Goal: Task Accomplishment & Management: Use online tool/utility

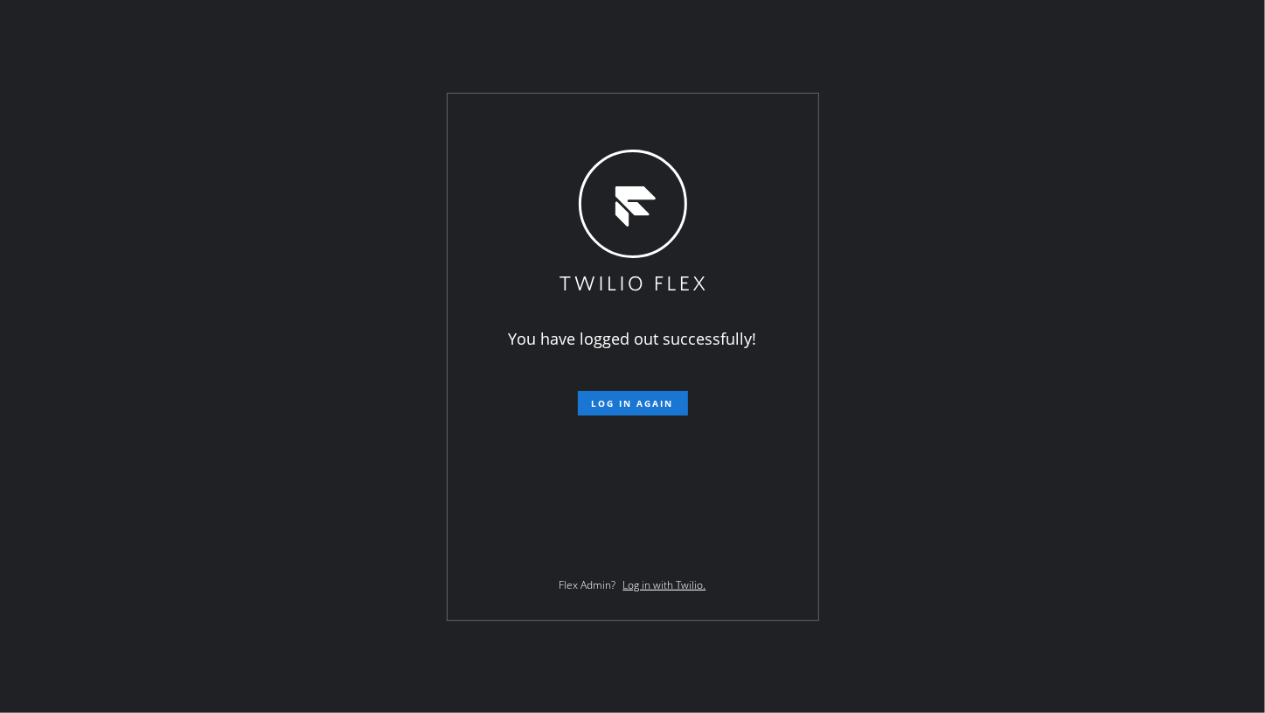
click at [154, 352] on div "You have logged out successfully! Log in again Flex Admin? Log in with Twilio." at bounding box center [632, 356] width 1265 height 713
click at [591, 401] on button "Log in again" at bounding box center [633, 403] width 110 height 24
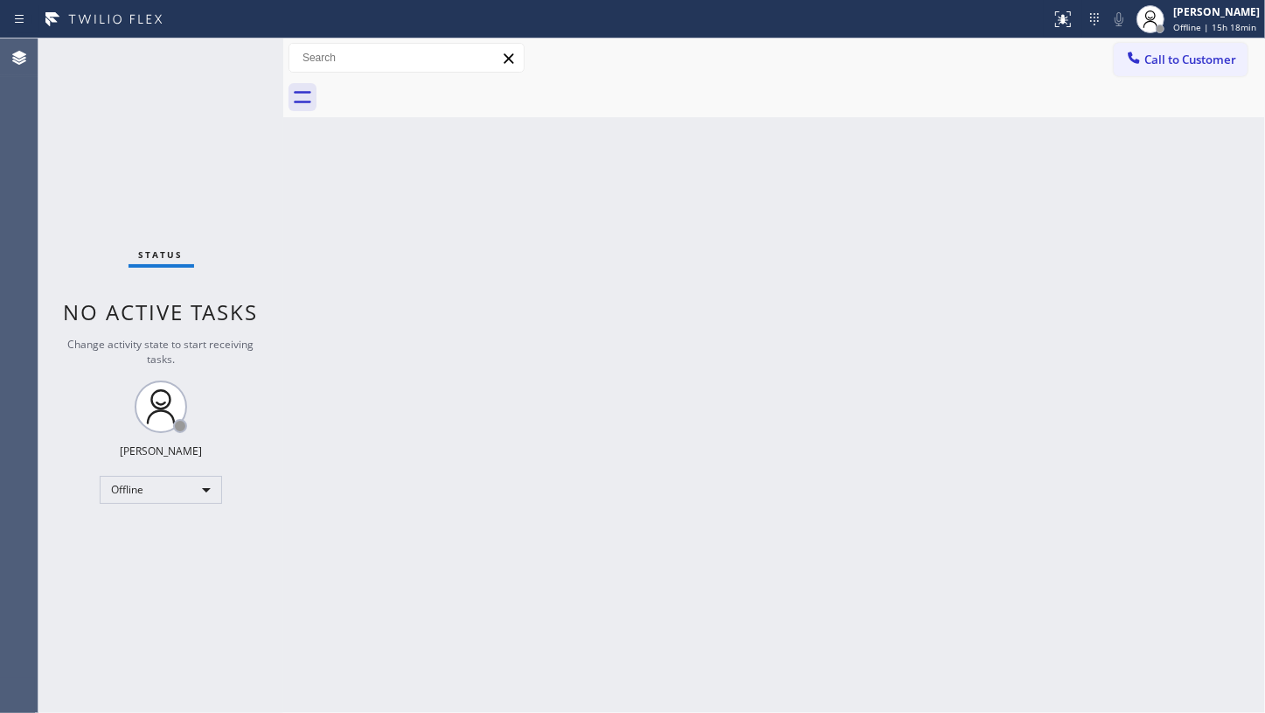
click at [786, 447] on div "Back to Dashboard Change Sender ID Customers Technicians Select a contact Outbo…" at bounding box center [774, 375] width 982 height 674
click at [727, 456] on div "Back to Dashboard Change Sender ID Customers Technicians Select a contact Outbo…" at bounding box center [774, 375] width 982 height 674
click at [663, 449] on div "Back to Dashboard Change Sender ID Customers Technicians Select a contact Outbo…" at bounding box center [774, 375] width 982 height 674
click at [132, 121] on div "Status No active tasks Change activity state to start receiving tasks. JENIZA A…" at bounding box center [160, 375] width 245 height 674
click at [151, 491] on div "Offline" at bounding box center [161, 490] width 122 height 28
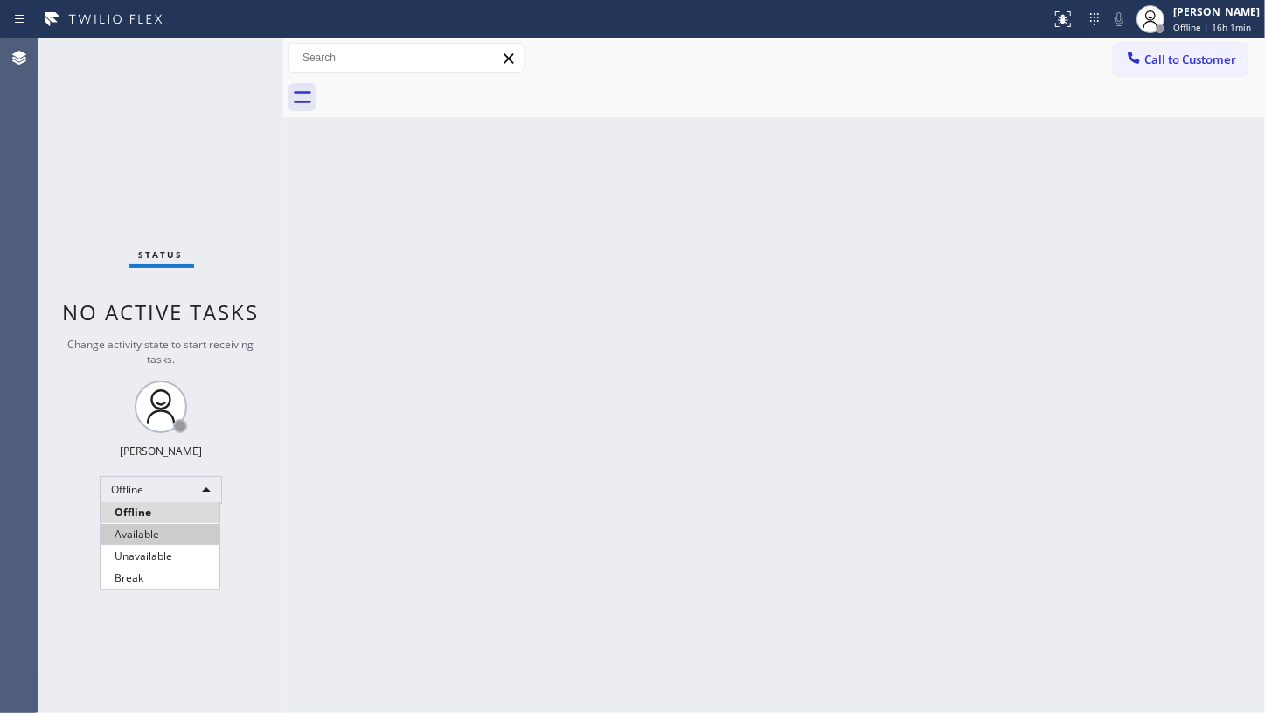
click at [139, 526] on li "Available" at bounding box center [160, 534] width 119 height 21
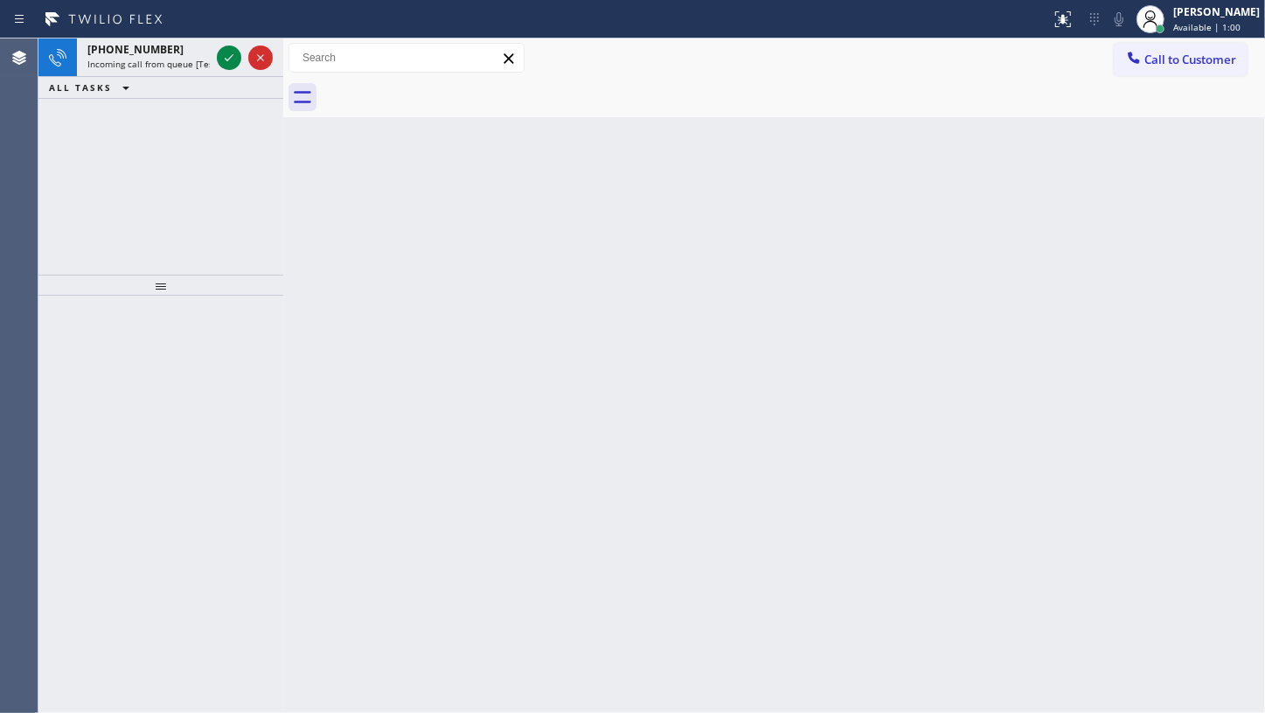
click at [75, 153] on div "+13019284669 Incoming call from queue [Test] All ALL TASKS ALL TASKS ACTIVE TAS…" at bounding box center [160, 156] width 245 height 236
click at [232, 52] on icon at bounding box center [229, 57] width 21 height 21
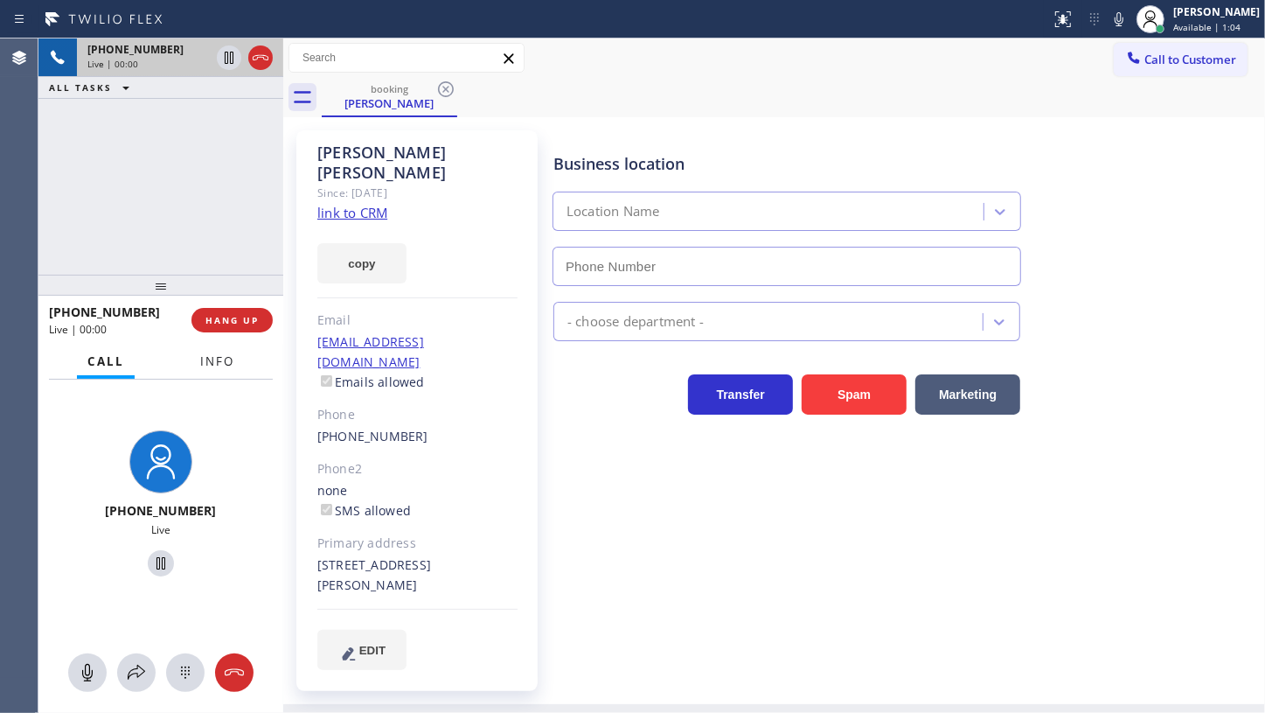
click at [213, 354] on span "Info" at bounding box center [217, 361] width 34 height 16
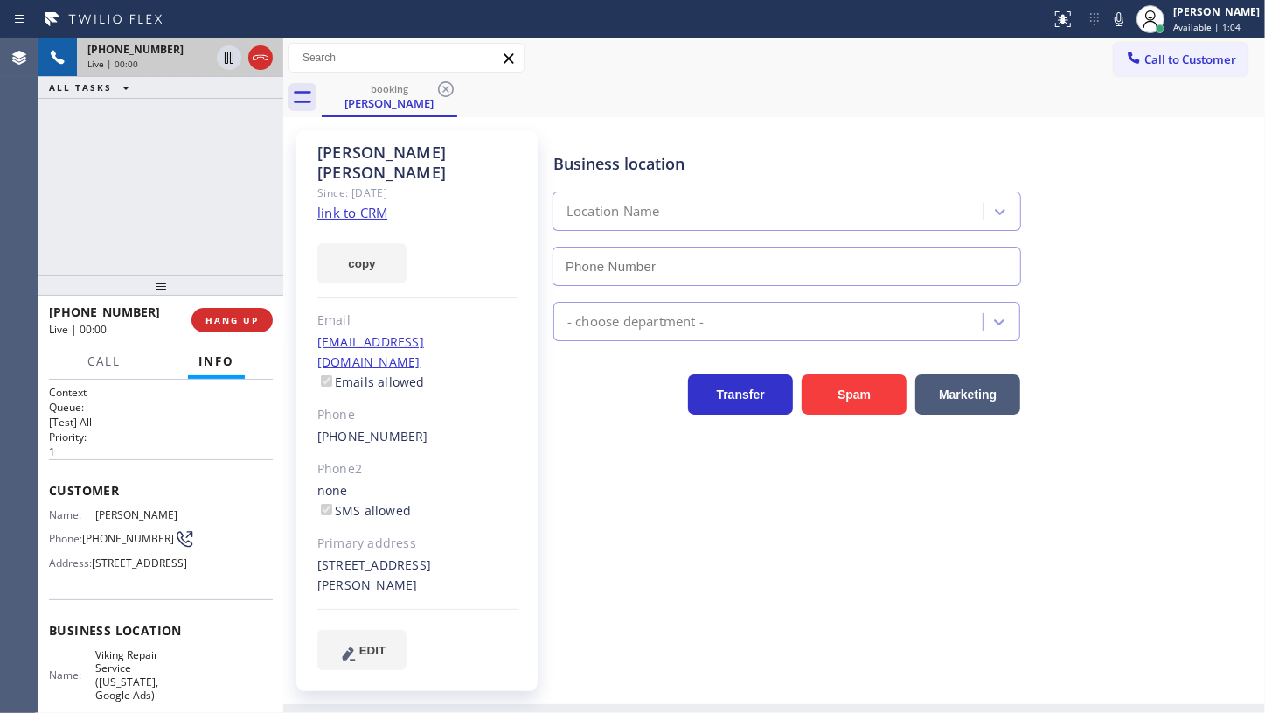
type input "(253) 263-1431"
click at [356, 204] on link "link to CRM" at bounding box center [352, 212] width 70 height 17
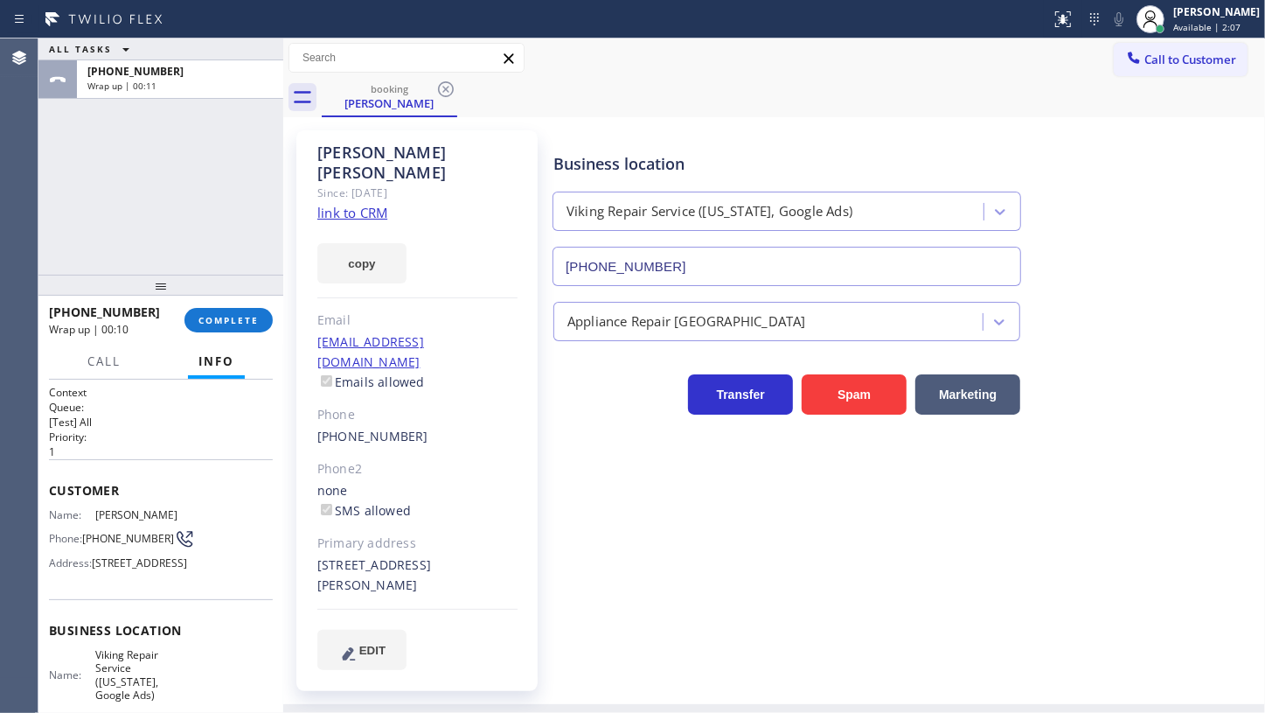
click at [217, 340] on div "+13019284669 Wrap up | 00:10 COMPLETE" at bounding box center [161, 319] width 224 height 45
click at [217, 323] on span "COMPLETE" at bounding box center [229, 320] width 60 height 12
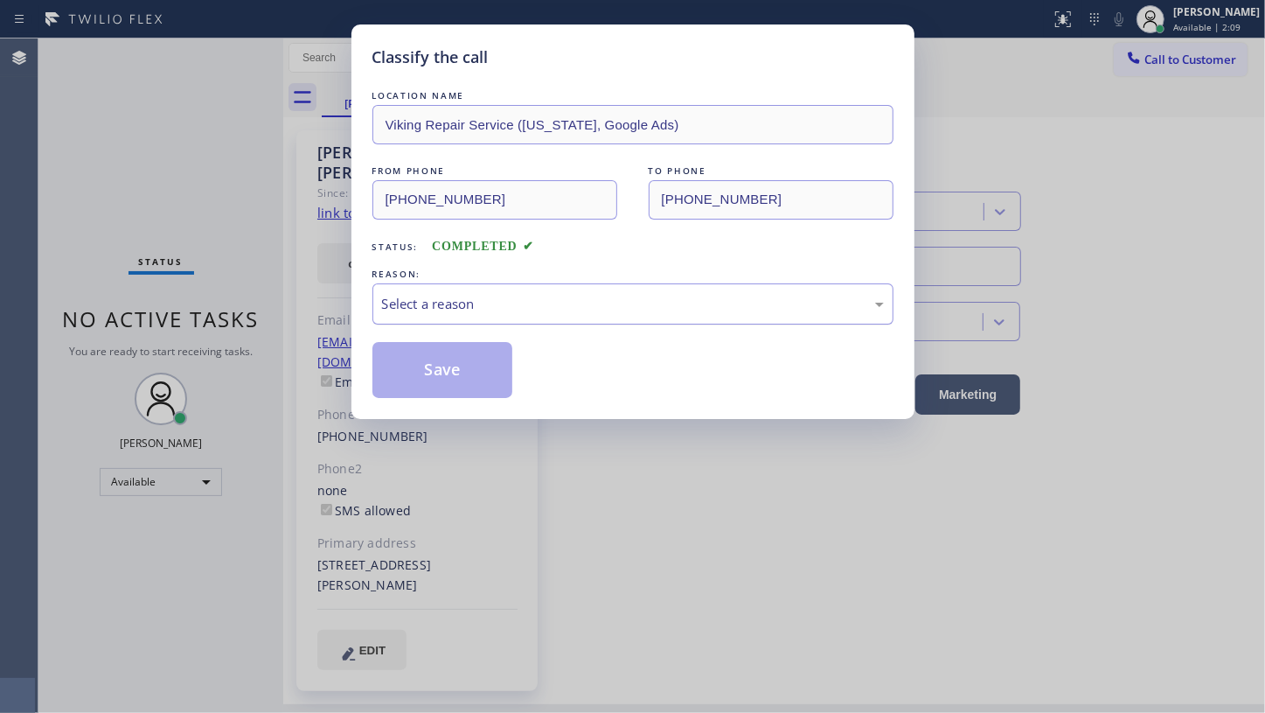
click at [420, 289] on div "Select a reason" at bounding box center [633, 303] width 521 height 41
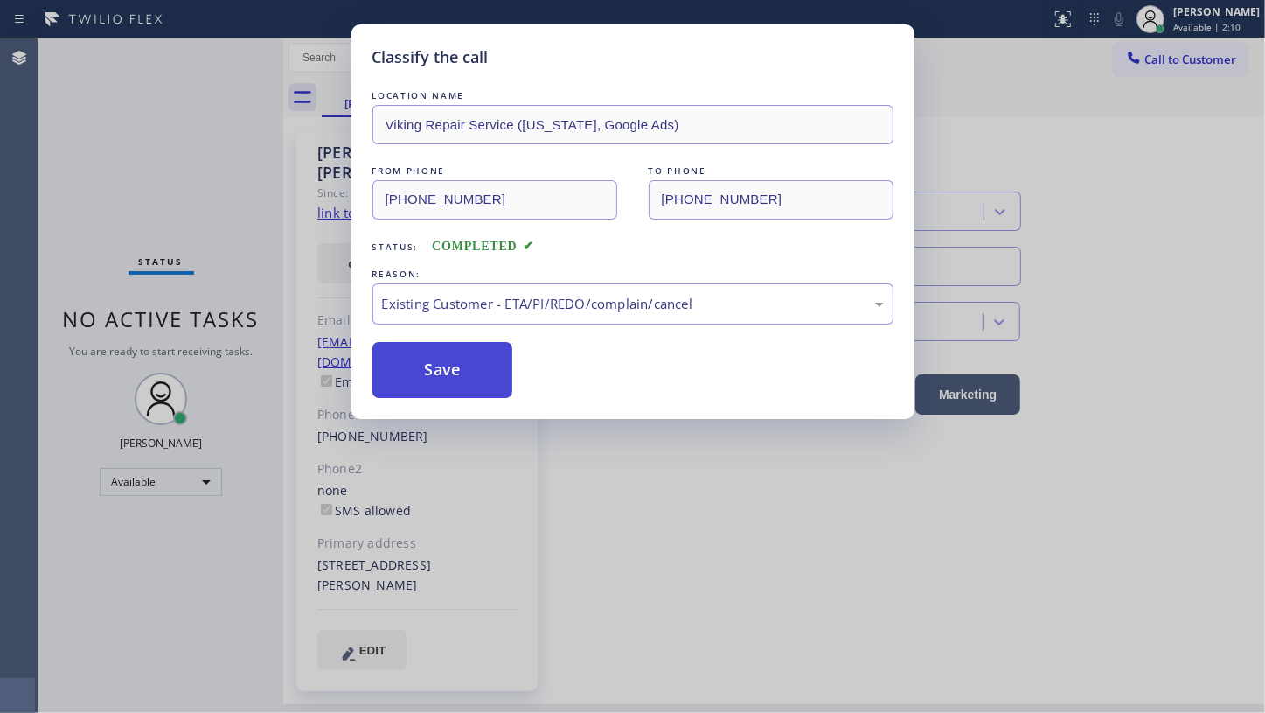
click at [444, 370] on button "Save" at bounding box center [443, 370] width 141 height 56
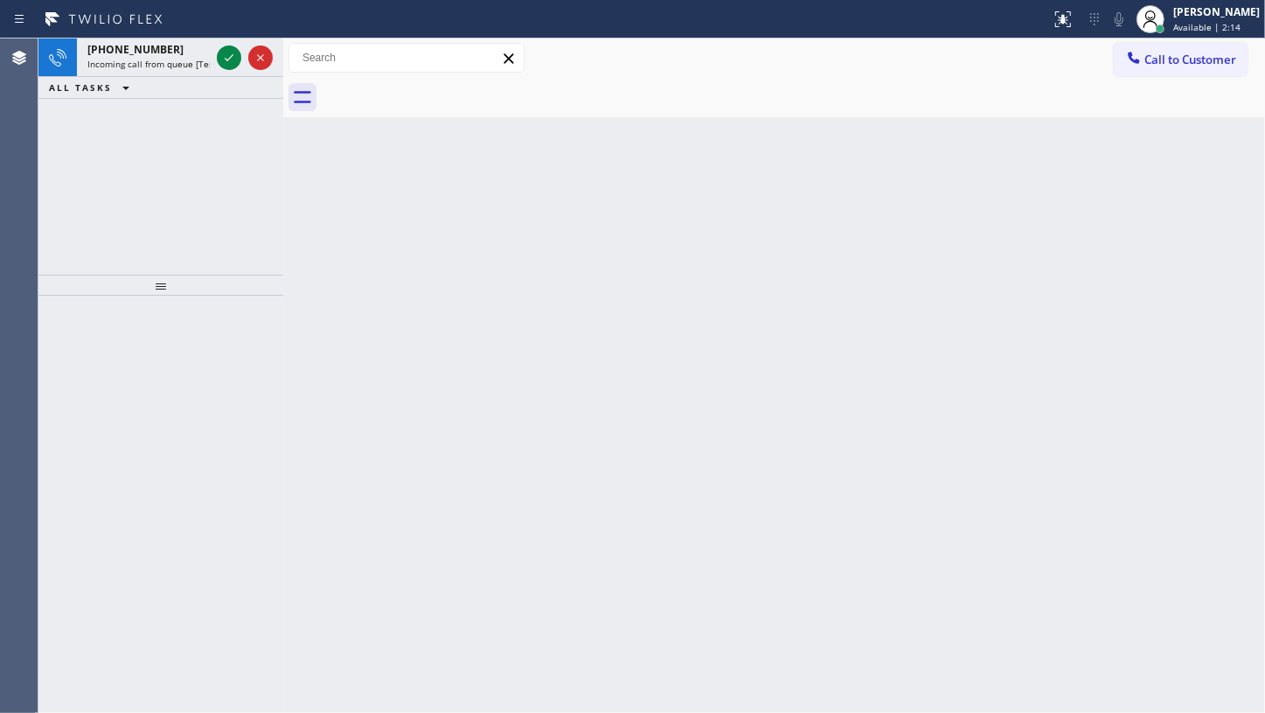
click at [128, 149] on div "+18382091559 Incoming call from queue [Test] All ALL TASKS ALL TASKS ACTIVE TAS…" at bounding box center [160, 156] width 245 height 236
click at [227, 56] on icon at bounding box center [229, 57] width 21 height 21
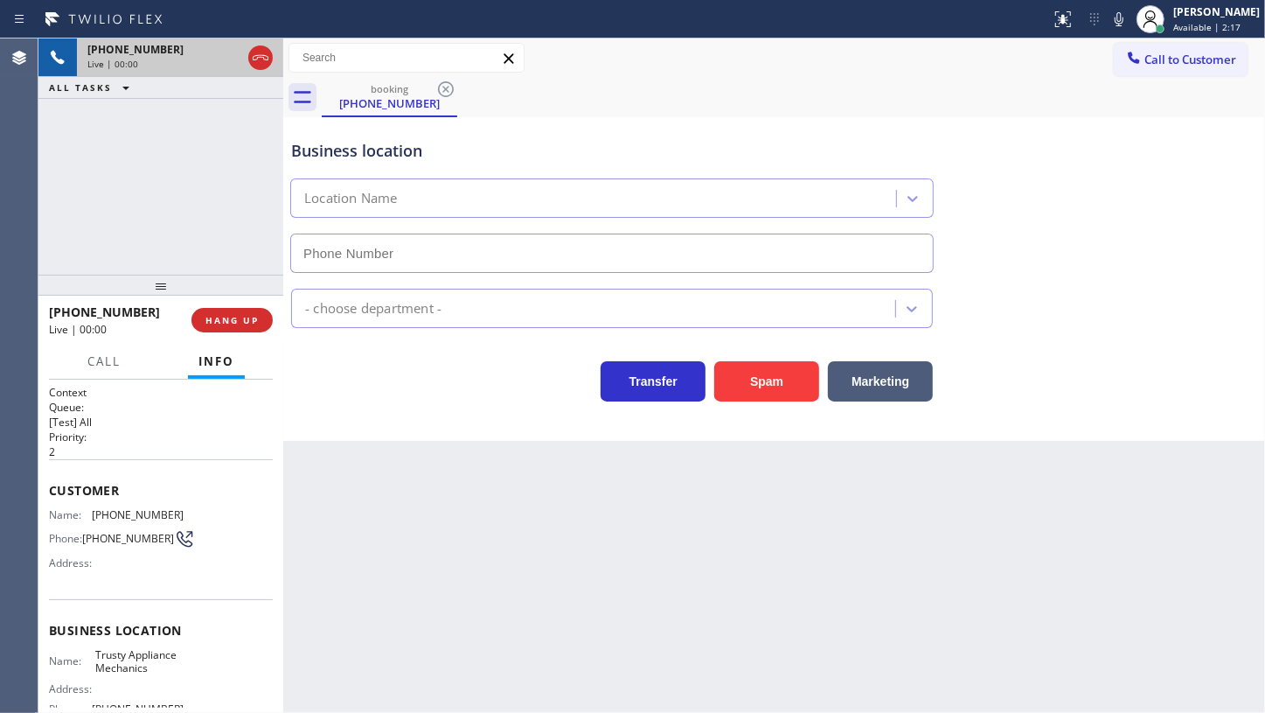
type input "(631) 515-6122"
click at [226, 324] on span "HANG UP" at bounding box center [232, 320] width 53 height 12
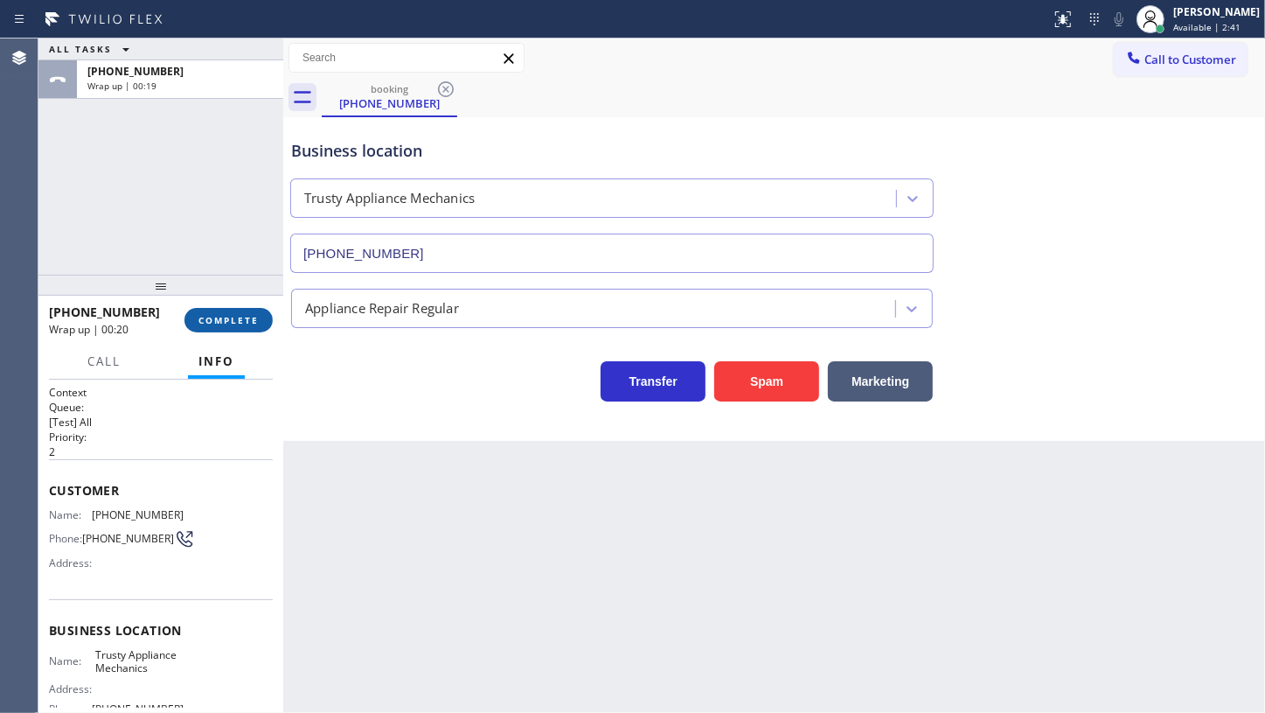
click at [221, 322] on span "COMPLETE" at bounding box center [229, 320] width 60 height 12
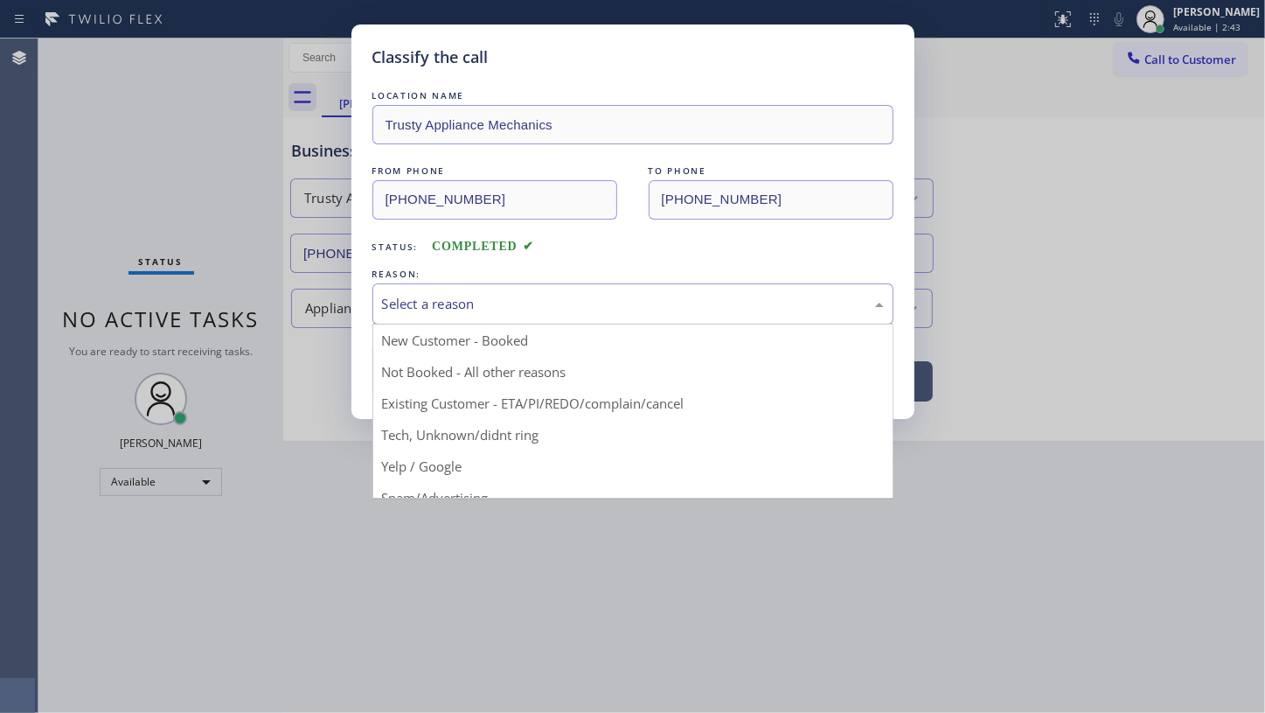
drag, startPoint x: 400, startPoint y: 304, endPoint x: 425, endPoint y: 355, distance: 56.7
click at [408, 314] on div "Select a reason" at bounding box center [633, 303] width 521 height 41
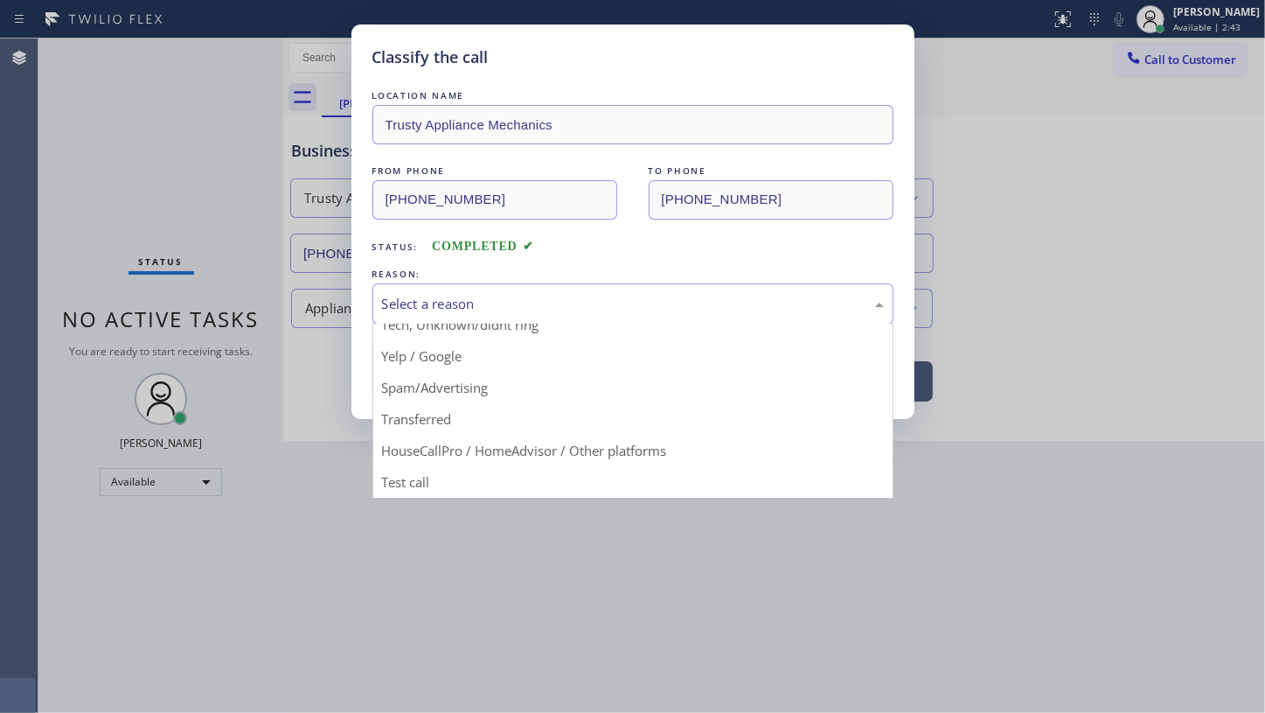
scroll to position [116, 0]
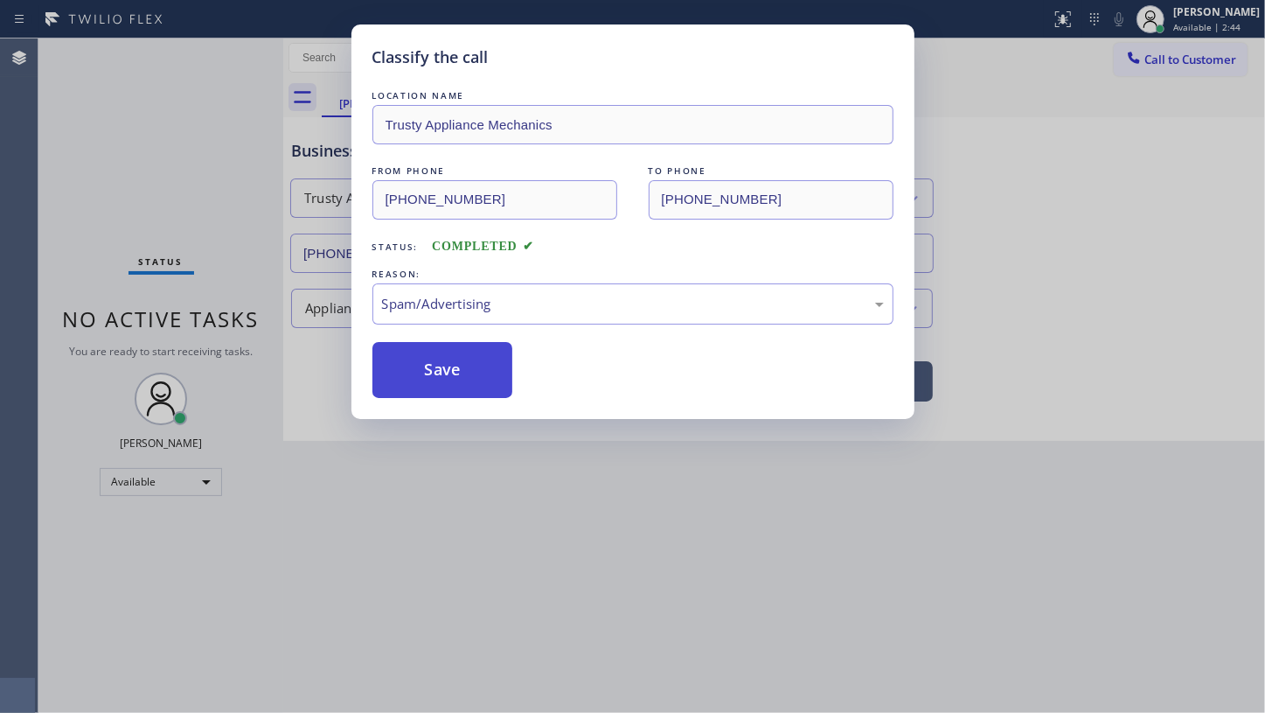
click at [423, 377] on button "Save" at bounding box center [443, 370] width 141 height 56
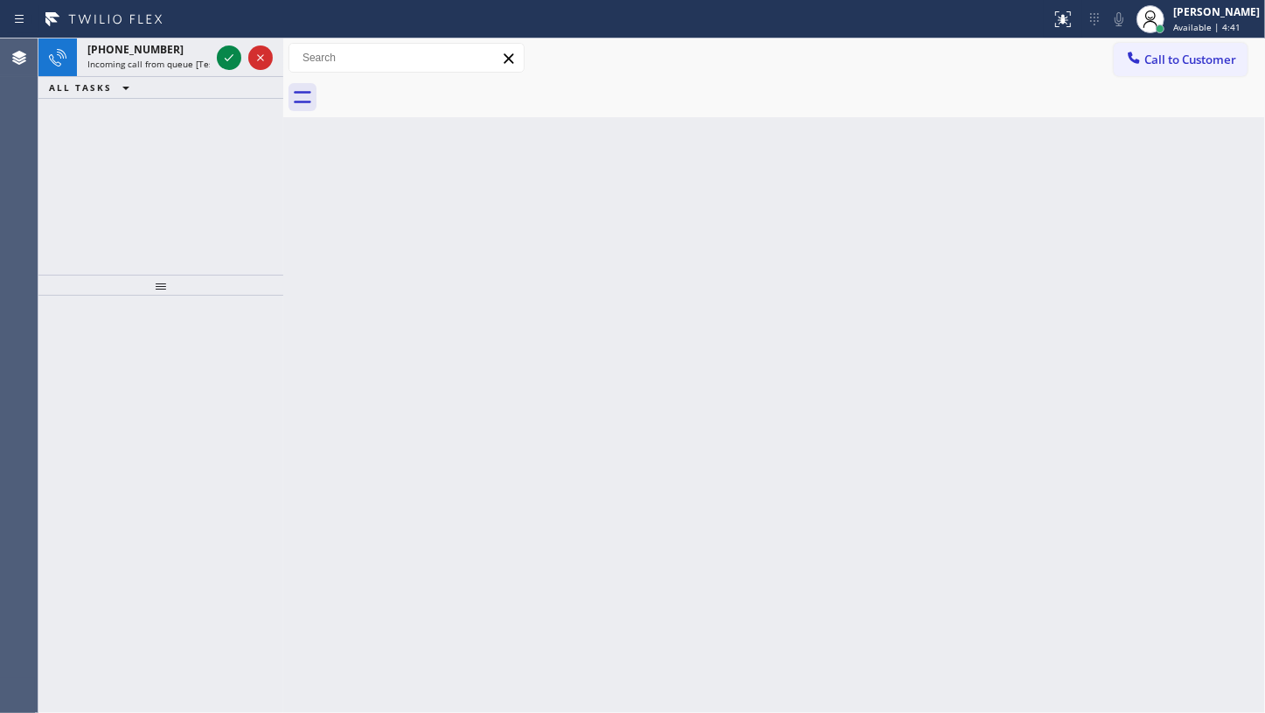
click at [130, 127] on div "+17542154447 Incoming call from queue [Test] All ALL TASKS ALL TASKS ACTIVE TAS…" at bounding box center [160, 156] width 245 height 236
click at [228, 52] on icon at bounding box center [229, 57] width 21 height 21
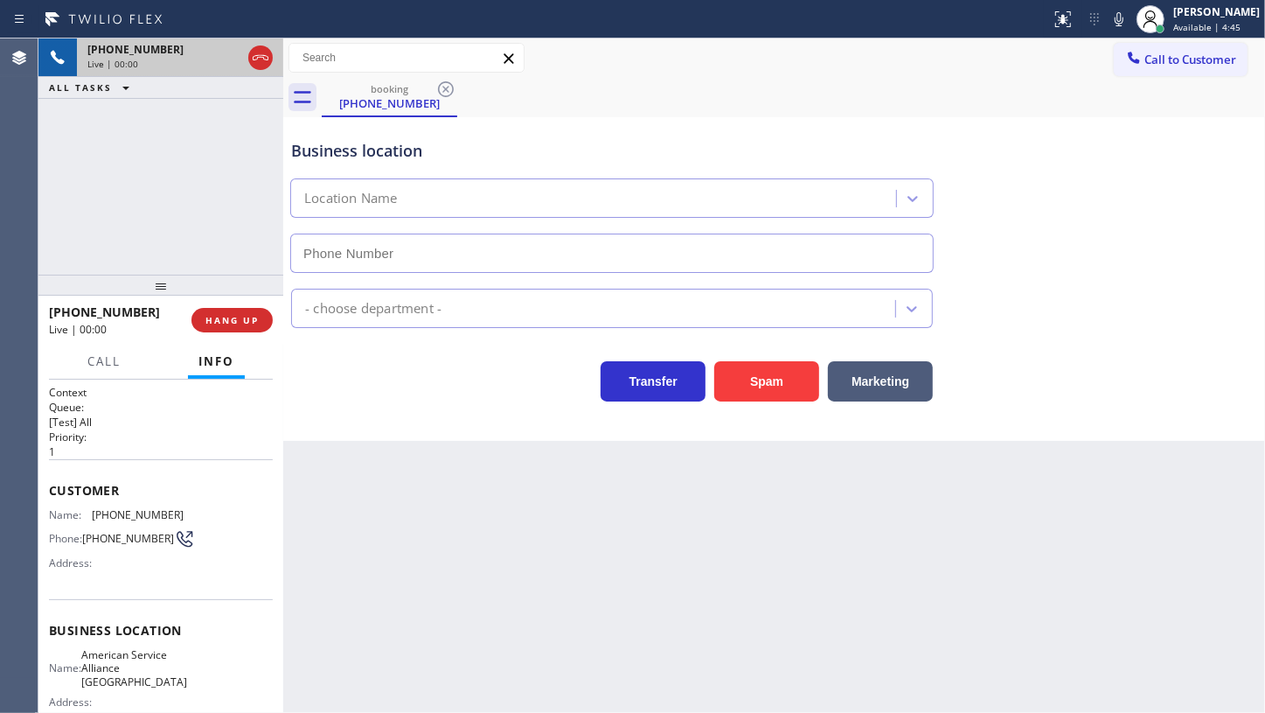
type input "(954) 835-4535"
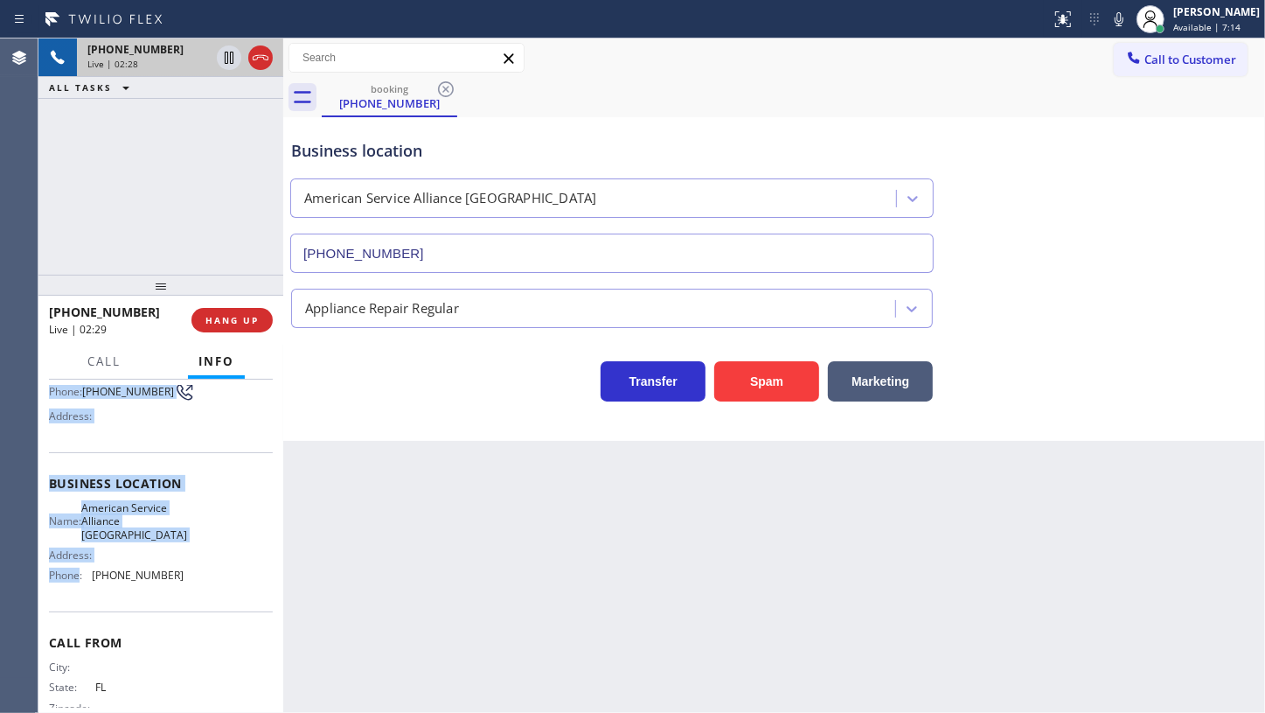
scroll to position [185, 0]
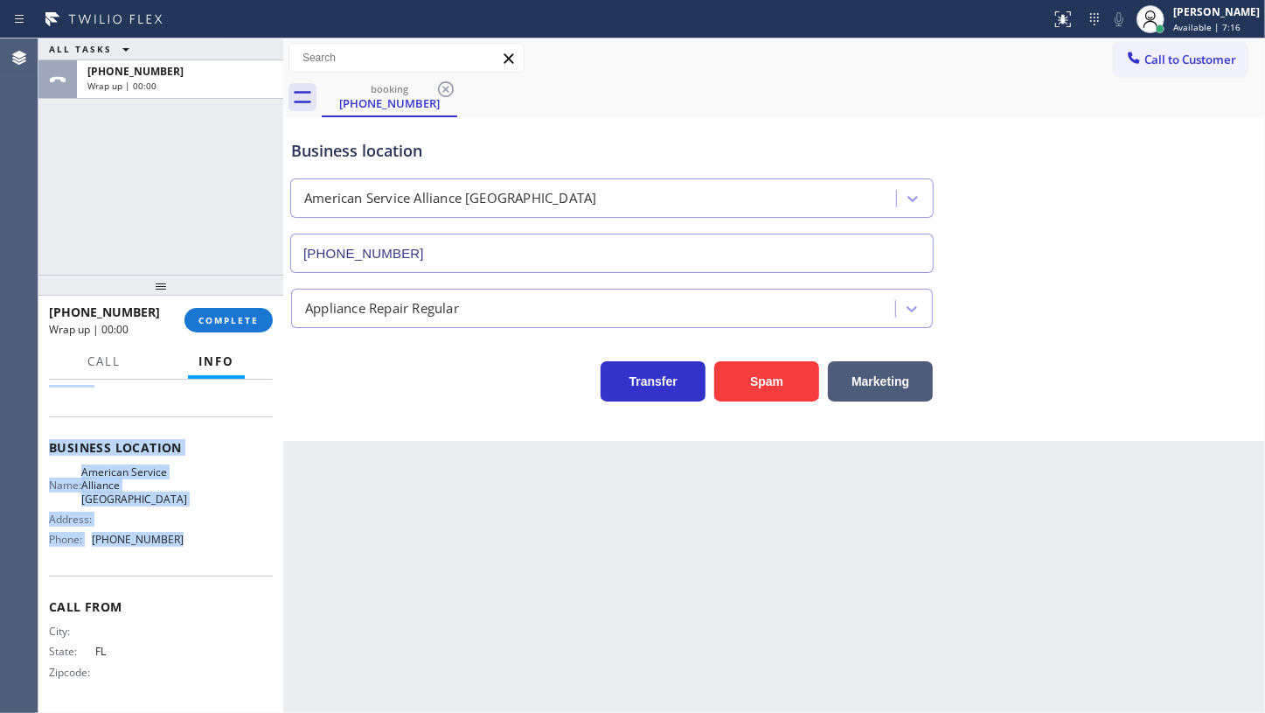
drag, startPoint x: 49, startPoint y: 477, endPoint x: 190, endPoint y: 534, distance: 152.2
click at [190, 534] on div "Context Queue: [Test] All Priority: 1 Customer Name: (754) 215-4447 Phone: (754…" at bounding box center [161, 455] width 224 height 506
copy div "Customer Name: (754) 215-4447 Phone: (754) 215-4447 Address: Business location …"
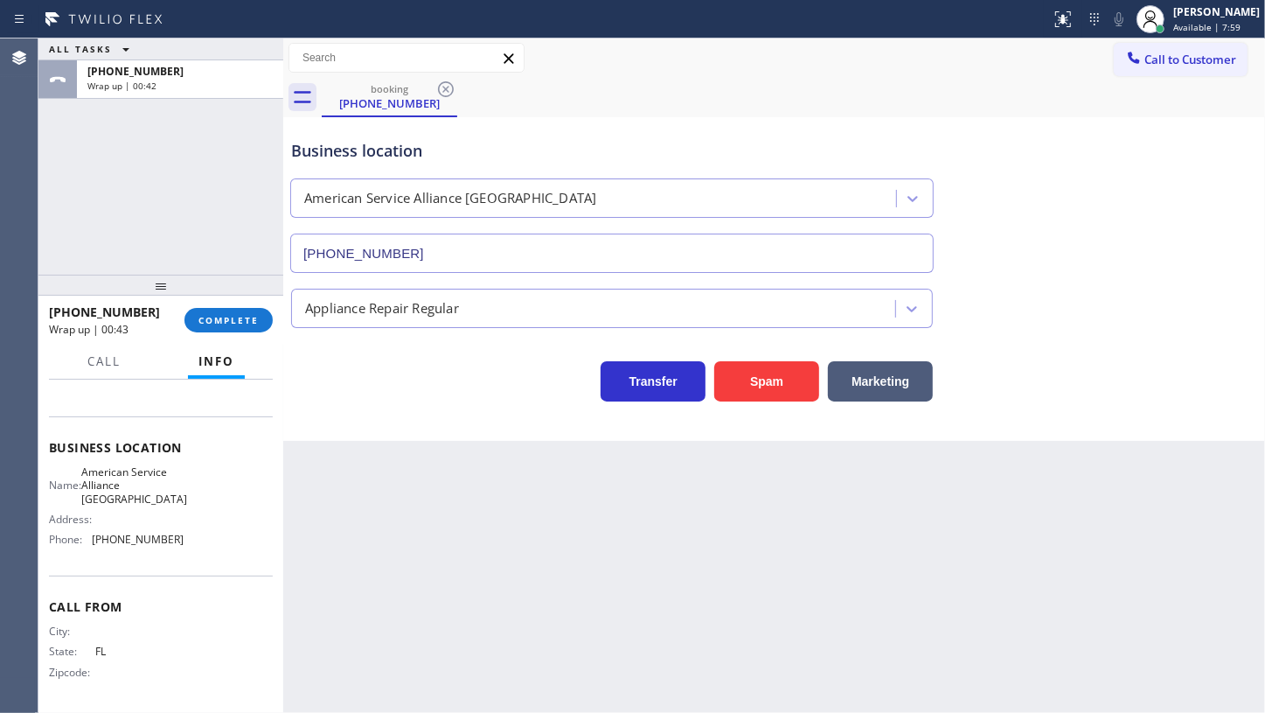
click at [177, 211] on div "ALL TASKS ALL TASKS ACTIVE TASKS TASKS IN WRAP UP +17542154447 Wrap up | 00:42" at bounding box center [160, 156] width 245 height 236
click at [223, 324] on span "COMPLETE" at bounding box center [229, 320] width 60 height 12
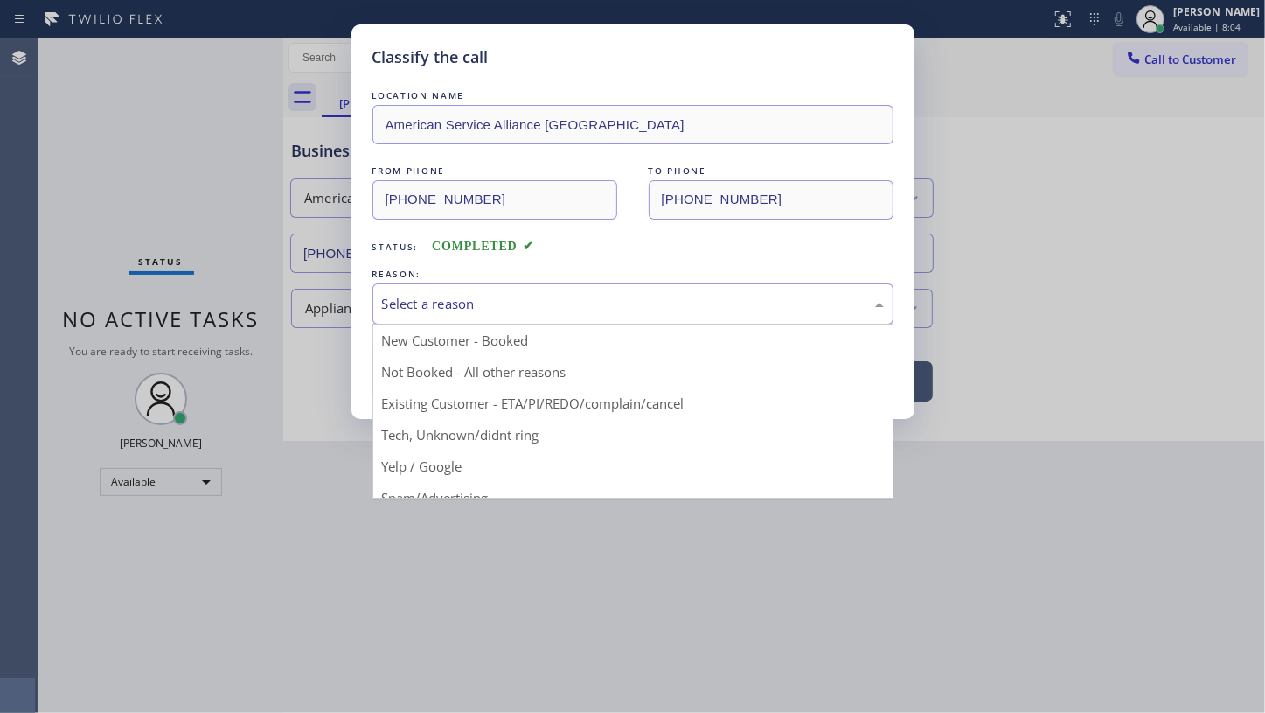
click at [393, 304] on div "Select a reason" at bounding box center [633, 304] width 502 height 20
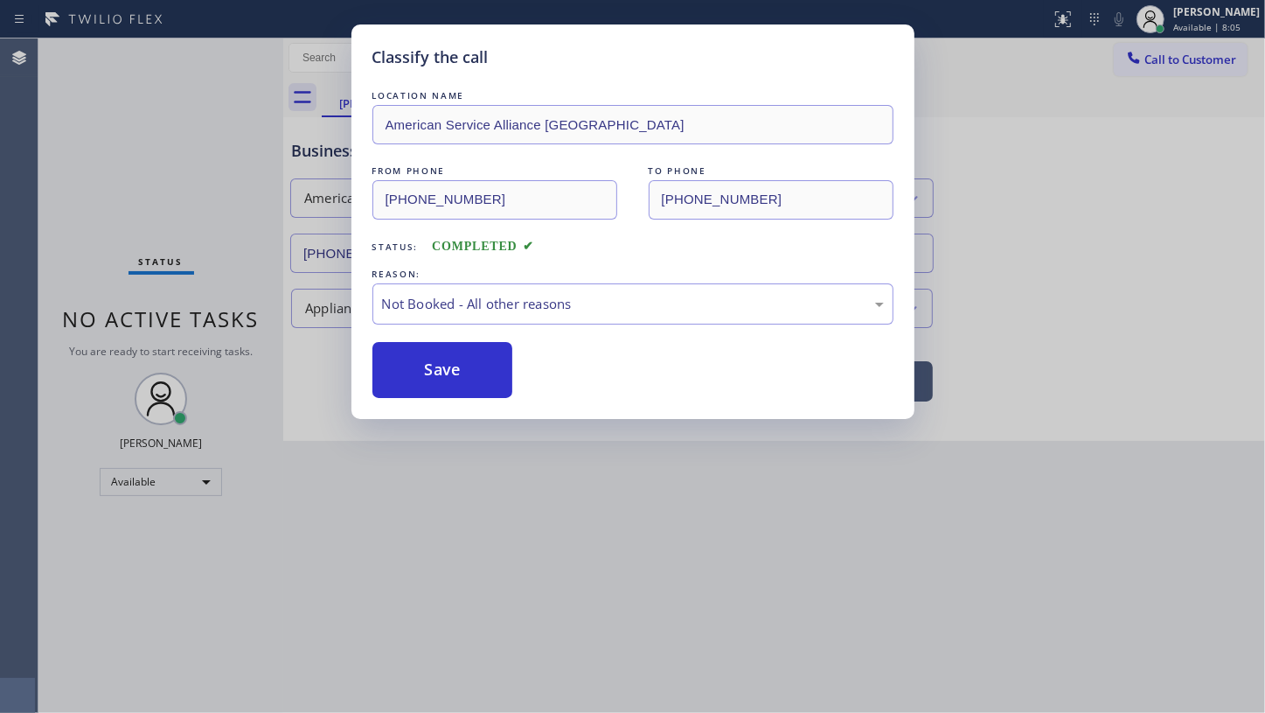
click at [386, 373] on button "Save" at bounding box center [443, 370] width 141 height 56
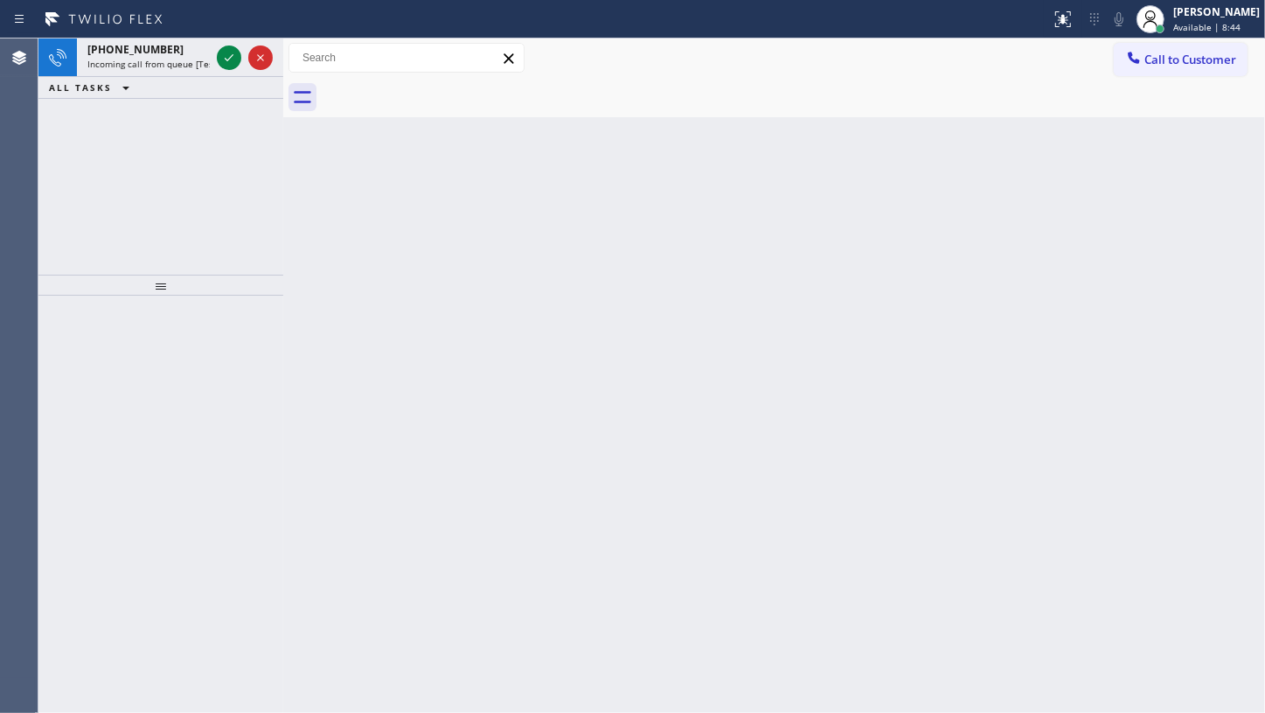
click at [118, 107] on div "+17863806844 Incoming call from queue [Test] All ALL TASKS ALL TASKS ACTIVE TAS…" at bounding box center [160, 156] width 245 height 236
click at [231, 51] on icon at bounding box center [229, 57] width 21 height 21
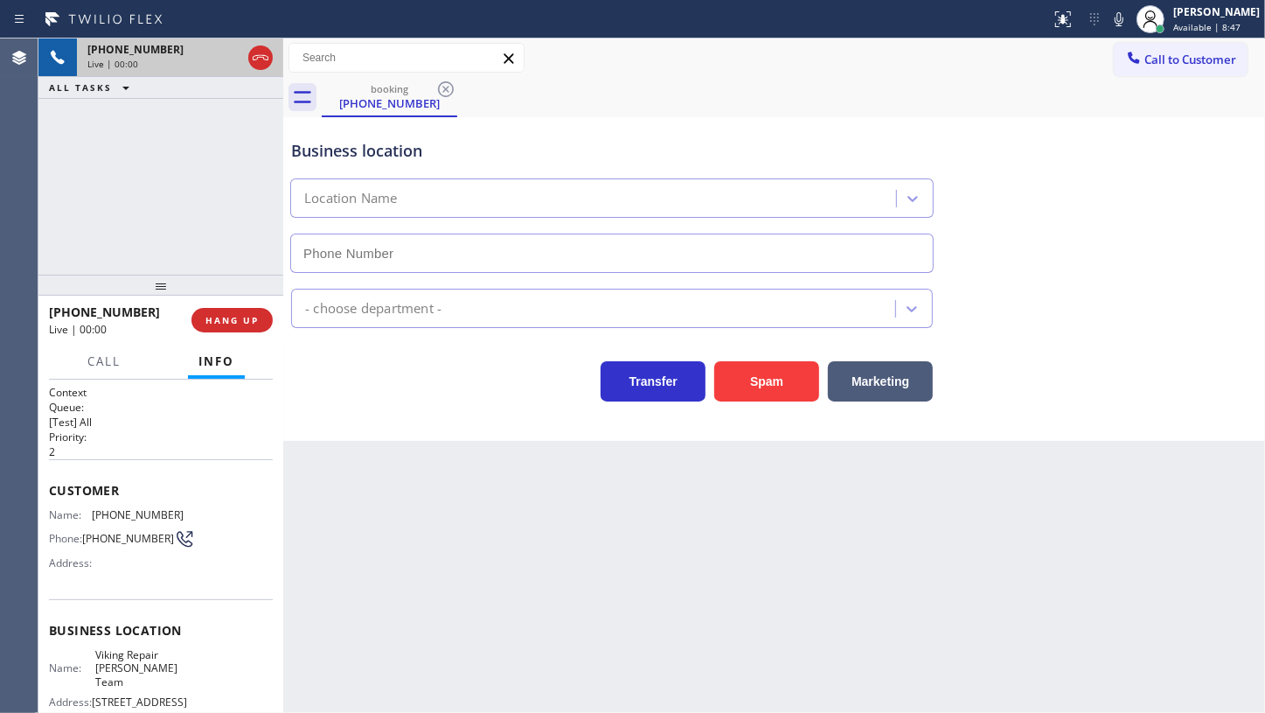
type input "(786) 808-2124"
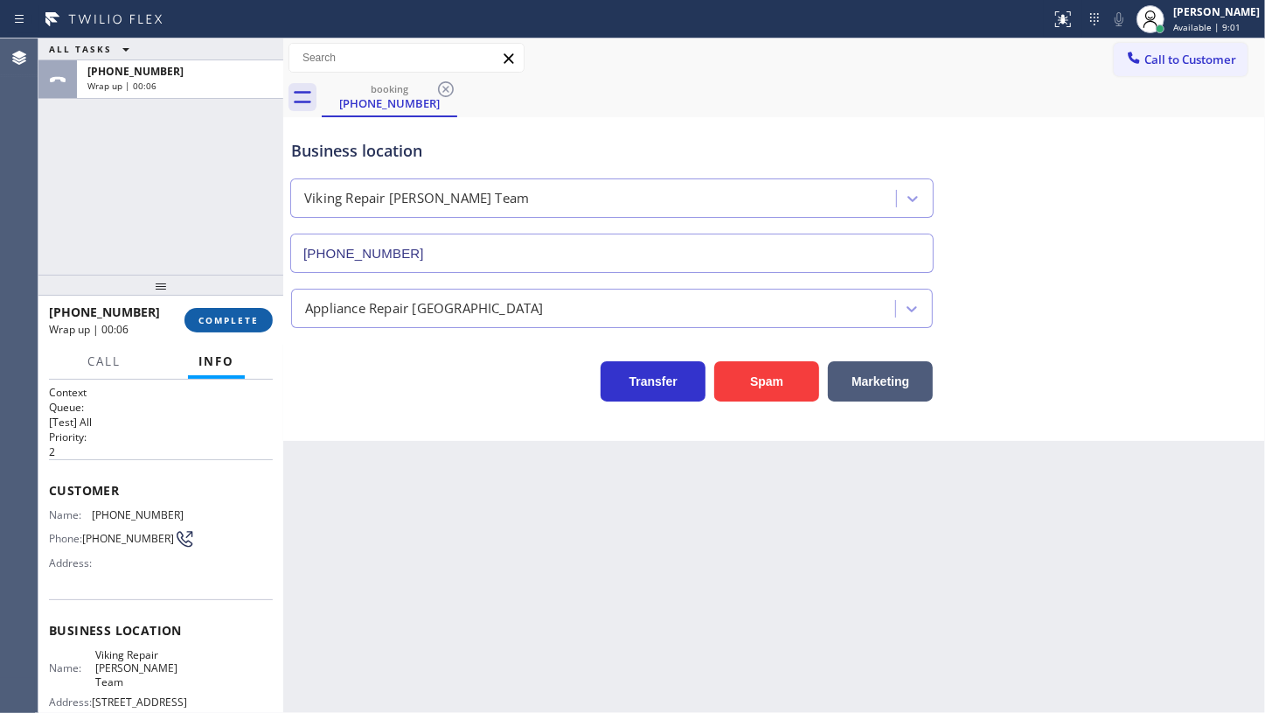
click at [220, 317] on span "COMPLETE" at bounding box center [229, 320] width 60 height 12
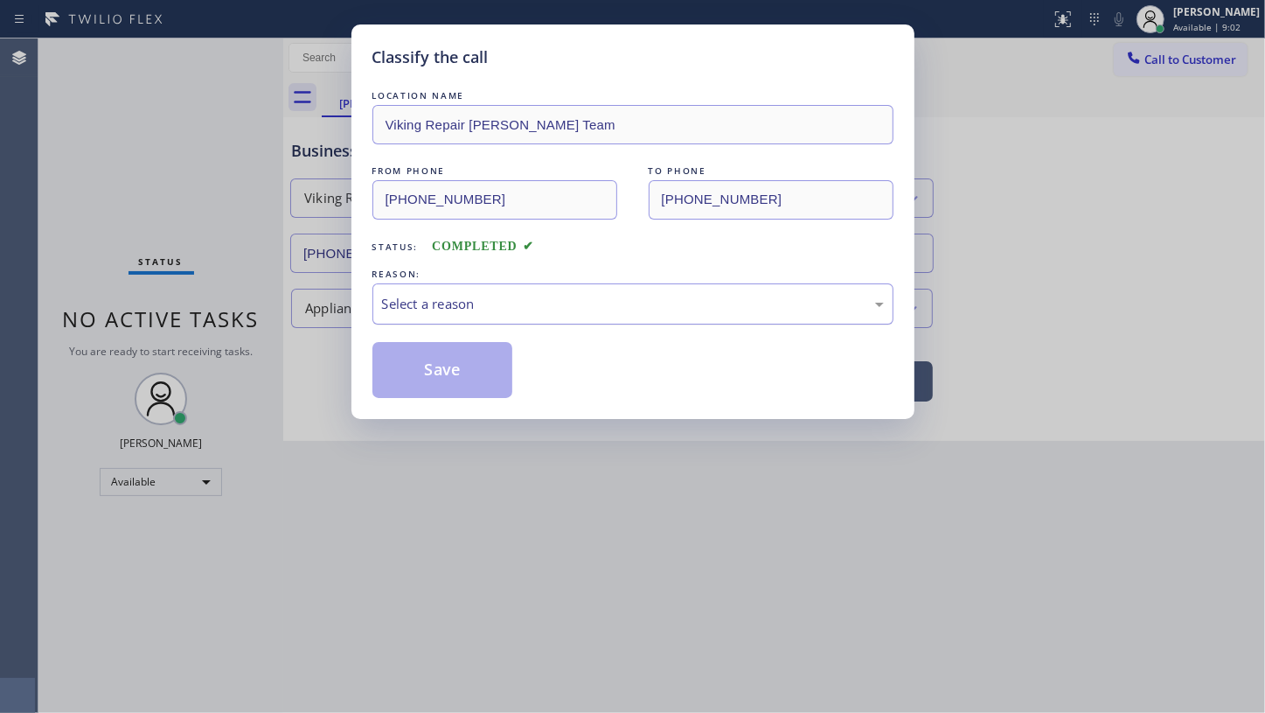
click at [432, 303] on div "Select a reason" at bounding box center [633, 304] width 502 height 20
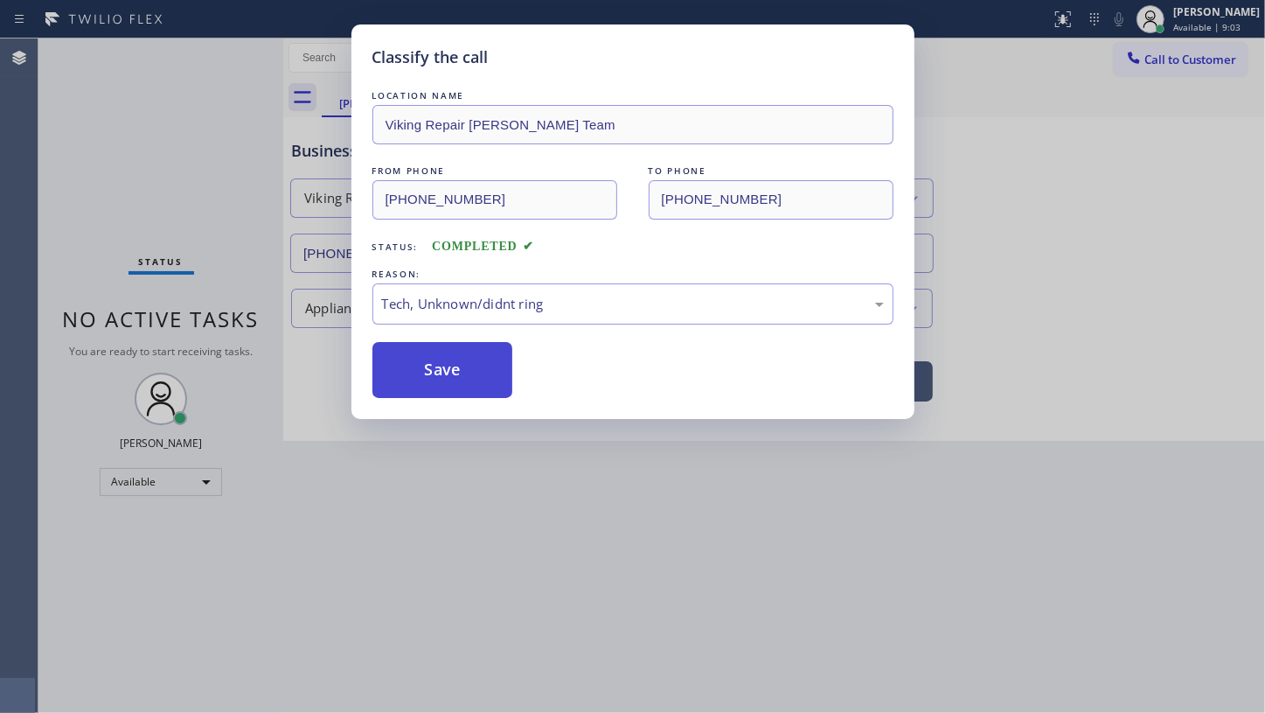
click at [463, 363] on button "Save" at bounding box center [443, 370] width 141 height 56
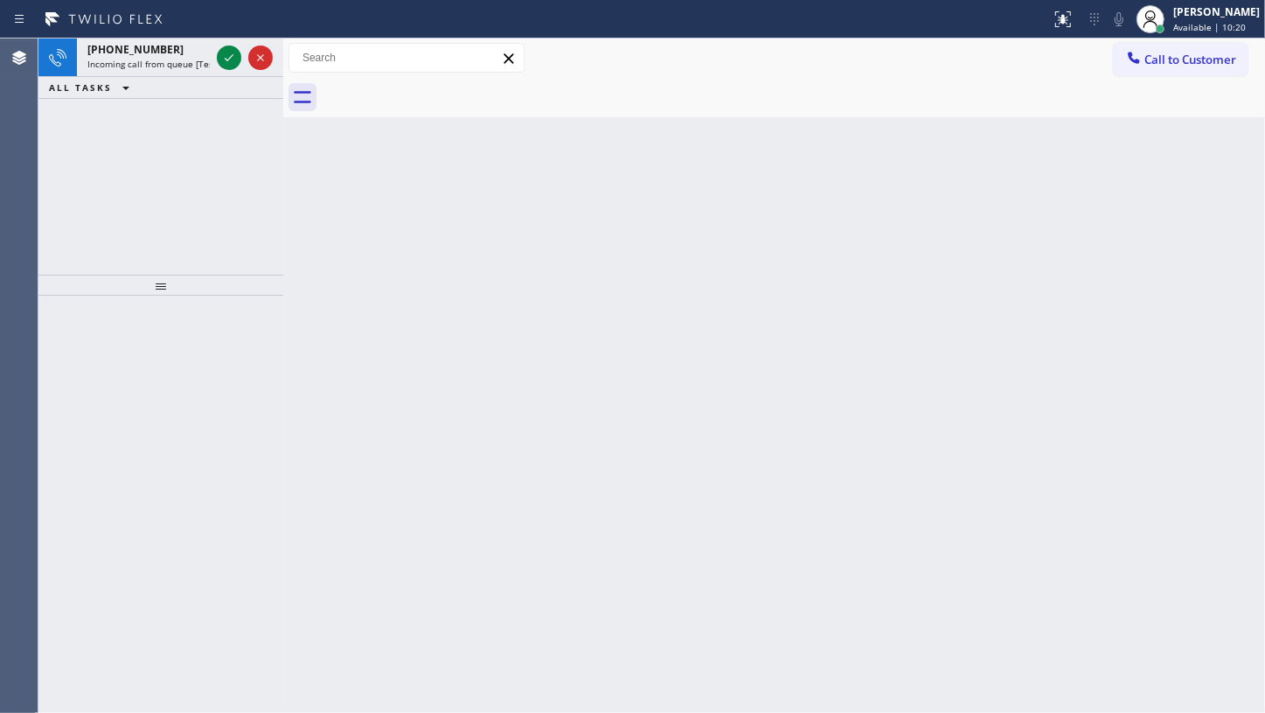
click at [152, 153] on div "+16822169567 Incoming call from queue [Test] All ALL TASKS ALL TASKS ACTIVE TAS…" at bounding box center [160, 156] width 245 height 236
click at [228, 45] on button at bounding box center [229, 57] width 24 height 24
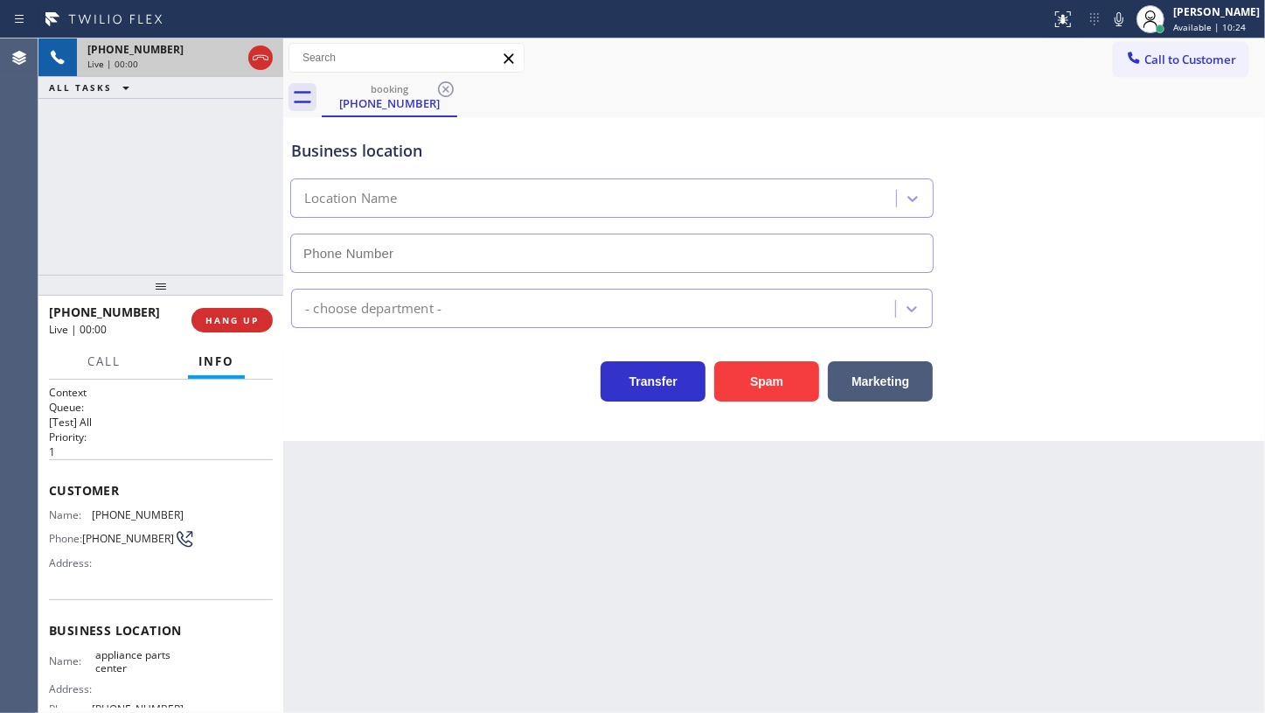
type input "(817) 482-5346"
click at [240, 321] on span "HANG UP" at bounding box center [232, 320] width 53 height 12
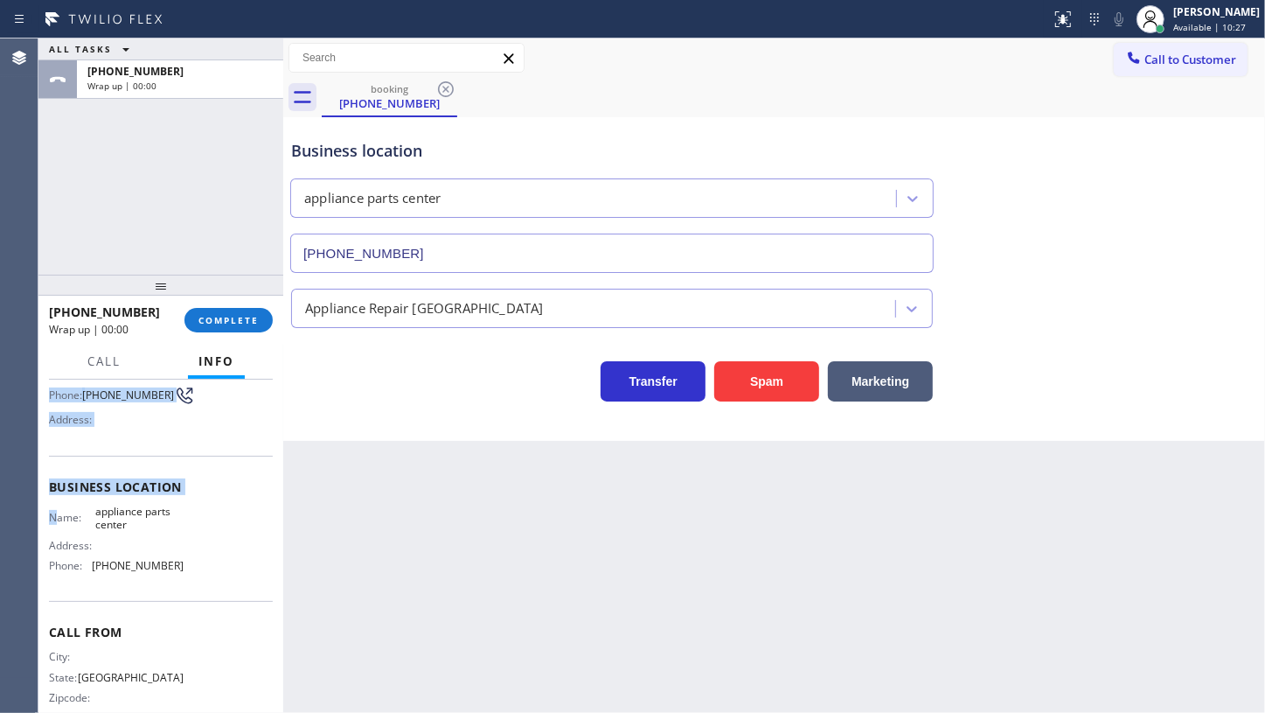
scroll to position [172, 0]
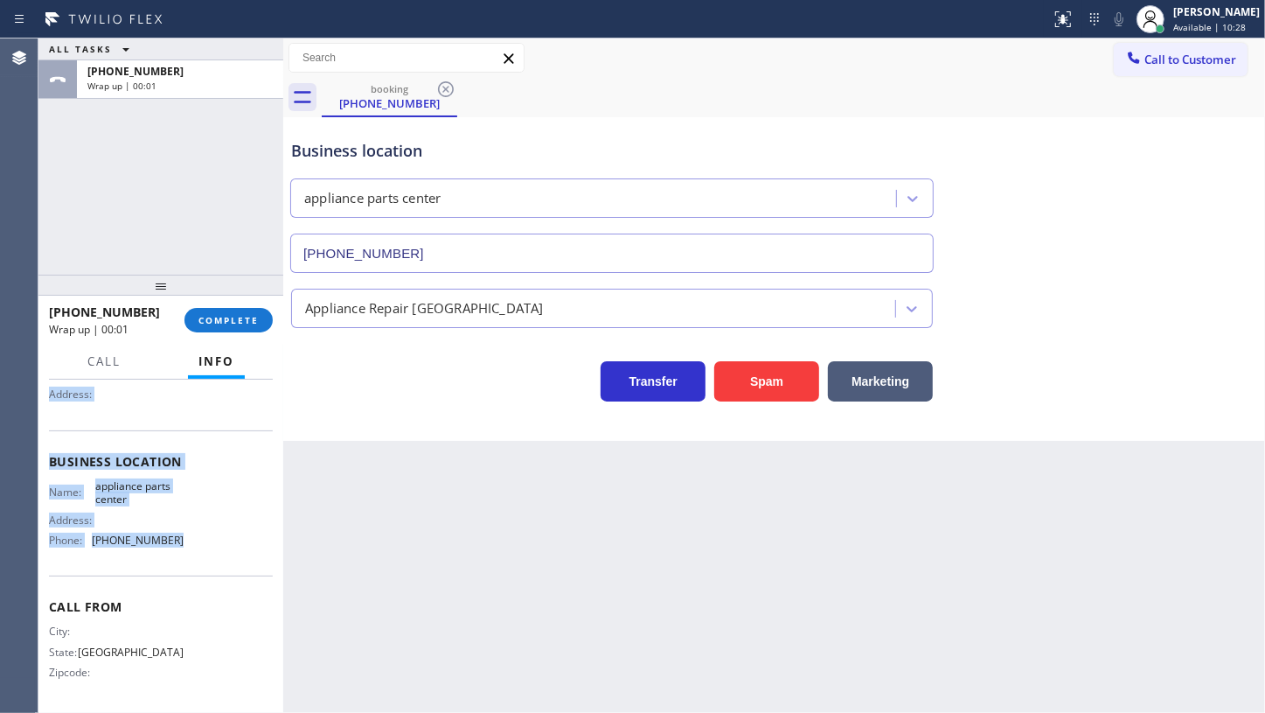
drag, startPoint x: 49, startPoint y: 466, endPoint x: 203, endPoint y: 545, distance: 172.9
click at [203, 545] on div "Context Queue: [Test] All Priority: 1 Customer Name: (682) 216-9567 Phone: (682…" at bounding box center [160, 547] width 245 height 334
copy div "Customer Name: (682) 216-9567 Phone: (682) 216-9567 Address: Business location …"
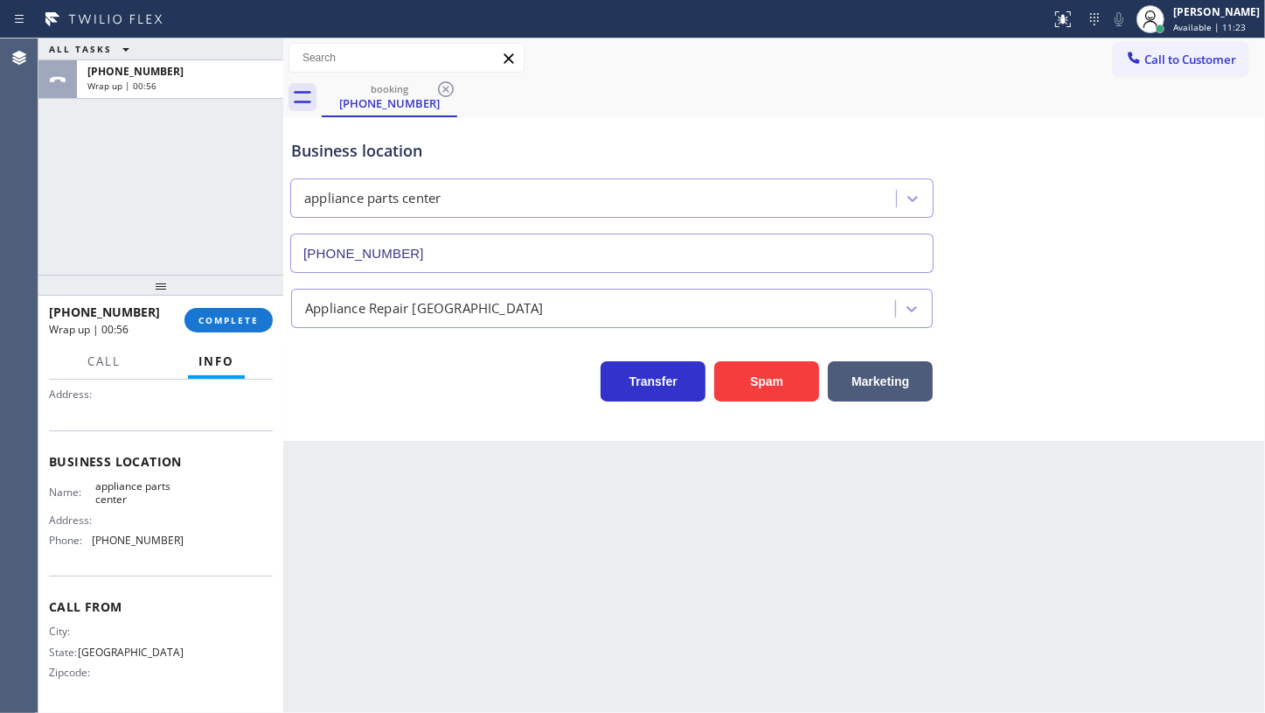
click at [120, 115] on div "ALL TASKS ALL TASKS ACTIVE TASKS TASKS IN WRAP UP +16822169567 Wrap up | 00:56" at bounding box center [160, 156] width 245 height 236
click at [218, 329] on button "COMPLETE" at bounding box center [229, 320] width 88 height 24
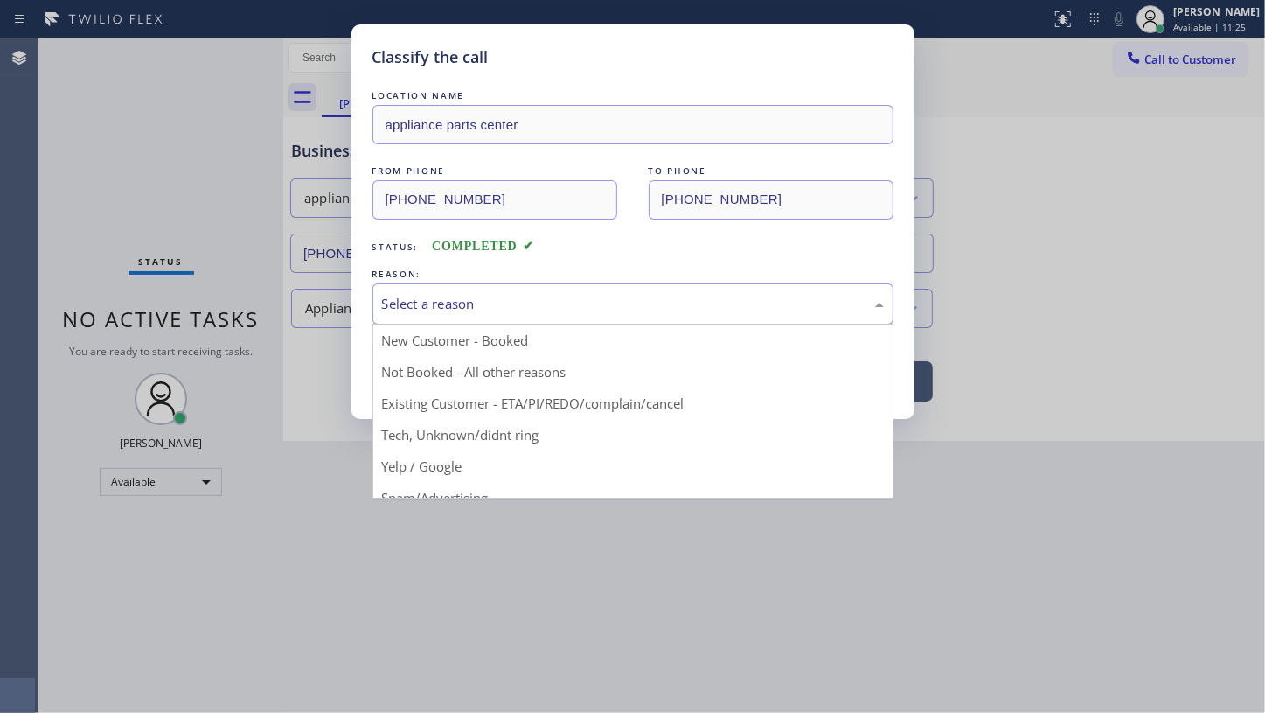
click at [428, 318] on div "Select a reason" at bounding box center [633, 303] width 521 height 41
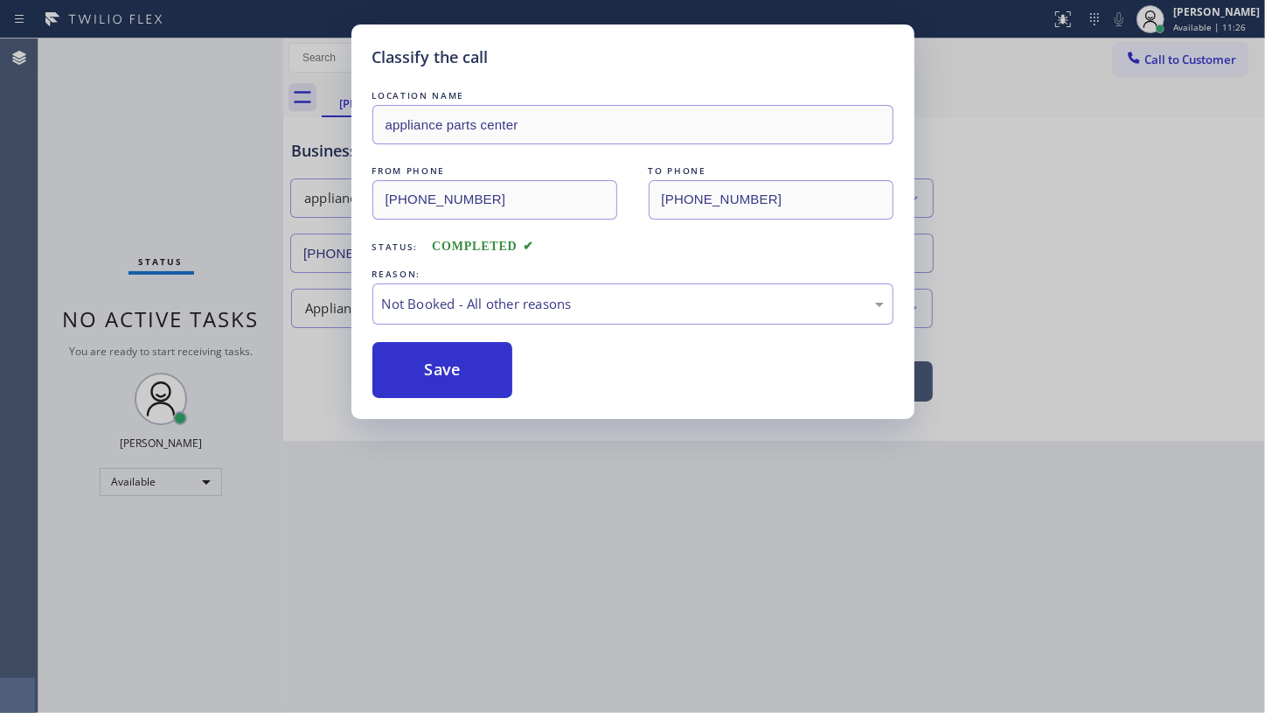
click at [408, 375] on button "Save" at bounding box center [443, 370] width 141 height 56
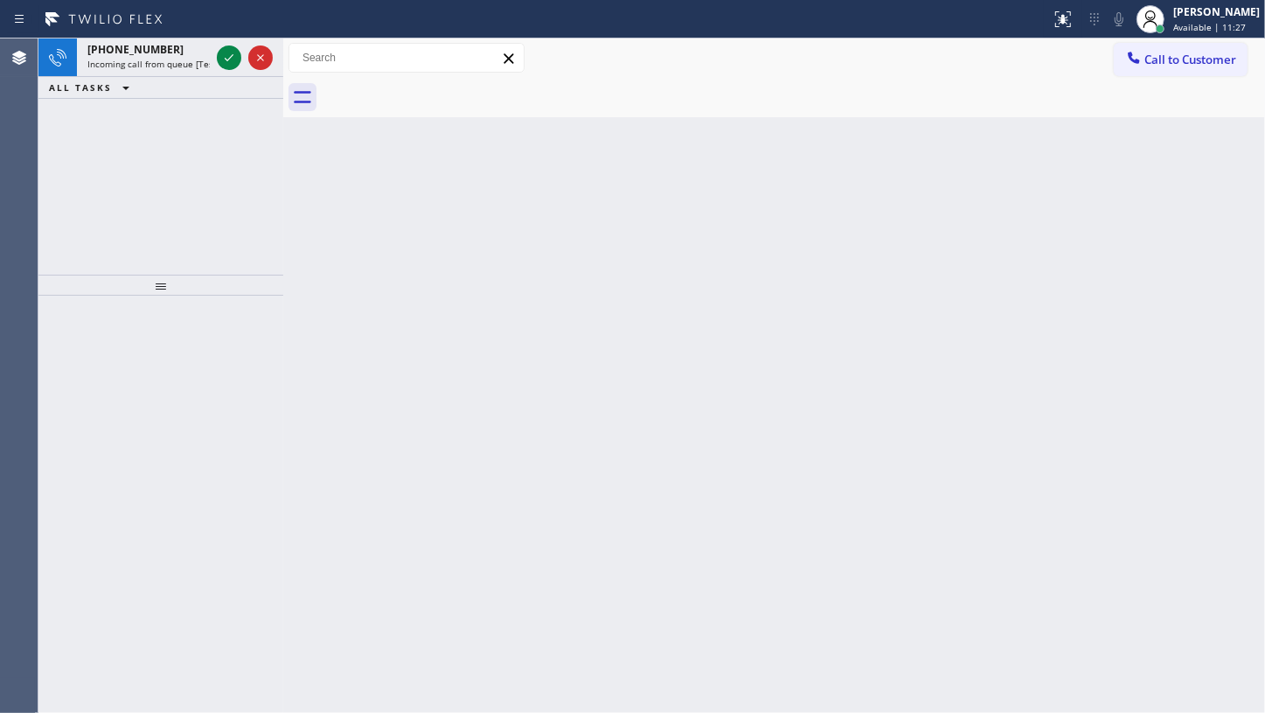
drag, startPoint x: 133, startPoint y: 149, endPoint x: 192, endPoint y: 83, distance: 87.9
click at [134, 149] on div "+13474268094 Incoming call from queue [Test] All ALL TASKS ALL TASKS ACTIVE TAS…" at bounding box center [160, 156] width 245 height 236
click at [233, 55] on icon at bounding box center [229, 57] width 21 height 21
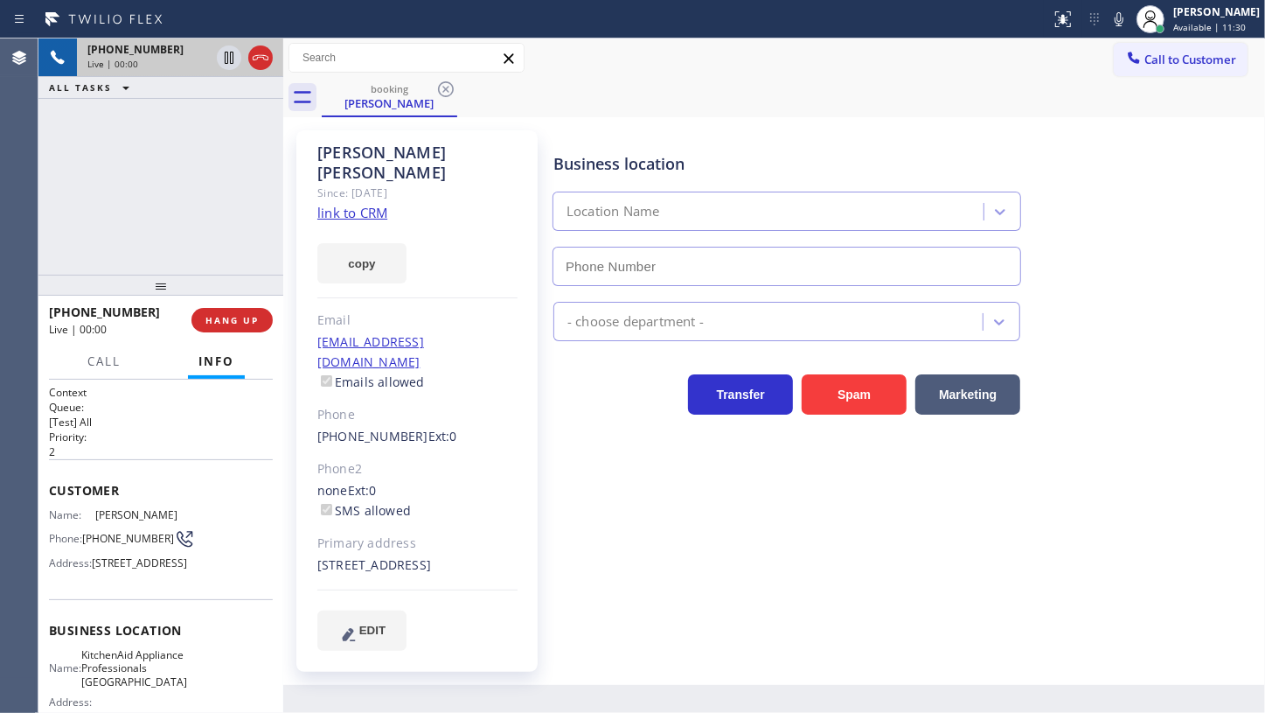
type input "(917) 935-4352"
click at [324, 204] on link "link to CRM" at bounding box center [352, 212] width 70 height 17
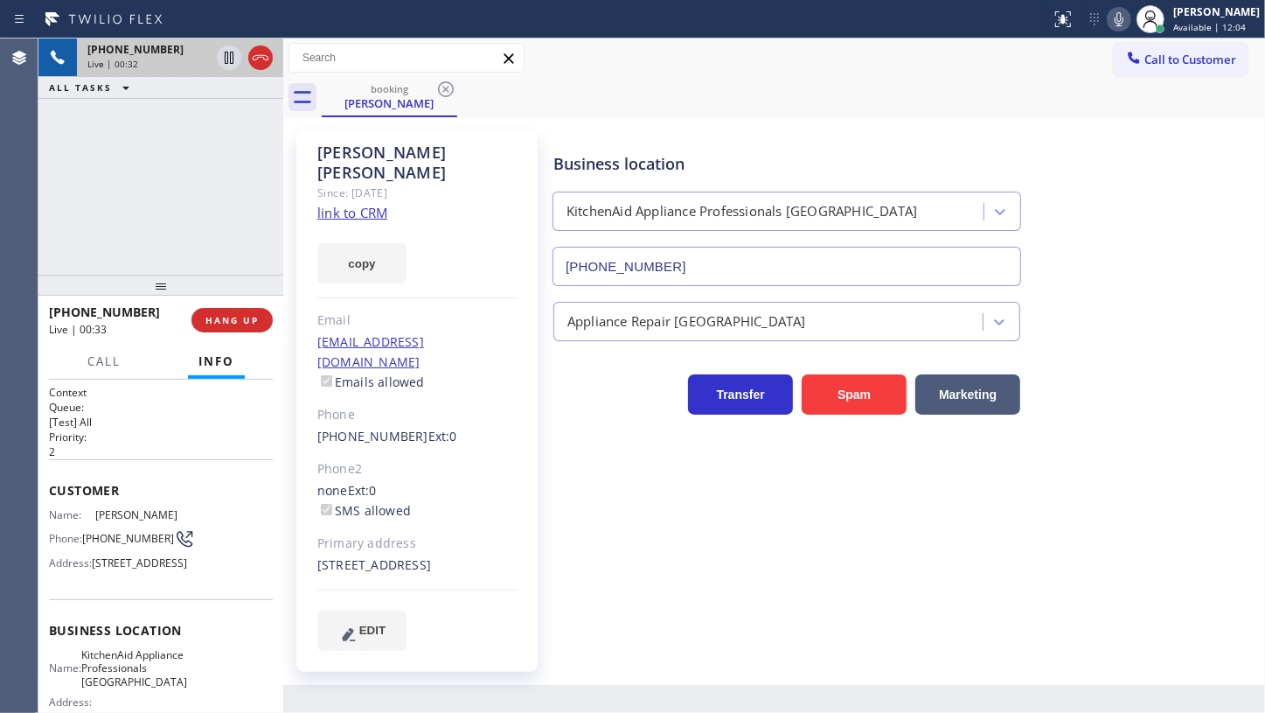
click at [1126, 10] on icon at bounding box center [1119, 19] width 21 height 21
click at [1119, 15] on icon at bounding box center [1119, 19] width 9 height 14
click at [1119, 23] on icon at bounding box center [1119, 19] width 9 height 14
click at [121, 217] on div "+13474268094 Live | 04:20 ALL TASKS ALL TASKS ACTIVE TASKS TASKS IN WRAP UP (61…" at bounding box center [160, 156] width 245 height 236
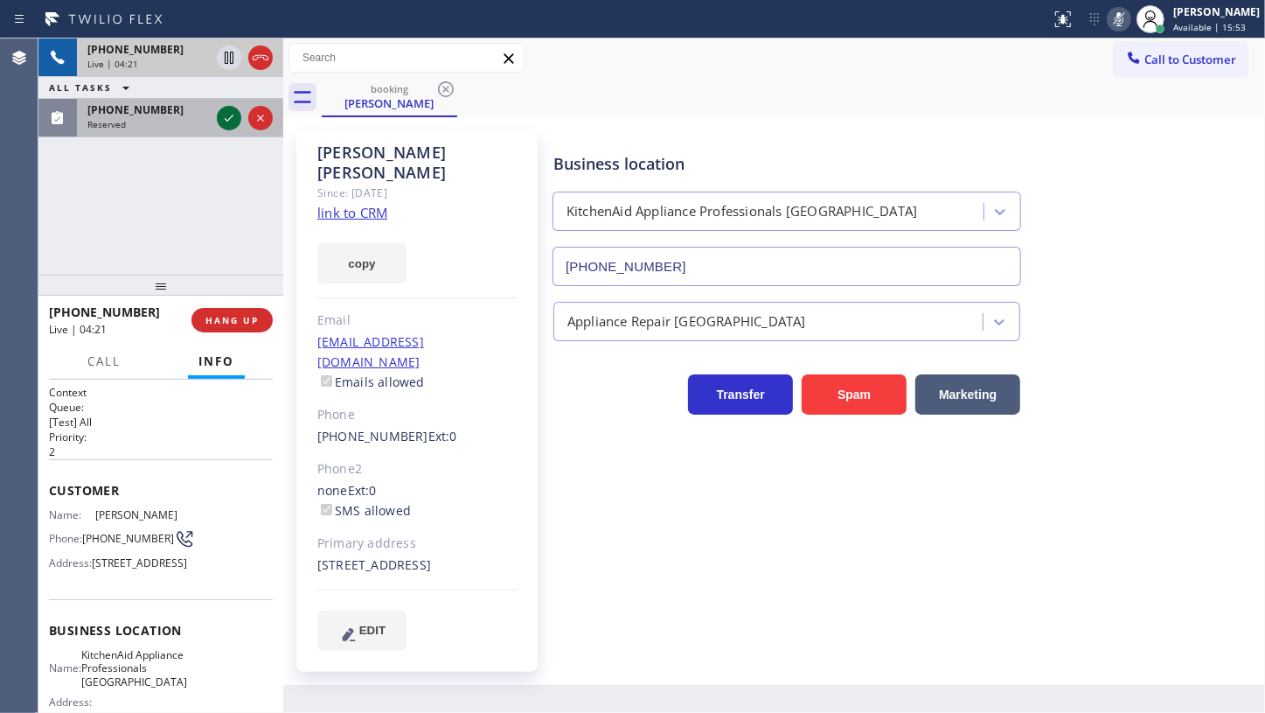
click at [224, 112] on icon at bounding box center [229, 118] width 21 height 21
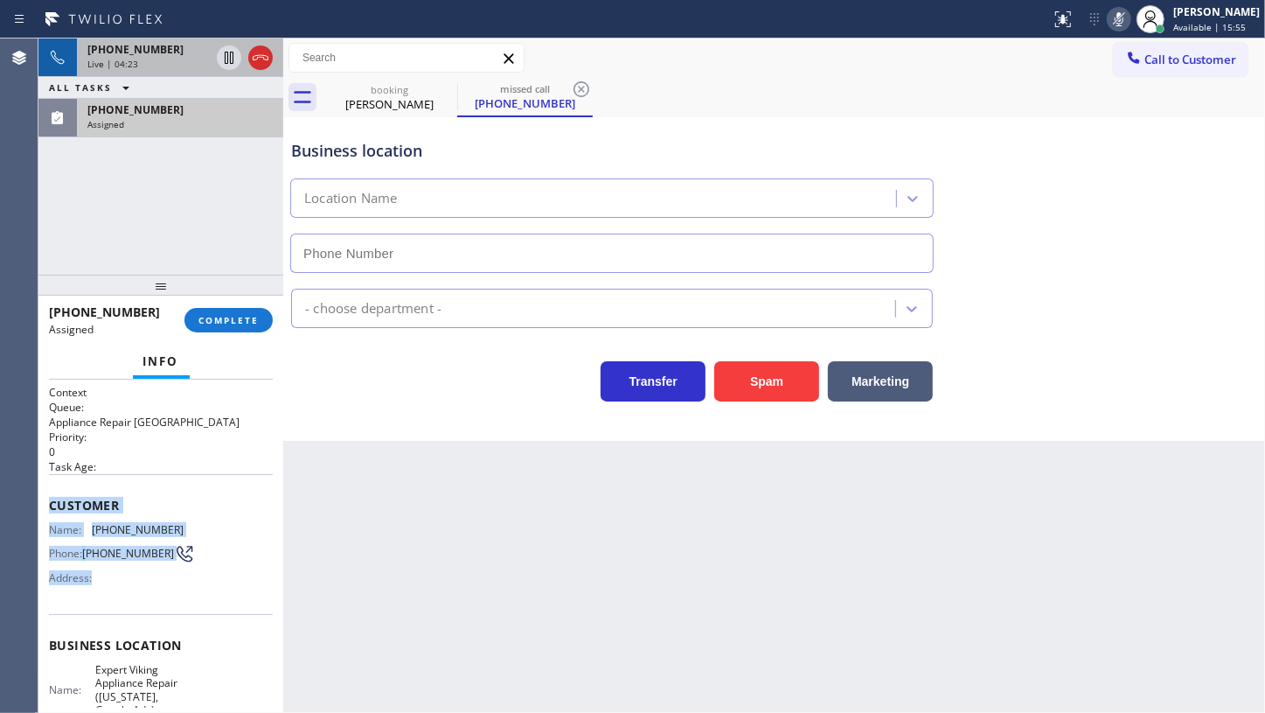
type input "(315) 758-2884"
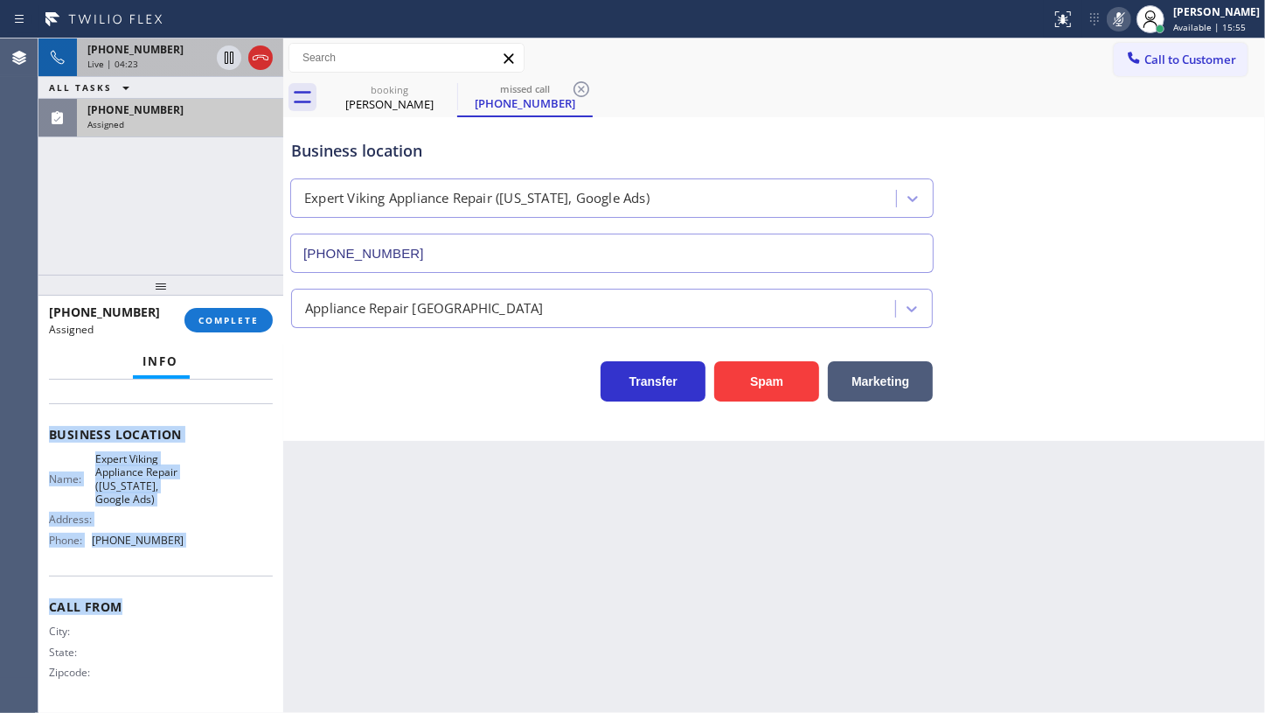
scroll to position [213, 0]
drag, startPoint x: 45, startPoint y: 491, endPoint x: 223, endPoint y: 544, distance: 185.1
click at [223, 544] on div "Context Queue: Appliance Repair High End Priority: 0 Task Age: Customer Name: (…" at bounding box center [160, 547] width 245 height 334
copy div "Customer Name: (610) 909-6284 Phone: (610) 909-6284 Address: Business location …"
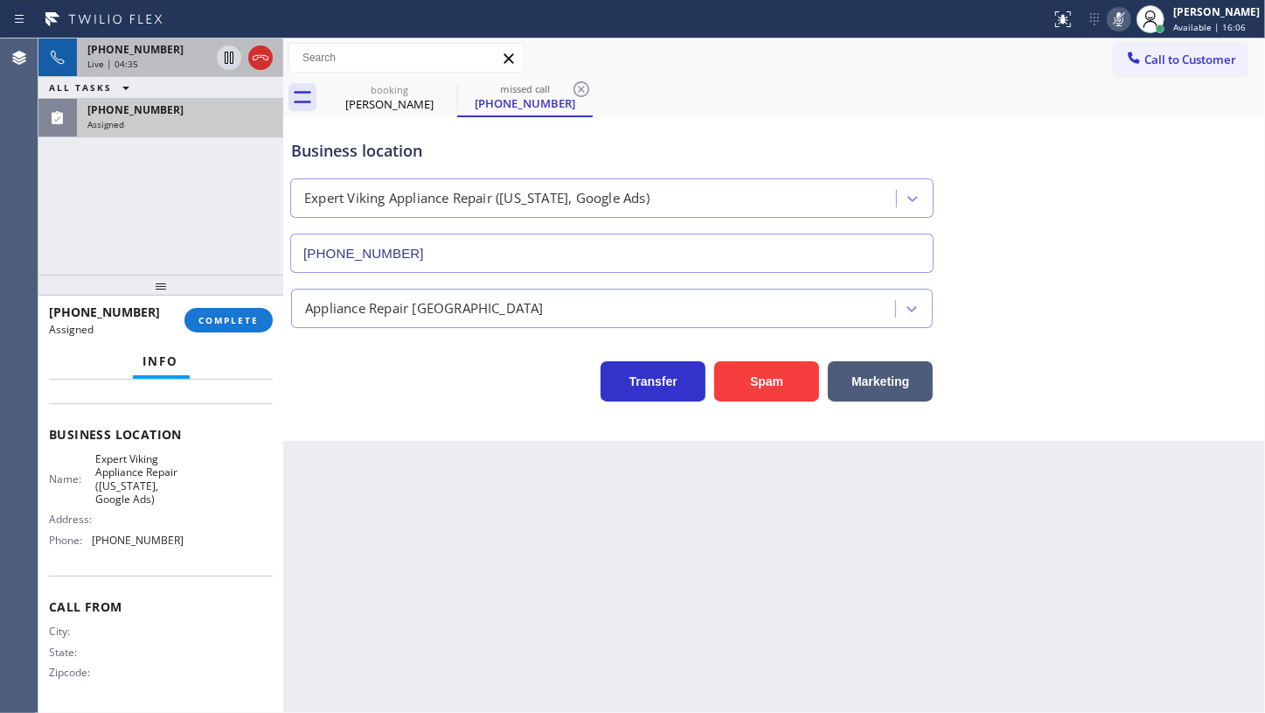
click at [95, 205] on div "+13474268094 Live | 04:35 ALL TASKS ALL TASKS ACTIVE TASKS TASKS IN WRAP UP (61…" at bounding box center [160, 156] width 245 height 236
click at [211, 120] on div "Assigned" at bounding box center [179, 124] width 185 height 12
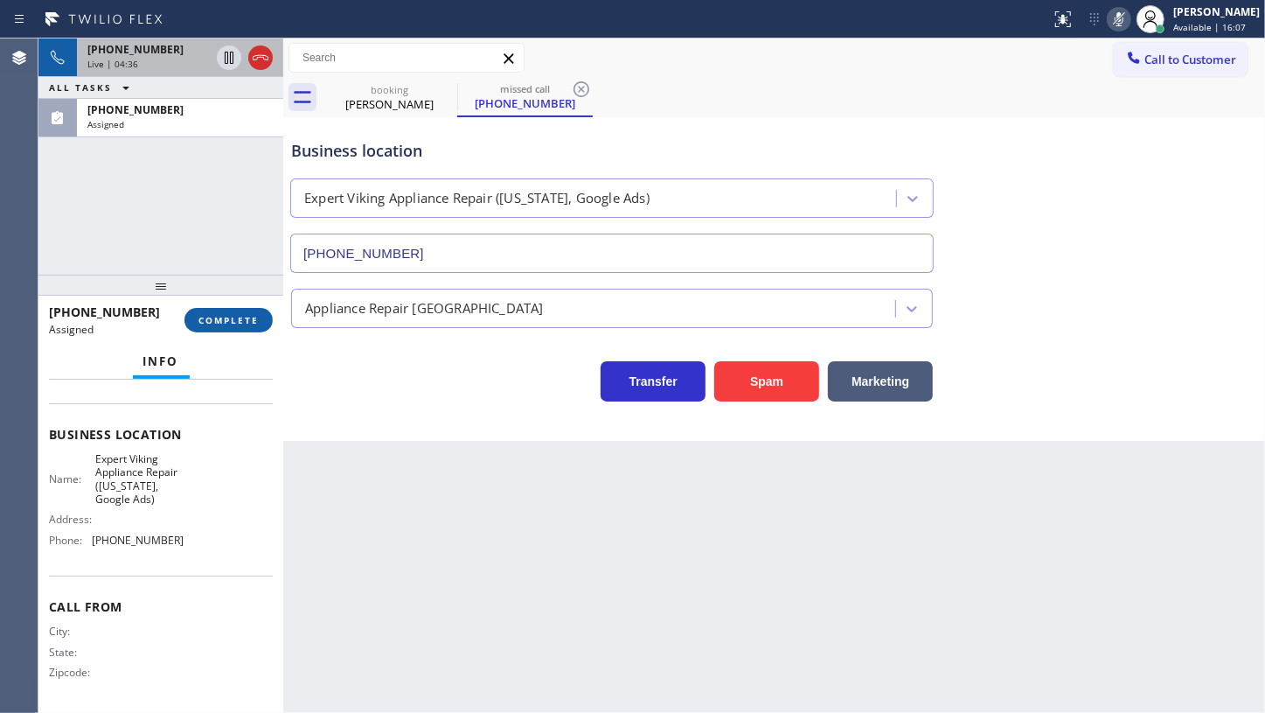
click at [245, 326] on button "COMPLETE" at bounding box center [229, 320] width 88 height 24
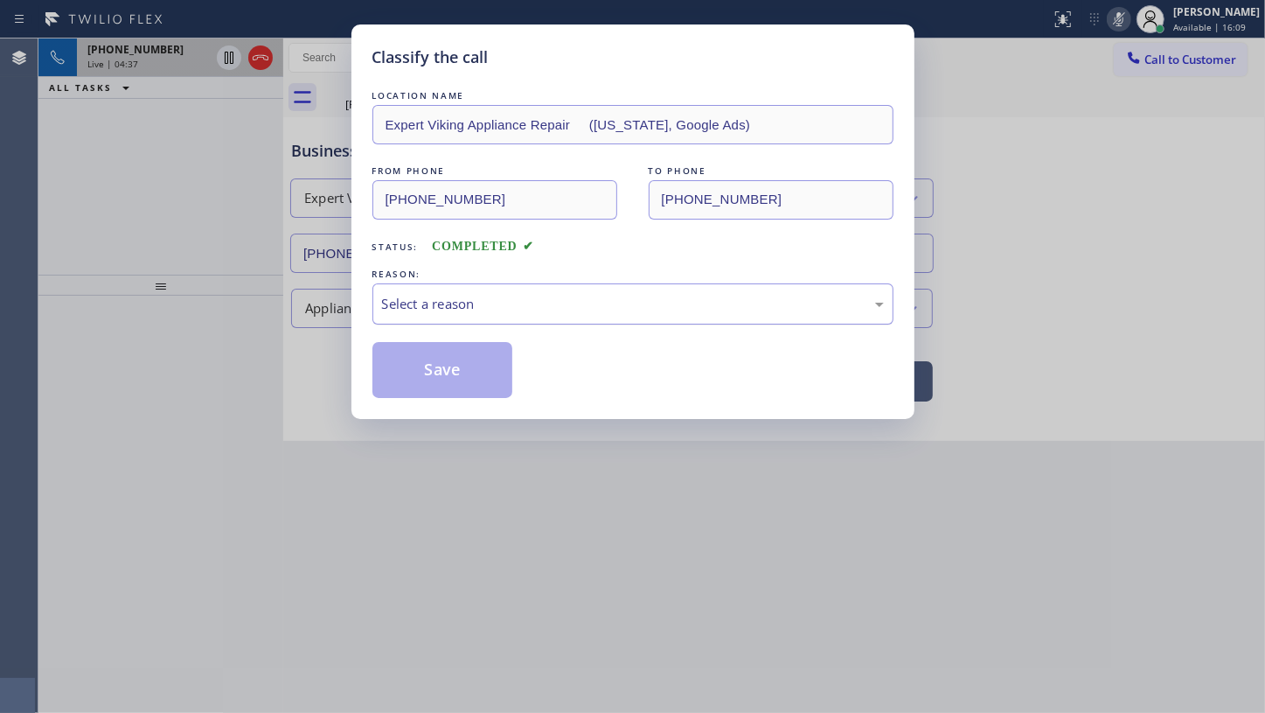
click at [414, 315] on div "Select a reason" at bounding box center [633, 303] width 521 height 41
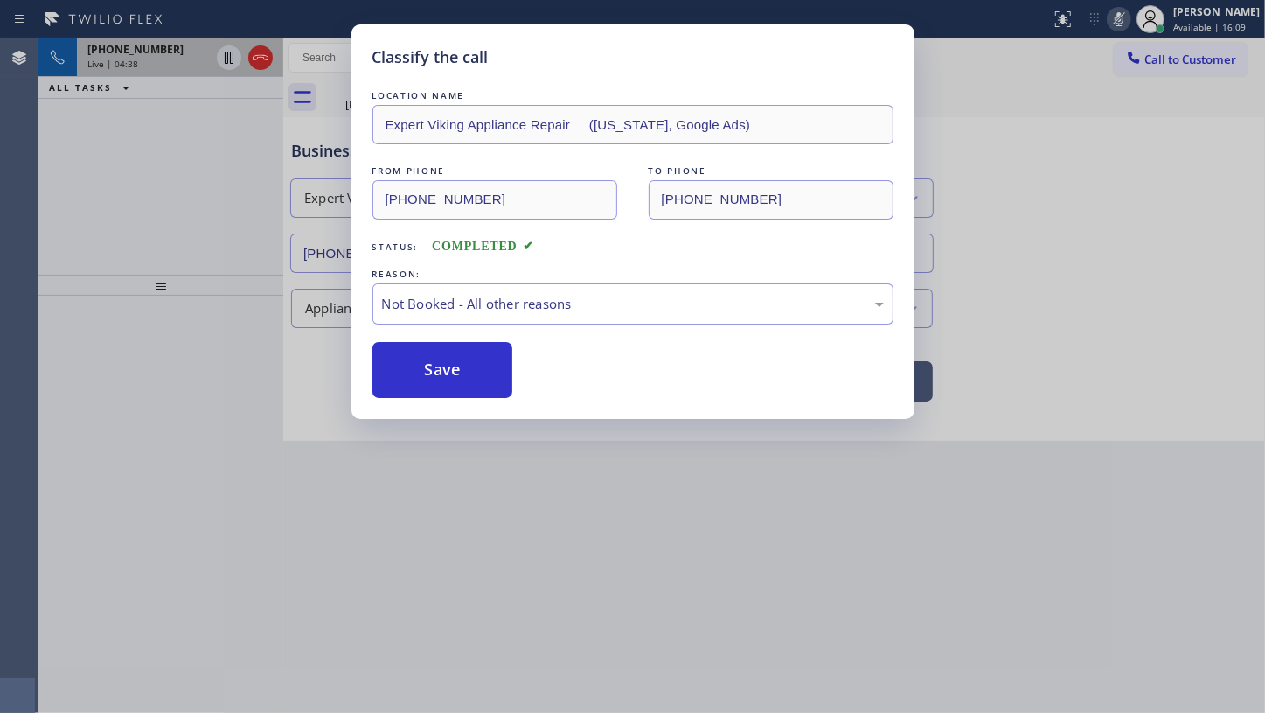
click at [407, 371] on button "Save" at bounding box center [443, 370] width 141 height 56
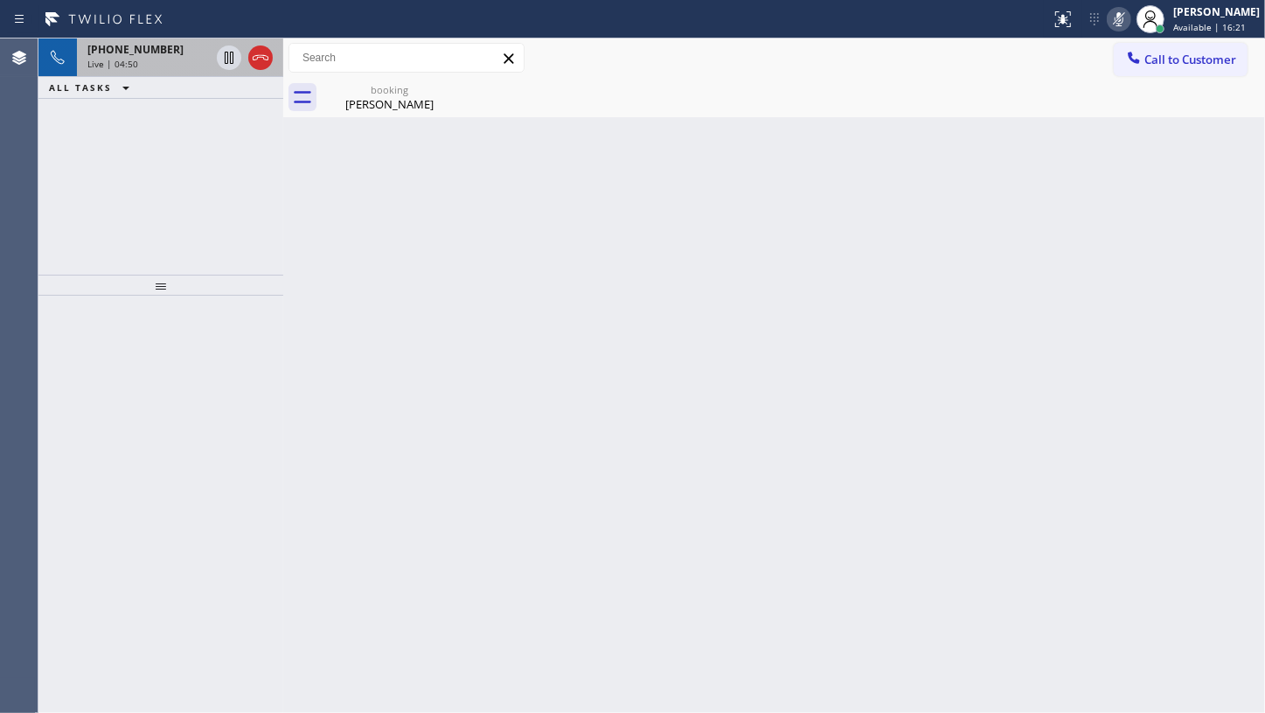
click at [75, 183] on div "+13474268094 Live | 04:50 ALL TASKS ALL TASKS ACTIVE TASKS TASKS IN WRAP UP" at bounding box center [160, 156] width 245 height 236
click at [1126, 24] on icon at bounding box center [1119, 19] width 21 height 21
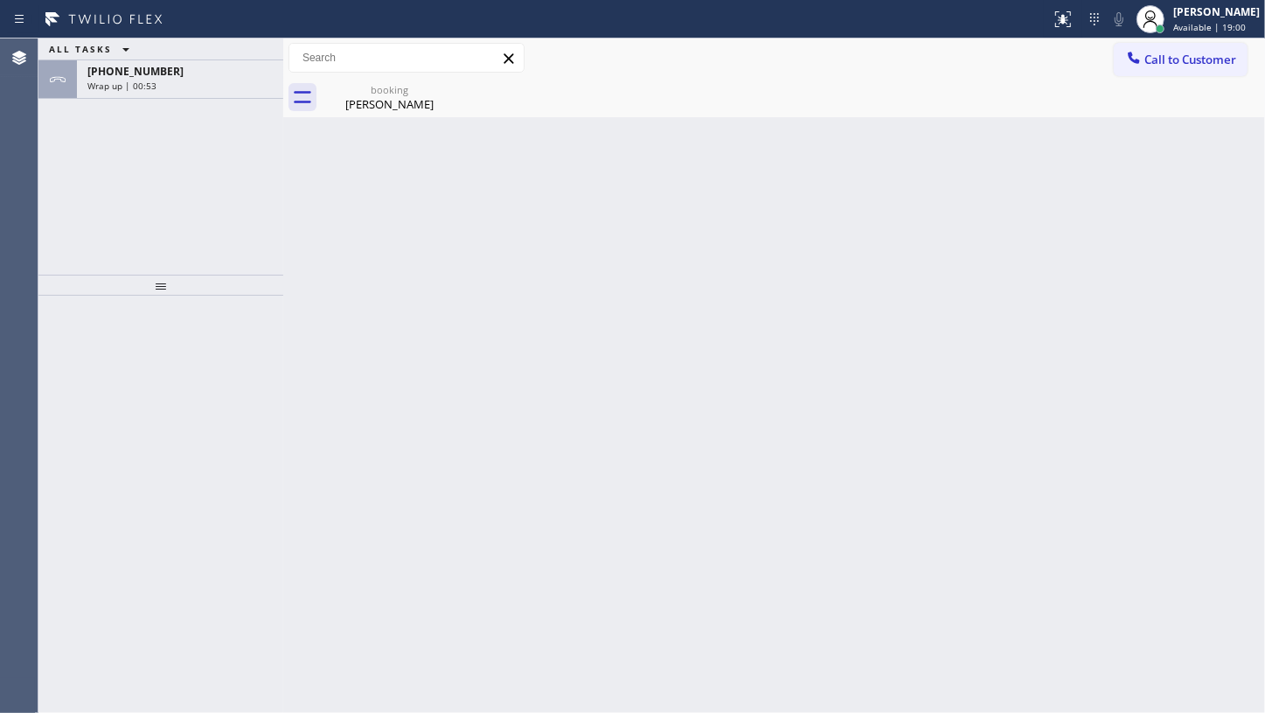
drag, startPoint x: 45, startPoint y: 154, endPoint x: 66, endPoint y: 133, distance: 29.7
click at [45, 154] on div "ALL TASKS ALL TASKS ACTIVE TASKS TASKS IN WRAP UP +13474268094 Wrap up | 00:53" at bounding box center [160, 156] width 245 height 236
click at [158, 94] on div "+13474268094 Wrap up | 00:53" at bounding box center [176, 79] width 199 height 38
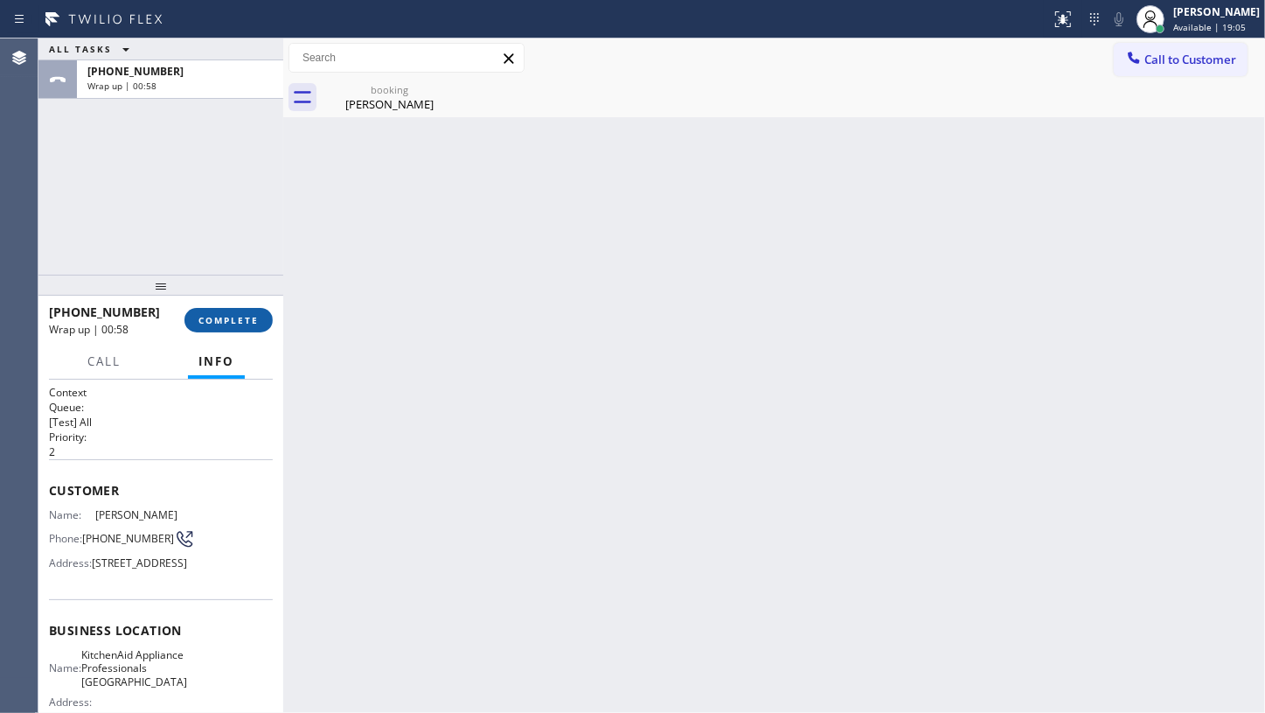
click at [229, 319] on span "COMPLETE" at bounding box center [229, 320] width 60 height 12
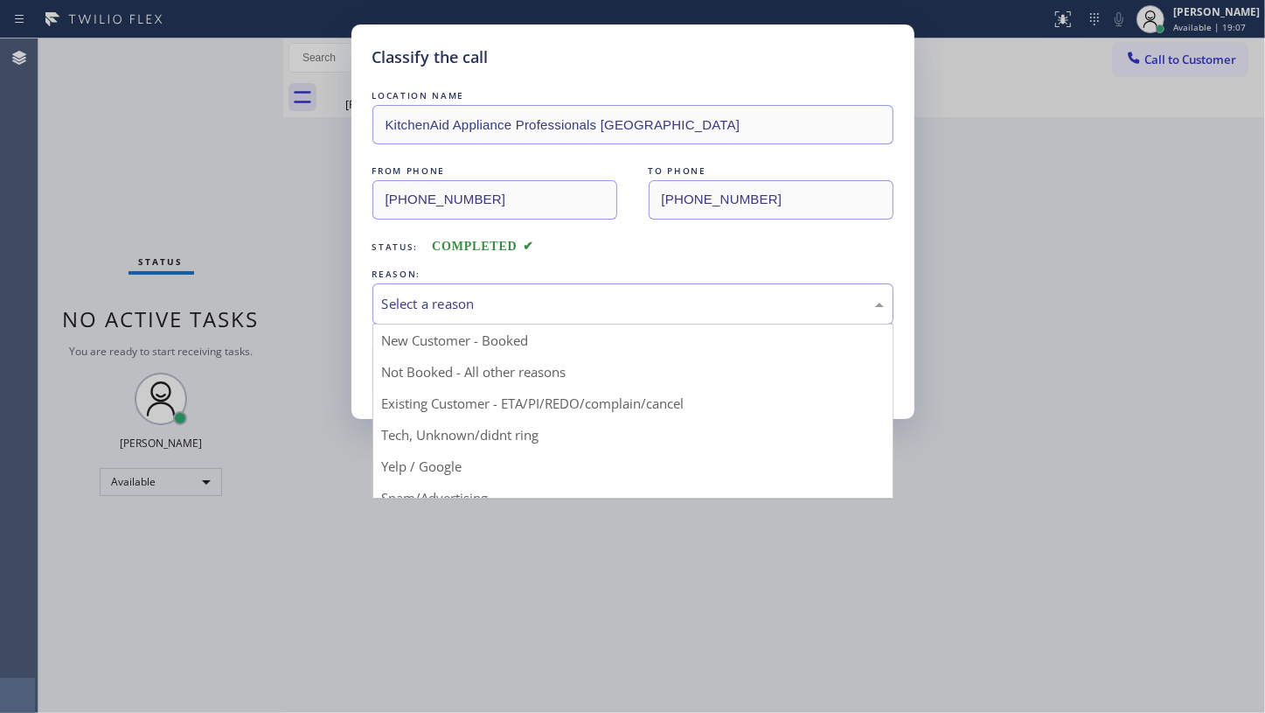
click at [456, 297] on div "Select a reason" at bounding box center [633, 304] width 502 height 20
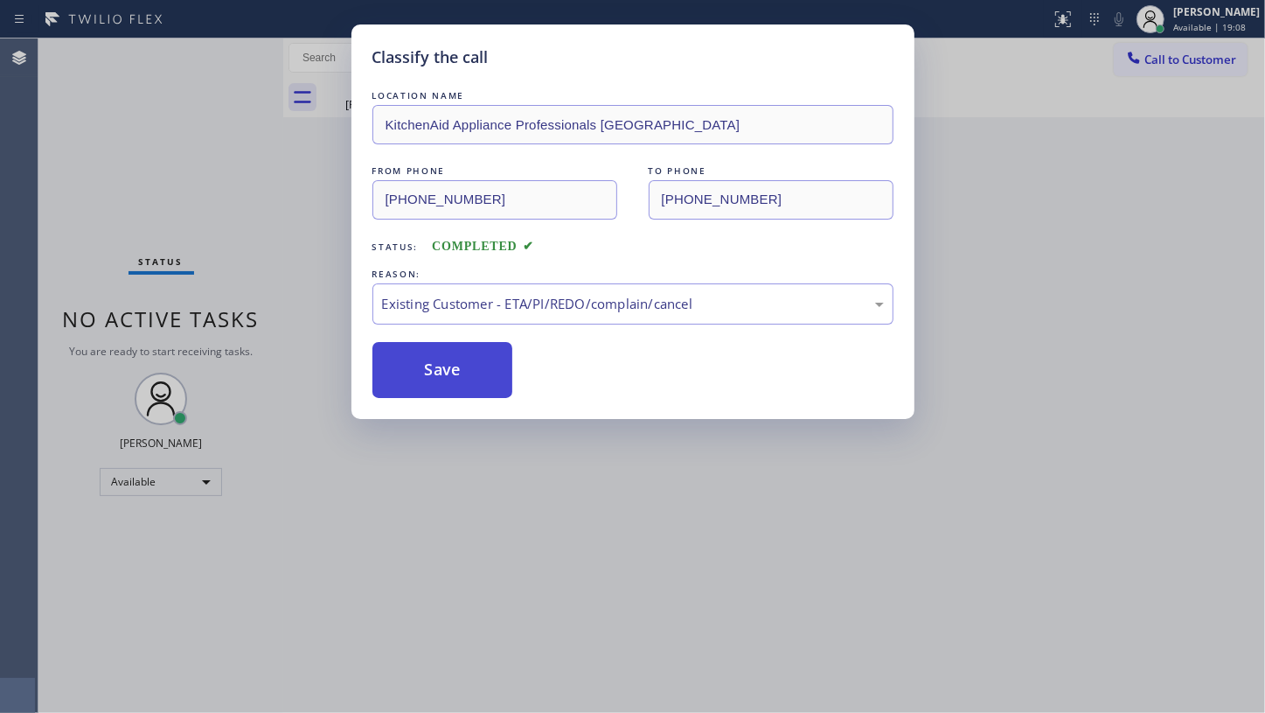
click at [428, 386] on button "Save" at bounding box center [443, 370] width 141 height 56
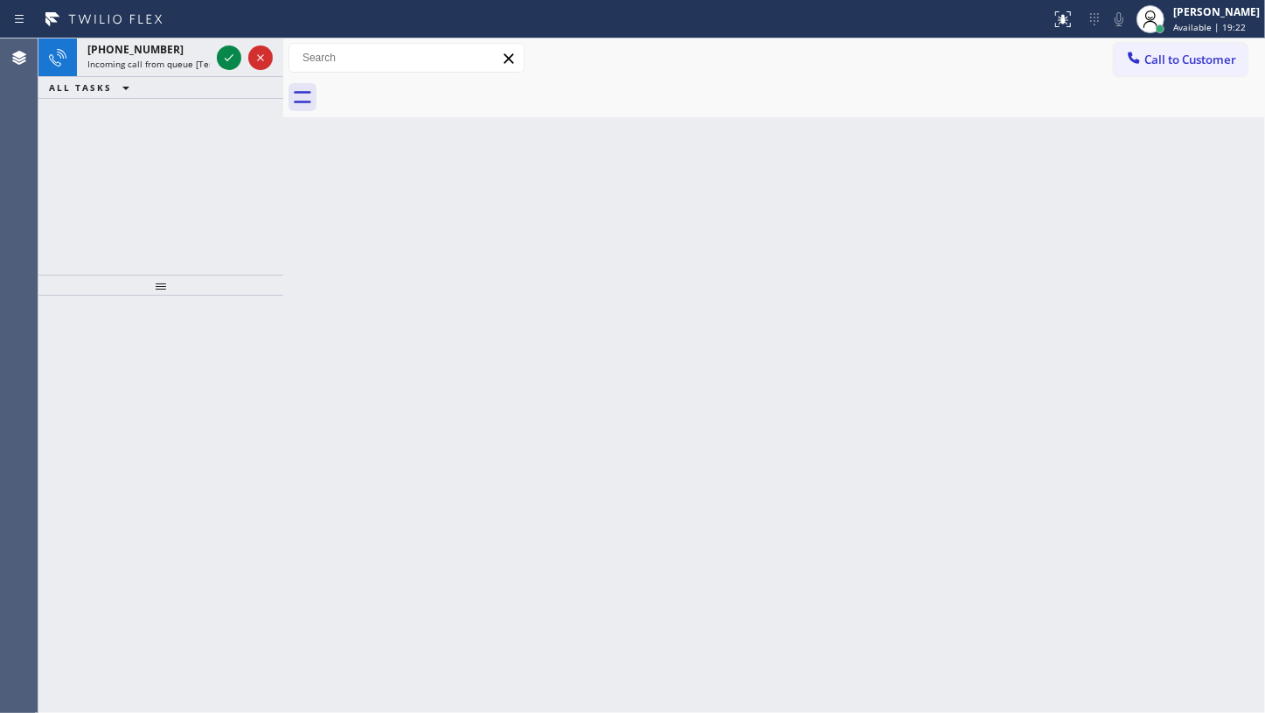
click at [101, 202] on div "+17862051150 Incoming call from queue [Test] All ALL TASKS ALL TASKS ACTIVE TAS…" at bounding box center [160, 156] width 245 height 236
click at [227, 54] on icon at bounding box center [229, 57] width 21 height 21
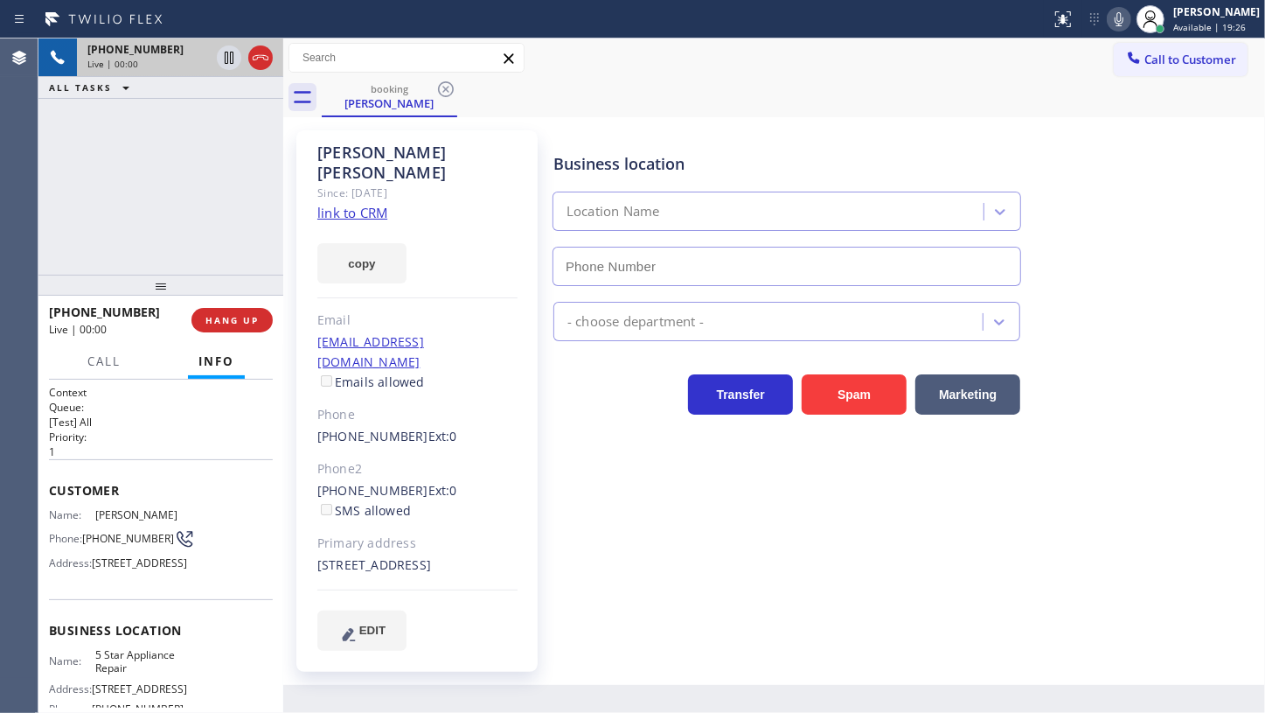
type input "(855) 731-4952"
click at [342, 204] on link "link to CRM" at bounding box center [352, 212] width 70 height 17
click at [226, 57] on icon at bounding box center [229, 57] width 21 height 21
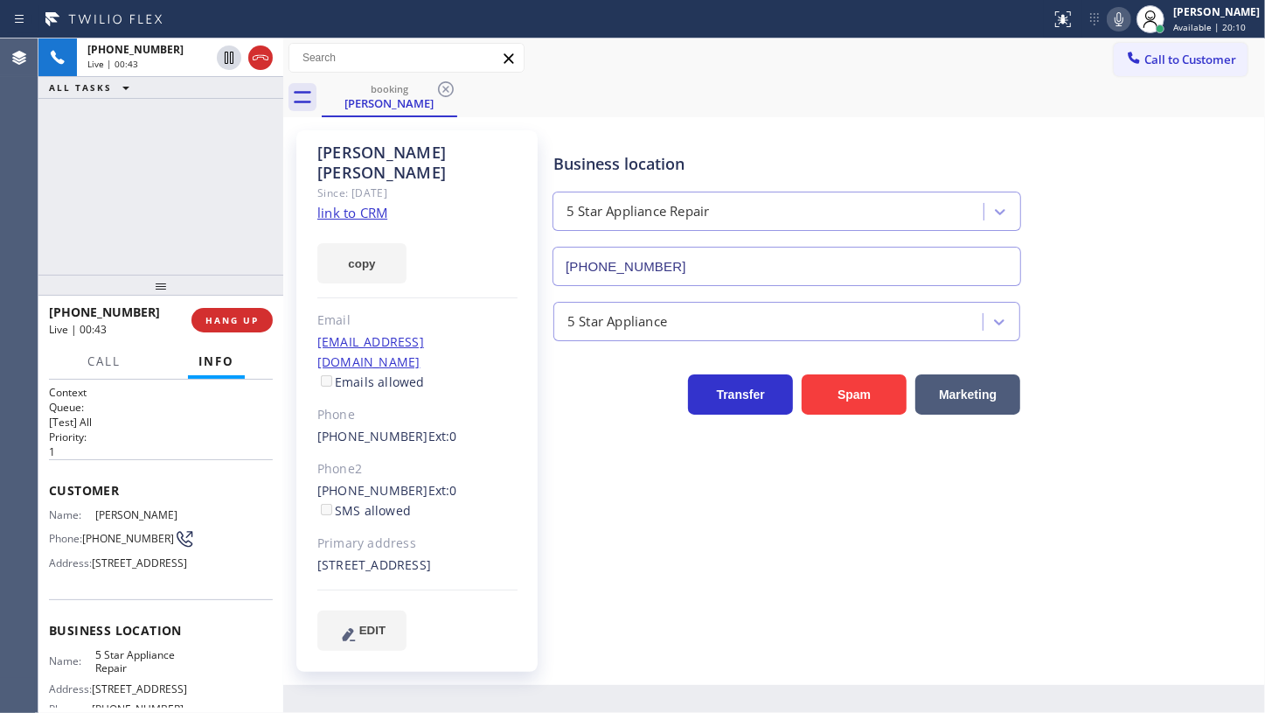
click at [1119, 21] on icon at bounding box center [1119, 19] width 21 height 21
click at [389, 243] on button "copy" at bounding box center [361, 263] width 89 height 40
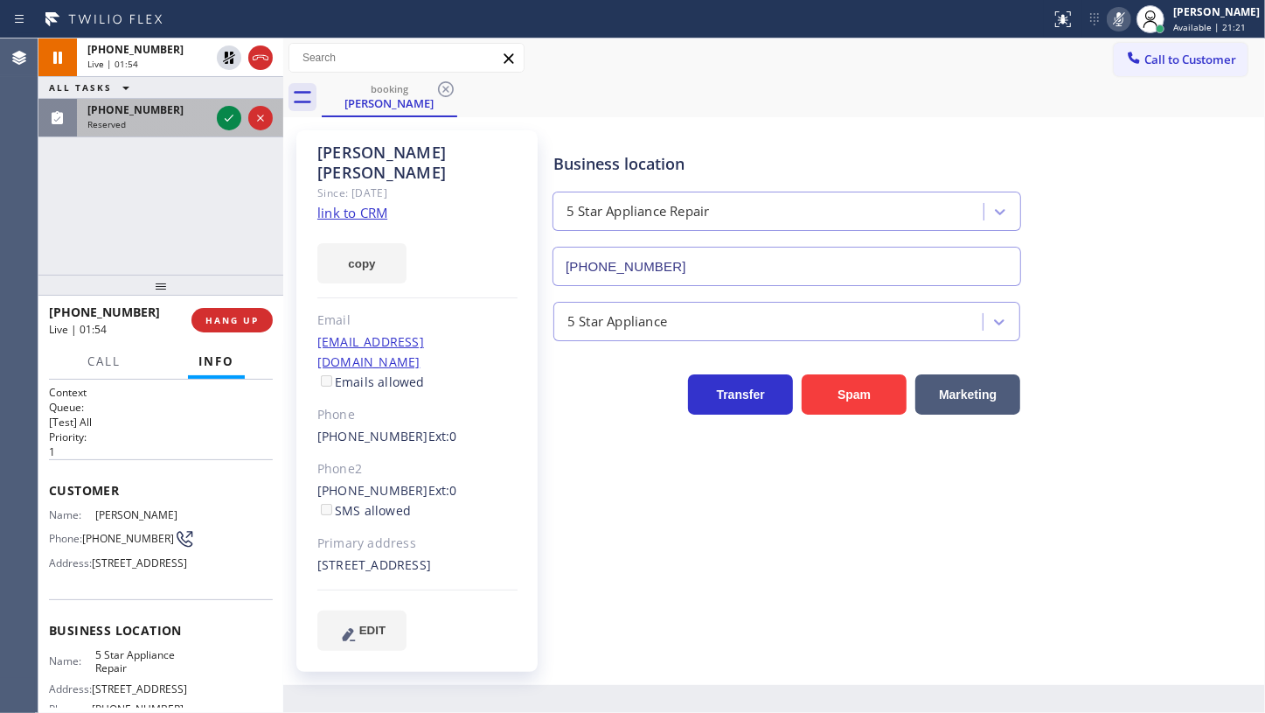
click at [125, 101] on div "(917) 880-8739 Reserved" at bounding box center [145, 118] width 136 height 38
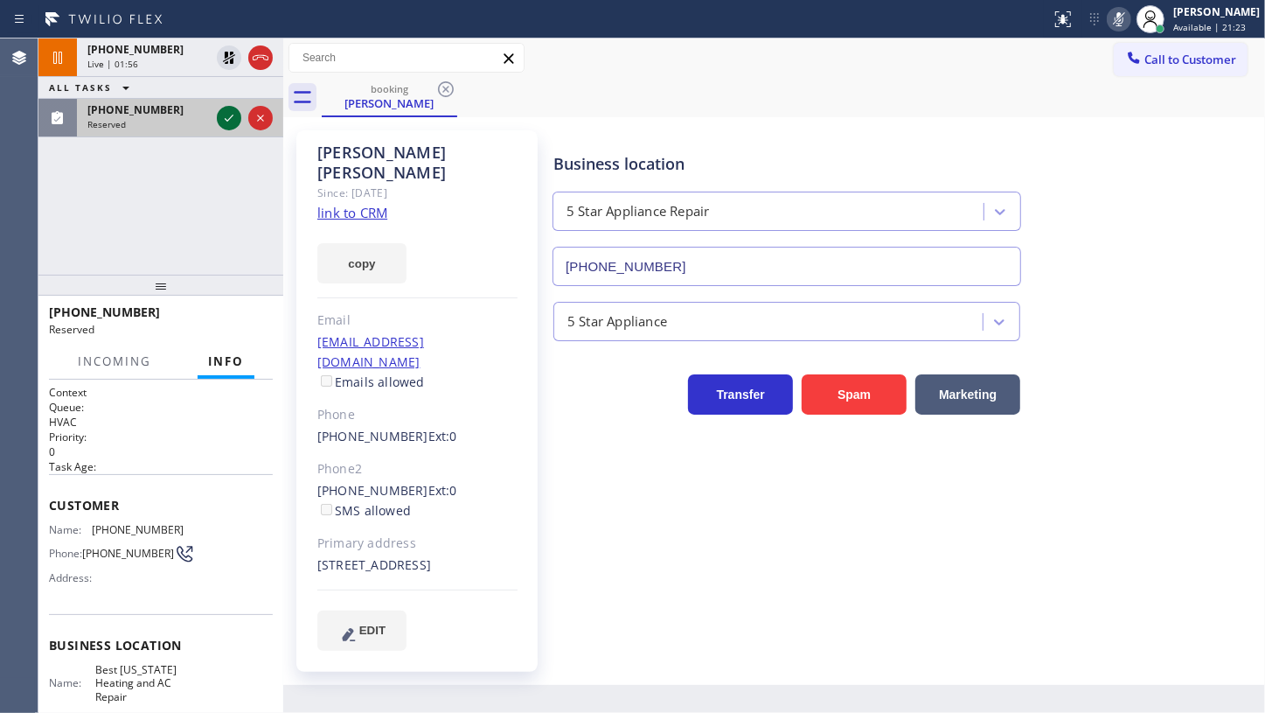
click at [231, 115] on icon at bounding box center [229, 118] width 21 height 21
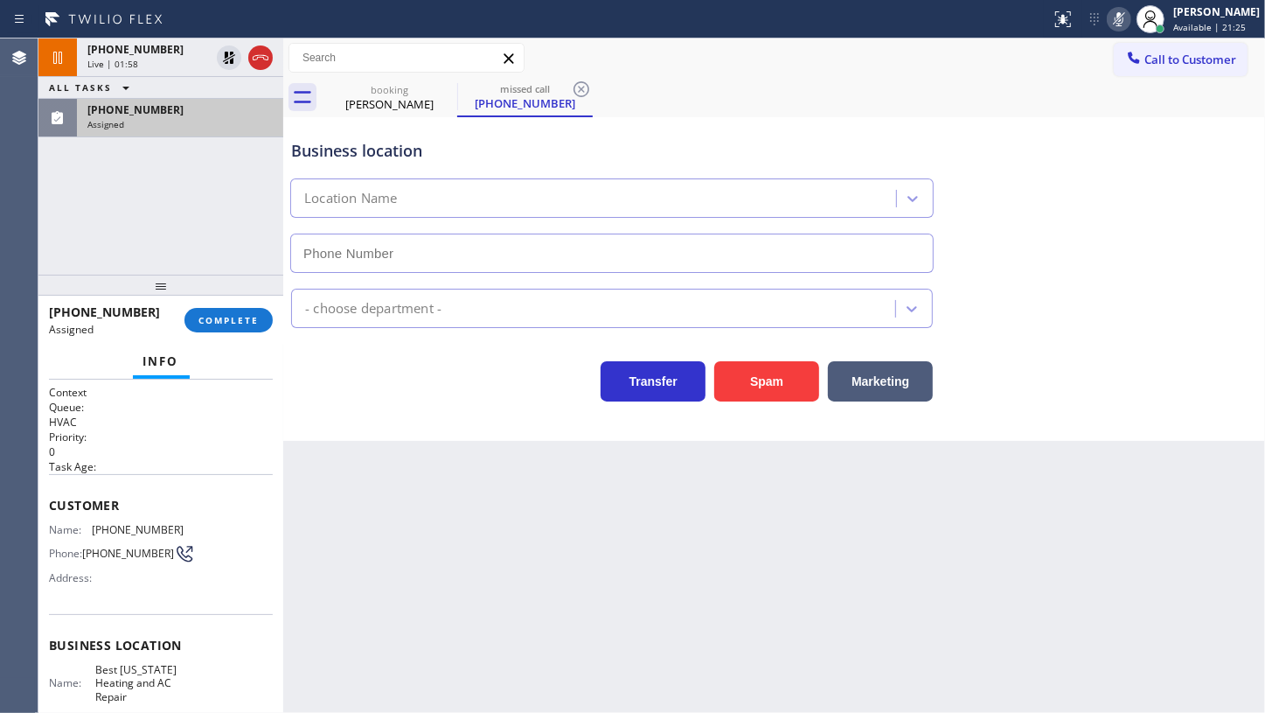
type input "(347) 404-5804"
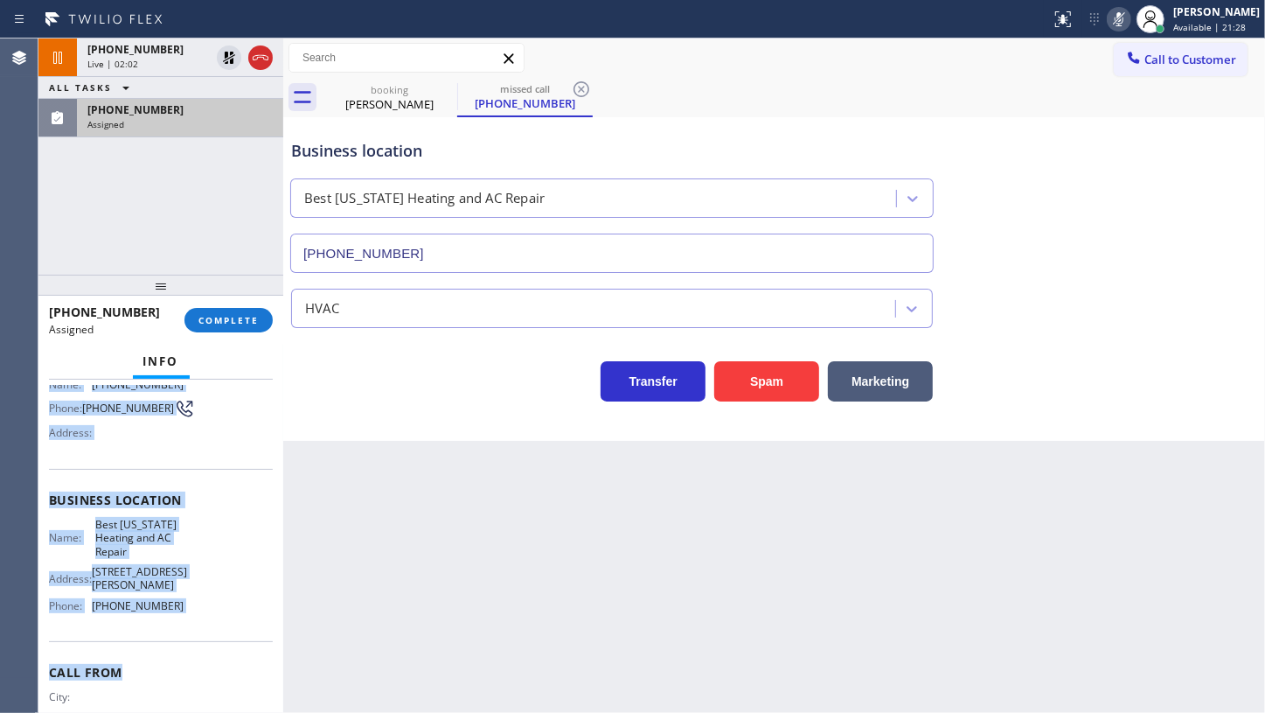
scroll to position [158, 0]
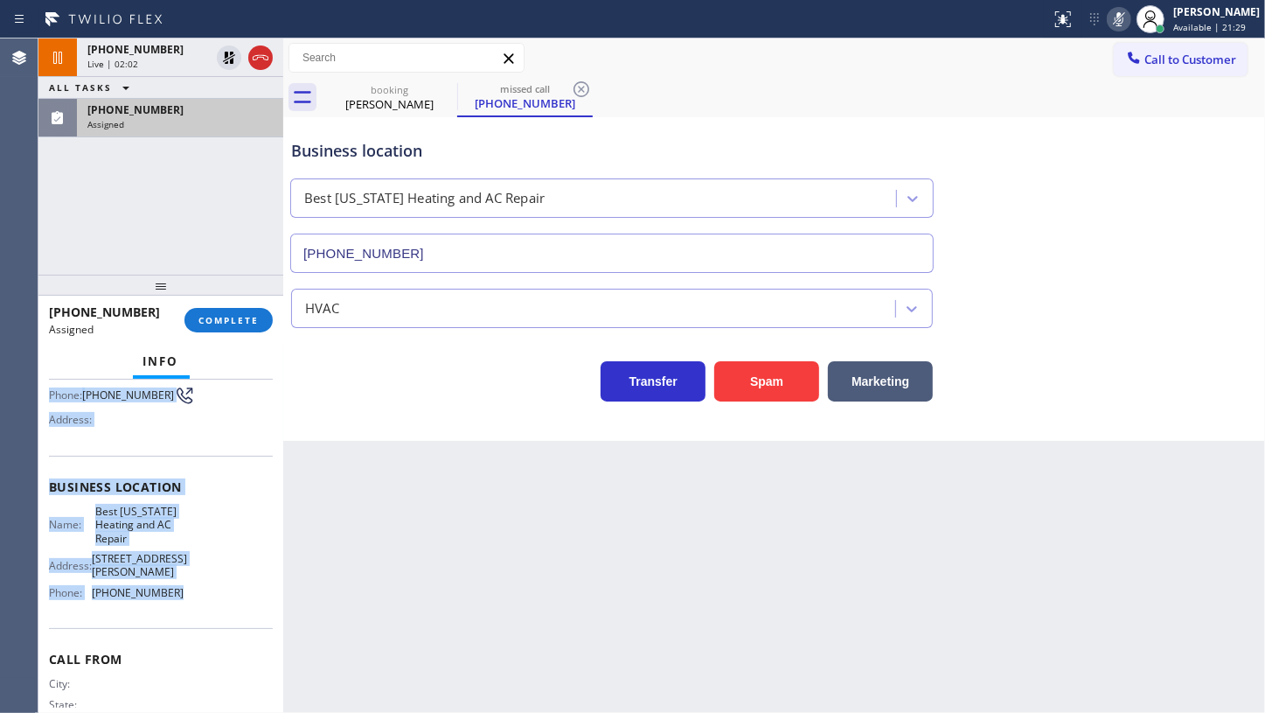
drag, startPoint x: 45, startPoint y: 497, endPoint x: 231, endPoint y: 584, distance: 205.8
click at [231, 584] on div "Context Queue: HVAC Priority: 0 Task Age: Customer Name: (917) 880-8739 Phone: …" at bounding box center [160, 547] width 245 height 334
copy div "Customer Name: (917) 880-8739 Phone: (917) 880-8739 Address: Business location …"
click at [248, 319] on span "COMPLETE" at bounding box center [229, 320] width 60 height 12
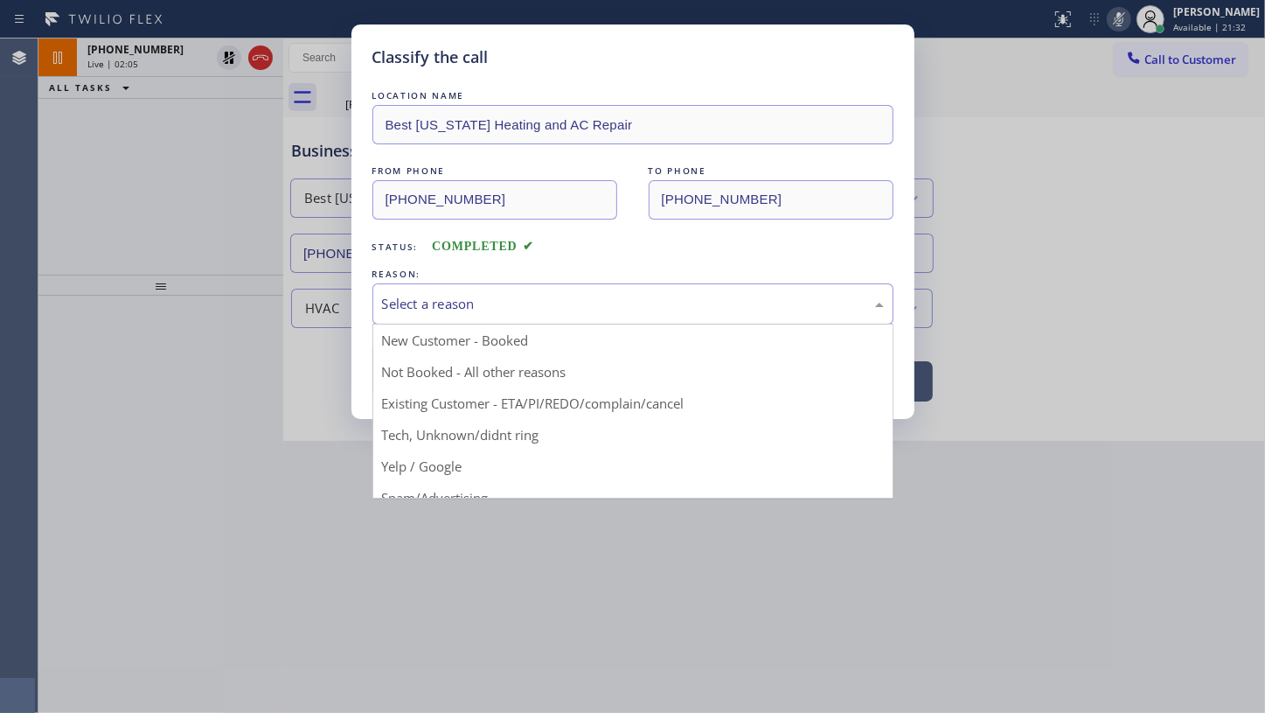
click at [413, 299] on div "Select a reason" at bounding box center [633, 304] width 502 height 20
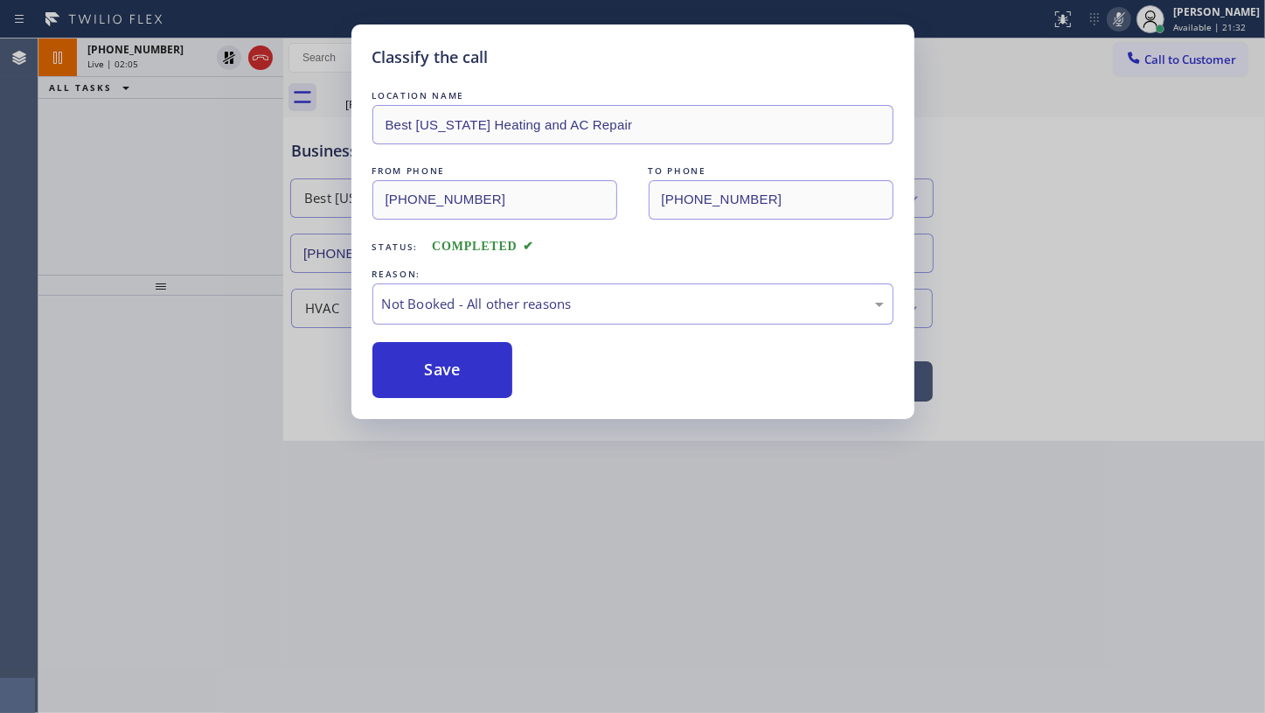
click at [408, 367] on button "Save" at bounding box center [443, 370] width 141 height 56
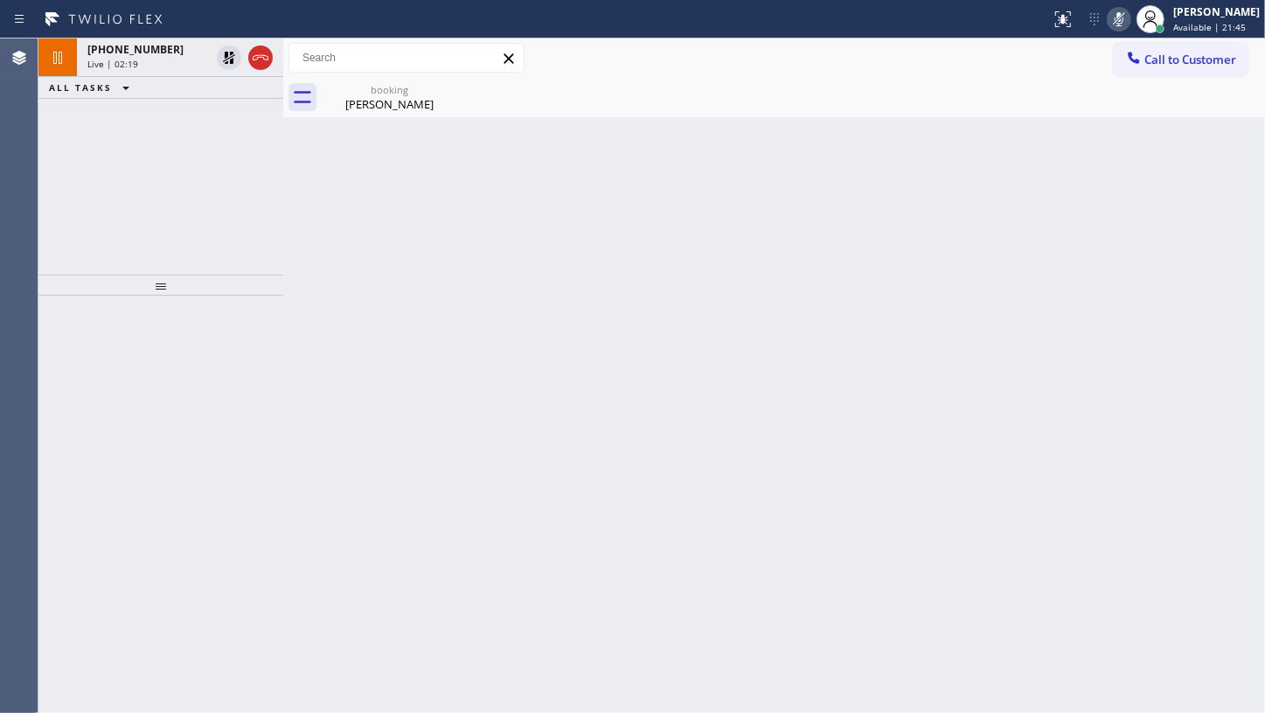
drag, startPoint x: 87, startPoint y: 179, endPoint x: 126, endPoint y: 145, distance: 51.4
click at [106, 158] on div "+17862051150 Live | 02:19 ALL TASKS ALL TASKS ACTIVE TASKS TASKS IN WRAP UP" at bounding box center [160, 156] width 245 height 236
click at [219, 56] on icon at bounding box center [229, 57] width 21 height 21
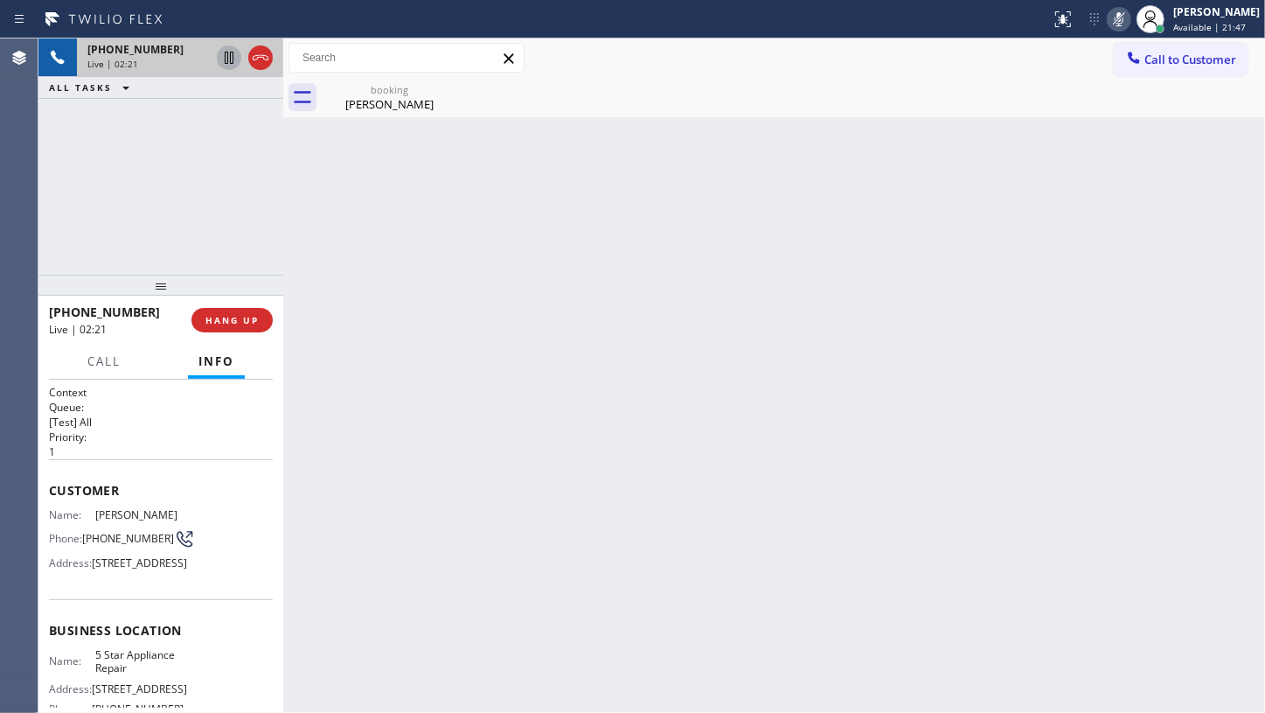
click at [1116, 16] on icon at bounding box center [1119, 19] width 21 height 21
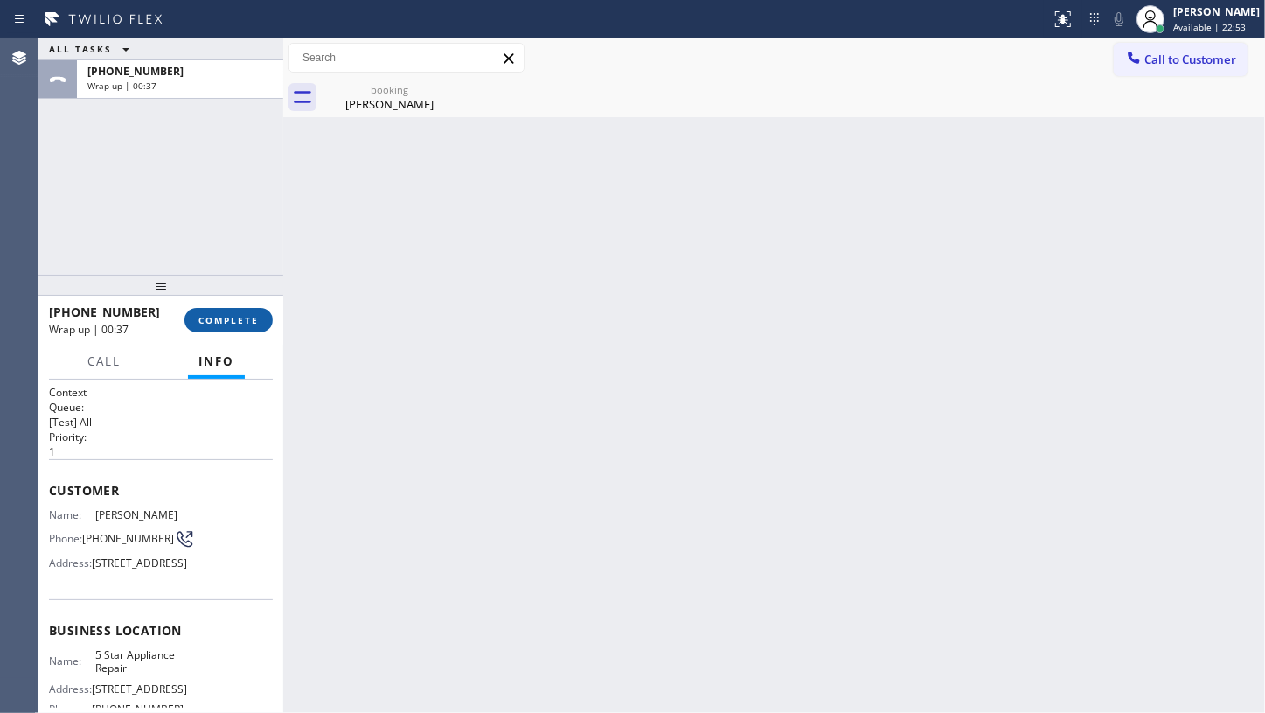
click at [245, 324] on span "COMPLETE" at bounding box center [229, 320] width 60 height 12
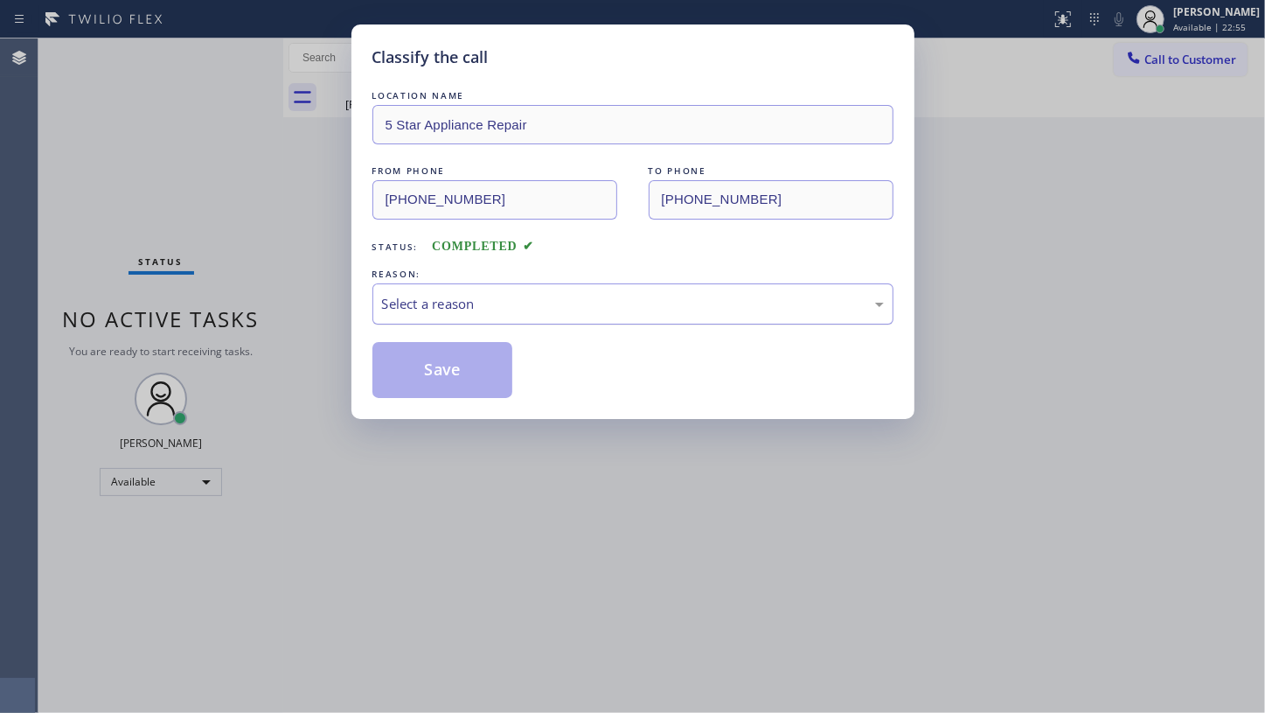
click at [444, 305] on div "Select a reason" at bounding box center [633, 304] width 502 height 20
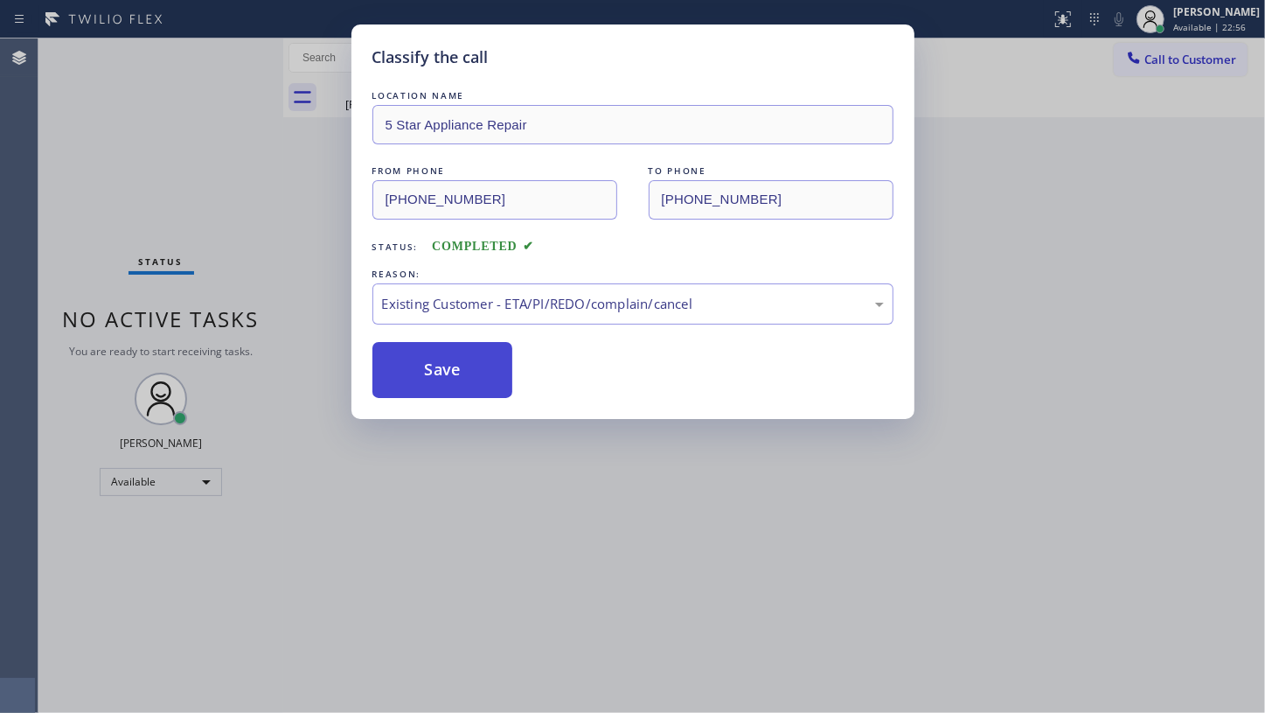
click at [439, 367] on button "Save" at bounding box center [443, 370] width 141 height 56
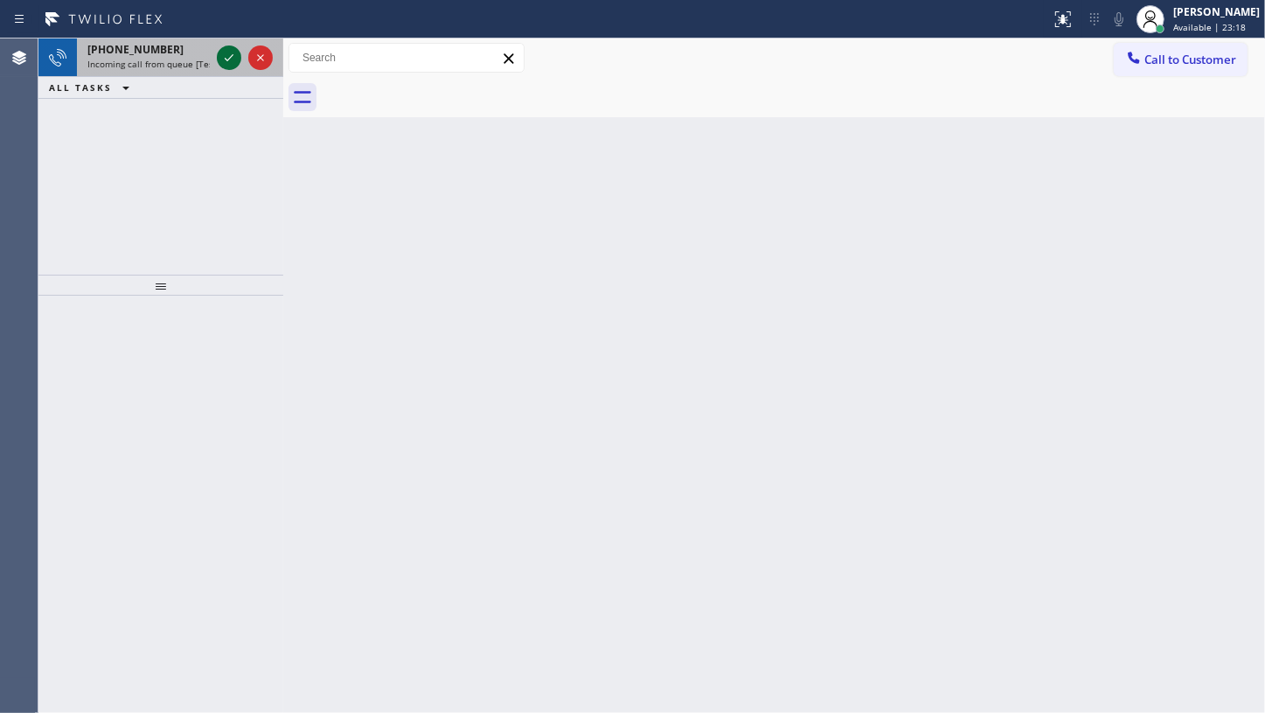
click at [220, 55] on icon at bounding box center [229, 57] width 21 height 21
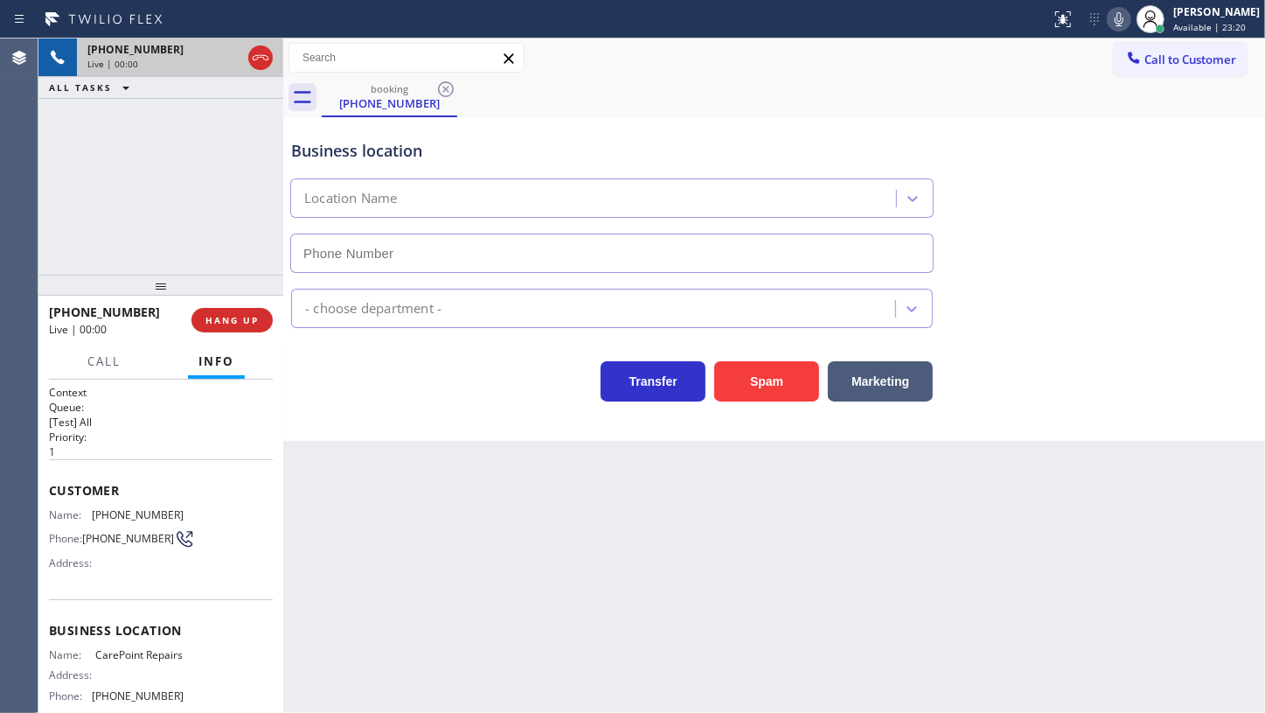
type input "(732) 641-6516"
drag, startPoint x: 91, startPoint y: 507, endPoint x: 192, endPoint y: 505, distance: 100.6
click at [192, 508] on div "Name: (917) 597-8476 Phone: (917) 597-8476 Address:" at bounding box center [161, 542] width 224 height 69
copy div "(917) 597-8476"
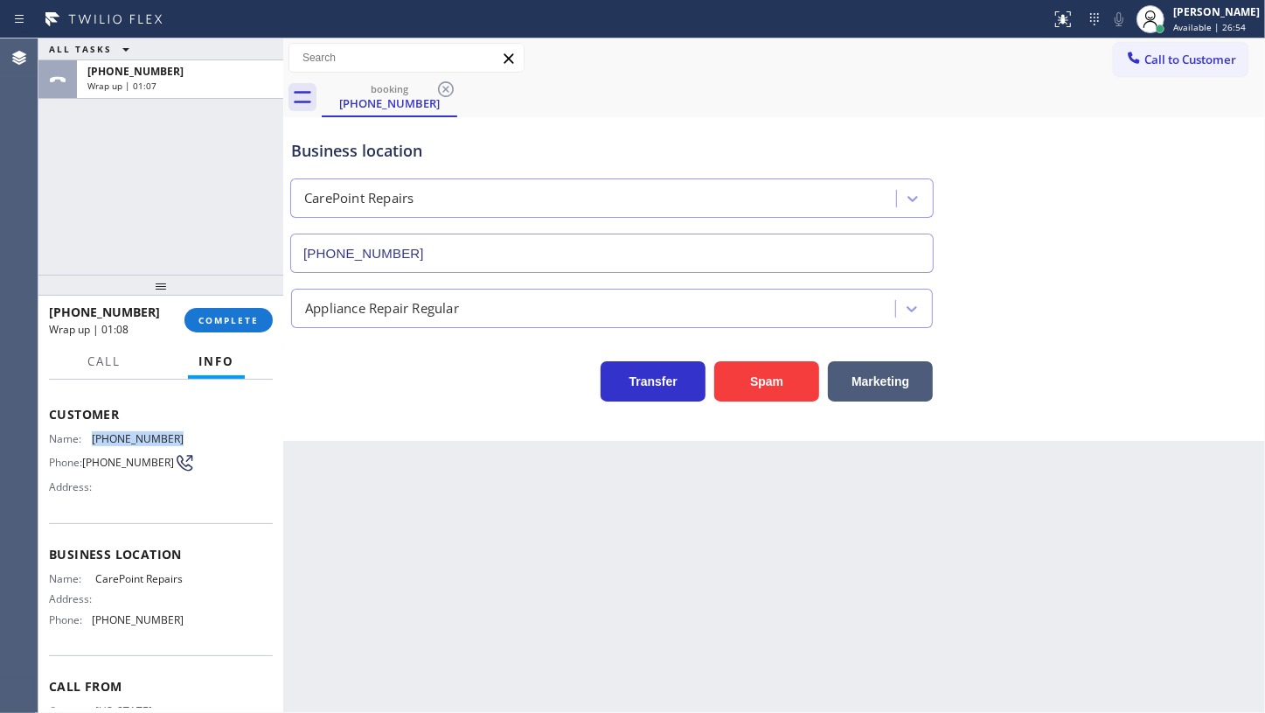
scroll to position [172, 0]
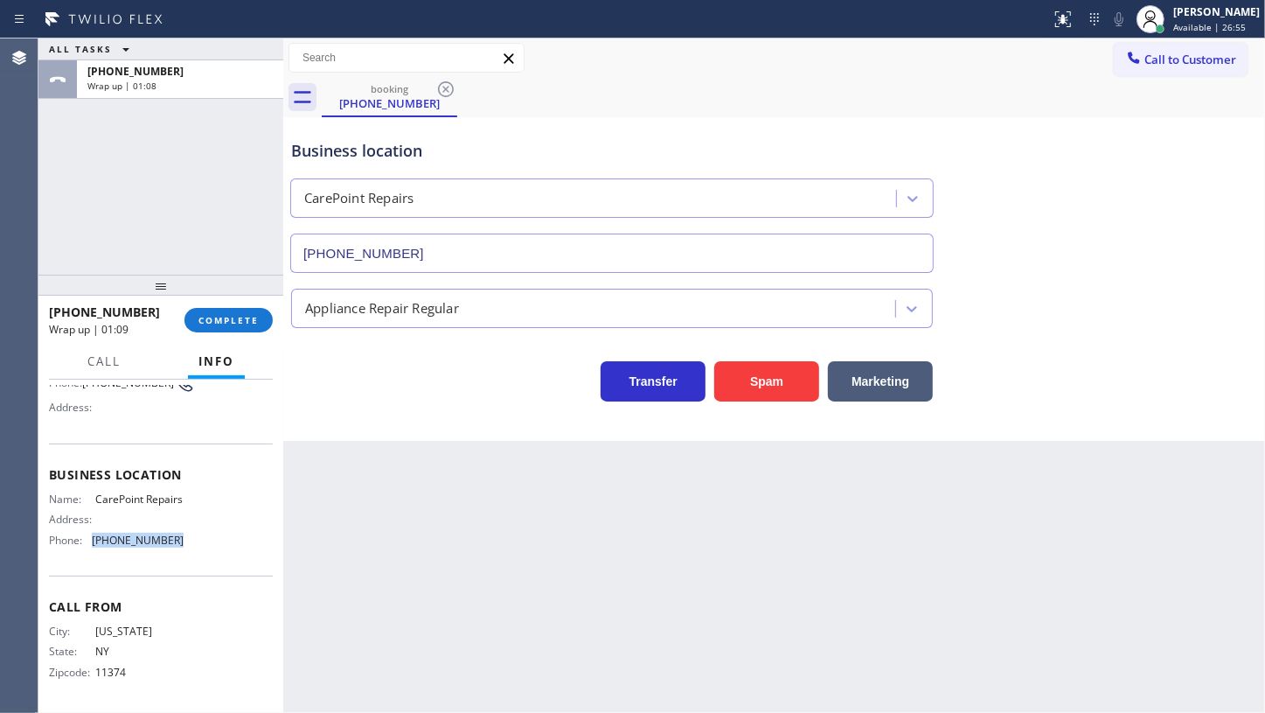
drag, startPoint x: 91, startPoint y: 540, endPoint x: 261, endPoint y: 554, distance: 171.1
click at [261, 554] on div "Context Queue: [Test] All Priority: 1 Customer Name: (917) 597-8476 Phone: (917…" at bounding box center [161, 547] width 224 height 324
copy div "(732) 641-6516"
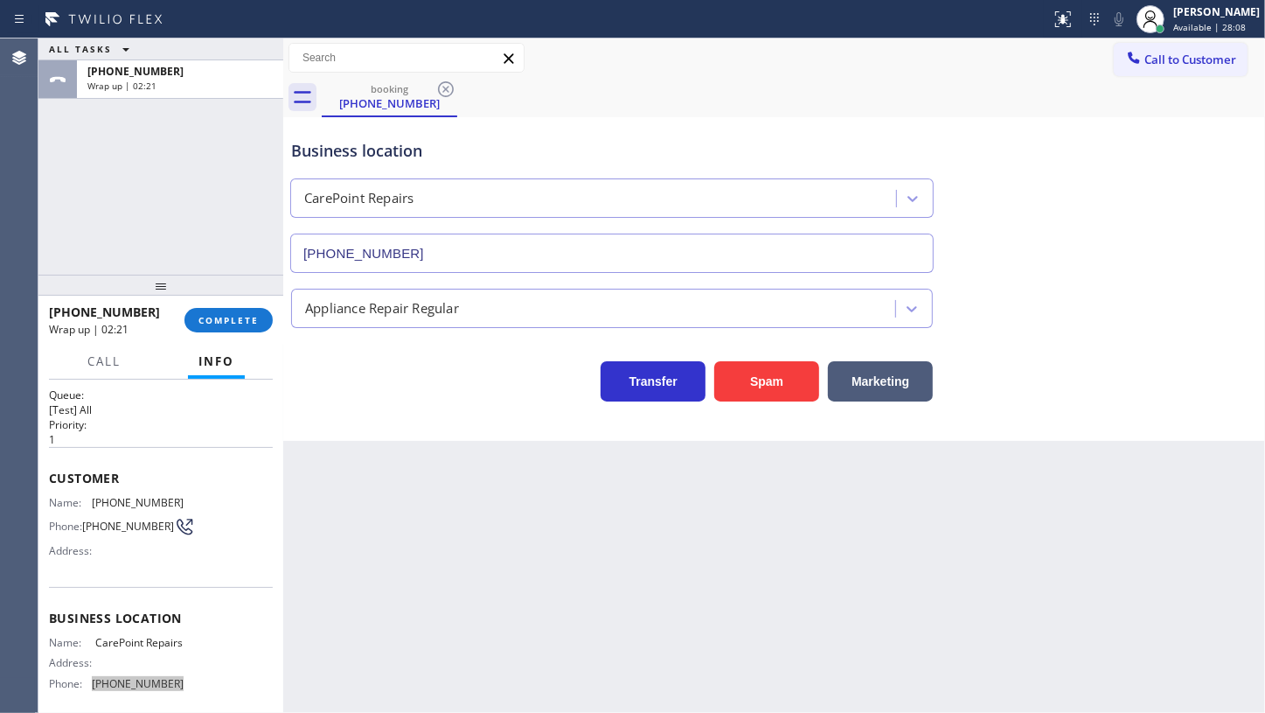
scroll to position [0, 0]
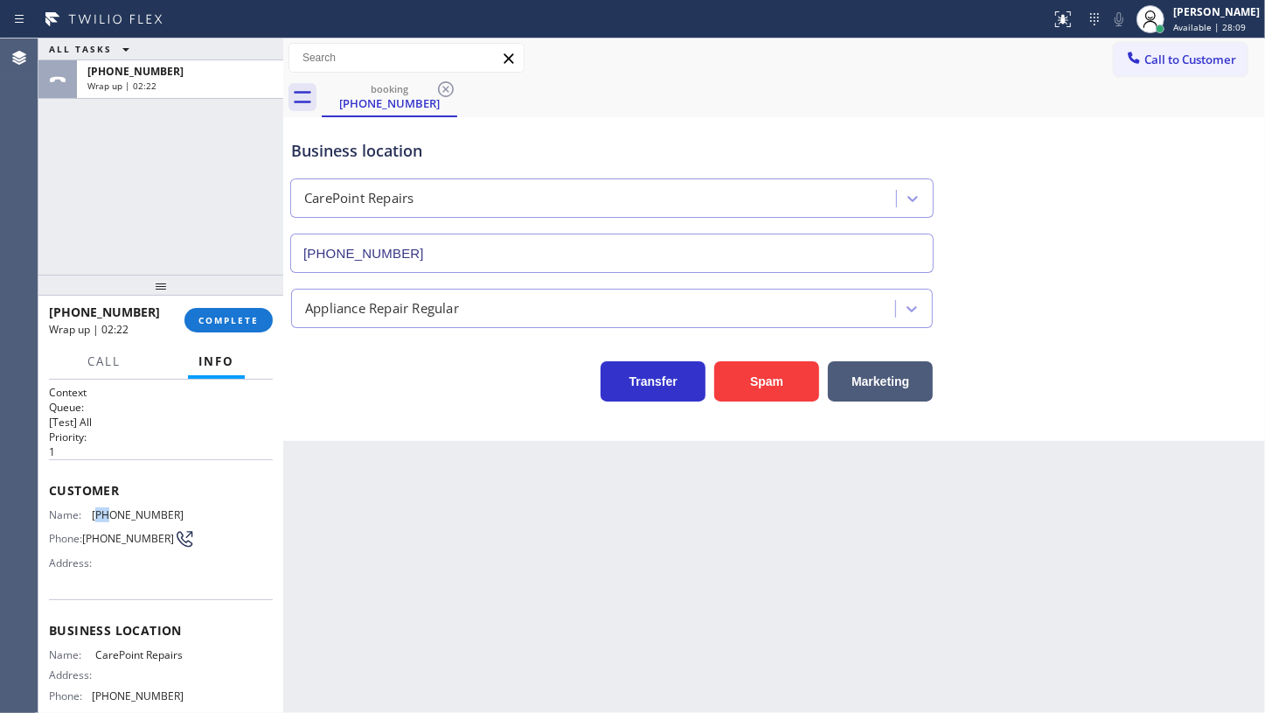
drag, startPoint x: 96, startPoint y: 509, endPoint x: 108, endPoint y: 508, distance: 11.4
click at [108, 508] on span "(917) 597-8476" at bounding box center [138, 514] width 92 height 13
drag, startPoint x: 87, startPoint y: 507, endPoint x: 218, endPoint y: 502, distance: 131.3
click at [218, 502] on div "Customer Name: (917) 597-8476 Phone: (917) 597-8476 Address:" at bounding box center [161, 529] width 224 height 140
copy div "(917) 597-8476"
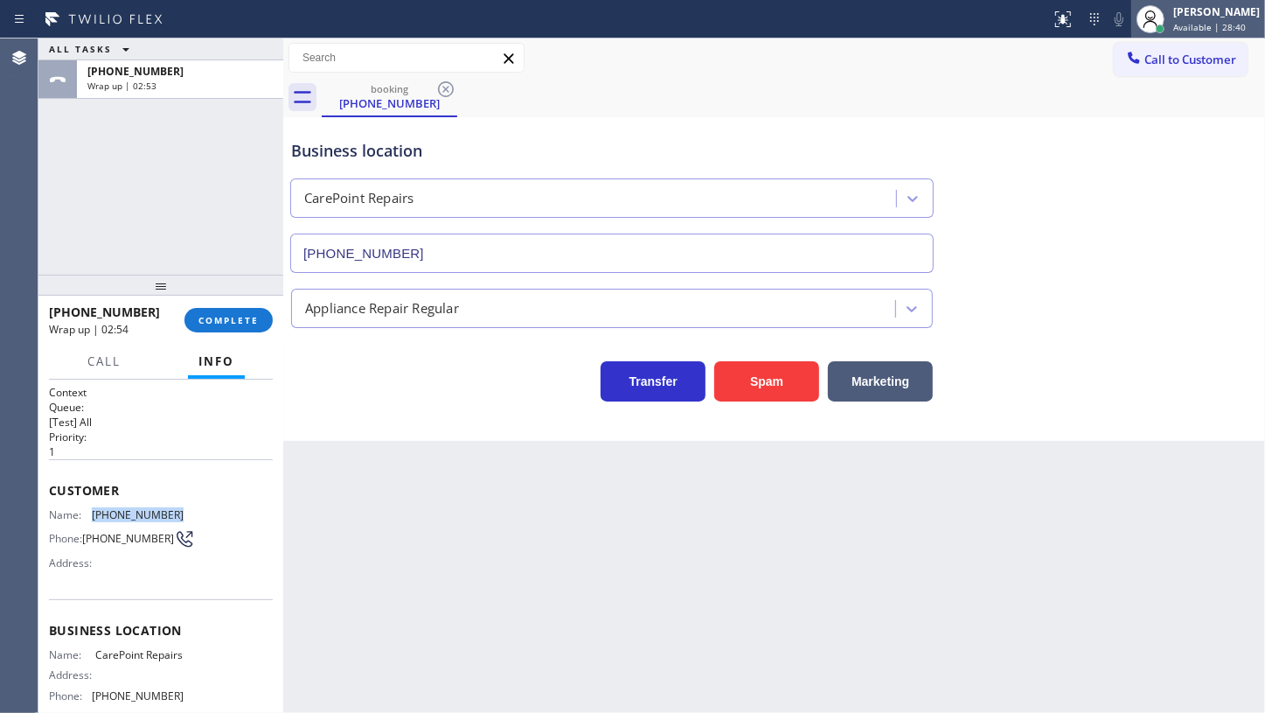
click at [1159, 18] on icon at bounding box center [1150, 19] width 21 height 21
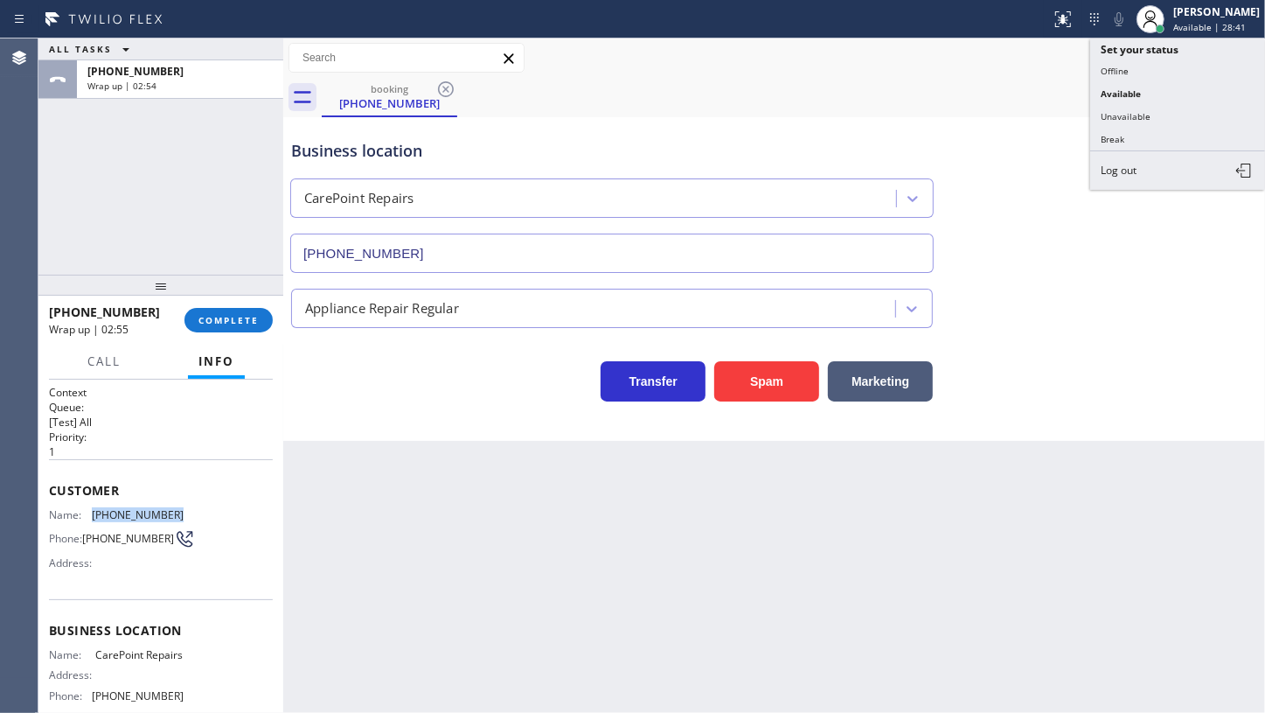
click at [1145, 115] on button "Unavailable" at bounding box center [1177, 116] width 175 height 23
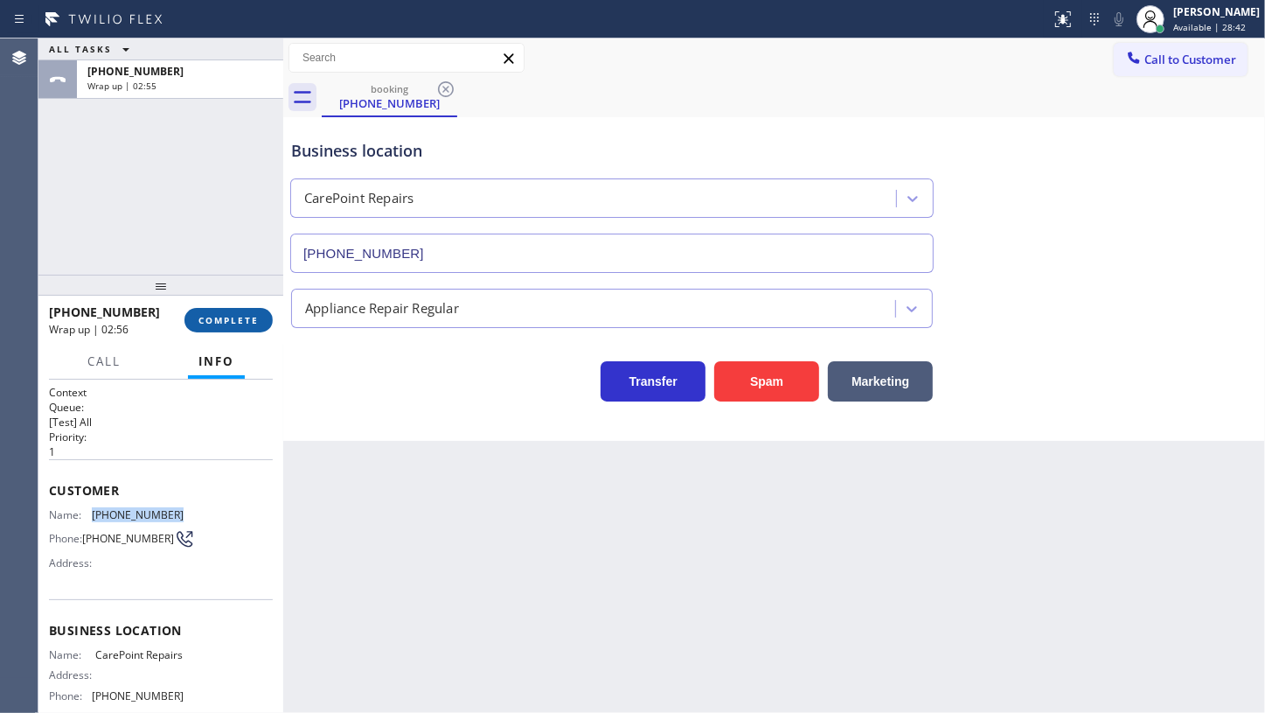
click at [221, 315] on span "COMPLETE" at bounding box center [229, 320] width 60 height 12
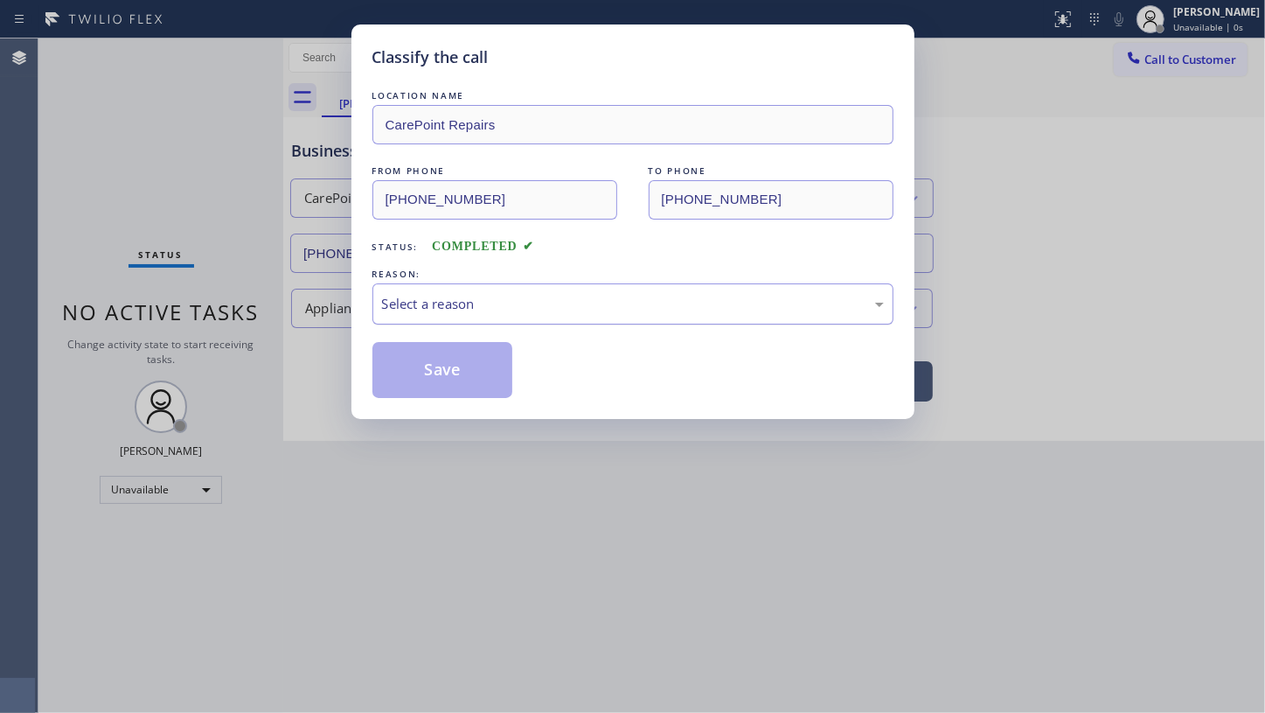
click at [424, 306] on div "Select a reason" at bounding box center [633, 304] width 502 height 20
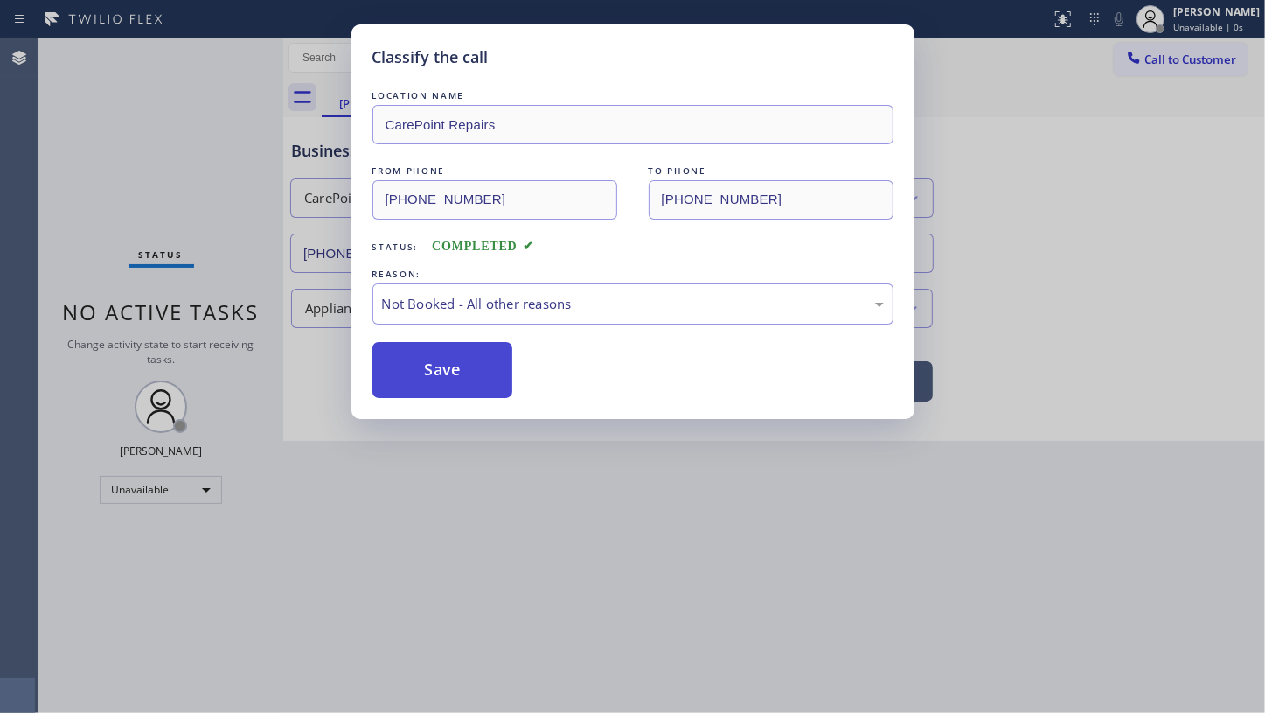
click at [419, 376] on button "Save" at bounding box center [443, 370] width 141 height 56
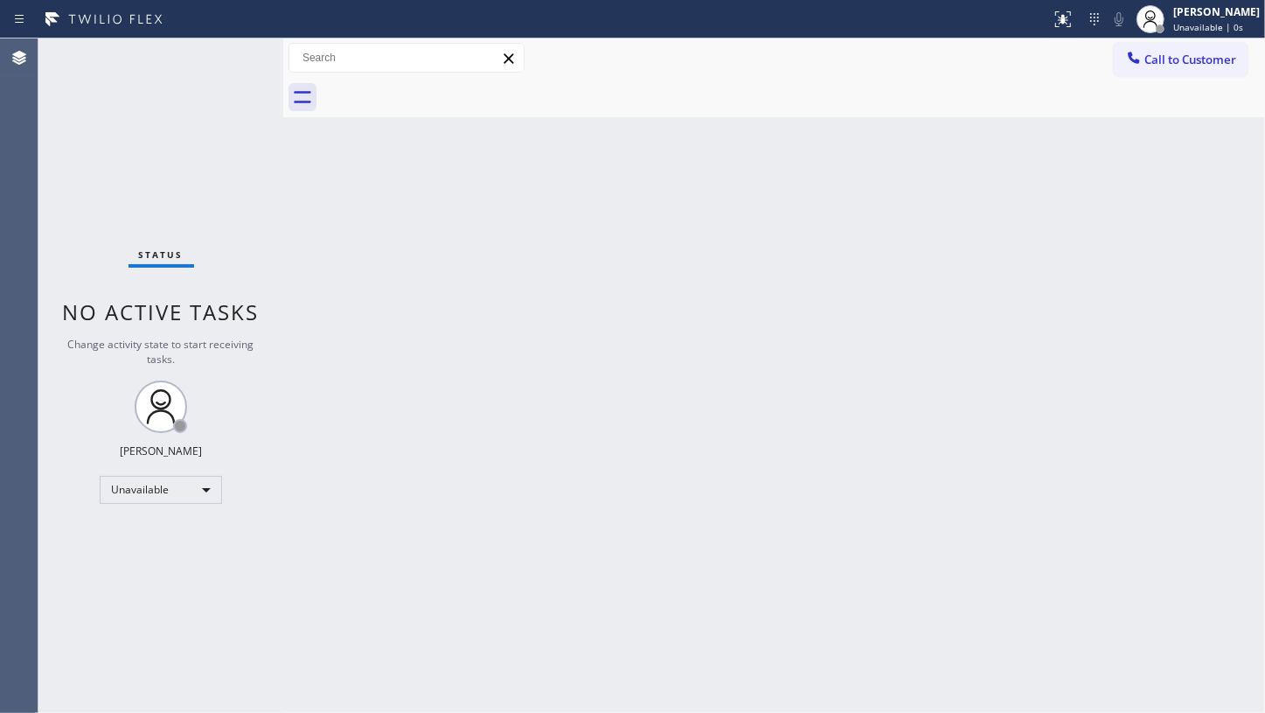
click at [411, 385] on div "Back to Dashboard Change Sender ID Customers Technicians Select a contact Outbo…" at bounding box center [774, 375] width 982 height 674
click at [96, 168] on div "Status No active tasks Change activity state to start receiving tasks. JENIZA A…" at bounding box center [160, 375] width 245 height 674
click at [166, 493] on div "Unavailable" at bounding box center [161, 490] width 122 height 28
click at [143, 533] on li "Available" at bounding box center [160, 534] width 119 height 21
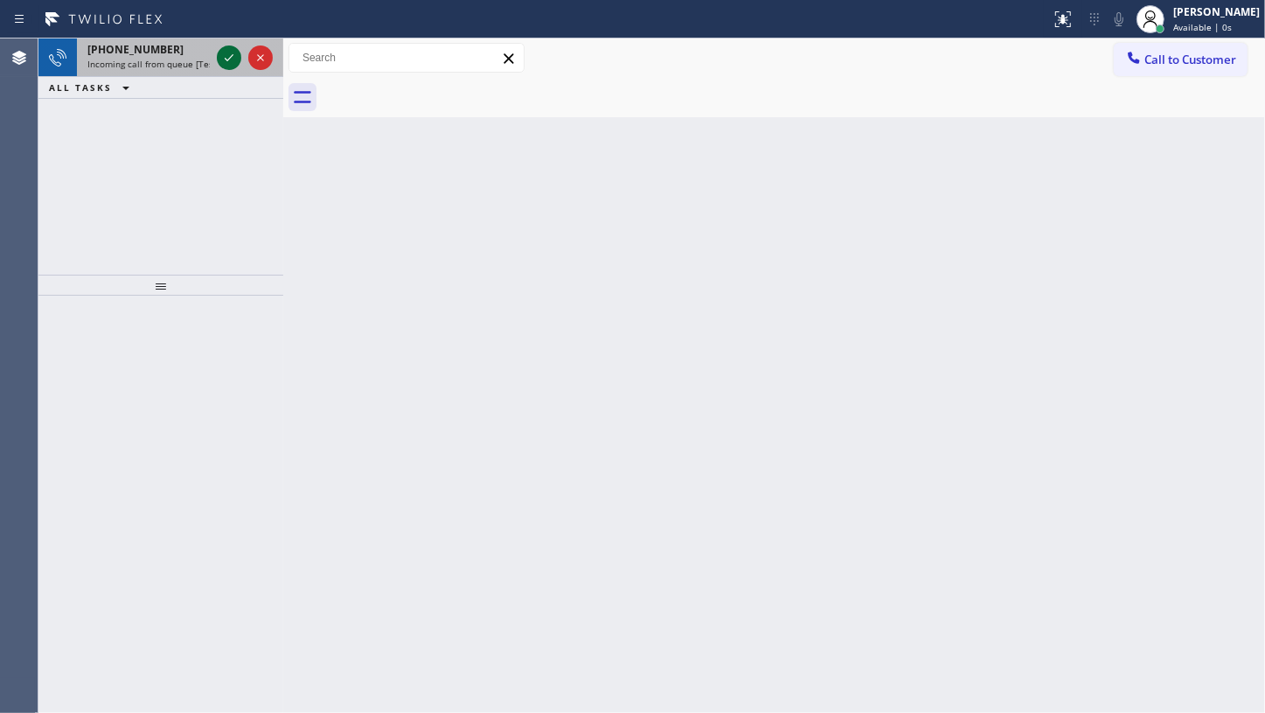
click at [227, 58] on icon at bounding box center [229, 57] width 21 height 21
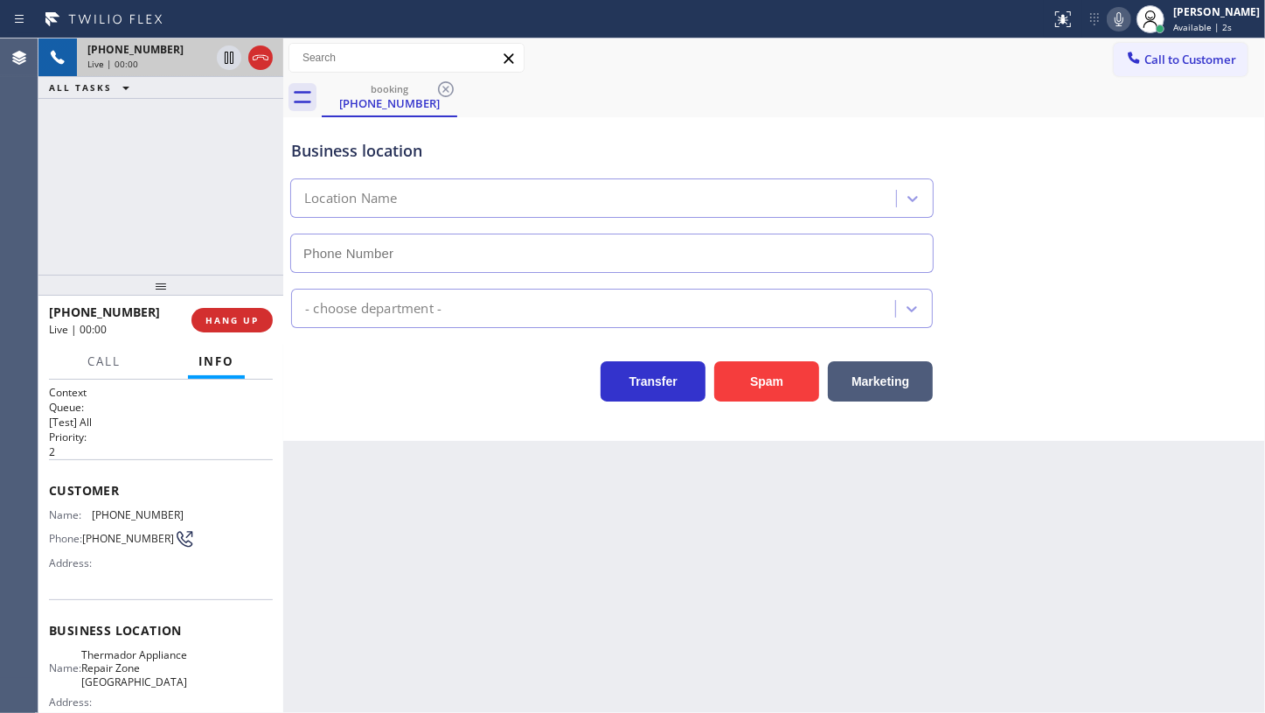
type input "(248) 775-5220"
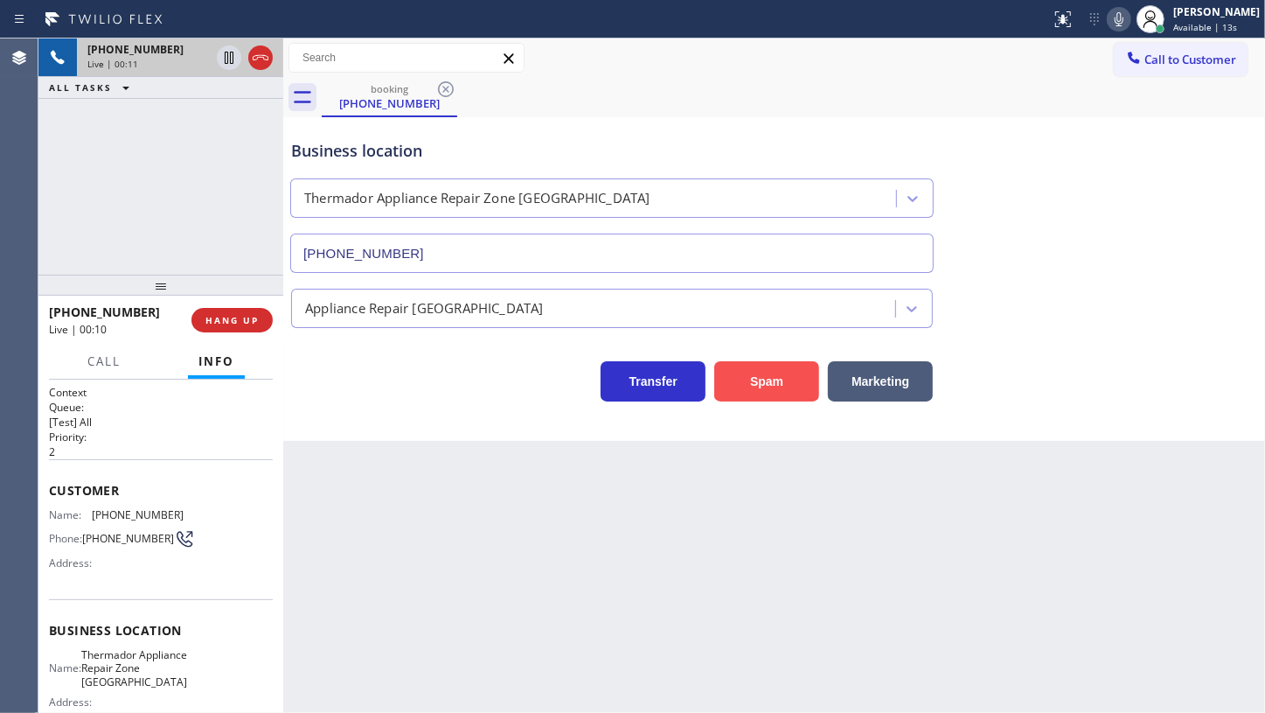
click at [753, 374] on button "Spam" at bounding box center [766, 381] width 105 height 40
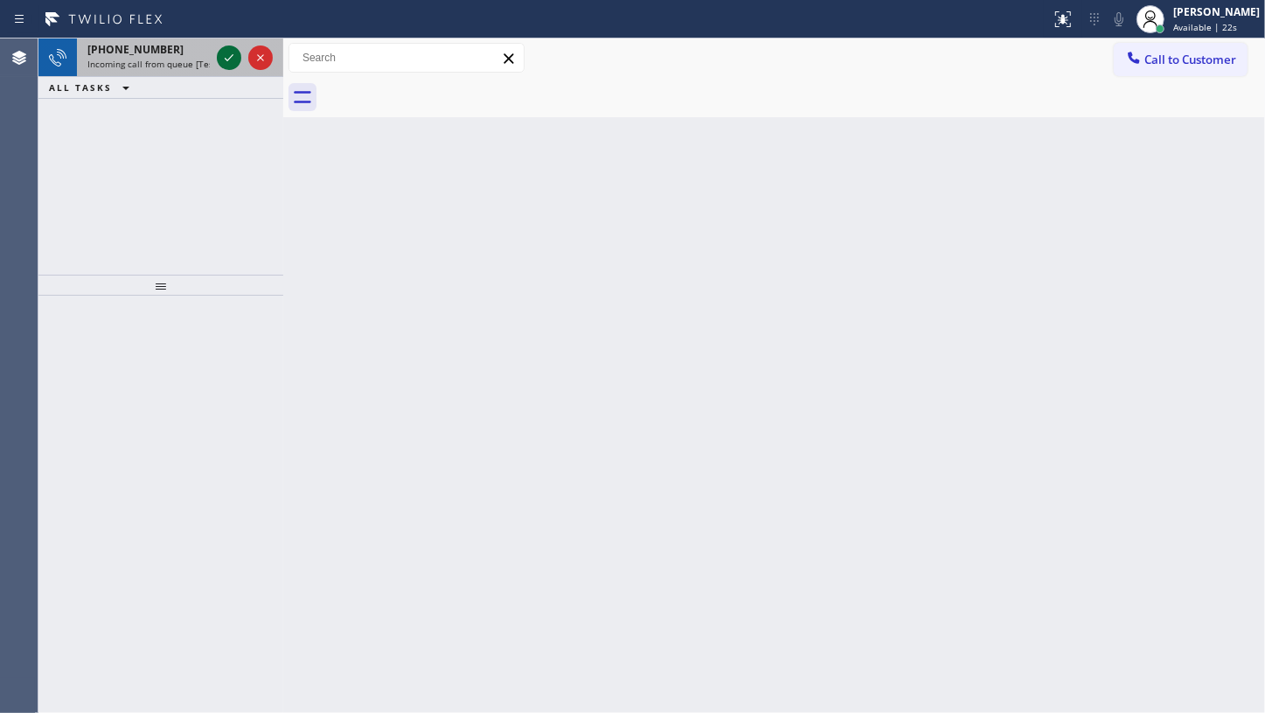
click at [228, 57] on icon at bounding box center [229, 57] width 21 height 21
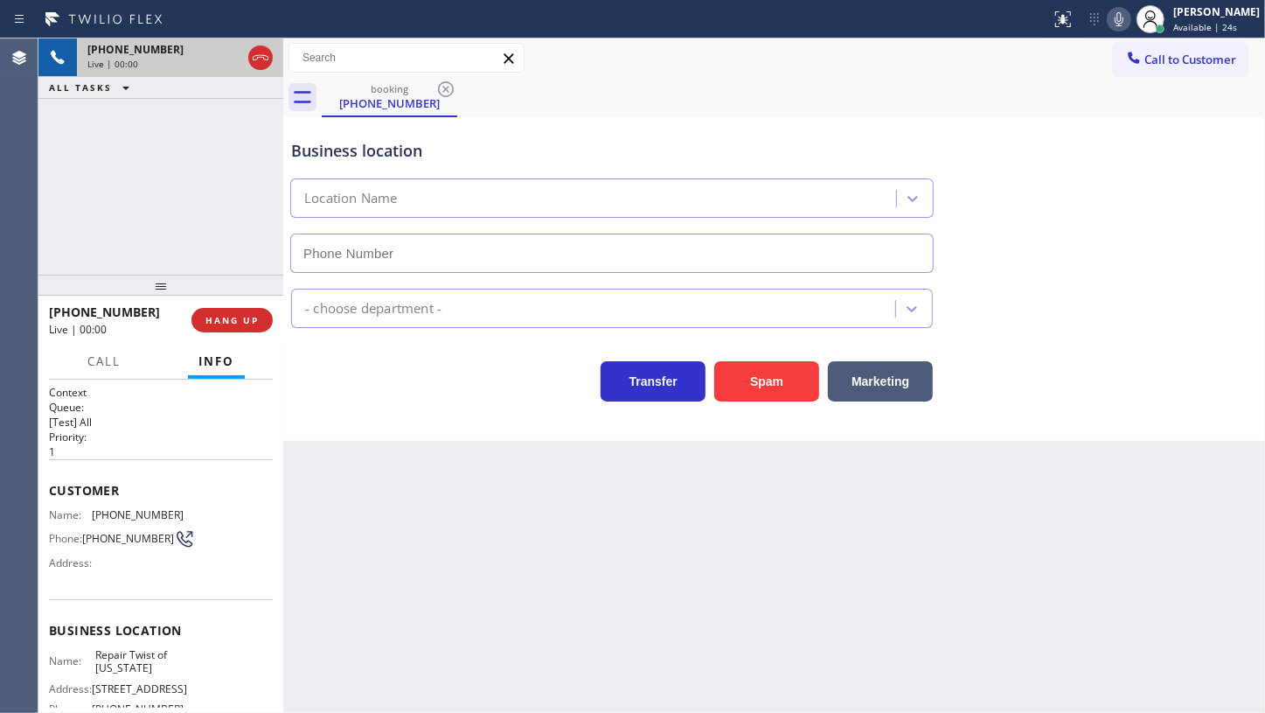
type input "(347) 284-6179"
click at [1117, 11] on icon at bounding box center [1119, 19] width 21 height 21
click at [1119, 20] on rect at bounding box center [1119, 17] width 12 height 12
click at [1127, 17] on icon at bounding box center [1119, 19] width 21 height 21
click at [227, 61] on icon at bounding box center [229, 57] width 21 height 21
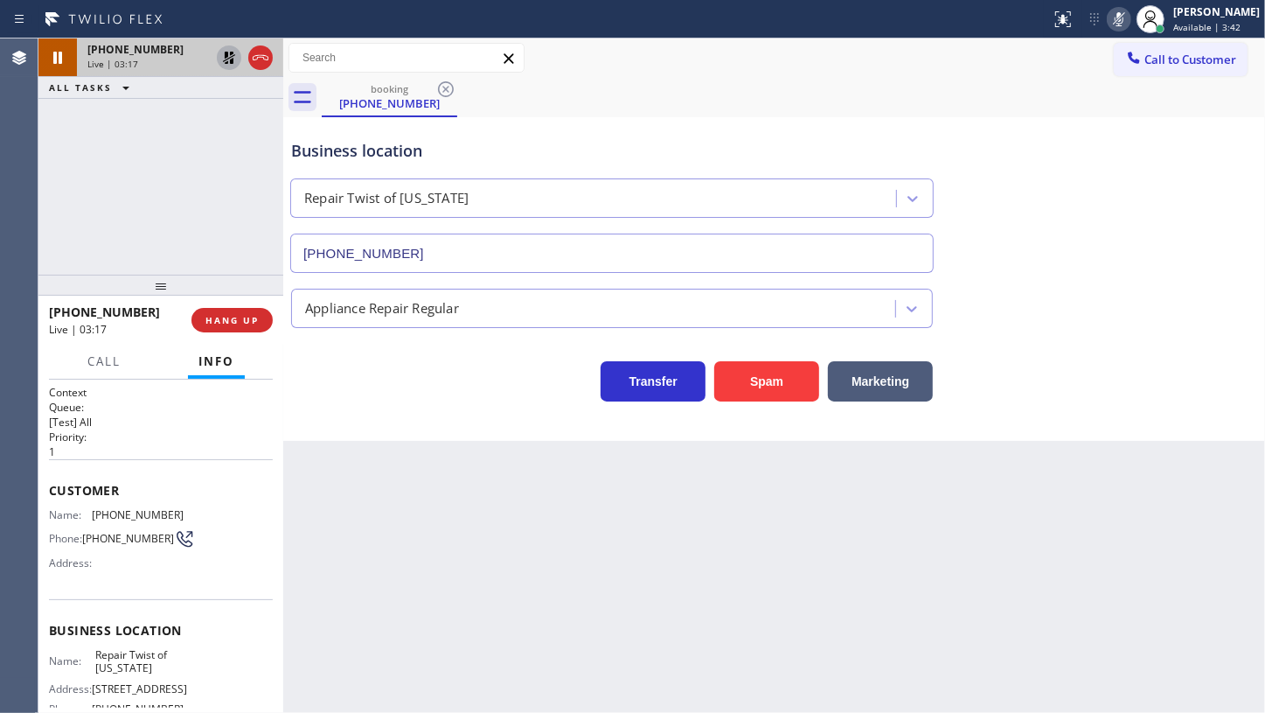
click at [1121, 17] on rect at bounding box center [1119, 17] width 12 height 12
click at [230, 54] on icon at bounding box center [229, 58] width 12 height 12
drag, startPoint x: 94, startPoint y: 507, endPoint x: 196, endPoint y: 502, distance: 102.4
click at [196, 502] on div "Customer Name: (718) 559-9495 Phone: (718) 559-9495 Address:" at bounding box center [161, 529] width 224 height 140
copy span "(718) 559-9495"
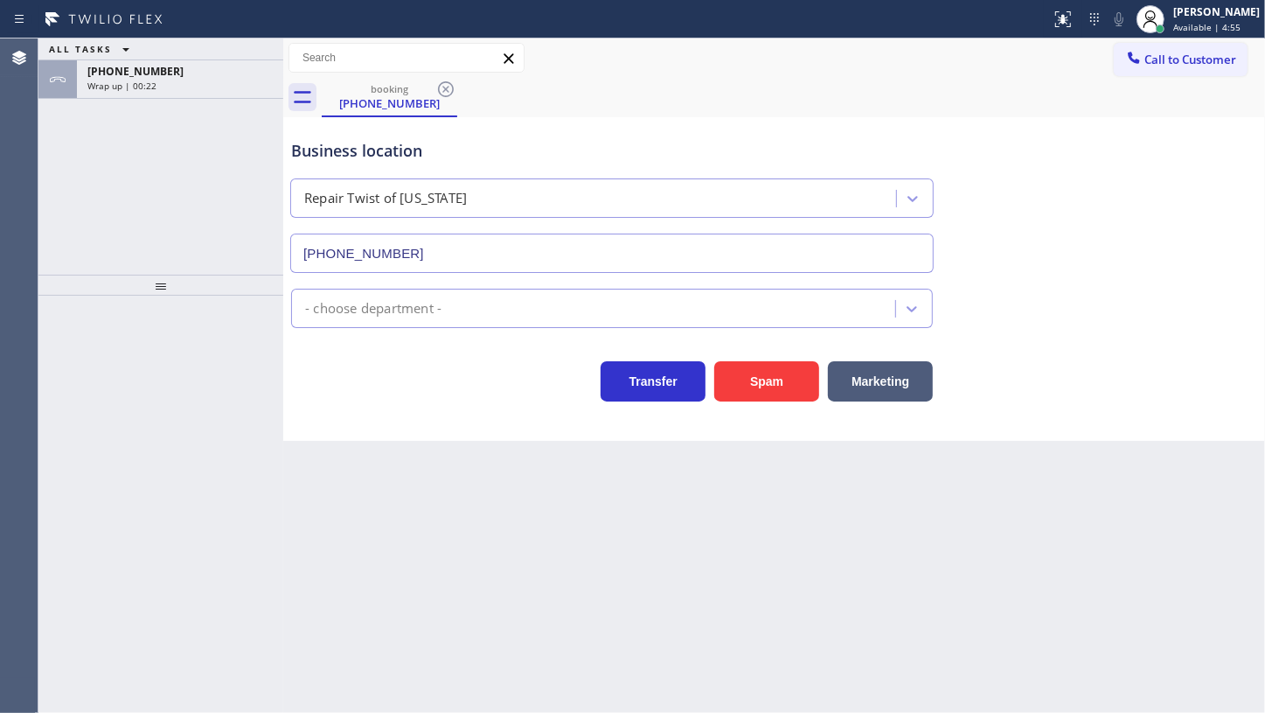
type input "[PHONE_NUMBER]"
drag, startPoint x: 165, startPoint y: 75, endPoint x: 282, endPoint y: 93, distance: 117.6
click at [165, 75] on div "[PHONE_NUMBER]" at bounding box center [179, 71] width 185 height 15
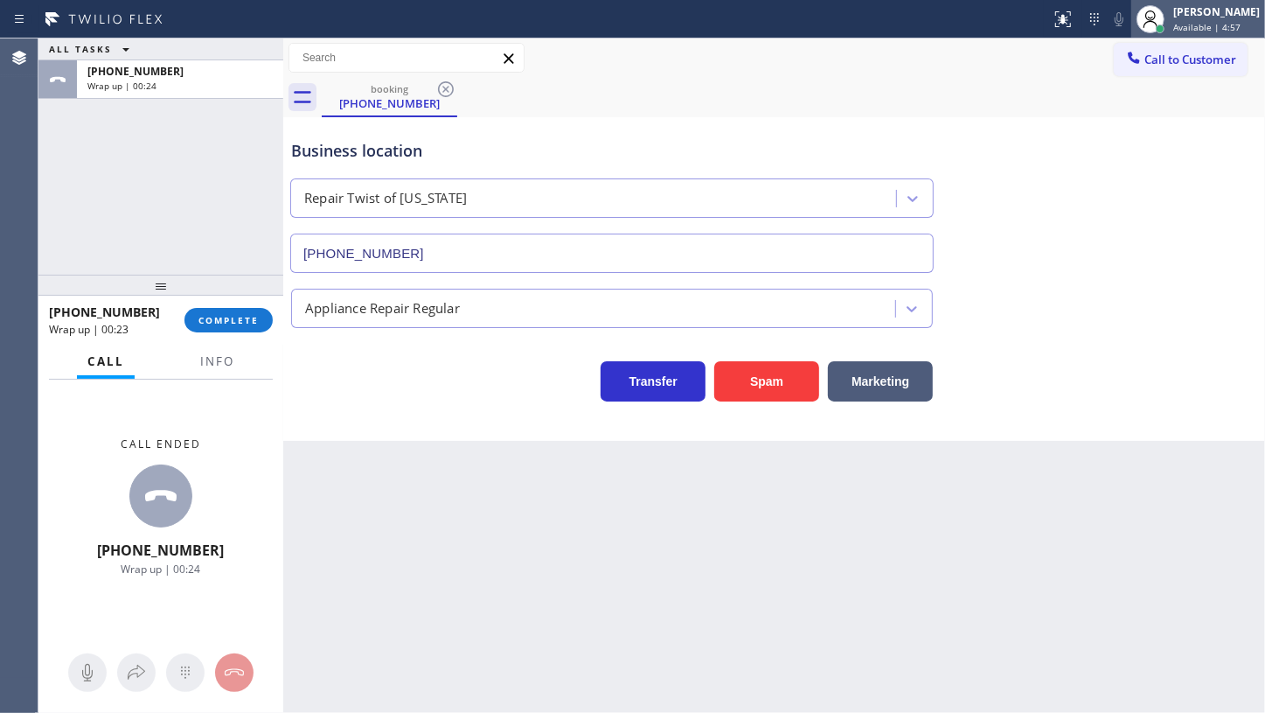
click at [1170, 25] on div at bounding box center [1151, 19] width 38 height 38
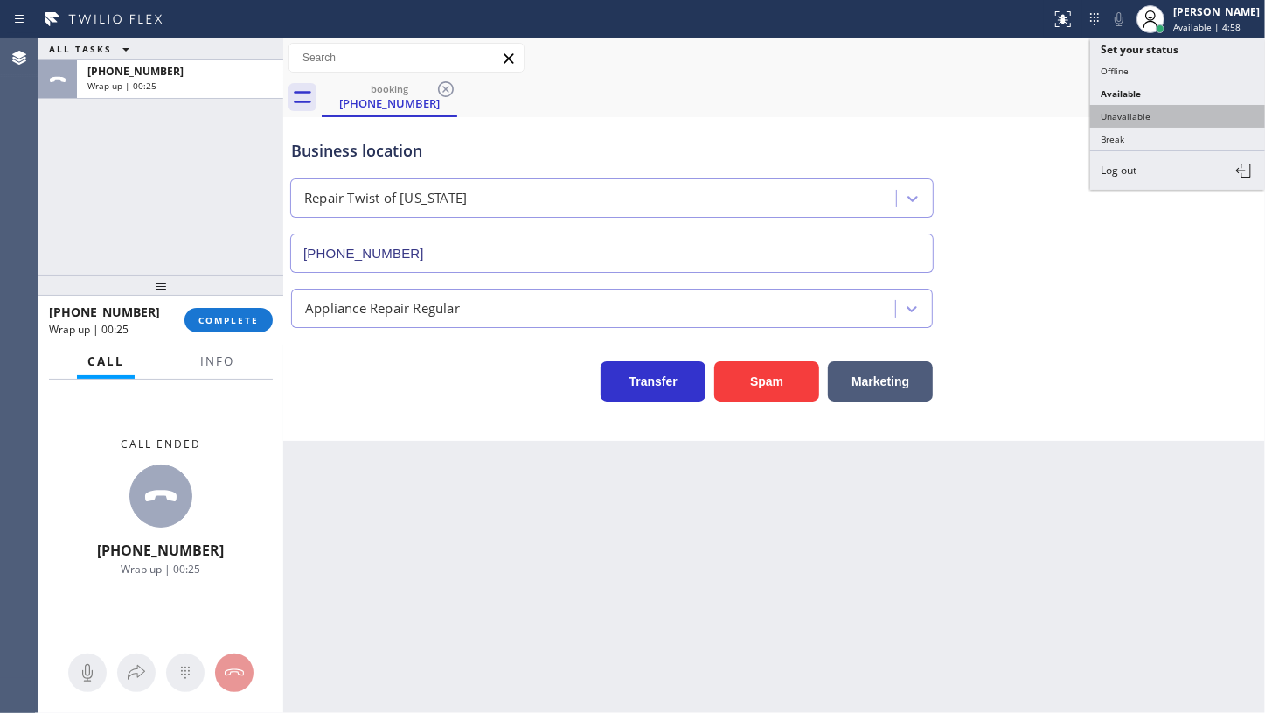
drag, startPoint x: 1118, startPoint y: 114, endPoint x: 1014, endPoint y: 487, distance: 387.6
click at [1116, 118] on button "Unavailable" at bounding box center [1177, 116] width 175 height 23
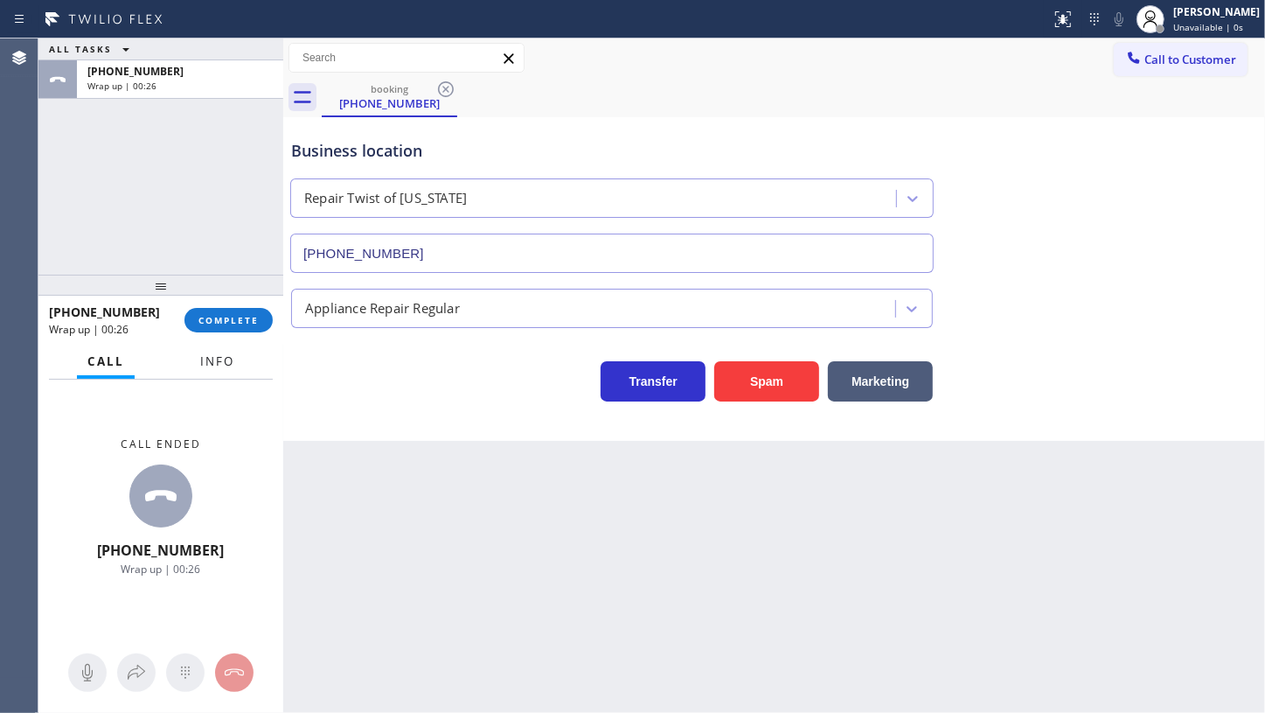
click at [214, 357] on span "Info" at bounding box center [217, 361] width 34 height 16
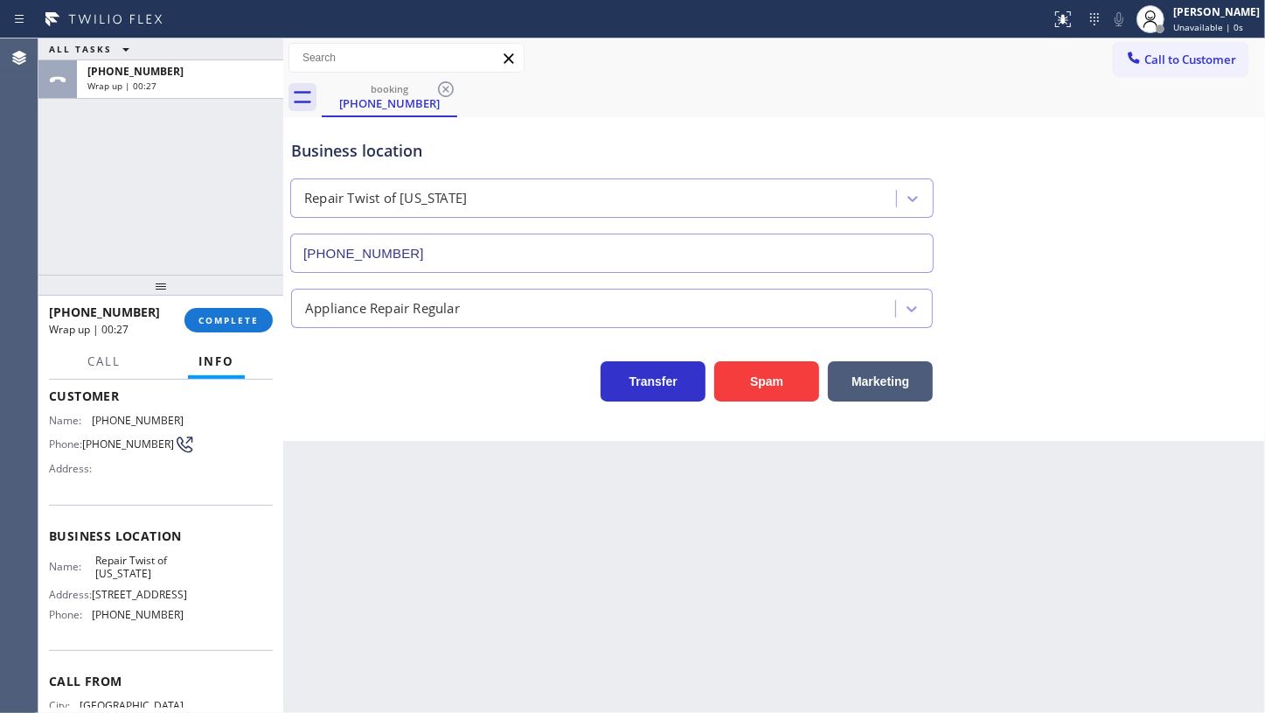
scroll to position [199, 0]
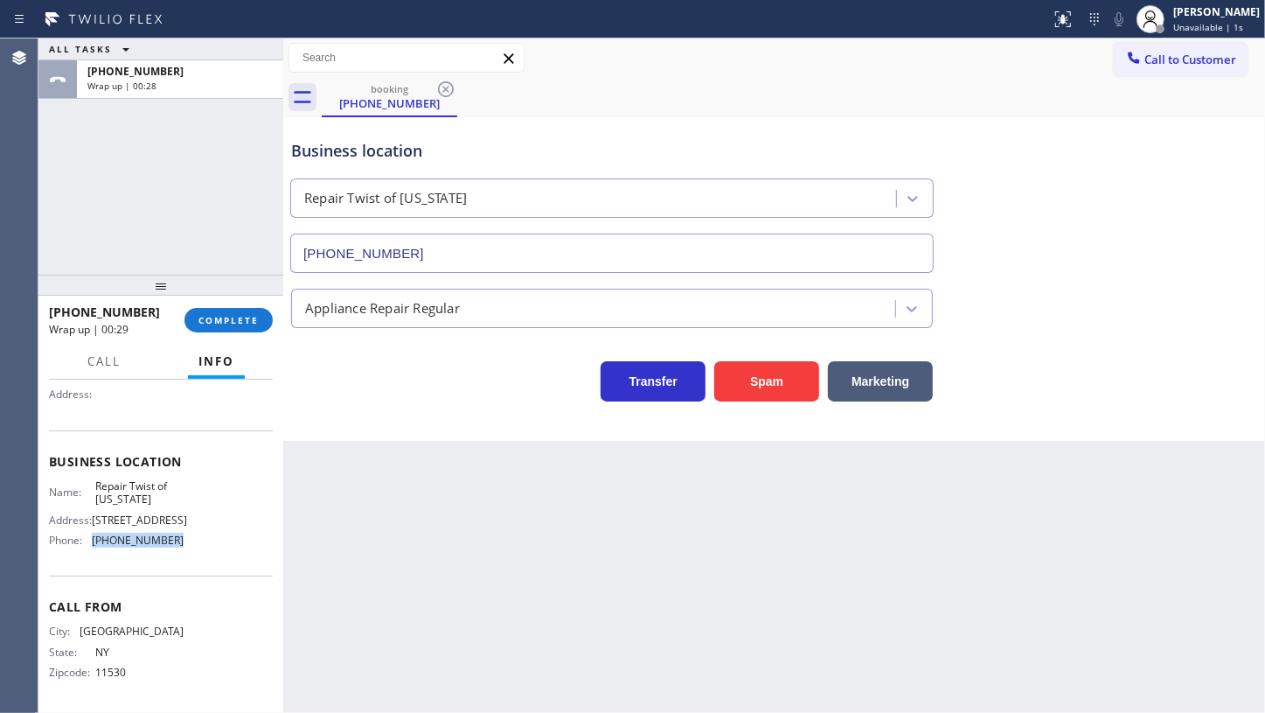
drag, startPoint x: 87, startPoint y: 544, endPoint x: 207, endPoint y: 547, distance: 119.8
click at [207, 547] on div "Name: Repair Twist of New York Address: 895 Grand St Brooklyn, NY 11211, USA Ph…" at bounding box center [161, 516] width 224 height 75
copy div "(347) 284-6179"
click at [1121, 65] on button "Call to Customer" at bounding box center [1181, 59] width 134 height 33
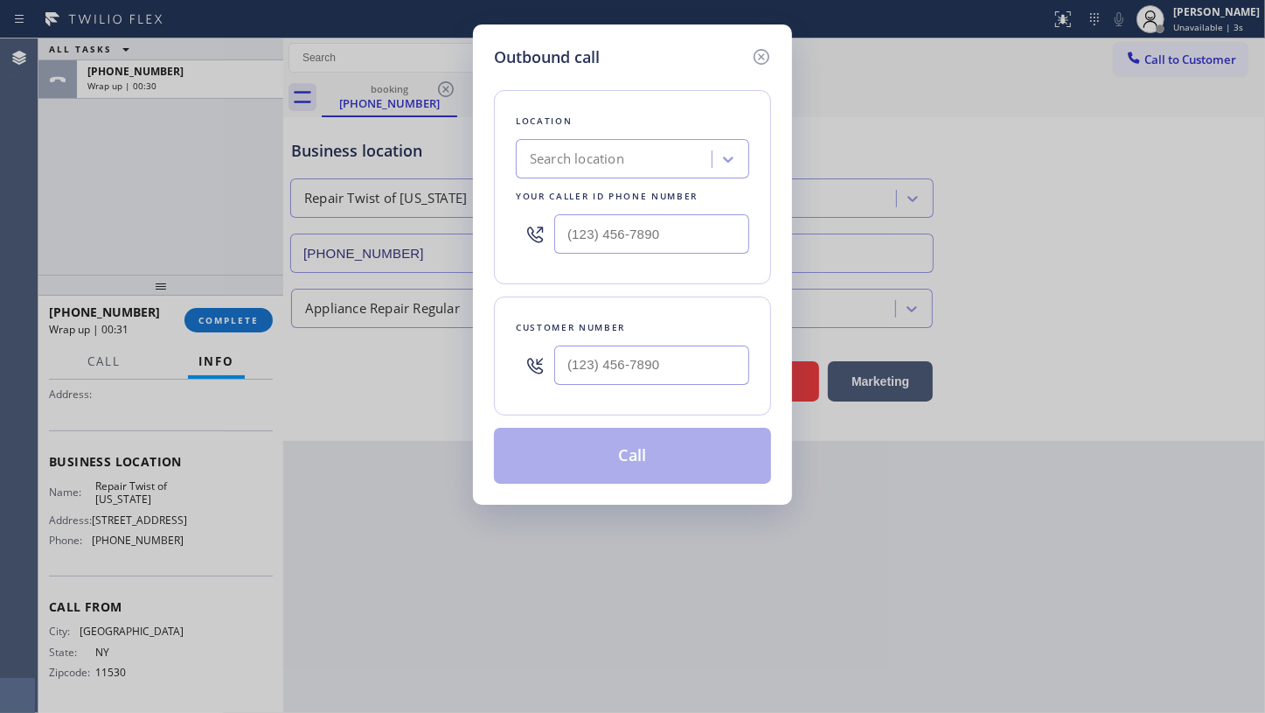
click at [646, 157] on div "Search location" at bounding box center [616, 159] width 191 height 31
click at [641, 233] on input "(___) ___-____" at bounding box center [651, 233] width 195 height 39
paste input "347) 284-6179"
type input "(347) 284-6179"
click at [653, 361] on input "(___) ___-____" at bounding box center [651, 364] width 195 height 39
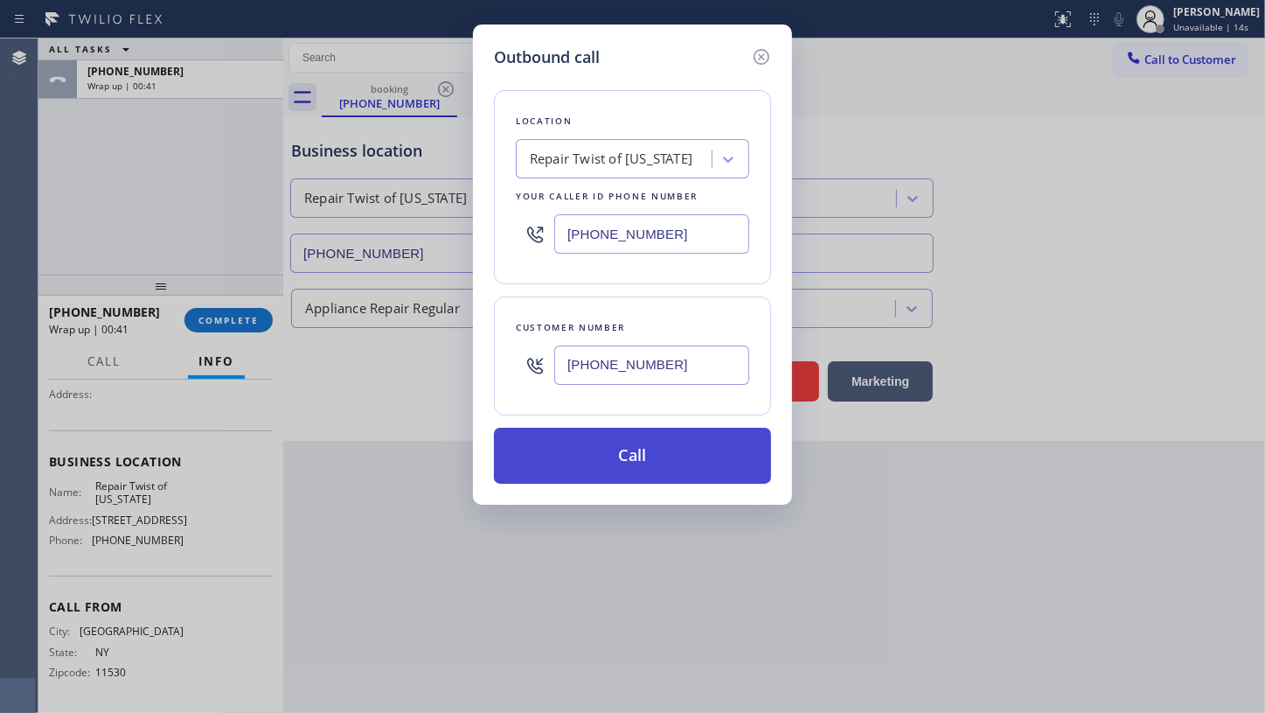
type input "(718) 559-9495"
click at [669, 452] on button "Call" at bounding box center [632, 456] width 277 height 56
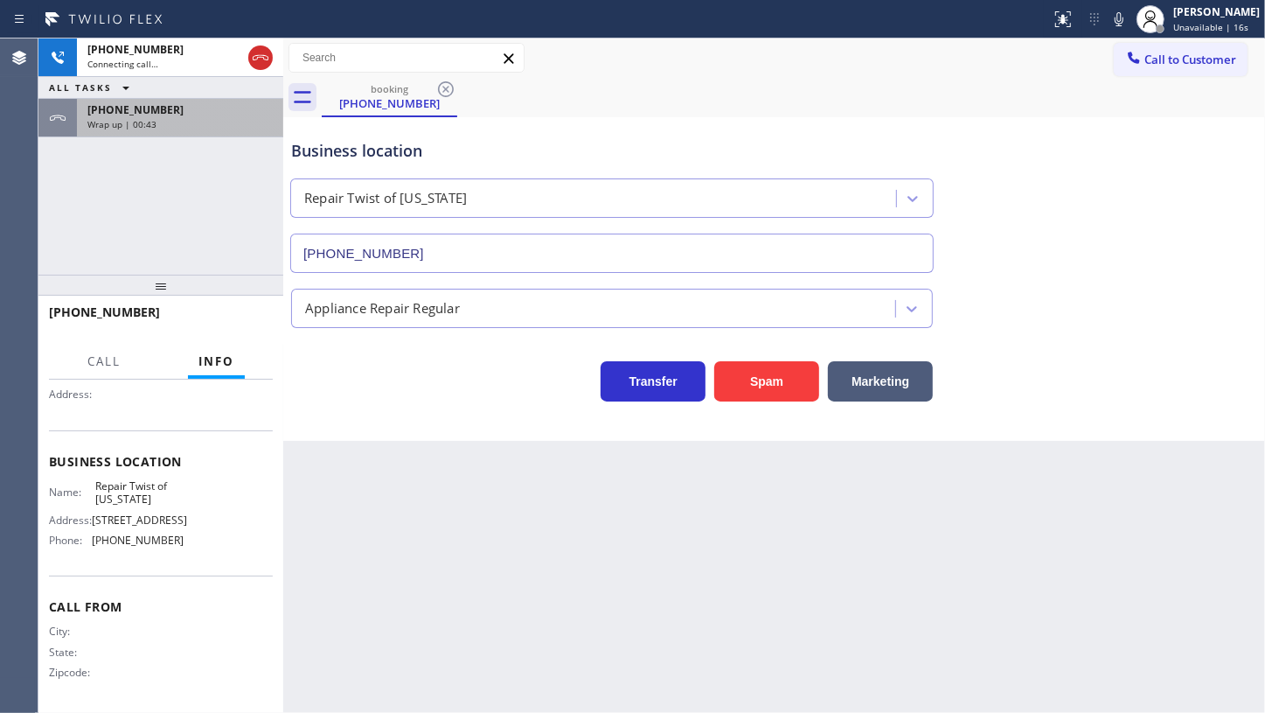
click at [130, 115] on span "+17185599495" at bounding box center [135, 109] width 96 height 15
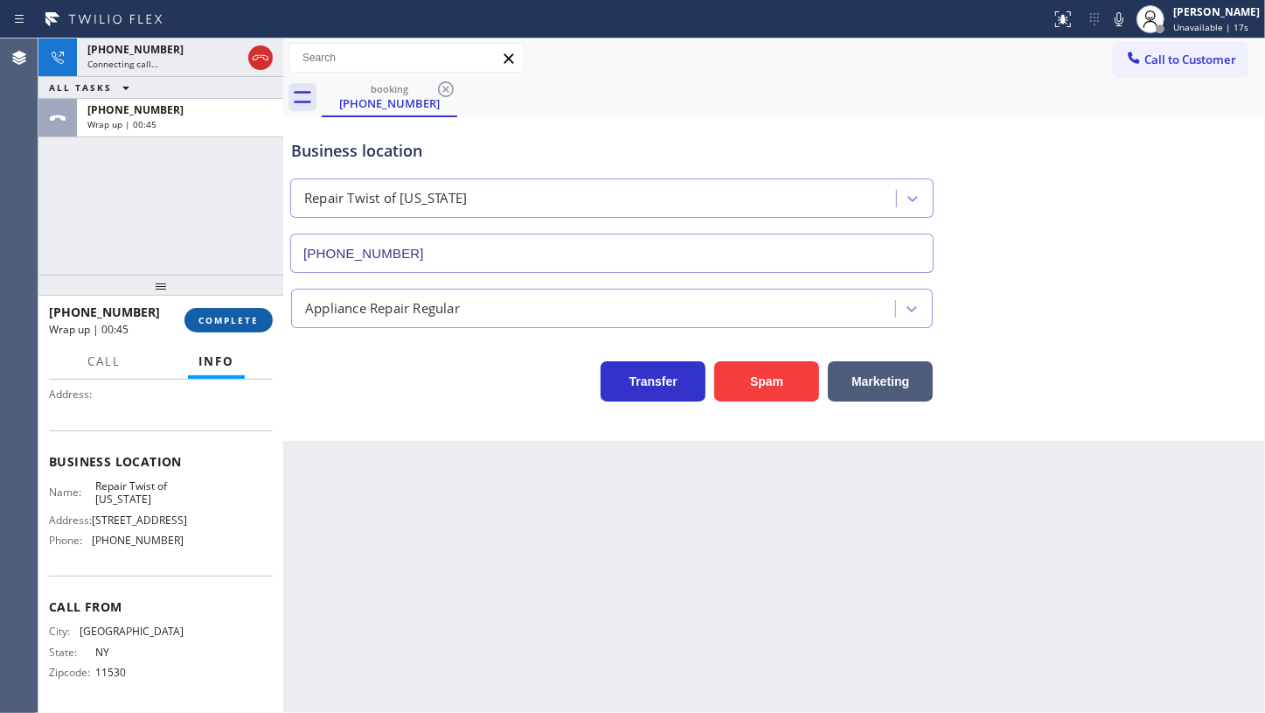
click at [217, 320] on span "COMPLETE" at bounding box center [229, 320] width 60 height 12
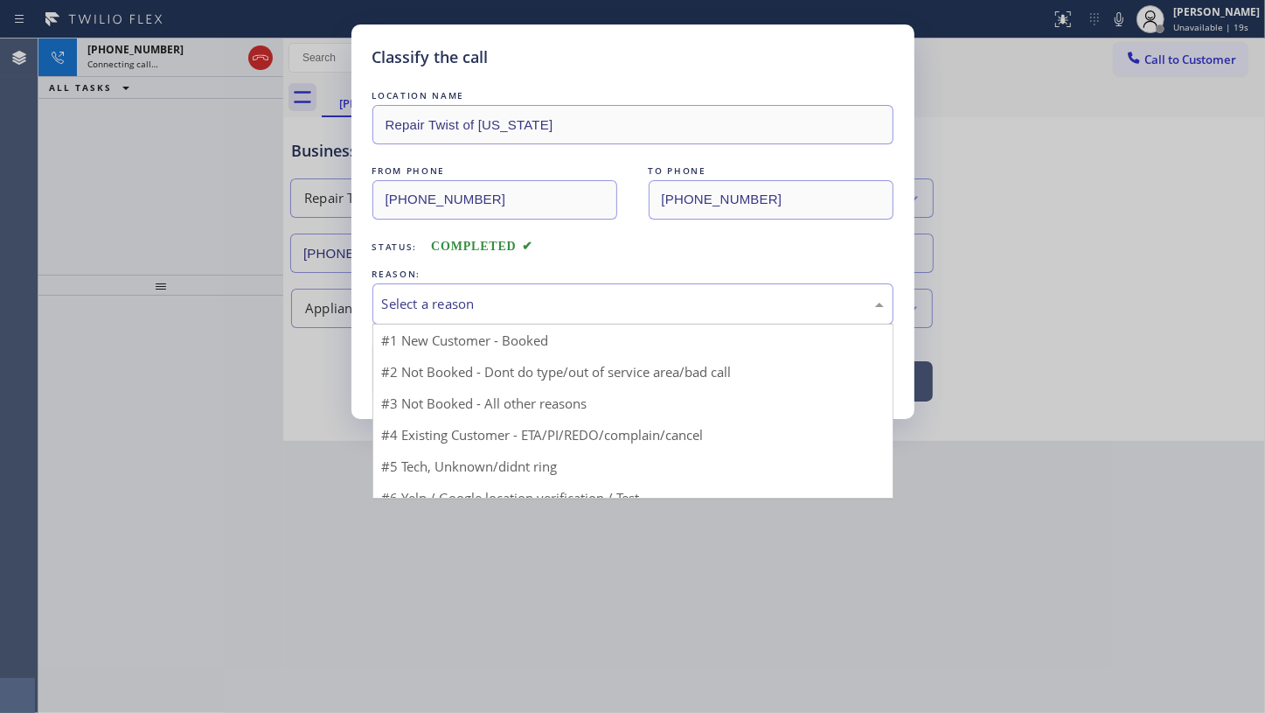
click at [398, 301] on div "Select a reason" at bounding box center [633, 304] width 502 height 20
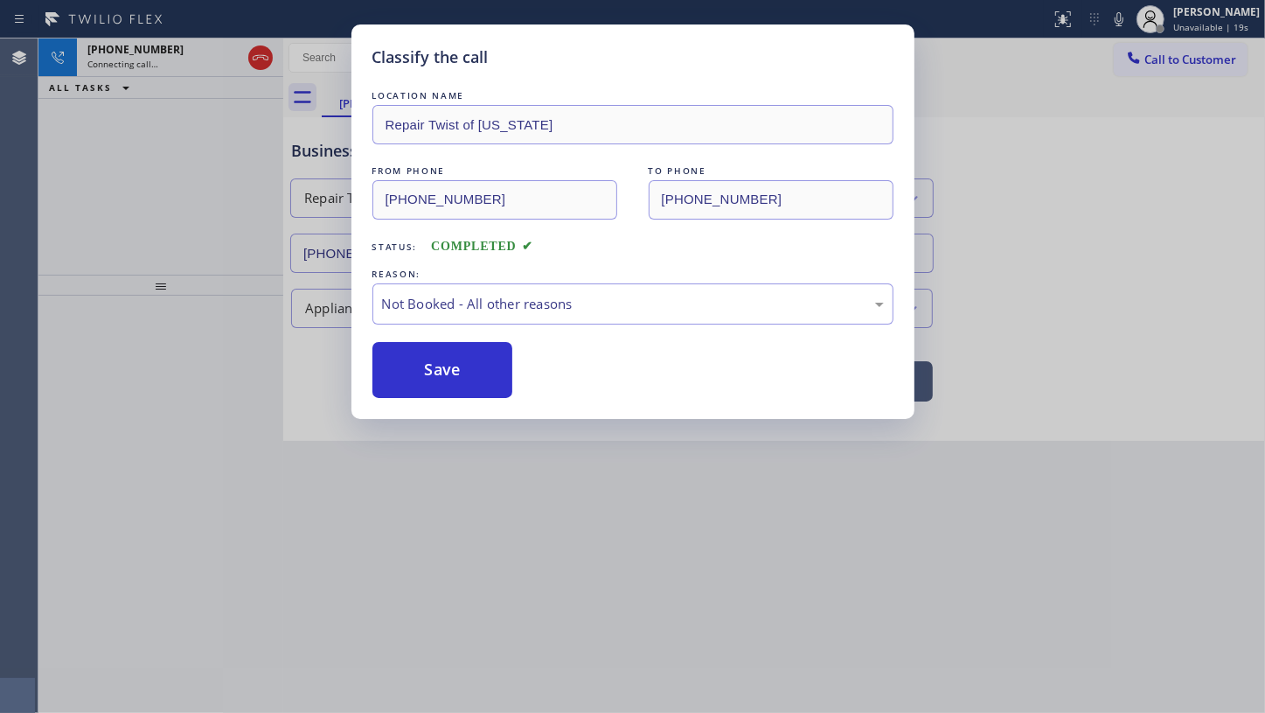
click at [401, 367] on button "Save" at bounding box center [443, 370] width 141 height 56
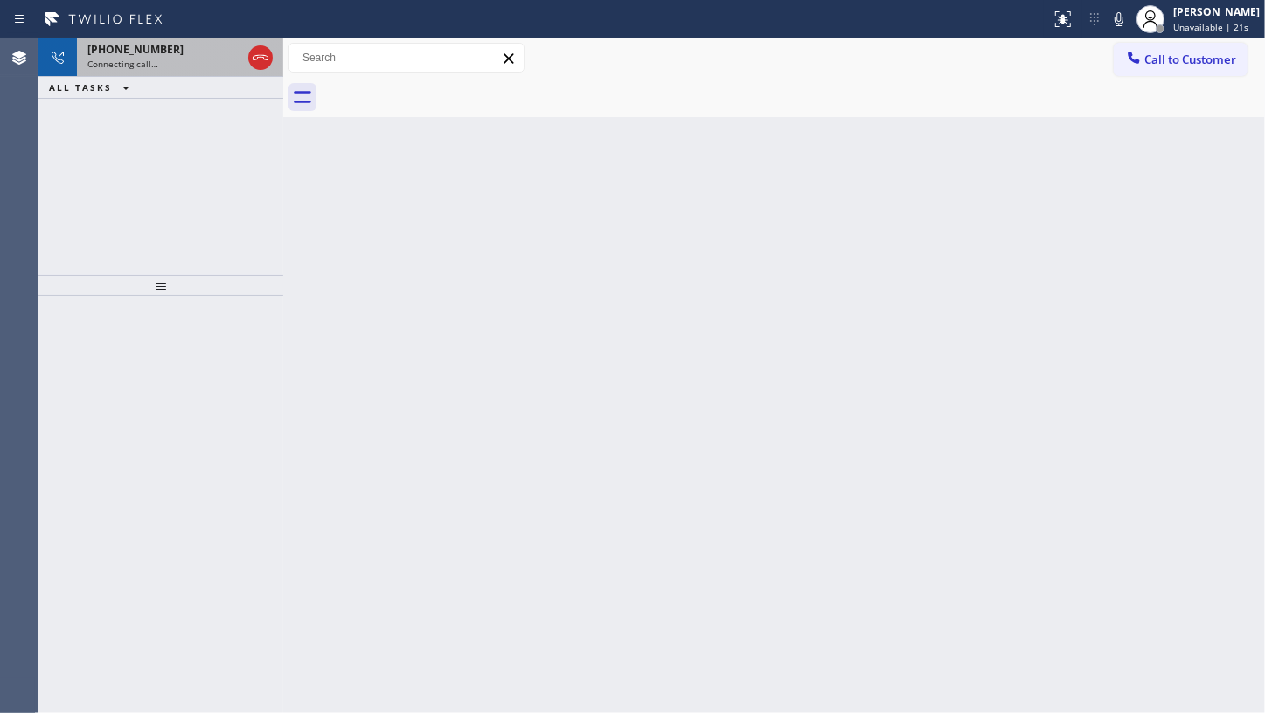
click at [124, 49] on span "+17185599495" at bounding box center [135, 49] width 96 height 15
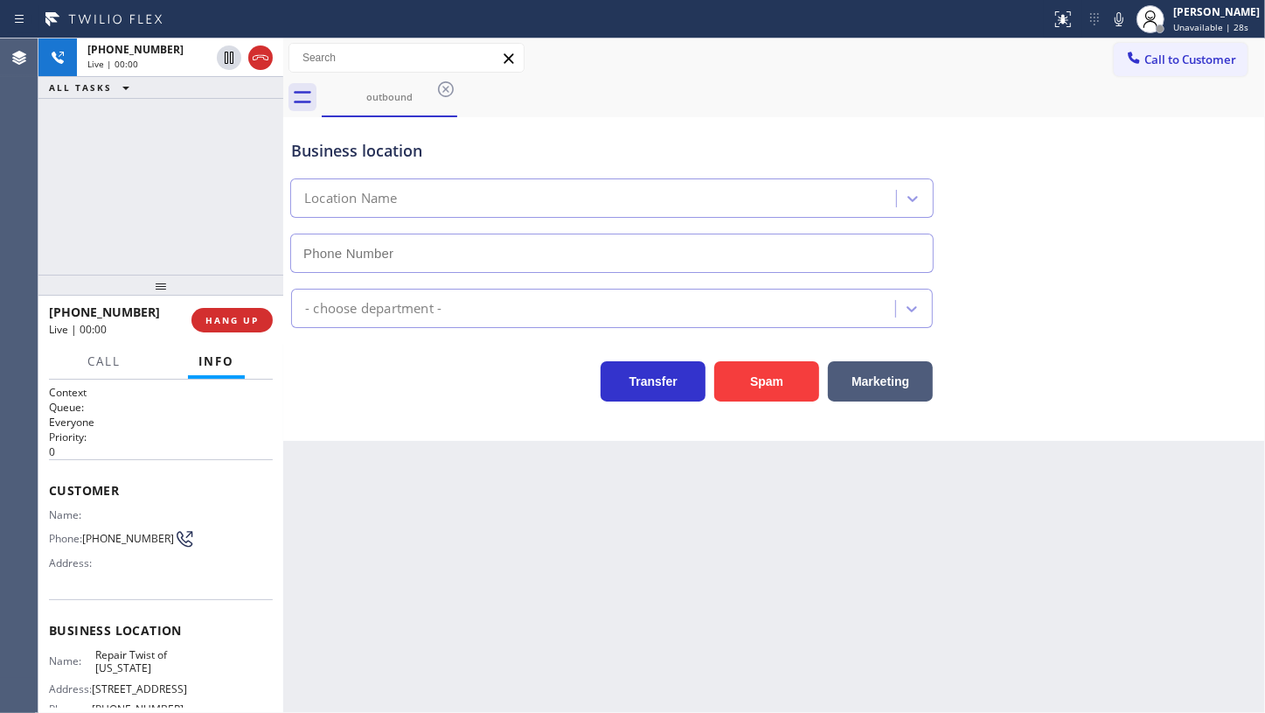
type input "(347) 284-6179"
drag, startPoint x: 88, startPoint y: 535, endPoint x: 131, endPoint y: 553, distance: 46.3
click at [131, 553] on div "Name: Phone: (718) 559-9495 Address:" at bounding box center [116, 542] width 135 height 69
copy span "718) 559-9495"
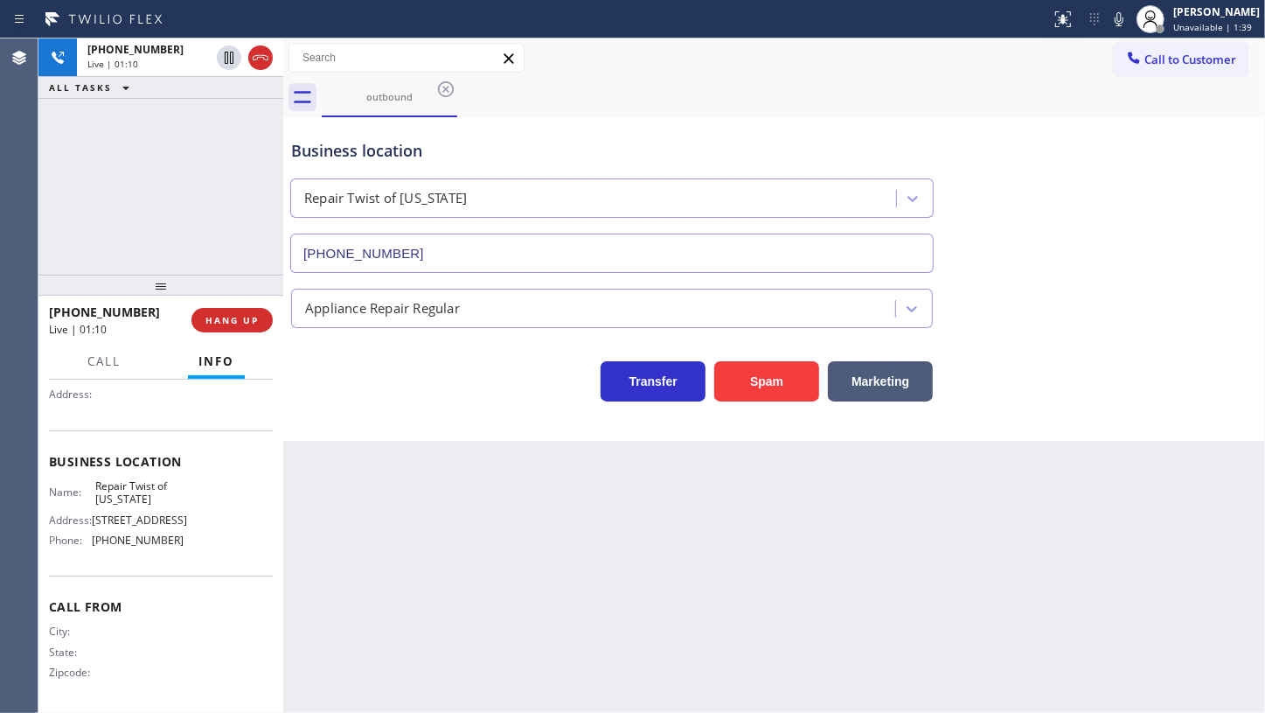
scroll to position [199, 0]
drag, startPoint x: 89, startPoint y: 541, endPoint x: 190, endPoint y: 542, distance: 100.6
click at [192, 540] on div "Name: Repair Twist of New York Address: 895 Grand St Brooklyn, NY 11211, USA Ph…" at bounding box center [161, 516] width 224 height 75
copy div "(347) 284-6179"
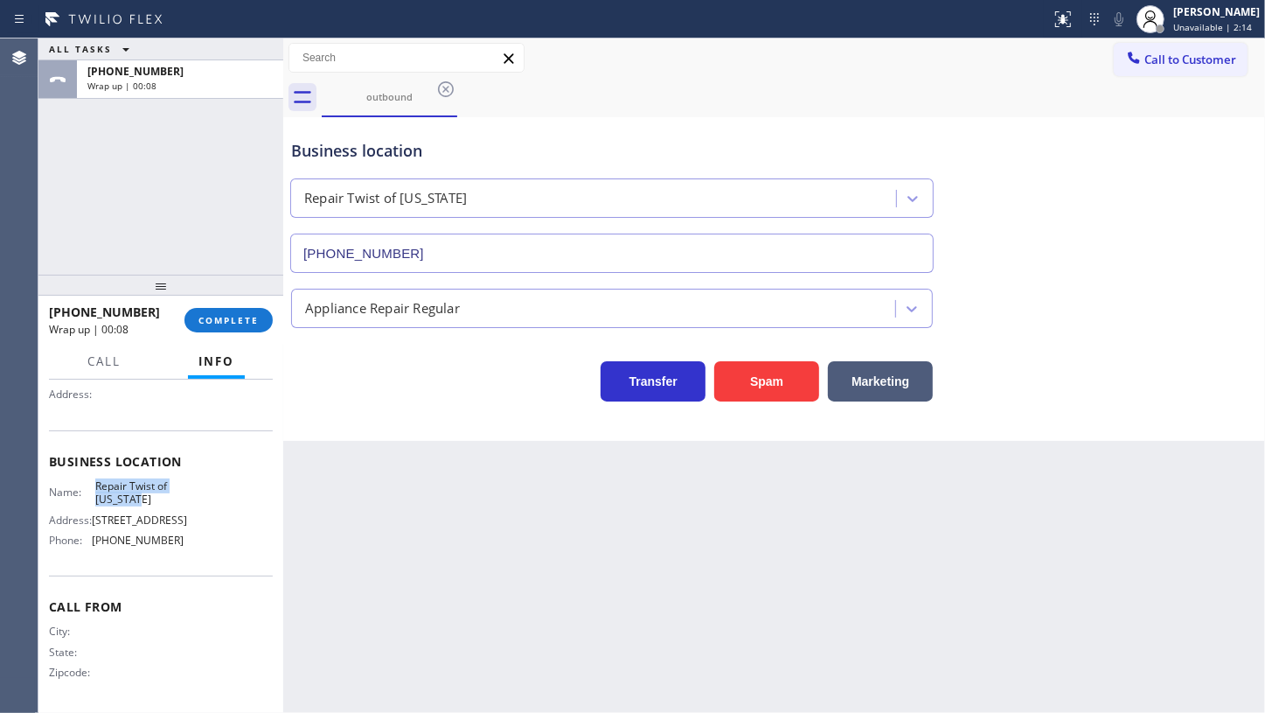
drag, startPoint x: 84, startPoint y: 454, endPoint x: 140, endPoint y: 469, distance: 57.9
click at [140, 479] on div "Name: Repair Twist of New York" at bounding box center [116, 492] width 135 height 27
copy div "Repair Twist of New York"
click at [99, 217] on div "ALL TASKS ALL TASKS ACTIVE TASKS TASKS IN WRAP UP +17185599495 Wrap up | 00:29" at bounding box center [160, 156] width 245 height 236
click at [218, 321] on span "COMPLETE" at bounding box center [229, 320] width 60 height 12
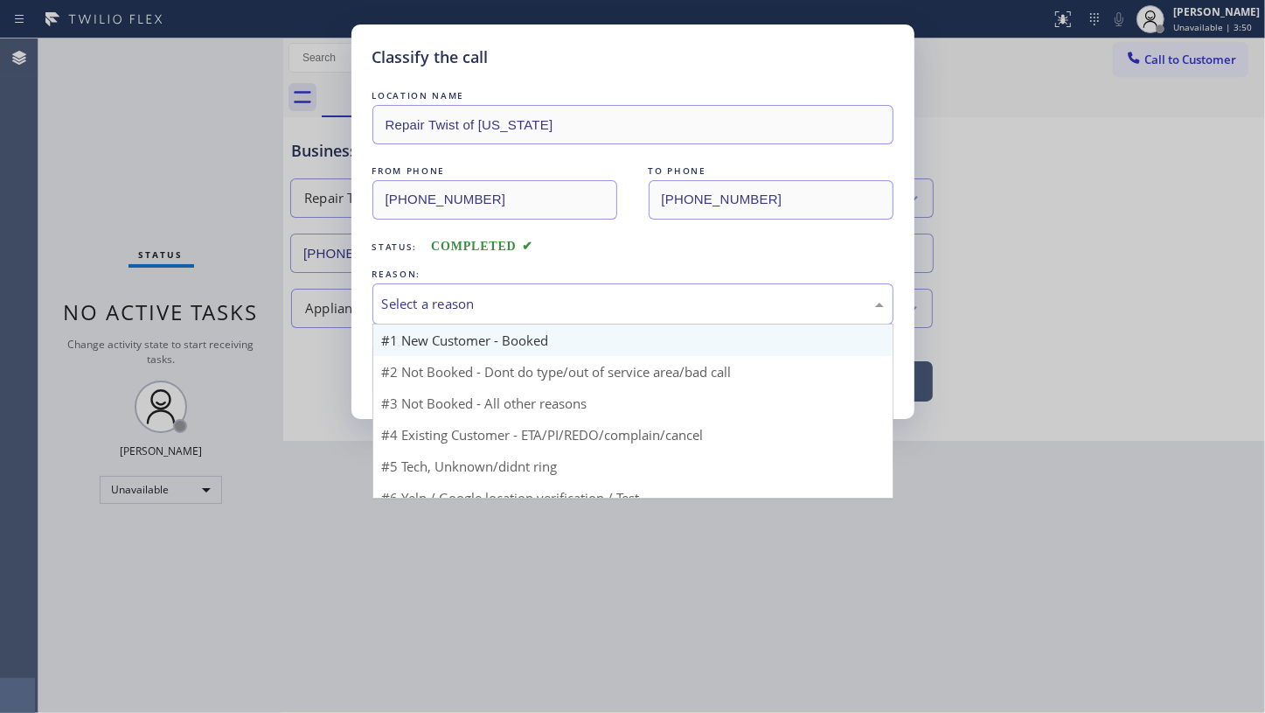
drag, startPoint x: 414, startPoint y: 308, endPoint x: 414, endPoint y: 348, distance: 40.2
click at [413, 313] on div "Select a reason" at bounding box center [633, 303] width 521 height 41
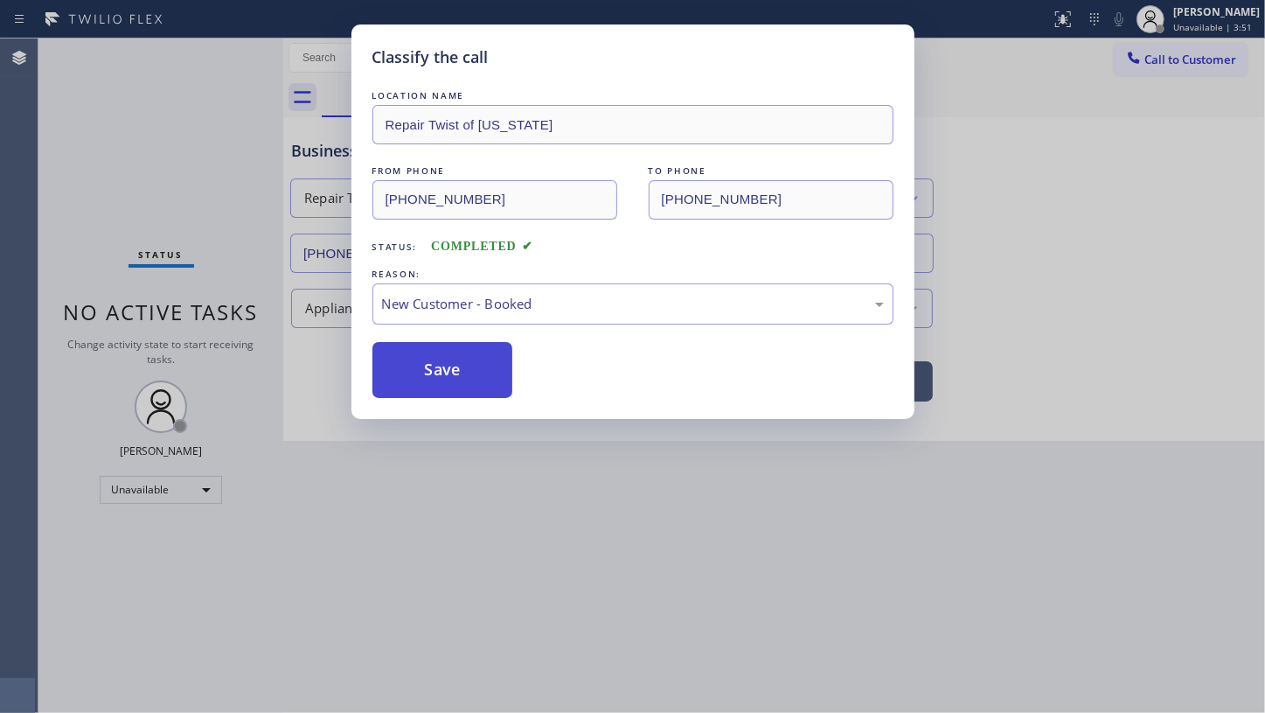
click at [405, 373] on button "Save" at bounding box center [443, 370] width 141 height 56
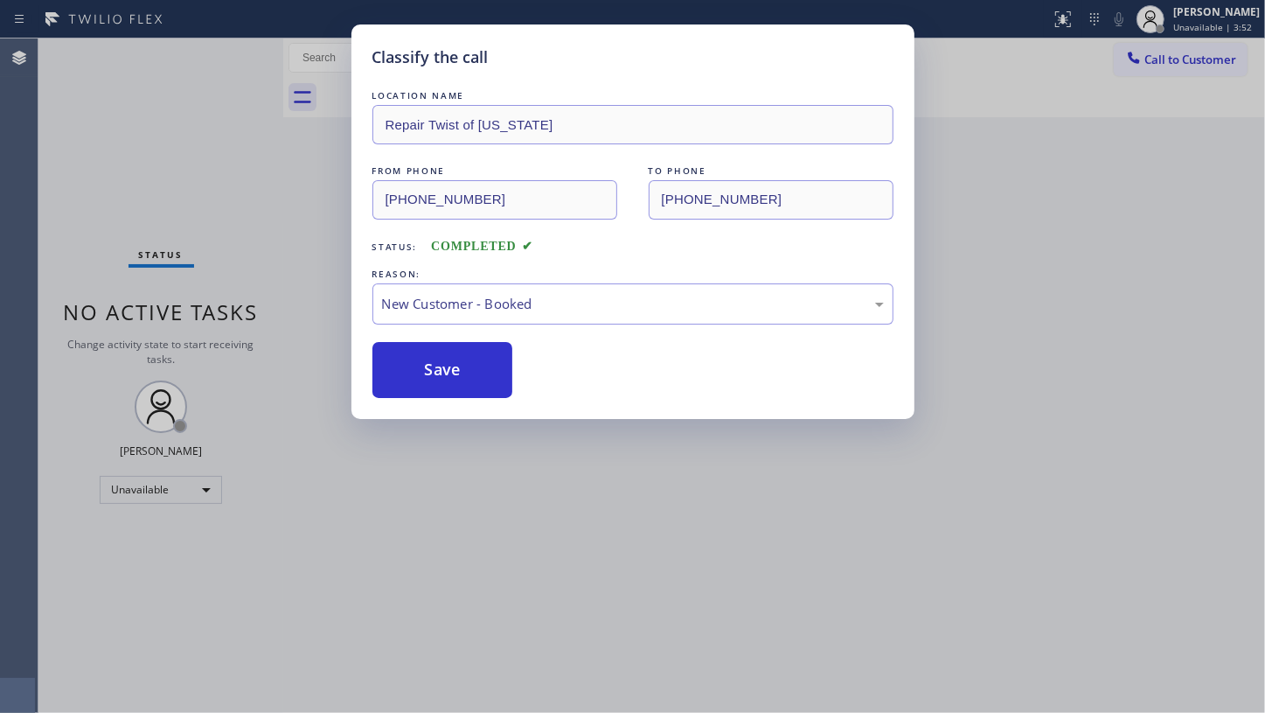
click at [122, 491] on div "Classify the call LOCATION NAME Repair Twist of New York FROM PHONE (347) 284-6…" at bounding box center [632, 356] width 1265 height 713
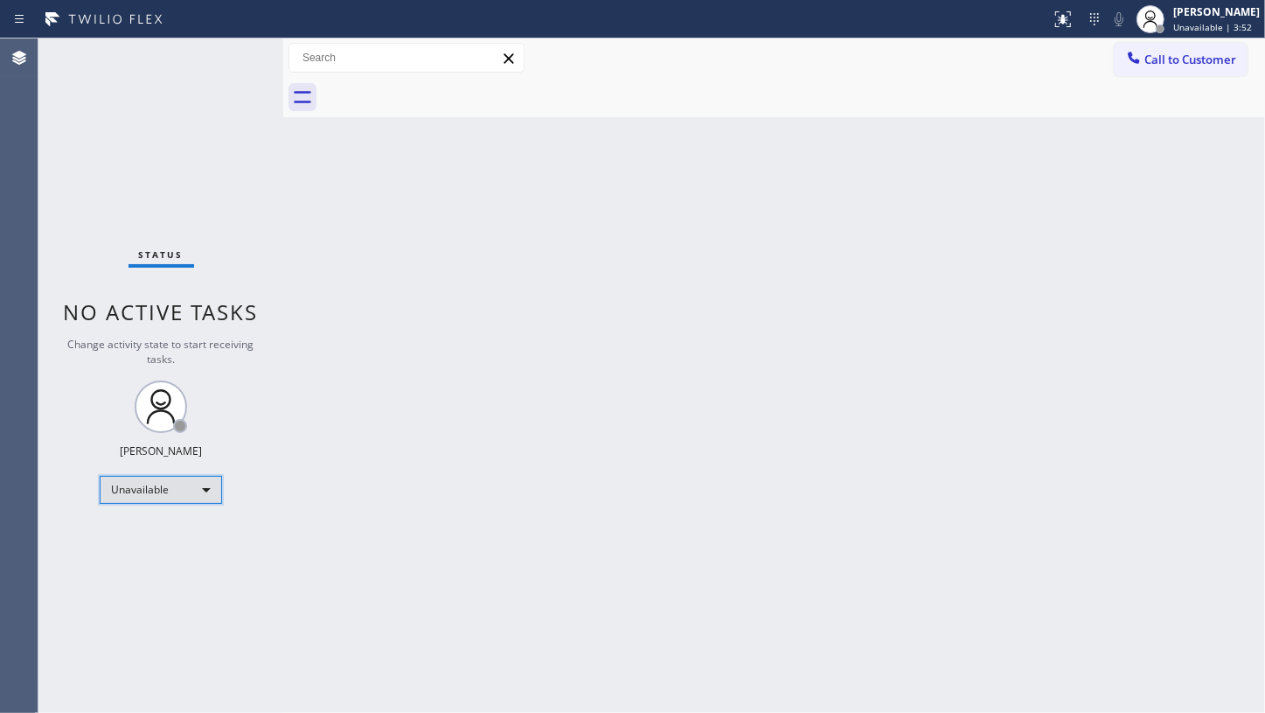
click at [122, 491] on div "Unavailable" at bounding box center [161, 490] width 122 height 28
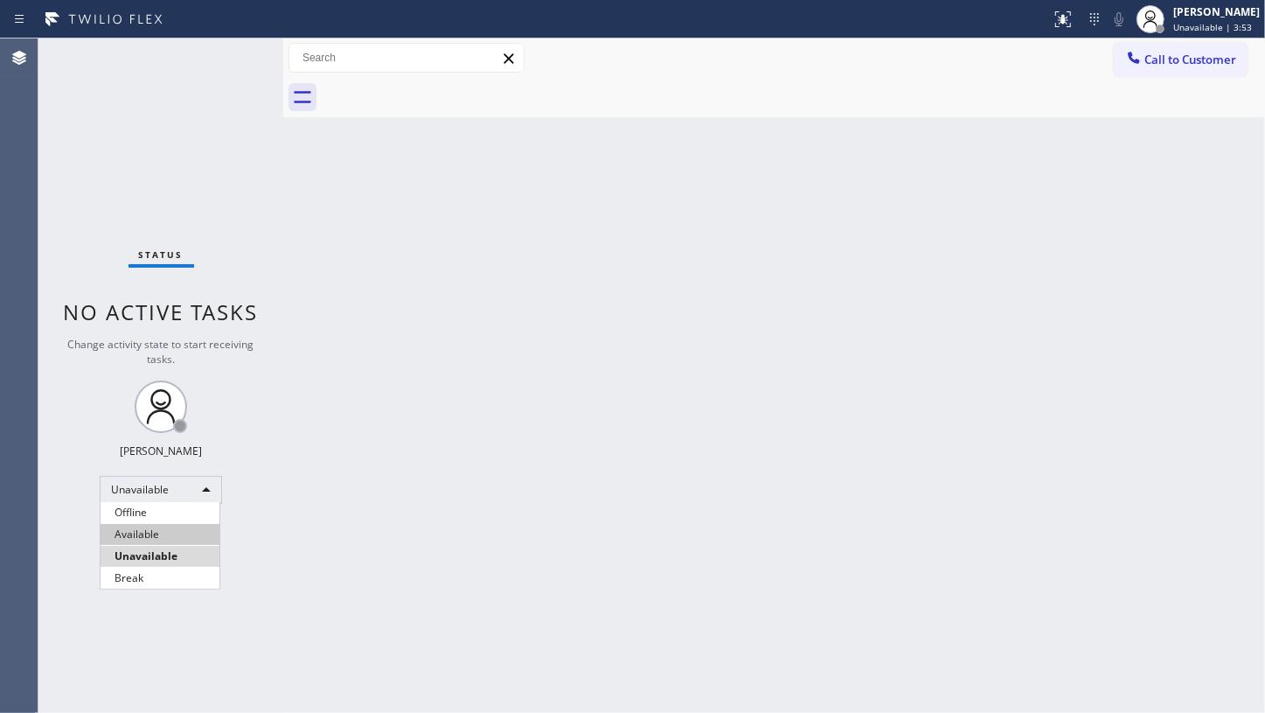
click at [144, 534] on li "Available" at bounding box center [160, 534] width 119 height 21
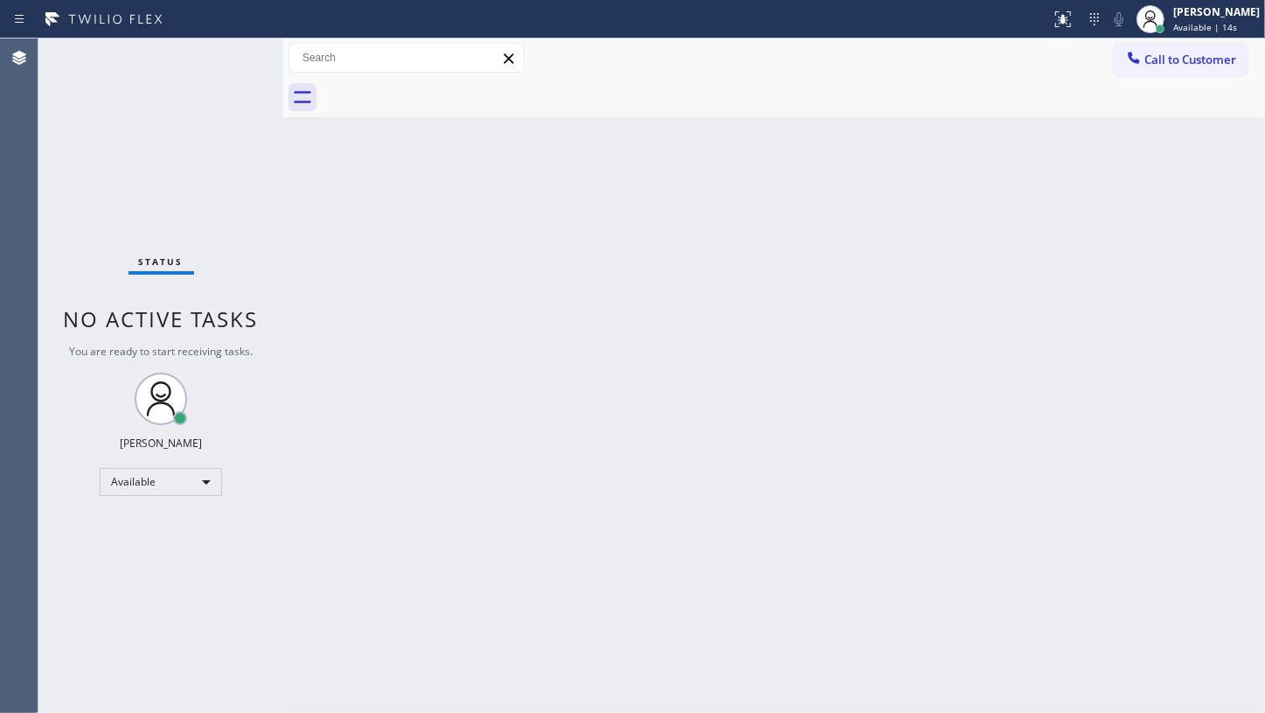
click at [224, 59] on div "Status No active tasks You are ready to start receiving tasks. JENIZA ALCAYDE A…" at bounding box center [160, 375] width 245 height 674
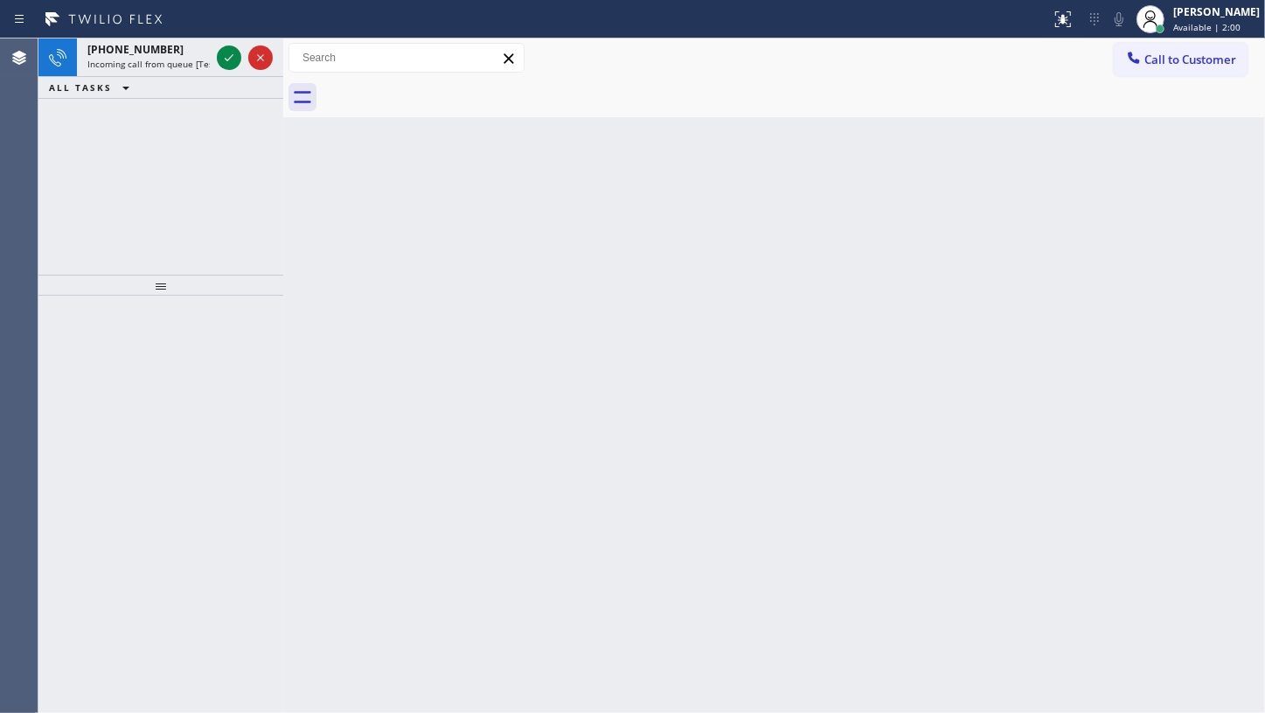
click at [136, 172] on div "+14244225067 Incoming call from queue [Test] All ALL TASKS ALL TASKS ACTIVE TAS…" at bounding box center [160, 156] width 245 height 236
drag, startPoint x: 110, startPoint y: 165, endPoint x: 161, endPoint y: 102, distance: 80.9
click at [115, 156] on div "+14244225067 Incoming call from queue [Test] All ALL TASKS ALL TASKS ACTIVE TAS…" at bounding box center [160, 156] width 245 height 236
click at [227, 53] on icon at bounding box center [229, 57] width 21 height 21
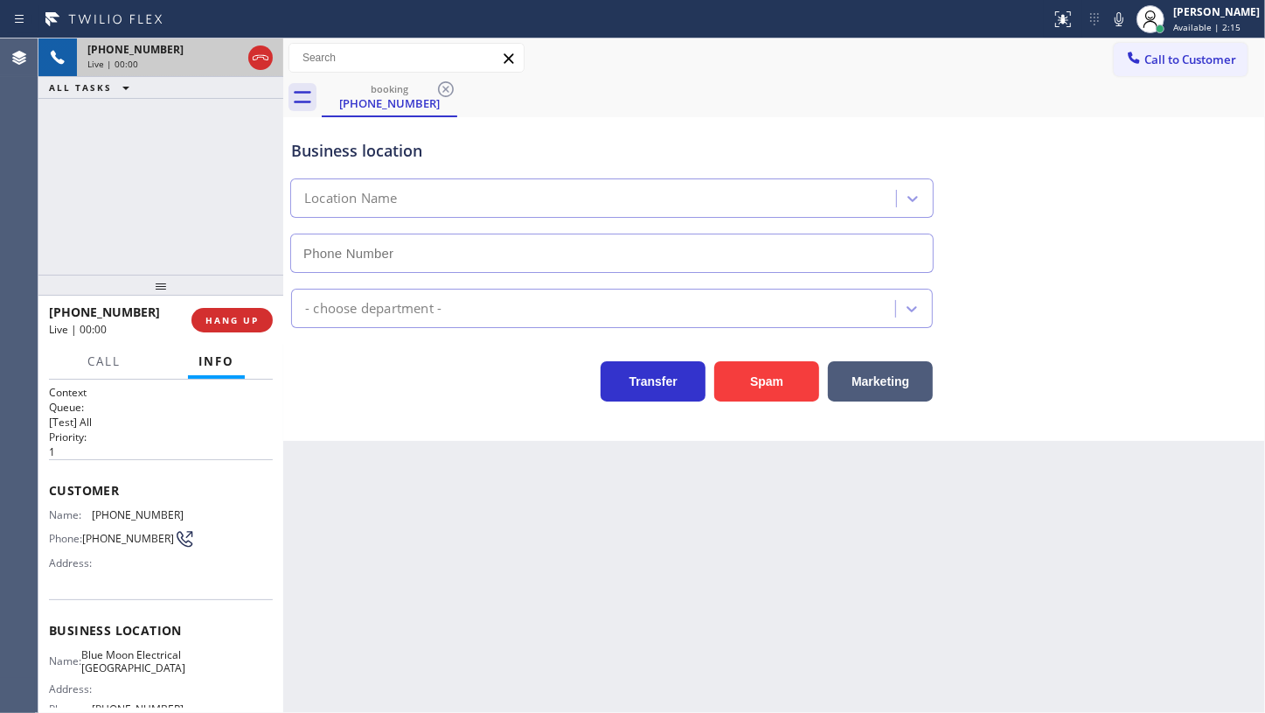
type input "(805) 256-7908"
click at [235, 317] on span "HANG UP" at bounding box center [232, 320] width 53 height 12
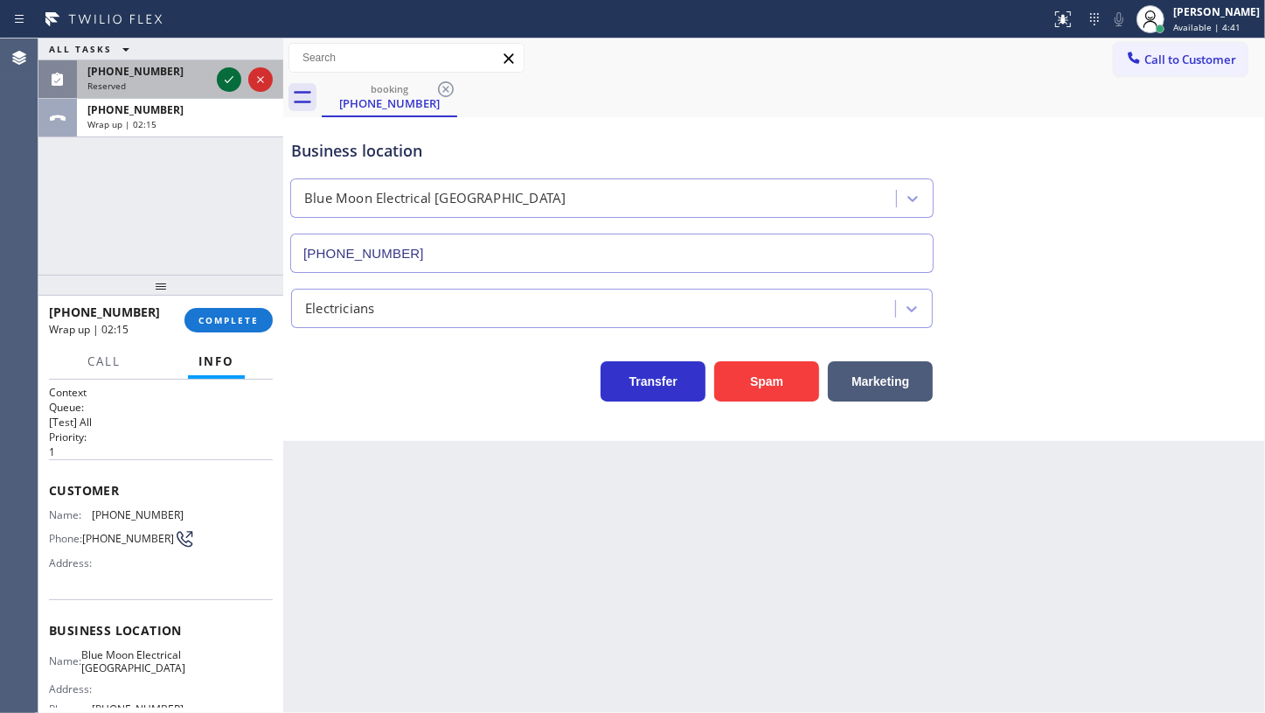
click at [231, 74] on icon at bounding box center [229, 79] width 21 height 21
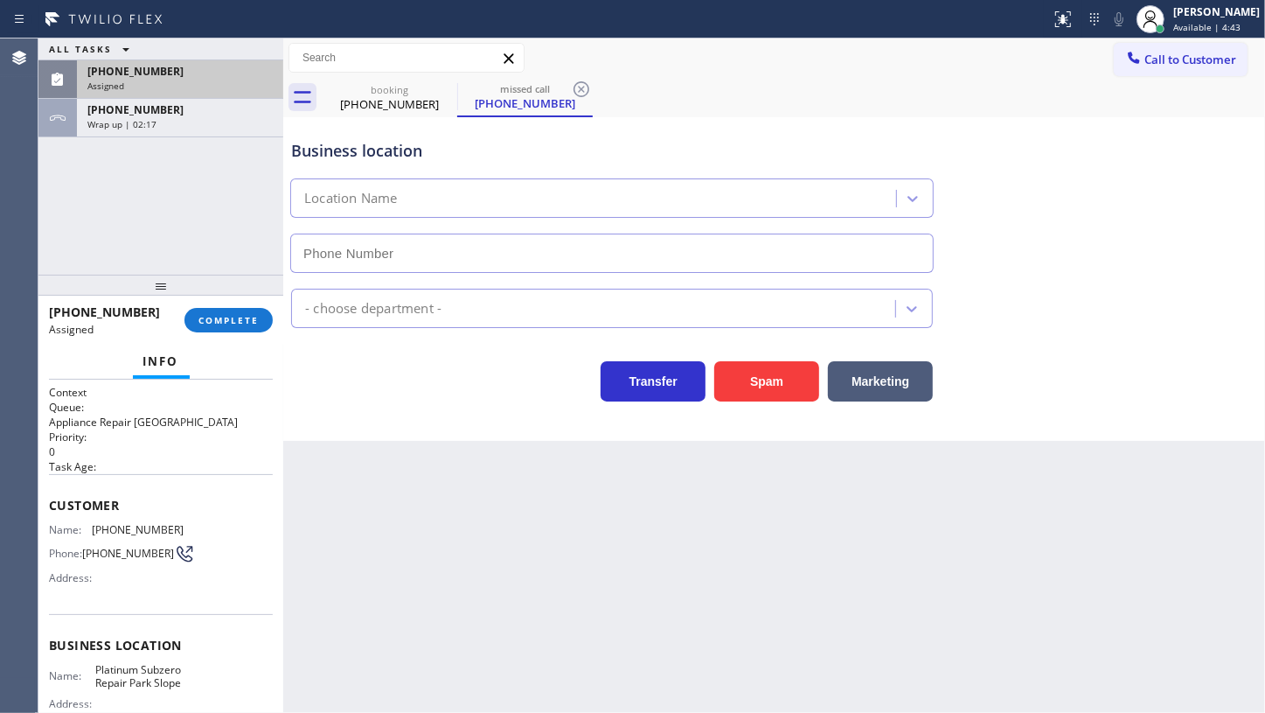
type input "(347) 697-4504"
click at [147, 66] on span "(347) 714-7347" at bounding box center [135, 71] width 96 height 15
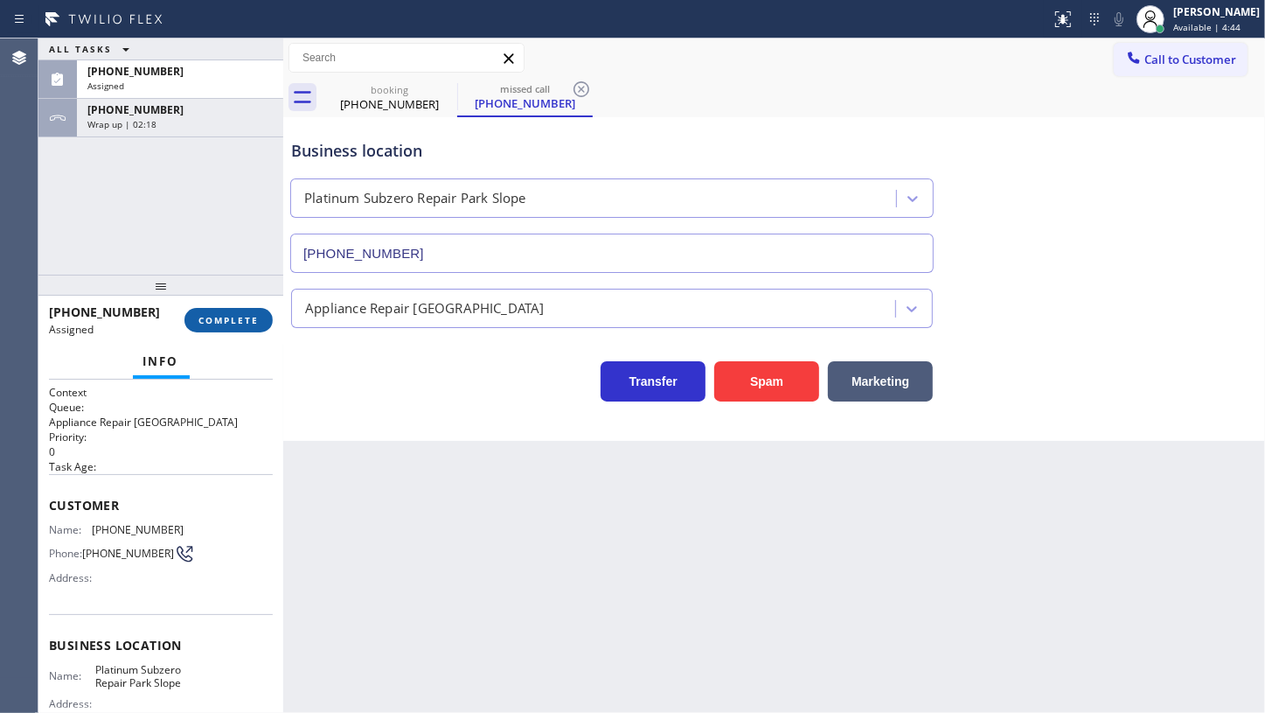
click at [218, 318] on span "COMPLETE" at bounding box center [229, 320] width 60 height 12
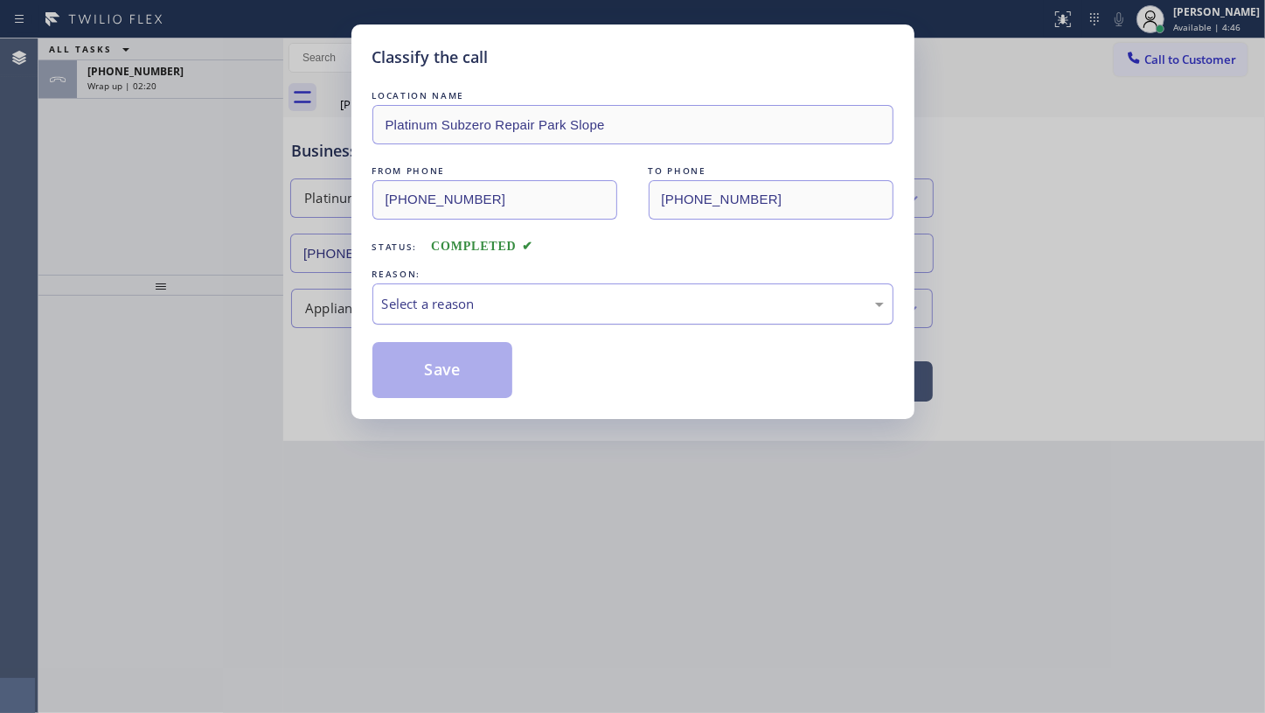
click at [428, 310] on div "Select a reason" at bounding box center [633, 304] width 502 height 20
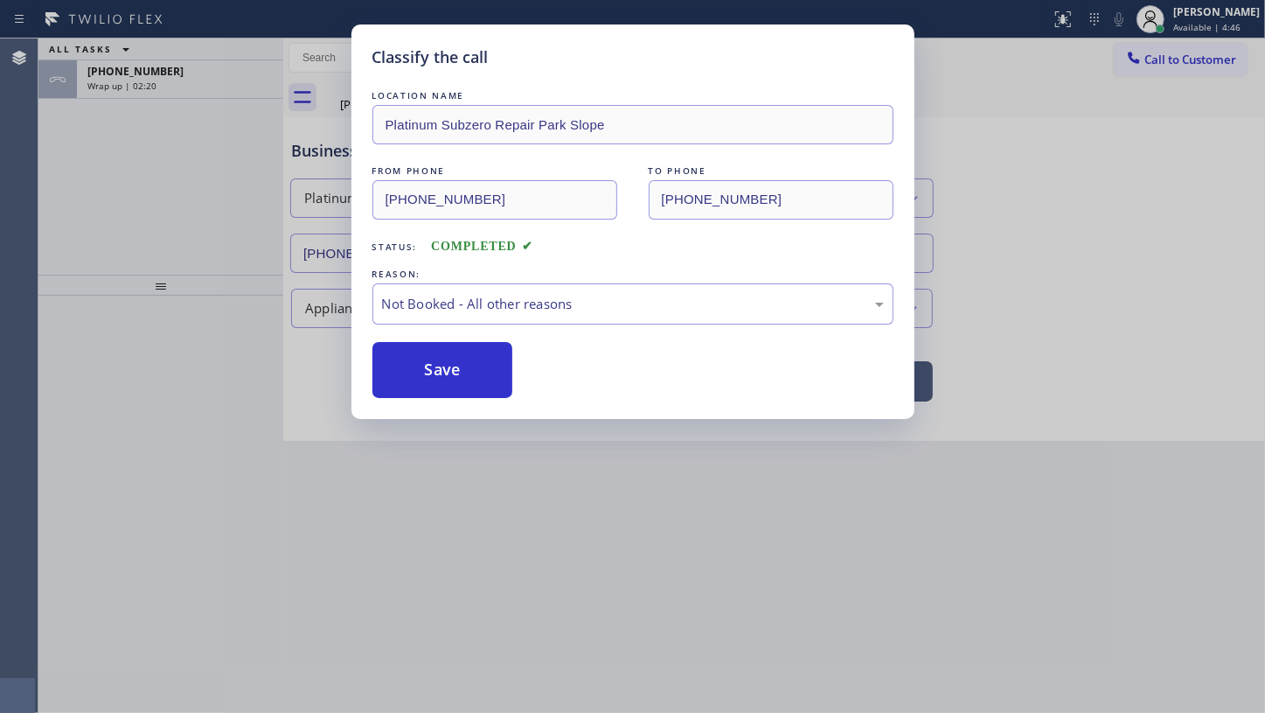
click at [390, 361] on button "Save" at bounding box center [443, 370] width 141 height 56
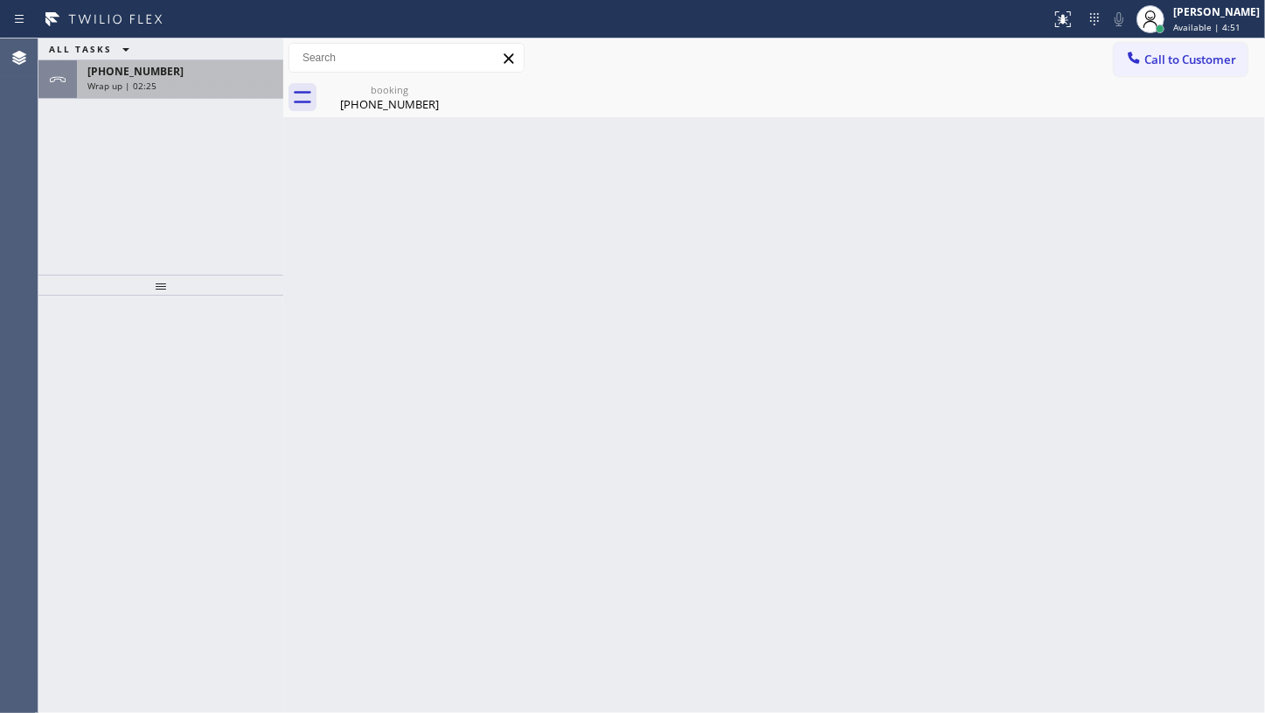
click at [191, 92] on div "+14244225067 Wrap up | 02:25" at bounding box center [176, 79] width 199 height 38
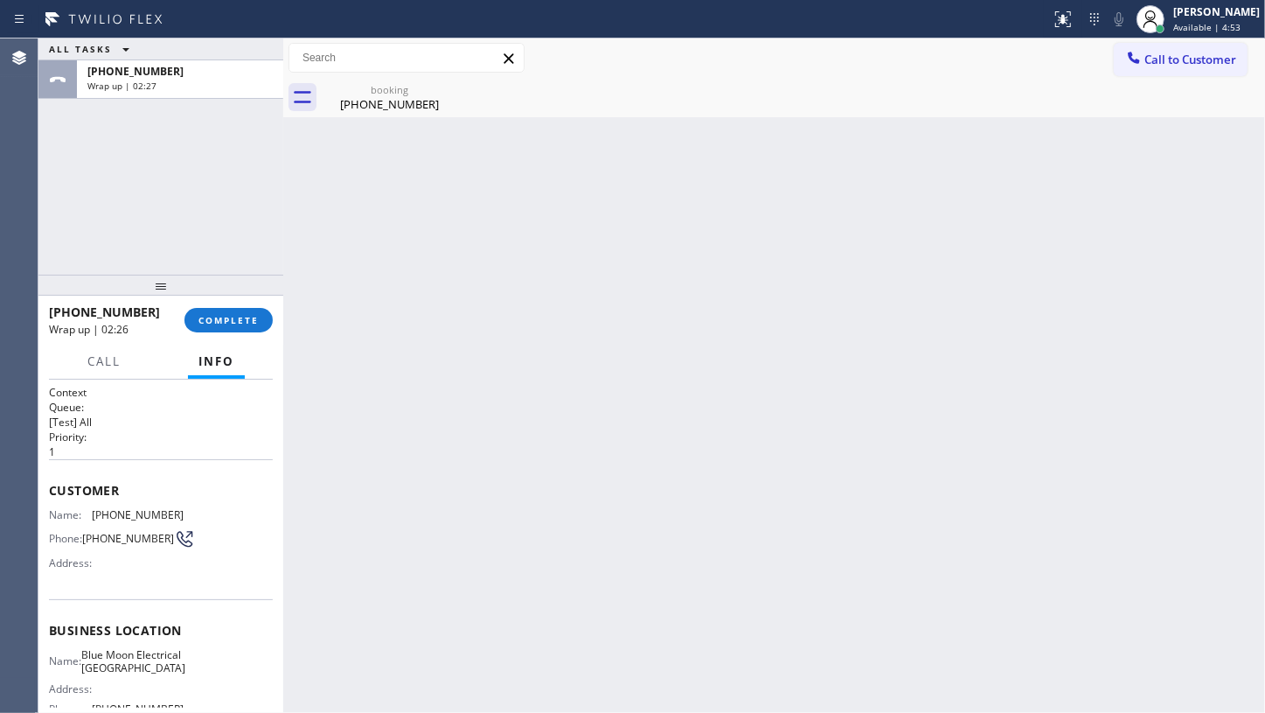
click at [212, 358] on span "Info" at bounding box center [217, 361] width 36 height 16
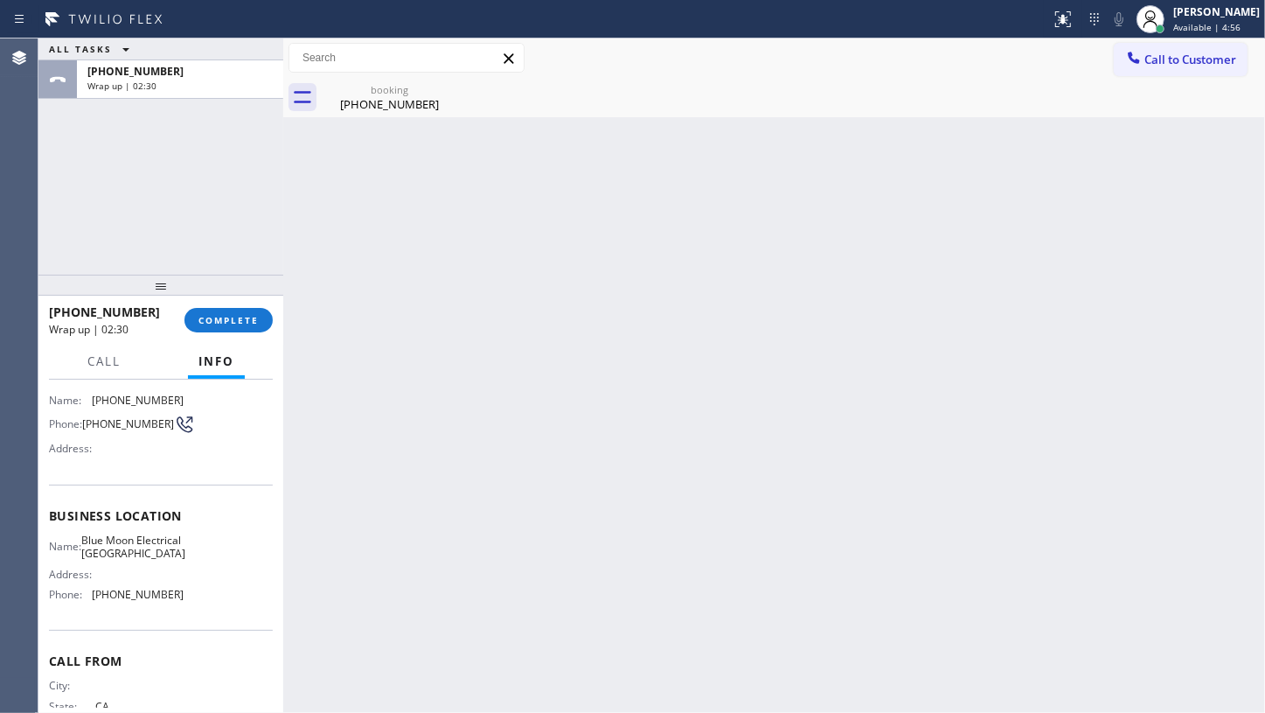
scroll to position [106, 0]
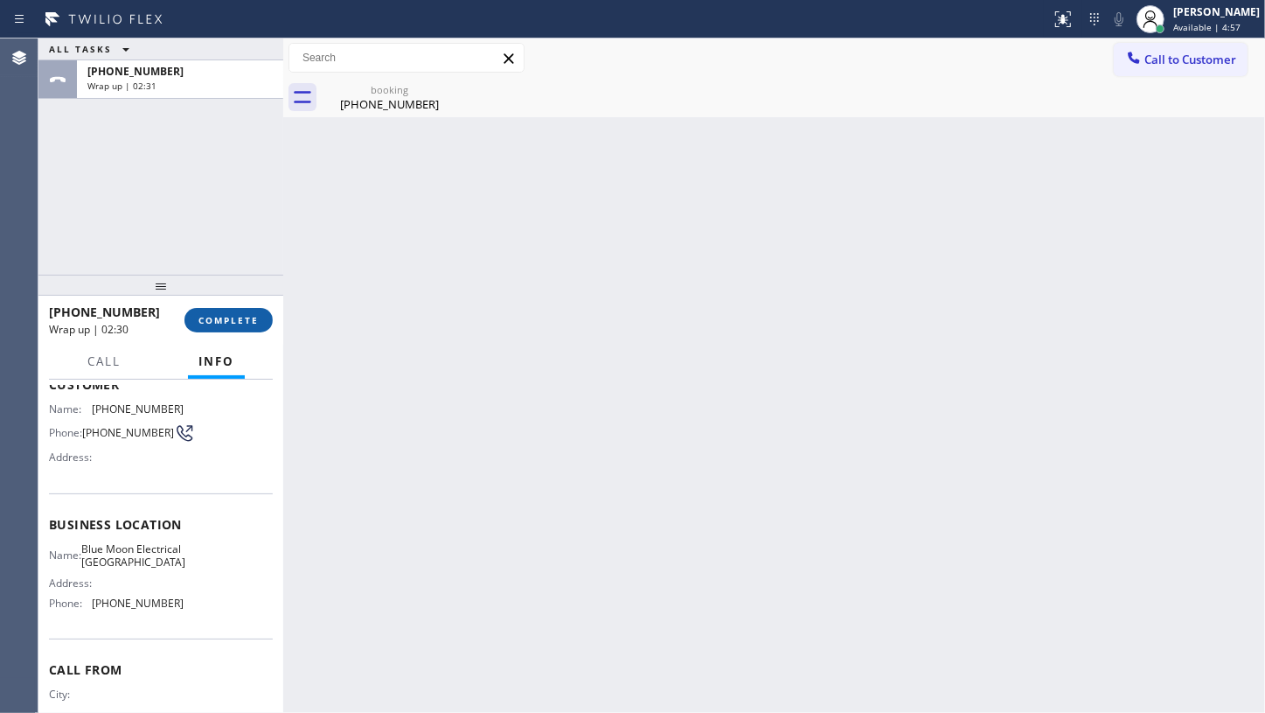
click at [225, 315] on span "COMPLETE" at bounding box center [229, 320] width 60 height 12
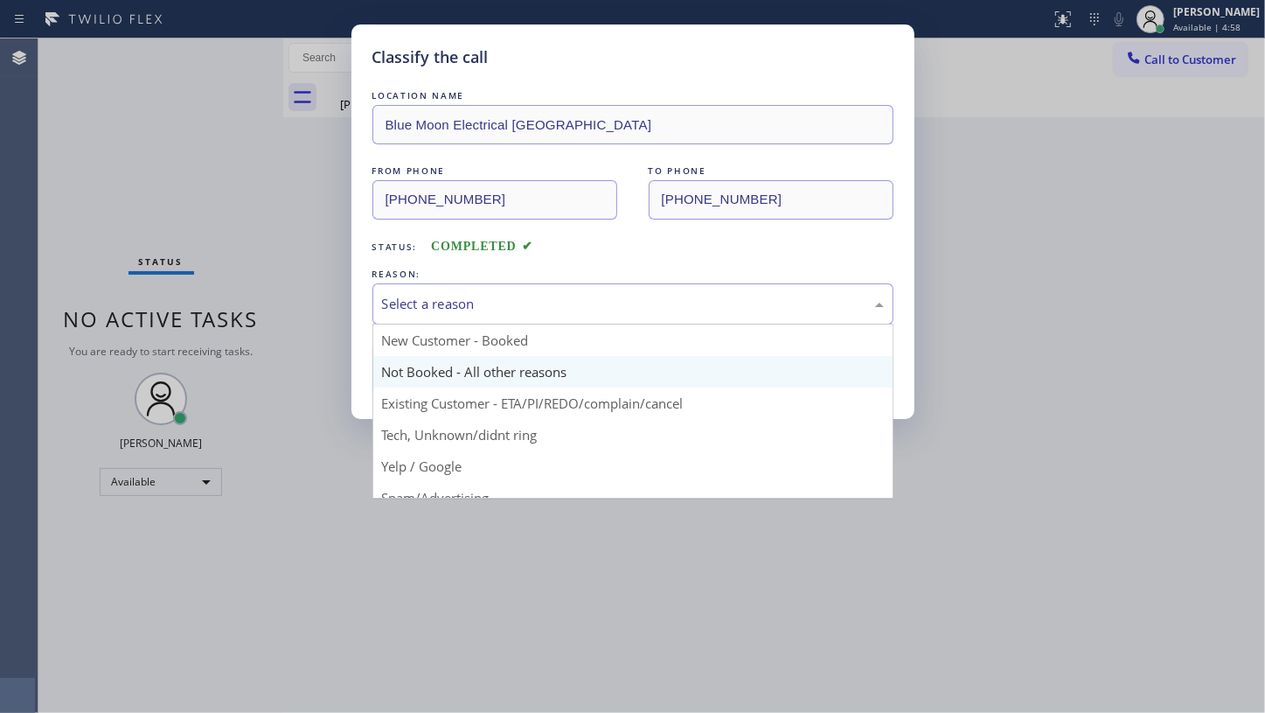
drag, startPoint x: 475, startPoint y: 301, endPoint x: 409, endPoint y: 367, distance: 93.4
click at [470, 308] on div "Select a reason" at bounding box center [633, 304] width 502 height 20
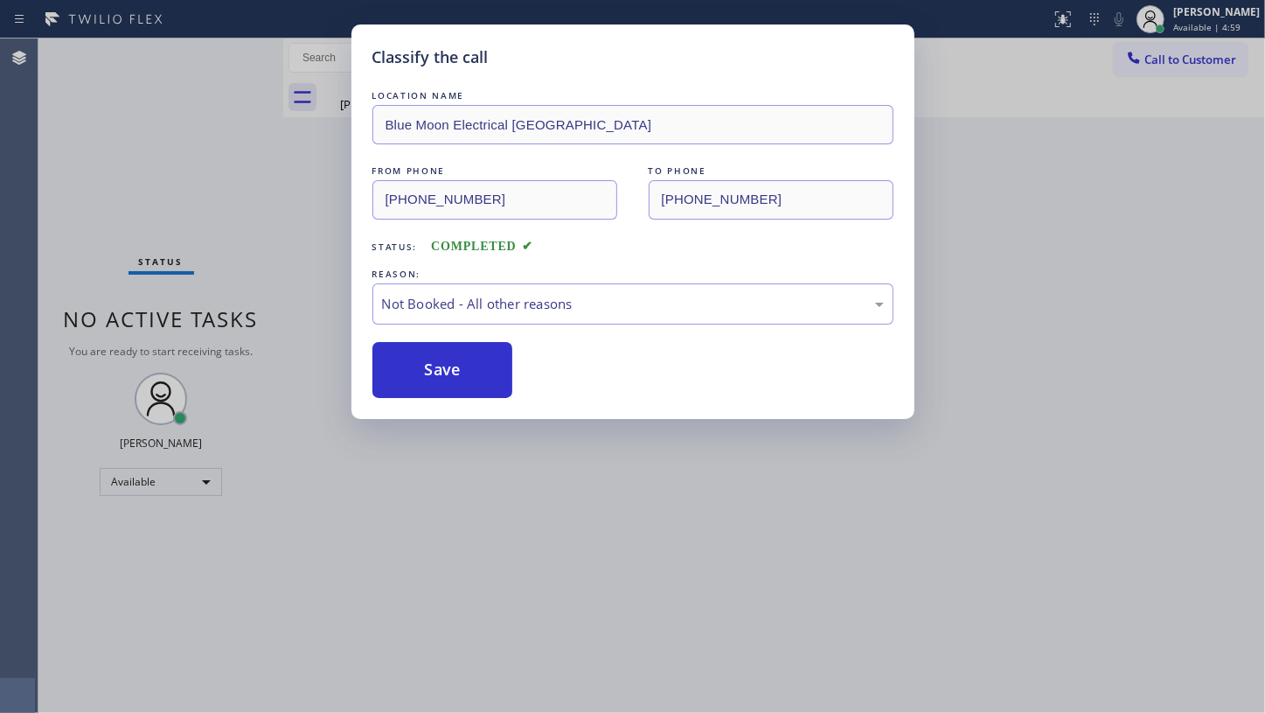
click at [399, 371] on button "Save" at bounding box center [443, 370] width 141 height 56
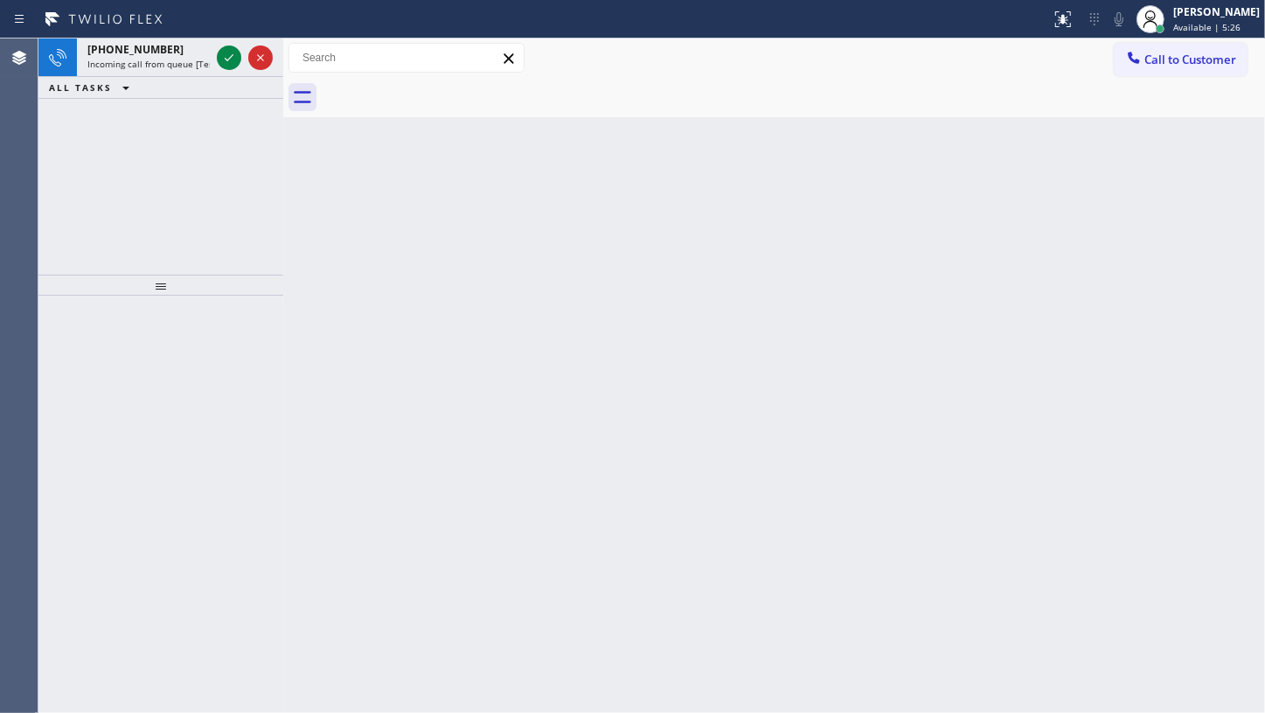
click at [115, 152] on div "+16107575689 Incoming call from queue [Test] All ALL TASKS ALL TASKS ACTIVE TAS…" at bounding box center [160, 156] width 245 height 236
click at [232, 58] on icon at bounding box center [229, 57] width 21 height 21
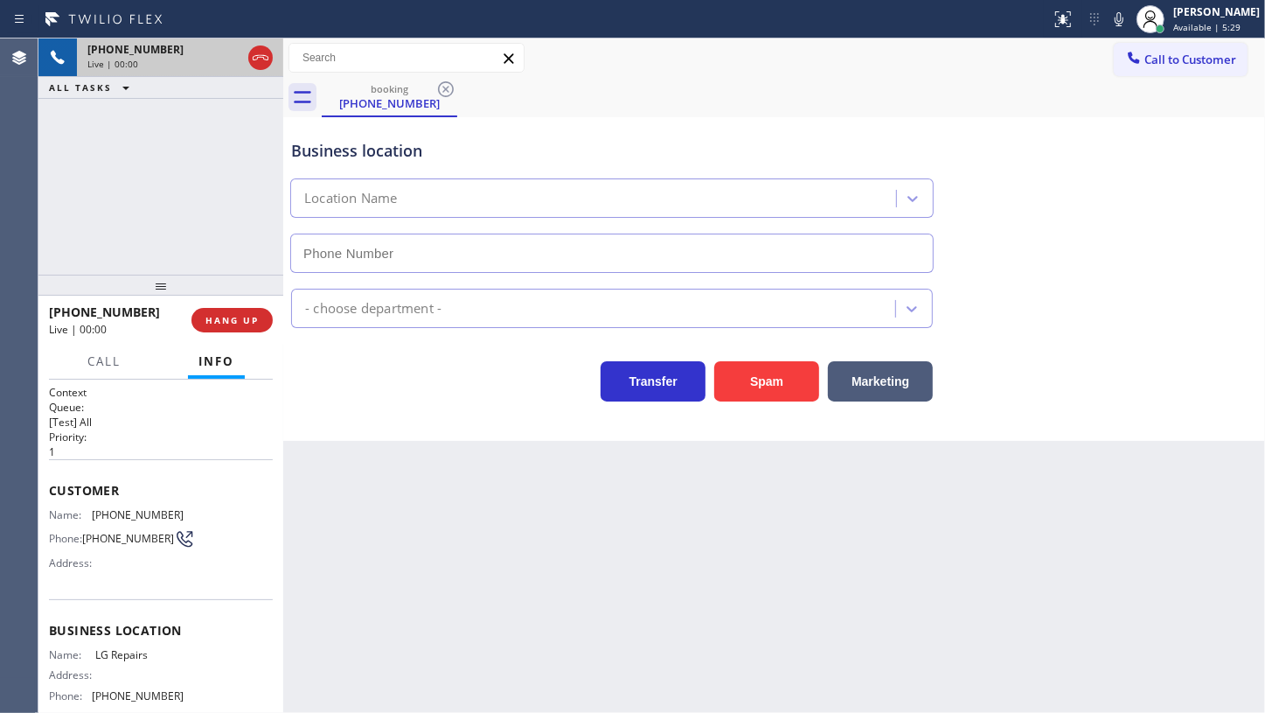
type input "(877) 748-5179"
click at [805, 89] on div "booking (610) 757-5689" at bounding box center [794, 97] width 944 height 39
click at [1111, 18] on icon at bounding box center [1119, 19] width 21 height 21
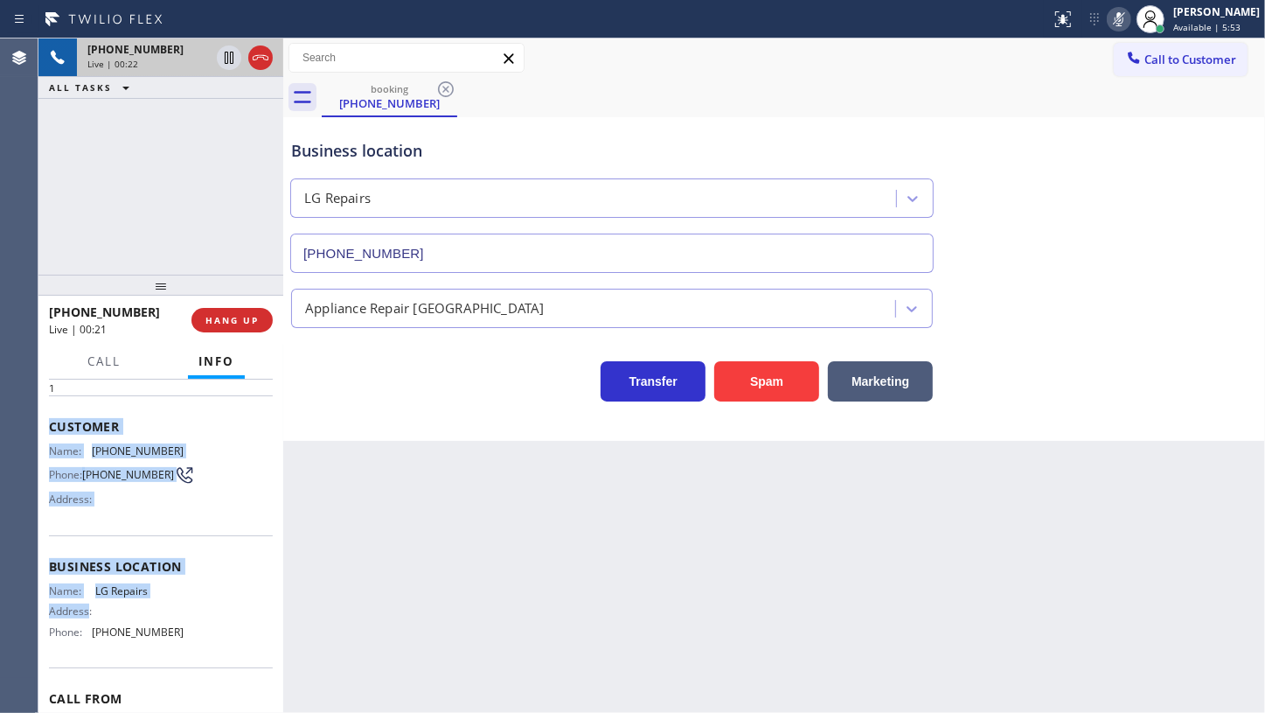
scroll to position [158, 0]
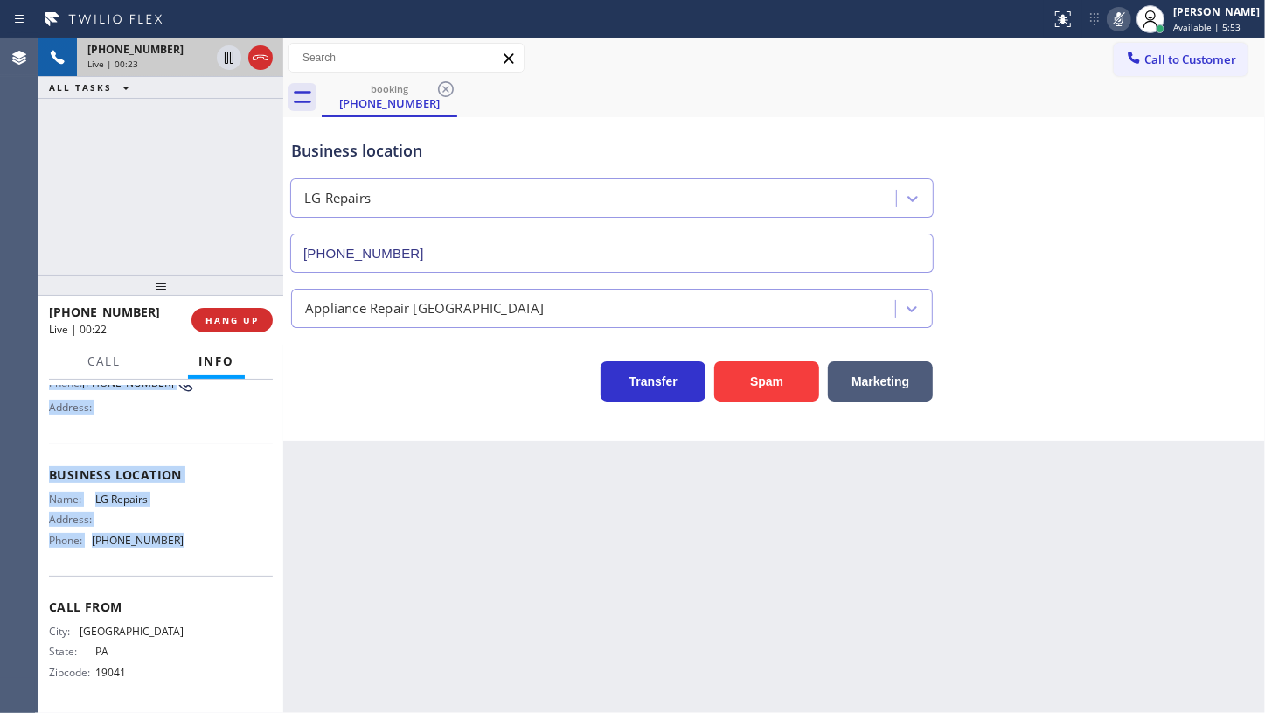
drag, startPoint x: 45, startPoint y: 490, endPoint x: 185, endPoint y: 546, distance: 149.9
click at [185, 546] on div "Context Queue: [Test] All Priority: 1 Customer Name: (610) 757-5689 Phone: (610…" at bounding box center [160, 547] width 245 height 334
copy div "Customer Name: (610) 757-5689 Phone: (610) 757-5689 Address: Business location …"
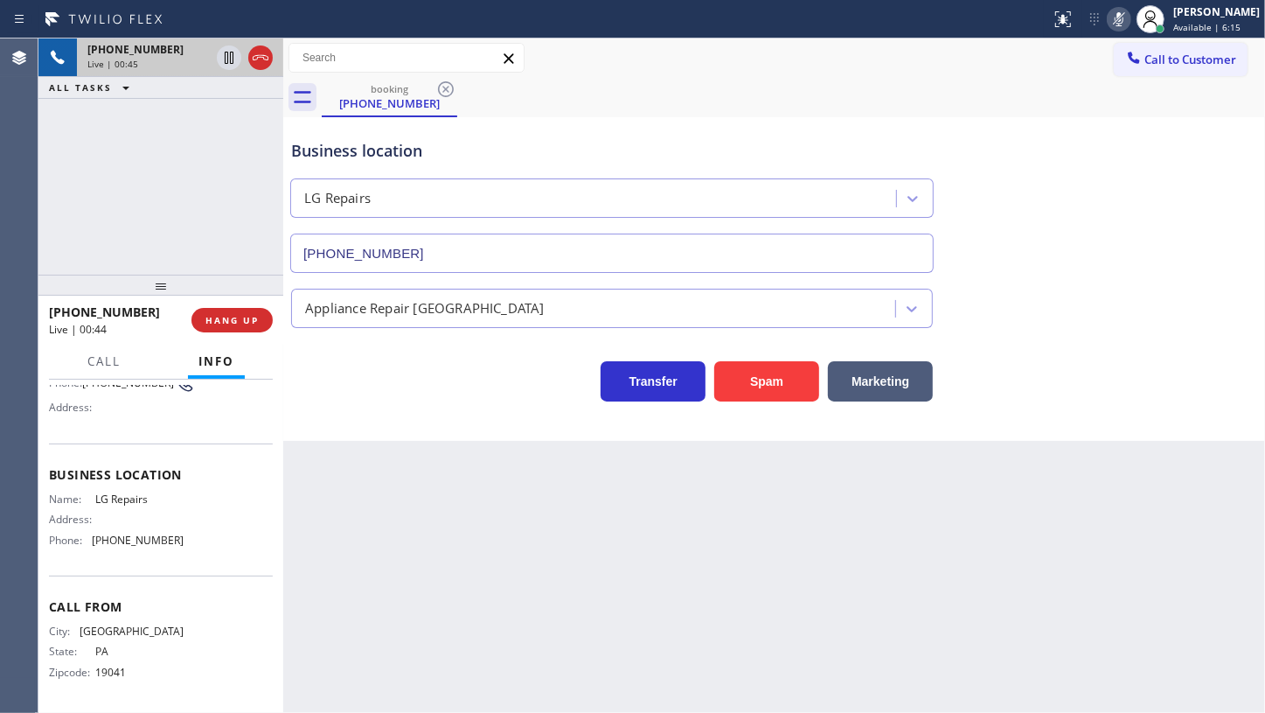
click at [1243, 265] on div "Business location LG Repairs (877) 748-5179" at bounding box center [774, 194] width 973 height 158
click at [124, 136] on div "+16107575689 Live | 00:54 ALL TASKS ALL TASKS ACTIVE TASKS TASKS IN WRAP UP" at bounding box center [160, 156] width 245 height 236
click at [1117, 18] on icon at bounding box center [1119, 19] width 21 height 21
click at [101, 361] on span "Call" at bounding box center [103, 361] width 33 height 16
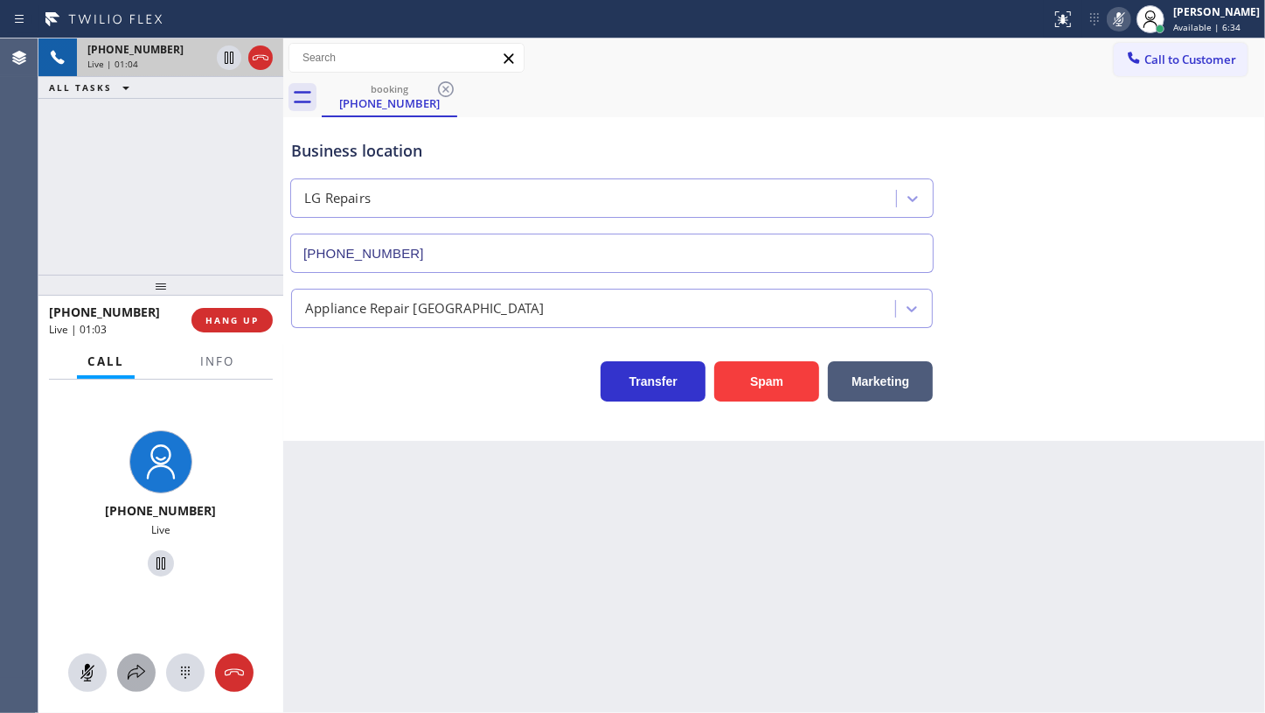
click at [136, 665] on icon at bounding box center [136, 672] width 21 height 21
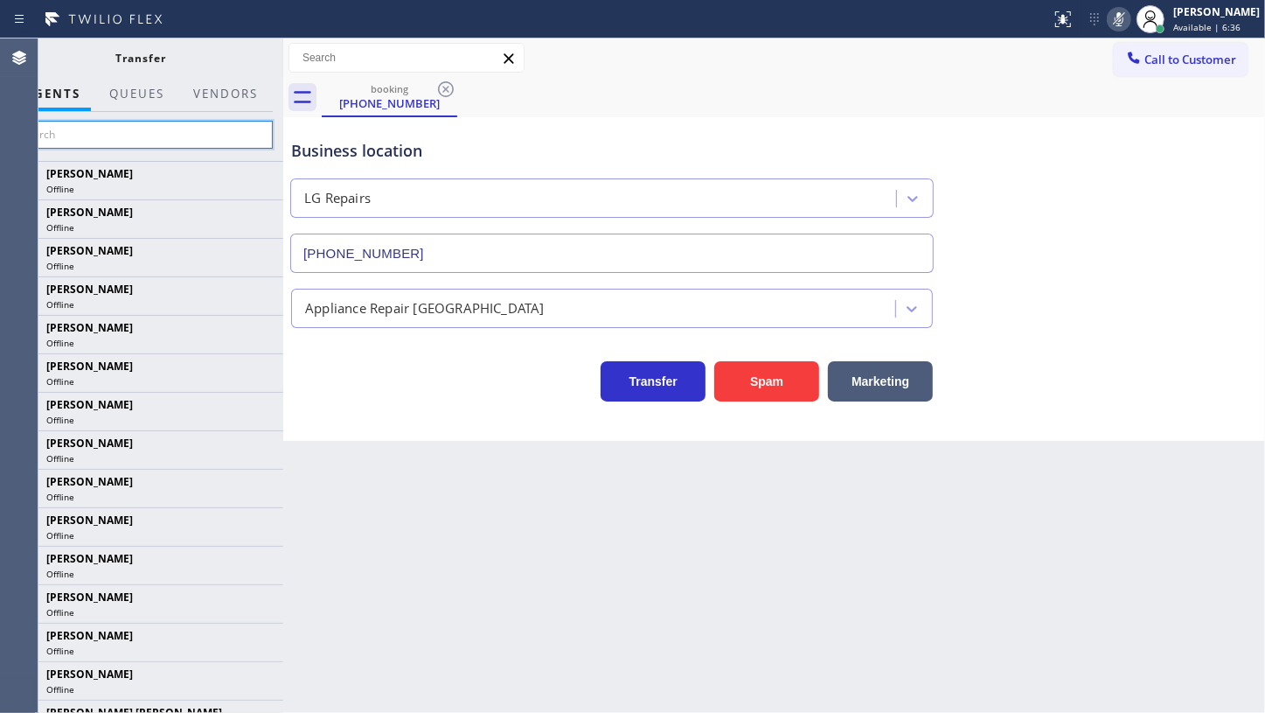
click at [150, 130] on input "text" at bounding box center [141, 135] width 263 height 28
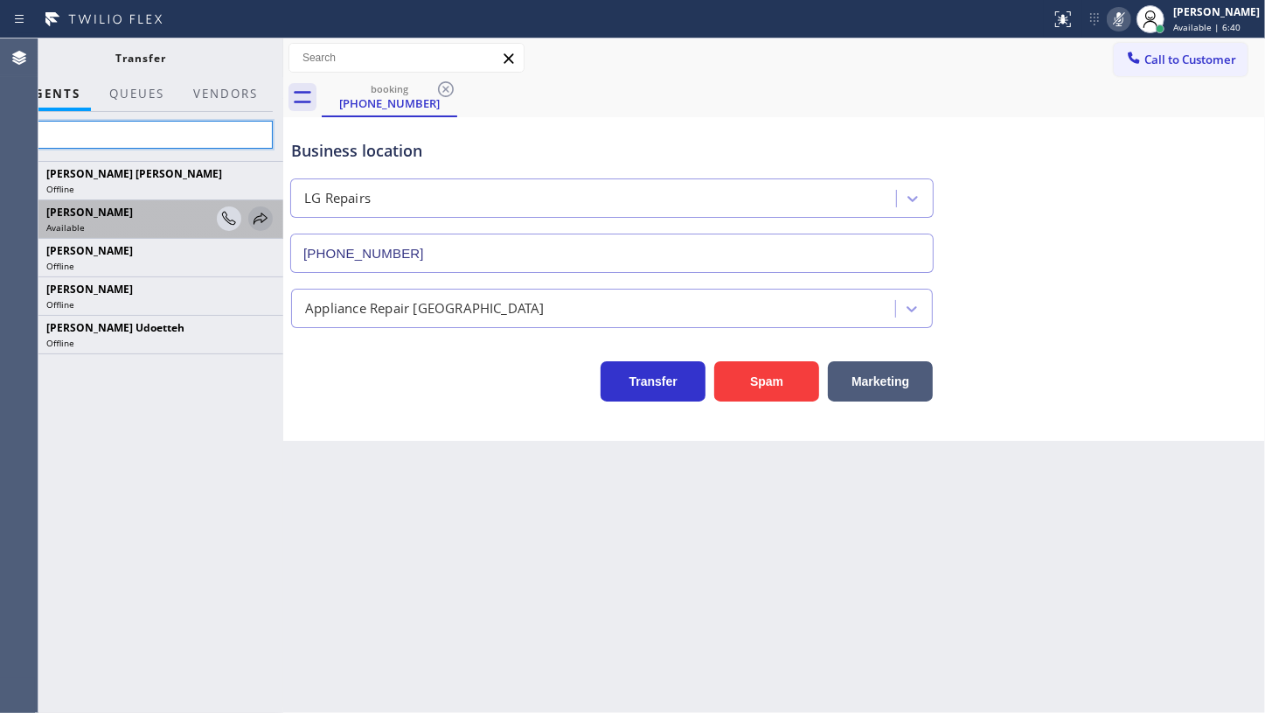
type input "jen"
click at [255, 213] on icon at bounding box center [260, 218] width 21 height 21
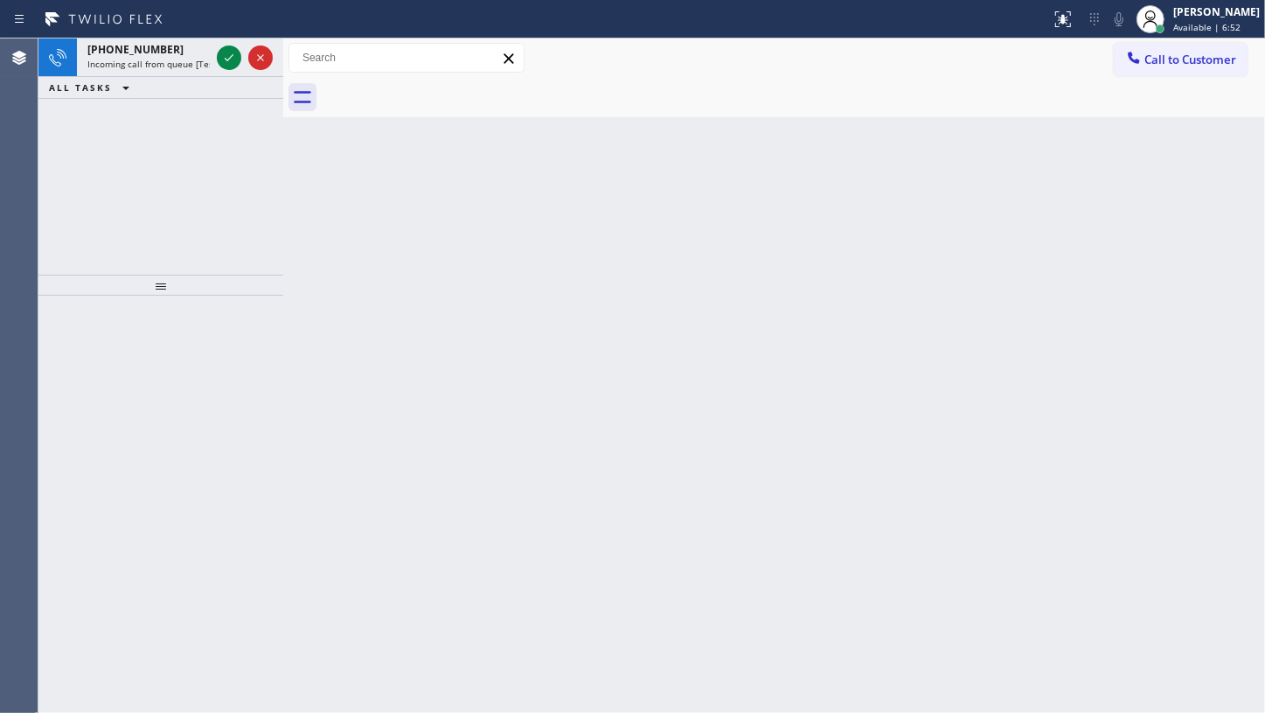
click at [82, 146] on div "+18632102258 Incoming call from queue [Test] All ALL TASKS ALL TASKS ACTIVE TAS…" at bounding box center [160, 156] width 245 height 236
click at [233, 54] on icon at bounding box center [229, 57] width 9 height 7
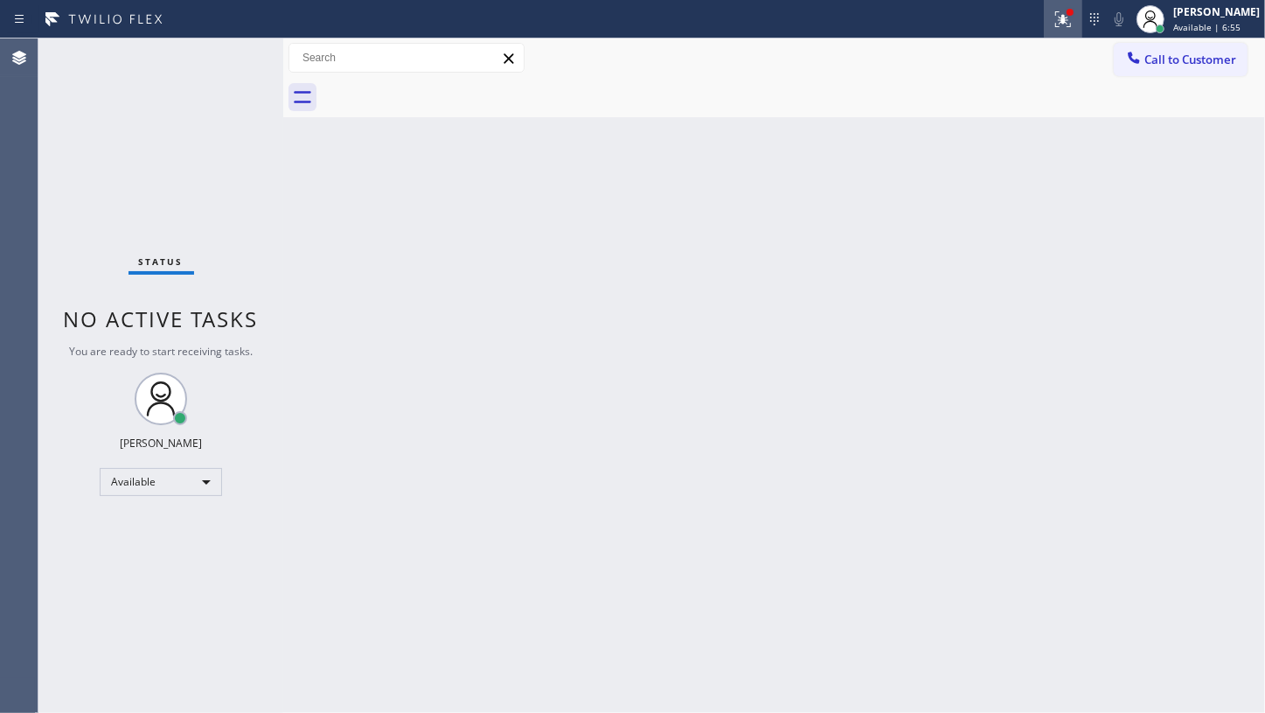
click at [1050, 18] on div at bounding box center [1063, 19] width 38 height 21
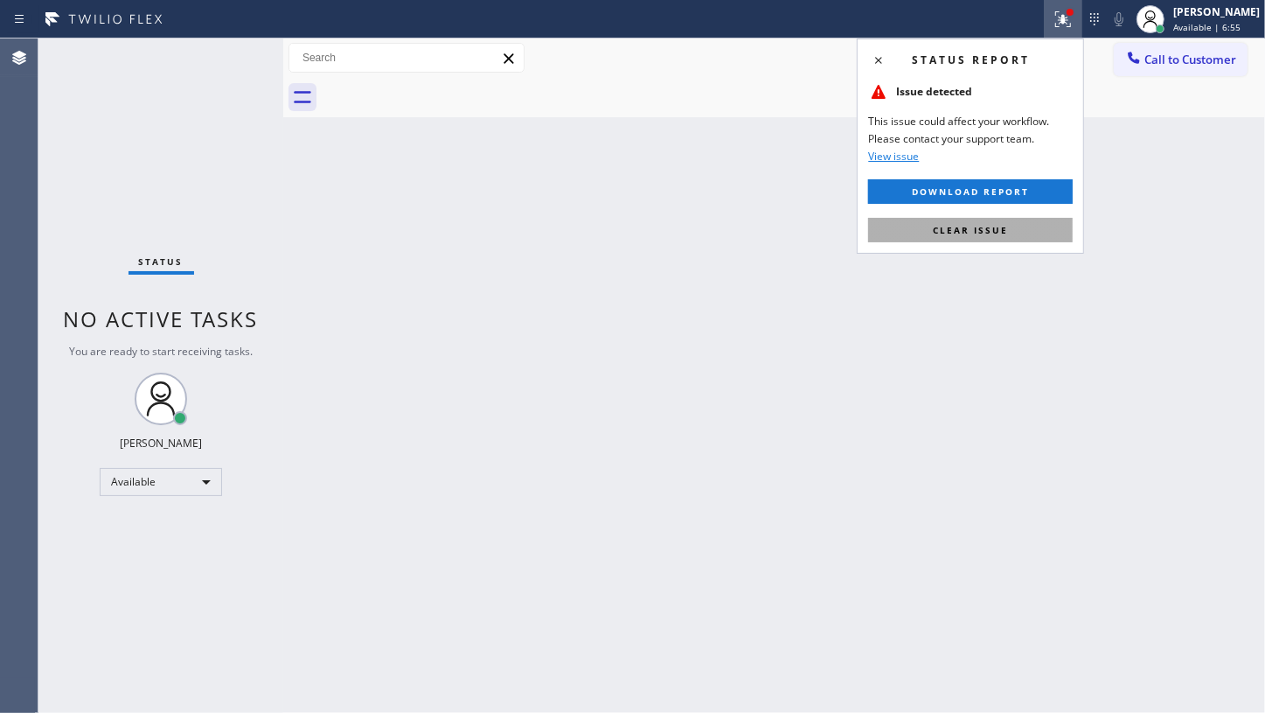
click at [972, 231] on span "Clear issue" at bounding box center [970, 230] width 75 height 12
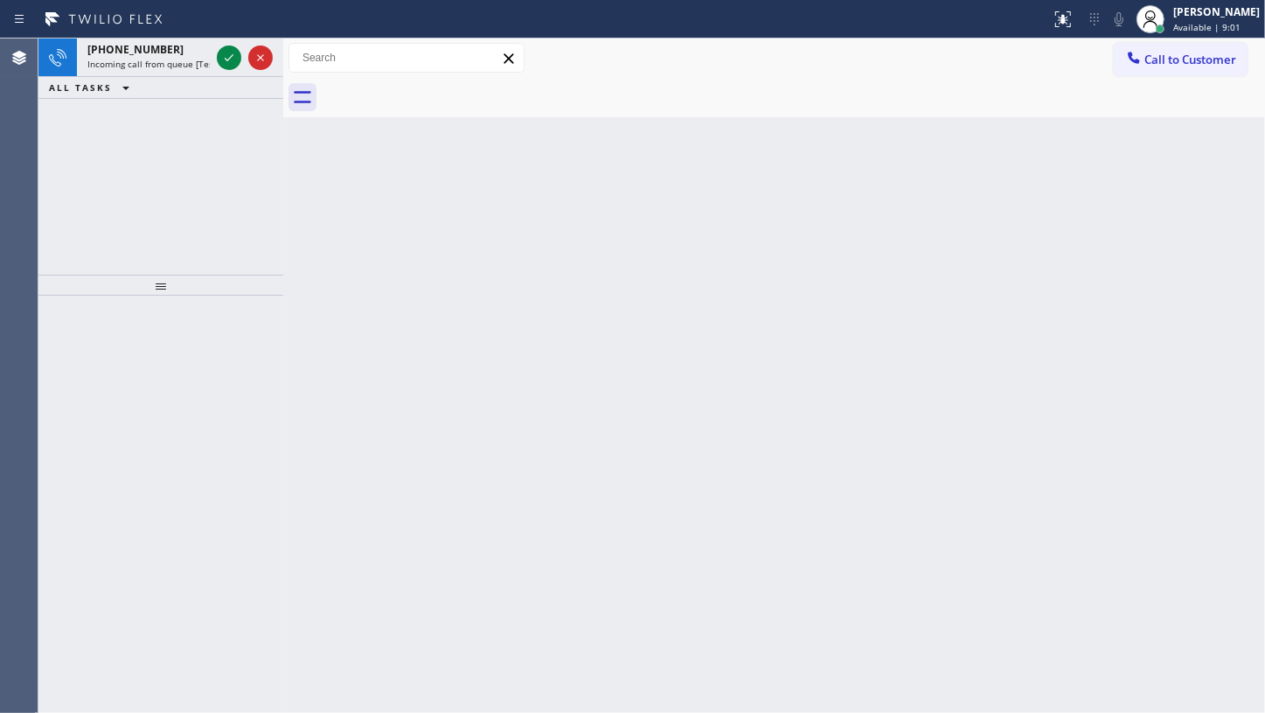
click at [98, 124] on div "+18382001891 Incoming call from queue [Test] All ALL TASKS ALL TASKS ACTIVE TAS…" at bounding box center [160, 156] width 245 height 236
click at [220, 56] on icon at bounding box center [229, 57] width 21 height 21
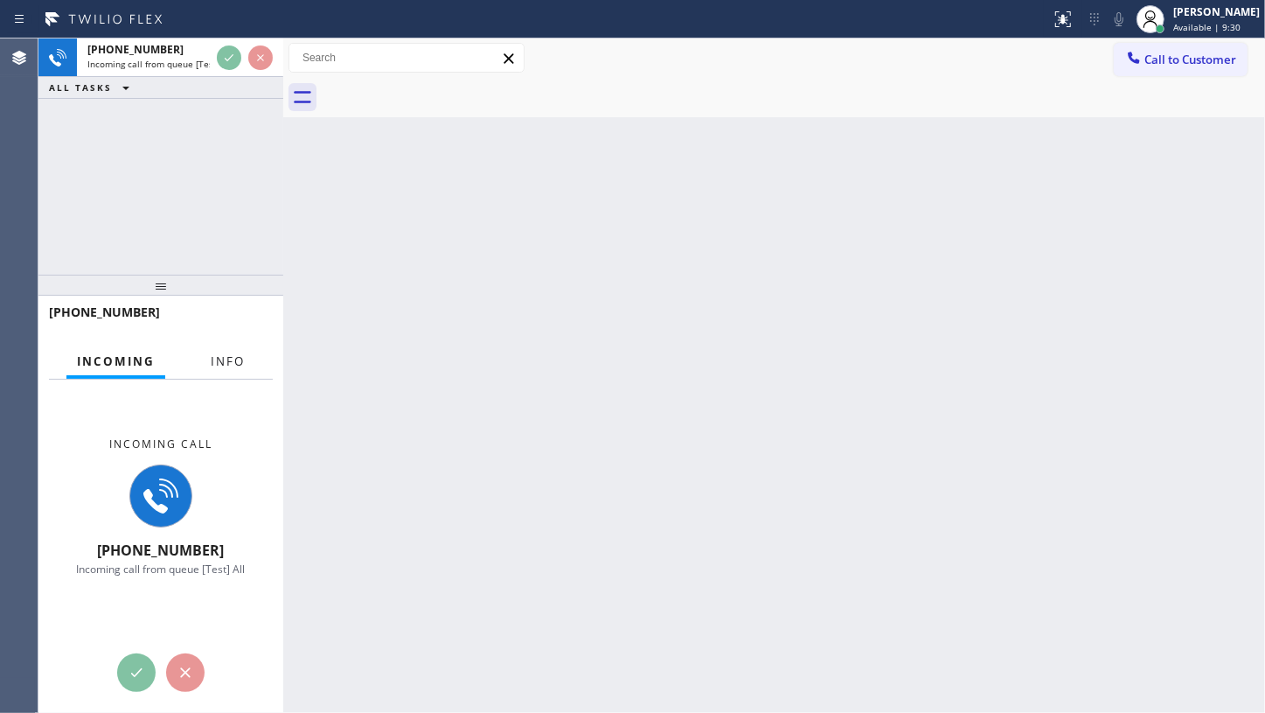
click at [239, 359] on span "Info" at bounding box center [228, 361] width 34 height 16
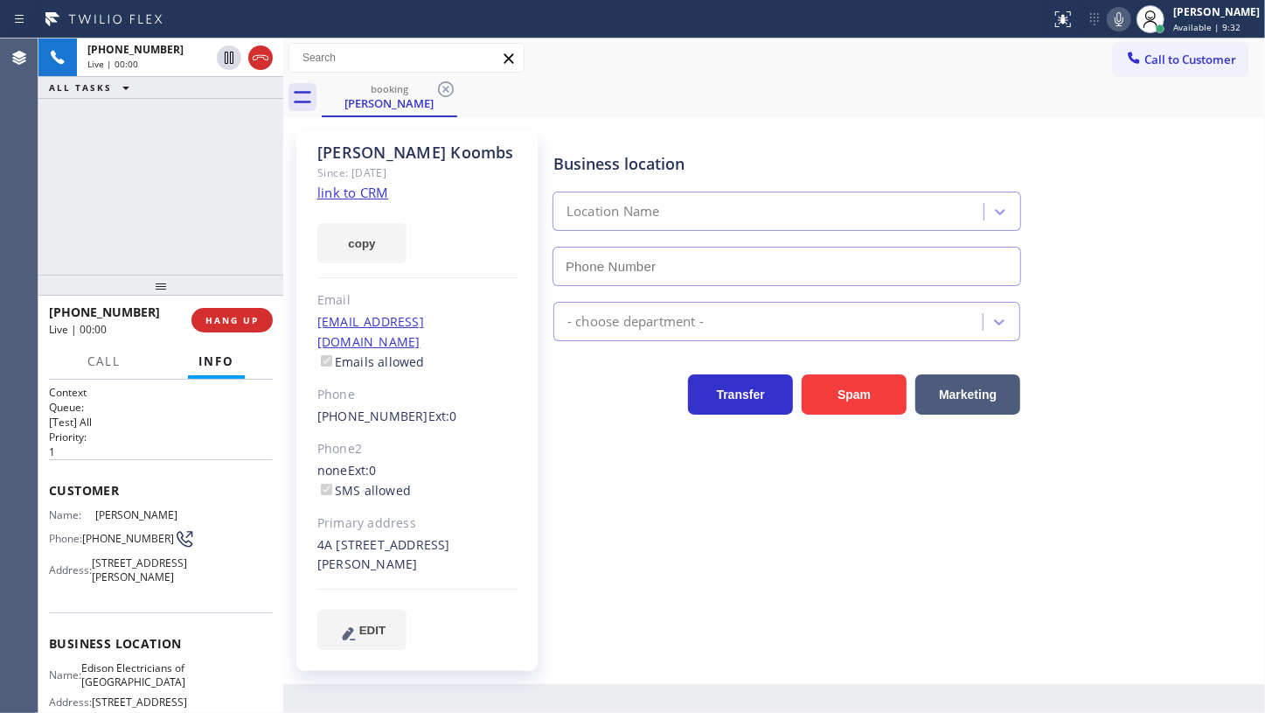
type input "(862) 415-0803"
click at [346, 191] on link "link to CRM" at bounding box center [352, 192] width 71 height 17
click at [1111, 20] on icon at bounding box center [1119, 19] width 21 height 21
click at [359, 240] on button "copy" at bounding box center [361, 243] width 89 height 40
click at [113, 366] on span "Call" at bounding box center [103, 361] width 33 height 16
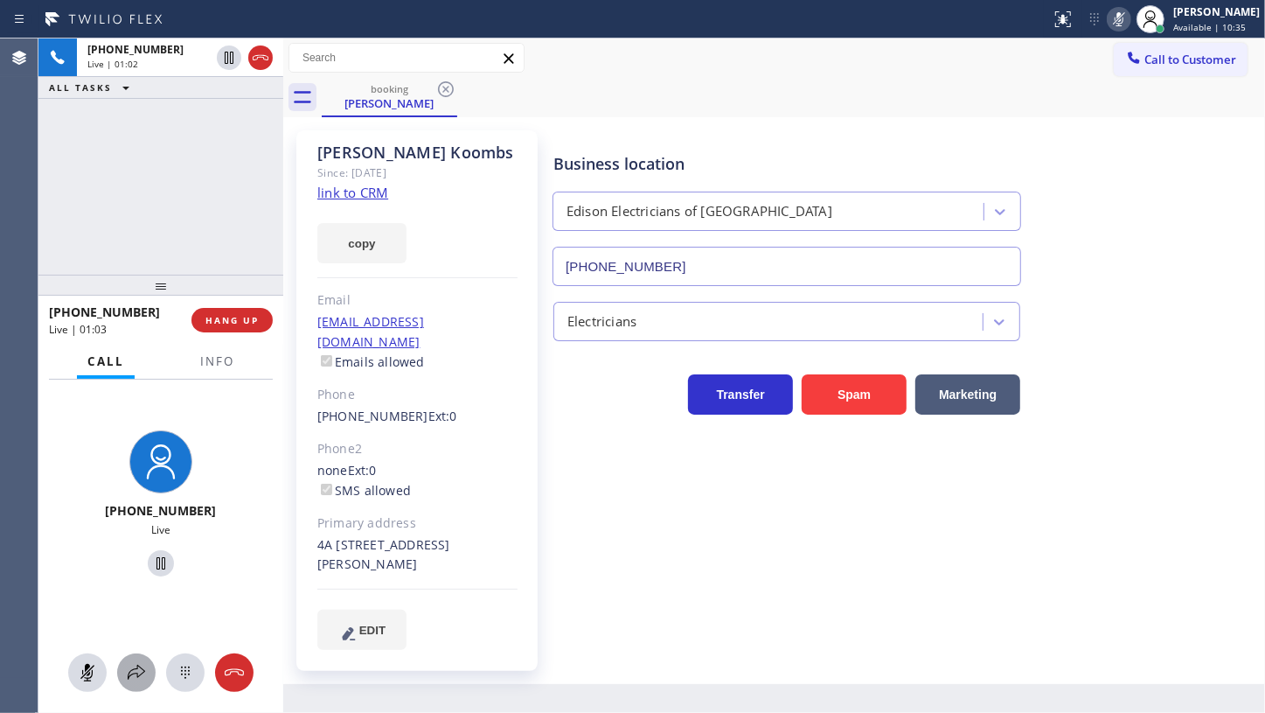
click at [129, 665] on icon at bounding box center [136, 672] width 21 height 21
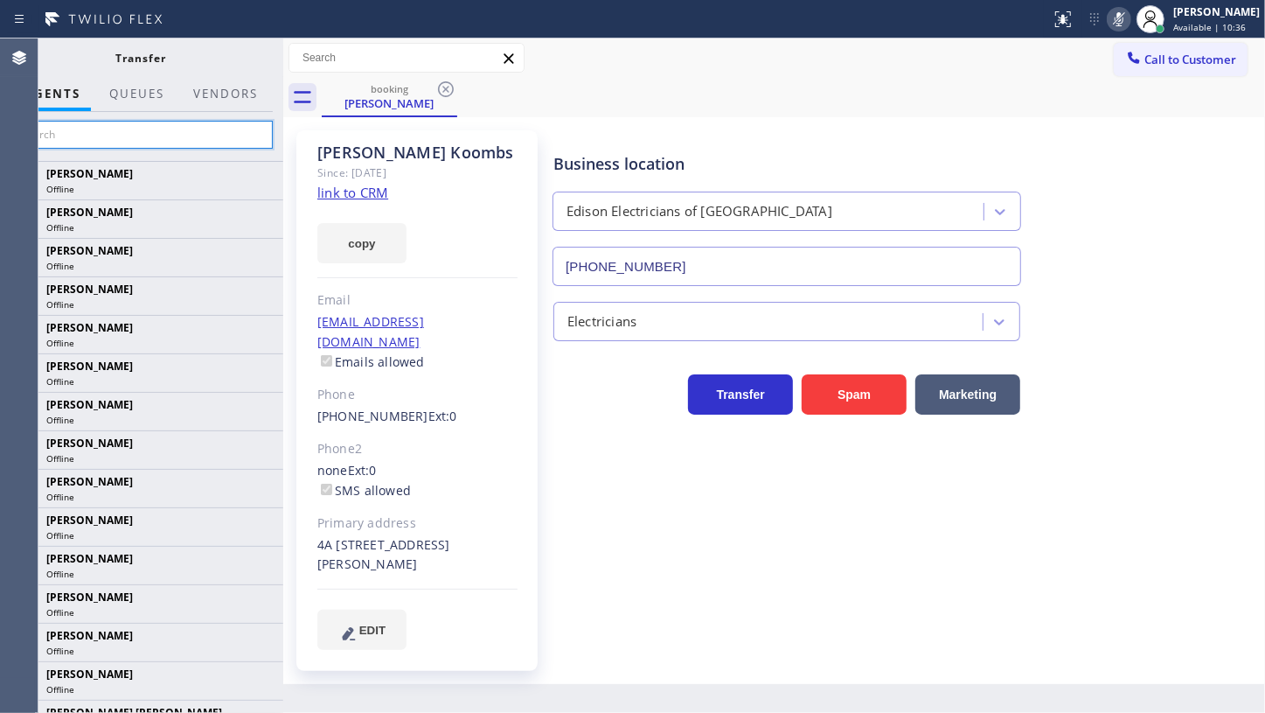
click at [104, 136] on input "text" at bounding box center [141, 135] width 263 height 28
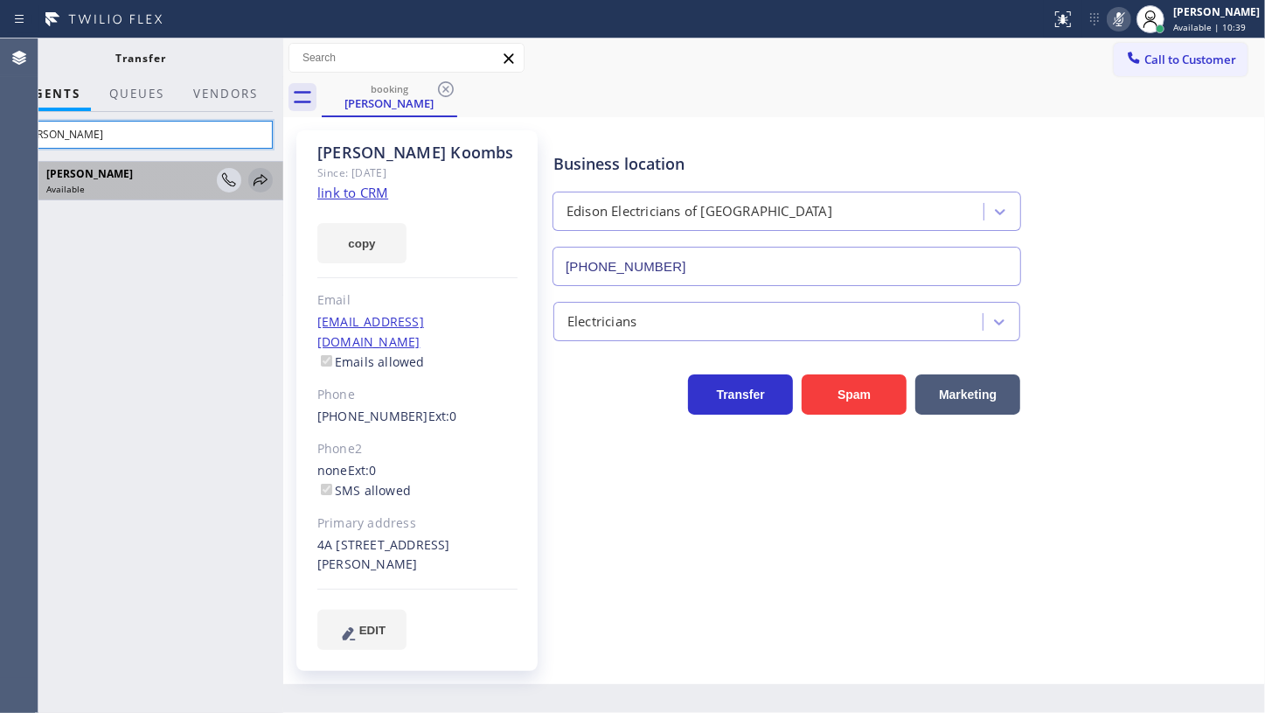
type input "kate"
click at [261, 179] on icon at bounding box center [260, 180] width 21 height 21
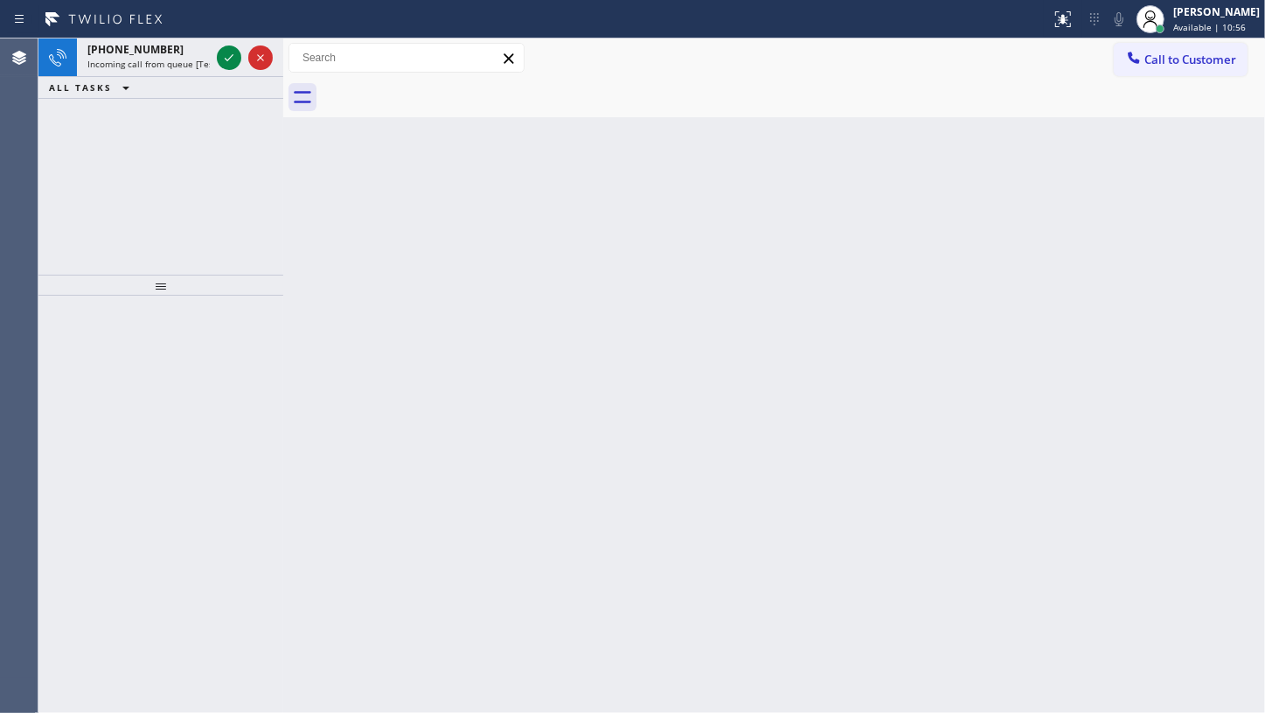
click at [122, 140] on div "+12159624430 Incoming call from queue [Test] All ALL TASKS ALL TASKS ACTIVE TAS…" at bounding box center [160, 156] width 245 height 236
click at [233, 54] on icon at bounding box center [229, 57] width 21 height 21
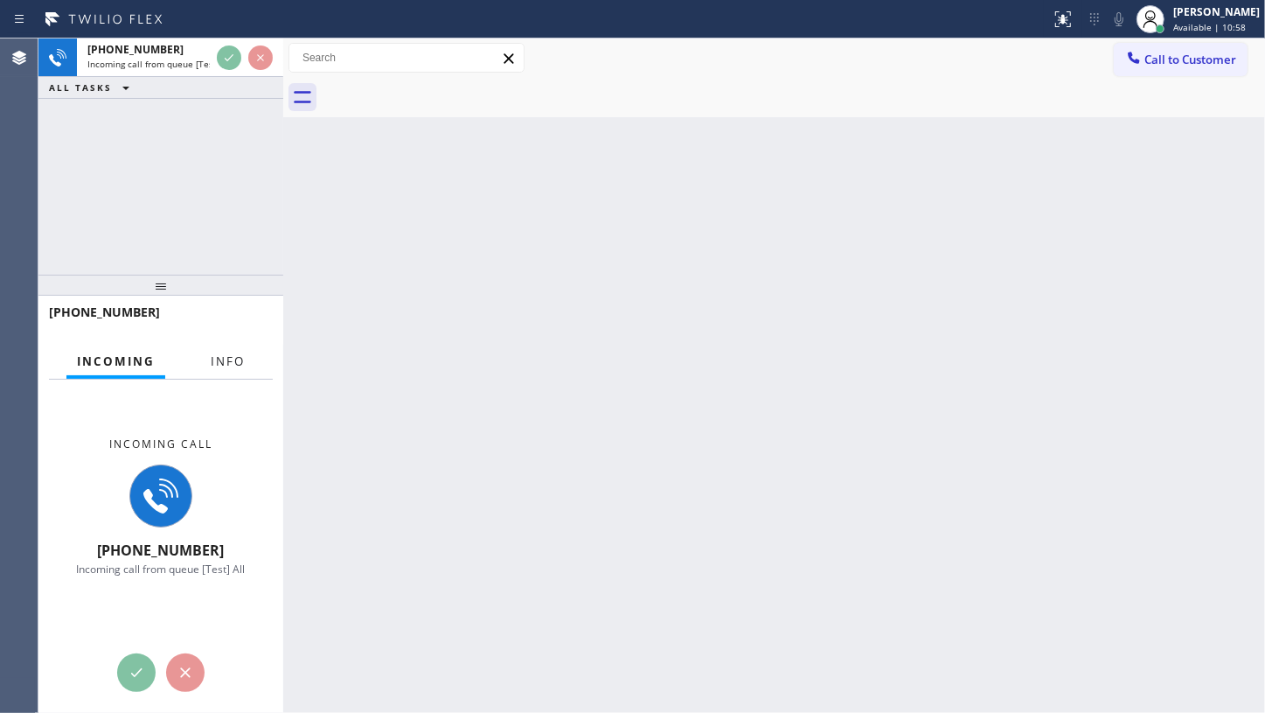
click at [222, 348] on button "Info" at bounding box center [227, 362] width 55 height 34
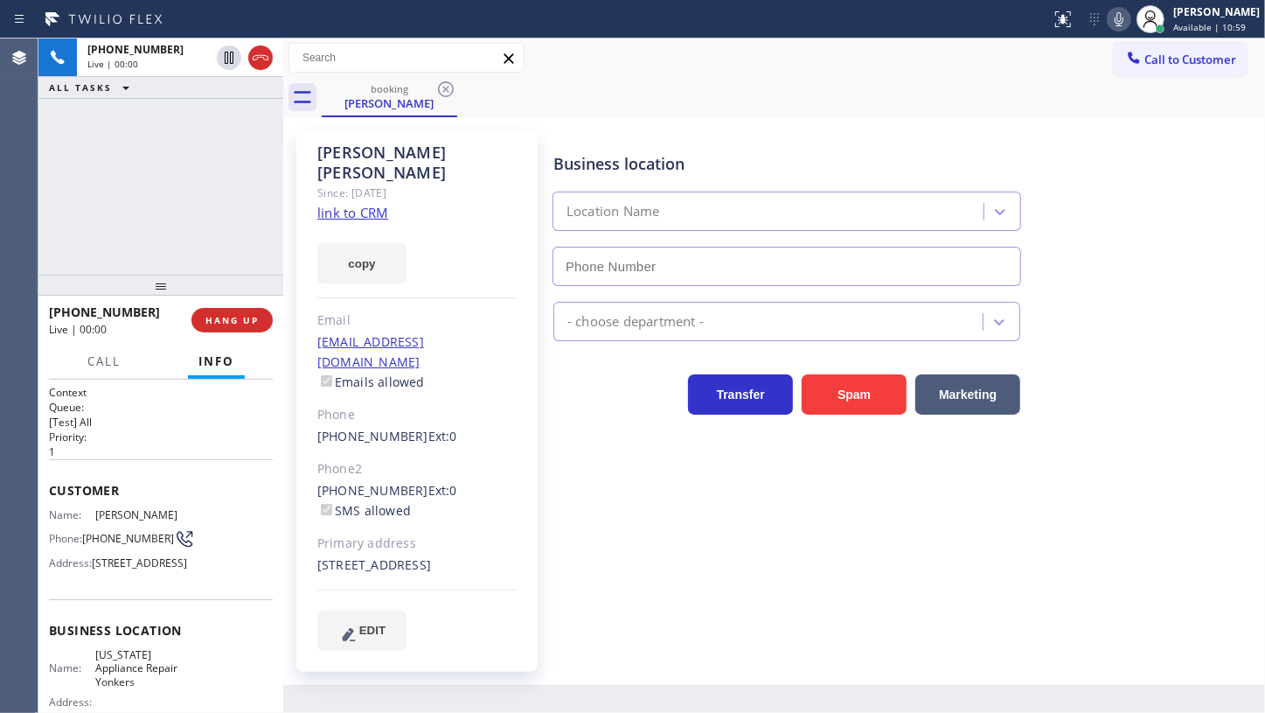
type input "(914) 873-0795"
click at [344, 204] on link "link to CRM" at bounding box center [352, 212] width 71 height 17
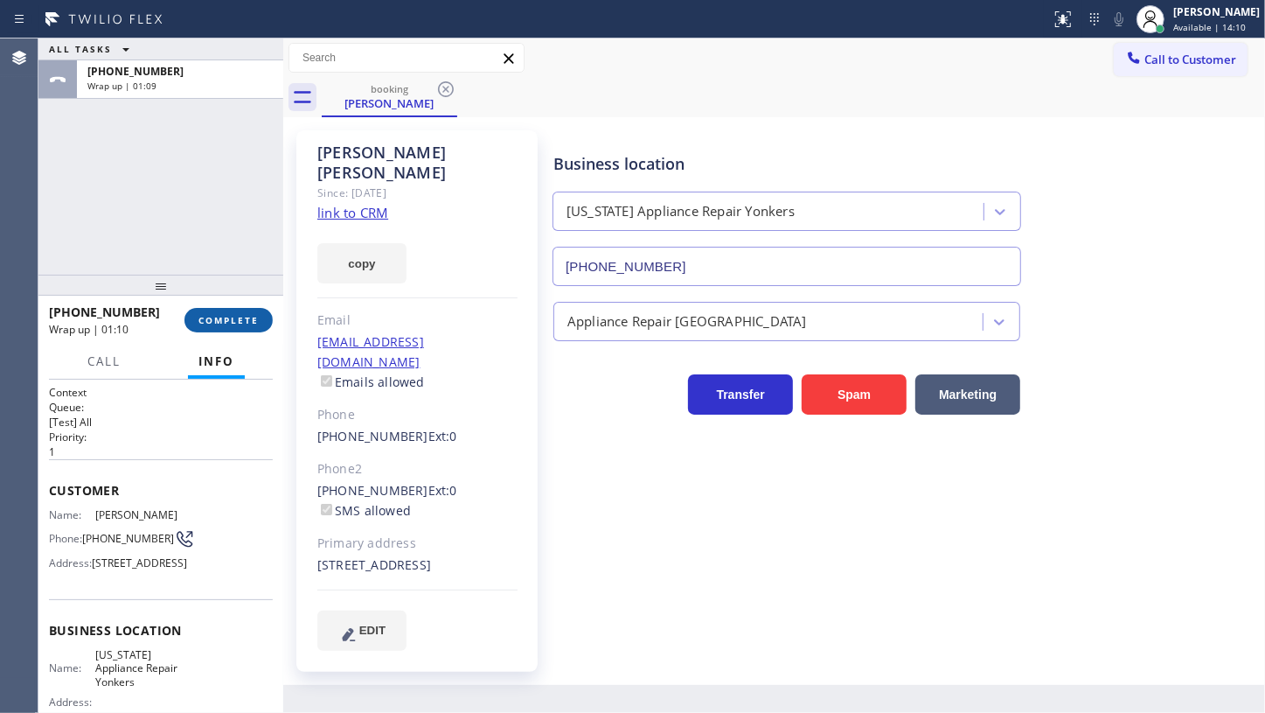
click at [214, 324] on span "COMPLETE" at bounding box center [229, 320] width 60 height 12
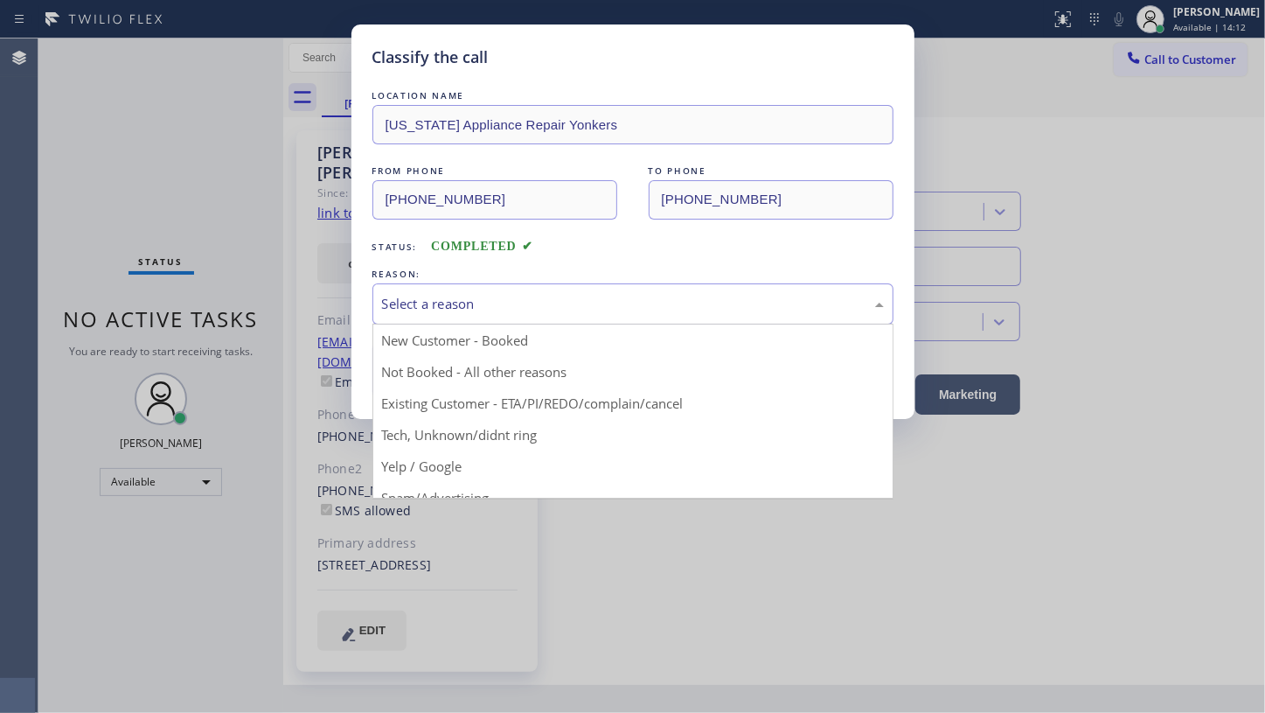
click at [436, 295] on div "Select a reason" at bounding box center [633, 304] width 502 height 20
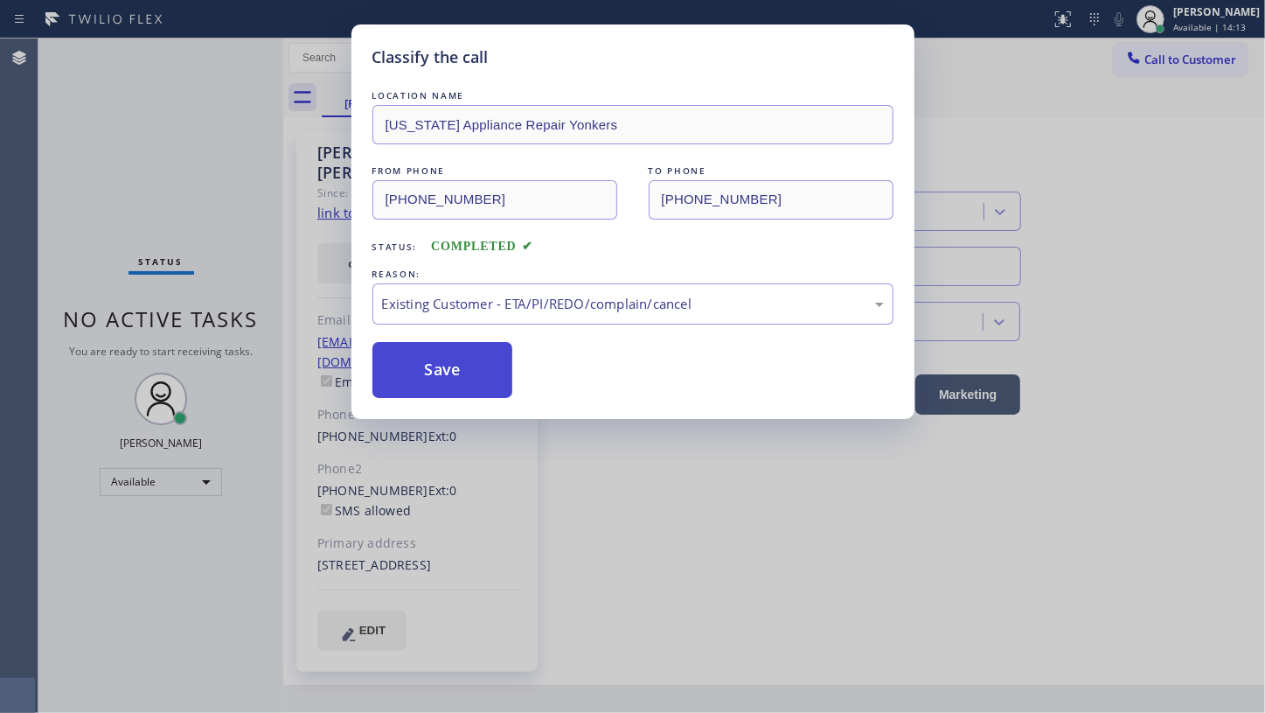
click at [423, 372] on button "Save" at bounding box center [443, 370] width 141 height 56
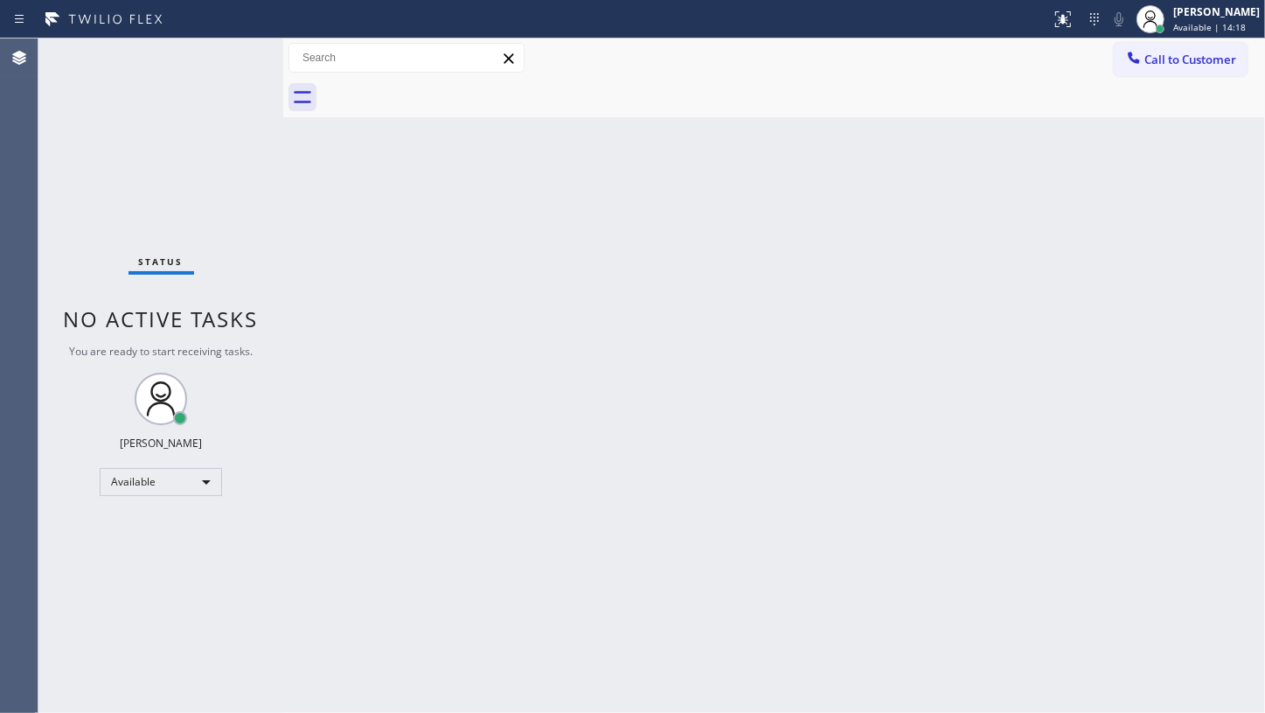
click at [893, 201] on div "Back to Dashboard Change Sender ID Customers Technicians Select a contact Outbo…" at bounding box center [774, 375] width 982 height 674
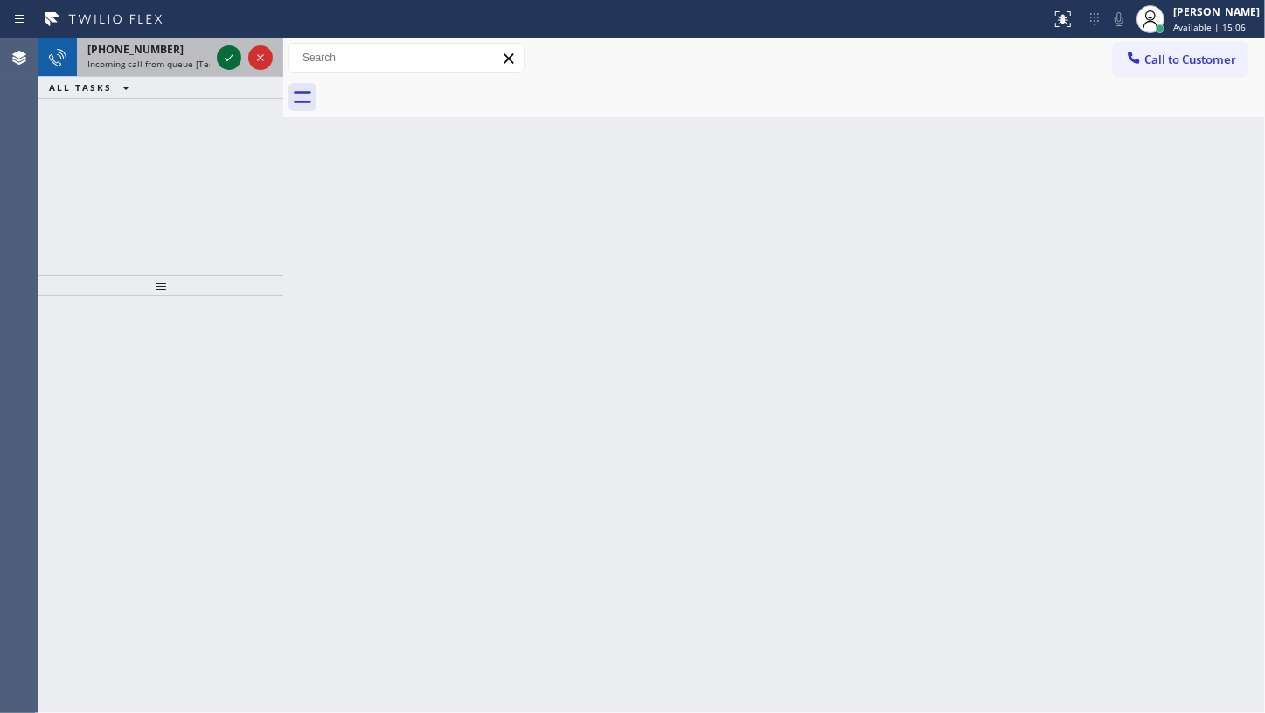
click at [227, 54] on icon at bounding box center [229, 57] width 21 height 21
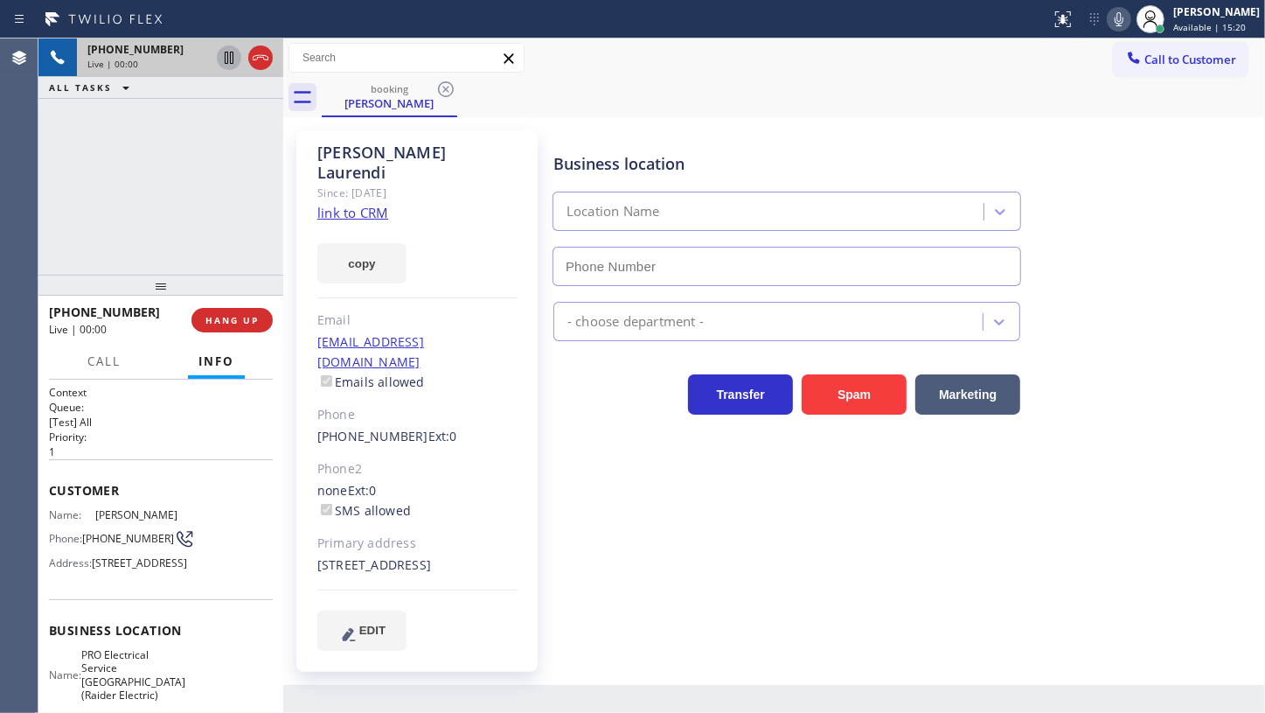
type input "(908) 520-2065"
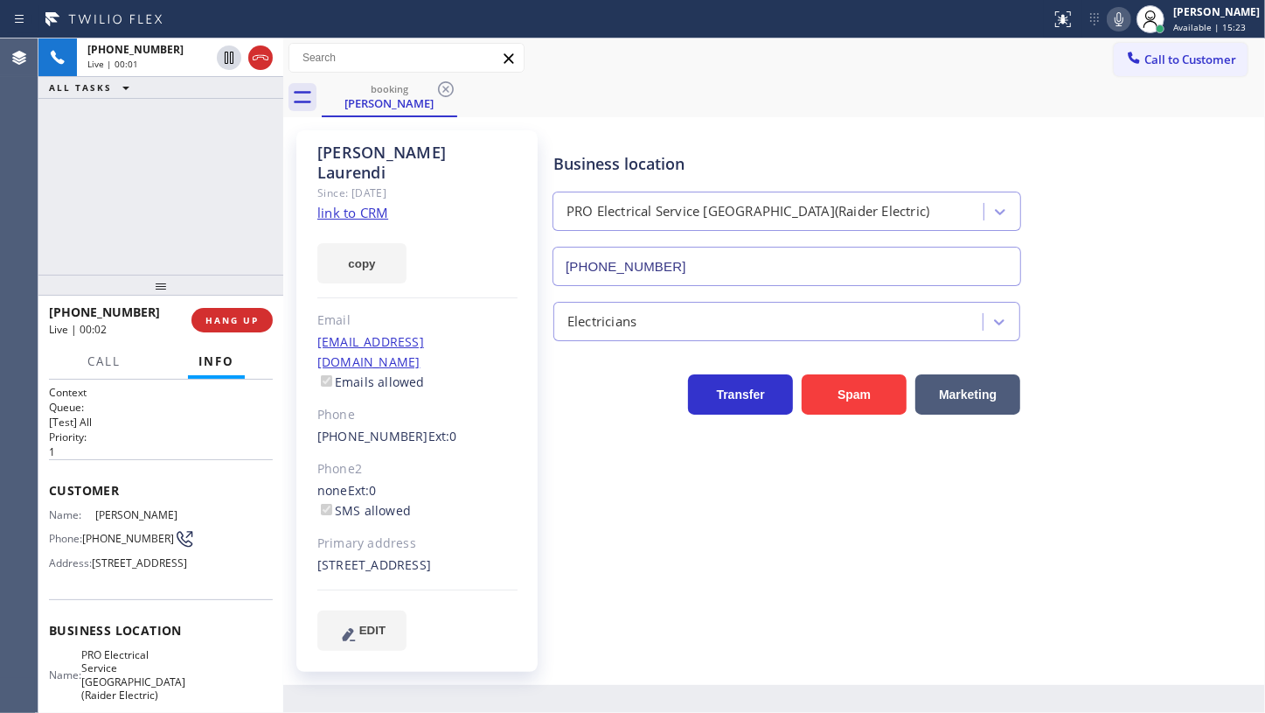
click at [359, 204] on link "link to CRM" at bounding box center [352, 212] width 71 height 17
click at [1121, 17] on icon at bounding box center [1119, 19] width 21 height 21
click at [227, 53] on icon at bounding box center [229, 57] width 21 height 21
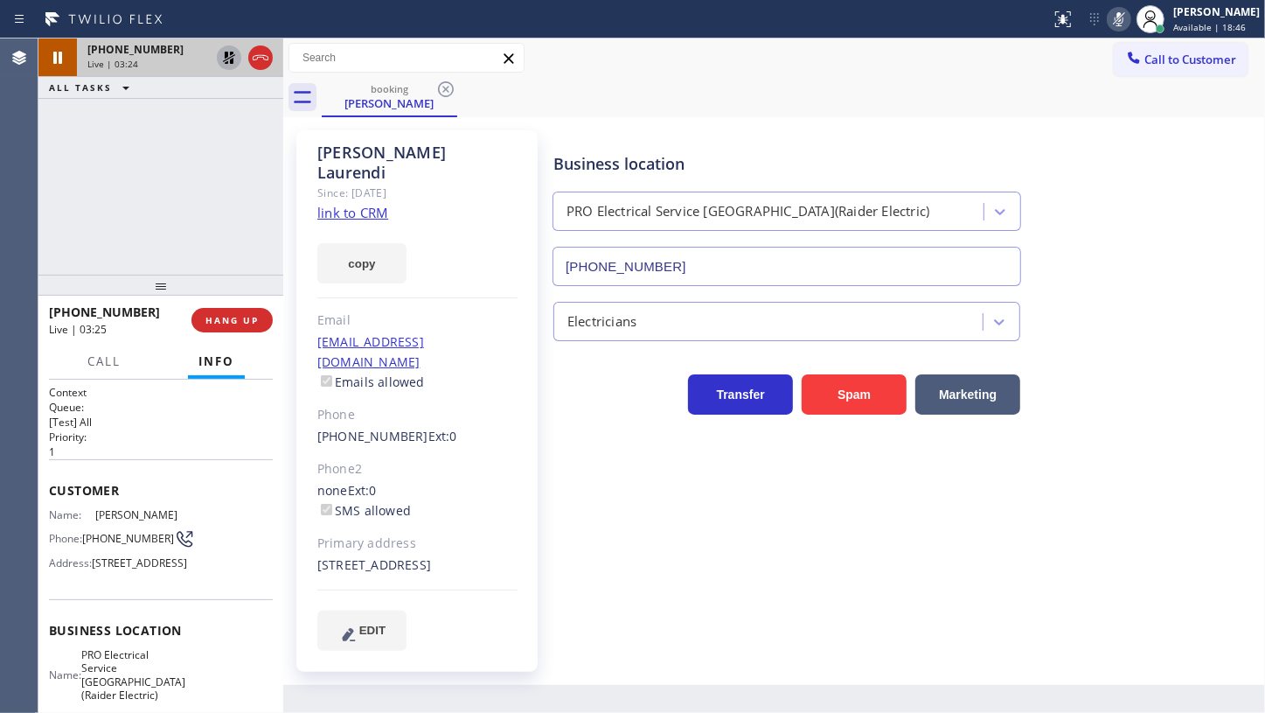
click at [231, 59] on icon at bounding box center [229, 58] width 12 height 12
click at [1125, 17] on icon at bounding box center [1119, 19] width 21 height 21
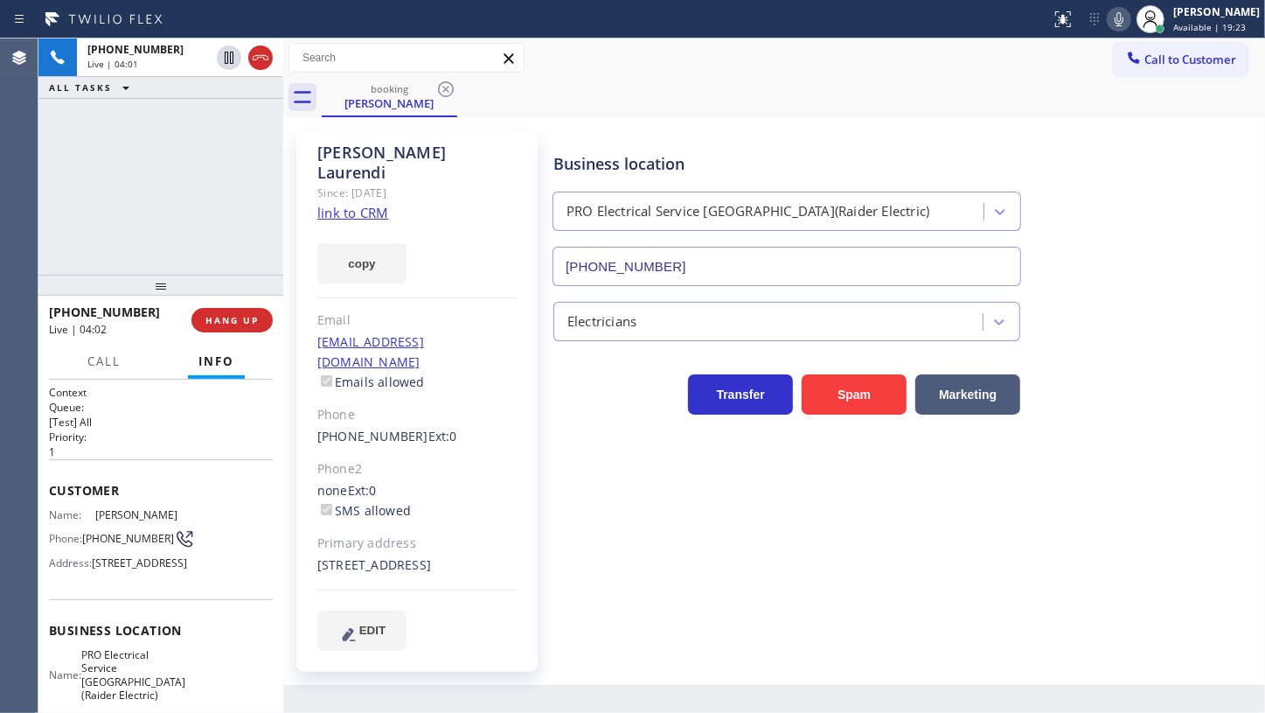
click at [1107, 7] on button at bounding box center [1119, 19] width 24 height 24
click at [101, 187] on div "+16462904102 Live | 05:23 ALL TASKS ALL TASKS ACTIVE TASKS TASKS IN WRAP UP" at bounding box center [160, 156] width 245 height 236
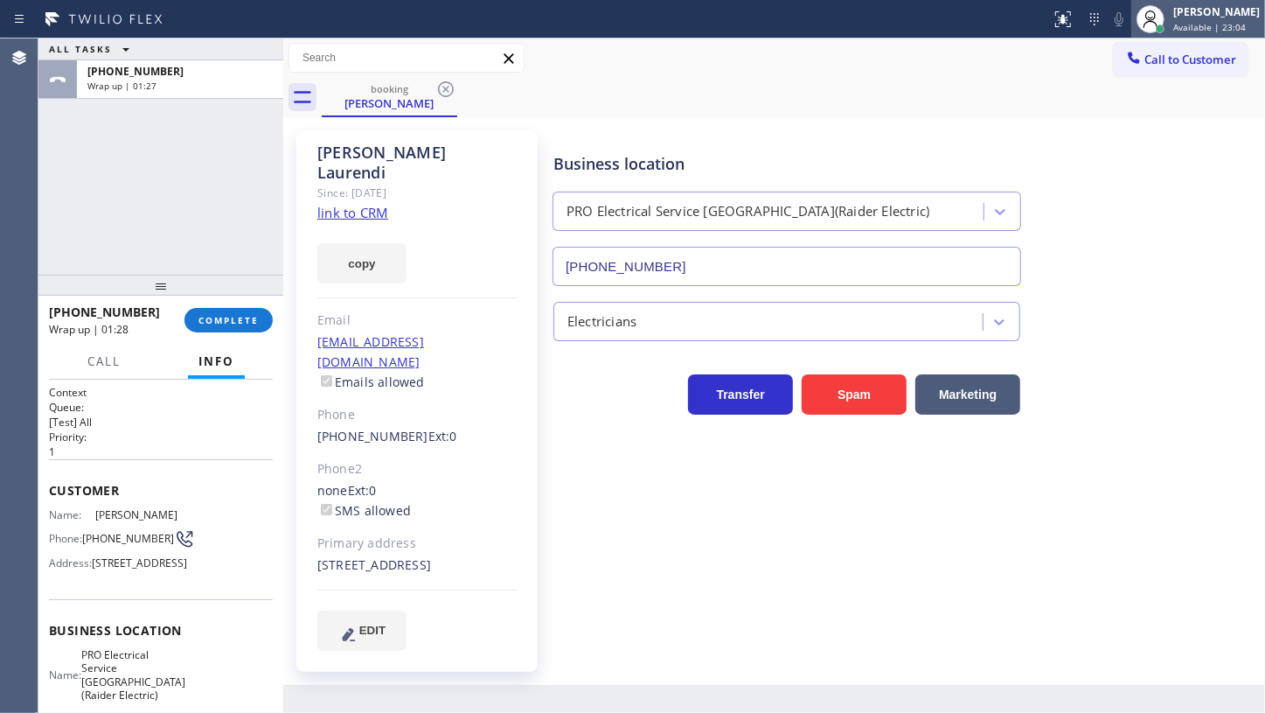
click at [1201, 22] on span "Available | 23:04" at bounding box center [1210, 27] width 73 height 12
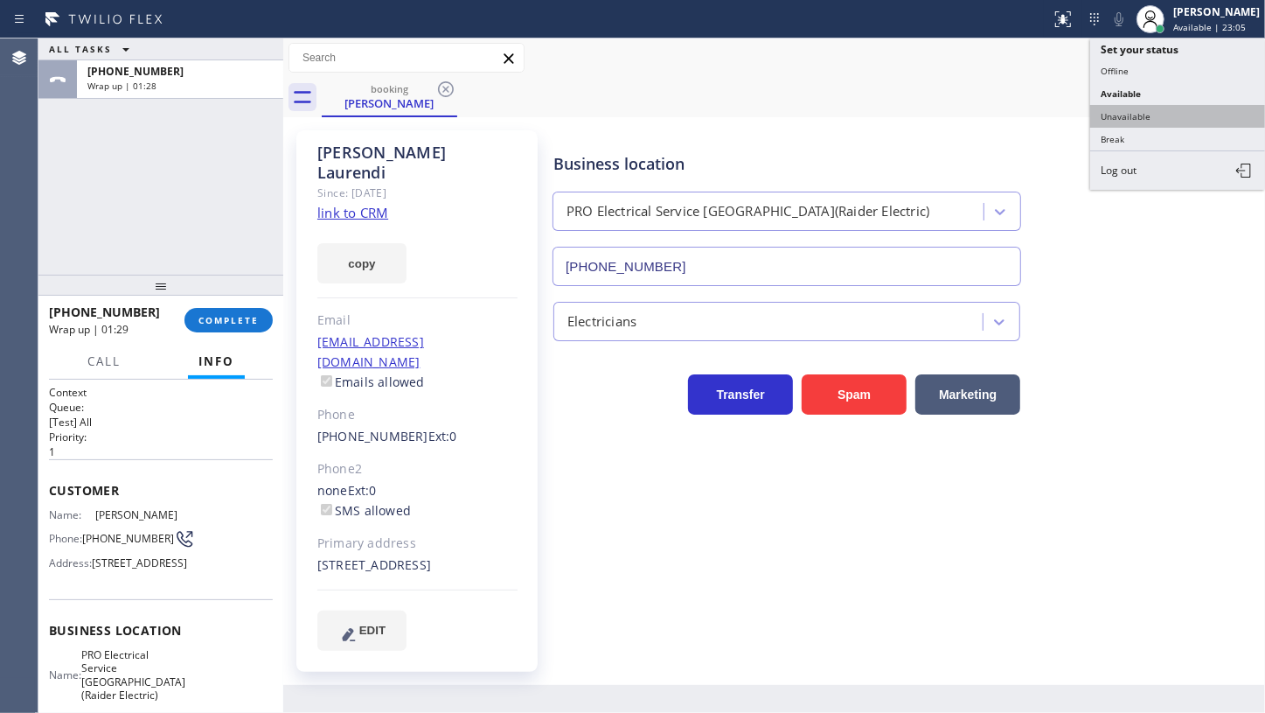
click at [1107, 115] on button "Unavailable" at bounding box center [1177, 116] width 175 height 23
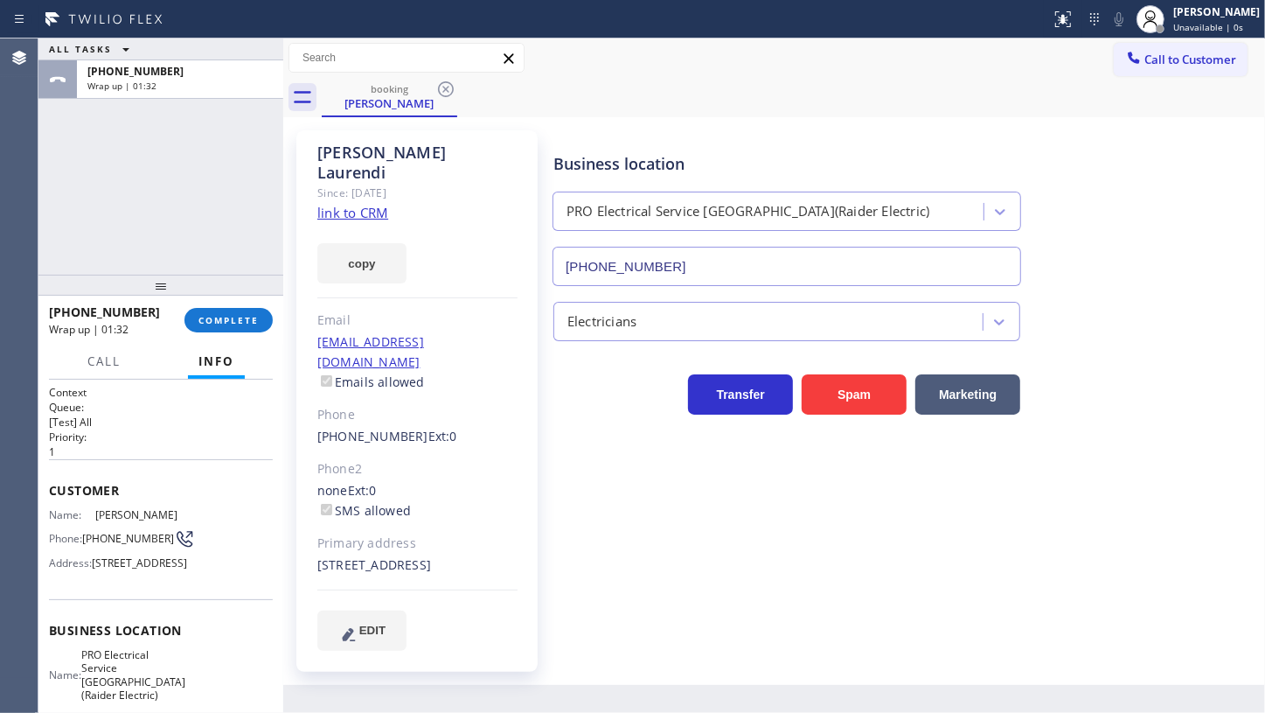
click at [19, 194] on div "Agent Desktop" at bounding box center [19, 375] width 38 height 674
click at [212, 313] on button "COMPLETE" at bounding box center [229, 320] width 88 height 24
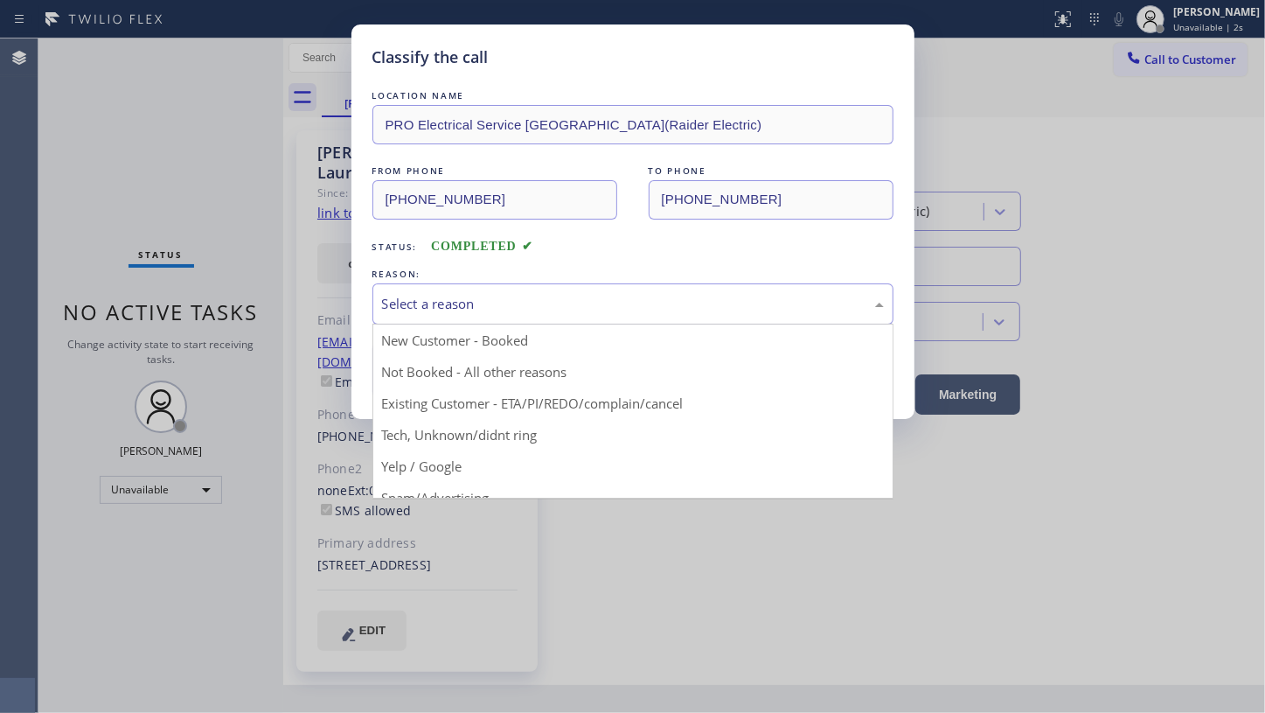
click at [406, 296] on div "Select a reason" at bounding box center [633, 304] width 502 height 20
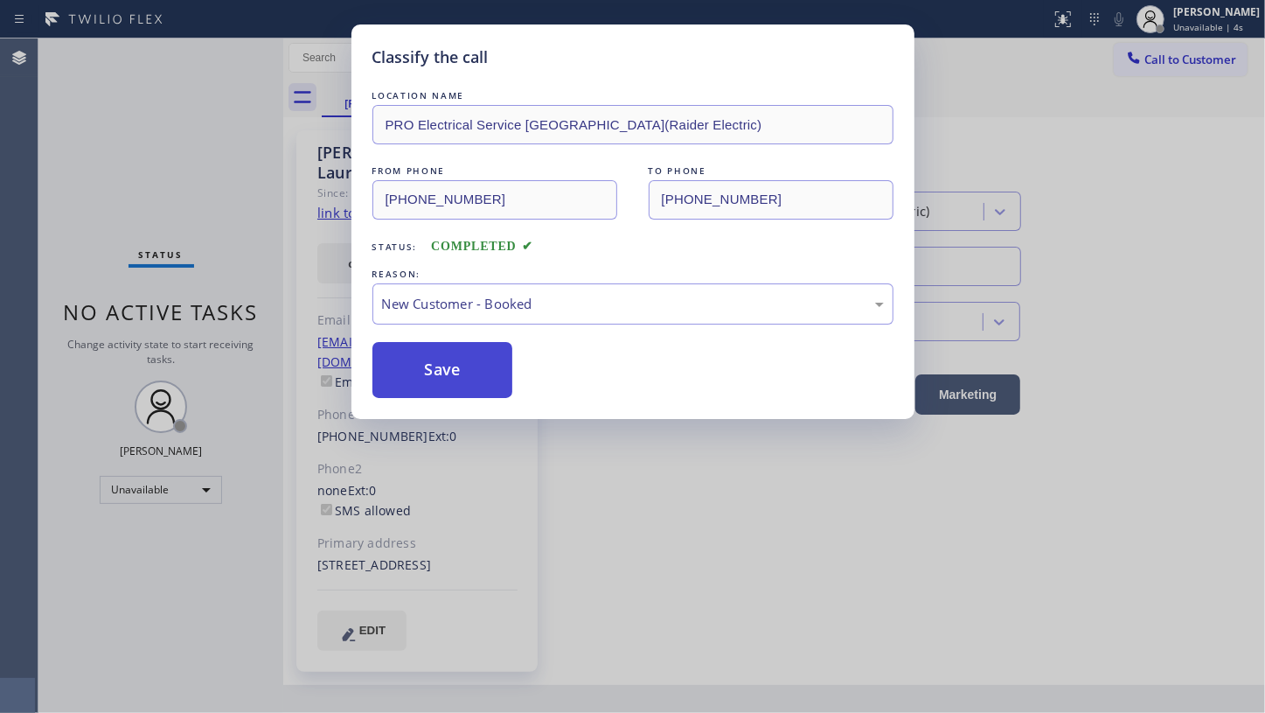
click at [413, 356] on button "Save" at bounding box center [443, 370] width 141 height 56
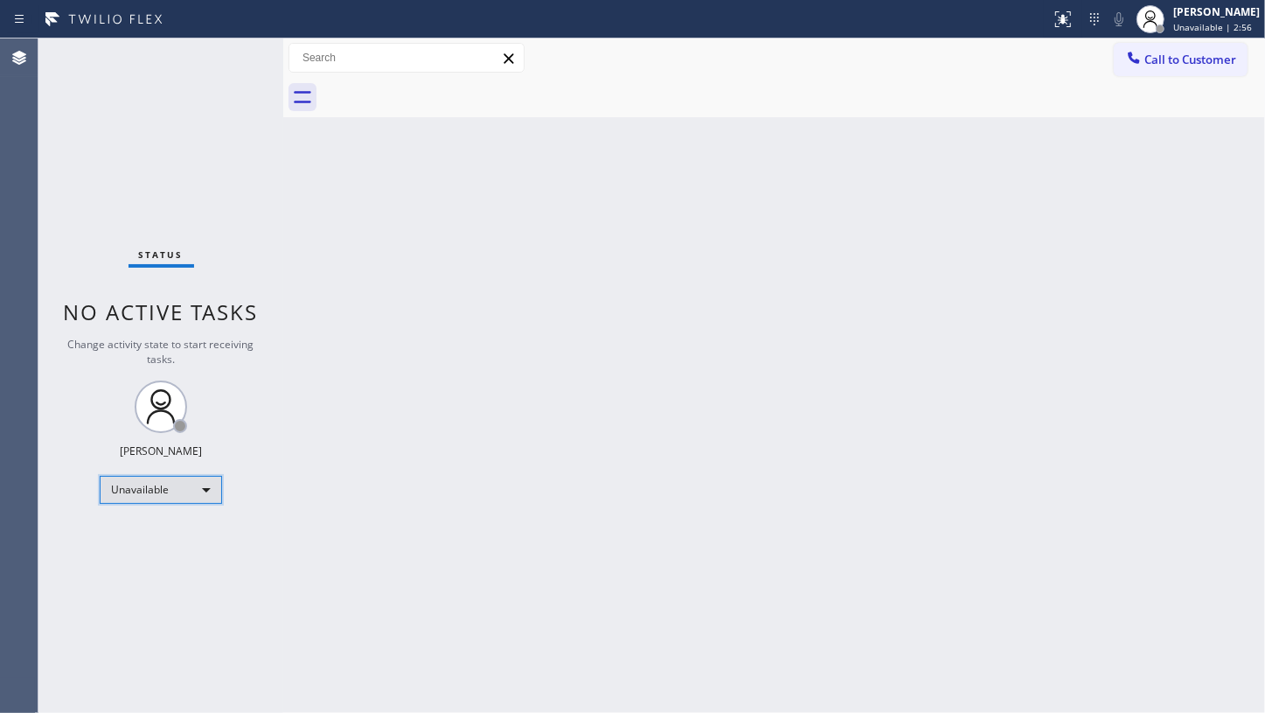
click at [158, 489] on div "Unavailable" at bounding box center [161, 490] width 122 height 28
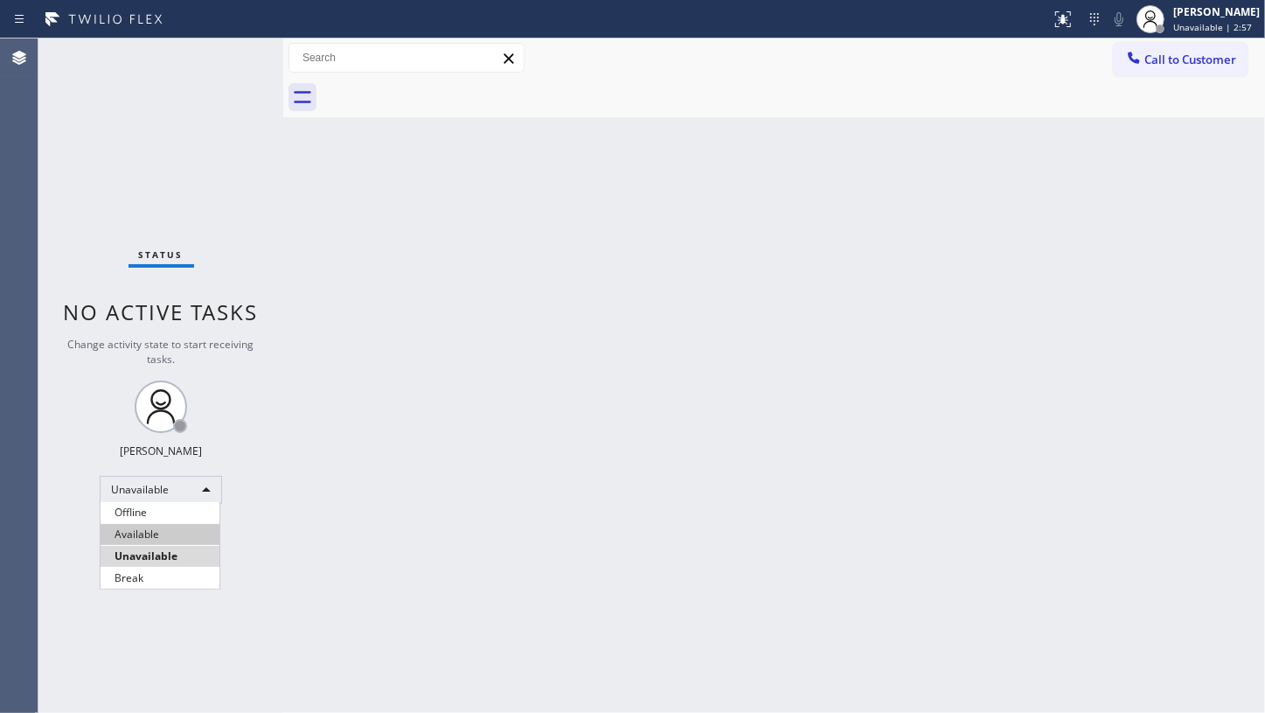
click at [140, 526] on li "Available" at bounding box center [160, 534] width 119 height 21
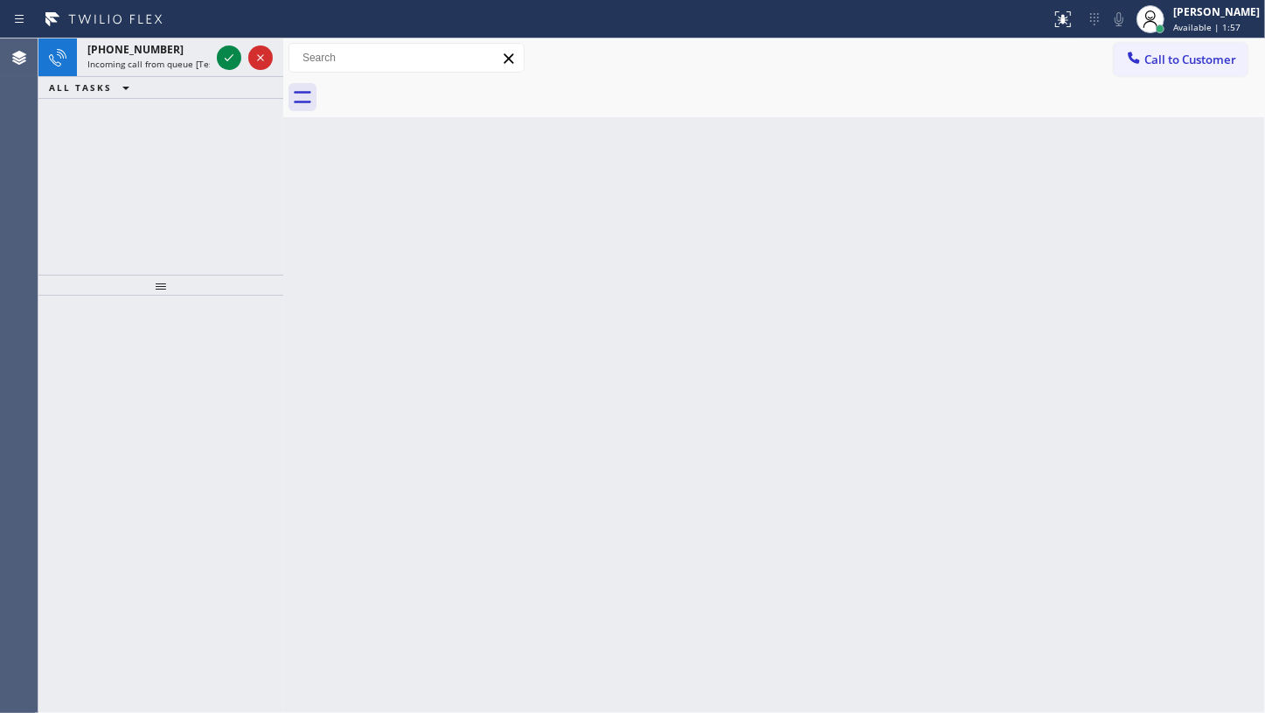
click at [64, 126] on div "+13057618338 Incoming call from queue [Test] All ALL TASKS ALL TASKS ACTIVE TAS…" at bounding box center [160, 156] width 245 height 236
click at [228, 54] on icon at bounding box center [229, 57] width 21 height 21
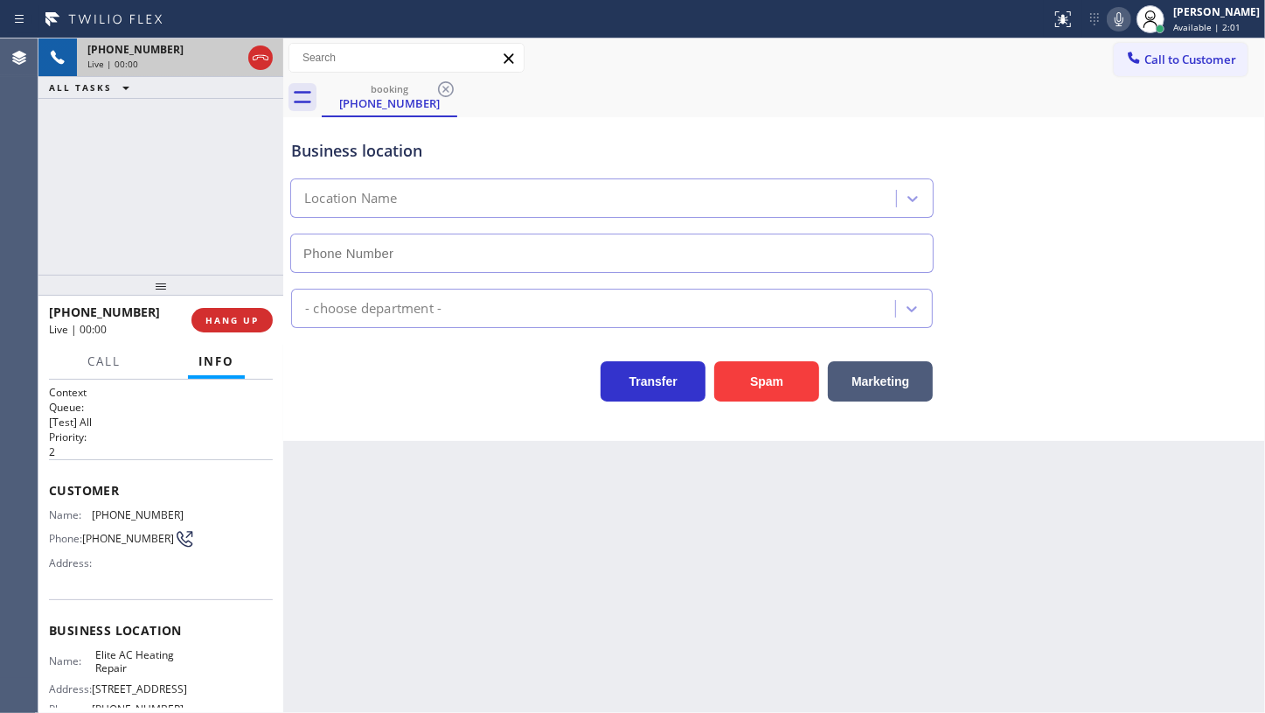
type input "(305) 239-8487"
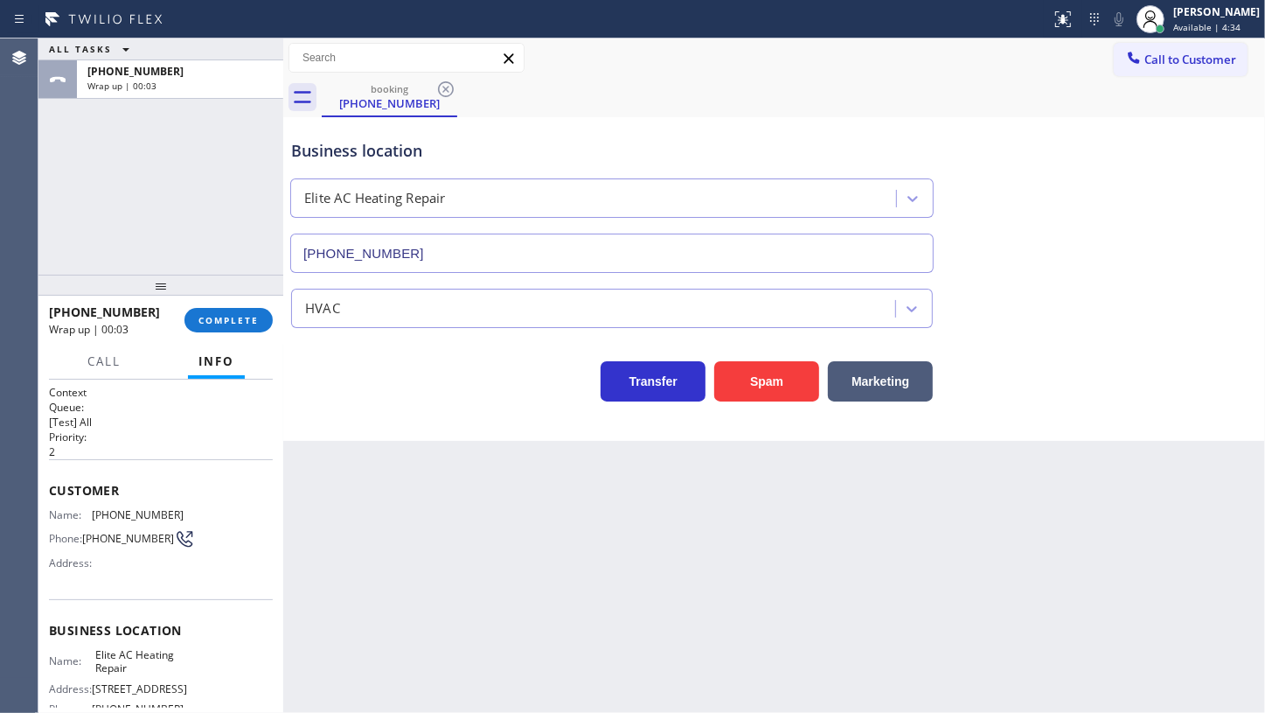
click at [880, 76] on div "Call to Customer Outbound call Location Repair Twist of New York Your caller id…" at bounding box center [774, 57] width 982 height 39
click at [1185, 17] on div "[PERSON_NAME]" at bounding box center [1217, 11] width 87 height 15
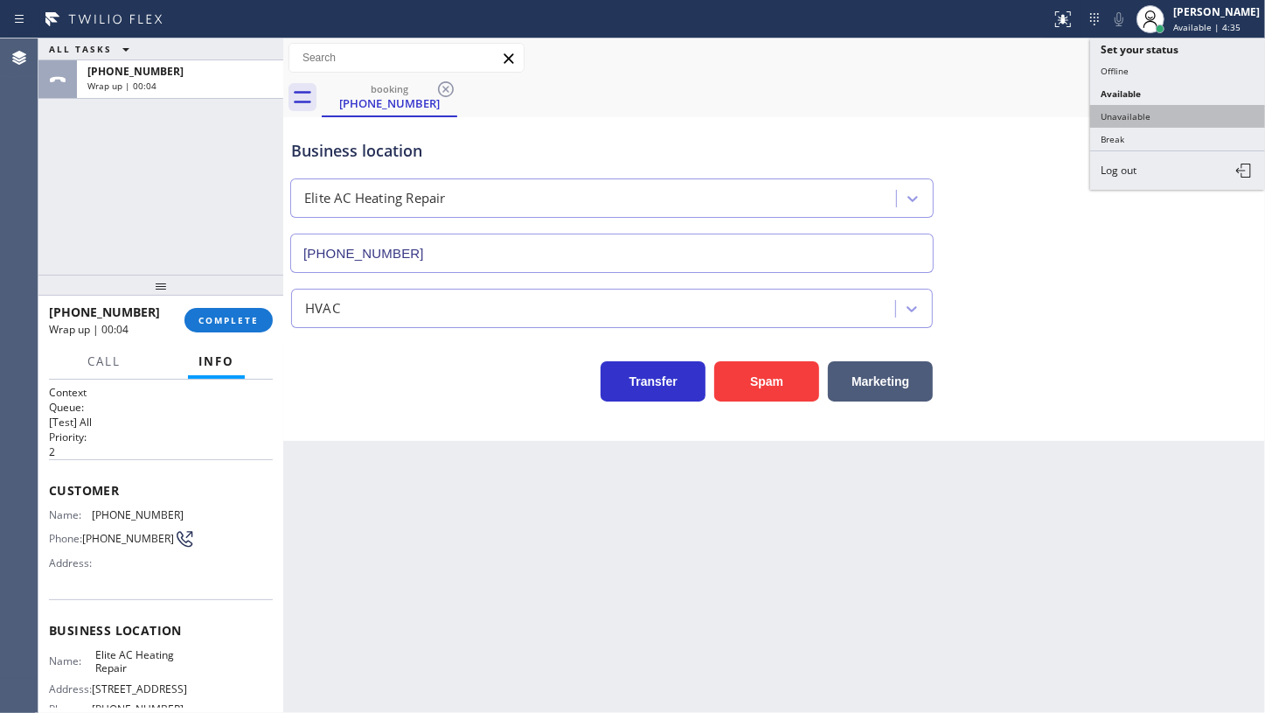
click at [1128, 117] on button "Unavailable" at bounding box center [1177, 116] width 175 height 23
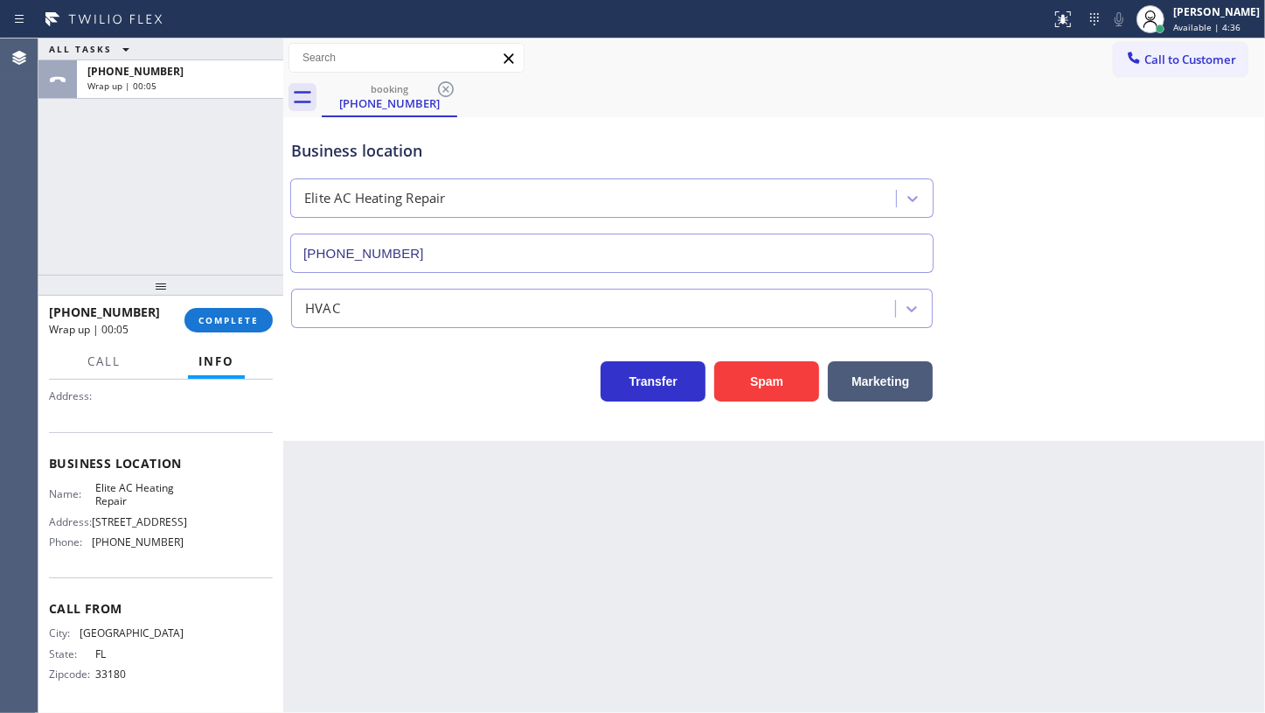
scroll to position [172, 0]
drag, startPoint x: 87, startPoint y: 545, endPoint x: 214, endPoint y: 565, distance: 128.4
click at [214, 565] on div "Business location Name: Elite AC Heating Repair Address: 2955 SW 8th St Phone: …" at bounding box center [161, 503] width 224 height 146
copy div "(305) 239-8487"
click at [1159, 56] on span "Call to Customer" at bounding box center [1191, 60] width 92 height 16
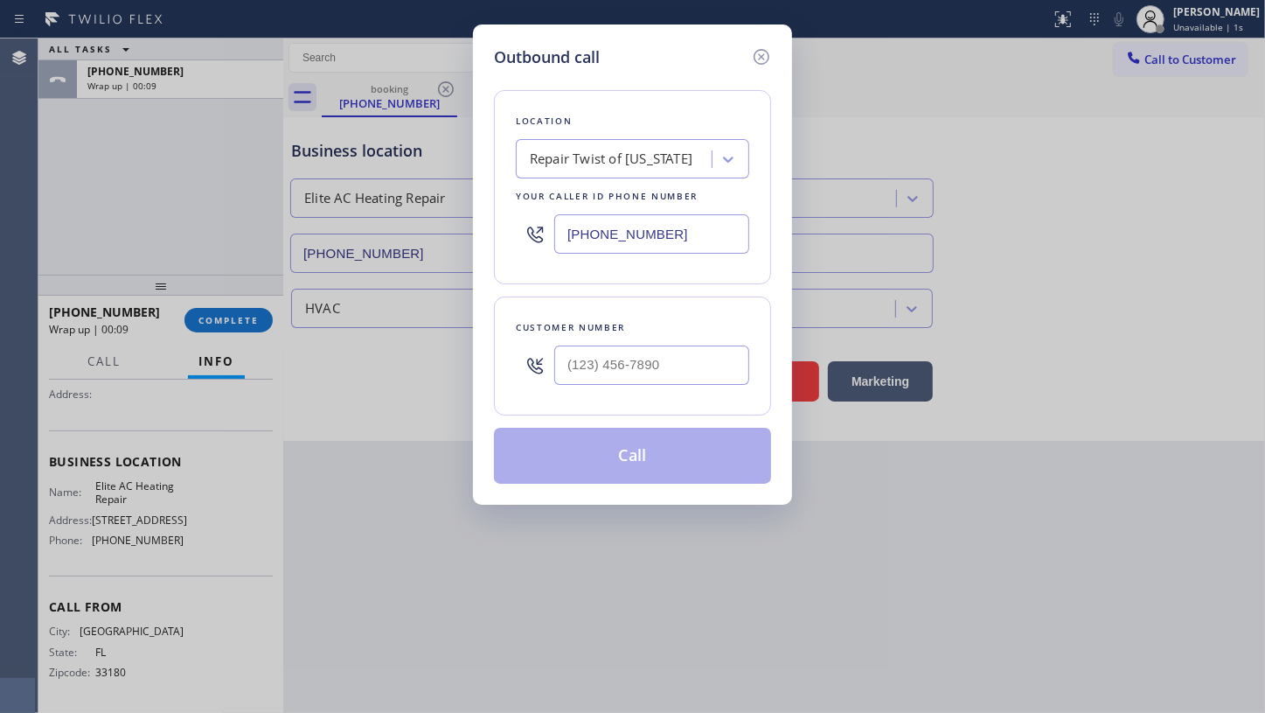
drag, startPoint x: 686, startPoint y: 235, endPoint x: 368, endPoint y: 259, distance: 319.2
click at [368, 259] on div "Outbound call Location Repair Twist of New York Your caller id phone number (34…" at bounding box center [632, 356] width 1265 height 713
paste input "05) 239-8487"
type input "(305) 239-8487"
click at [623, 359] on input "(___) ___-____" at bounding box center [651, 364] width 195 height 39
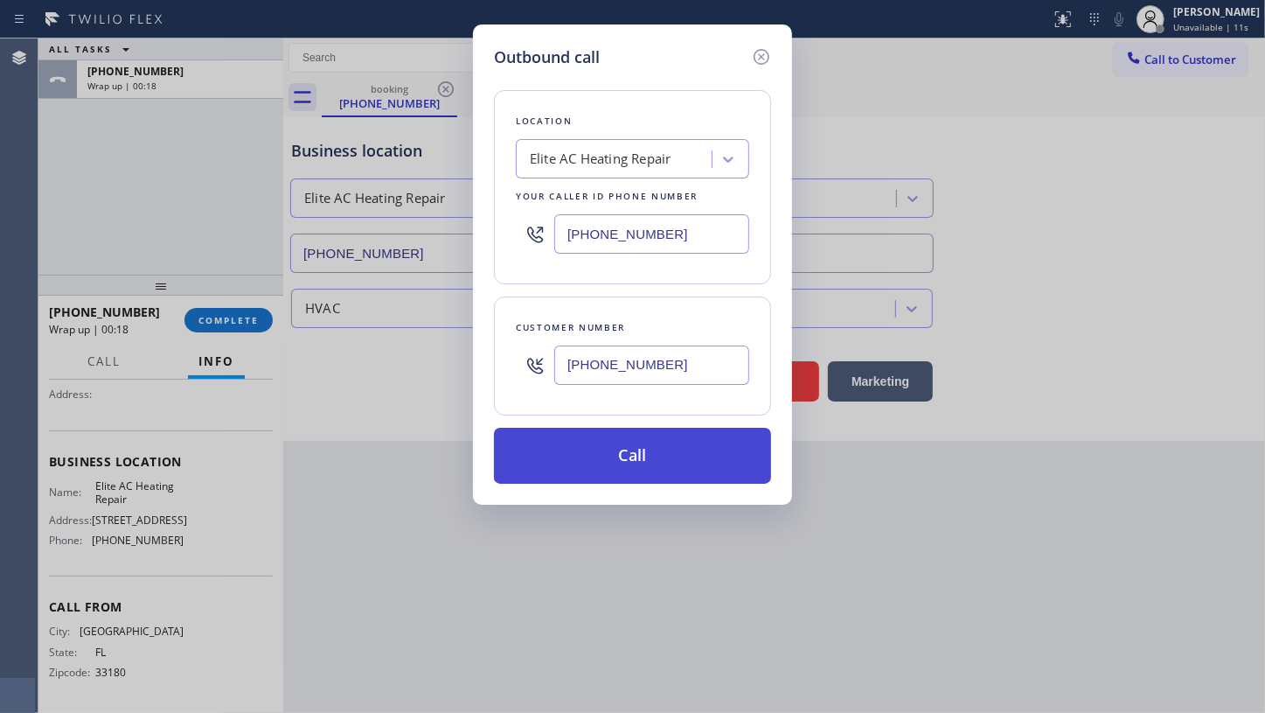
type input "(305) 761-8338"
click at [596, 448] on button "Call" at bounding box center [632, 456] width 277 height 56
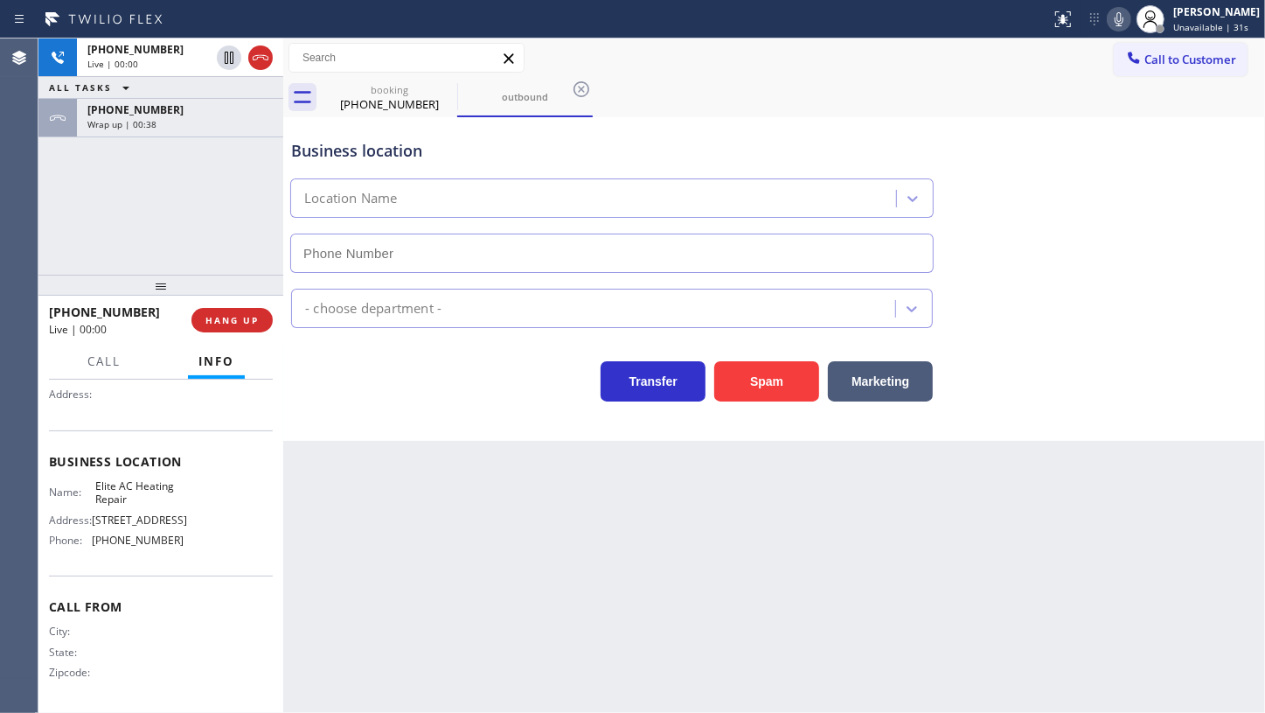
type input "(305) 239-8487"
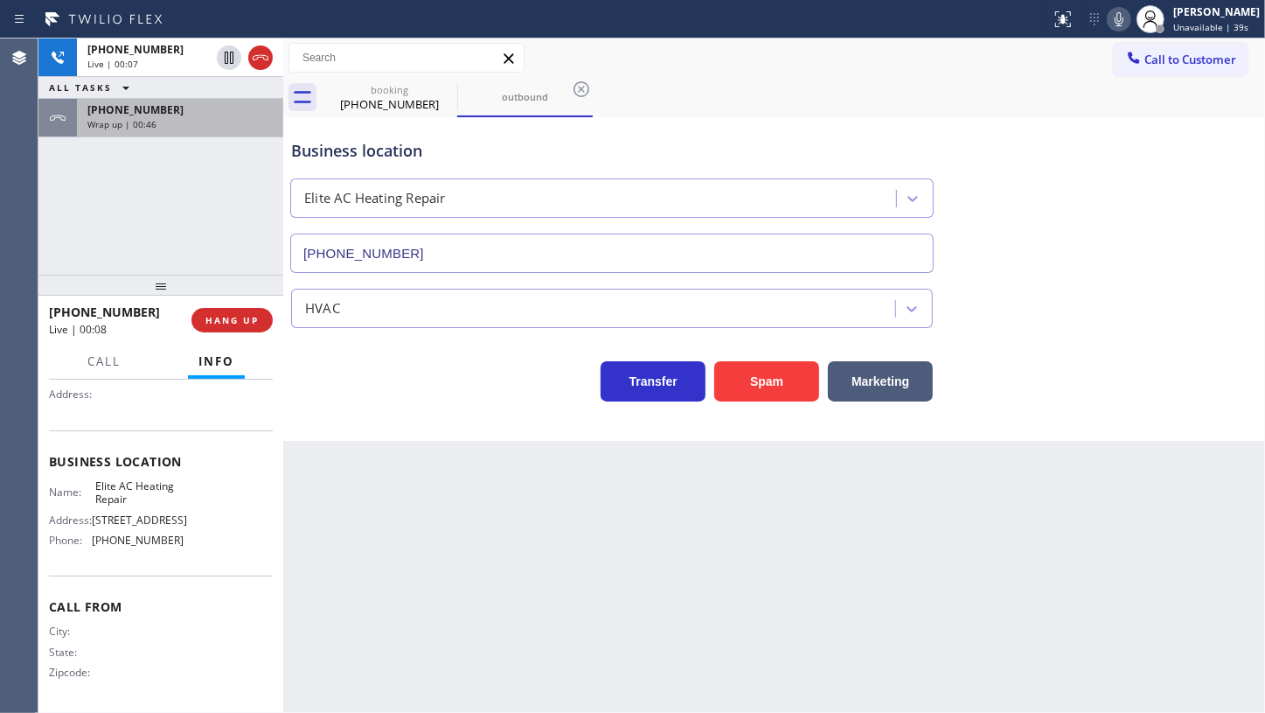
click at [184, 107] on div "+13057618338" at bounding box center [179, 109] width 185 height 15
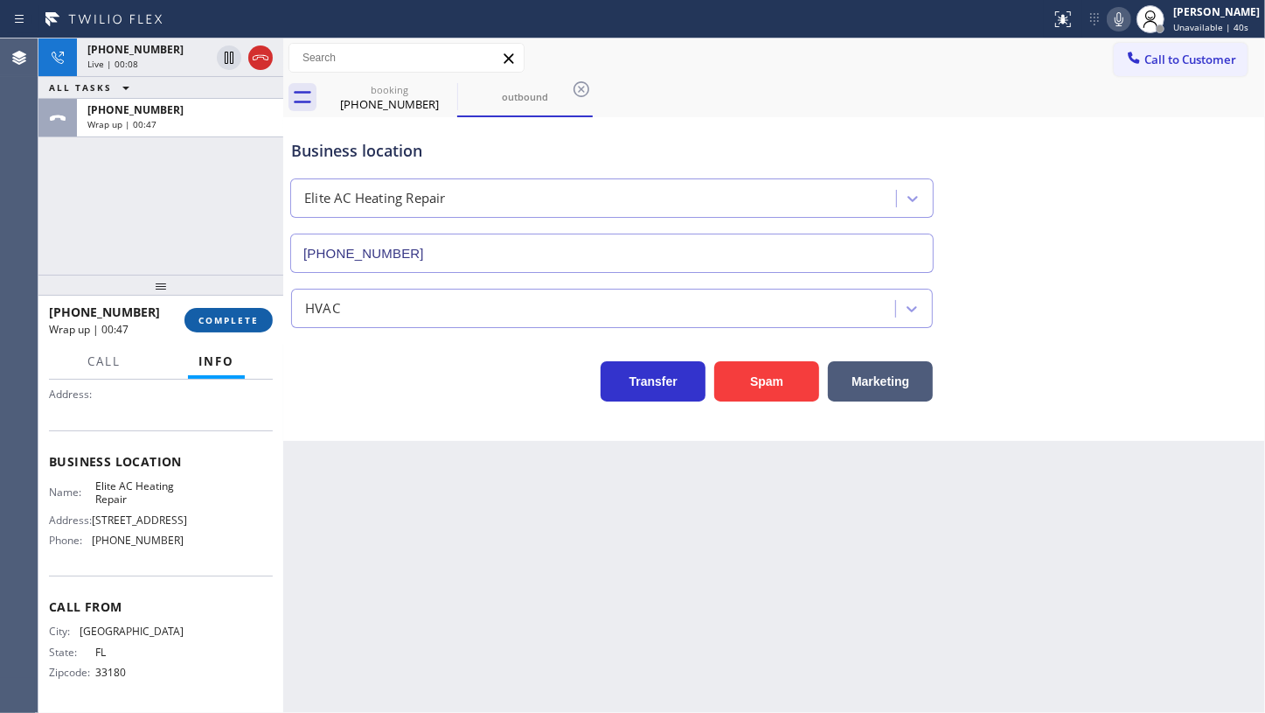
click at [235, 324] on span "COMPLETE" at bounding box center [229, 320] width 60 height 12
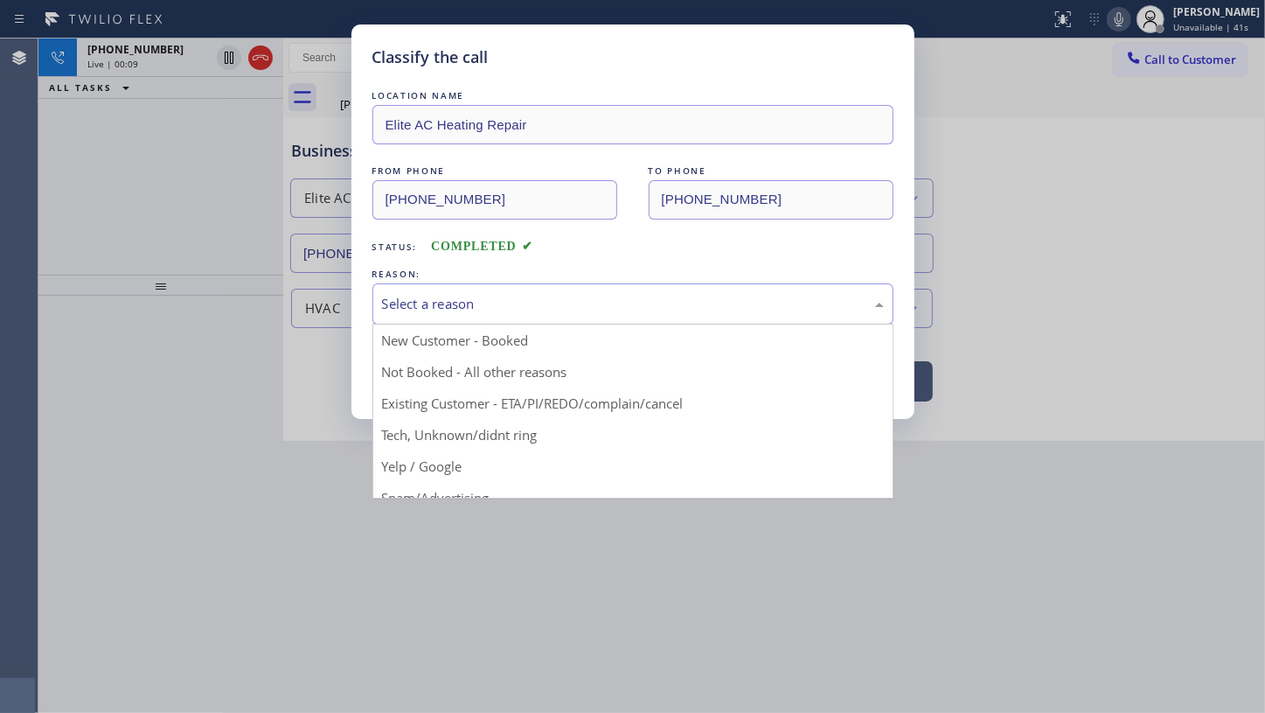
click at [435, 315] on div "Select a reason" at bounding box center [633, 303] width 521 height 41
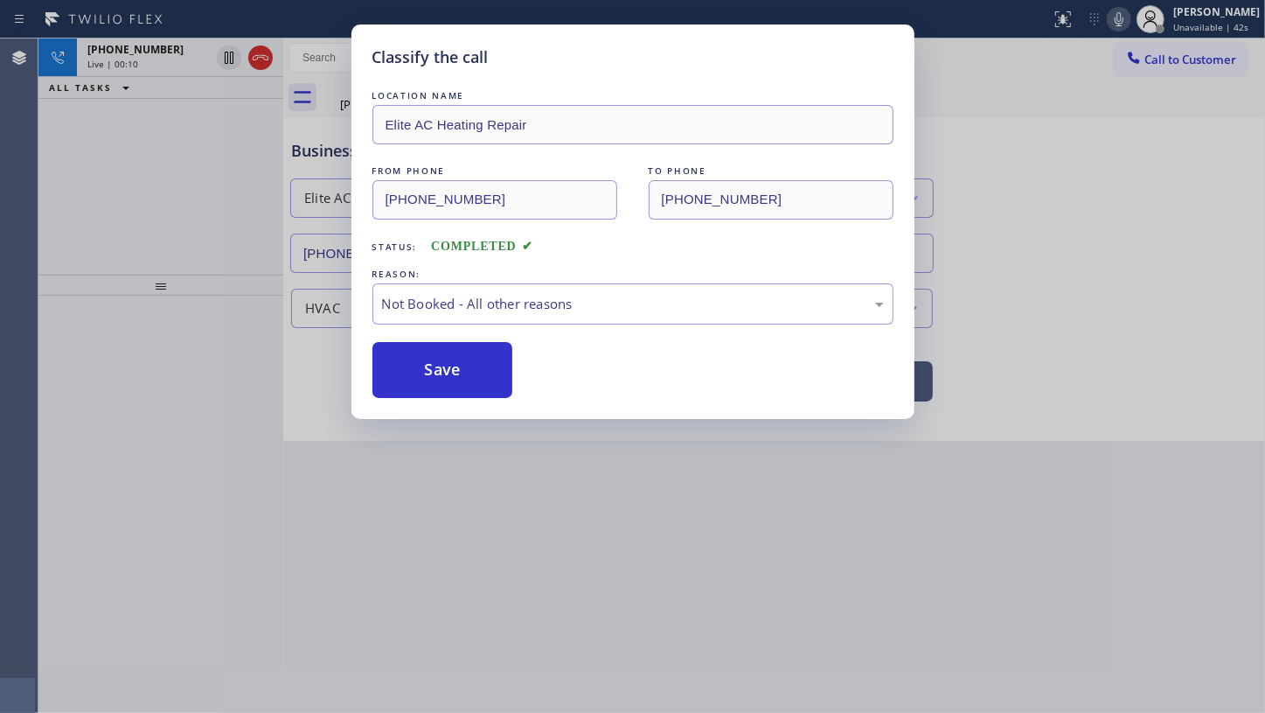
click at [423, 368] on button "Save" at bounding box center [443, 370] width 141 height 56
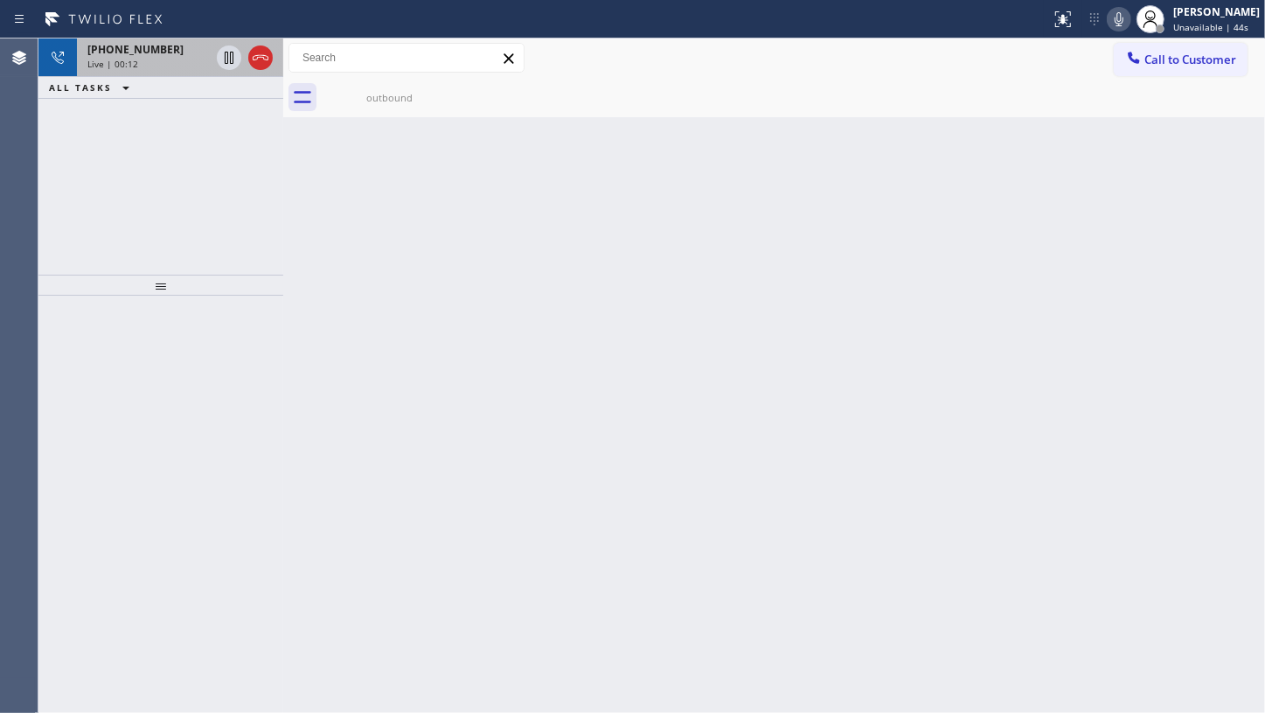
click at [157, 61] on div "Live | 00:12" at bounding box center [148, 64] width 122 height 12
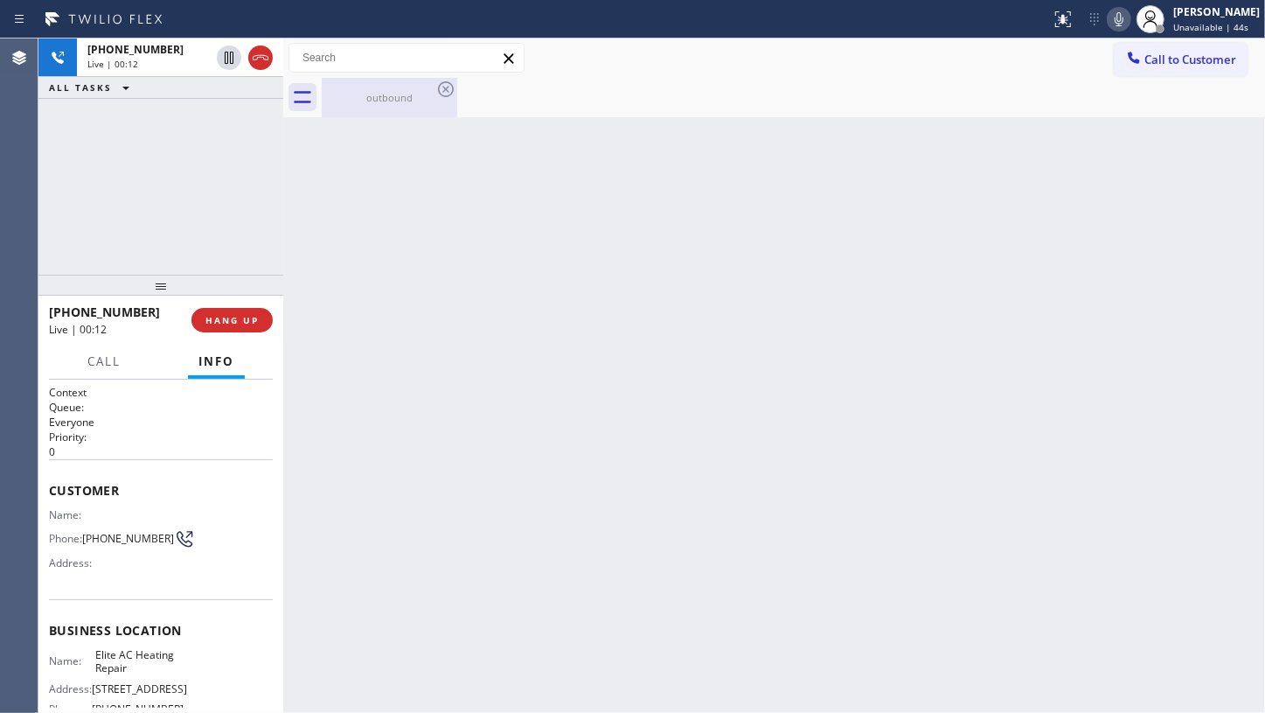
click at [375, 97] on div "outbound" at bounding box center [390, 97] width 132 height 13
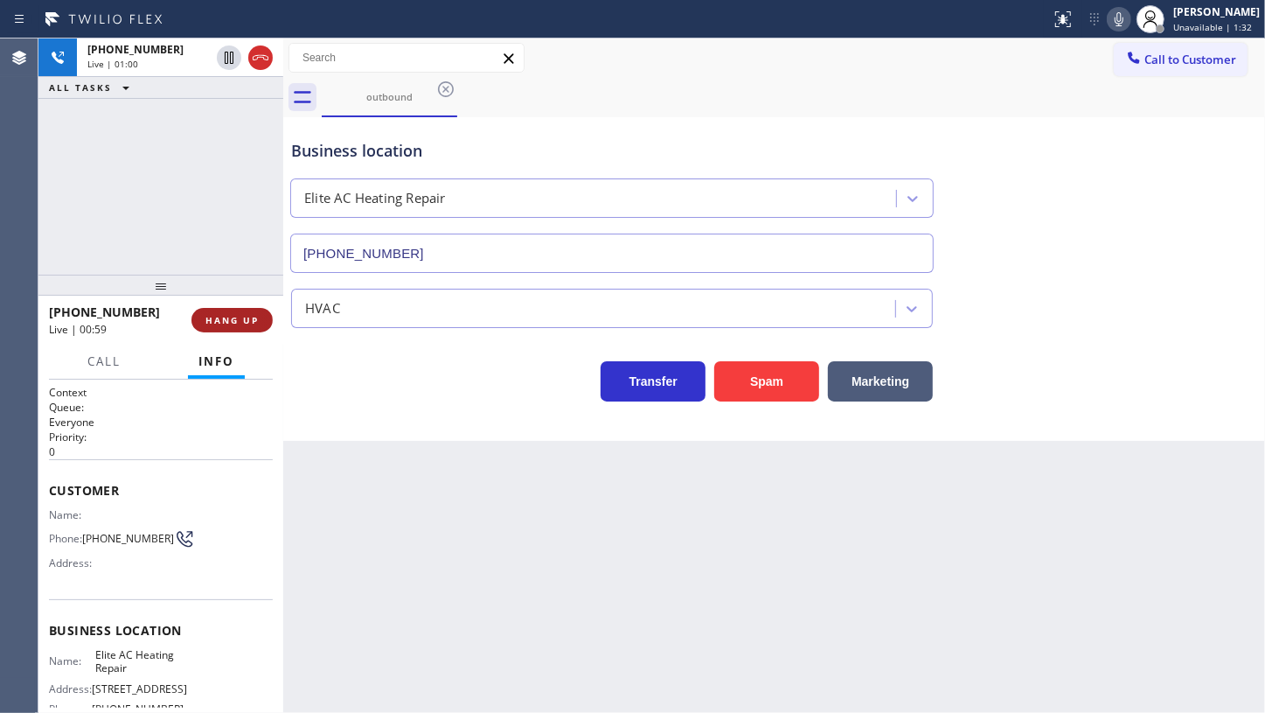
click at [214, 318] on span "HANG UP" at bounding box center [232, 320] width 53 height 12
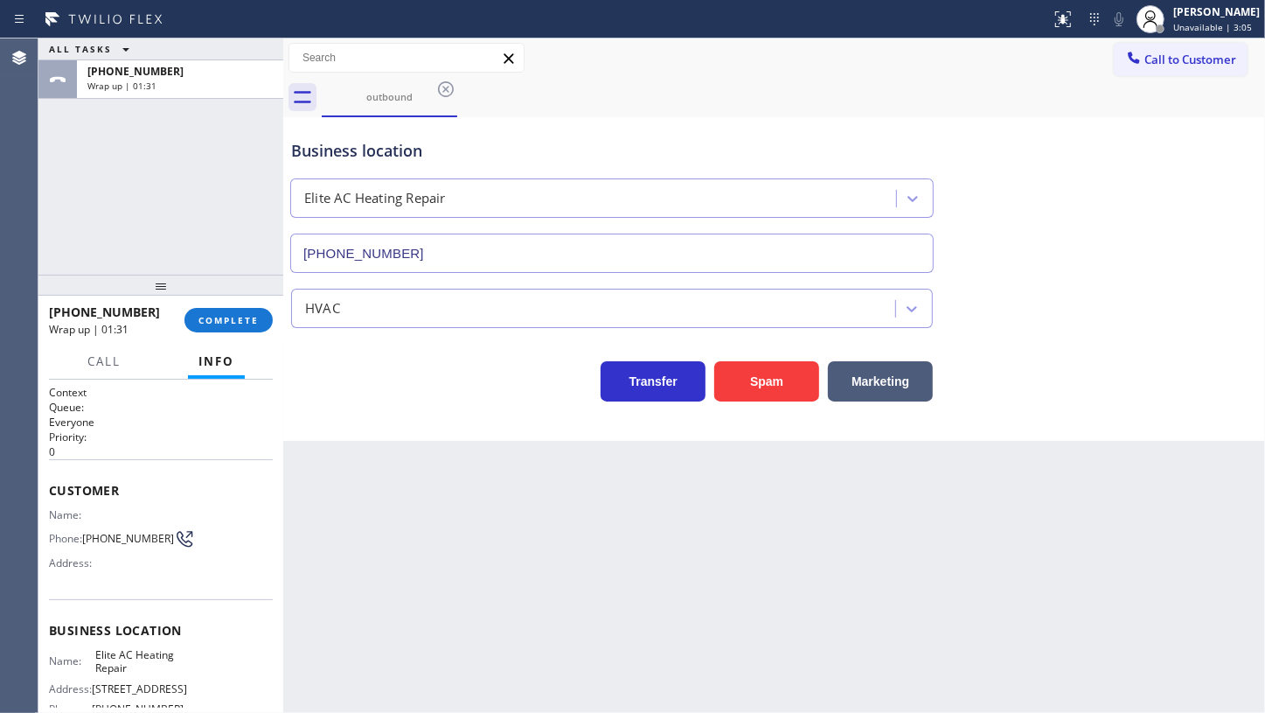
click at [92, 183] on div "ALL TASKS ALL TASKS ACTIVE TASKS TASKS IN WRAP UP +13057618338 Wrap up | 01:31" at bounding box center [160, 156] width 245 height 236
drag, startPoint x: 47, startPoint y: 482, endPoint x: 45, endPoint y: 447, distance: 35.1
click at [78, 562] on div "Context Queue: Everyone Priority: 0 Customer Name: Phone: (305) 761-8338 Addres…" at bounding box center [160, 547] width 245 height 334
click at [233, 473] on div "Customer Name: Phone: (305) 761-8338 Address:" at bounding box center [161, 529] width 224 height 140
click at [85, 577] on div "Name: Phone: (305) 761-8338 Address:" at bounding box center [116, 542] width 135 height 69
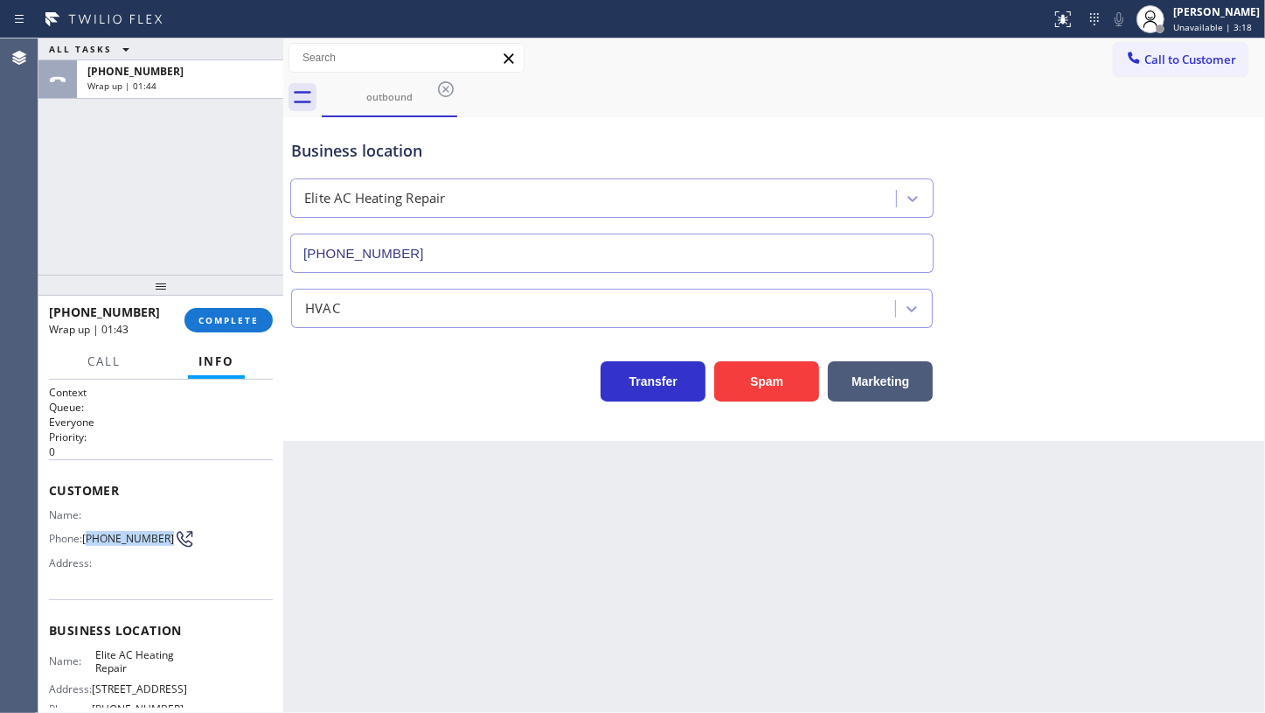
drag, startPoint x: 88, startPoint y: 533, endPoint x: 130, endPoint y: 551, distance: 45.5
click at [130, 545] on span "(305) 761-8338" at bounding box center [128, 538] width 92 height 13
copy span "305) 761-8338"
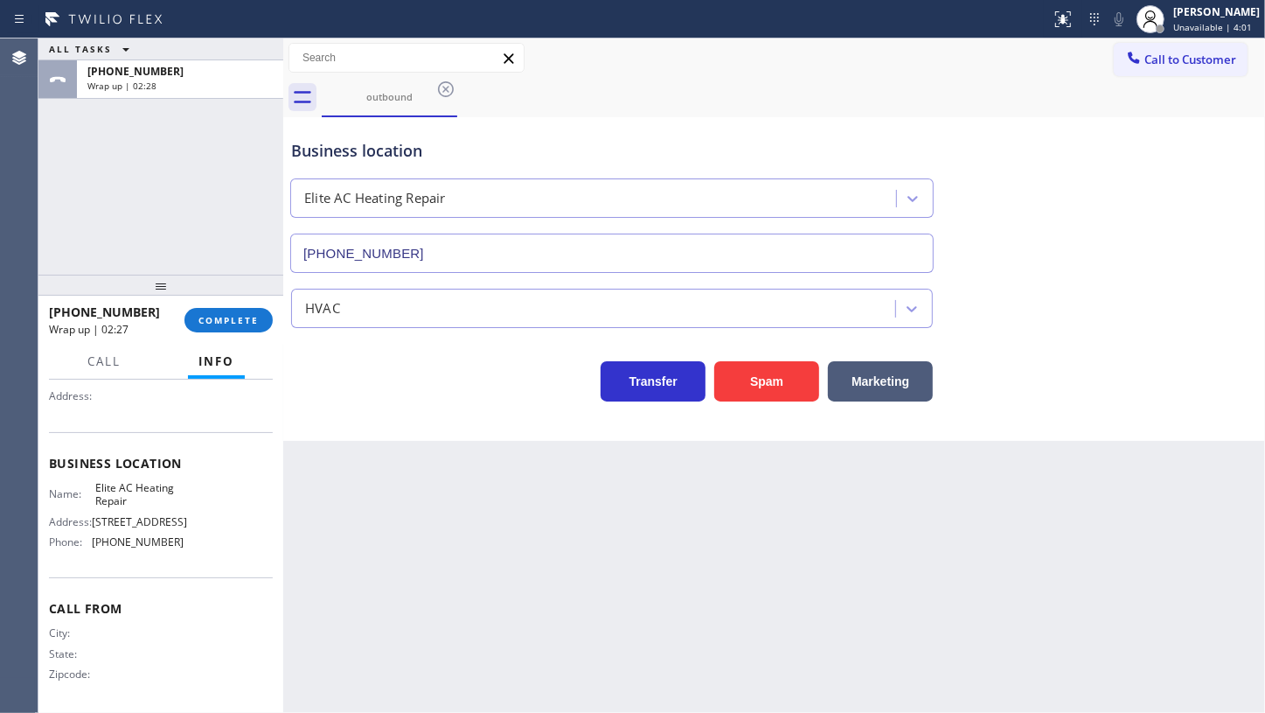
scroll to position [172, 0]
drag, startPoint x: 93, startPoint y: 540, endPoint x: 207, endPoint y: 544, distance: 114.6
click at [207, 544] on div "Name: Elite AC Heating Repair Address: 2955 SW 8th St Phone: (305) 239-8487" at bounding box center [161, 516] width 224 height 75
copy span "(305) 239-8487"
click at [222, 322] on span "COMPLETE" at bounding box center [229, 320] width 60 height 12
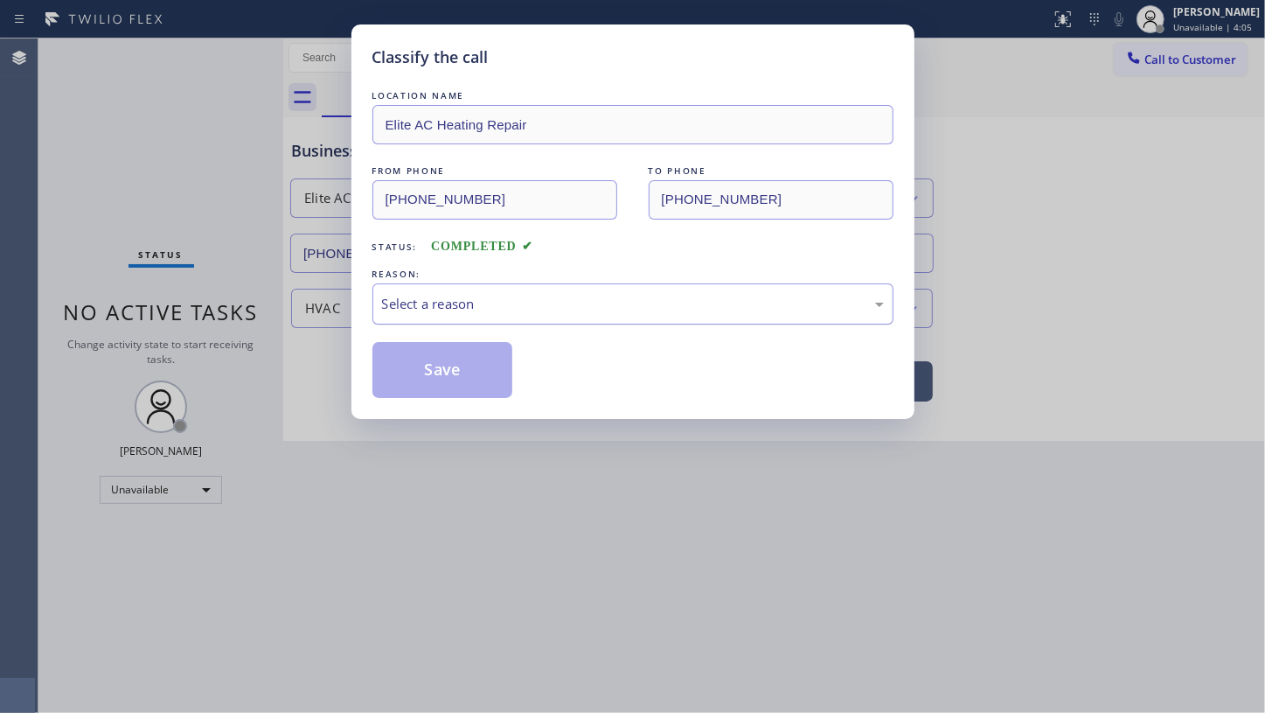
click at [423, 305] on div "Select a reason" at bounding box center [633, 304] width 502 height 20
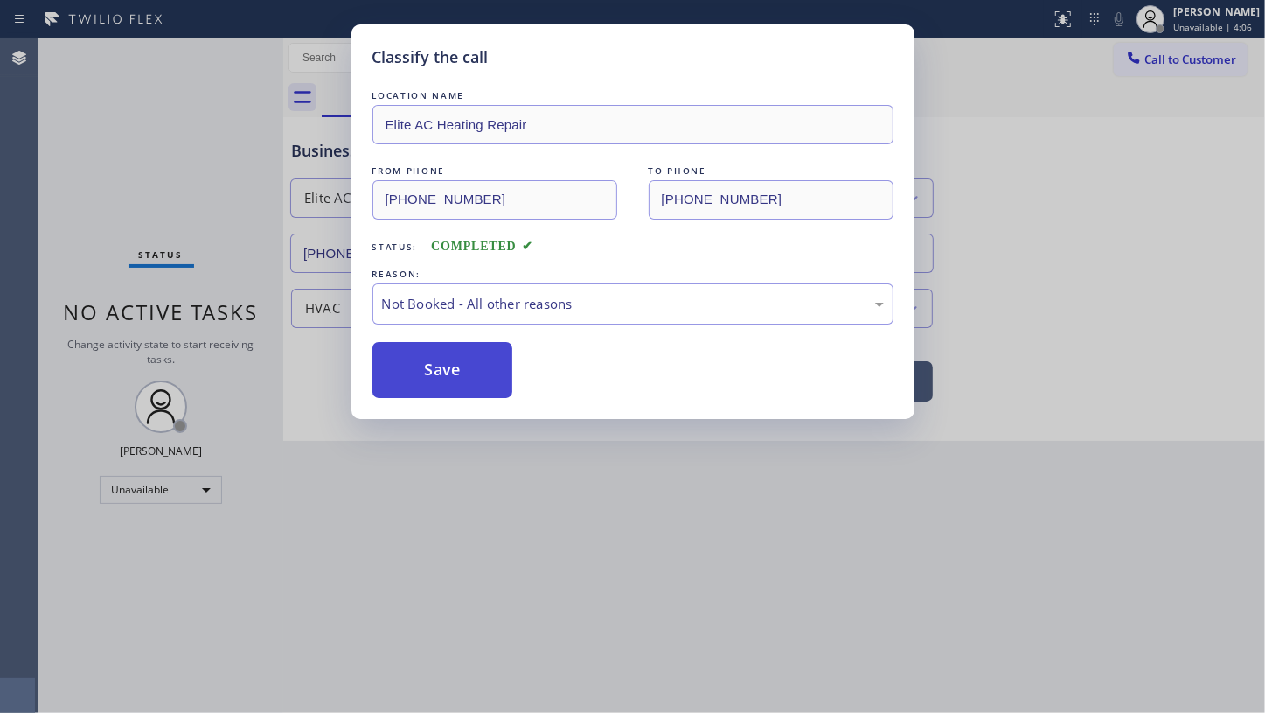
click at [424, 365] on button "Save" at bounding box center [443, 370] width 141 height 56
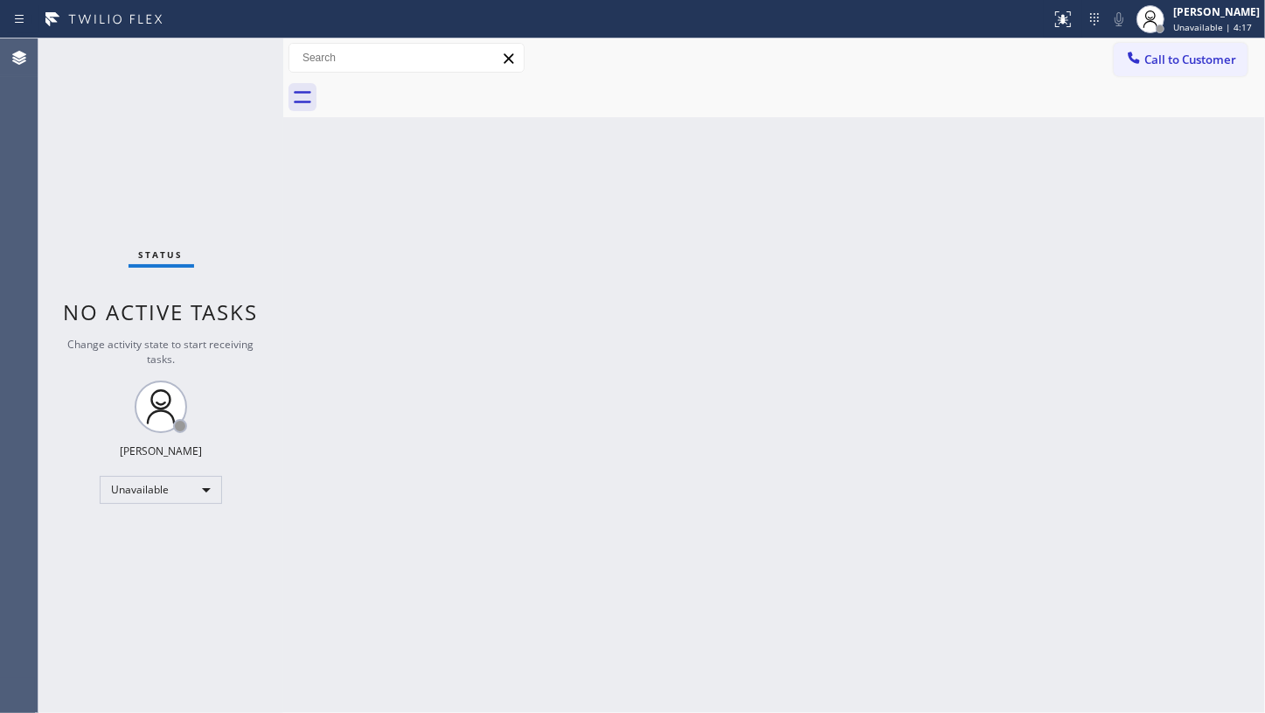
drag, startPoint x: 129, startPoint y: 114, endPoint x: 186, endPoint y: 3, distance: 124.4
click at [143, 86] on div "Status No active tasks Change activity state to start receiving tasks. JENIZA A…" at bounding box center [160, 375] width 245 height 674
drag, startPoint x: 1127, startPoint y: 61, endPoint x: 1095, endPoint y: 90, distance: 43.4
click at [1121, 63] on button "Call to Customer" at bounding box center [1181, 59] width 134 height 33
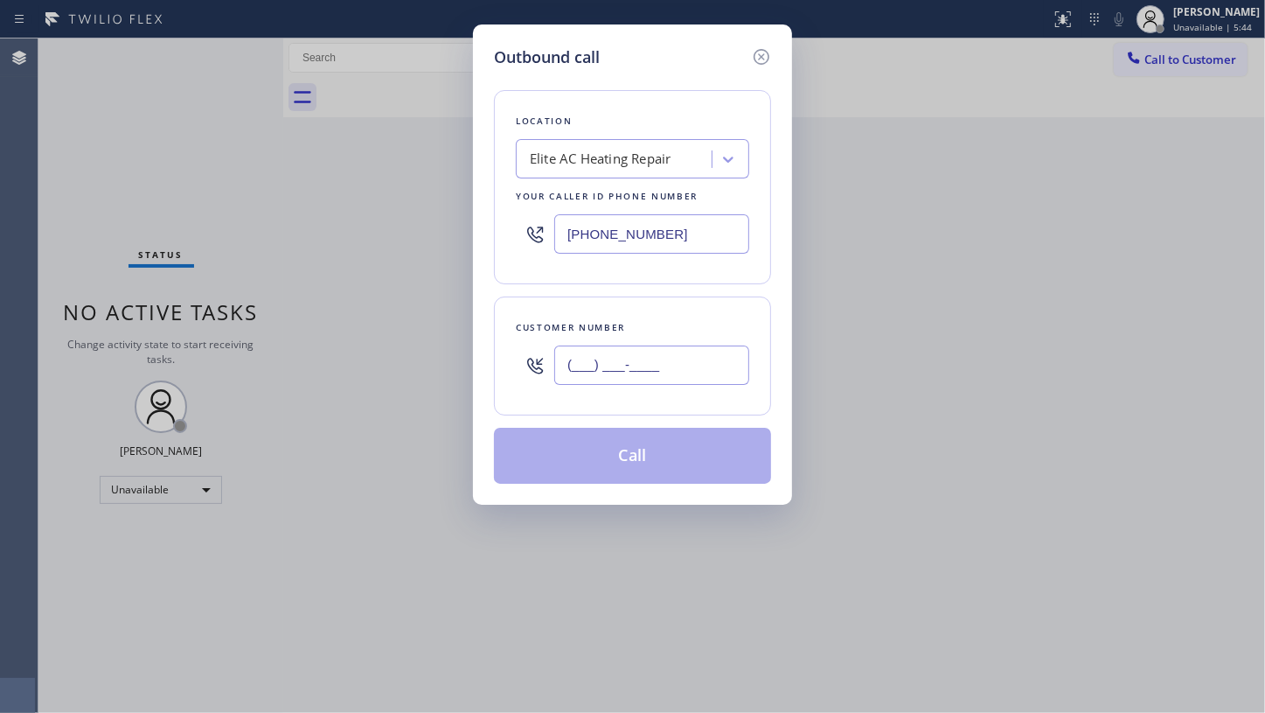
click at [621, 363] on input "(___) ___-____" at bounding box center [651, 364] width 195 height 39
paste input "305) 761-8338"
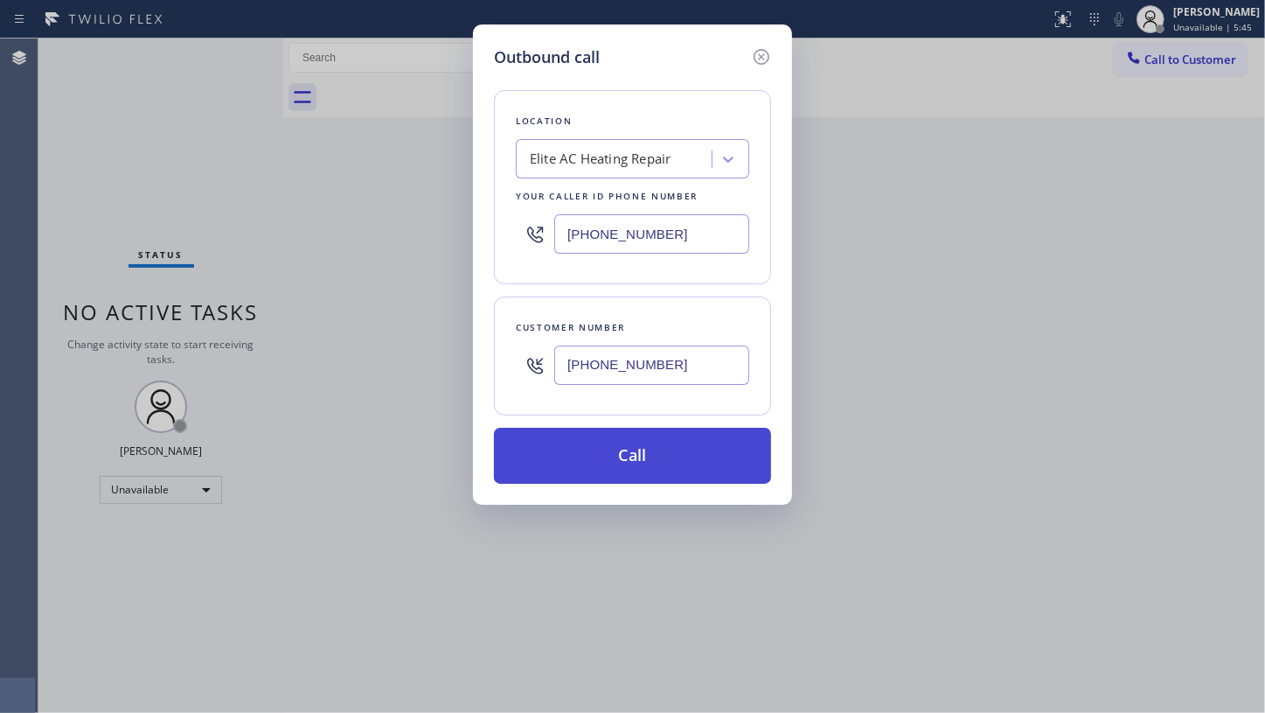
type input "(305) 761-8338"
click at [630, 442] on button "Call" at bounding box center [632, 456] width 277 height 56
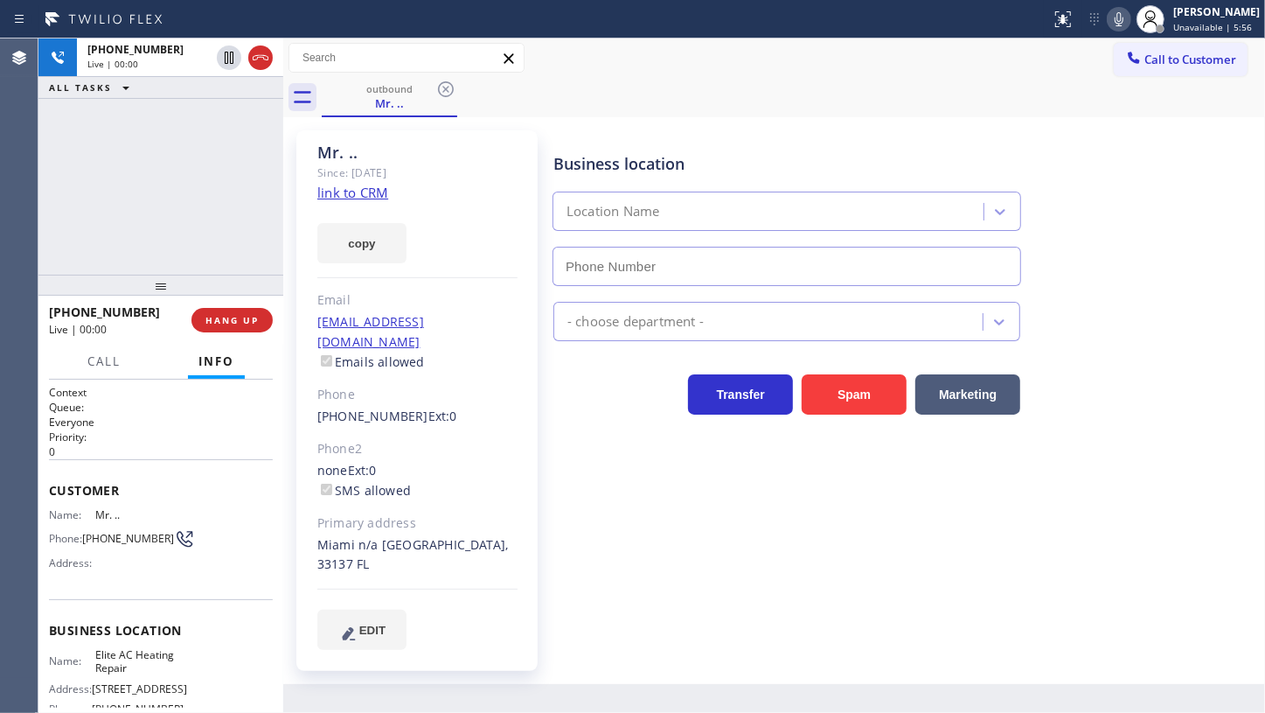
type input "(305) 239-8487"
click at [113, 186] on div "+13057618338 Live | 01:36 ALL TASKS ALL TASKS ACTIVE TASKS TASKS IN WRAP UP" at bounding box center [160, 156] width 245 height 236
click at [227, 317] on span "HANG UP" at bounding box center [232, 320] width 53 height 12
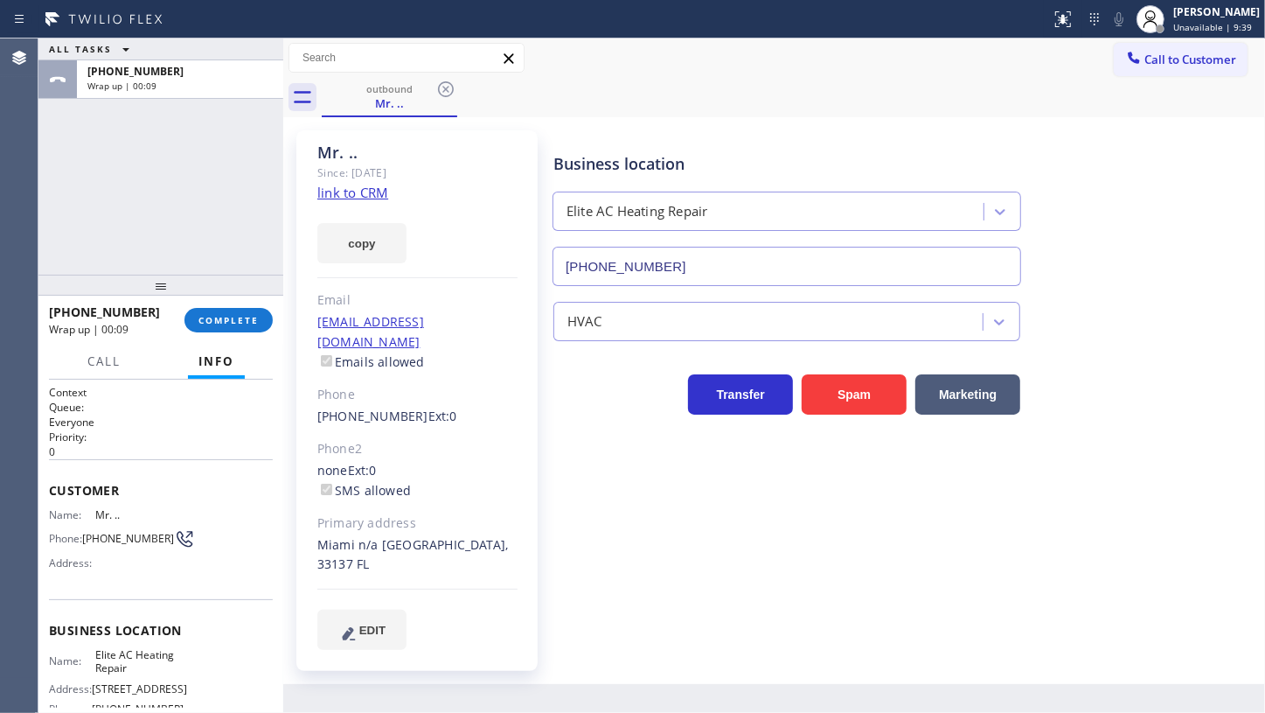
drag, startPoint x: 89, startPoint y: 254, endPoint x: 127, endPoint y: 136, distance: 124.7
click at [97, 247] on div "ALL TASKS ALL TASKS ACTIVE TASKS TASKS IN WRAP UP +13057618338 Wrap up | 00:09" at bounding box center [160, 156] width 245 height 236
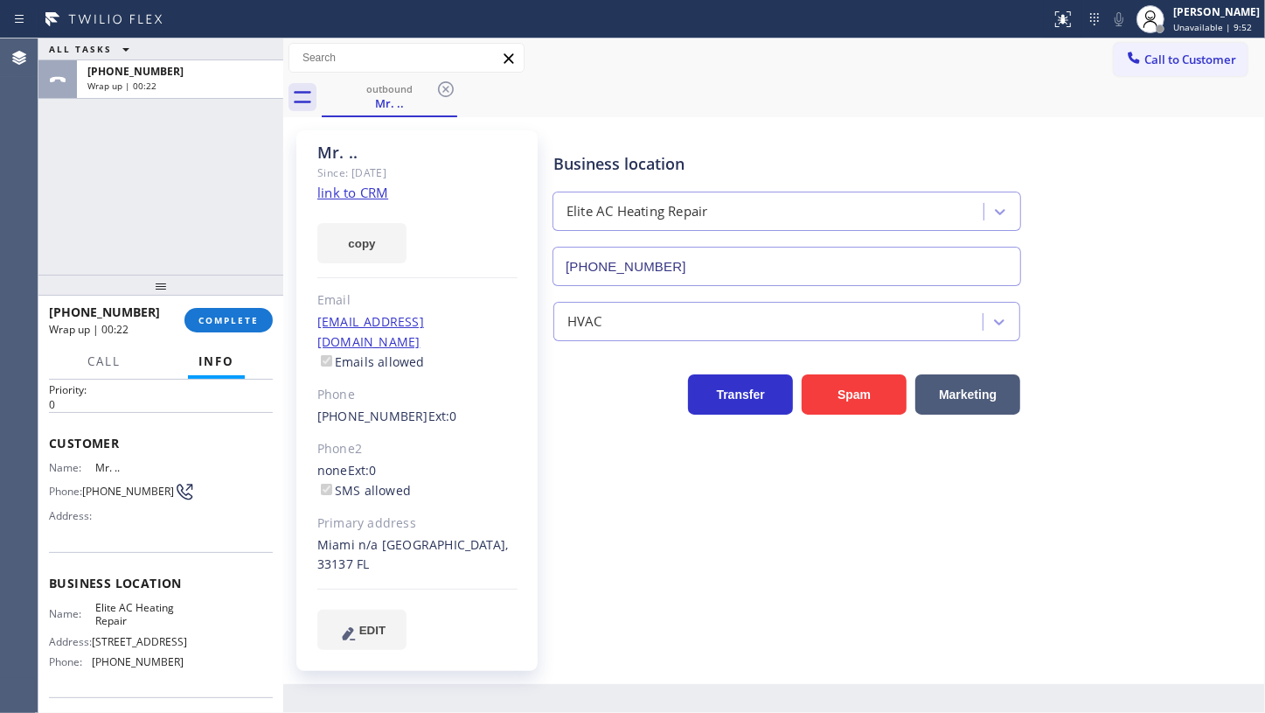
scroll to position [172, 0]
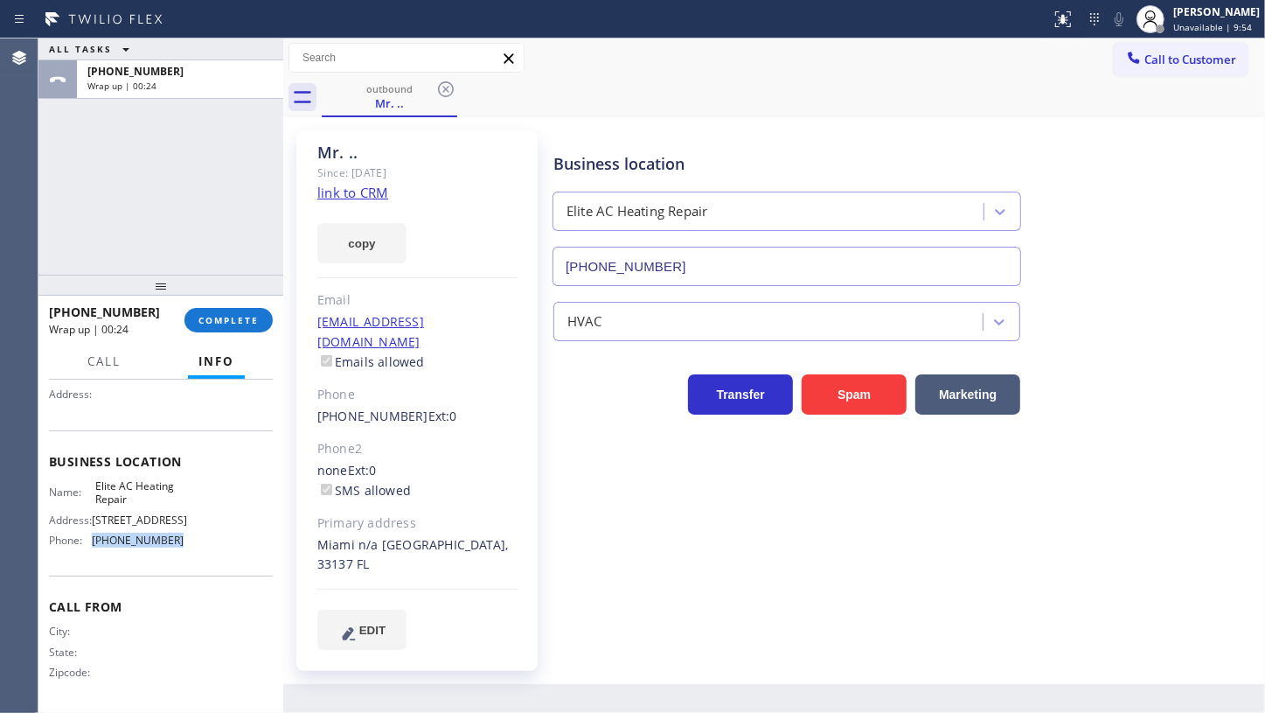
drag, startPoint x: 90, startPoint y: 544, endPoint x: 192, endPoint y: 542, distance: 102.3
click at [192, 542] on div "Name: Elite AC Heating Repair Address: 2955 SW 8th St Phone: (305) 239-8487" at bounding box center [161, 516] width 224 height 75
copy div "(305) 239-8487"
click at [224, 319] on span "COMPLETE" at bounding box center [229, 320] width 60 height 12
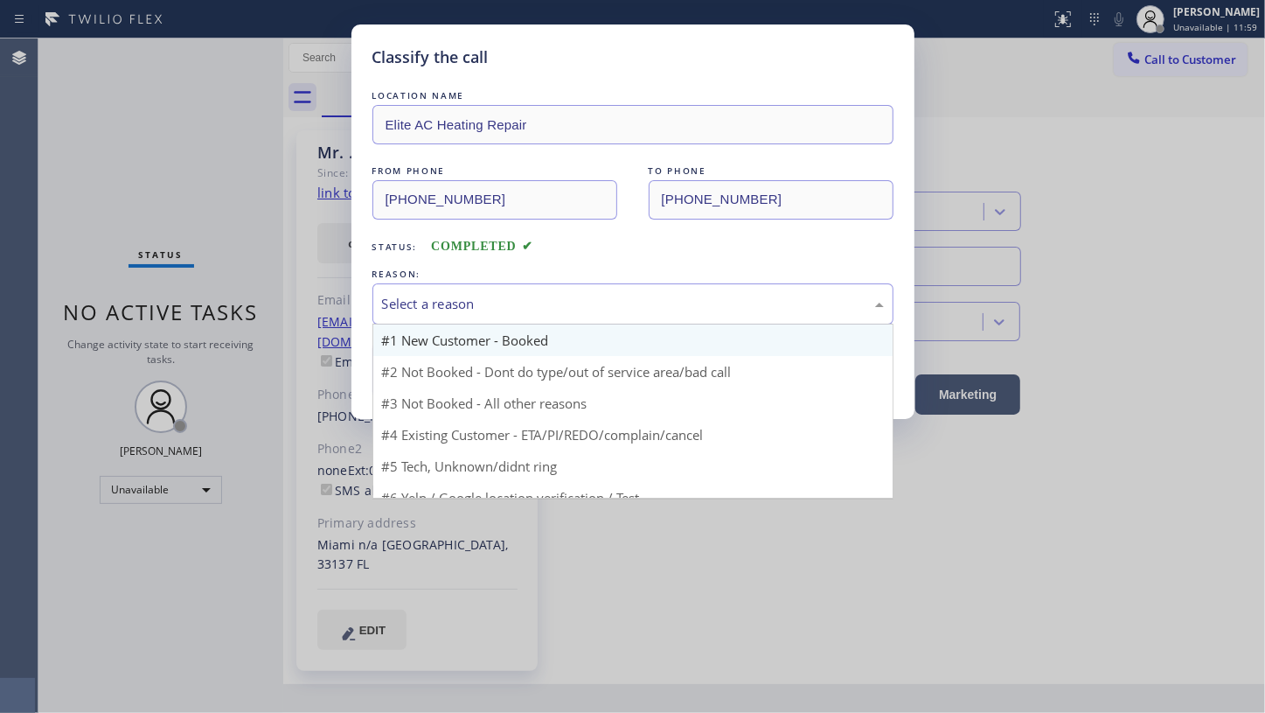
drag, startPoint x: 444, startPoint y: 297, endPoint x: 431, endPoint y: 350, distance: 54.1
click at [440, 303] on div "Select a reason" at bounding box center [633, 304] width 502 height 20
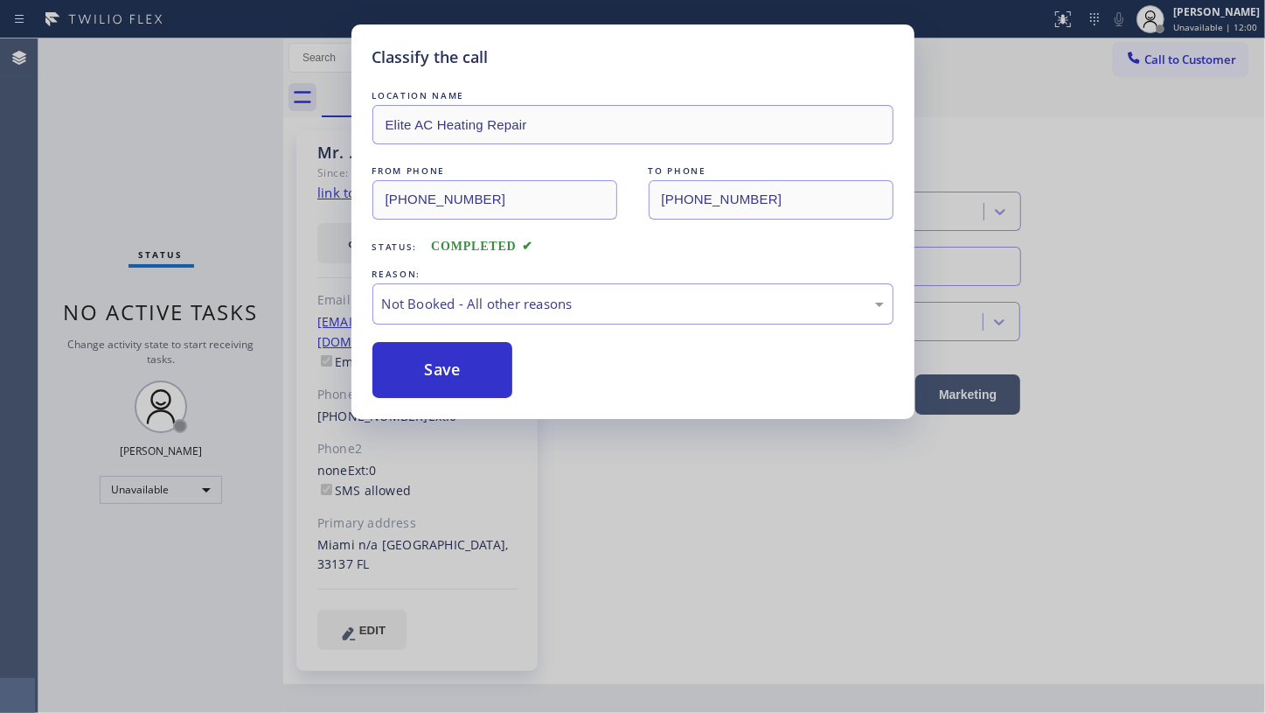
click at [427, 373] on button "Save" at bounding box center [443, 370] width 141 height 56
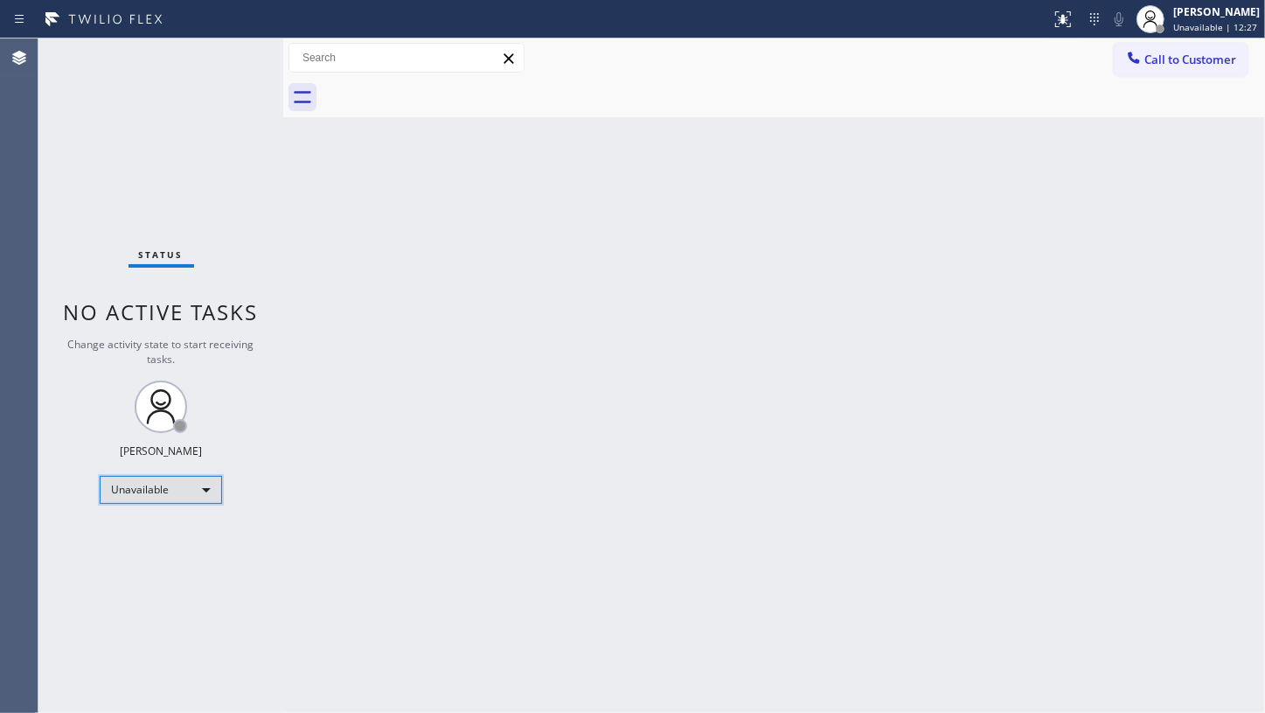
click at [144, 493] on div "Unavailable" at bounding box center [161, 490] width 122 height 28
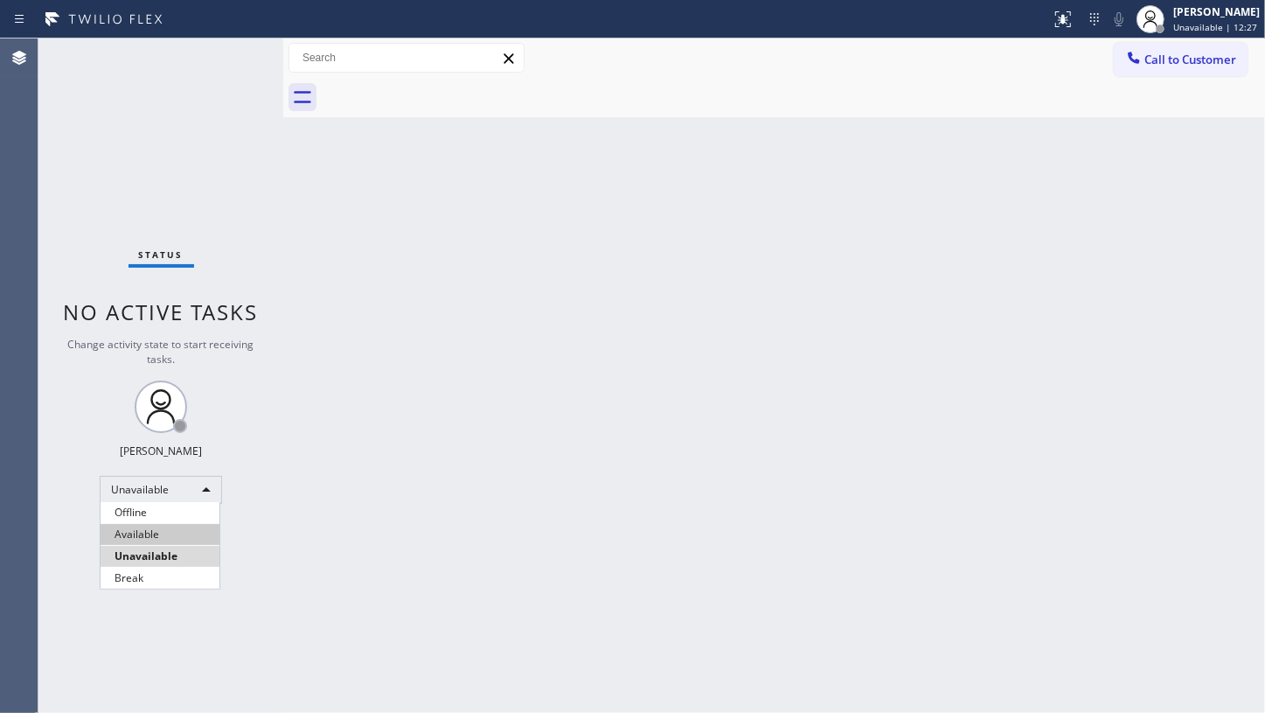
click at [147, 534] on li "Available" at bounding box center [160, 534] width 119 height 21
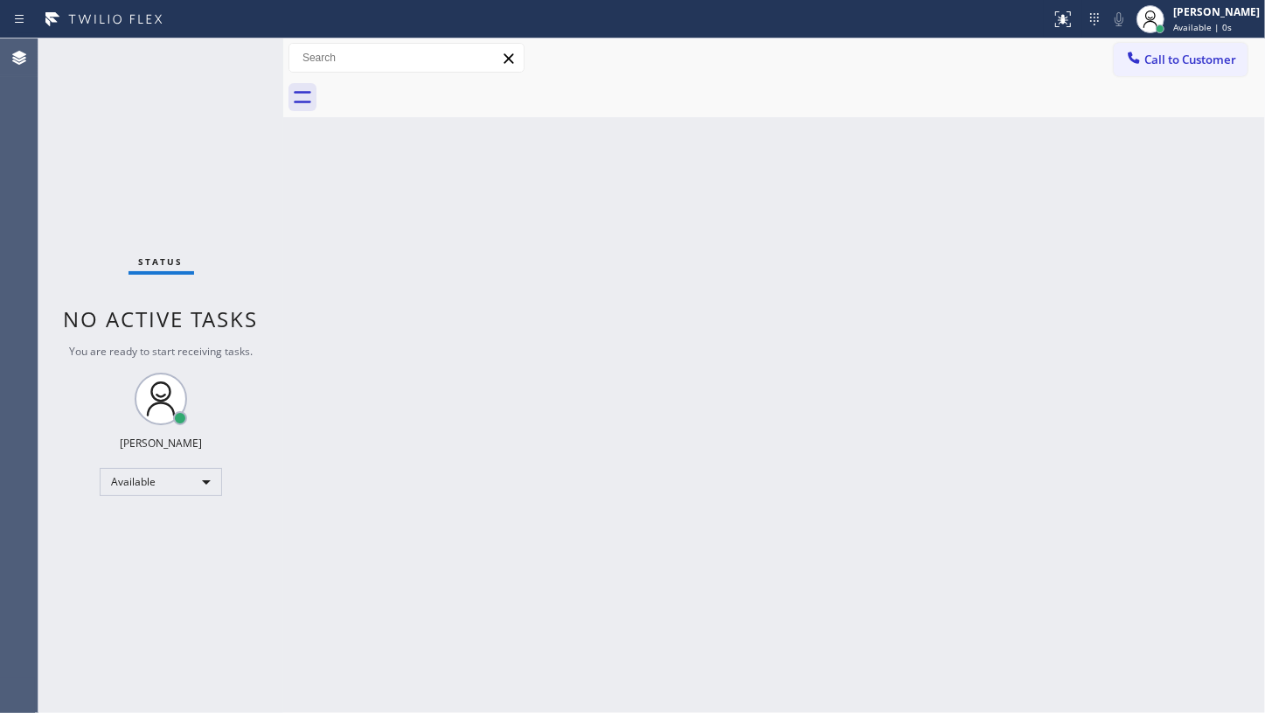
click at [1259, 482] on div "Back to Dashboard Change Sender ID Customers Technicians Select a contact Outbo…" at bounding box center [774, 375] width 982 height 674
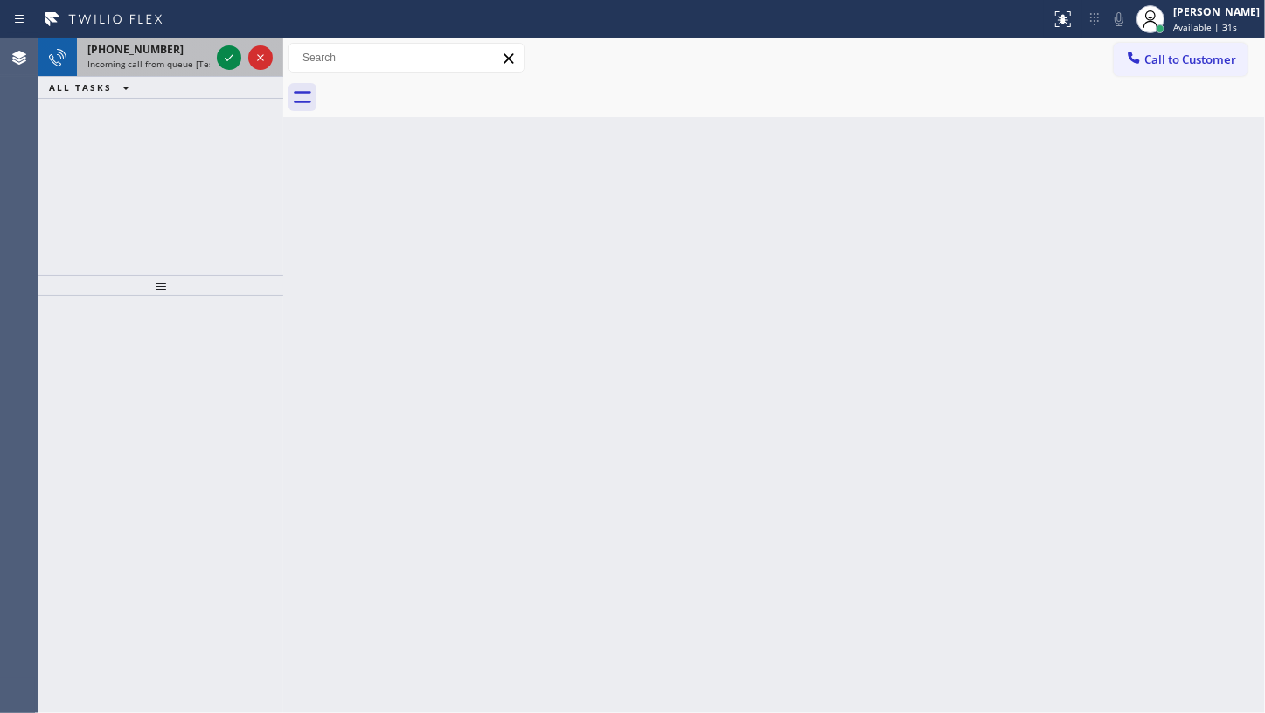
click at [214, 52] on div at bounding box center [244, 57] width 63 height 38
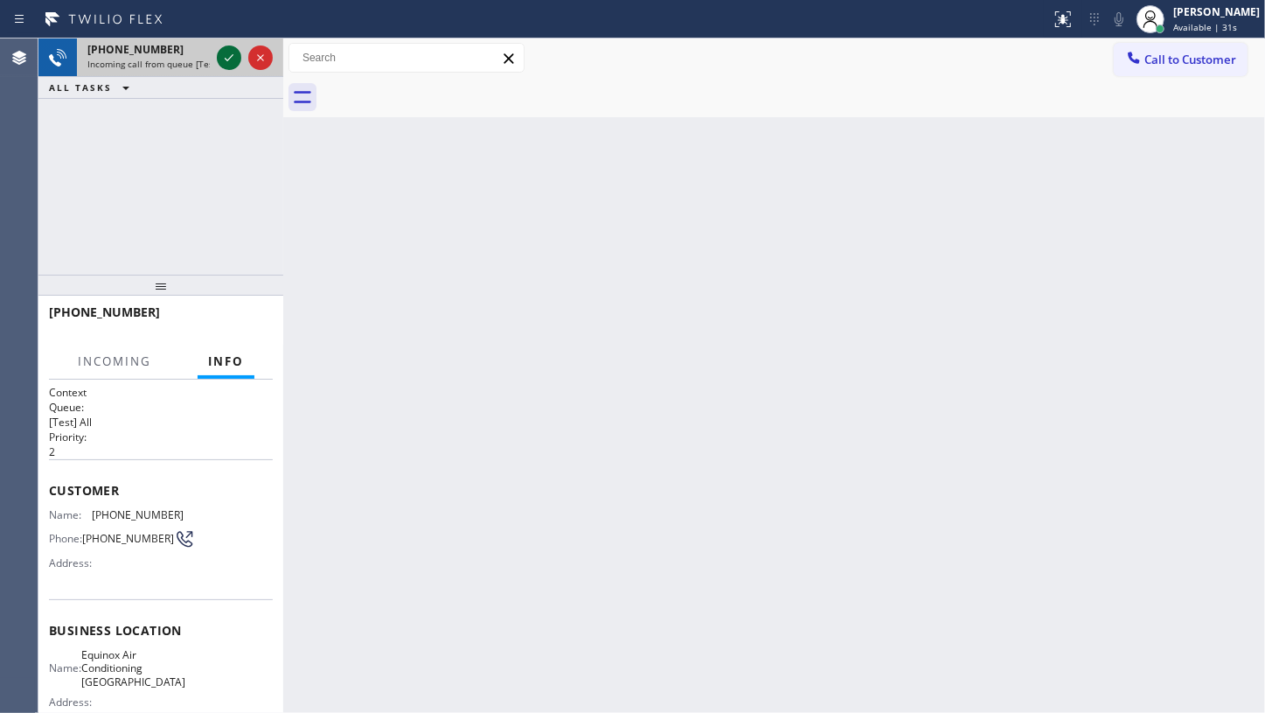
click at [220, 54] on icon at bounding box center [229, 57] width 21 height 21
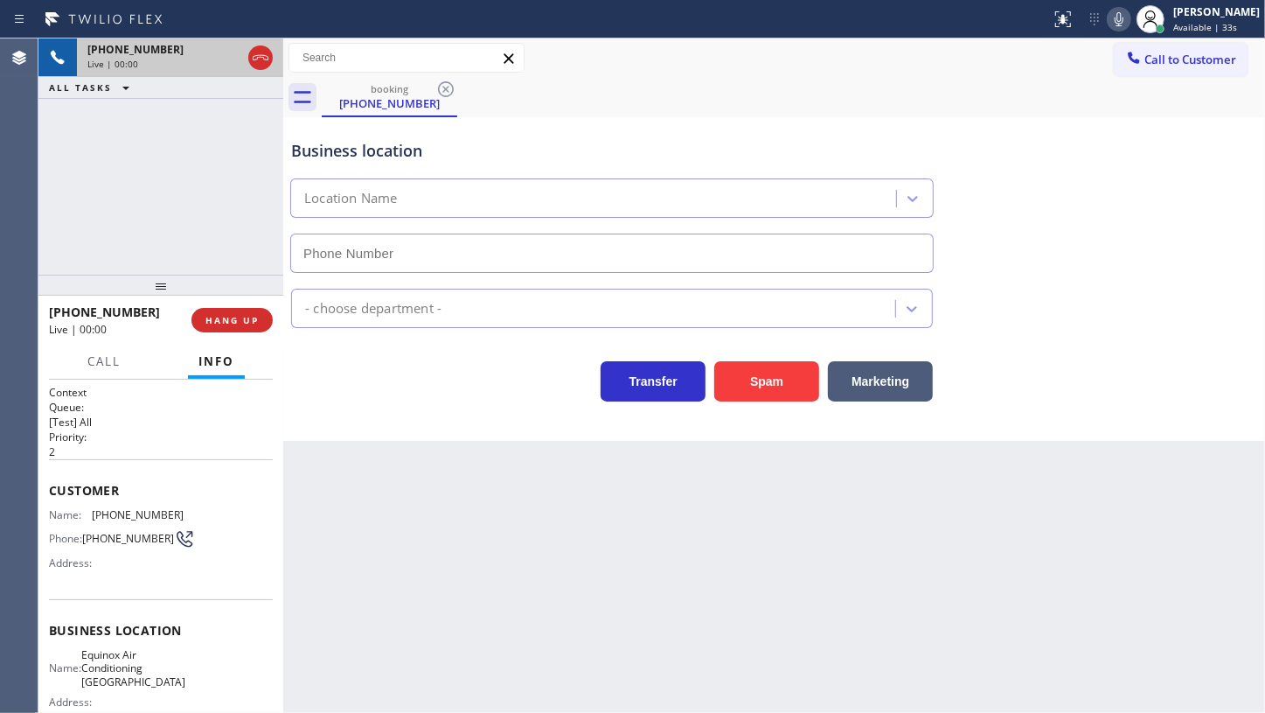
type input "(786) 305-6606"
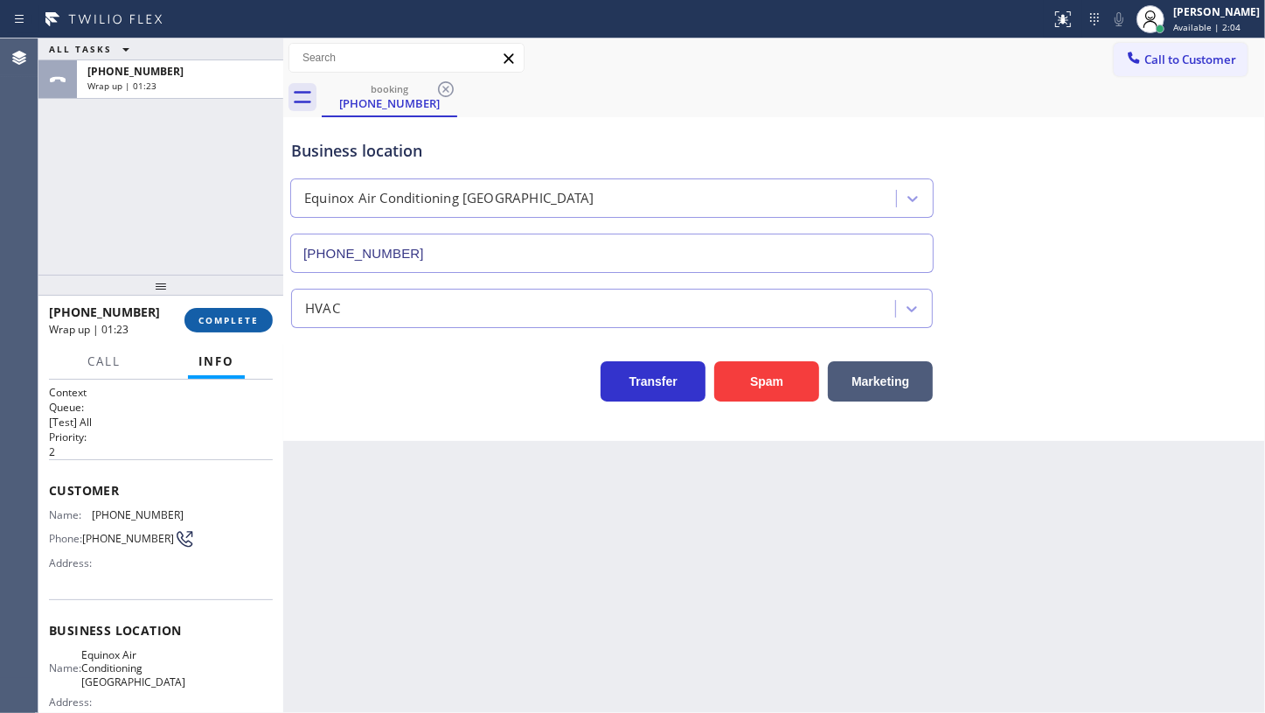
click at [212, 320] on span "COMPLETE" at bounding box center [229, 320] width 60 height 12
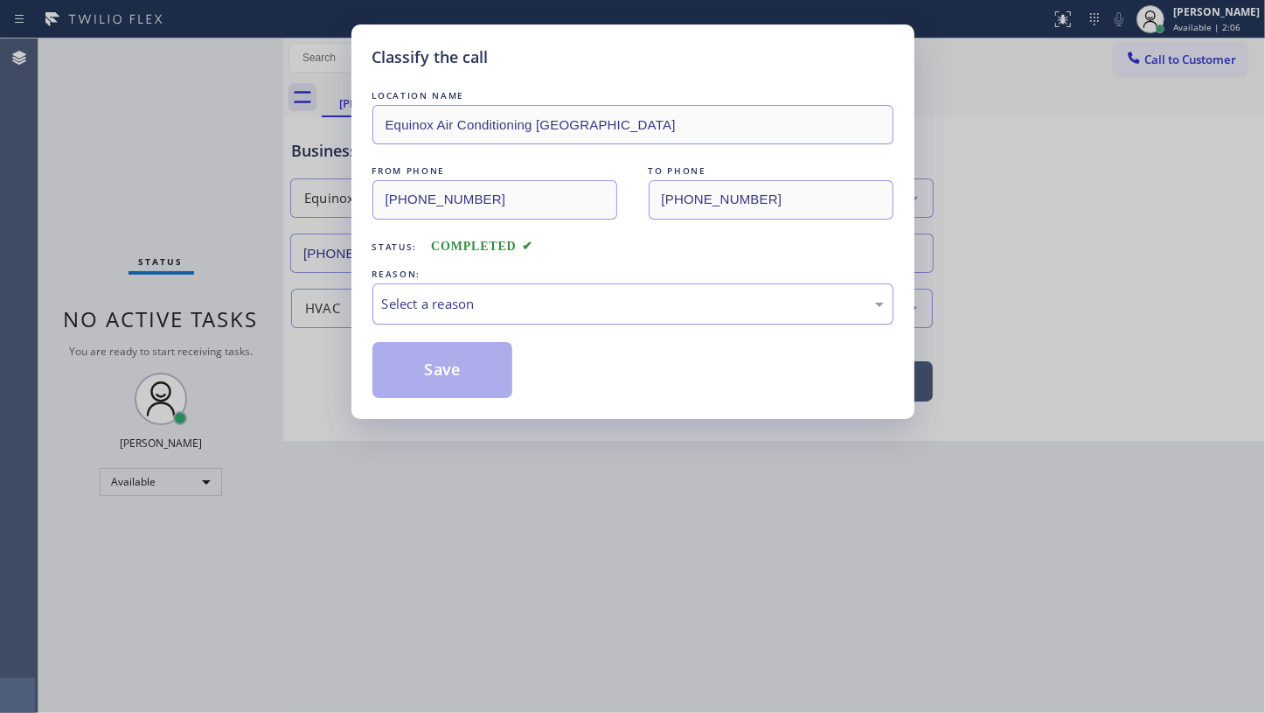
click at [413, 315] on div "Select a reason" at bounding box center [633, 303] width 521 height 41
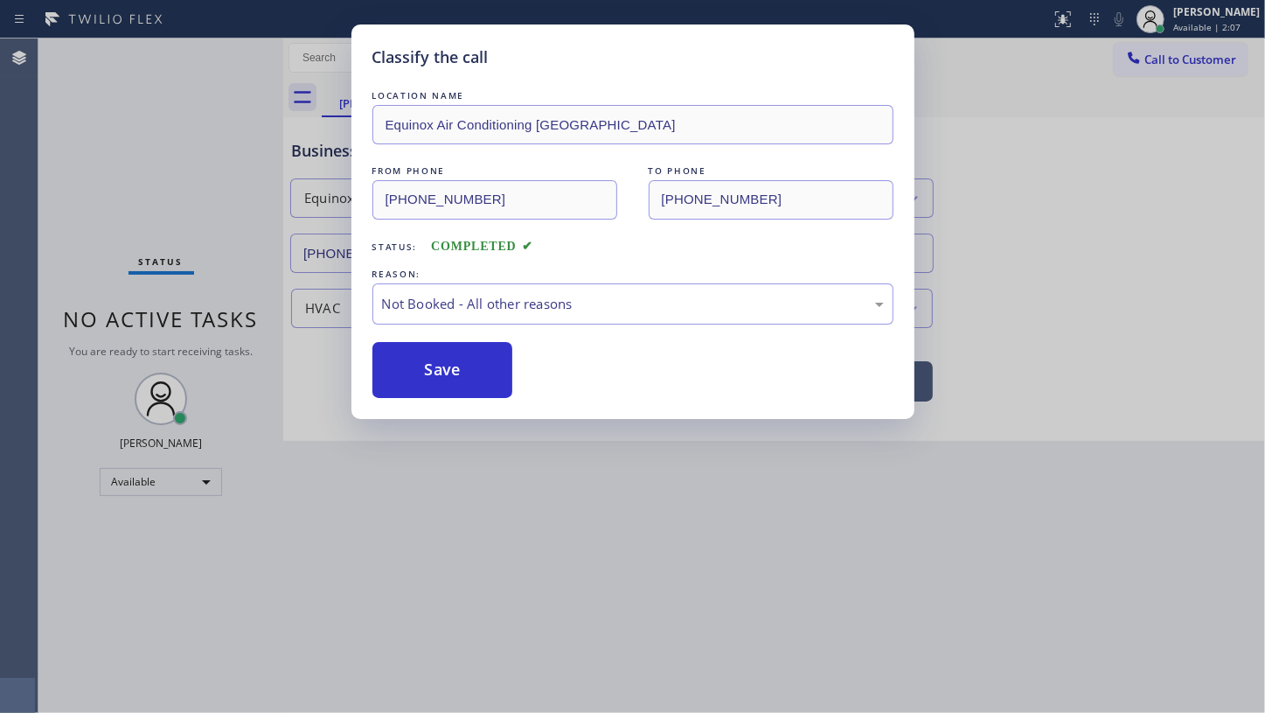
click at [399, 373] on button "Save" at bounding box center [443, 370] width 141 height 56
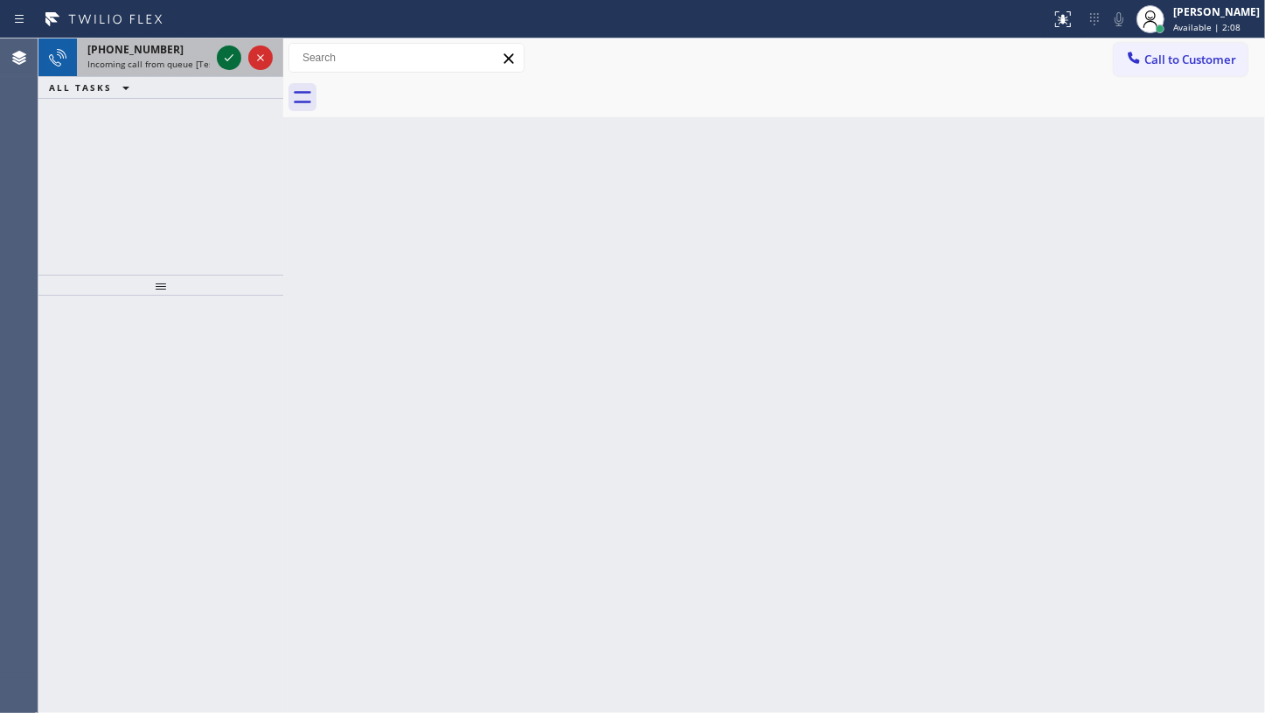
click at [237, 54] on icon at bounding box center [229, 57] width 21 height 21
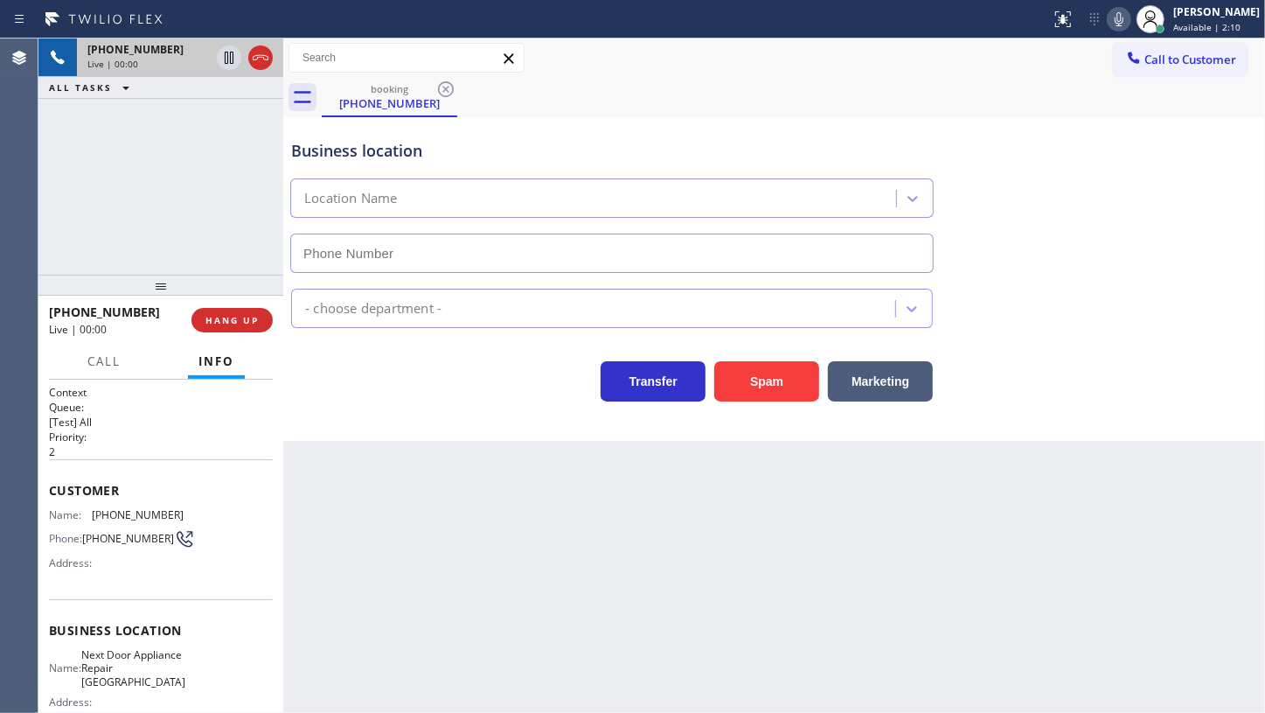
type input "(631) 203-1974"
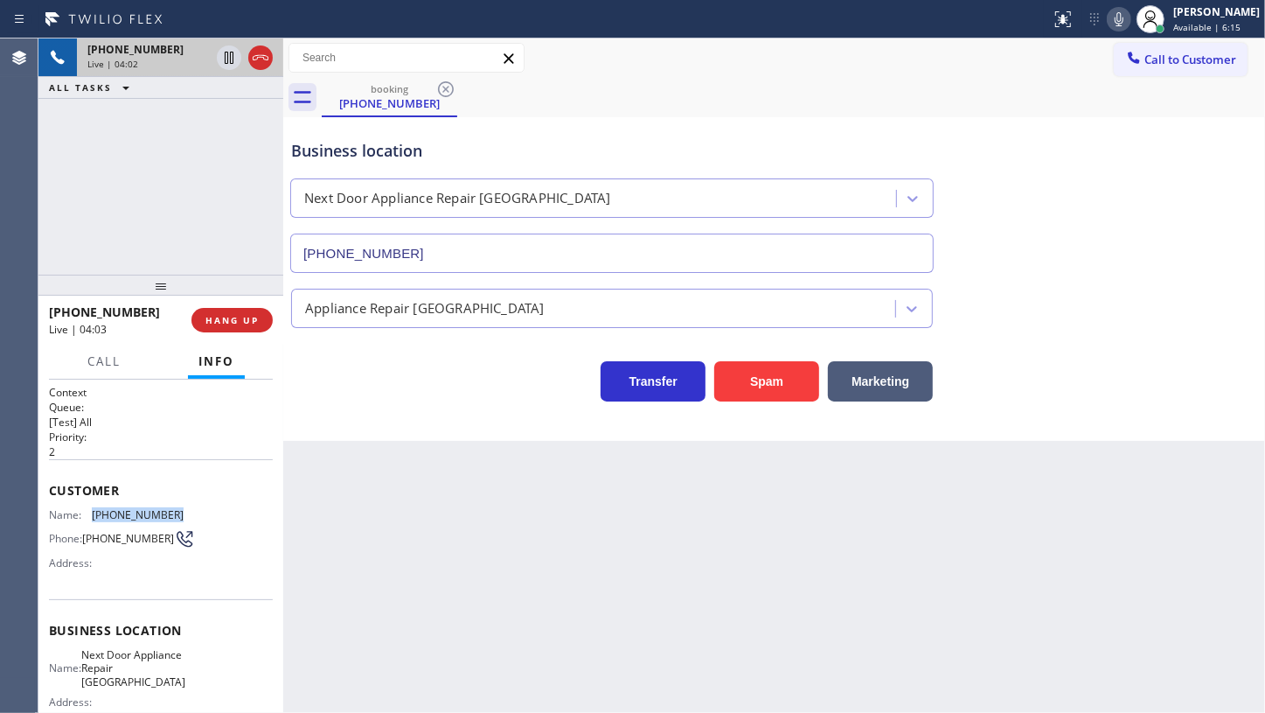
drag, startPoint x: 91, startPoint y: 507, endPoint x: 225, endPoint y: 501, distance: 133.9
click at [225, 501] on div "Customer Name: (631) 336-8241 Phone: (631) 336-8241 Address:" at bounding box center [161, 529] width 224 height 140
copy div "(631) 336-8241"
click at [149, 164] on div "+16313368241 Live | 04:23 ALL TASKS ALL TASKS ACTIVE TASKS TASKS IN WRAP UP" at bounding box center [160, 156] width 245 height 236
click at [103, 361] on span "Call" at bounding box center [103, 361] width 33 height 16
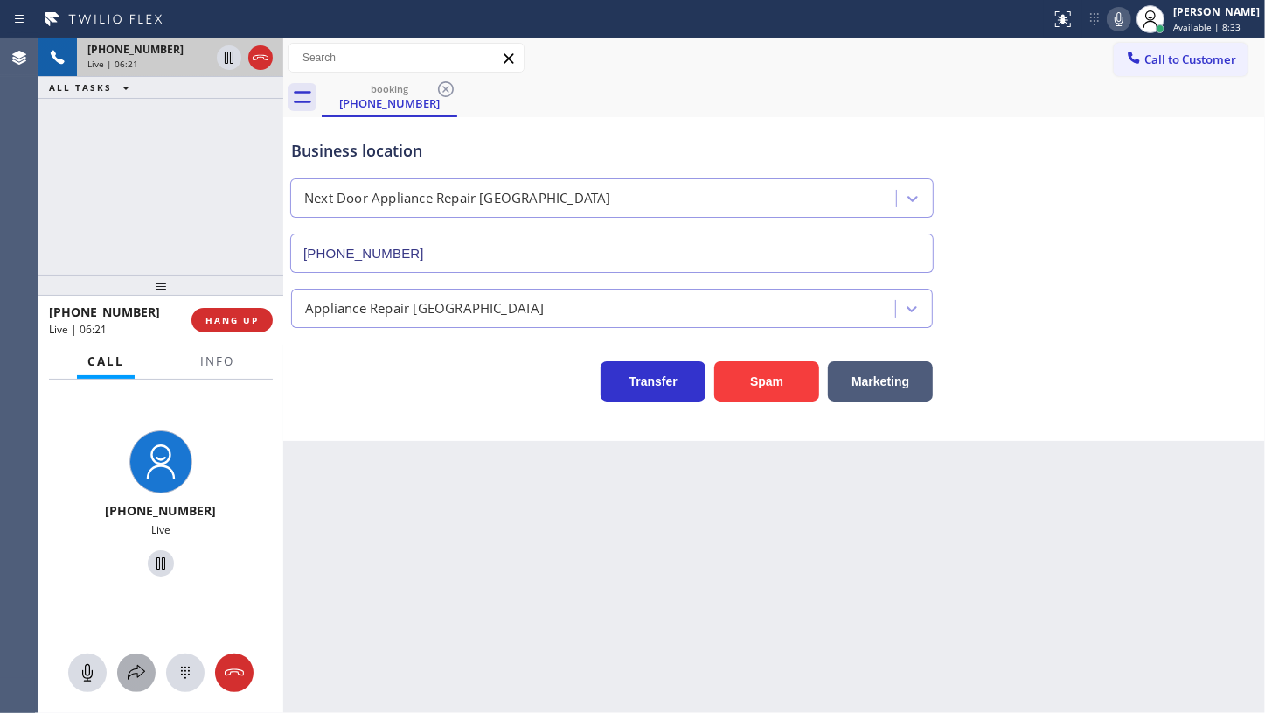
click at [144, 662] on icon at bounding box center [136, 672] width 21 height 21
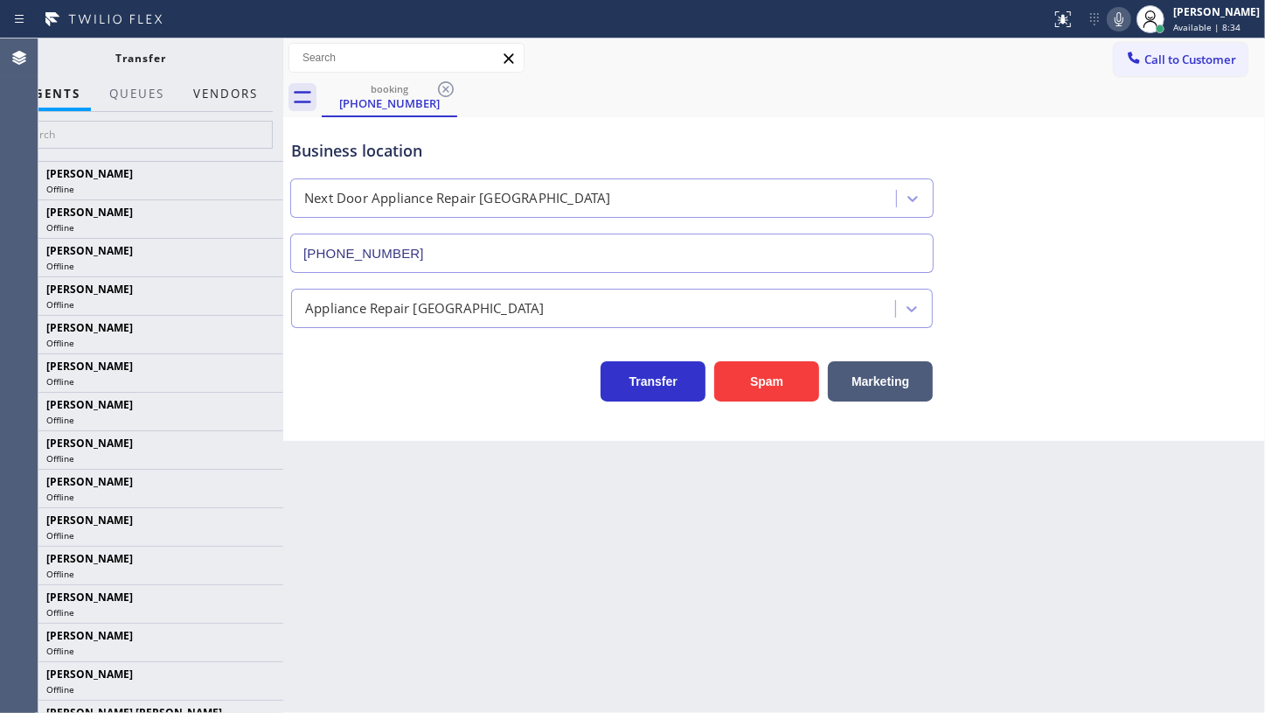
click at [215, 87] on button "Vendors" at bounding box center [226, 94] width 86 height 34
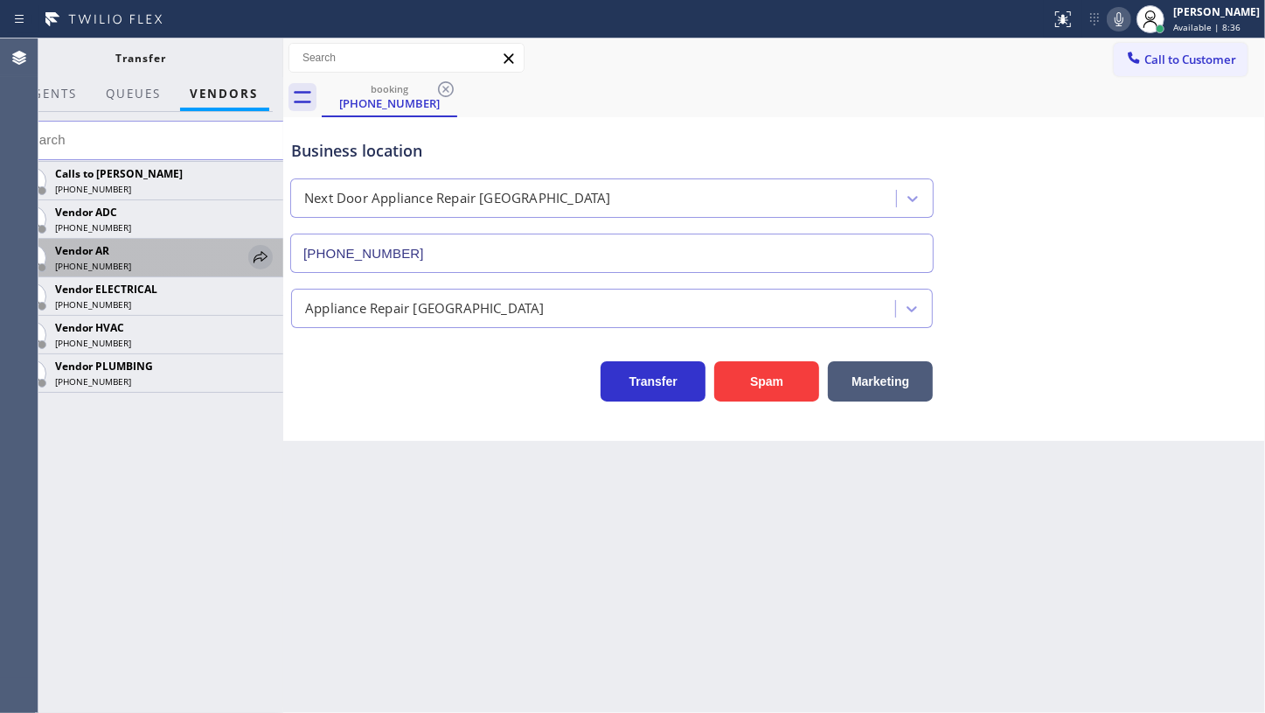
click at [250, 254] on icon at bounding box center [260, 257] width 21 height 21
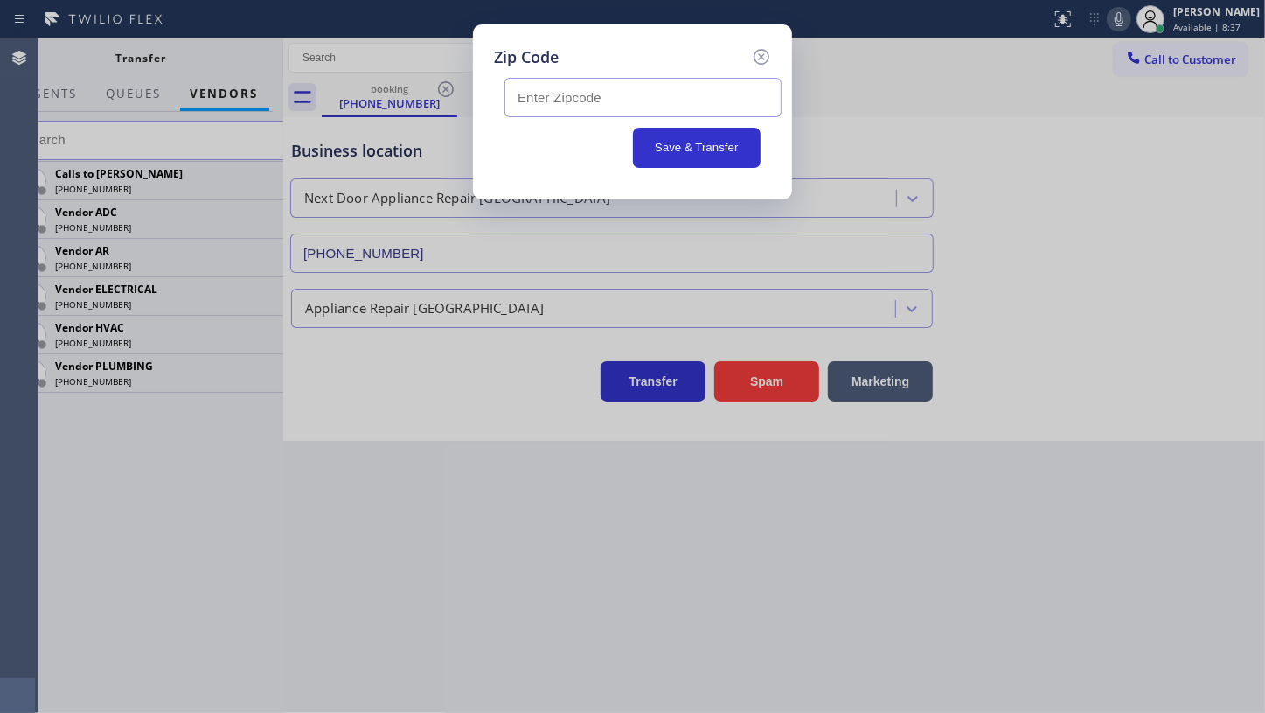
click at [516, 94] on input "text" at bounding box center [643, 97] width 277 height 39
type input "11717"
click at [735, 148] on button "Save & Transfer" at bounding box center [697, 148] width 129 height 40
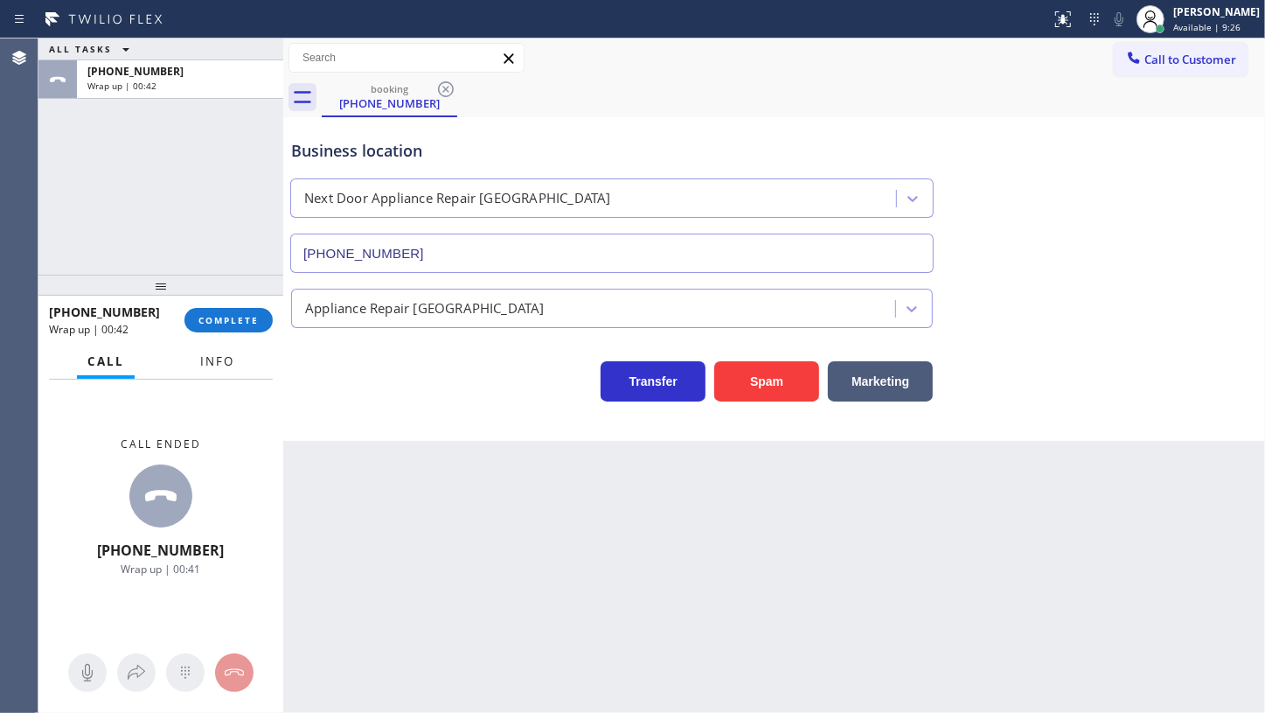
click at [230, 360] on span "Info" at bounding box center [217, 361] width 34 height 16
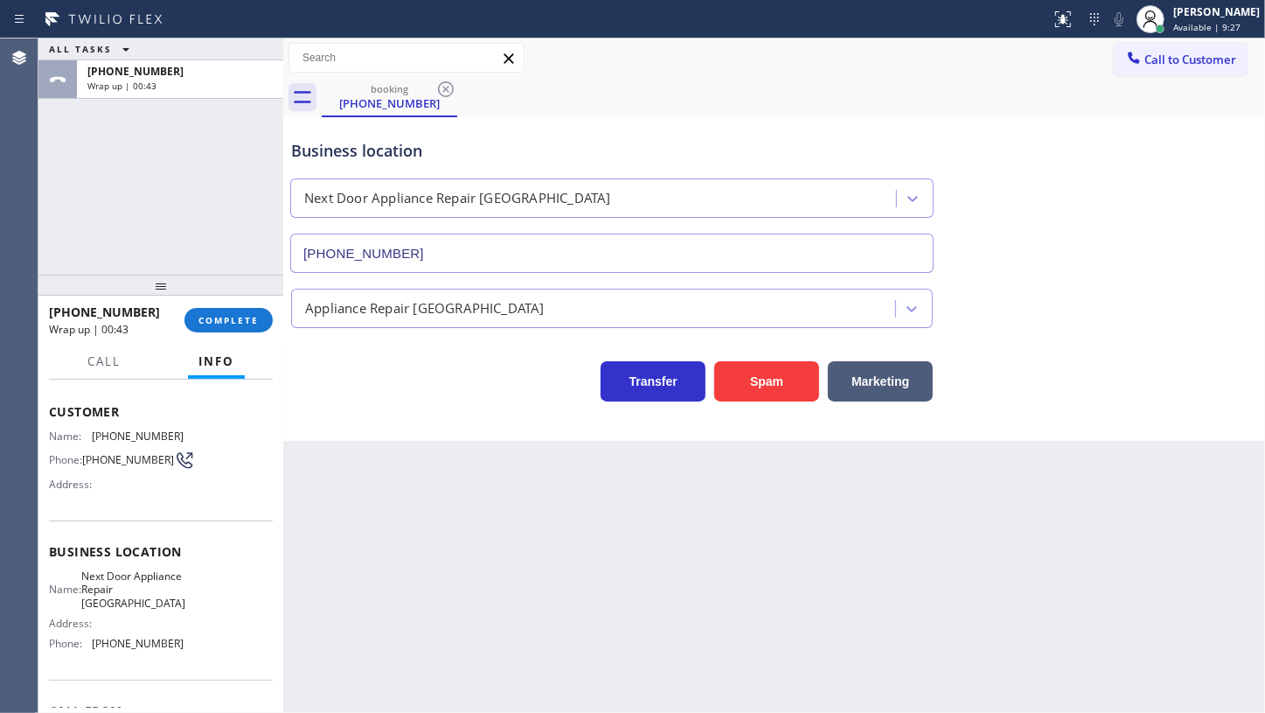
scroll to position [185, 0]
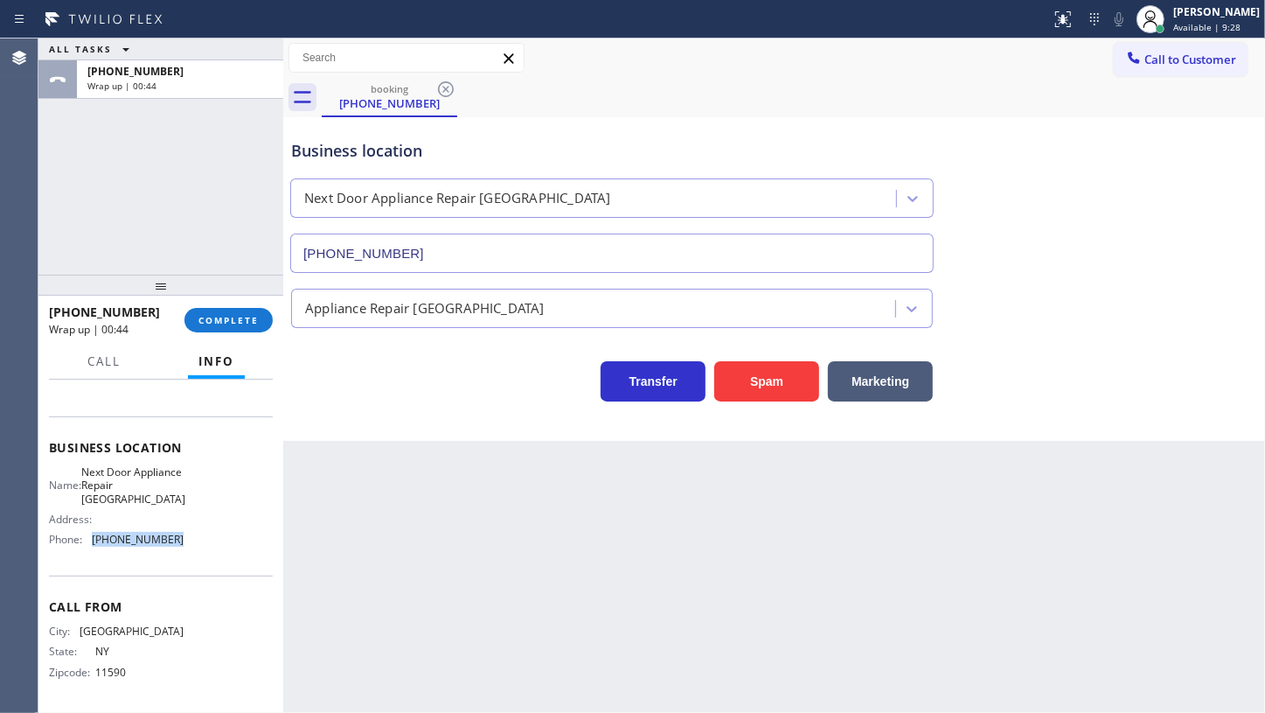
drag, startPoint x: 103, startPoint y: 542, endPoint x: 188, endPoint y: 543, distance: 84.8
click at [188, 543] on div "Name: Next Door Appliance Repair Long Island Address: Phone: (631) 203-1974" at bounding box center [161, 509] width 224 height 88
click at [216, 320] on span "COMPLETE" at bounding box center [229, 320] width 60 height 12
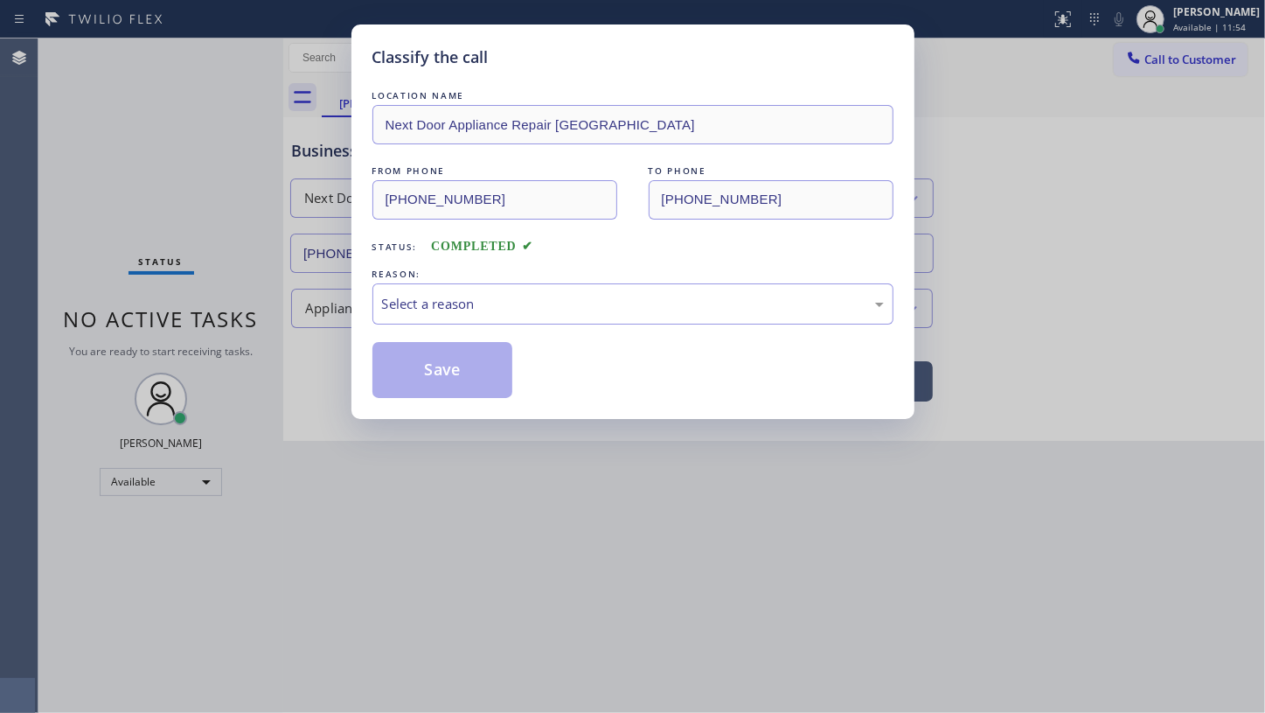
click at [451, 280] on div "REASON:" at bounding box center [633, 274] width 521 height 18
click at [453, 313] on div "Select a reason" at bounding box center [633, 303] width 521 height 41
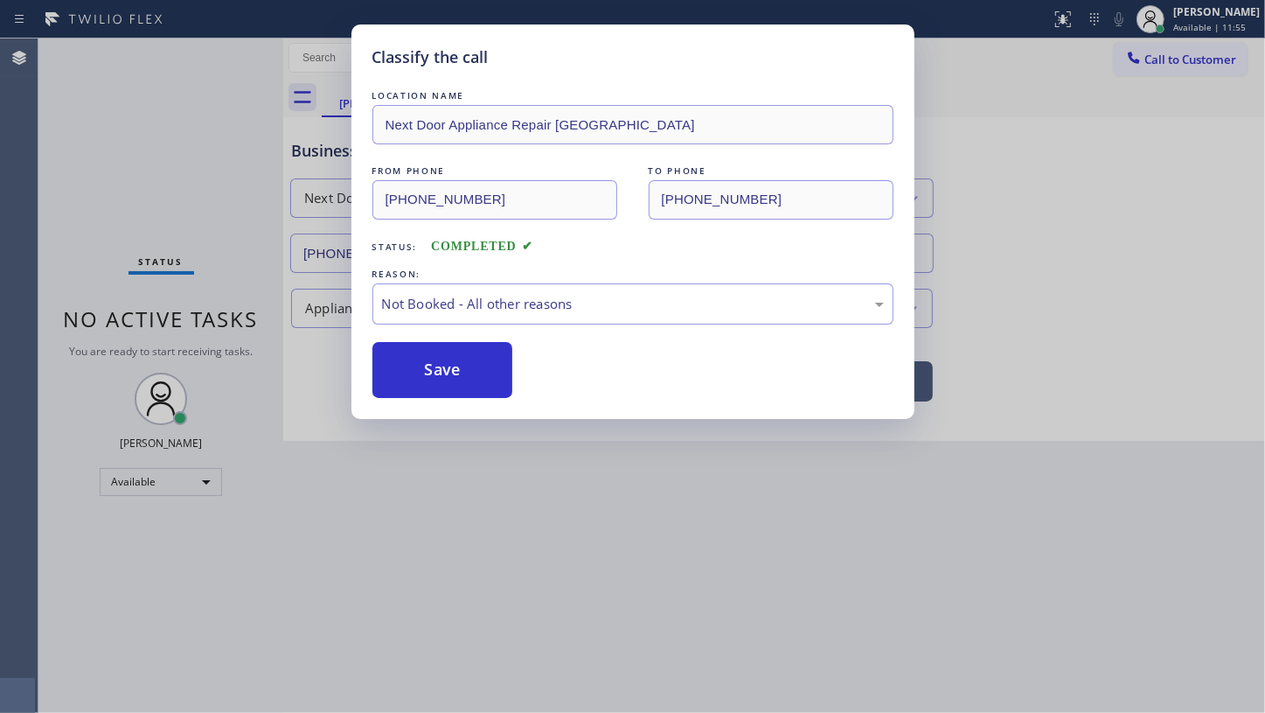
click at [445, 370] on button "Save" at bounding box center [443, 370] width 141 height 56
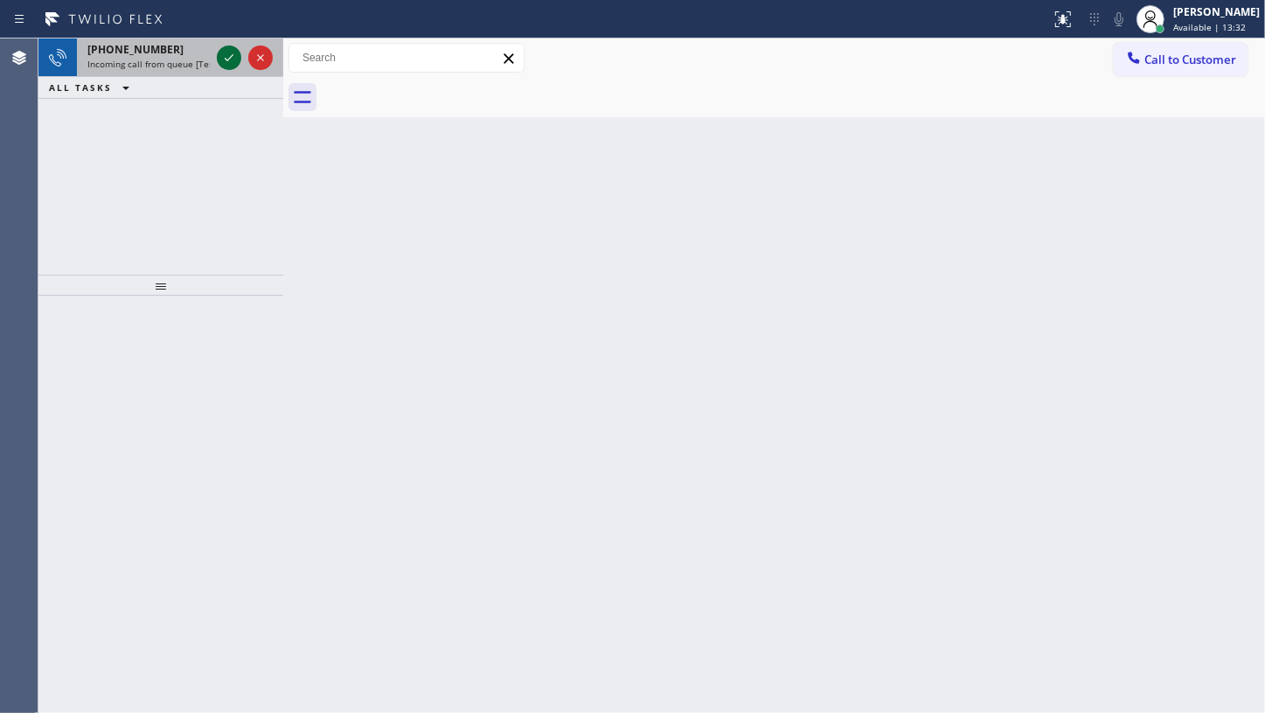
click at [226, 52] on icon at bounding box center [229, 57] width 21 height 21
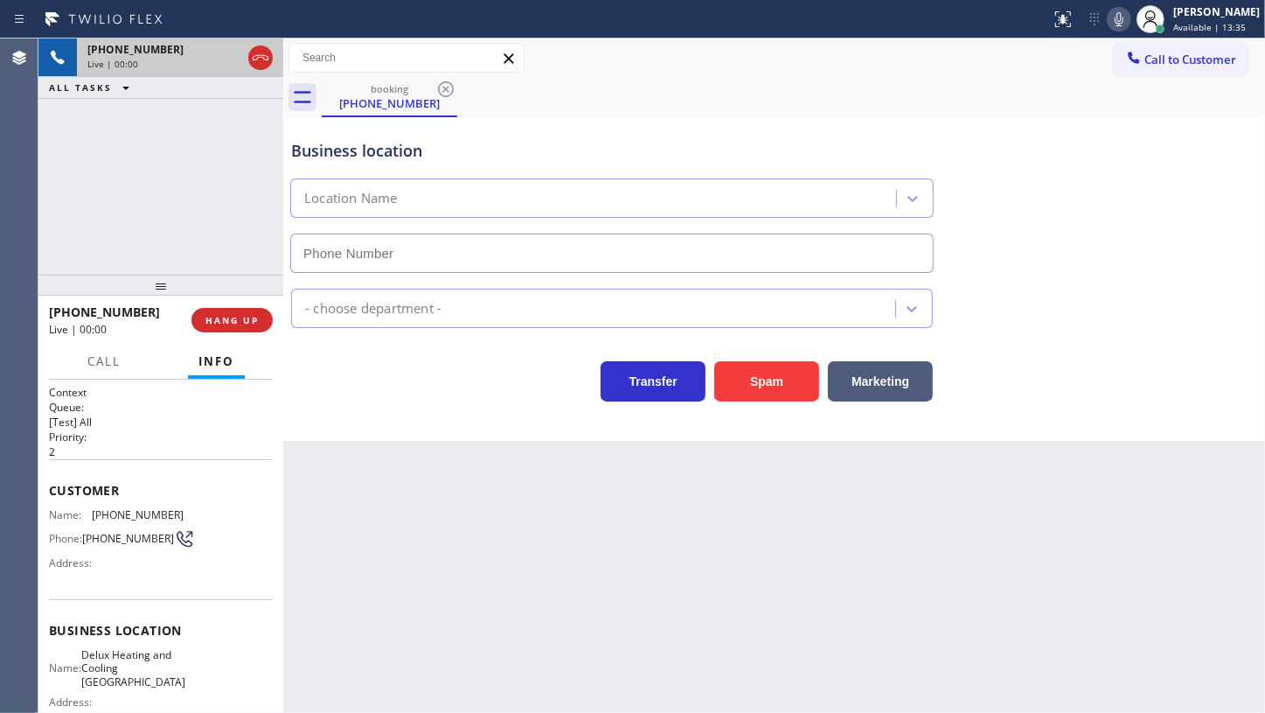
type input "(917) 979-9268"
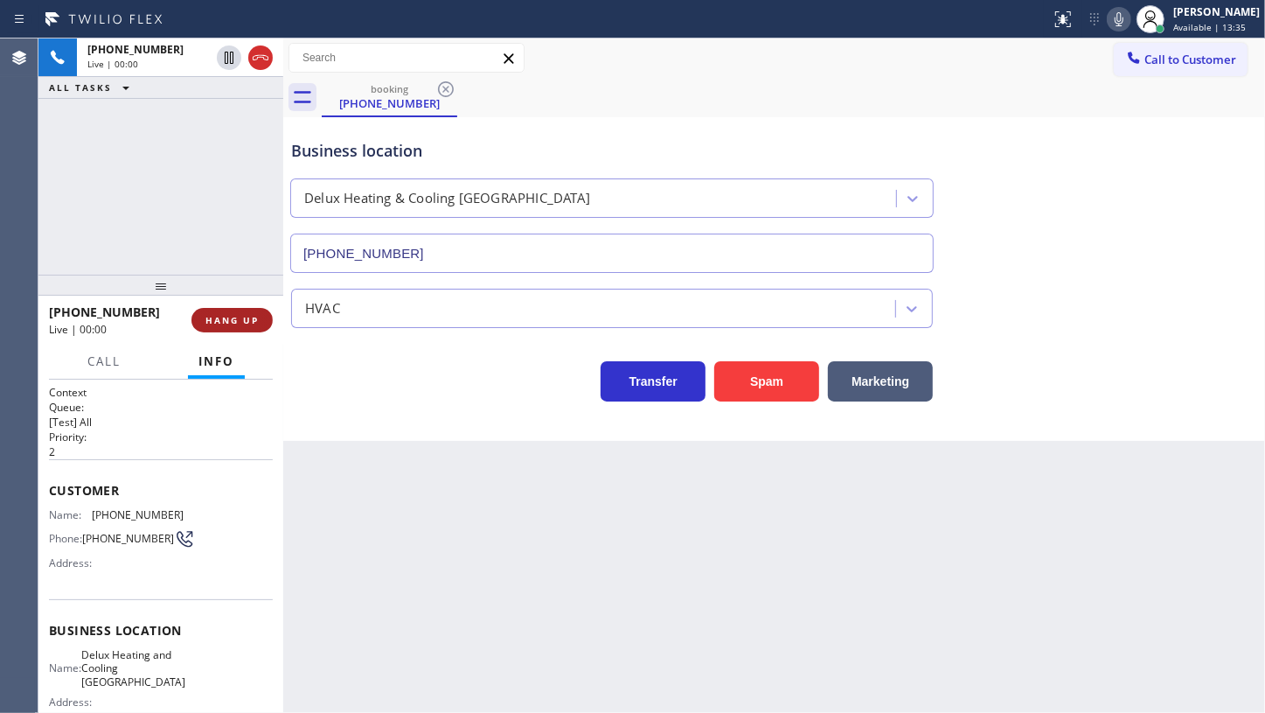
click at [249, 320] on span "HANG UP" at bounding box center [232, 320] width 53 height 12
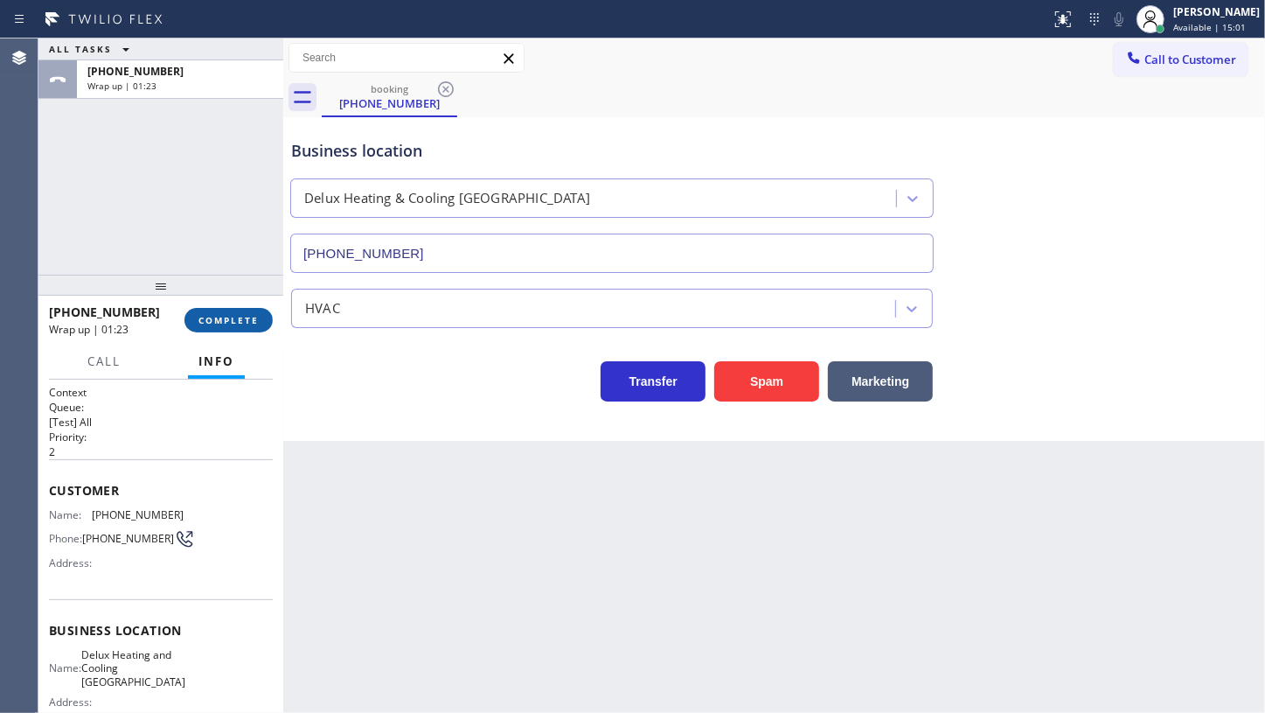
click at [212, 315] on span "COMPLETE" at bounding box center [229, 320] width 60 height 12
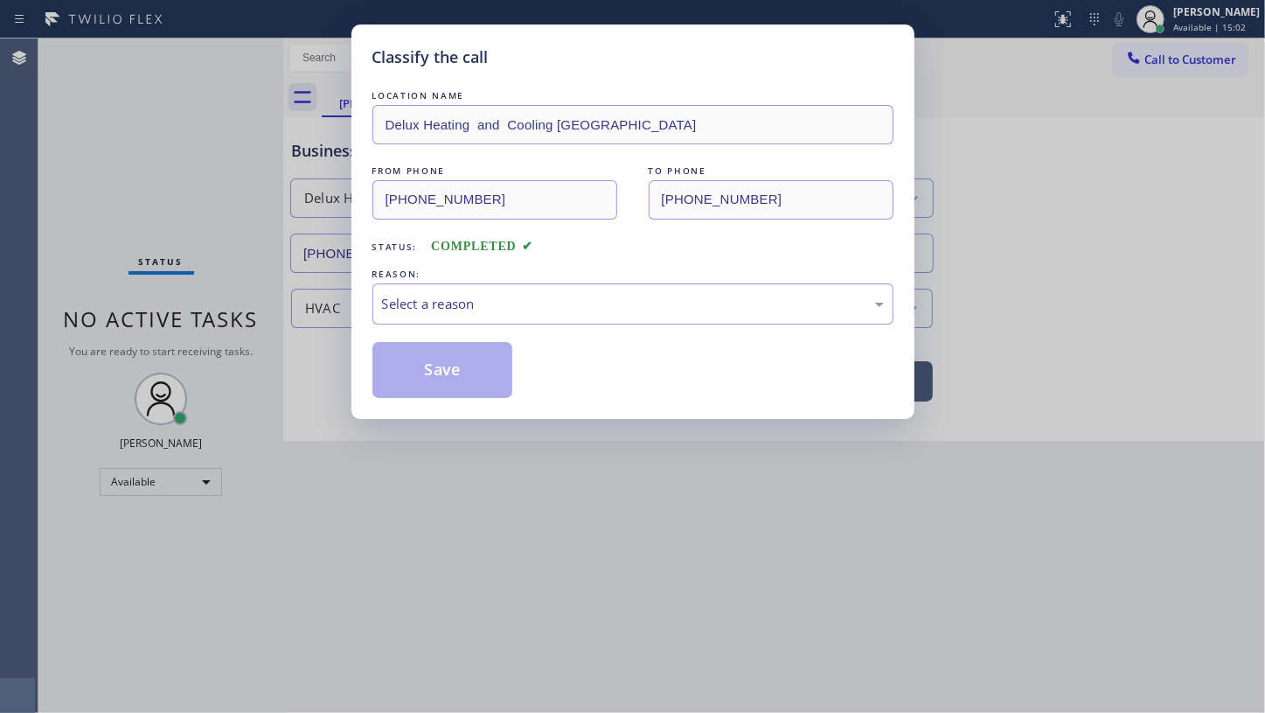
click at [577, 309] on div "Select a reason" at bounding box center [633, 304] width 502 height 20
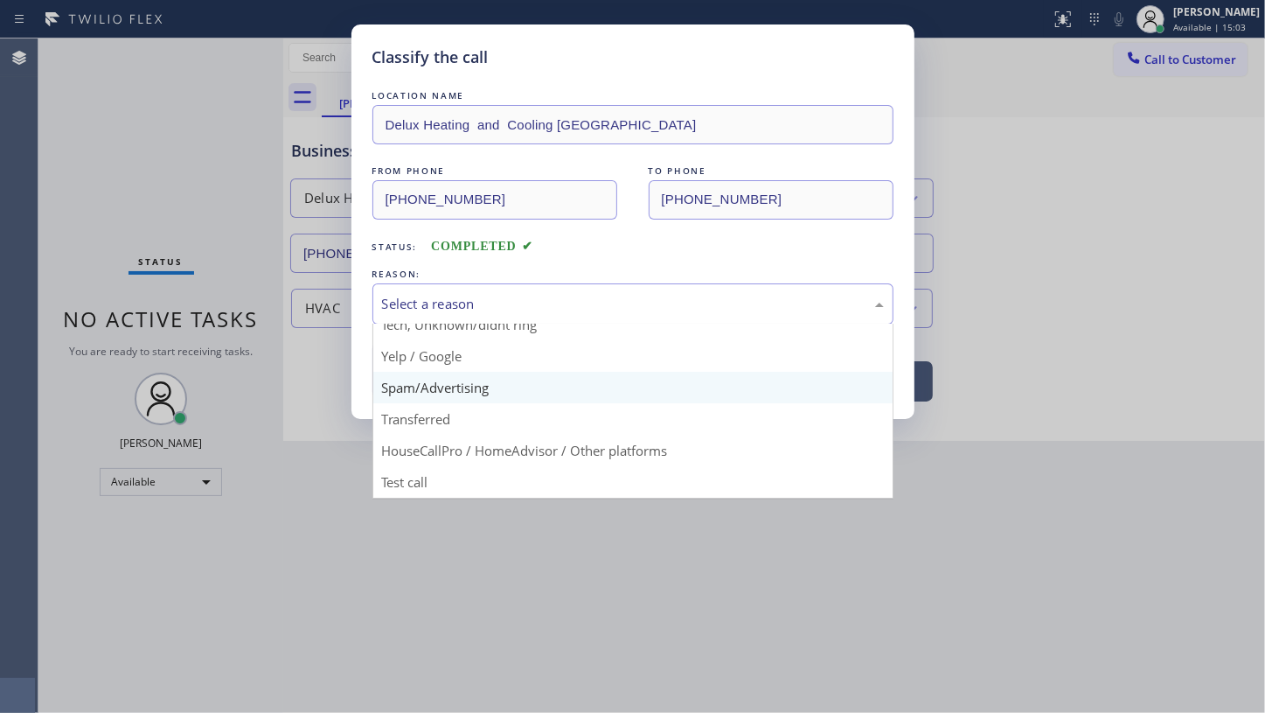
scroll to position [116, 0]
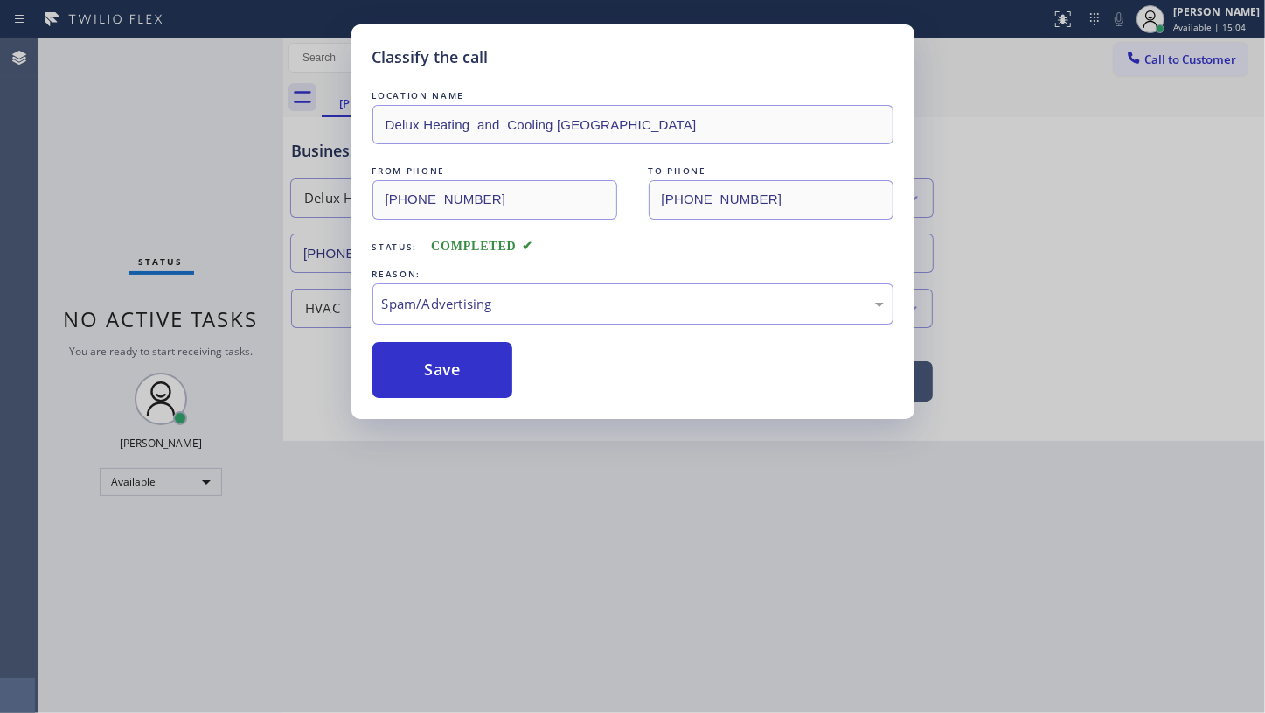
click at [436, 385] on button "Save" at bounding box center [443, 370] width 141 height 56
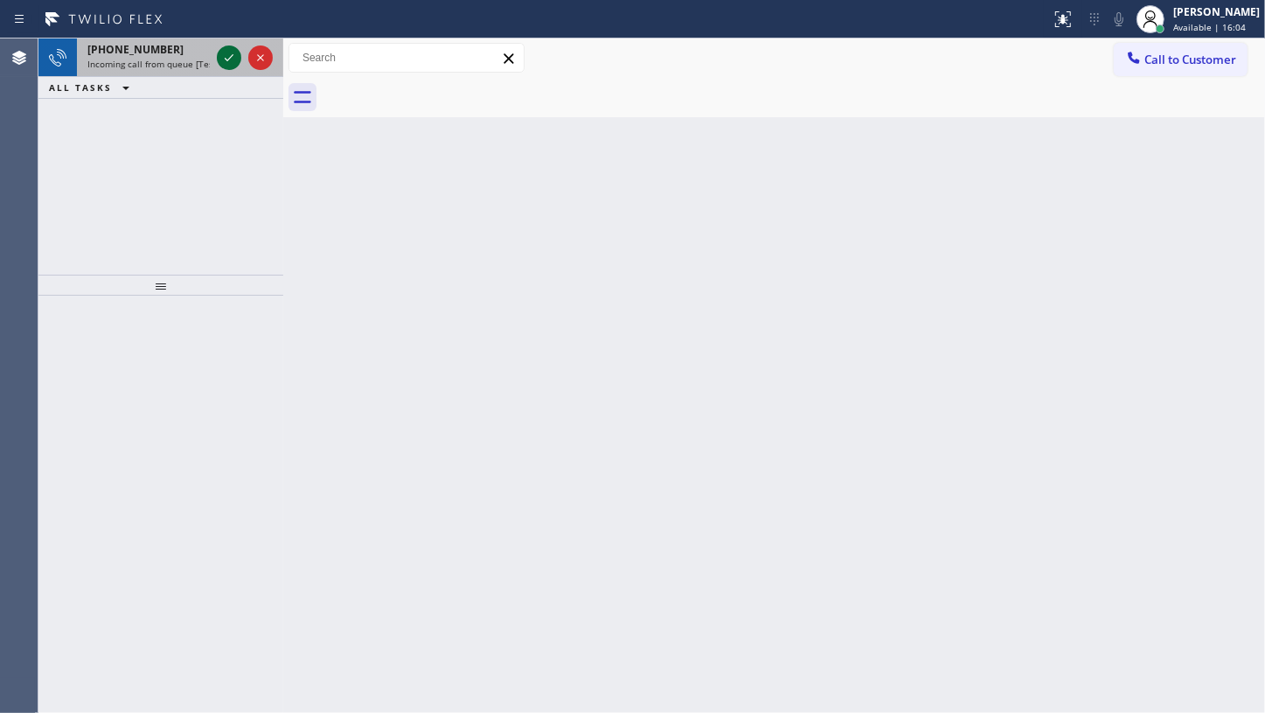
click at [226, 58] on icon at bounding box center [229, 57] width 21 height 21
click at [219, 55] on icon at bounding box center [229, 57] width 21 height 21
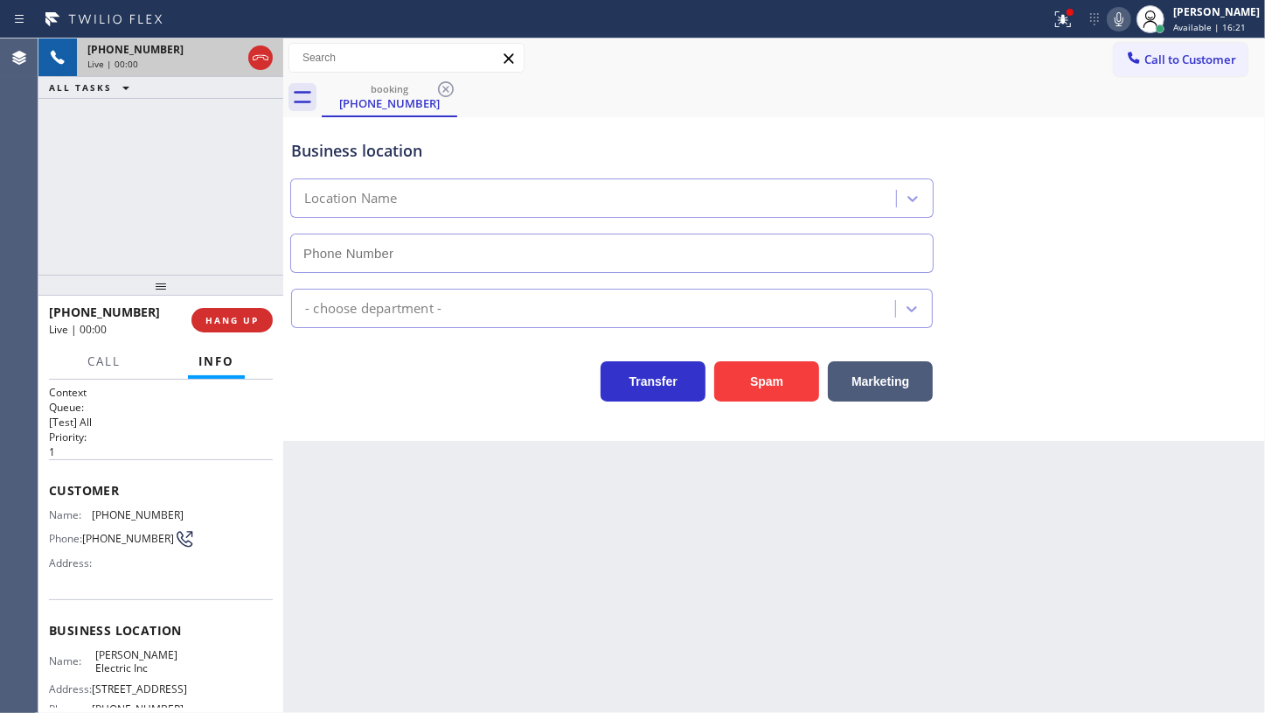
type input "(640) 223-8049"
click at [759, 370] on button "Spam" at bounding box center [766, 381] width 105 height 40
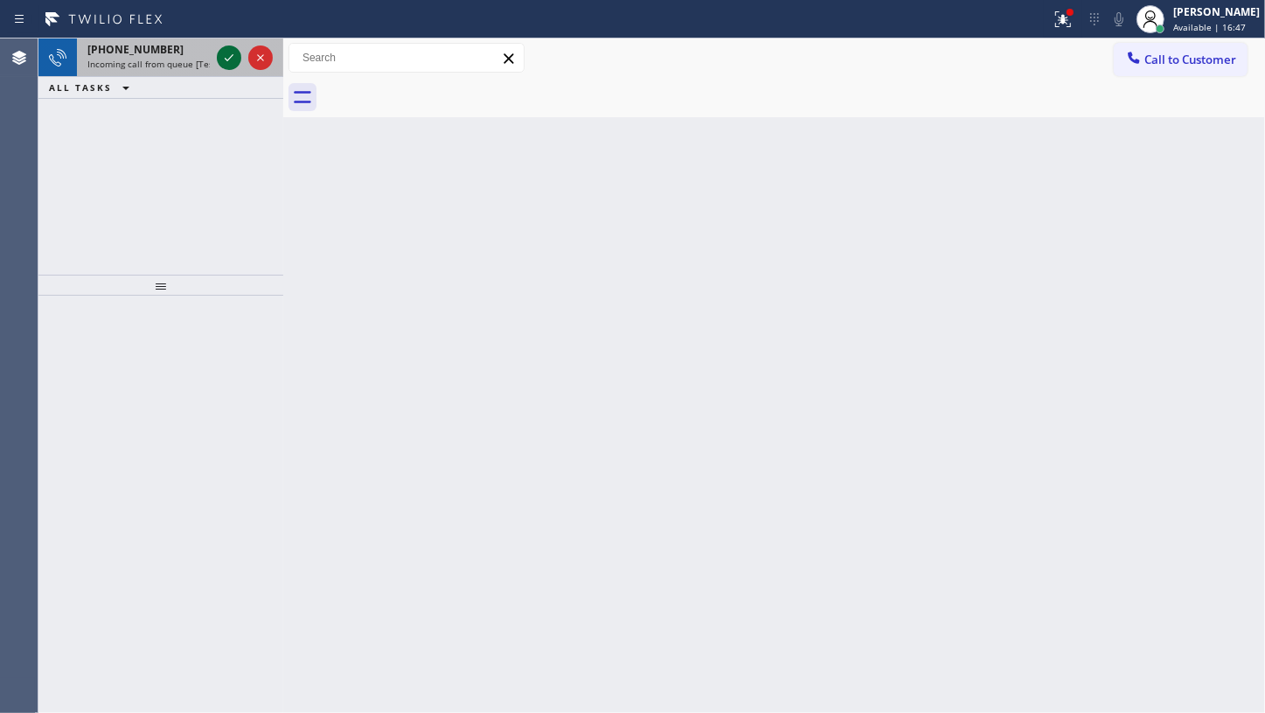
click at [227, 60] on icon at bounding box center [229, 57] width 9 height 7
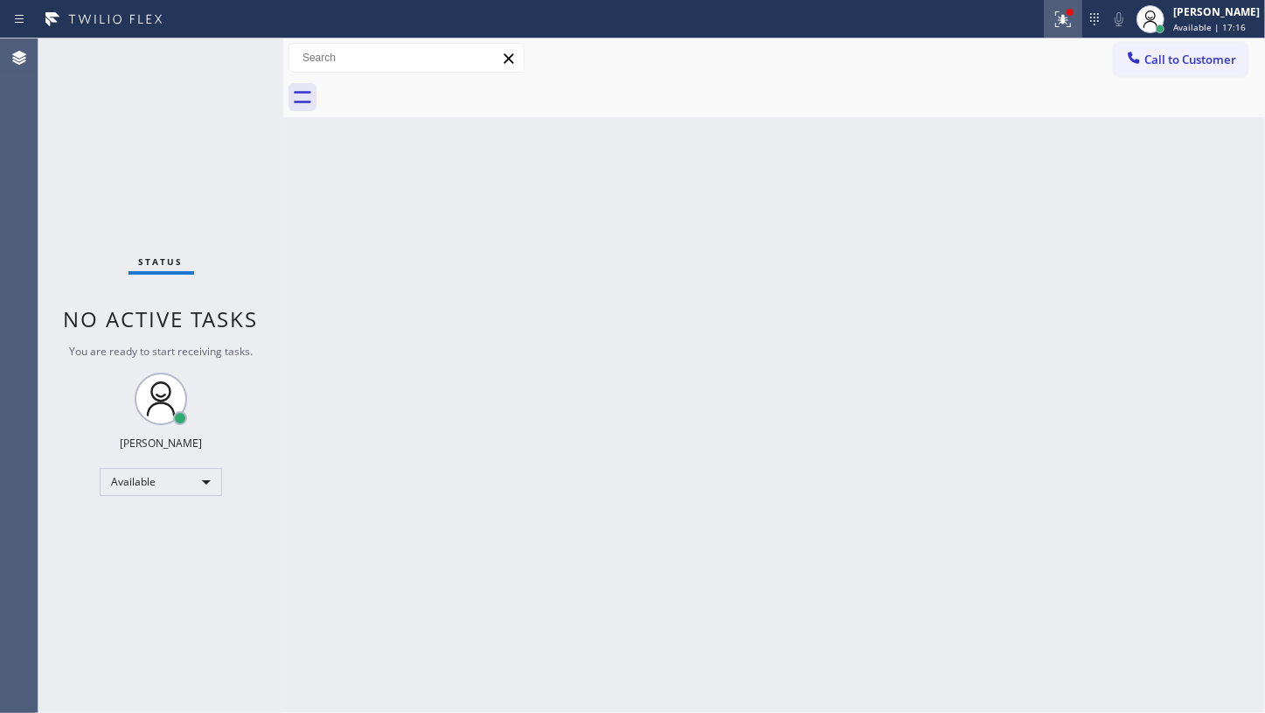
click at [1081, 20] on div at bounding box center [1063, 19] width 38 height 21
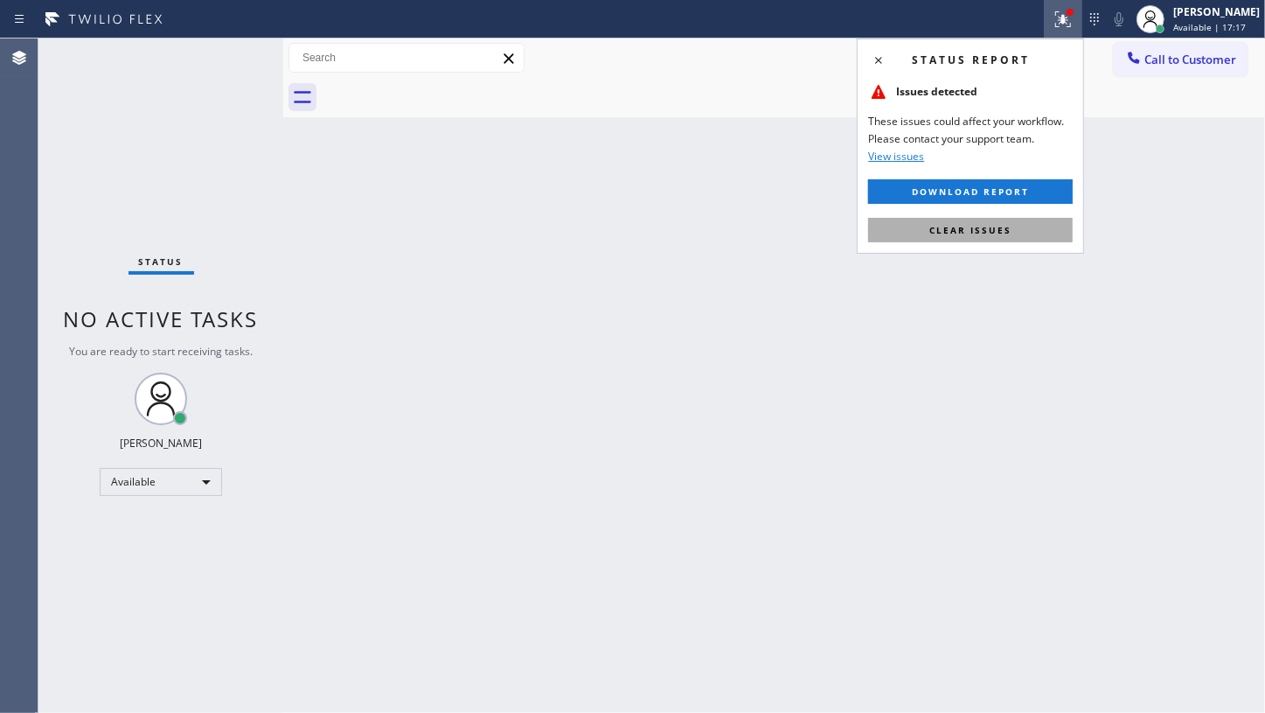
click at [1005, 228] on span "Clear issues" at bounding box center [971, 230] width 82 height 12
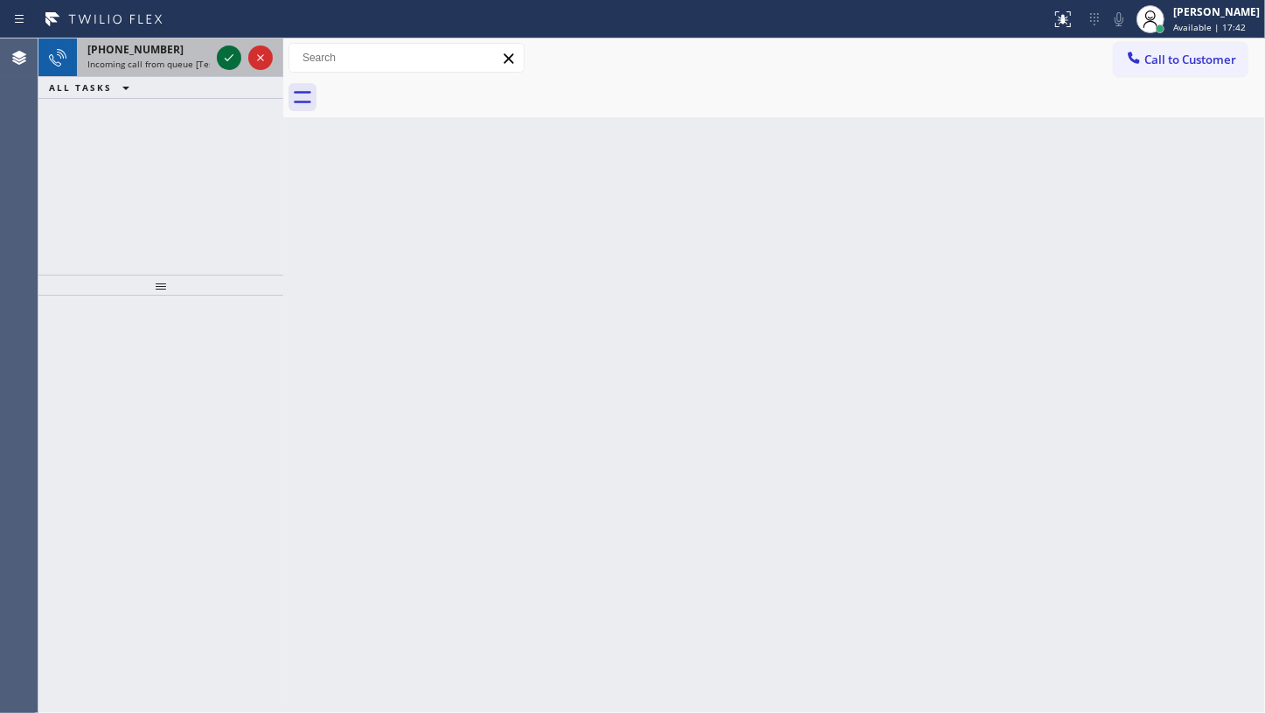
click at [228, 54] on icon at bounding box center [229, 57] width 21 height 21
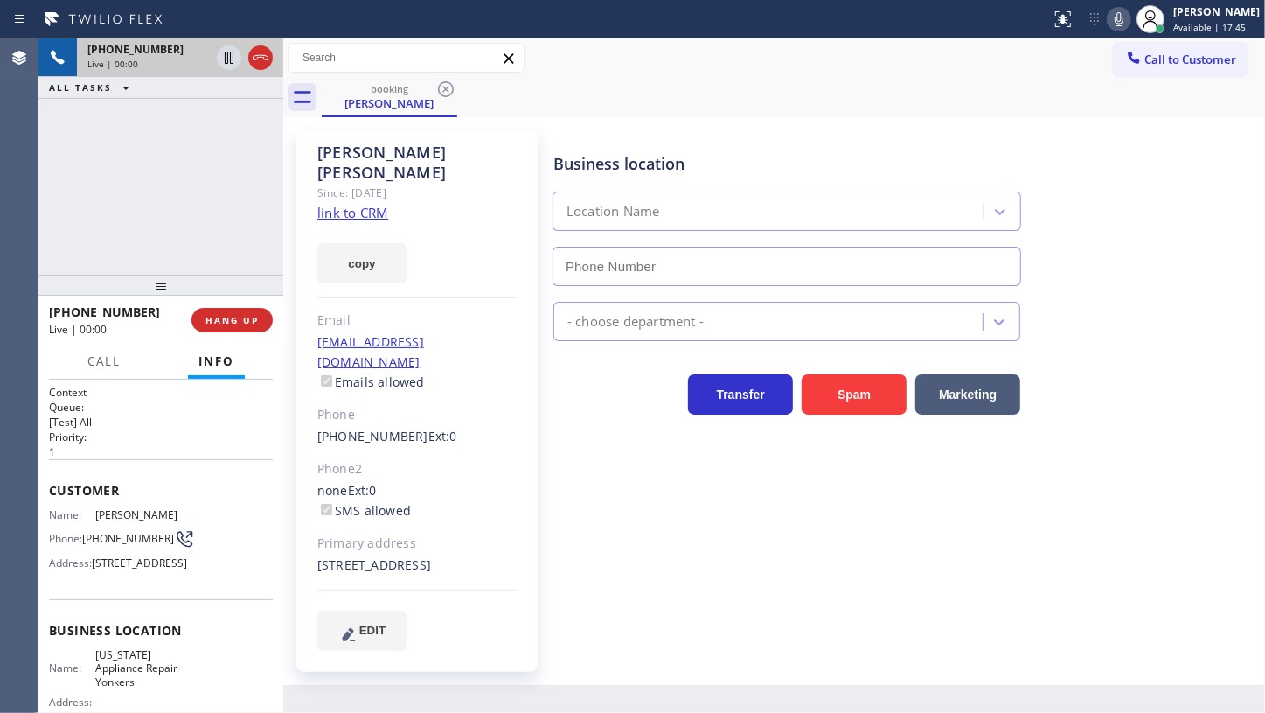
type input "(914) 873-0795"
click at [381, 204] on link "link to CRM" at bounding box center [352, 212] width 71 height 17
drag, startPoint x: 1120, startPoint y: 12, endPoint x: 213, endPoint y: 4, distance: 906.9
click at [1116, 12] on icon at bounding box center [1119, 19] width 21 height 21
click at [217, 52] on div at bounding box center [229, 57] width 24 height 21
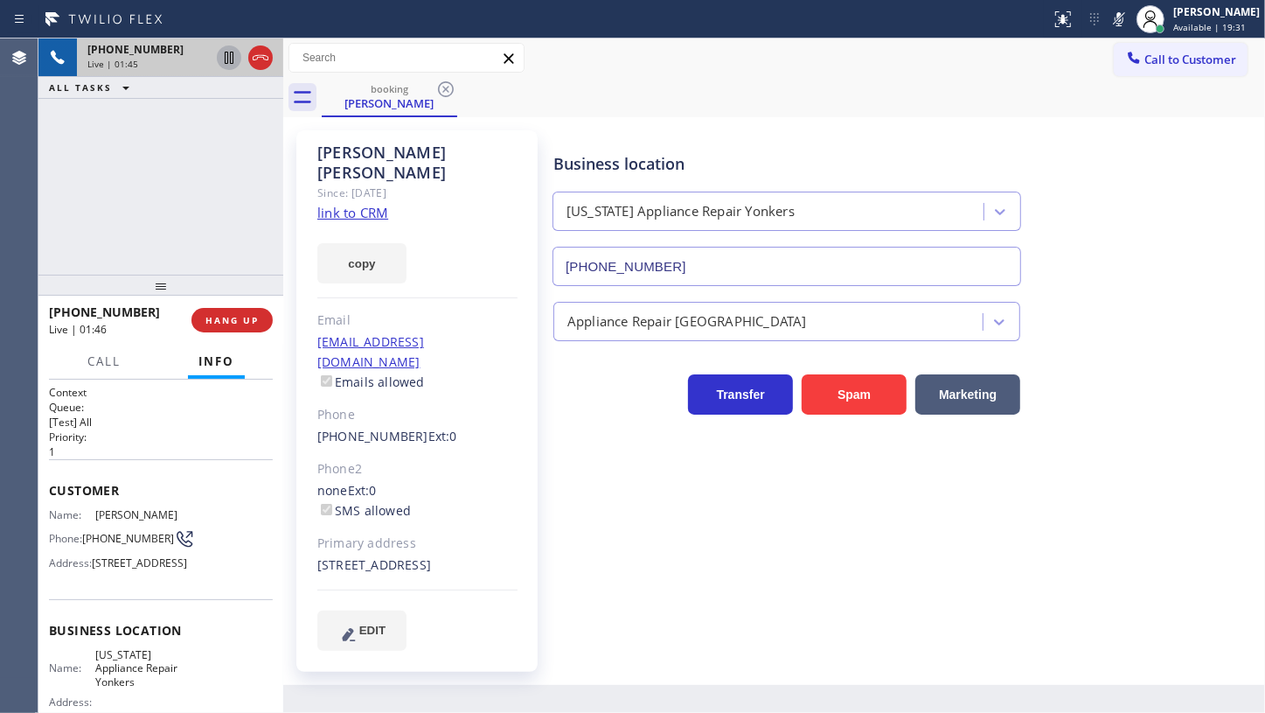
click at [232, 52] on icon at bounding box center [229, 57] width 21 height 21
click at [362, 244] on button "copy" at bounding box center [361, 263] width 89 height 40
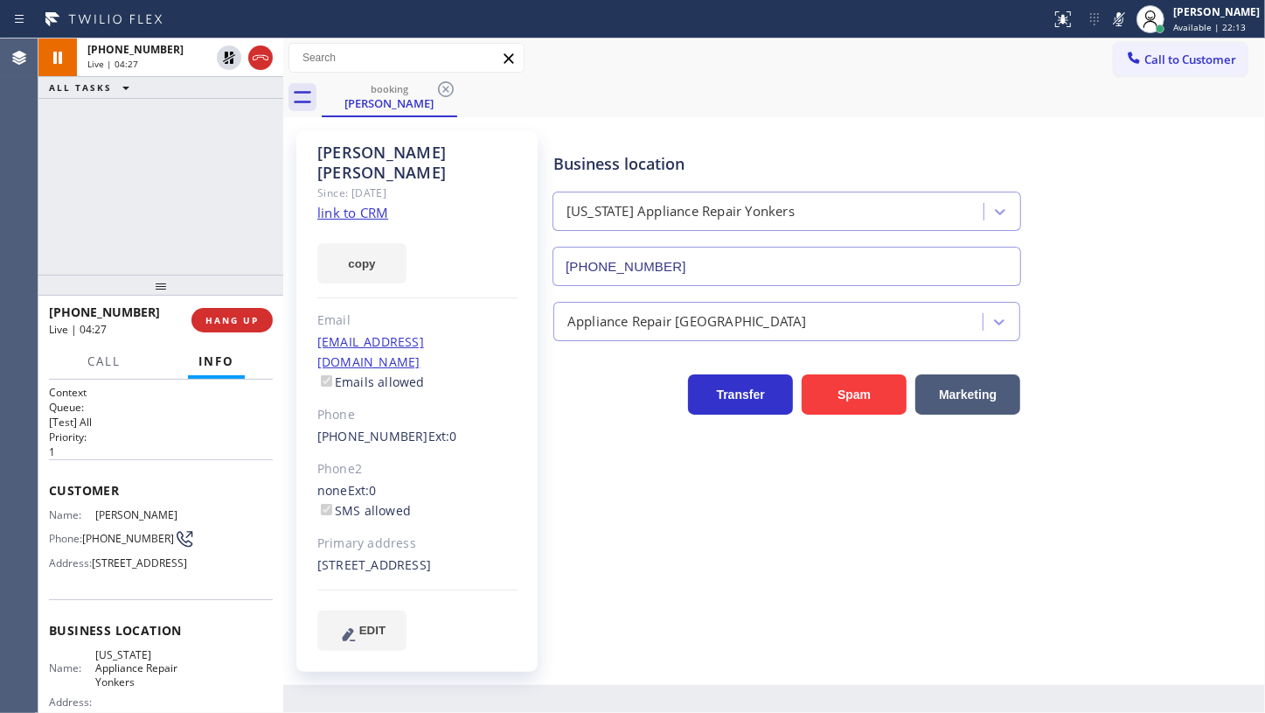
click at [104, 236] on div "+15163172801 Live | 04:27 ALL TASKS ALL TASKS ACTIVE TASKS TASKS IN WRAP UP" at bounding box center [160, 156] width 245 height 236
click at [192, 243] on div "+15163172801 Live | 04:33 ALL TASKS ALL TASKS ACTIVE TASKS TASKS IN WRAP UP" at bounding box center [160, 156] width 245 height 236
click at [82, 162] on div "+15163172801 Live | 05:55 ALL TASKS ALL TASKS ACTIVE TASKS TASKS IN WRAP UP" at bounding box center [160, 156] width 245 height 236
click at [122, 141] on div "+15163172801 Live | 06:33 ALL TASKS ALL TASKS ACTIVE TASKS TASKS IN WRAP UP" at bounding box center [160, 156] width 245 height 236
click at [235, 52] on icon at bounding box center [229, 57] width 21 height 21
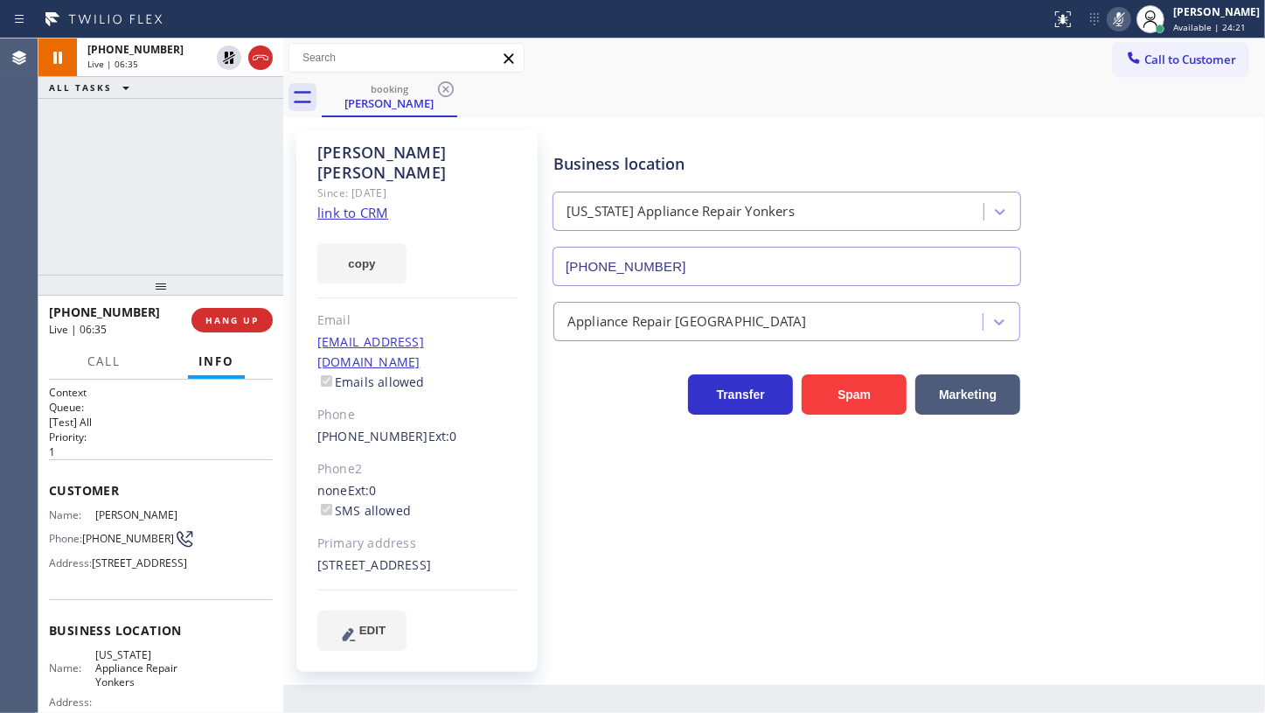
click at [1116, 18] on icon at bounding box center [1119, 19] width 21 height 21
click at [148, 212] on div "+15163172801 Live | 07:01 ALL TASKS ALL TASKS ACTIVE TASKS TASKS IN WRAP UP" at bounding box center [160, 156] width 245 height 236
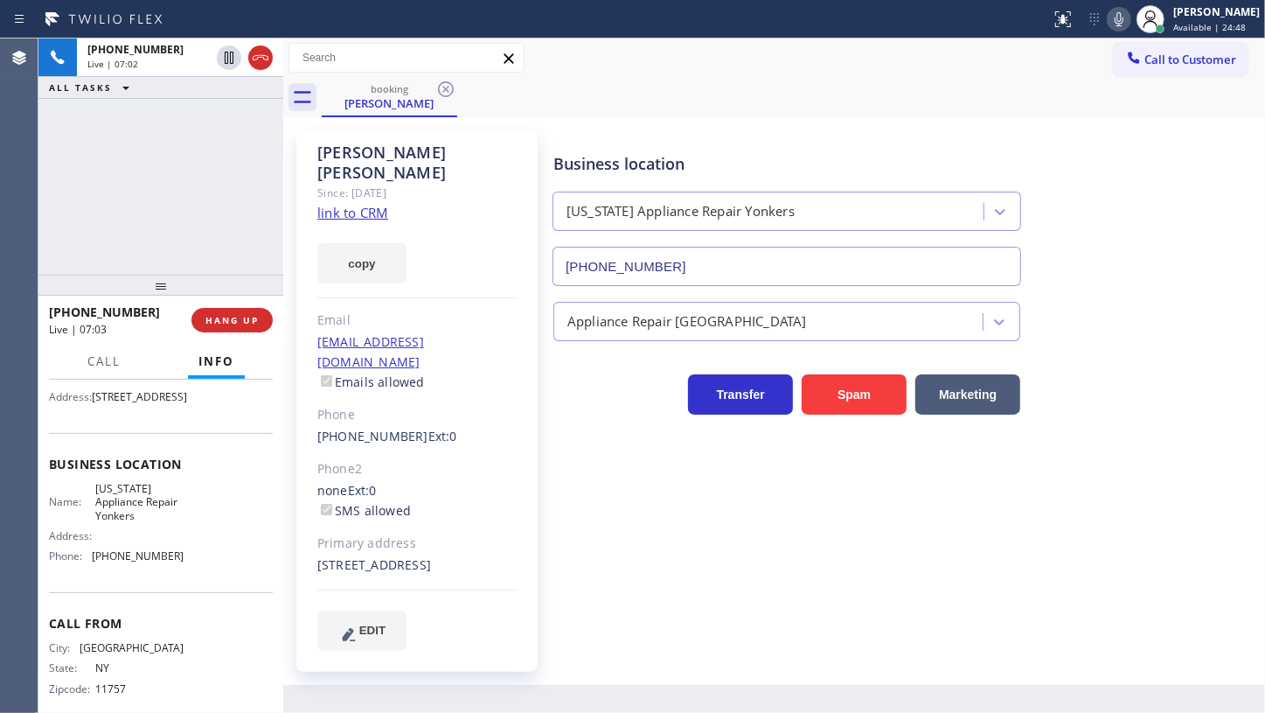
scroll to position [212, 0]
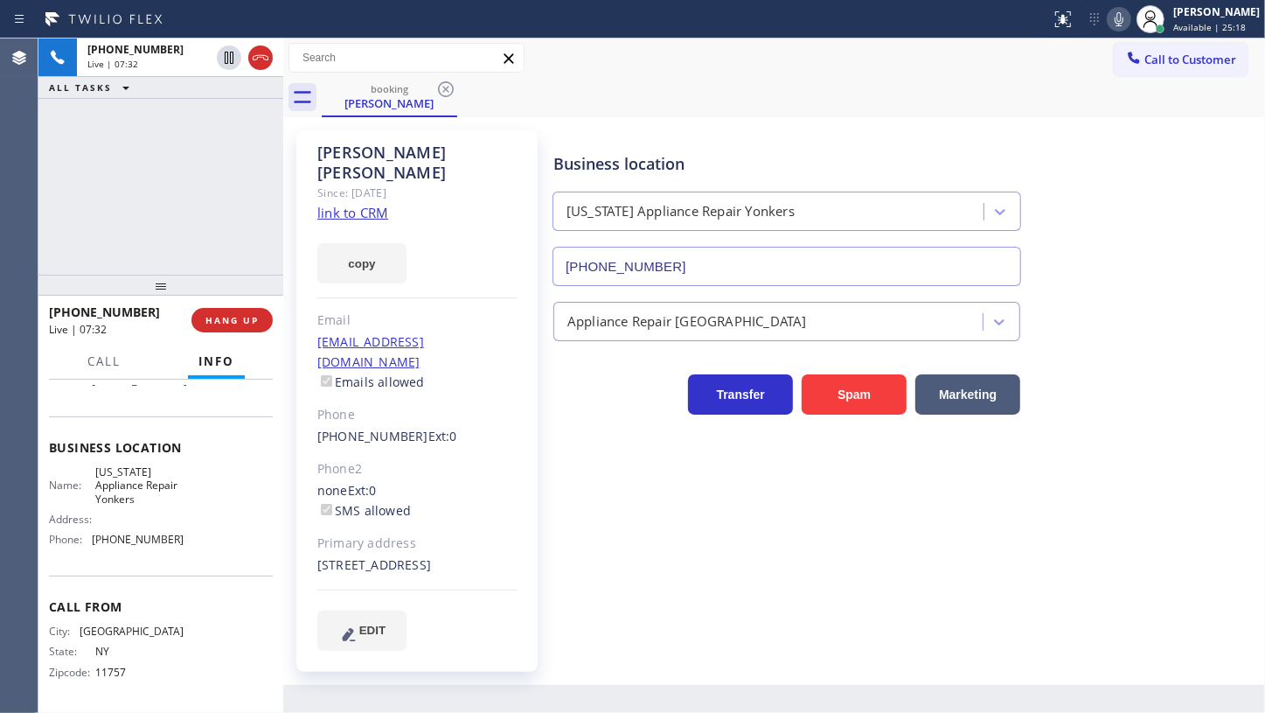
click at [212, 214] on div "+15163172801 Live | 07:32 ALL TASKS ALL TASKS ACTIVE TASKS TASKS IN WRAP UP" at bounding box center [160, 156] width 245 height 236
click at [255, 324] on span "HANG UP" at bounding box center [232, 320] width 53 height 12
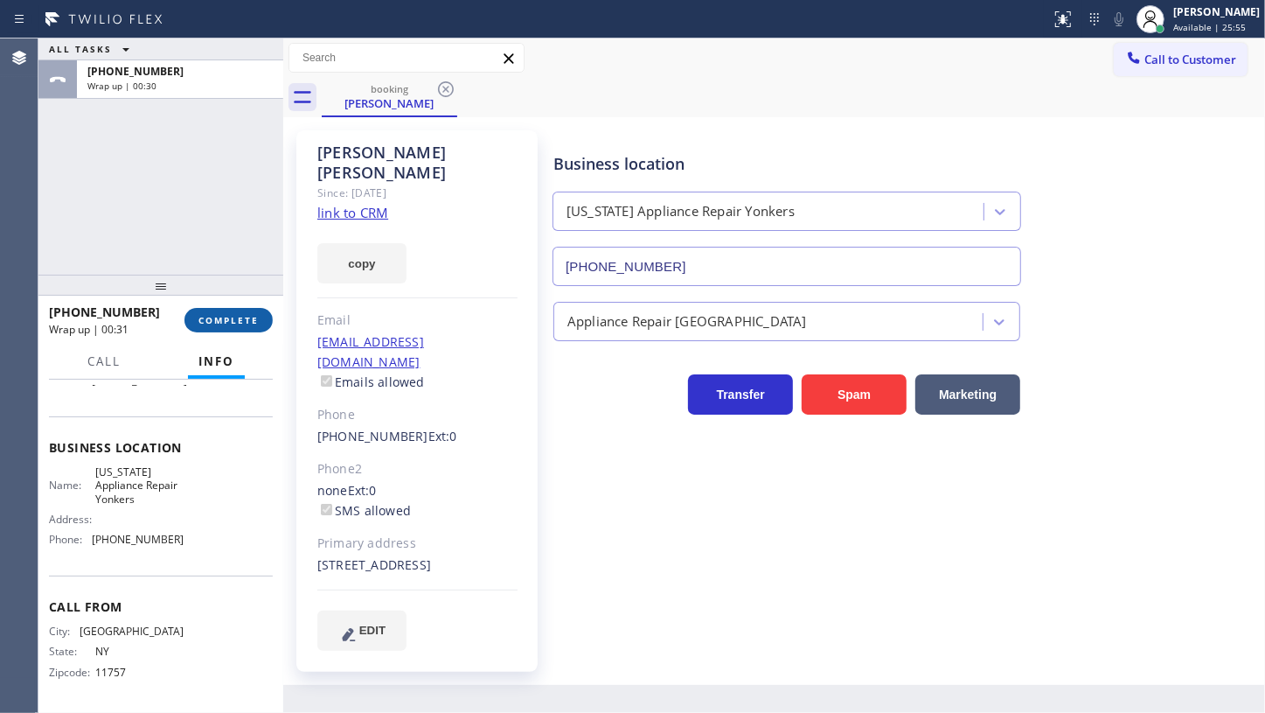
click at [219, 324] on span "COMPLETE" at bounding box center [229, 320] width 60 height 12
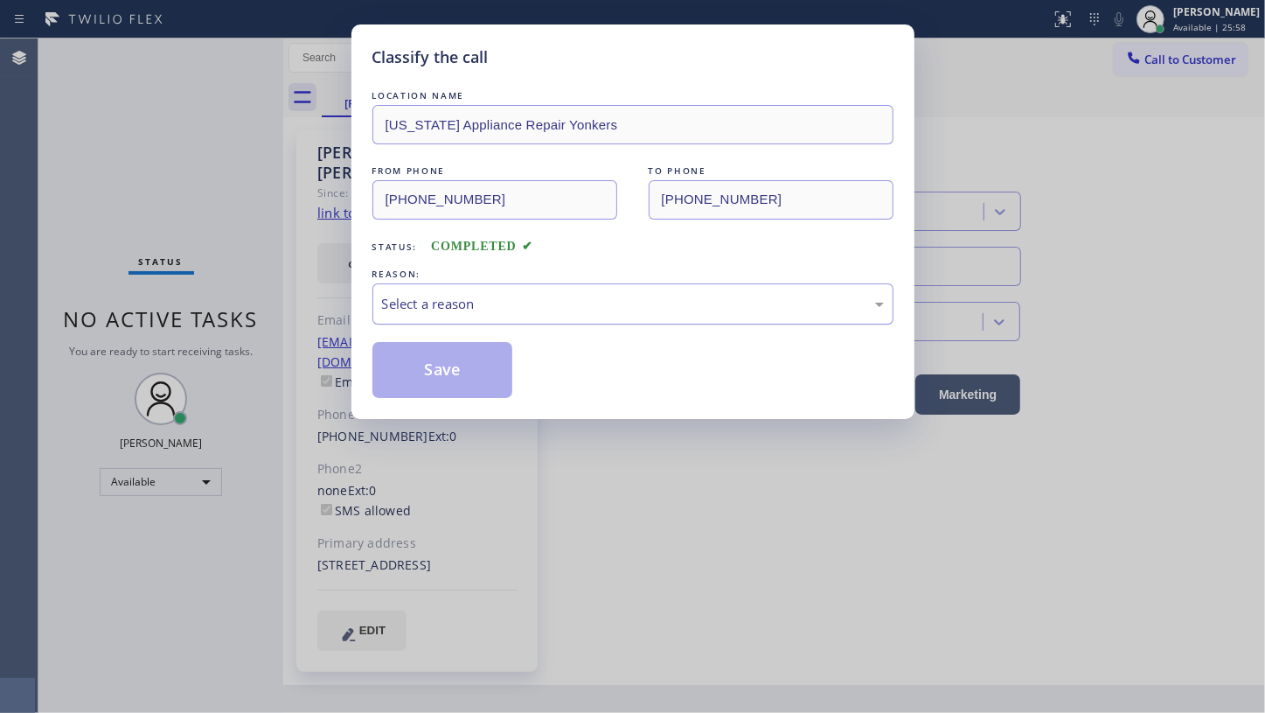
click at [403, 307] on div "Select a reason" at bounding box center [633, 304] width 502 height 20
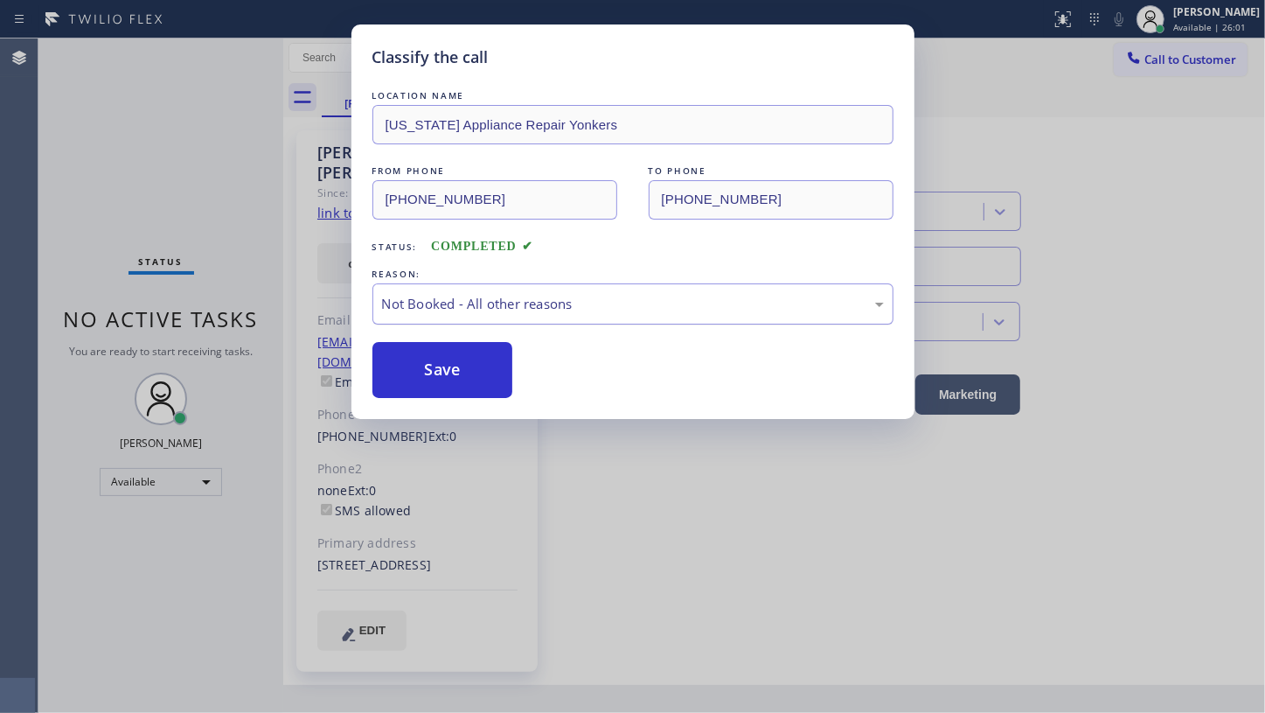
click at [455, 315] on div "Not Booked - All other reasons" at bounding box center [633, 303] width 521 height 41
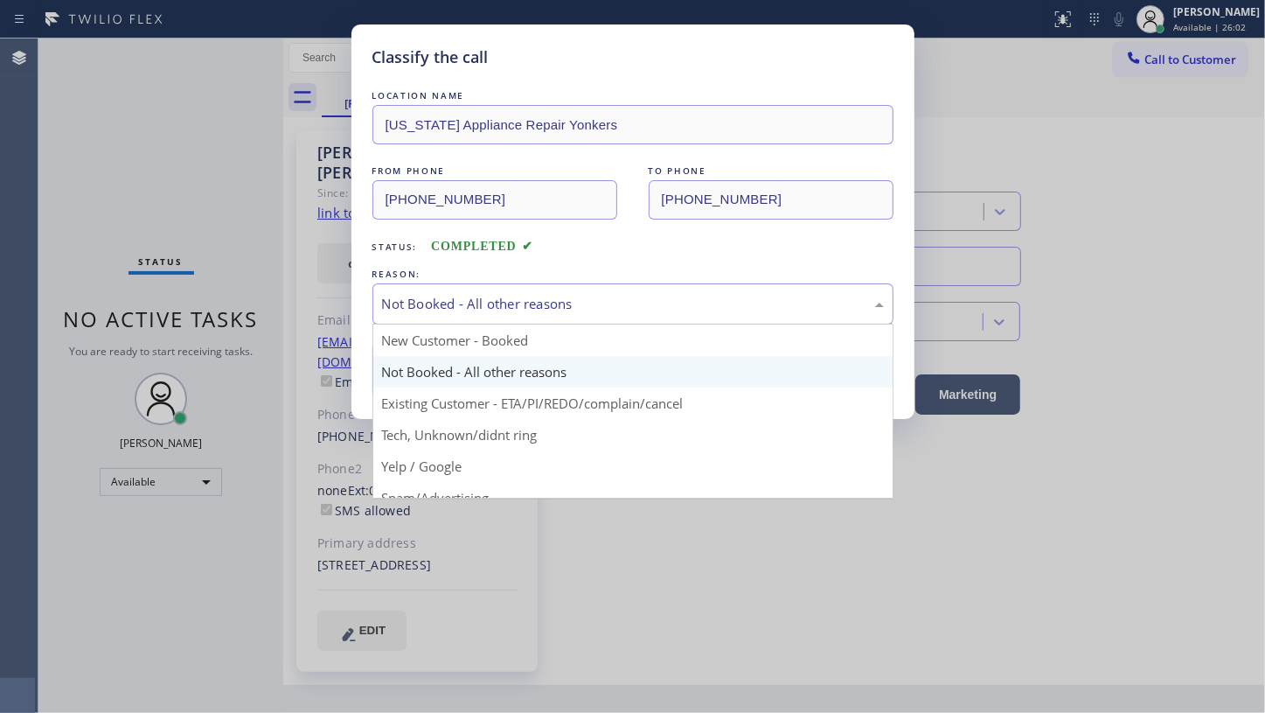
drag, startPoint x: 414, startPoint y: 402, endPoint x: 428, endPoint y: 349, distance: 55.1
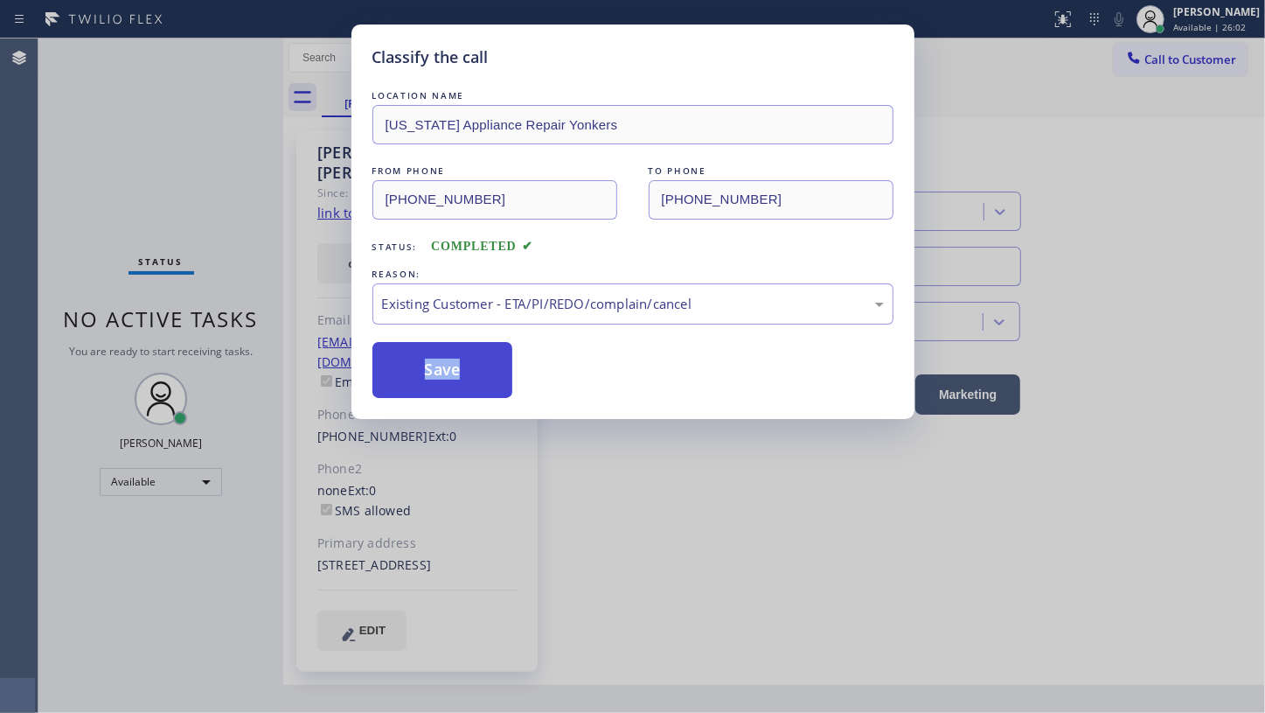
click at [428, 349] on button "Save" at bounding box center [443, 370] width 141 height 56
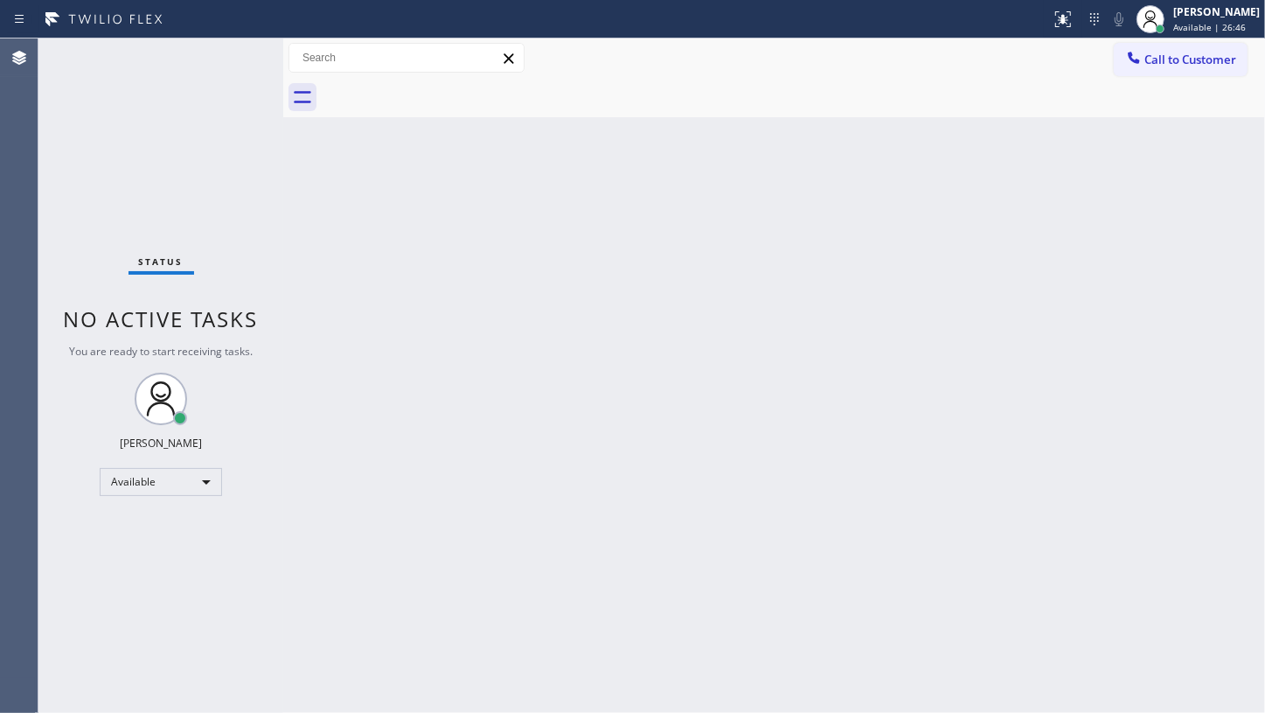
click at [135, 150] on div "Status No active tasks You are ready to start receiving tasks. JENIZA ALCAYDE A…" at bounding box center [160, 375] width 245 height 674
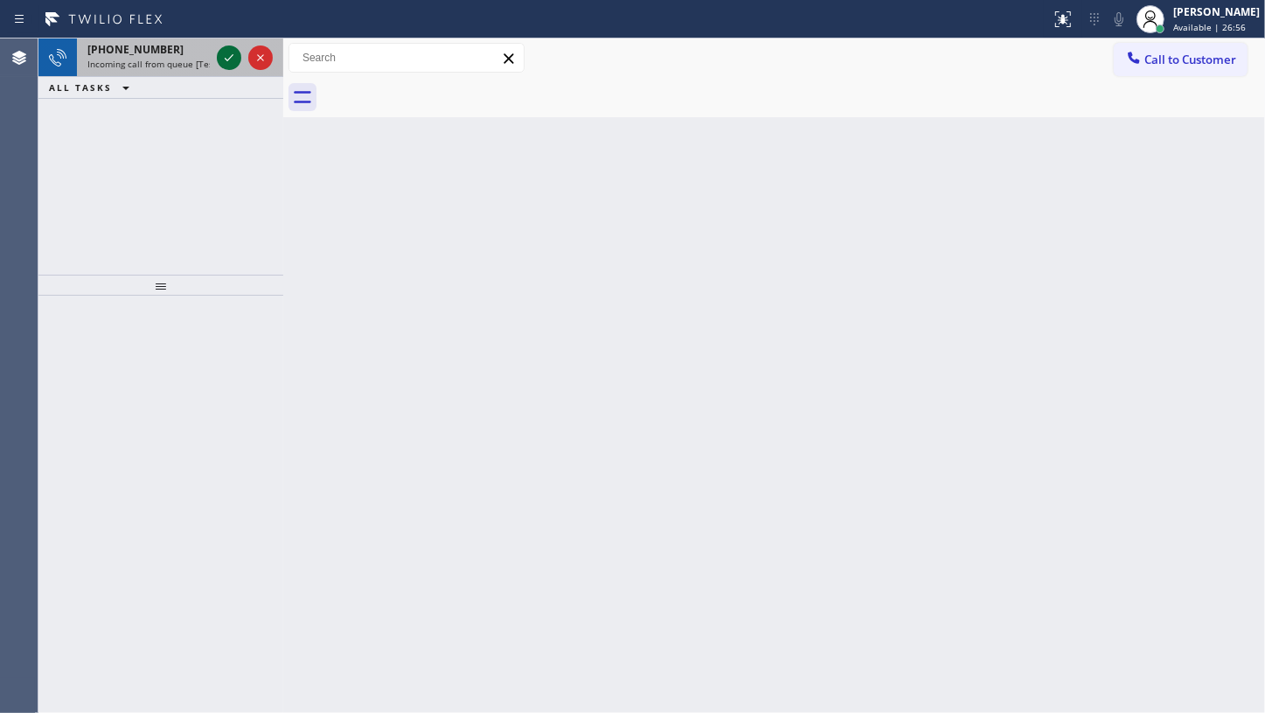
click at [233, 61] on icon at bounding box center [229, 57] width 21 height 21
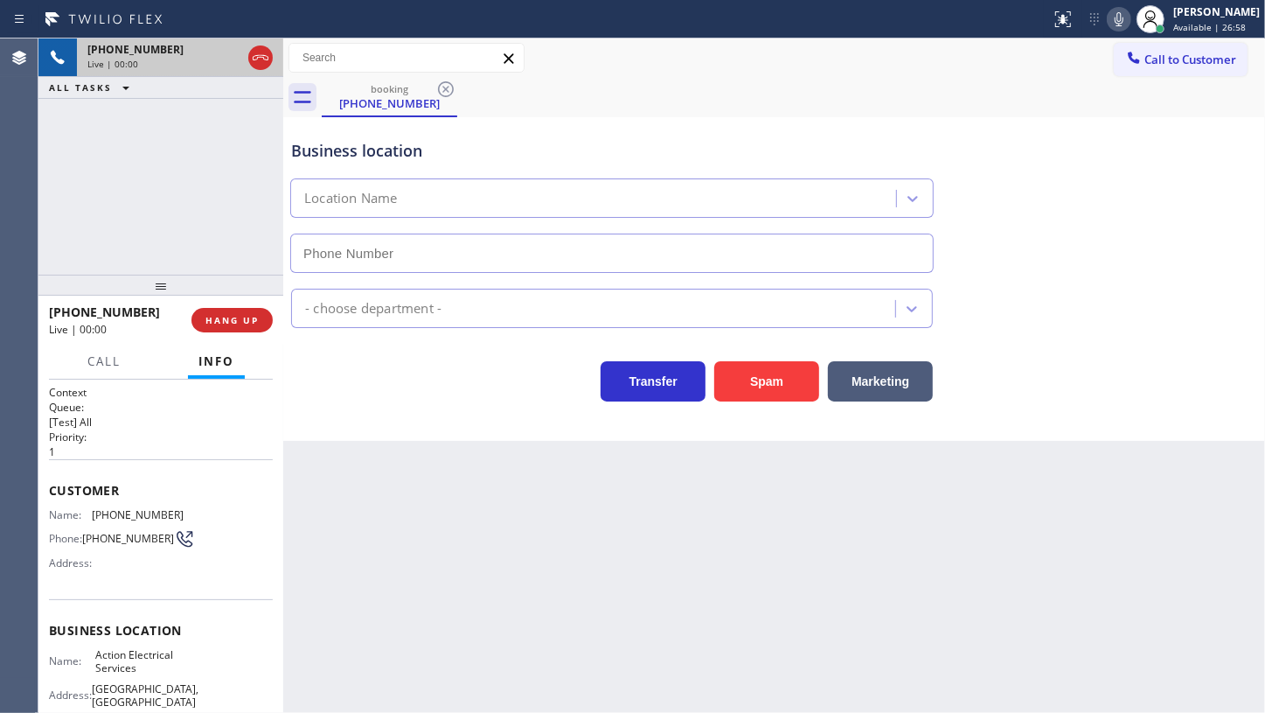
type input "(856) 856-3417"
drag, startPoint x: 219, startPoint y: 308, endPoint x: 220, endPoint y: 317, distance: 9.8
click at [219, 317] on button "HANG UP" at bounding box center [232, 320] width 81 height 24
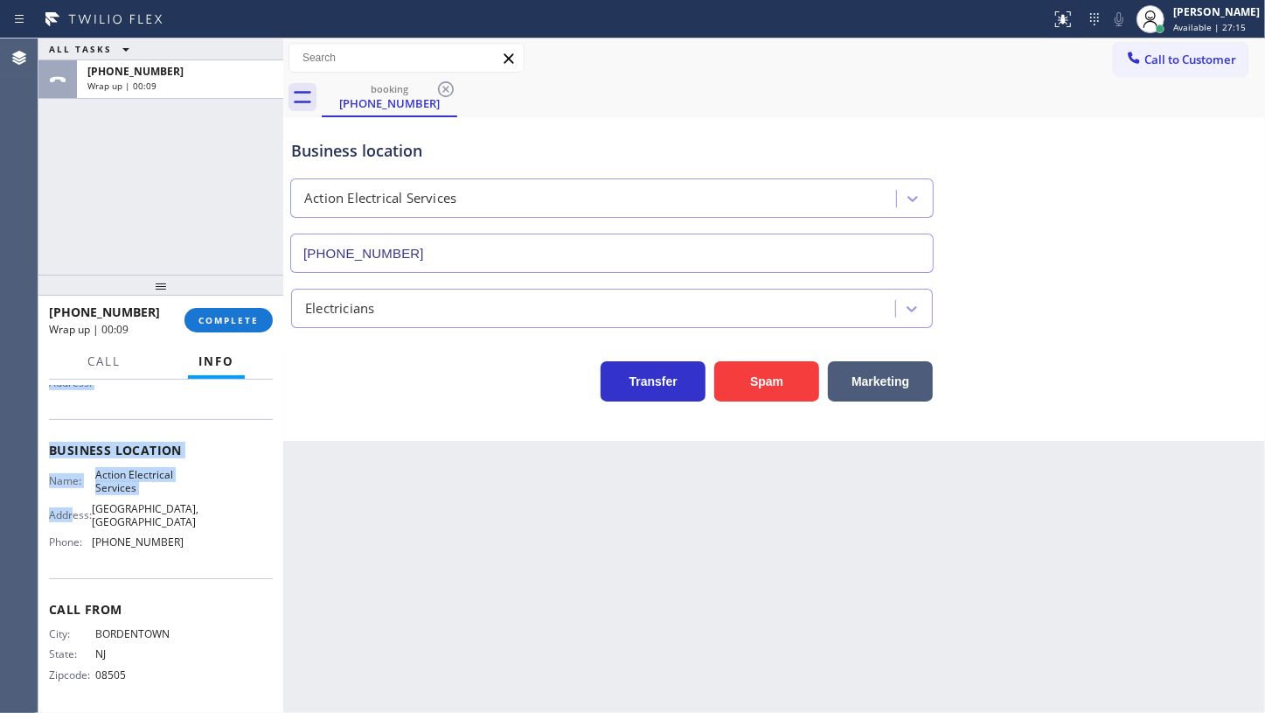
scroll to position [199, 0]
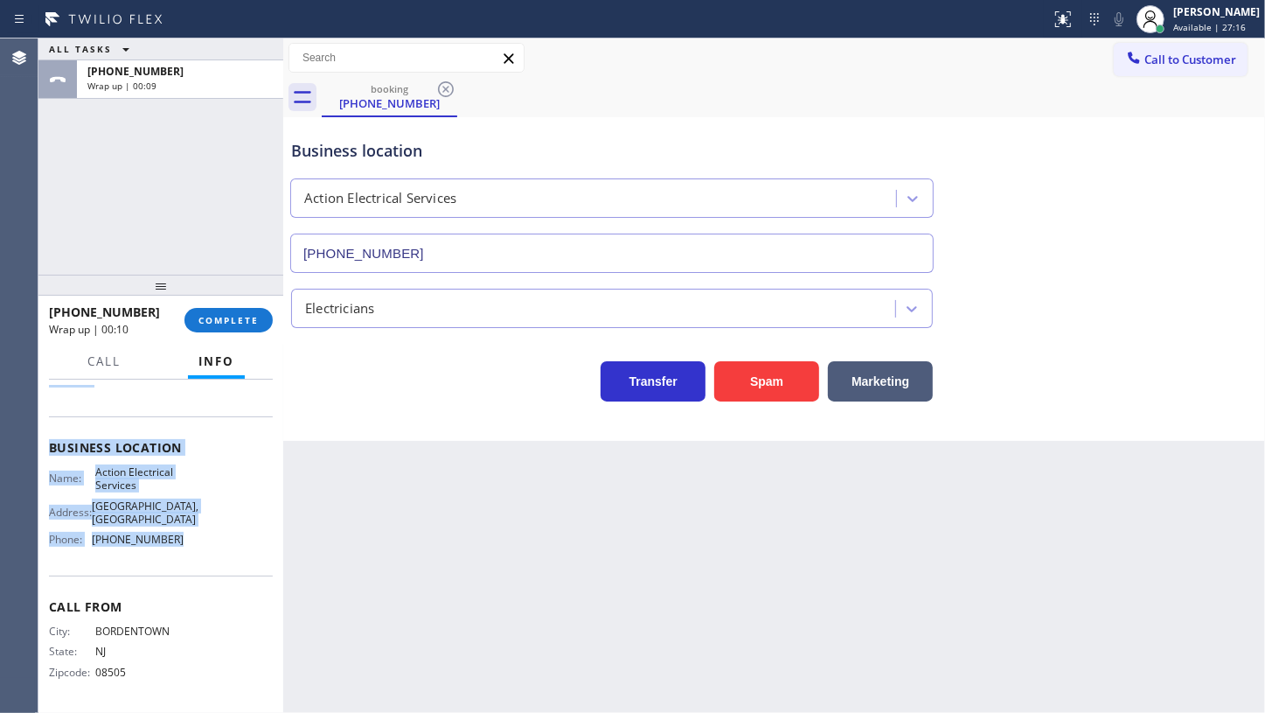
drag, startPoint x: 50, startPoint y: 403, endPoint x: 172, endPoint y: 532, distance: 177.5
click at [172, 532] on div "Context Queue: [Test] All Priority: 1 Customer Name: (609) 456-8600 Phone: (609…" at bounding box center [161, 455] width 224 height 506
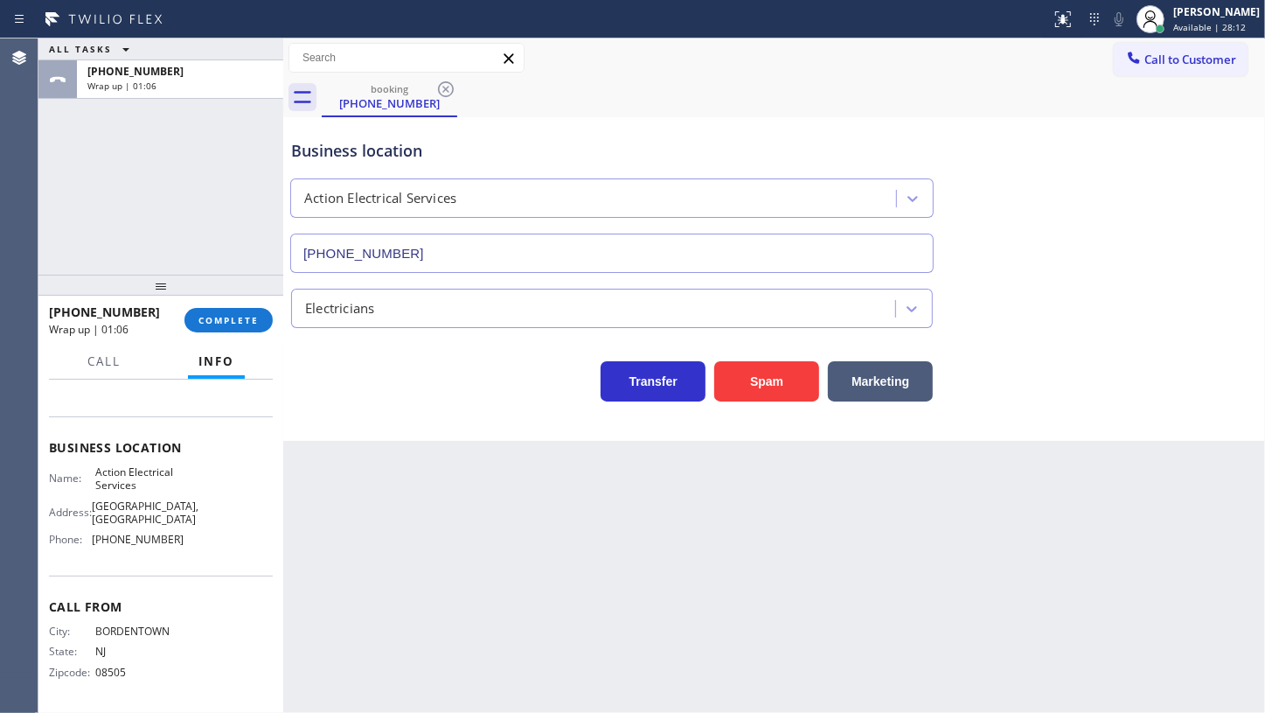
click at [142, 212] on div "ALL TASKS ALL TASKS ACTIVE TASKS TASKS IN WRAP UP +16094568600 Wrap up | 01:06" at bounding box center [160, 156] width 245 height 236
click at [234, 316] on span "COMPLETE" at bounding box center [229, 320] width 60 height 12
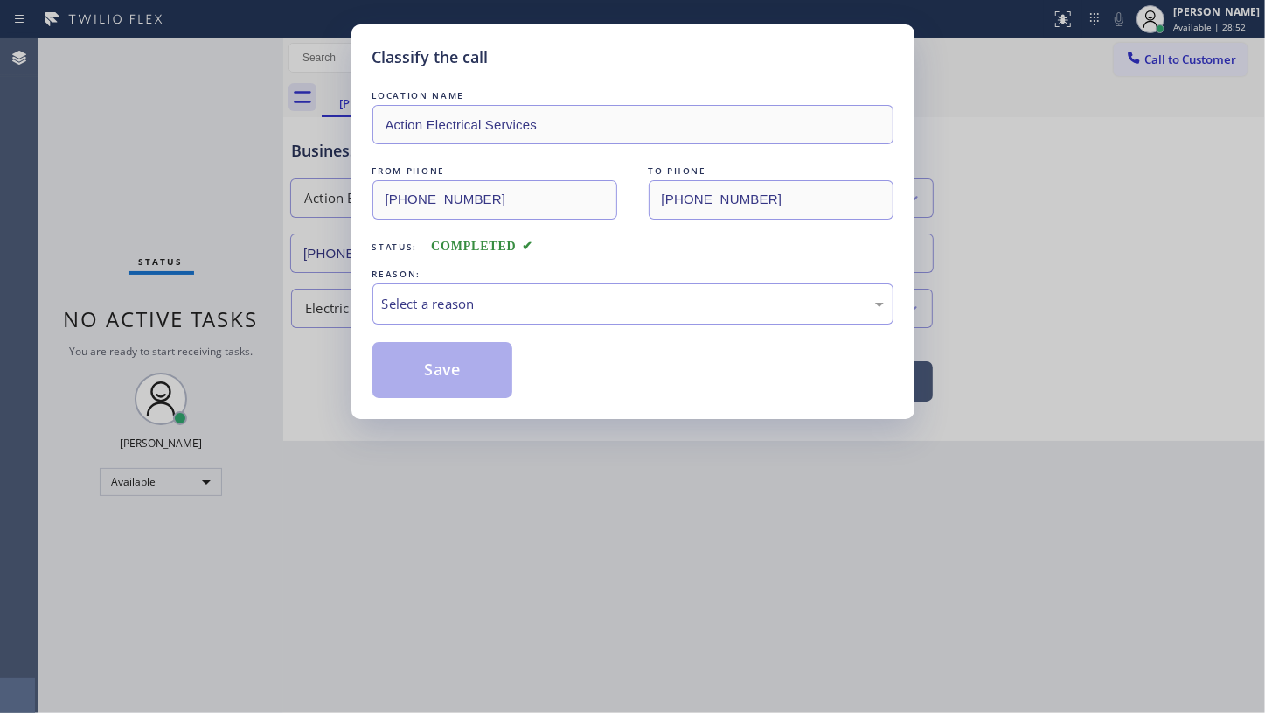
click at [464, 276] on div "REASON:" at bounding box center [633, 274] width 521 height 18
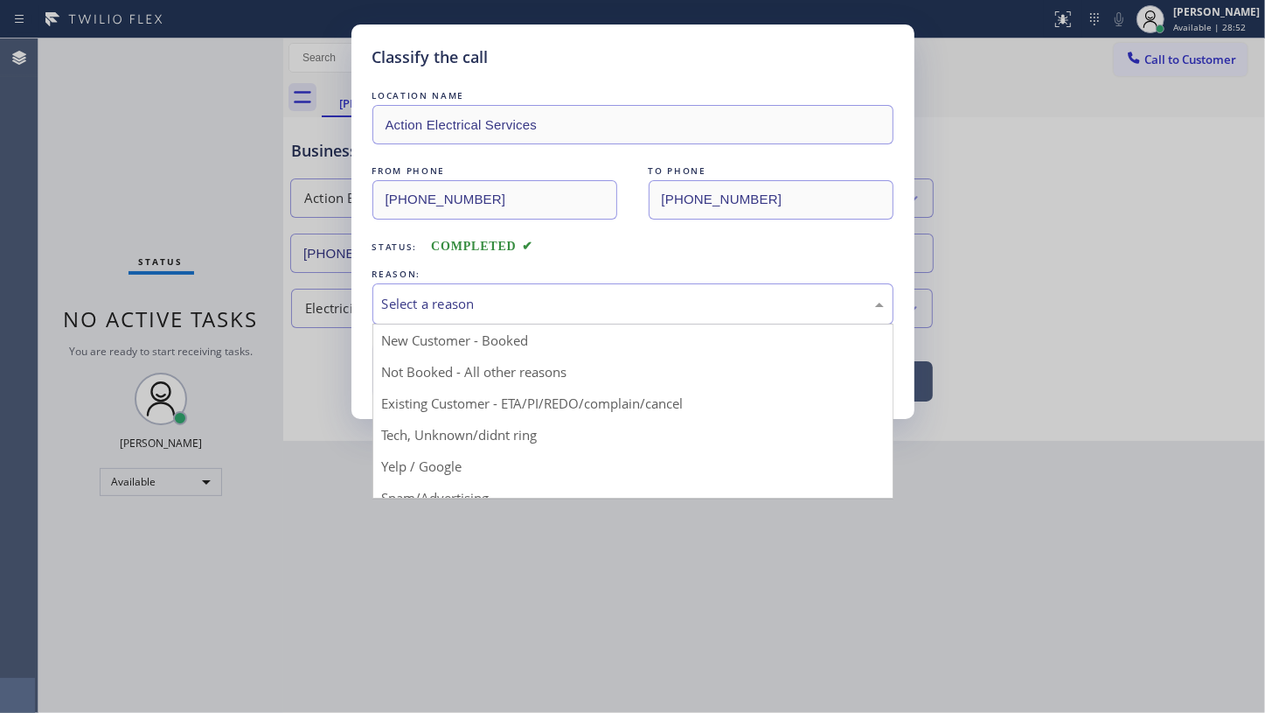
click at [464, 283] on div "Select a reason" at bounding box center [633, 303] width 521 height 41
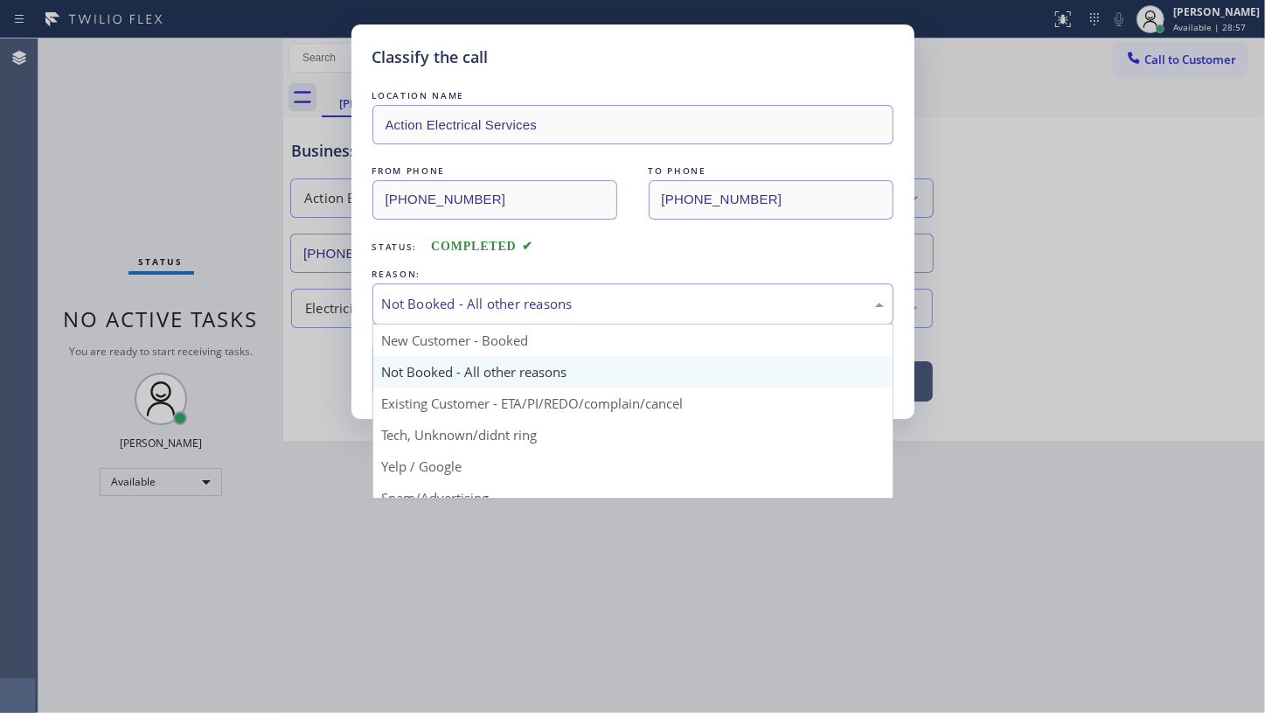
click at [436, 304] on div "Not Booked - All other reasons" at bounding box center [633, 304] width 502 height 20
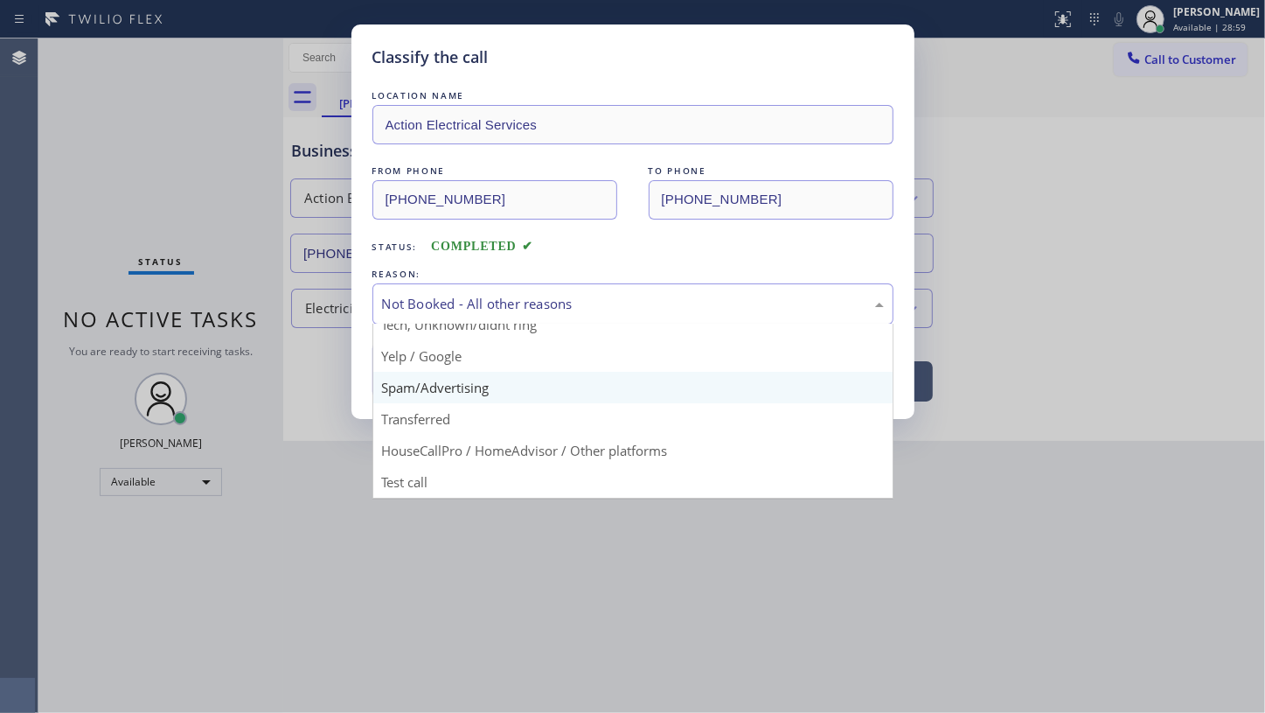
scroll to position [116, 0]
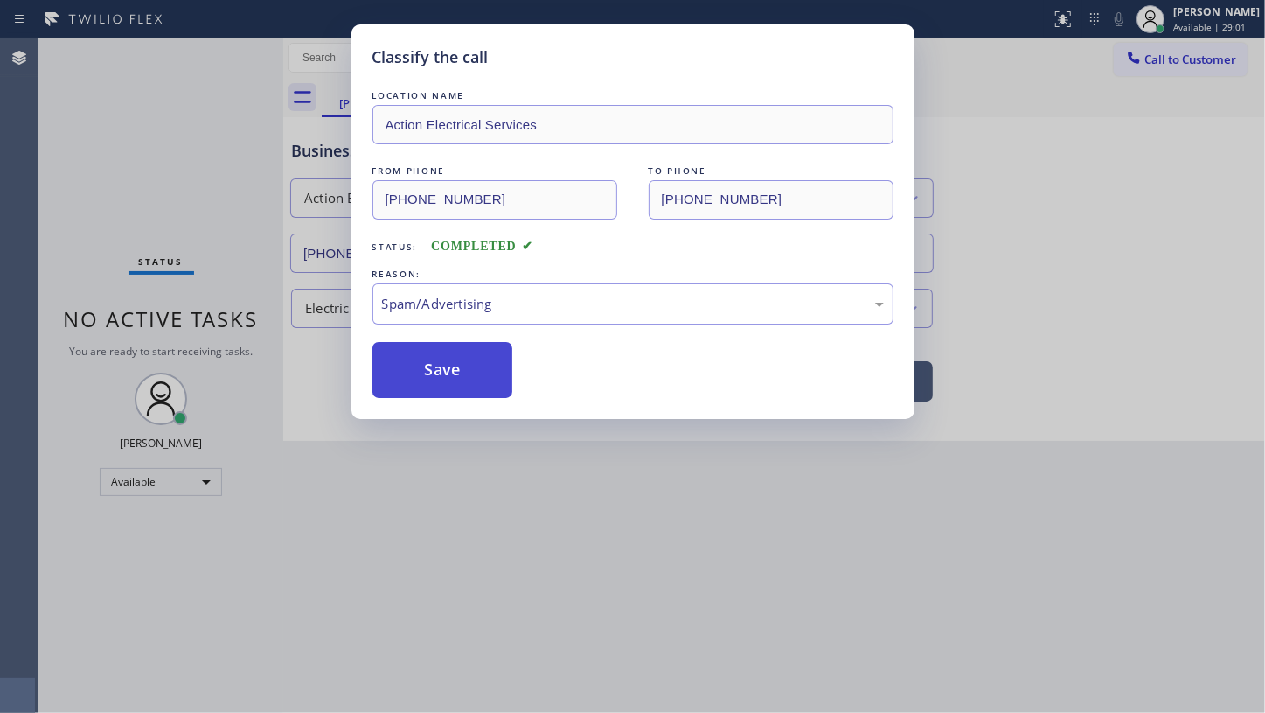
click at [460, 363] on button "Save" at bounding box center [443, 370] width 141 height 56
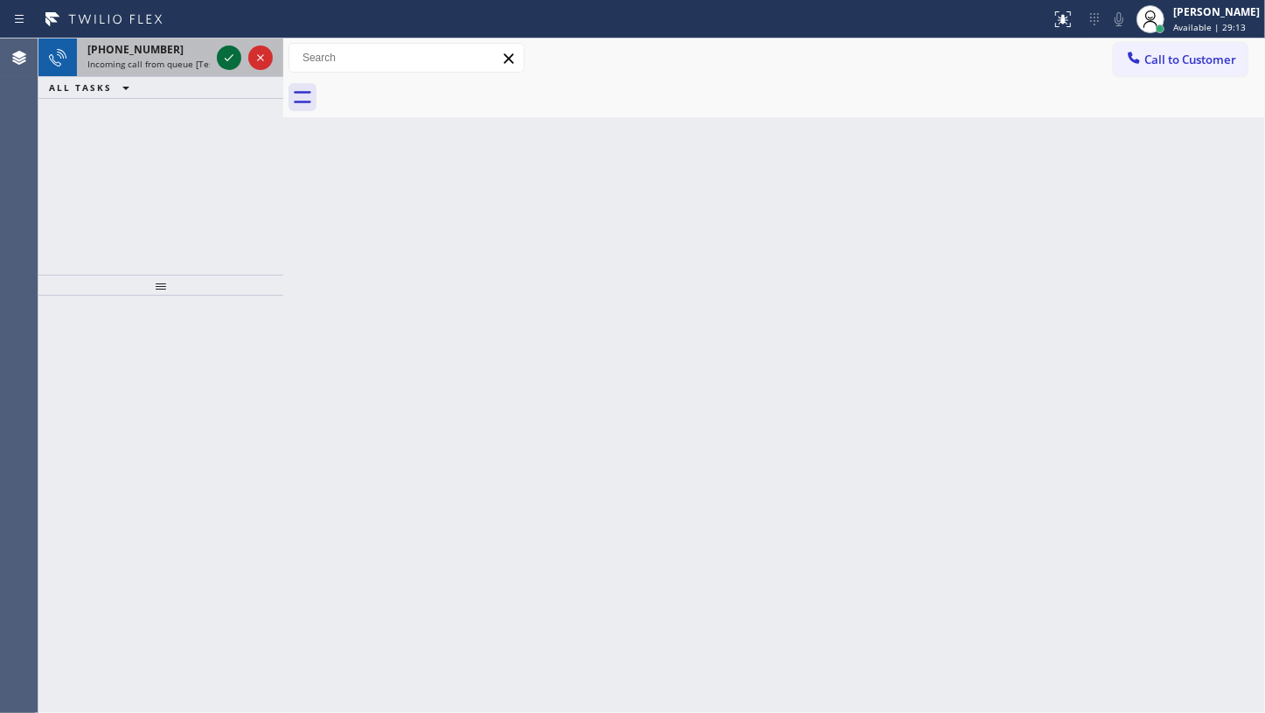
click at [226, 61] on icon at bounding box center [229, 57] width 21 height 21
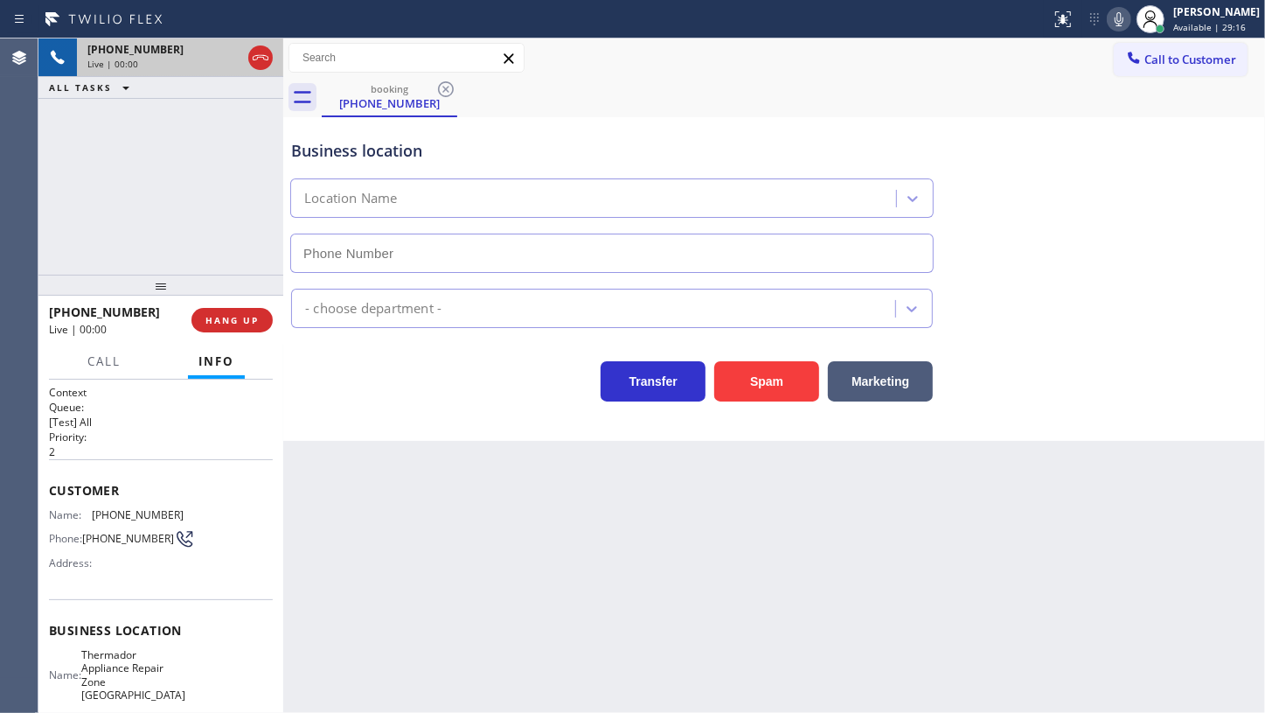
type input "(475) 244-7758"
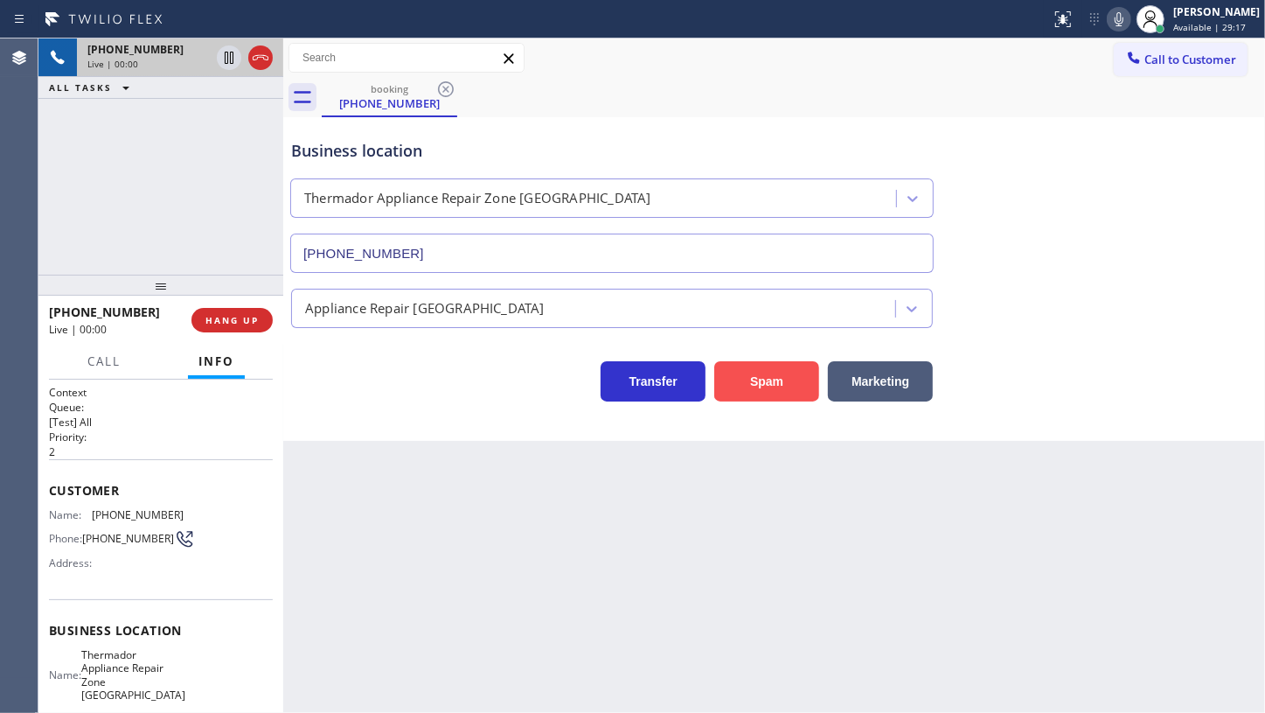
click at [733, 378] on button "Spam" at bounding box center [766, 381] width 105 height 40
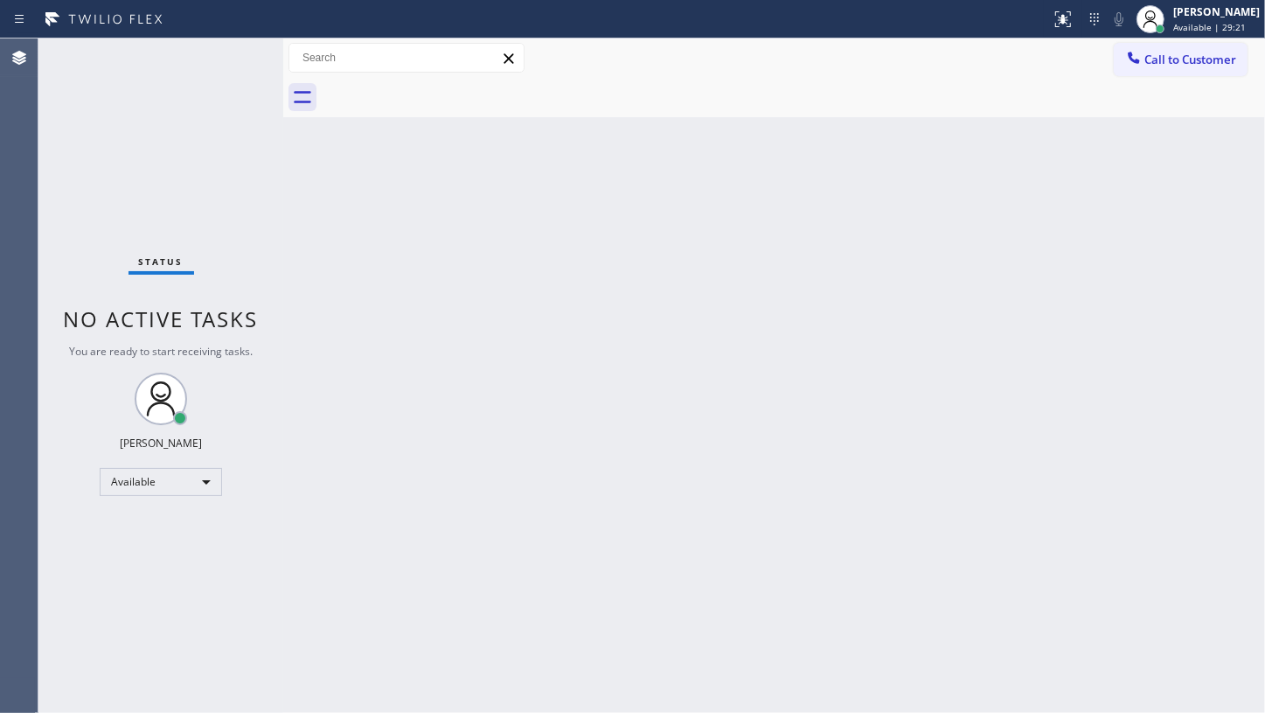
drag, startPoint x: 634, startPoint y: 345, endPoint x: 671, endPoint y: 254, distance: 98.1
click at [644, 312] on div "Back to Dashboard Change Sender ID Customers Technicians Select a contact Outbo…" at bounding box center [774, 375] width 982 height 674
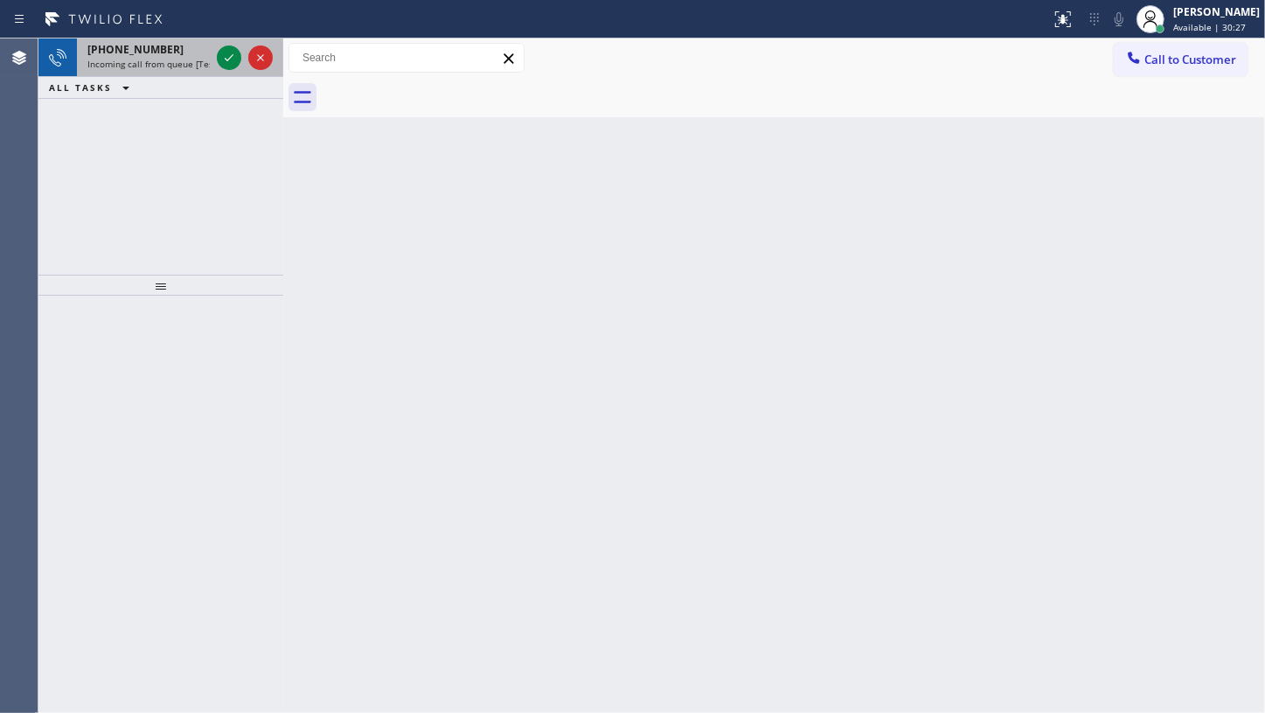
click at [242, 65] on div at bounding box center [244, 57] width 63 height 38
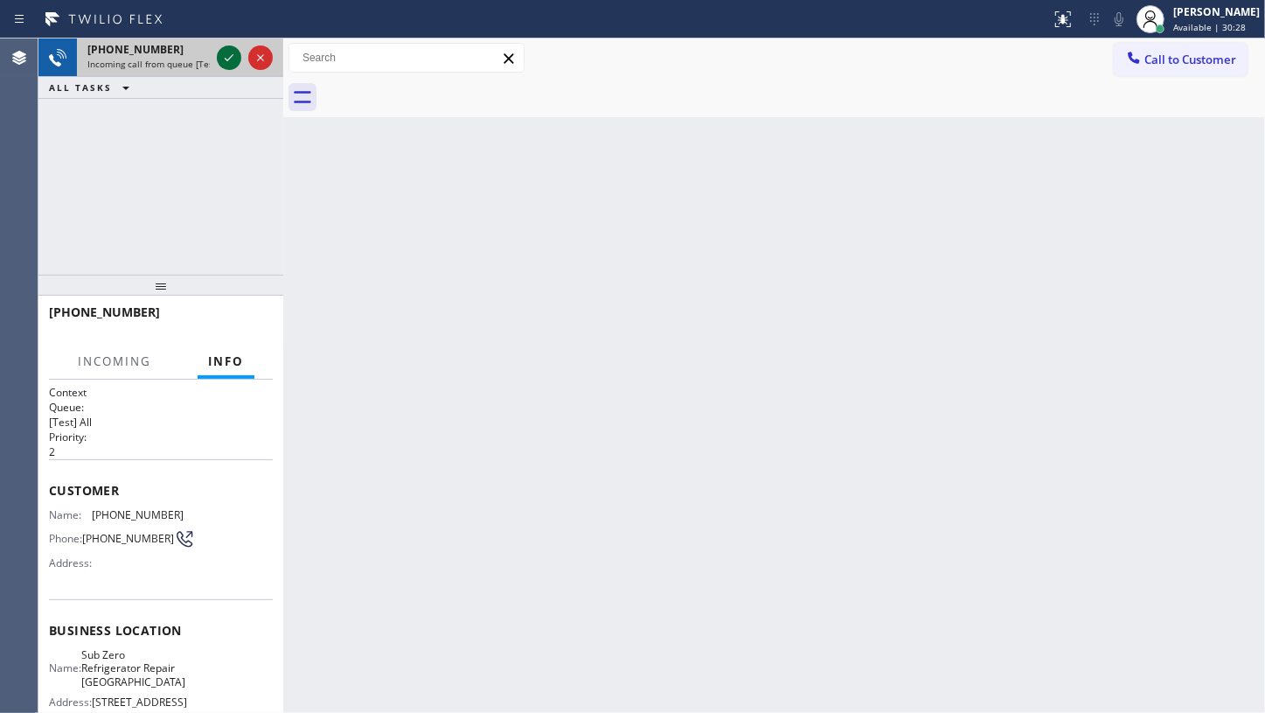
click at [240, 65] on div at bounding box center [229, 57] width 24 height 21
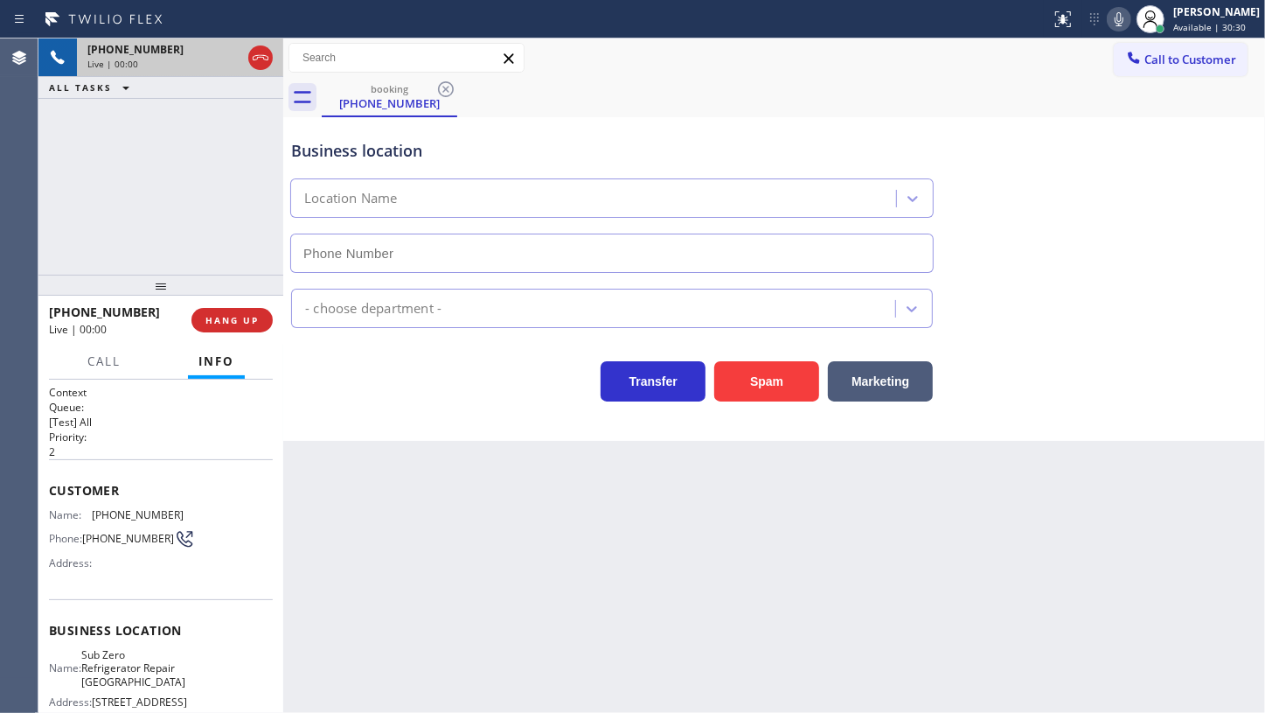
type input "(773) 917-0590"
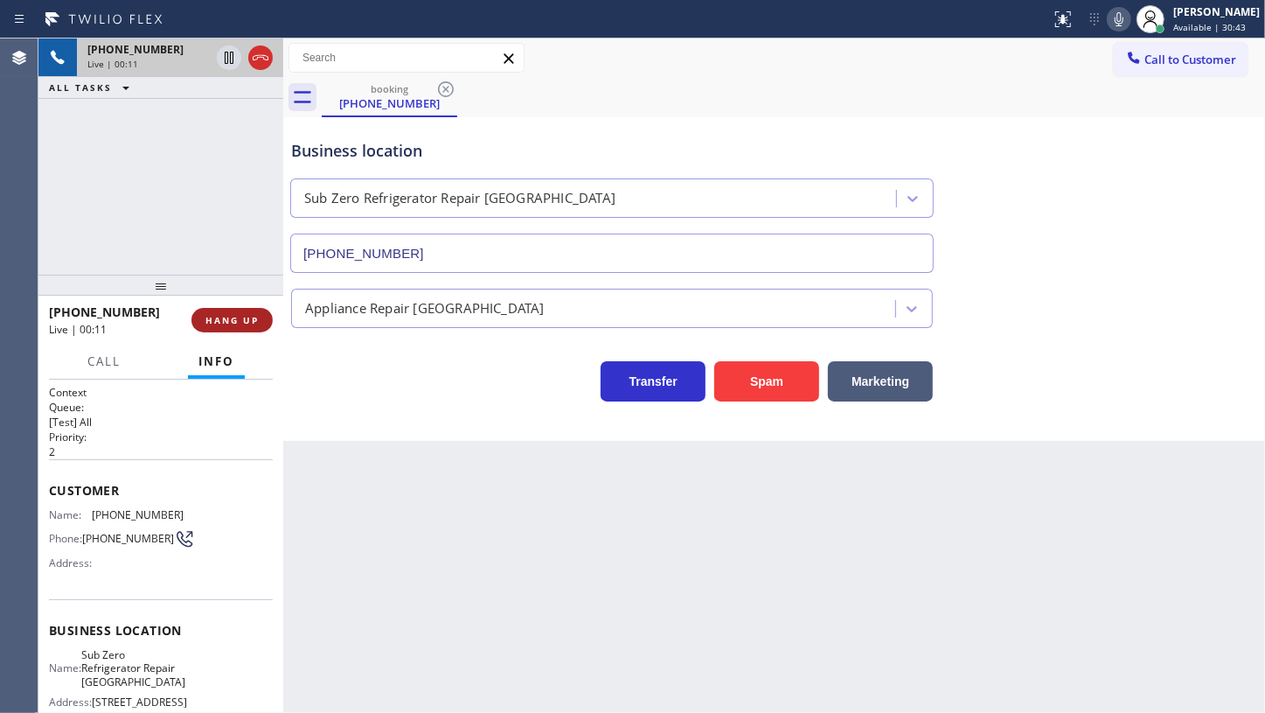
click at [251, 309] on button "HANG UP" at bounding box center [232, 320] width 81 height 24
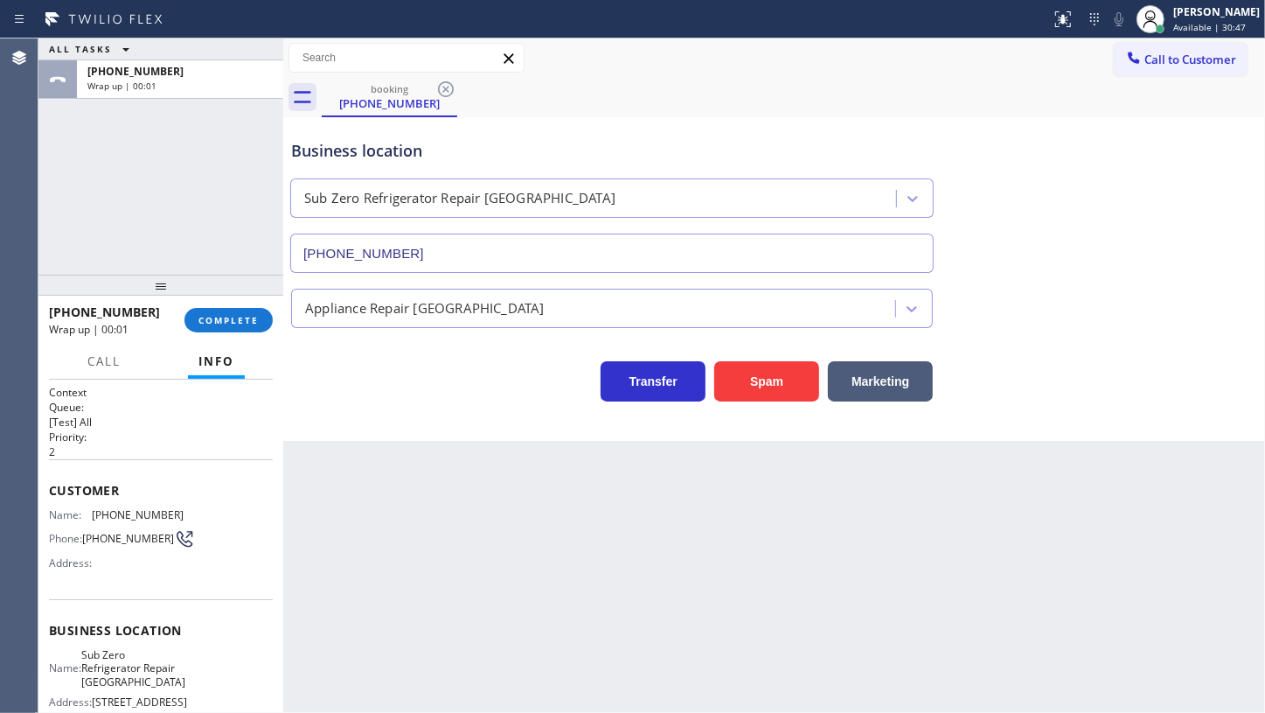
click at [106, 129] on div "ALL TASKS ALL TASKS ACTIVE TASKS TASKS IN WRAP UP +17736914659 Wrap up | 00:01" at bounding box center [160, 156] width 245 height 236
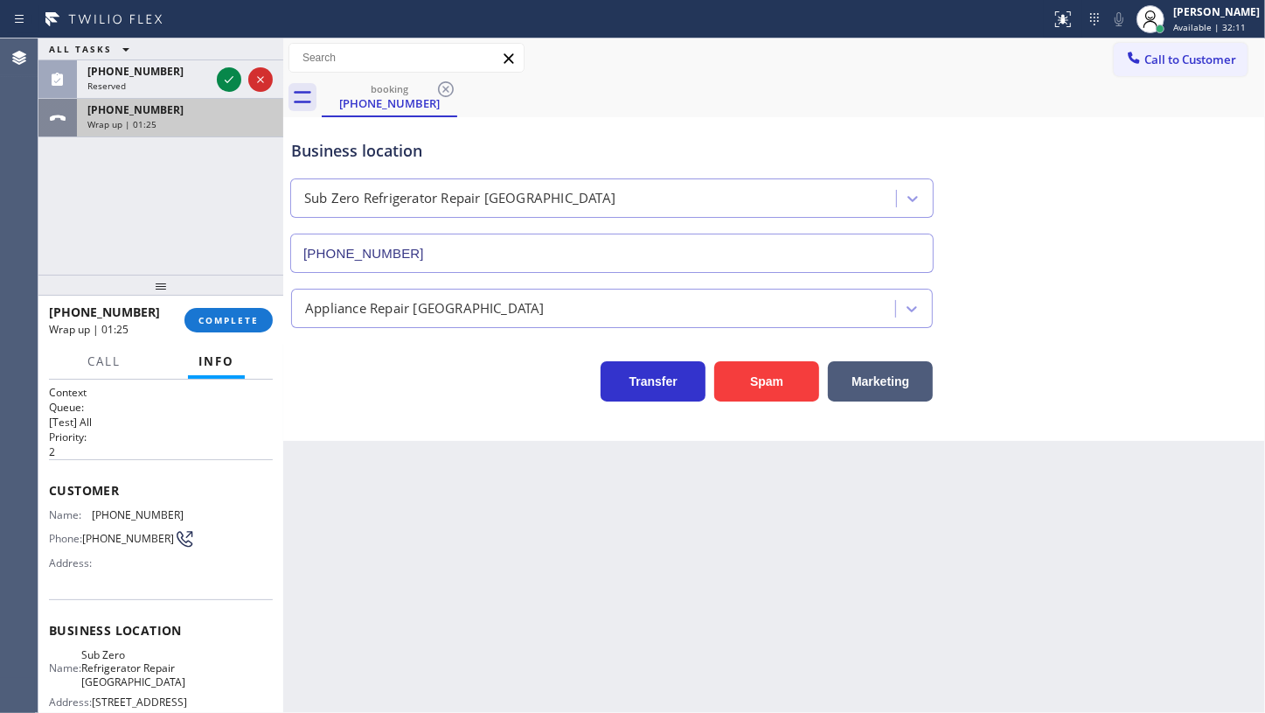
click at [240, 125] on div "Wrap up | 01:25" at bounding box center [179, 124] width 185 height 12
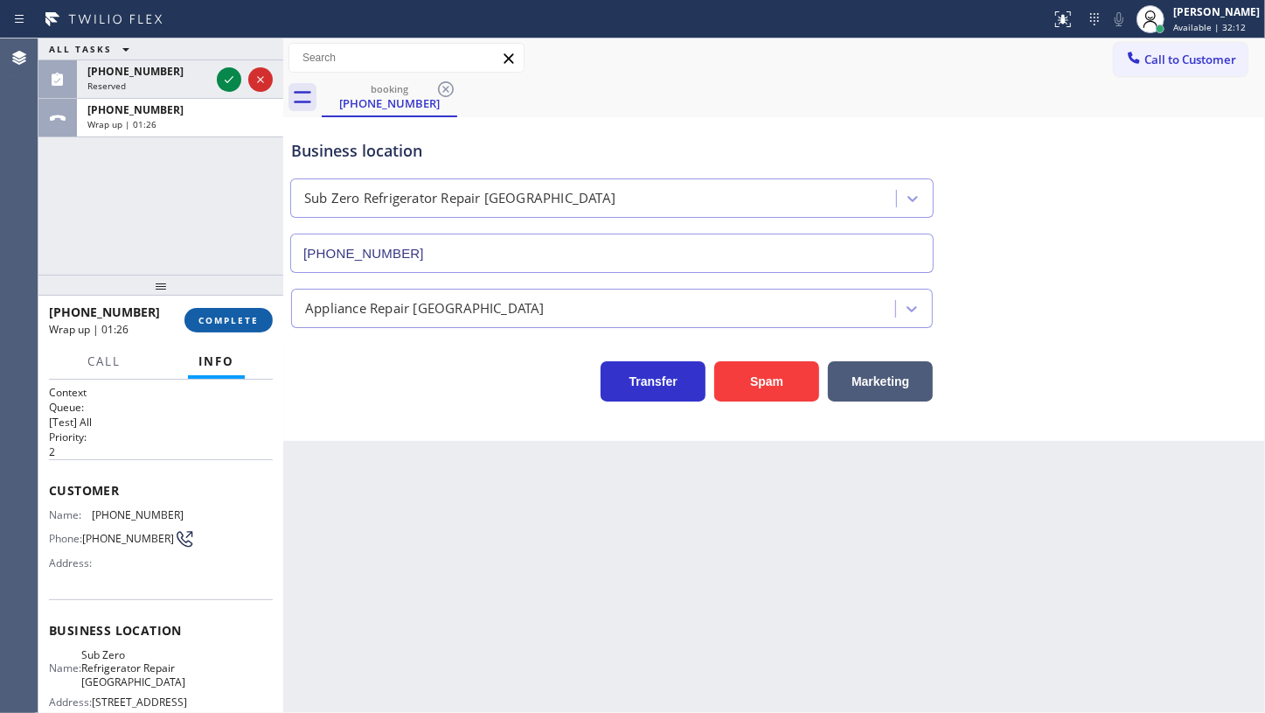
click at [228, 323] on span "COMPLETE" at bounding box center [229, 320] width 60 height 12
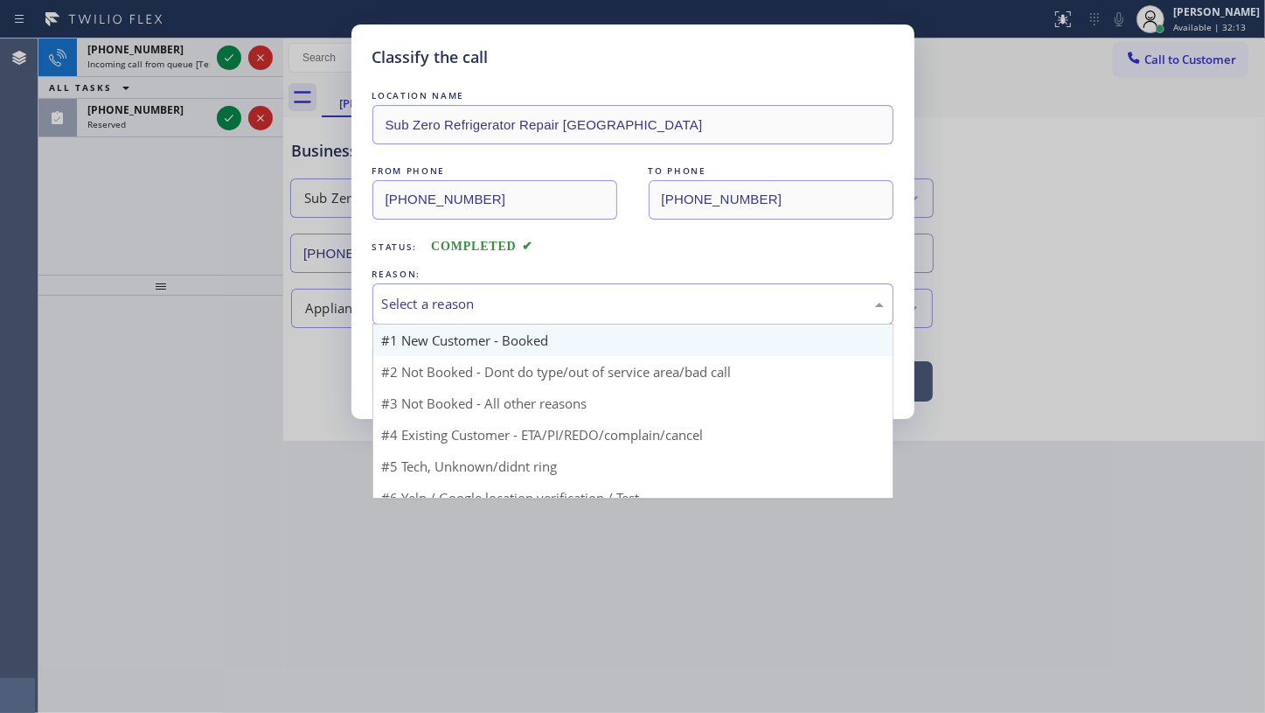
drag, startPoint x: 402, startPoint y: 299, endPoint x: 398, endPoint y: 340, distance: 41.3
click at [402, 303] on div "Select a reason" at bounding box center [633, 304] width 502 height 20
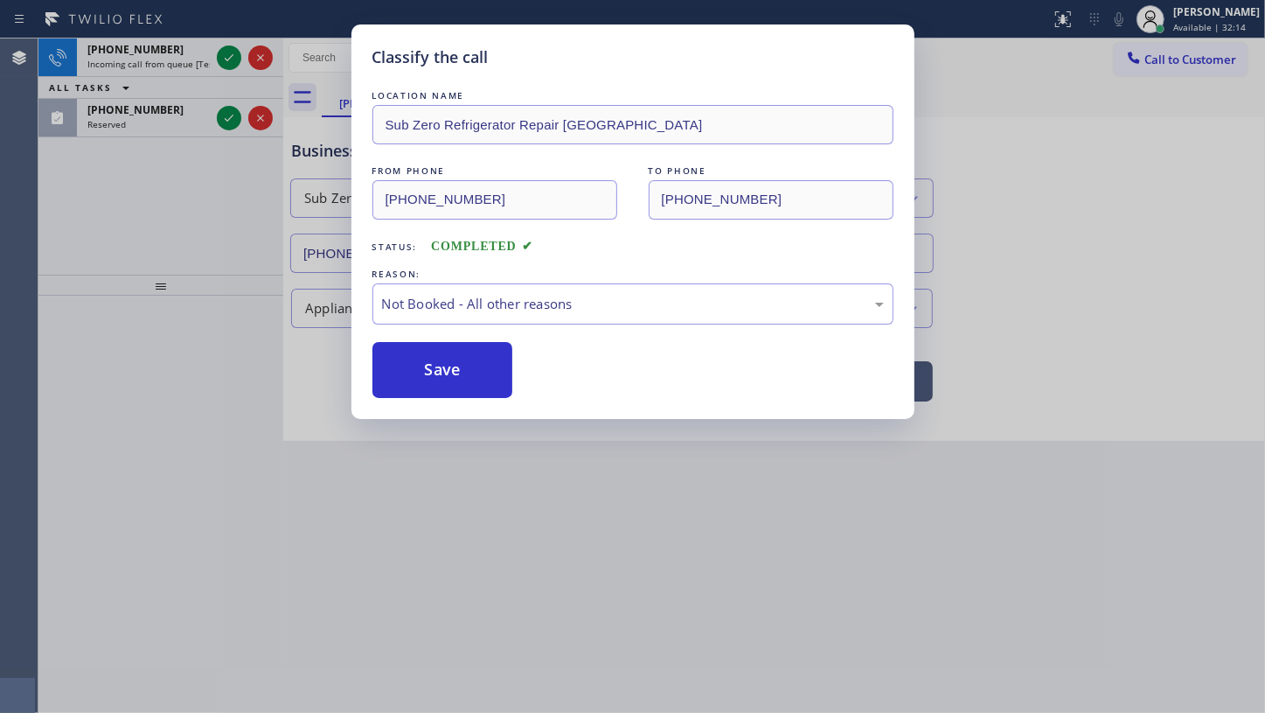
click at [398, 363] on button "Save" at bounding box center [443, 370] width 141 height 56
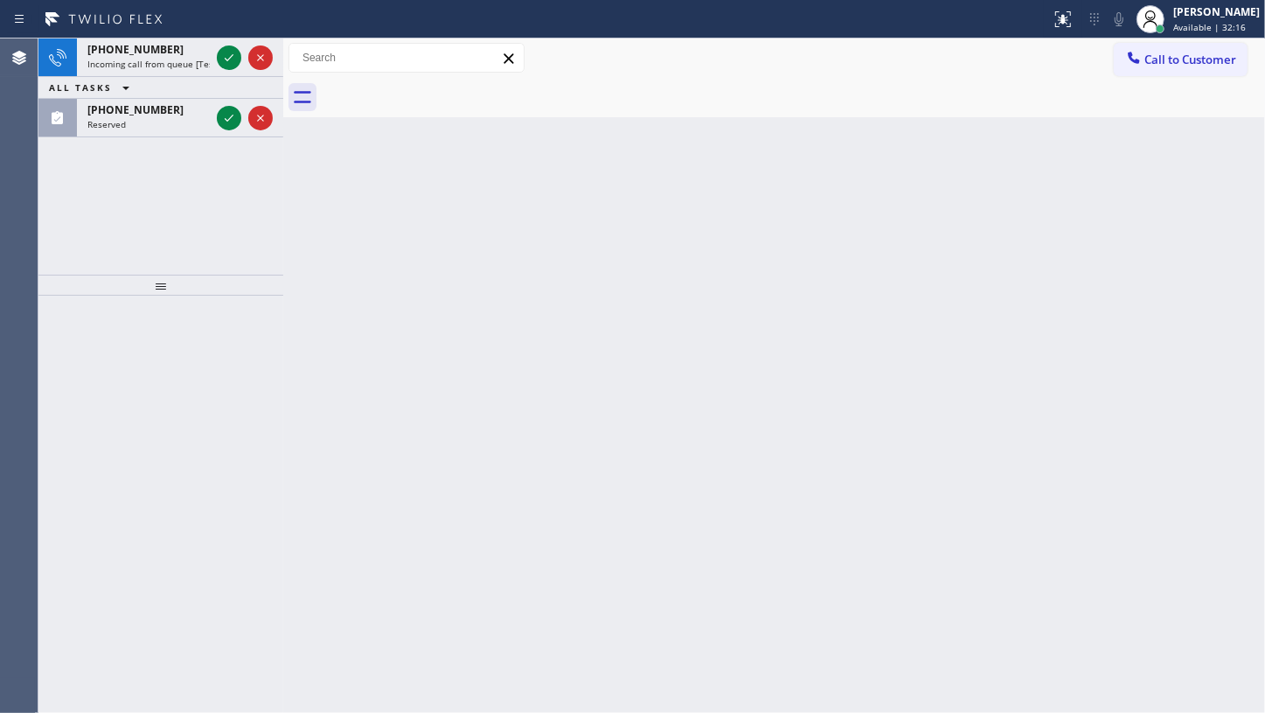
click at [227, 117] on icon at bounding box center [229, 118] width 21 height 21
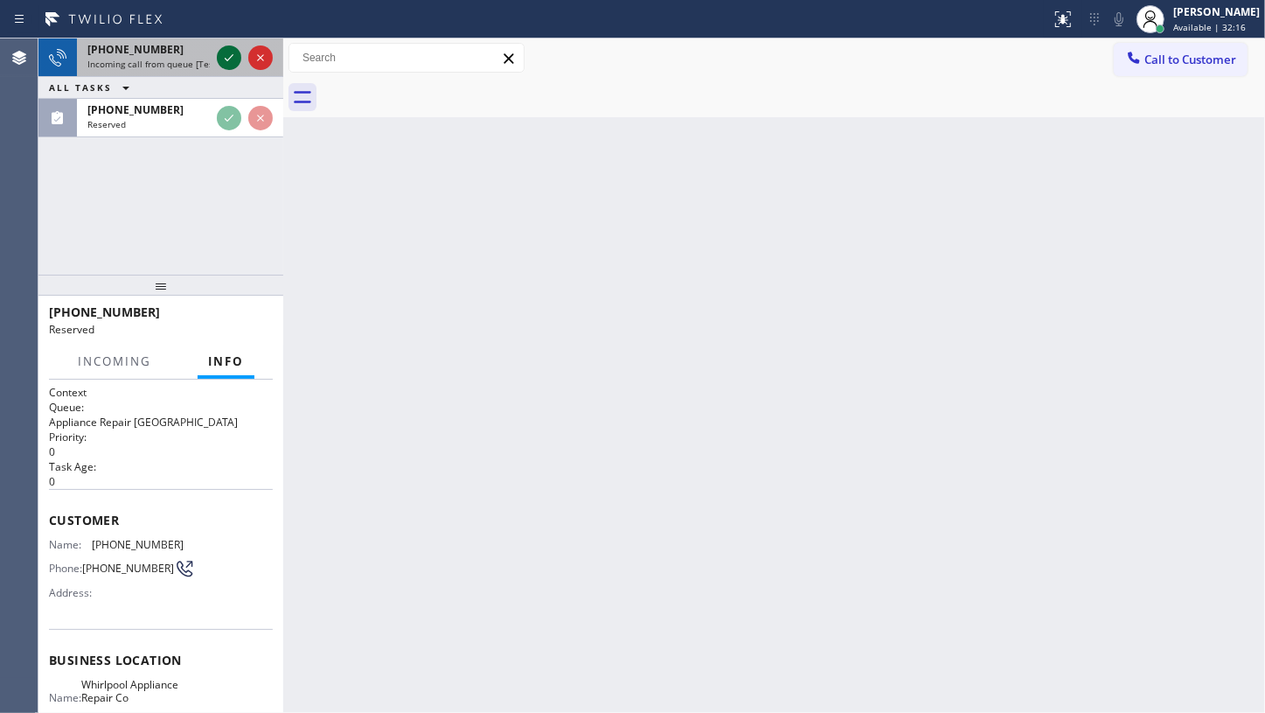
click at [233, 56] on icon at bounding box center [229, 57] width 21 height 21
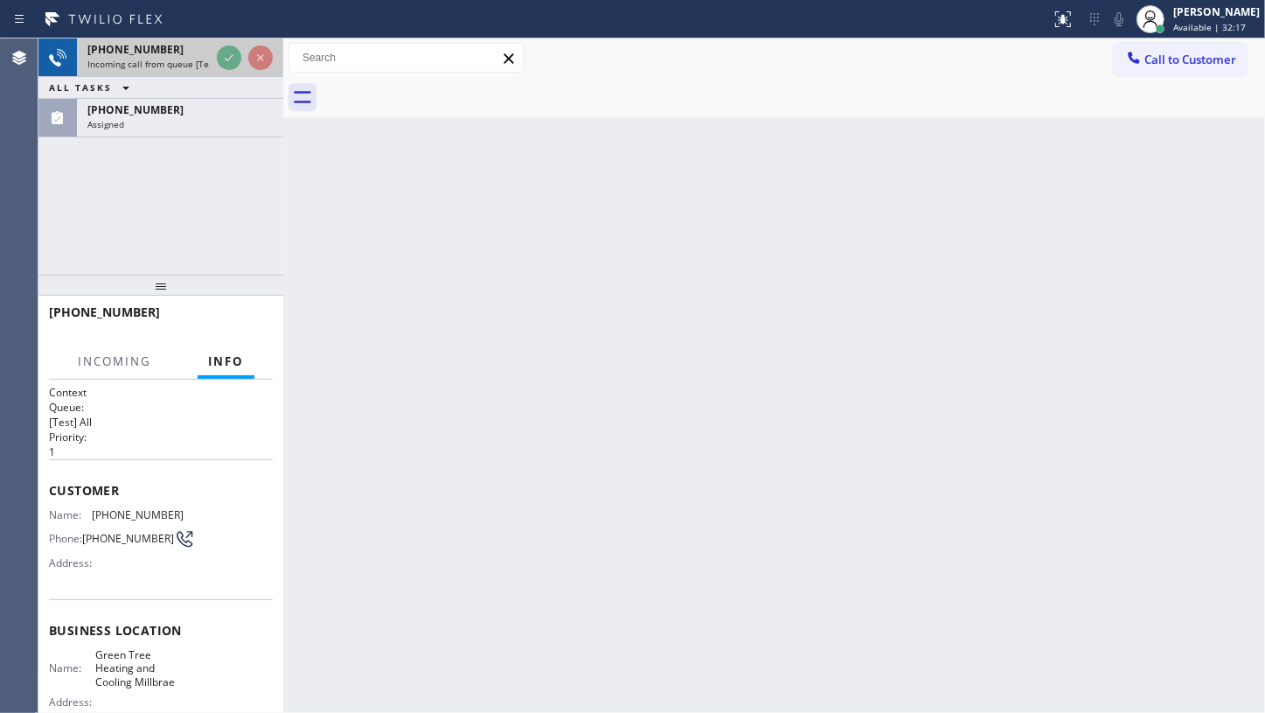
click at [148, 42] on span "+12029924820" at bounding box center [135, 49] width 96 height 15
click at [147, 52] on span "+12029924820" at bounding box center [135, 49] width 96 height 15
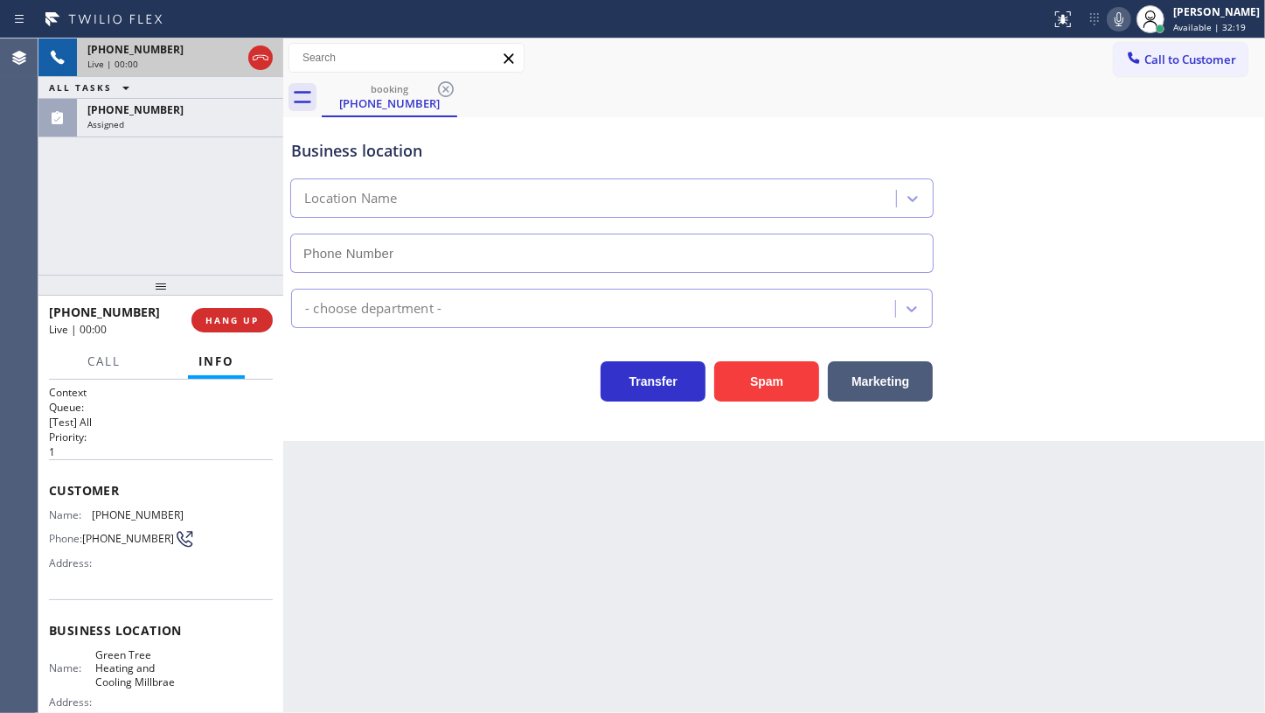
type input "(650) 398-4348"
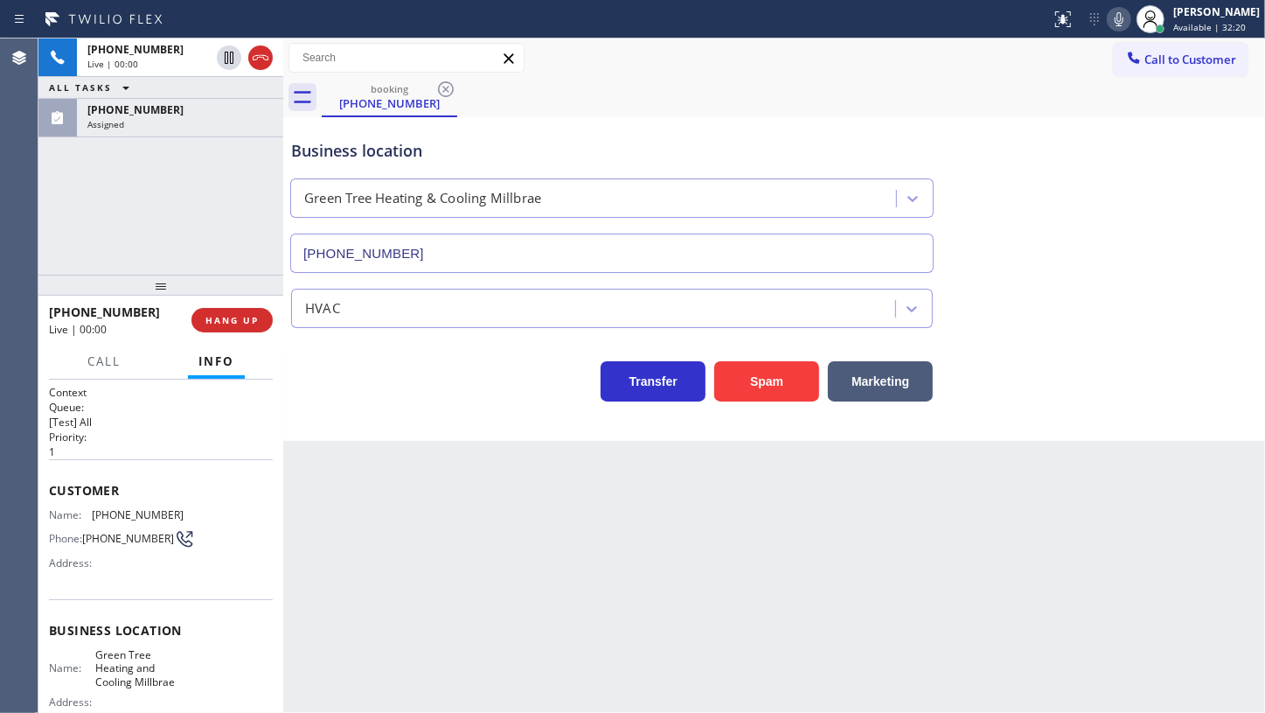
drag, startPoint x: 218, startPoint y: 324, endPoint x: 223, endPoint y: 296, distance: 28.5
click at [219, 323] on span "HANG UP" at bounding box center [232, 320] width 53 height 12
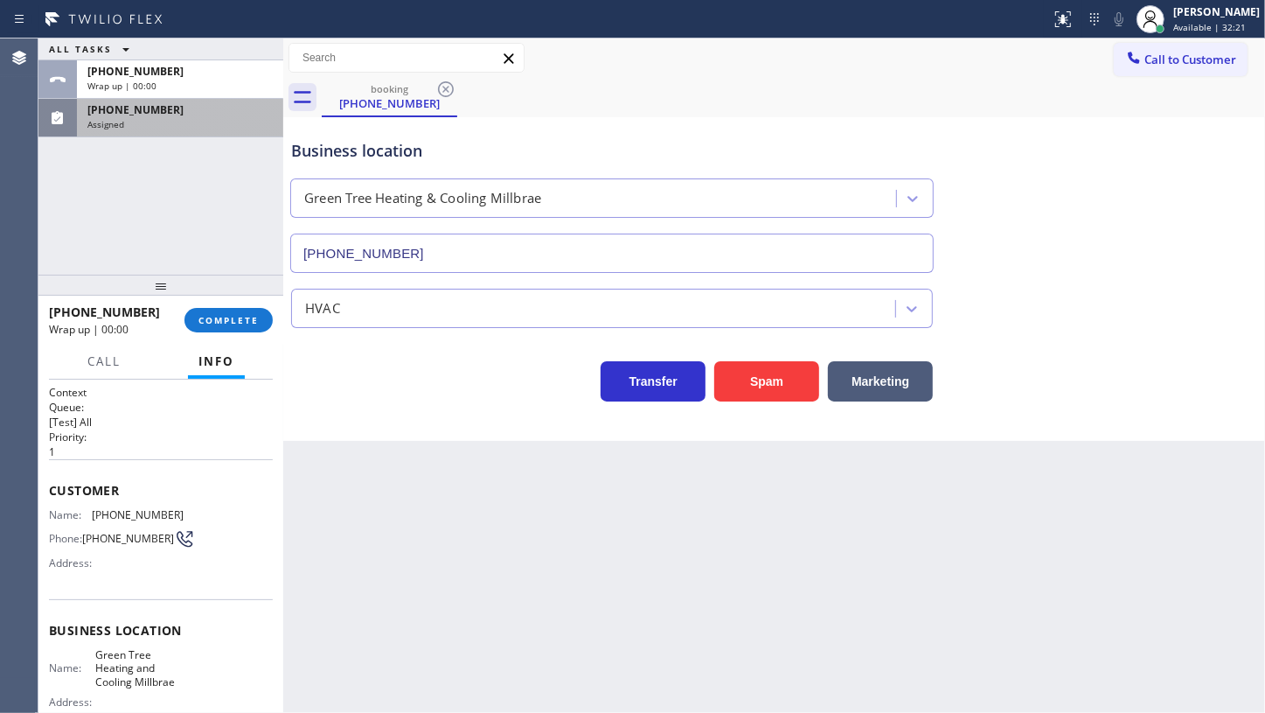
click at [187, 120] on div "Assigned" at bounding box center [179, 124] width 185 height 12
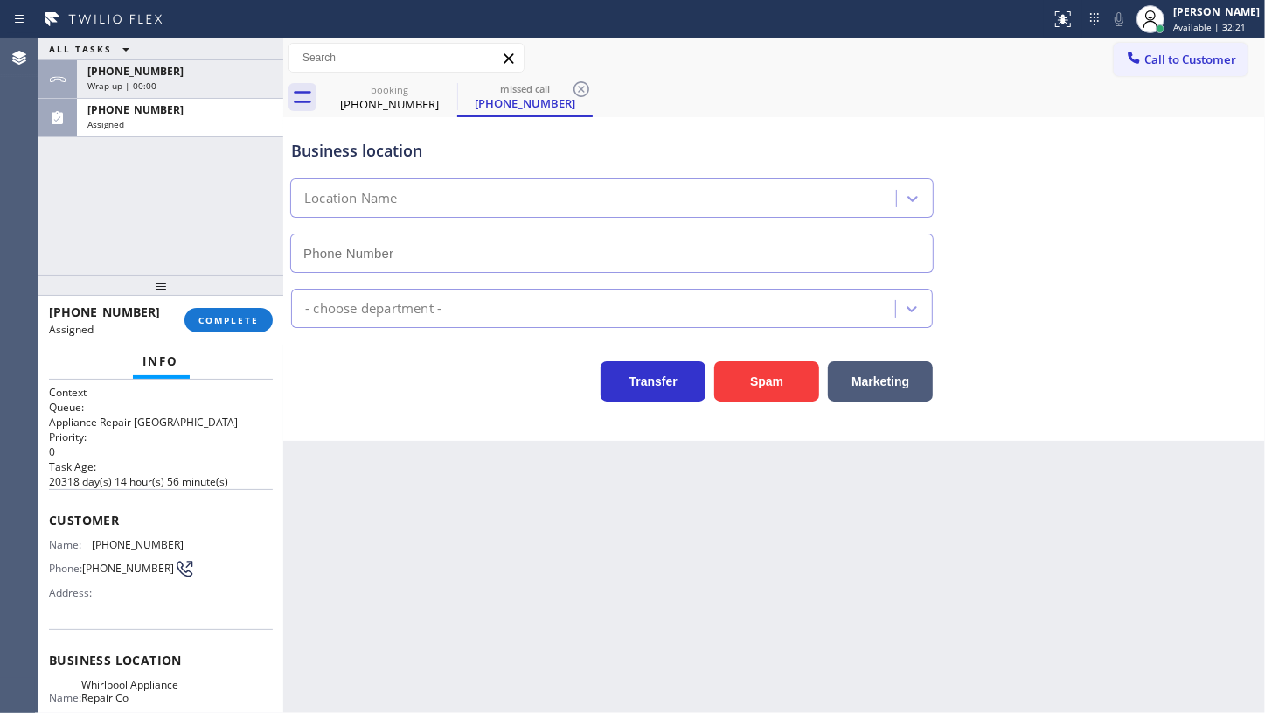
type input "(773) 341-2560"
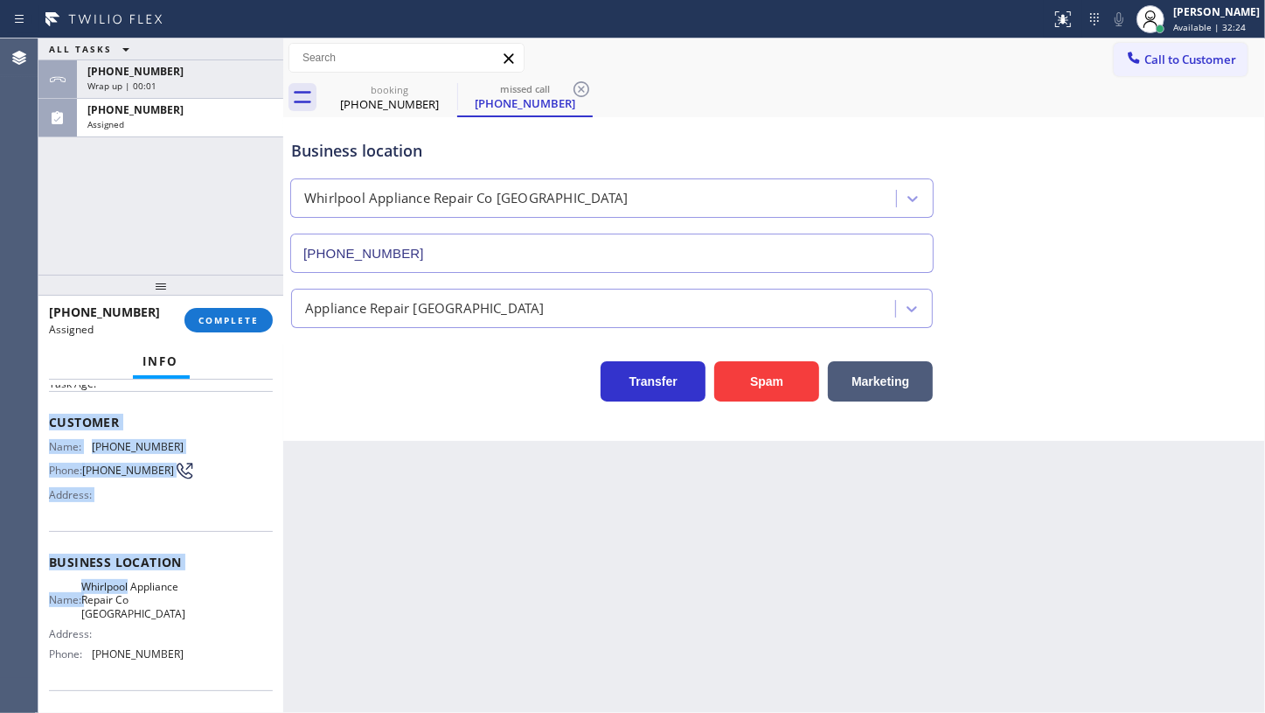
scroll to position [158, 0]
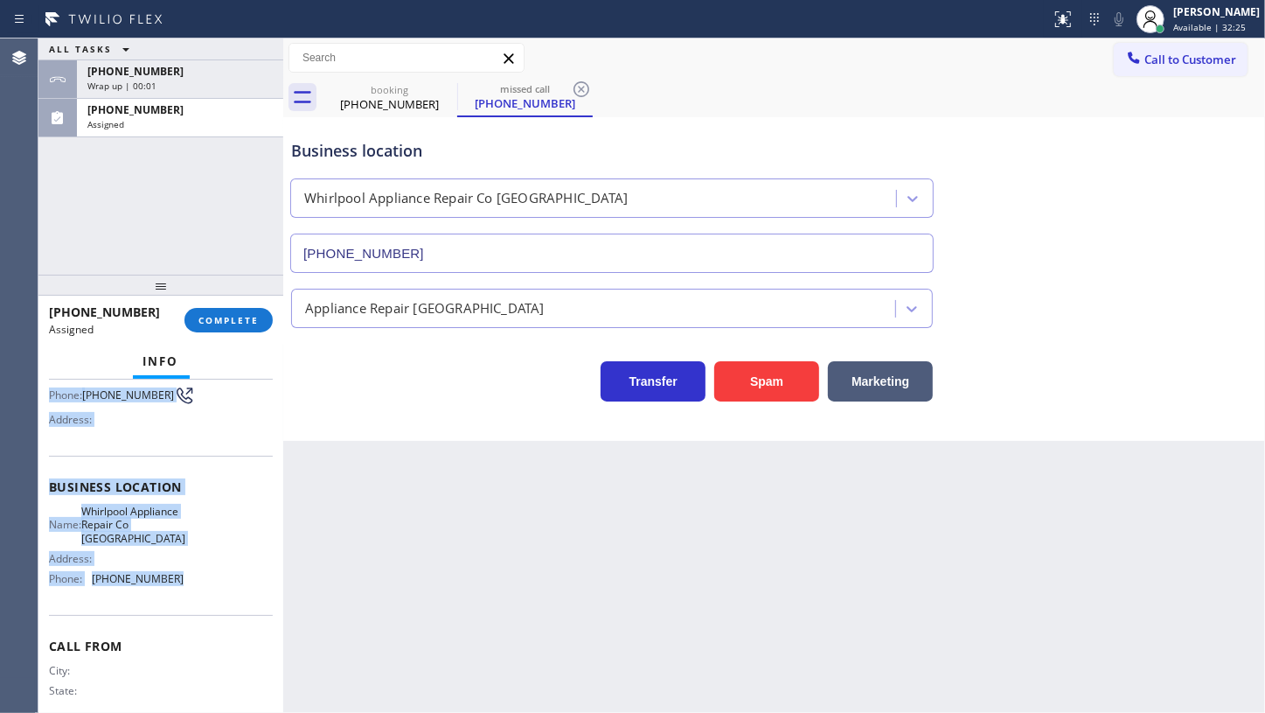
drag, startPoint x: 48, startPoint y: 490, endPoint x: 207, endPoint y: 572, distance: 179.1
click at [207, 572] on div "Context Queue: Appliance Repair High End Priority: 0 Task Age: Customer Name: (…" at bounding box center [161, 486] width 224 height 521
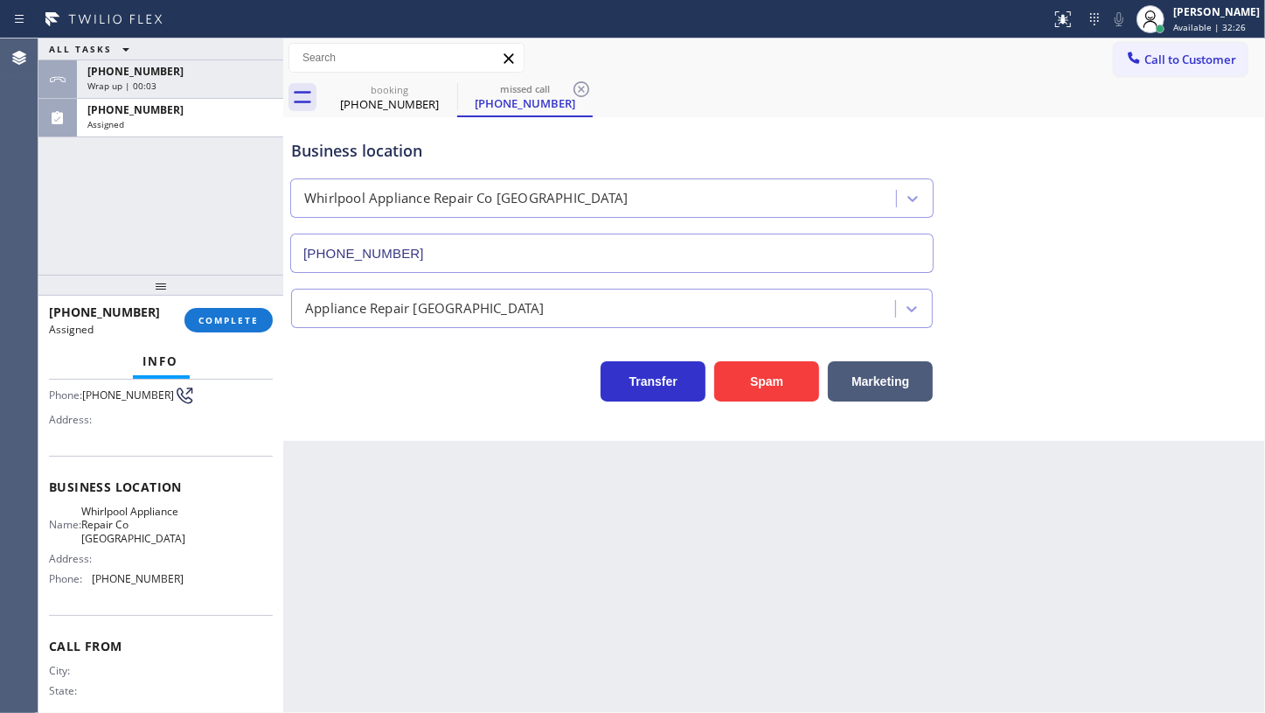
click at [236, 306] on div "(773) 345-5282 Assigned COMPLETE" at bounding box center [161, 319] width 224 height 45
click at [238, 316] on span "COMPLETE" at bounding box center [229, 320] width 60 height 12
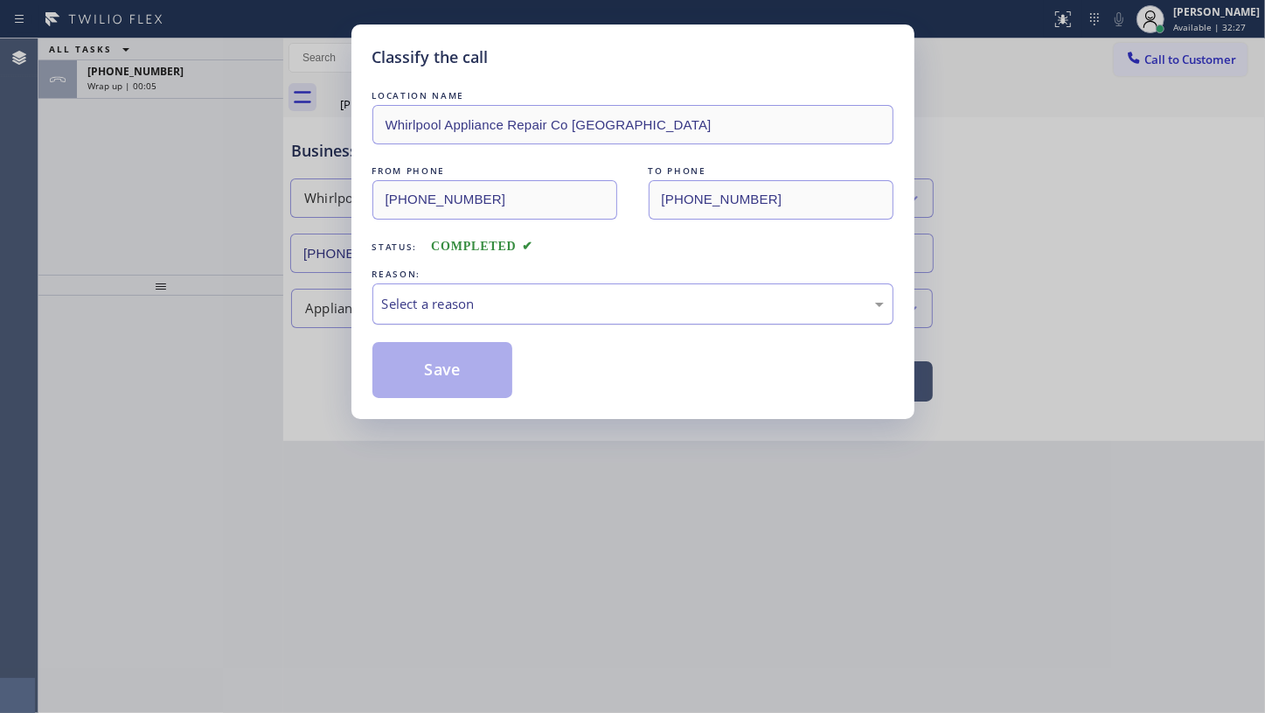
click at [418, 315] on div "Select a reason" at bounding box center [633, 303] width 521 height 41
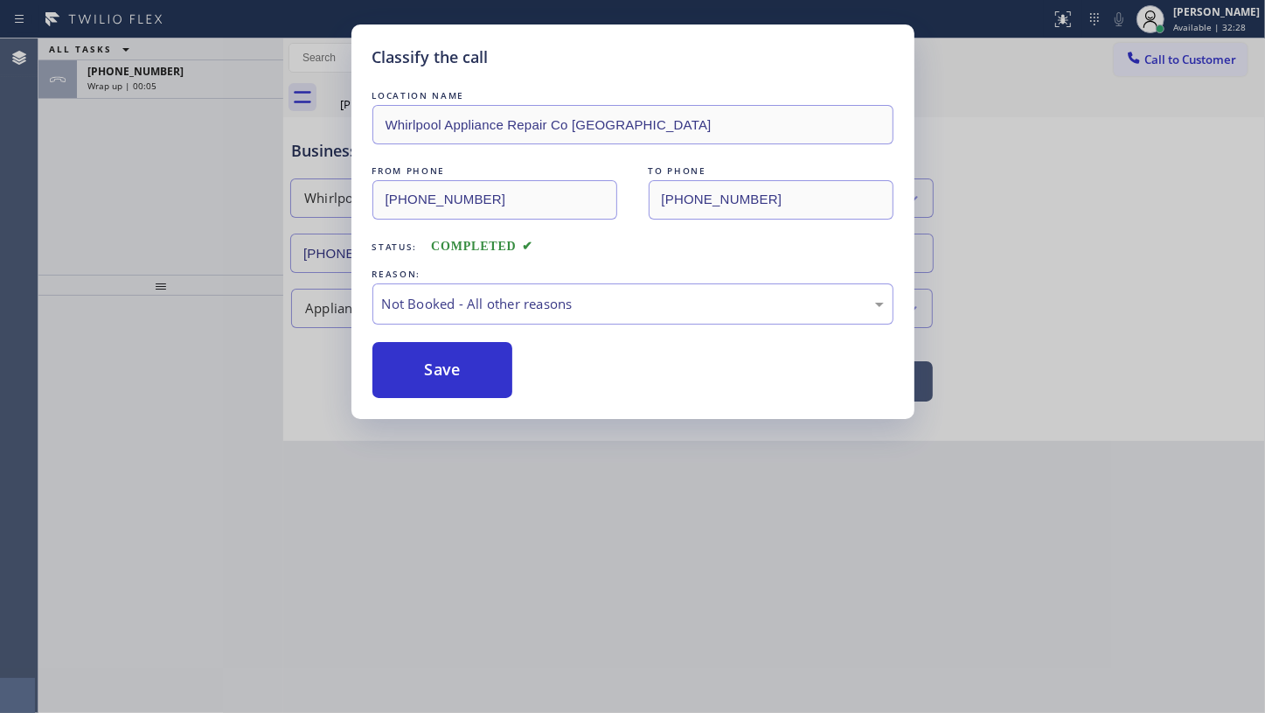
click at [409, 367] on button "Save" at bounding box center [443, 370] width 141 height 56
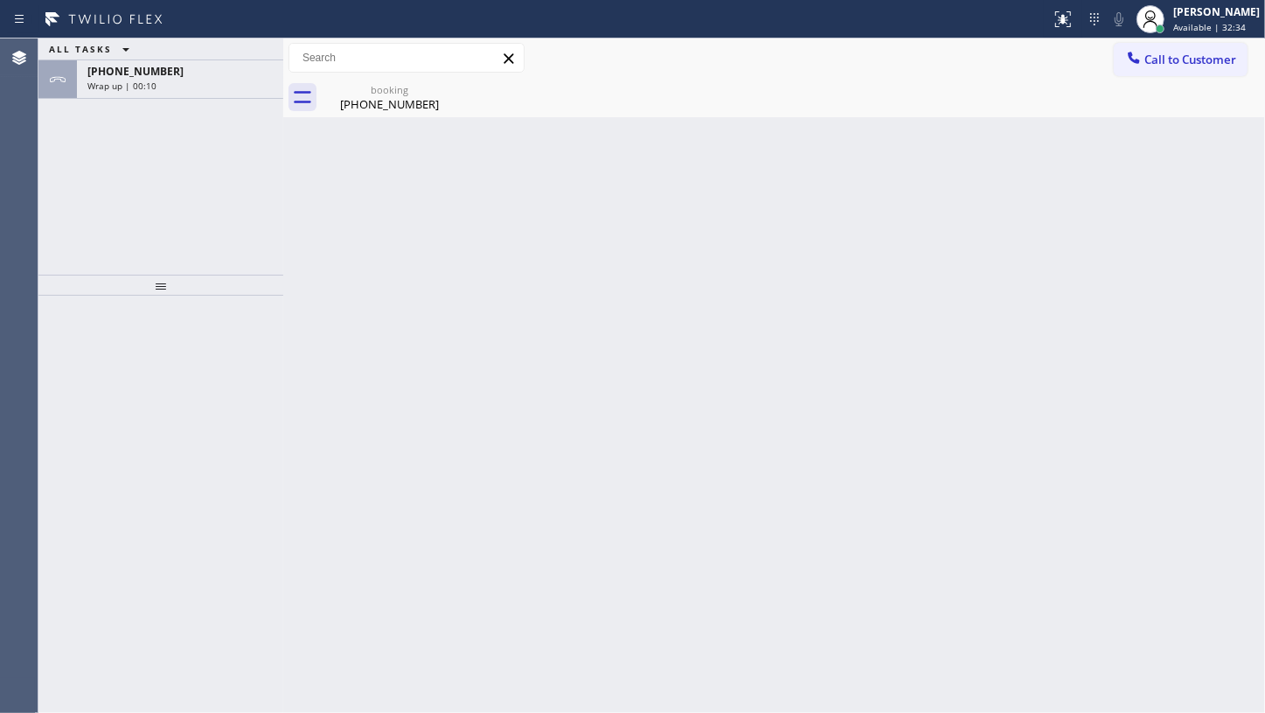
click at [104, 192] on div "ALL TASKS ALL TASKS ACTIVE TASKS TASKS IN WRAP UP +12029924820 Wrap up | 00:10" at bounding box center [160, 156] width 245 height 236
click at [146, 80] on span "Wrap up | 00:11" at bounding box center [121, 86] width 69 height 12
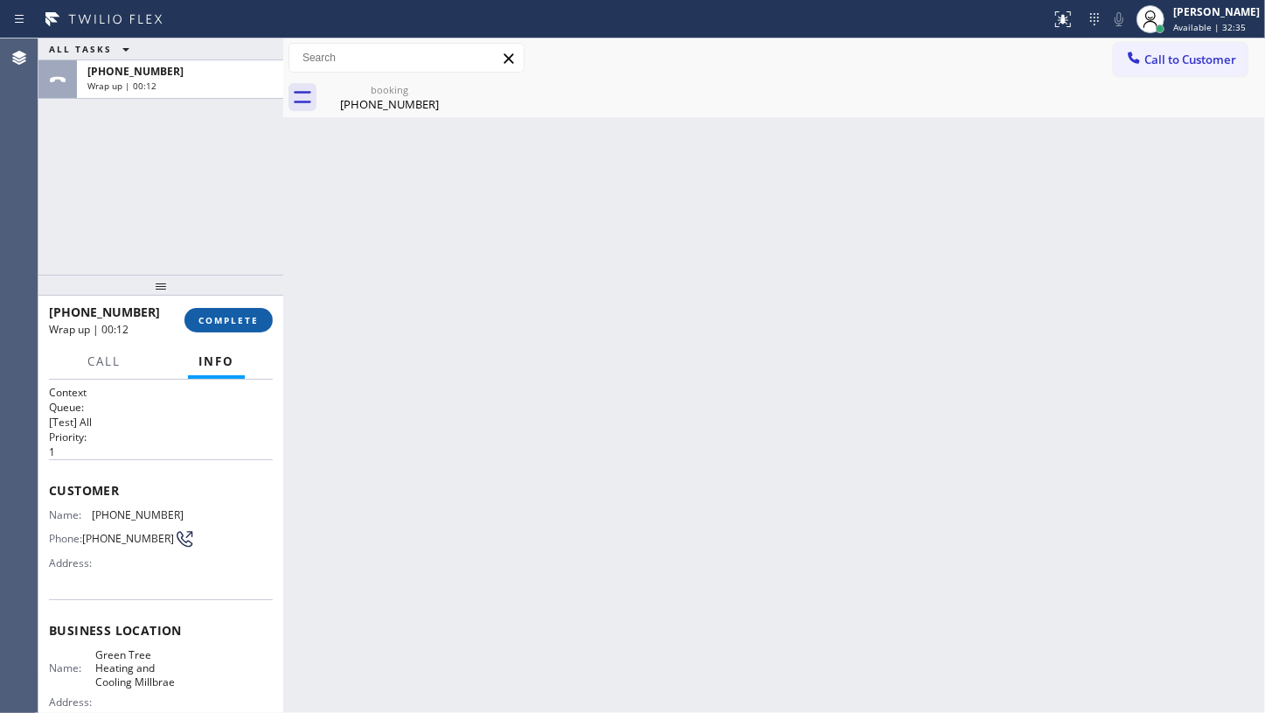
click at [238, 315] on span "COMPLETE" at bounding box center [229, 320] width 60 height 12
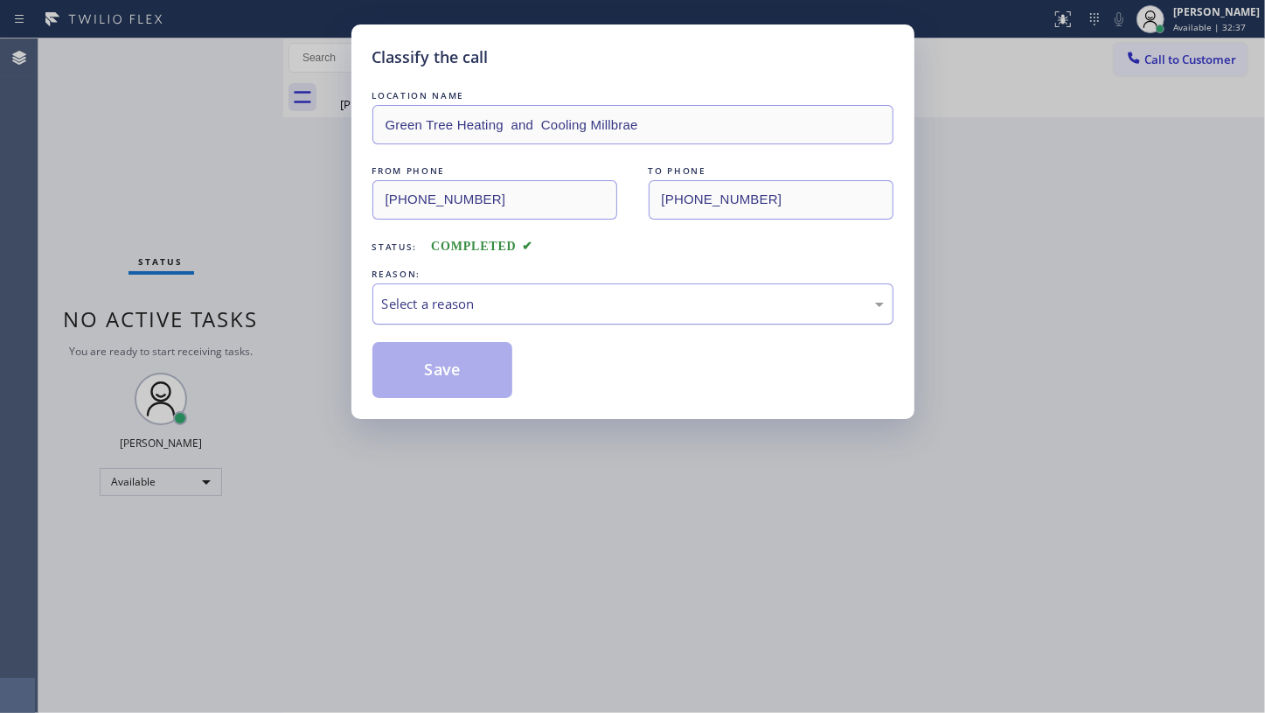
click at [498, 301] on div "Select a reason" at bounding box center [633, 304] width 502 height 20
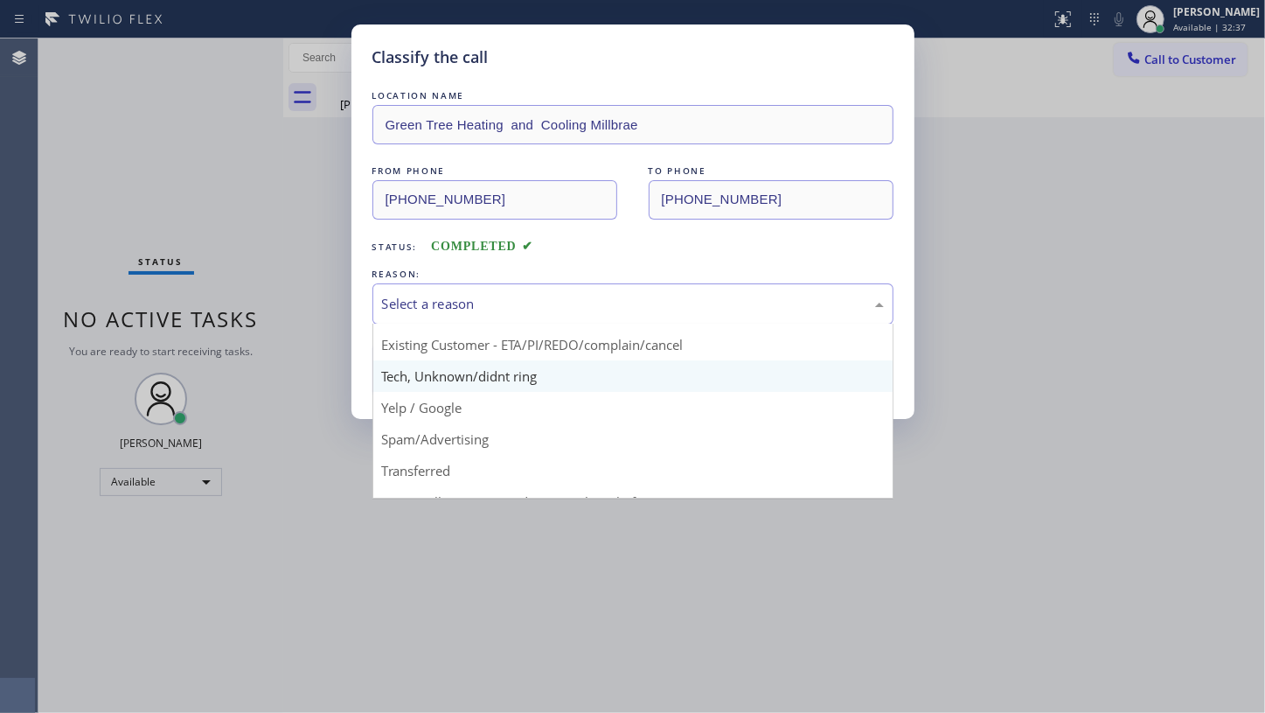
scroll to position [116, 0]
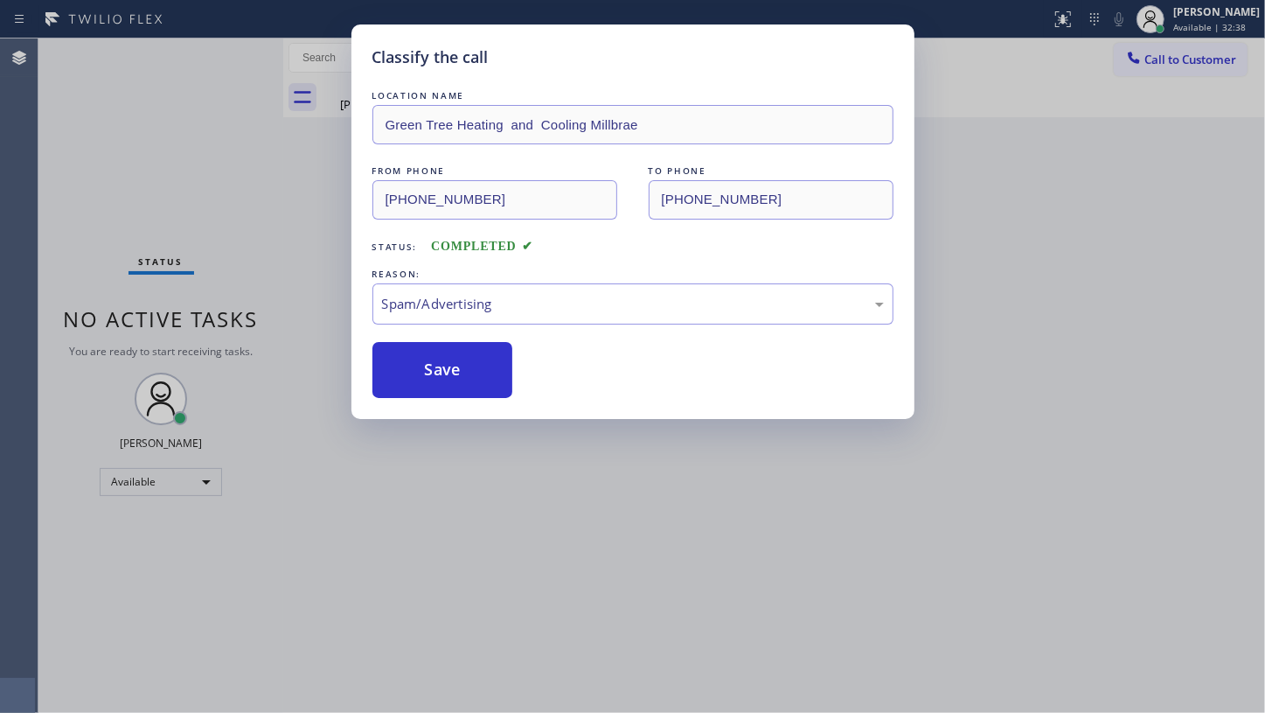
click at [421, 385] on button "Save" at bounding box center [443, 370] width 141 height 56
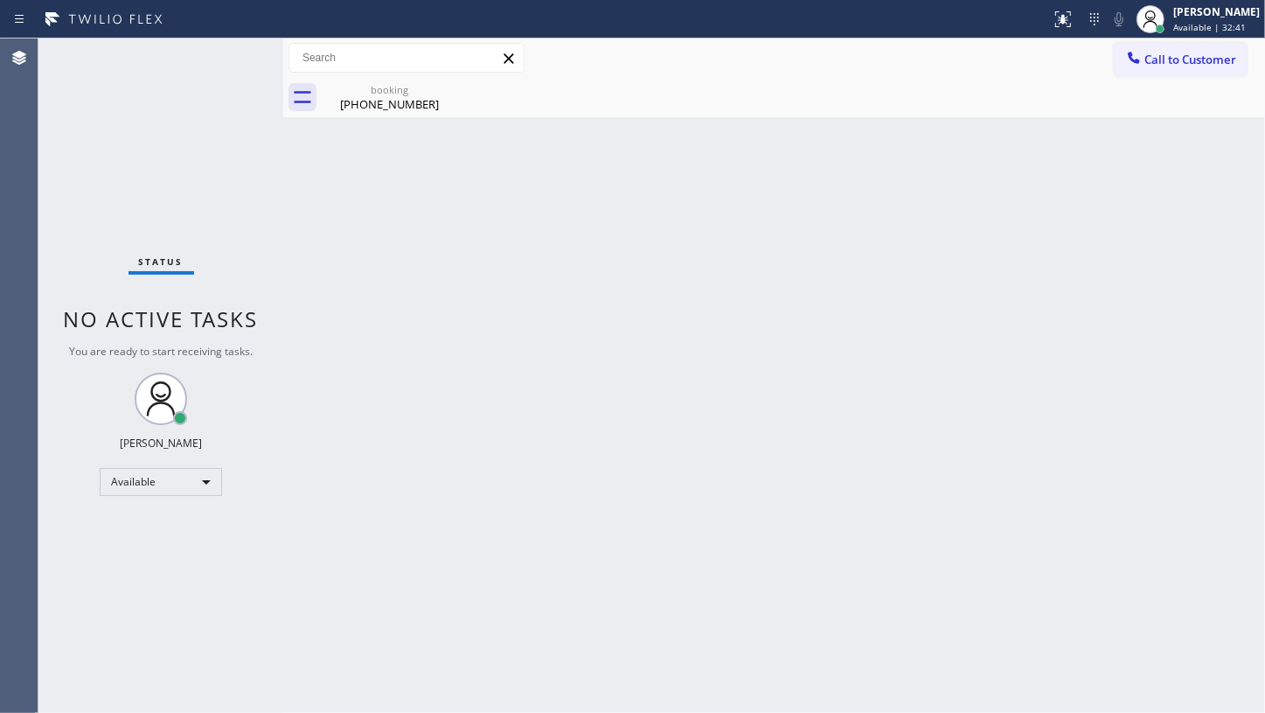
click at [59, 82] on div "Status No active tasks You are ready to start receiving tasks. JENIZA ALCAYDE A…" at bounding box center [160, 375] width 245 height 674
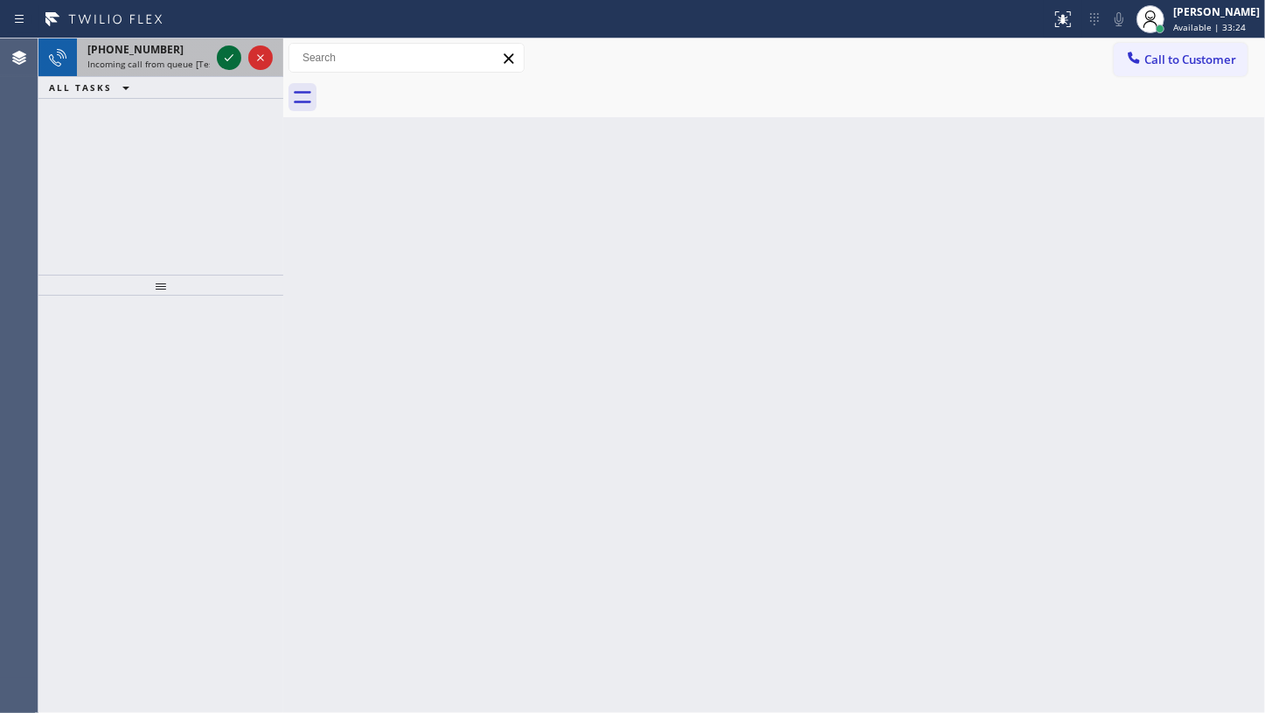
click at [231, 61] on icon at bounding box center [229, 57] width 21 height 21
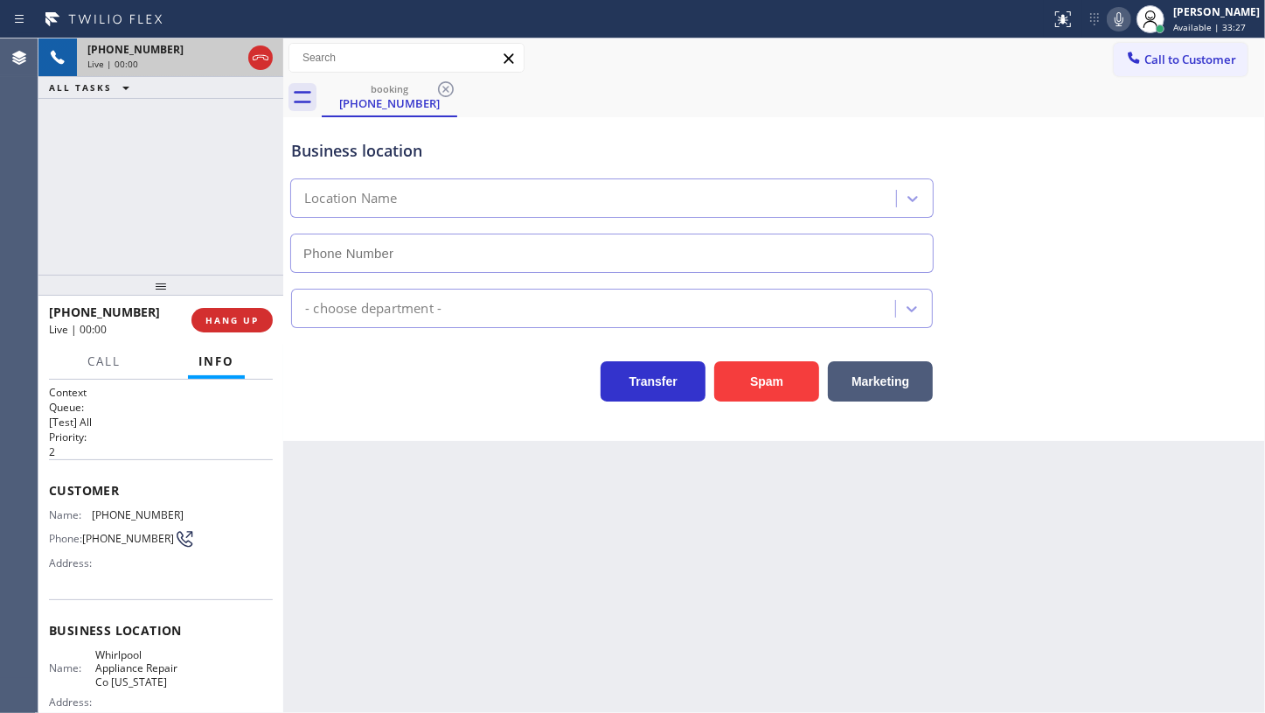
type input "(332) 456-9860"
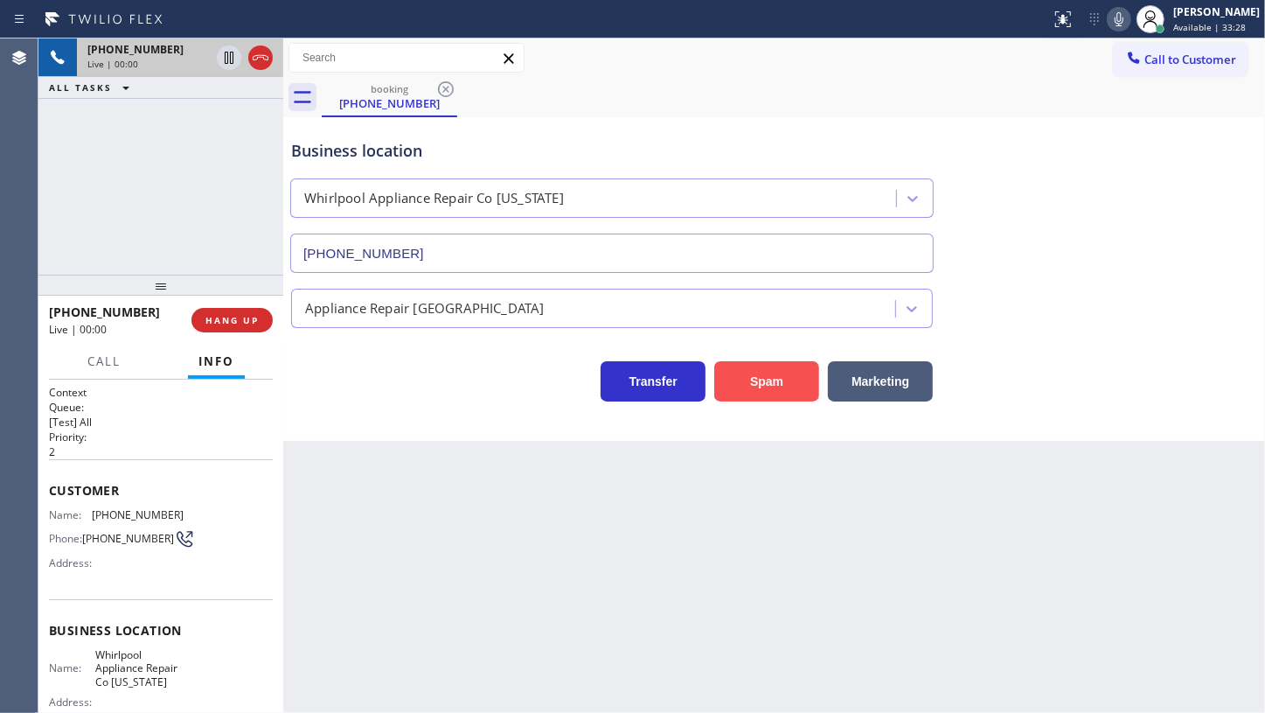
click at [760, 376] on button "Spam" at bounding box center [766, 381] width 105 height 40
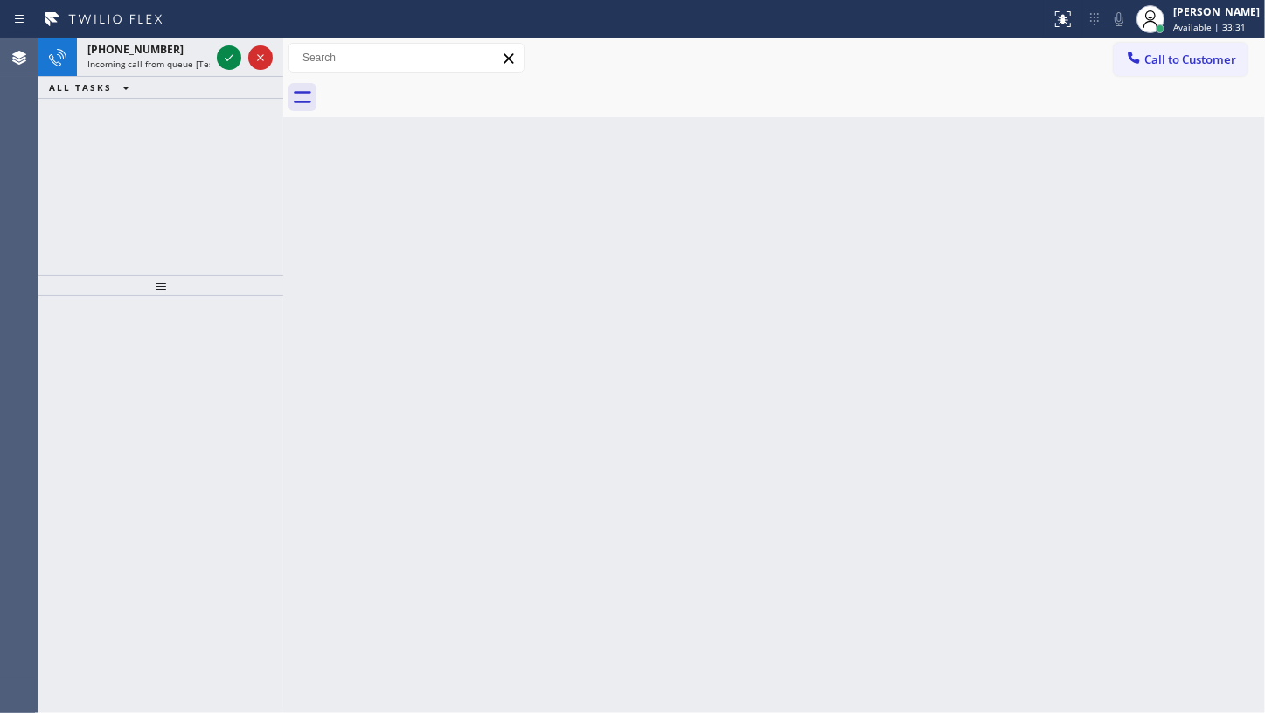
click at [812, 292] on div "Back to Dashboard Change Sender ID Customers Technicians Select a contact Outbo…" at bounding box center [774, 375] width 982 height 674
click at [222, 55] on icon at bounding box center [229, 57] width 21 height 21
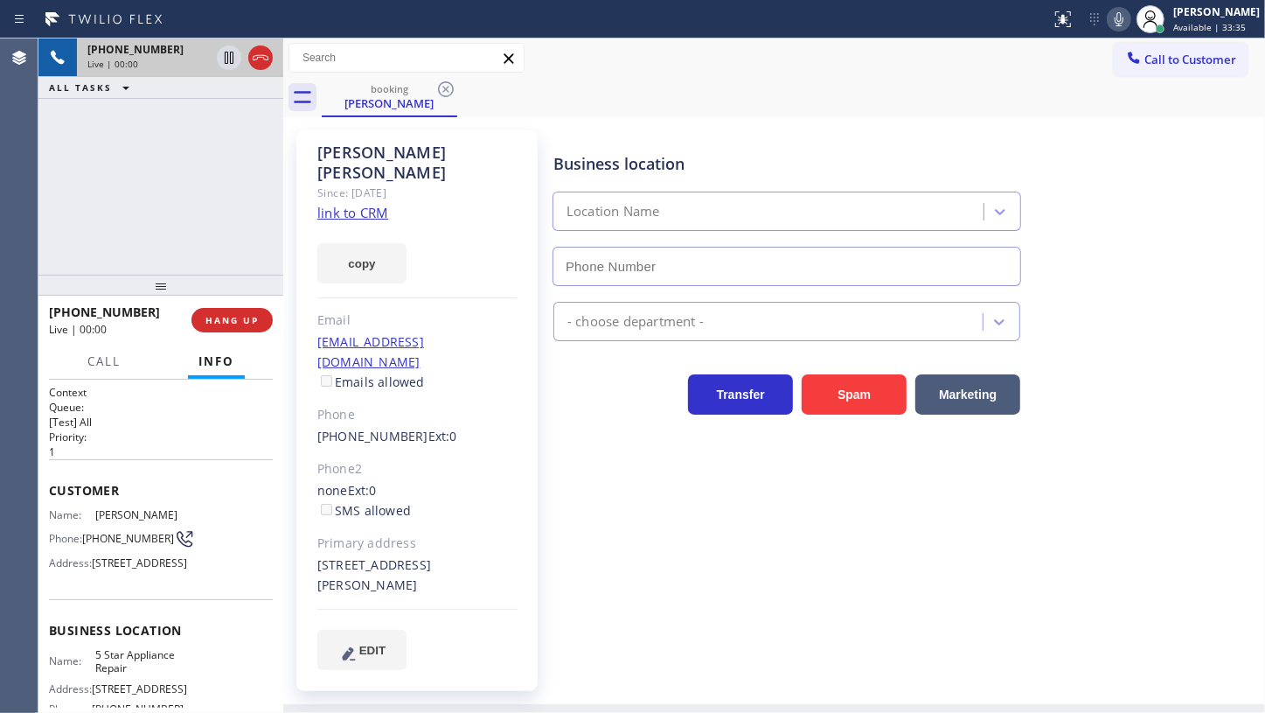
type input "(855) 731-4952"
click at [356, 204] on link "link to CRM" at bounding box center [352, 212] width 71 height 17
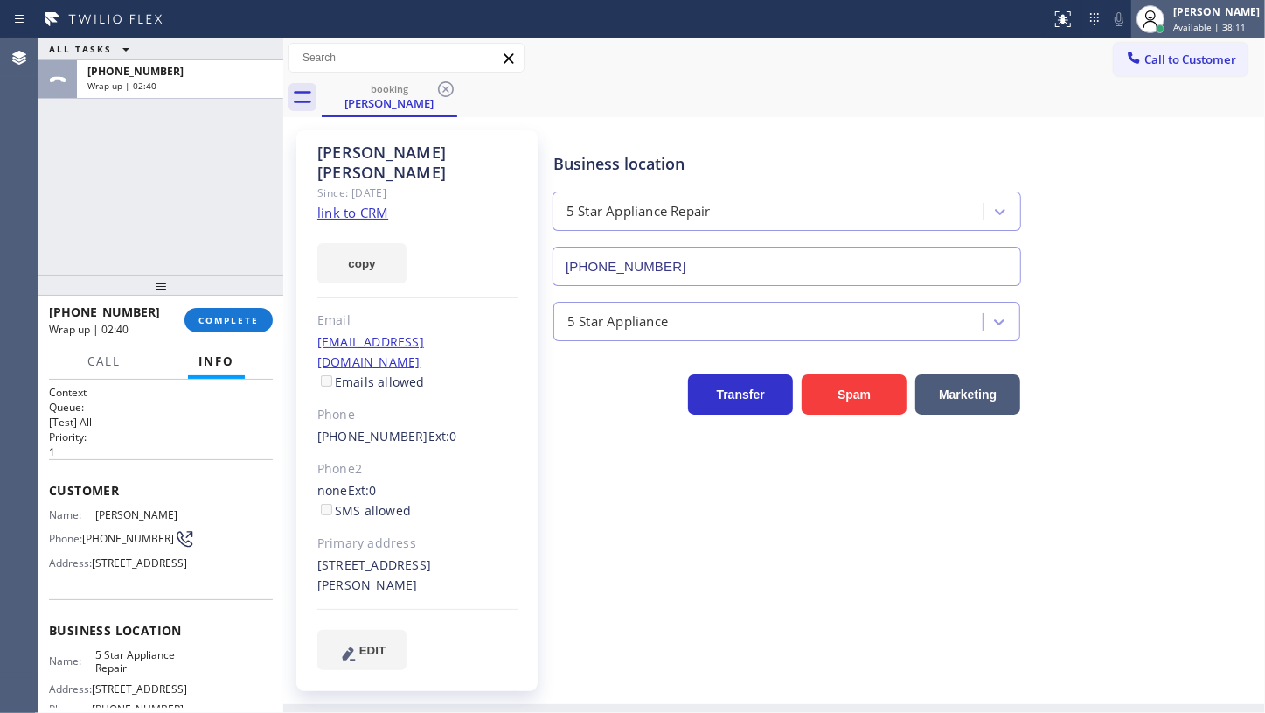
click at [1186, 16] on div "[PERSON_NAME]" at bounding box center [1217, 11] width 87 height 15
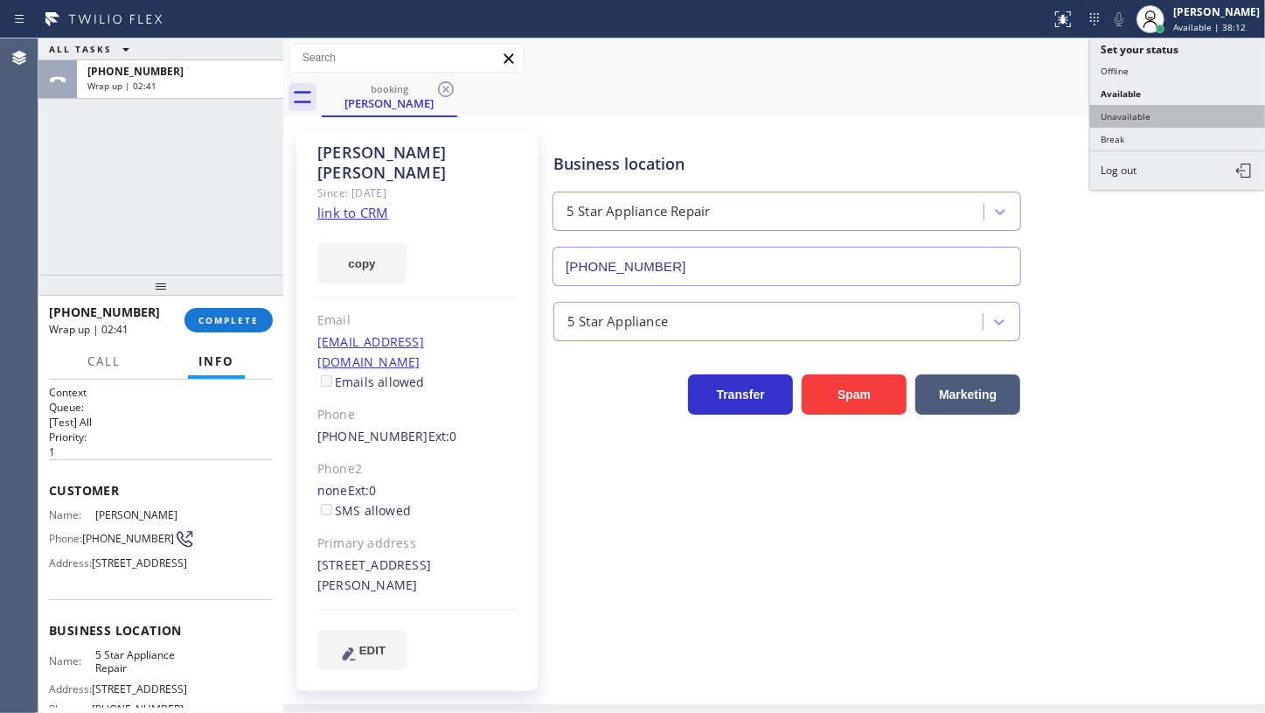
click at [1174, 109] on button "Unavailable" at bounding box center [1177, 116] width 175 height 23
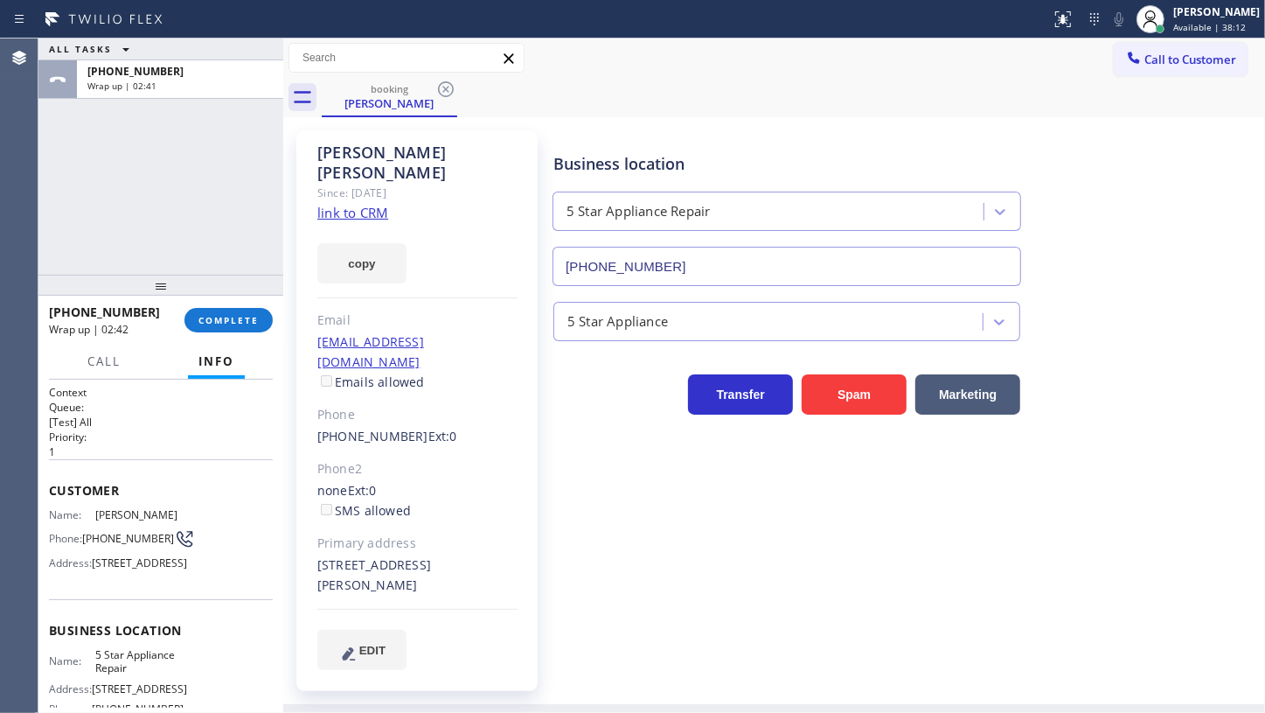
click at [209, 306] on div "+17143151400 Wrap up | 02:42 COMPLETE" at bounding box center [161, 319] width 224 height 45
click at [230, 321] on span "COMPLETE" at bounding box center [229, 320] width 60 height 12
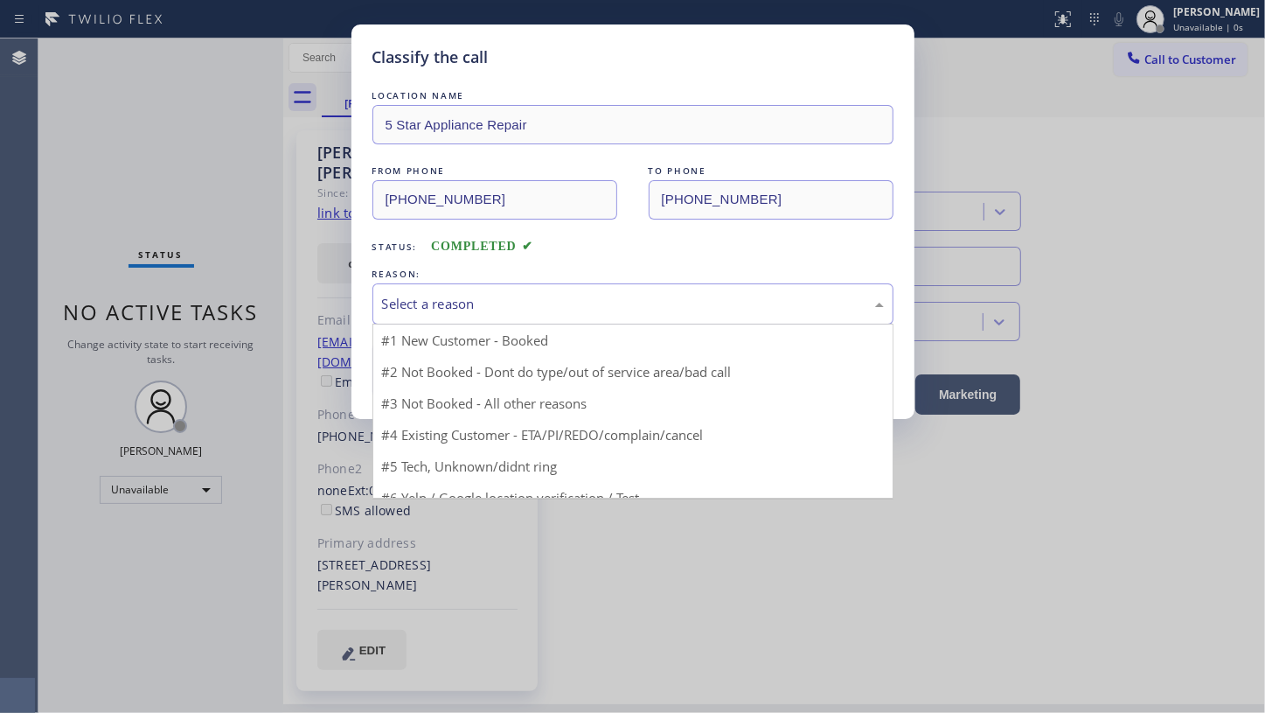
click at [455, 304] on div "Select a reason" at bounding box center [633, 304] width 502 height 20
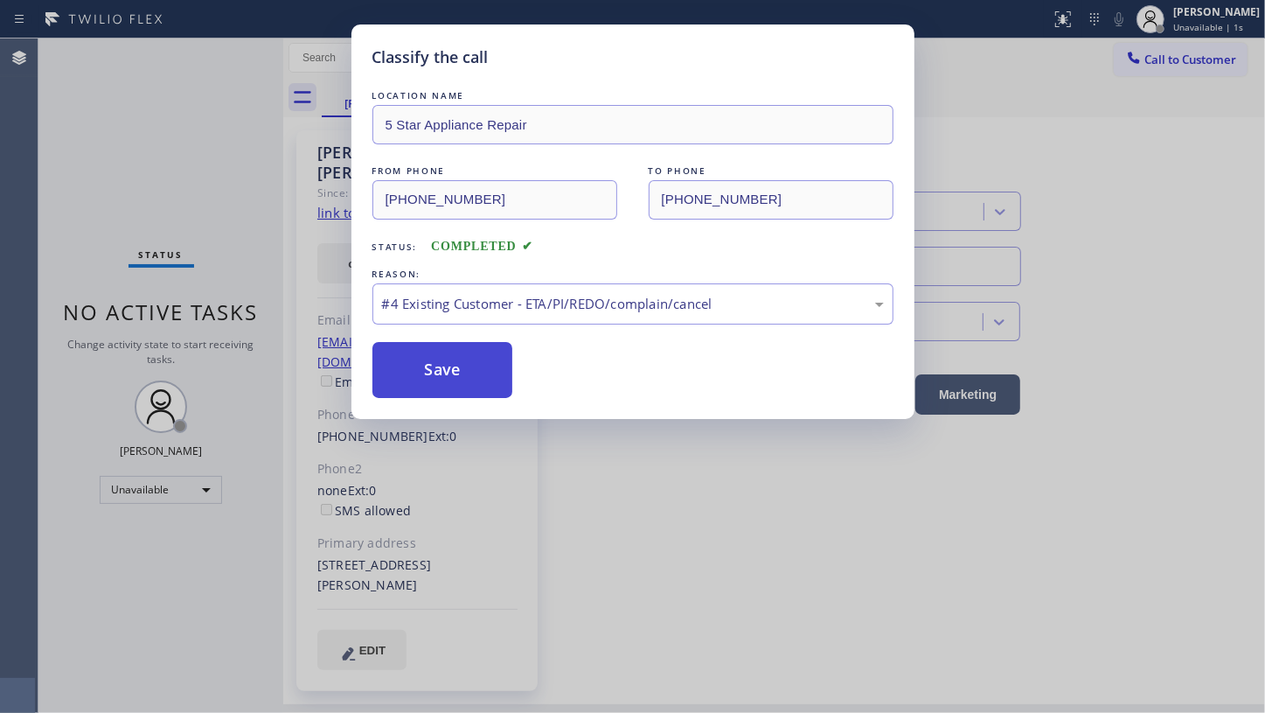
click at [420, 368] on button "Save" at bounding box center [443, 370] width 141 height 56
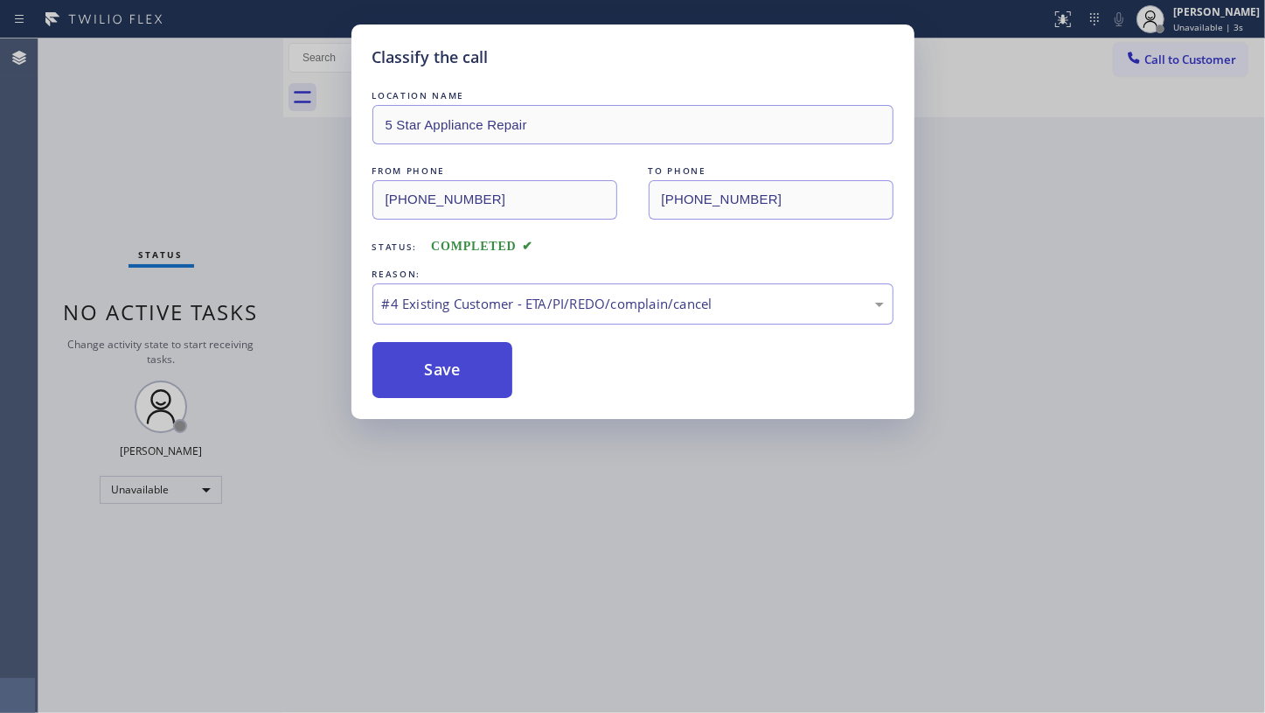
click at [408, 374] on button "Save" at bounding box center [443, 370] width 141 height 56
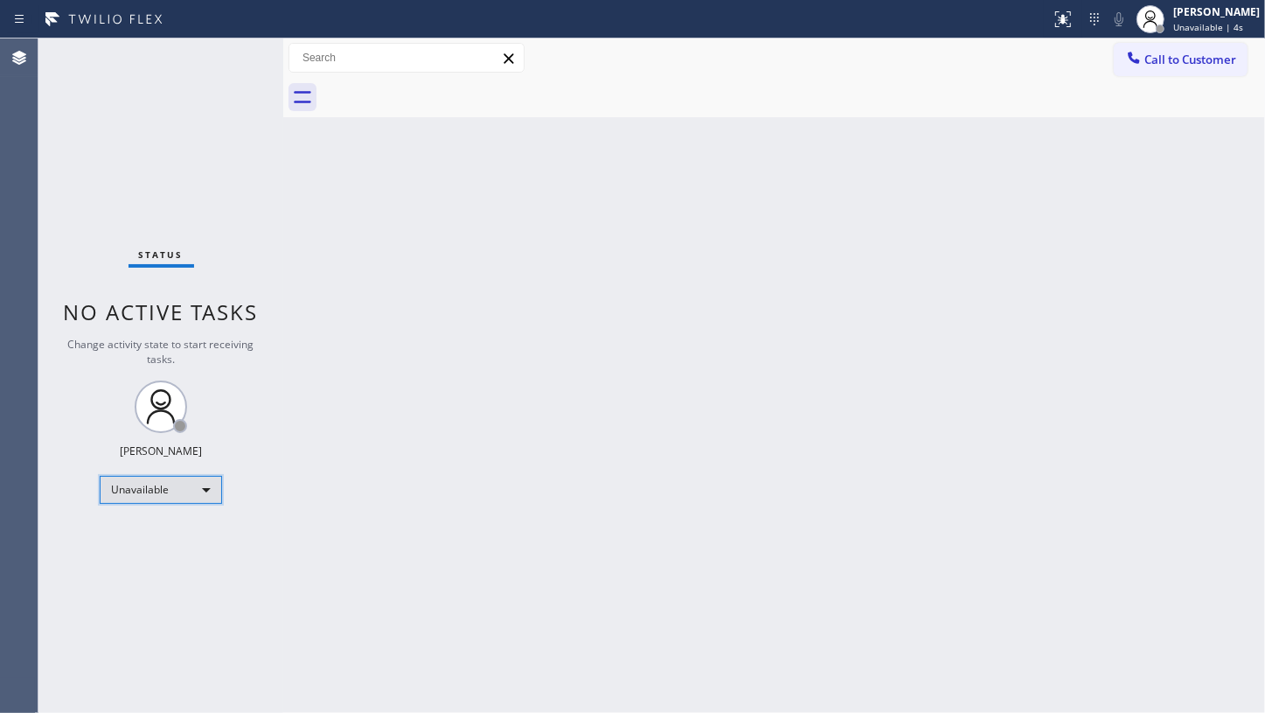
click at [150, 476] on div "Unavailable" at bounding box center [161, 490] width 122 height 28
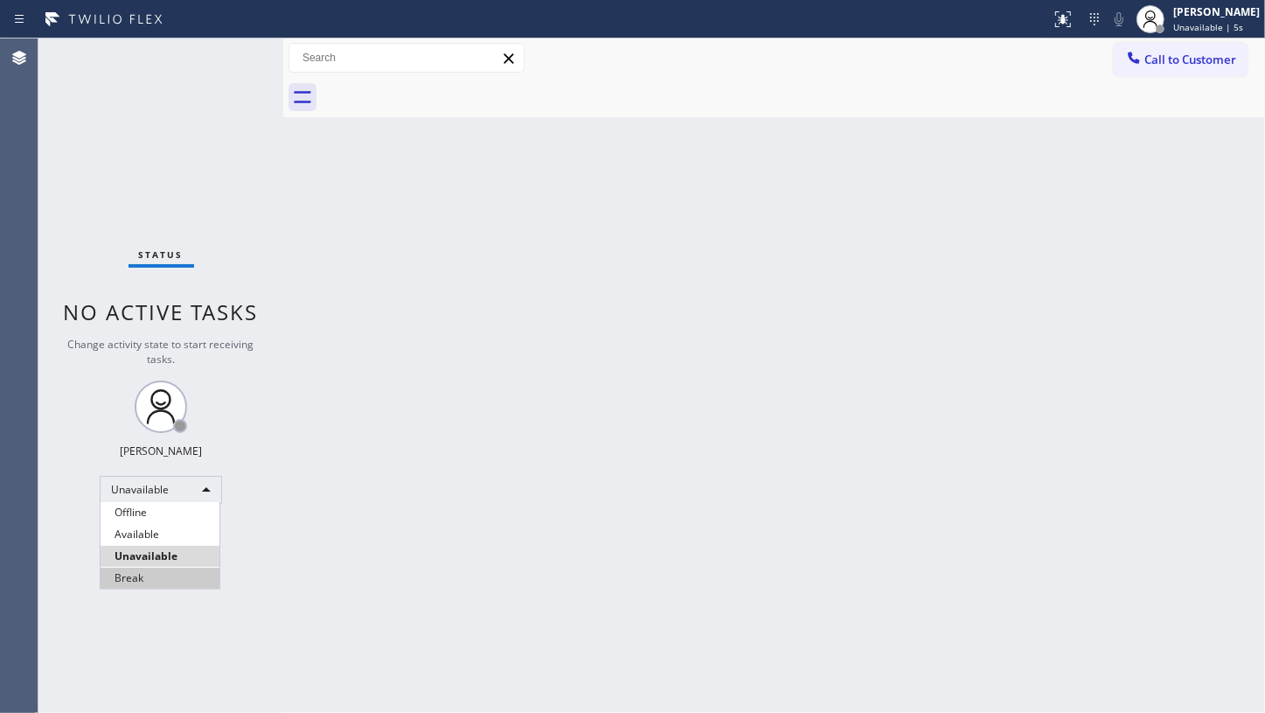
click at [140, 578] on li "Break" at bounding box center [160, 578] width 119 height 21
click at [122, 524] on div "Status No active tasks Change activity state to start receiving tasks. JENIZA A…" at bounding box center [160, 375] width 245 height 674
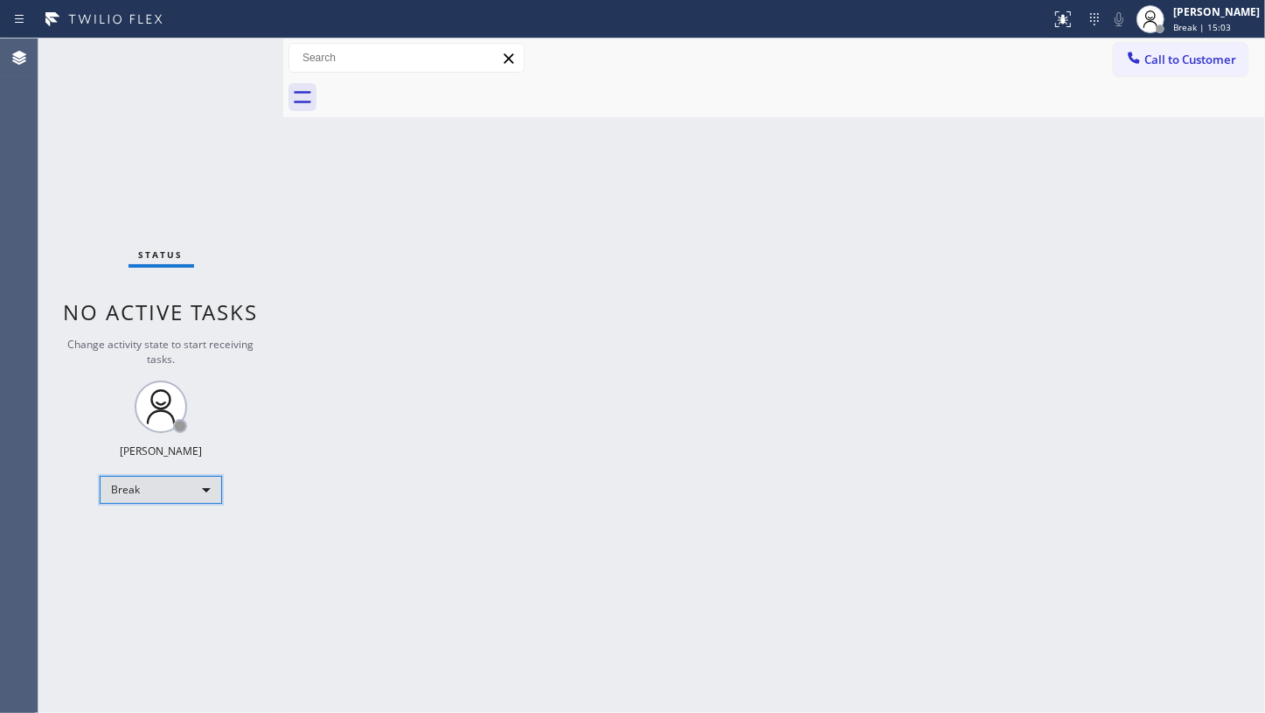
click at [114, 498] on div "Break" at bounding box center [161, 490] width 122 height 28
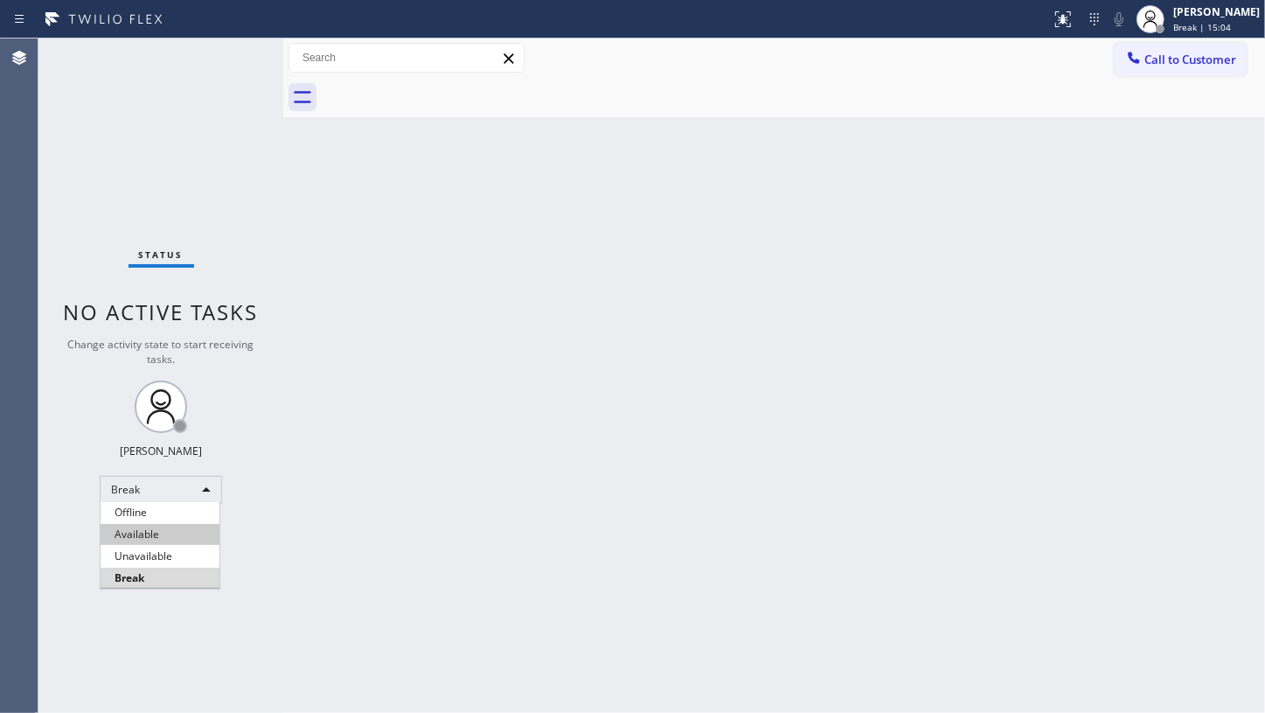
click at [119, 533] on li "Available" at bounding box center [160, 534] width 119 height 21
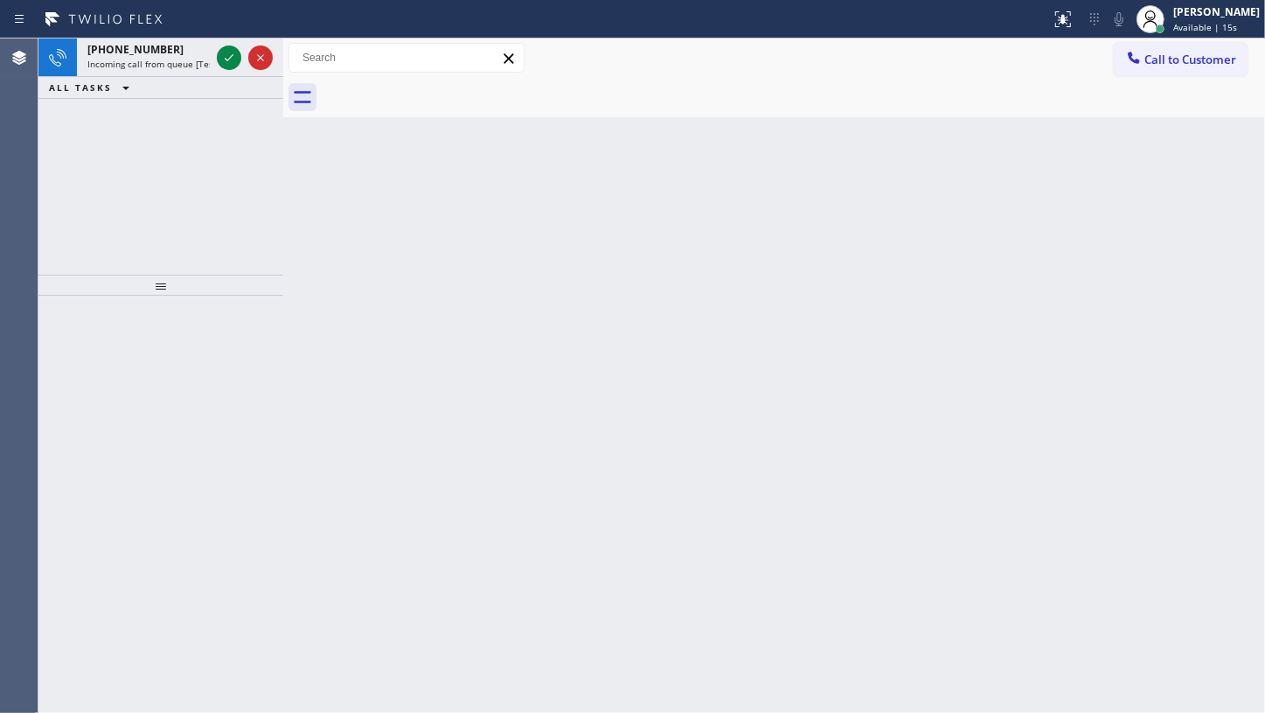
click at [152, 148] on div "+13052502924 Incoming call from queue [Test] All ALL TASKS ALL TASKS ACTIVE TAS…" at bounding box center [160, 156] width 245 height 236
click at [226, 58] on icon at bounding box center [229, 57] width 21 height 21
drag, startPoint x: 140, startPoint y: 51, endPoint x: 227, endPoint y: 58, distance: 87.7
click at [140, 51] on span "+13104054645" at bounding box center [135, 49] width 96 height 15
click at [131, 136] on div "+12405817062 Incoming call from queue [Test] All ALL TASKS ALL TASKS ACTIVE TAS…" at bounding box center [160, 156] width 245 height 236
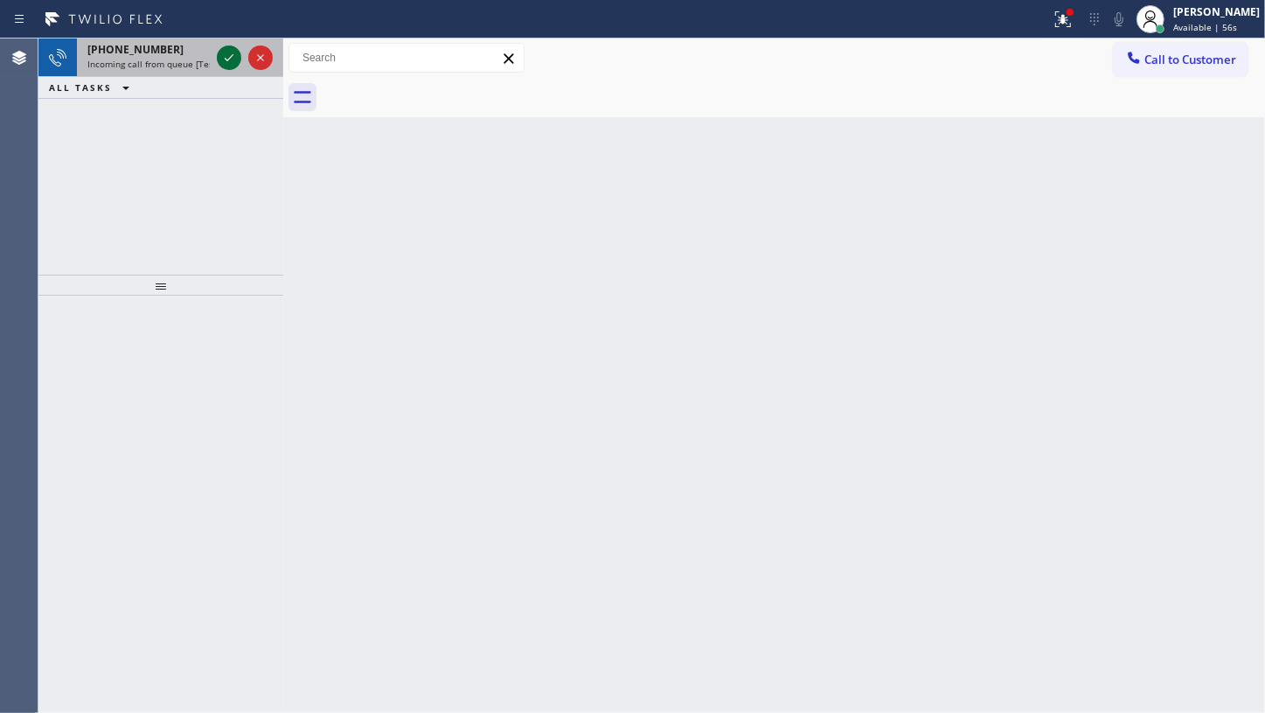
click at [224, 53] on icon at bounding box center [229, 57] width 21 height 21
click at [126, 136] on div "+17252403917 Incoming call from queue [Test] All ALL TASKS ALL TASKS ACTIVE TAS…" at bounding box center [160, 156] width 245 height 236
click at [231, 56] on icon at bounding box center [229, 57] width 9 height 7
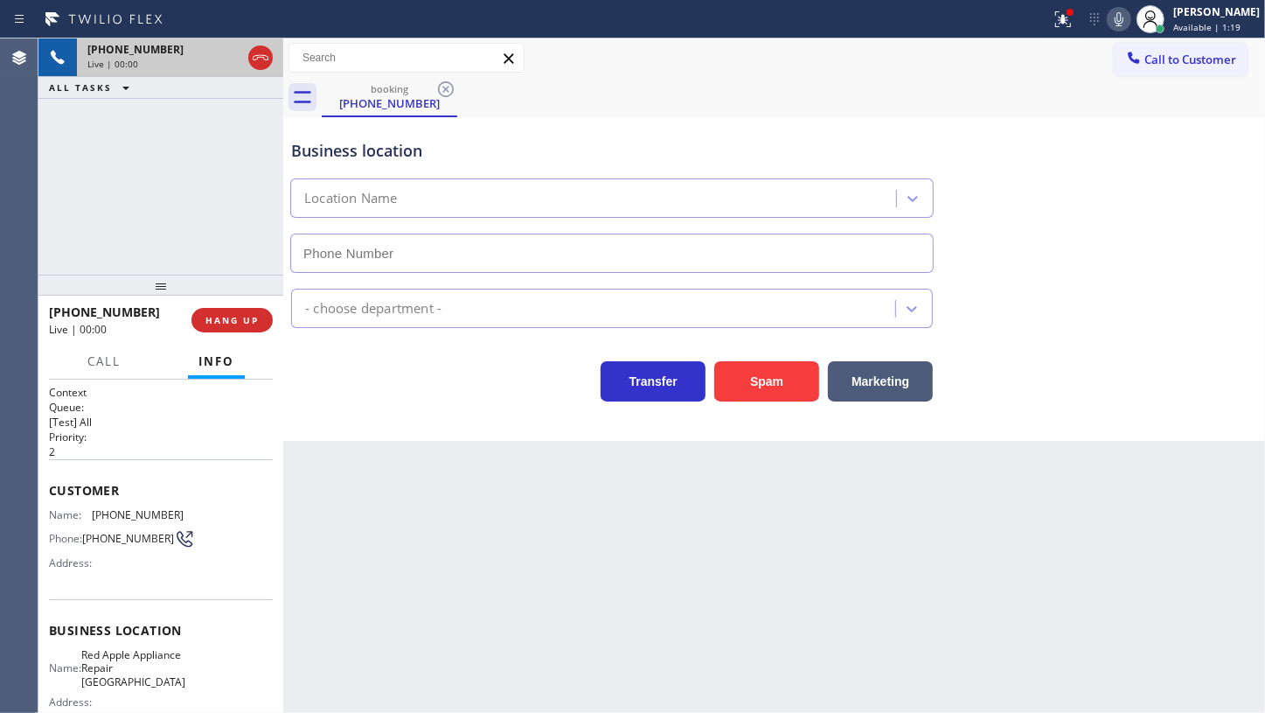
type input "(725) 527-8763"
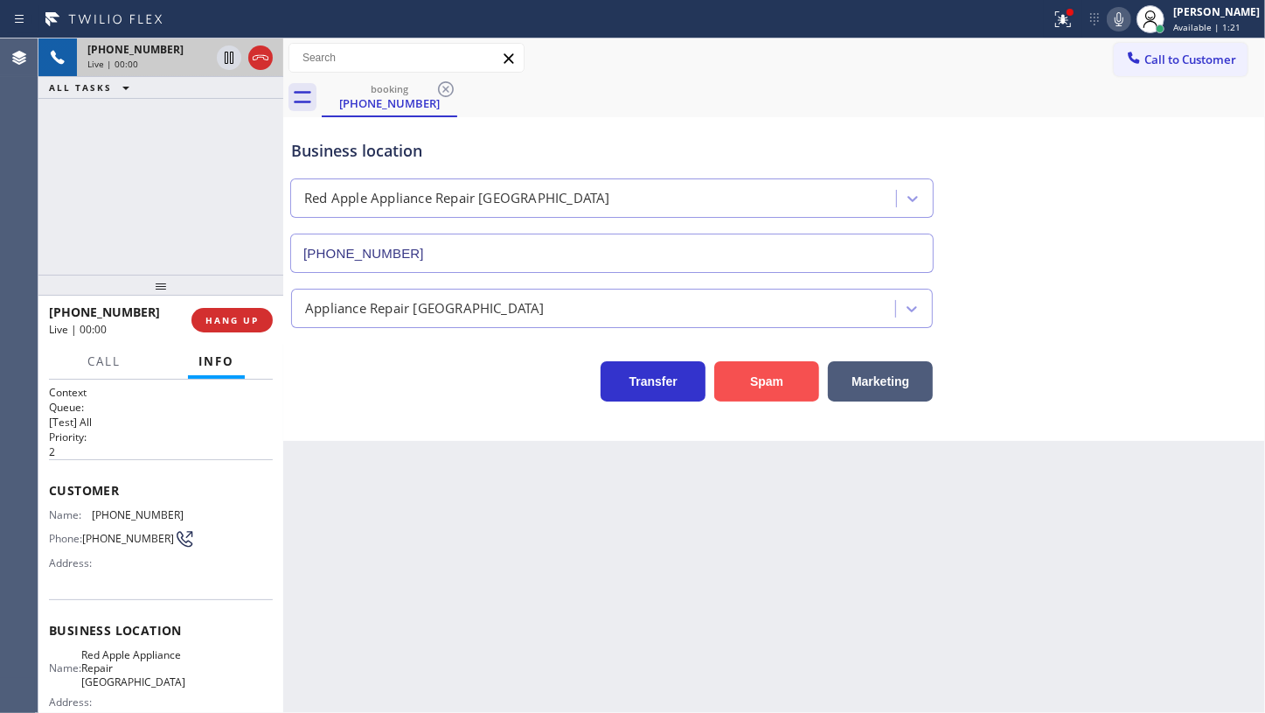
click at [783, 395] on button "Spam" at bounding box center [766, 381] width 105 height 40
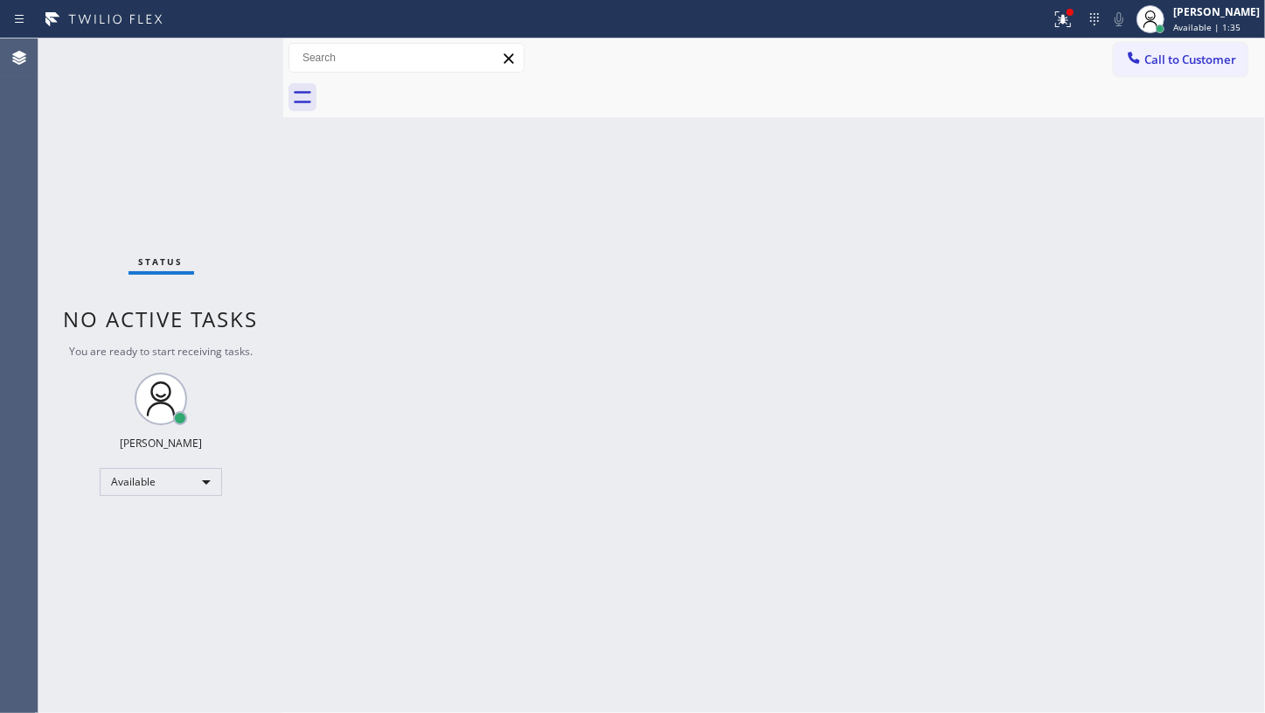
click at [666, 490] on div "Back to Dashboard Change Sender ID Customers Technicians Select a contact Outbo…" at bounding box center [774, 375] width 982 height 674
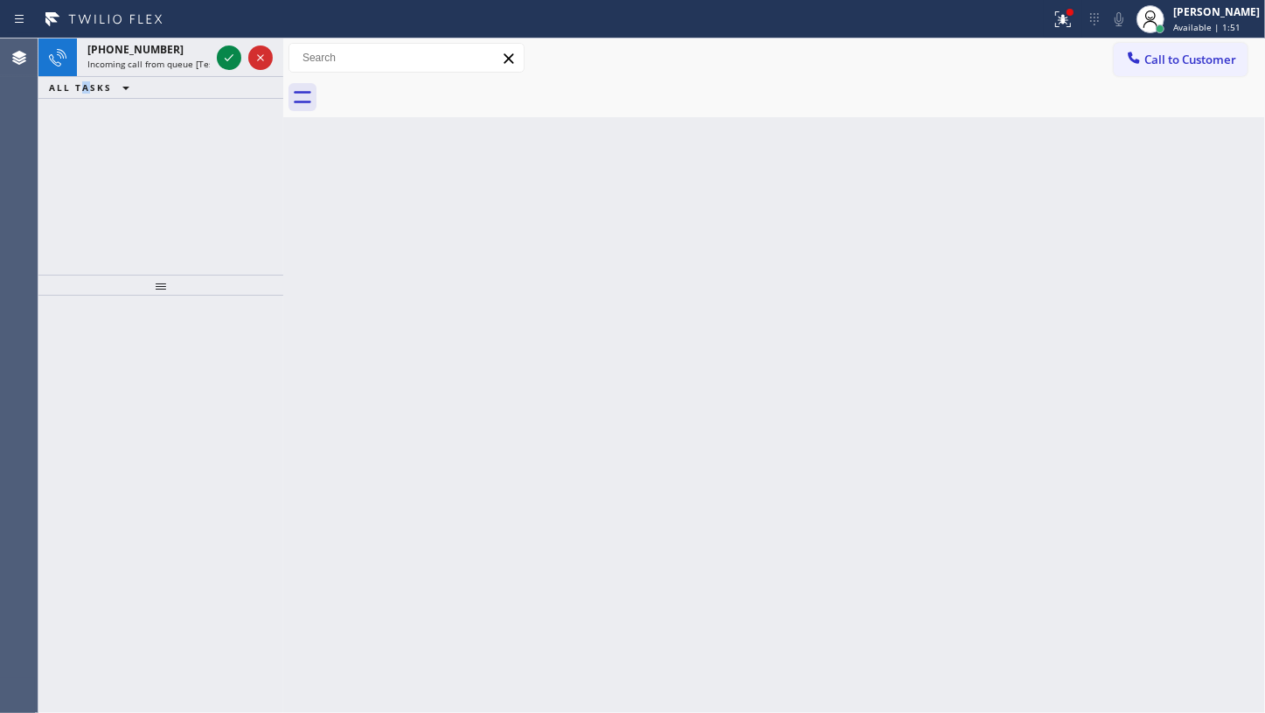
drag, startPoint x: 87, startPoint y: 164, endPoint x: 117, endPoint y: 140, distance: 38.5
click at [95, 156] on div "+17603557921 Incoming call from queue [Test] All ALL TASKS ALL TASKS ACTIVE TAS…" at bounding box center [160, 156] width 245 height 236
click at [230, 57] on icon at bounding box center [229, 57] width 9 height 7
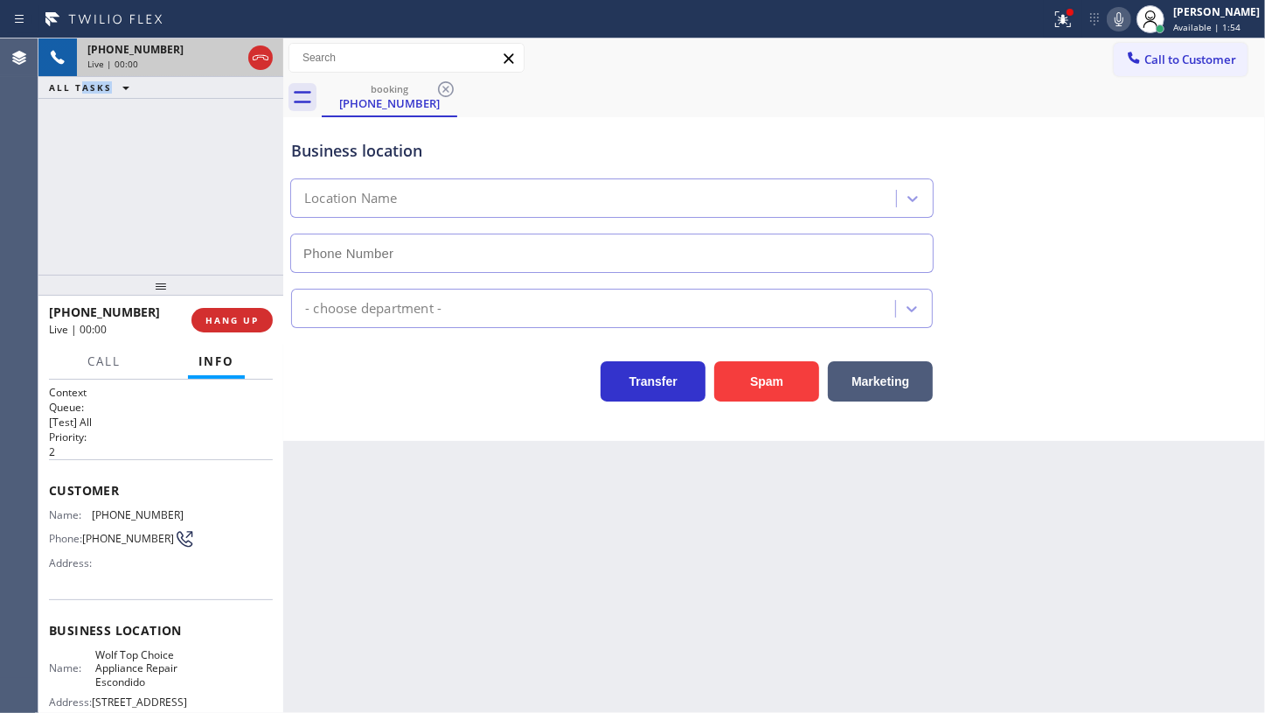
type input "(760) 249-7669"
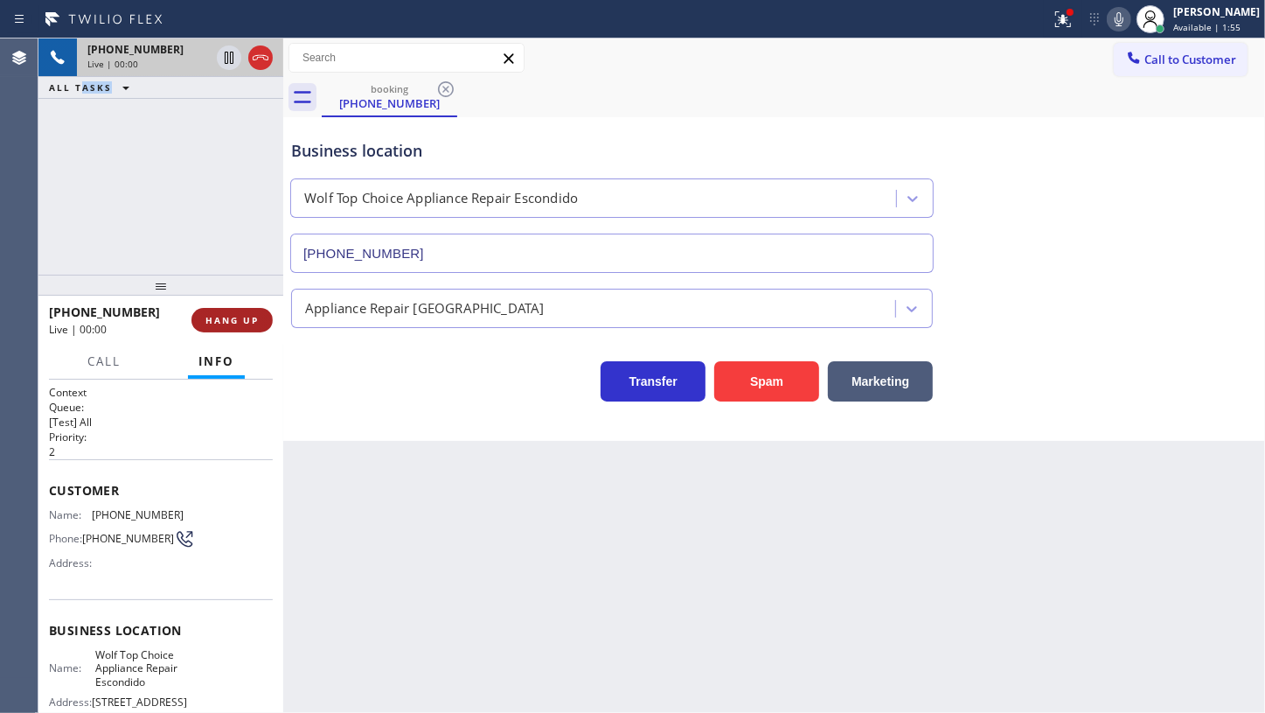
click at [234, 325] on span "HANG UP" at bounding box center [232, 320] width 53 height 12
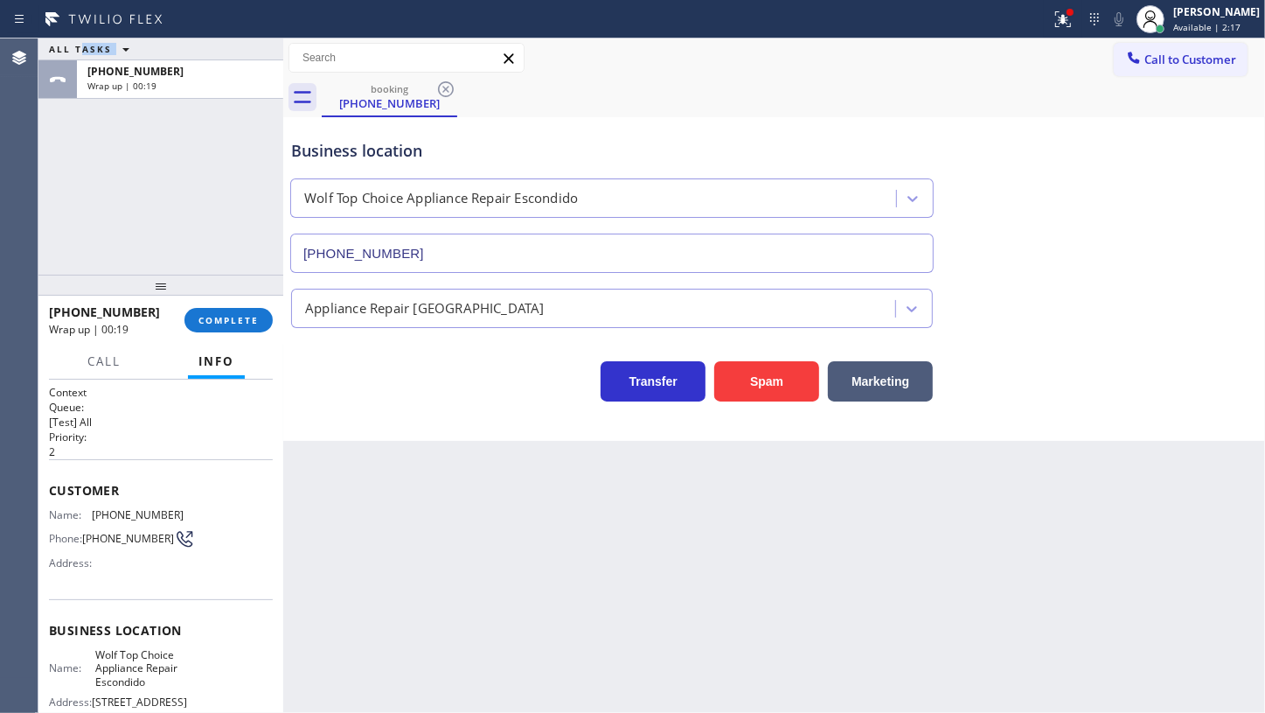
drag, startPoint x: 129, startPoint y: 149, endPoint x: 137, endPoint y: 151, distance: 9.1
click at [129, 149] on div "ALL TASKS ALL TASKS ACTIVE TASKS TASKS IN WRAP UP +17603557921 Wrap up | 00:19" at bounding box center [160, 156] width 245 height 236
click at [227, 325] on span "COMPLETE" at bounding box center [229, 320] width 60 height 12
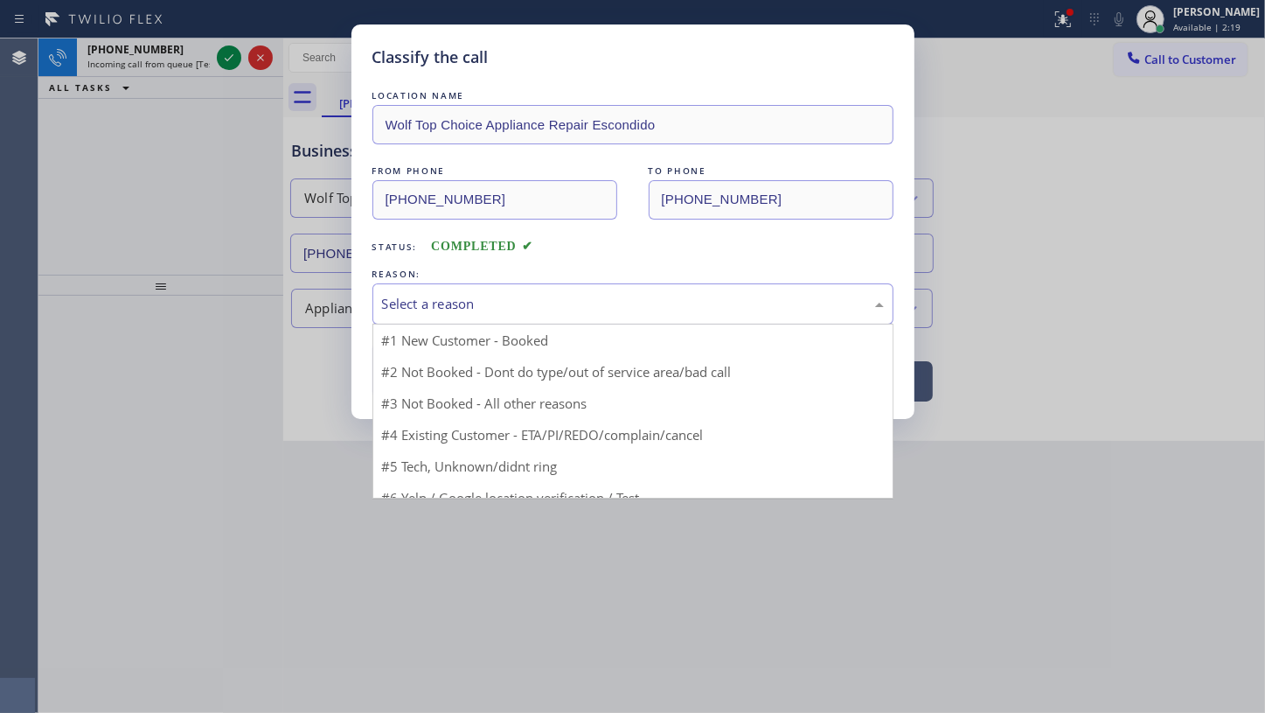
click at [414, 316] on div "Select a reason" at bounding box center [633, 303] width 521 height 41
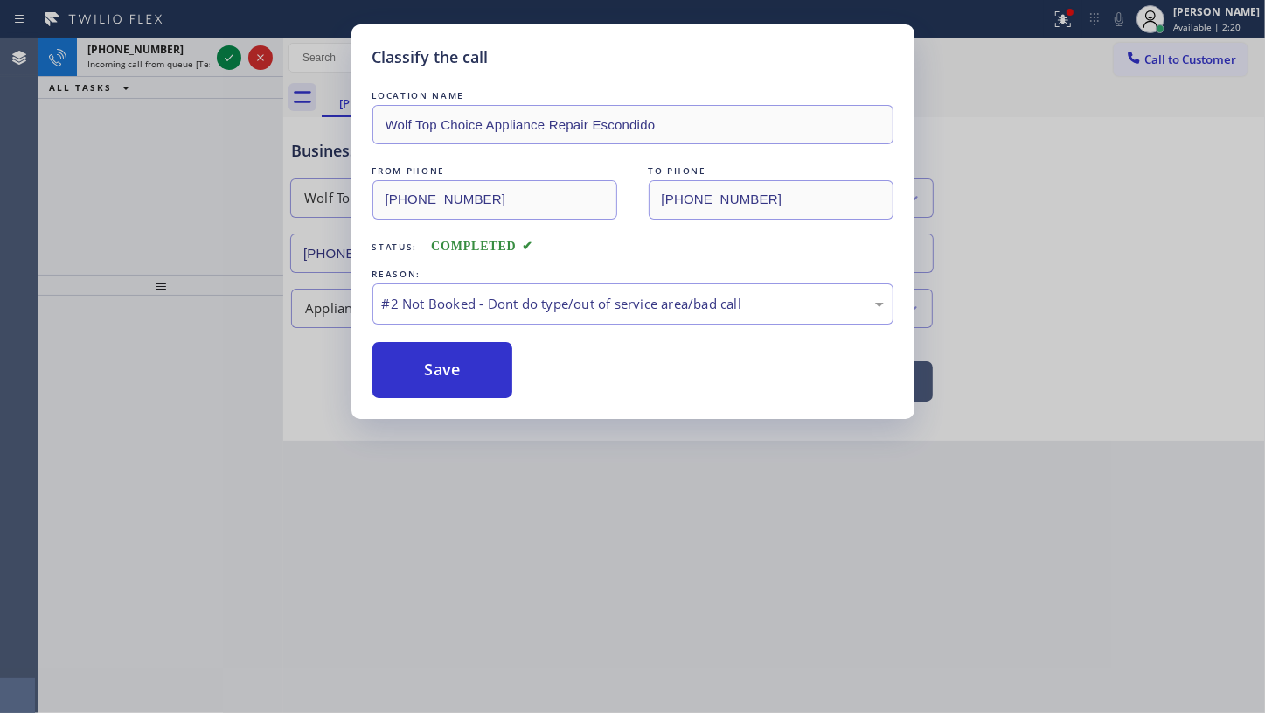
click at [412, 358] on button "Save" at bounding box center [443, 370] width 141 height 56
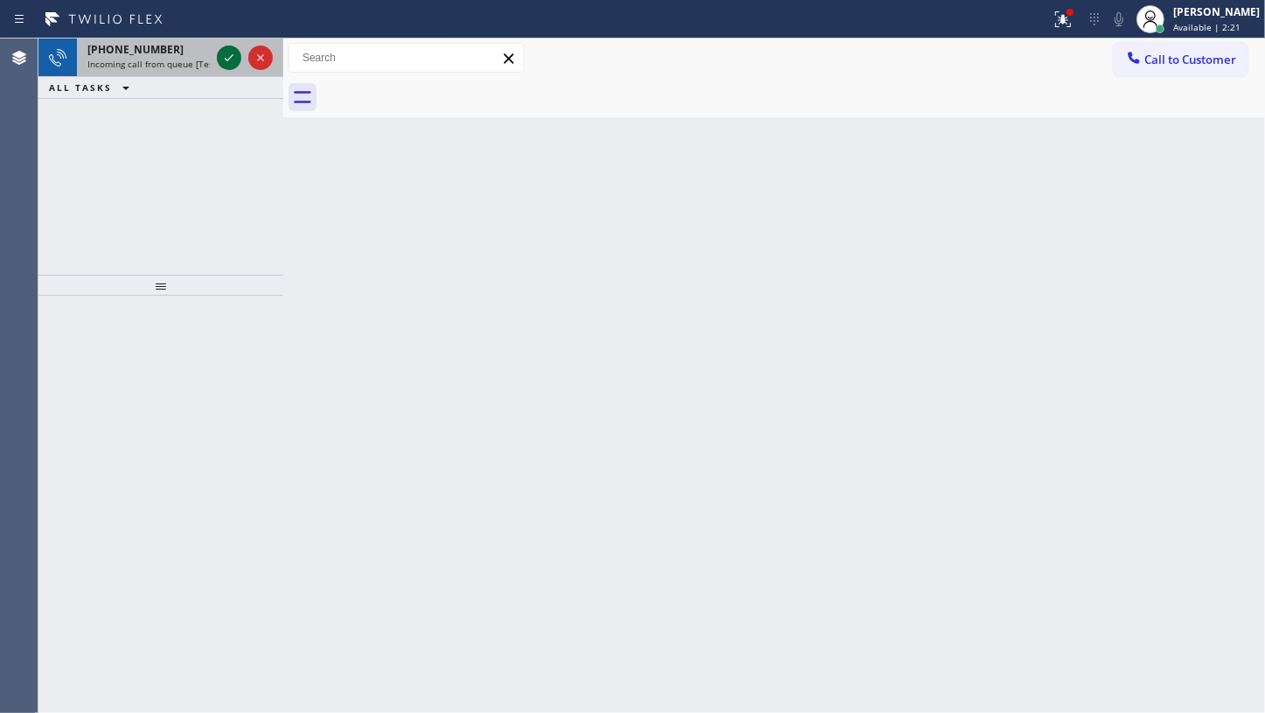
click at [227, 58] on icon at bounding box center [229, 57] width 21 height 21
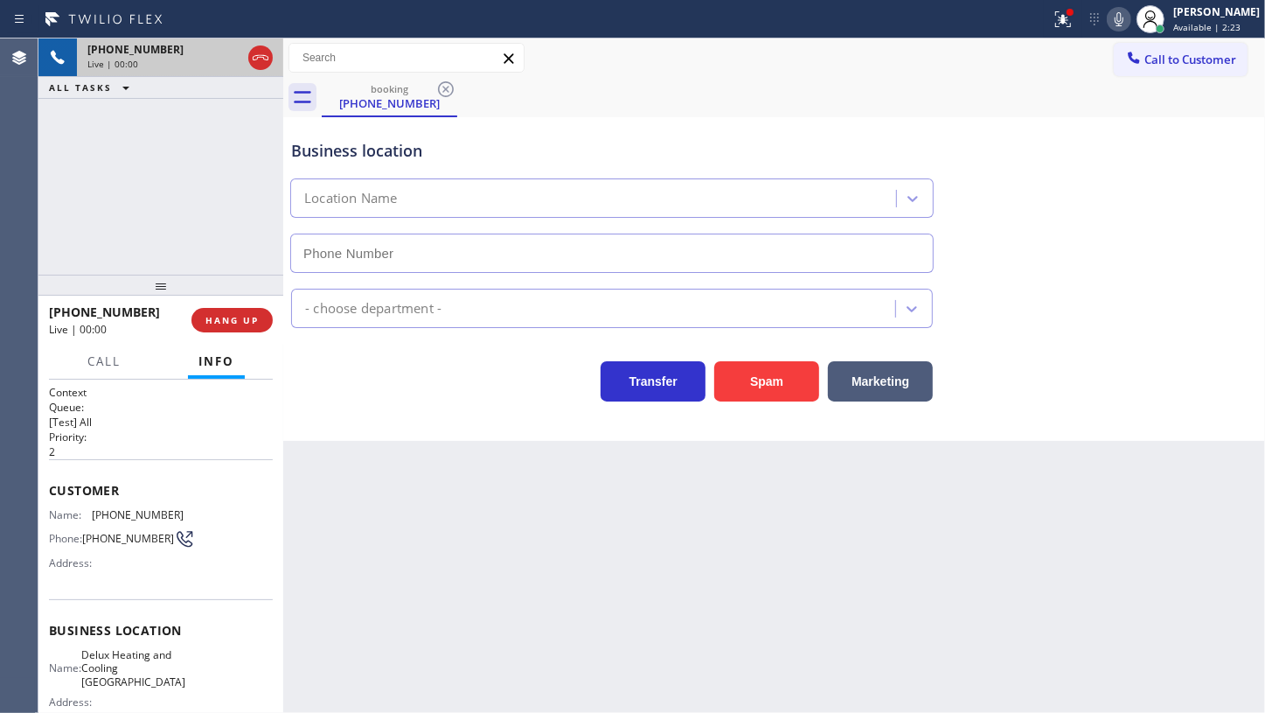
type input "(760) 284-8443"
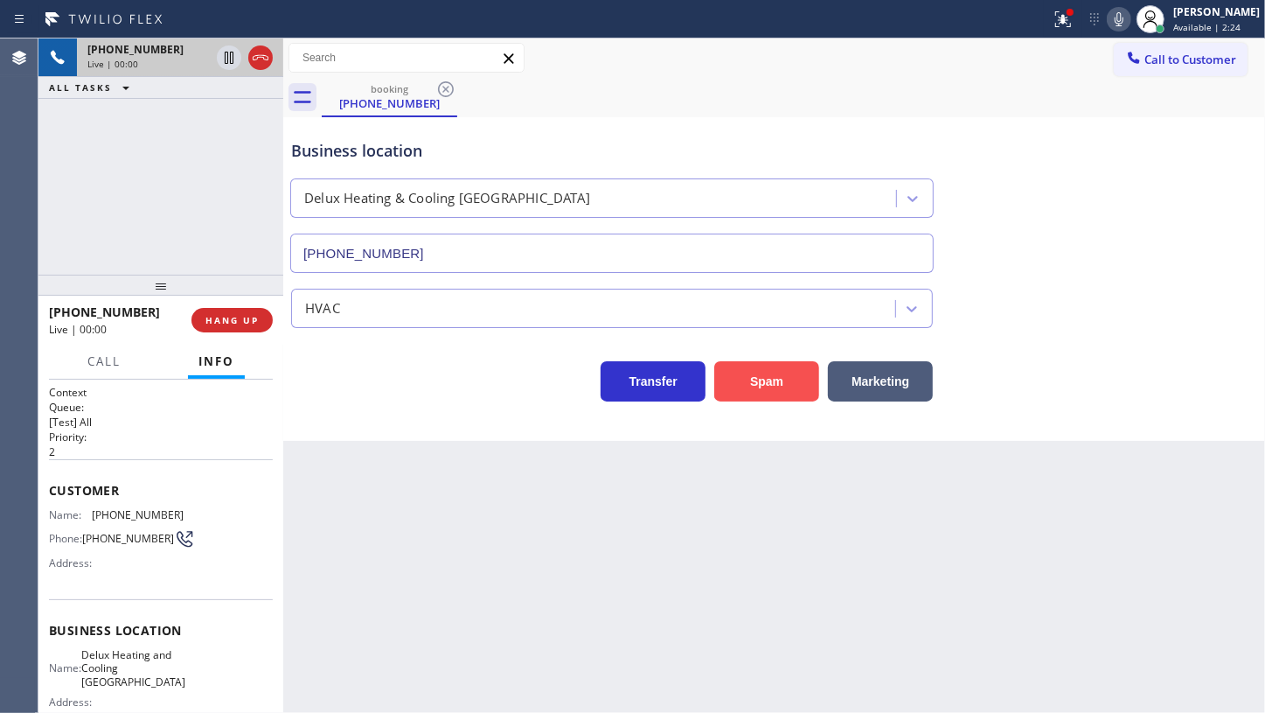
click at [774, 385] on button "Spam" at bounding box center [766, 381] width 105 height 40
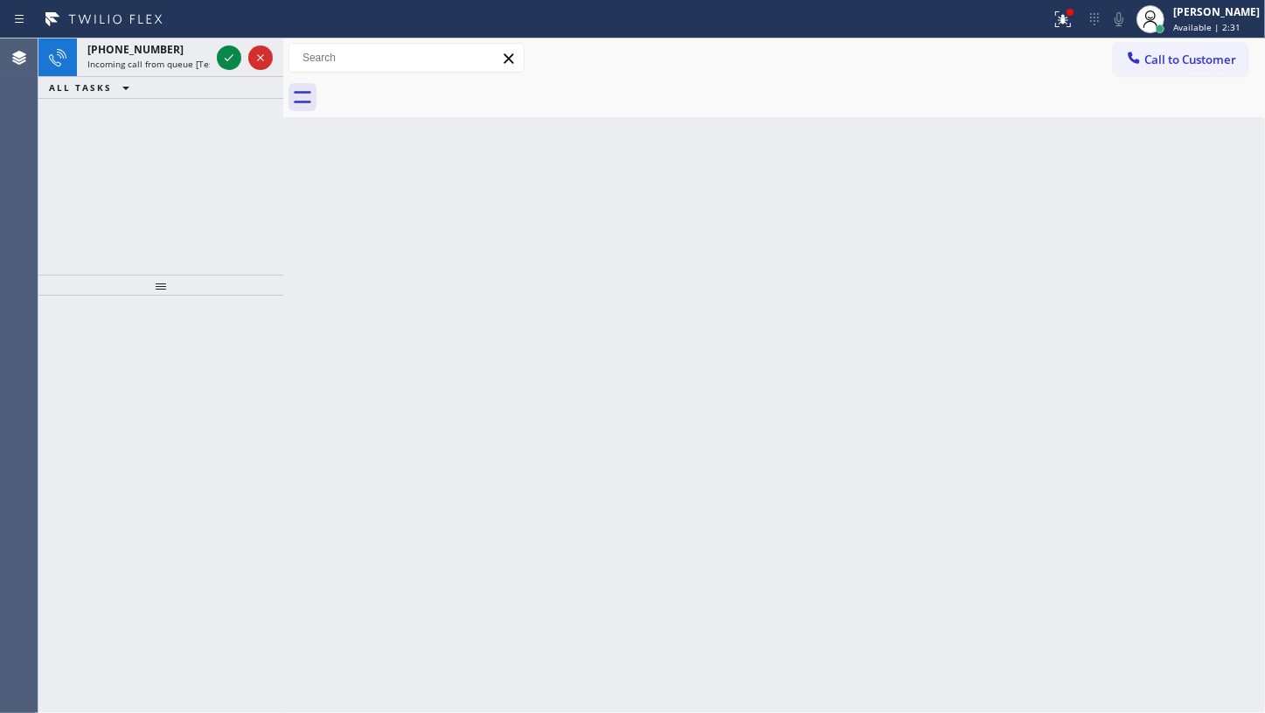
click at [129, 152] on div "+16503741192 Incoming call from queue [Test] All ALL TASKS ALL TASKS ACTIVE TAS…" at bounding box center [160, 156] width 245 height 236
click at [225, 54] on icon at bounding box center [229, 57] width 21 height 21
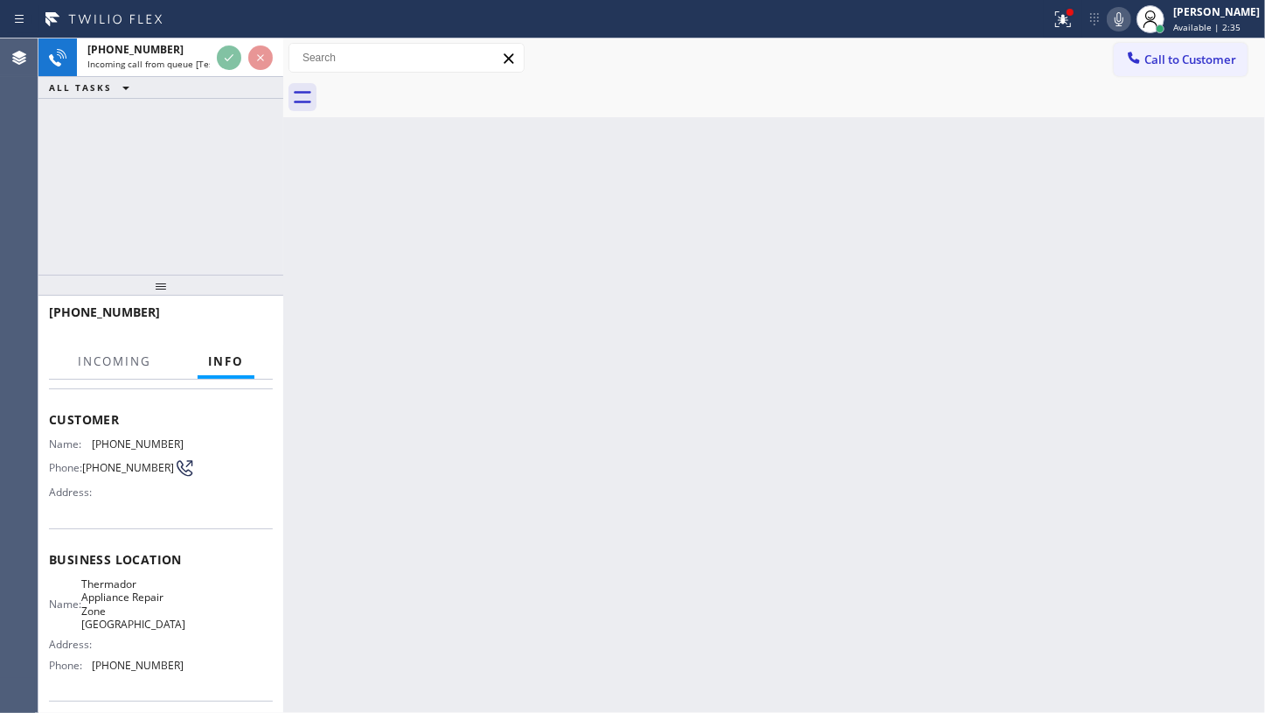
scroll to position [79, 0]
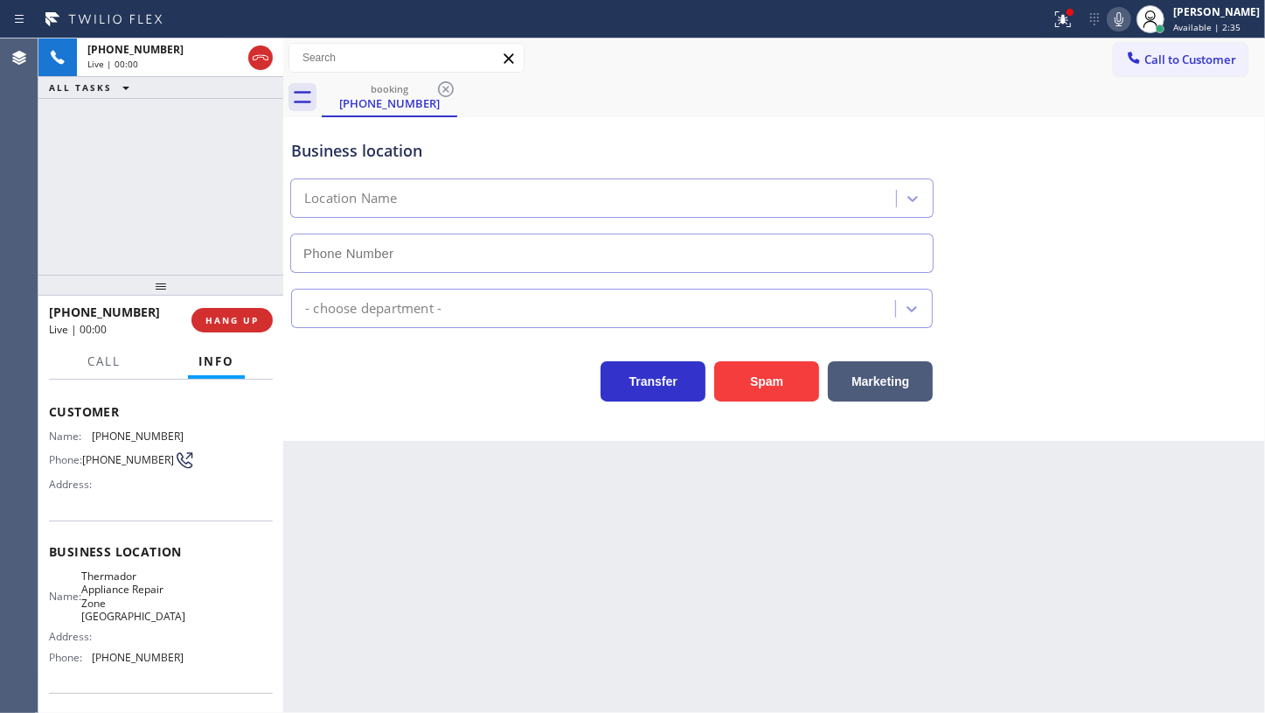
type input "(650) 699-6095"
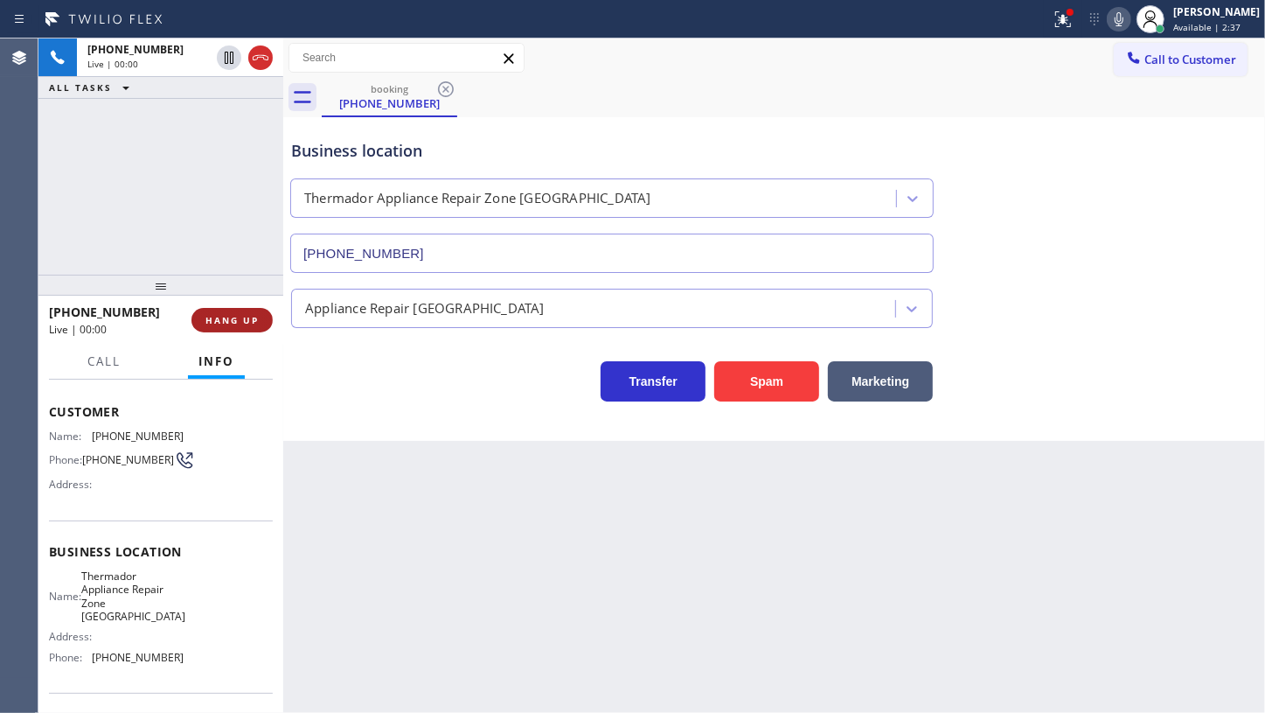
click at [211, 308] on button "HANG UP" at bounding box center [232, 320] width 81 height 24
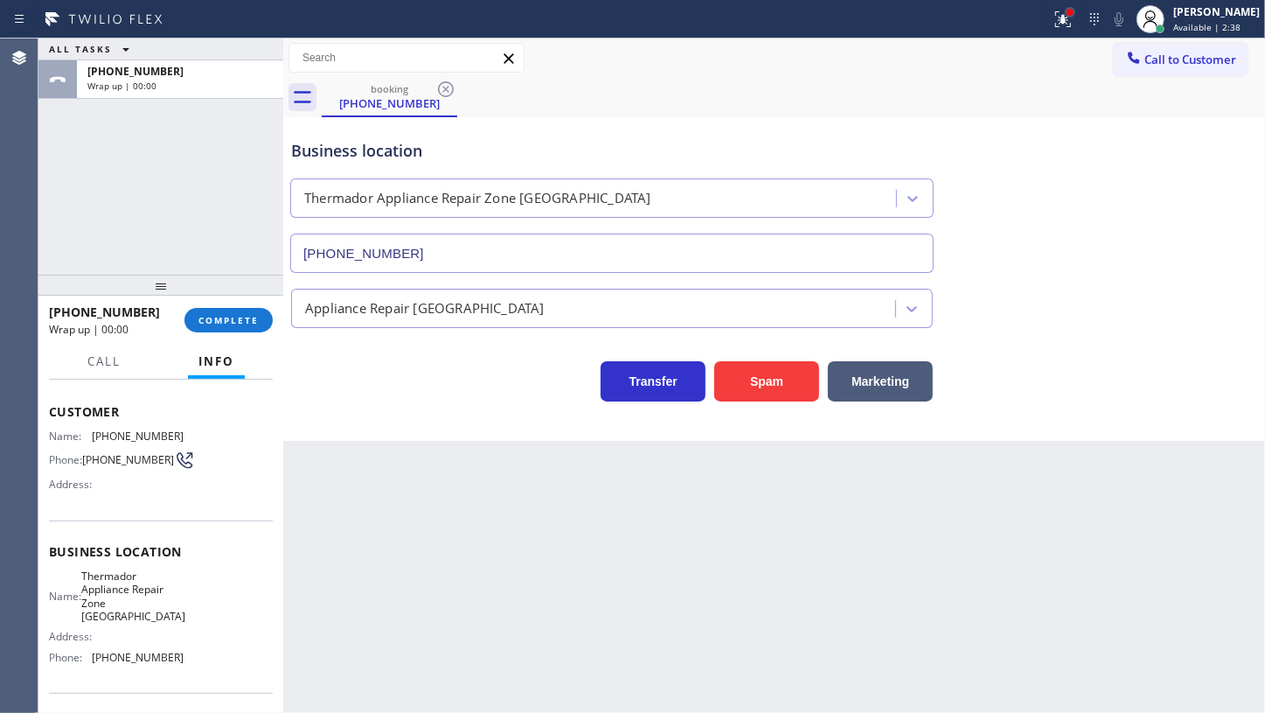
click at [1074, 14] on div at bounding box center [1070, 12] width 7 height 7
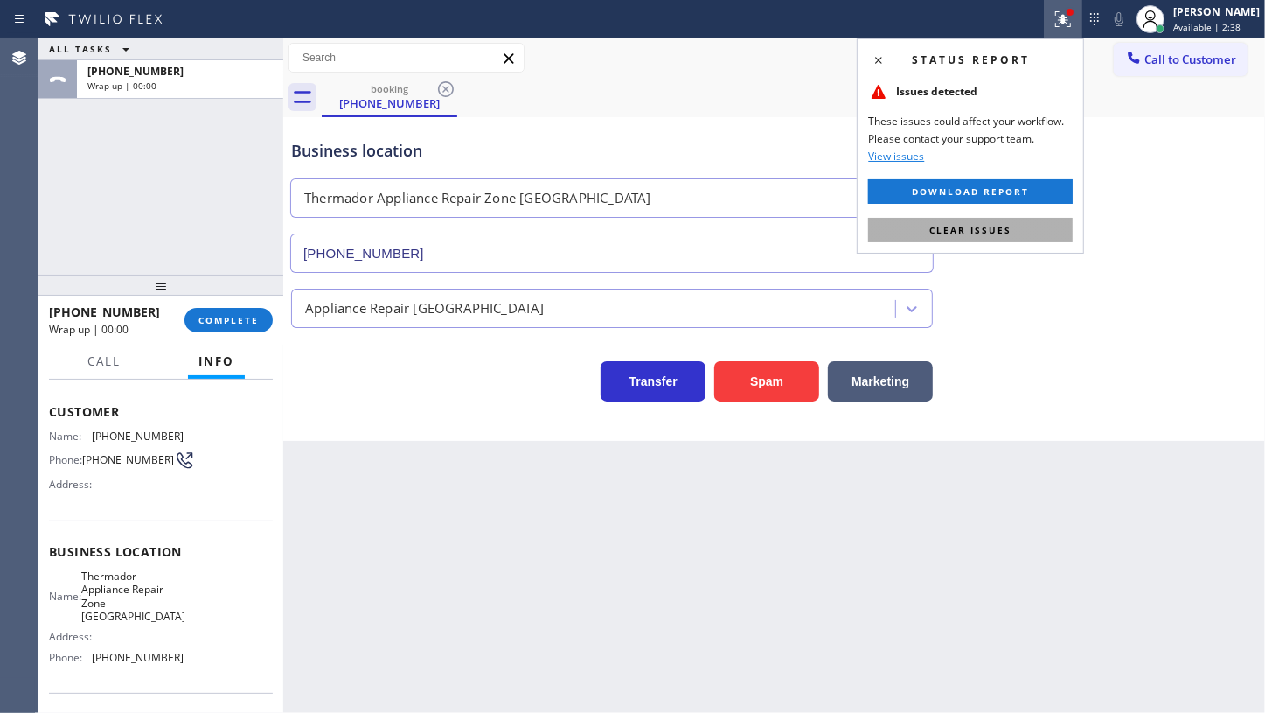
click at [1013, 219] on button "Clear issues" at bounding box center [970, 230] width 205 height 24
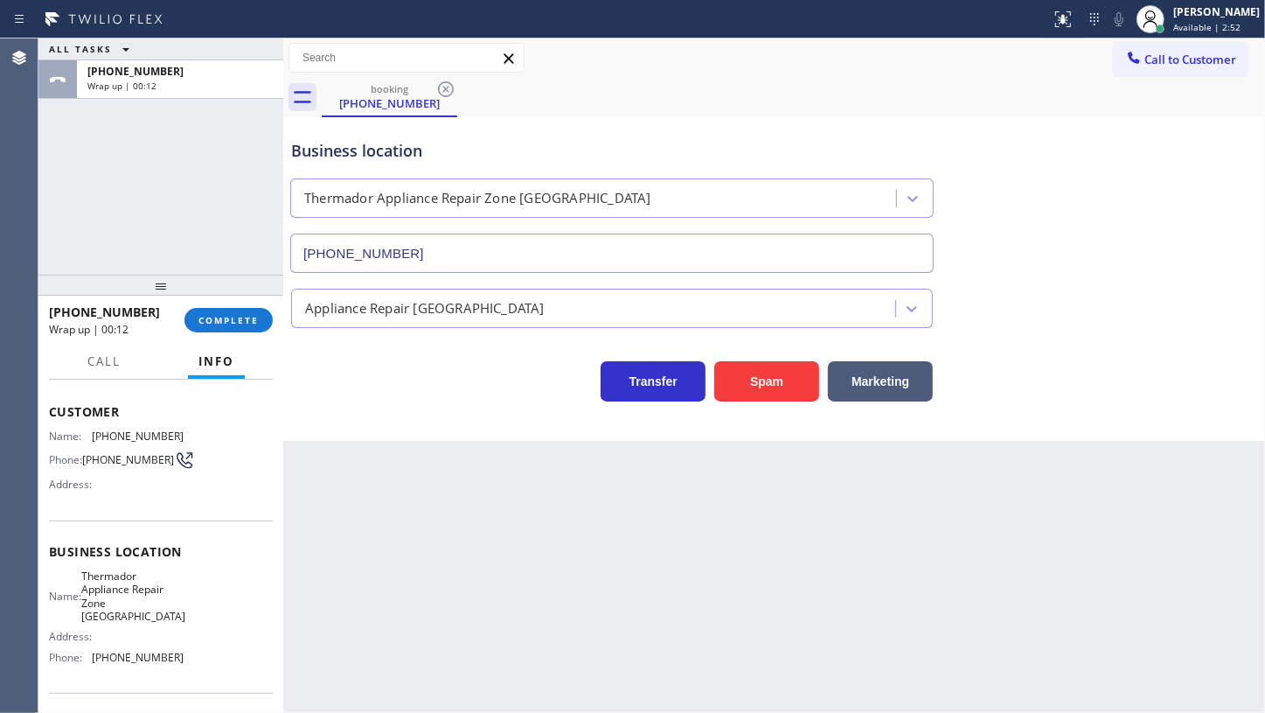
click at [139, 215] on div "ALL TASKS ALL TASKS ACTIVE TASKS TASKS IN WRAP UP +16503741192 Wrap up | 00:12" at bounding box center [160, 156] width 245 height 236
click at [199, 325] on span "COMPLETE" at bounding box center [229, 320] width 60 height 12
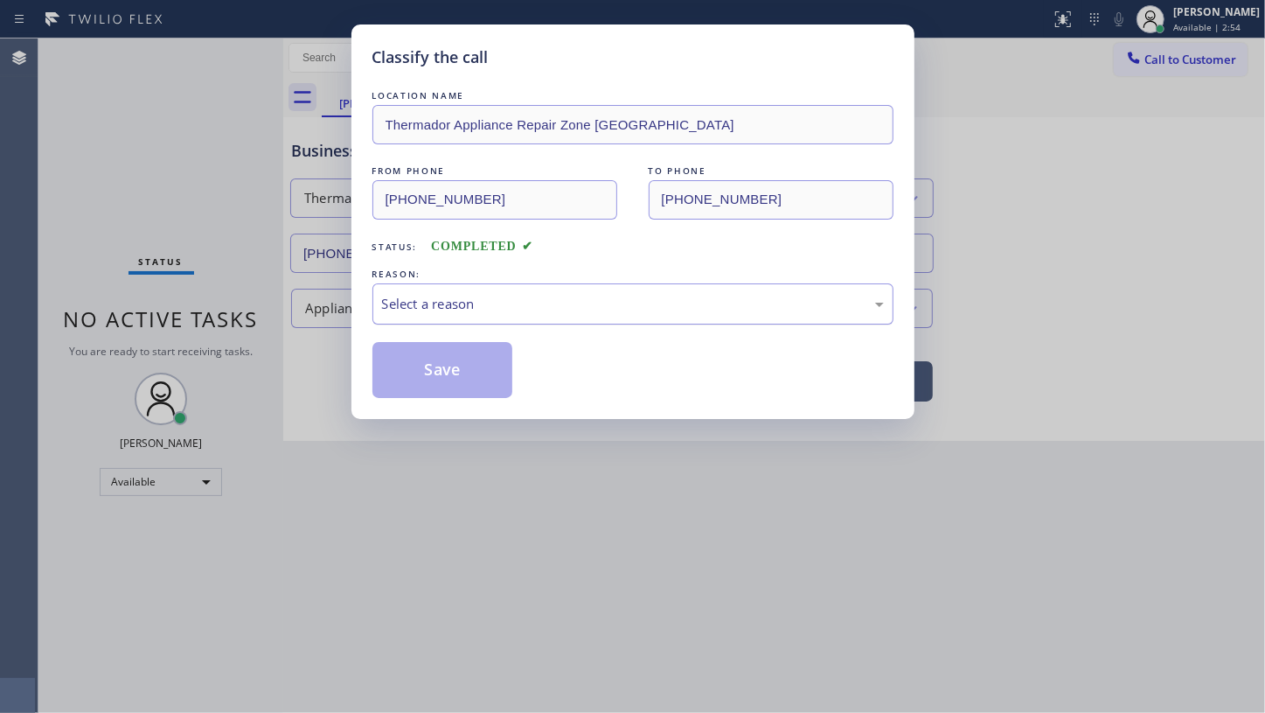
click at [411, 303] on div "Select a reason" at bounding box center [633, 304] width 502 height 20
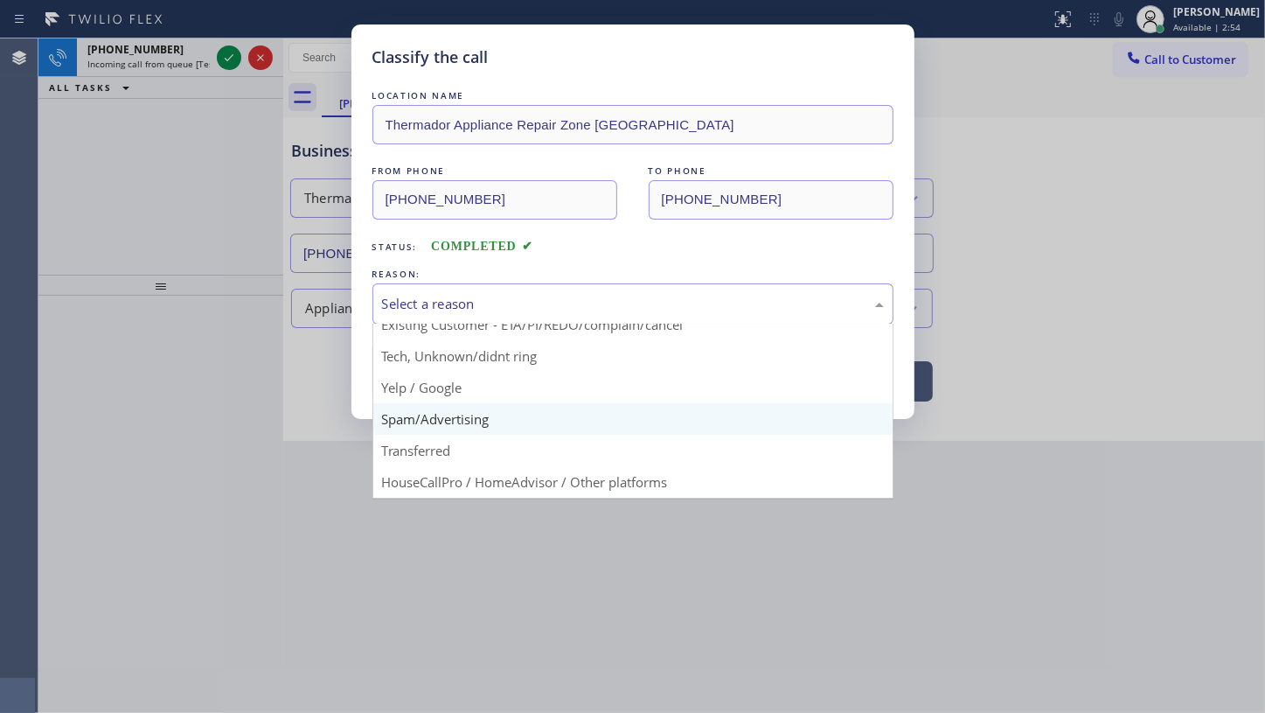
scroll to position [116, 0]
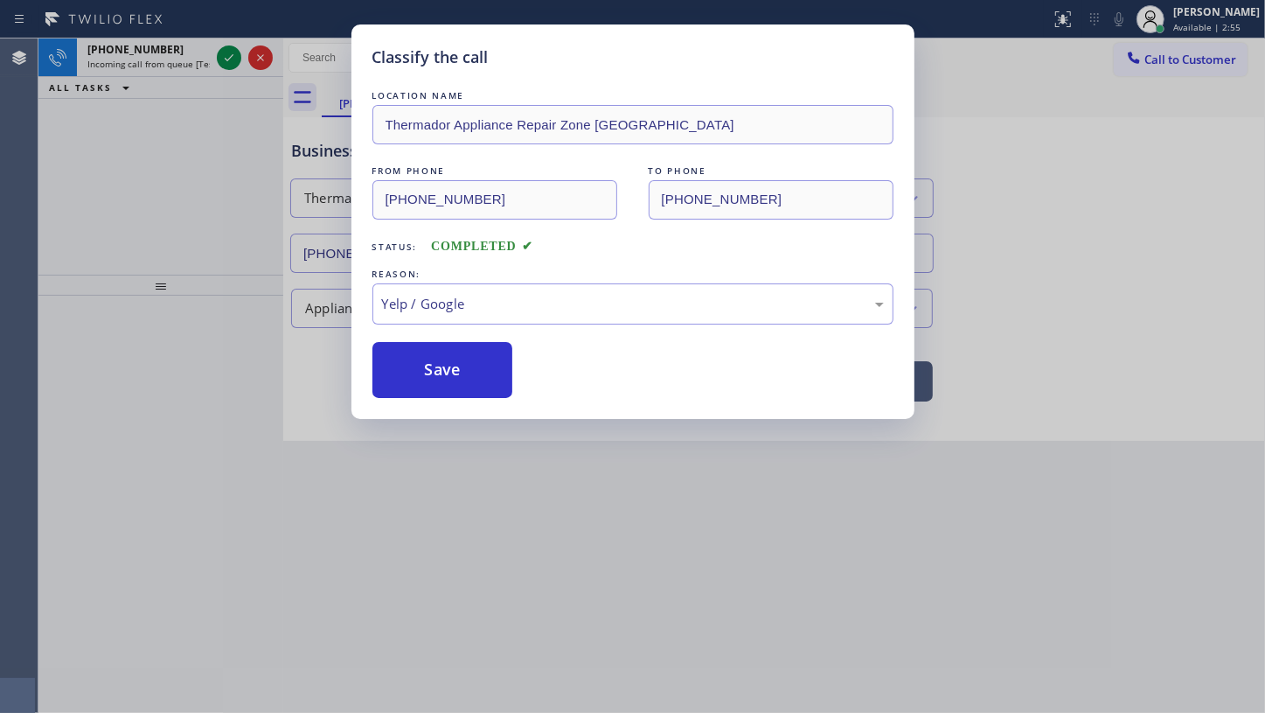
click at [418, 357] on button "Save" at bounding box center [443, 370] width 141 height 56
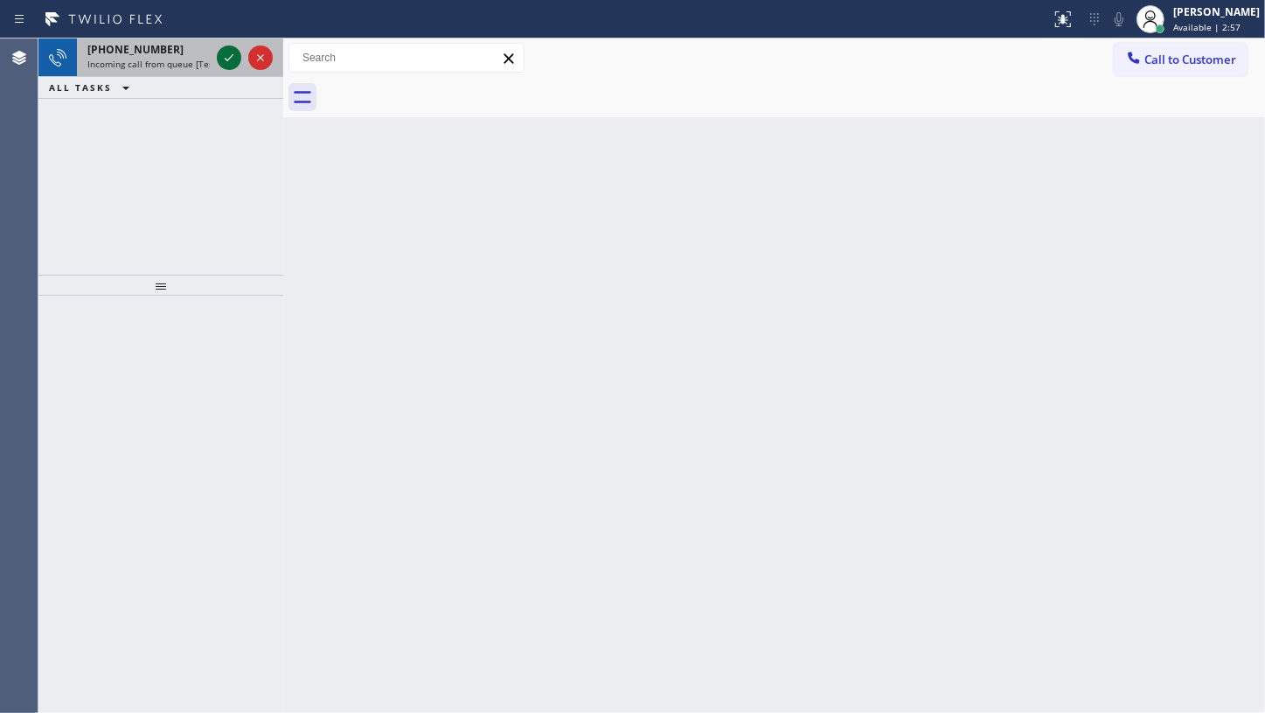
click at [221, 59] on icon at bounding box center [229, 57] width 21 height 21
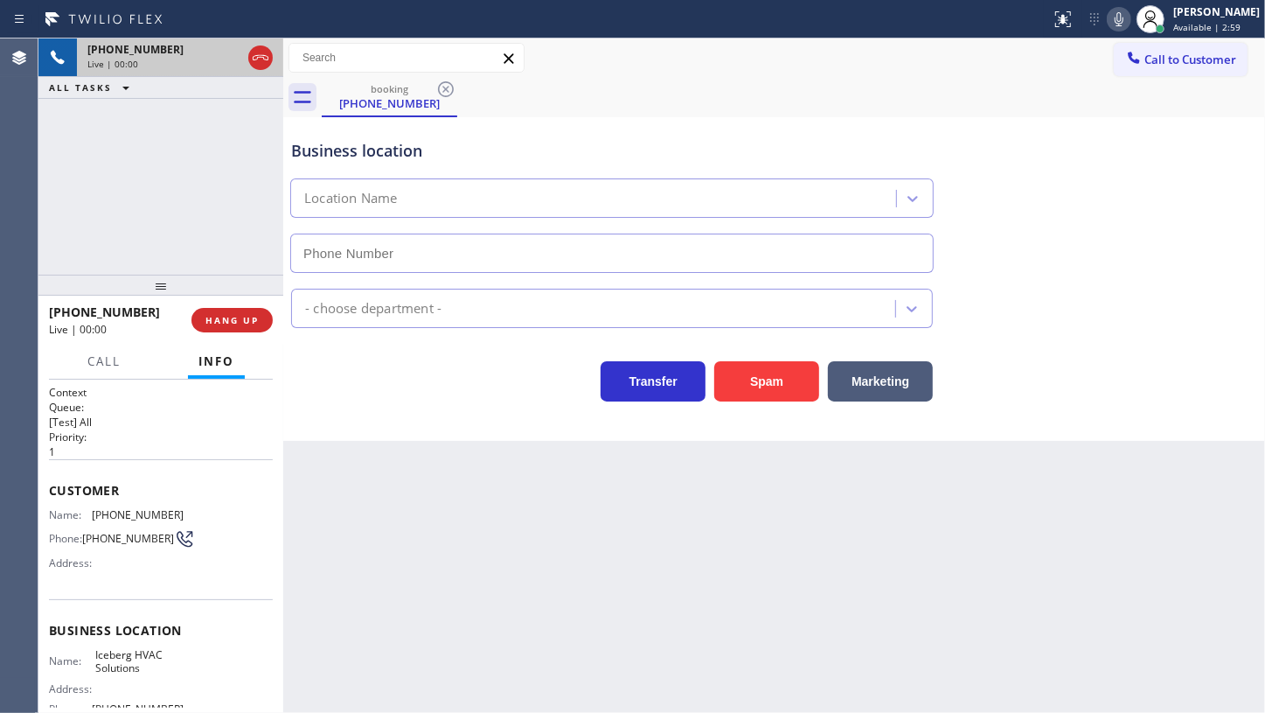
type input "(786) 204-2589"
click at [755, 374] on button "Spam" at bounding box center [766, 381] width 105 height 40
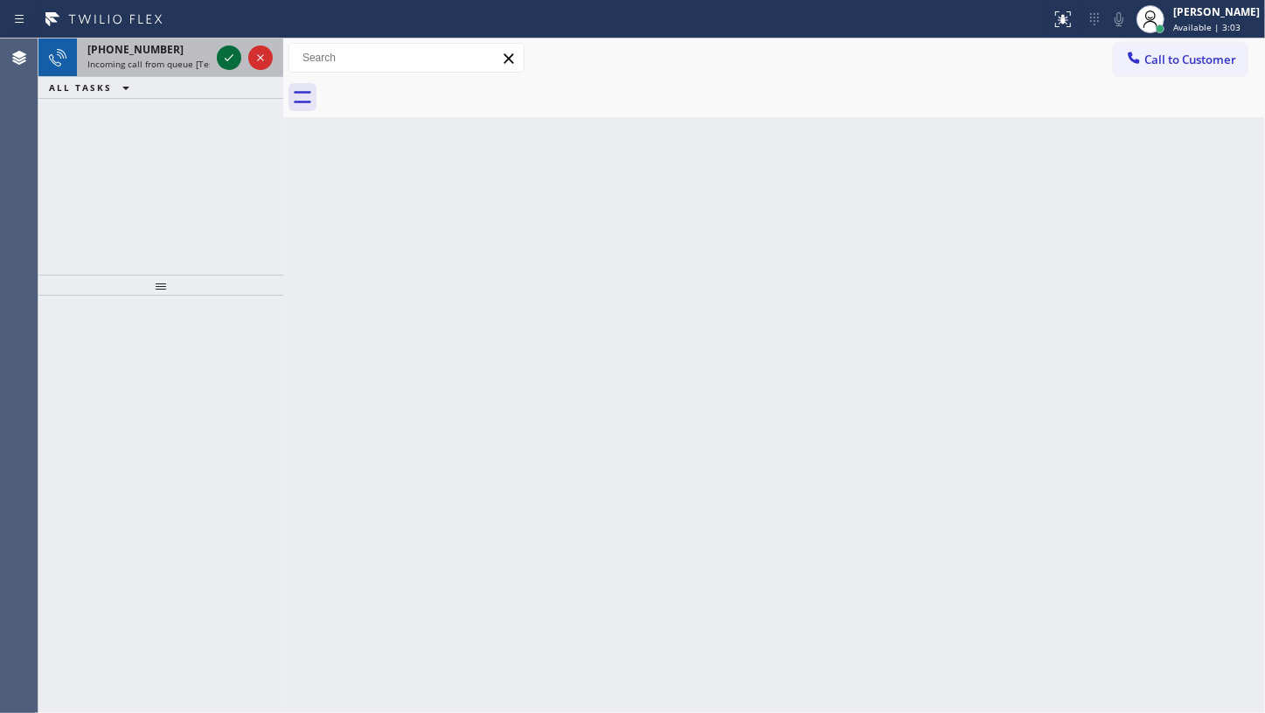
click at [229, 53] on icon at bounding box center [229, 57] width 21 height 21
click at [227, 50] on icon at bounding box center [229, 57] width 21 height 21
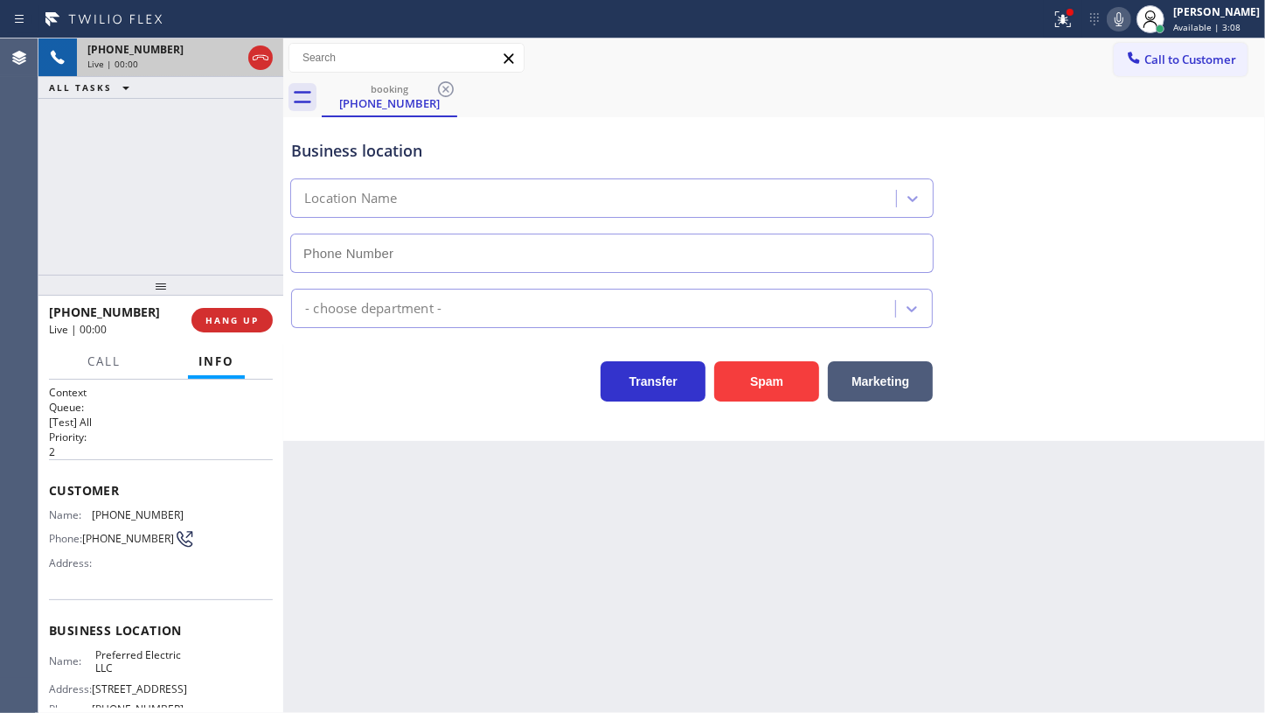
type input "(848) 360-5267"
click at [246, 326] on button "HANG UP" at bounding box center [232, 320] width 81 height 24
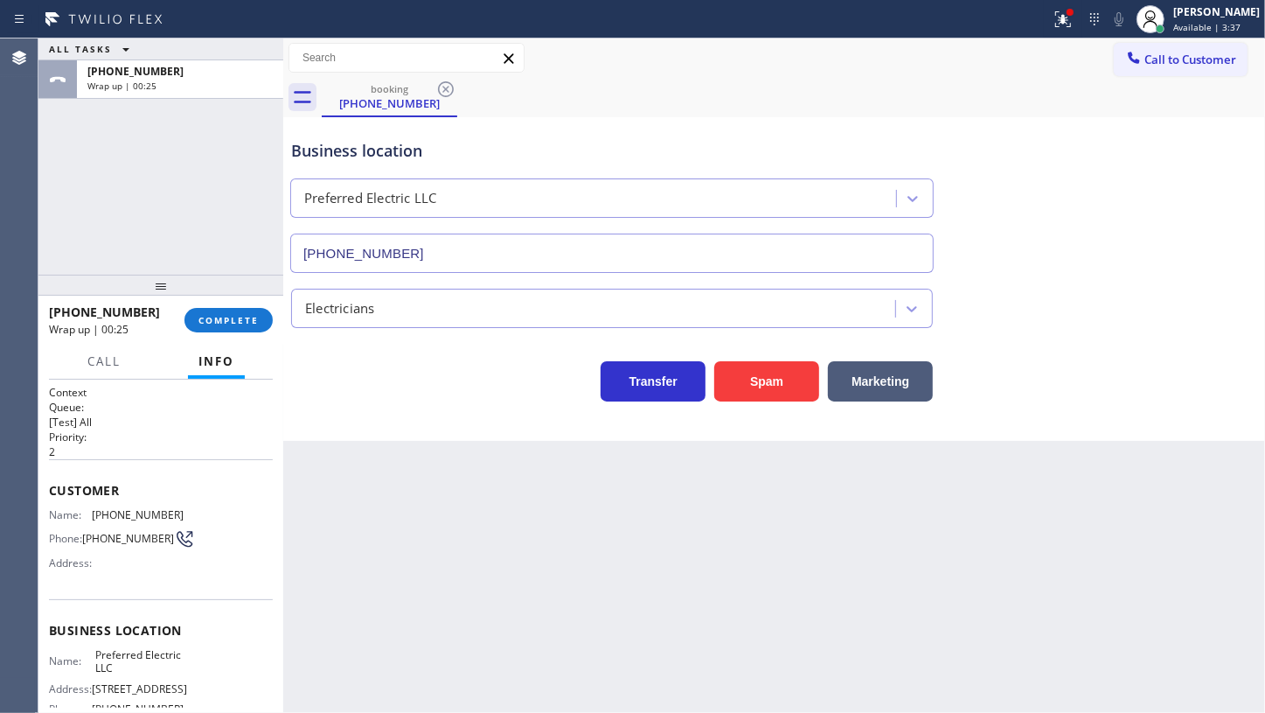
click at [114, 194] on div "ALL TASKS ALL TASKS ACTIVE TASKS TASKS IN WRAP UP +18488785489 Wrap up | 00:25" at bounding box center [160, 156] width 245 height 236
click at [218, 312] on button "COMPLETE" at bounding box center [229, 320] width 88 height 24
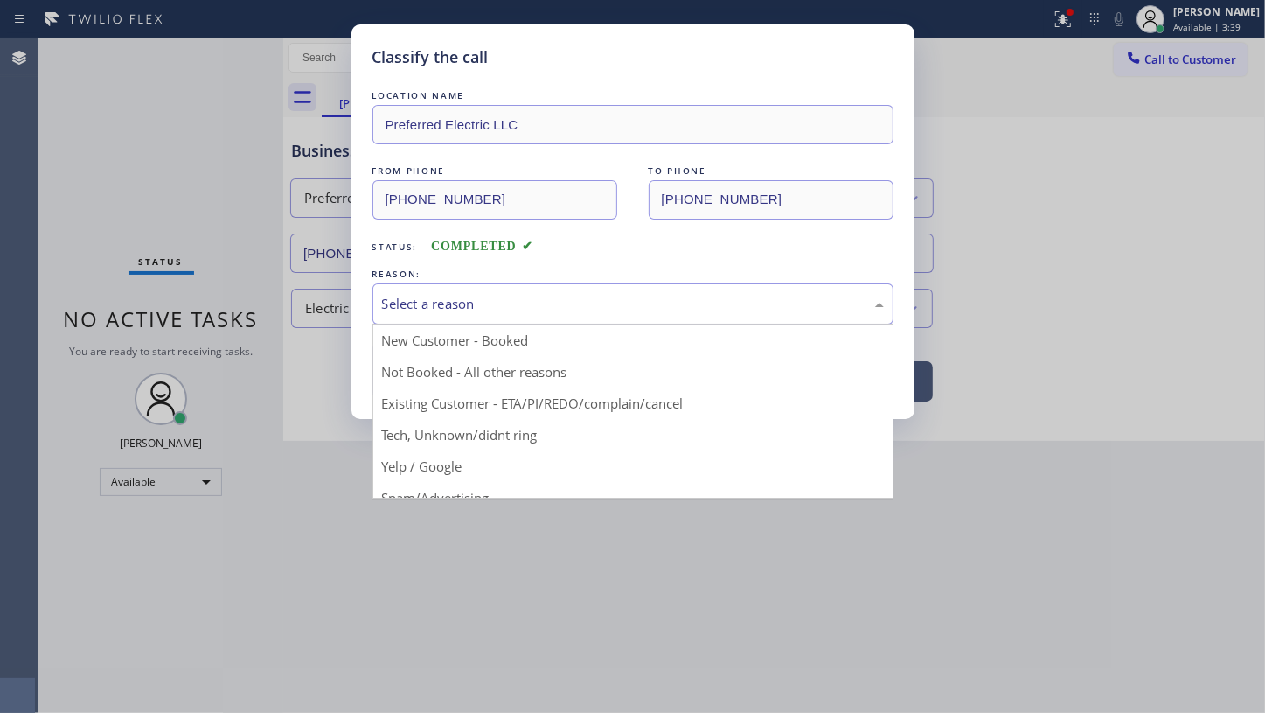
click at [389, 306] on div "Select a reason" at bounding box center [633, 304] width 502 height 20
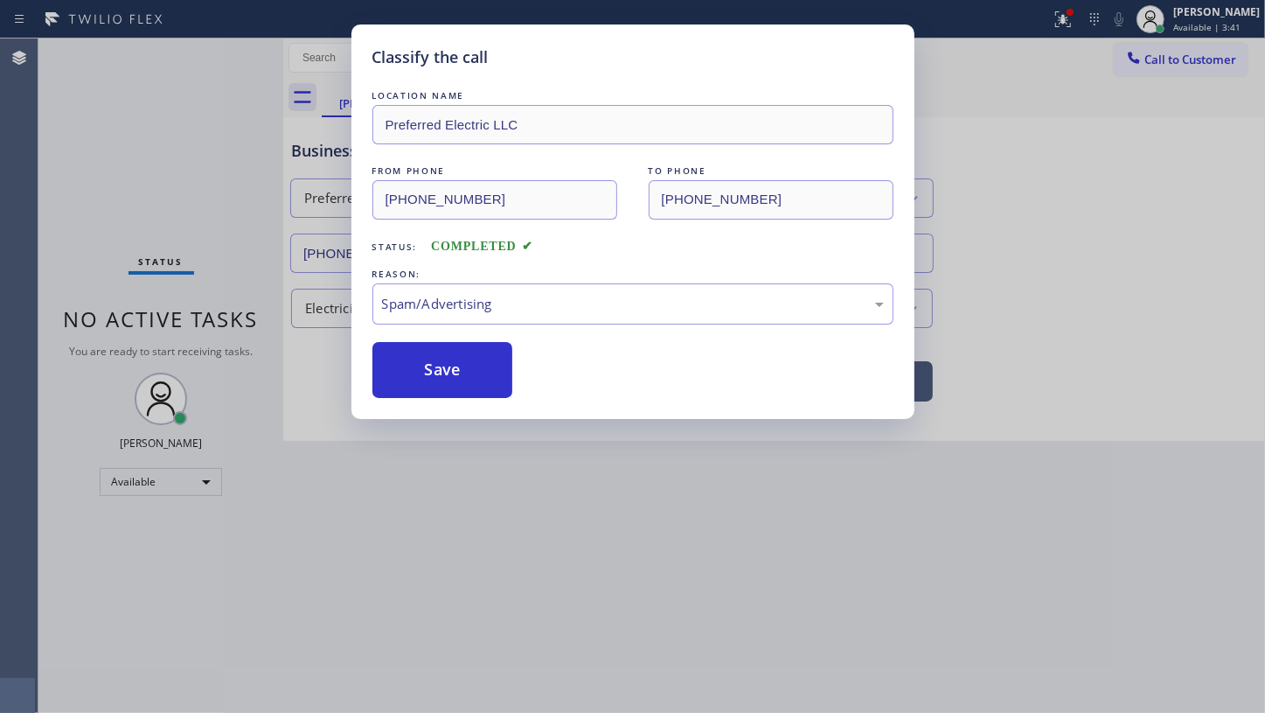
click at [421, 387] on button "Save" at bounding box center [443, 370] width 141 height 56
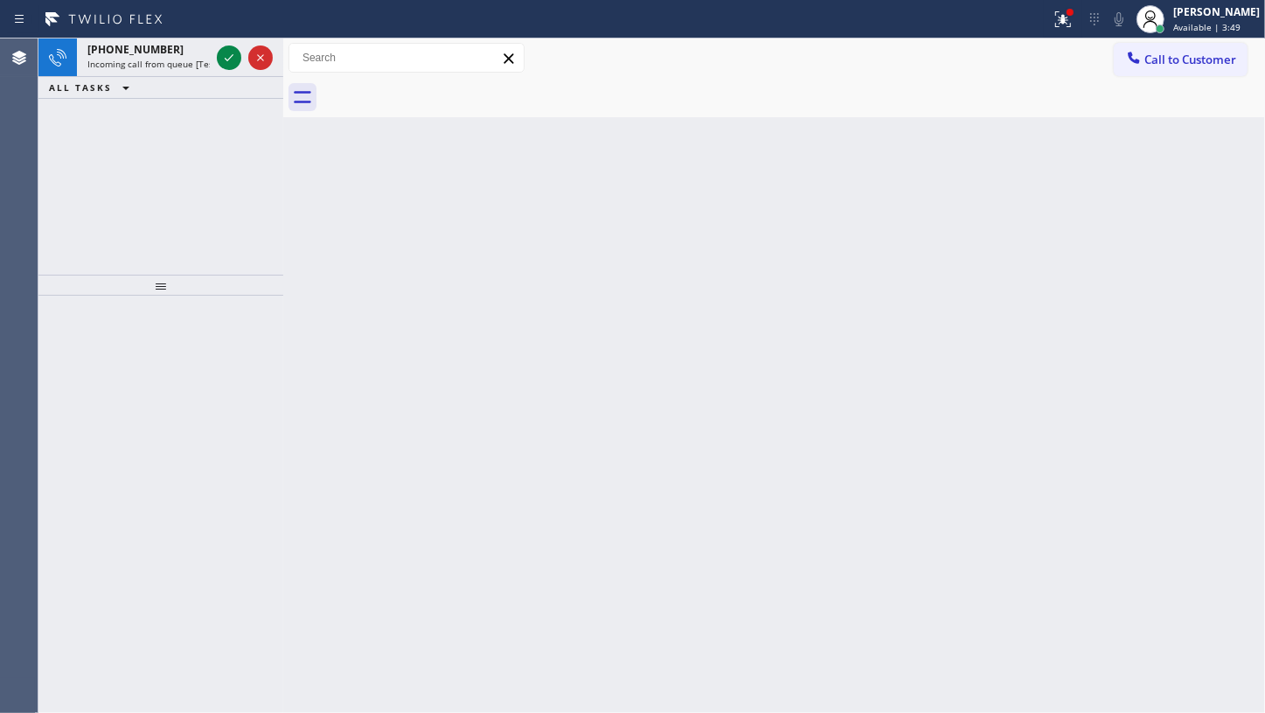
drag, startPoint x: 114, startPoint y: 141, endPoint x: 157, endPoint y: 108, distance: 54.9
click at [122, 132] on div "+12063908764 Incoming call from queue [Test] All ALL TASKS ALL TASKS ACTIVE TAS…" at bounding box center [160, 156] width 245 height 236
click at [218, 54] on div at bounding box center [229, 57] width 24 height 21
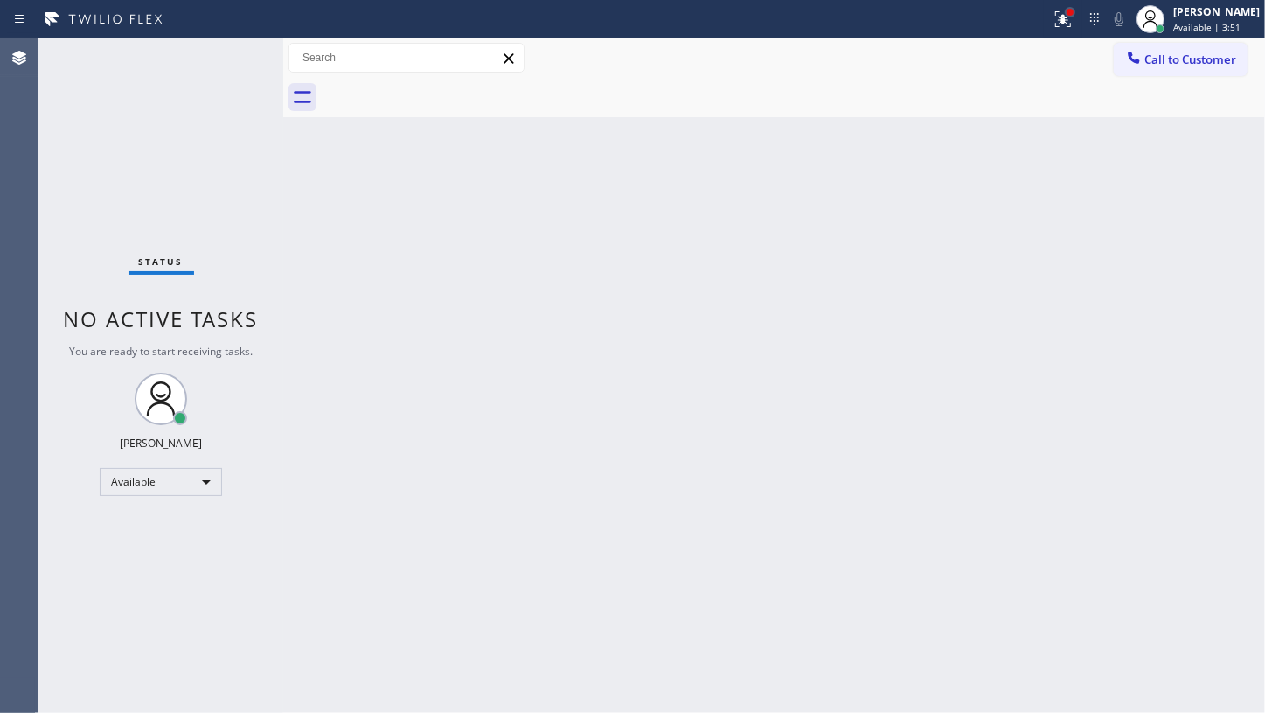
click at [1076, 11] on div at bounding box center [1070, 12] width 10 height 10
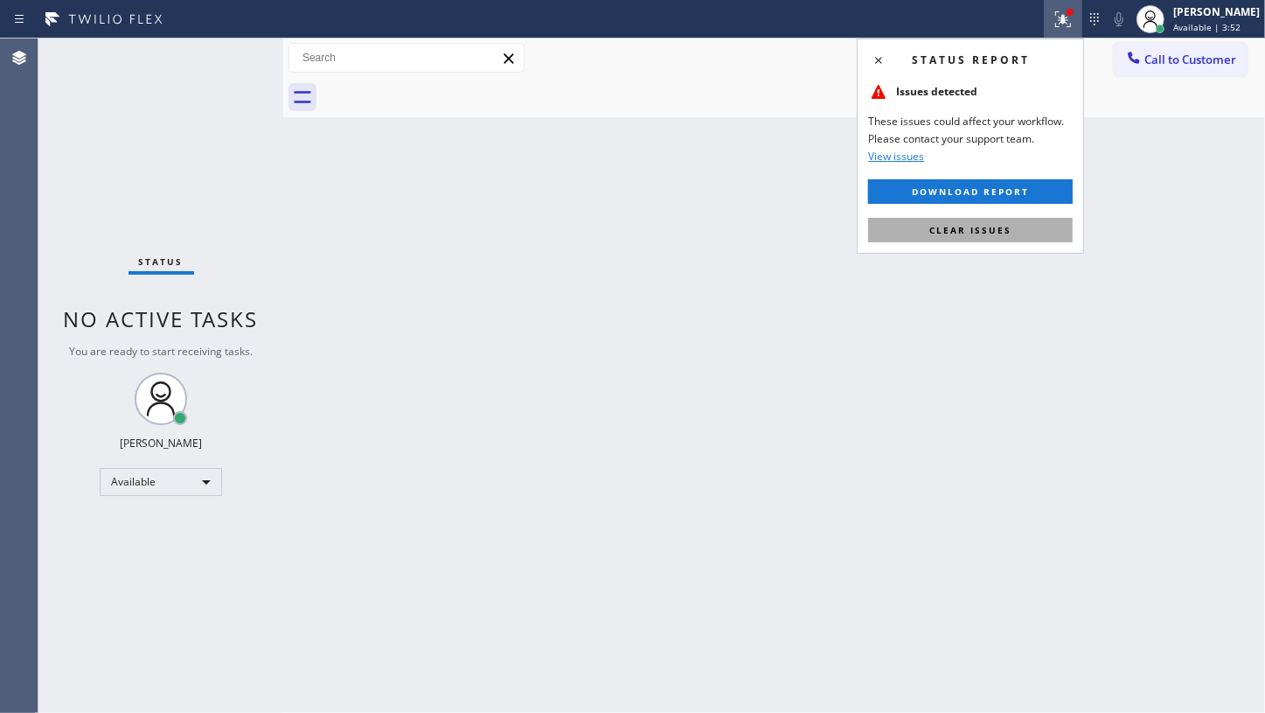
click at [999, 222] on div "Status report Issues detected These issues could affect your workflow. Please c…" at bounding box center [970, 145] width 227 height 215
click at [998, 225] on span "Clear issues" at bounding box center [971, 230] width 82 height 12
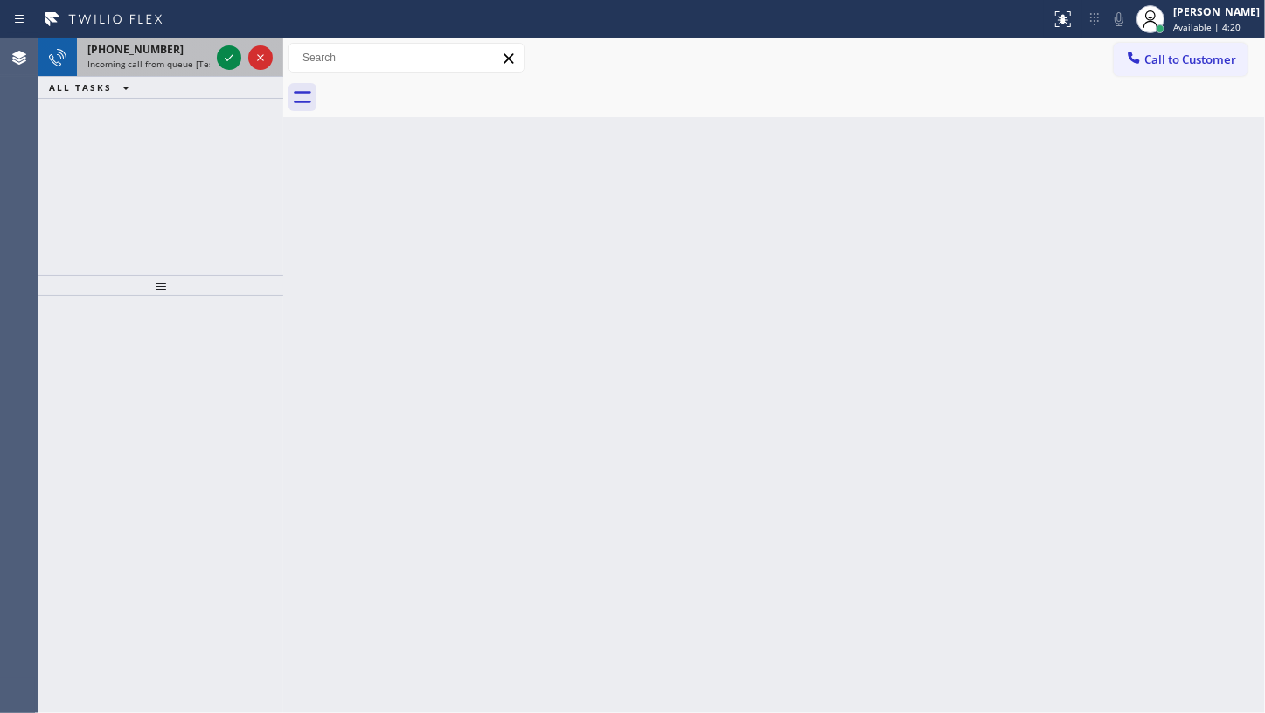
drag, startPoint x: 69, startPoint y: 157, endPoint x: 202, endPoint y: 65, distance: 161.6
click at [79, 149] on div "+19092399803 Incoming call from queue [Test] All ALL TASKS ALL TASKS ACTIVE TAS…" at bounding box center [160, 156] width 245 height 236
click at [225, 53] on icon at bounding box center [229, 57] width 21 height 21
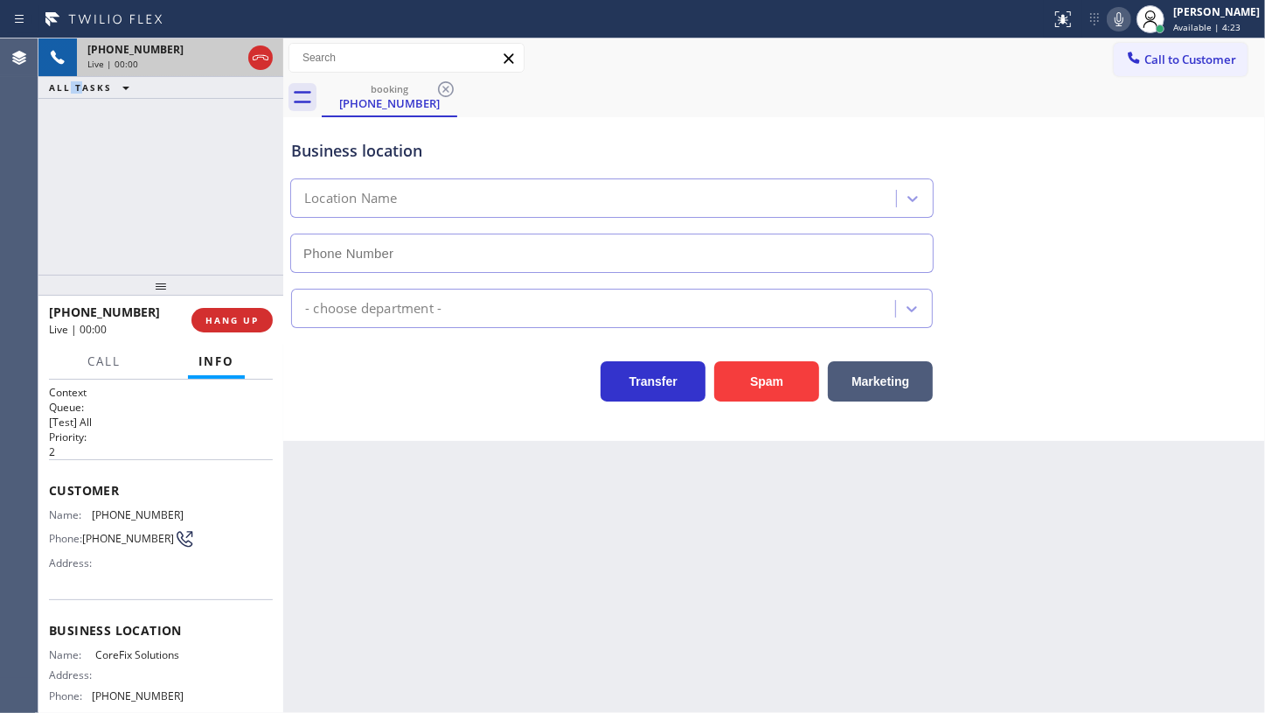
type input "(909) 637-4306"
click at [767, 380] on button "Spam" at bounding box center [766, 381] width 105 height 40
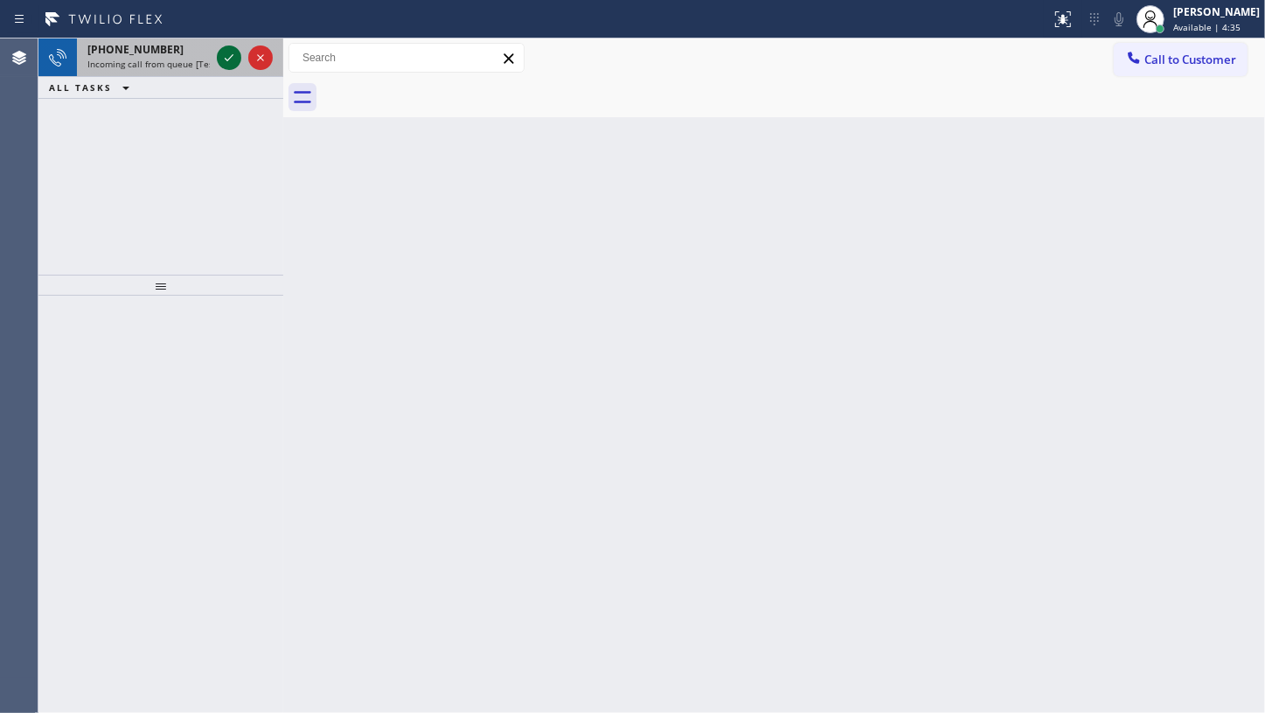
click at [219, 54] on icon at bounding box center [229, 57] width 21 height 21
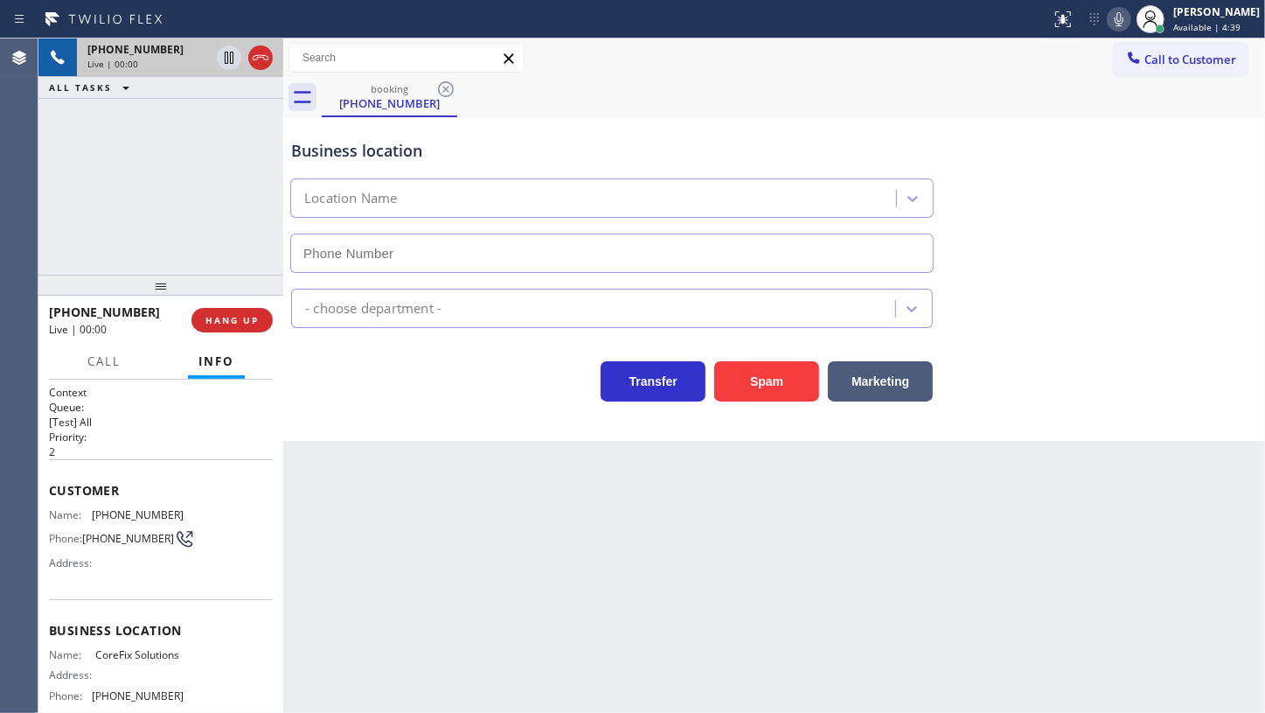
type input "(909) 637-4306"
click at [831, 69] on div "Call to Customer Outbound call Location Elite AC Heating Repair Your caller id …" at bounding box center [774, 58] width 982 height 31
click at [1118, 15] on icon at bounding box center [1119, 19] width 21 height 21
click at [1119, 17] on icon at bounding box center [1119, 19] width 9 height 14
click at [856, 62] on div "Call to Customer Outbound call Location Elite AC Heating Repair Your caller id …" at bounding box center [774, 58] width 982 height 31
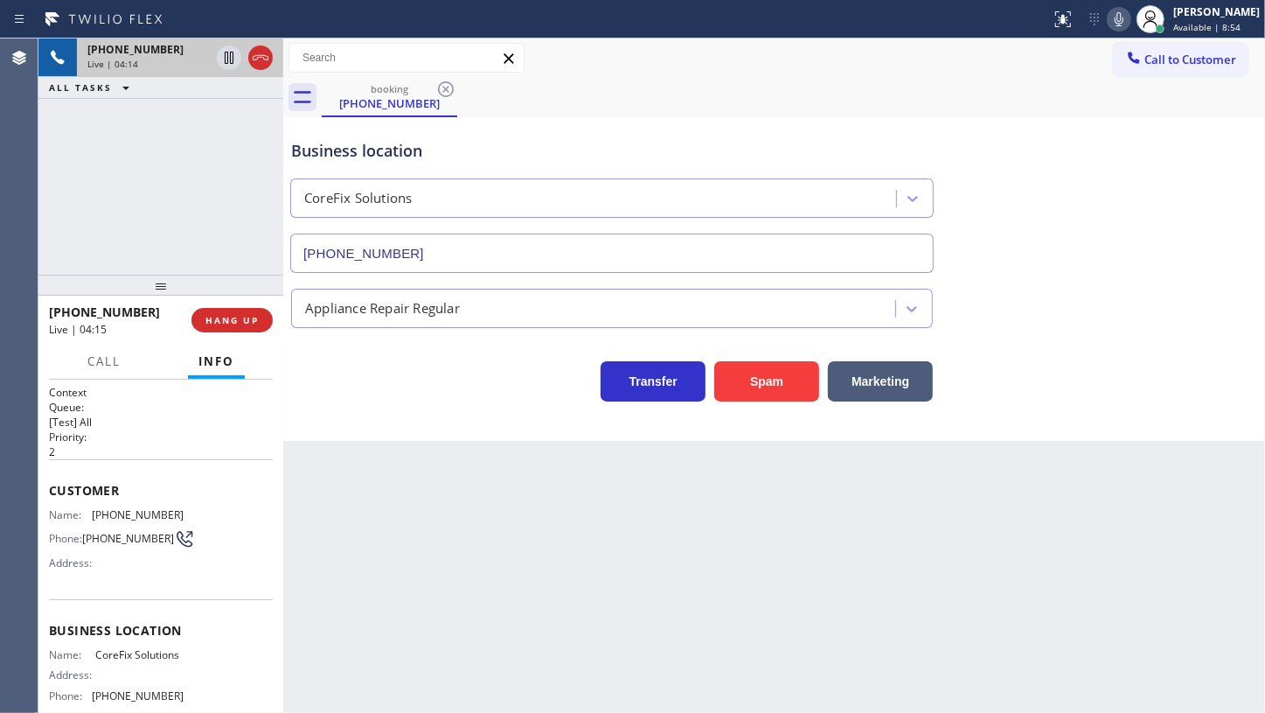
drag, startPoint x: 75, startPoint y: 184, endPoint x: 87, endPoint y: 10, distance: 173.5
click at [80, 151] on div "+19092399803 Live | 04:14 ALL TASKS ALL TASKS ACTIVE TASKS TASKS IN WRAP UP" at bounding box center [160, 156] width 245 height 236
drag, startPoint x: 91, startPoint y: 513, endPoint x: 191, endPoint y: 515, distance: 99.7
click at [191, 515] on div "Name: (909) 239-9803 Phone: (909) 239-9803 Address:" at bounding box center [161, 542] width 224 height 69
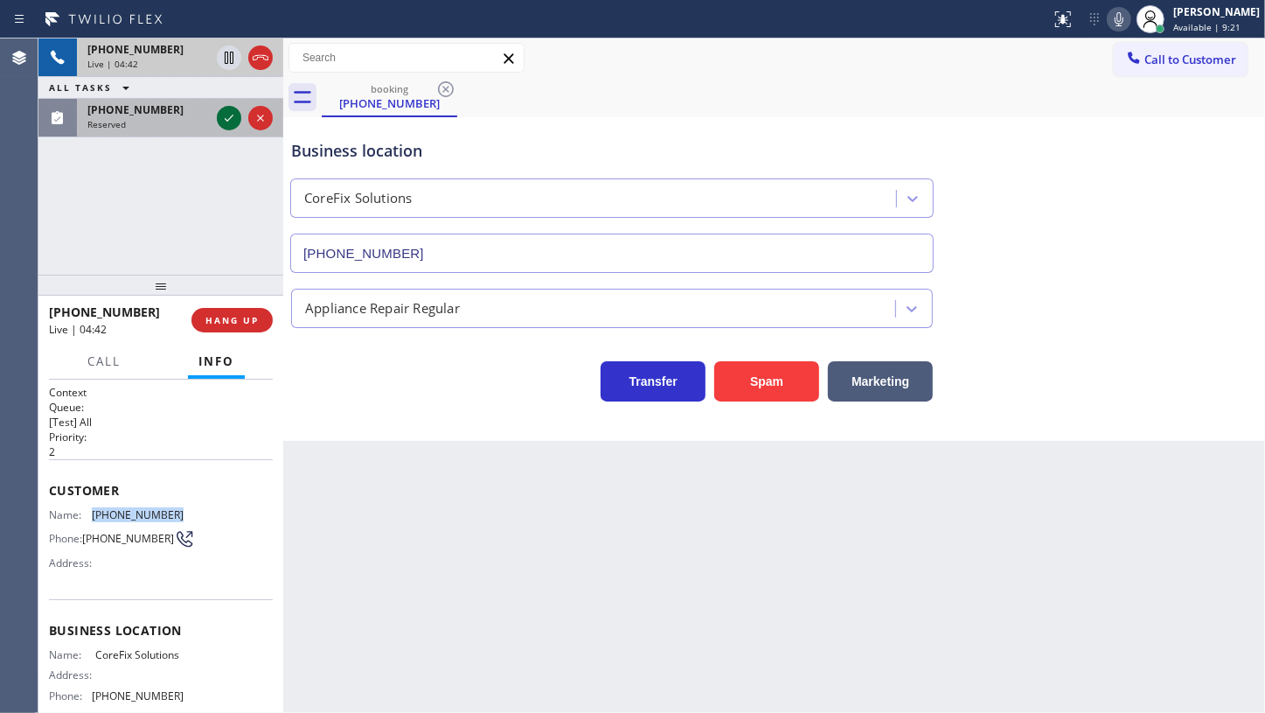
click at [230, 111] on icon at bounding box center [229, 118] width 21 height 21
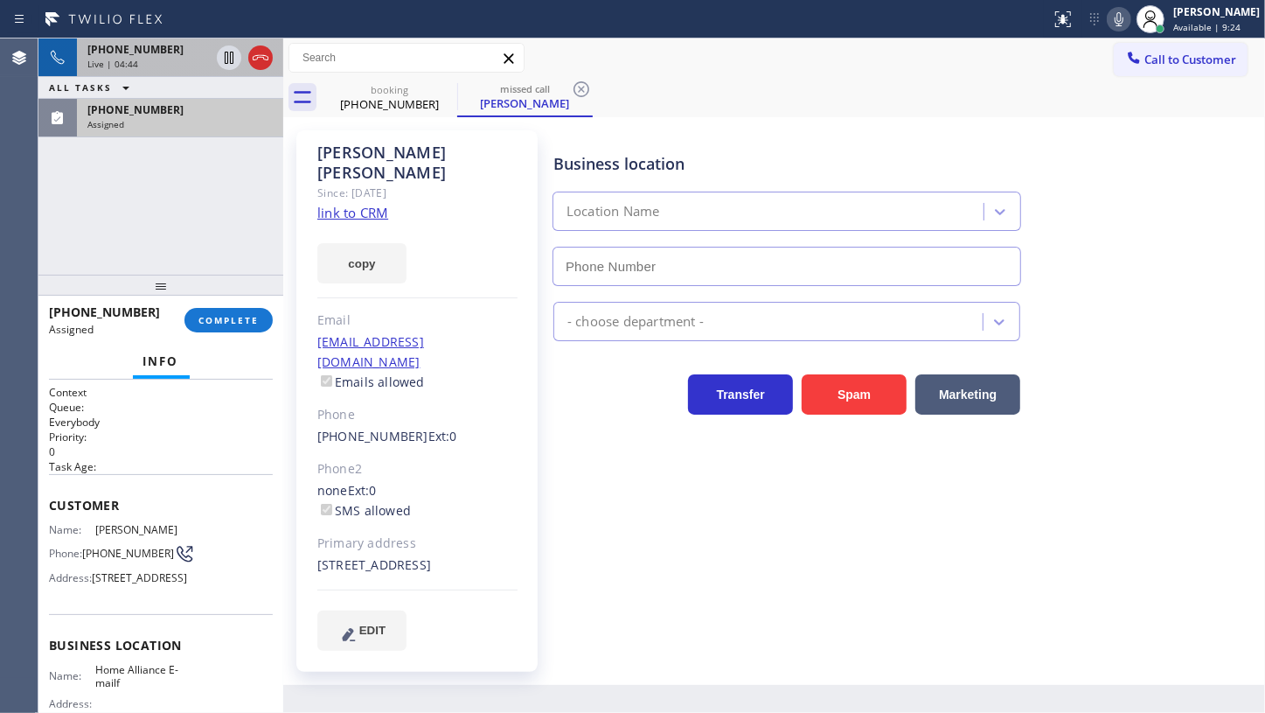
type input "(888) 996-5659"
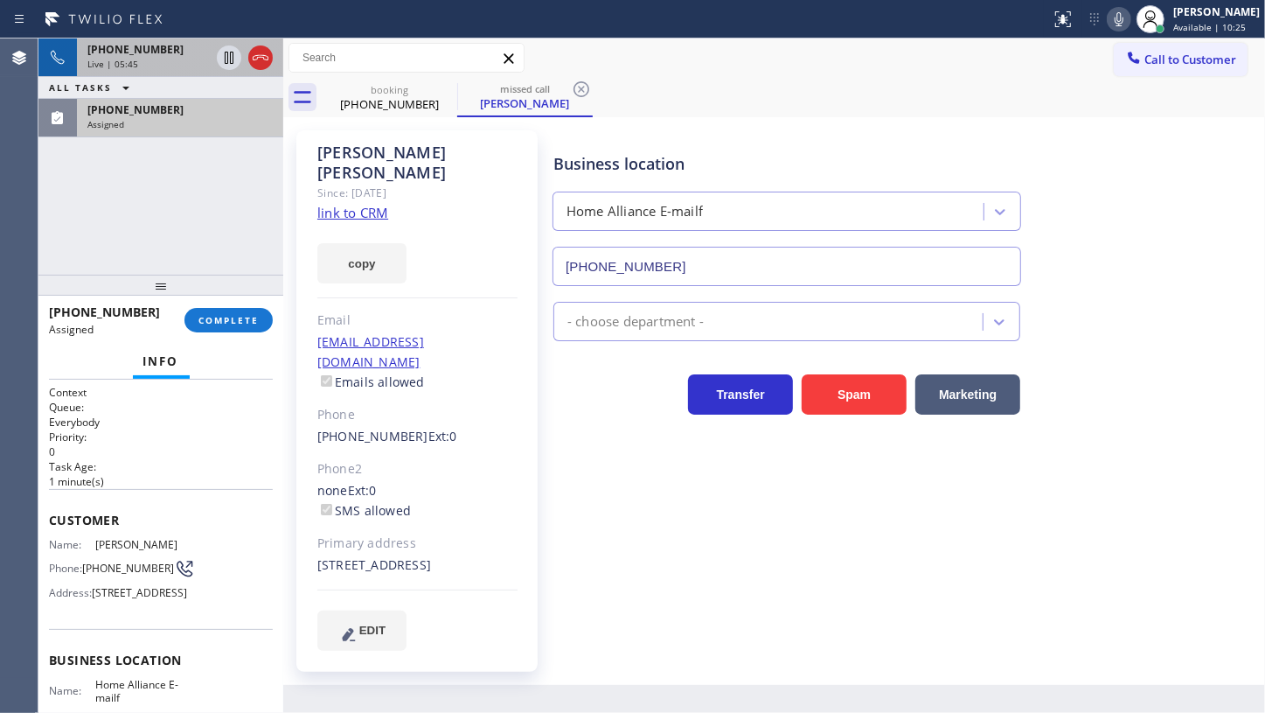
click at [186, 118] on div "Assigned" at bounding box center [179, 124] width 185 height 12
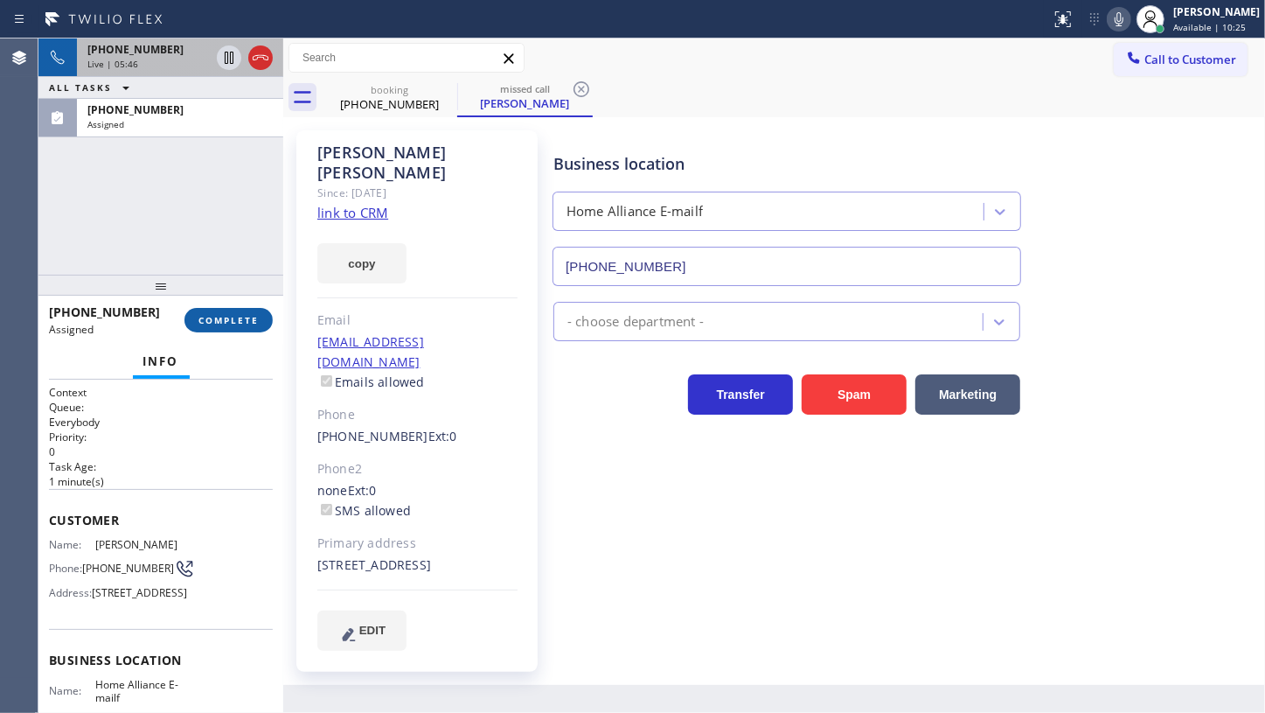
click at [240, 326] on button "COMPLETE" at bounding box center [229, 320] width 88 height 24
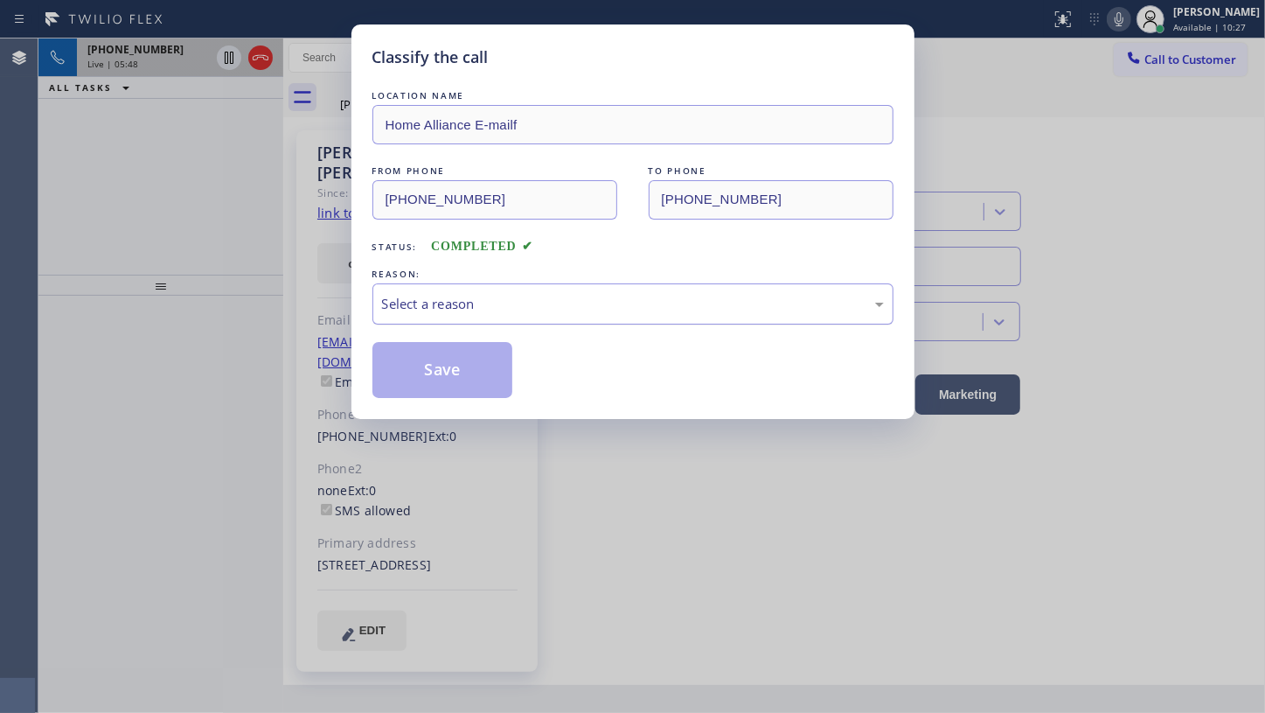
click at [433, 306] on div "Select a reason" at bounding box center [633, 304] width 502 height 20
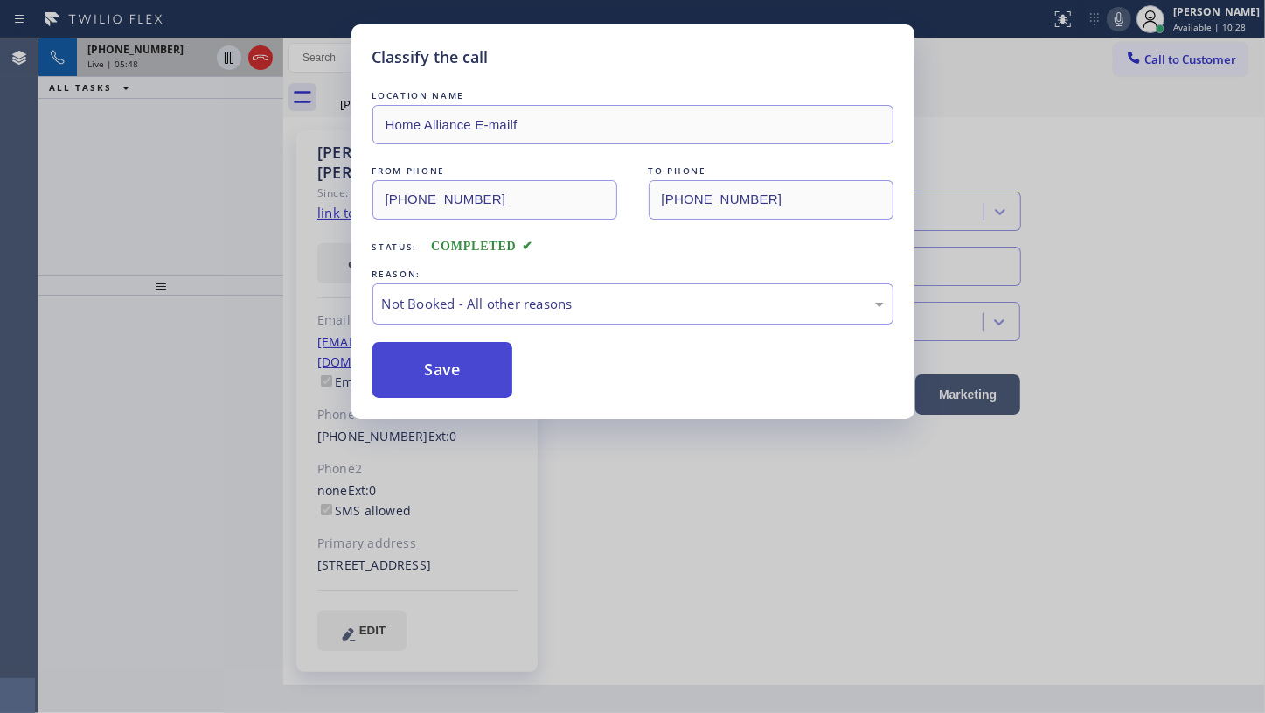
click at [417, 365] on button "Save" at bounding box center [443, 370] width 141 height 56
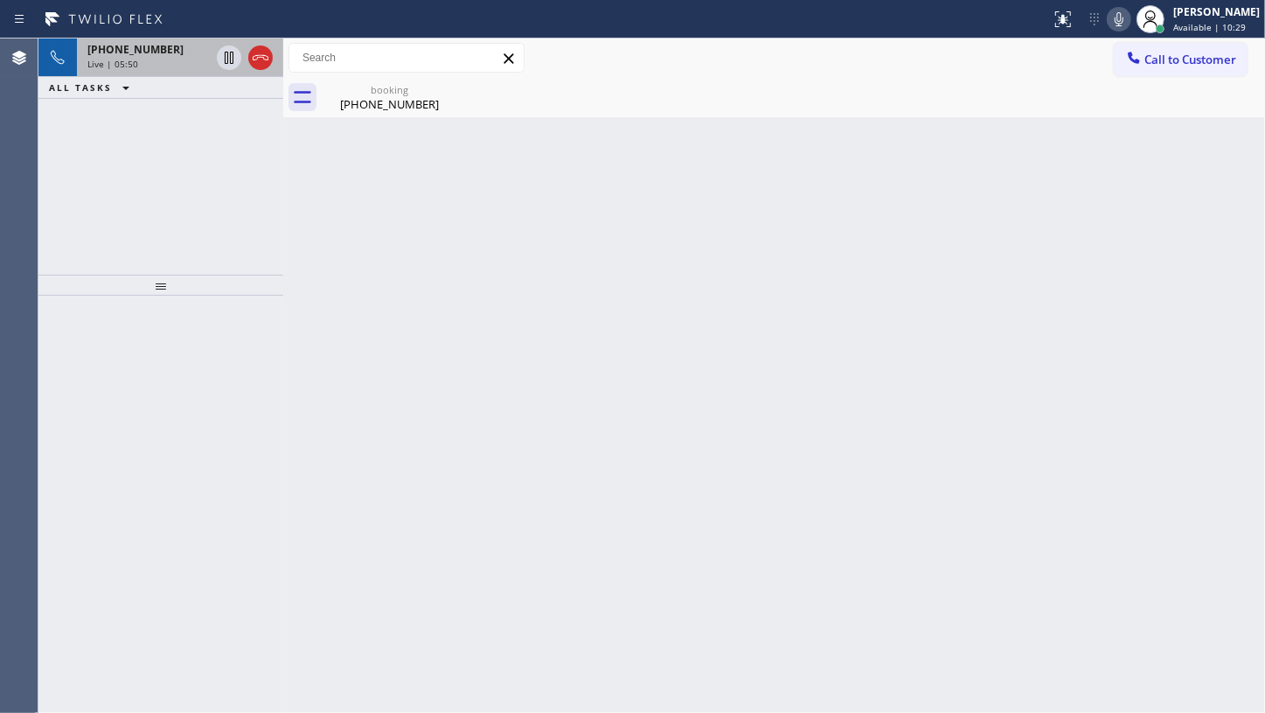
click at [1113, 18] on icon at bounding box center [1119, 19] width 21 height 21
drag, startPoint x: 108, startPoint y: 149, endPoint x: 295, endPoint y: 70, distance: 203.0
click at [133, 132] on div "+19092399803 Live | 06:28 ALL TASKS ALL TASKS ACTIVE TASKS TASKS IN WRAP UP" at bounding box center [160, 156] width 245 height 236
click at [1111, 20] on icon at bounding box center [1119, 19] width 21 height 21
click at [370, 115] on div "booking (909) 239-9803" at bounding box center [390, 97] width 132 height 39
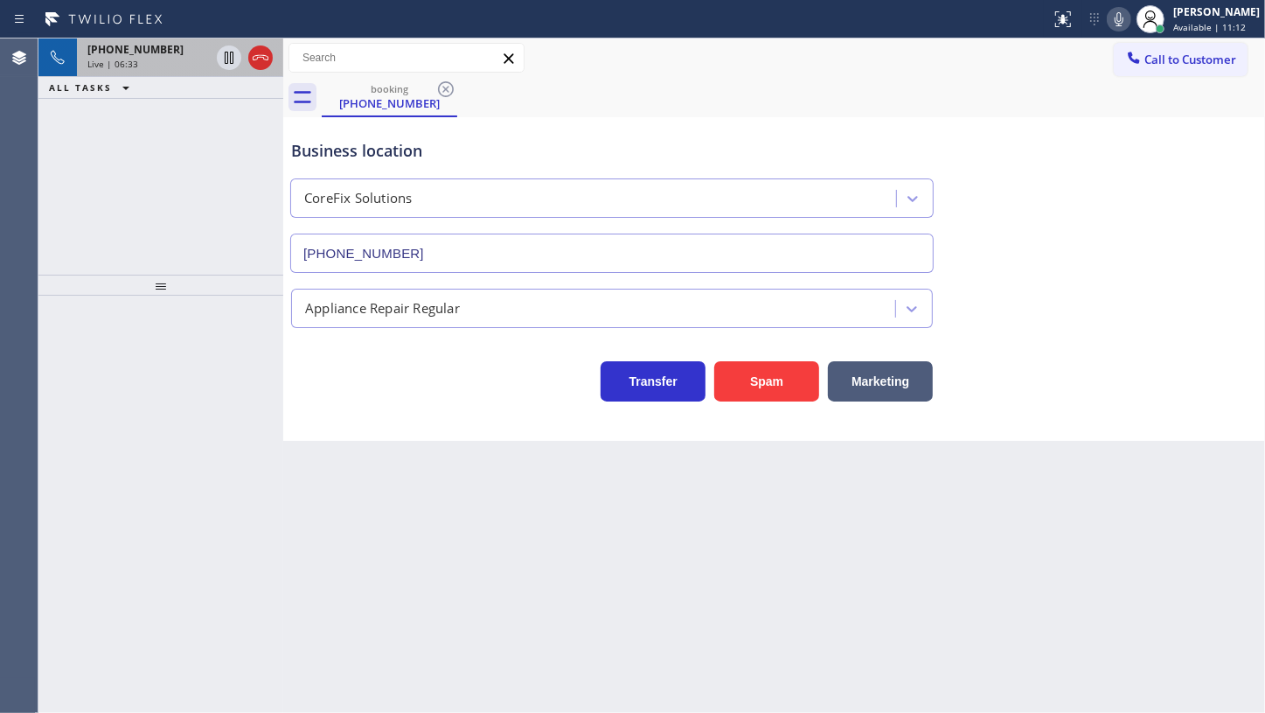
click at [143, 66] on div "Live | 06:33" at bounding box center [148, 64] width 122 height 12
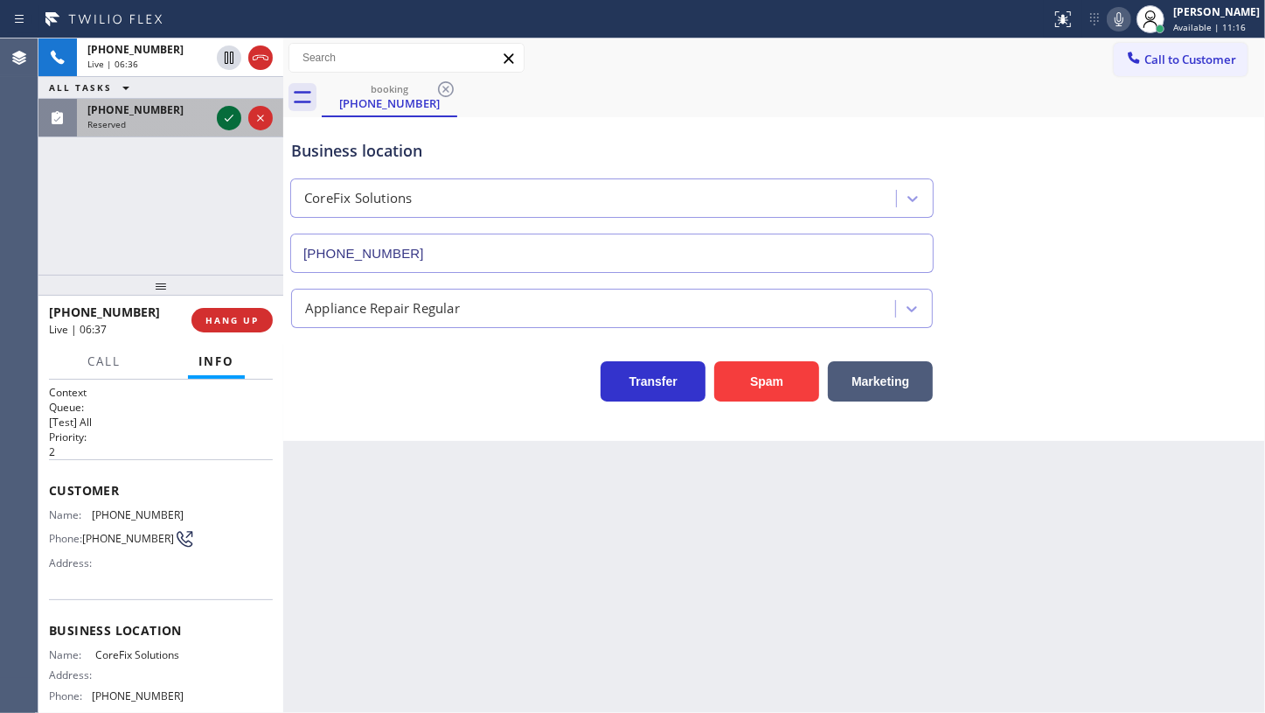
click at [229, 122] on icon at bounding box center [229, 118] width 21 height 21
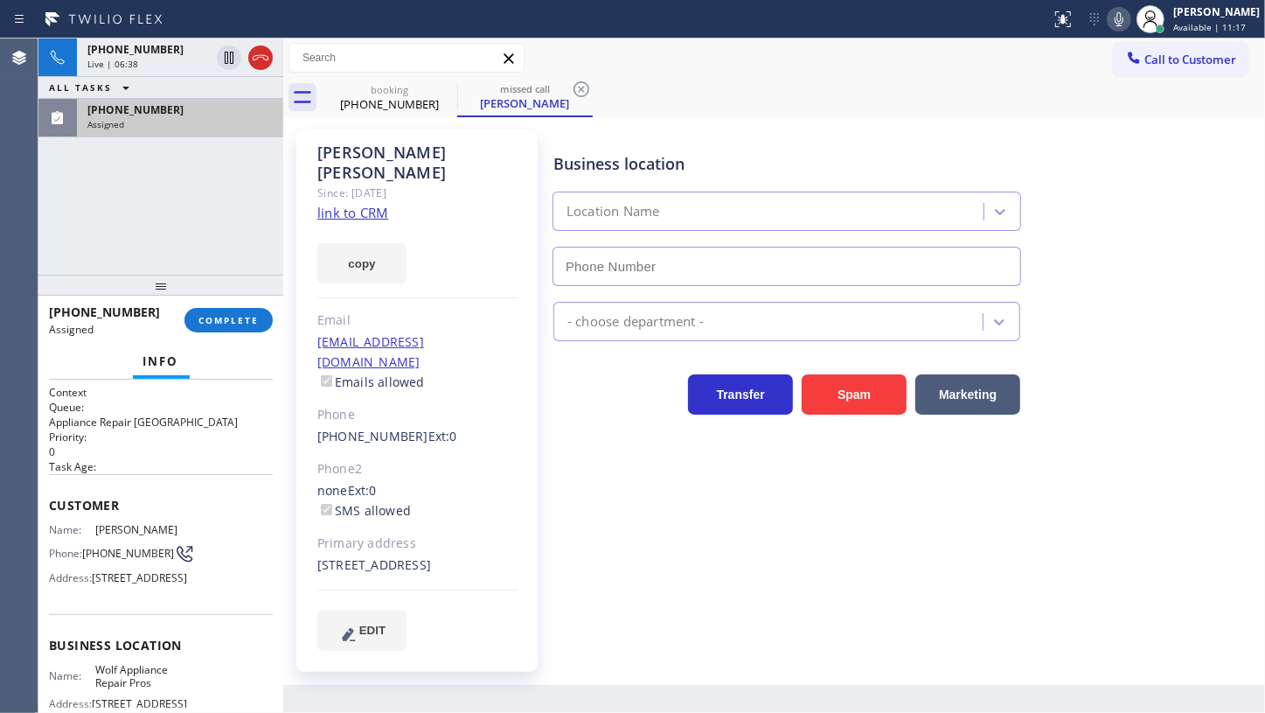
type input "(877) 684-1061"
click at [142, 200] on div "+19092399803 Live | 06:40 ALL TASKS ALL TASKS ACTIVE TASKS TASKS IN WRAP UP (67…" at bounding box center [160, 156] width 245 height 236
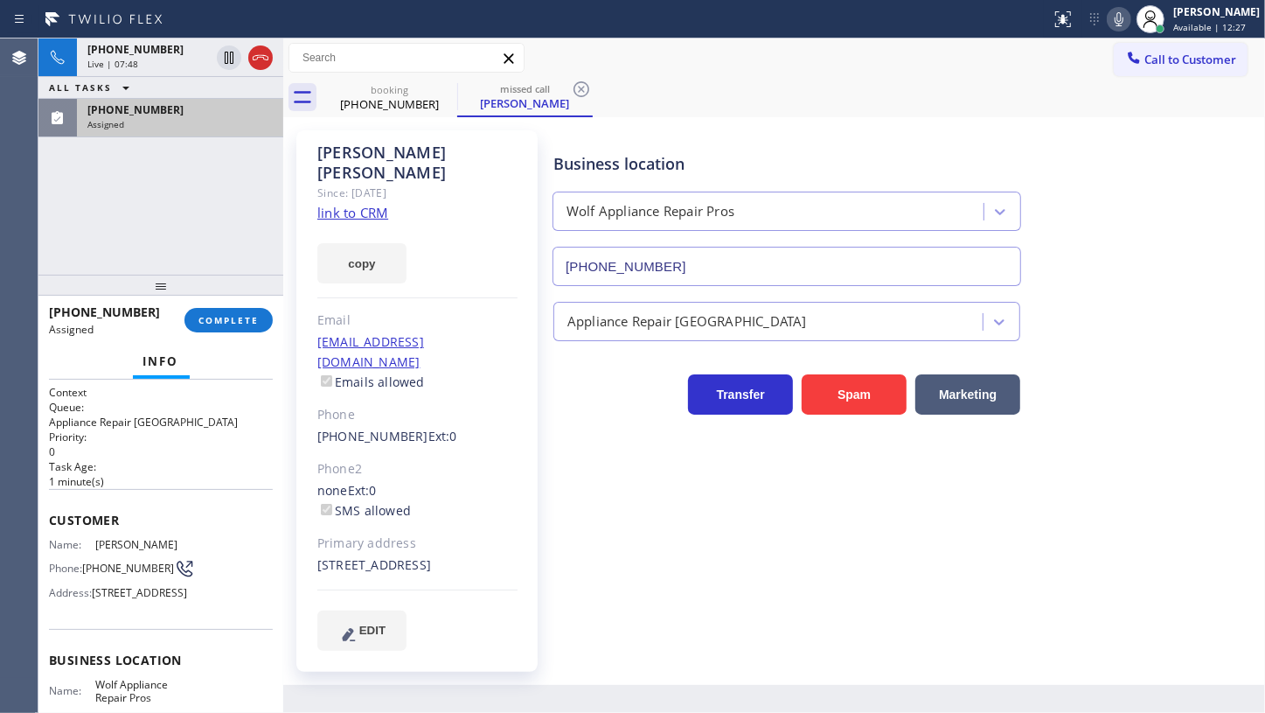
click at [140, 131] on div "(678) 520-9960 Assigned" at bounding box center [176, 118] width 199 height 38
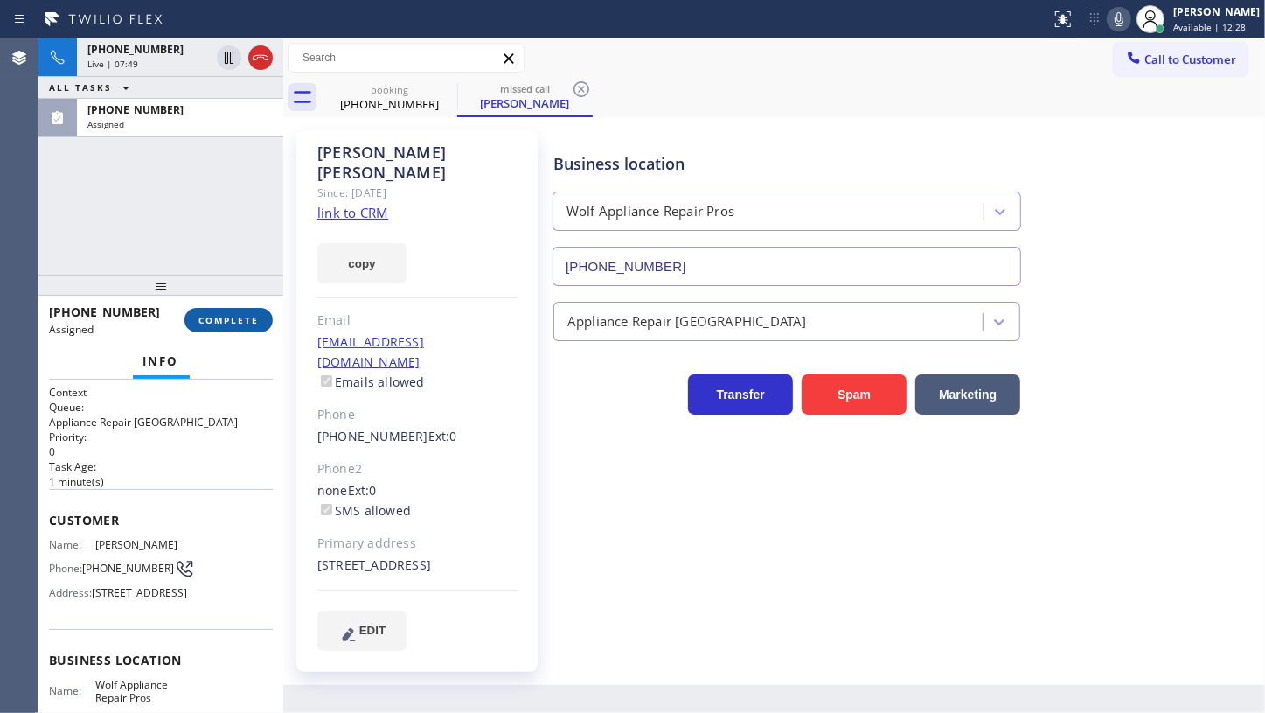
click at [212, 324] on span "COMPLETE" at bounding box center [229, 320] width 60 height 12
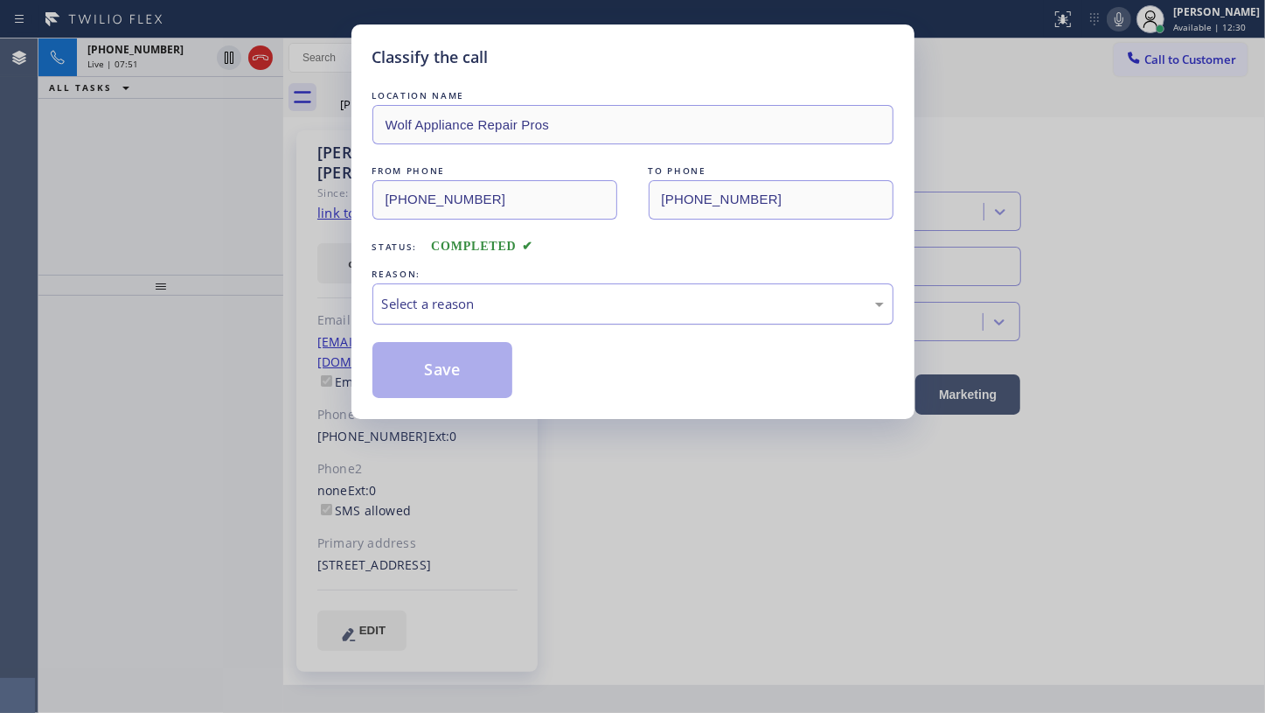
click at [405, 301] on div "Select a reason" at bounding box center [633, 304] width 502 height 20
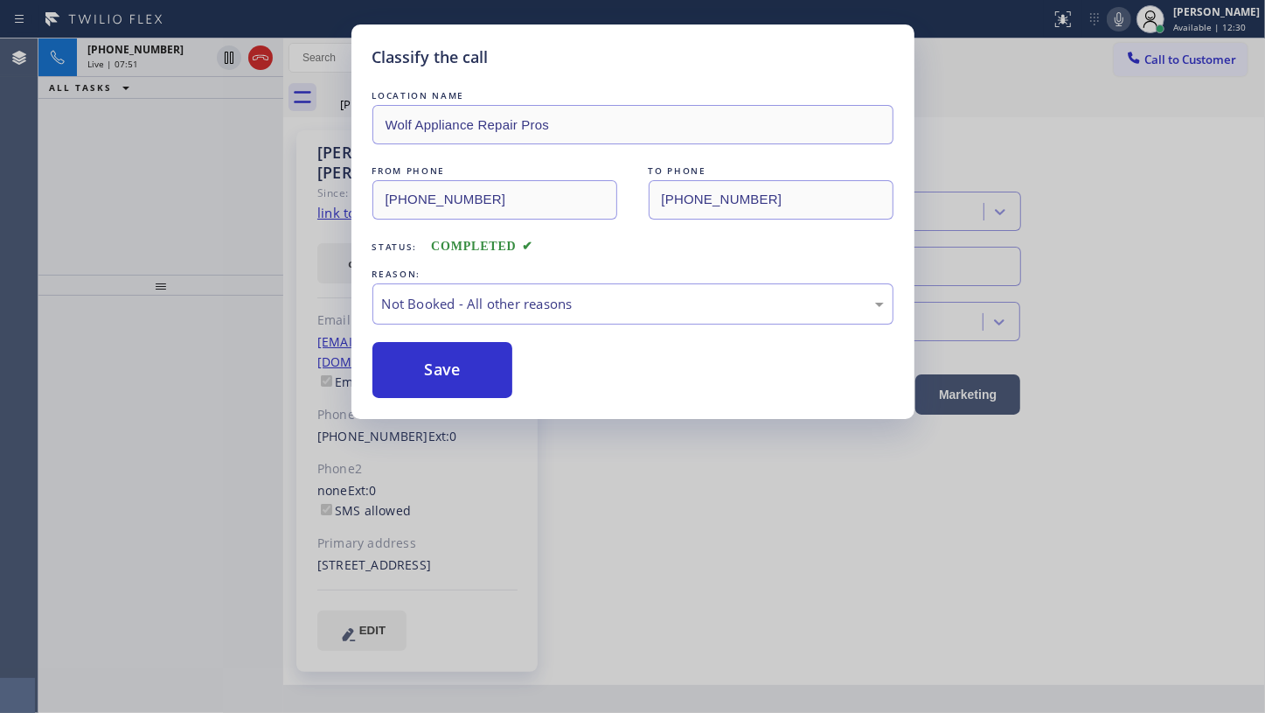
click at [400, 372] on button "Save" at bounding box center [443, 370] width 141 height 56
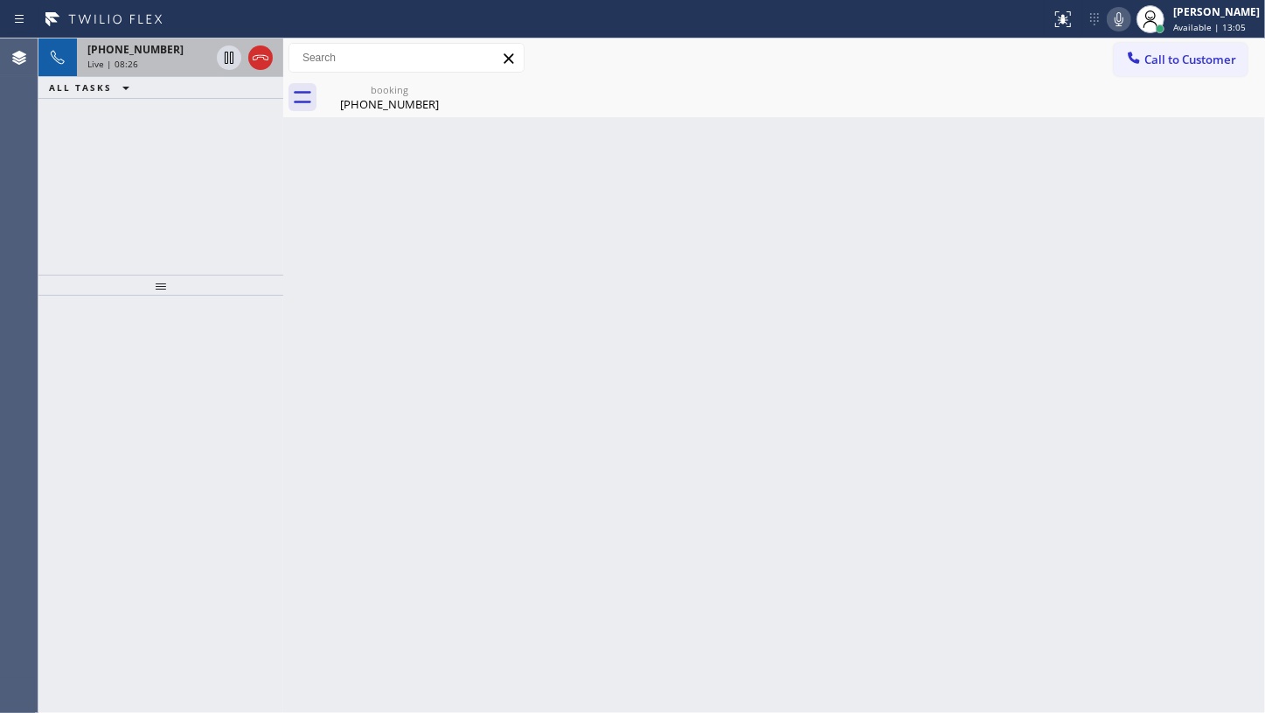
click at [128, 55] on span "+19092399803" at bounding box center [135, 49] width 96 height 15
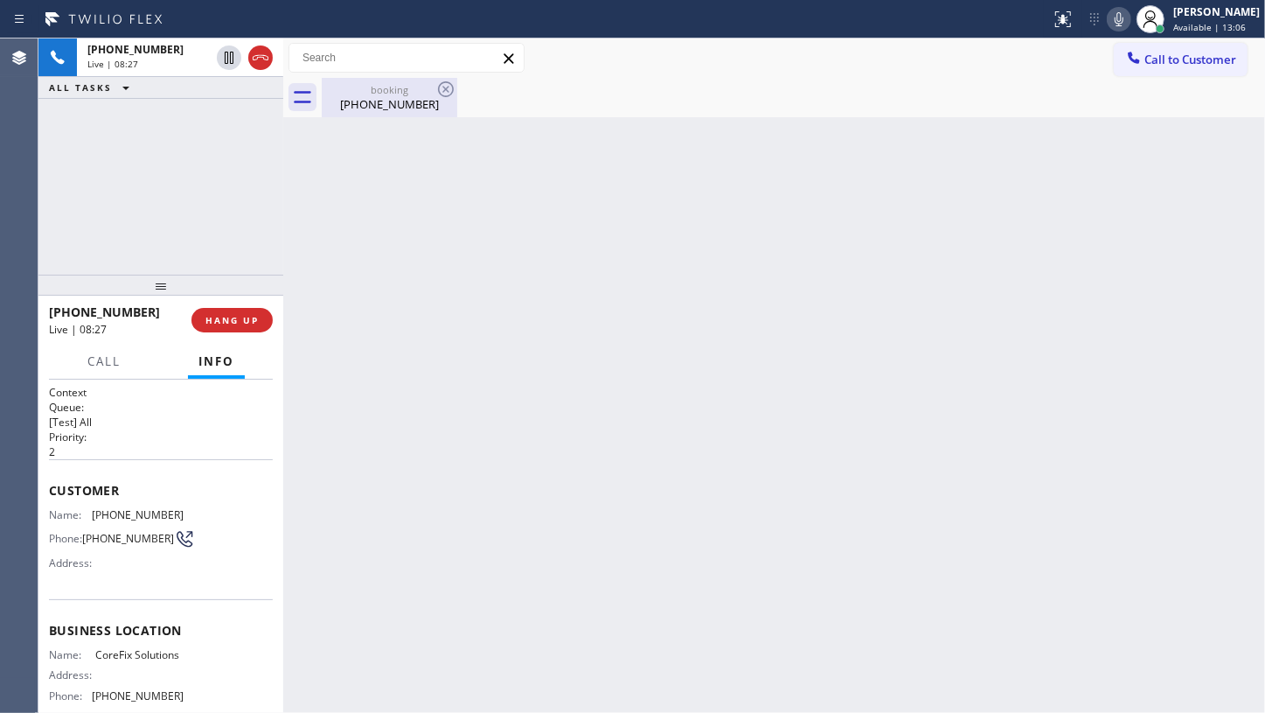
click at [384, 100] on div "(909) 239-9803" at bounding box center [390, 104] width 132 height 16
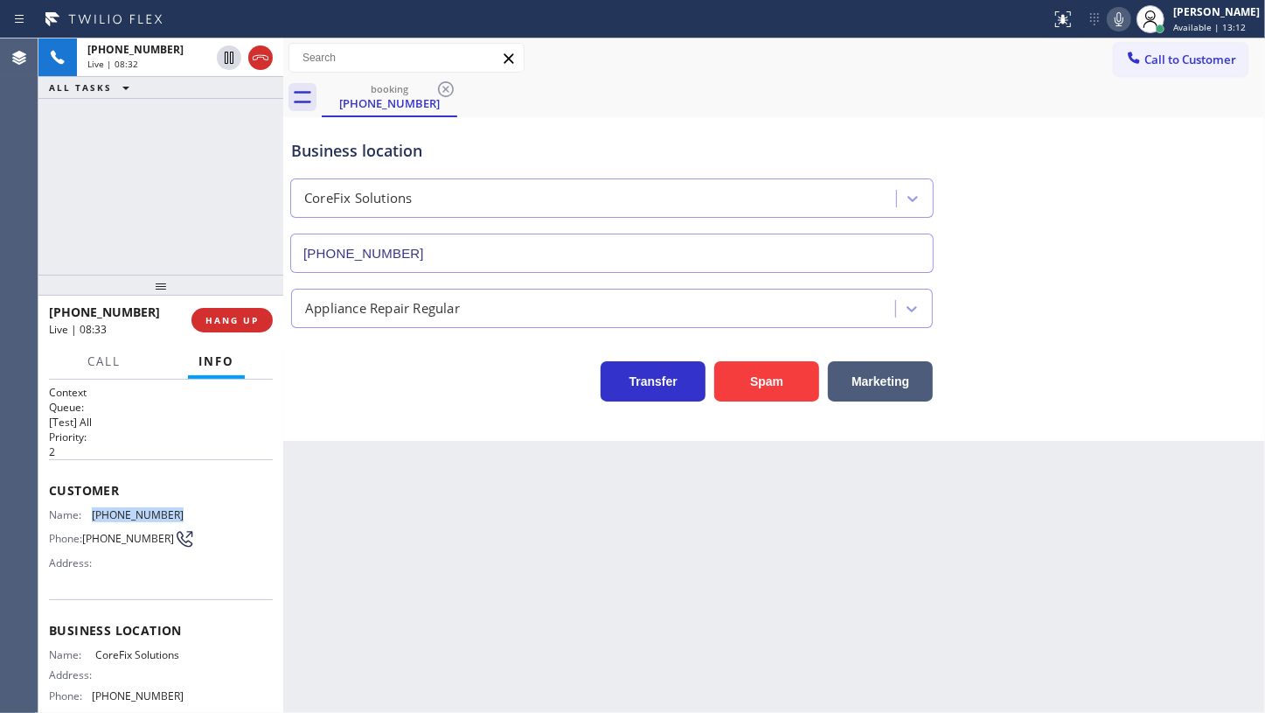
drag, startPoint x: 92, startPoint y: 505, endPoint x: 196, endPoint y: 510, distance: 104.2
click at [196, 510] on div "Name: (909) 239-9803 Phone: (909) 239-9803 Address:" at bounding box center [161, 542] width 224 height 69
click at [233, 321] on span "HANG UP" at bounding box center [232, 320] width 53 height 12
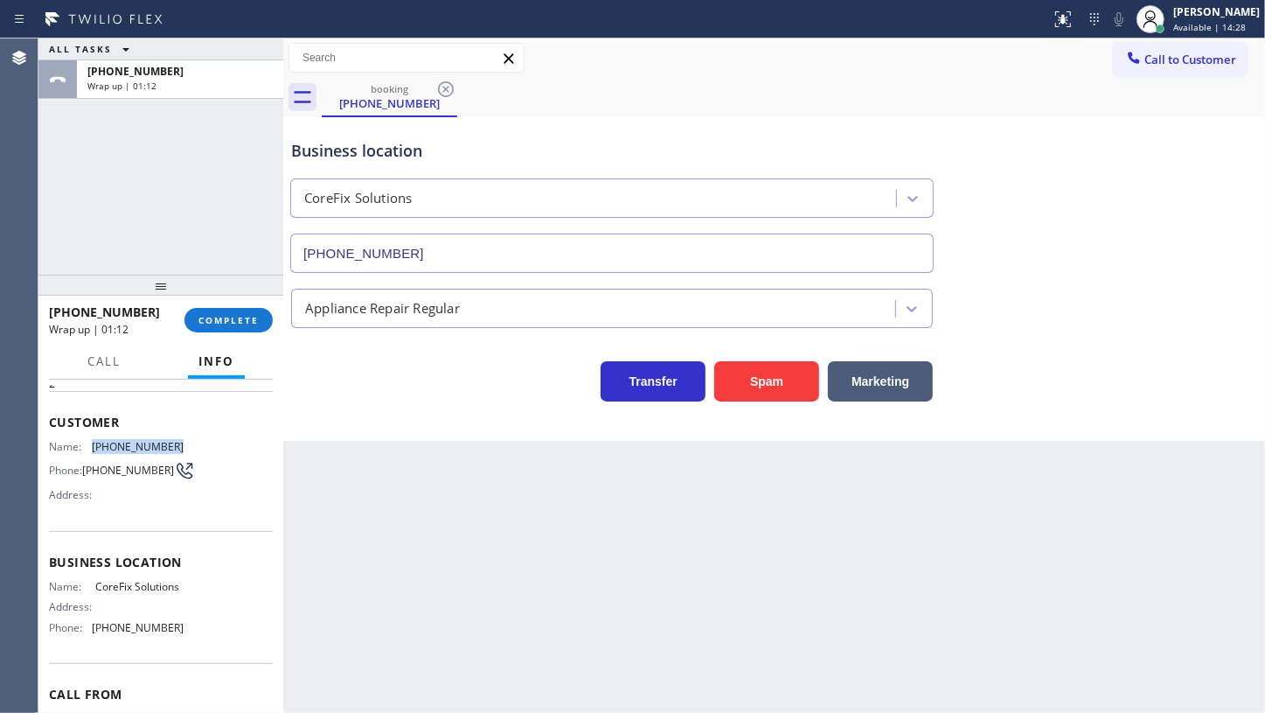
scroll to position [158, 0]
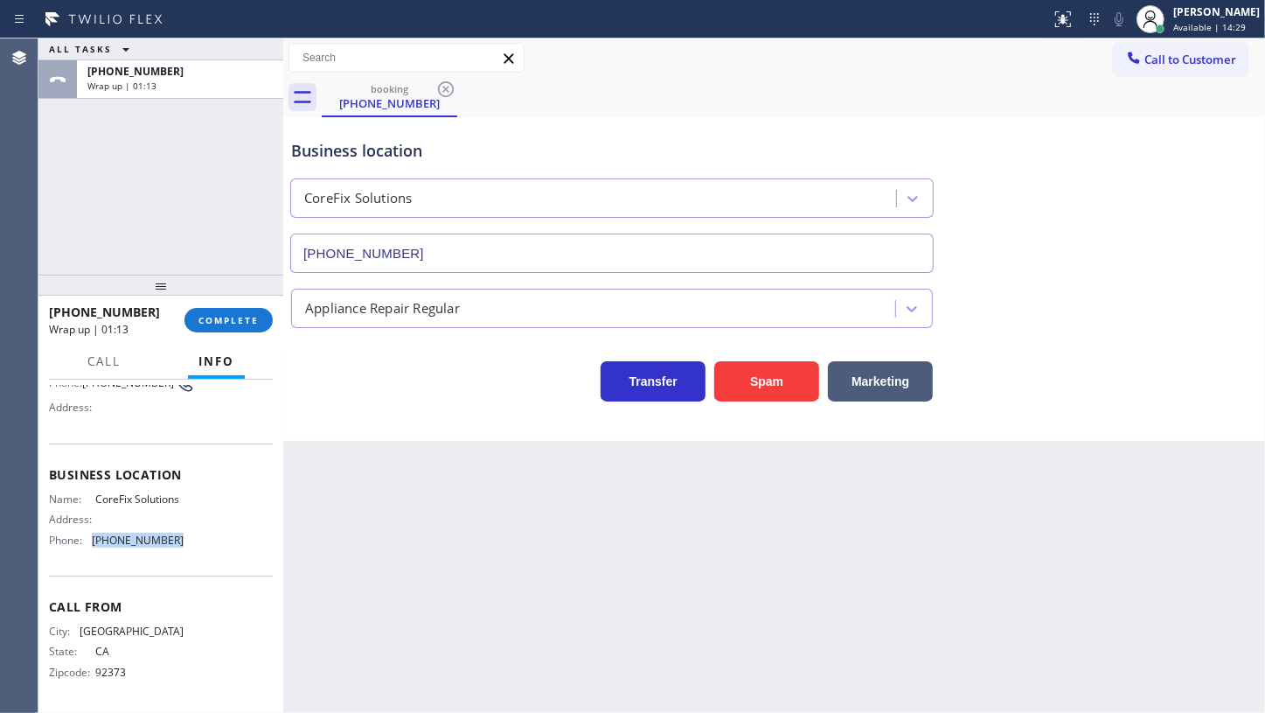
drag, startPoint x: 91, startPoint y: 553, endPoint x: 201, endPoint y: 558, distance: 110.3
click at [201, 554] on div "Name: CoreFix Solutions Address: Phone: (909) 637-4306" at bounding box center [161, 522] width 224 height 61
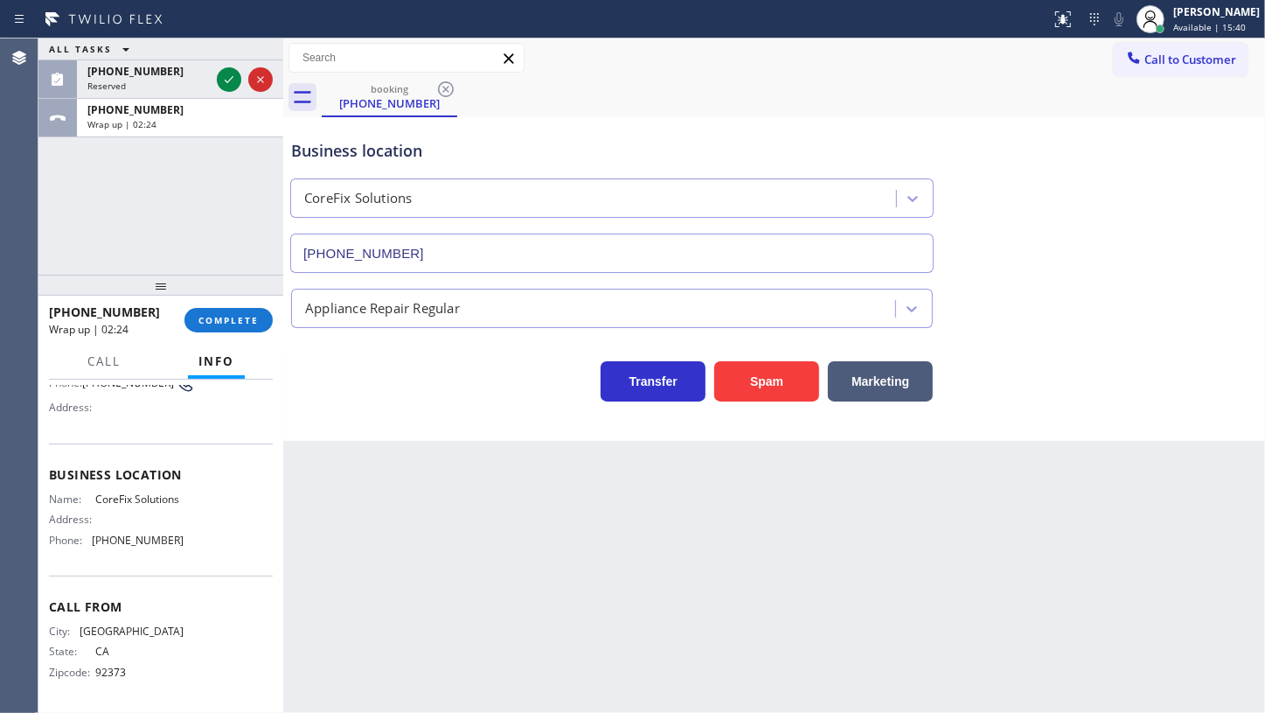
drag, startPoint x: 102, startPoint y: 202, endPoint x: 171, endPoint y: 157, distance: 82.7
click at [115, 192] on div "ALL TASKS ALL TASKS ACTIVE TASKS TASKS IN WRAP UP (407) 616-7059 Reserved +1909…" at bounding box center [160, 156] width 245 height 236
click at [233, 79] on icon at bounding box center [229, 79] width 21 height 21
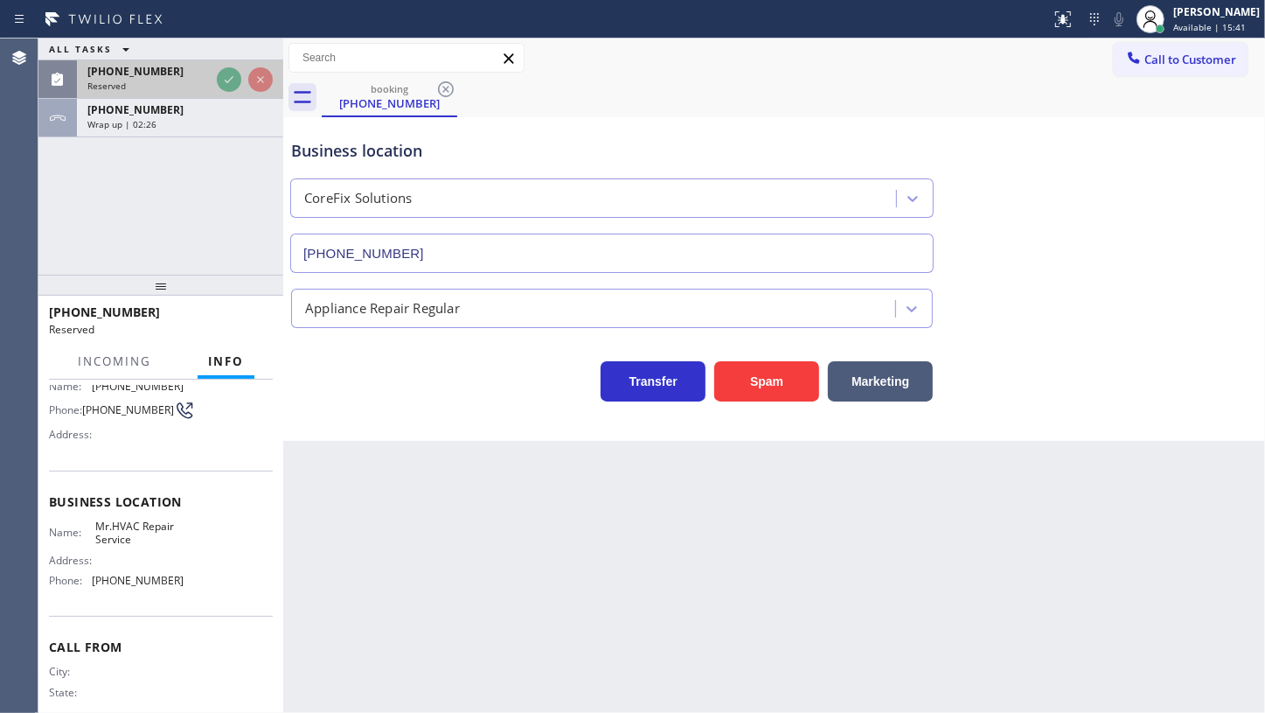
scroll to position [187, 0]
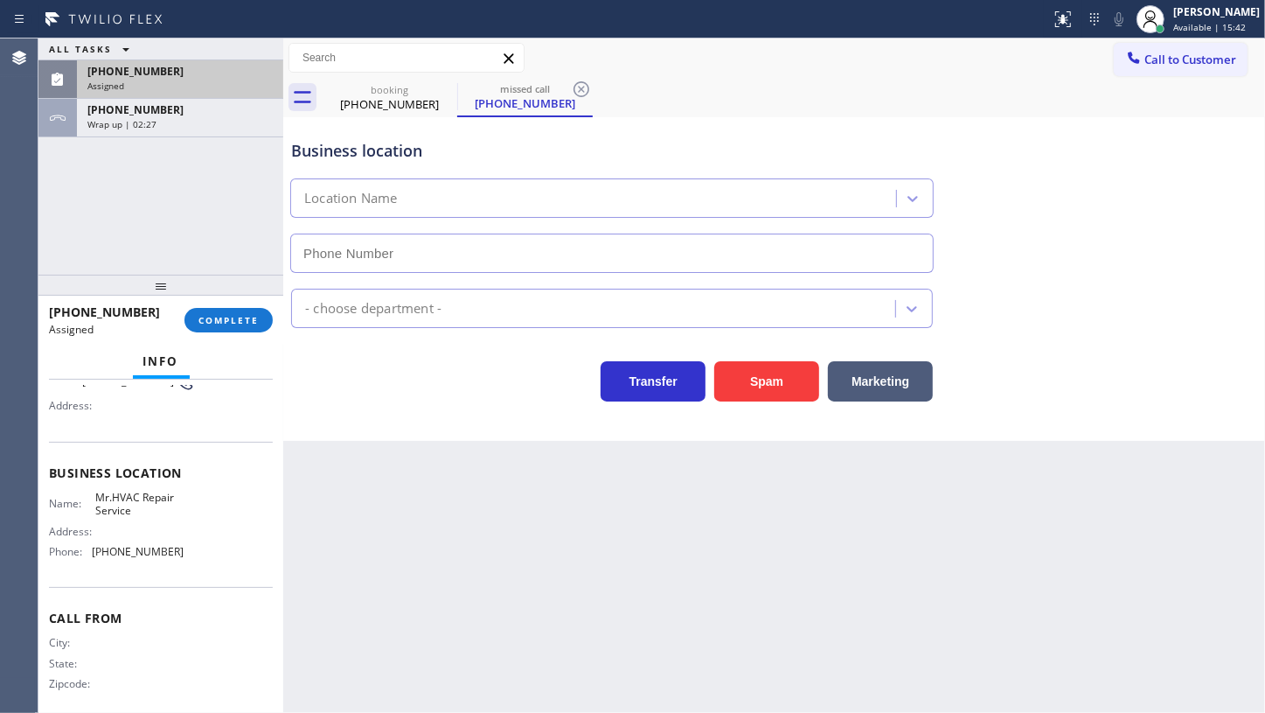
type input "(844) 477-4437"
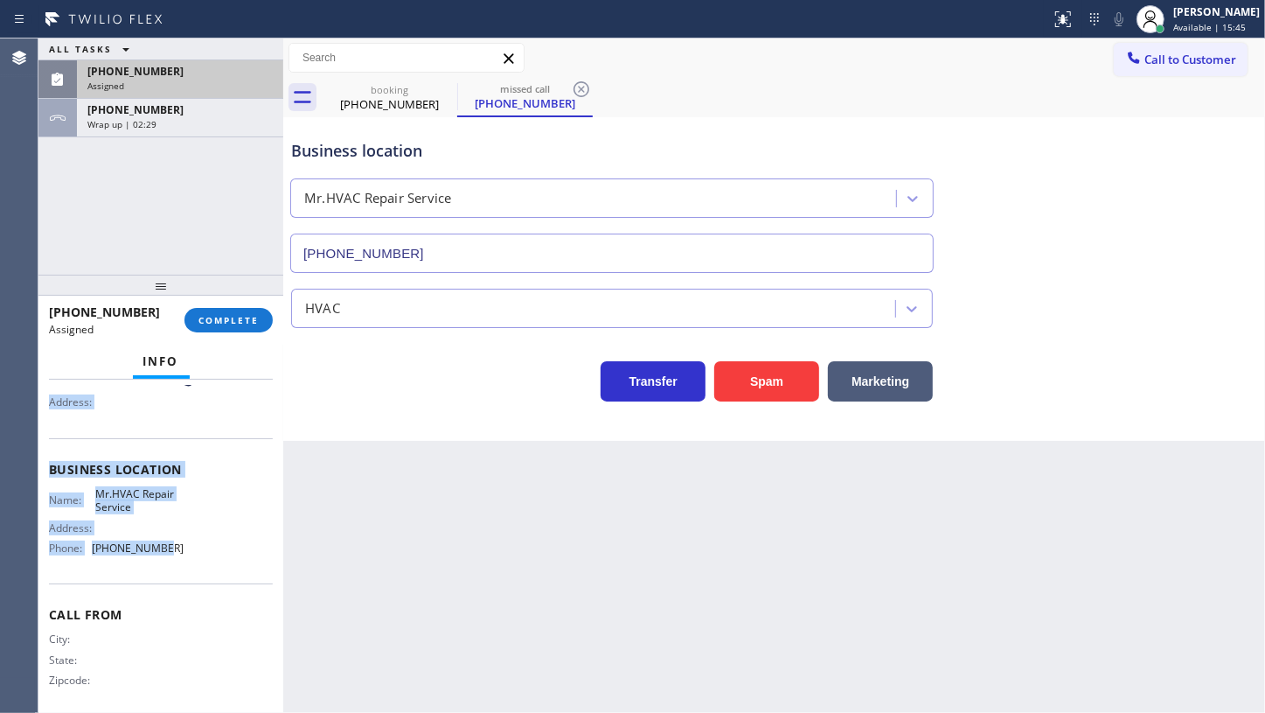
scroll to position [201, 0]
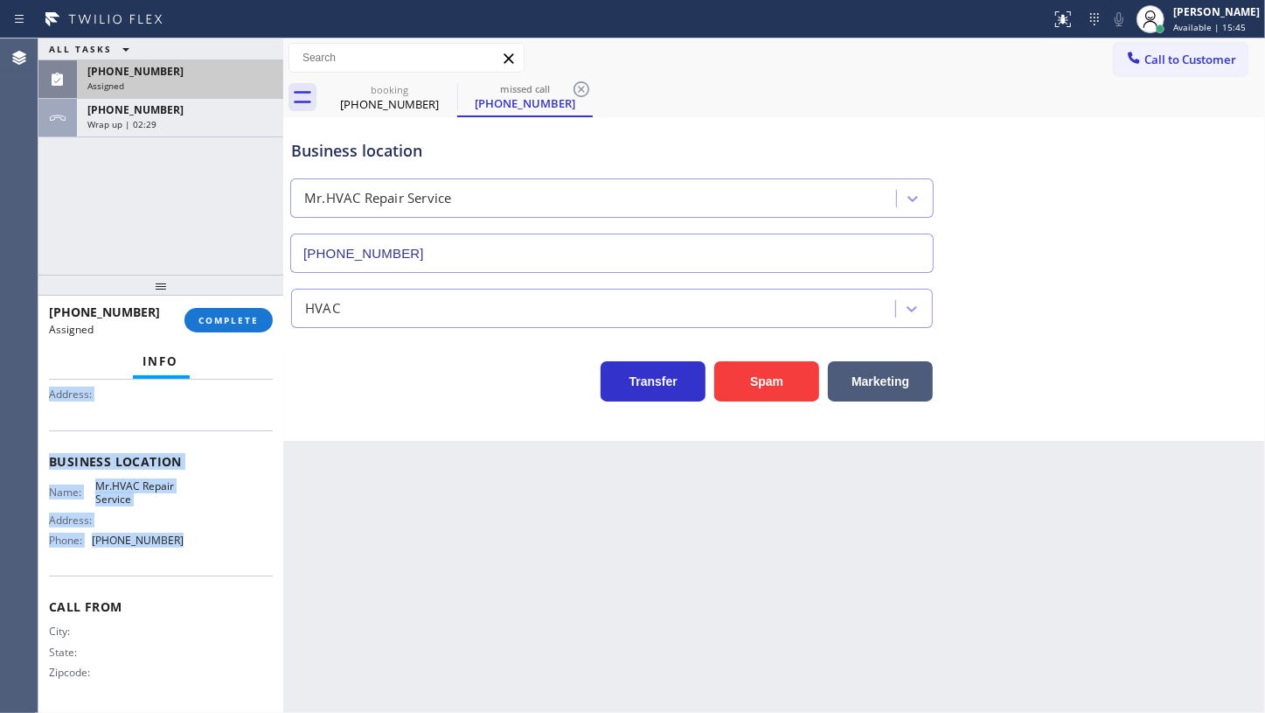
drag, startPoint x: 49, startPoint y: 508, endPoint x: 218, endPoint y: 546, distance: 172.9
click at [218, 546] on div "Context Queue: HVAC Priority: 0 Task Age: 2 minute(s) Customer Name: (407) 616-…" at bounding box center [161, 447] width 224 height 522
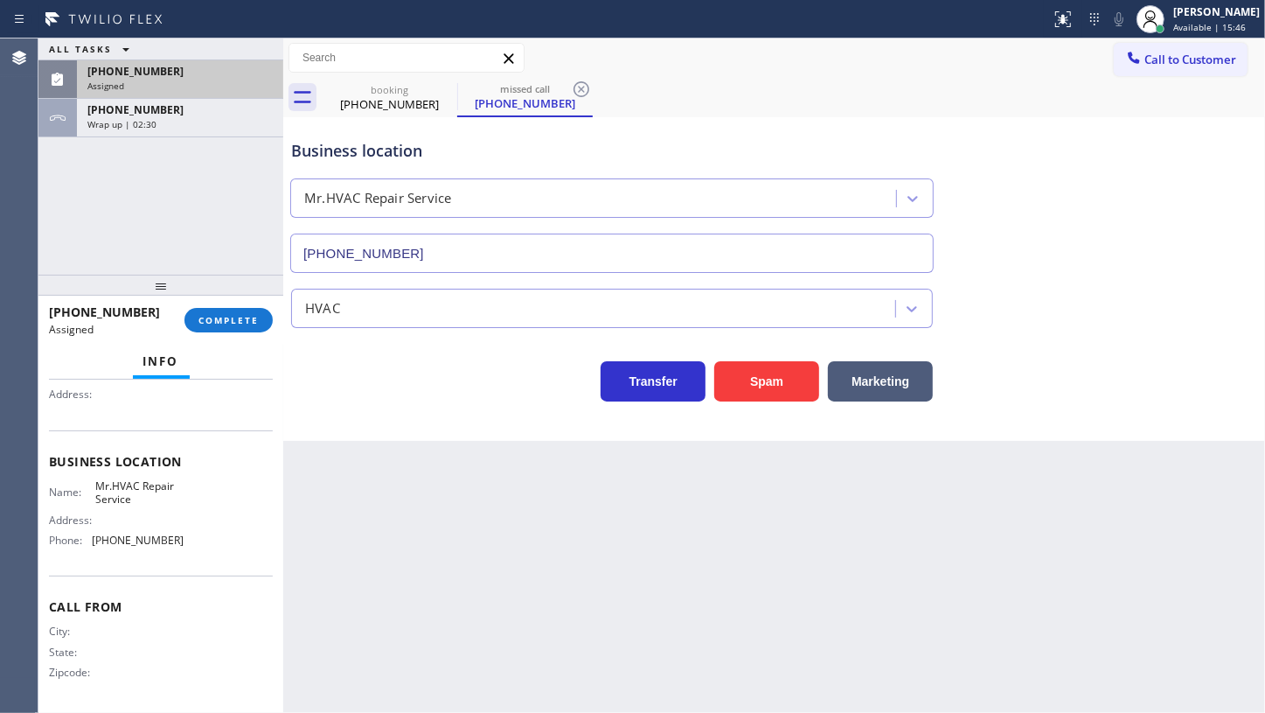
click at [244, 294] on div at bounding box center [160, 285] width 245 height 21
click at [244, 309] on button "COMPLETE" at bounding box center [229, 320] width 88 height 24
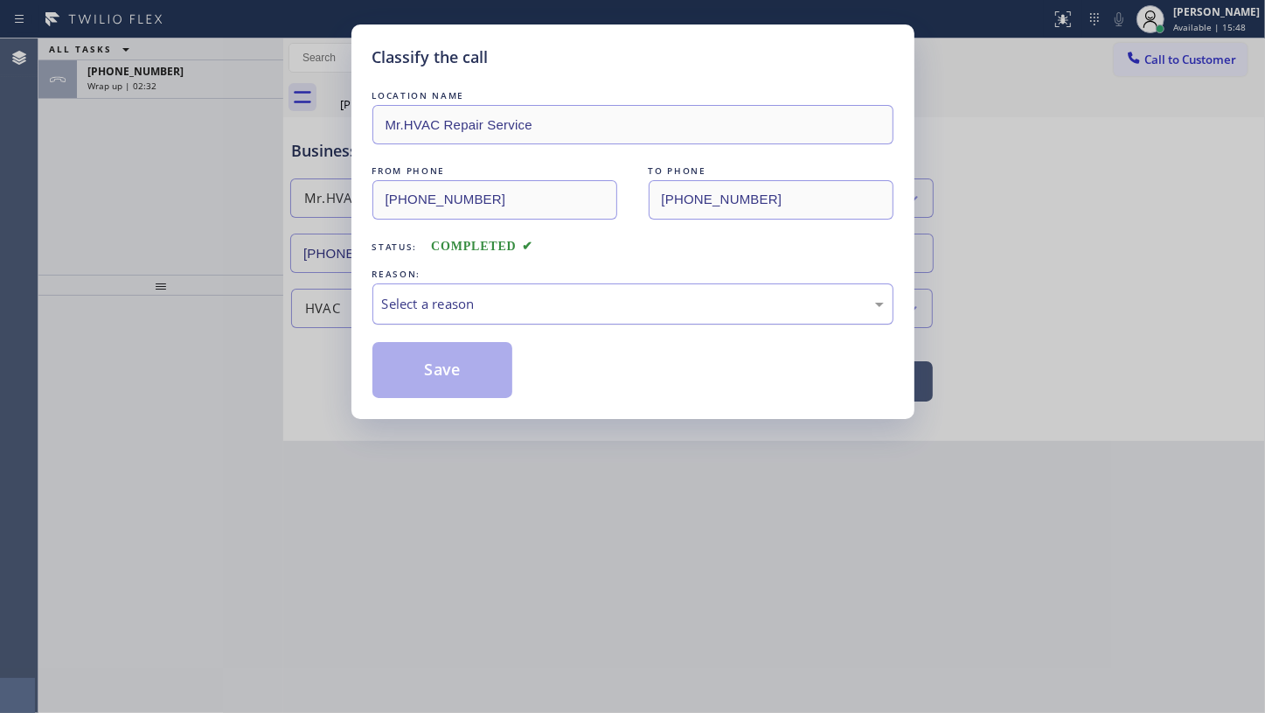
click at [463, 295] on div "Select a reason" at bounding box center [633, 304] width 502 height 20
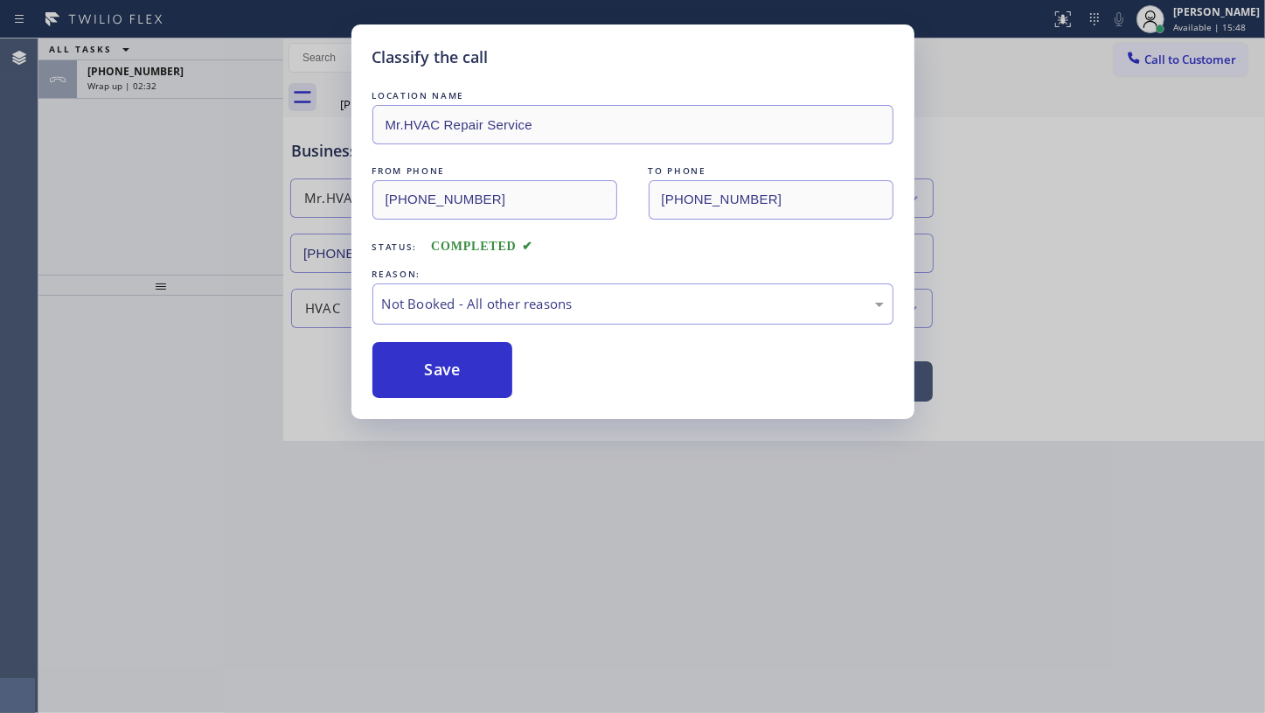
click at [429, 366] on button "Save" at bounding box center [443, 370] width 141 height 56
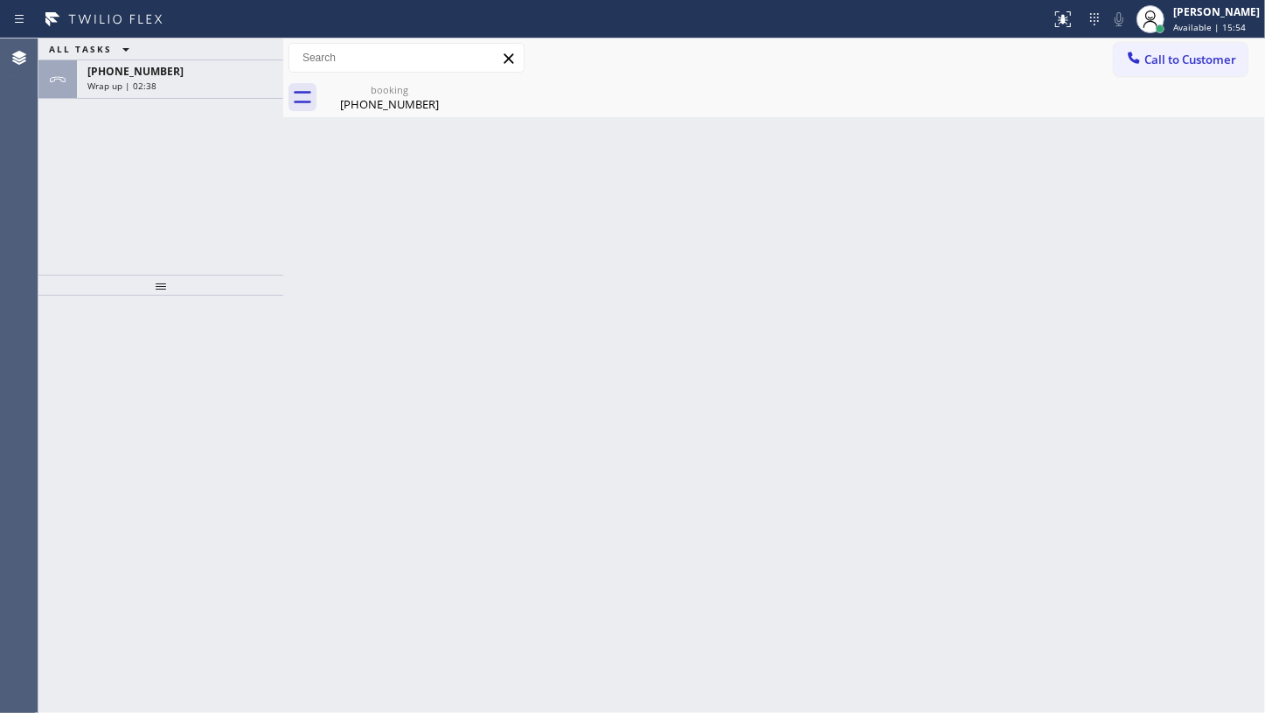
drag, startPoint x: 66, startPoint y: 187, endPoint x: 74, endPoint y: 10, distance: 177.7
click at [68, 186] on div "ALL TASKS ALL TASKS ACTIVE TASKS TASKS IN WRAP UP +19092399803 Wrap up | 02:38" at bounding box center [160, 156] width 245 height 236
click at [175, 80] on div "Wrap up | 03:33" at bounding box center [179, 86] width 185 height 12
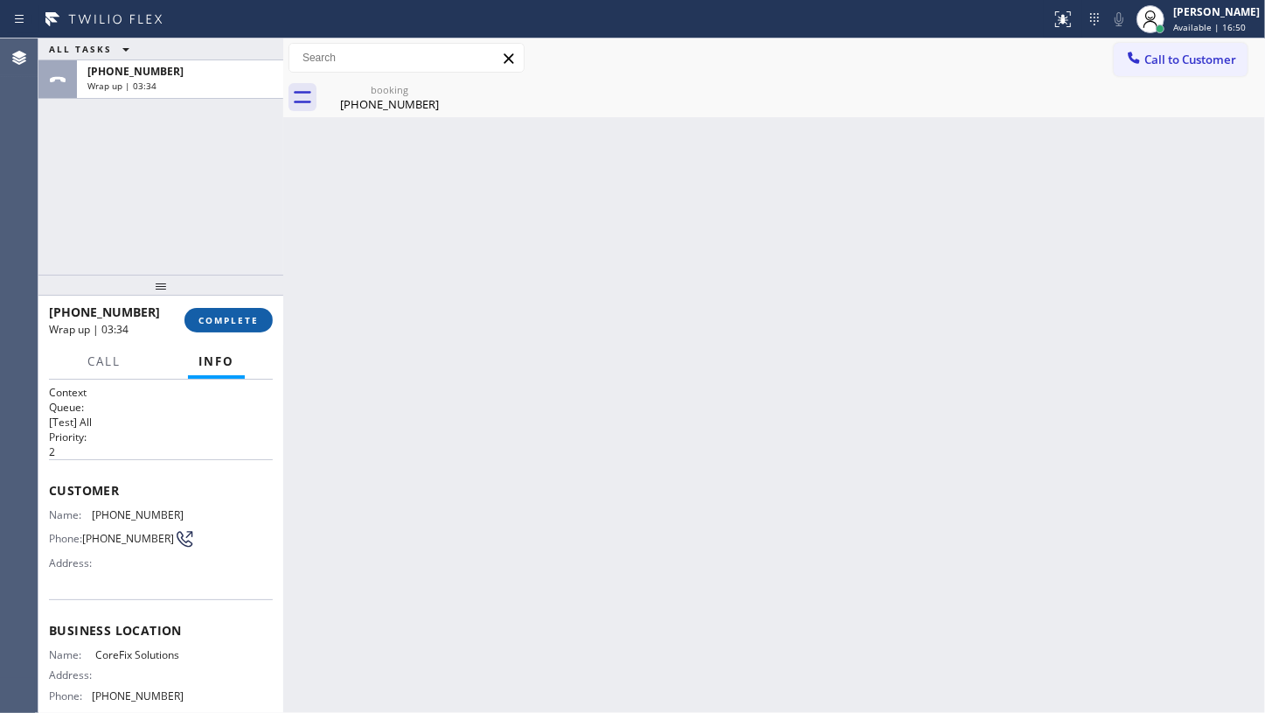
click at [239, 317] on span "COMPLETE" at bounding box center [229, 320] width 60 height 12
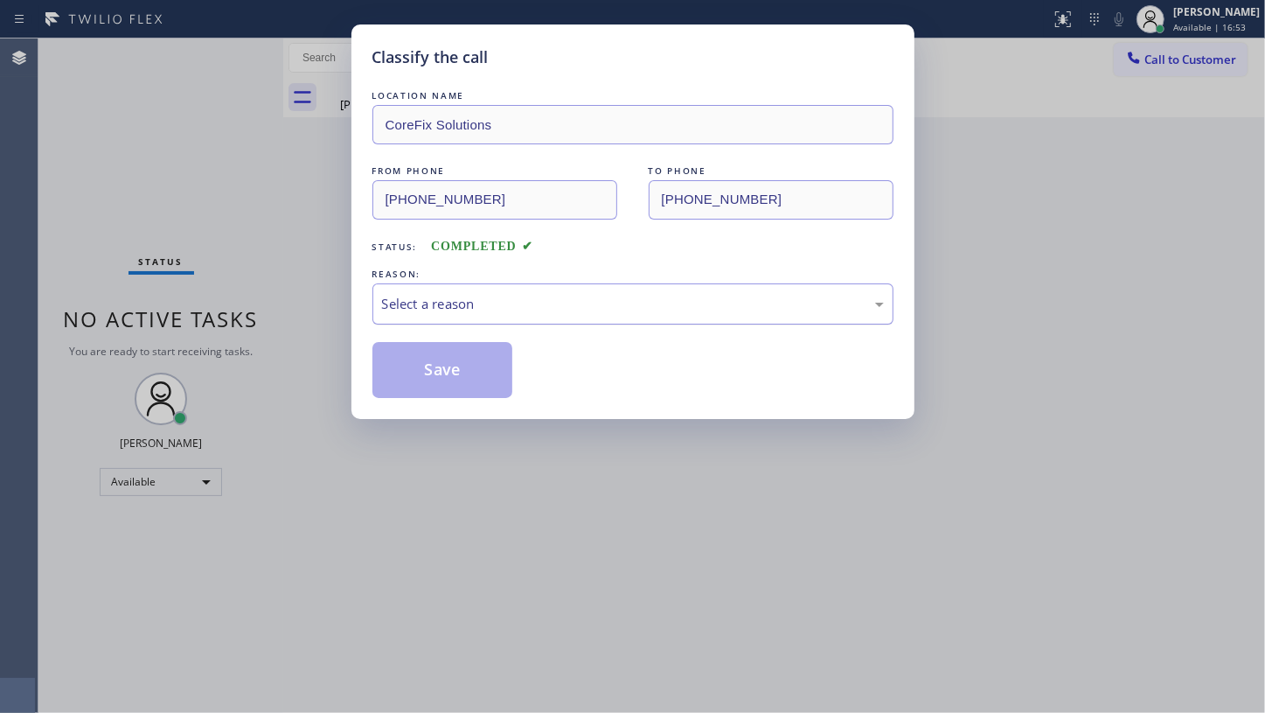
click at [491, 303] on div "Select a reason" at bounding box center [633, 304] width 502 height 20
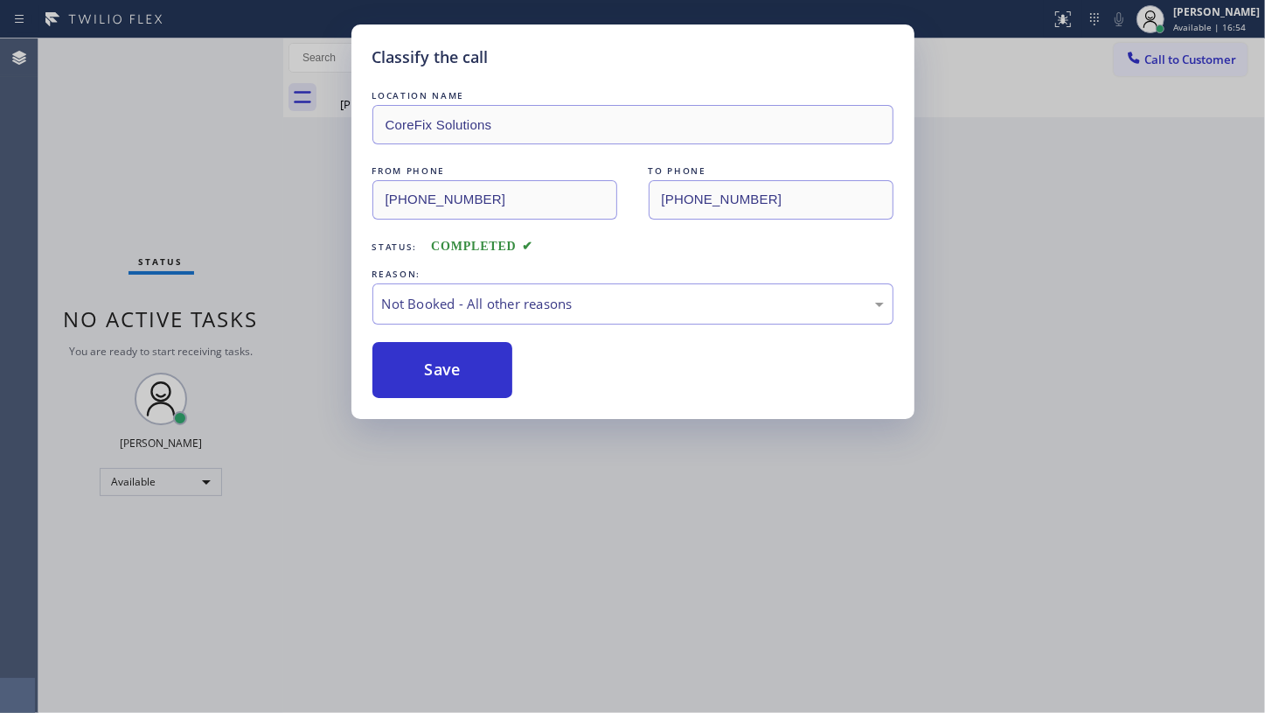
click at [405, 381] on button "Save" at bounding box center [443, 370] width 141 height 56
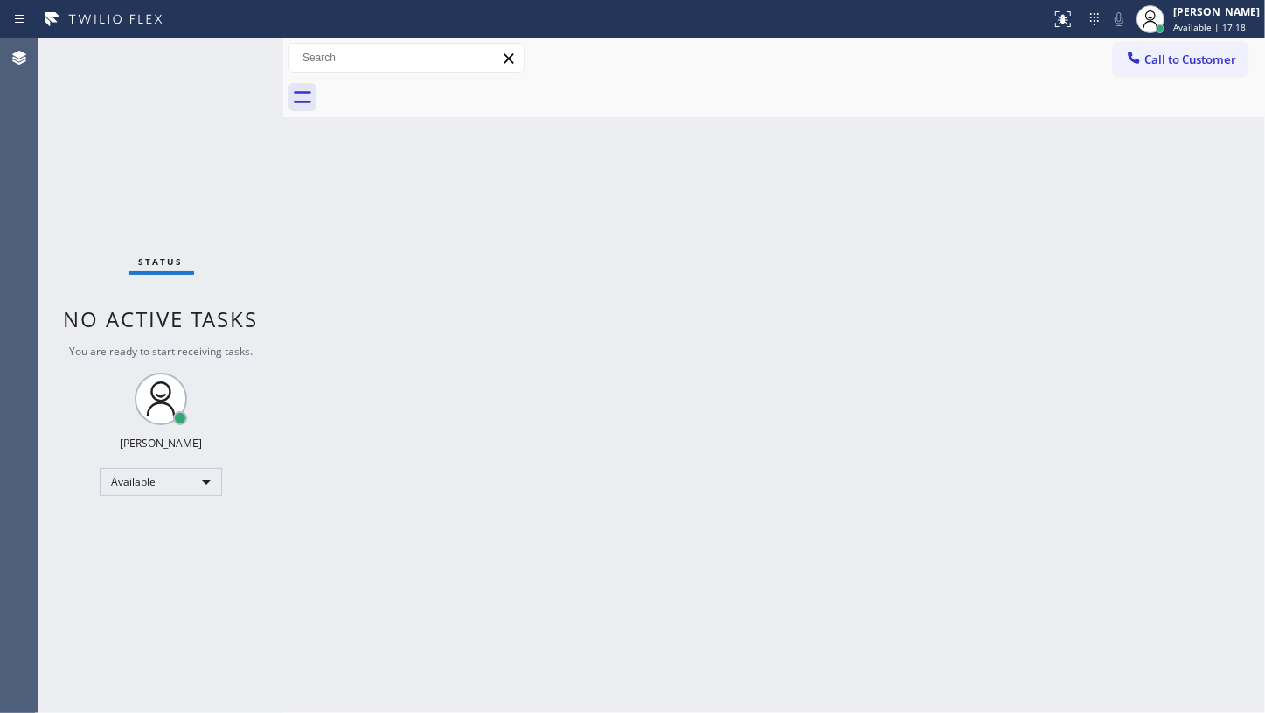
click at [123, 164] on div "Status No active tasks You are ready to start receiving tasks. JENIZA ALCAYDE A…" at bounding box center [160, 375] width 245 height 674
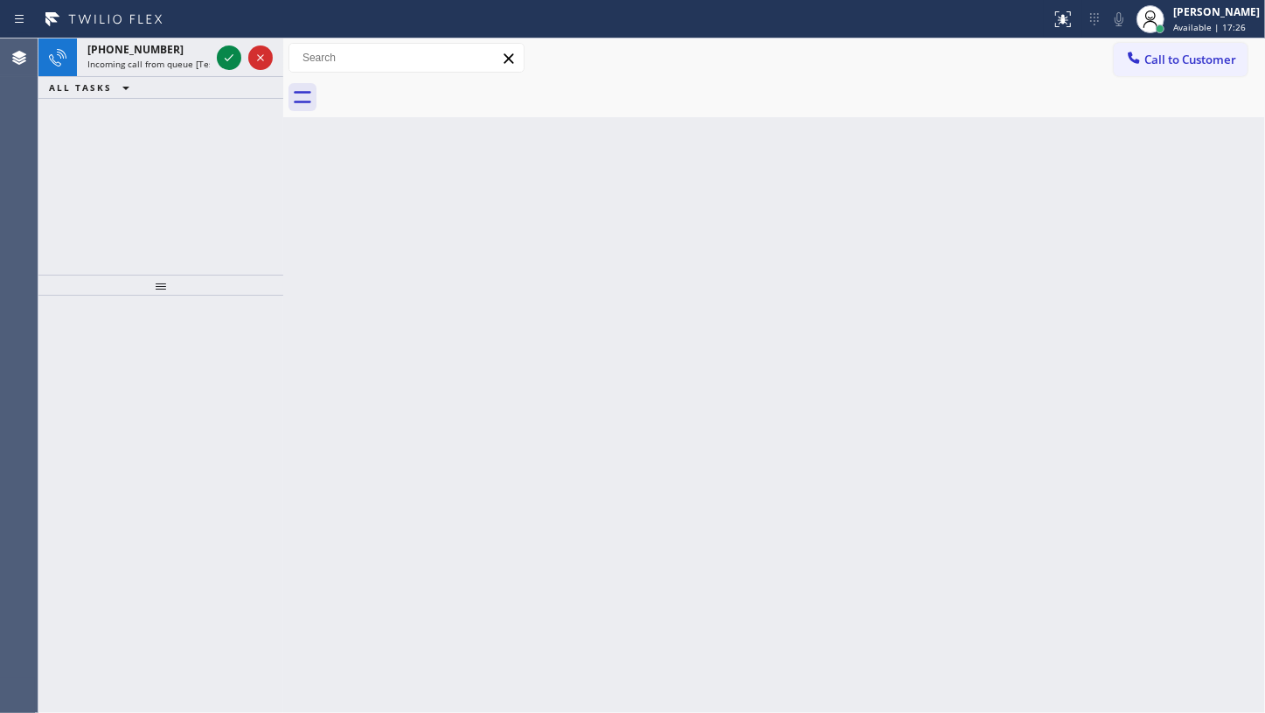
click at [194, 149] on div "+14089731160 Incoming call from queue [Test] All ALL TASKS ALL TASKS ACTIVE TAS…" at bounding box center [160, 156] width 245 height 236
click at [224, 63] on icon at bounding box center [229, 57] width 21 height 21
click at [1069, 25] on icon at bounding box center [1064, 19] width 16 height 16
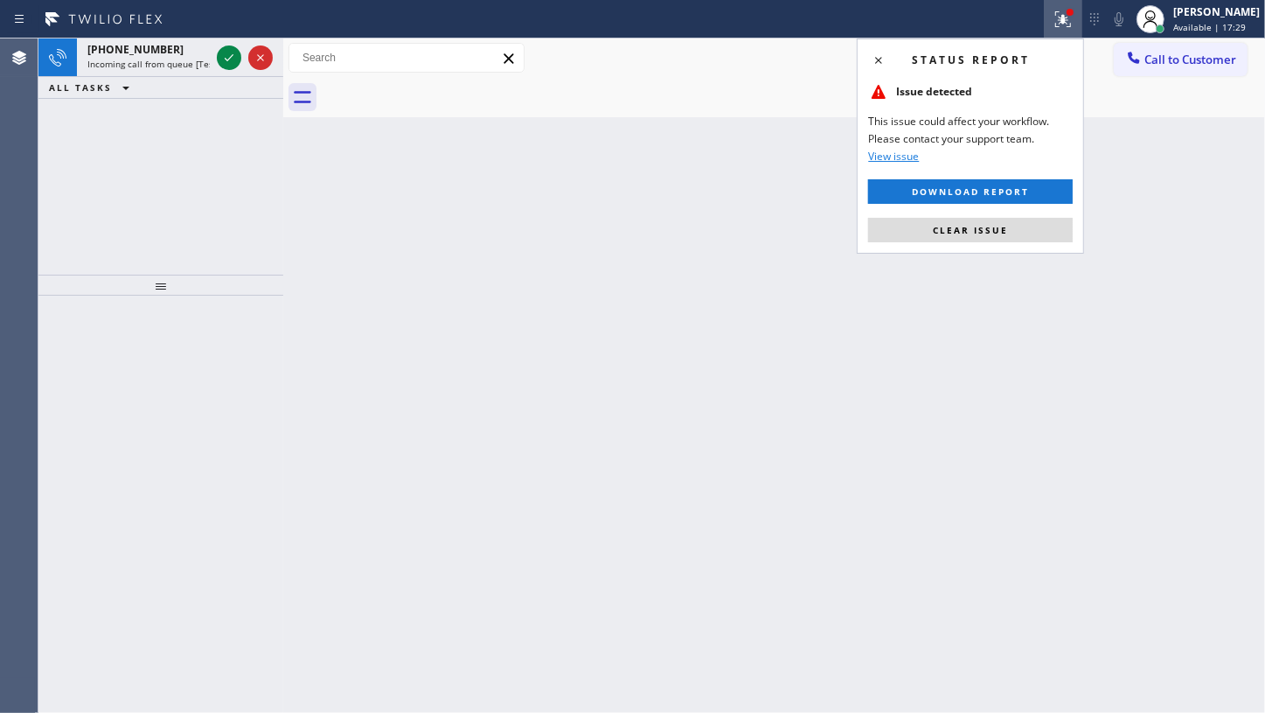
click at [1028, 248] on div "Status report Issue detected This issue could affect your workflow. Please cont…" at bounding box center [970, 145] width 227 height 215
click at [1029, 236] on button "Clear issue" at bounding box center [970, 230] width 205 height 24
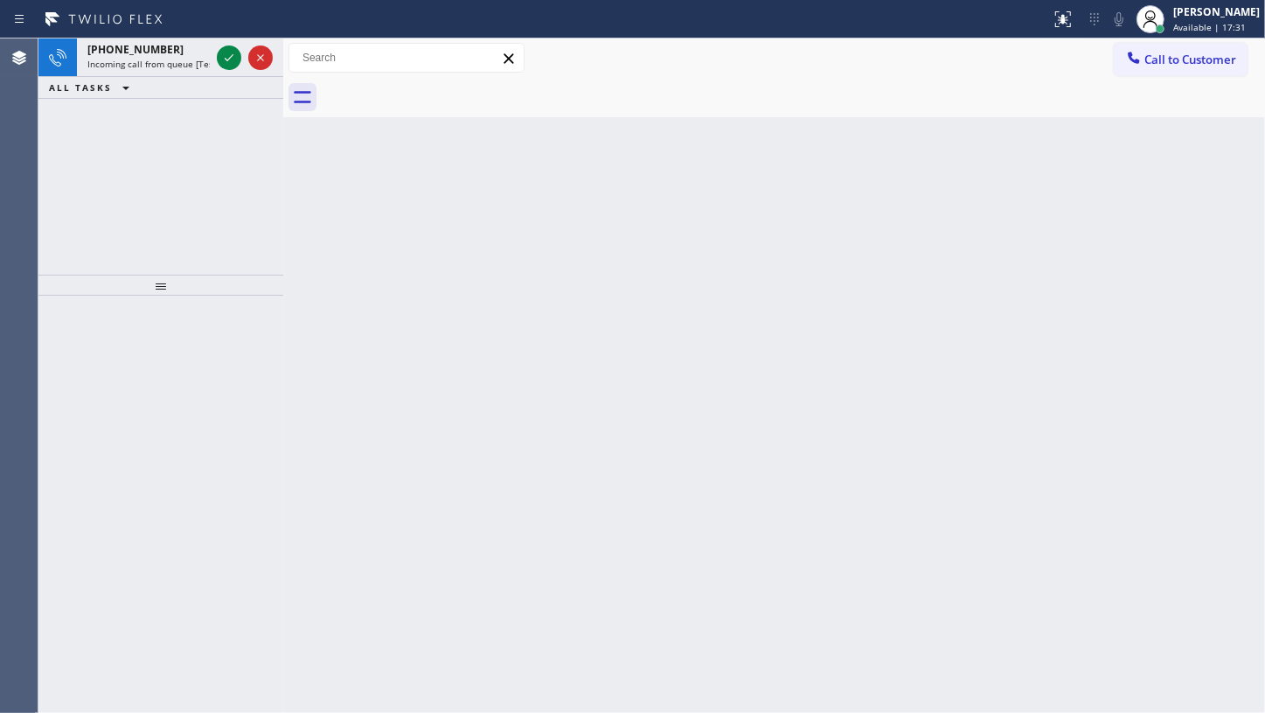
click at [140, 196] on div "+13054075141 Incoming call from queue [Test] All ALL TASKS ALL TASKS ACTIVE TAS…" at bounding box center [160, 156] width 245 height 236
click at [227, 61] on icon at bounding box center [229, 57] width 21 height 21
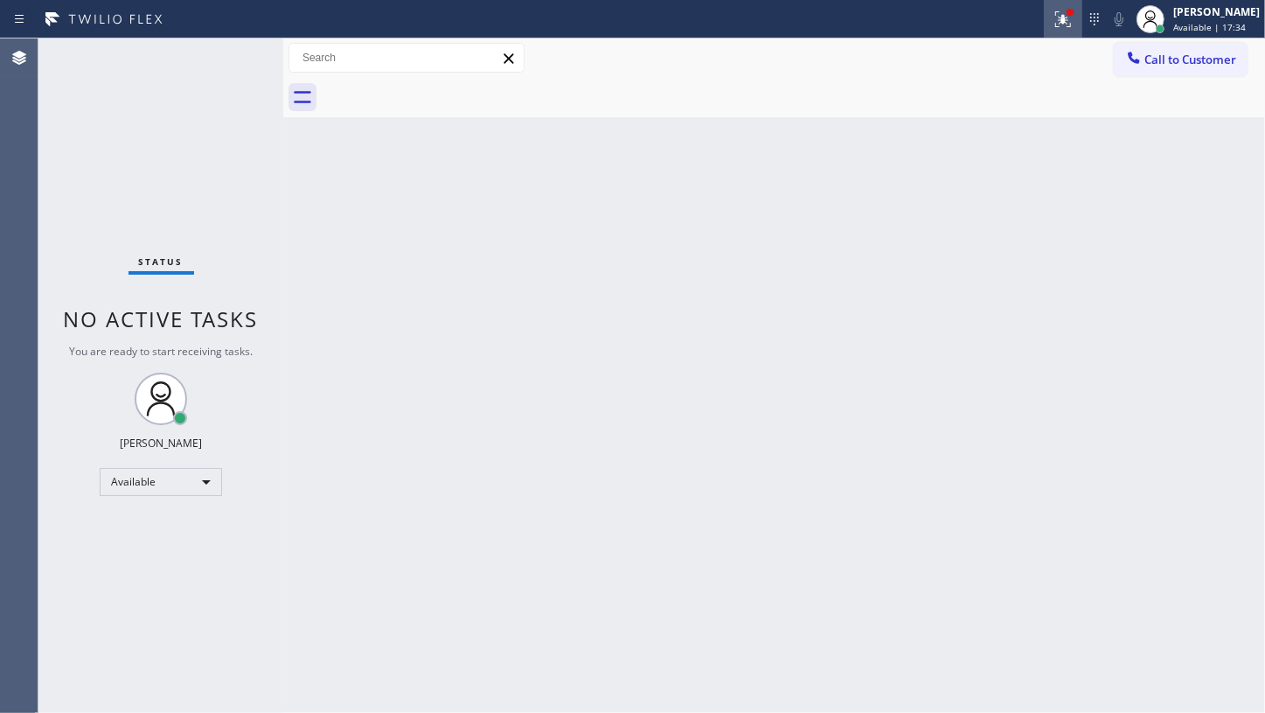
click at [1054, 17] on div at bounding box center [1063, 19] width 38 height 21
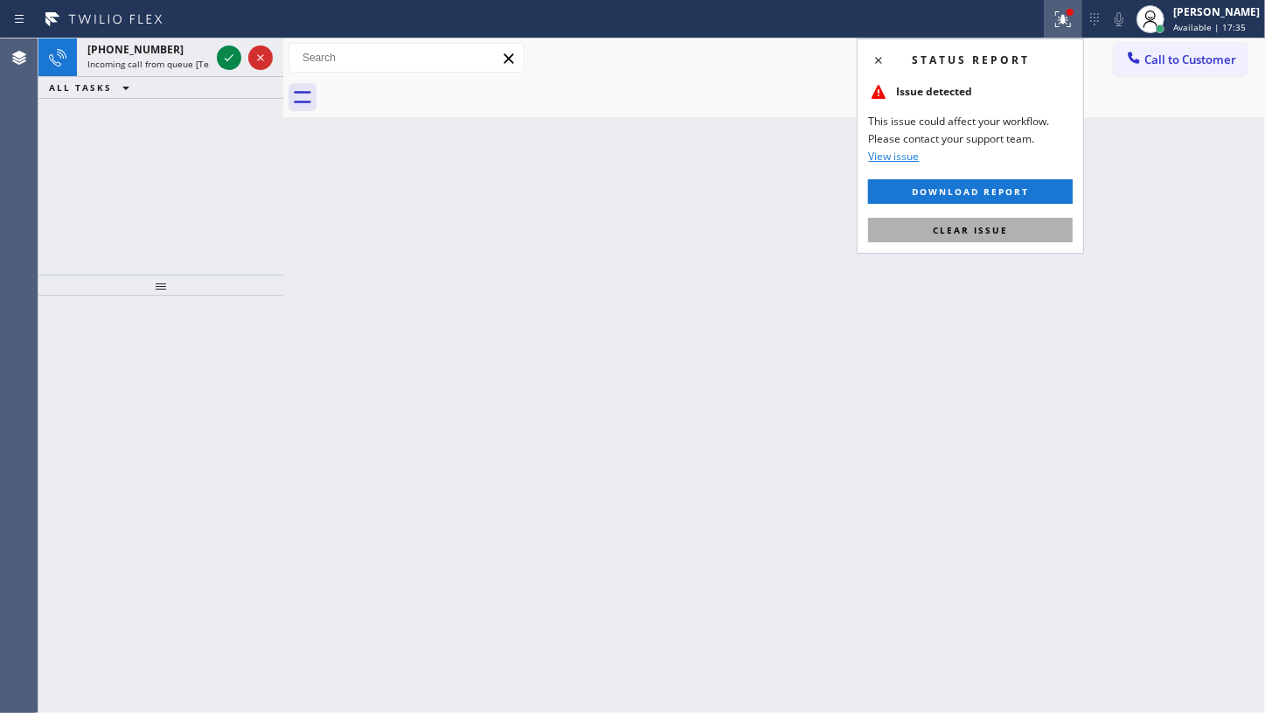
click at [1009, 222] on button "Clear issue" at bounding box center [970, 230] width 205 height 24
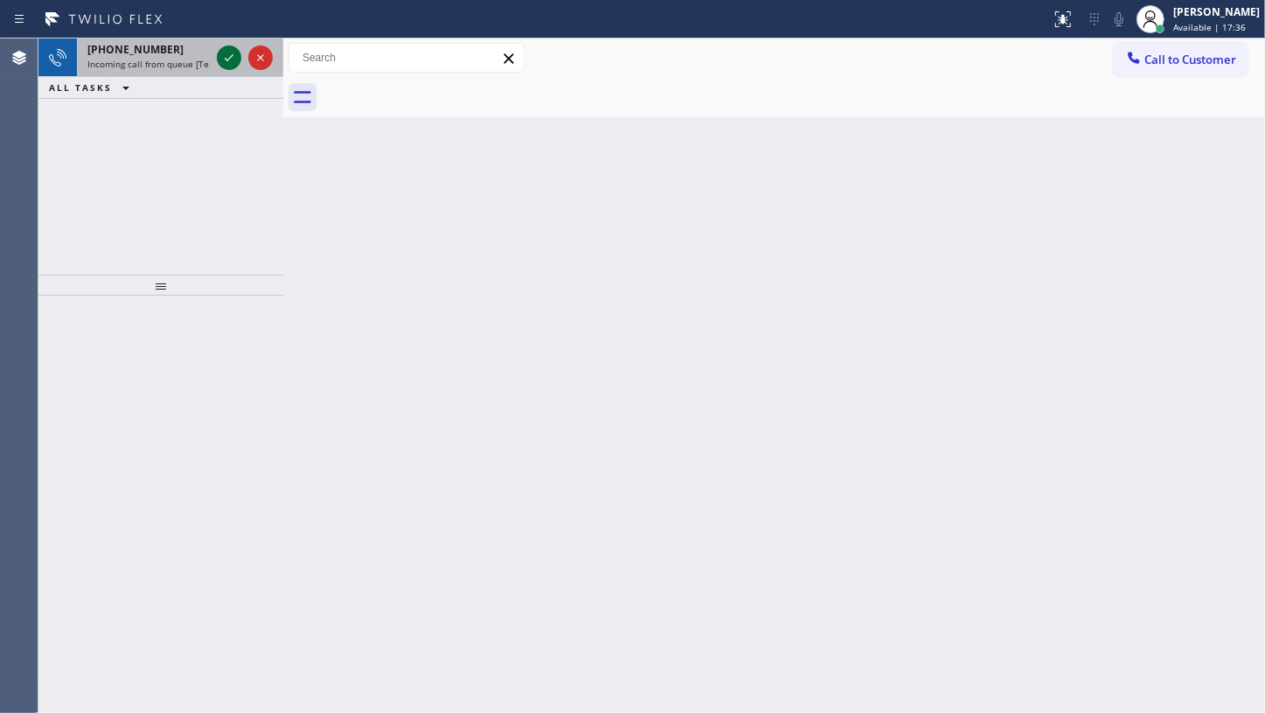
click at [228, 65] on icon at bounding box center [229, 57] width 21 height 21
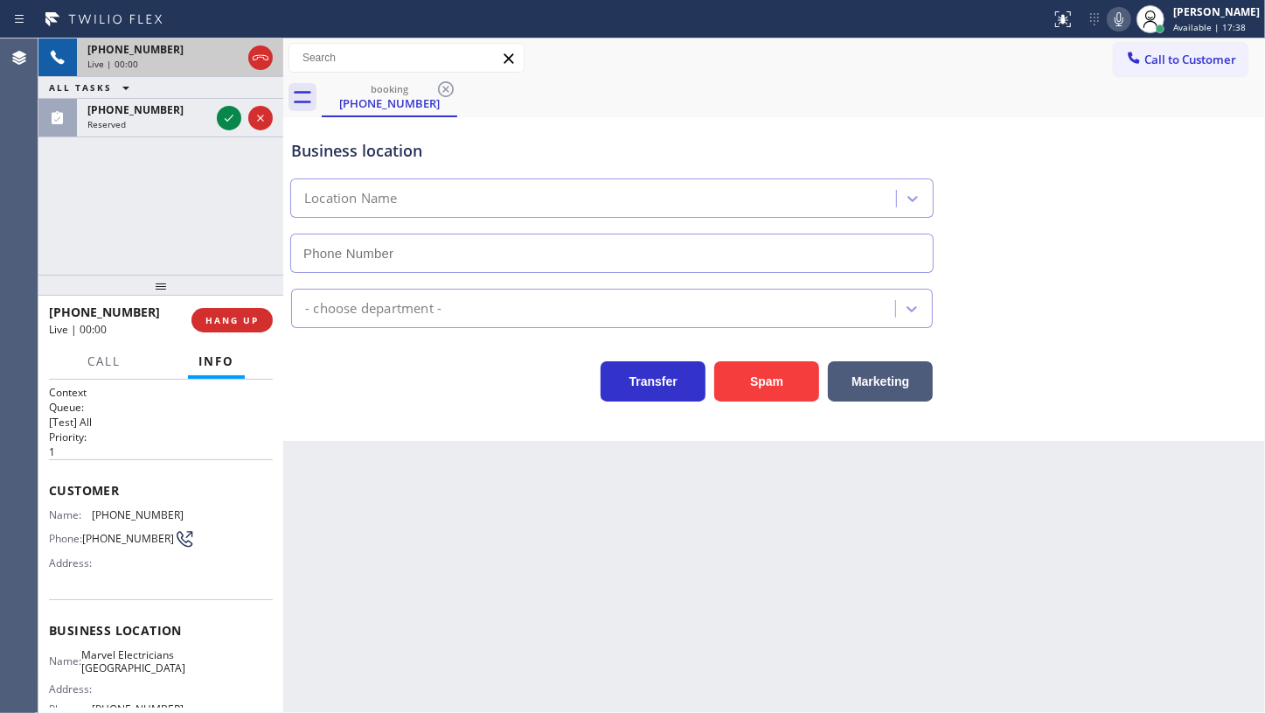
type input "(949) 688-6465"
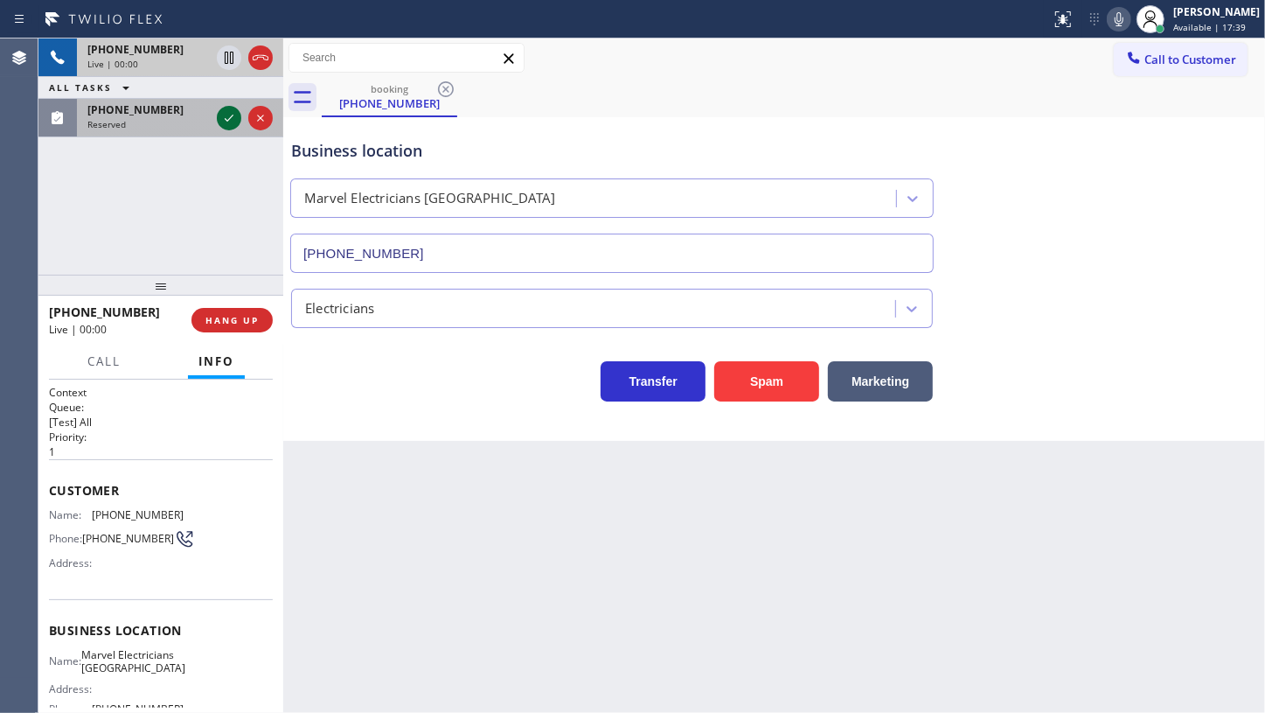
click at [234, 125] on icon at bounding box center [229, 118] width 21 height 21
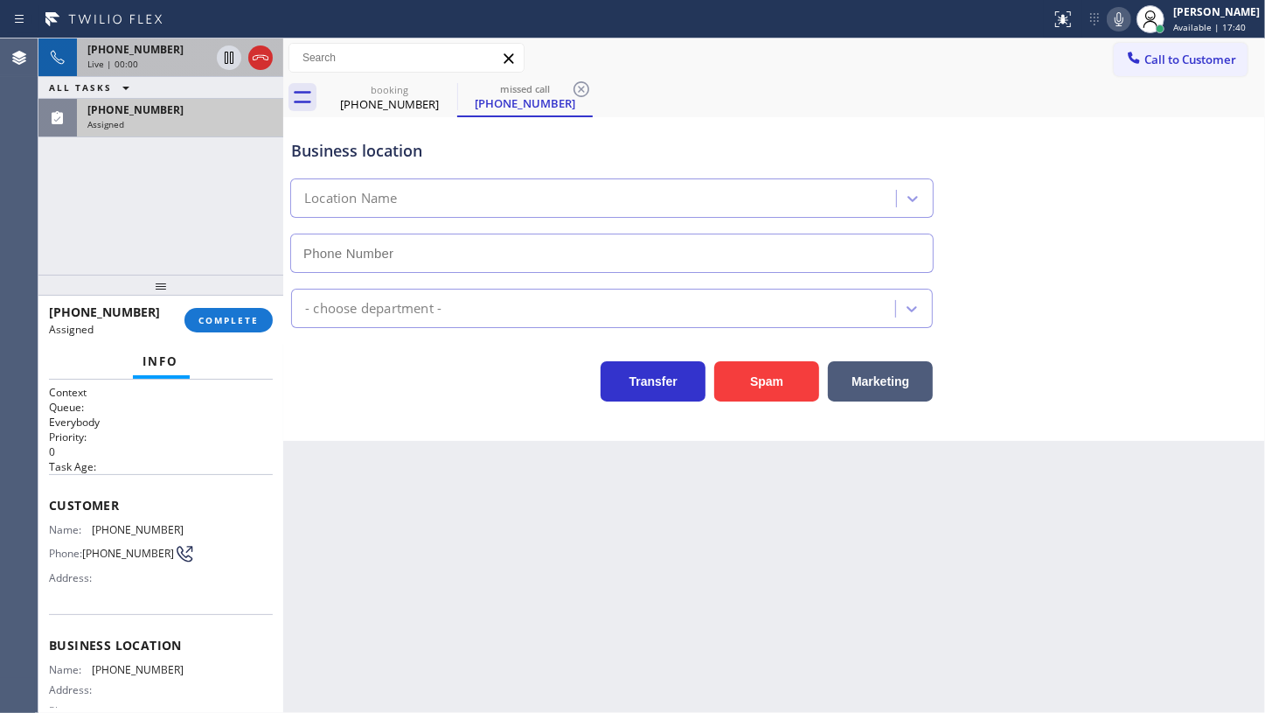
click at [179, 51] on div "+16236408857" at bounding box center [148, 49] width 122 height 15
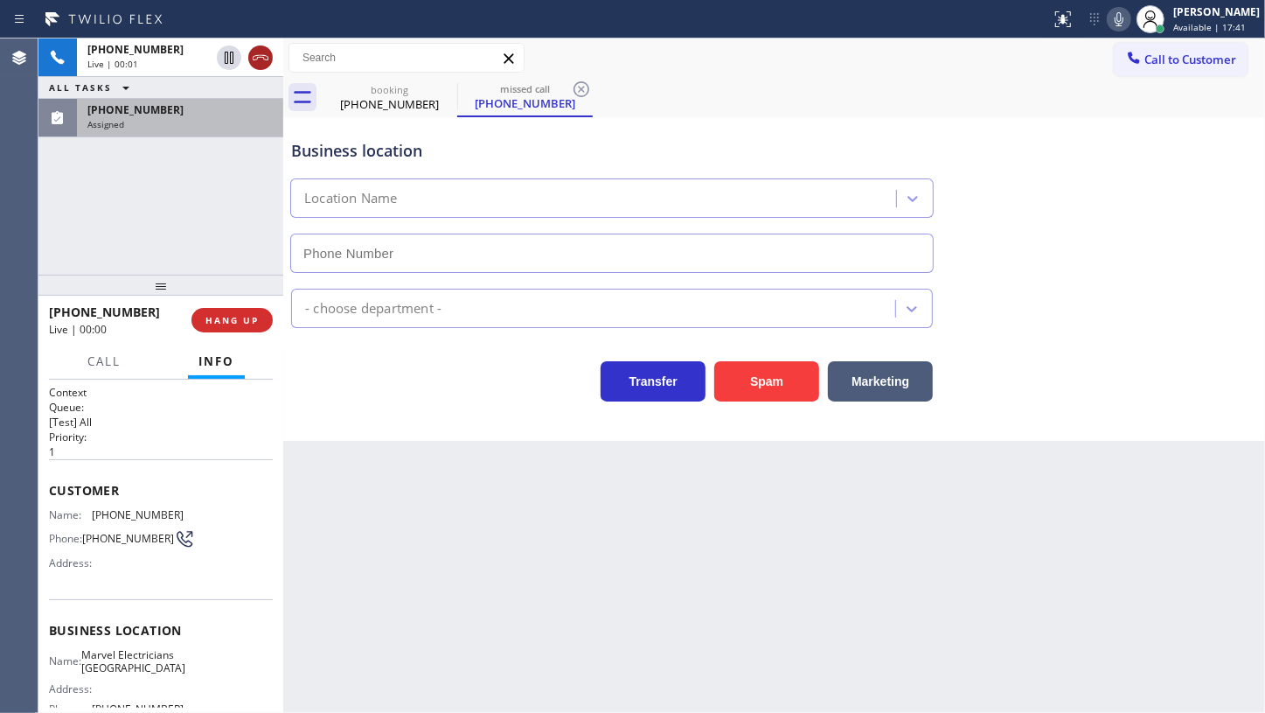
click at [255, 57] on icon at bounding box center [260, 57] width 21 height 21
click at [184, 129] on div "(680) 204-9019 Assigned" at bounding box center [176, 118] width 199 height 38
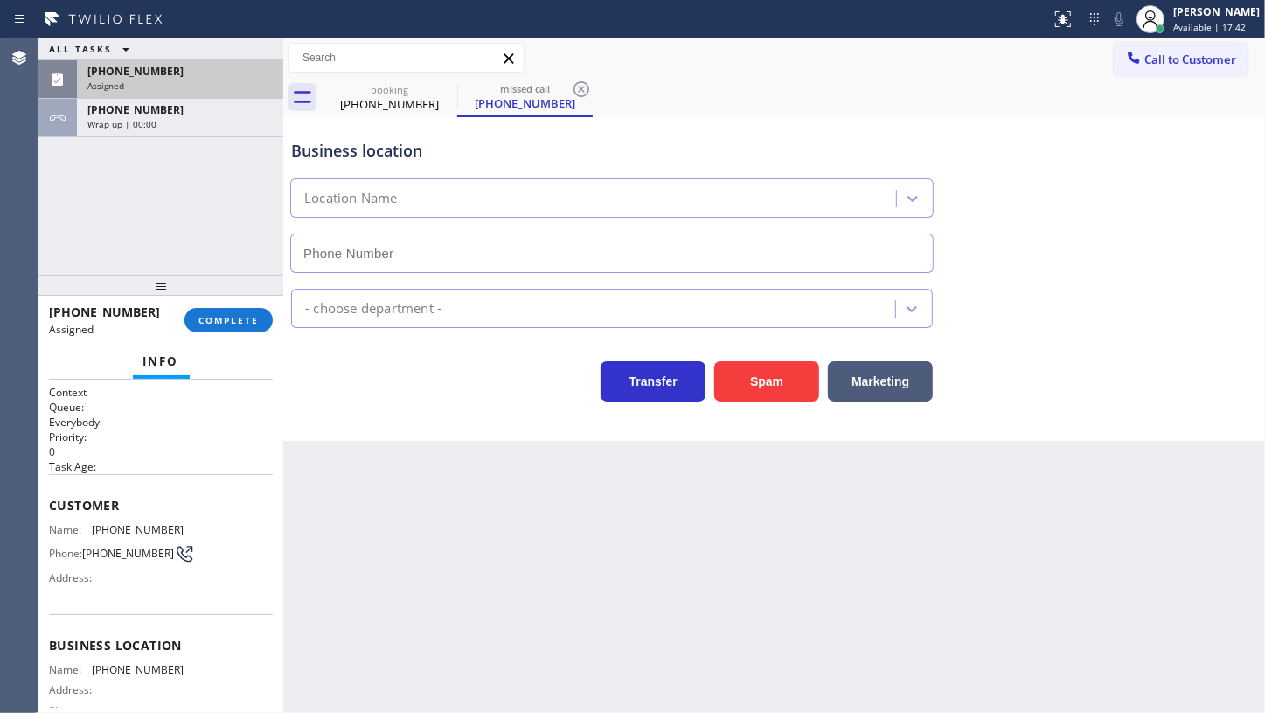
click at [170, 70] on div "(680) 204-9019" at bounding box center [179, 71] width 185 height 15
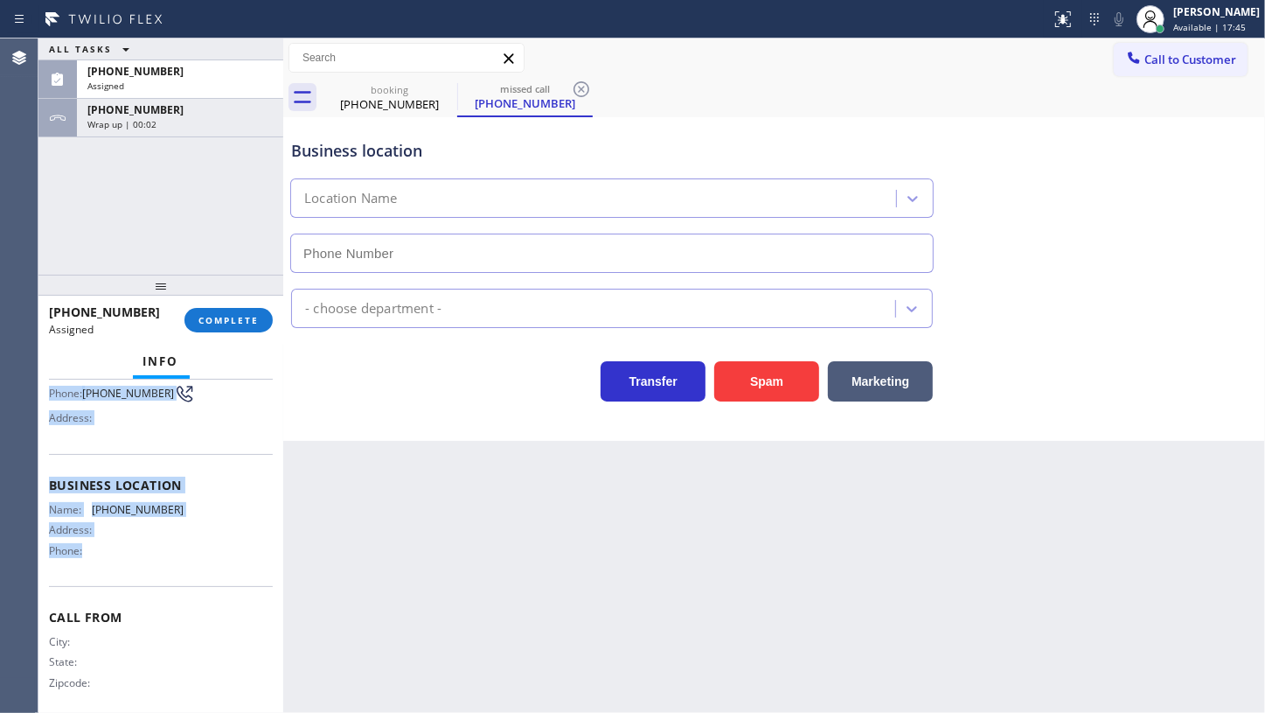
scroll to position [173, 0]
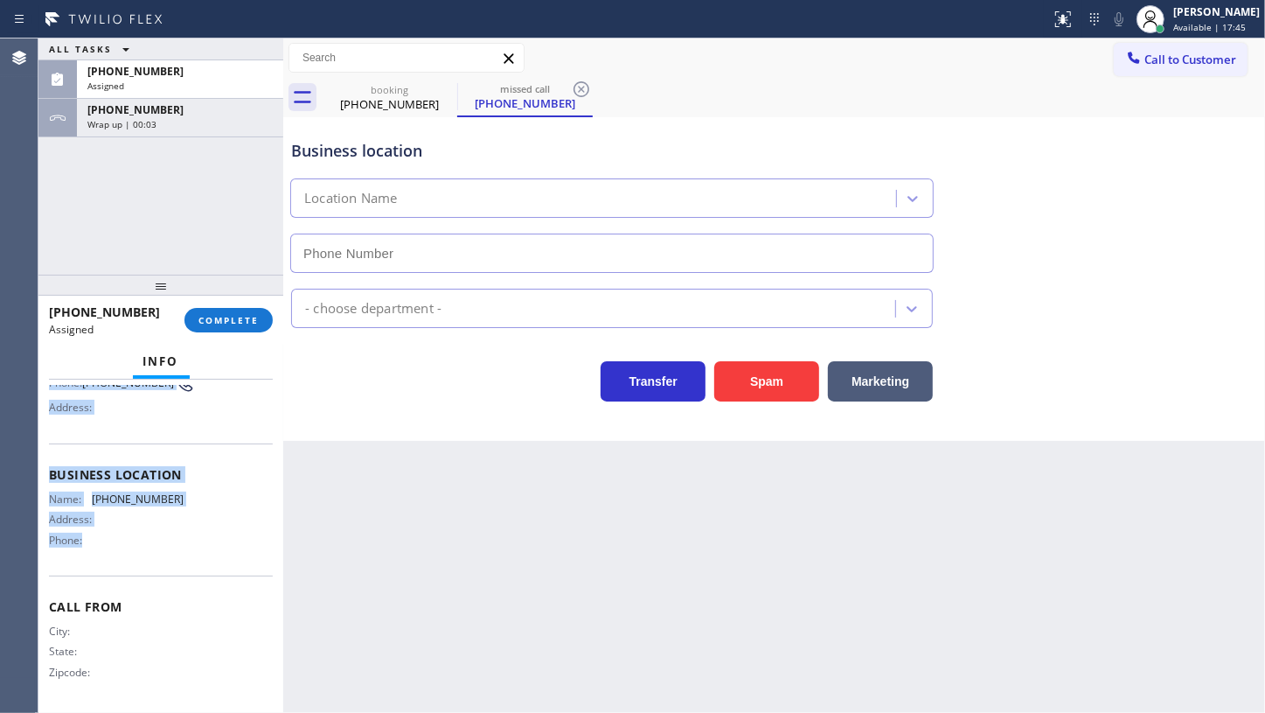
drag, startPoint x: 51, startPoint y: 487, endPoint x: 207, endPoint y: 540, distance: 165.4
click at [207, 540] on div "Context Queue: Everybody Priority: 0 Task Age: Customer Name: (680) 204-9019 Ph…" at bounding box center [161, 461] width 224 height 494
click at [238, 332] on div "(680) 204-9019 Assigned COMPLETE" at bounding box center [161, 319] width 224 height 45
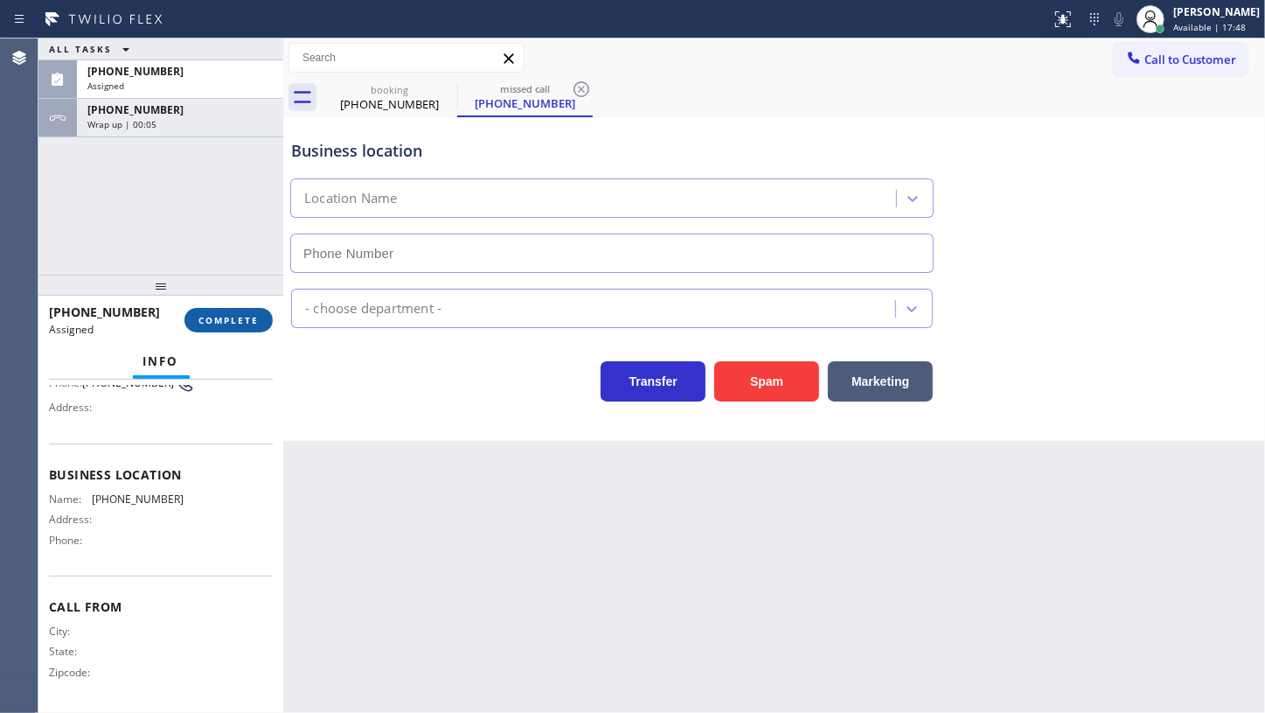
click at [262, 319] on button "COMPLETE" at bounding box center [229, 320] width 88 height 24
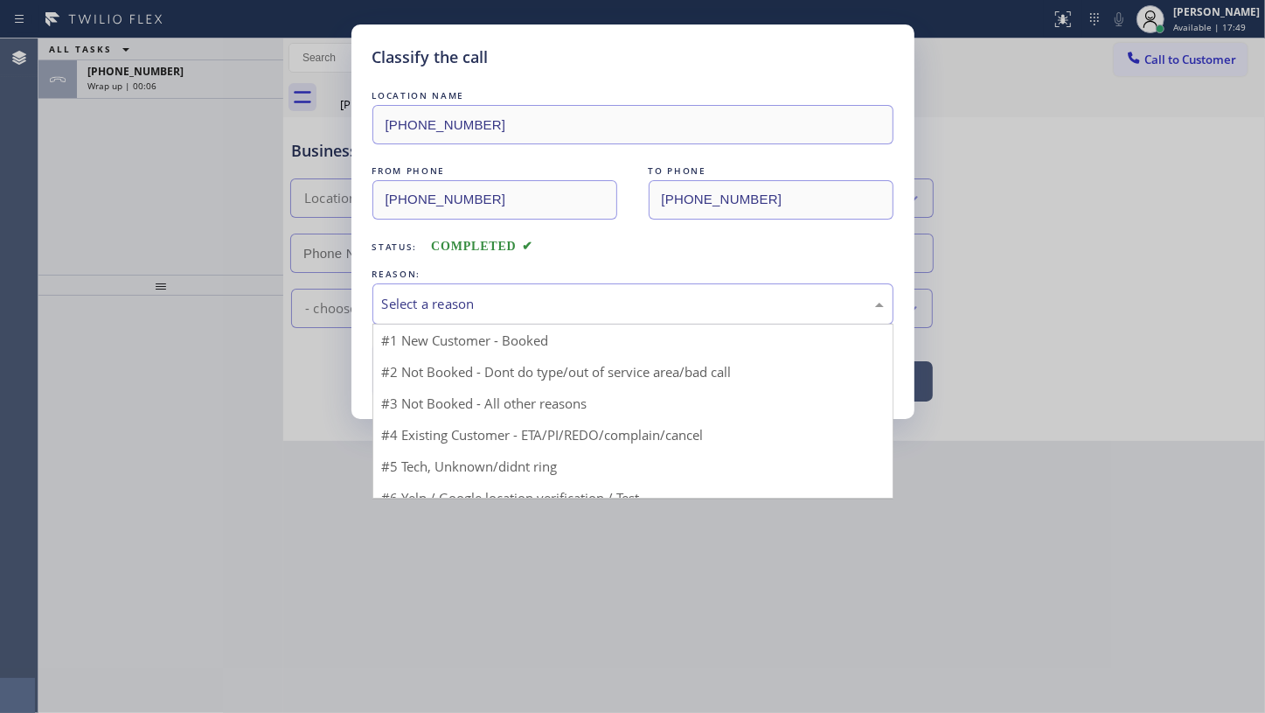
click at [430, 309] on div "Select a reason" at bounding box center [633, 304] width 502 height 20
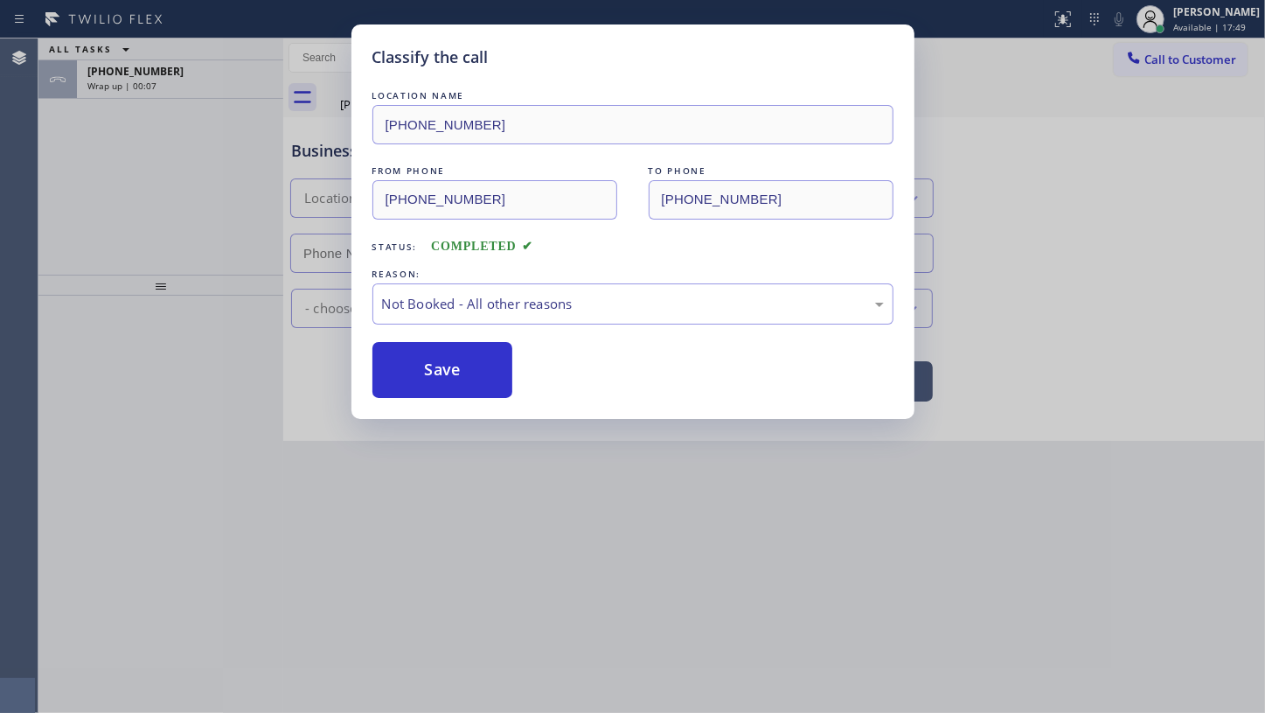
click at [430, 367] on button "Save" at bounding box center [443, 370] width 141 height 56
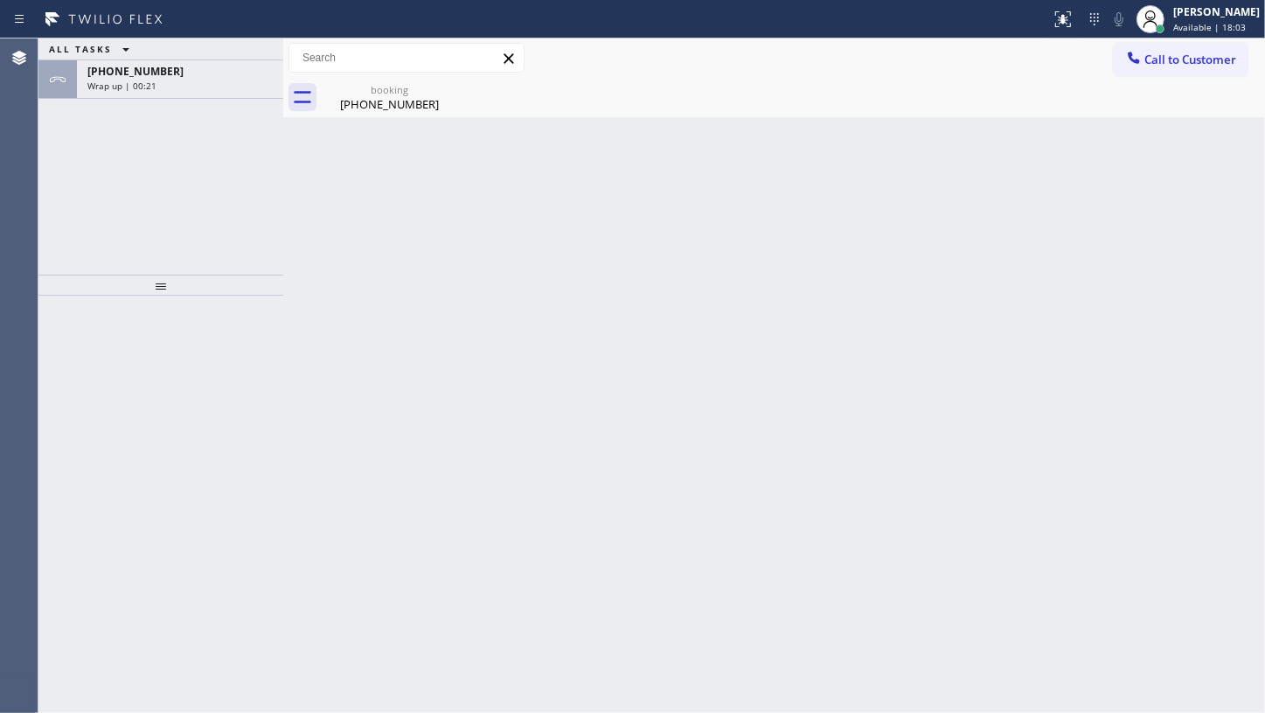
drag, startPoint x: 115, startPoint y: 188, endPoint x: 129, endPoint y: 172, distance: 21.1
click at [121, 185] on div "ALL TASKS ALL TASKS ACTIVE TASKS TASKS IN WRAP UP +16236408857 Wrap up | 00:21" at bounding box center [160, 156] width 245 height 236
click at [176, 80] on div "Wrap up | 00:21" at bounding box center [179, 86] width 185 height 12
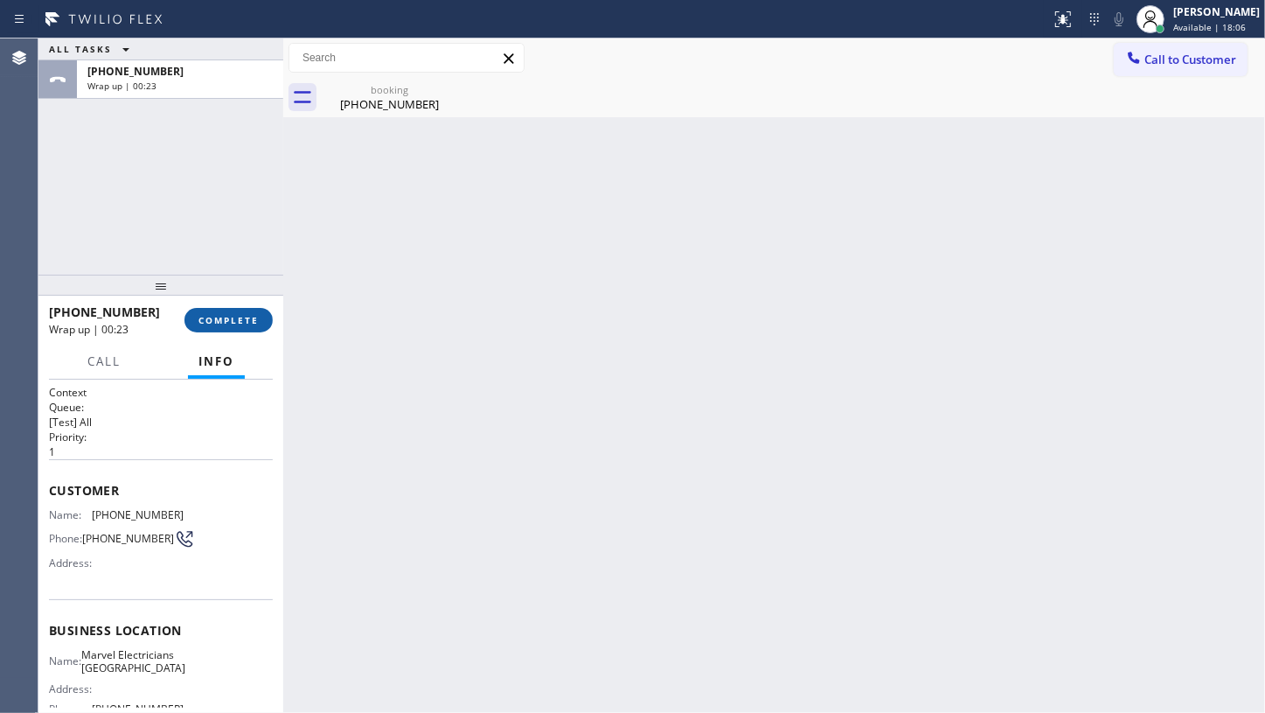
click at [243, 331] on button "COMPLETE" at bounding box center [229, 320] width 88 height 24
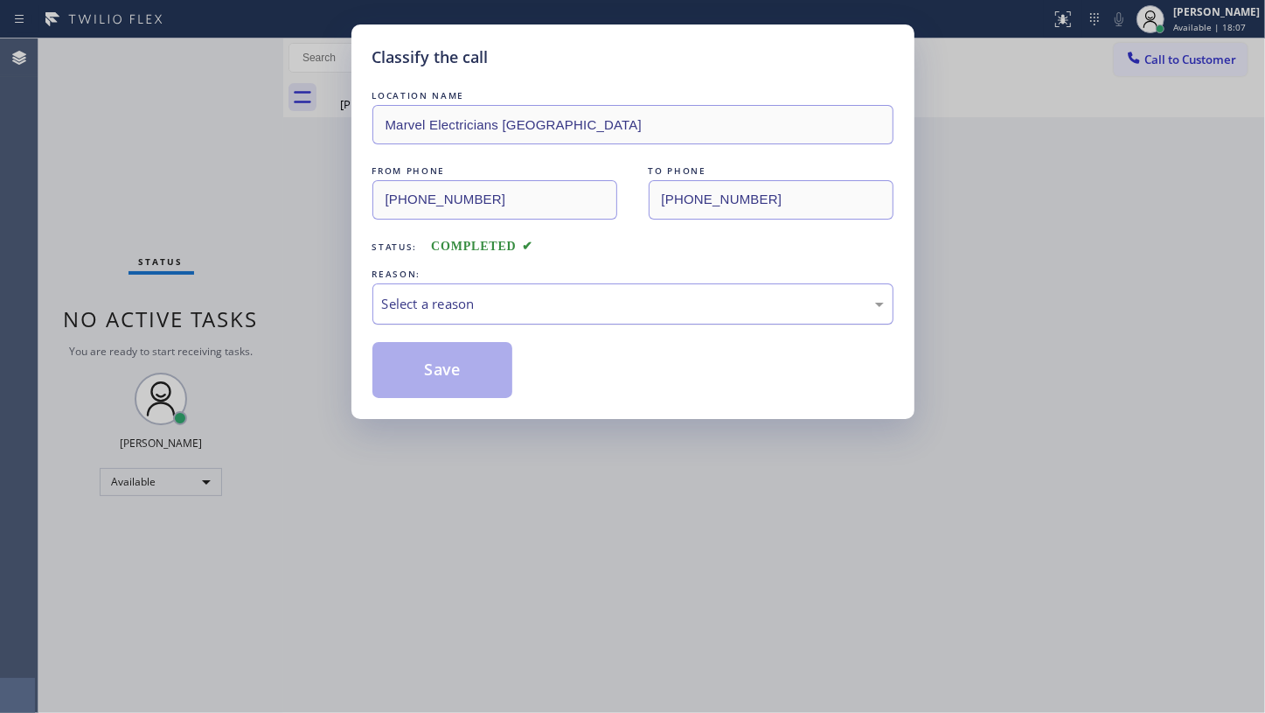
click at [390, 304] on div "Select a reason" at bounding box center [633, 304] width 502 height 20
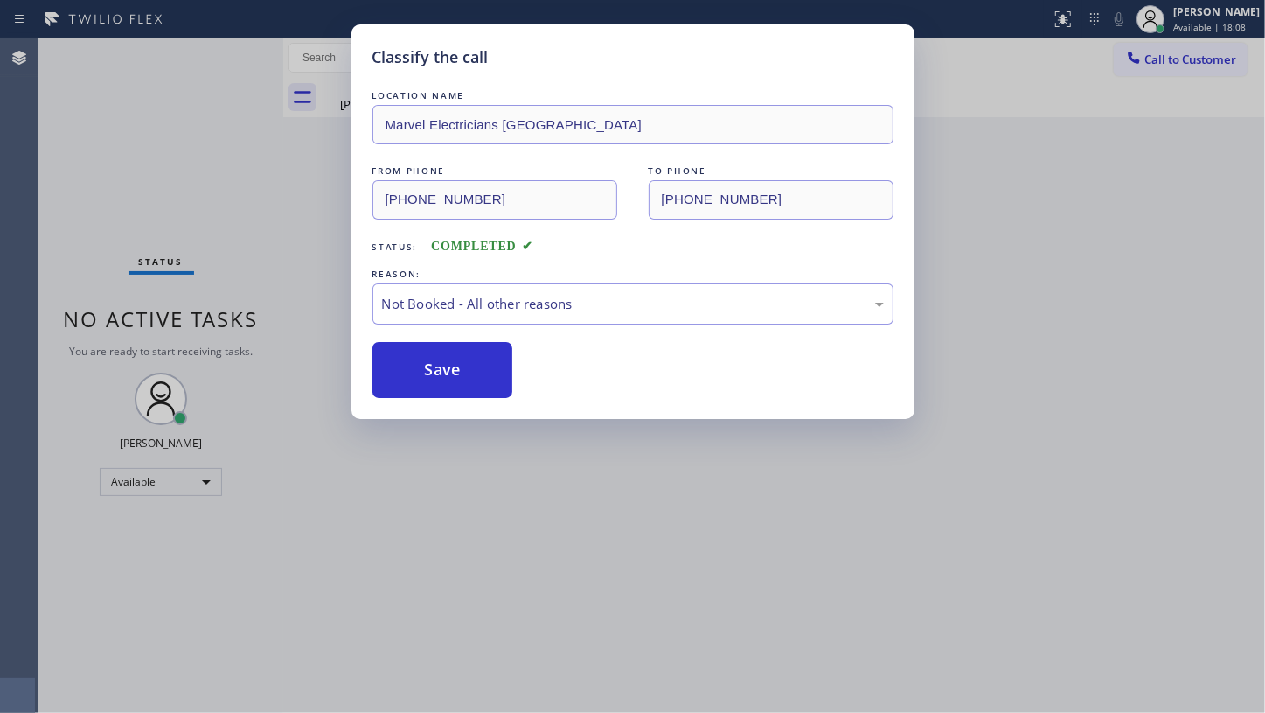
click at [410, 367] on button "Save" at bounding box center [443, 370] width 141 height 56
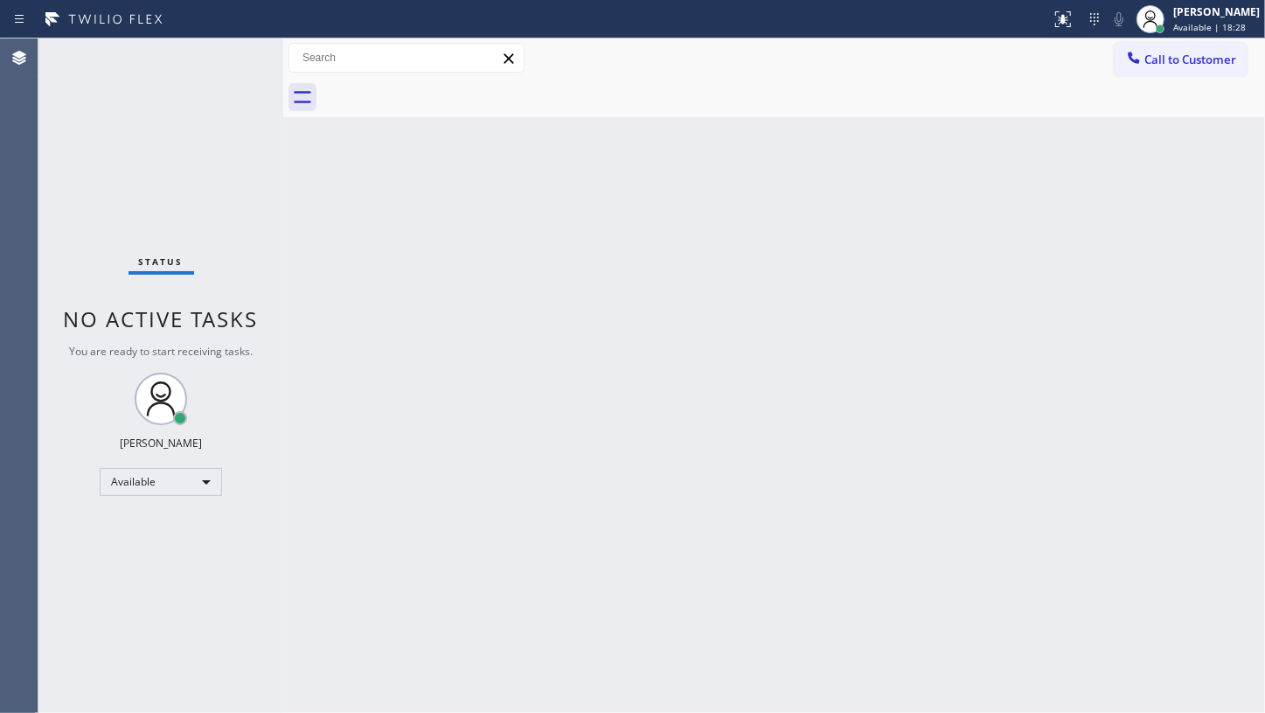
click at [73, 154] on div "Status No active tasks You are ready to start receiving tasks. JENIZA ALCAYDE A…" at bounding box center [160, 375] width 245 height 674
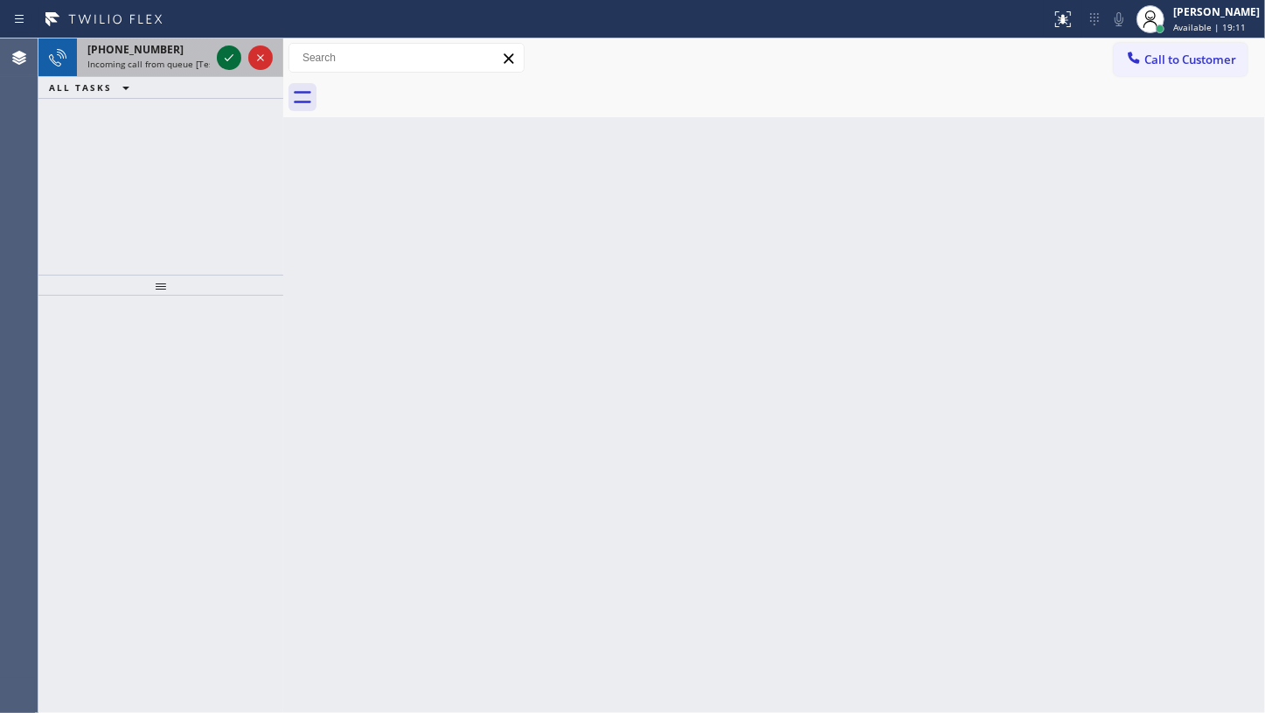
click at [233, 61] on icon at bounding box center [229, 57] width 21 height 21
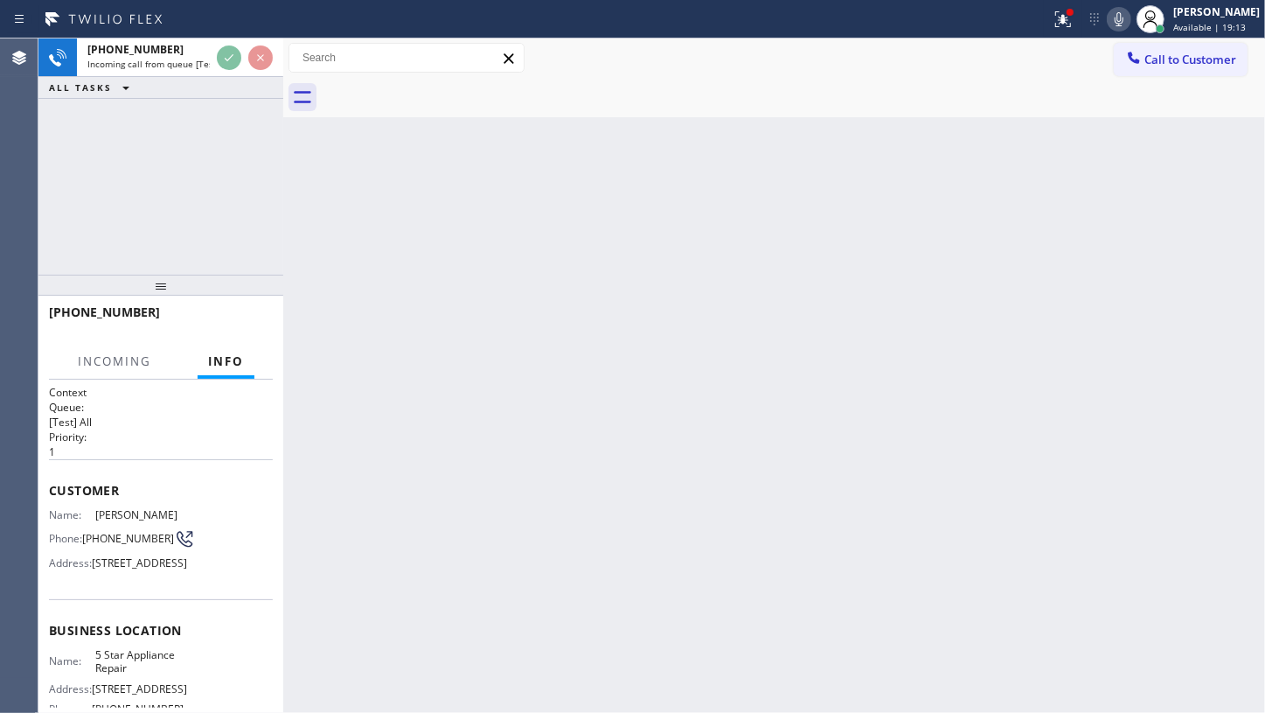
drag, startPoint x: 233, startPoint y: 60, endPoint x: 233, endPoint y: 87, distance: 27.1
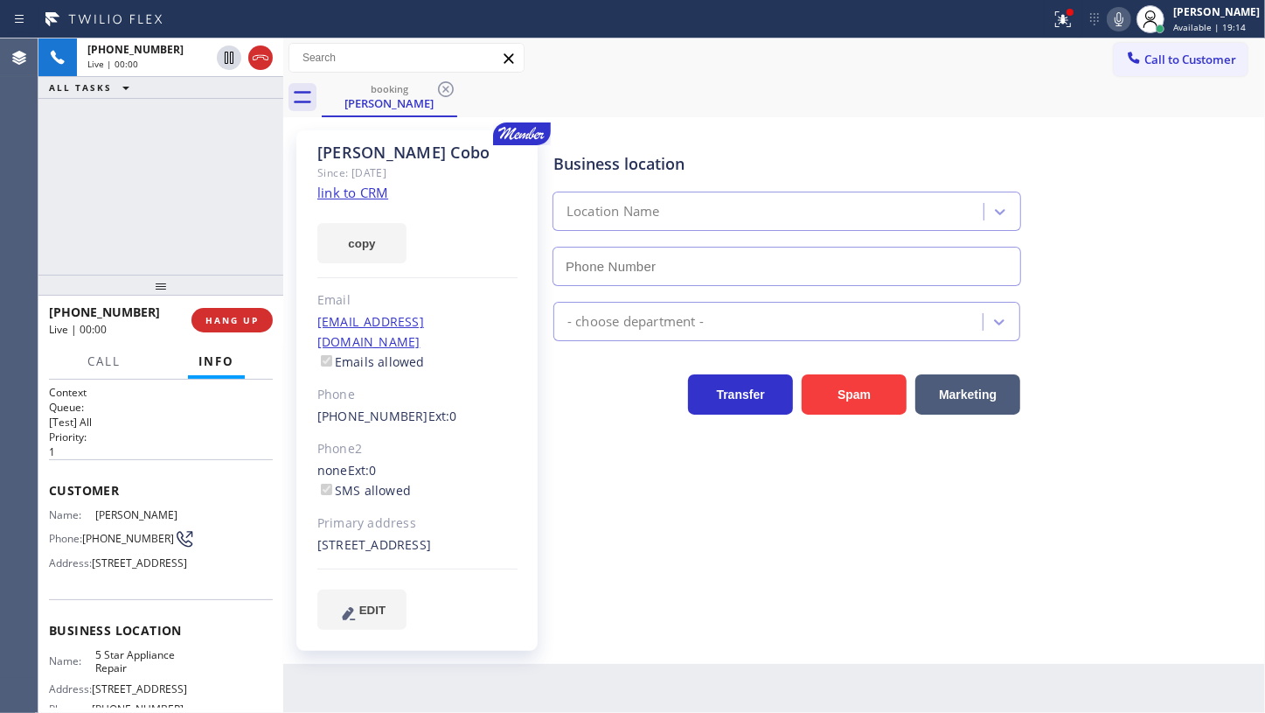
type input "(855) 731-4952"
click at [1068, 24] on icon at bounding box center [1063, 19] width 21 height 21
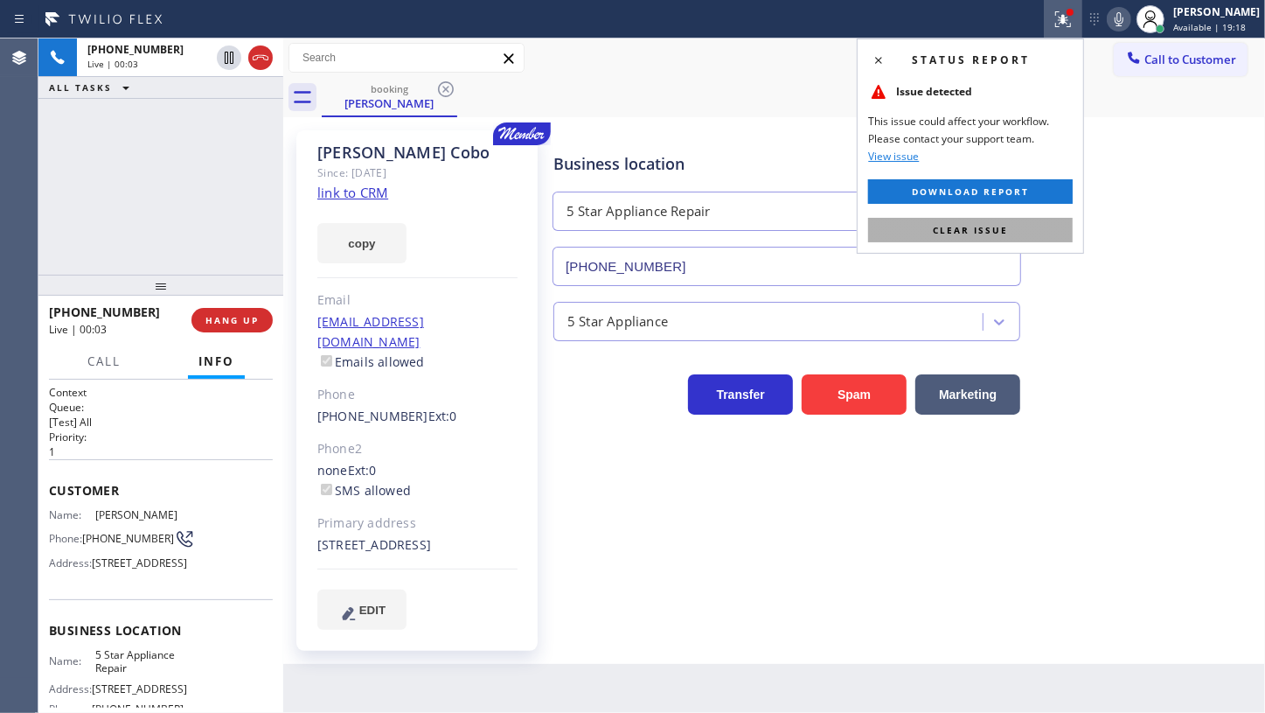
click at [1035, 230] on button "Clear issue" at bounding box center [970, 230] width 205 height 24
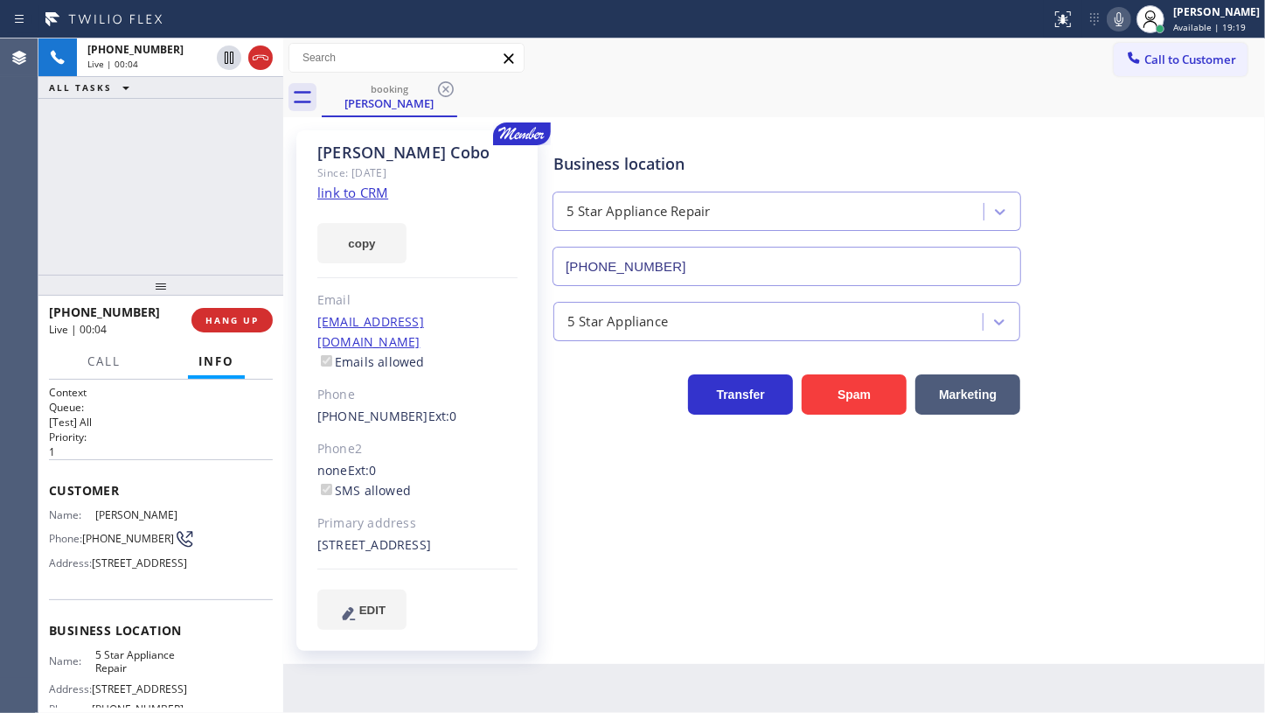
click at [370, 189] on link "link to CRM" at bounding box center [352, 192] width 71 height 17
click at [1120, 17] on icon at bounding box center [1119, 19] width 21 height 21
click at [219, 53] on icon at bounding box center [229, 57] width 21 height 21
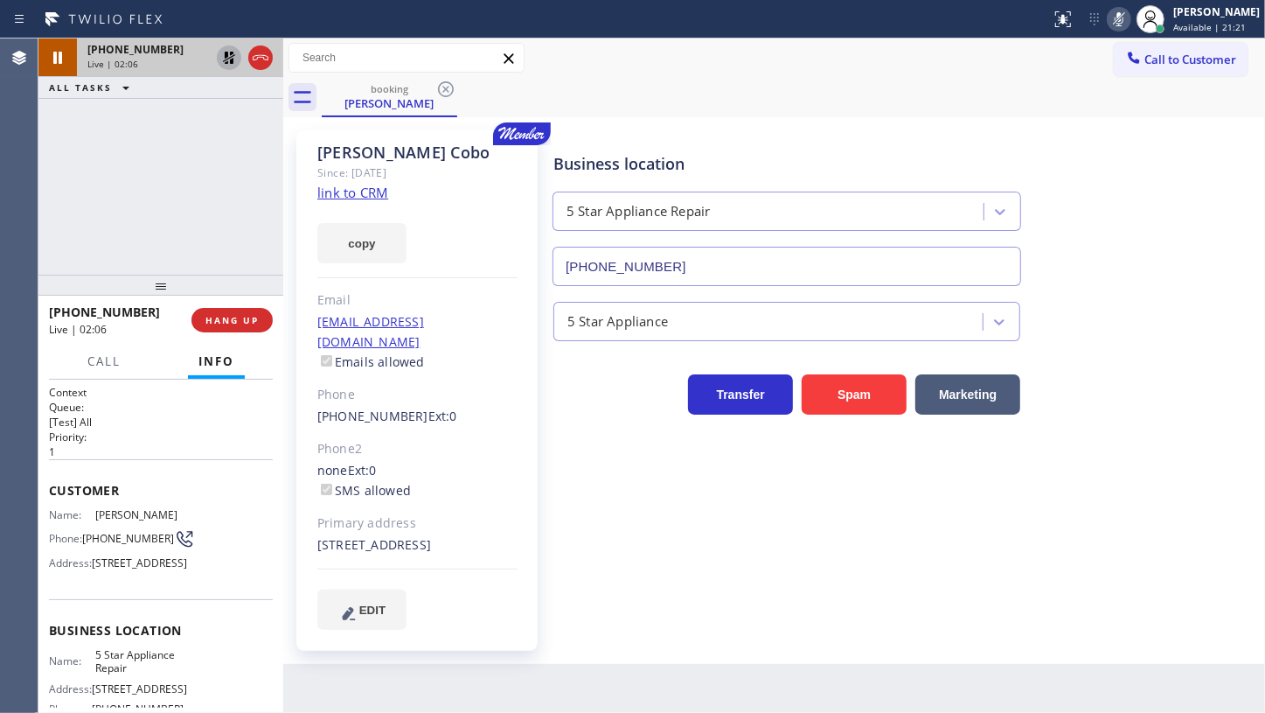
click at [156, 148] on div "+13102830212 Live | 02:06 ALL TASKS ALL TASKS ACTIVE TASKS TASKS IN WRAP UP" at bounding box center [160, 156] width 245 height 236
click at [228, 52] on icon at bounding box center [229, 57] width 21 height 21
click at [1119, 16] on icon at bounding box center [1119, 19] width 21 height 21
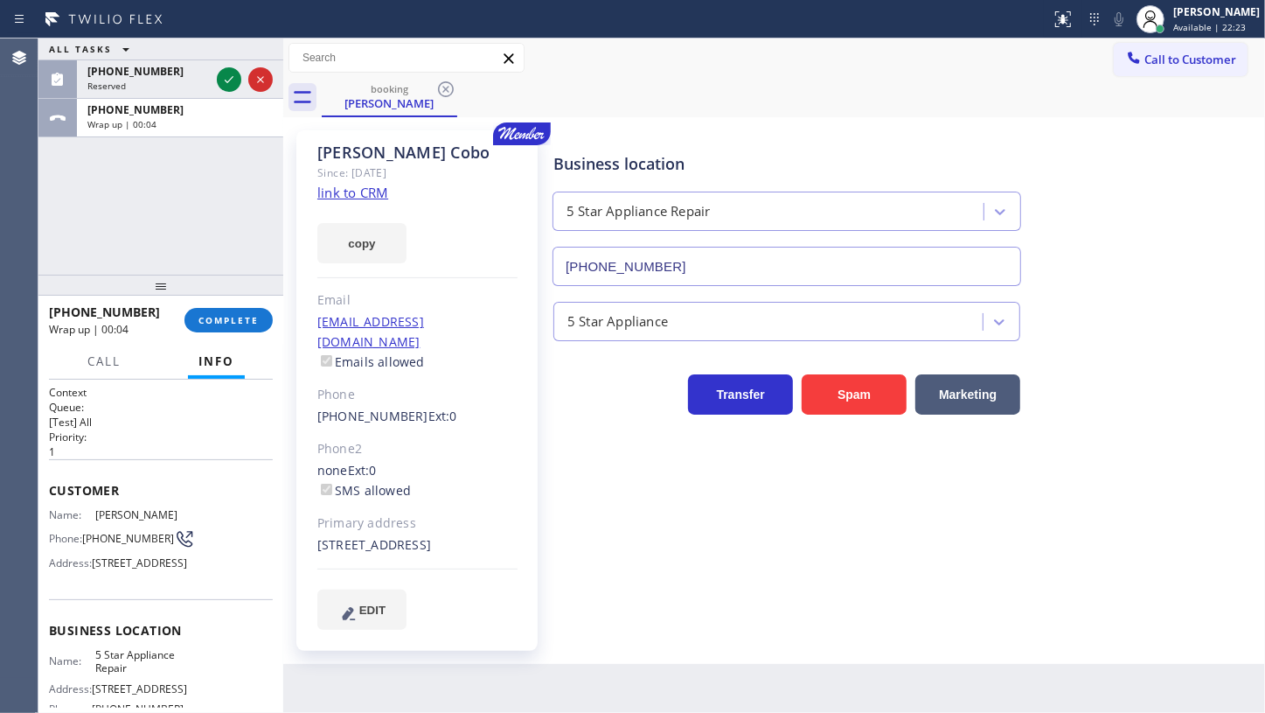
click at [146, 166] on div "ALL TASKS ALL TASKS ACTIVE TASKS TASKS IN WRAP UP (754) 336-6803 Reserved +1310…" at bounding box center [160, 156] width 245 height 236
click at [225, 80] on icon at bounding box center [229, 79] width 21 height 21
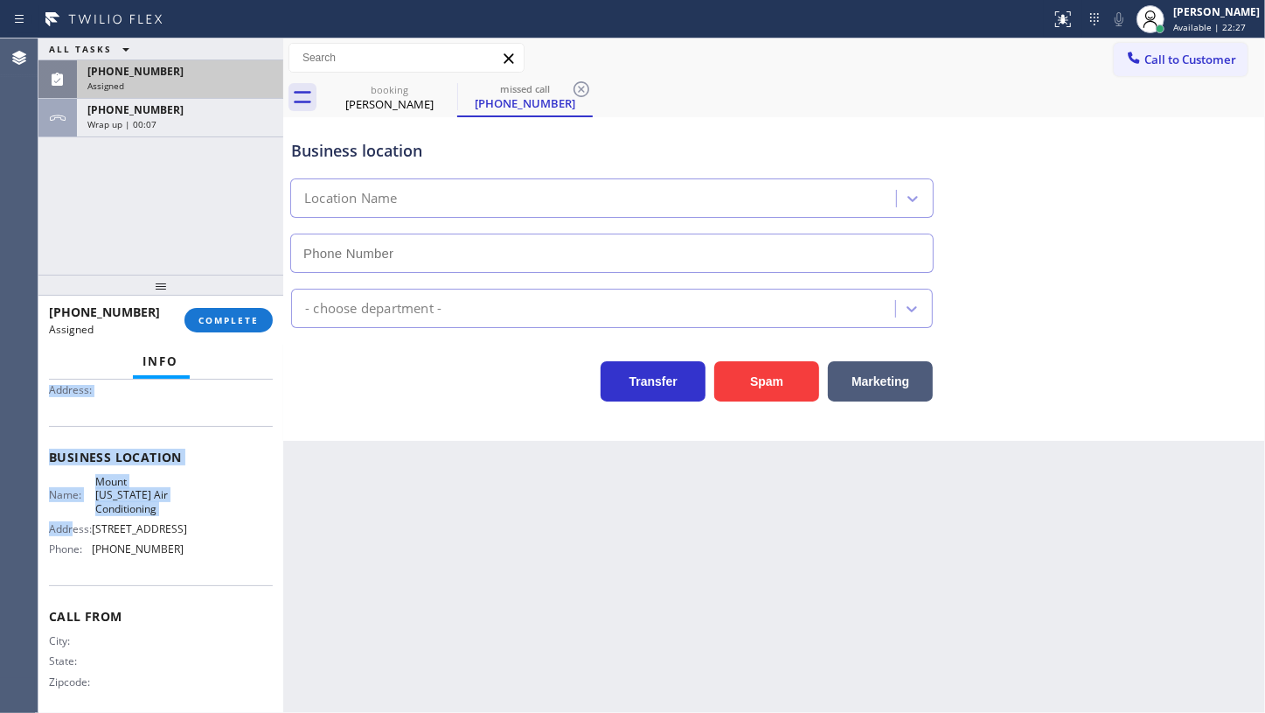
scroll to position [213, 0]
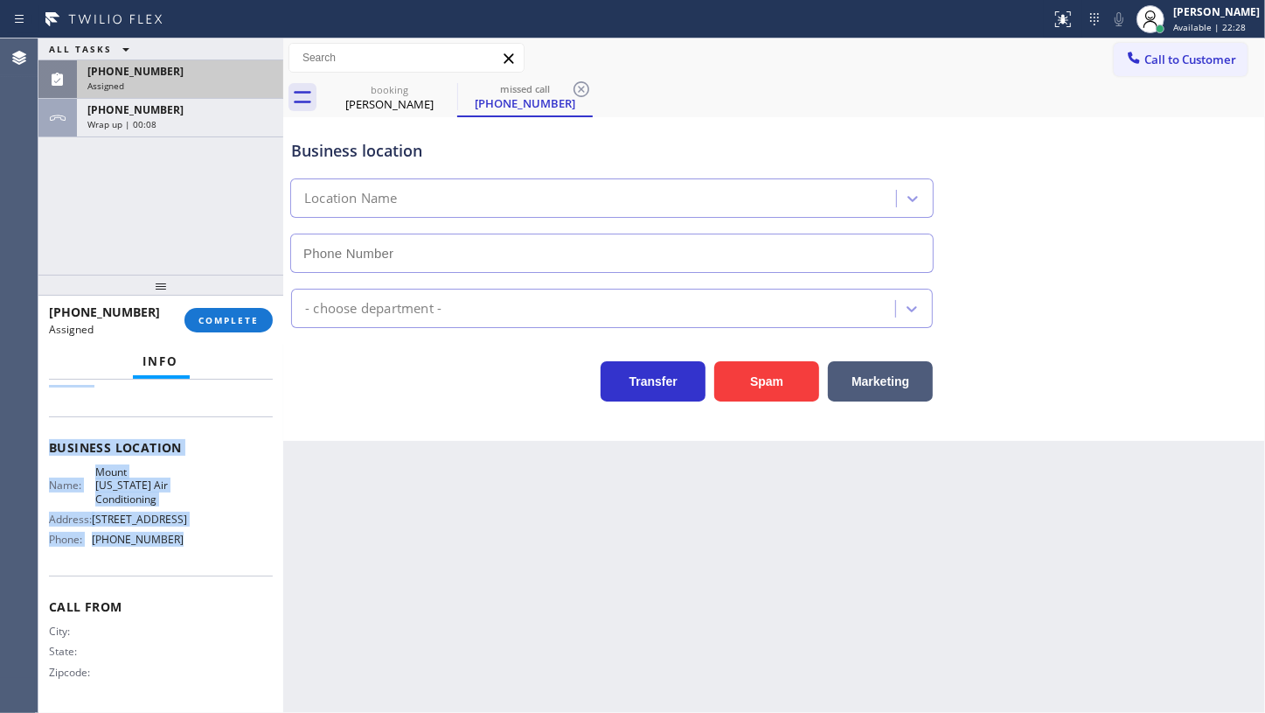
type input "(323) 716-1894"
drag, startPoint x: 50, startPoint y: 495, endPoint x: 233, endPoint y: 542, distance: 189.6
click at [233, 542] on div "Context Queue: HVAC Priority: 0 Task Age: Customer Name: (754) 336-6803 Phone: …" at bounding box center [161, 447] width 224 height 521
click at [253, 324] on span "COMPLETE" at bounding box center [229, 320] width 60 height 12
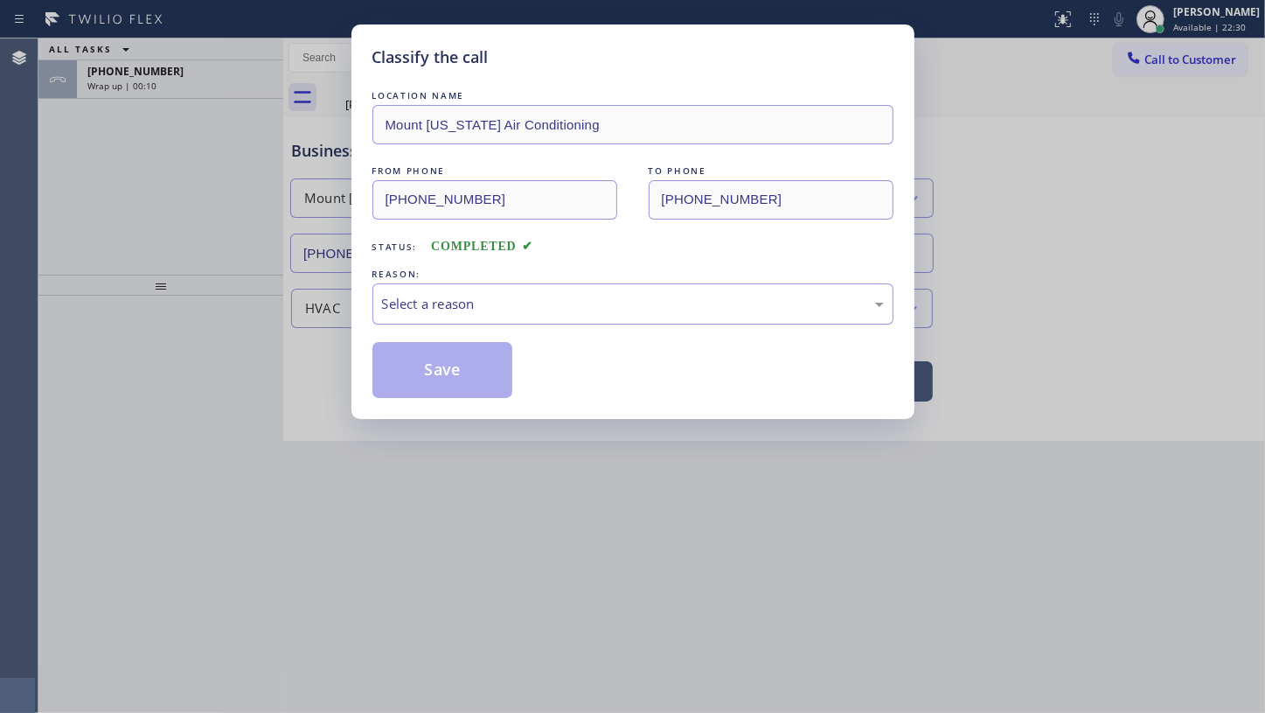
click at [411, 311] on div "Select a reason" at bounding box center [633, 304] width 502 height 20
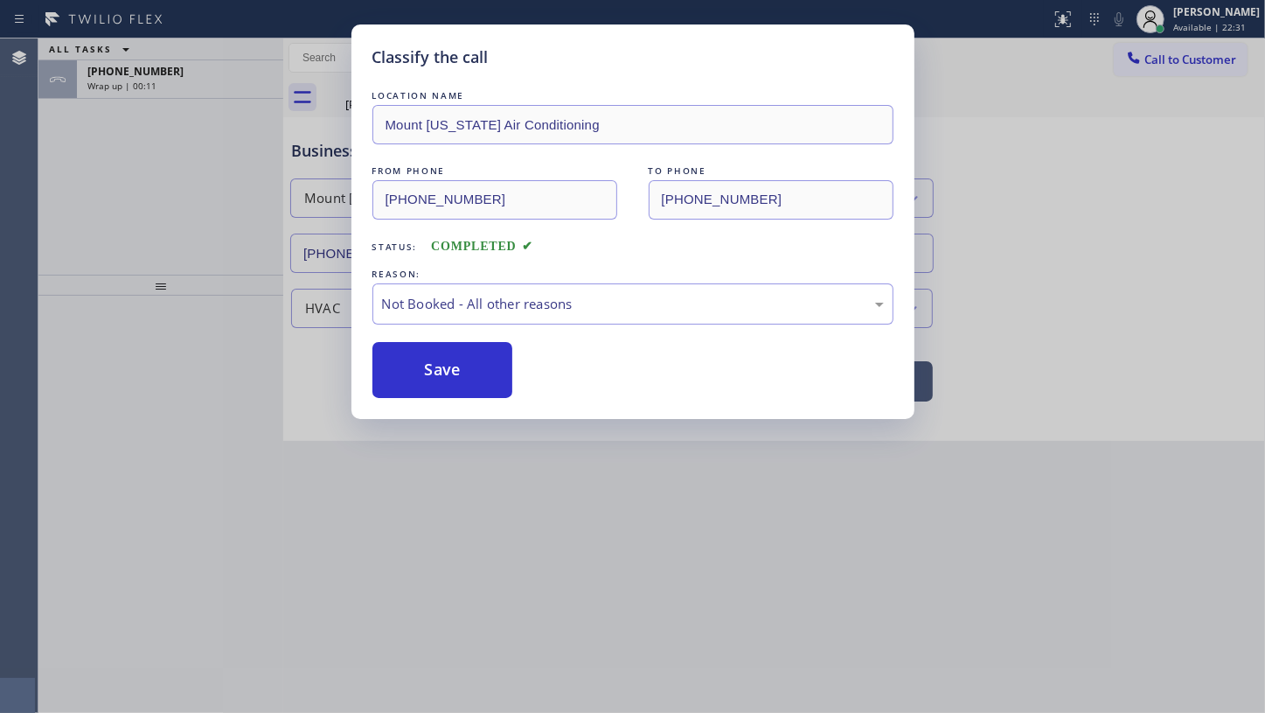
click at [405, 368] on button "Save" at bounding box center [443, 370] width 141 height 56
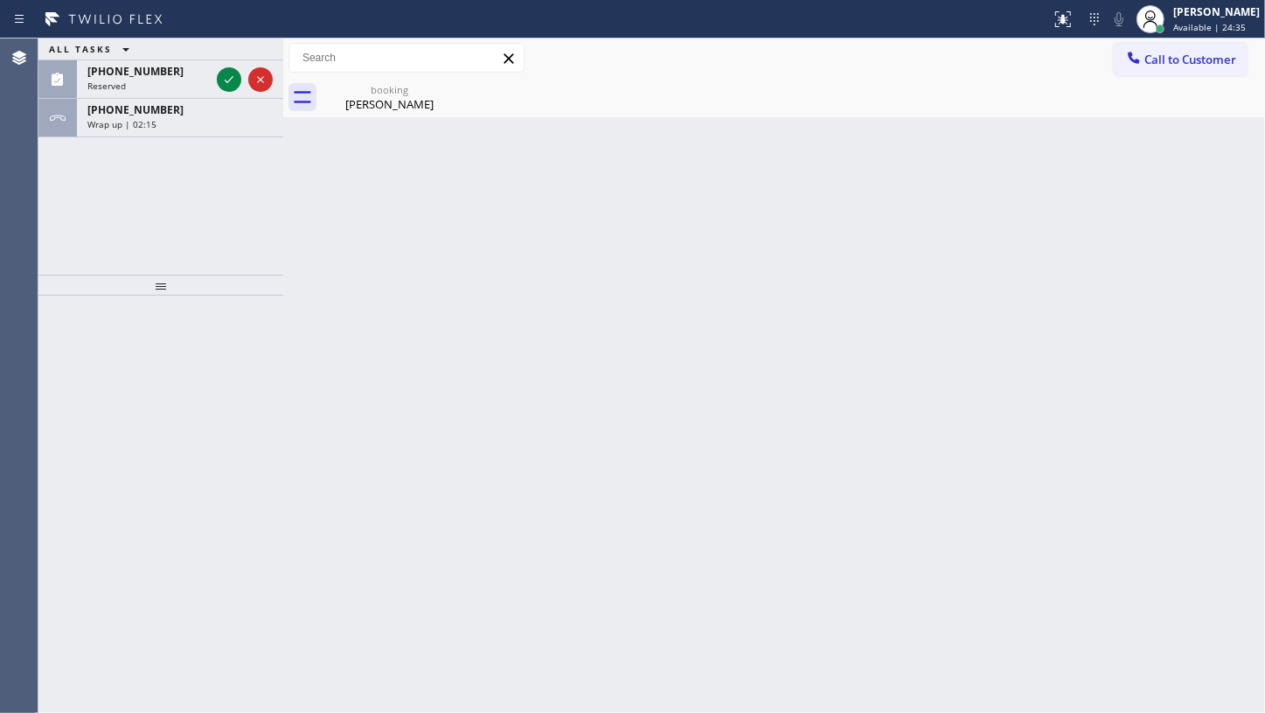
click at [129, 358] on div at bounding box center [160, 504] width 245 height 417
click at [227, 79] on icon at bounding box center [229, 79] width 21 height 21
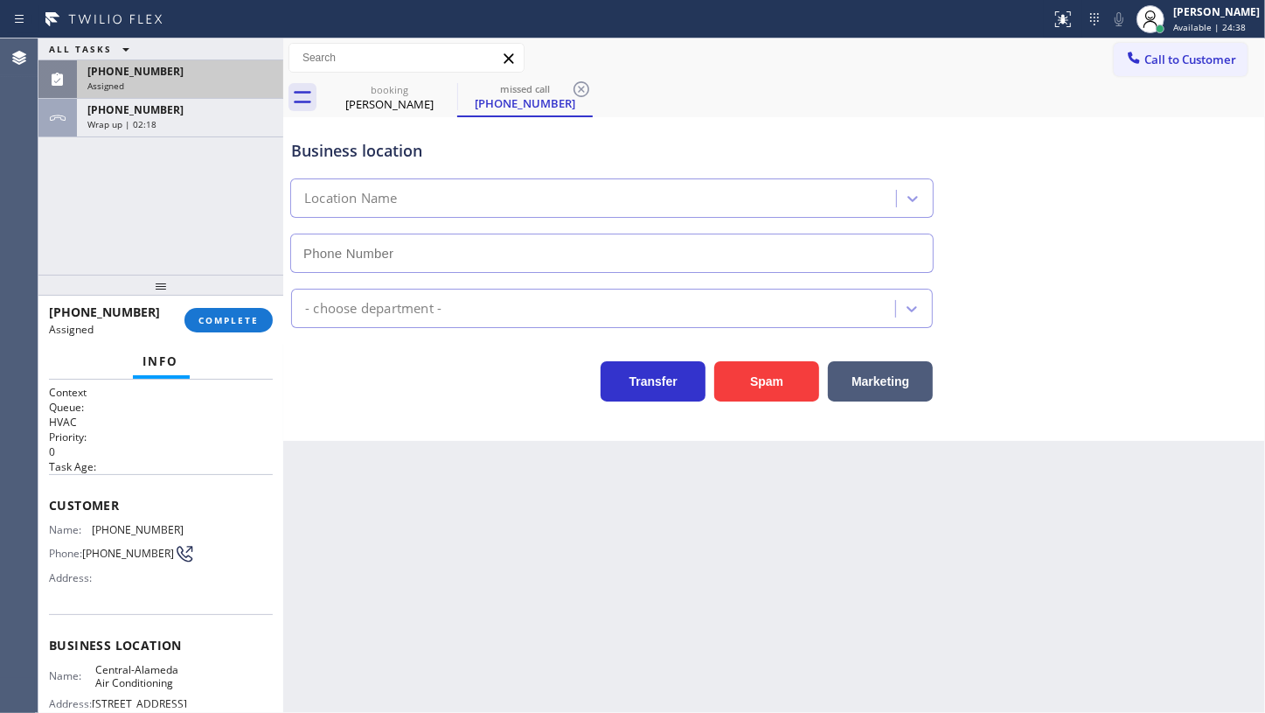
type input "(323) 615-2687"
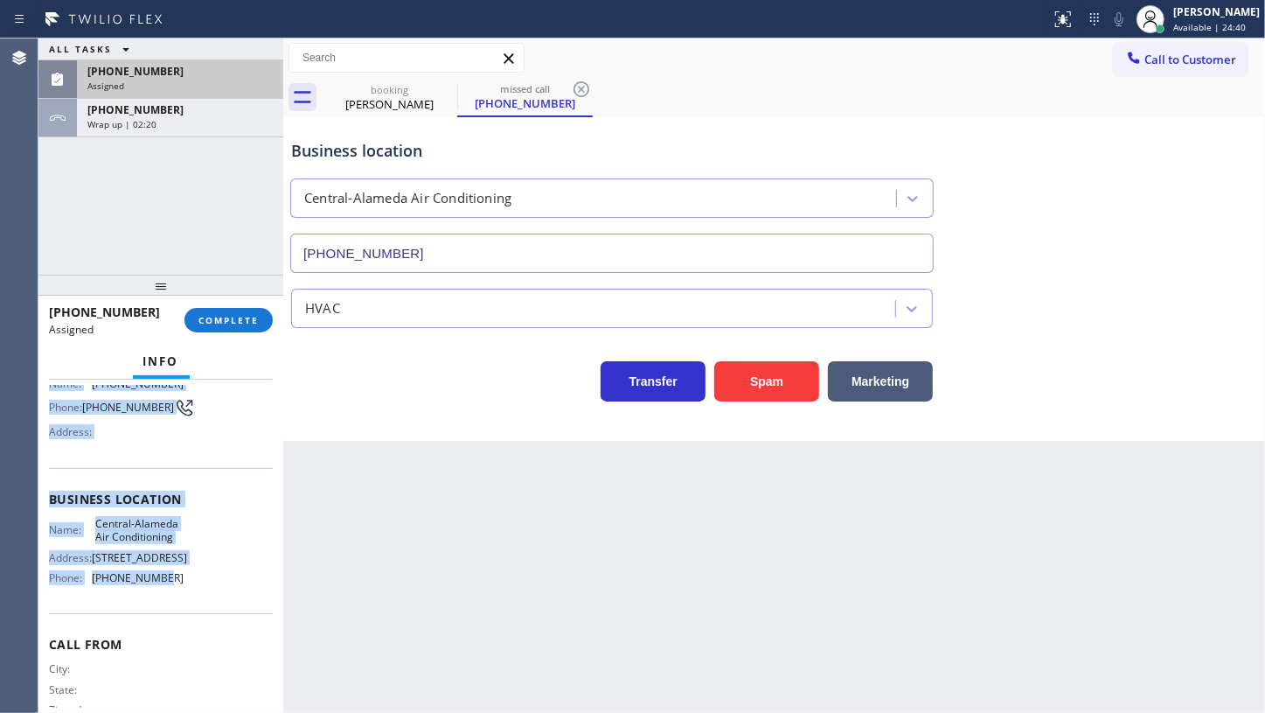
scroll to position [158, 0]
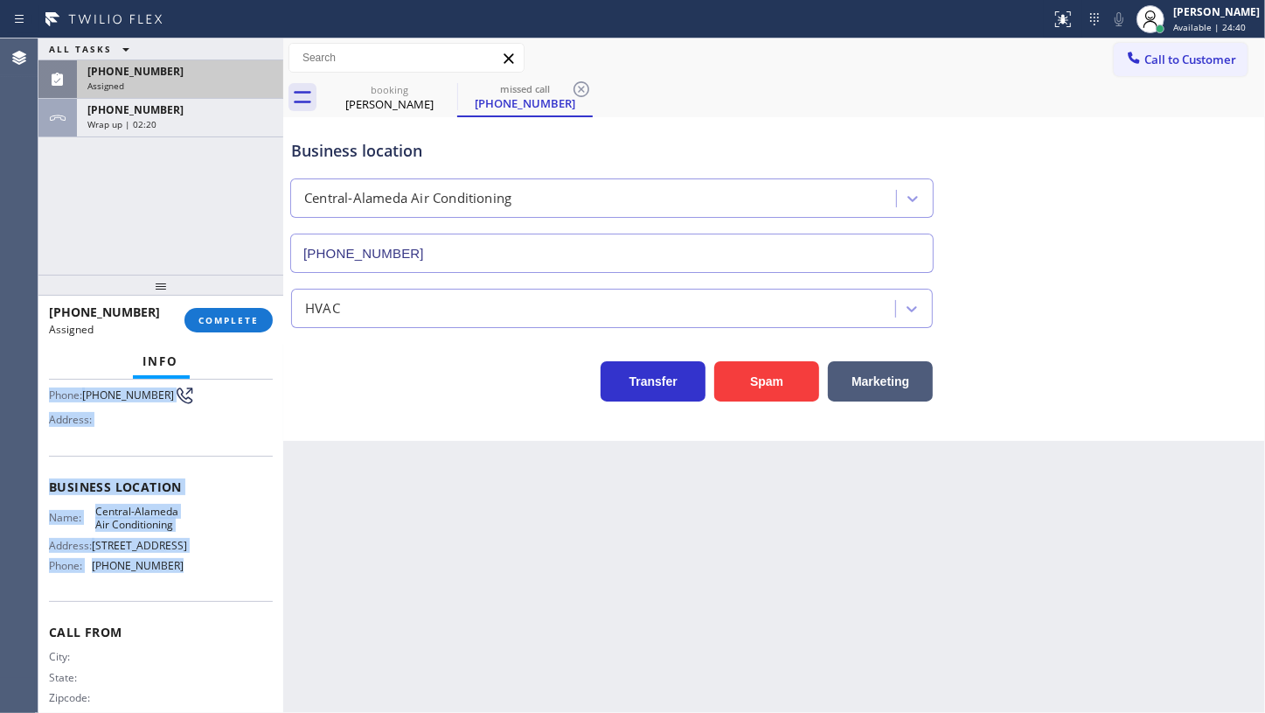
drag, startPoint x: 39, startPoint y: 490, endPoint x: 227, endPoint y: 589, distance: 212.4
click at [227, 589] on div "Context Queue: HVAC Priority: 0 Task Age: Customer Name: (754) 336-6794 Phone: …" at bounding box center [160, 547] width 245 height 334
click at [254, 313] on button "COMPLETE" at bounding box center [229, 320] width 88 height 24
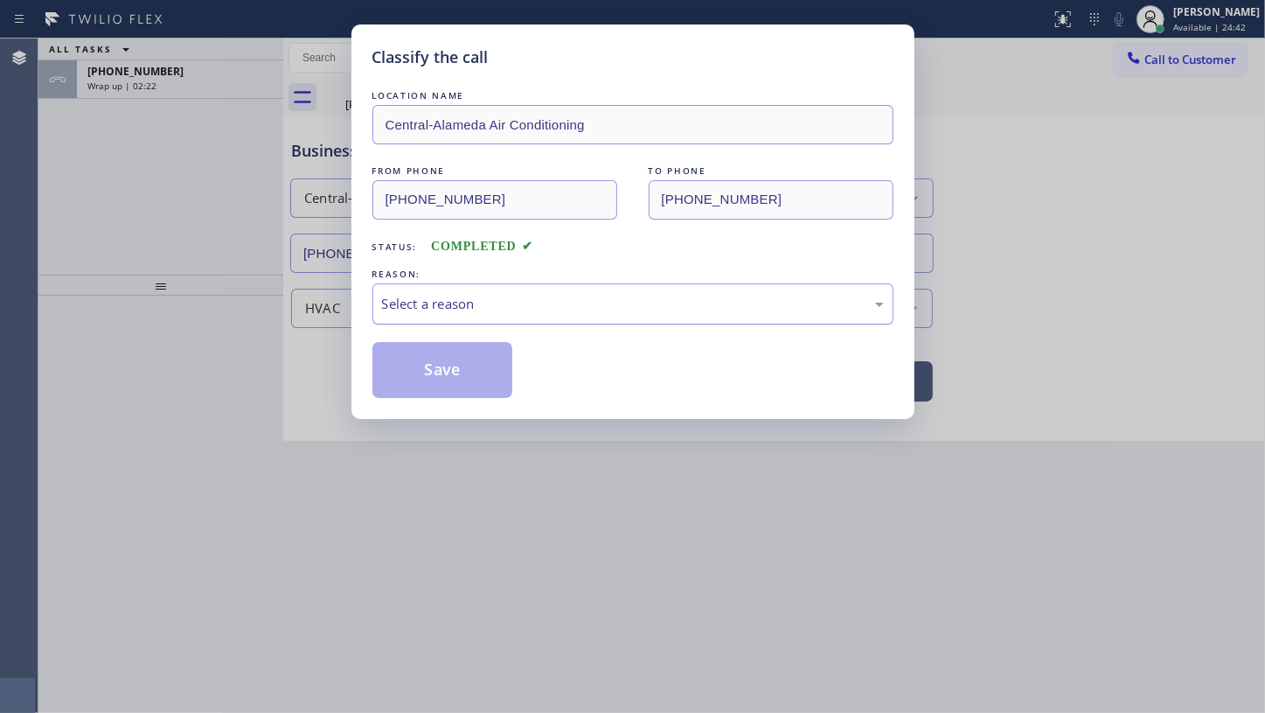
click at [424, 309] on div "Select a reason" at bounding box center [633, 304] width 502 height 20
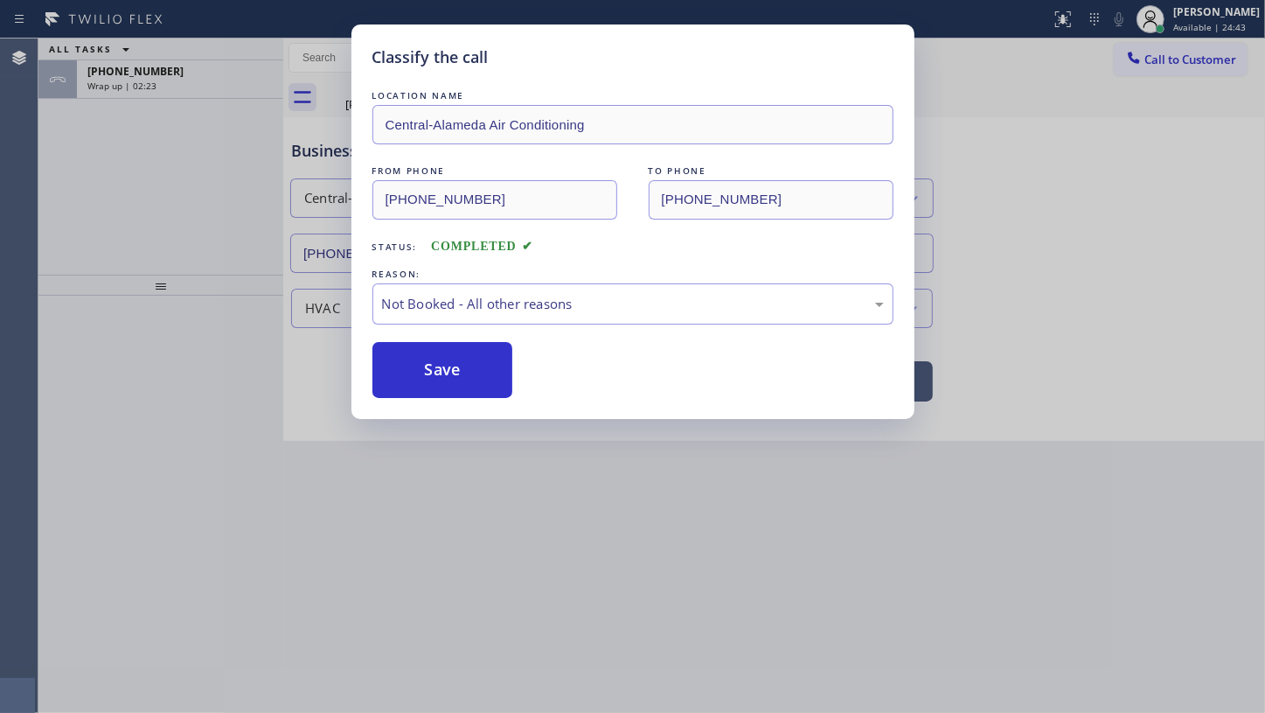
click at [420, 368] on button "Save" at bounding box center [443, 370] width 141 height 56
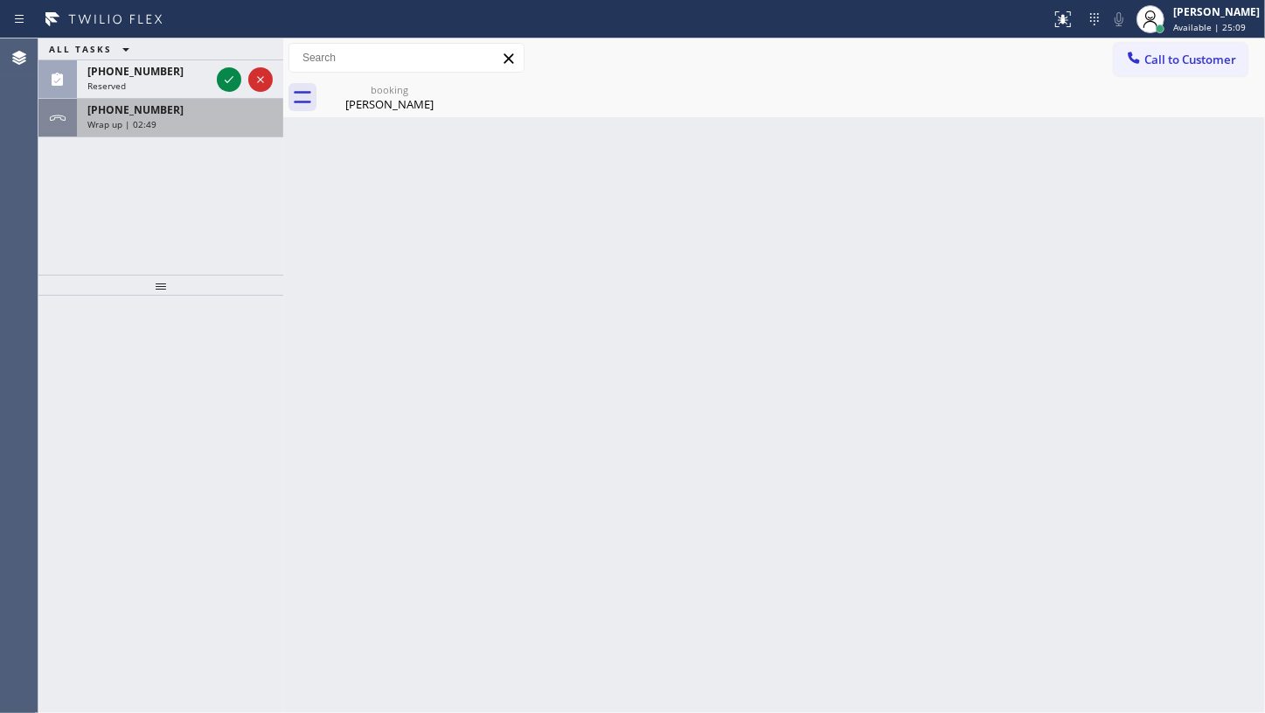
drag, startPoint x: 140, startPoint y: 195, endPoint x: 157, endPoint y: 106, distance: 90.9
click at [143, 188] on div "ALL TASKS ALL TASKS ACTIVE TASKS TASKS IN WRAP UP (714) 816-9110 Reserved +1310…" at bounding box center [160, 156] width 245 height 236
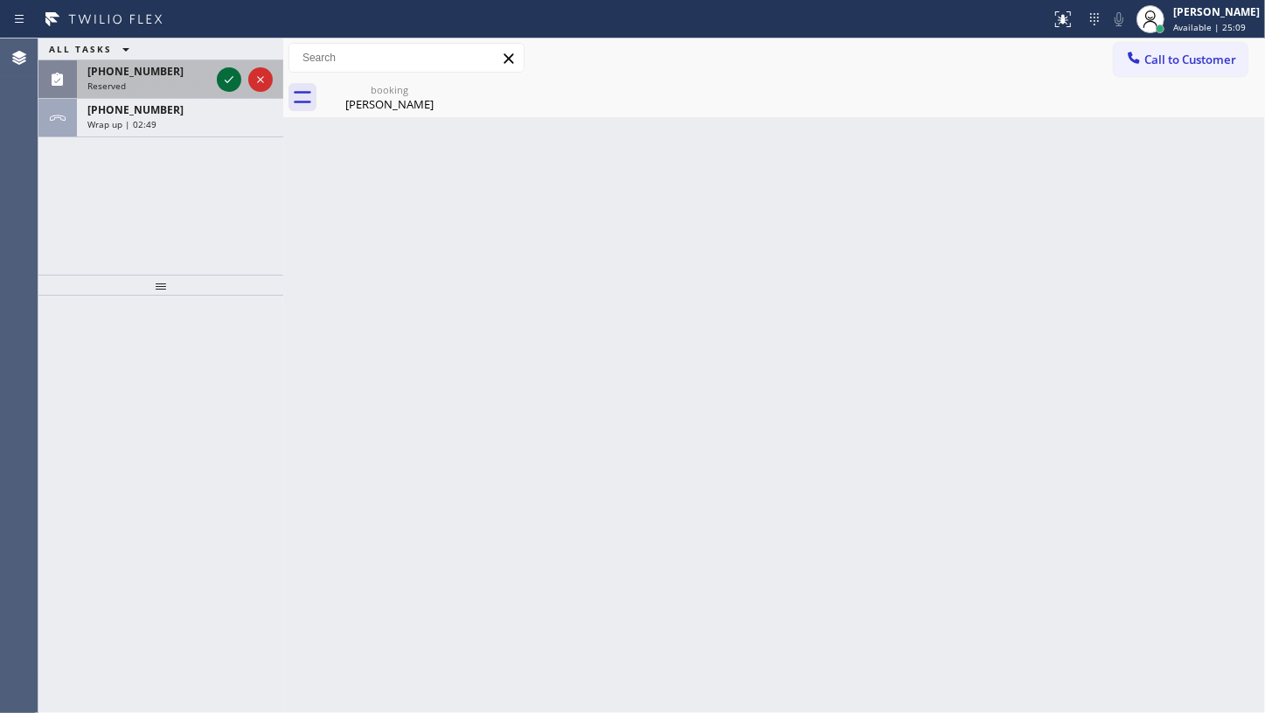
click at [225, 76] on icon at bounding box center [229, 79] width 21 height 21
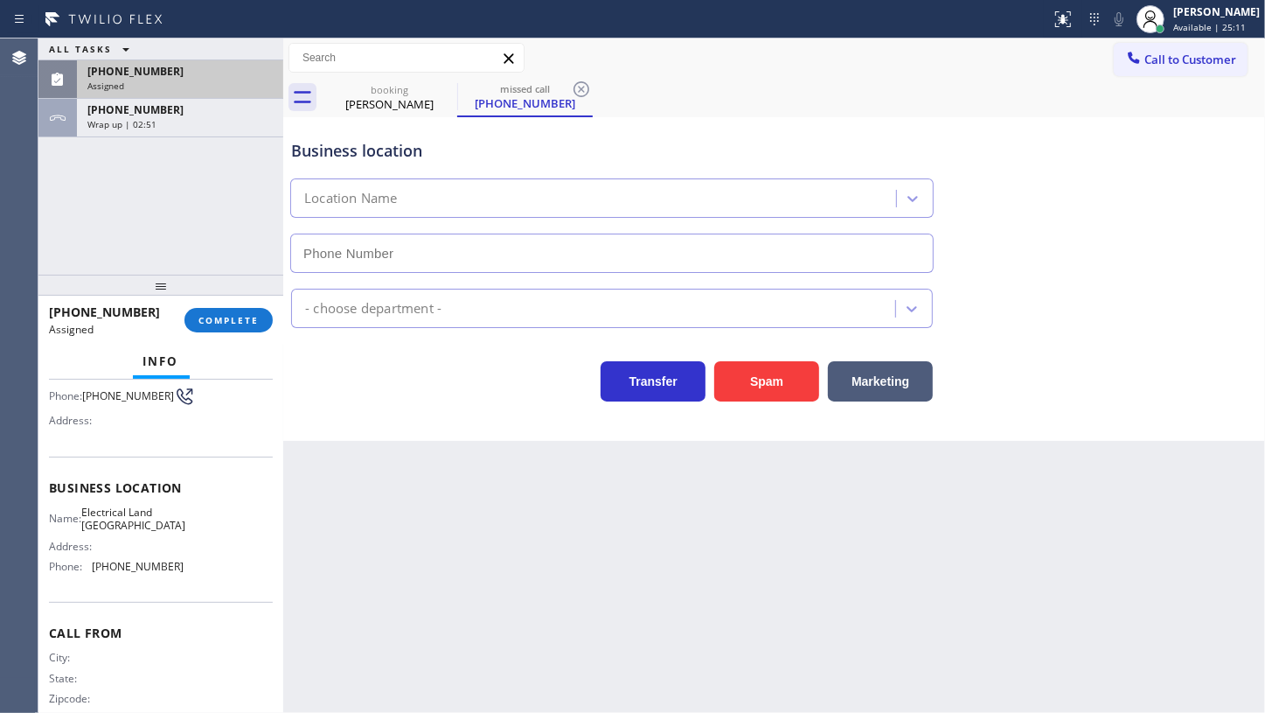
scroll to position [158, 0]
type input "(714) 463-1717"
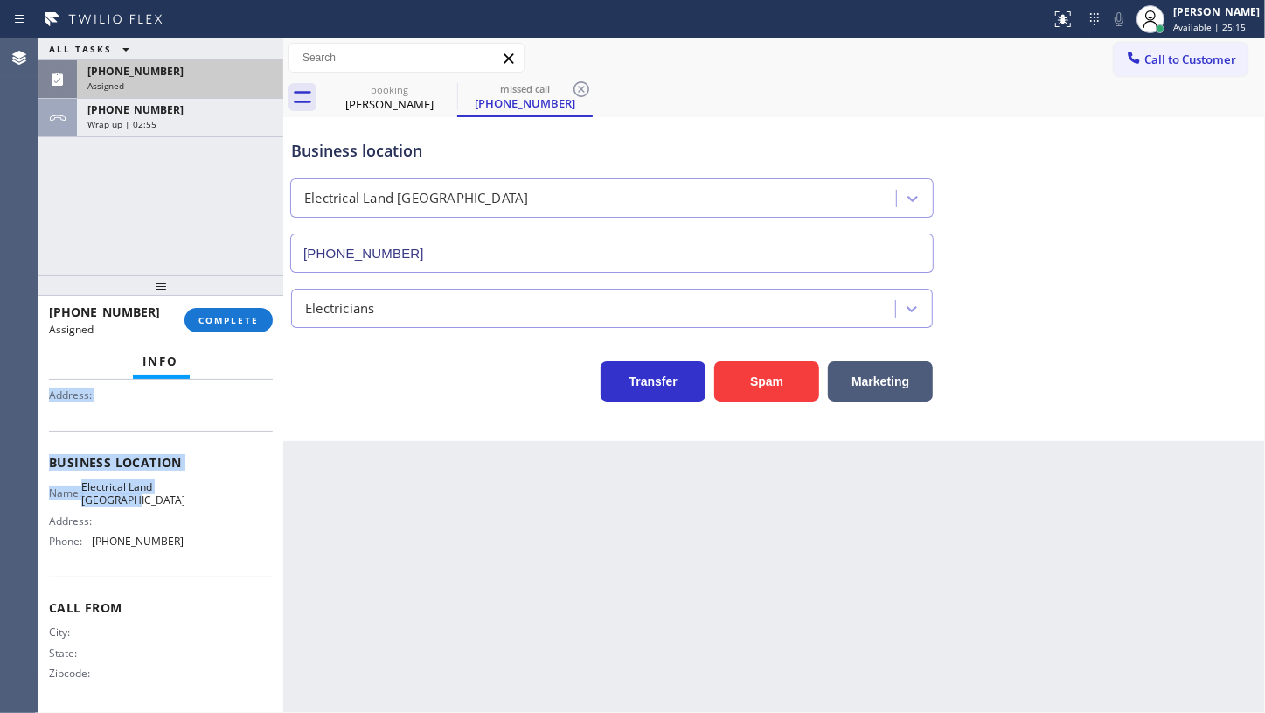
scroll to position [186, 0]
drag, startPoint x: 46, startPoint y: 417, endPoint x: 198, endPoint y: 546, distance: 198.5
click at [198, 546] on div "Context Queue: Electrical Priority: 0 Task Age: Customer Name: (714) 816-9110 P…" at bounding box center [160, 547] width 245 height 334
click at [245, 317] on span "COMPLETE" at bounding box center [229, 320] width 60 height 12
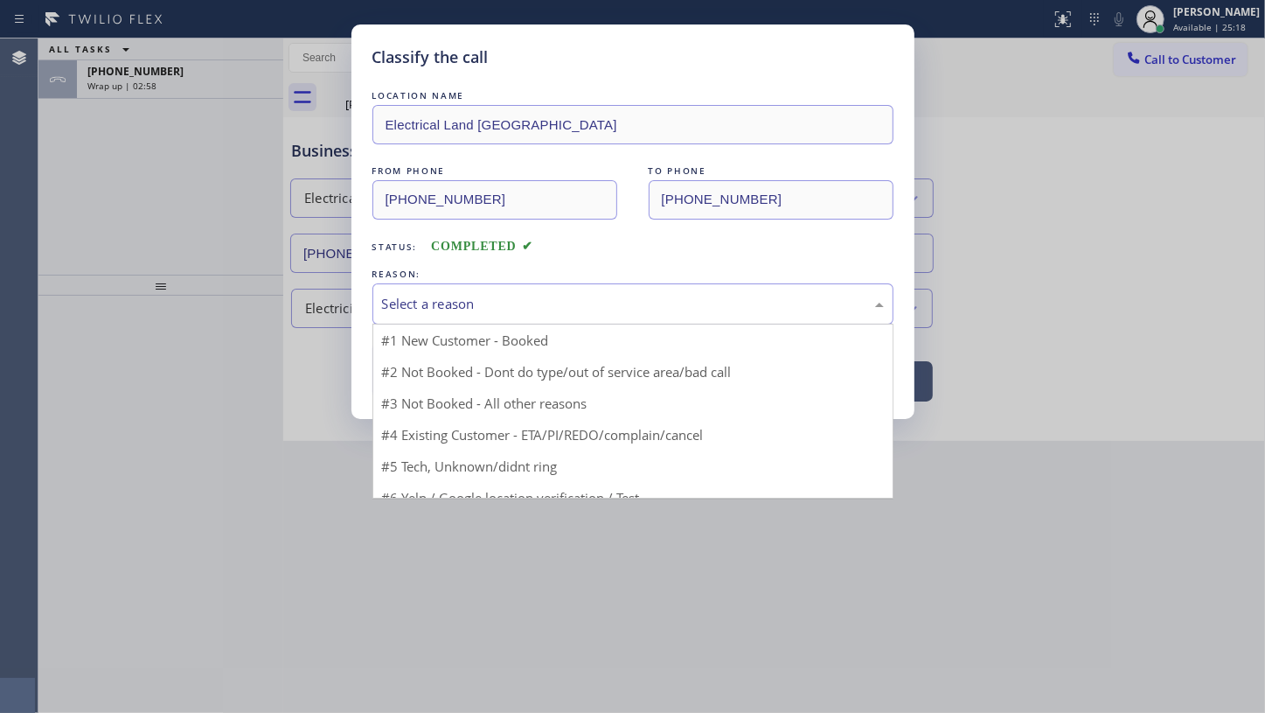
click at [446, 306] on div "Select a reason" at bounding box center [633, 304] width 502 height 20
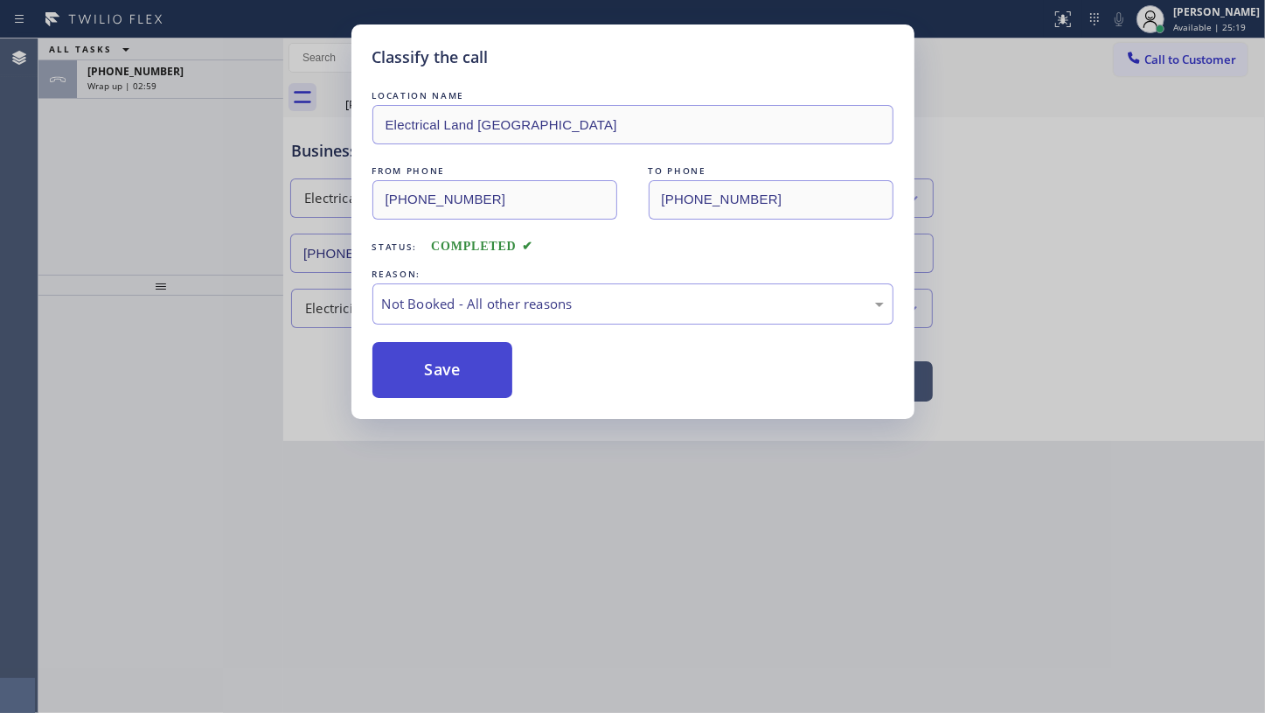
drag, startPoint x: 435, startPoint y: 366, endPoint x: 437, endPoint y: 357, distance: 9.1
click at [435, 363] on button "Save" at bounding box center [443, 370] width 141 height 56
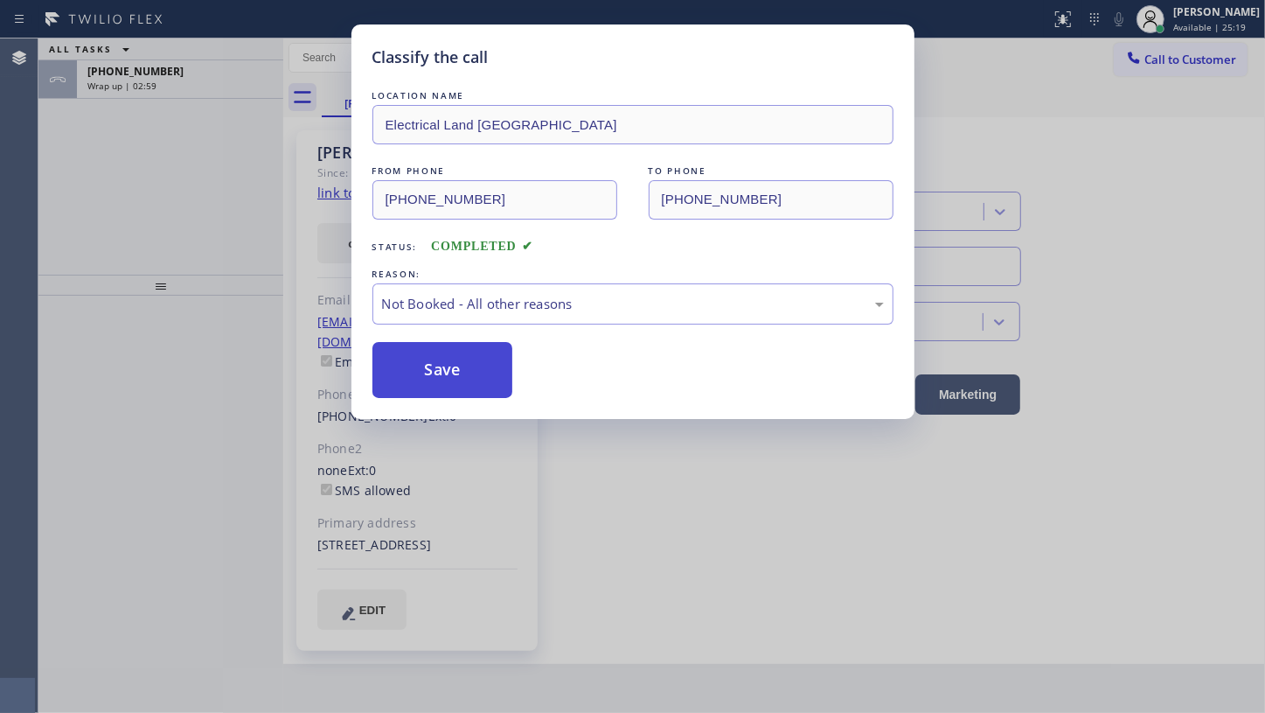
click at [436, 360] on button "Save" at bounding box center [443, 370] width 141 height 56
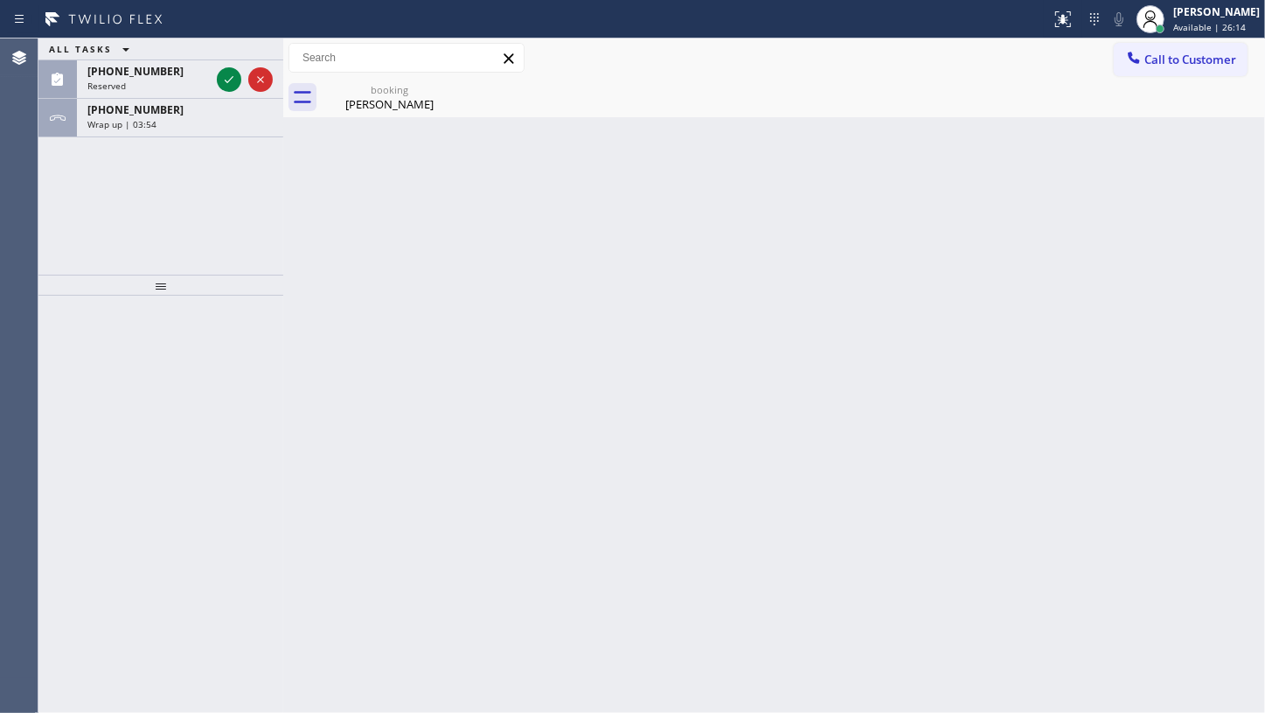
click at [49, 206] on div "ALL TASKS ALL TASKS ACTIVE TASKS TASKS IN WRAP UP (310) 962-3137 Reserved +1310…" at bounding box center [160, 156] width 245 height 236
click at [244, 76] on div at bounding box center [244, 79] width 63 height 38
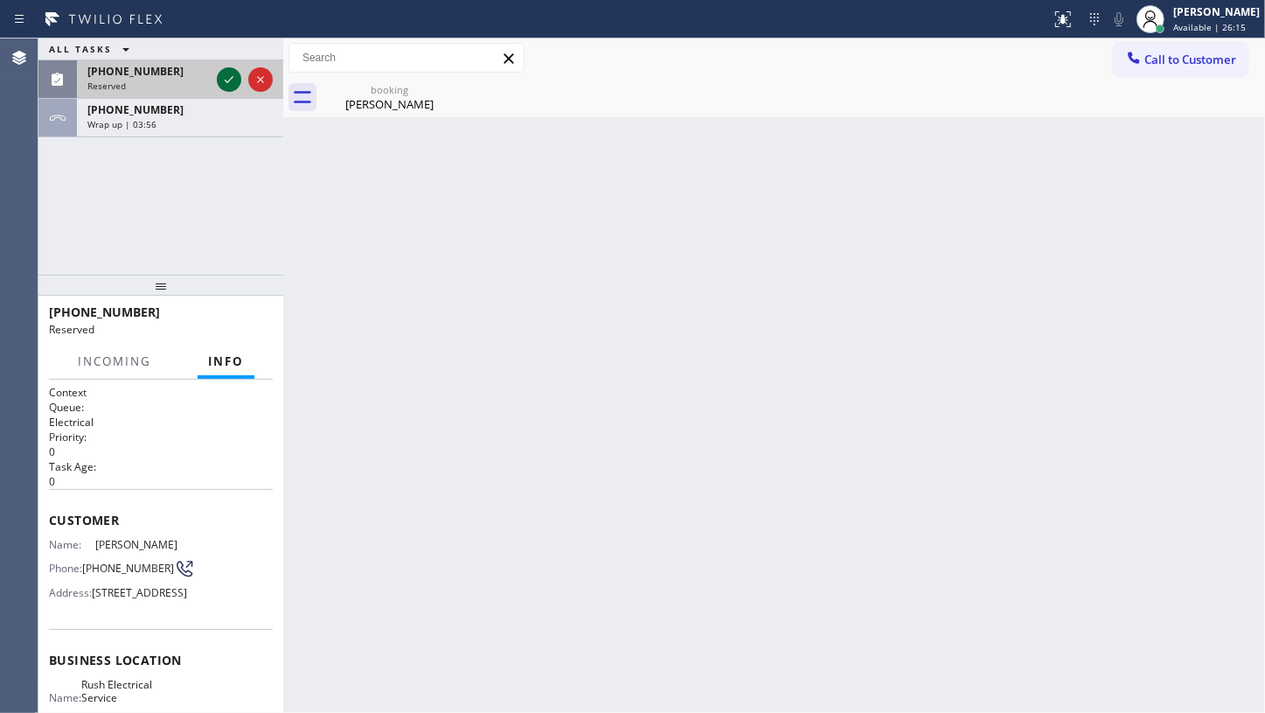
click at [235, 76] on icon at bounding box center [229, 79] width 21 height 21
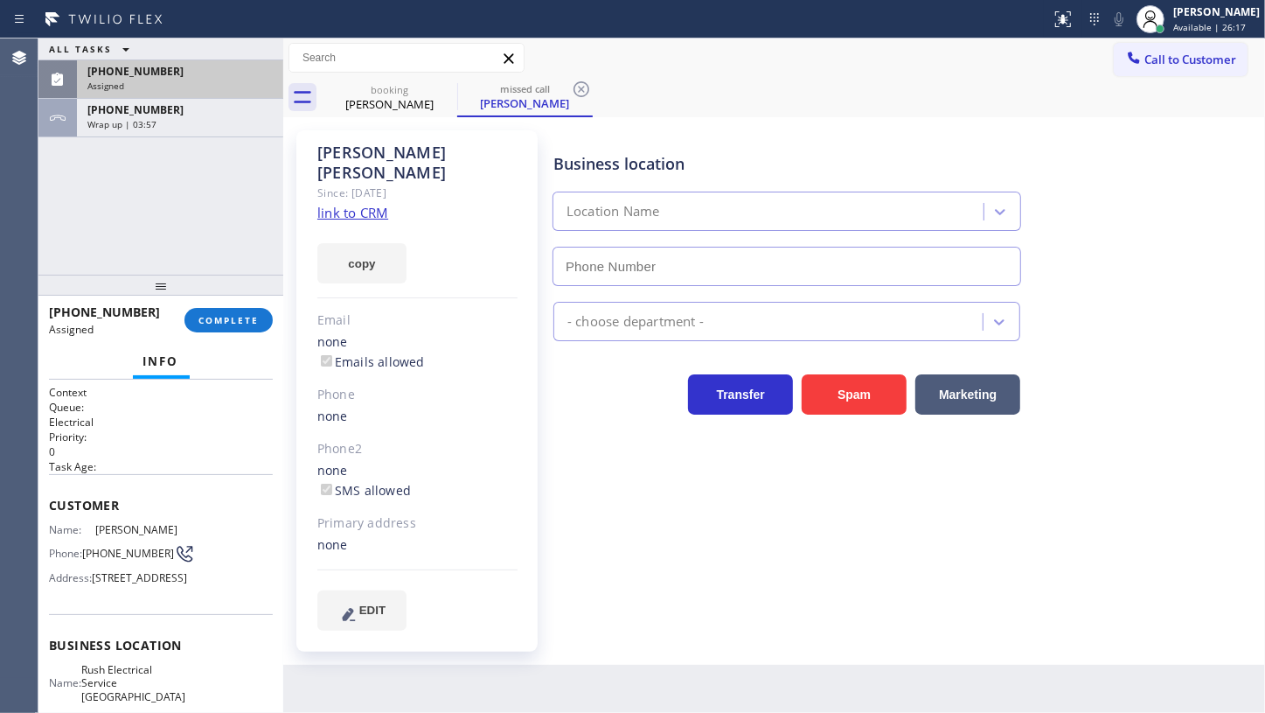
type input "(714) 400-2335"
click at [140, 187] on div "ALL TASKS ALL TASKS ACTIVE TASKS TASKS IN WRAP UP (310) 962-3137 Assigned +1310…" at bounding box center [160, 156] width 245 height 236
click at [133, 78] on span "(310) 962-3137" at bounding box center [135, 71] width 96 height 15
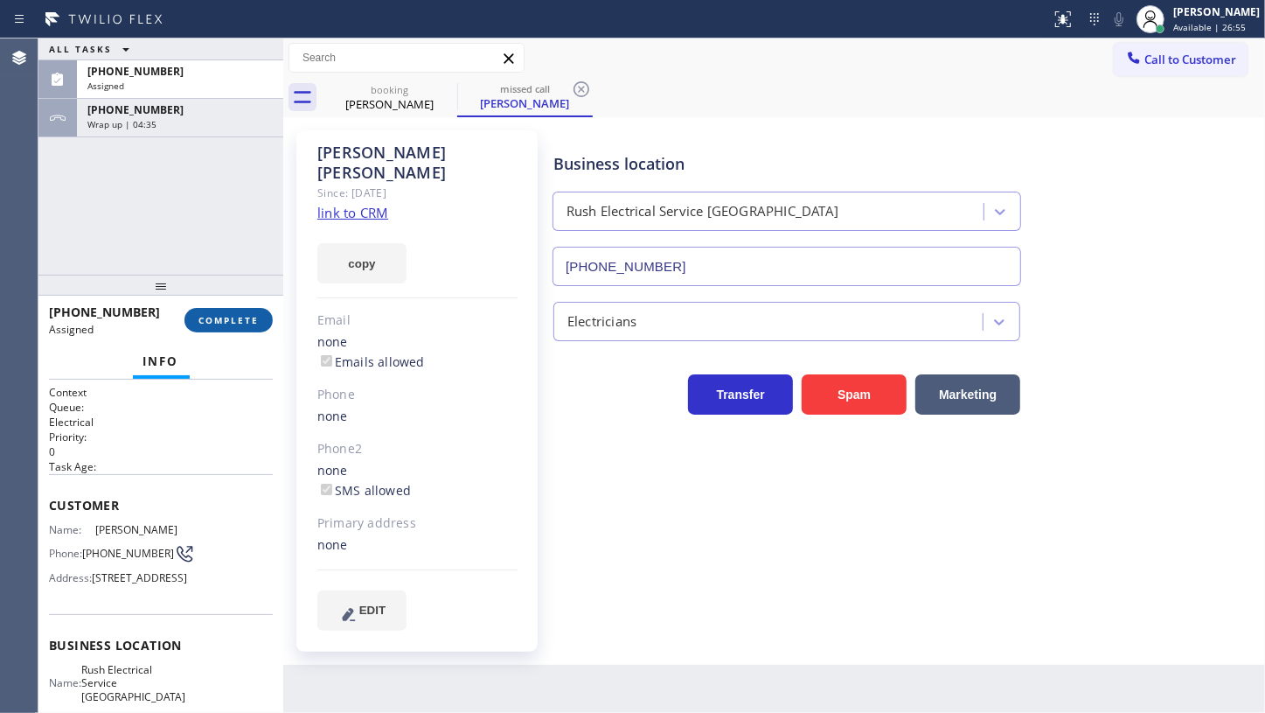
click at [225, 315] on span "COMPLETE" at bounding box center [229, 320] width 60 height 12
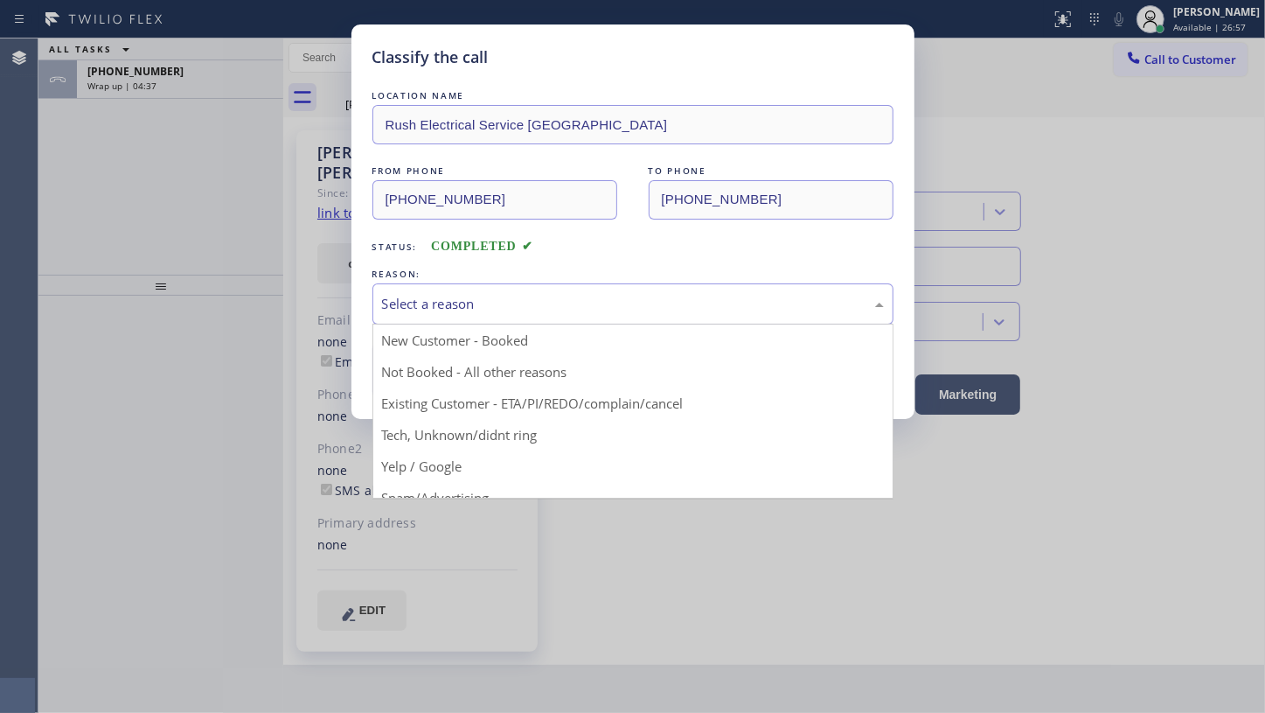
click at [425, 306] on div "Select a reason" at bounding box center [633, 304] width 502 height 20
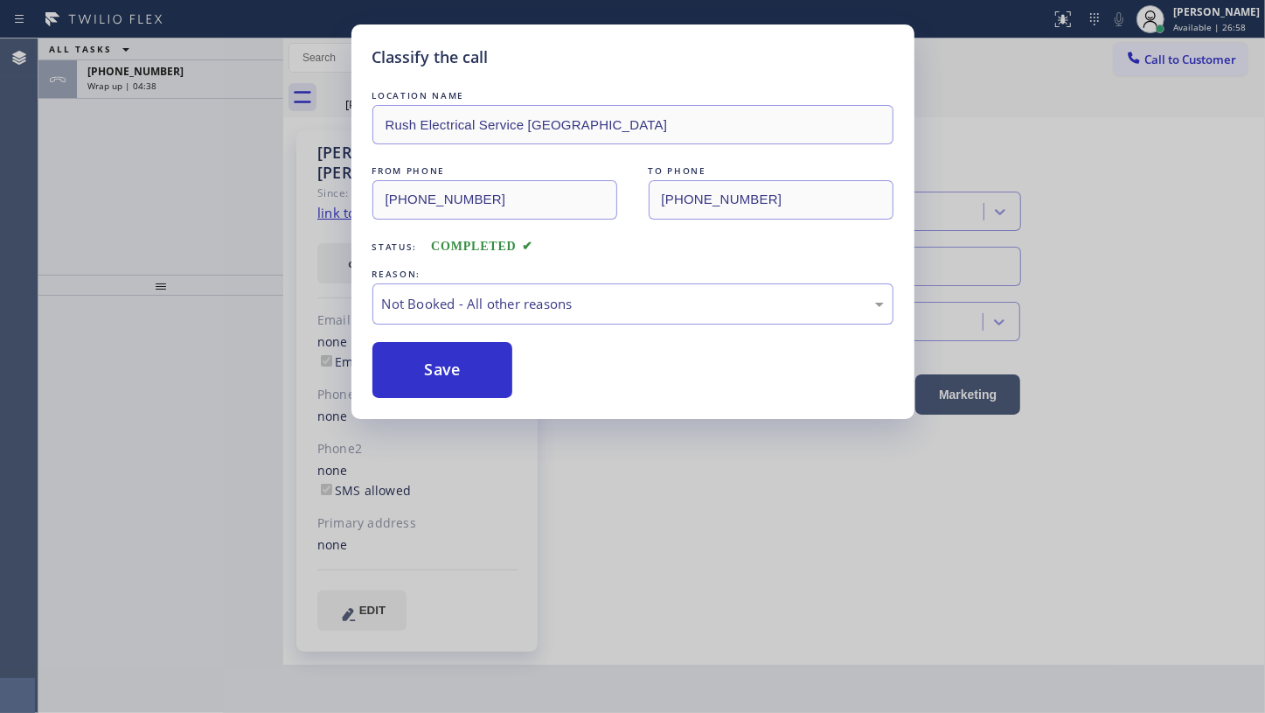
click at [422, 355] on button "Save" at bounding box center [443, 370] width 141 height 56
type input "(855) 731-4952"
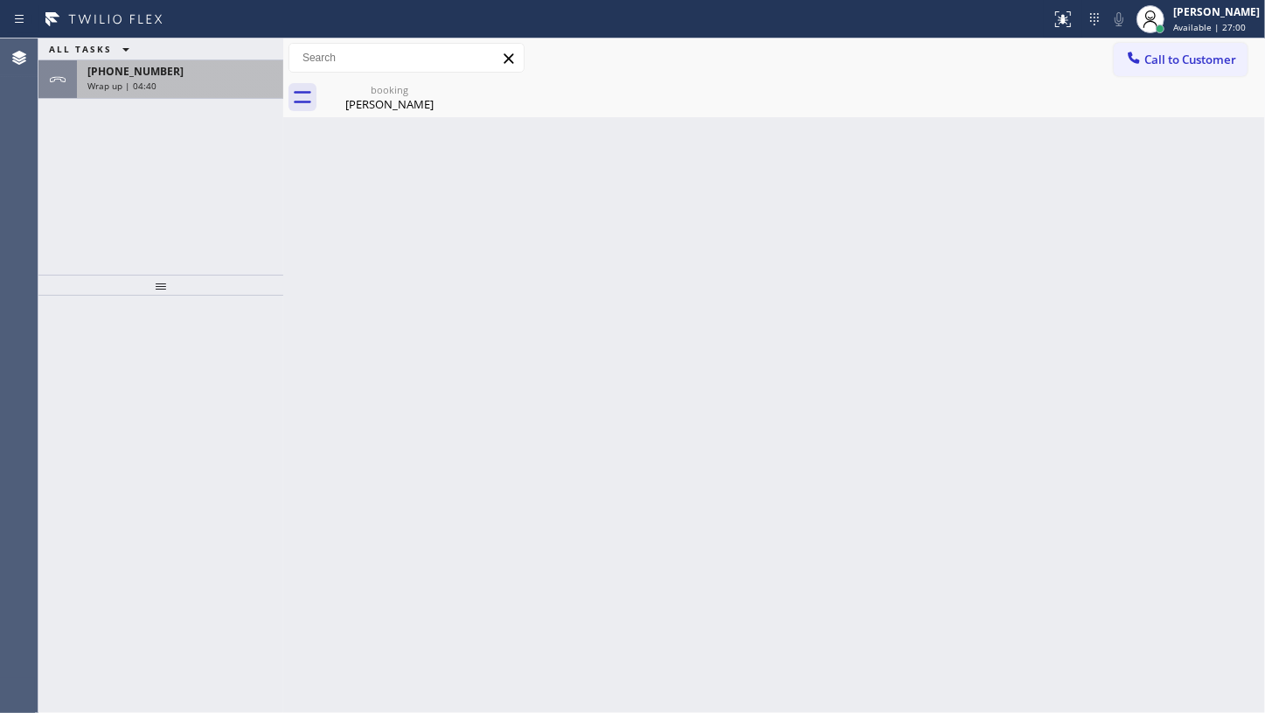
click at [171, 94] on div "+13102830212 Wrap up | 04:40" at bounding box center [176, 79] width 199 height 38
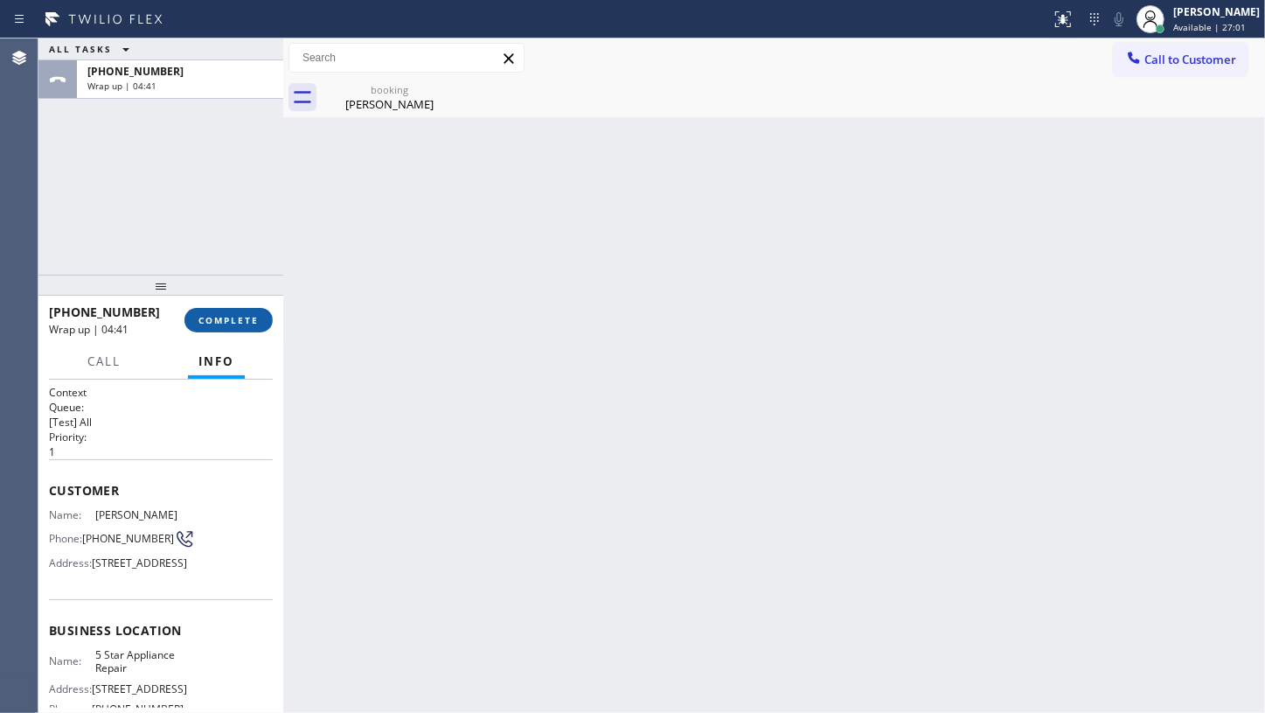
click at [234, 312] on button "COMPLETE" at bounding box center [229, 320] width 88 height 24
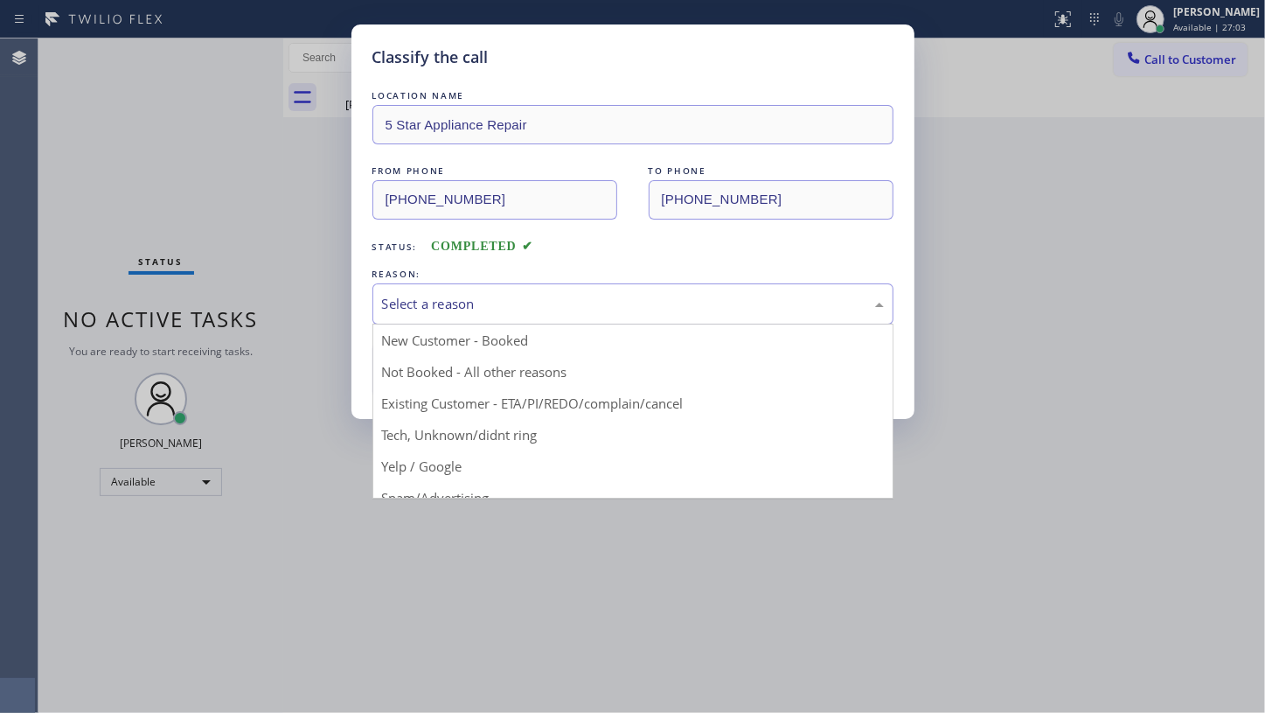
click at [445, 314] on div "Select a reason" at bounding box center [633, 303] width 521 height 41
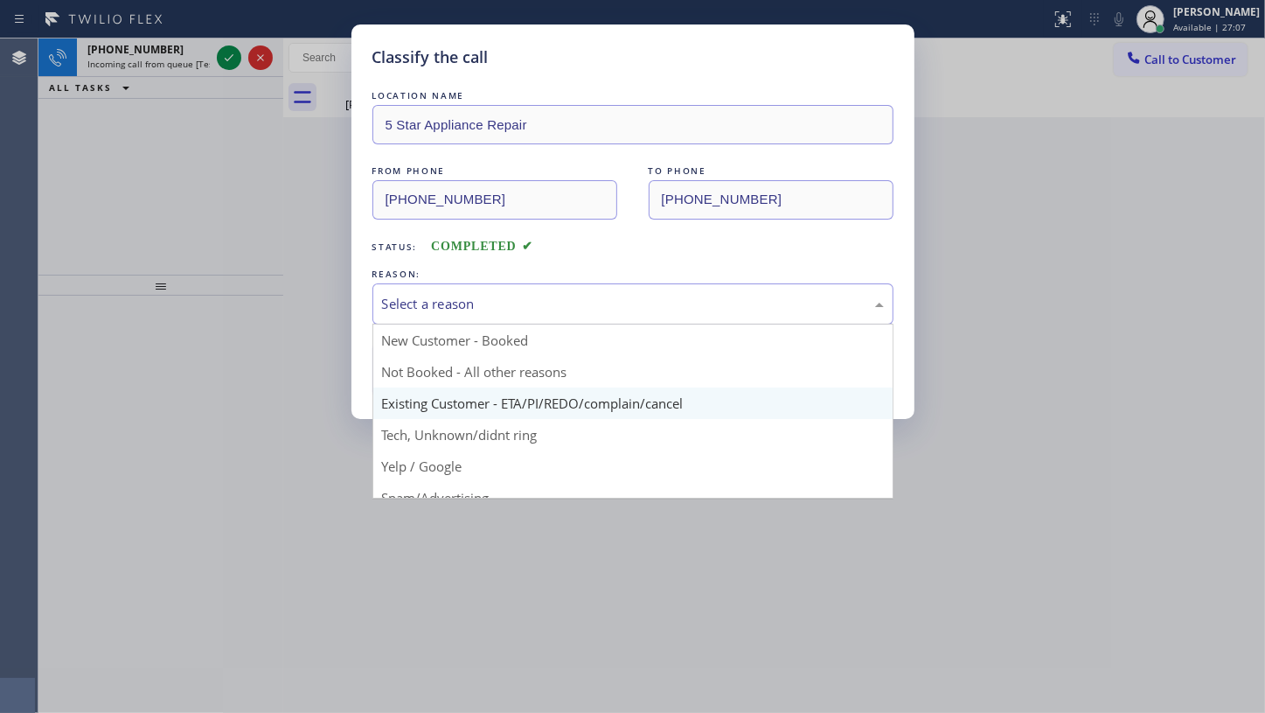
click at [421, 397] on div "Classify the call LOCATION NAME 5 Star Appliance Repair FROM PHONE (310) 283-02…" at bounding box center [633, 221] width 563 height 394
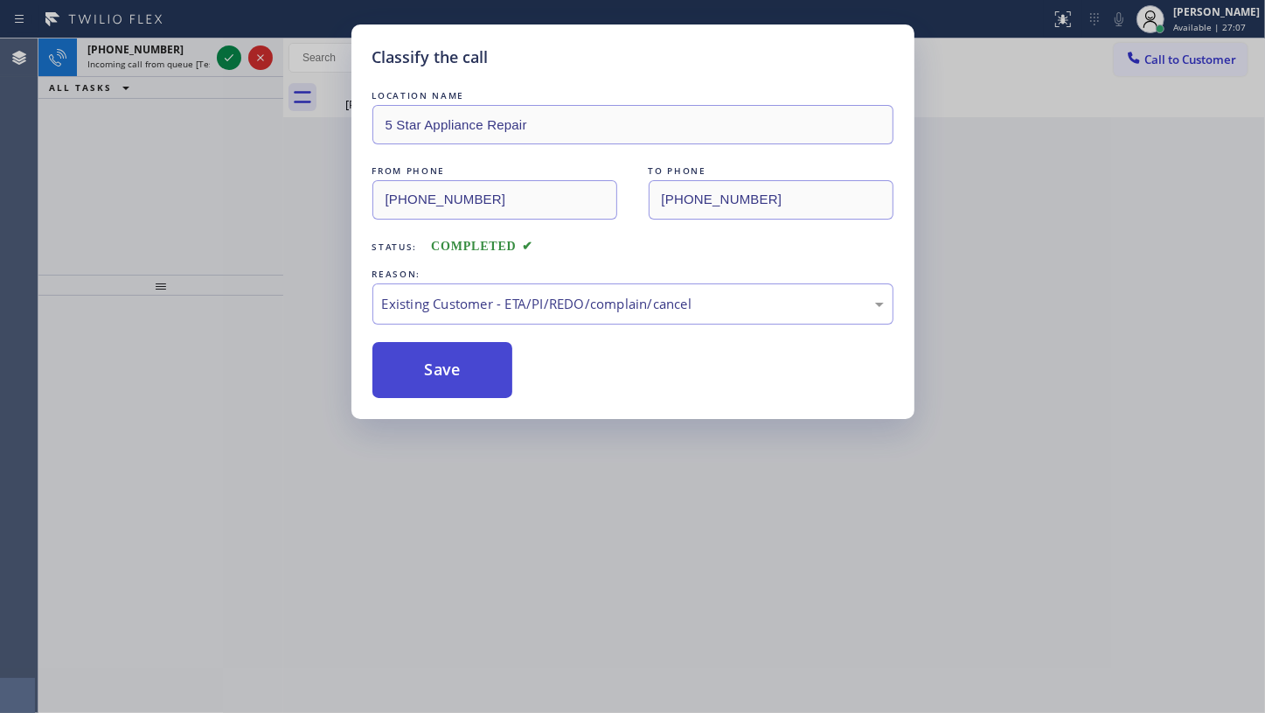
click at [428, 365] on button "Save" at bounding box center [443, 370] width 141 height 56
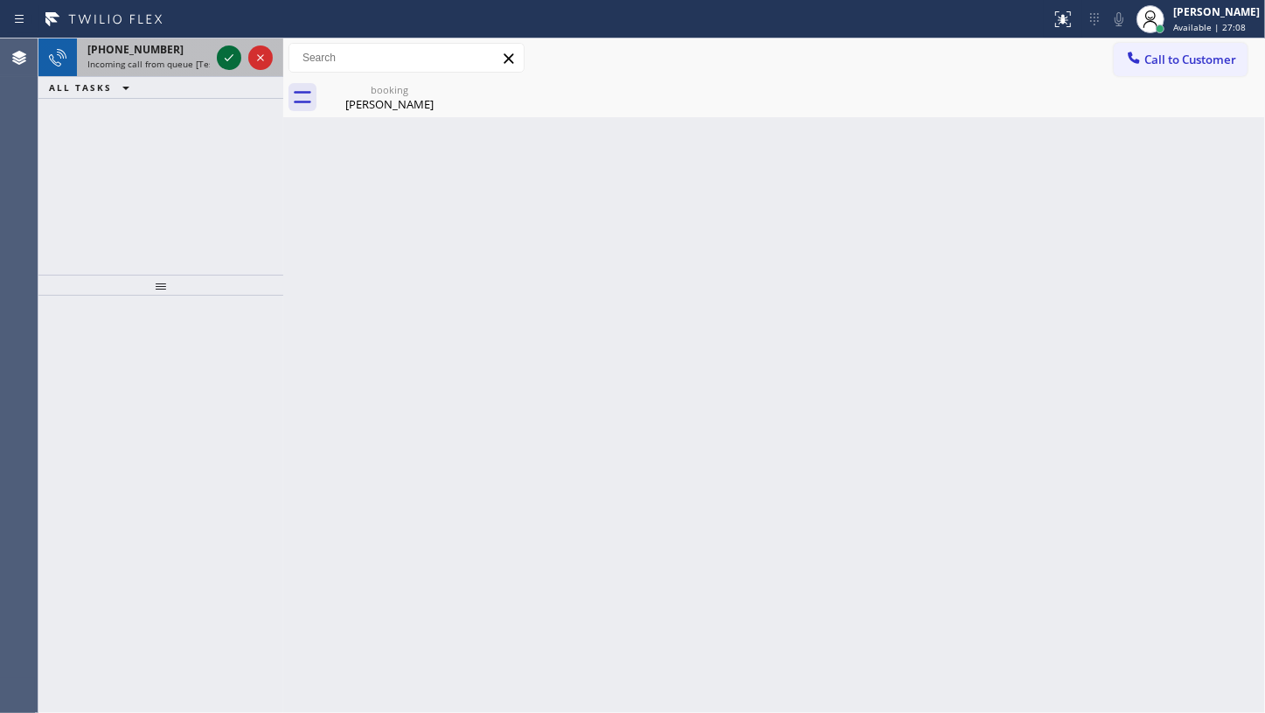
click at [226, 58] on icon at bounding box center [229, 57] width 21 height 21
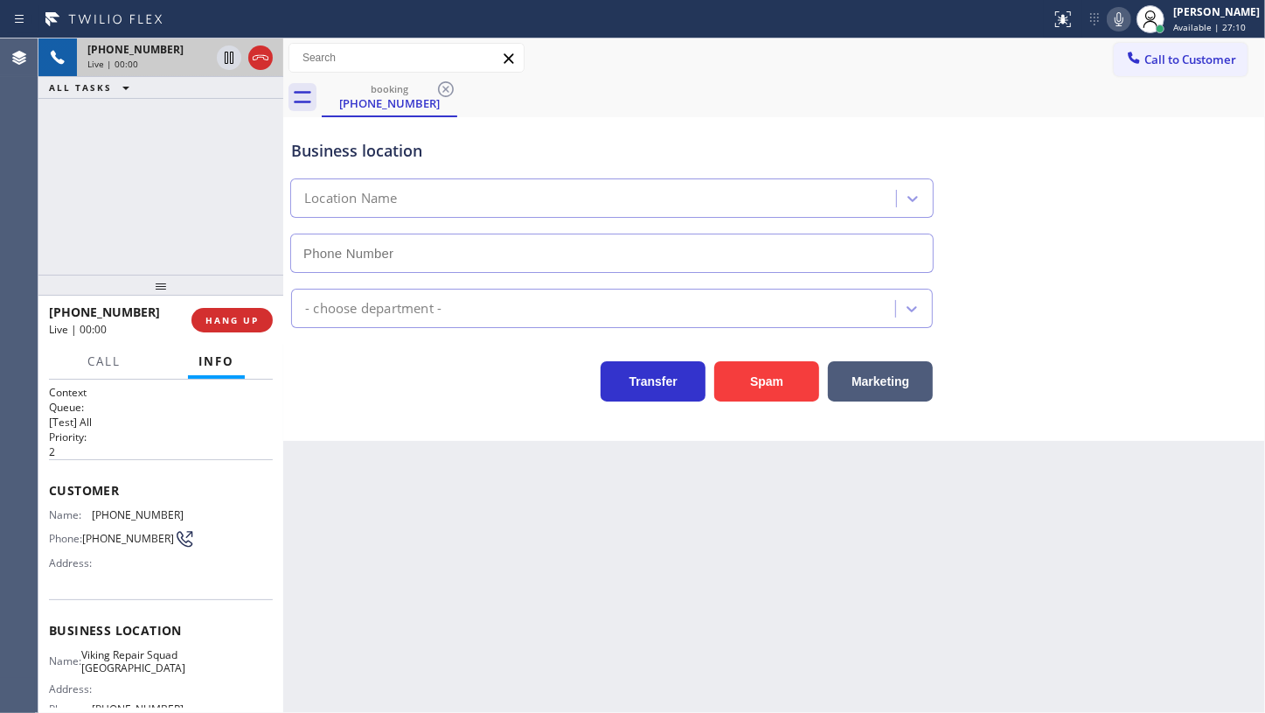
type input "(817) 662-4342"
click at [860, 129] on div "Business location Viking Repair Squad Fort Worth (817) 662-4342" at bounding box center [612, 197] width 649 height 151
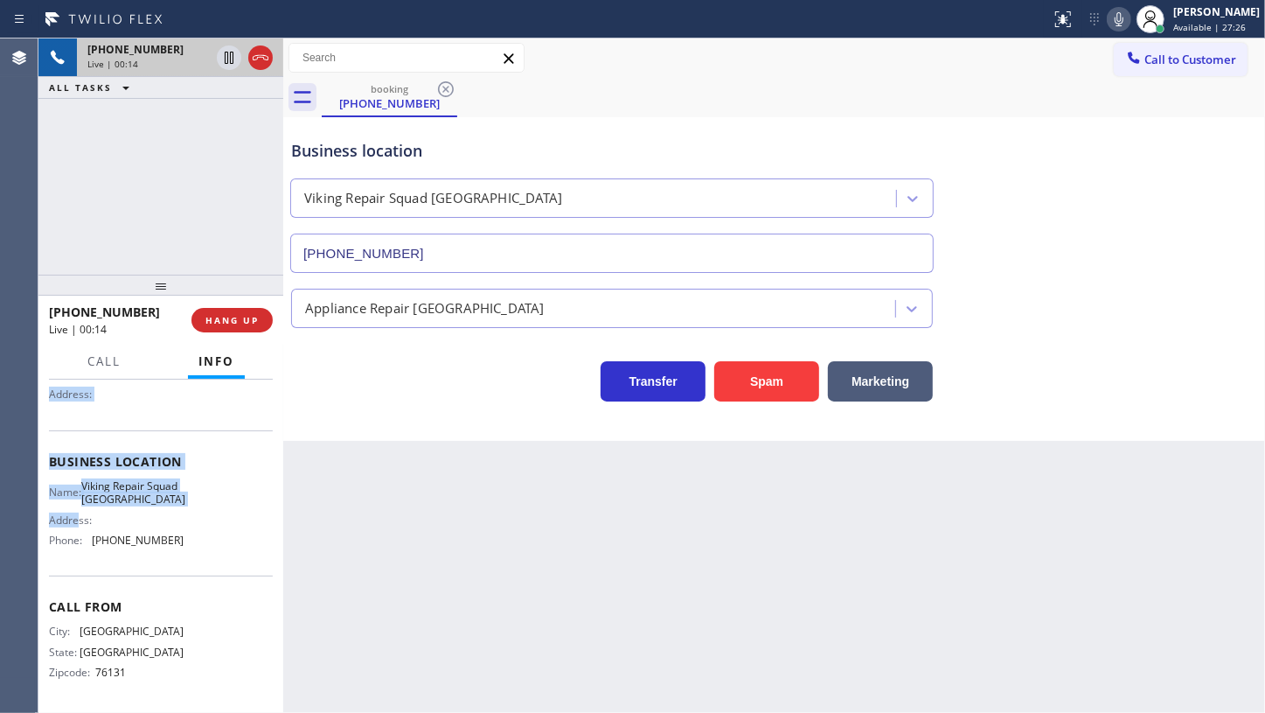
scroll to position [185, 0]
drag, startPoint x: 45, startPoint y: 483, endPoint x: 200, endPoint y: 537, distance: 164.0
click at [200, 537] on div "Context Queue: [Test] All Priority: 2 Customer Name: (817) 703-0017 Phone: (817…" at bounding box center [160, 547] width 245 height 334
click at [59, 228] on div "+18177030017 Live | 00:57 ALL TASKS ALL TASKS ACTIVE TASKS TASKS IN WRAP UP" at bounding box center [160, 156] width 245 height 236
click at [150, 207] on div "+18177030017 Live | 00:58 ALL TASKS ALL TASKS ACTIVE TASKS TASKS IN WRAP UP" at bounding box center [160, 156] width 245 height 236
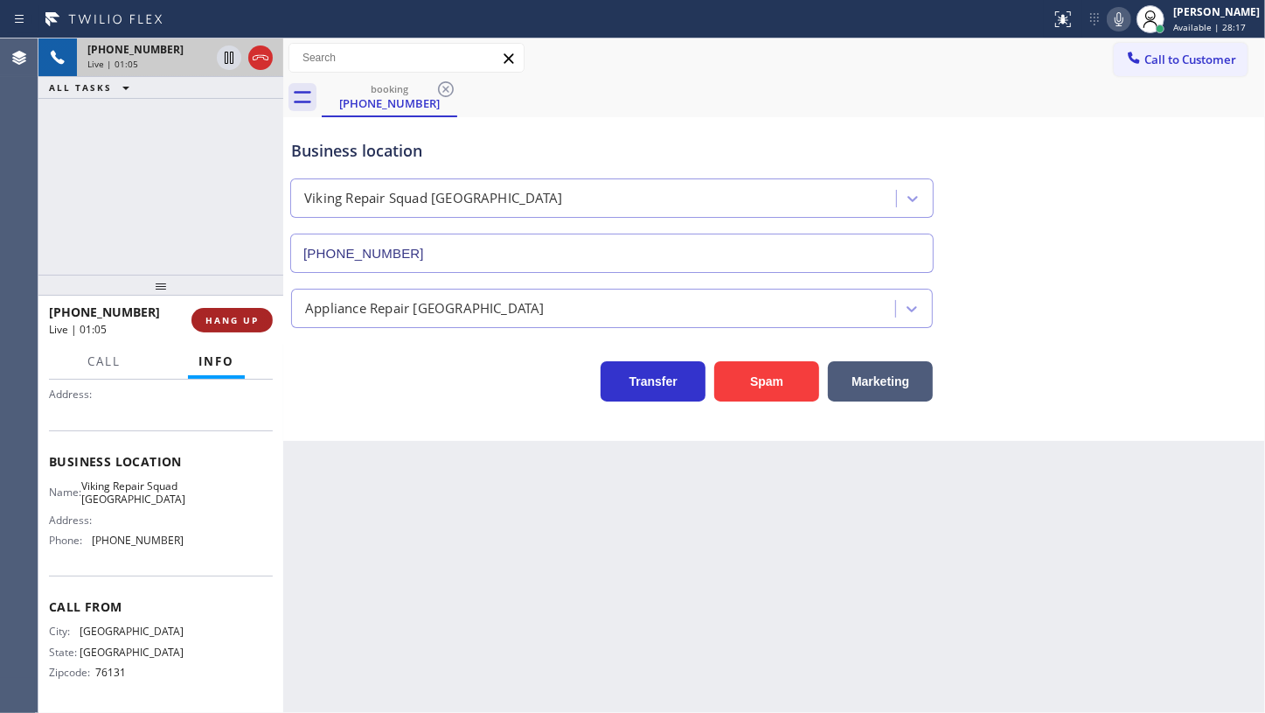
click at [244, 323] on span "HANG UP" at bounding box center [232, 320] width 53 height 12
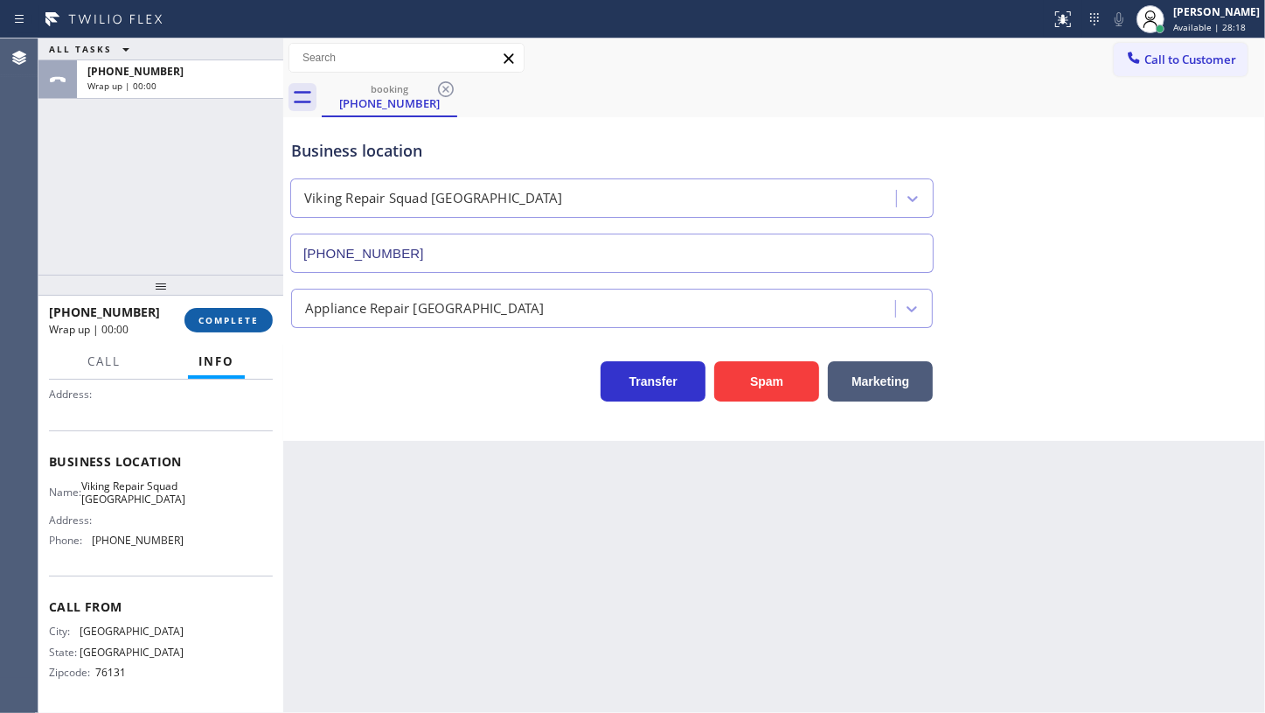
click at [244, 323] on span "COMPLETE" at bounding box center [229, 320] width 60 height 12
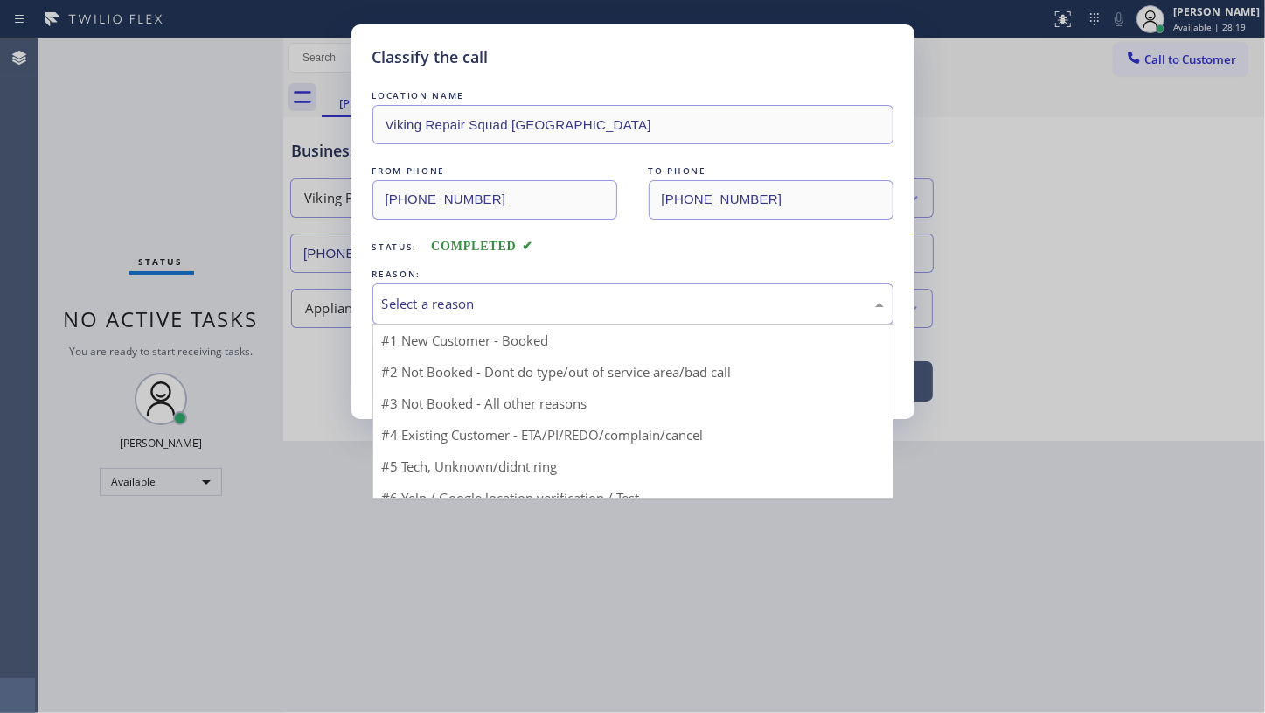
click at [377, 303] on div "Select a reason" at bounding box center [633, 303] width 521 height 41
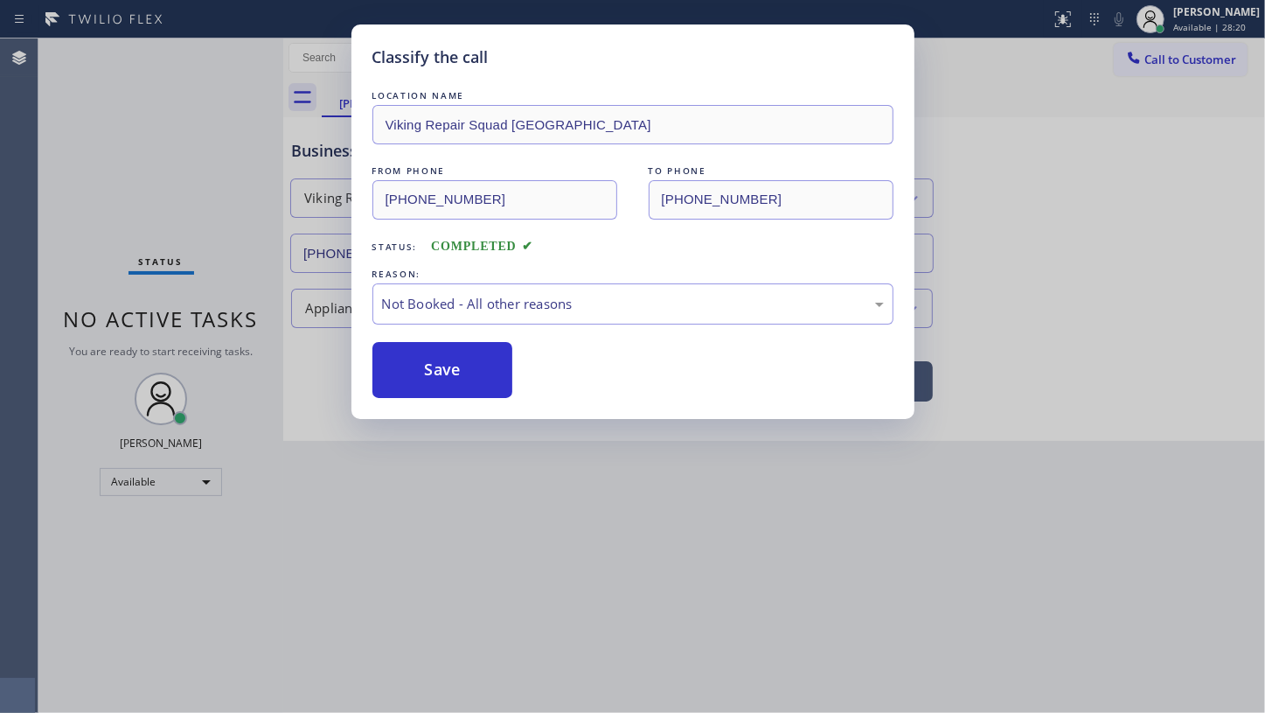
click at [401, 358] on button "Save" at bounding box center [443, 370] width 141 height 56
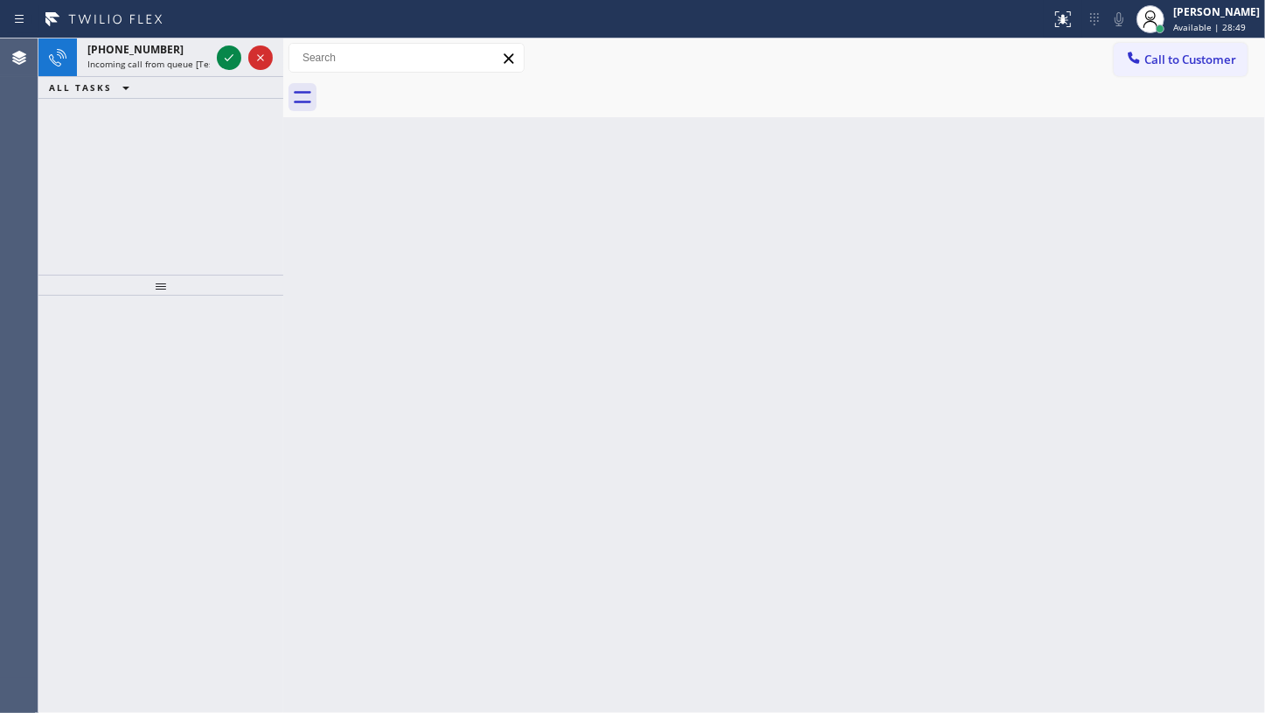
click at [89, 142] on div "+14104615643 Incoming call from queue [Test] All ALL TASKS ALL TASKS ACTIVE TAS…" at bounding box center [160, 156] width 245 height 236
click at [227, 53] on icon at bounding box center [229, 57] width 21 height 21
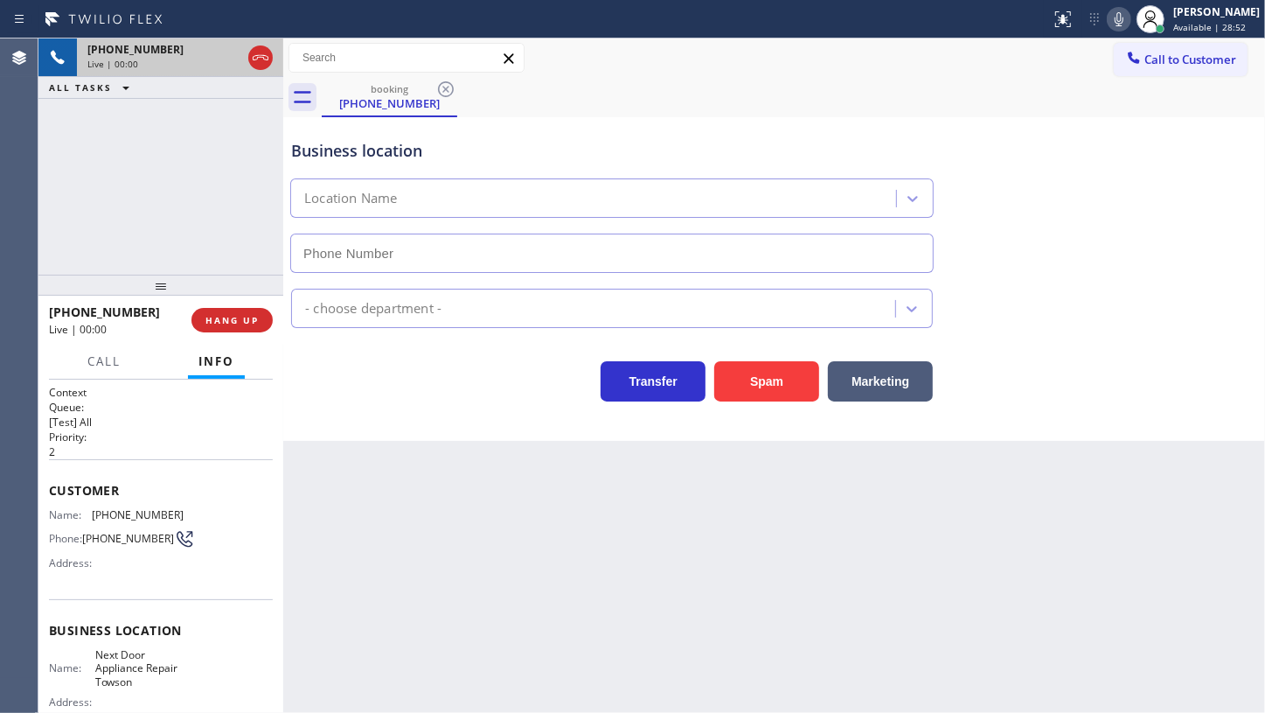
type input "(410) 237-0276"
click at [228, 316] on span "HANG UP" at bounding box center [232, 320] width 53 height 12
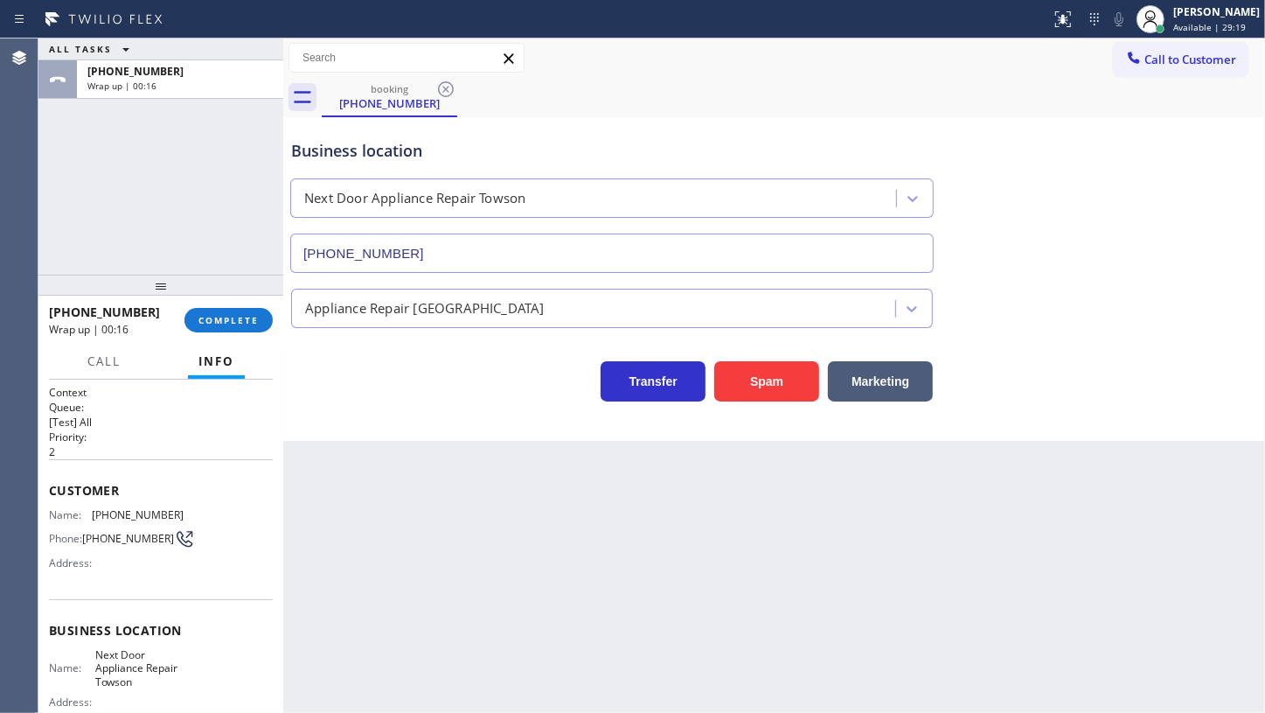
click at [113, 217] on div "ALL TASKS ALL TASKS ACTIVE TASKS TASKS IN WRAP UP +14104615643 Wrap up | 00:16" at bounding box center [160, 156] width 245 height 236
click at [250, 310] on button "COMPLETE" at bounding box center [229, 320] width 88 height 24
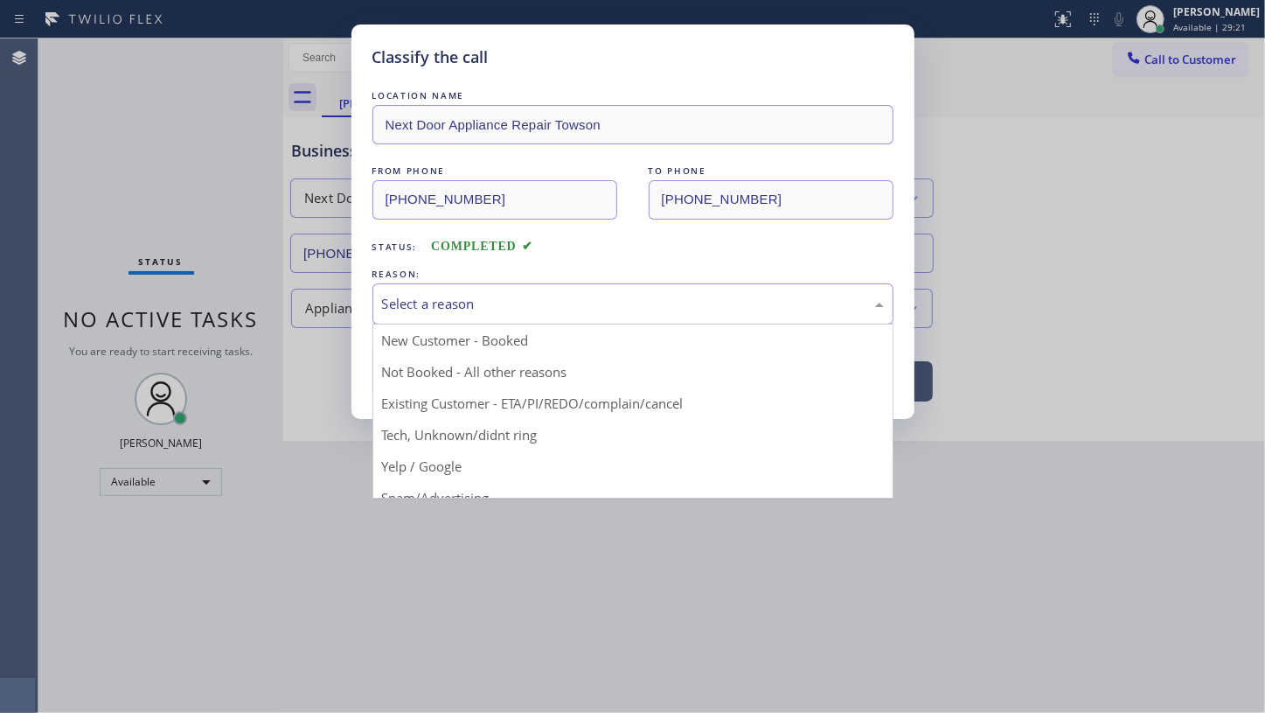
click at [463, 297] on div "Select a reason" at bounding box center [633, 304] width 502 height 20
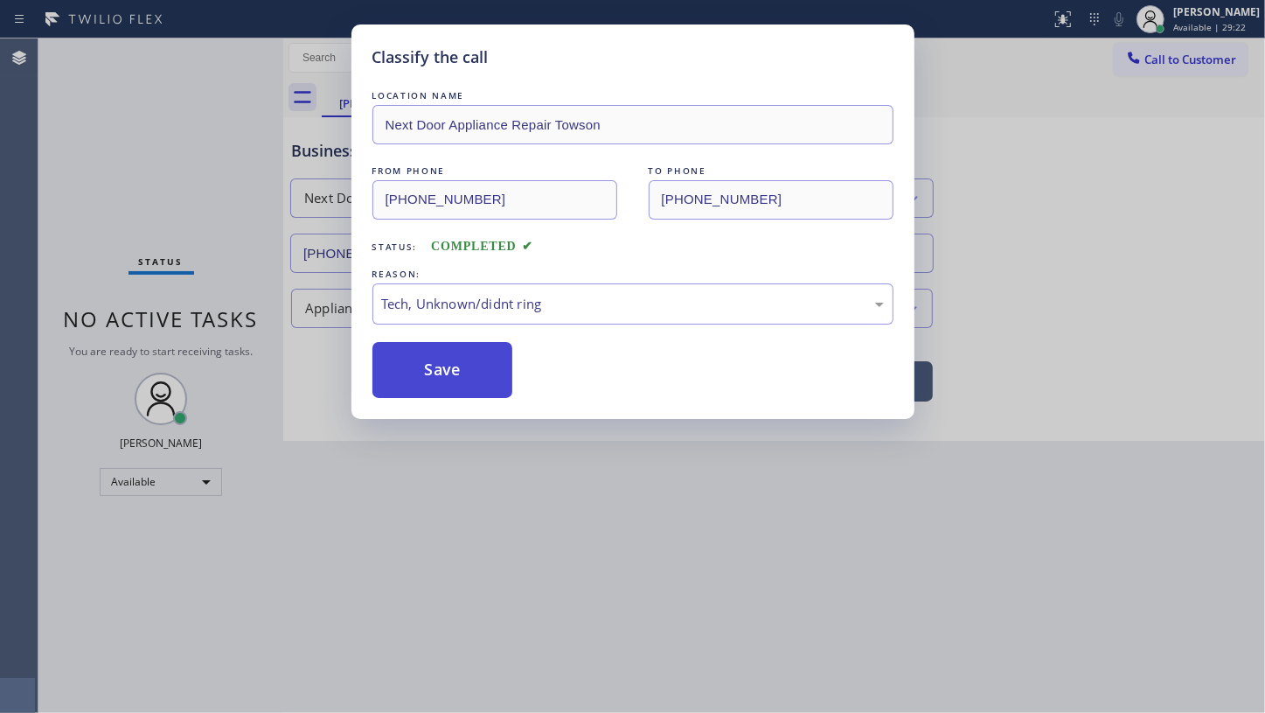
click at [474, 365] on button "Save" at bounding box center [443, 370] width 141 height 56
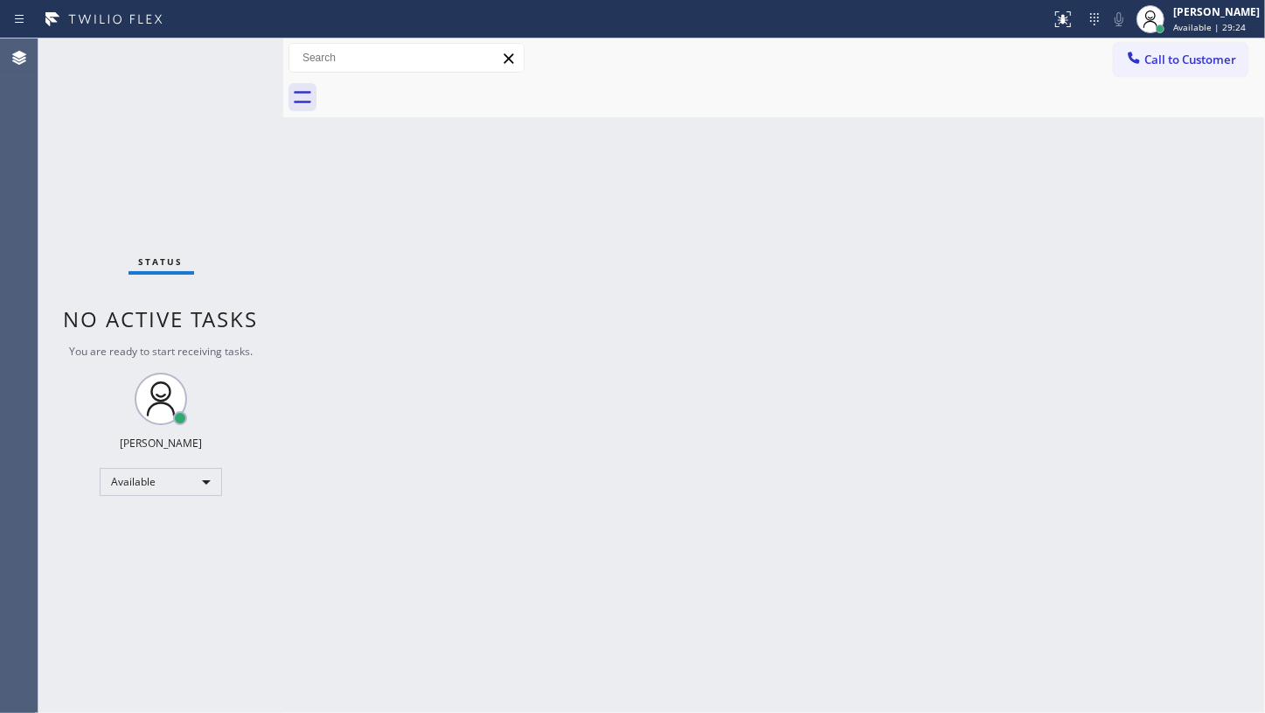
drag, startPoint x: 1014, startPoint y: 273, endPoint x: 990, endPoint y: 283, distance: 26.6
click at [1014, 274] on div "Back to Dashboard Change Sender ID Customers Technicians Select a contact Outbo…" at bounding box center [774, 375] width 982 height 674
click at [109, 174] on div "Status No active tasks You are ready to start receiving tasks. JENIZA ALCAYDE A…" at bounding box center [160, 375] width 245 height 674
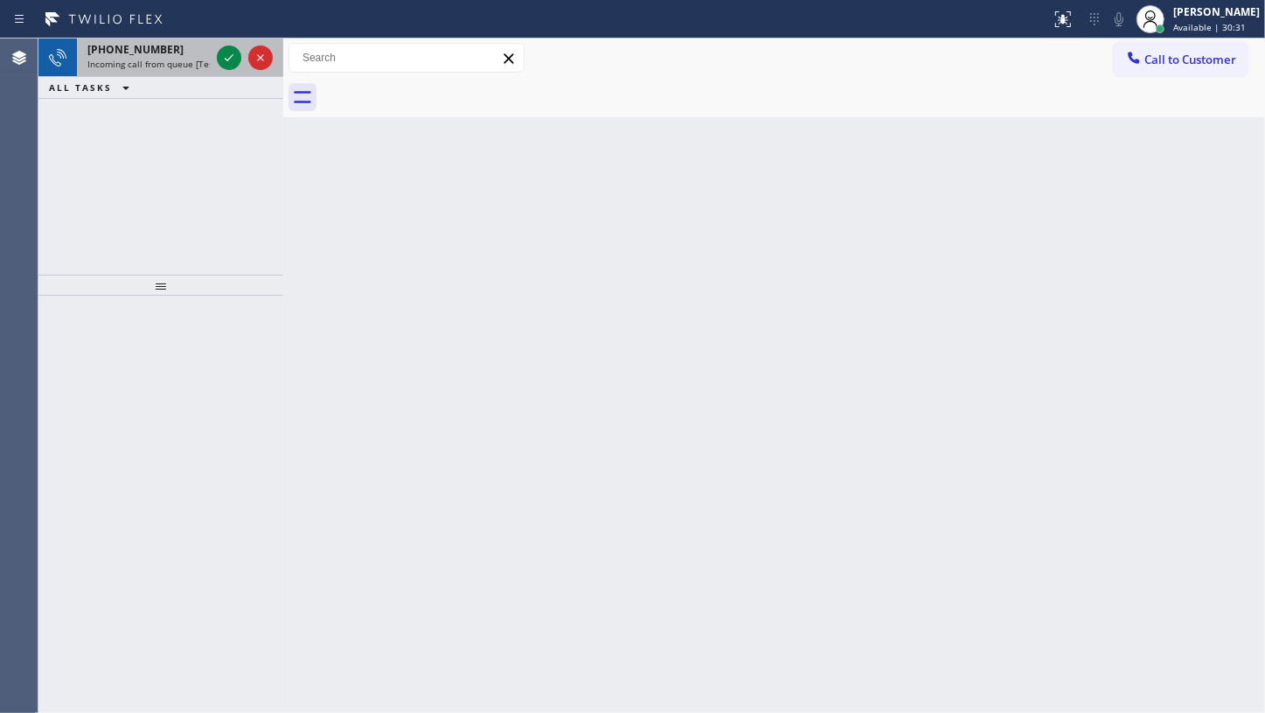
drag, startPoint x: 163, startPoint y: 114, endPoint x: 181, endPoint y: 66, distance: 51.5
click at [164, 108] on div "+12067943970 Incoming call from queue [Test] All ALL TASKS ALL TASKS ACTIVE TAS…" at bounding box center [160, 156] width 245 height 236
click at [228, 54] on icon at bounding box center [229, 57] width 21 height 21
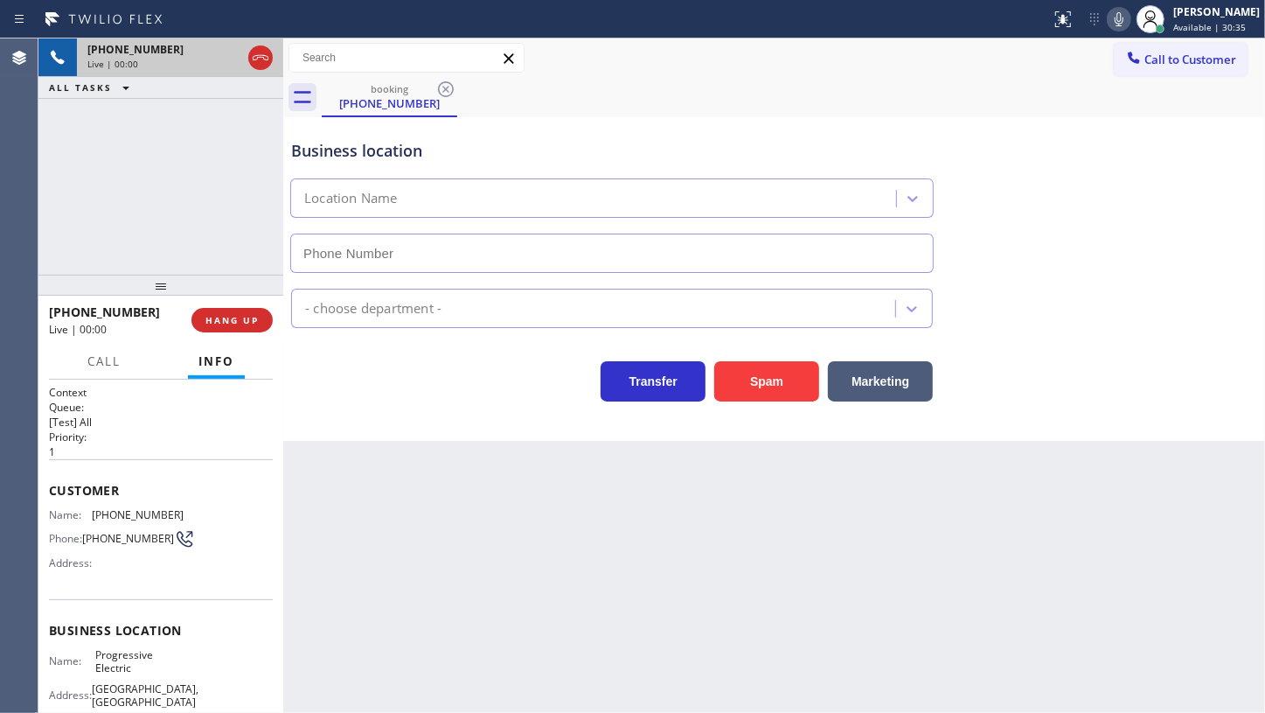
type input "(360) 564-6131"
click at [93, 356] on span "Call" at bounding box center [103, 361] width 33 height 16
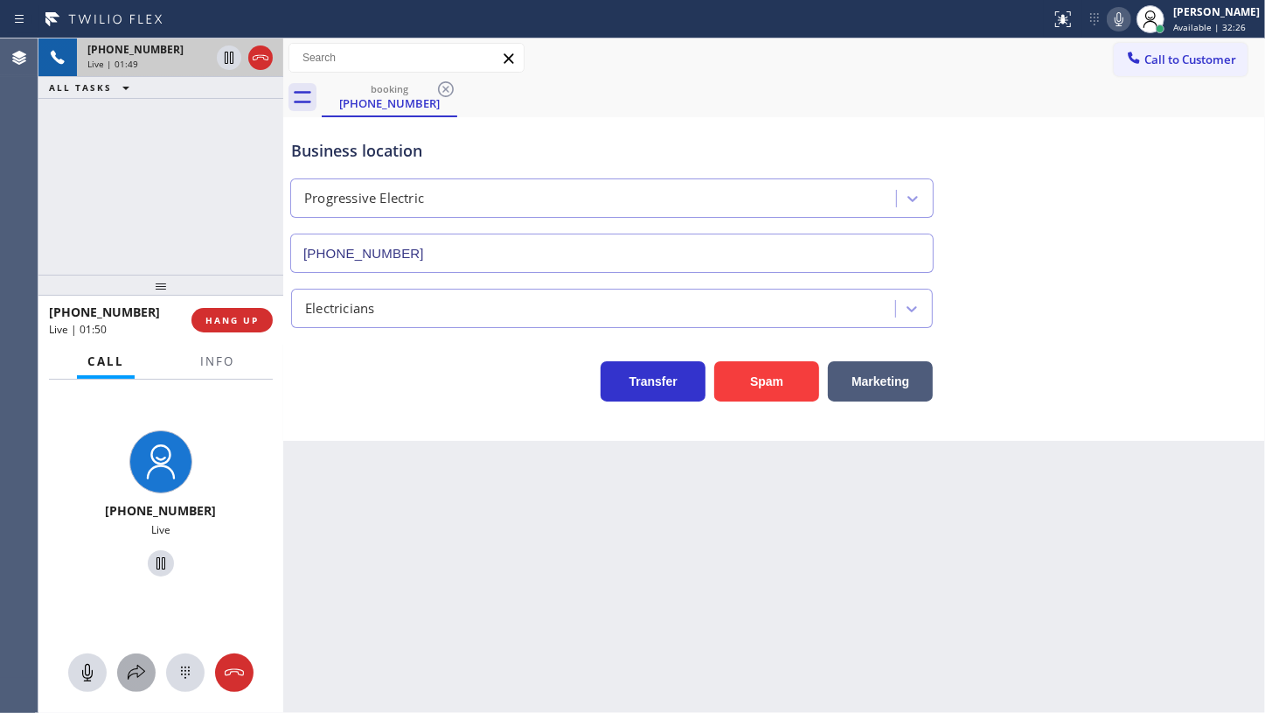
click at [131, 679] on icon at bounding box center [136, 672] width 21 height 21
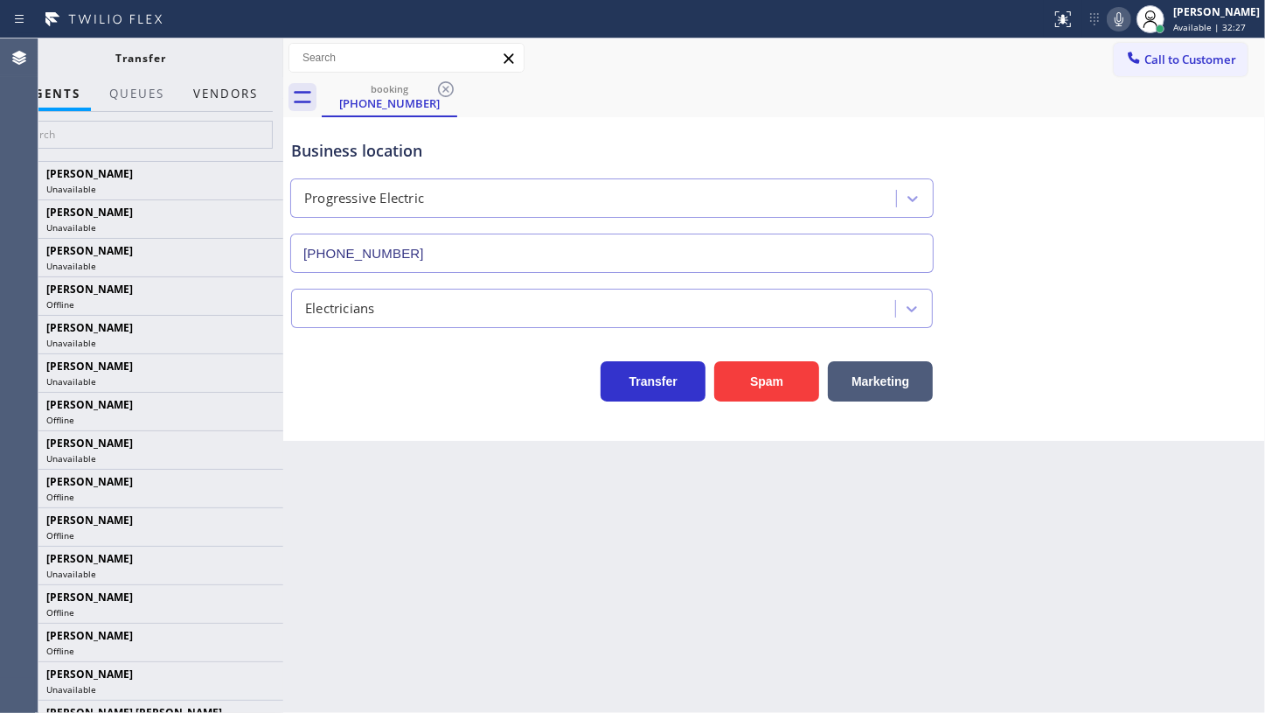
click at [219, 96] on button "Vendors" at bounding box center [226, 94] width 86 height 34
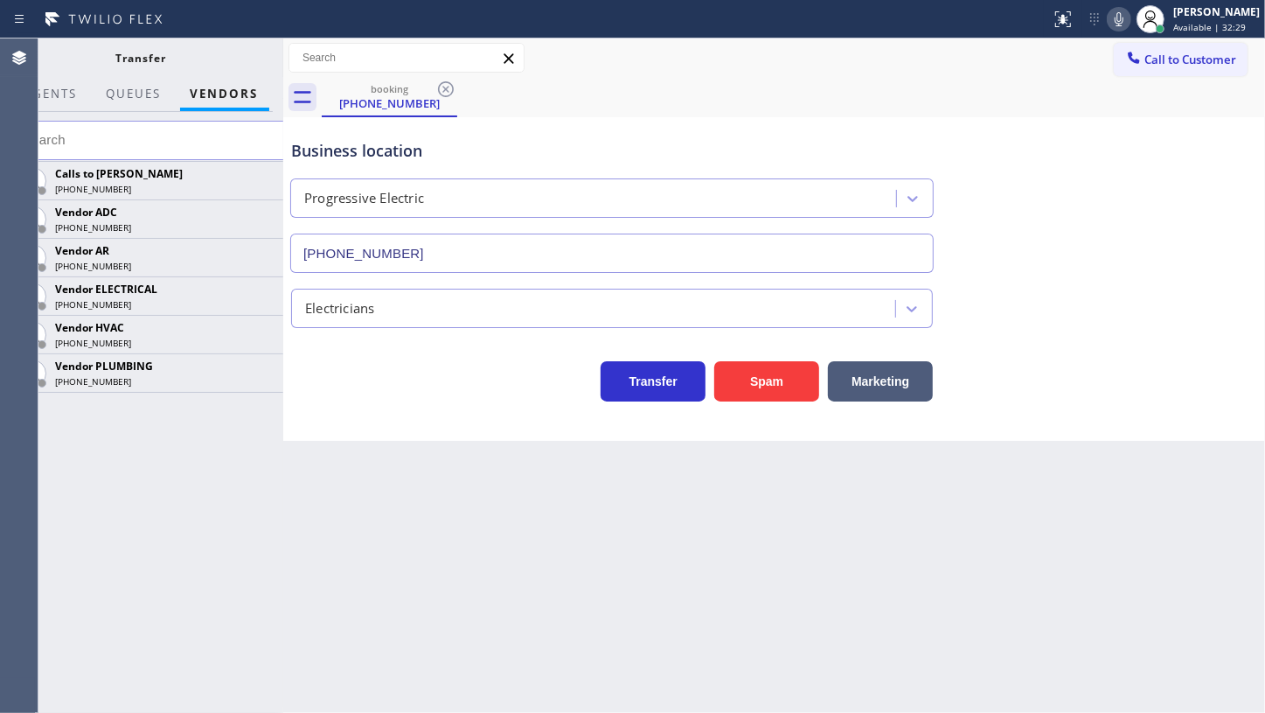
click at [172, 146] on input "text" at bounding box center [152, 140] width 284 height 39
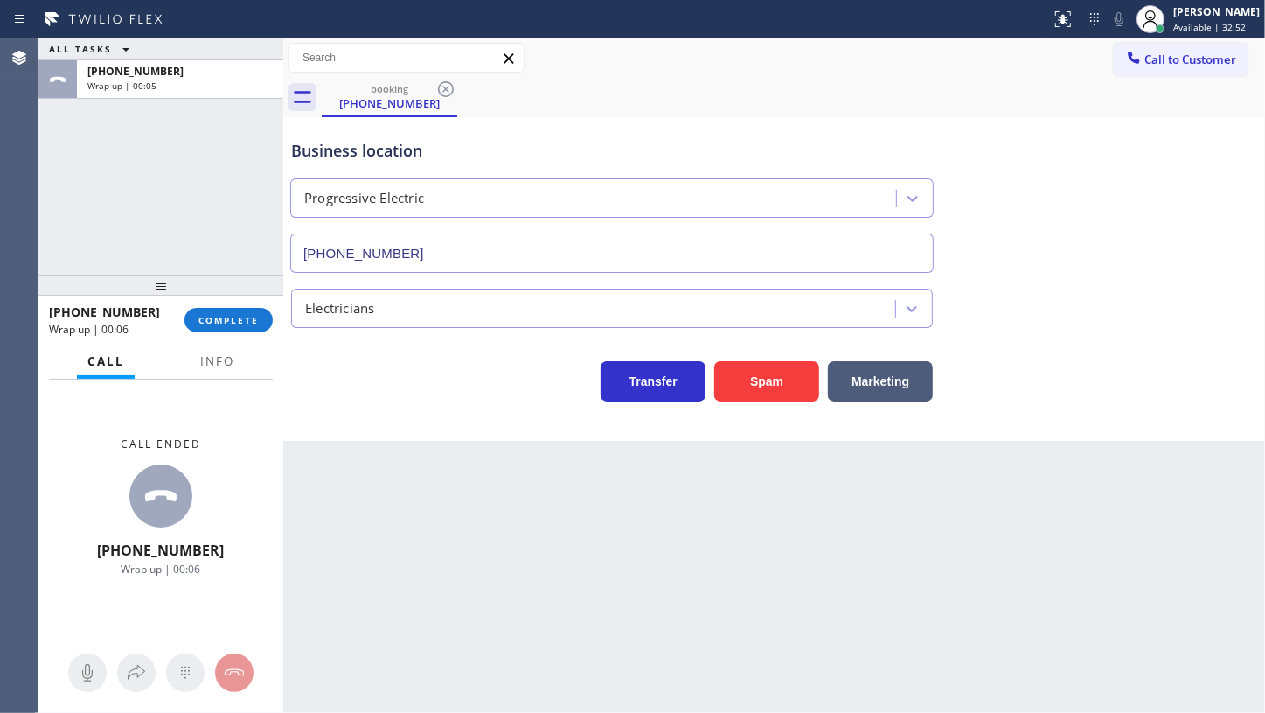
click at [216, 375] on div at bounding box center [217, 376] width 55 height 3
click at [219, 365] on span "Info" at bounding box center [217, 361] width 34 height 16
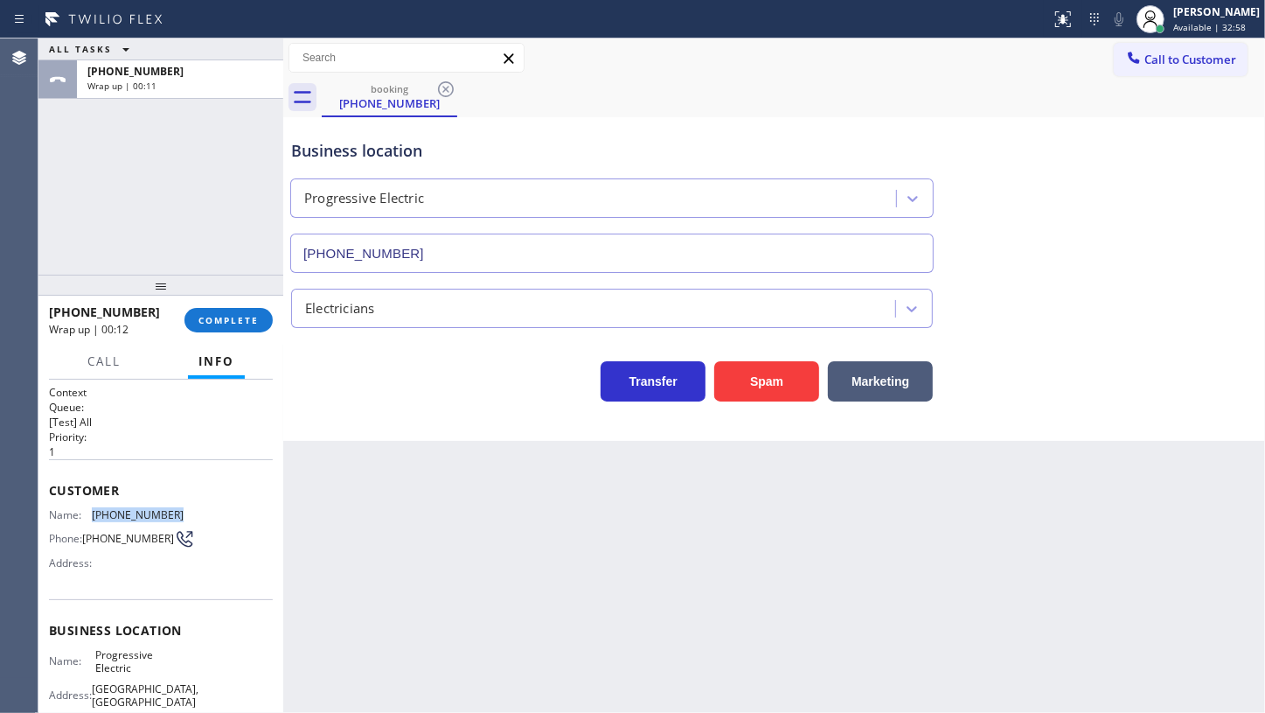
drag, startPoint x: 87, startPoint y: 505, endPoint x: 199, endPoint y: 507, distance: 112.0
click at [199, 508] on div "Name: (206) 794-3970 Phone: (206) 794-3970 Address:" at bounding box center [161, 542] width 224 height 69
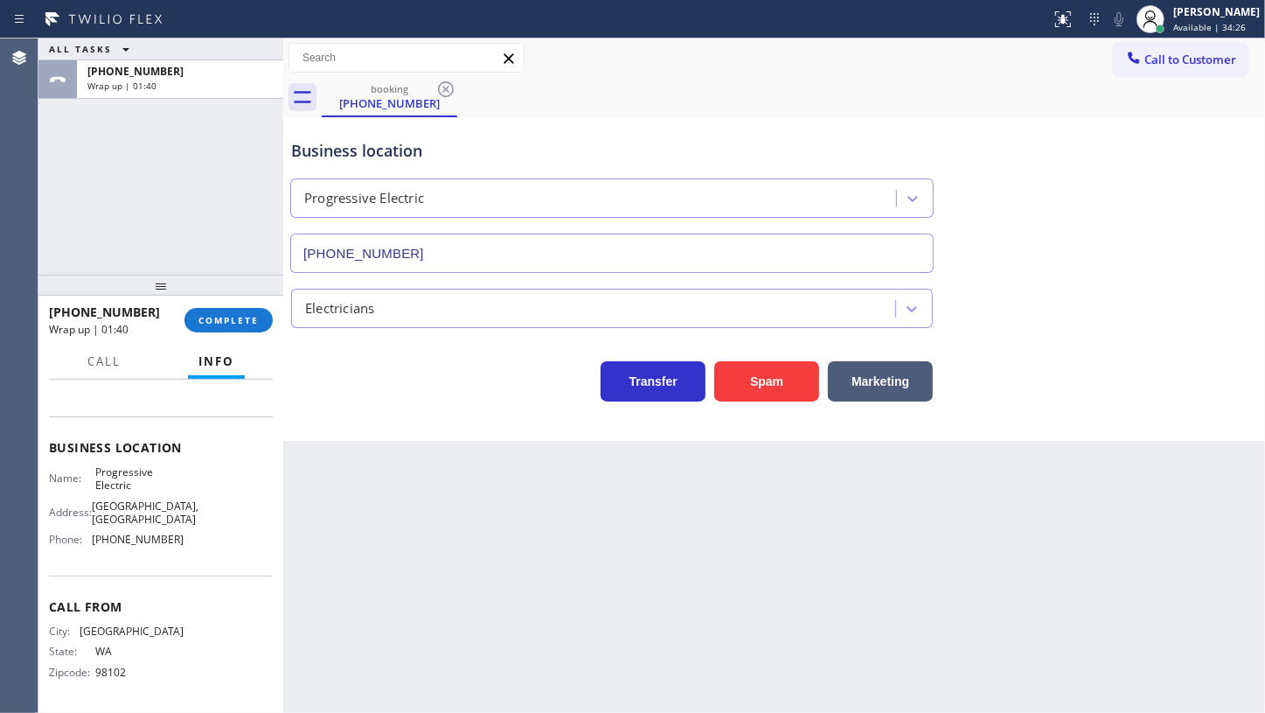
scroll to position [212, 0]
drag, startPoint x: 96, startPoint y: 536, endPoint x: 209, endPoint y: 536, distance: 112.8
click at [209, 536] on div "Name: Progressive Electric Address: Bainbridge Island, WA 98110, United States …" at bounding box center [161, 509] width 224 height 88
click at [207, 311] on button "COMPLETE" at bounding box center [229, 320] width 88 height 24
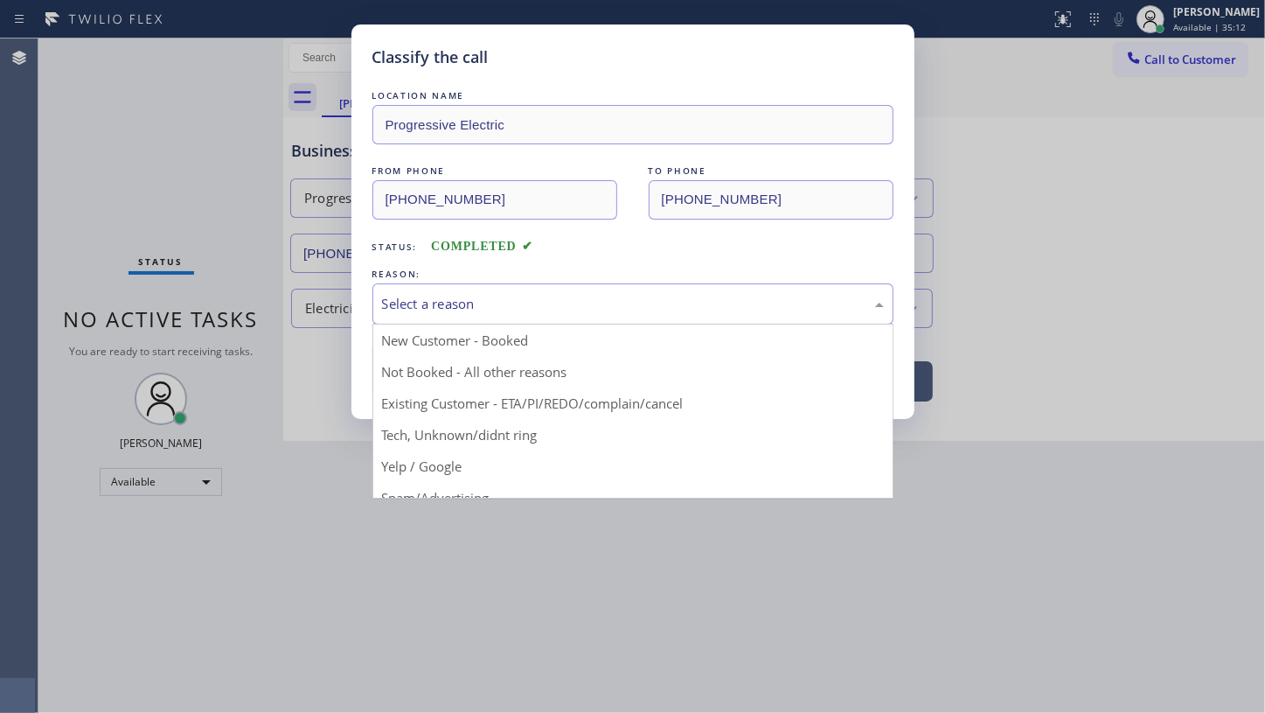
click at [444, 304] on div "Select a reason" at bounding box center [633, 304] width 502 height 20
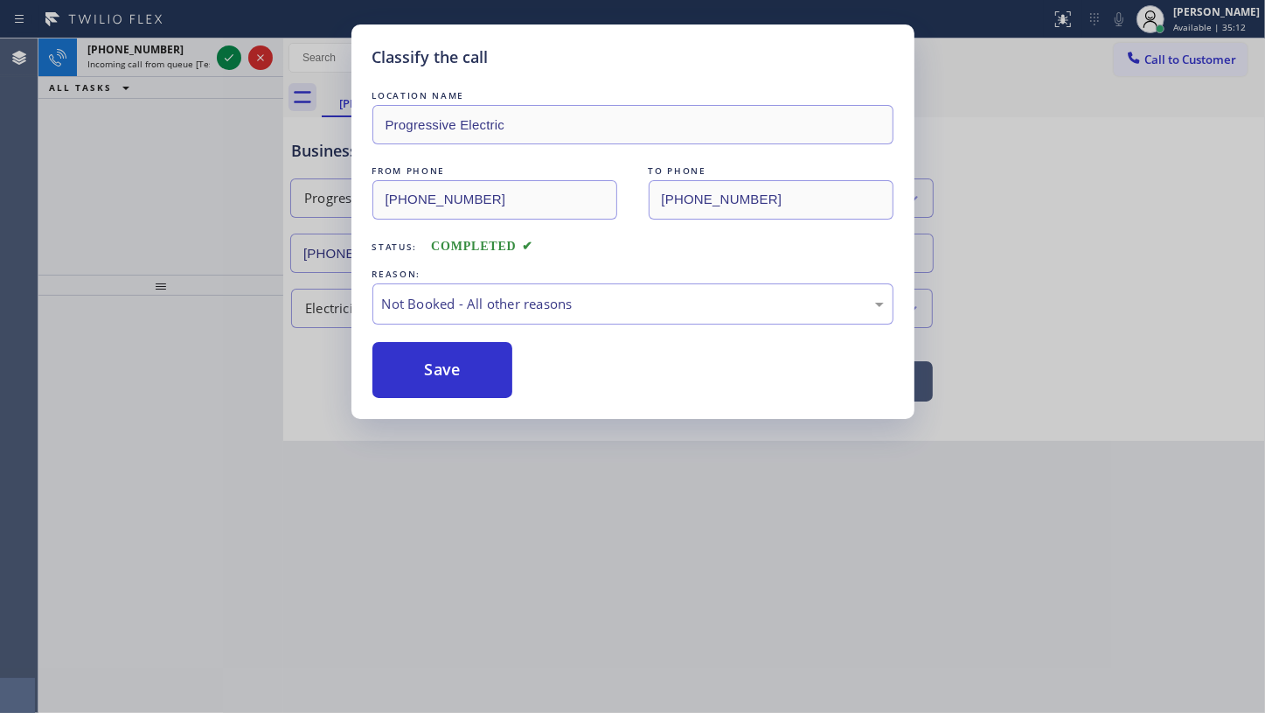
click at [435, 367] on button "Save" at bounding box center [443, 370] width 141 height 56
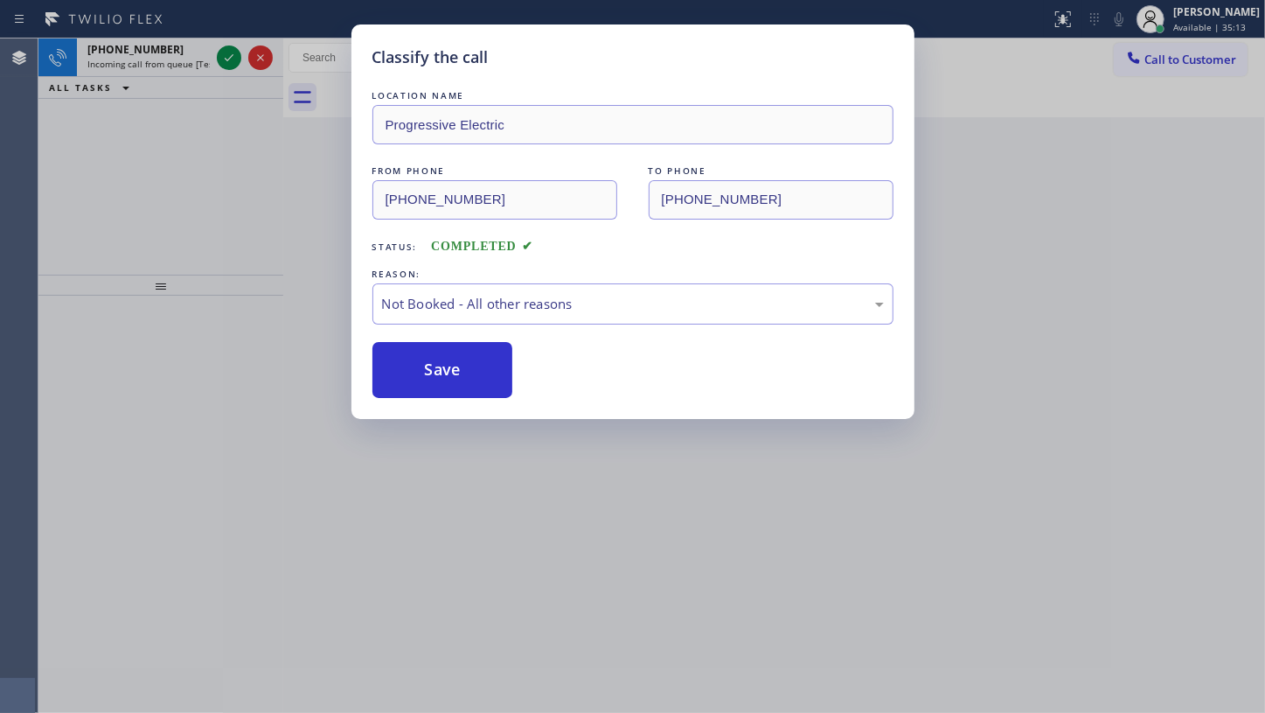
click at [231, 52] on div "Classify the call LOCATION NAME Progressive Electric FROM PHONE (206) 794-3970 …" at bounding box center [632, 356] width 1265 height 713
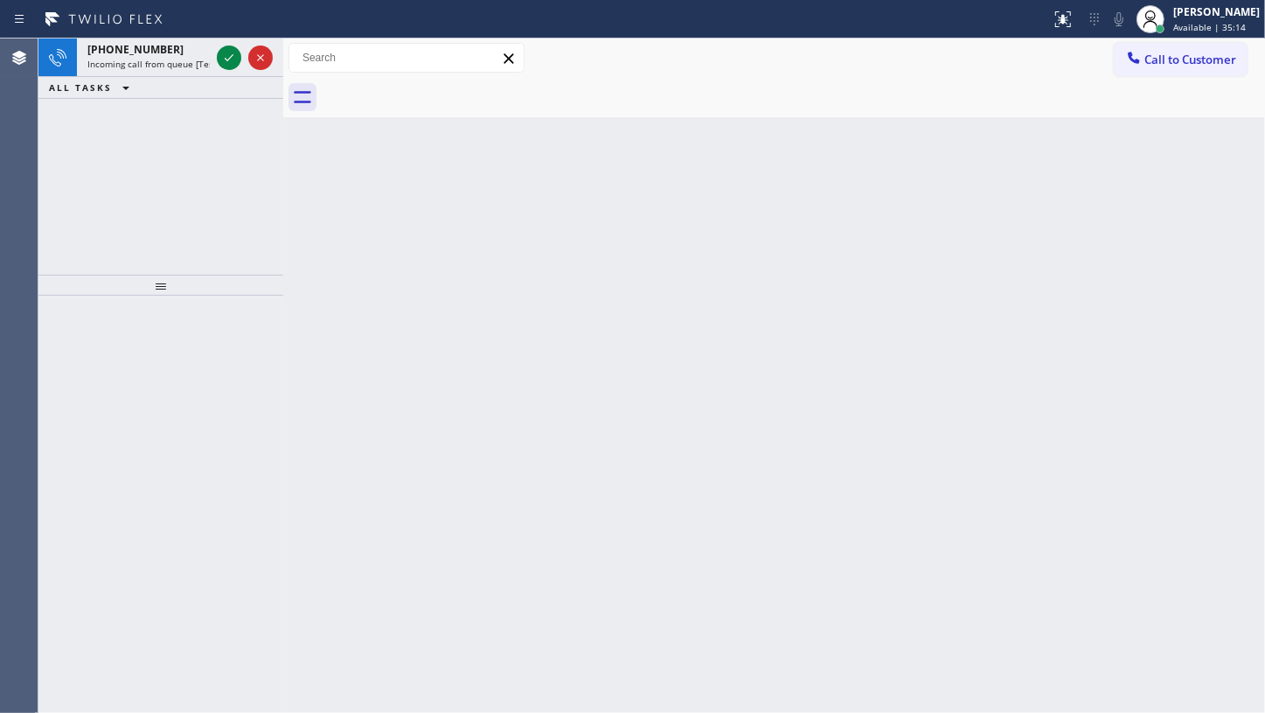
click at [231, 52] on icon at bounding box center [229, 57] width 21 height 21
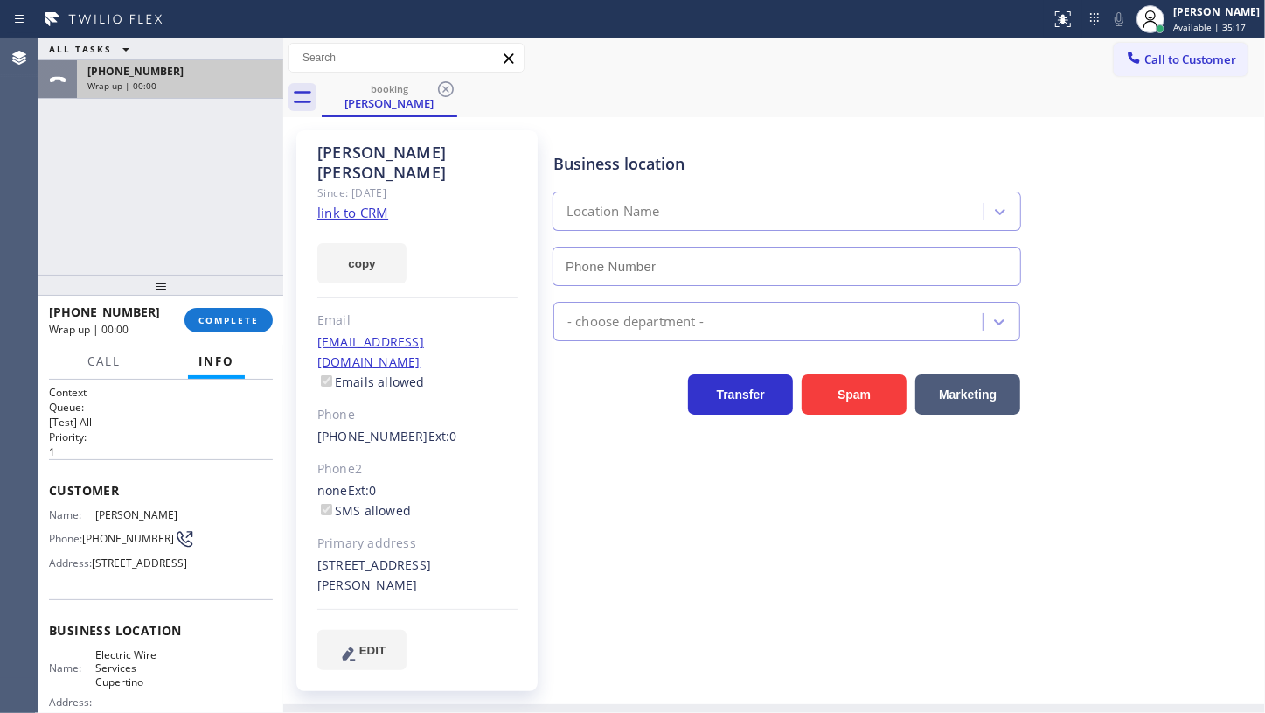
type input "(408) 549-7996"
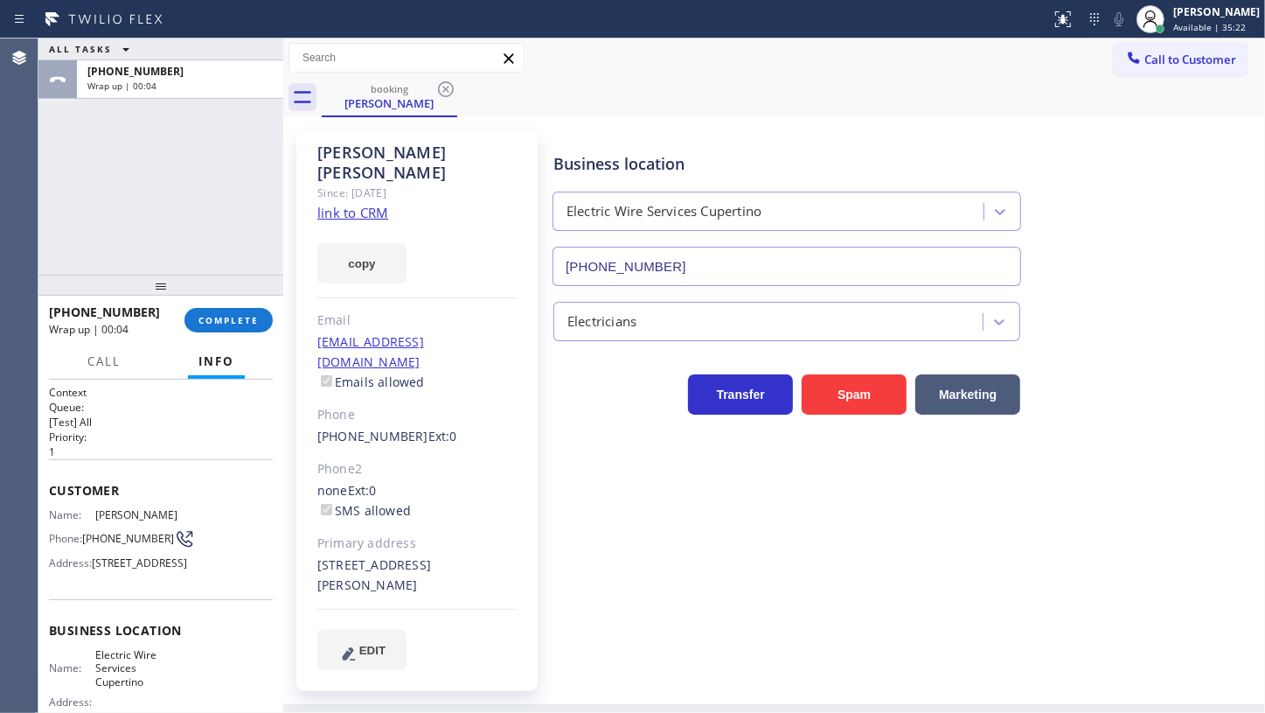
click at [375, 204] on link "link to CRM" at bounding box center [352, 212] width 71 height 17
click at [66, 266] on div "ALL TASKS ALL TASKS ACTIVE TASKS TASKS IN WRAP UP +14088239884 Wrap up | 01:37" at bounding box center [160, 156] width 245 height 236
click at [206, 321] on span "COMPLETE" at bounding box center [229, 320] width 60 height 12
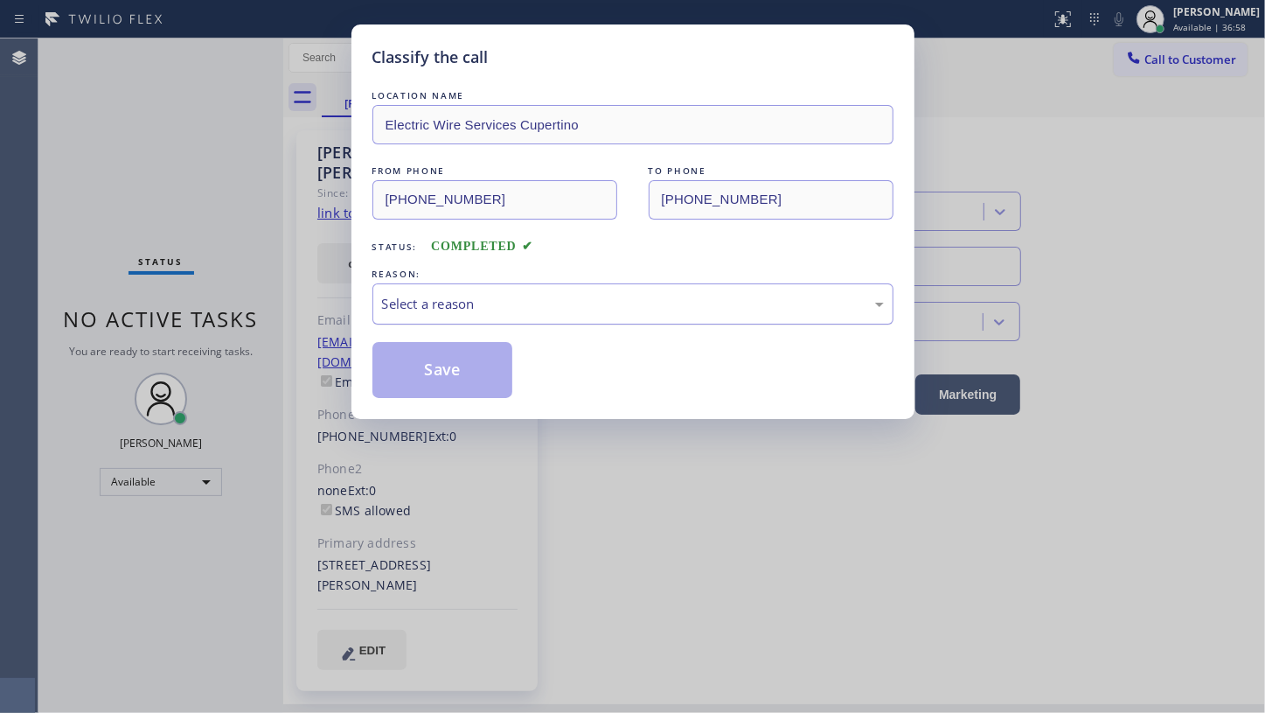
drag, startPoint x: 438, startPoint y: 304, endPoint x: 435, endPoint y: 315, distance: 10.8
click at [438, 304] on div "Select a reason" at bounding box center [633, 304] width 502 height 20
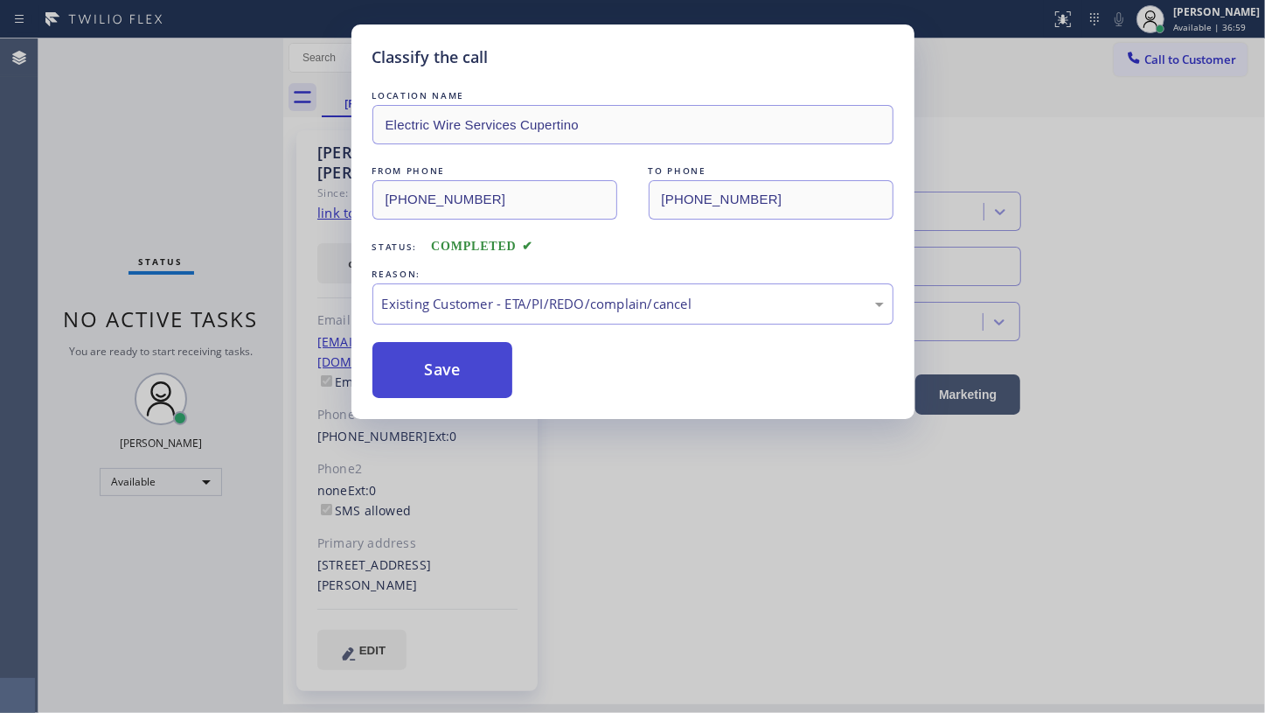
click at [427, 373] on button "Save" at bounding box center [443, 370] width 141 height 56
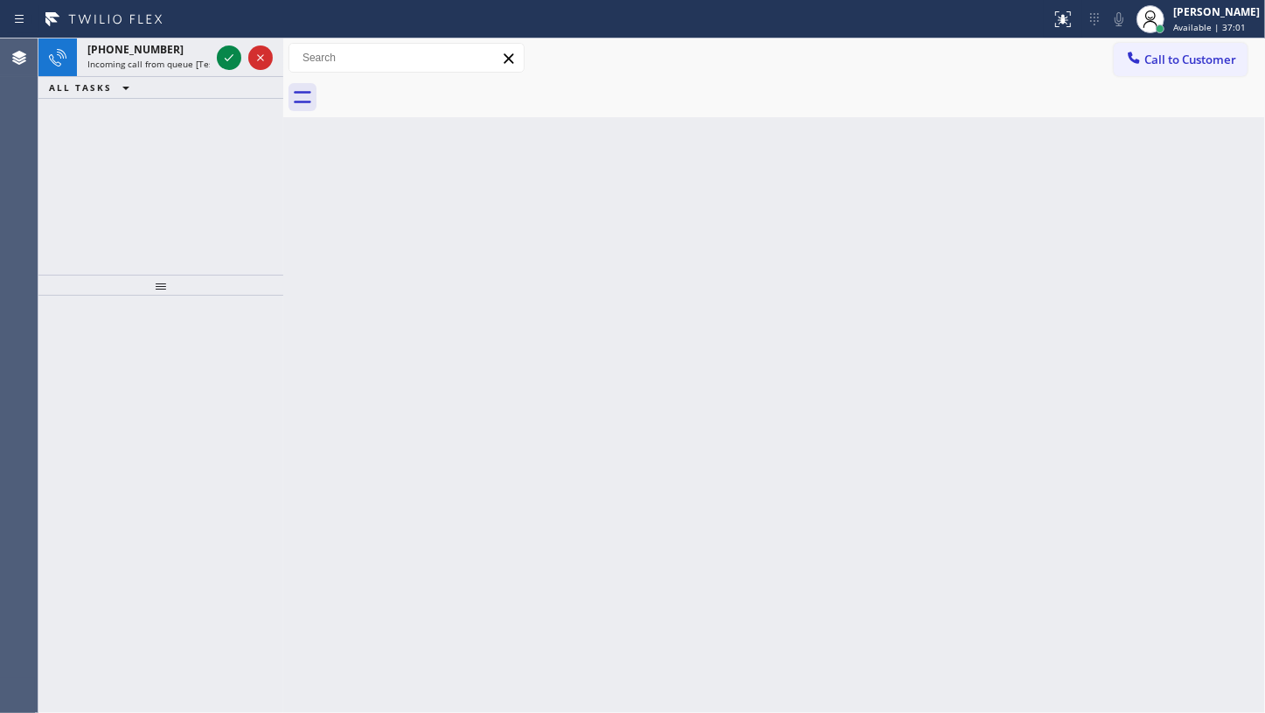
drag, startPoint x: 104, startPoint y: 149, endPoint x: 114, endPoint y: 136, distance: 16.3
click at [104, 149] on div "+18082096528 Incoming call from queue [Test] All ALL TASKS ALL TASKS ACTIVE TAS…" at bounding box center [160, 156] width 245 height 236
click at [219, 53] on icon at bounding box center [229, 57] width 21 height 21
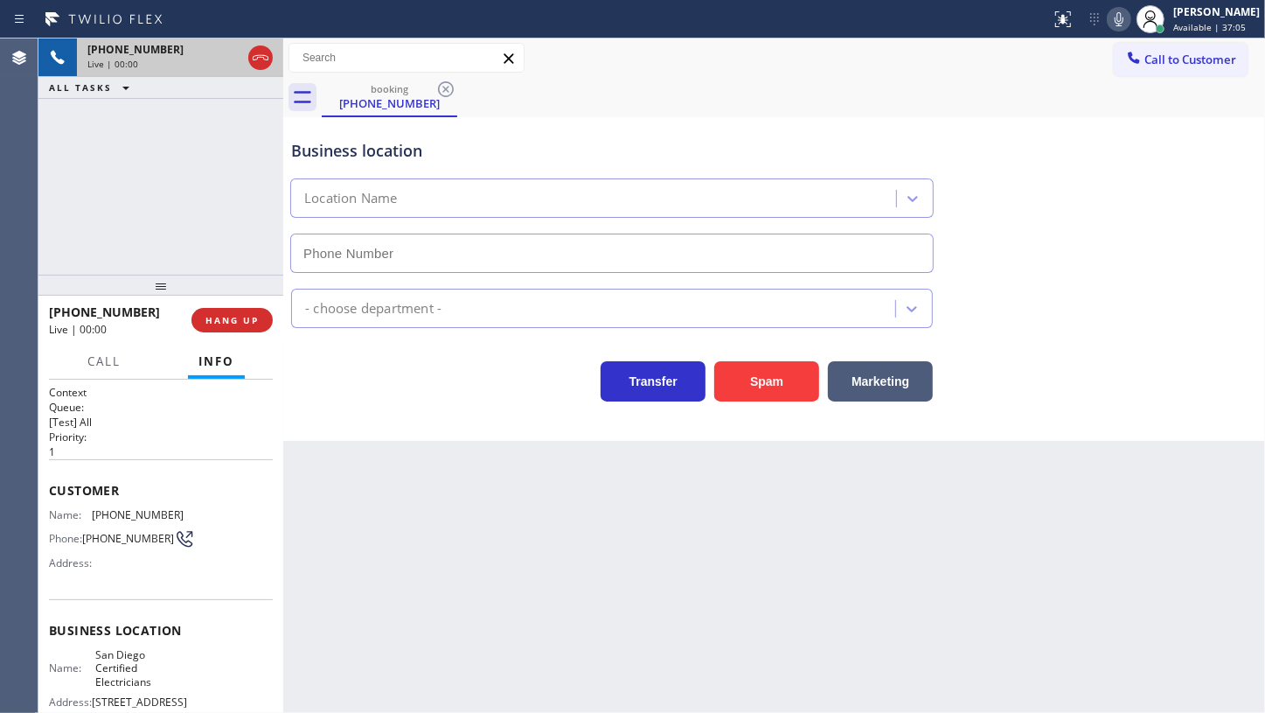
type input "[PHONE_NUMBER]"
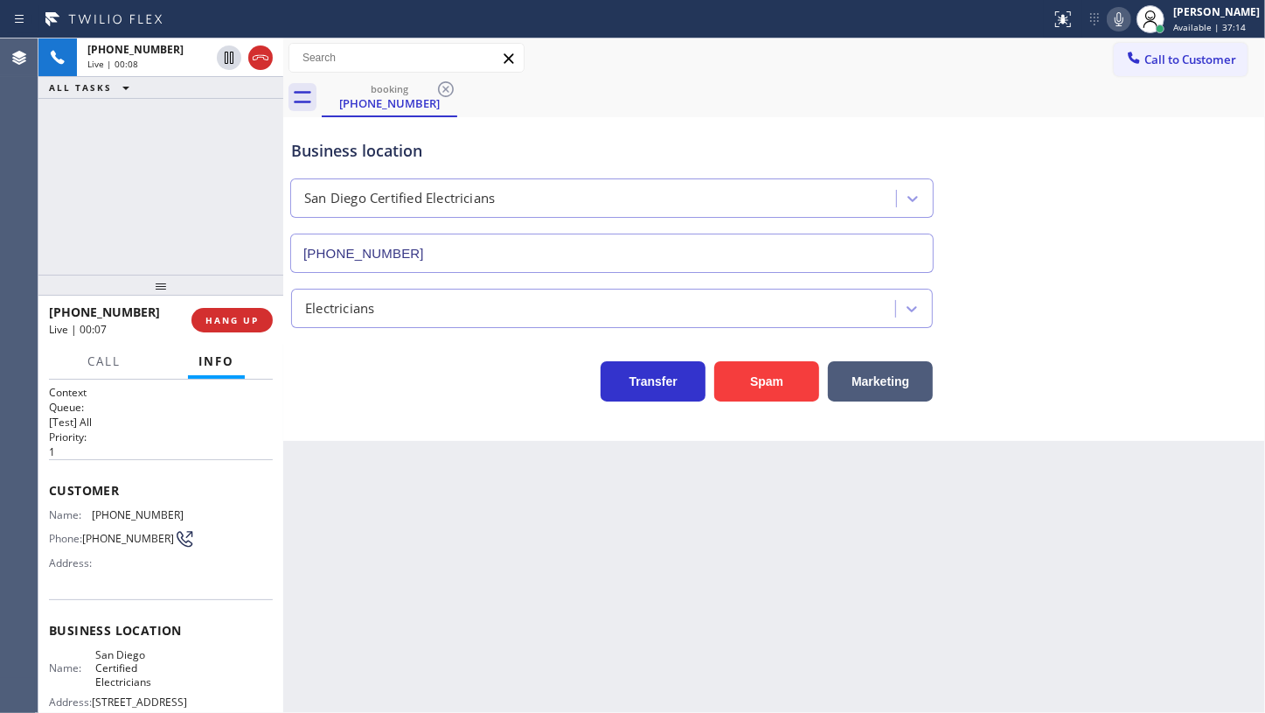
click at [865, 110] on div "booking (808) 209-6528" at bounding box center [794, 97] width 944 height 39
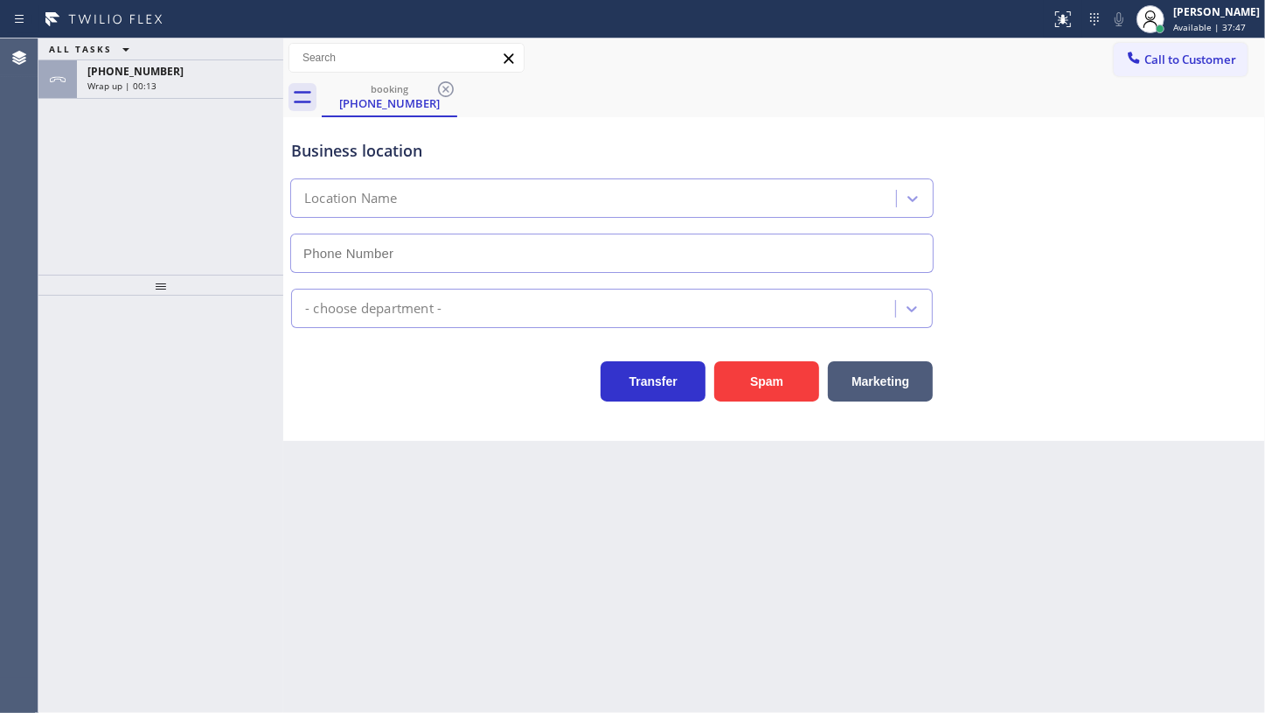
type input "[PHONE_NUMBER]"
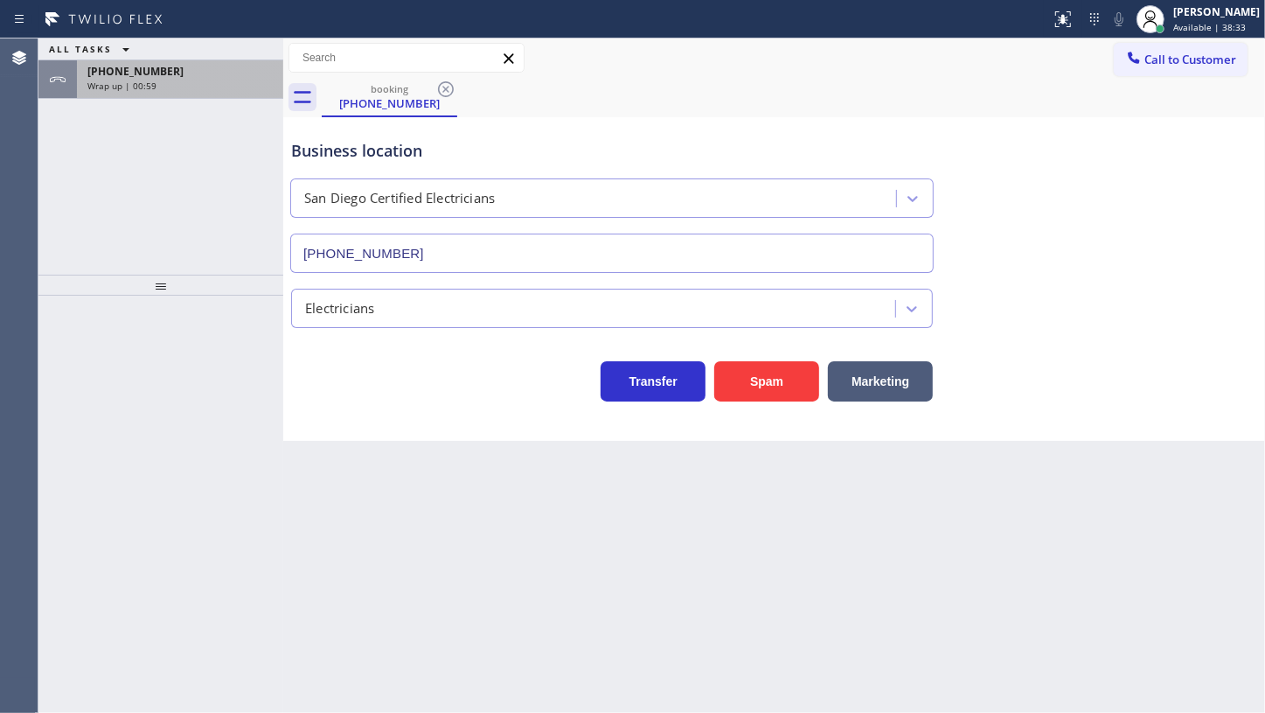
click at [125, 85] on span "Wrap up | 00:59" at bounding box center [121, 86] width 69 height 12
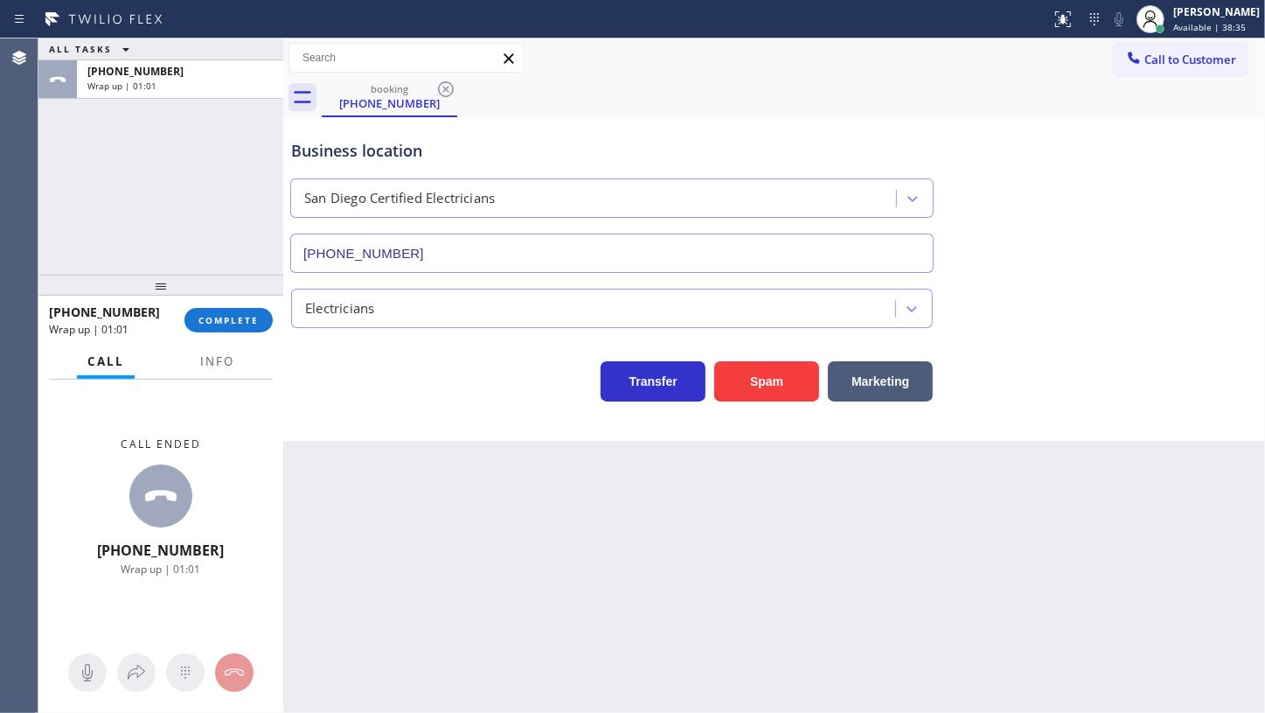
click at [219, 375] on div at bounding box center [217, 376] width 55 height 3
click at [222, 362] on span "Info" at bounding box center [217, 361] width 34 height 16
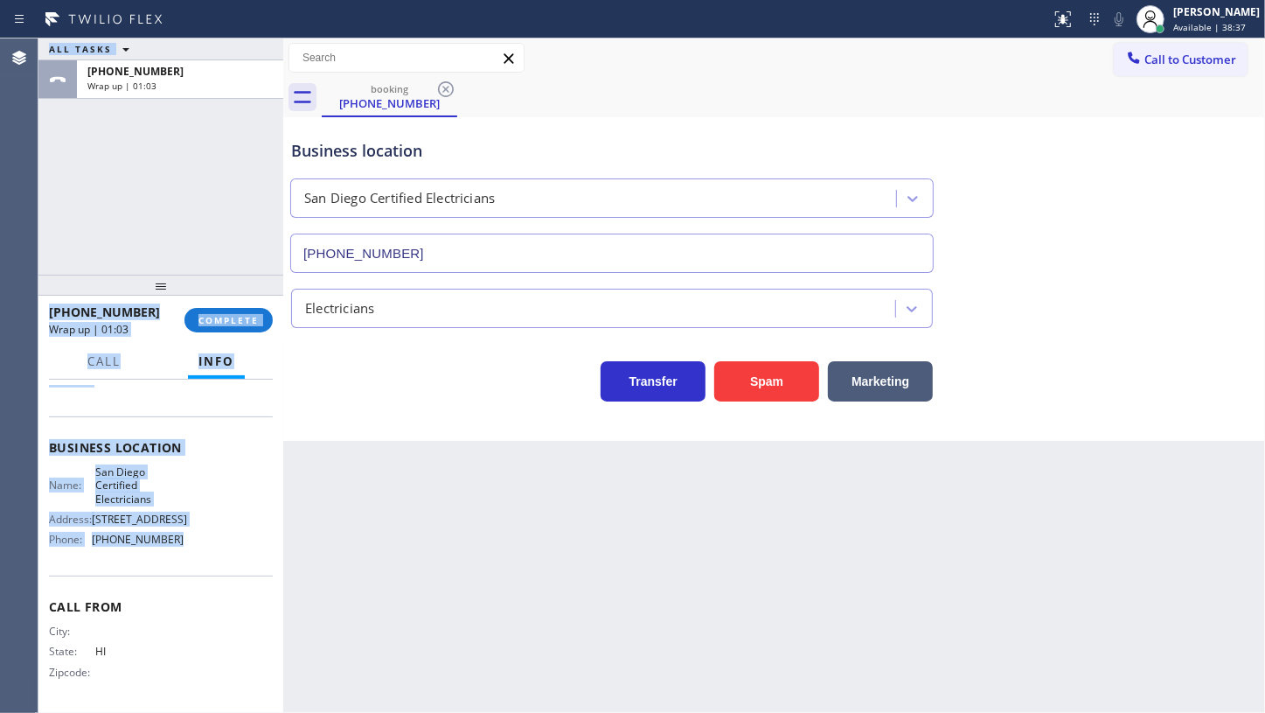
drag, startPoint x: 38, startPoint y: 469, endPoint x: 182, endPoint y: 574, distance: 178.4
click at [182, 574] on div "Agent Desktop ALL TASKS ALL TASKS ACTIVE TASKS TASKS IN WRAP UP [PHONE_NUMBER] …" at bounding box center [632, 375] width 1265 height 674
drag, startPoint x: 210, startPoint y: 571, endPoint x: 209, endPoint y: 558, distance: 13.1
click at [211, 570] on div "Business location Name: [GEOGRAPHIC_DATA] Certified Electricians Address: [STRE…" at bounding box center [161, 495] width 224 height 159
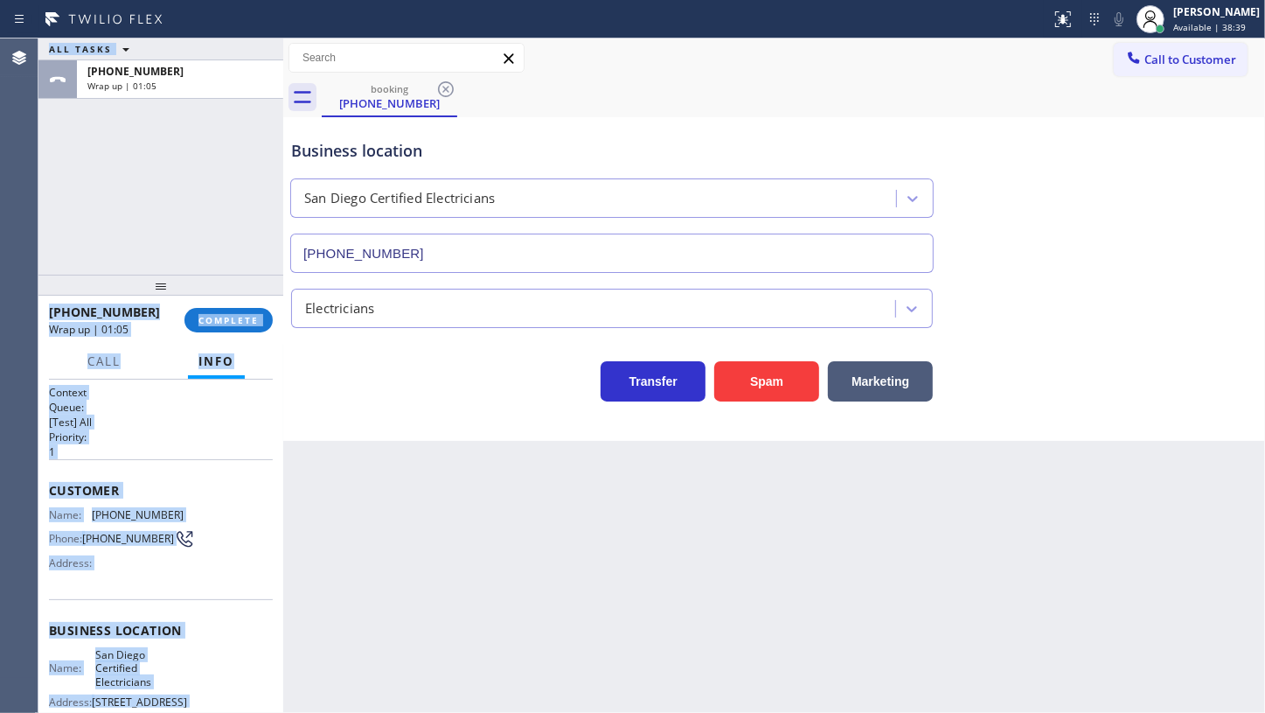
click at [237, 453] on p "1" at bounding box center [161, 451] width 224 height 15
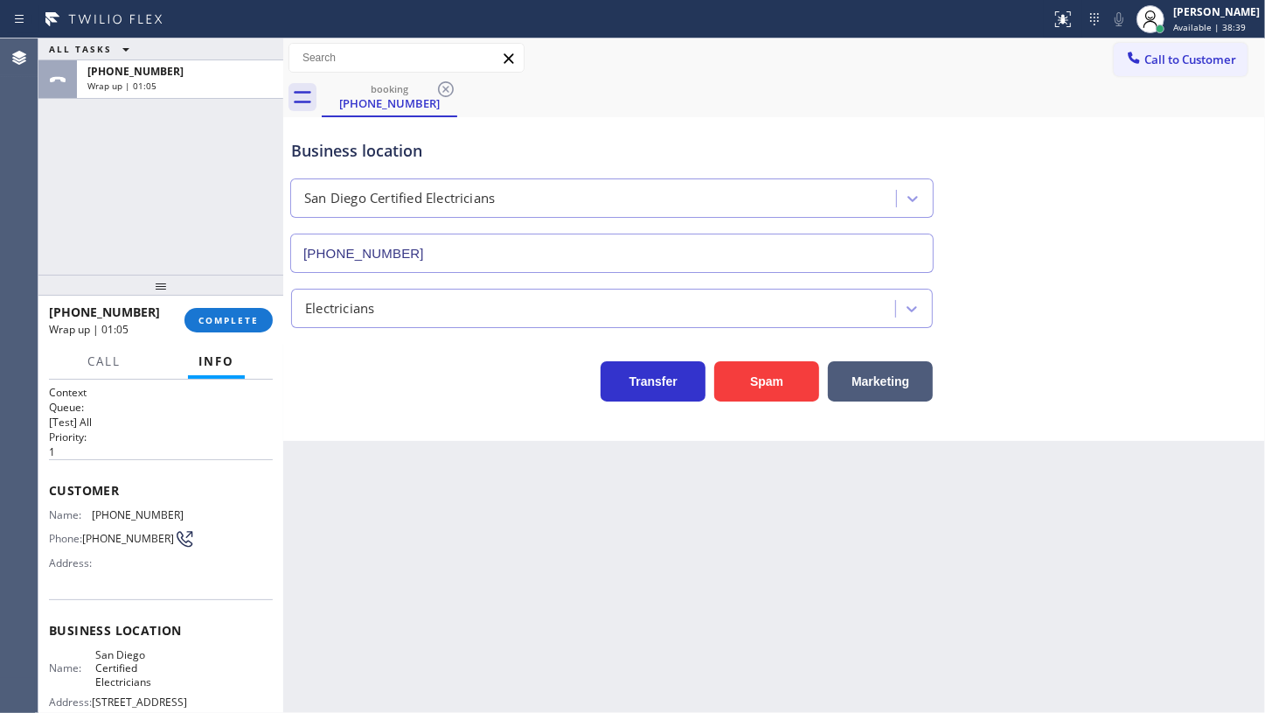
click at [289, 459] on div "Back to Dashboard Change Sender ID Customers Technicians Select a contact Outbo…" at bounding box center [774, 375] width 982 height 674
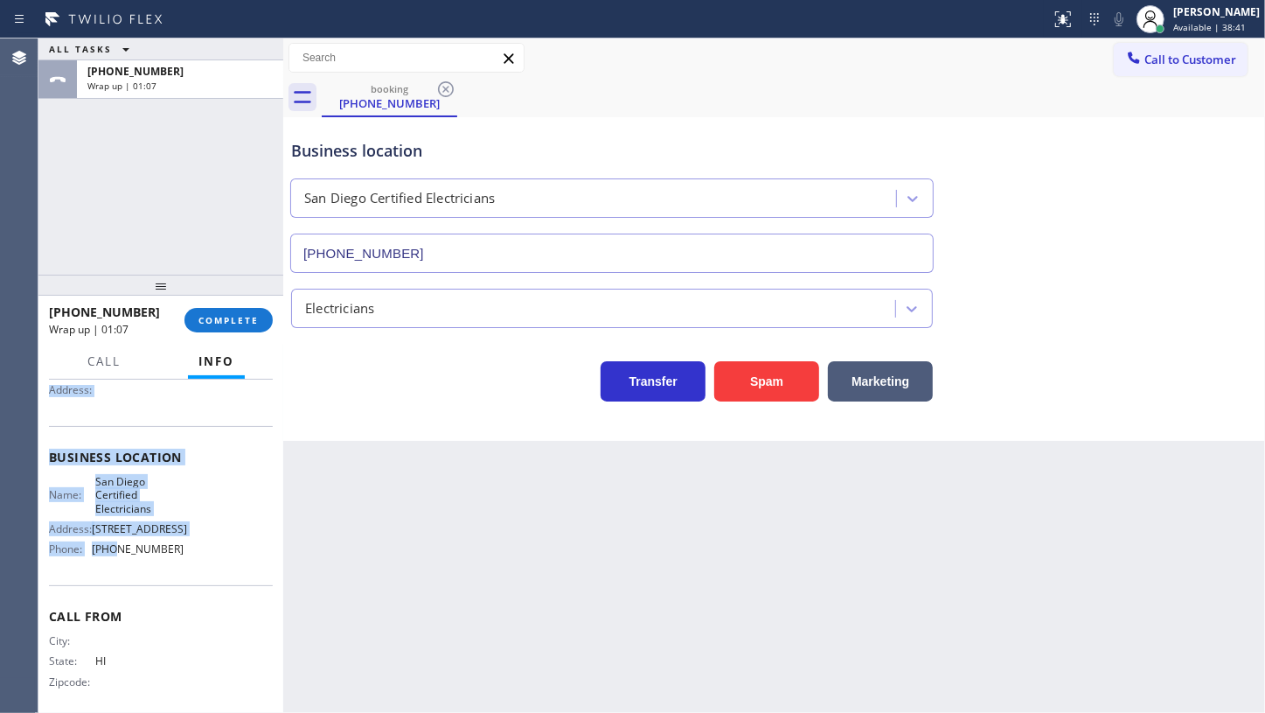
scroll to position [185, 0]
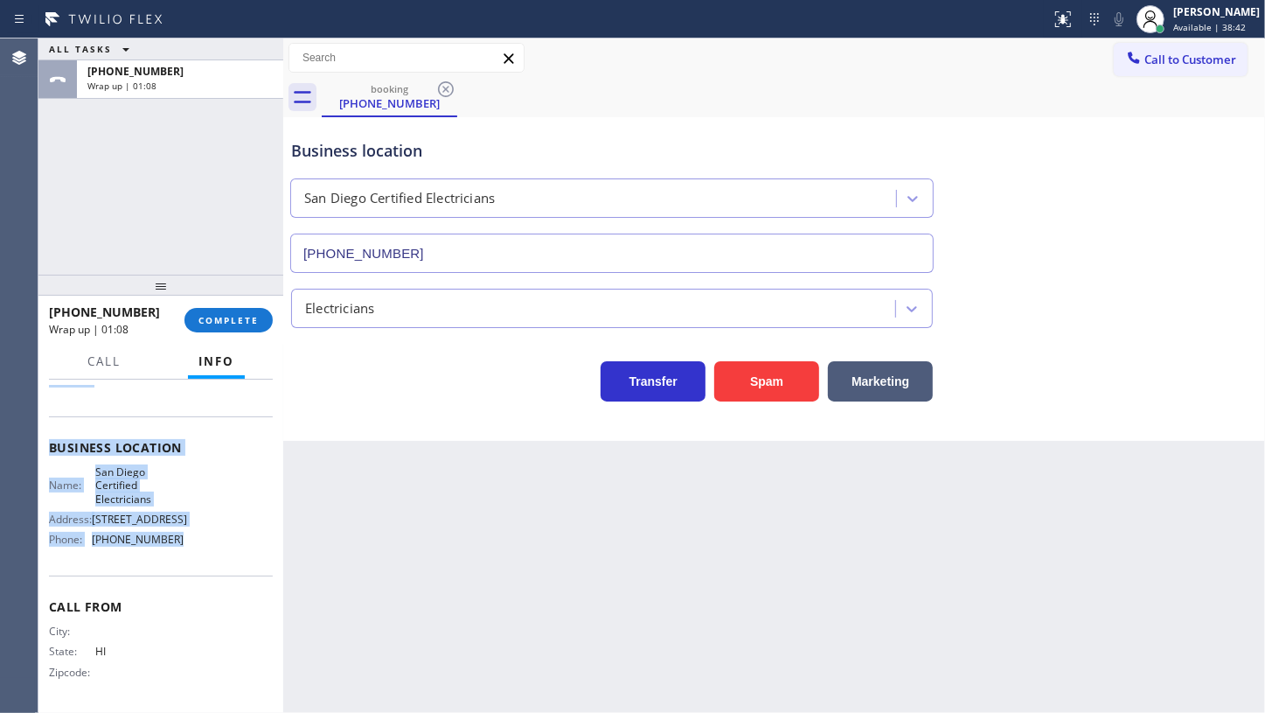
drag, startPoint x: 51, startPoint y: 470, endPoint x: 184, endPoint y: 550, distance: 155.4
click at [184, 550] on div "Context Queue: [Test] All Priority: 1 Customer Name: [PHONE_NUMBER] Phone: [PHO…" at bounding box center [161, 455] width 224 height 506
copy div "Customer Name: [PHONE_NUMBER] Phone: [PHONE_NUMBER] Address: Business location …"
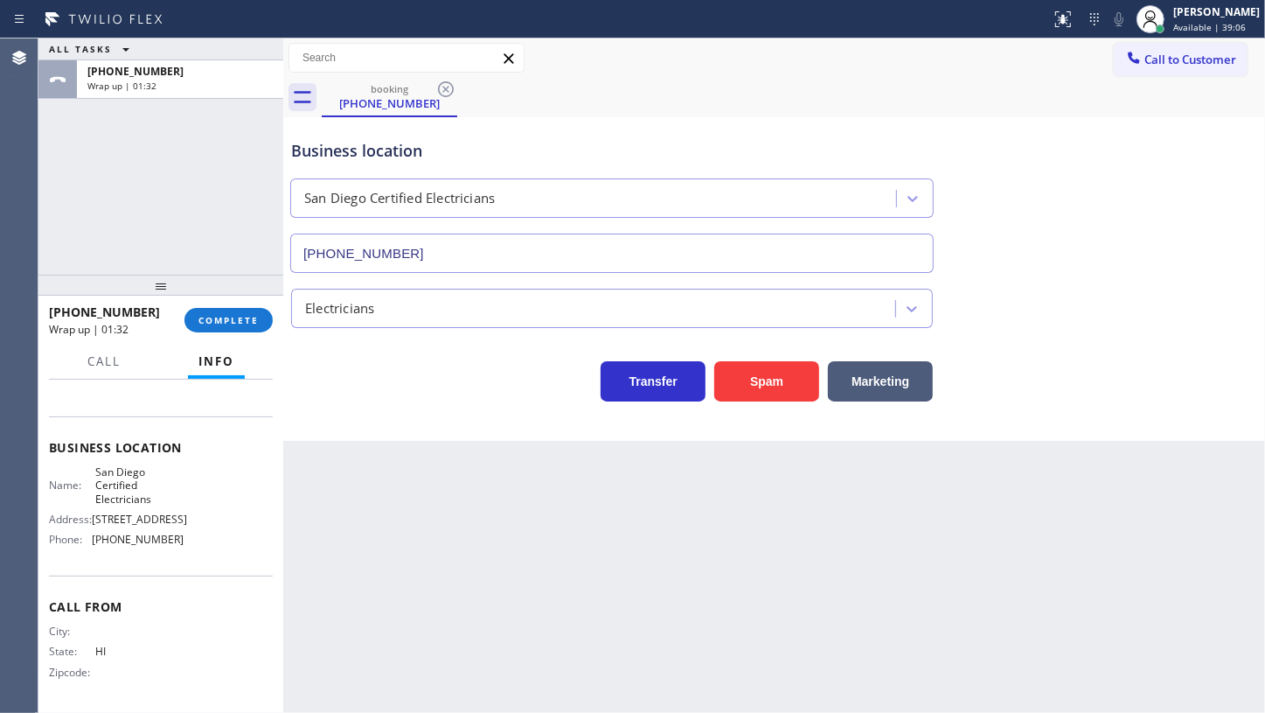
click at [101, 185] on div "ALL TASKS ALL TASKS ACTIVE TASKS TASKS IN WRAP UP [PHONE_NUMBER] Wrap up | 01:32" at bounding box center [160, 156] width 245 height 236
drag, startPoint x: 222, startPoint y: 316, endPoint x: 268, endPoint y: 300, distance: 48.9
click at [223, 316] on span "COMPLETE" at bounding box center [229, 320] width 60 height 12
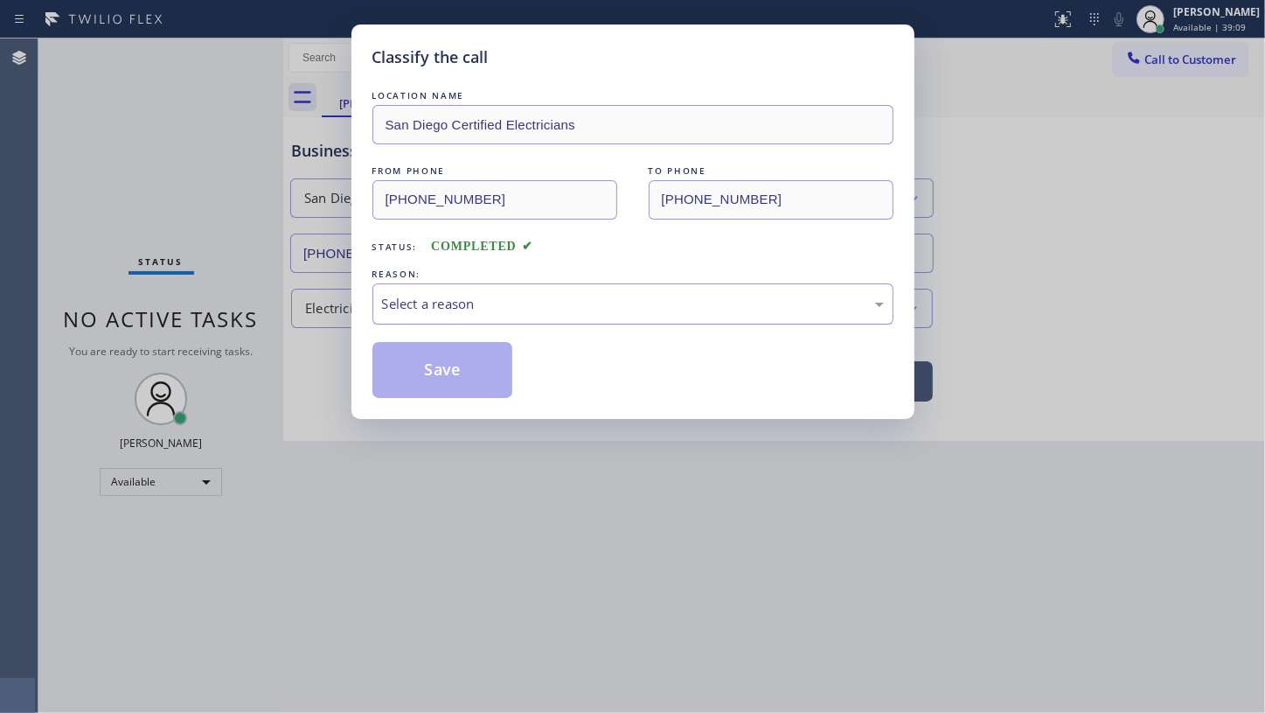
click at [373, 306] on div "Select a reason" at bounding box center [633, 303] width 521 height 41
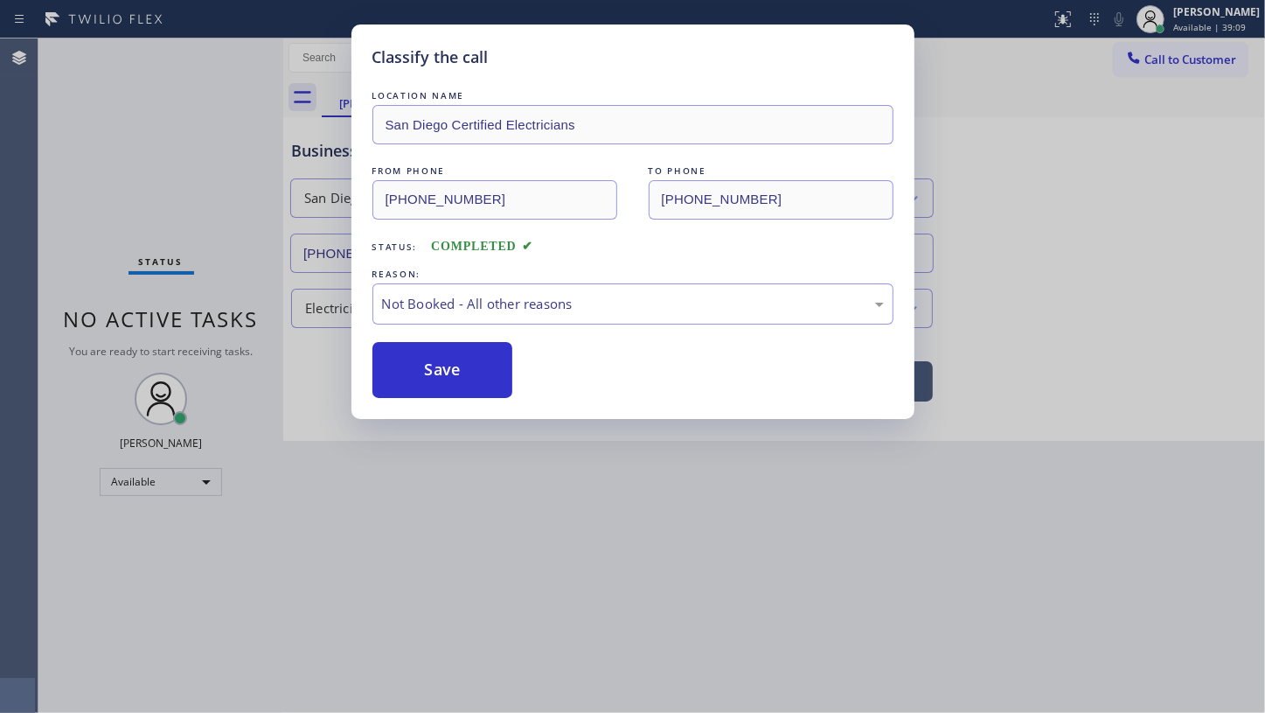
click at [415, 366] on button "Save" at bounding box center [443, 370] width 141 height 56
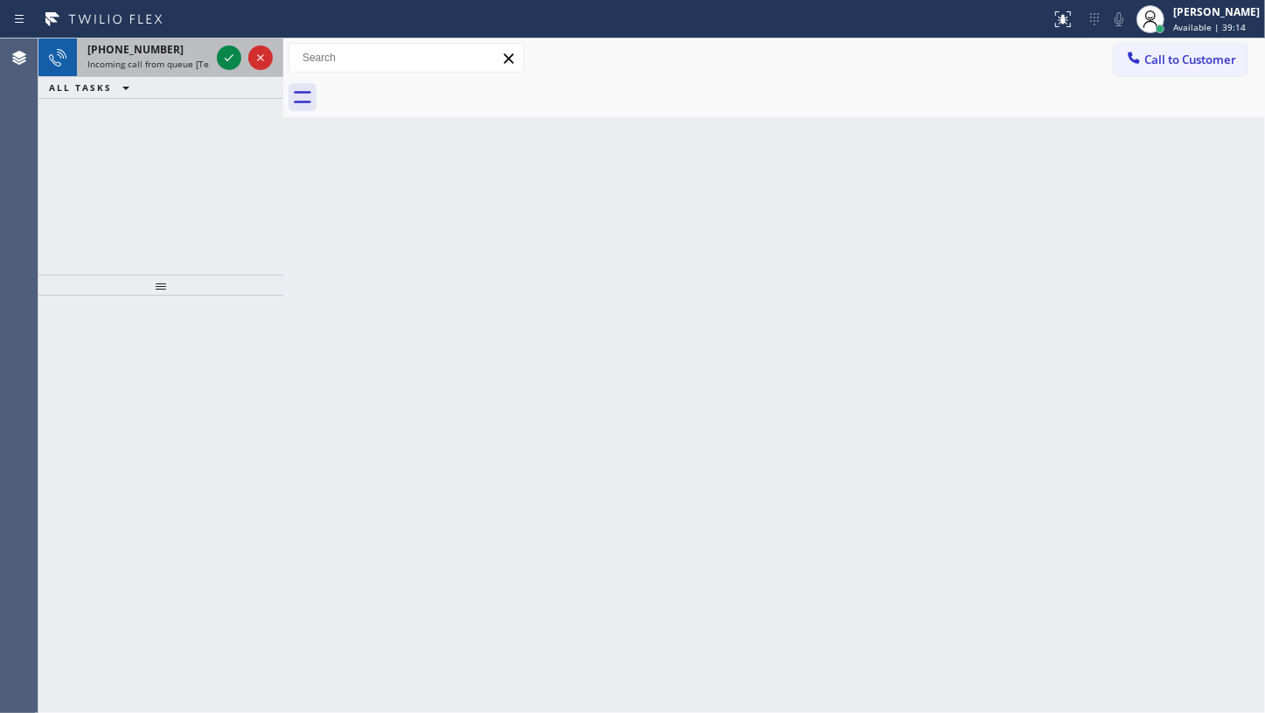
click at [144, 46] on span "[PHONE_NUMBER]" at bounding box center [135, 49] width 96 height 15
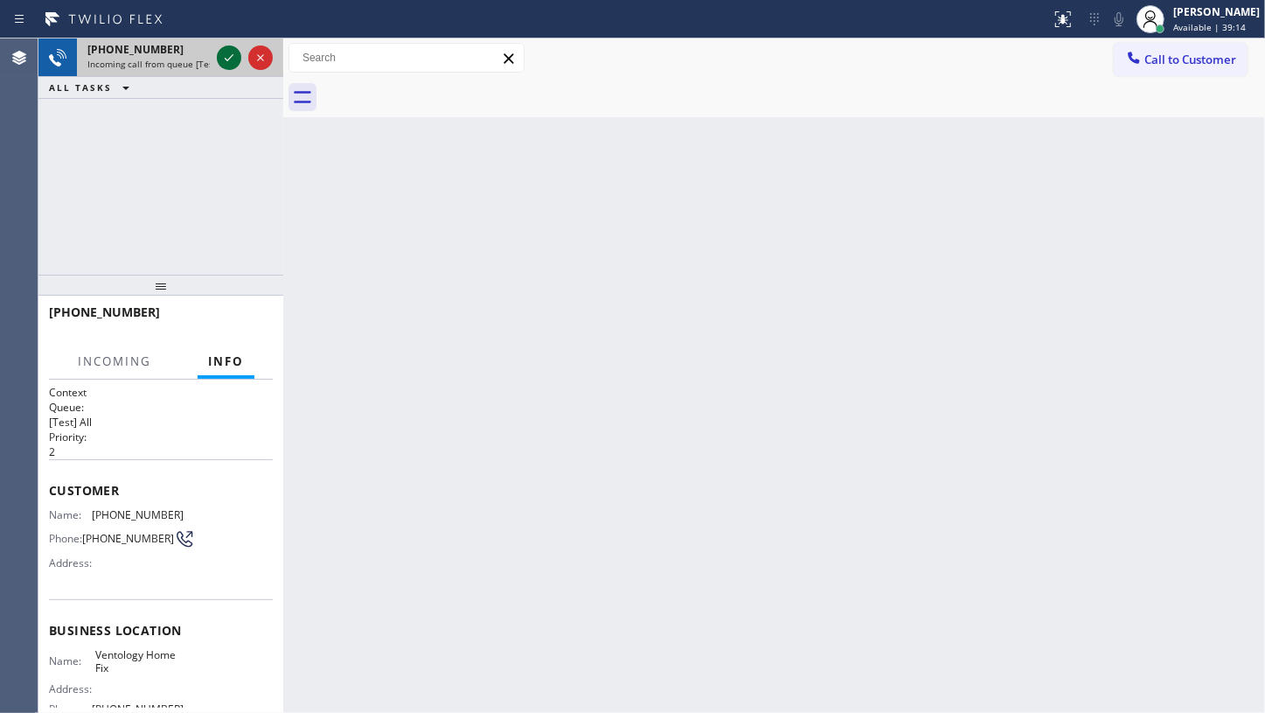
click at [231, 58] on icon at bounding box center [229, 57] width 21 height 21
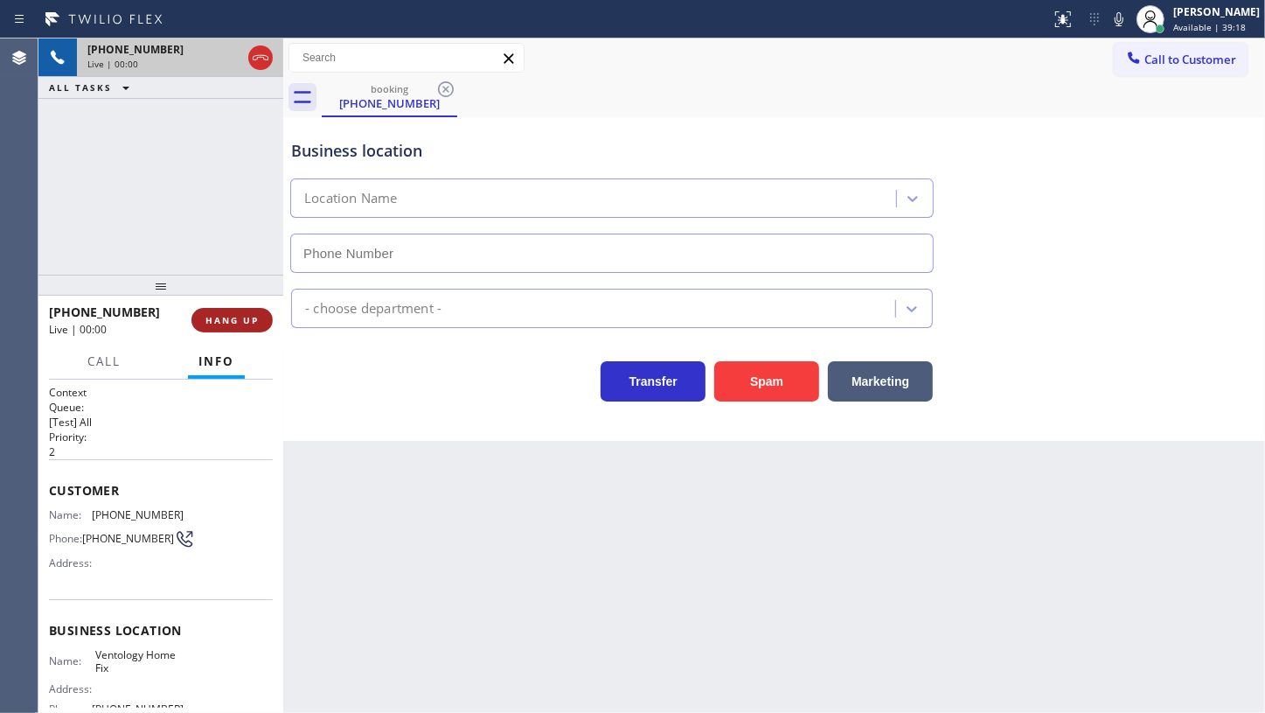
type input "[PHONE_NUMBER]"
click at [224, 320] on span "HANG UP" at bounding box center [232, 320] width 53 height 12
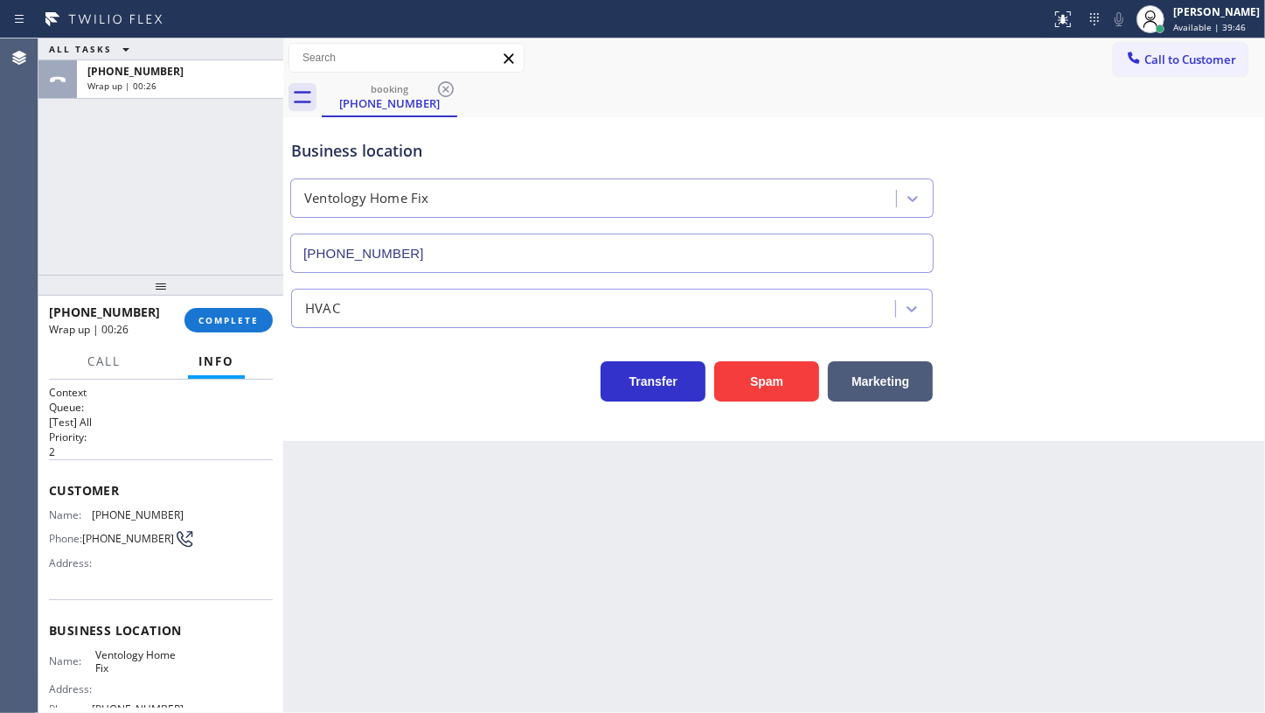
click at [95, 167] on div "ALL TASKS ALL TASKS ACTIVE TASKS TASKS IN WRAP UP [PHONE_NUMBER] Wrap up | 00:26" at bounding box center [160, 156] width 245 height 236
click at [258, 313] on button "COMPLETE" at bounding box center [229, 320] width 88 height 24
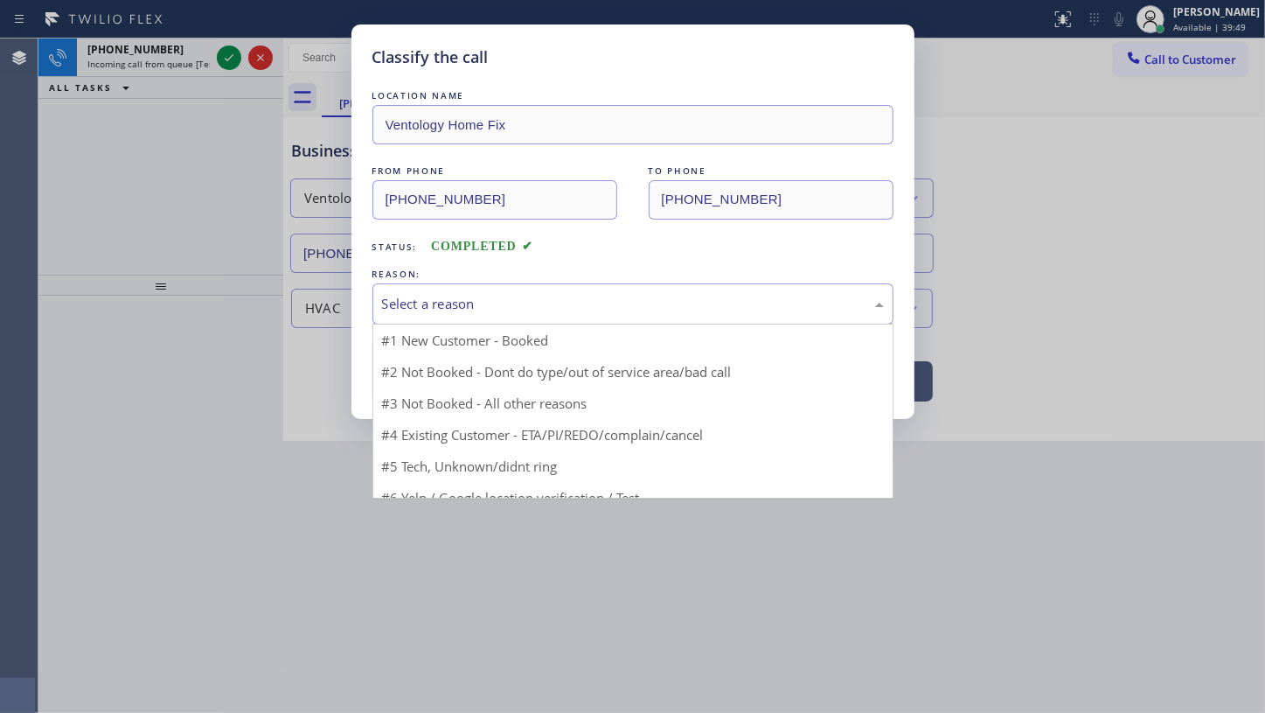
click at [442, 294] on div "Select a reason" at bounding box center [633, 304] width 502 height 20
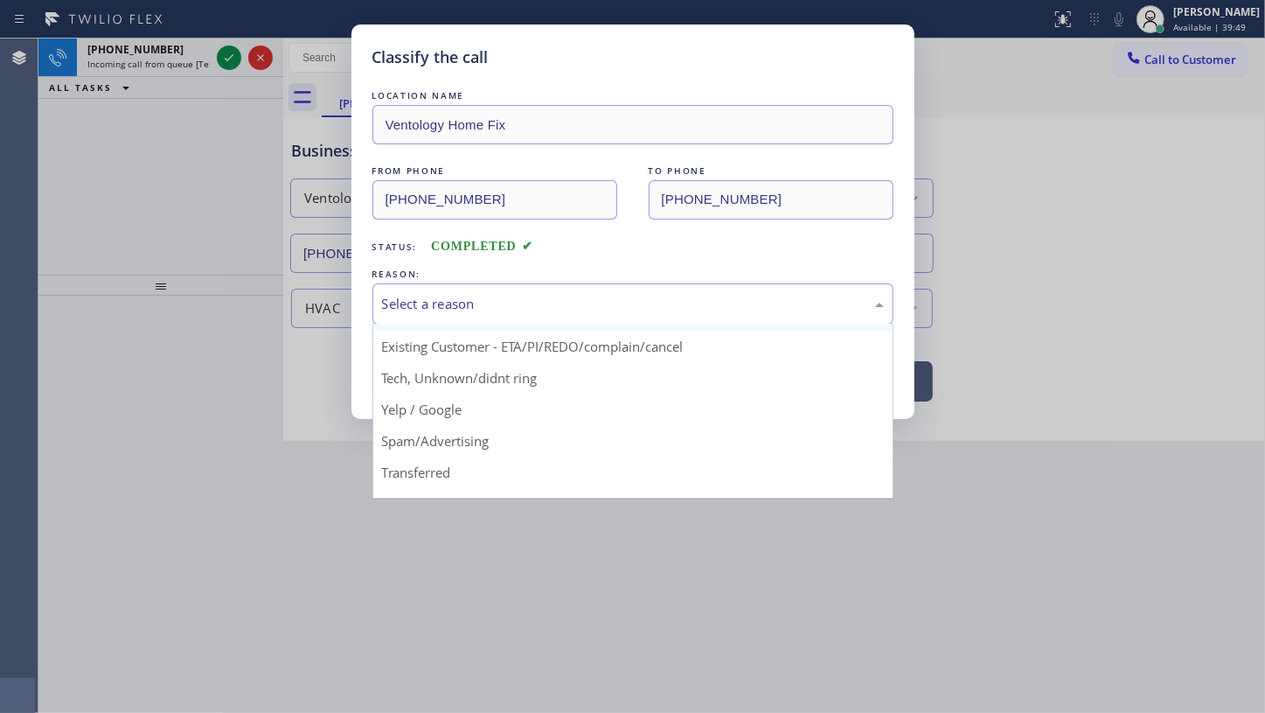
scroll to position [116, 0]
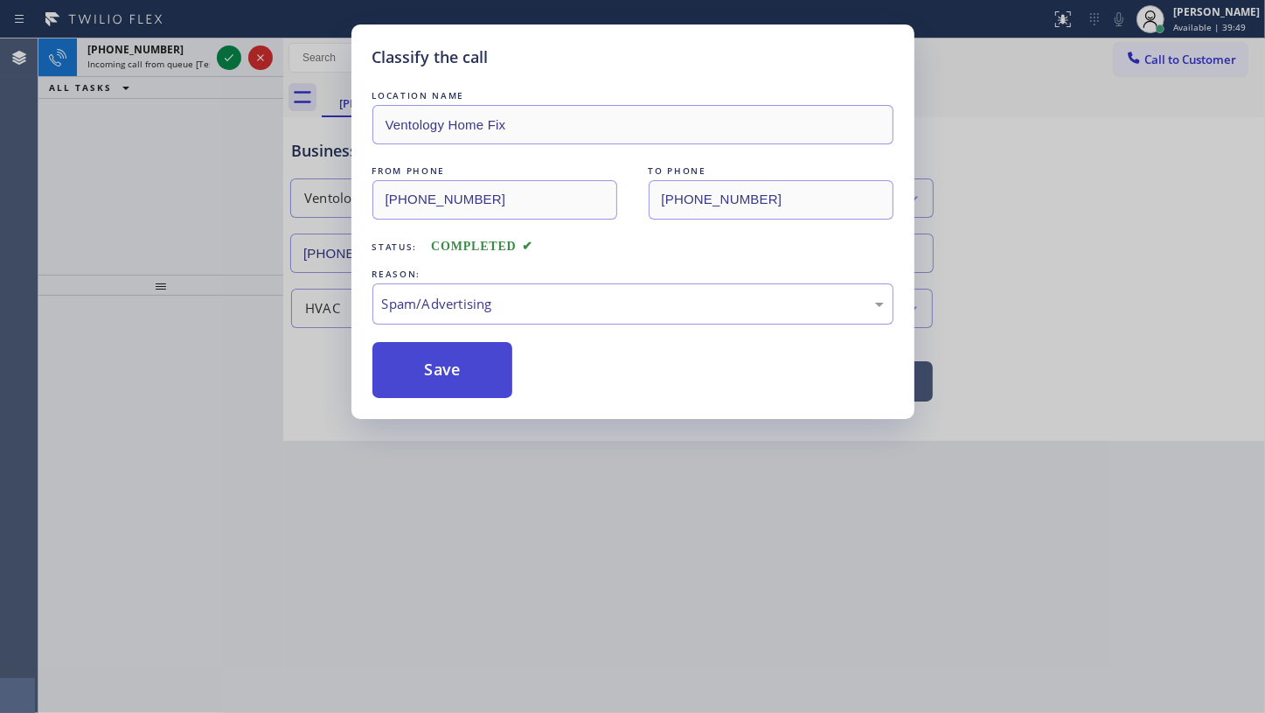
click at [451, 381] on button "Save" at bounding box center [443, 370] width 141 height 56
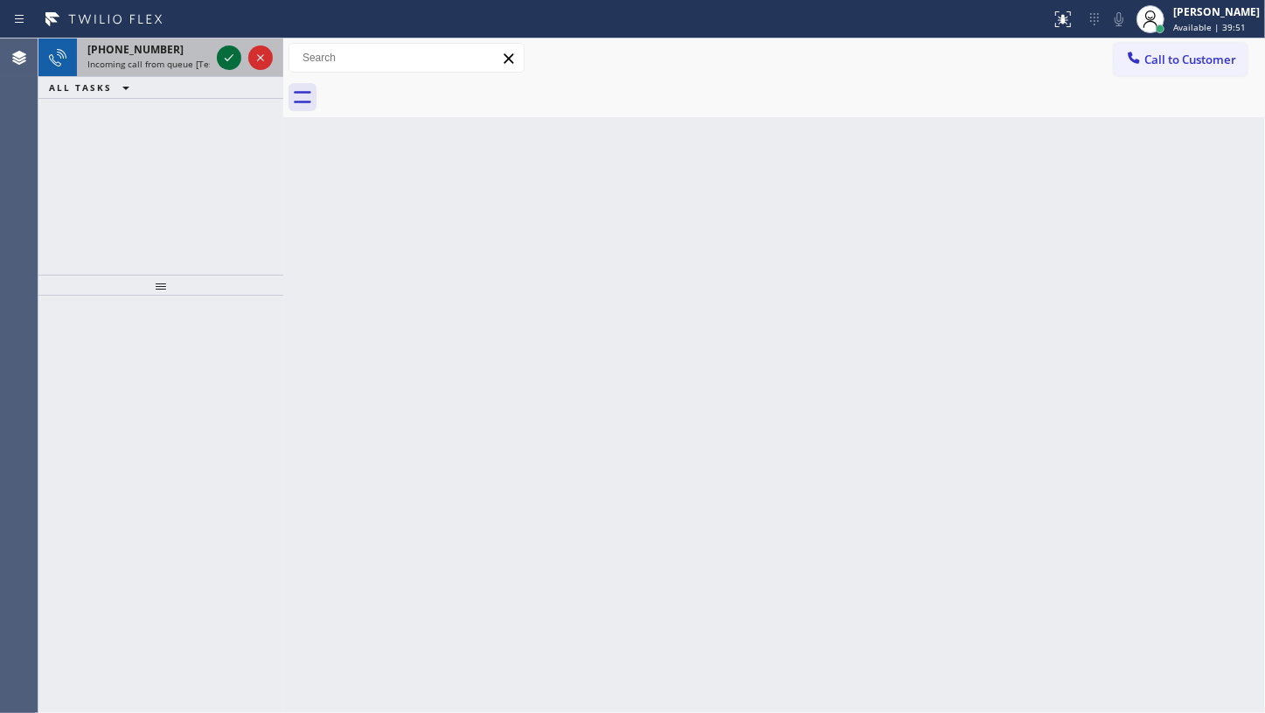
click at [218, 58] on div at bounding box center [229, 57] width 24 height 21
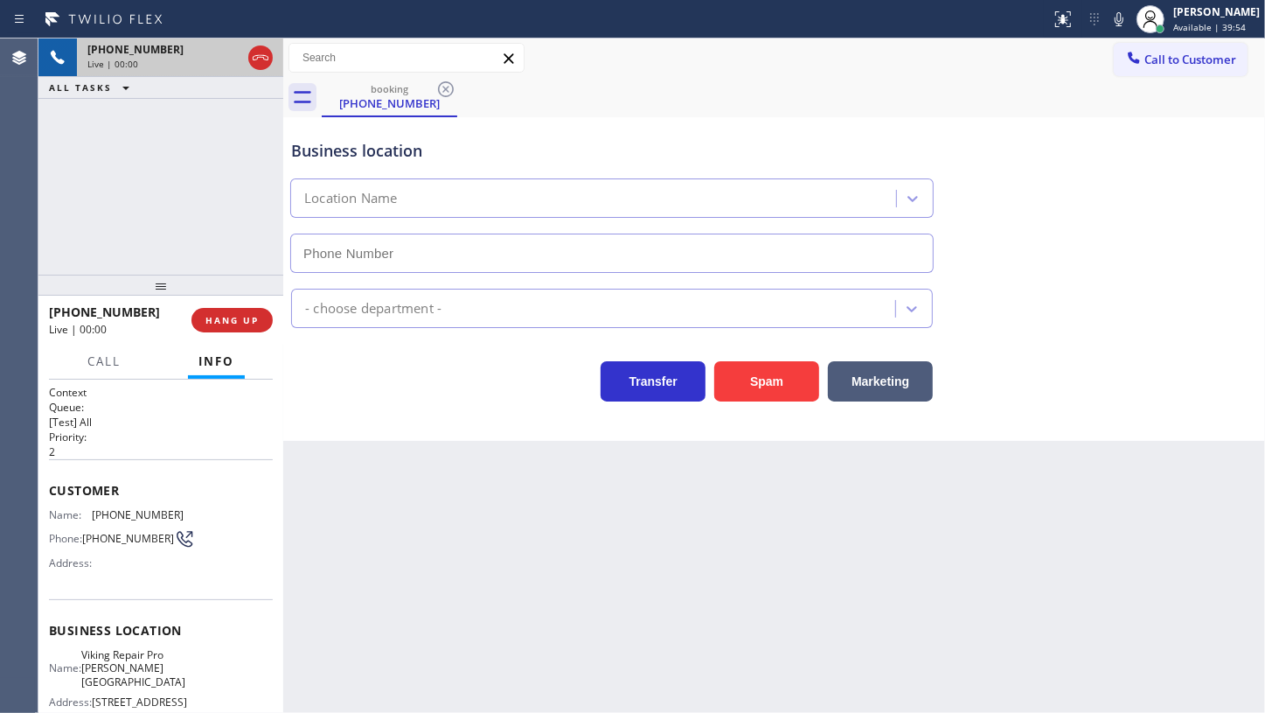
type input "[PHONE_NUMBER]"
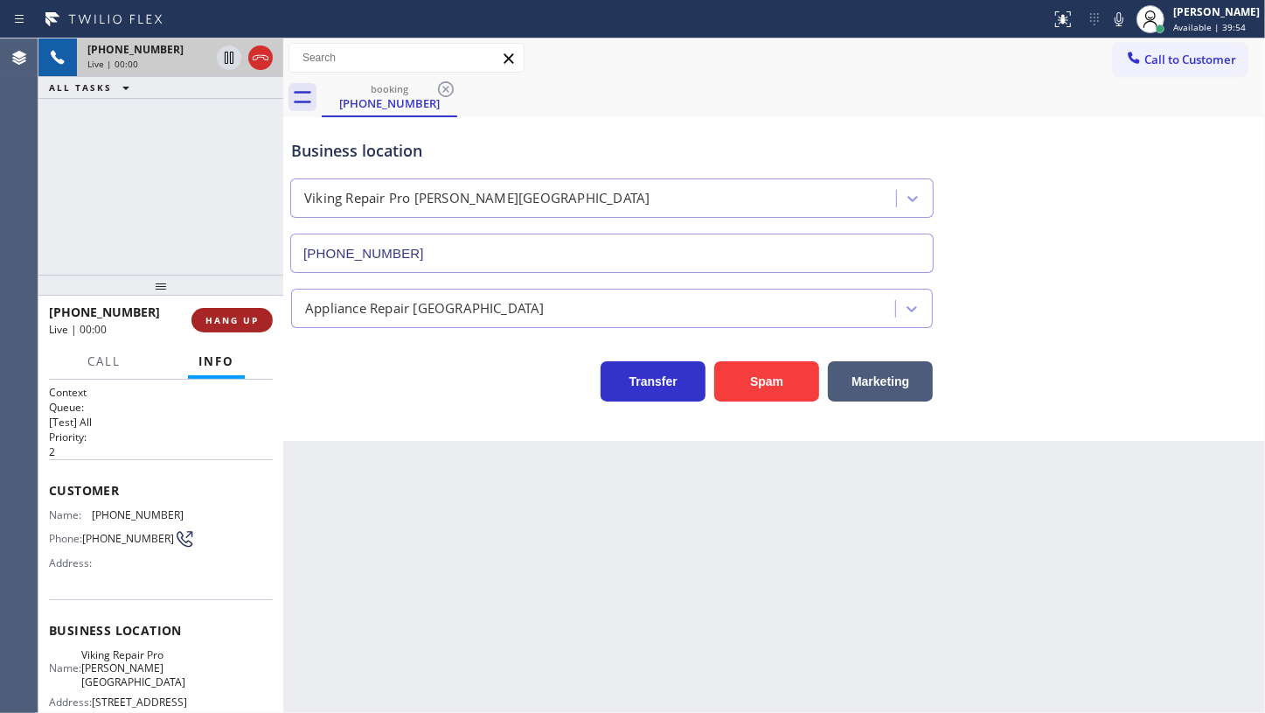
click at [240, 310] on button "HANG UP" at bounding box center [232, 320] width 81 height 24
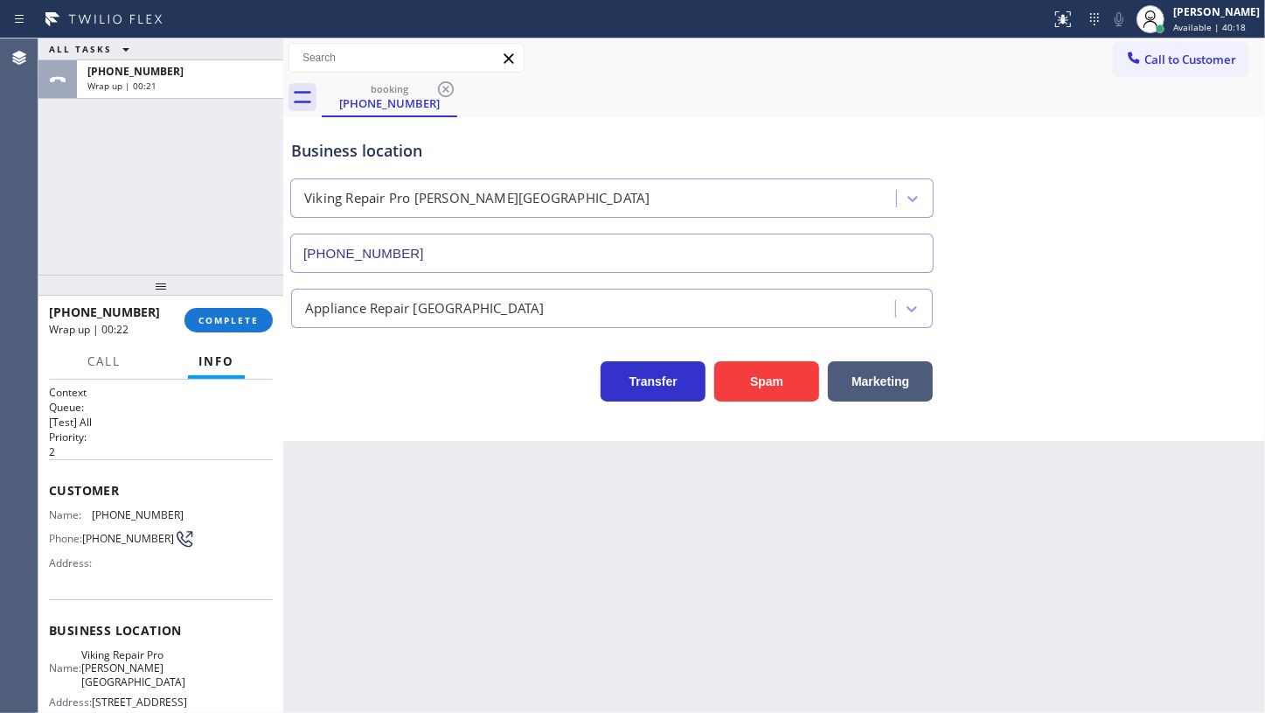
click at [120, 154] on div "ALL TASKS ALL TASKS ACTIVE TASKS TASKS IN WRAP UP [PHONE_NUMBER] Wrap up | 00:21" at bounding box center [160, 156] width 245 height 236
click at [228, 306] on div "[PHONE_NUMBER] Wrap up | 00:22 COMPLETE" at bounding box center [161, 319] width 224 height 45
click at [235, 317] on span "COMPLETE" at bounding box center [229, 320] width 60 height 12
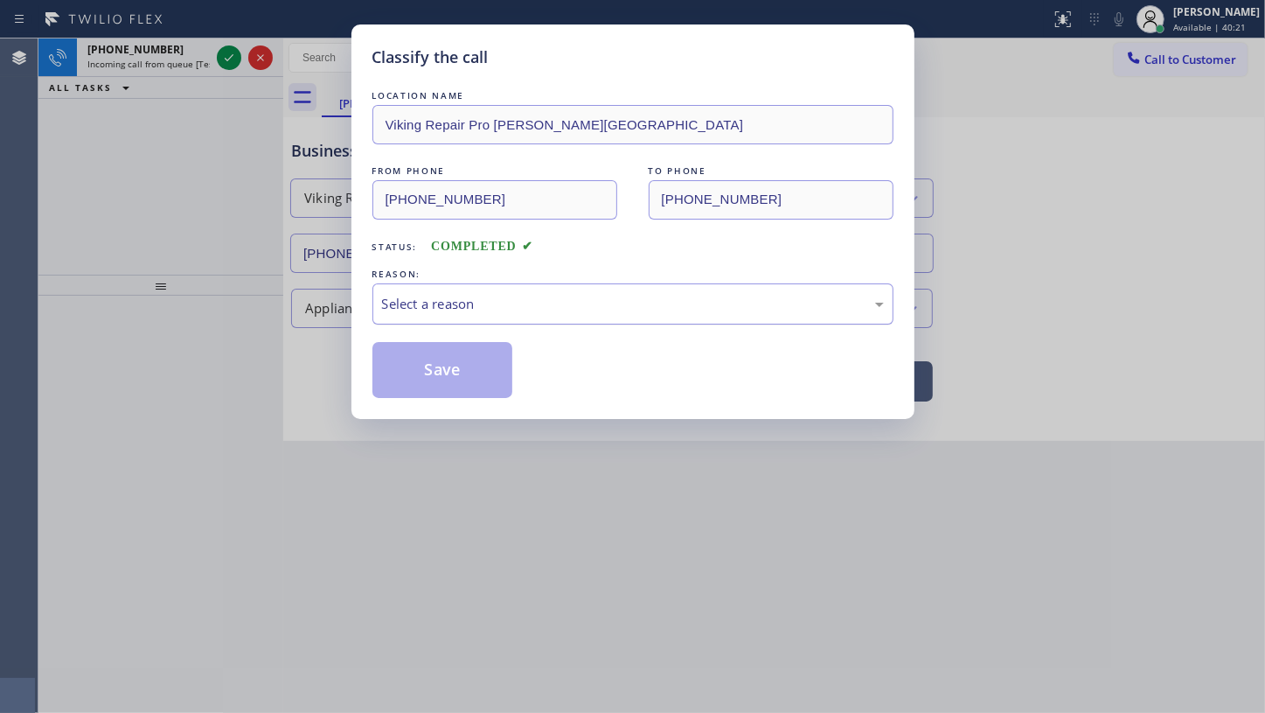
click at [408, 310] on div "Select a reason" at bounding box center [633, 303] width 521 height 41
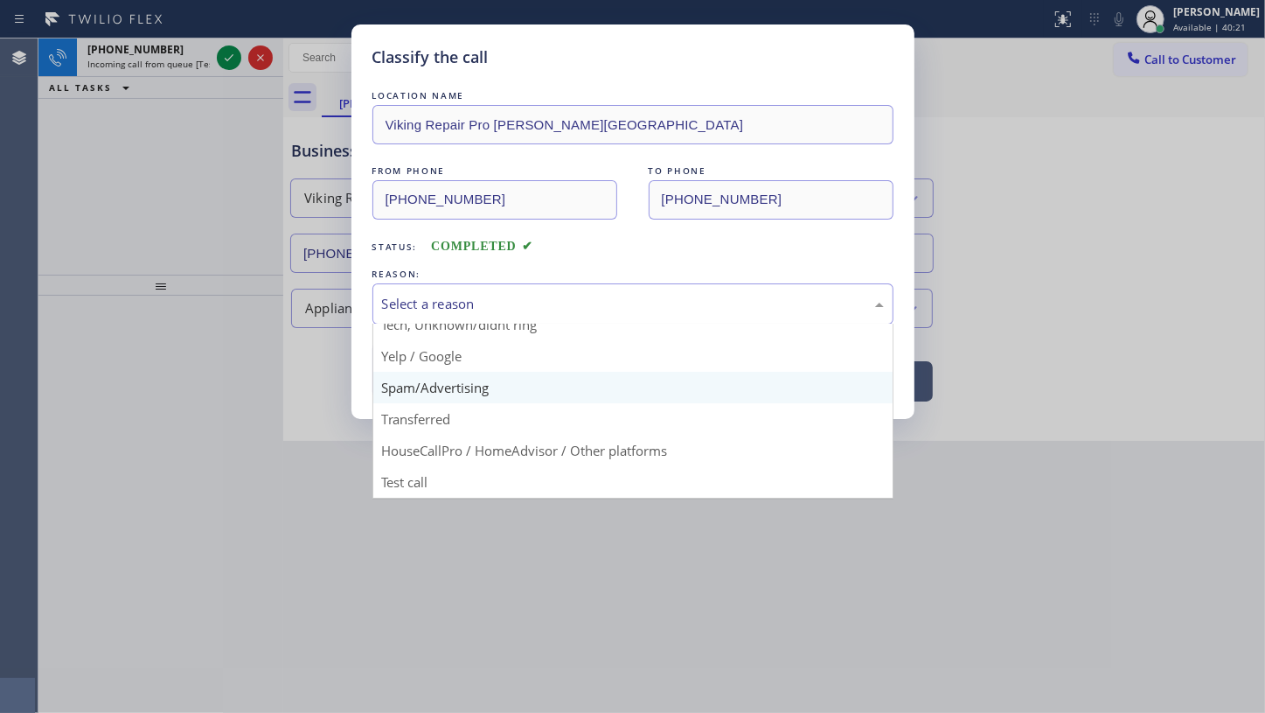
scroll to position [116, 0]
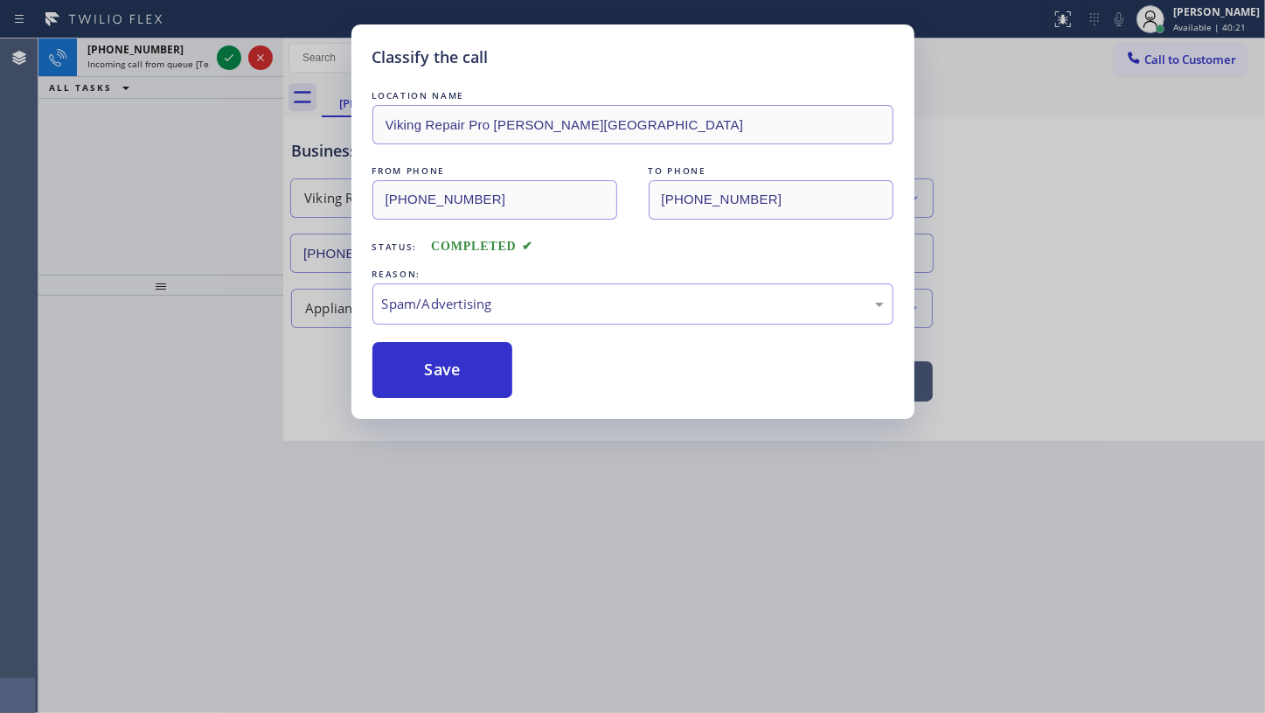
click at [414, 387] on button "Save" at bounding box center [443, 370] width 141 height 56
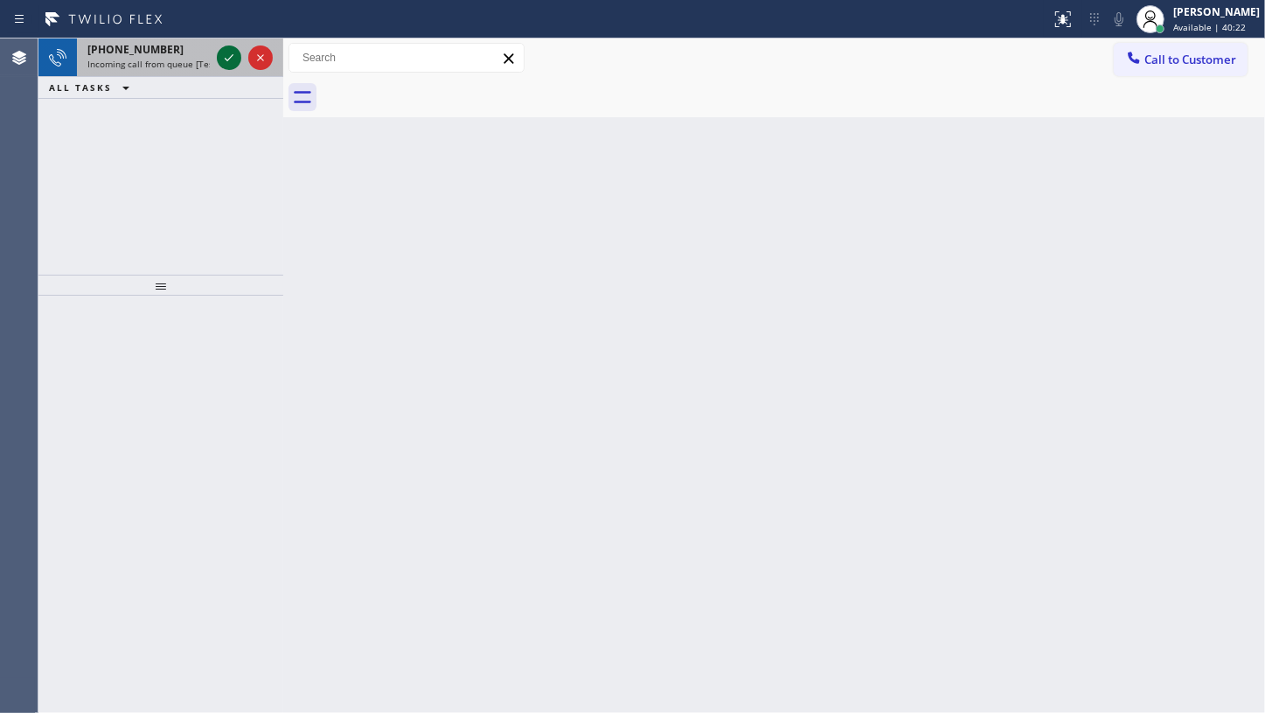
click at [228, 54] on icon at bounding box center [229, 57] width 21 height 21
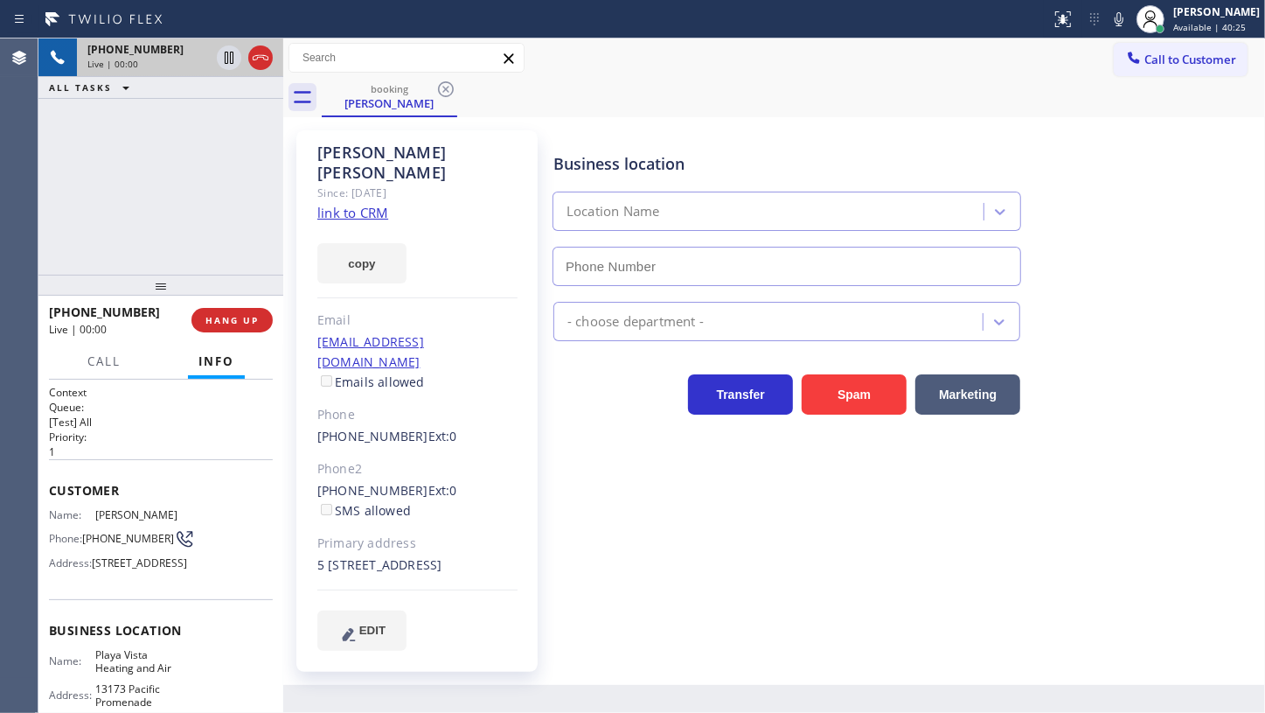
type input "[PHONE_NUMBER]"
click at [359, 204] on link "link to CRM" at bounding box center [352, 212] width 71 height 17
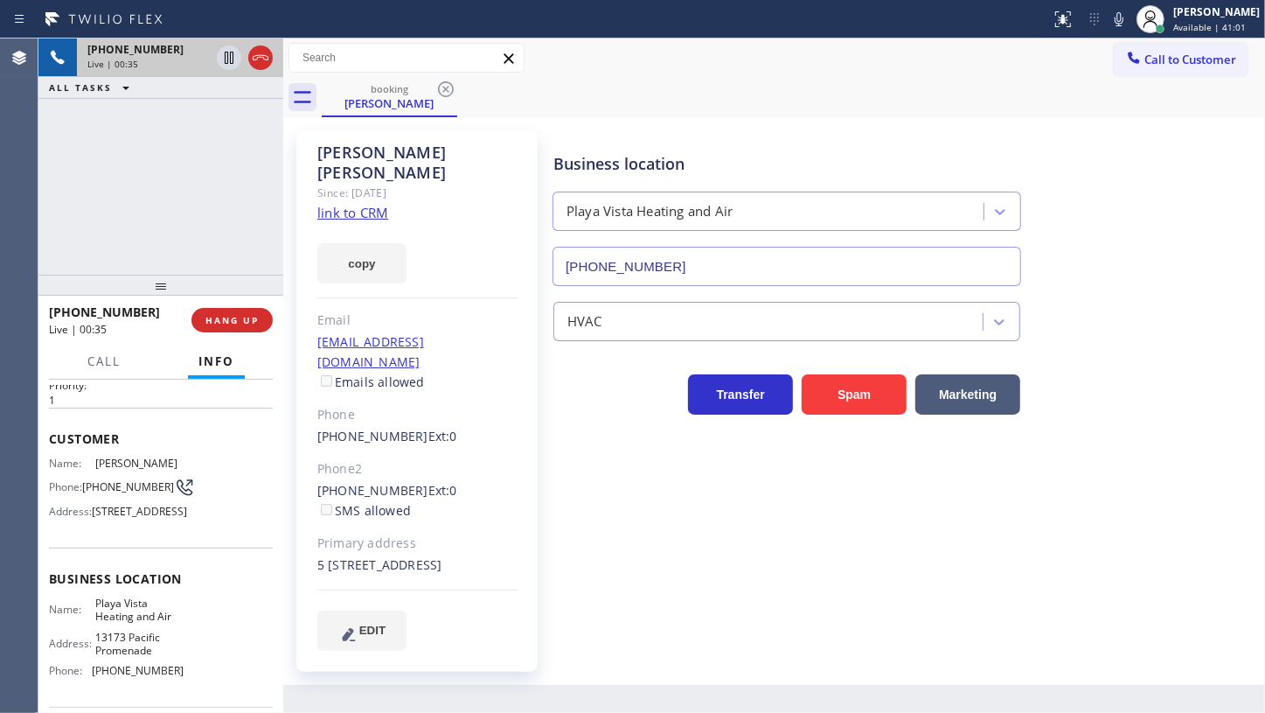
scroll to position [79, 0]
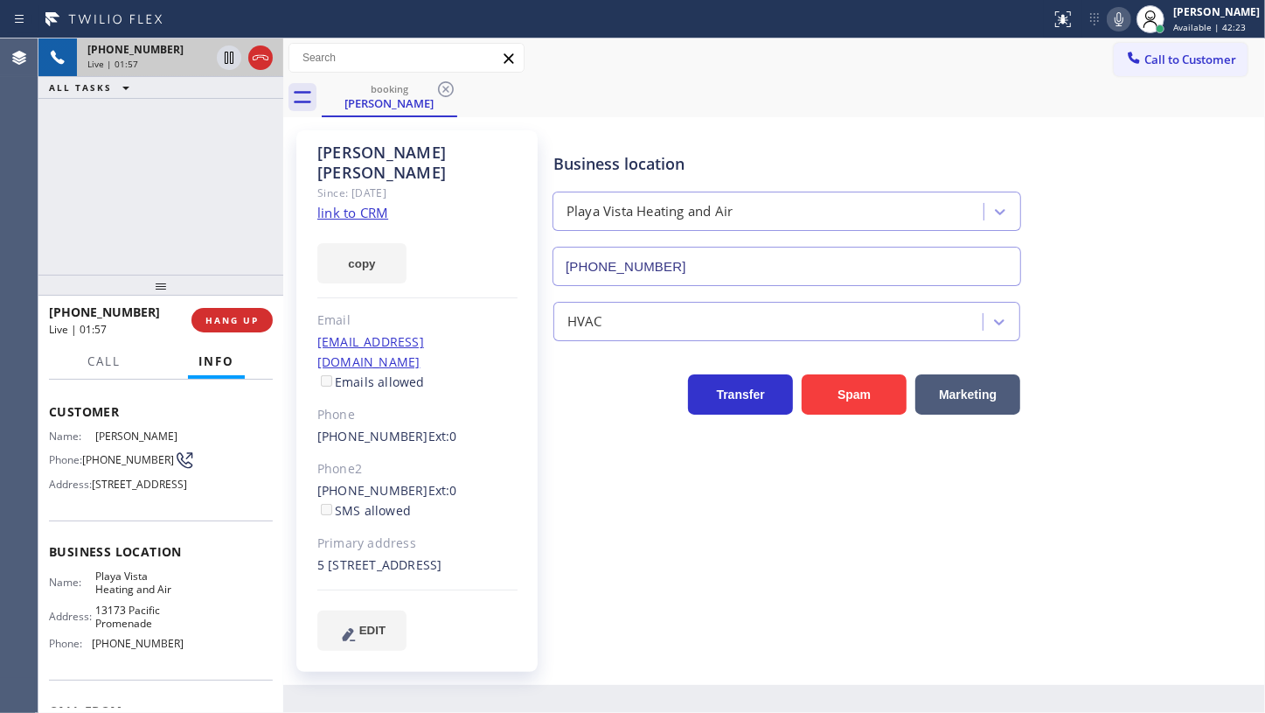
click at [1123, 10] on icon at bounding box center [1119, 19] width 21 height 21
drag, startPoint x: 122, startPoint y: 160, endPoint x: 279, endPoint y: 189, distance: 159.2
click at [126, 159] on div "[PHONE_NUMBER] Live | 02:01 ALL TASKS ALL TASKS ACTIVE TASKS TASKS IN WRAP UP" at bounding box center [160, 156] width 245 height 236
click at [364, 244] on button "copy" at bounding box center [361, 263] width 89 height 40
click at [1118, 25] on icon at bounding box center [1119, 19] width 21 height 21
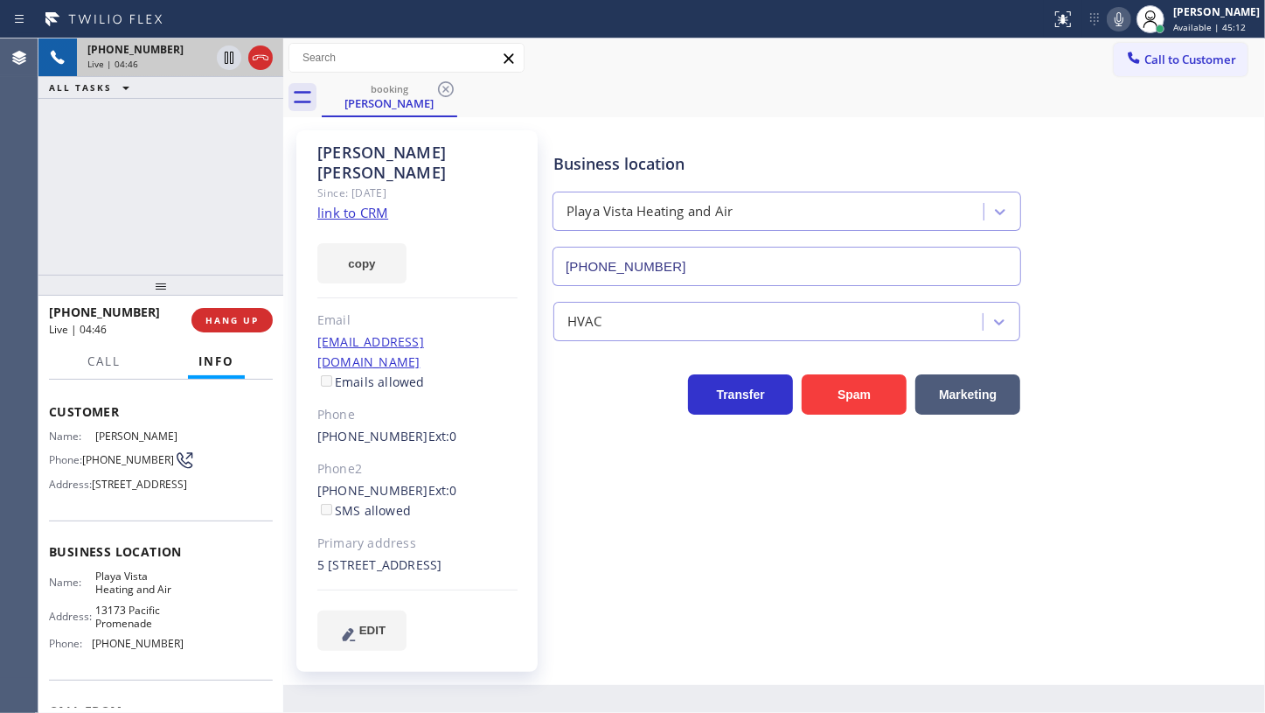
click at [227, 236] on div "[PHONE_NUMBER] Live | 04:46 ALL TASKS ALL TASKS ACTIVE TASKS TASKS IN WRAP UP" at bounding box center [160, 156] width 245 height 236
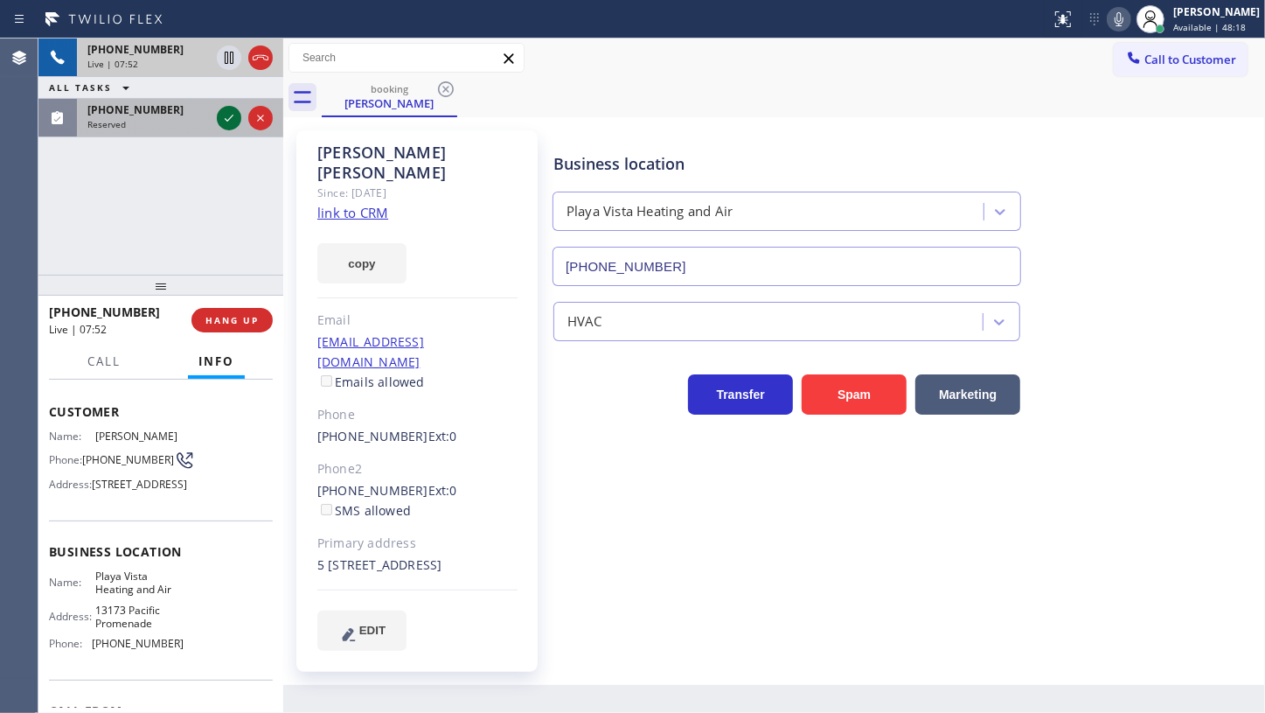
click at [220, 115] on icon at bounding box center [229, 118] width 21 height 21
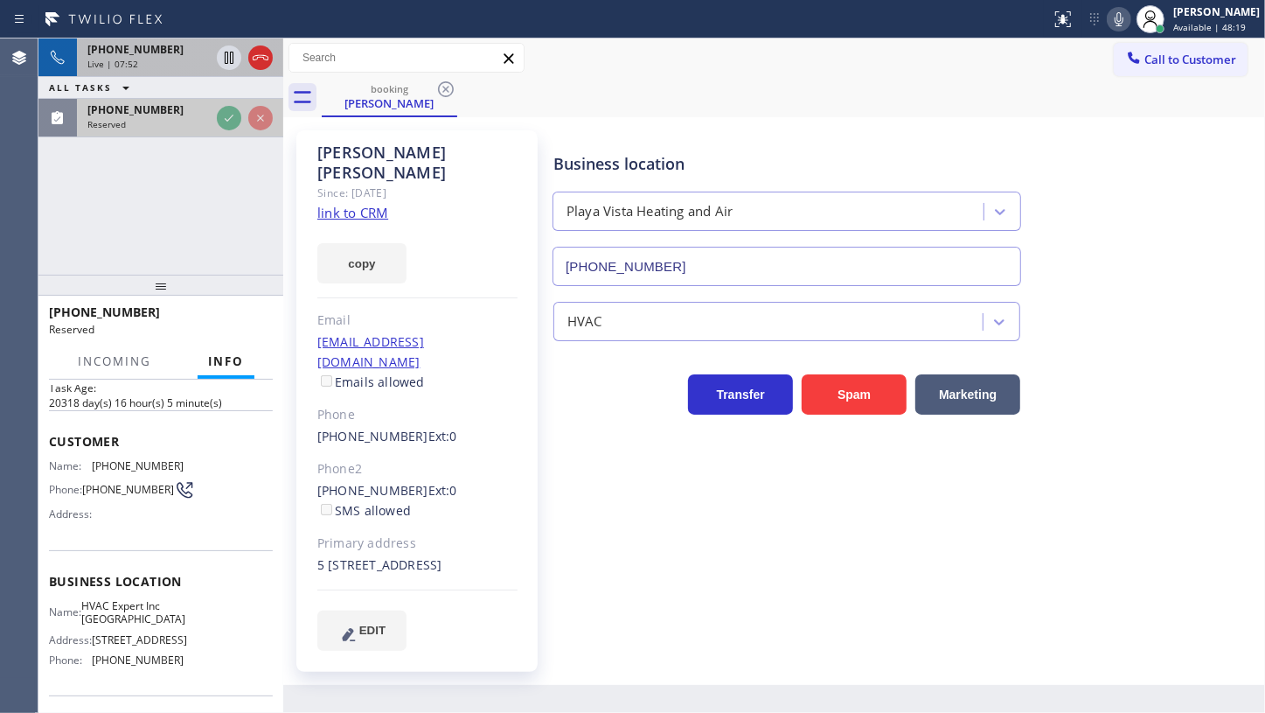
scroll to position [108, 0]
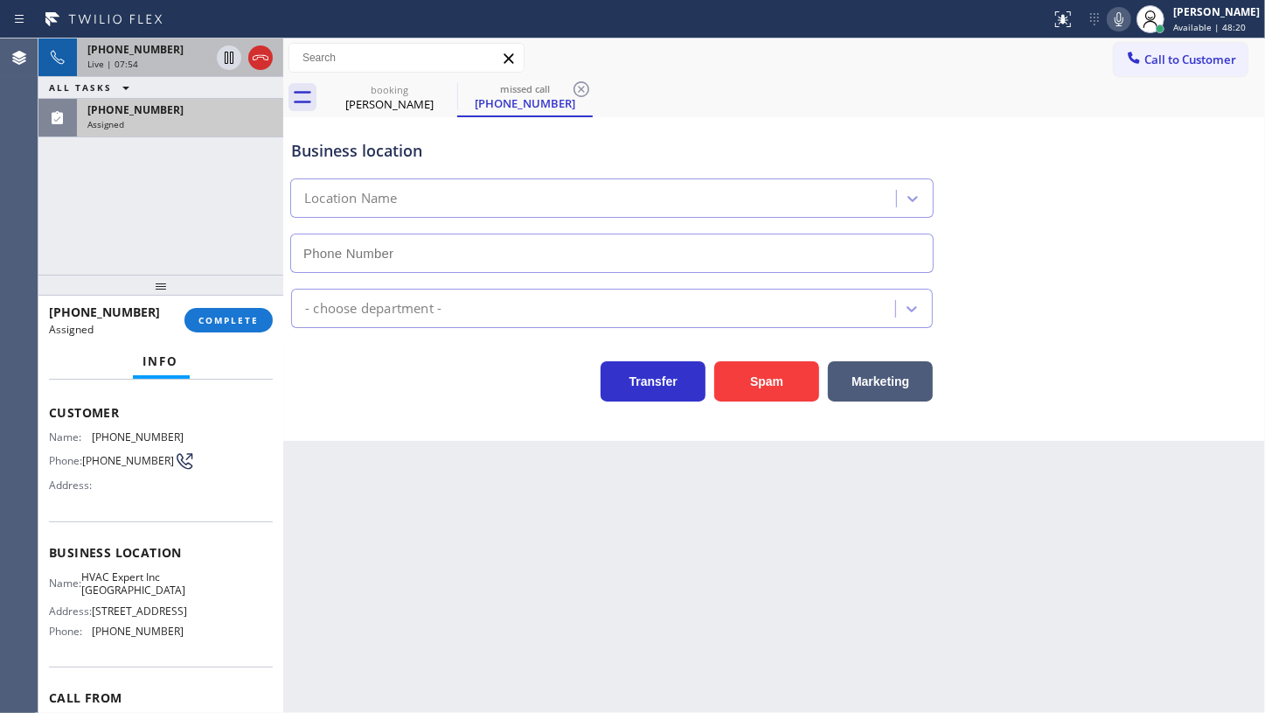
type input "[PHONE_NUMBER]"
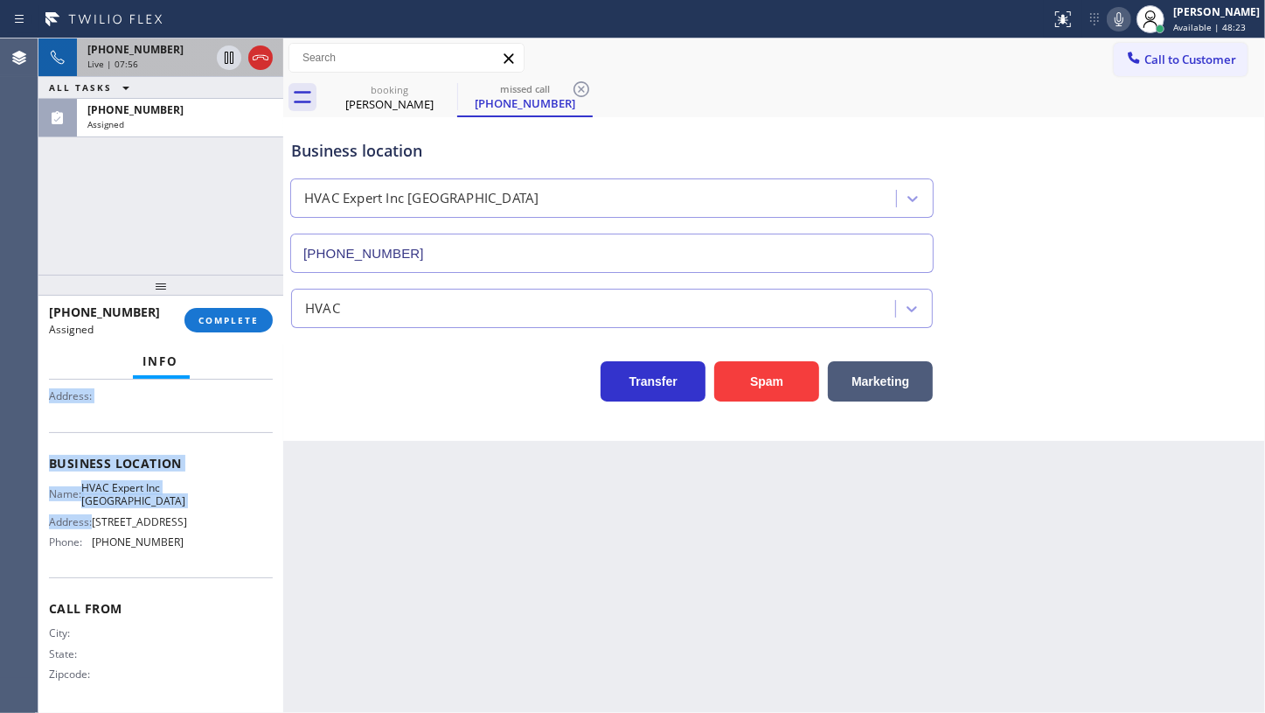
scroll to position [214, 0]
drag, startPoint x: 52, startPoint y: 394, endPoint x: 177, endPoint y: 533, distance: 187.0
click at [177, 533] on div "Context Queue: HVAC Priority: 0 Task Age: [DEMOGRAPHIC_DATA] minute(s) Customer…" at bounding box center [161, 447] width 224 height 522
copy div "Customer Name: [PHONE_NUMBER] Phone: [PHONE_NUMBER] Address: Business location …"
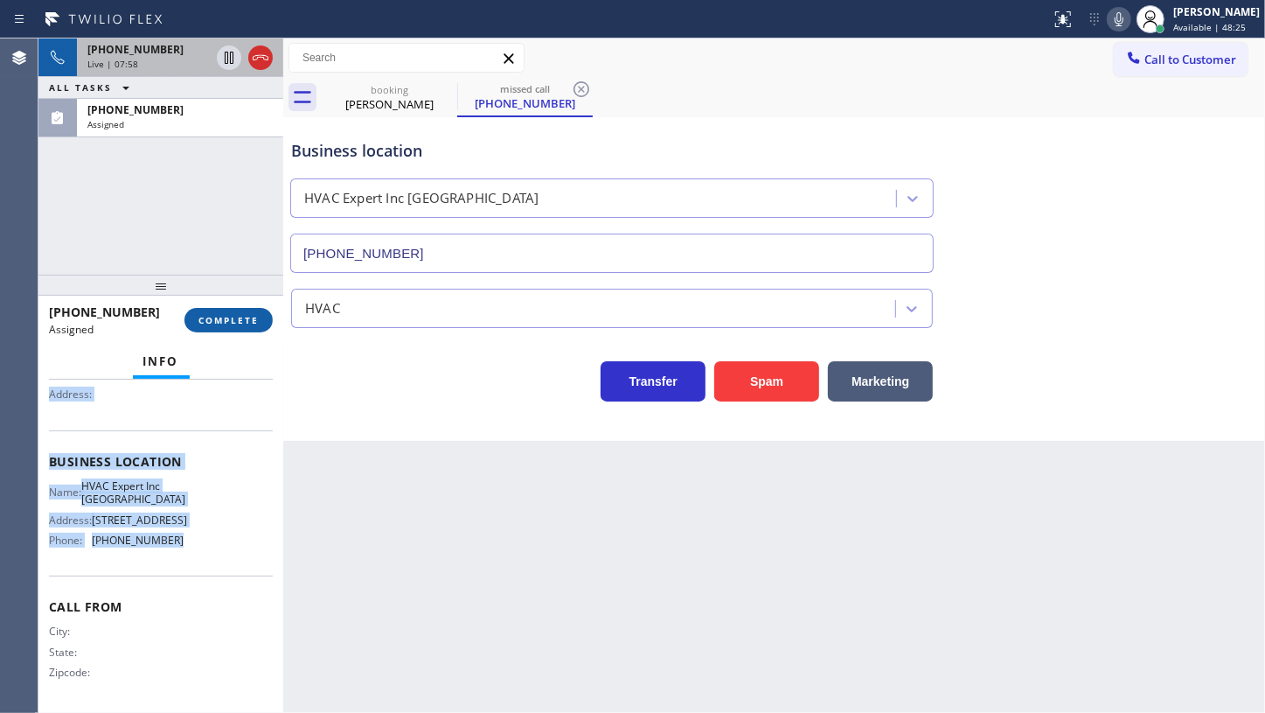
click at [206, 322] on span "COMPLETE" at bounding box center [229, 320] width 60 height 12
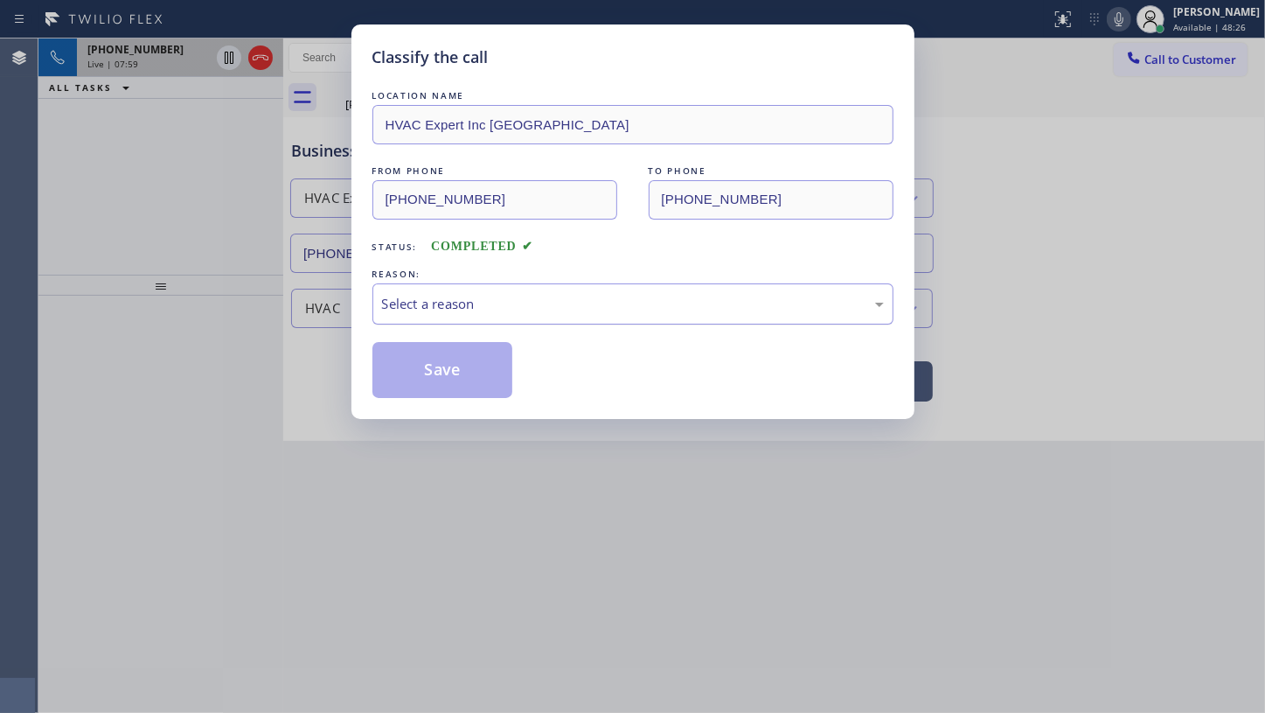
click at [428, 310] on div "Select a reason" at bounding box center [633, 304] width 502 height 20
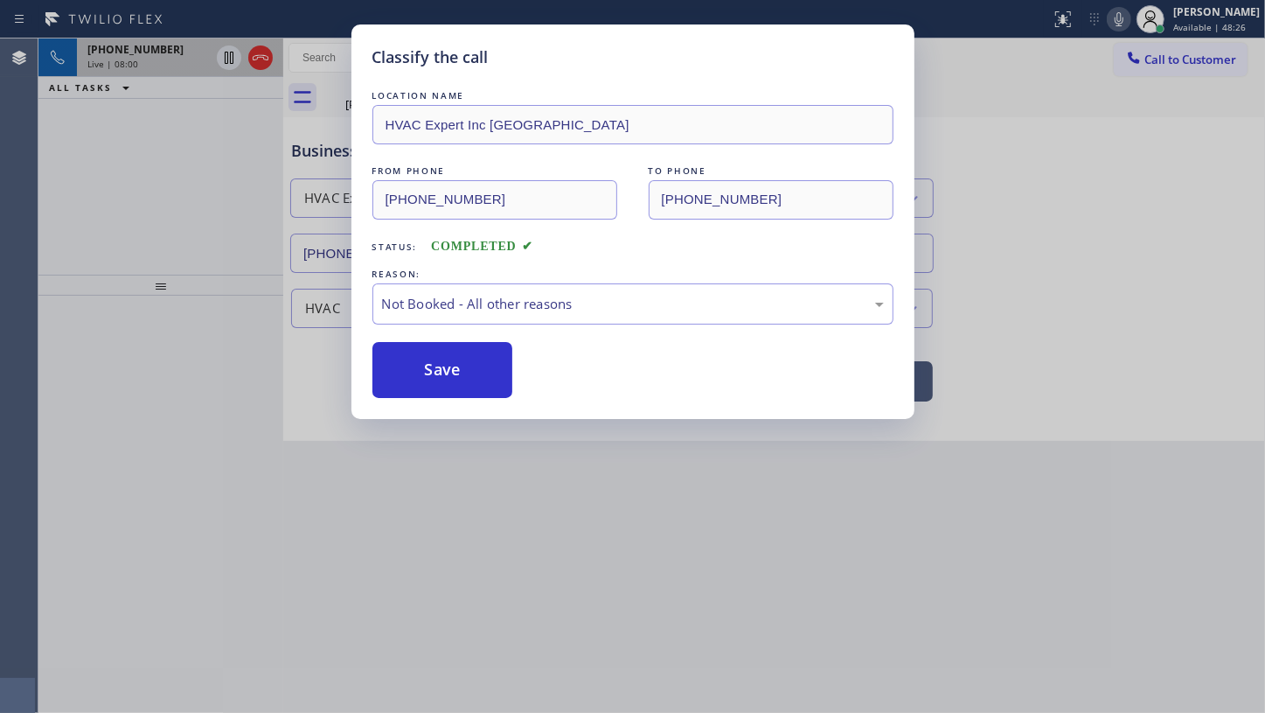
click at [432, 374] on button "Save" at bounding box center [443, 370] width 141 height 56
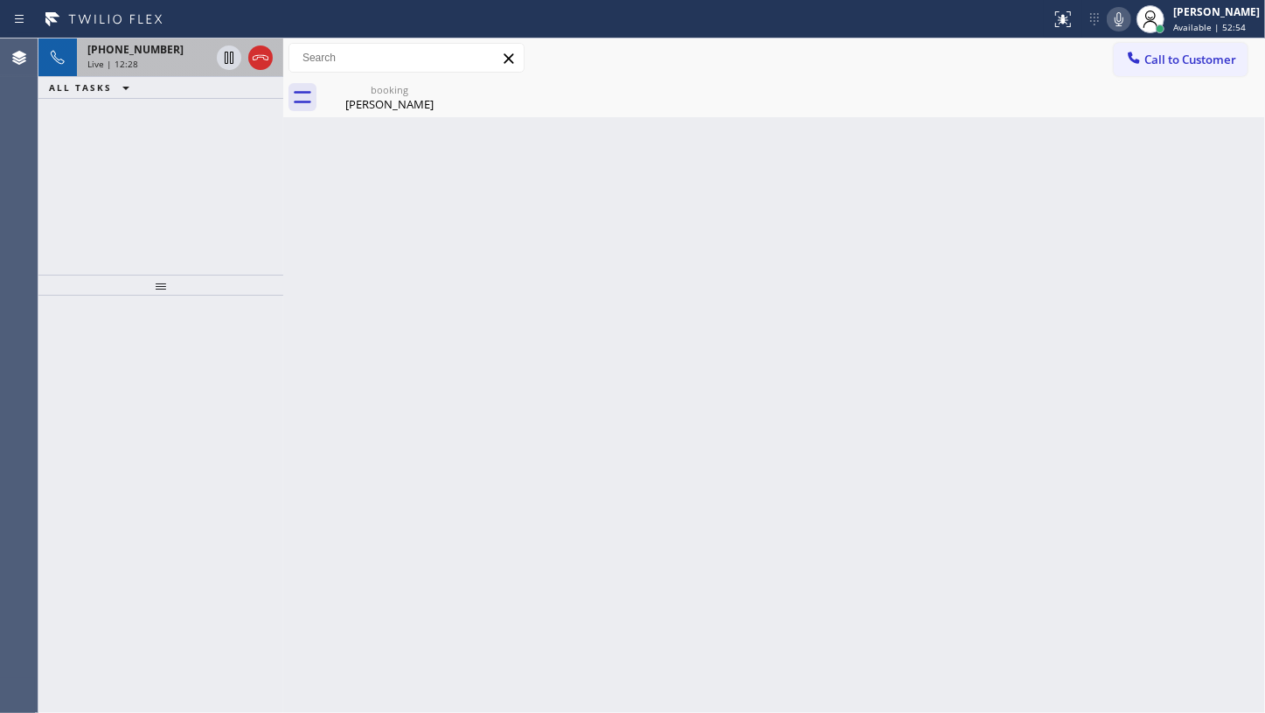
click at [136, 61] on div "Live | 12:28" at bounding box center [148, 64] width 122 height 12
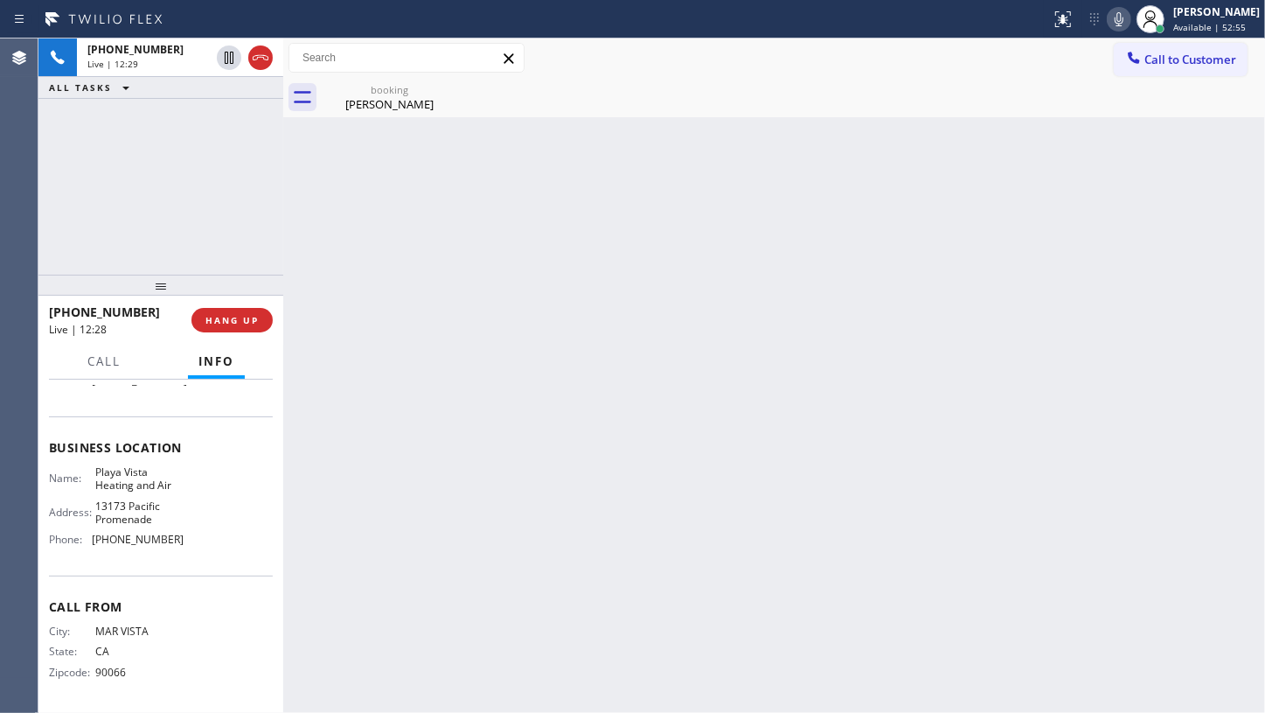
scroll to position [226, 0]
drag, startPoint x: 91, startPoint y: 540, endPoint x: 193, endPoint y: 544, distance: 102.4
click at [193, 544] on div "Name: [GEOGRAPHIC_DATA] Heating and Air Address: [STREET_ADDRESS] Phone: [PHONE…" at bounding box center [161, 509] width 224 height 88
copy div "[PHONE_NUMBER]"
drag, startPoint x: 94, startPoint y: 467, endPoint x: 185, endPoint y: 491, distance: 93.1
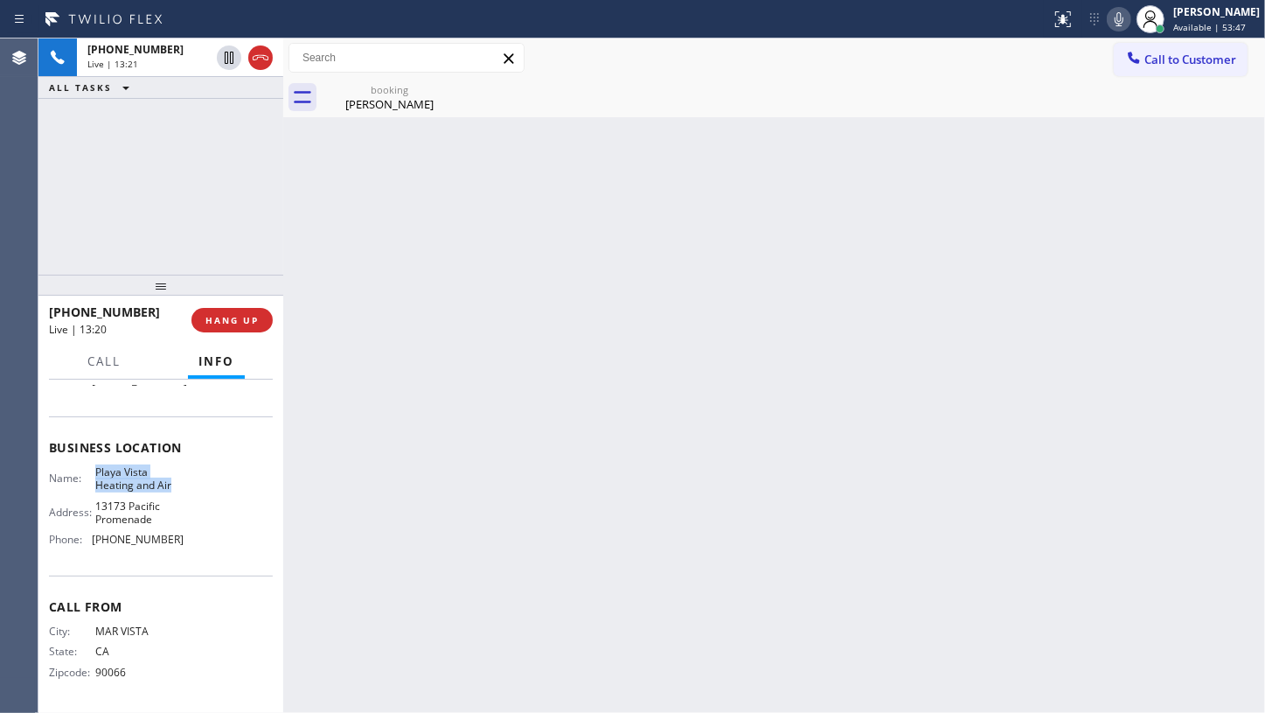
click at [185, 491] on div "Name: [GEOGRAPHIC_DATA] Heating and Air Address: [STREET_ADDRESS] Phone: [PHONE…" at bounding box center [161, 509] width 224 height 88
copy span "Playa Vista Heating and Air"
drag, startPoint x: 95, startPoint y: 534, endPoint x: 197, endPoint y: 551, distance: 102.8
click at [197, 551] on div "Name: [GEOGRAPHIC_DATA] Heating and Air Address: [STREET_ADDRESS] Phone: [PHONE…" at bounding box center [161, 509] width 224 height 88
copy span "[PHONE_NUMBER]"
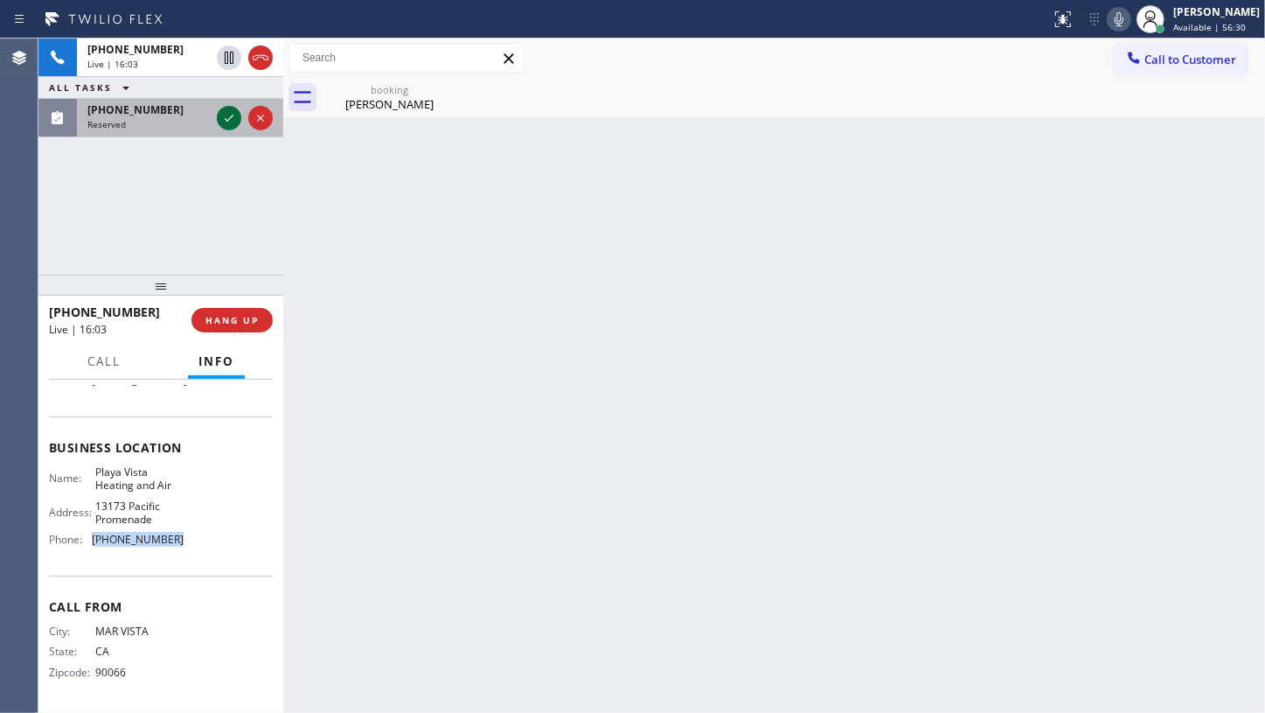
drag, startPoint x: 226, startPoint y: 115, endPoint x: 118, endPoint y: 3, distance: 155.2
click at [223, 112] on icon at bounding box center [229, 118] width 21 height 21
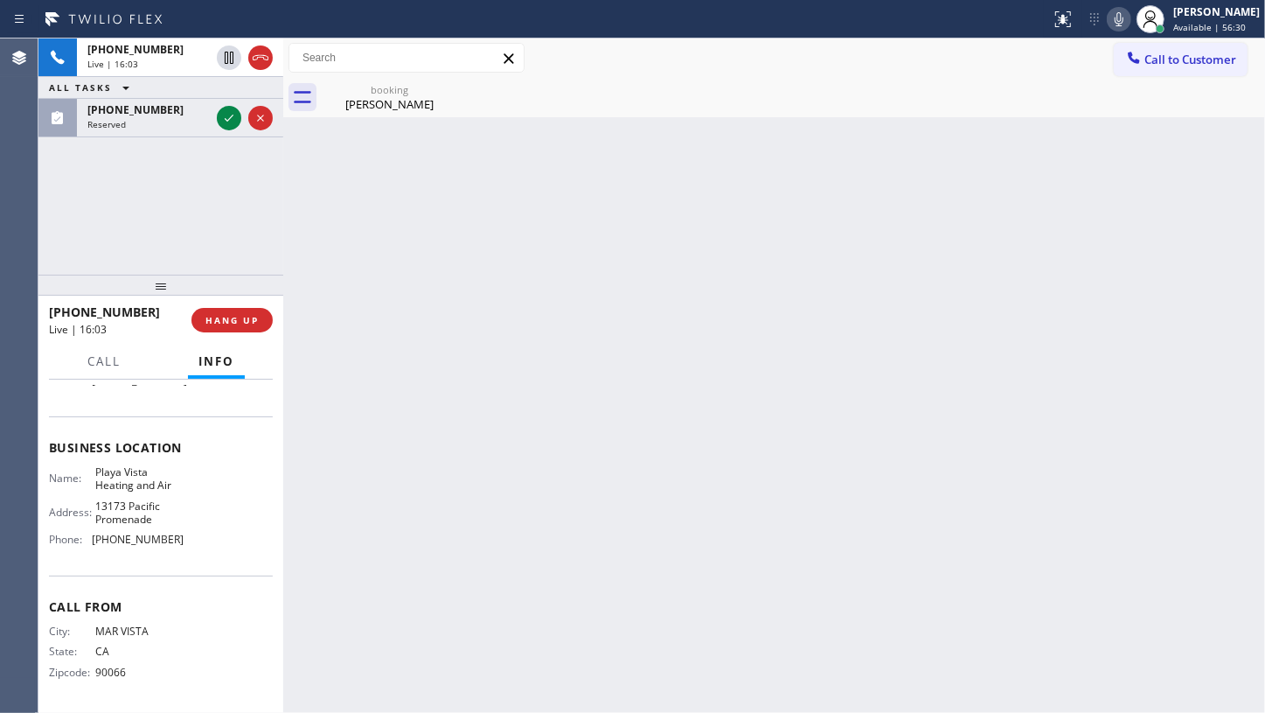
scroll to position [227, 0]
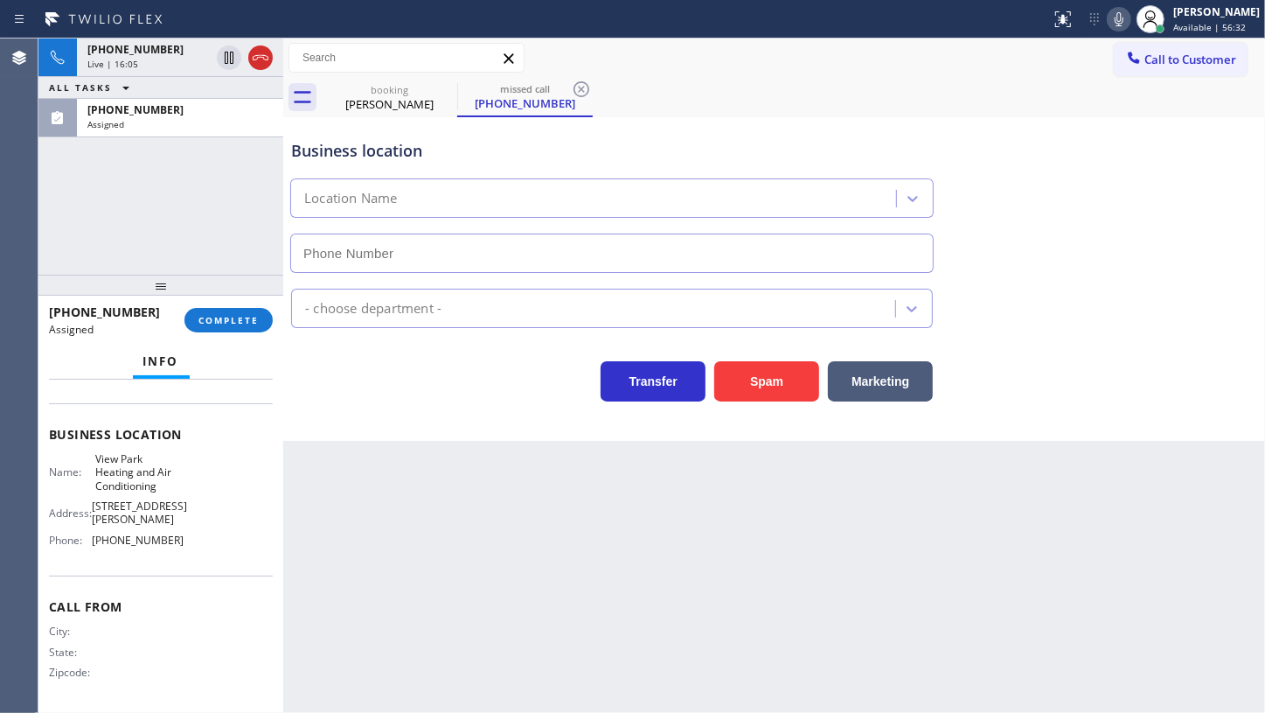
type input "[PHONE_NUMBER]"
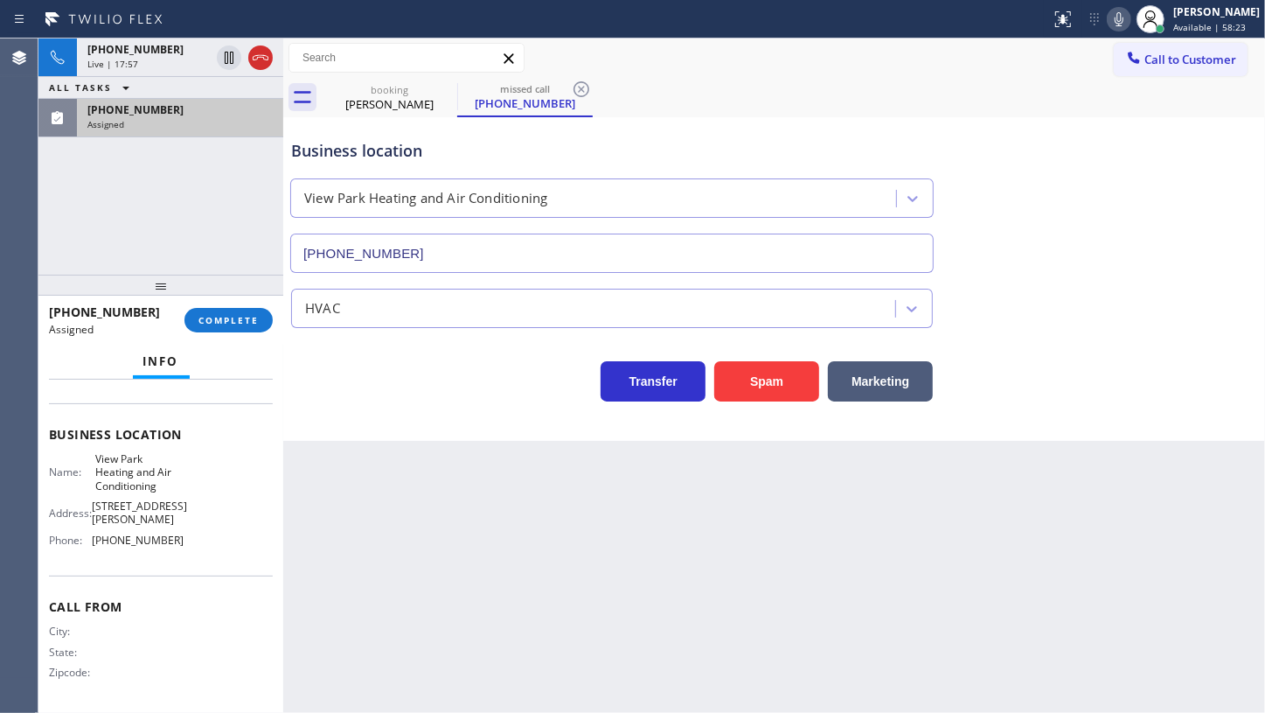
click at [111, 125] on span "Assigned" at bounding box center [105, 124] width 37 height 12
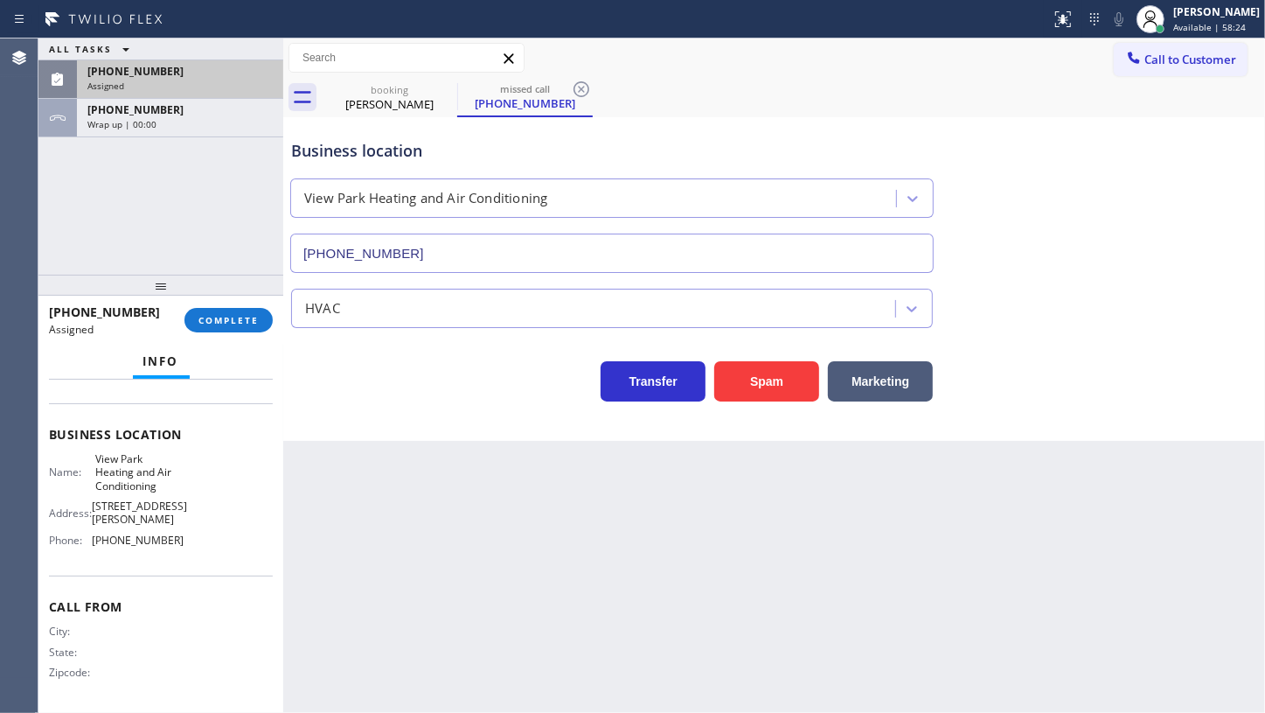
click at [112, 77] on span "[PHONE_NUMBER]" at bounding box center [135, 71] width 96 height 15
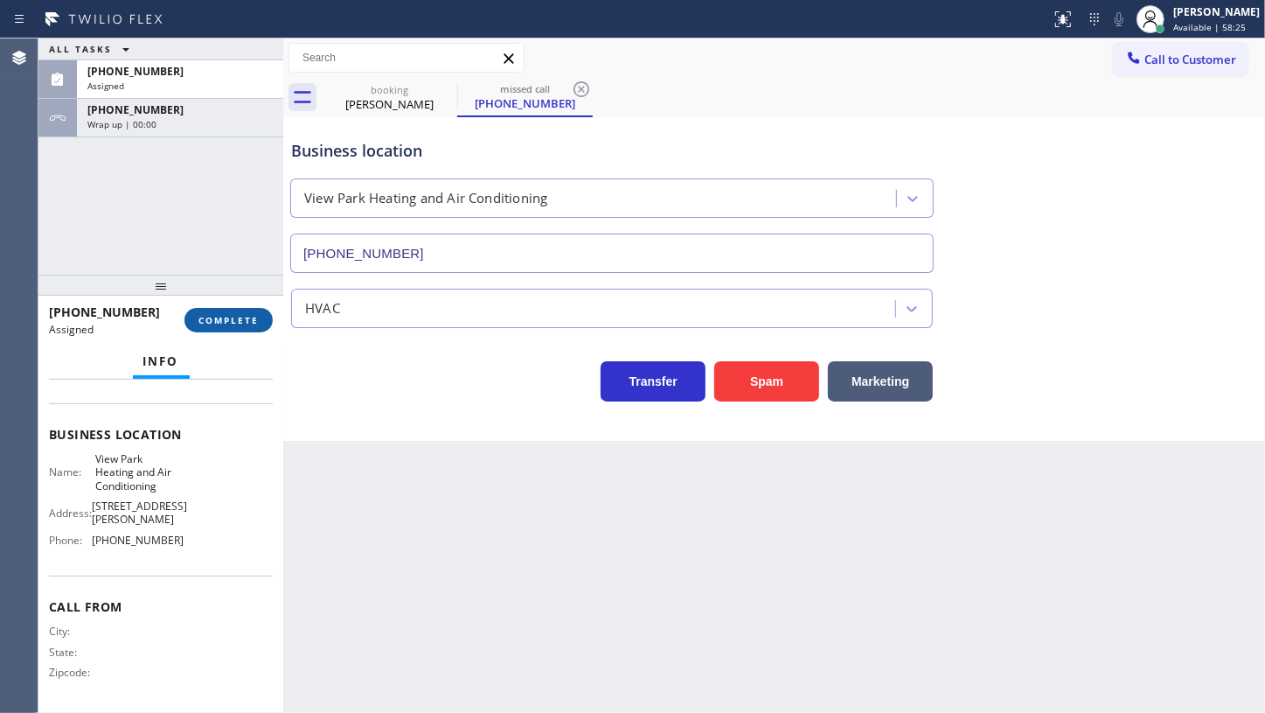
click at [209, 312] on button "COMPLETE" at bounding box center [229, 320] width 88 height 24
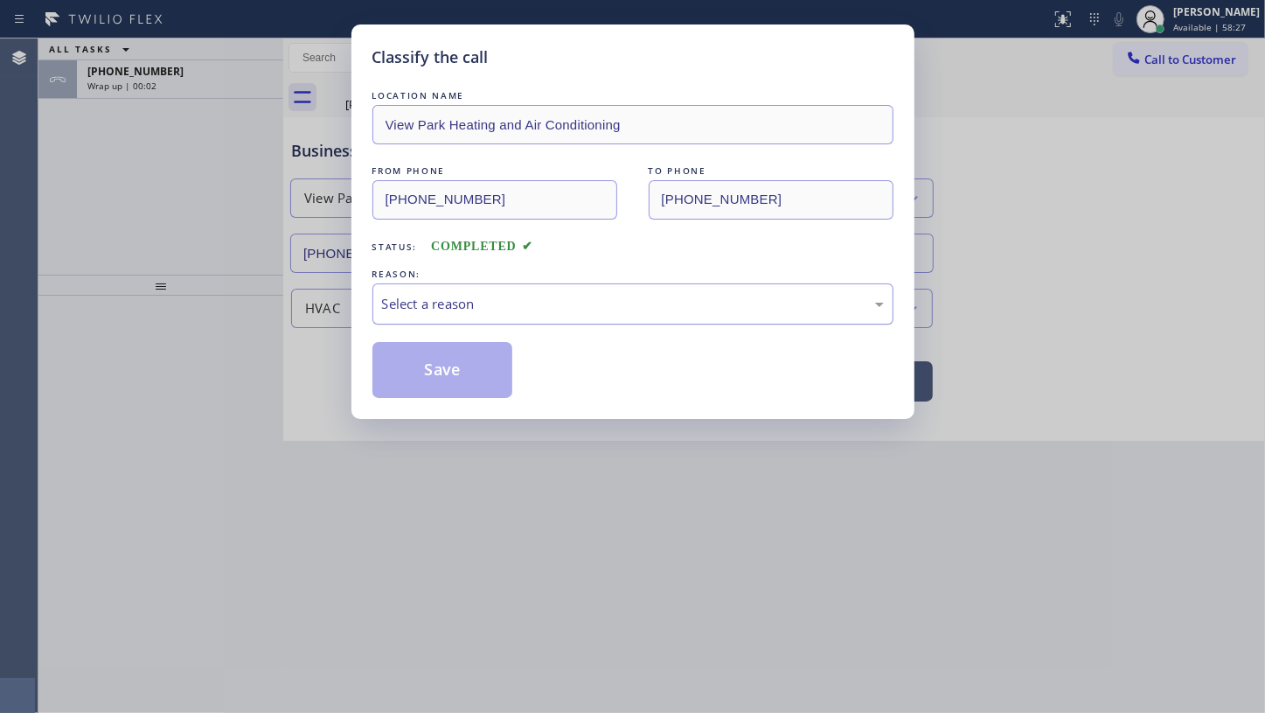
click at [406, 312] on div "Select a reason" at bounding box center [633, 304] width 502 height 20
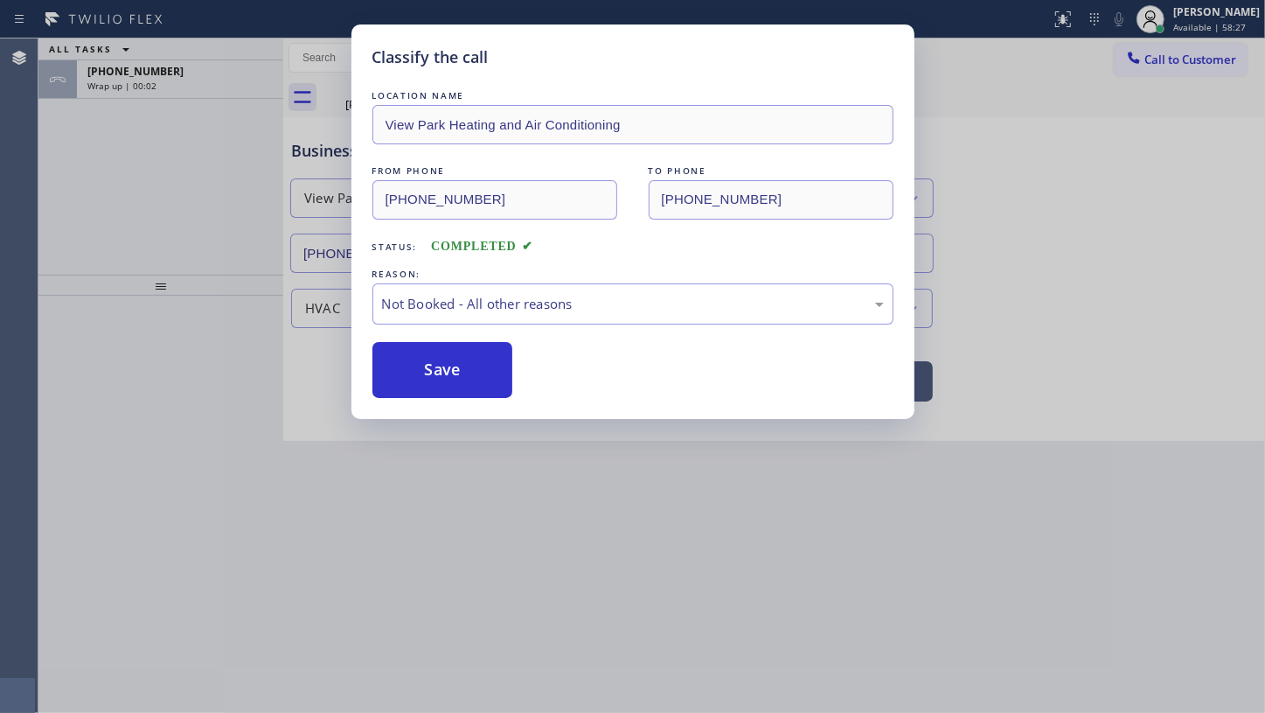
click at [405, 365] on button "Save" at bounding box center [443, 370] width 141 height 56
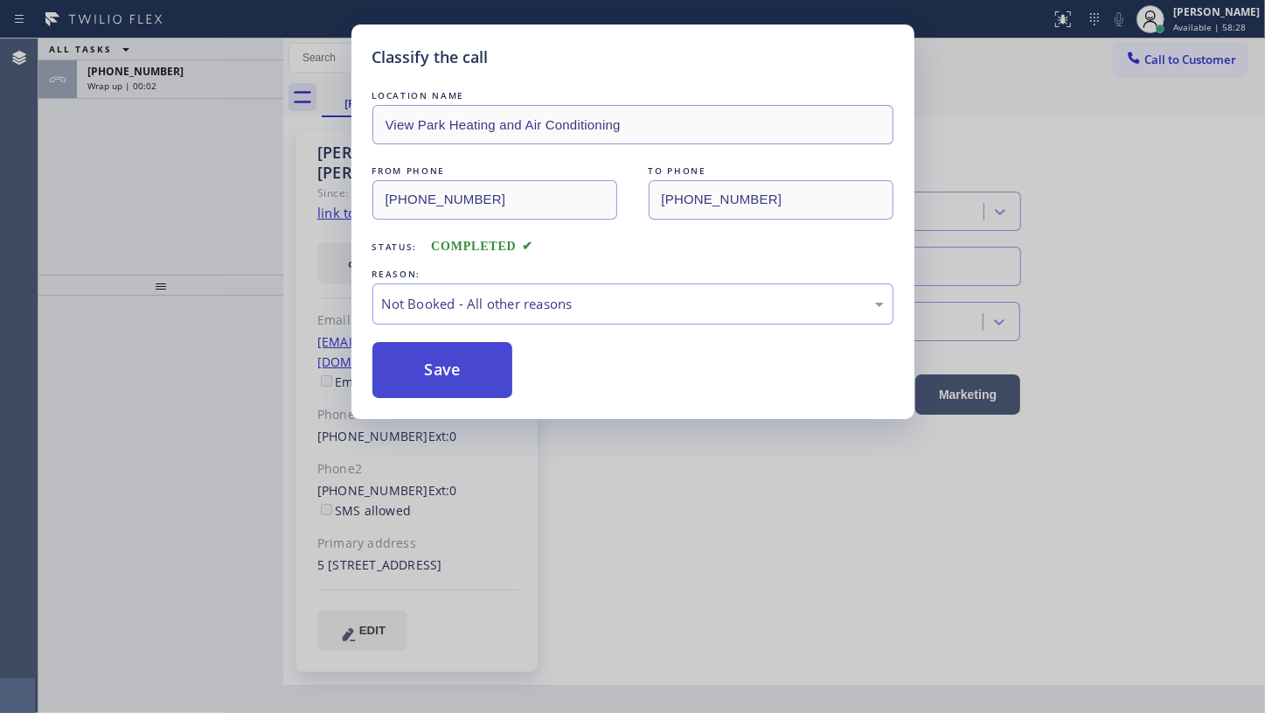
type input "[PHONE_NUMBER]"
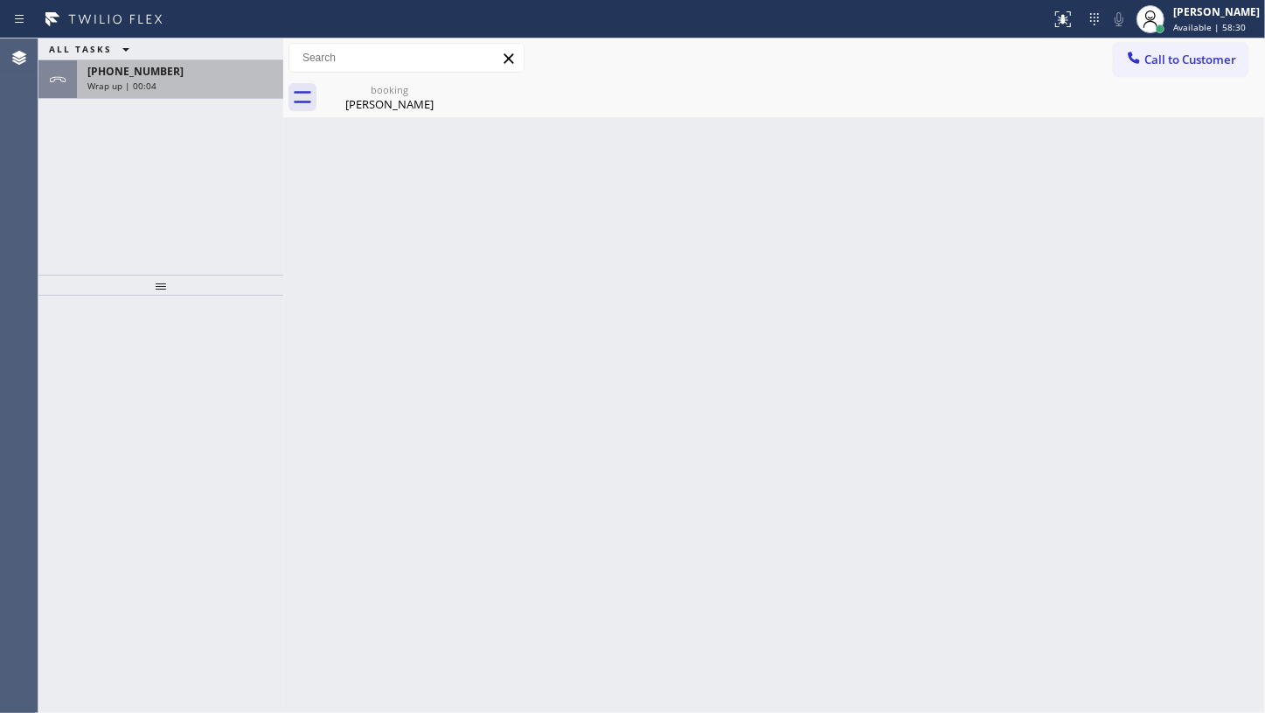
click at [159, 74] on div "[PHONE_NUMBER]" at bounding box center [179, 71] width 185 height 15
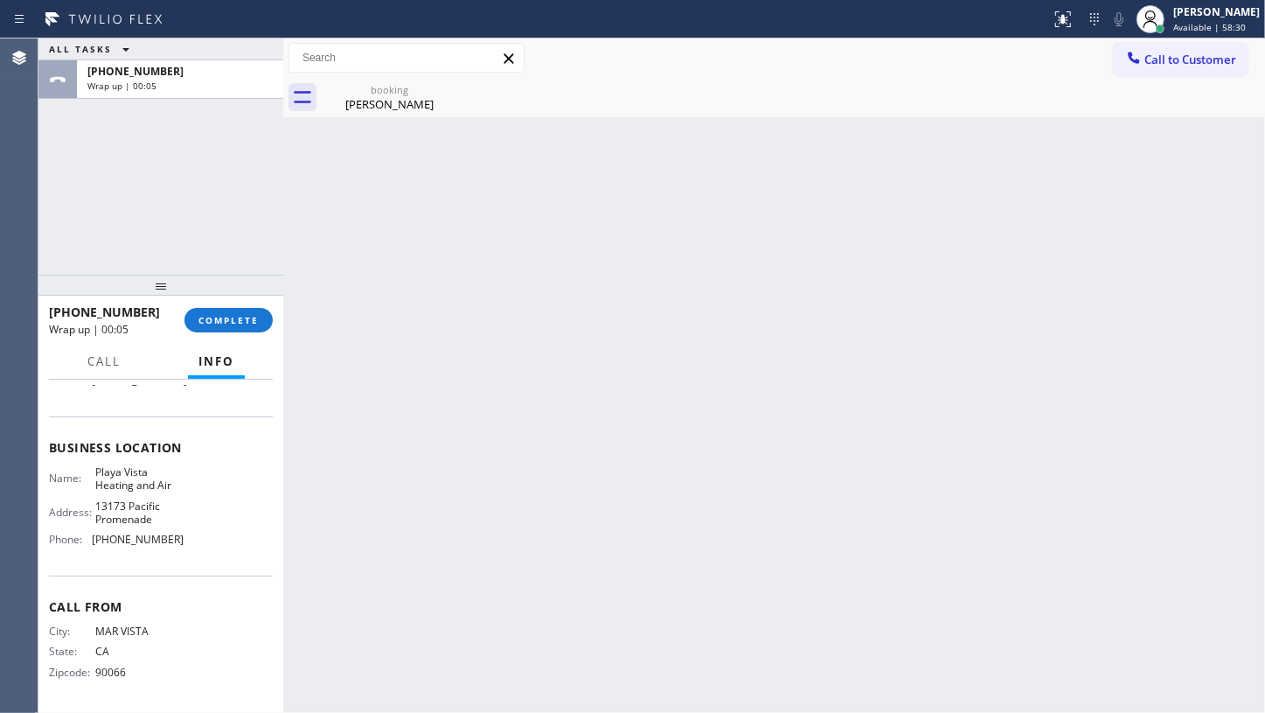
scroll to position [226, 0]
copy div "Playa Vista Heating and Air"
drag, startPoint x: 88, startPoint y: 468, endPoint x: 190, endPoint y: 492, distance: 104.4
click at [190, 492] on div "Name: [GEOGRAPHIC_DATA] Heating and Air Address: [STREET_ADDRESS] Phone: [PHONE…" at bounding box center [161, 509] width 224 height 88
click at [1207, 17] on div "[PERSON_NAME]" at bounding box center [1217, 11] width 87 height 15
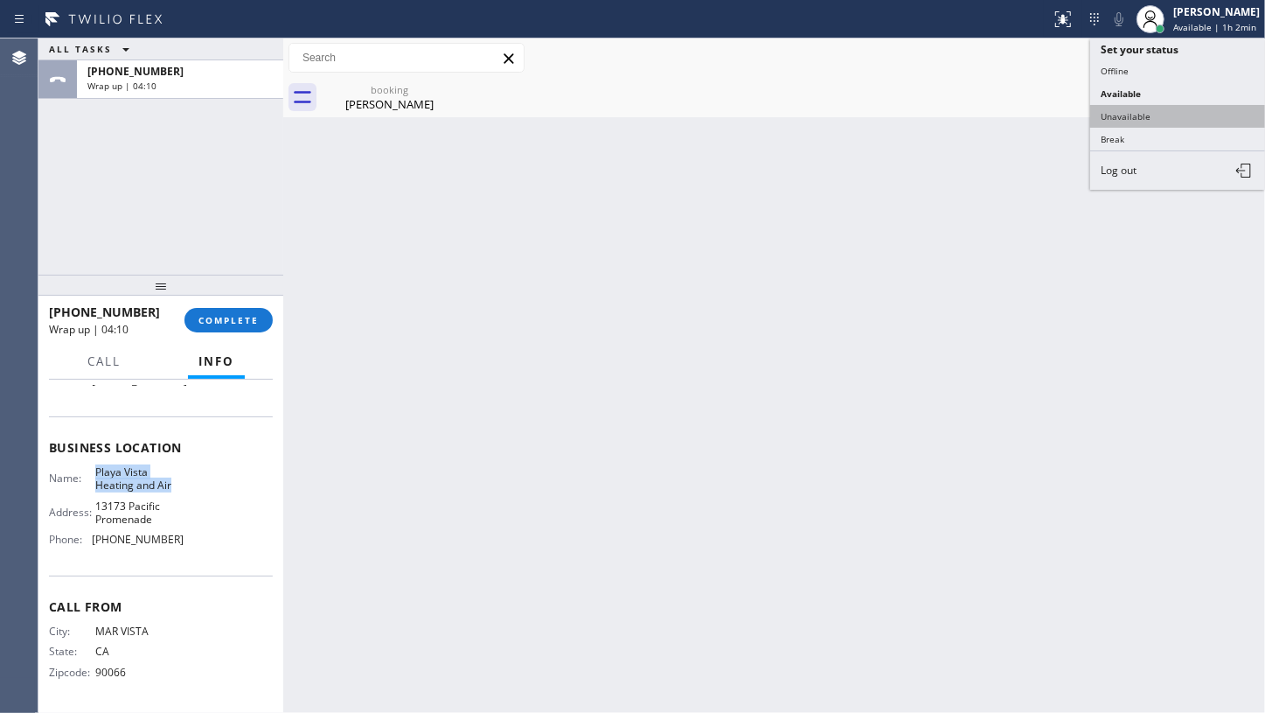
click at [1132, 111] on button "Unavailable" at bounding box center [1177, 116] width 175 height 23
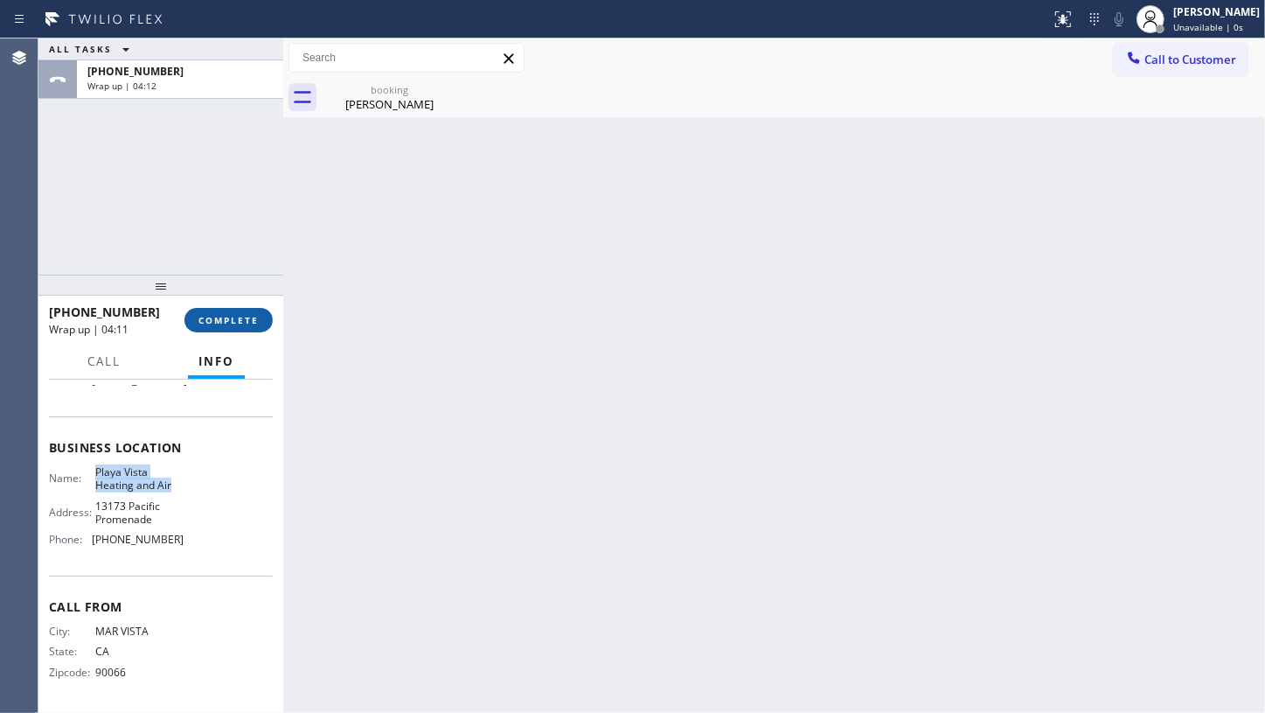
click at [214, 315] on span "COMPLETE" at bounding box center [229, 320] width 60 height 12
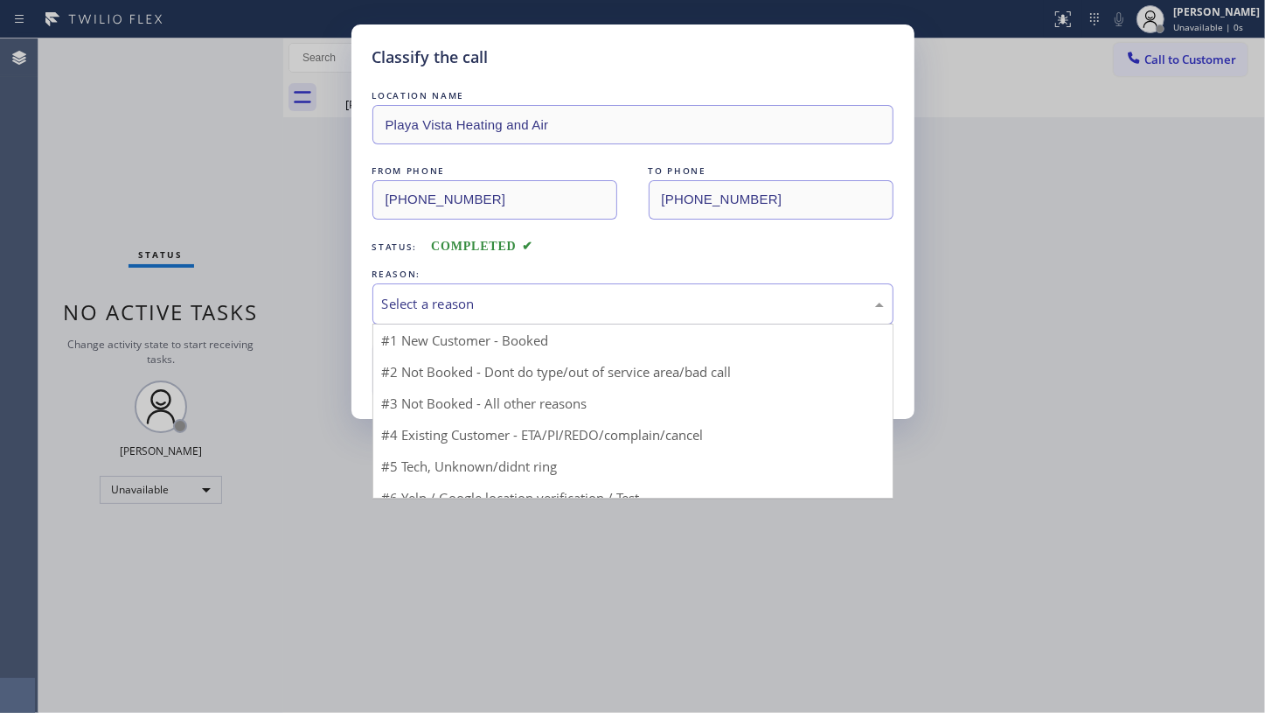
click at [384, 297] on div "Select a reason" at bounding box center [633, 304] width 502 height 20
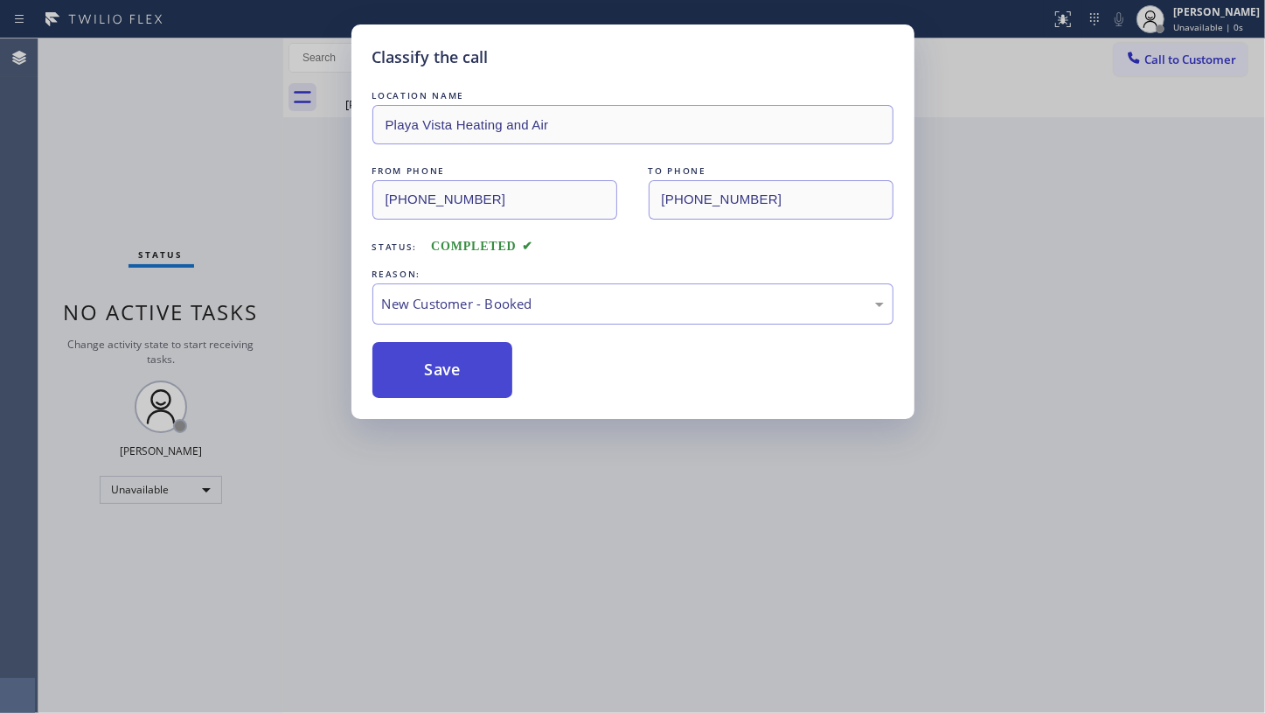
click at [394, 358] on button "Save" at bounding box center [443, 370] width 141 height 56
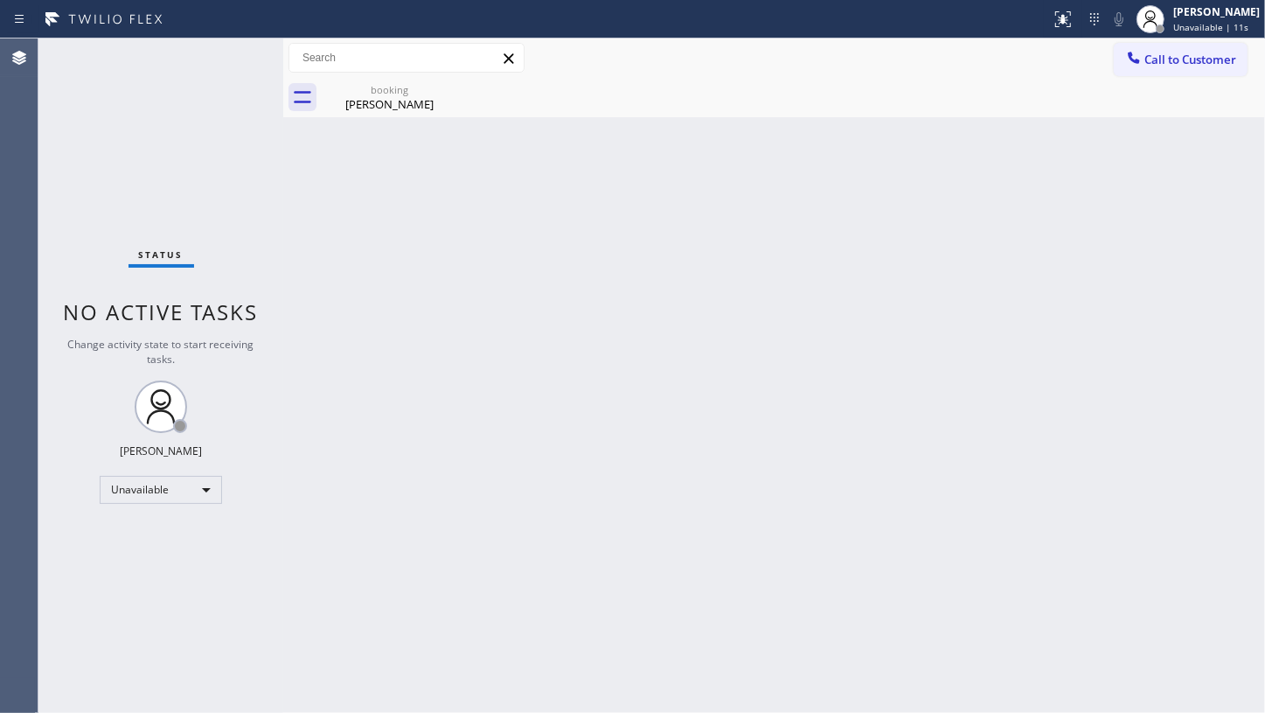
click at [129, 171] on div "Status No active tasks Change activity state to start receiving tasks. JENIZA A…" at bounding box center [160, 375] width 245 height 674
click at [71, 144] on div "Status No active tasks Change activity state to start receiving tasks. JENIZA A…" at bounding box center [160, 375] width 245 height 674
click at [143, 496] on div "Unavailable" at bounding box center [161, 490] width 122 height 28
click at [155, 534] on li "Available" at bounding box center [160, 534] width 119 height 21
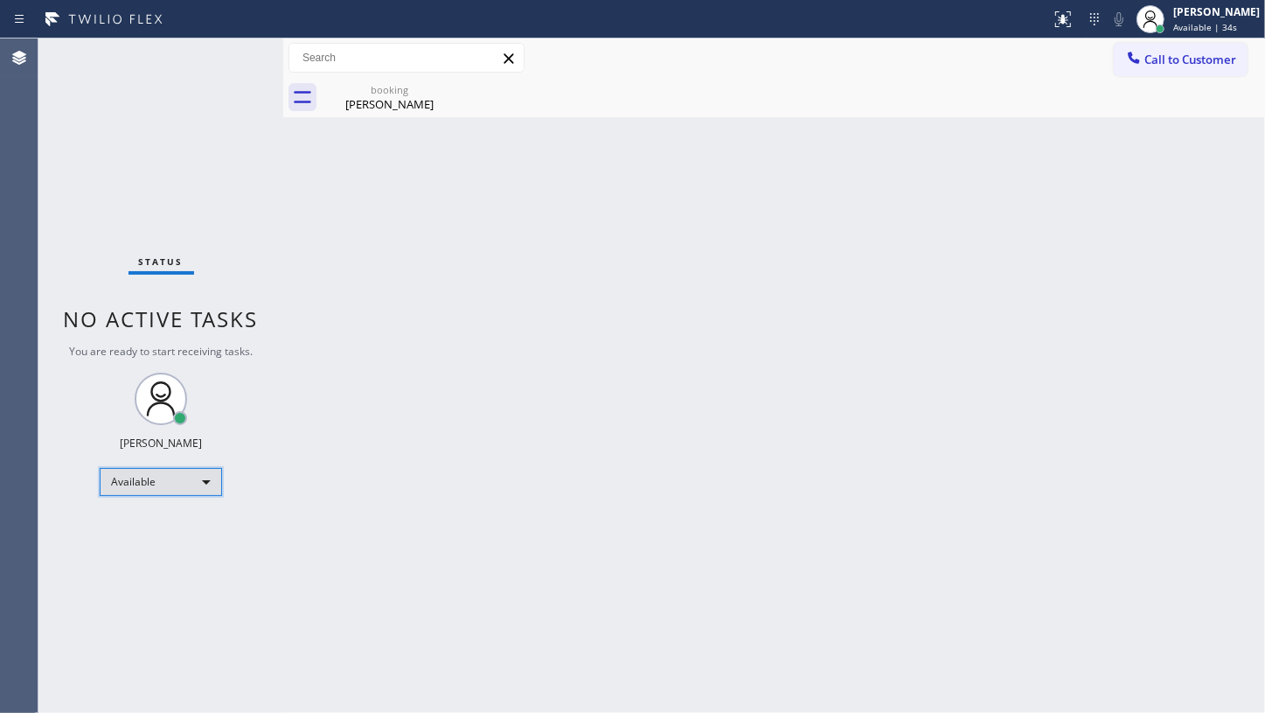
click at [128, 485] on div "Available" at bounding box center [161, 482] width 122 height 28
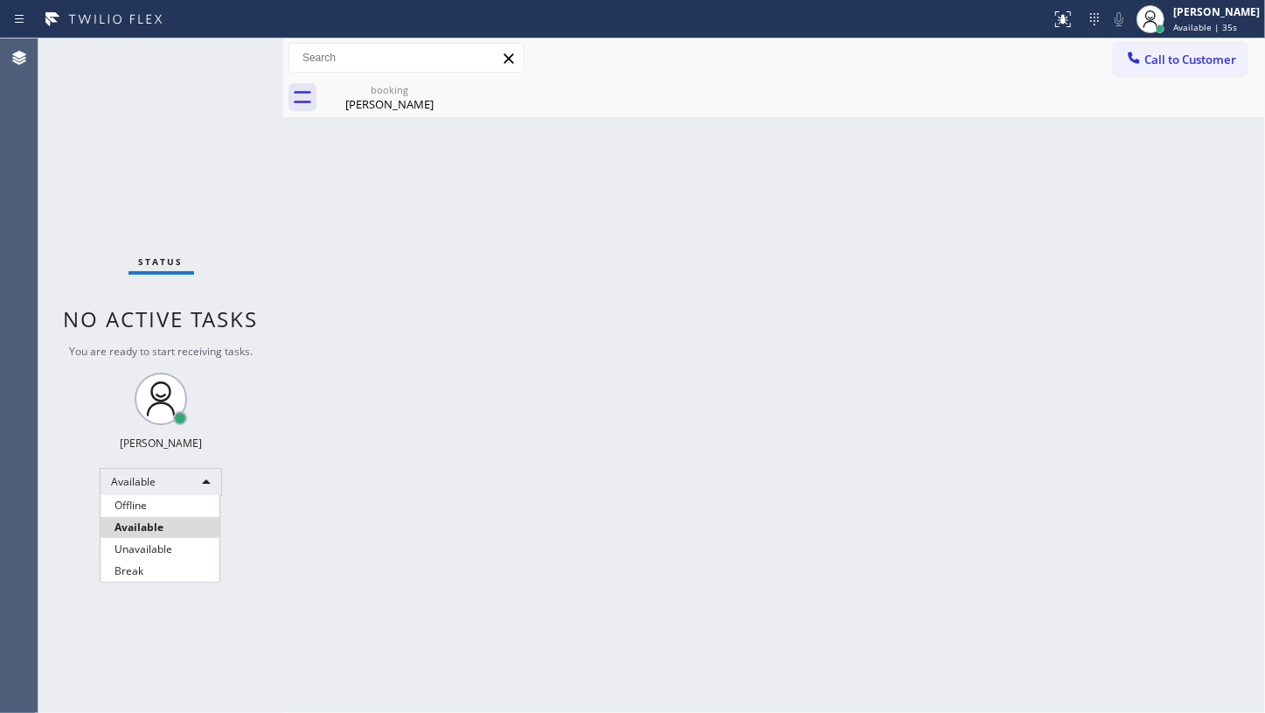
click at [134, 548] on li "Unavailable" at bounding box center [160, 549] width 119 height 21
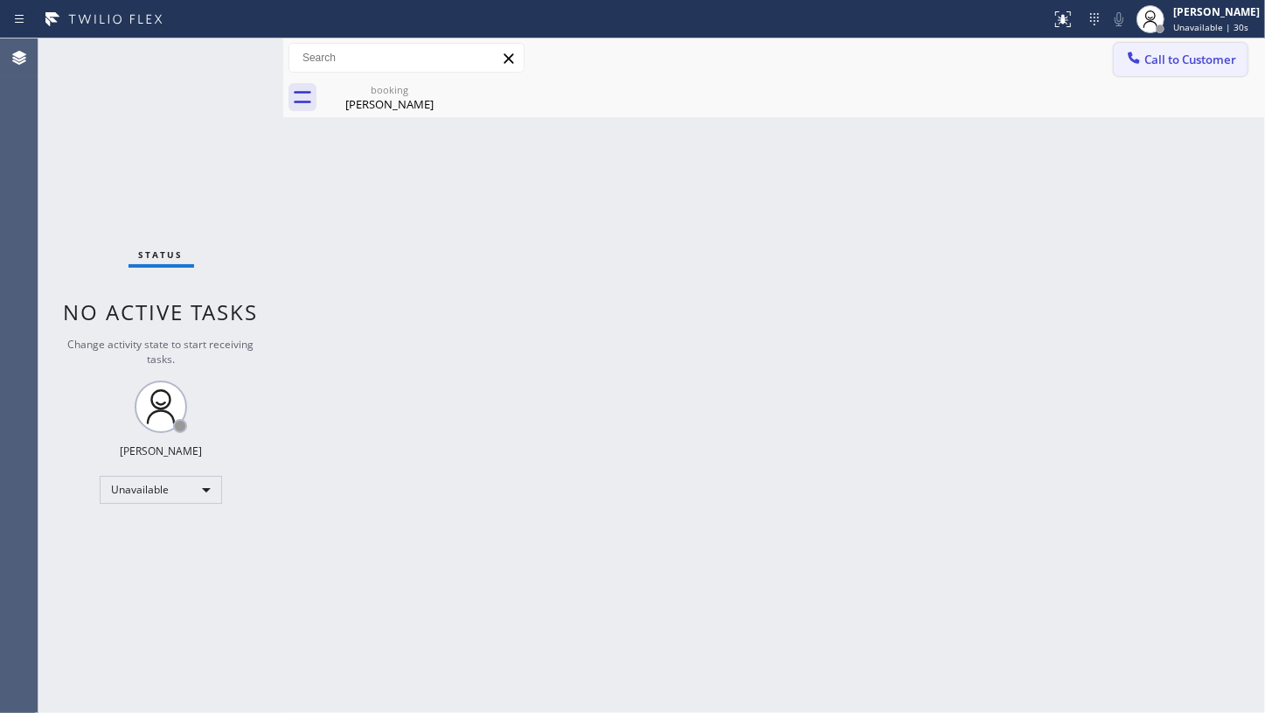
click at [1170, 64] on span "Call to Customer" at bounding box center [1191, 60] width 92 height 16
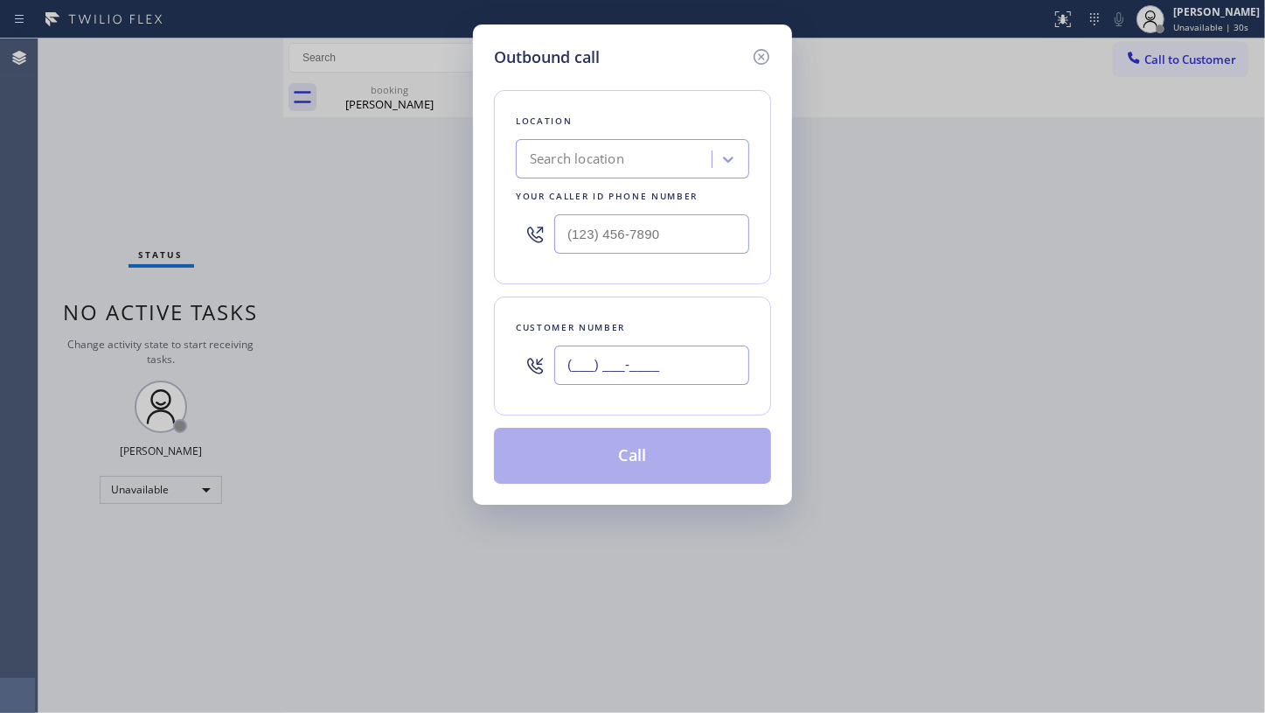
click at [622, 367] on input "(___) ___-____" at bounding box center [651, 364] width 195 height 39
paste input "310) 462-6734"
type input "[PHONE_NUMBER]"
click at [588, 157] on div "Search location" at bounding box center [577, 160] width 94 height 20
paste input "Playa Vista Heating and Air"
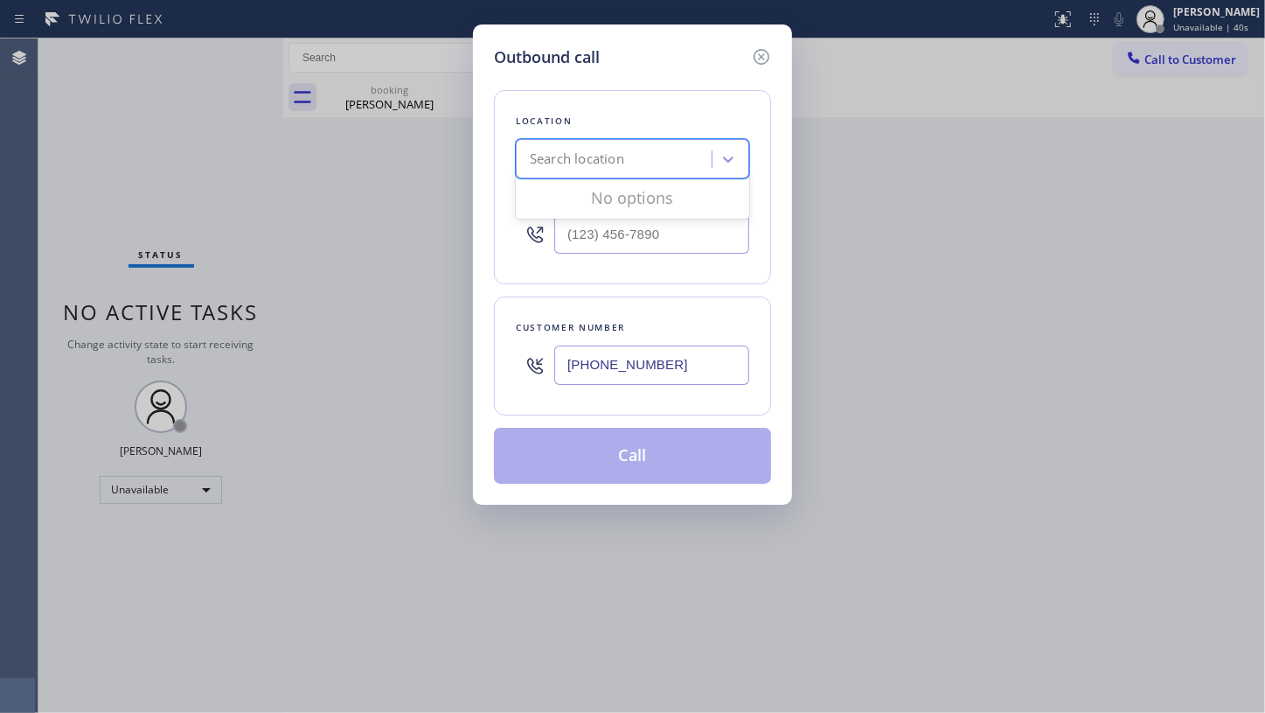
type input "Playa Vista Heating and Air"
click at [595, 192] on div "Playa Vista Heating and Air" at bounding box center [632, 195] width 233 height 31
type input "[PHONE_NUMBER]"
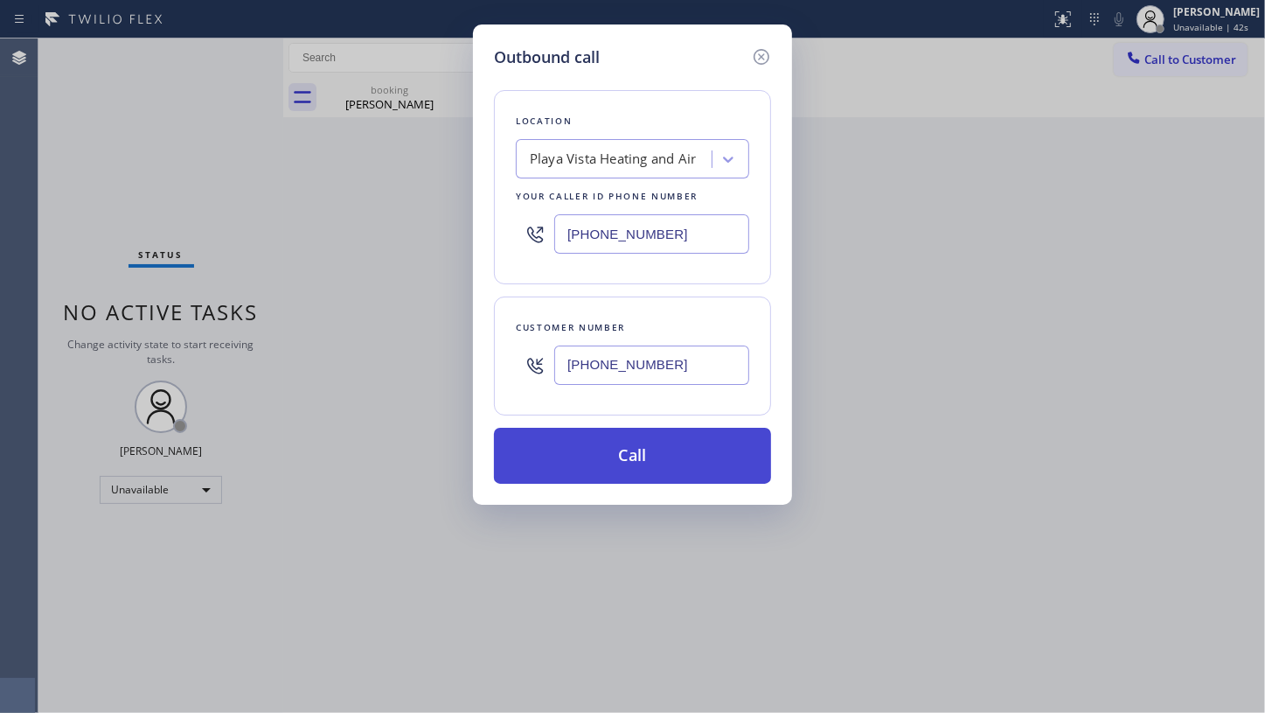
click at [644, 437] on button "Call" at bounding box center [632, 456] width 277 height 56
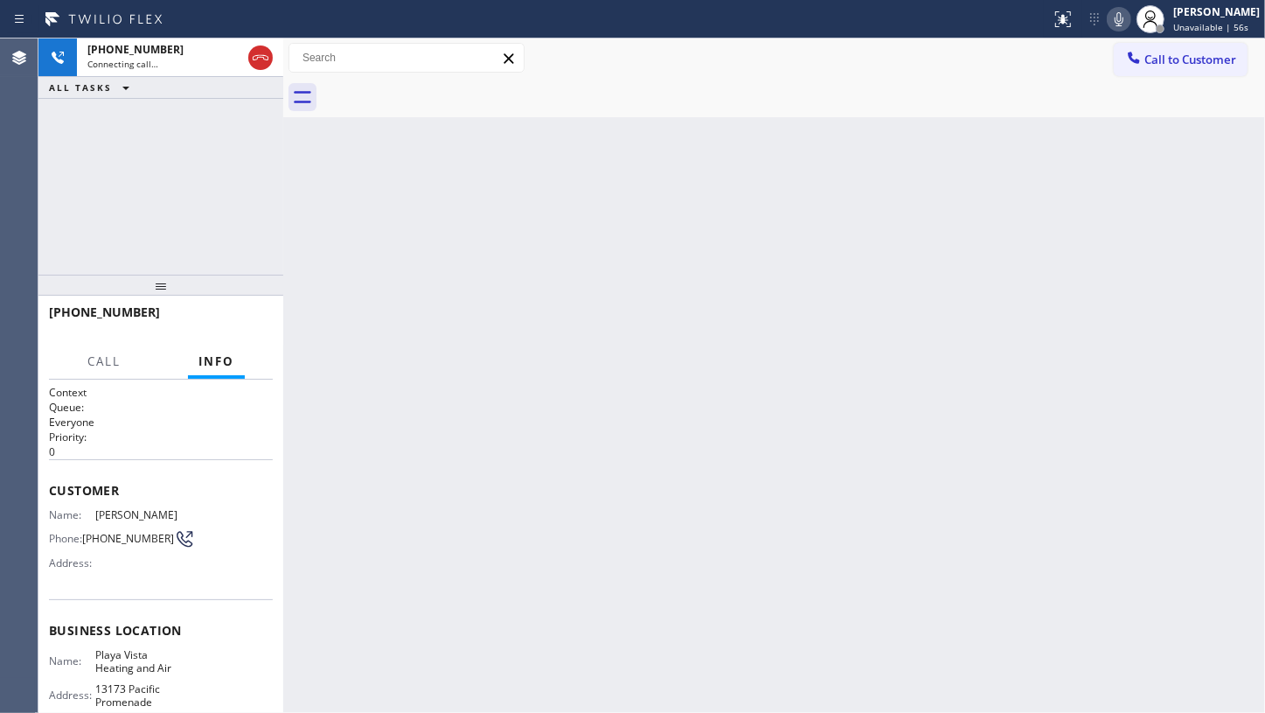
click at [136, 226] on div "[PHONE_NUMBER] Connecting call… ALL TASKS ALL TASKS ACTIVE TASKS TASKS IN WRAP …" at bounding box center [160, 156] width 245 height 236
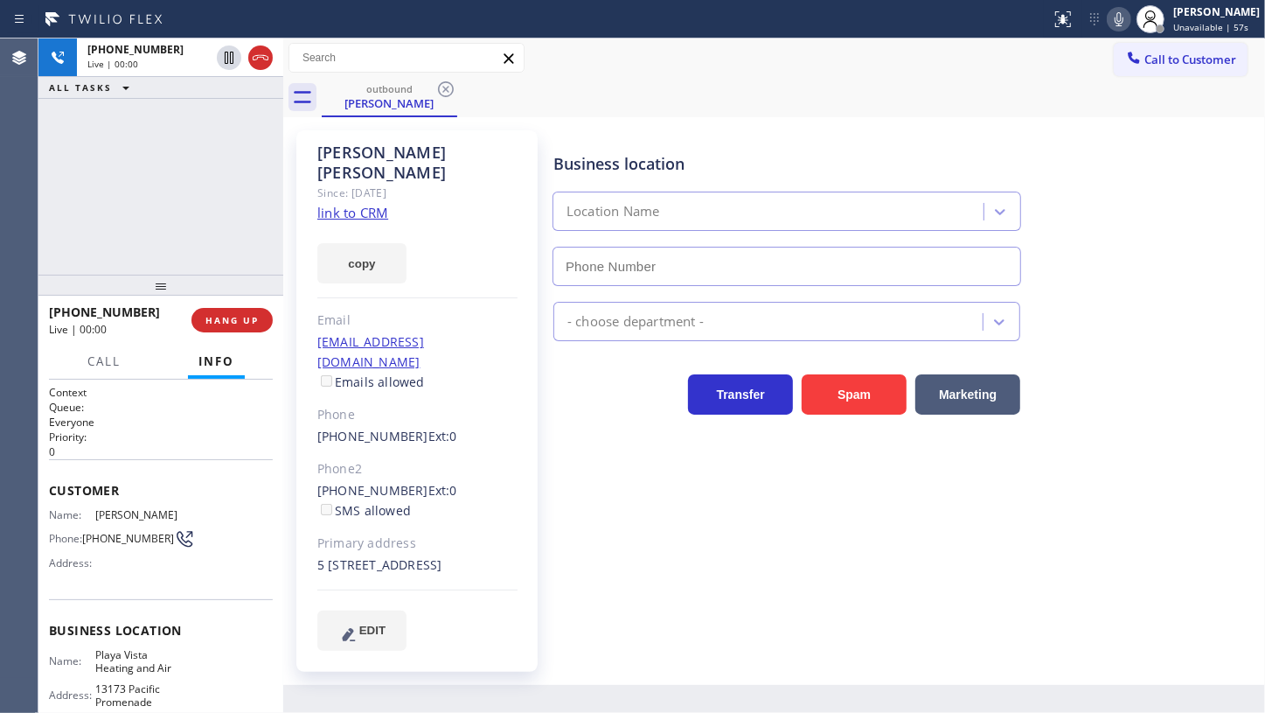
type input "[PHONE_NUMBER]"
click at [91, 216] on div "[PHONE_NUMBER] Live | 01:54 ALL TASKS ALL TASKS ACTIVE TASKS TASKS IN WRAP UP" at bounding box center [160, 156] width 245 height 236
click at [236, 323] on span "HANG UP" at bounding box center [232, 320] width 53 height 12
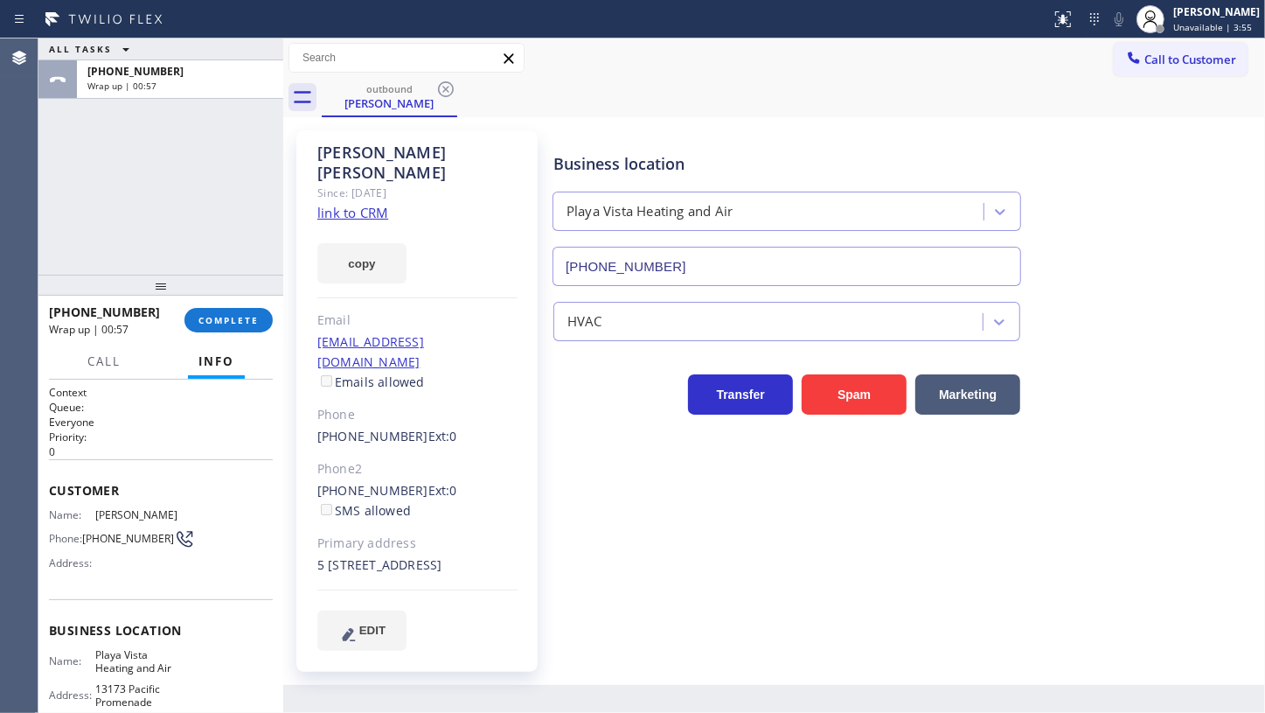
drag, startPoint x: 116, startPoint y: 163, endPoint x: 114, endPoint y: 129, distance: 33.3
click at [116, 146] on div "ALL TASKS ALL TASKS ACTIVE TASKS TASKS IN WRAP UP [PHONE_NUMBER] Wrap up | 00:57" at bounding box center [160, 156] width 245 height 236
click at [202, 324] on span "COMPLETE" at bounding box center [229, 320] width 60 height 12
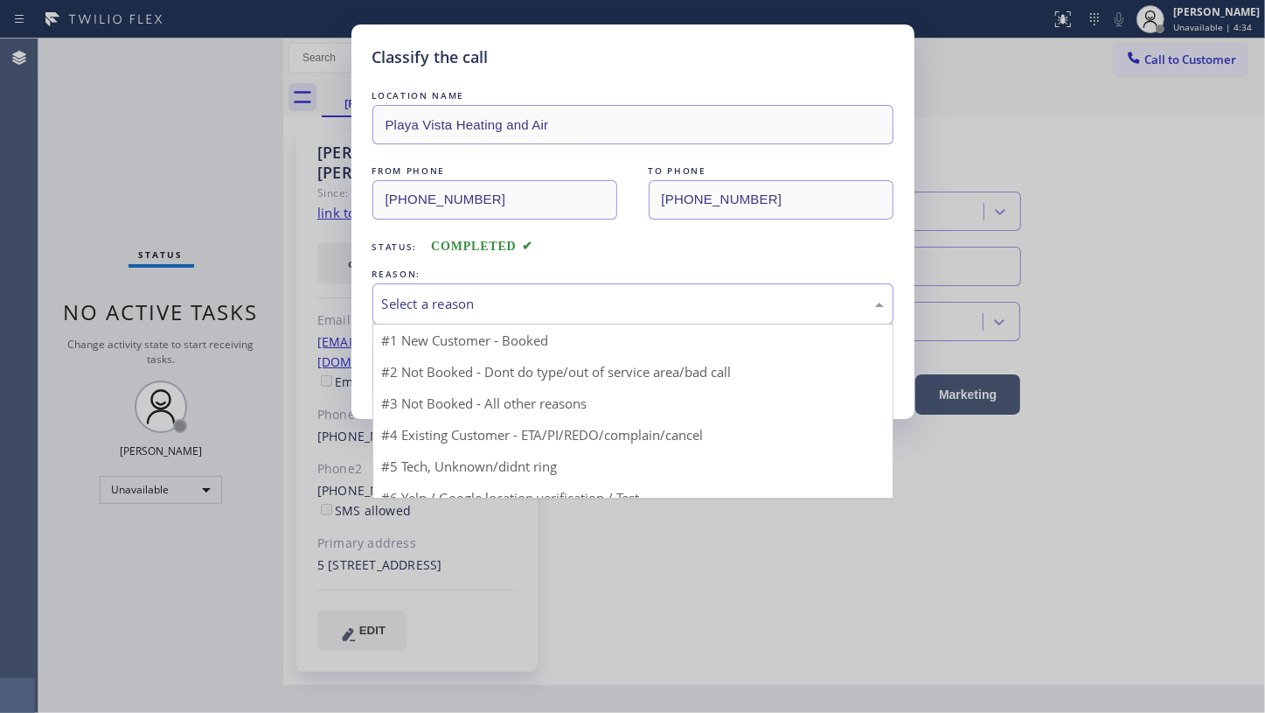
click at [442, 294] on div "Select a reason" at bounding box center [633, 304] width 502 height 20
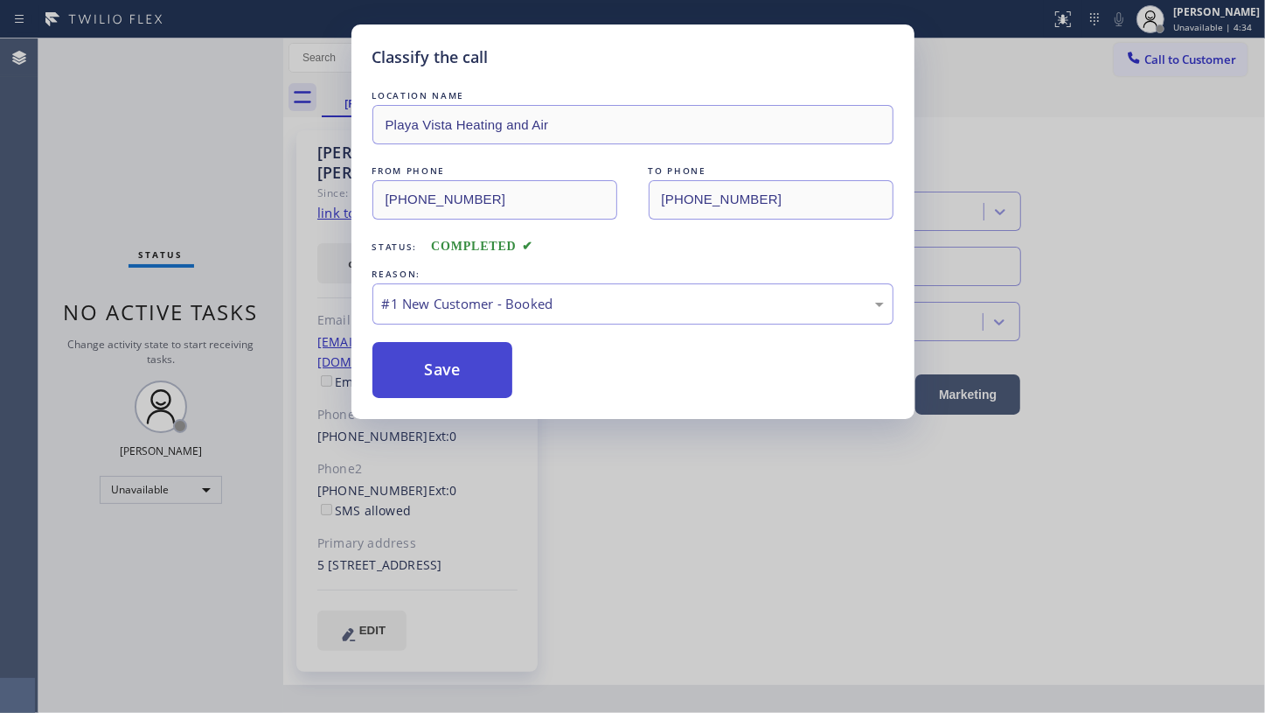
click at [422, 357] on button "Save" at bounding box center [443, 370] width 141 height 56
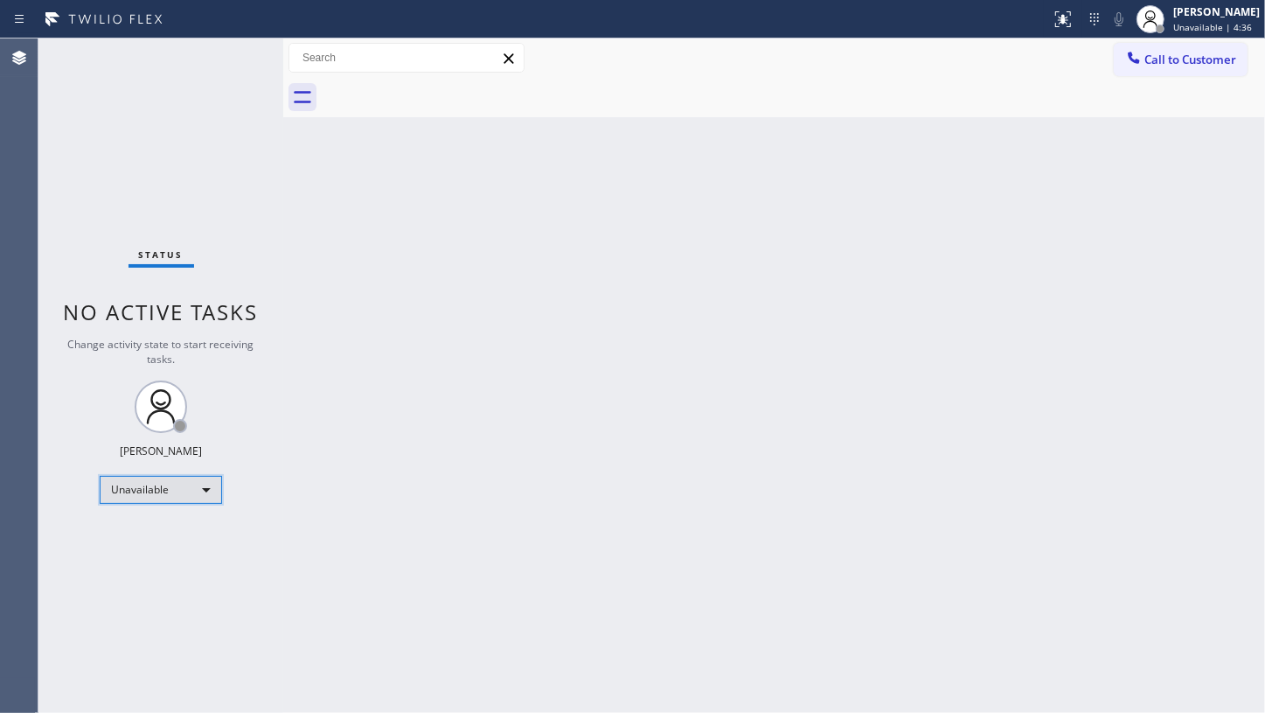
click at [119, 492] on div "Unavailable" at bounding box center [161, 490] width 122 height 28
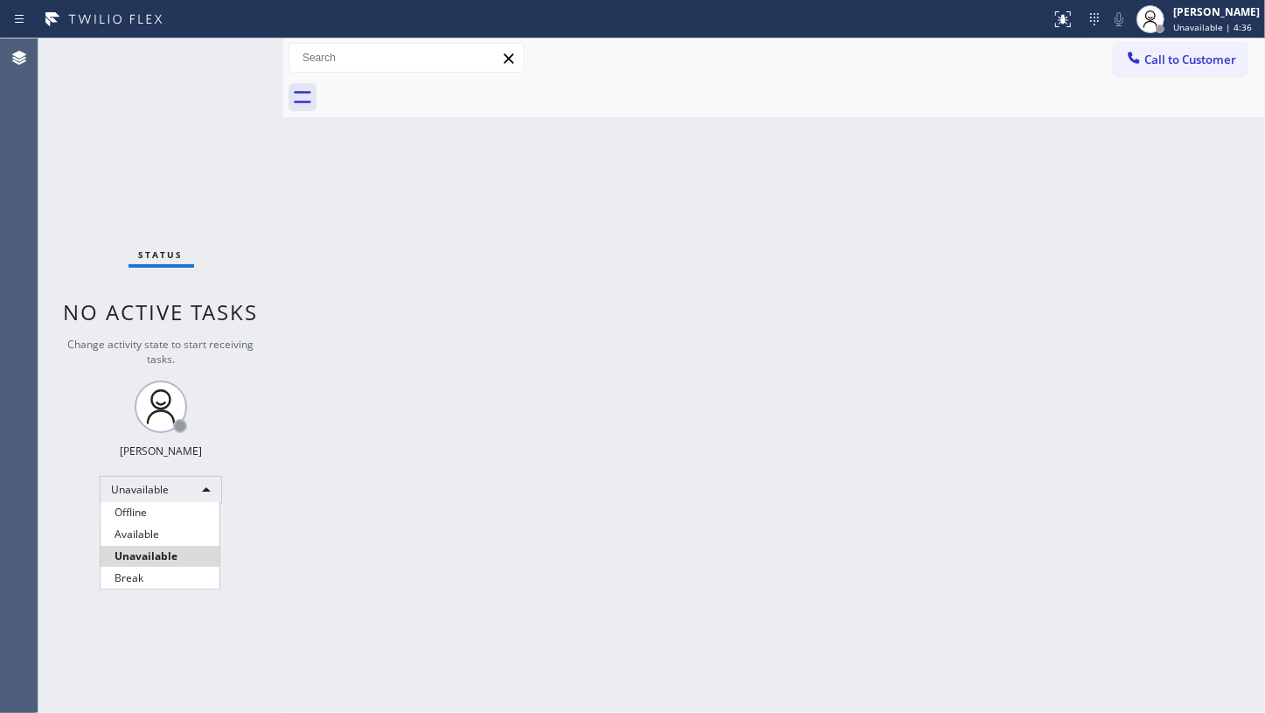
click at [130, 539] on li "Available" at bounding box center [160, 534] width 119 height 21
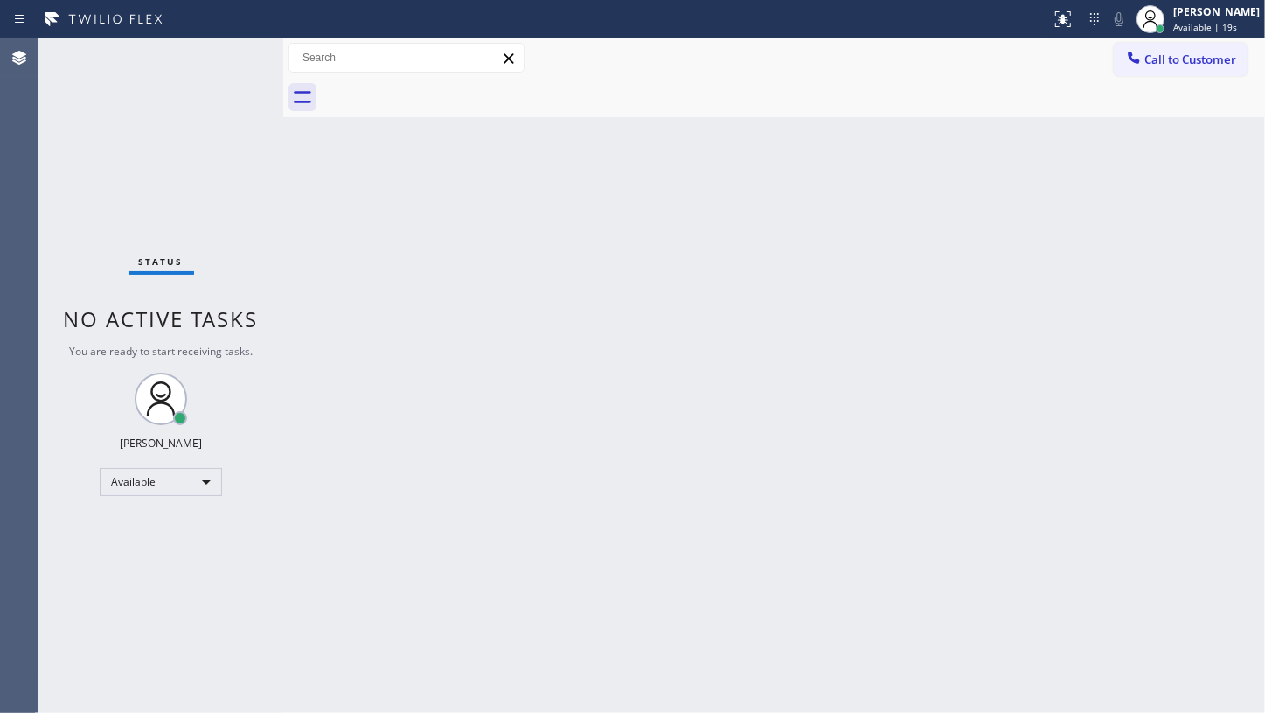
drag, startPoint x: 72, startPoint y: 108, endPoint x: 72, endPoint y: 87, distance: 21.9
click at [72, 108] on div "Status No active tasks You are ready to start receiving tasks. JENIZA ALCAYDE A…" at bounding box center [160, 375] width 245 height 674
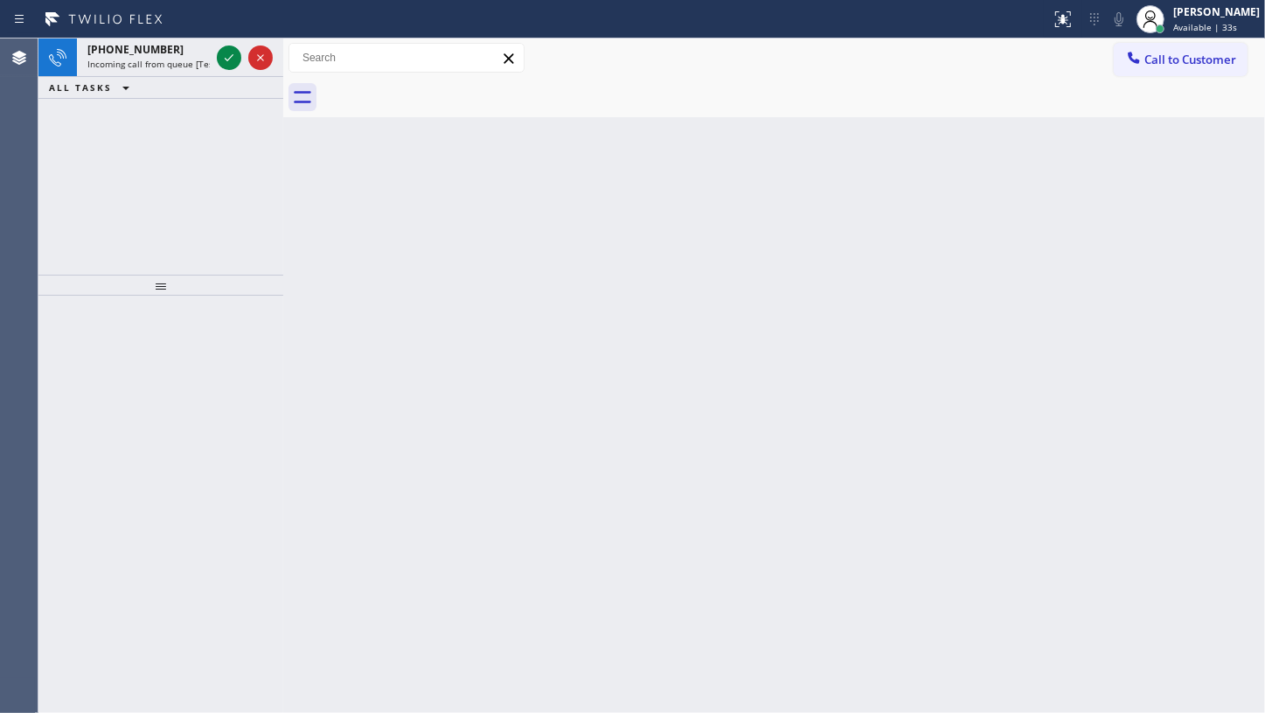
click at [58, 136] on div "[PHONE_NUMBER] Incoming call from queue [Test] All ALL TASKS ALL TASKS ACTIVE T…" at bounding box center [160, 156] width 245 height 236
click at [219, 54] on icon at bounding box center [229, 57] width 21 height 21
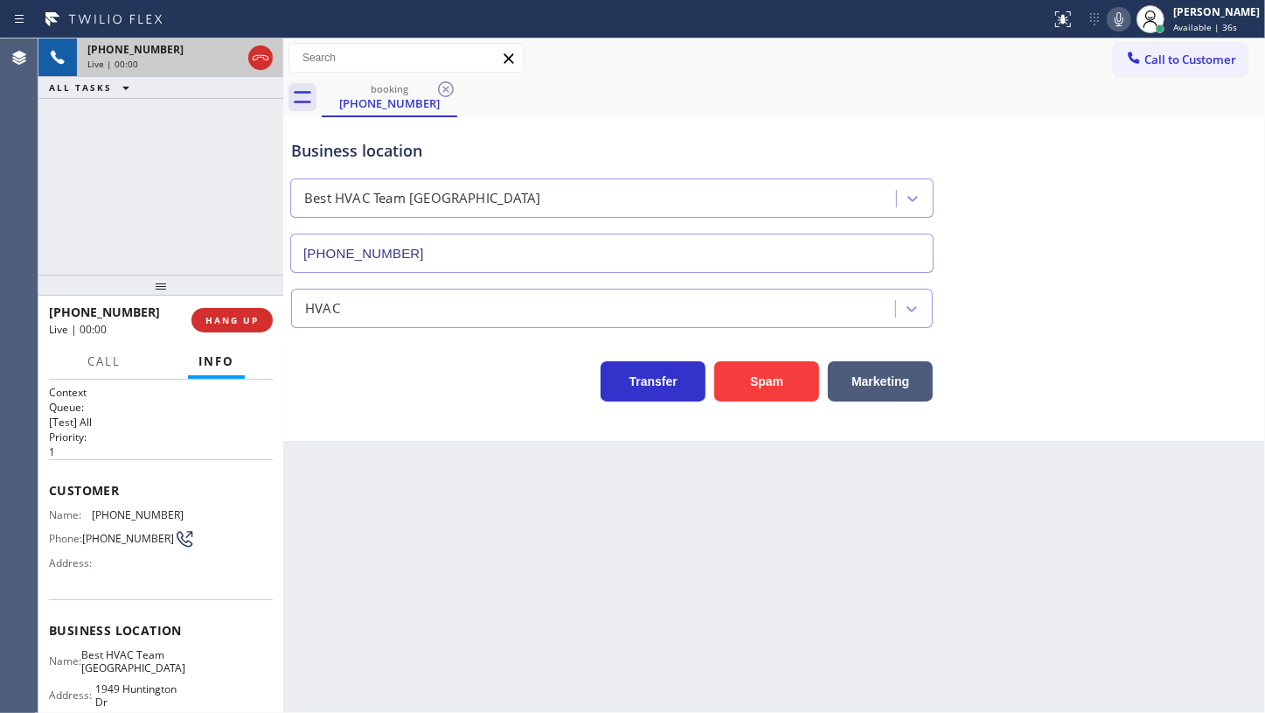
type input "[PHONE_NUMBER]"
click at [221, 315] on span "HANG UP" at bounding box center [232, 320] width 53 height 12
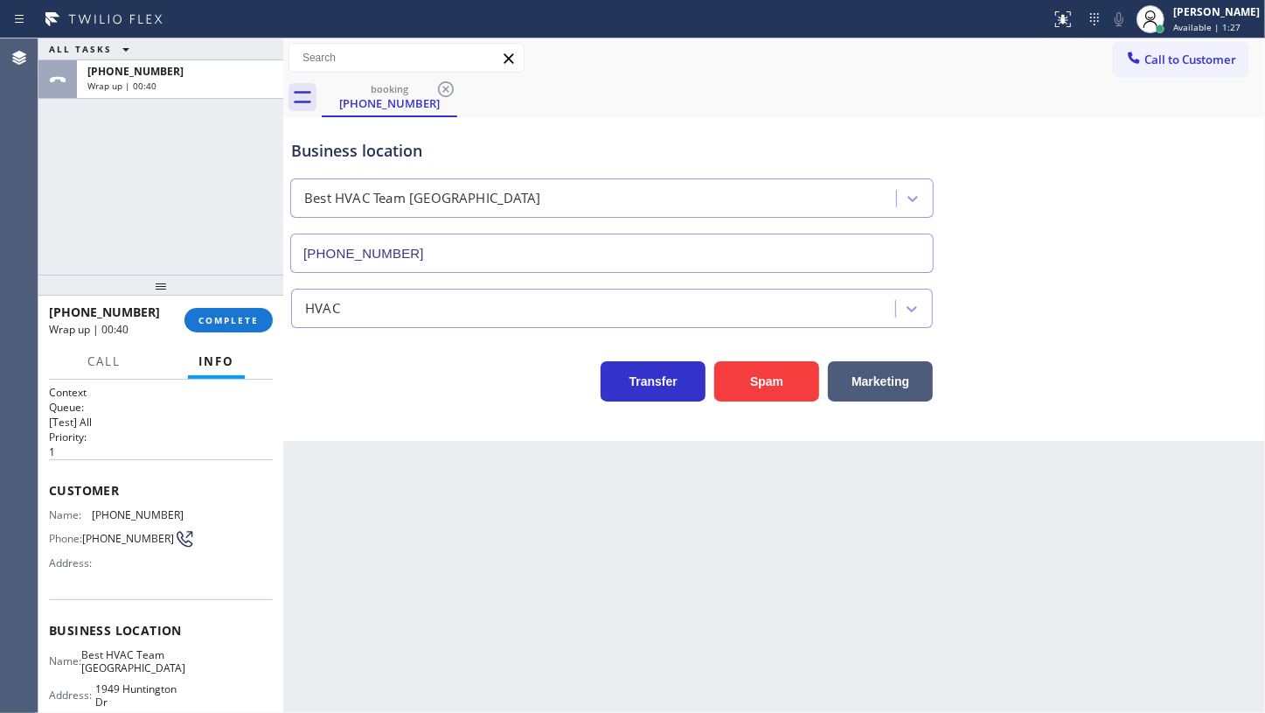
click at [126, 172] on div "ALL TASKS ALL TASKS ACTIVE TASKS TASKS IN WRAP UP [PHONE_NUMBER] Wrap up | 00:40" at bounding box center [160, 156] width 245 height 236
click at [221, 318] on span "COMPLETE" at bounding box center [229, 320] width 60 height 12
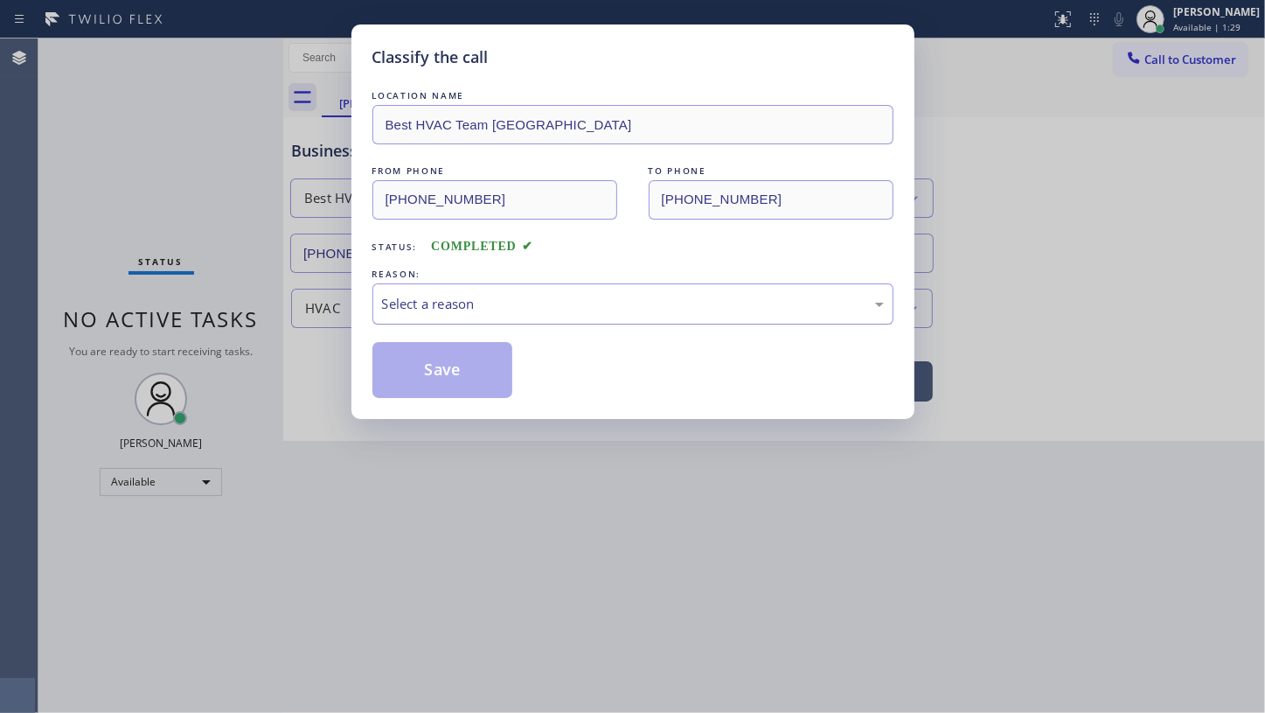
click at [400, 294] on div "Select a reason" at bounding box center [633, 304] width 502 height 20
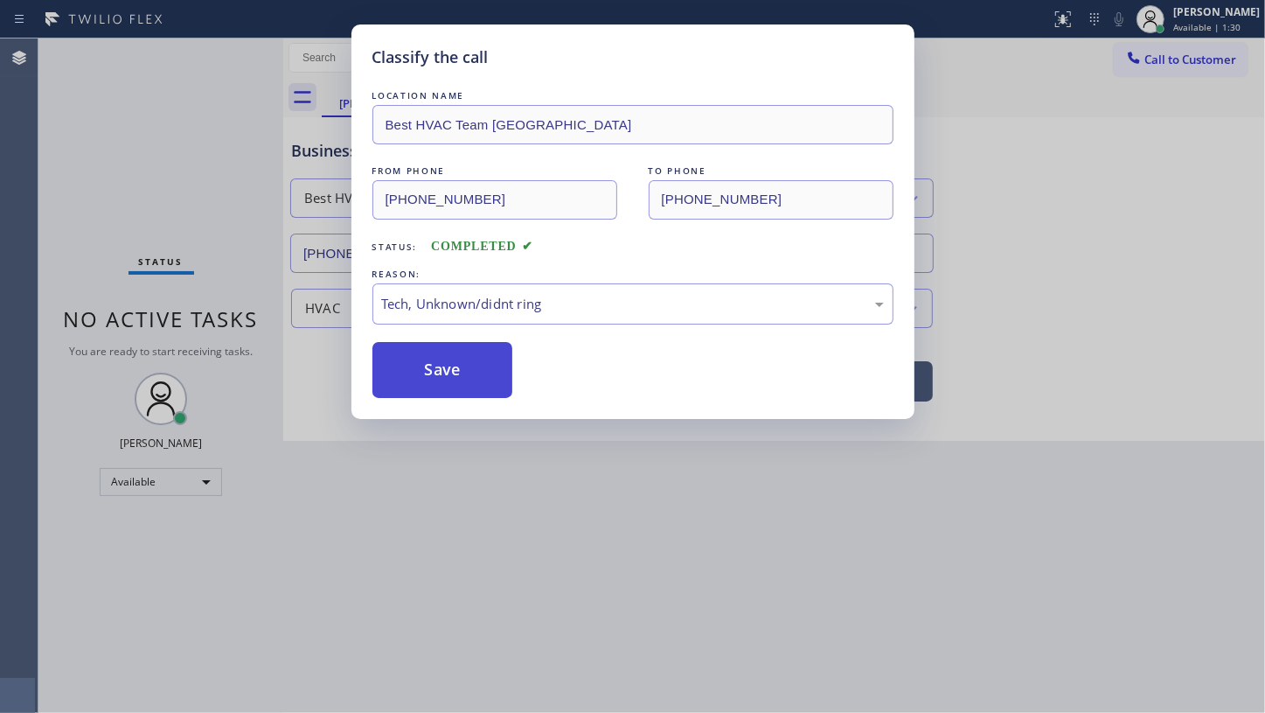
click at [455, 382] on button "Save" at bounding box center [443, 370] width 141 height 56
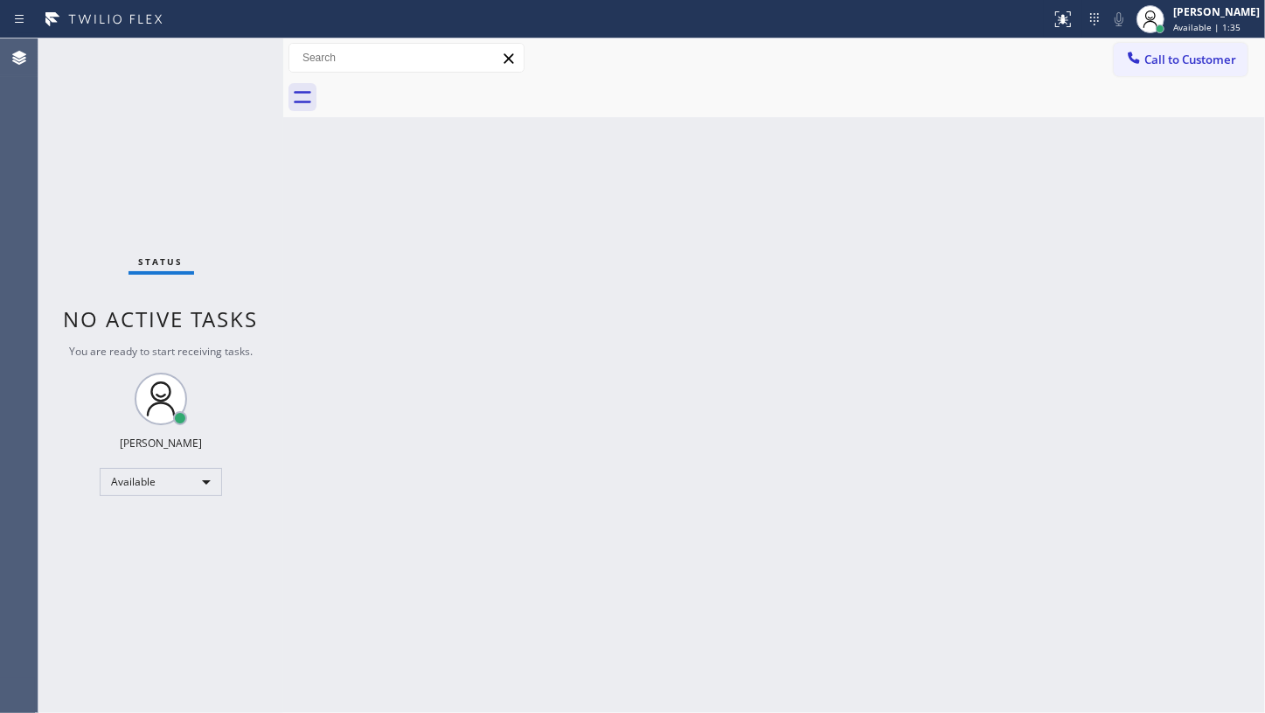
click at [233, 54] on div "Status No active tasks You are ready to start receiving tasks. JENIZA ALCAYDE A…" at bounding box center [160, 375] width 245 height 674
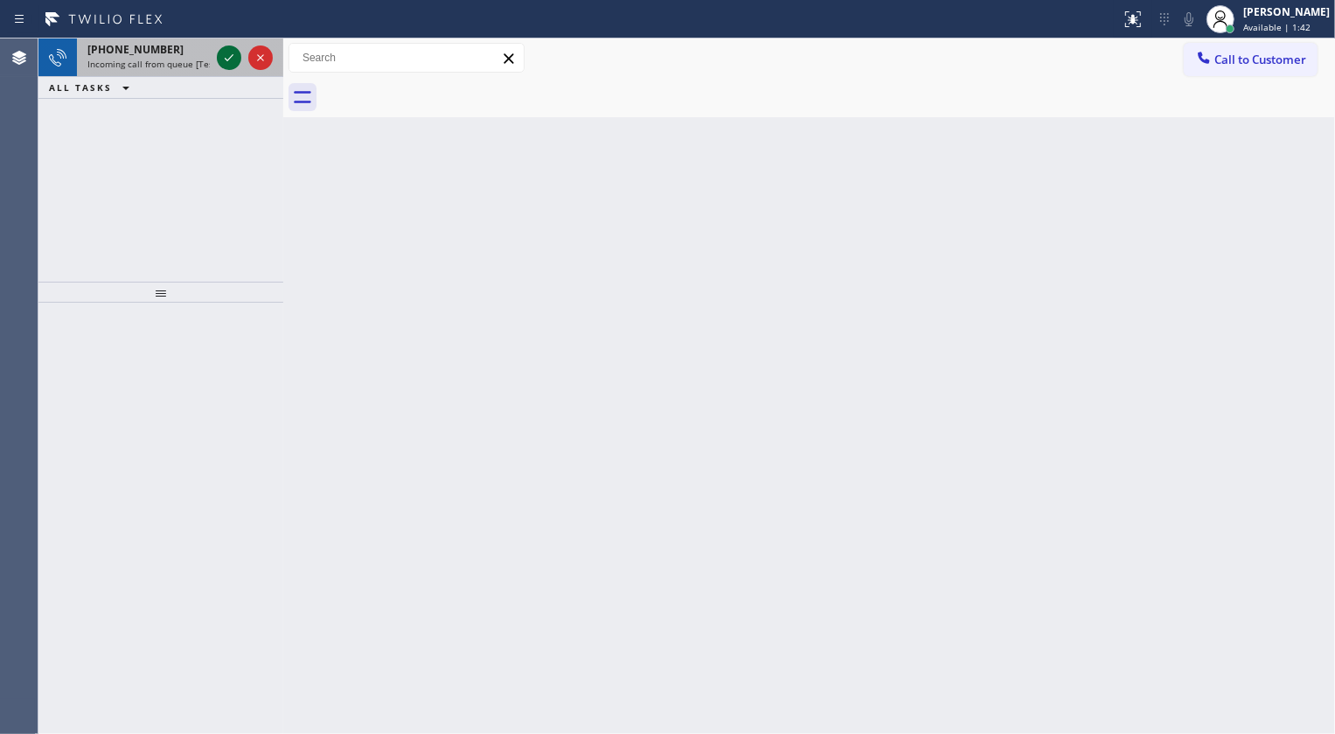
click at [230, 58] on icon at bounding box center [229, 57] width 9 height 7
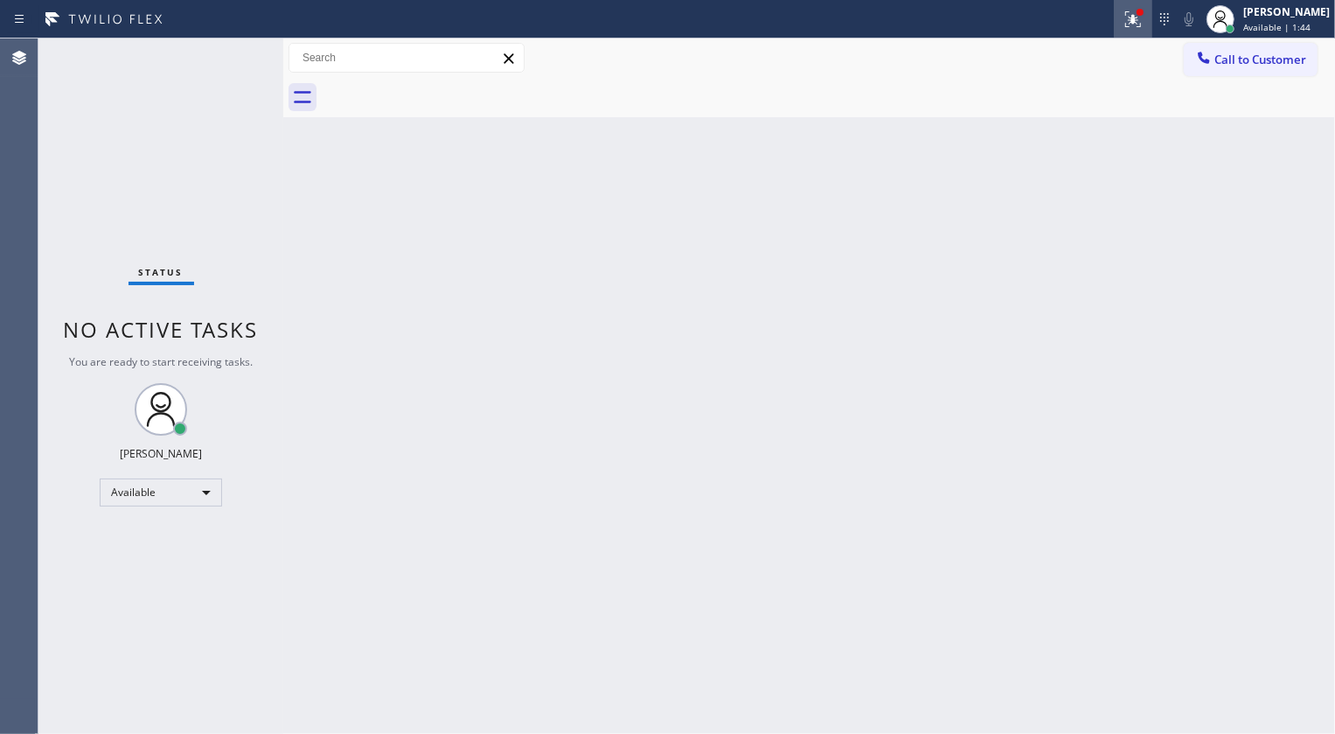
click at [1133, 17] on icon at bounding box center [1130, 17] width 10 height 12
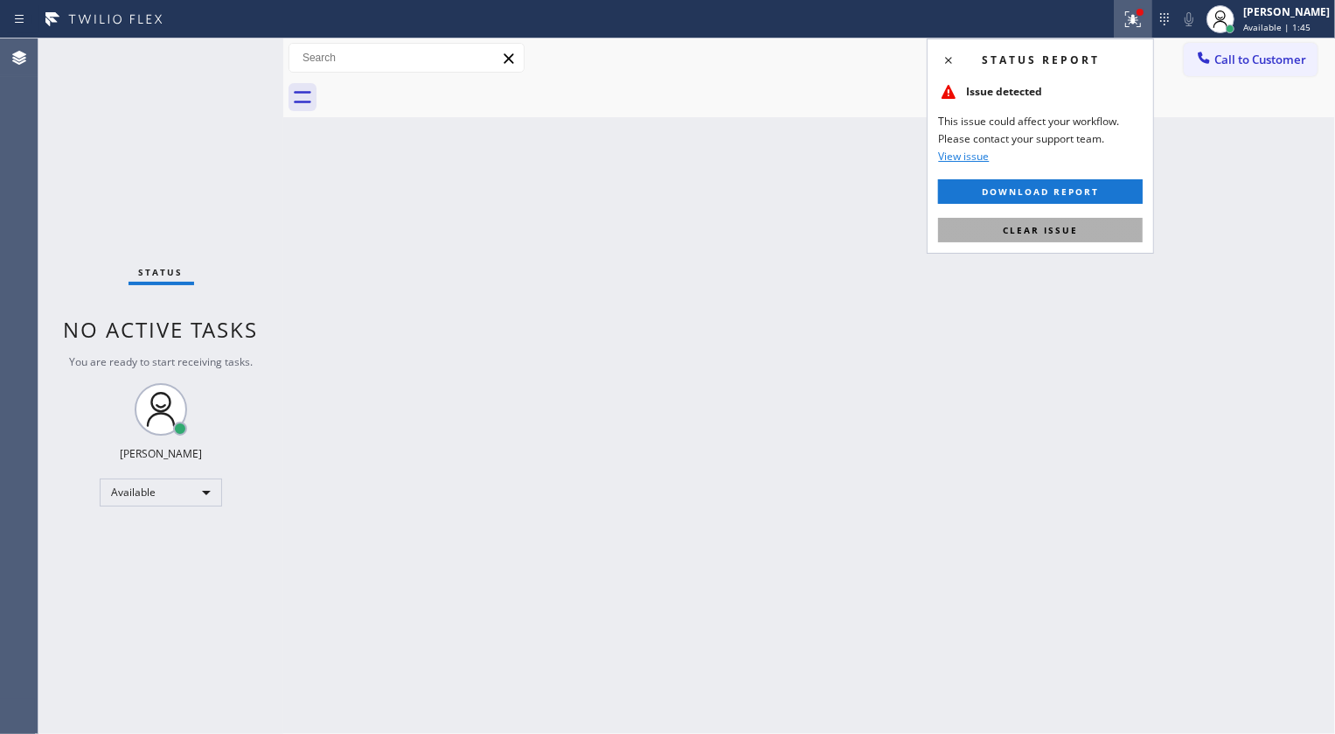
click at [1097, 220] on button "Clear issue" at bounding box center [1040, 230] width 205 height 24
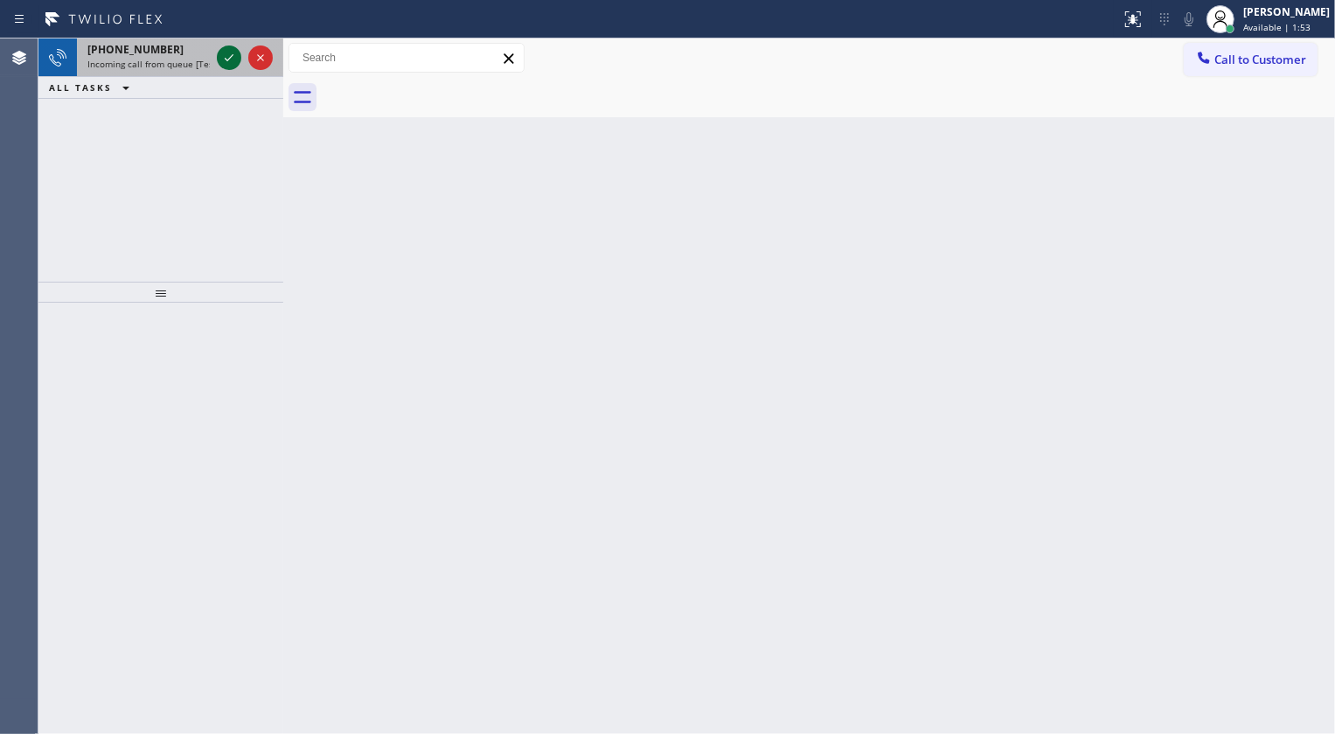
click at [227, 52] on icon at bounding box center [229, 57] width 21 height 21
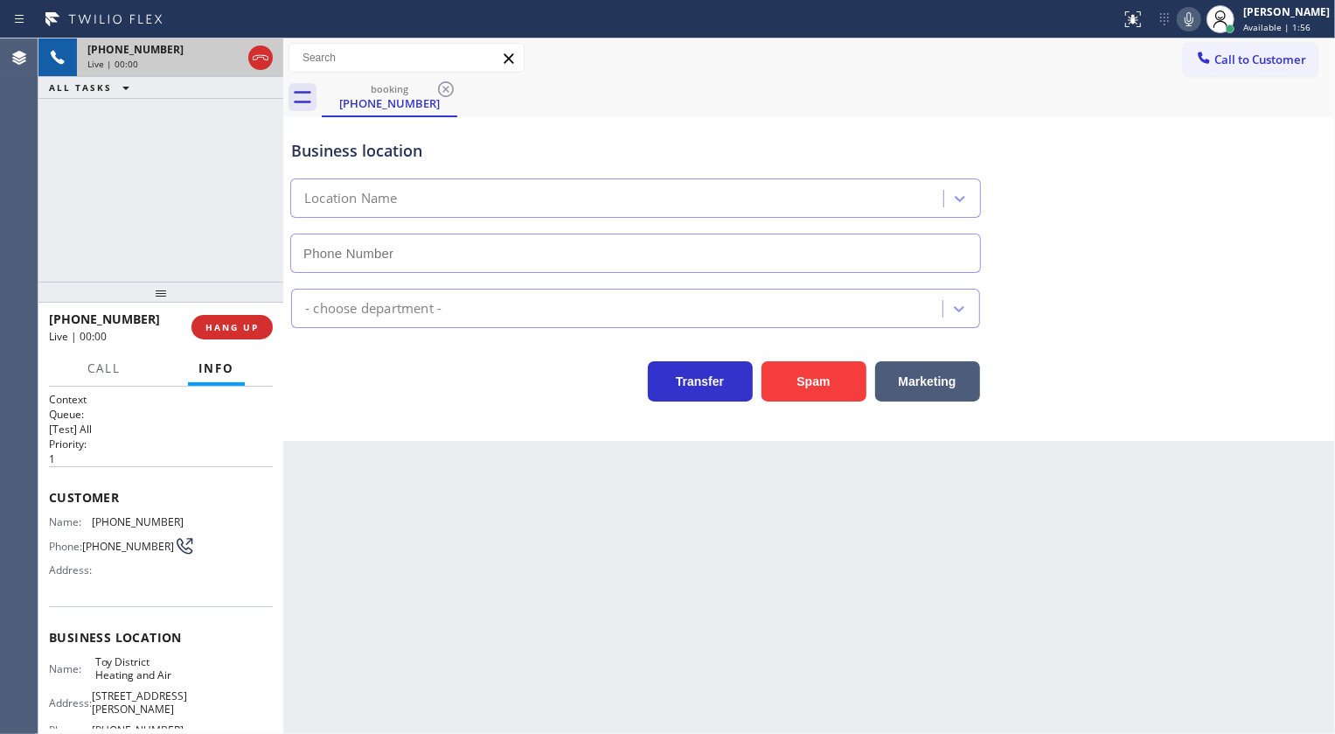
type input "[PHONE_NUMBER]"
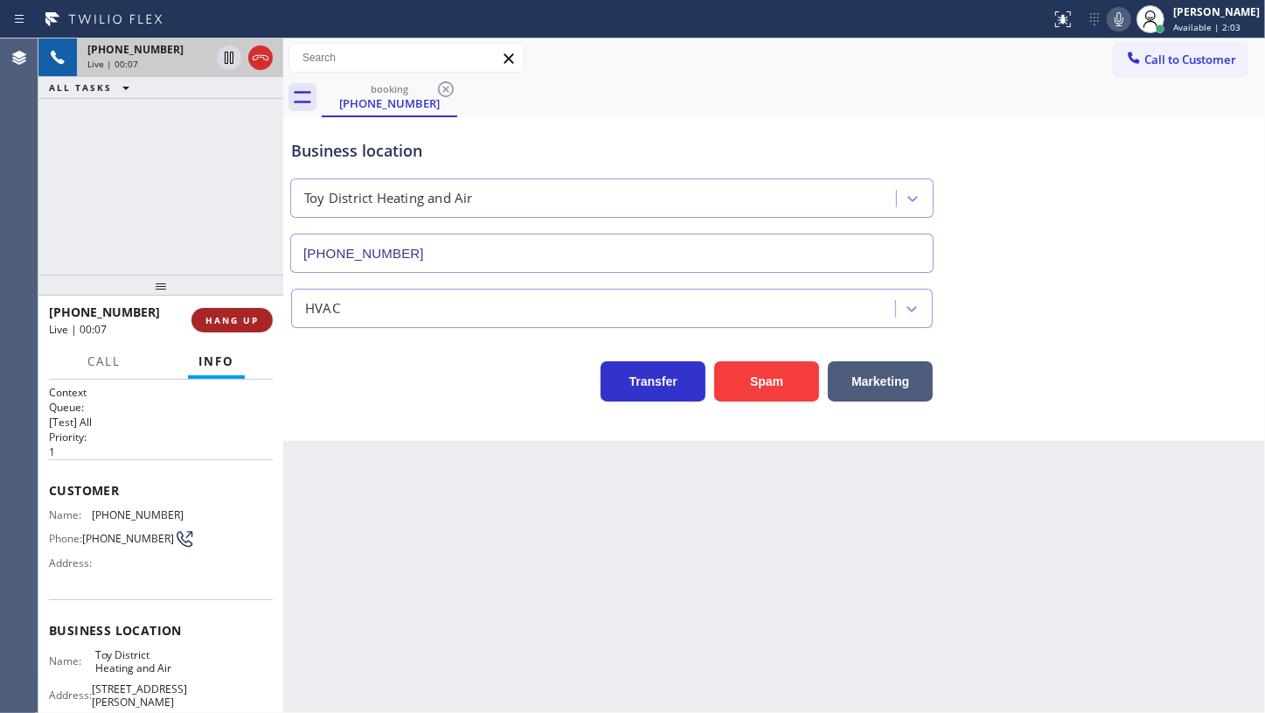
click at [245, 315] on span "HANG UP" at bounding box center [232, 320] width 53 height 12
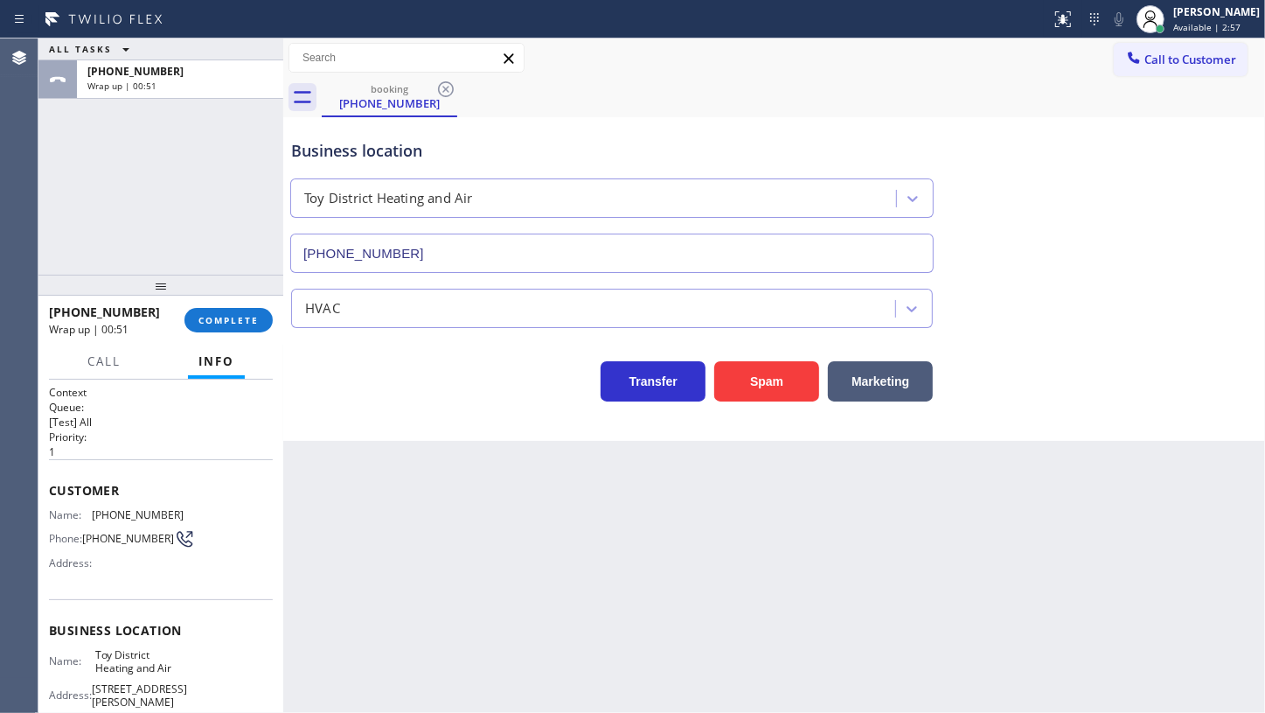
click at [140, 205] on div "ALL TASKS ALL TASKS ACTIVE TASKS TASKS IN WRAP UP [PHONE_NUMBER] Wrap up | 00:51" at bounding box center [160, 156] width 245 height 236
click at [242, 327] on button "COMPLETE" at bounding box center [229, 320] width 88 height 24
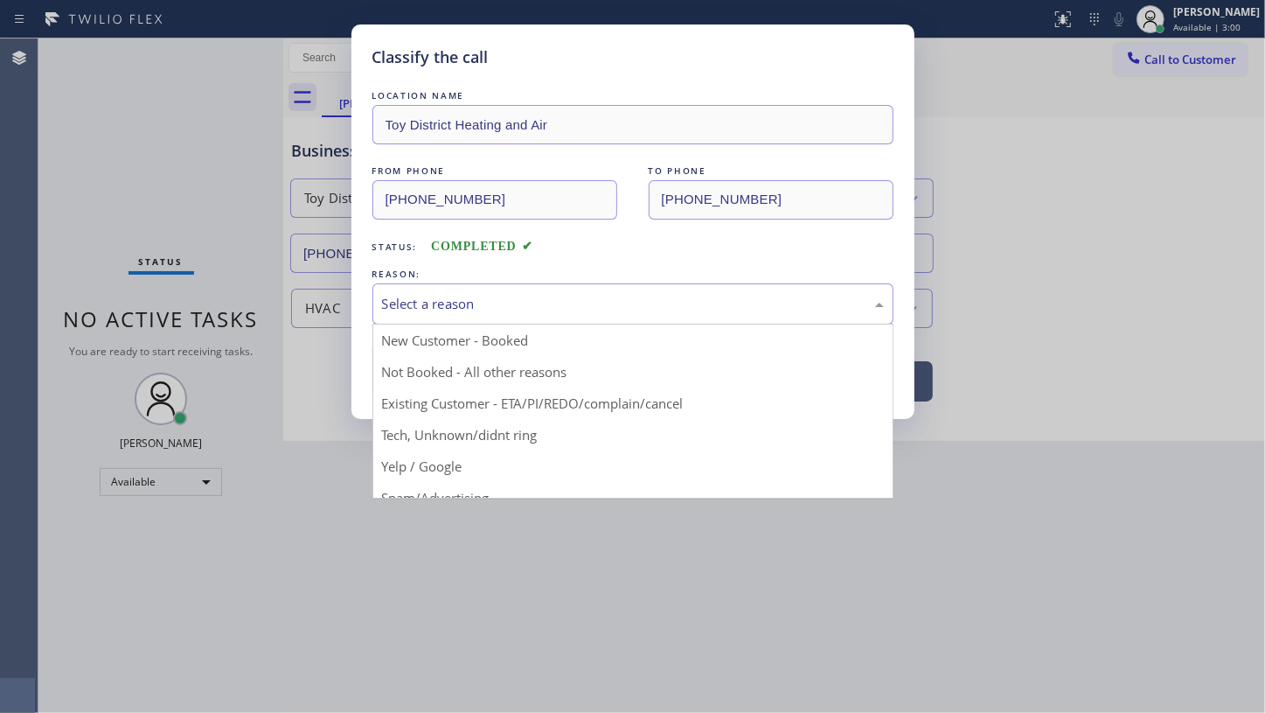
click at [429, 298] on div "Select a reason" at bounding box center [633, 304] width 502 height 20
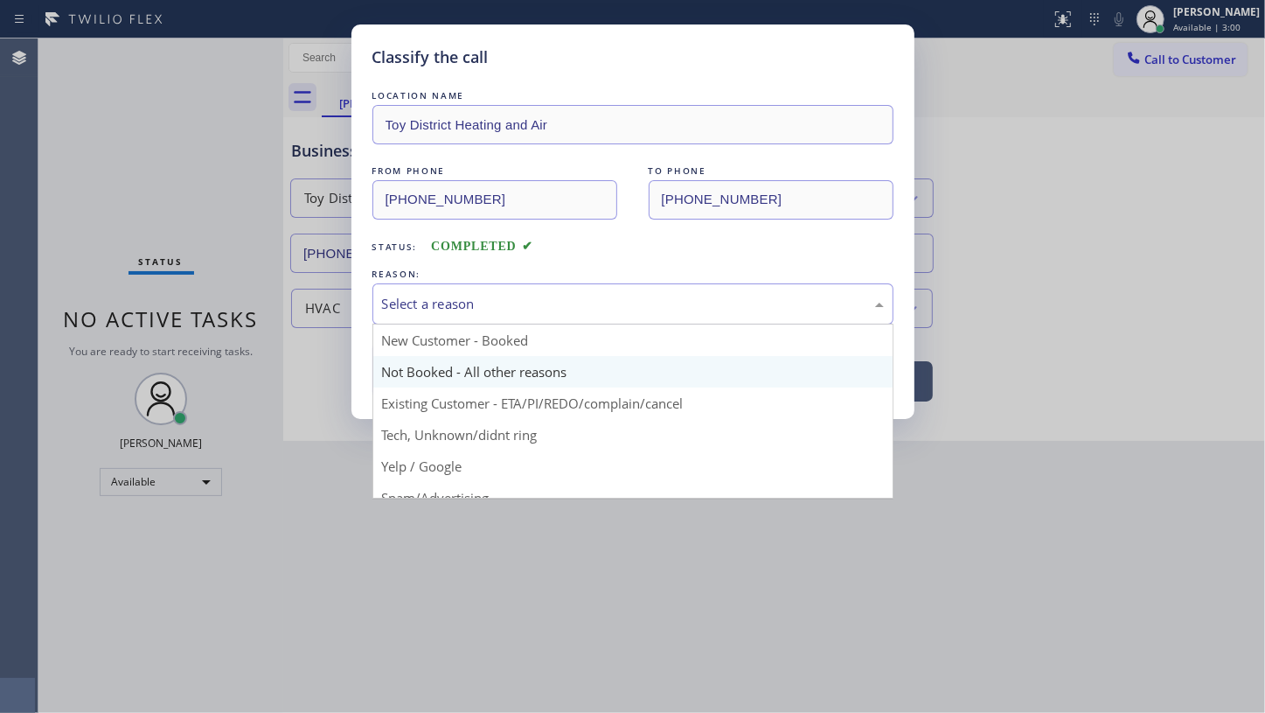
scroll to position [116, 0]
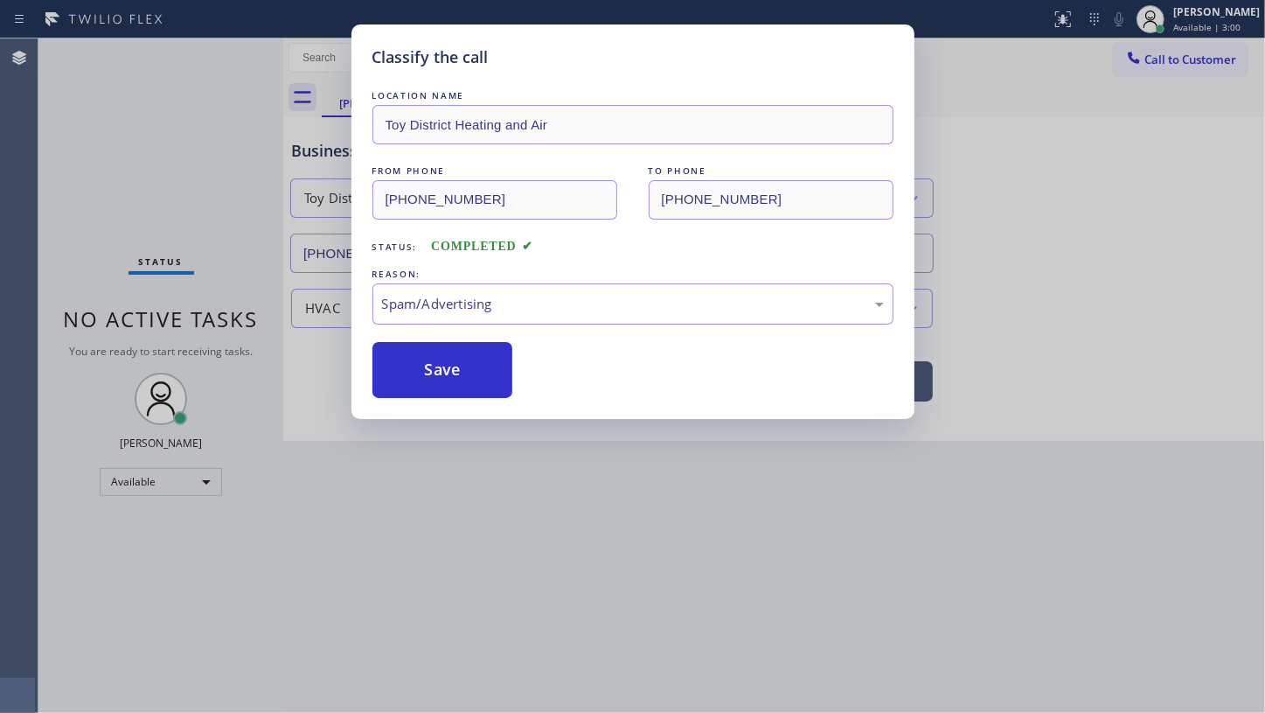
click at [422, 374] on button "Save" at bounding box center [443, 370] width 141 height 56
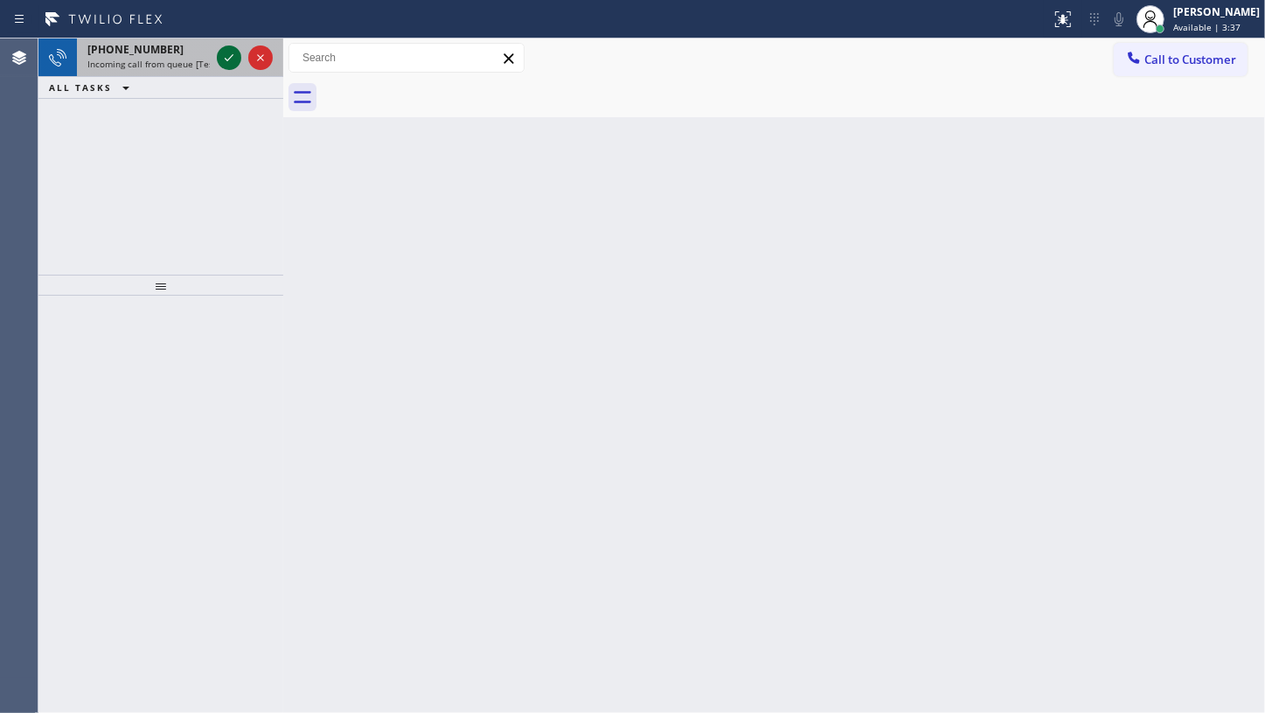
click at [230, 56] on icon at bounding box center [229, 57] width 21 height 21
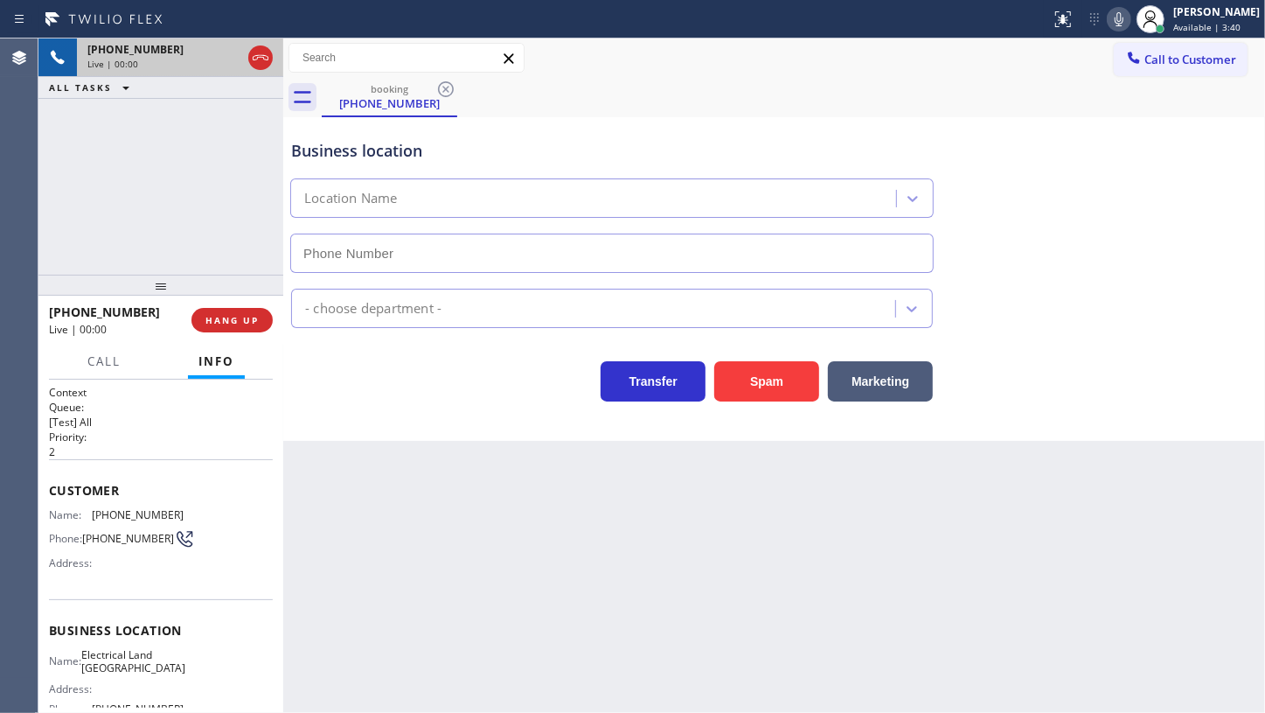
type input "[PHONE_NUMBER]"
click at [798, 380] on button "Spam" at bounding box center [766, 381] width 105 height 40
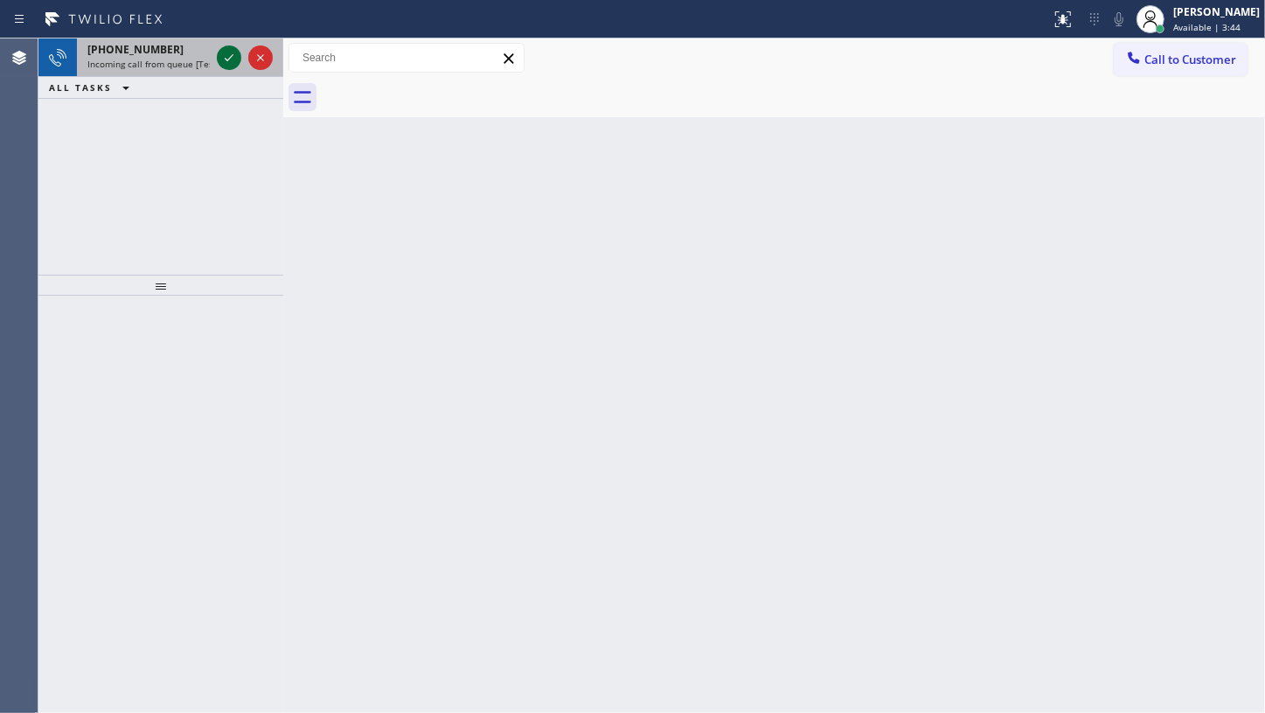
drag, startPoint x: 226, startPoint y: 70, endPoint x: 226, endPoint y: 54, distance: 15.7
click at [226, 66] on div at bounding box center [244, 57] width 63 height 38
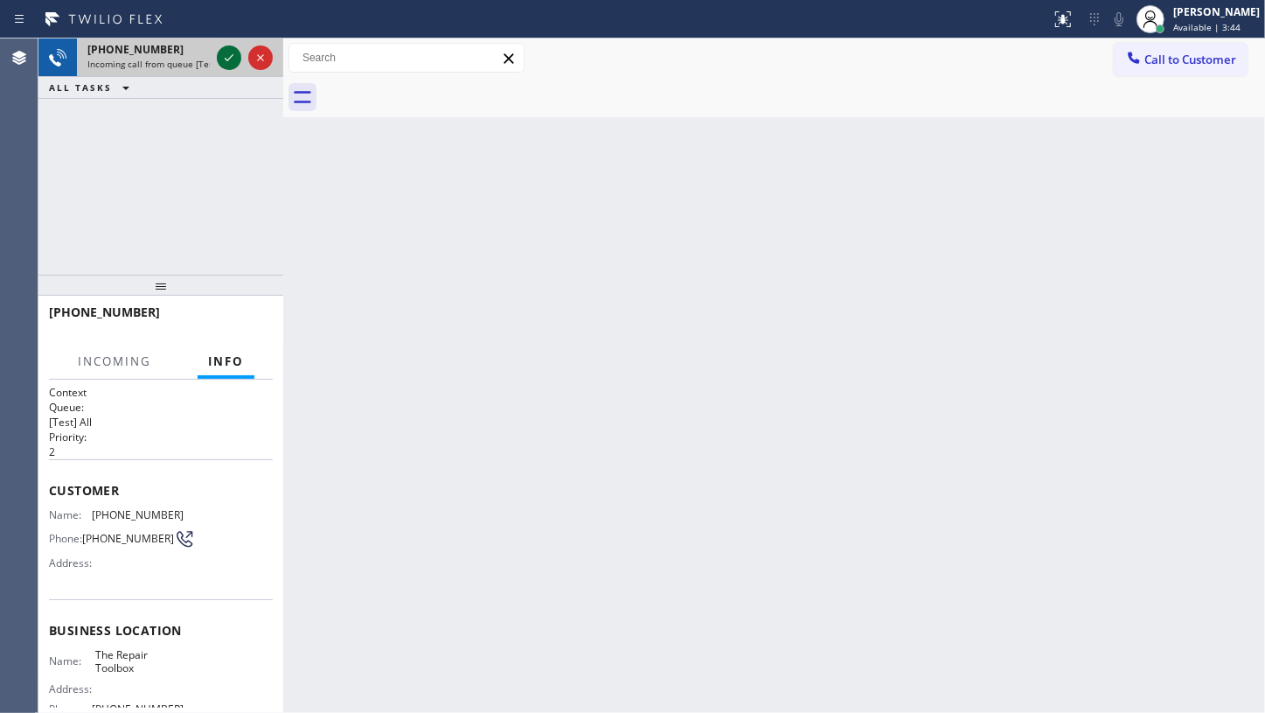
click at [226, 54] on icon at bounding box center [229, 57] width 21 height 21
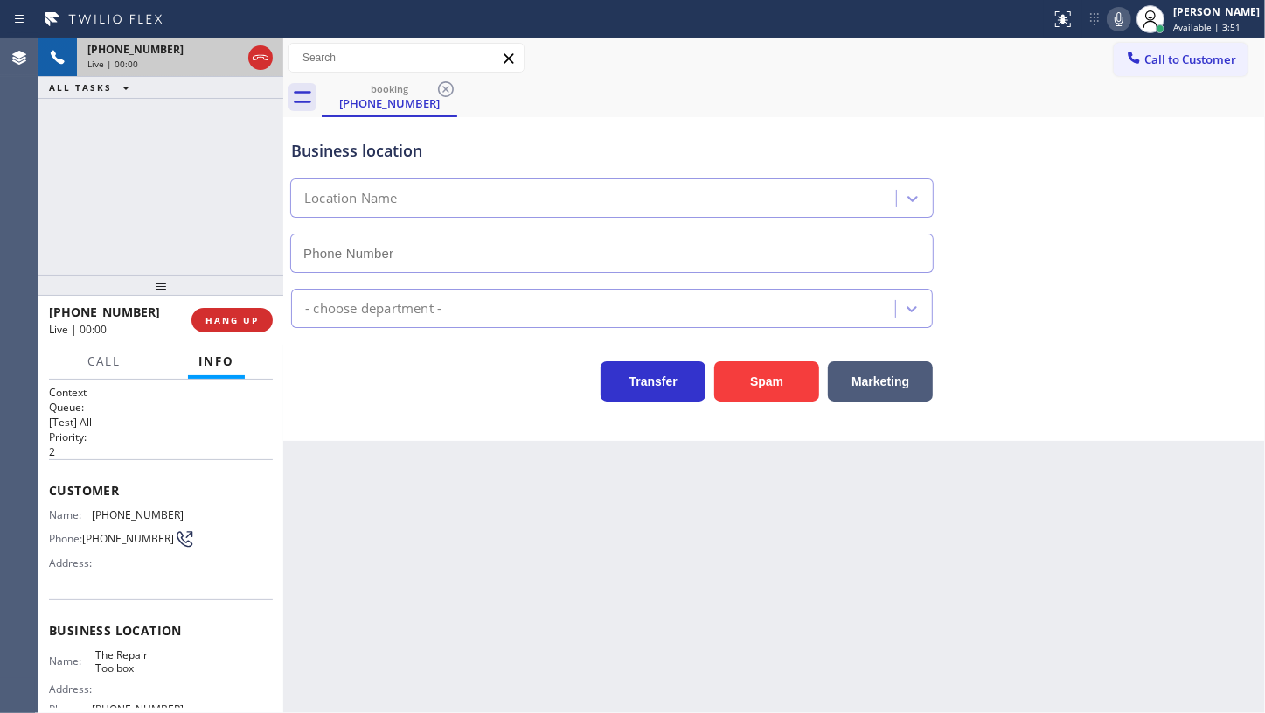
type input "[PHONE_NUMBER]"
click at [254, 318] on span "HANG UP" at bounding box center [232, 320] width 53 height 12
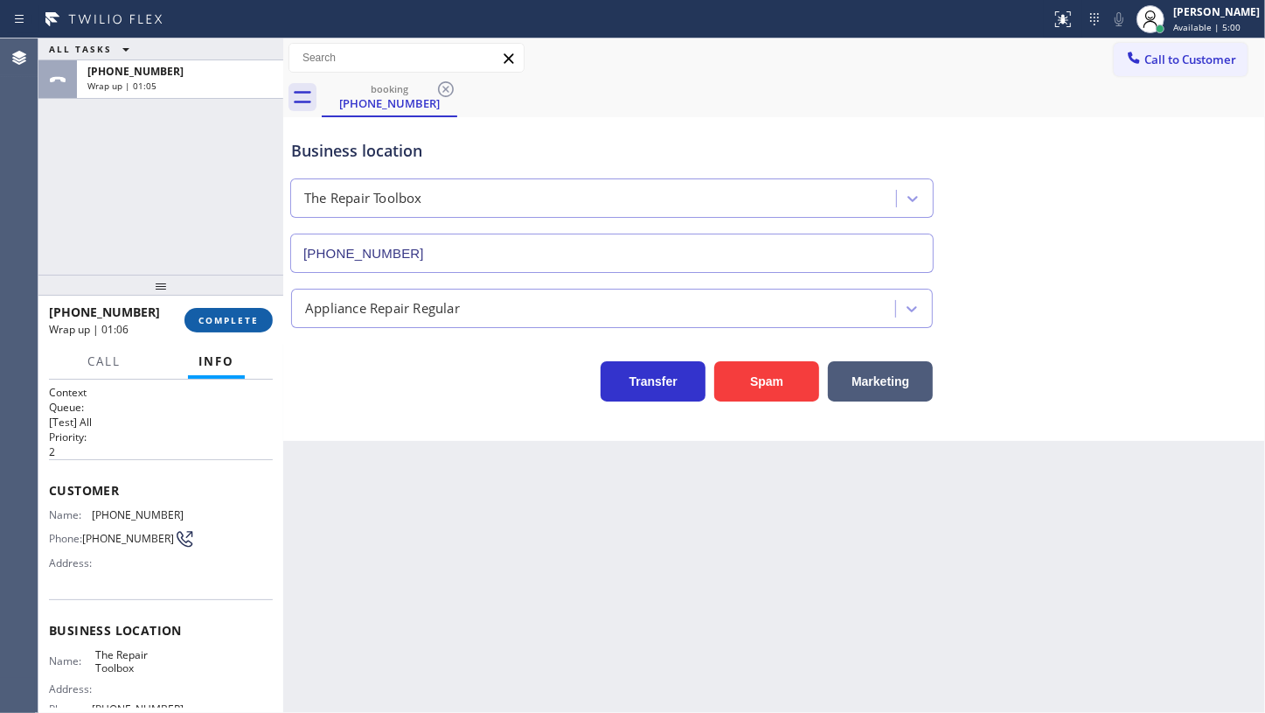
click at [207, 319] on div "[PHONE_NUMBER] Wrap up | 01:06 COMPLETE" at bounding box center [161, 319] width 224 height 45
click at [209, 319] on span "COMPLETE" at bounding box center [229, 320] width 60 height 12
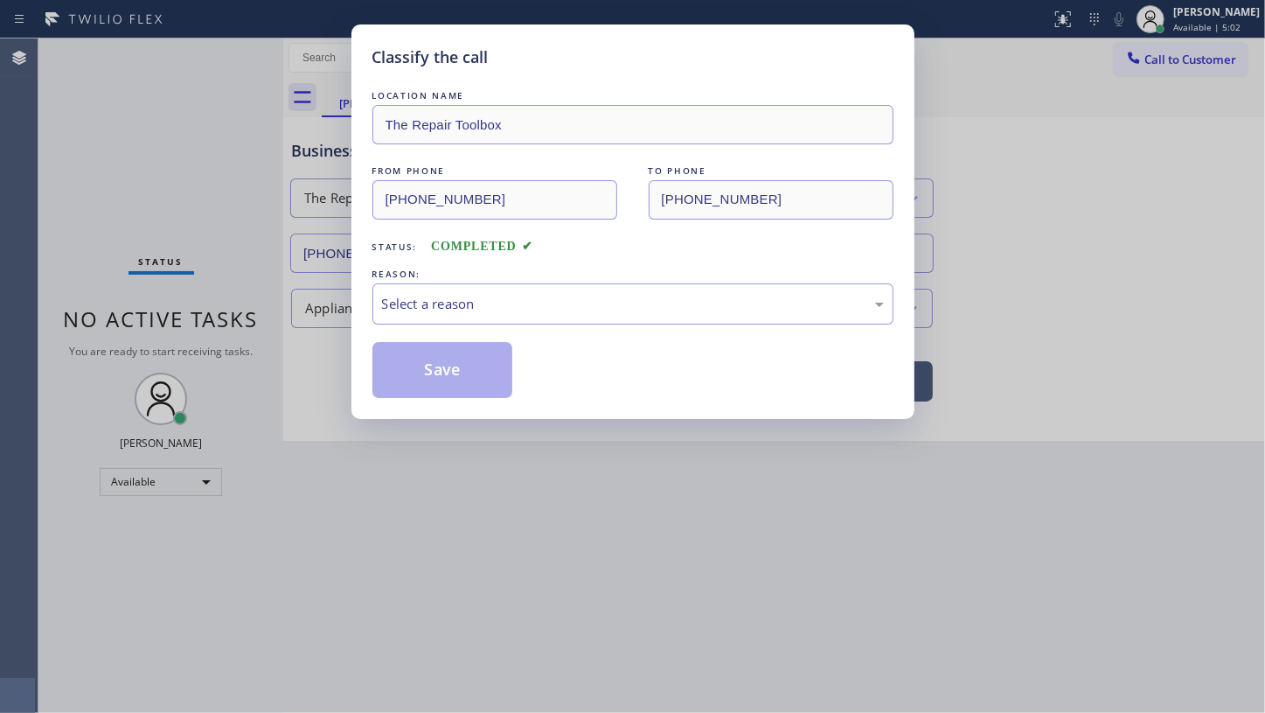
click at [480, 289] on div "Select a reason" at bounding box center [633, 303] width 521 height 41
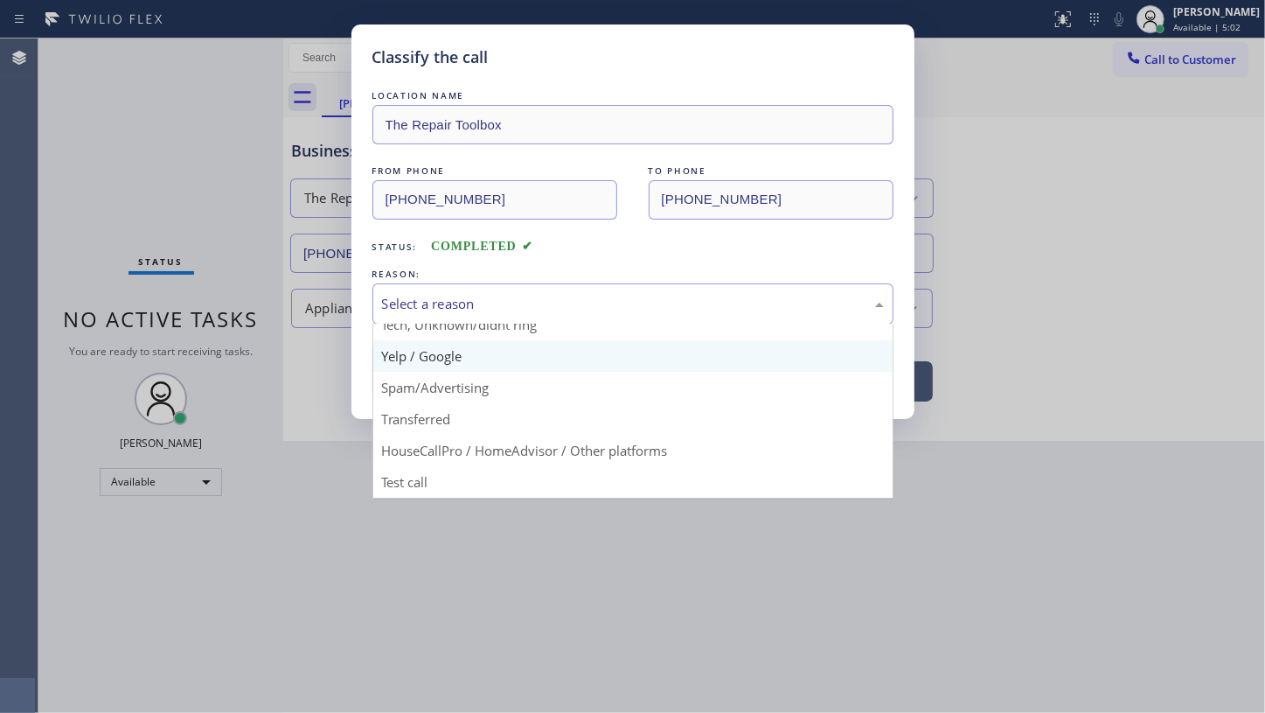
scroll to position [116, 0]
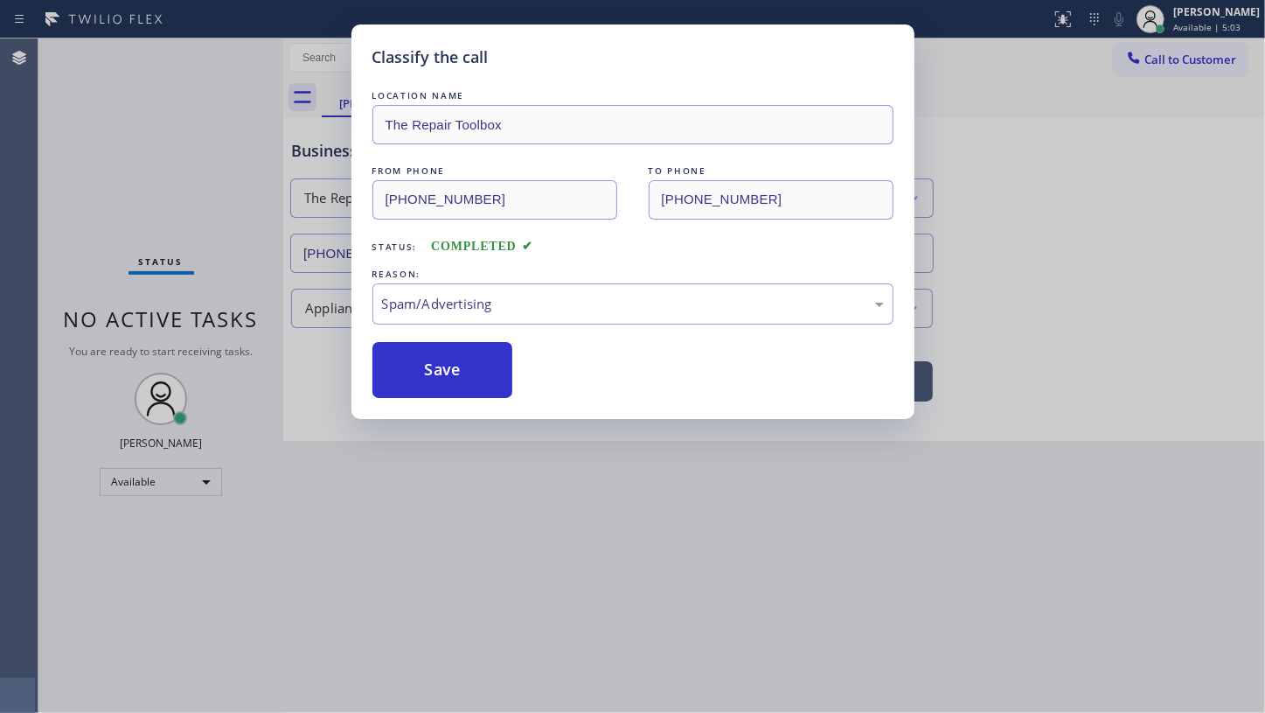
click at [479, 384] on button "Save" at bounding box center [443, 370] width 141 height 56
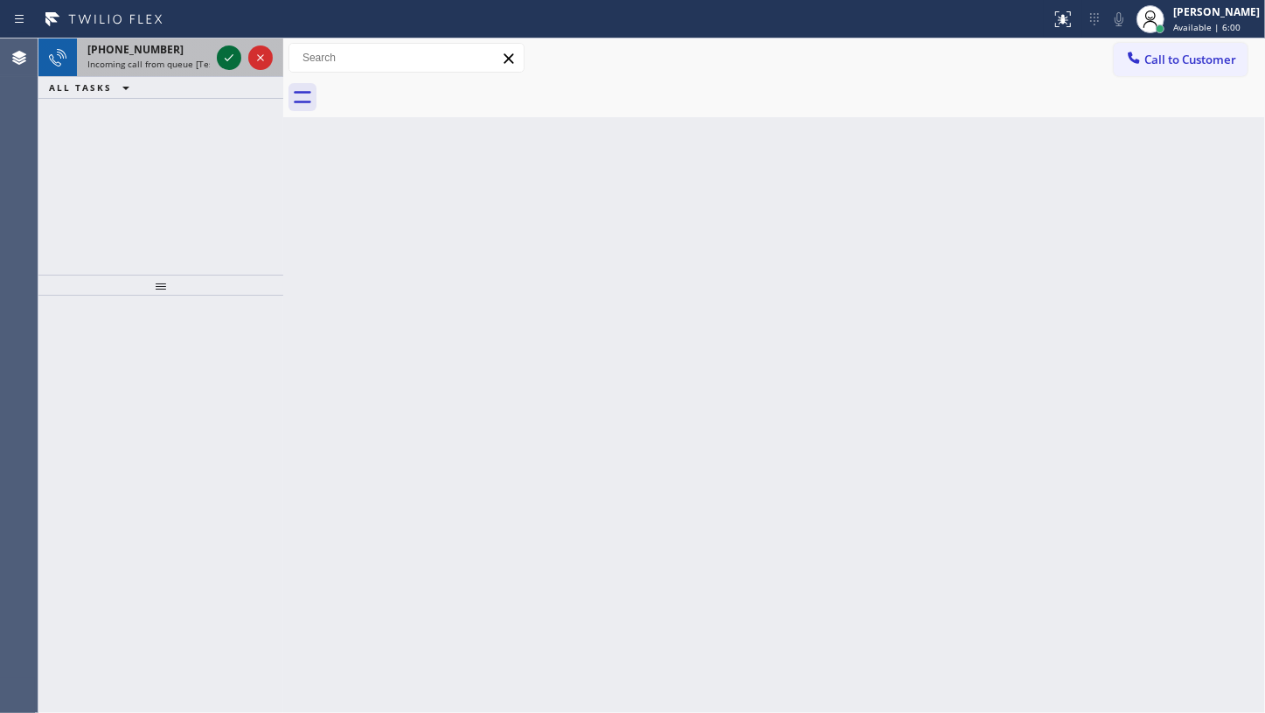
click at [231, 54] on icon at bounding box center [229, 57] width 21 height 21
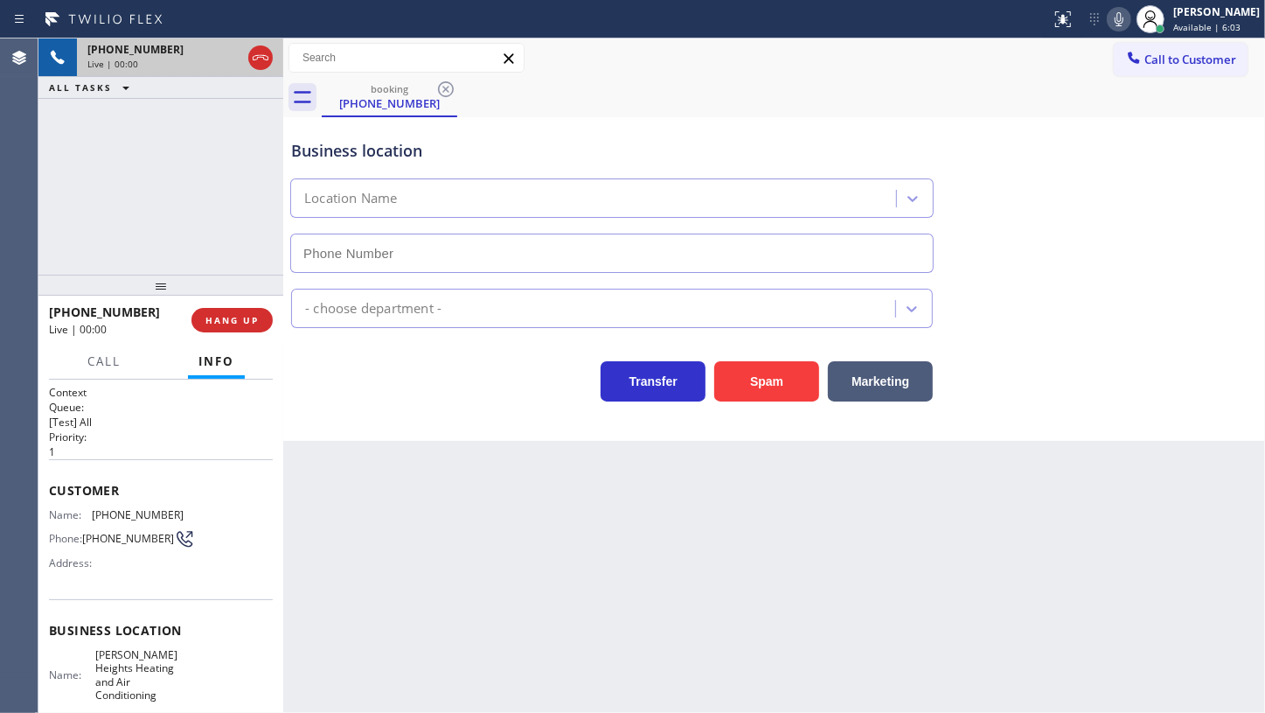
type input "[PHONE_NUMBER]"
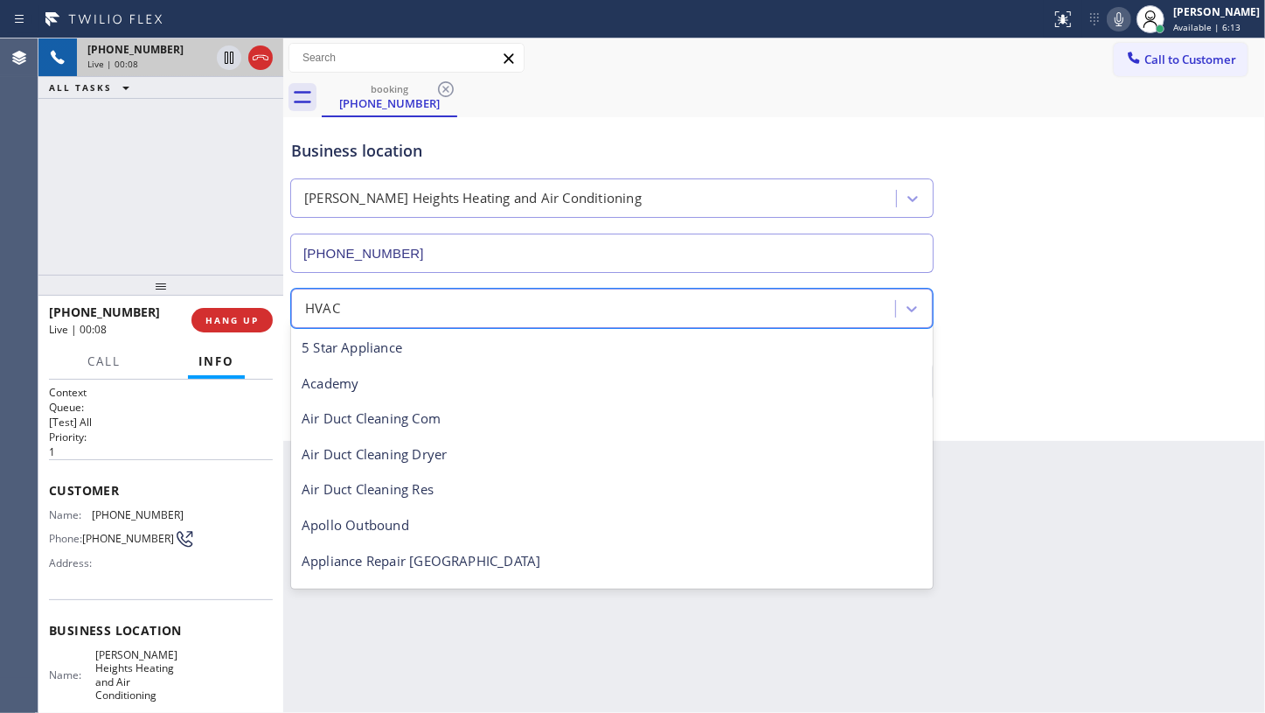
click at [296, 317] on div "HVAC" at bounding box center [595, 308] width 599 height 31
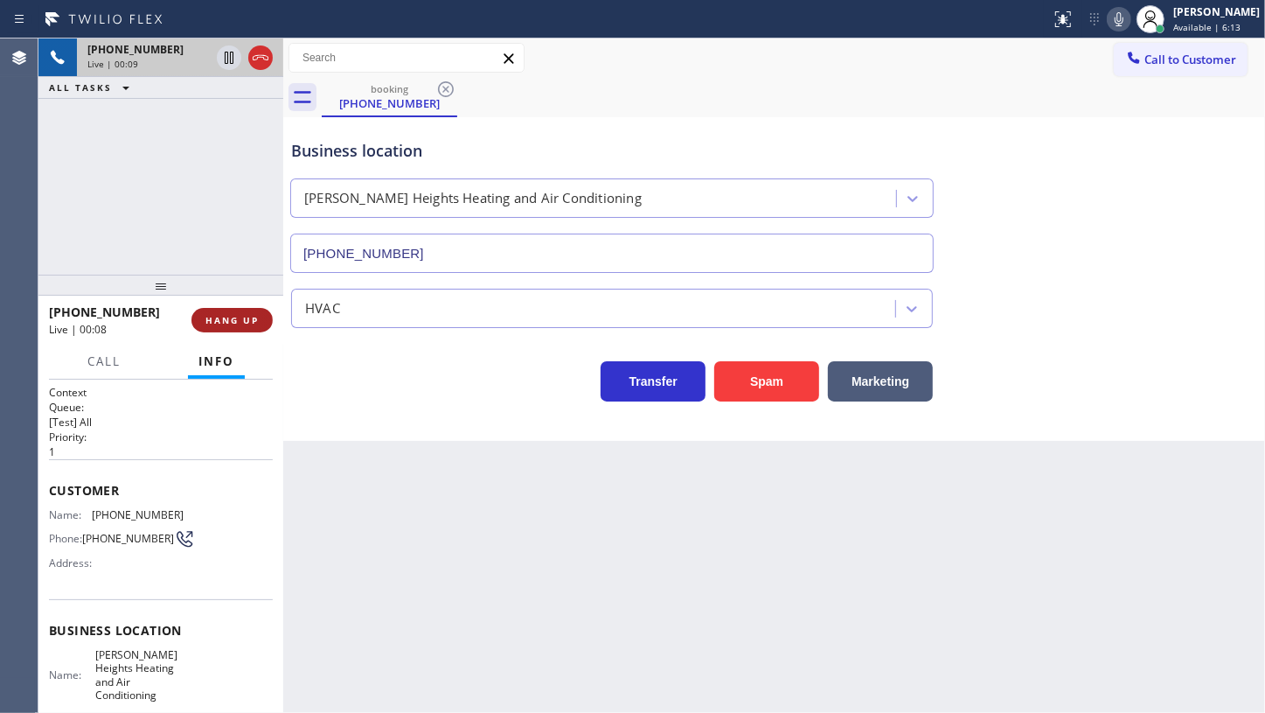
click at [246, 323] on span "HANG UP" at bounding box center [232, 320] width 53 height 12
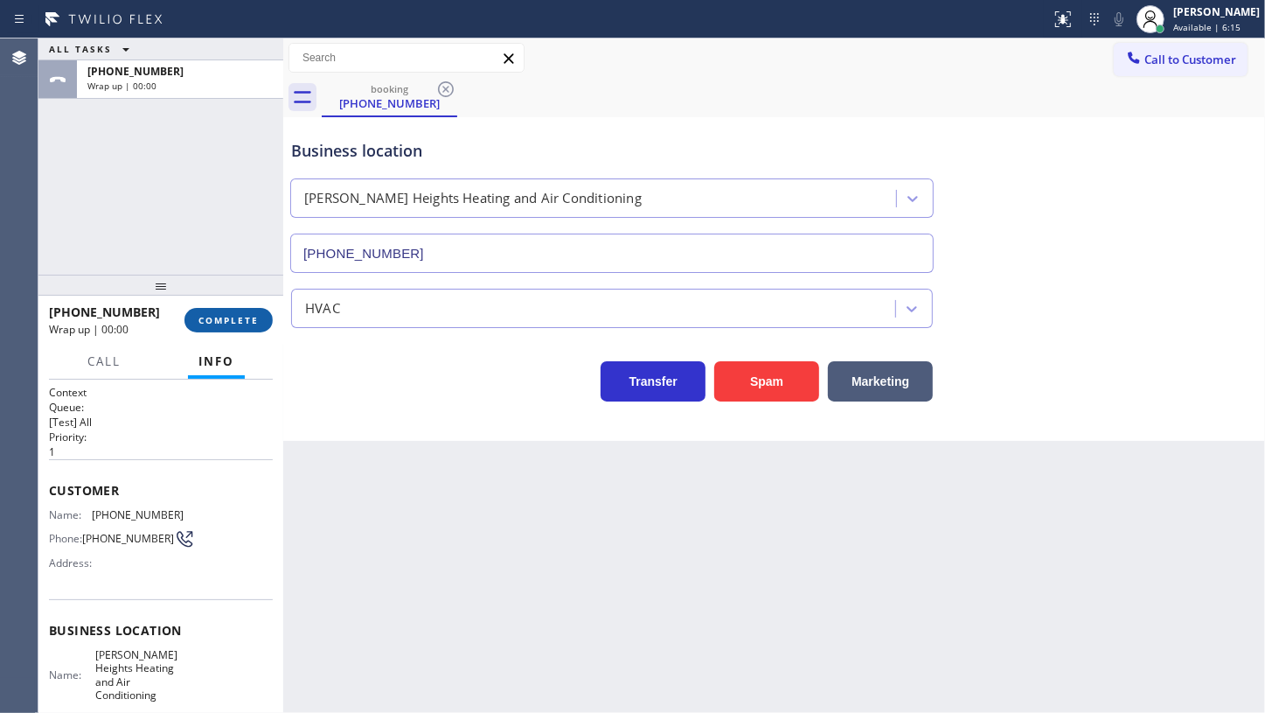
click at [246, 323] on span "COMPLETE" at bounding box center [229, 320] width 60 height 12
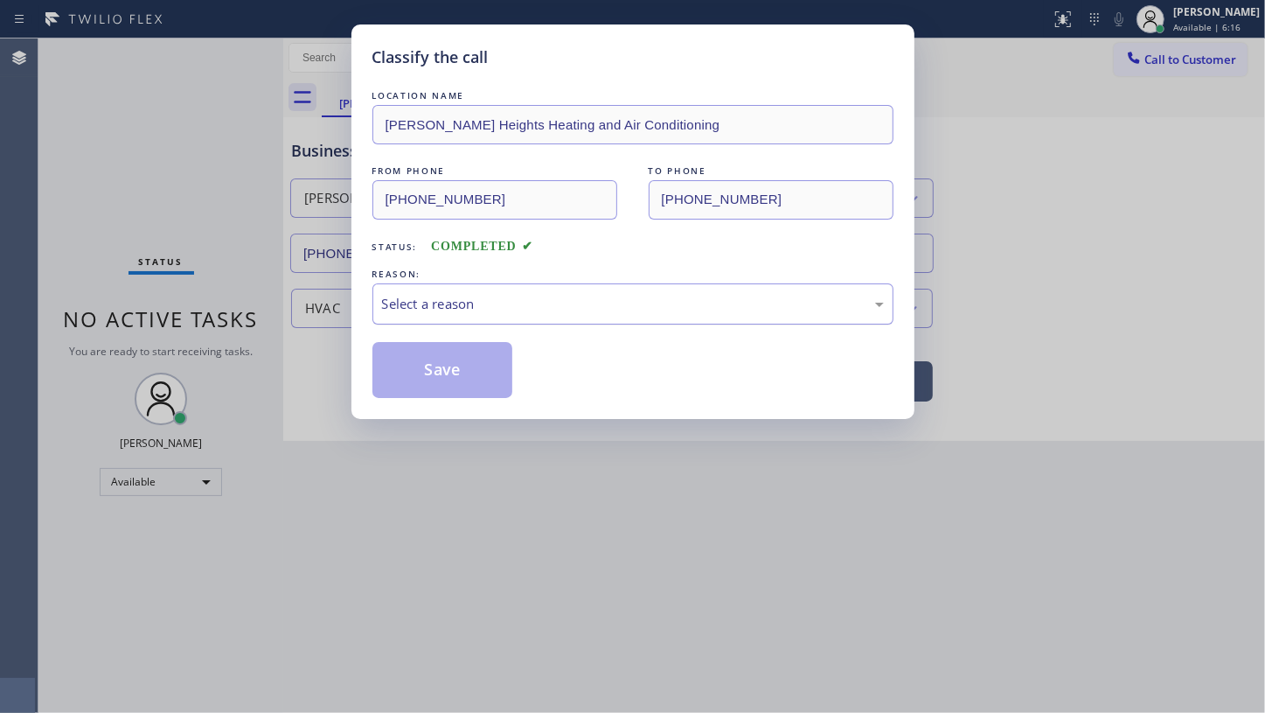
click at [405, 311] on div "Select a reason" at bounding box center [633, 304] width 502 height 20
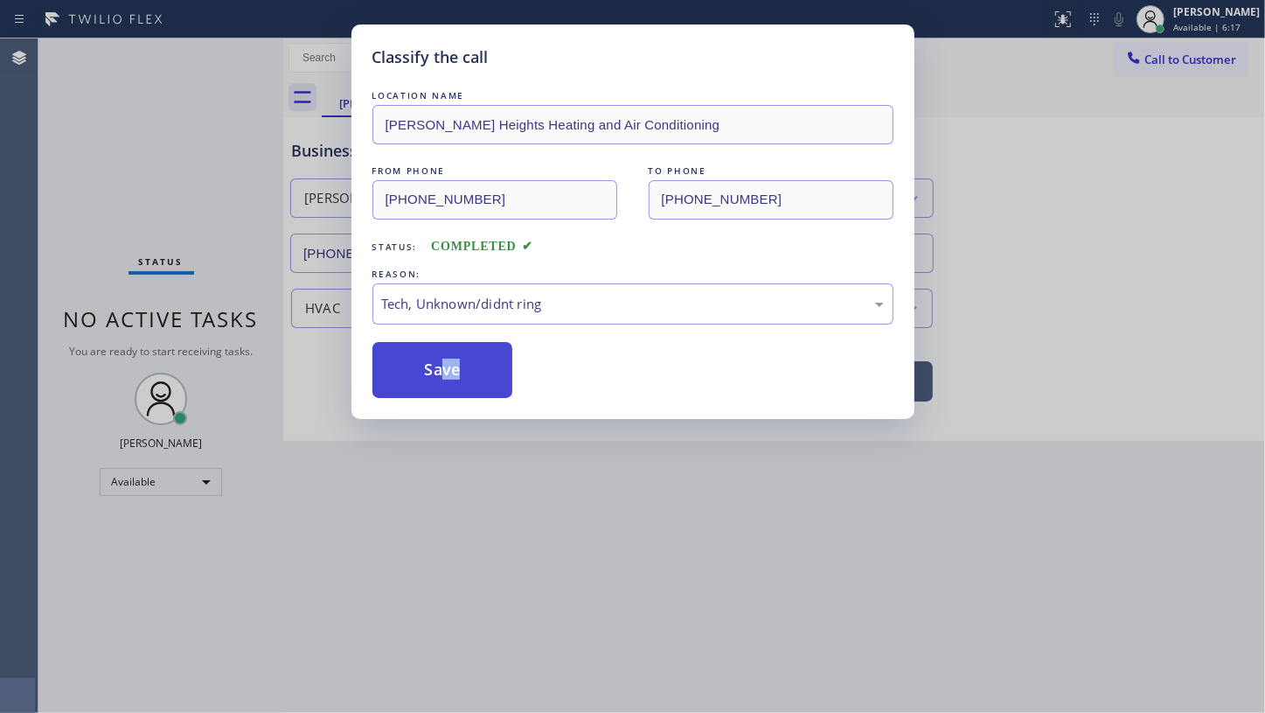
click at [440, 395] on div "Classify the call LOCATION NAME [PERSON_NAME][GEOGRAPHIC_DATA] Heating and Air …" at bounding box center [633, 221] width 563 height 394
click at [447, 366] on button "Save" at bounding box center [443, 370] width 141 height 56
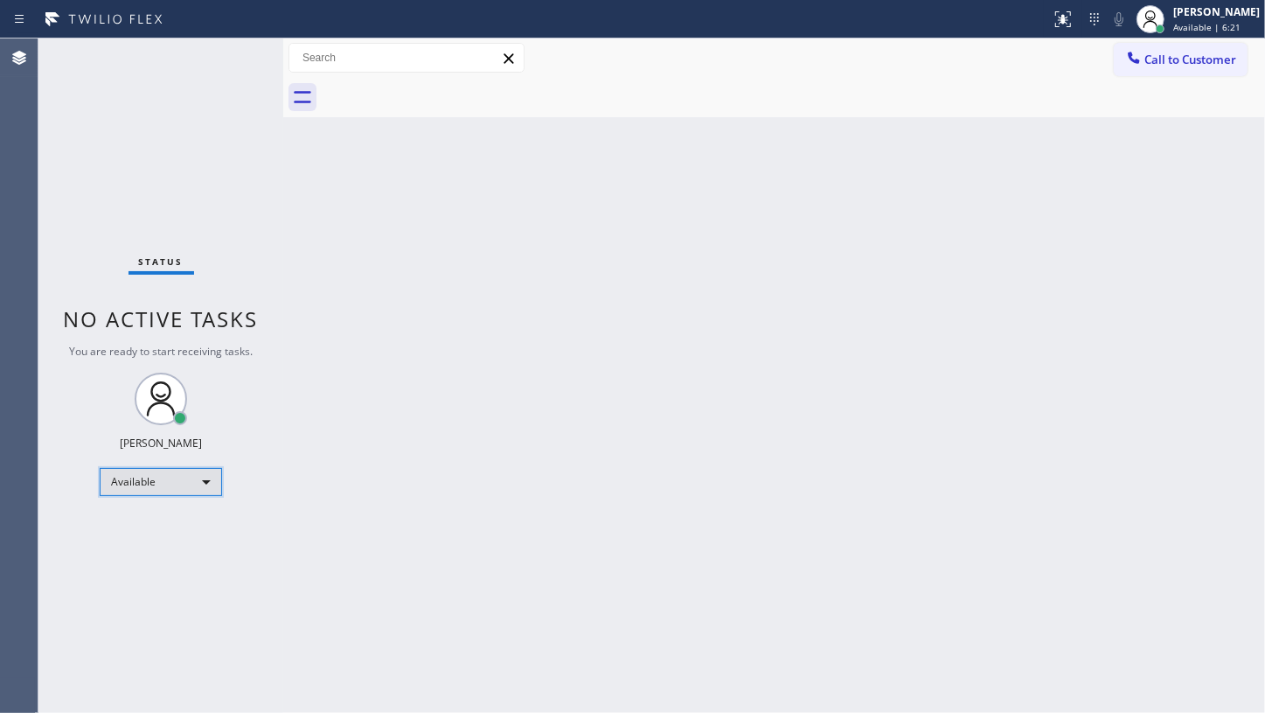
click at [122, 477] on div "Available" at bounding box center [161, 482] width 122 height 28
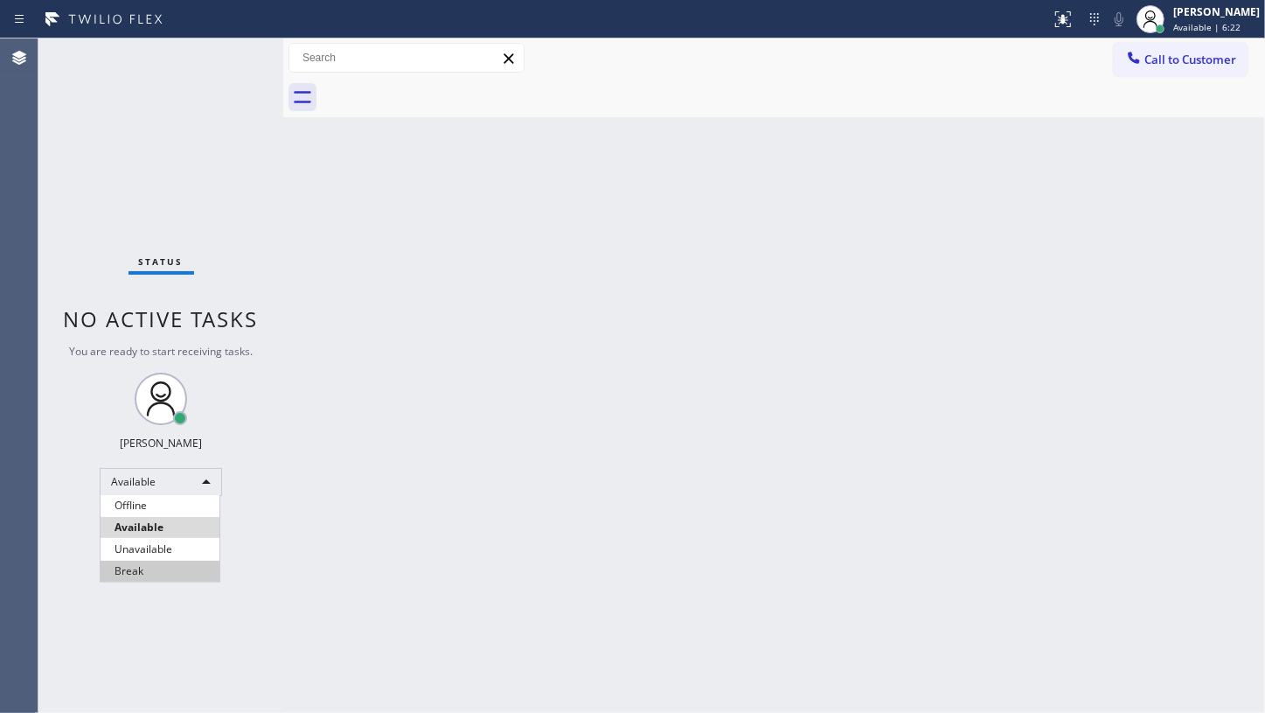
click at [124, 571] on li "Break" at bounding box center [160, 571] width 119 height 21
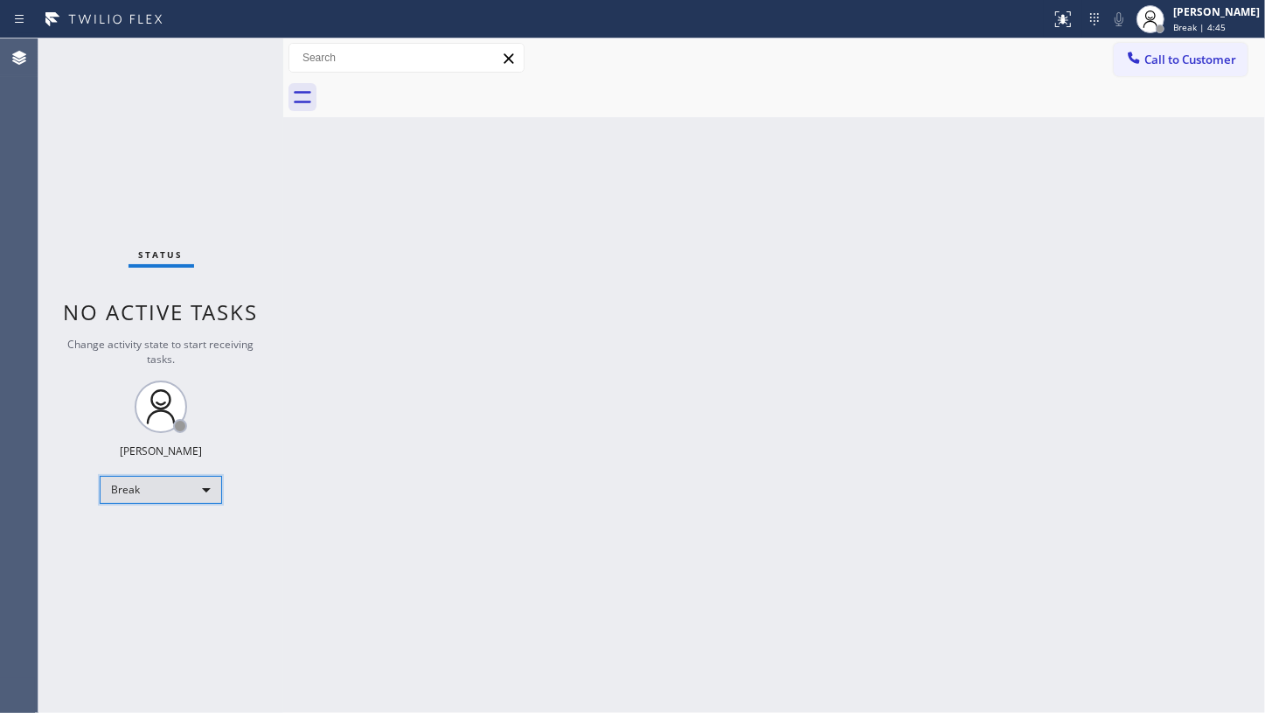
click at [148, 490] on div "Break" at bounding box center [161, 490] width 122 height 28
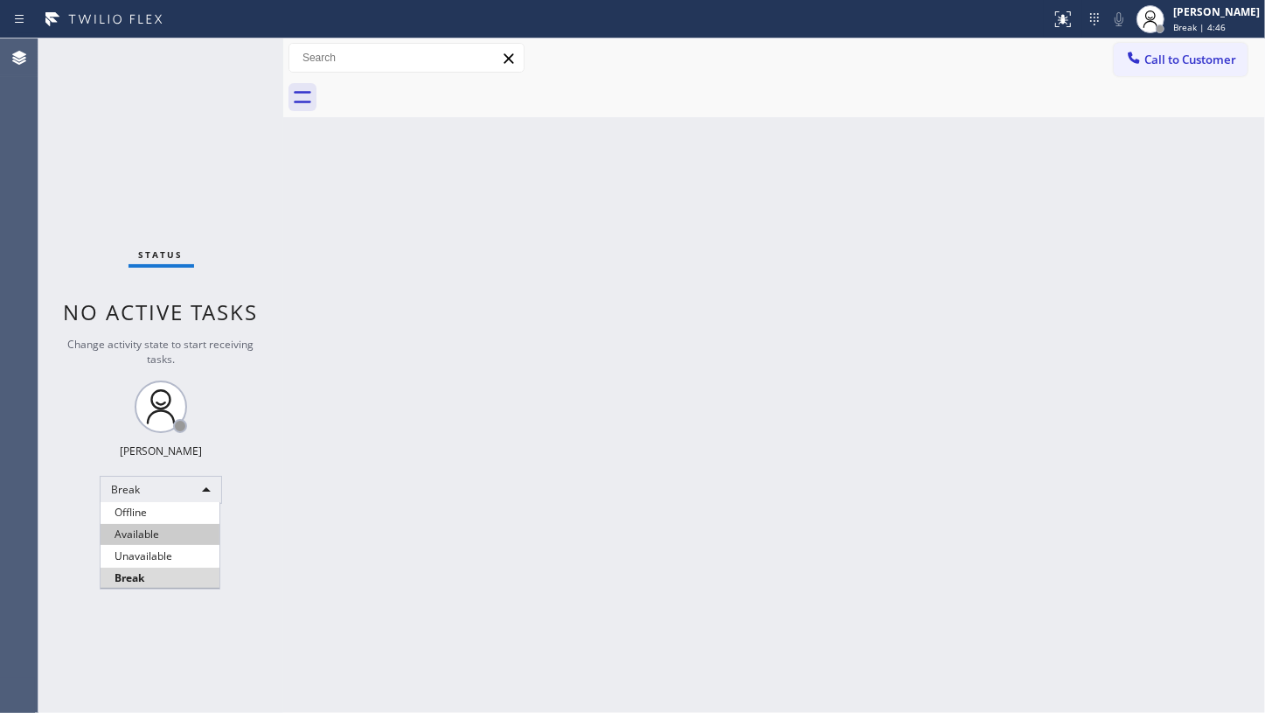
click at [157, 534] on li "Available" at bounding box center [160, 534] width 119 height 21
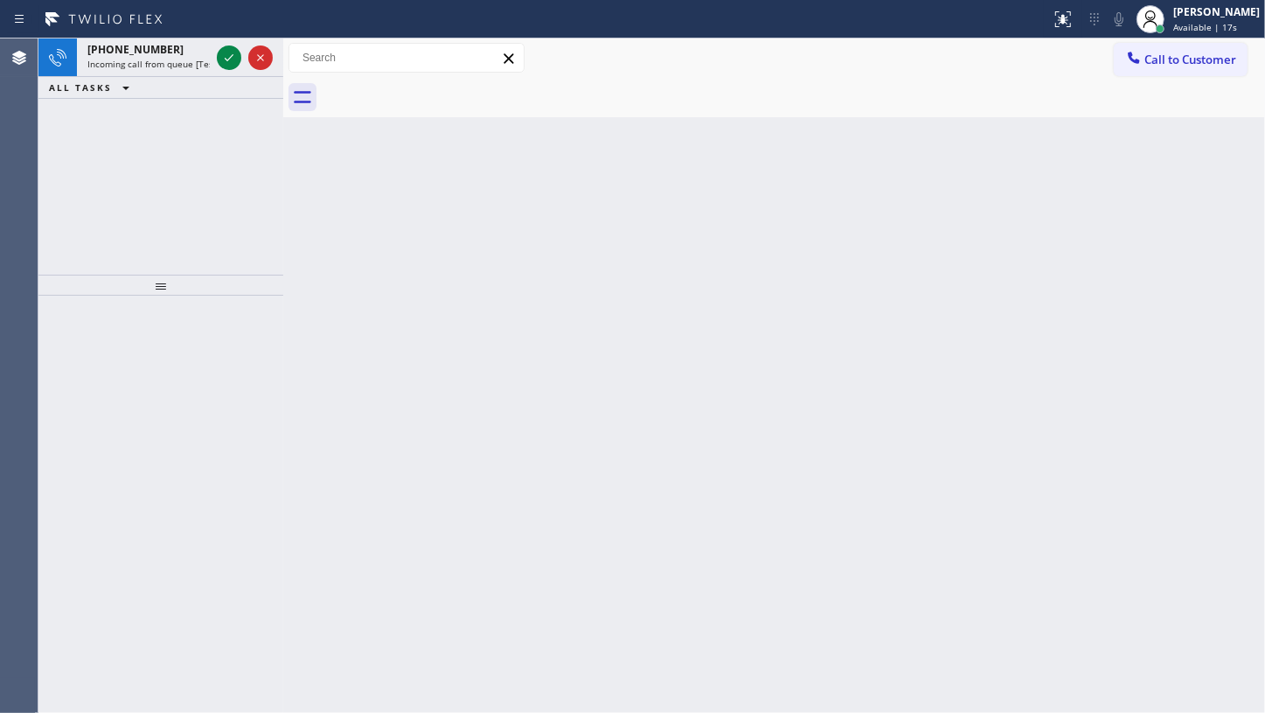
click at [113, 159] on div "[PHONE_NUMBER] Incoming call from queue [Test] All ALL TASKS ALL TASKS ACTIVE T…" at bounding box center [160, 156] width 245 height 236
click at [226, 47] on icon at bounding box center [229, 57] width 21 height 21
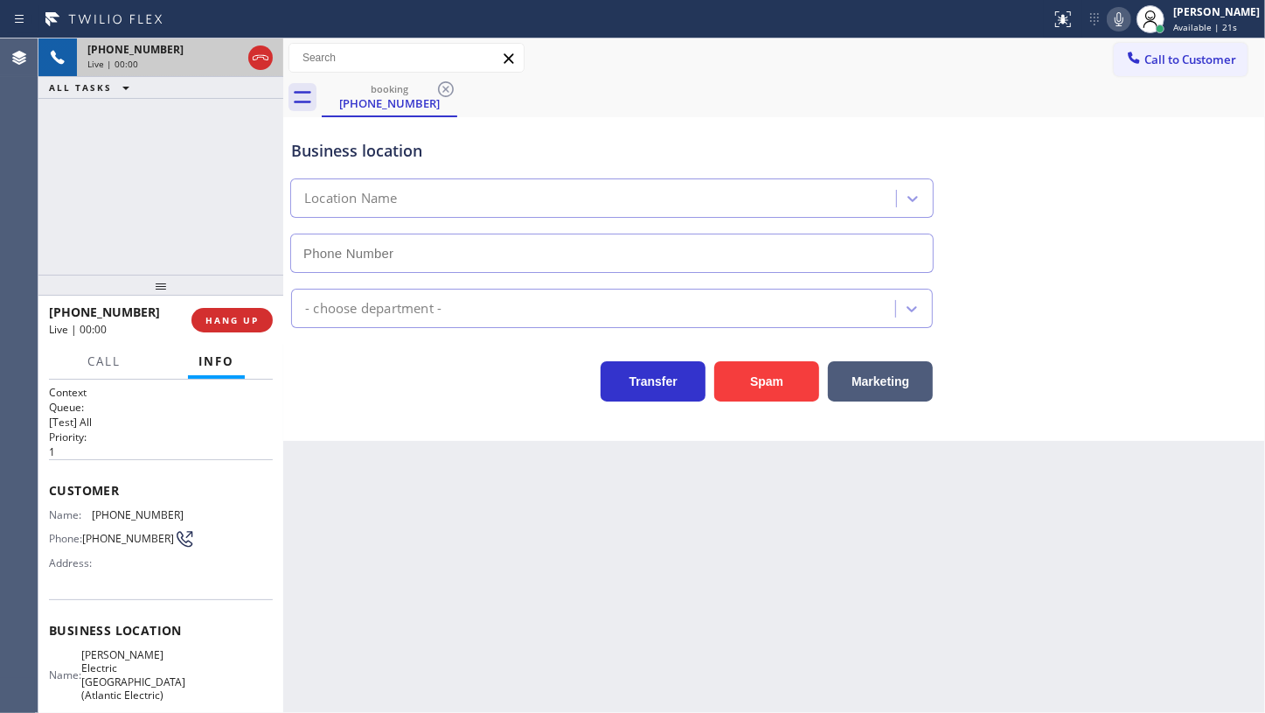
type input "[PHONE_NUMBER]"
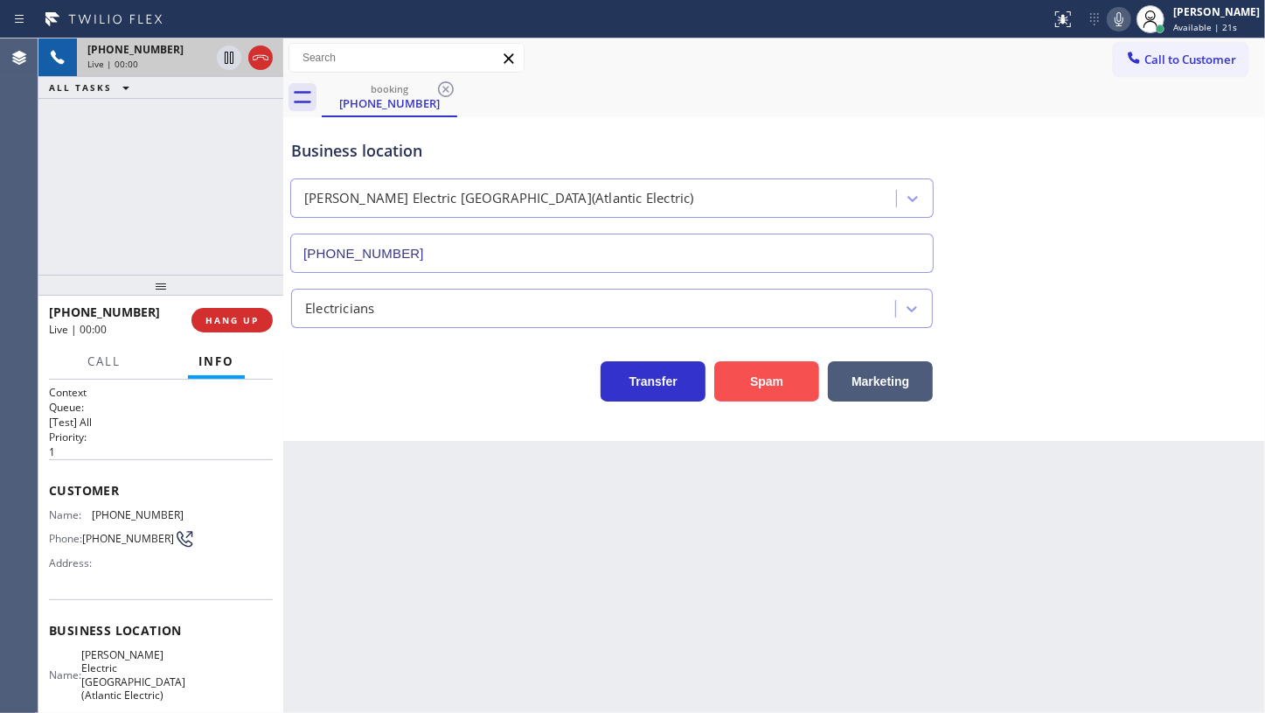
click at [759, 361] on button "Spam" at bounding box center [766, 381] width 105 height 40
click at [758, 379] on button "Spam" at bounding box center [766, 381] width 105 height 40
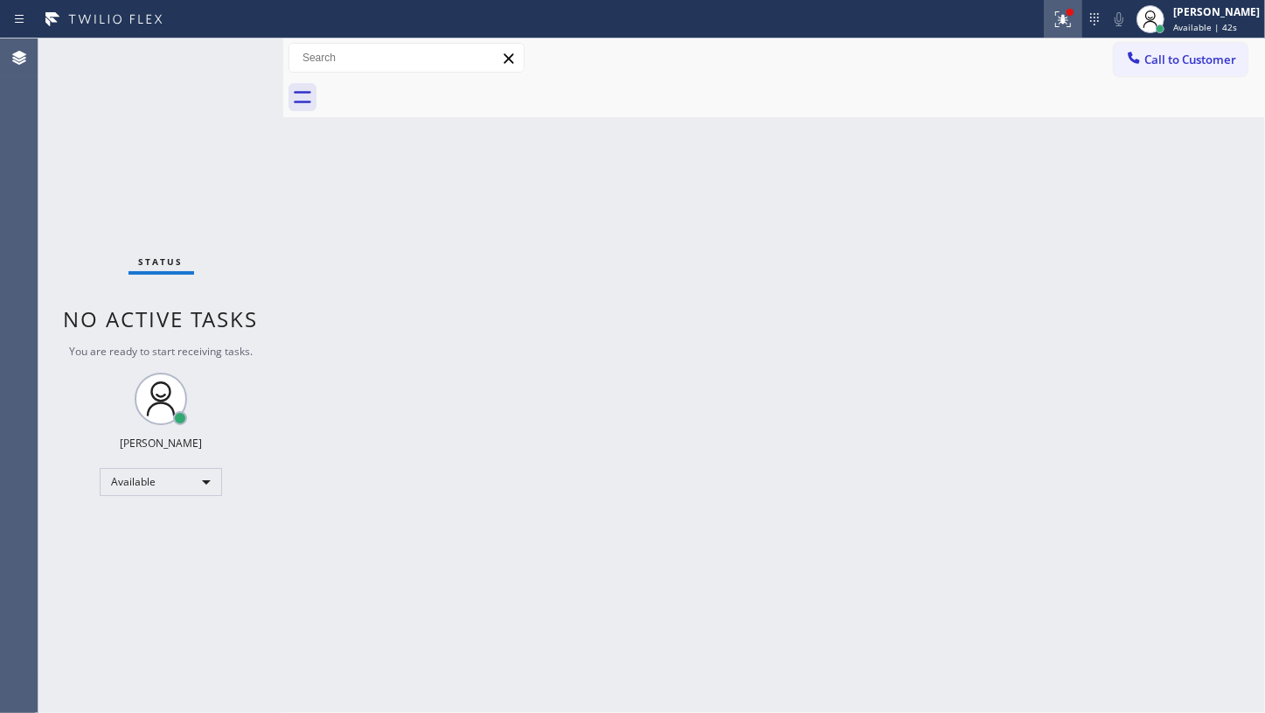
click at [1051, 23] on div at bounding box center [1063, 19] width 38 height 21
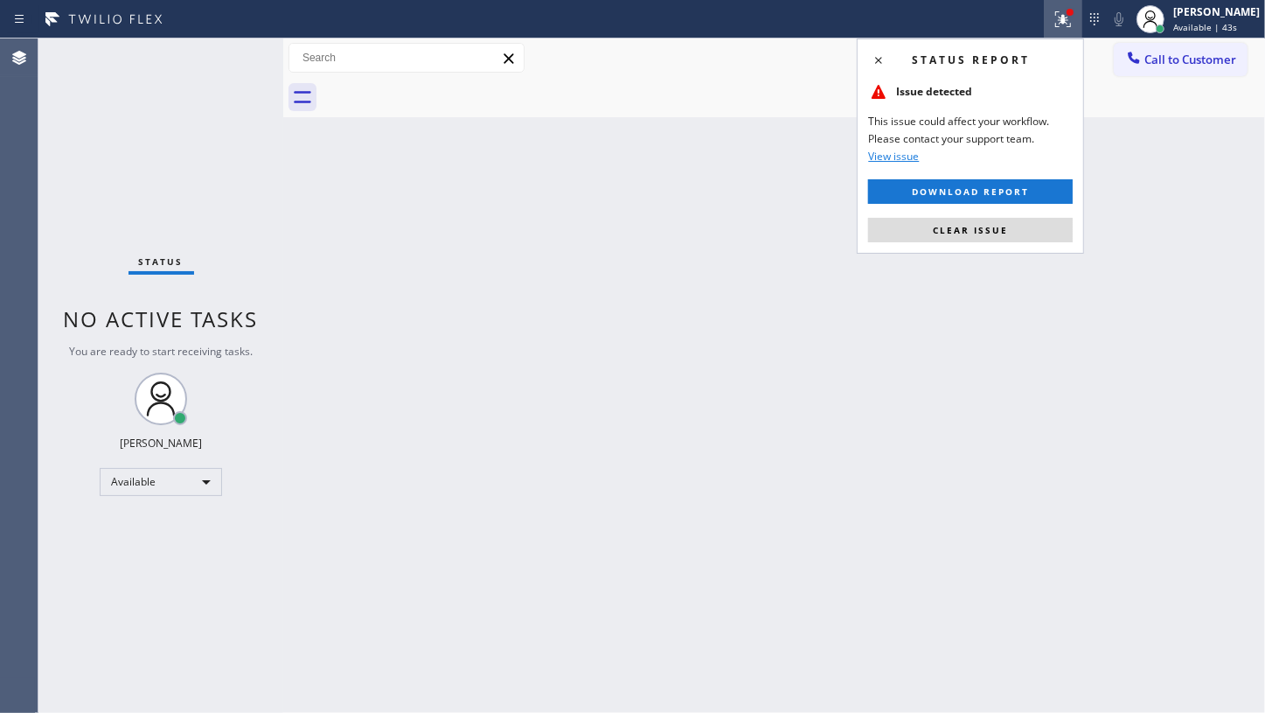
click at [1037, 243] on div "Status report Issue detected This issue could affect your workflow. Please cont…" at bounding box center [970, 145] width 227 height 215
click at [1039, 232] on button "Clear issue" at bounding box center [970, 230] width 205 height 24
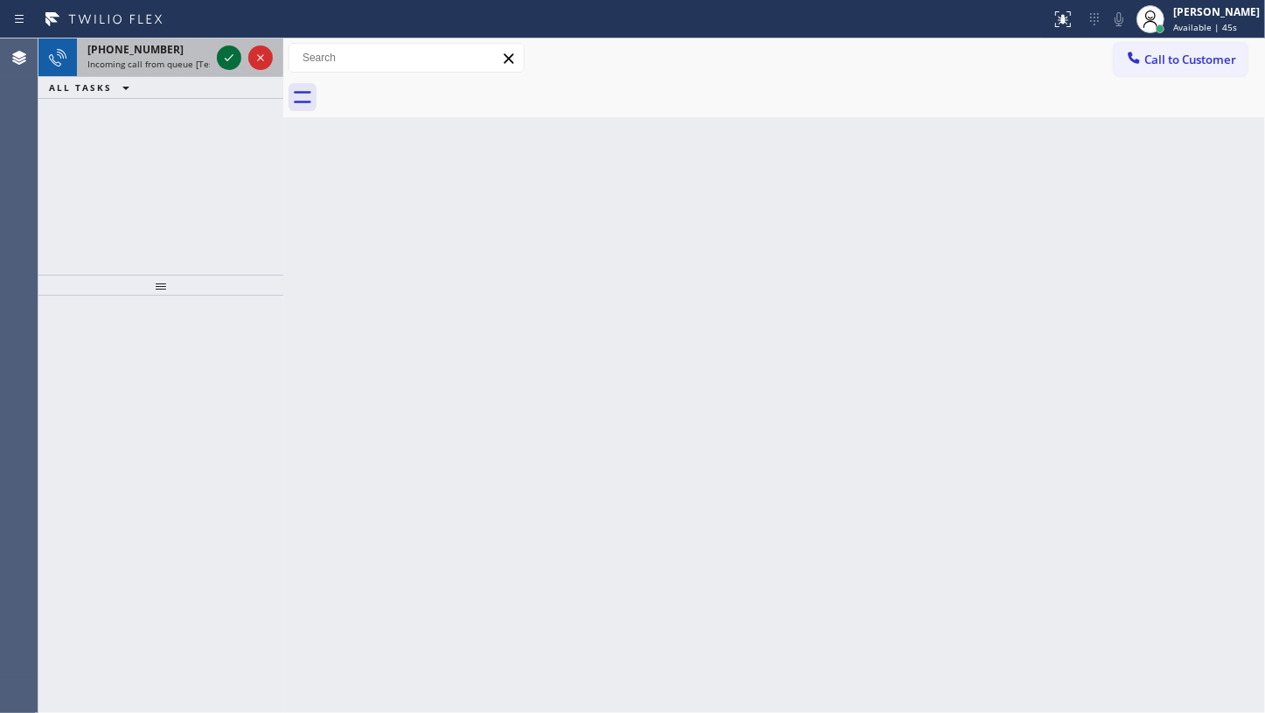
click at [221, 59] on icon at bounding box center [229, 57] width 21 height 21
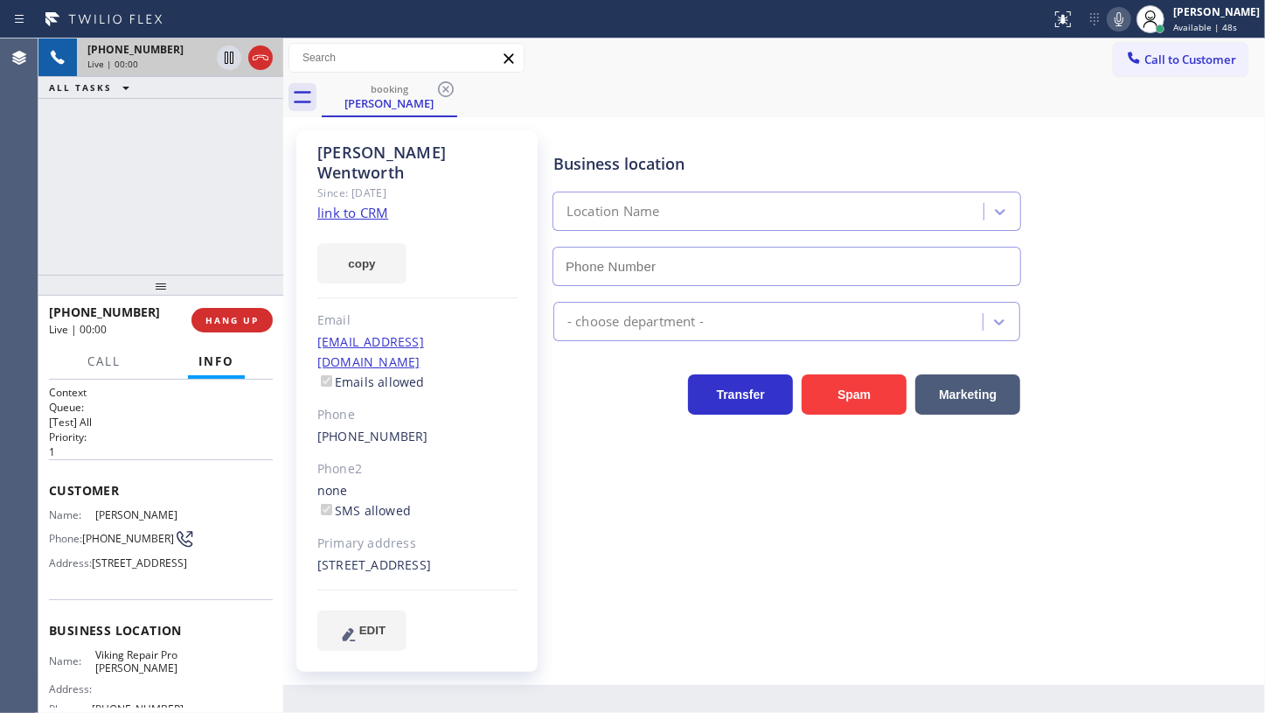
type input "[PHONE_NUMBER]"
click at [317, 204] on link "link to CRM" at bounding box center [352, 212] width 71 height 17
click at [1123, 14] on icon at bounding box center [1119, 19] width 9 height 14
click at [228, 56] on icon at bounding box center [229, 57] width 21 height 21
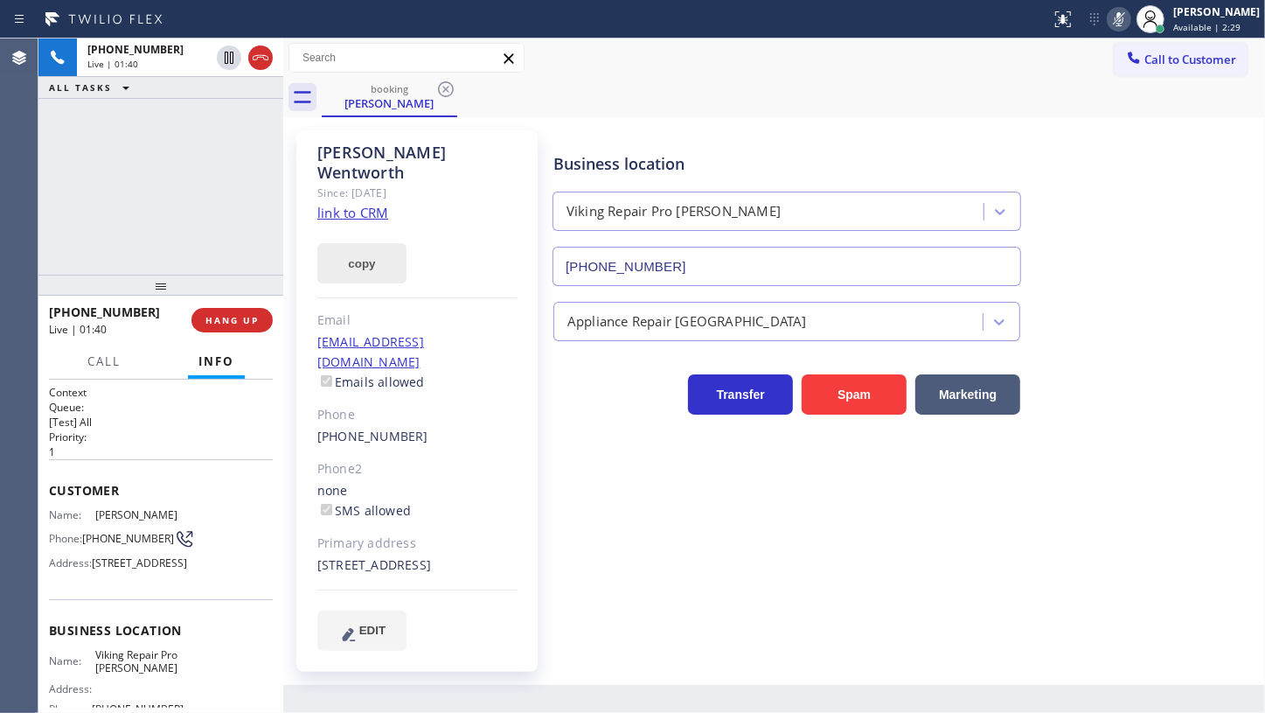
click at [375, 243] on button "copy" at bounding box center [361, 263] width 89 height 40
drag, startPoint x: 314, startPoint y: 525, endPoint x: 379, endPoint y: 542, distance: 67.0
click at [379, 542] on div "[PERSON_NAME] Since: [DATE] link to CRM copy Email [EMAIL_ADDRESS][DOMAIN_NAME]…" at bounding box center [416, 400] width 241 height 541
copy div "[STREET_ADDRESS]"
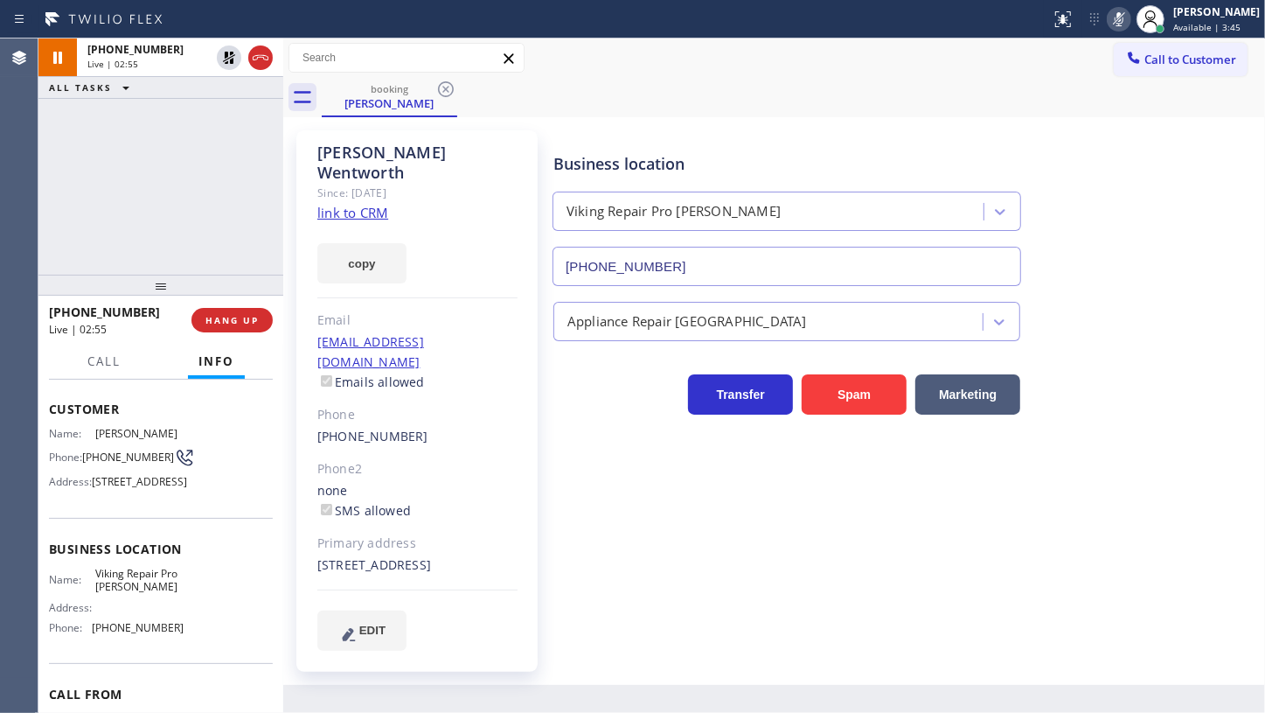
scroll to position [199, 0]
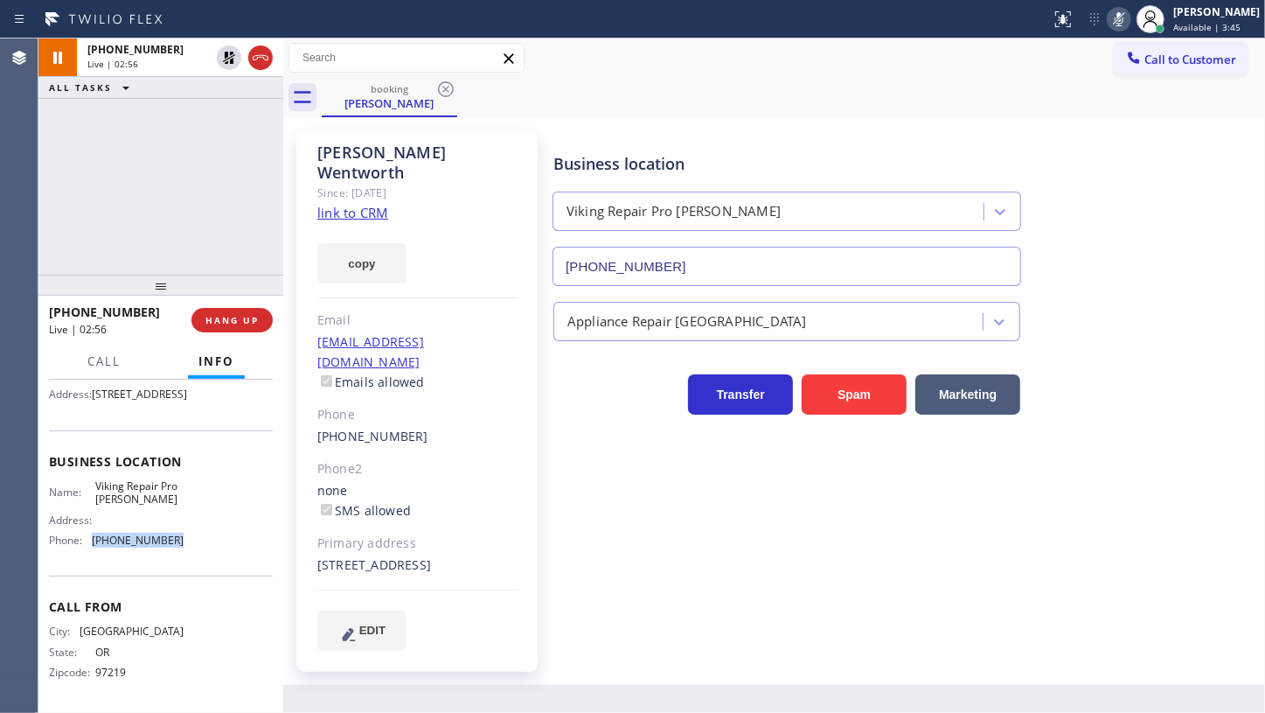
drag, startPoint x: 92, startPoint y: 541, endPoint x: 178, endPoint y: 540, distance: 85.7
click at [178, 540] on div "Name: Viking Repair Pro [PERSON_NAME] Address: Phone: [PHONE_NUMBER]" at bounding box center [161, 516] width 224 height 75
copy div "[PHONE_NUMBER]"
click at [226, 56] on icon at bounding box center [229, 58] width 12 height 12
click at [1120, 20] on icon at bounding box center [1119, 19] width 21 height 21
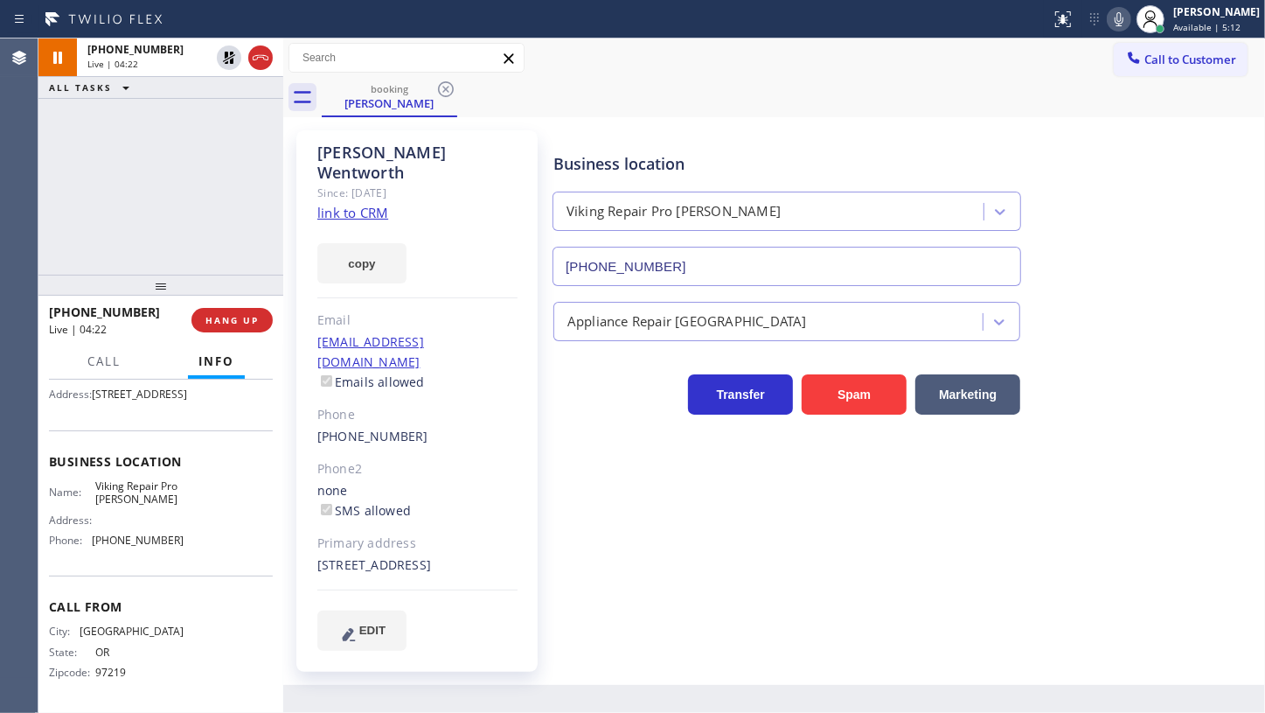
click at [139, 166] on div "[PHONE_NUMBER] Live | 04:22 ALL TASKS ALL TASKS ACTIVE TASKS TASKS IN WRAP UP" at bounding box center [160, 156] width 245 height 236
click at [69, 177] on div "[PHONE_NUMBER] Live | 05:41 ALL TASKS ALL TASKS ACTIVE TASKS TASKS IN WRAP UP" at bounding box center [160, 156] width 245 height 236
click at [101, 175] on div "[PHONE_NUMBER] Live | 06:18 ALL TASKS ALL TASKS ACTIVE TASKS TASKS IN WRAP UP" at bounding box center [160, 156] width 245 height 236
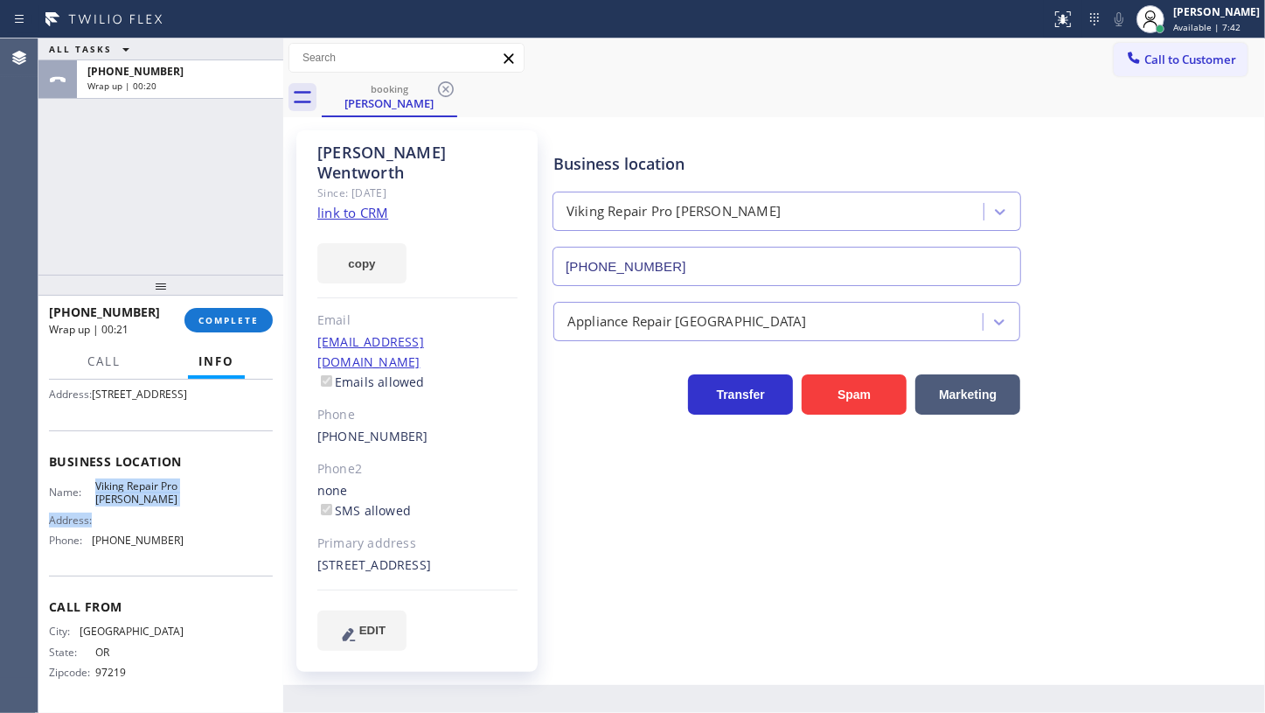
drag, startPoint x: 98, startPoint y: 483, endPoint x: 188, endPoint y: 509, distance: 93.8
click at [188, 509] on div "Name: Viking Repair Pro [PERSON_NAME] Address: Phone: [PHONE_NUMBER]" at bounding box center [161, 516] width 224 height 75
click at [83, 472] on div "Business location Name: Viking Repair Pro [PERSON_NAME] Address: Phone: [PHONE_…" at bounding box center [161, 503] width 224 height 146
drag, startPoint x: 89, startPoint y: 477, endPoint x: 165, endPoint y: 498, distance: 78.7
click at [165, 498] on div "Name: Viking Repair Pro [PERSON_NAME]" at bounding box center [116, 492] width 135 height 27
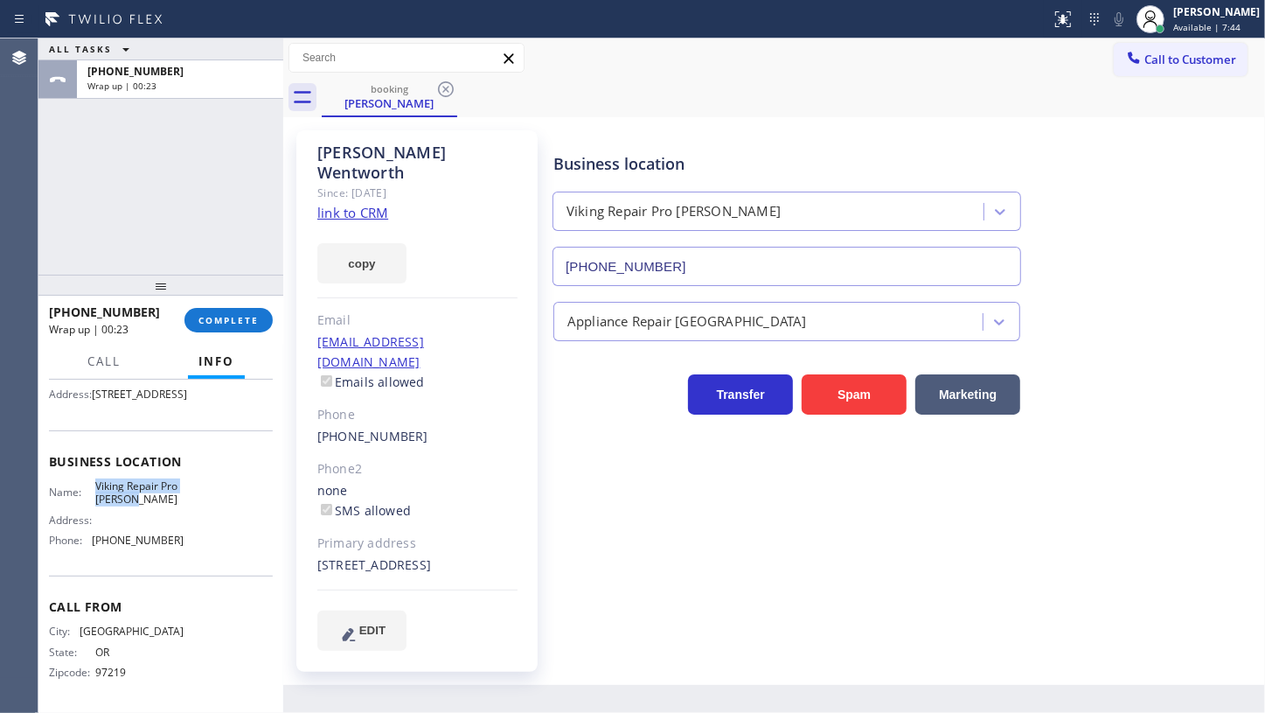
copy span "Viking Repair Pro [PERSON_NAME]"
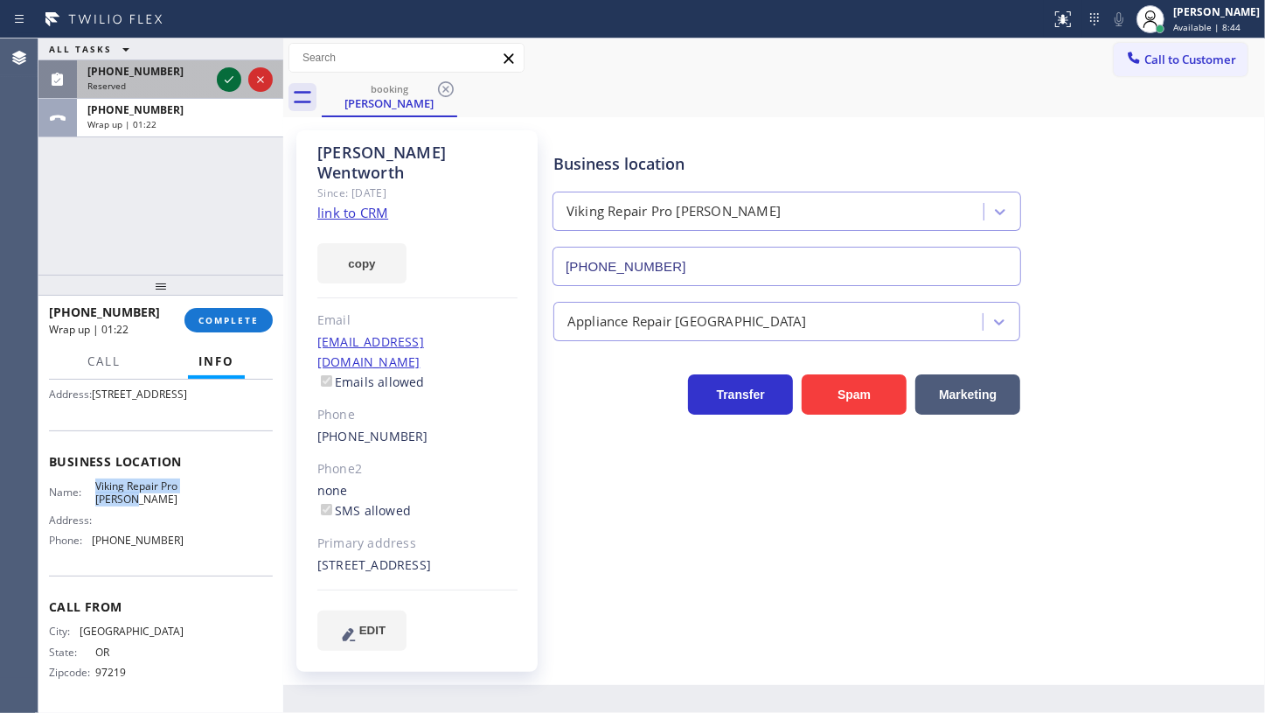
click at [229, 74] on icon at bounding box center [229, 79] width 21 height 21
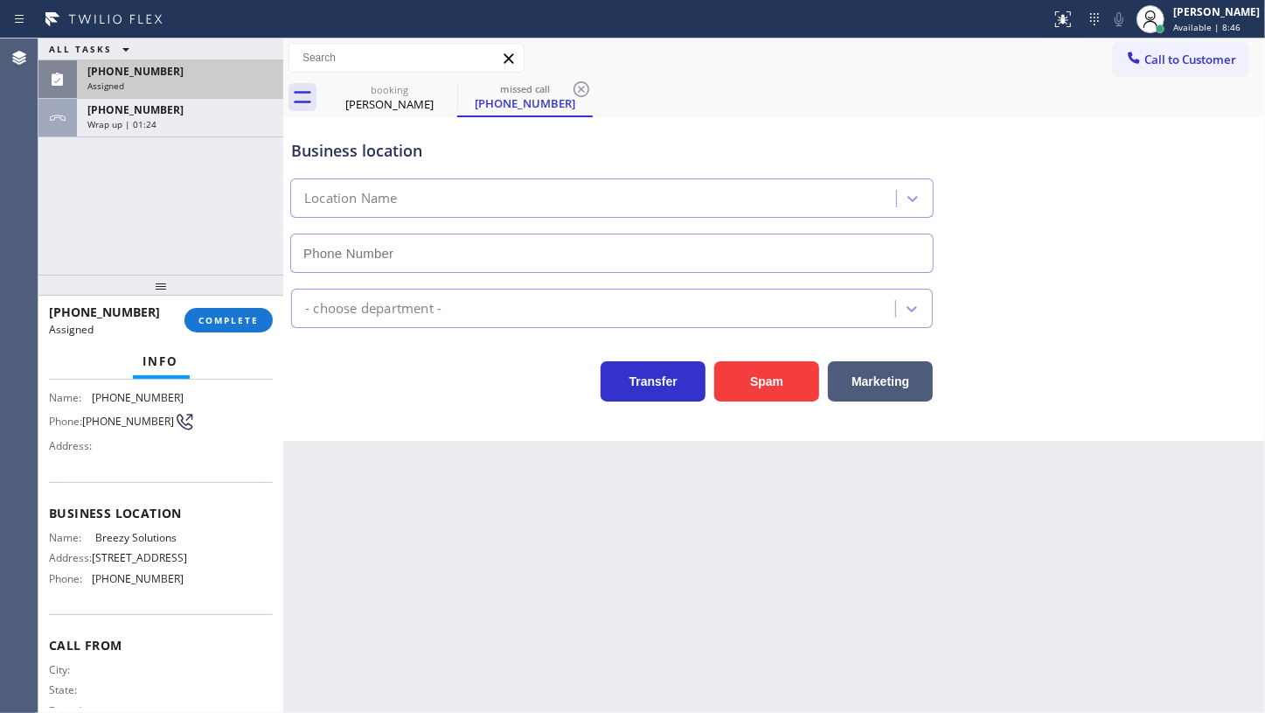
scroll to position [107, 0]
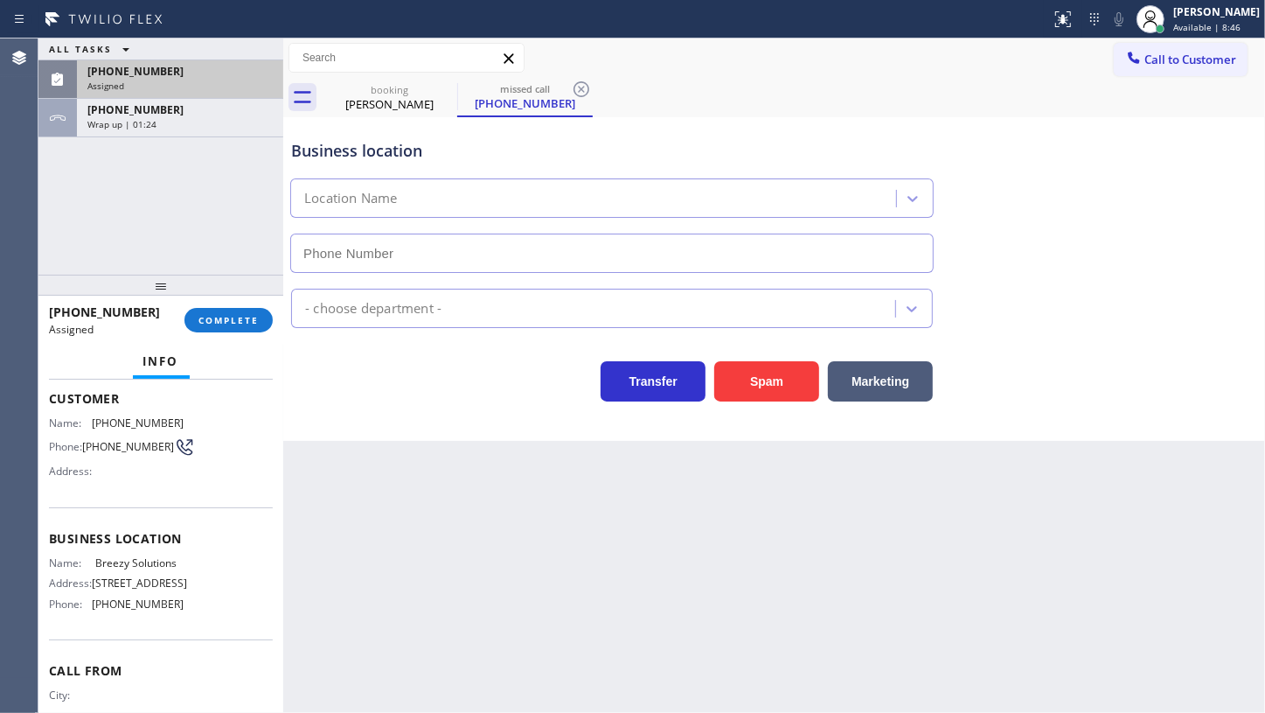
type input "[PHONE_NUMBER]"
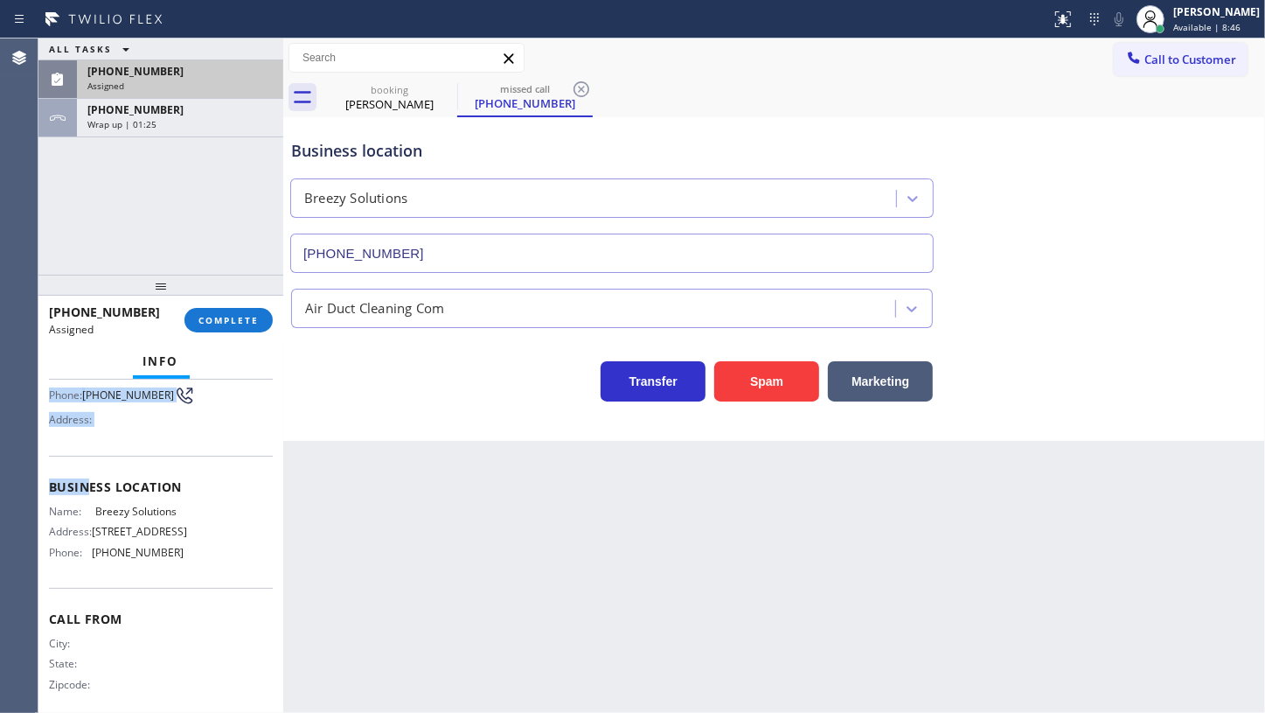
scroll to position [186, 0]
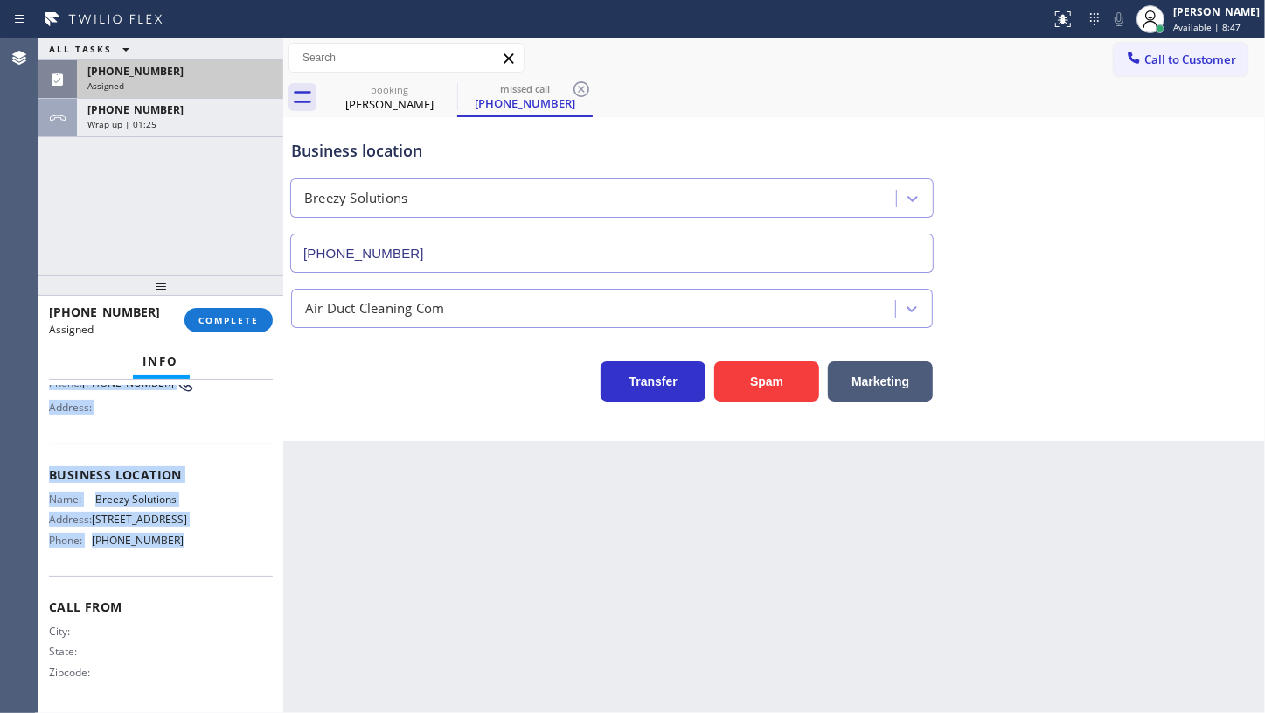
drag, startPoint x: 46, startPoint y: 414, endPoint x: 187, endPoint y: 540, distance: 188.9
click at [187, 540] on div "Context Queue: ADC Priority: 0 Task Age: Customer Name: [PHONE_NUMBER] Phone: […" at bounding box center [160, 547] width 245 height 334
copy div "Name: [PHONE_NUMBER] Phone: [PHONE_NUMBER] Address: Business location Name: Bre…"
click at [242, 327] on button "COMPLETE" at bounding box center [229, 320] width 88 height 24
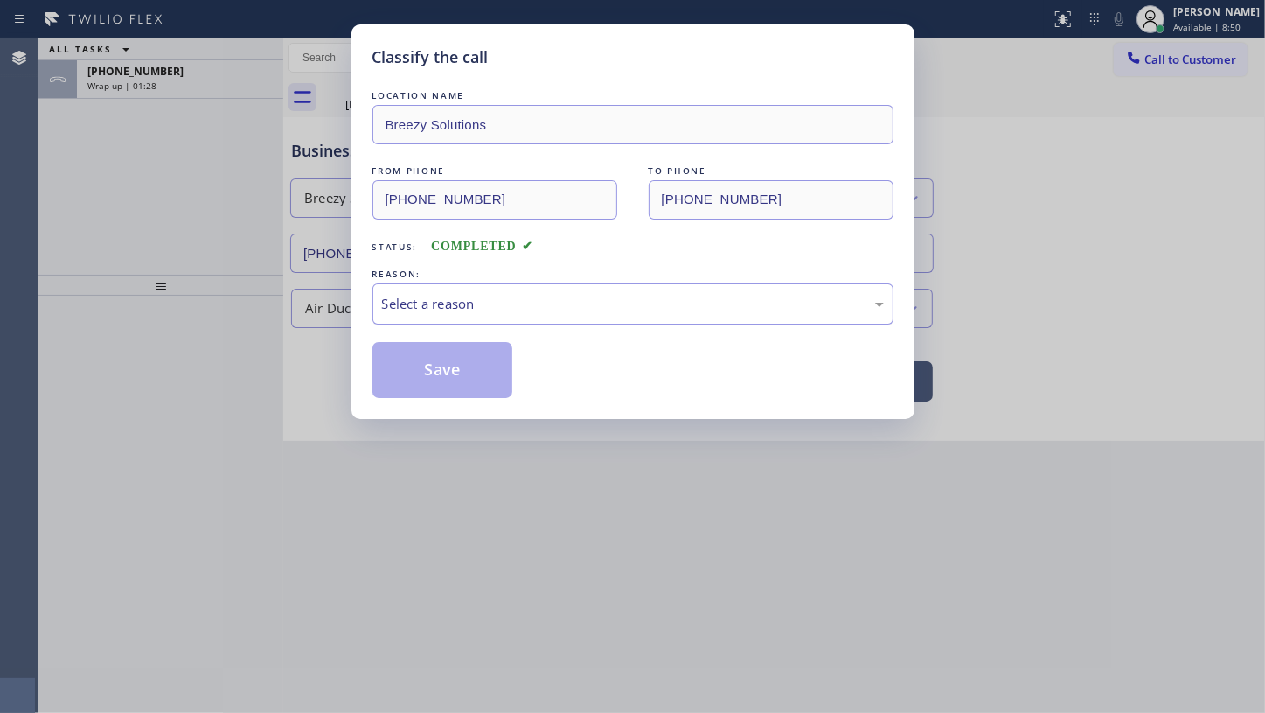
click at [427, 289] on div "Select a reason" at bounding box center [633, 303] width 521 height 41
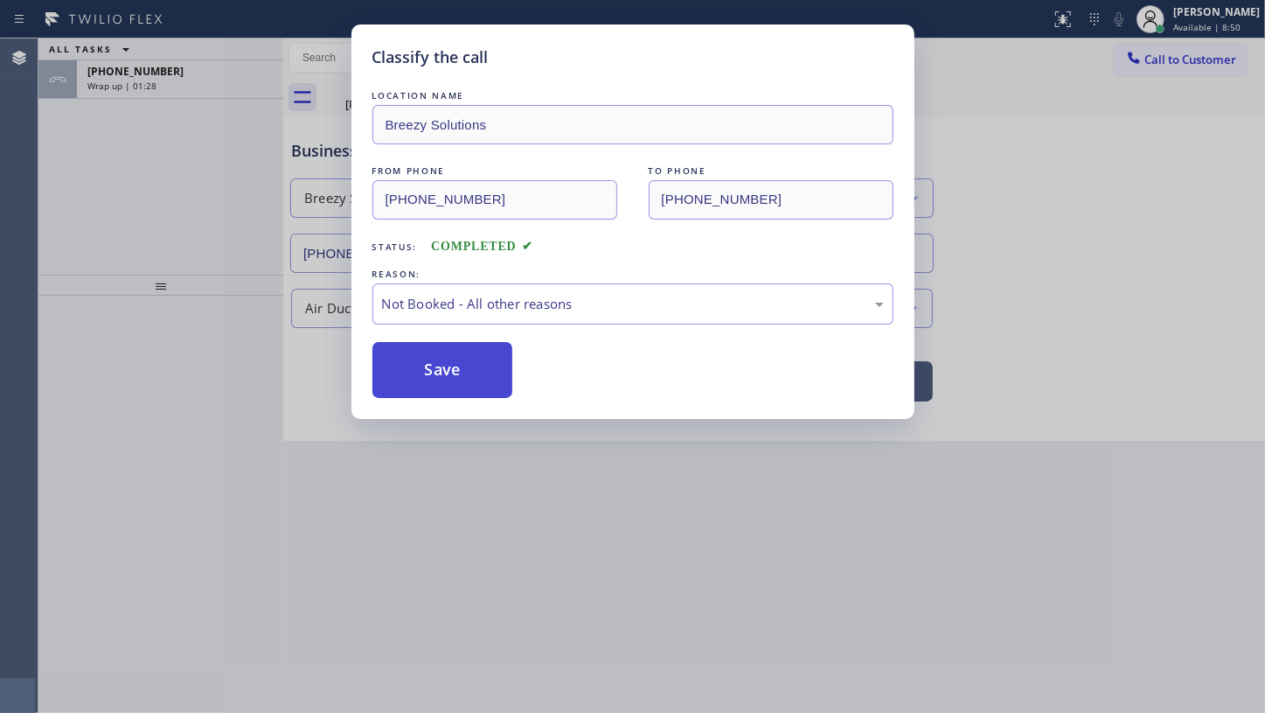
click at [422, 375] on button "Save" at bounding box center [443, 370] width 141 height 56
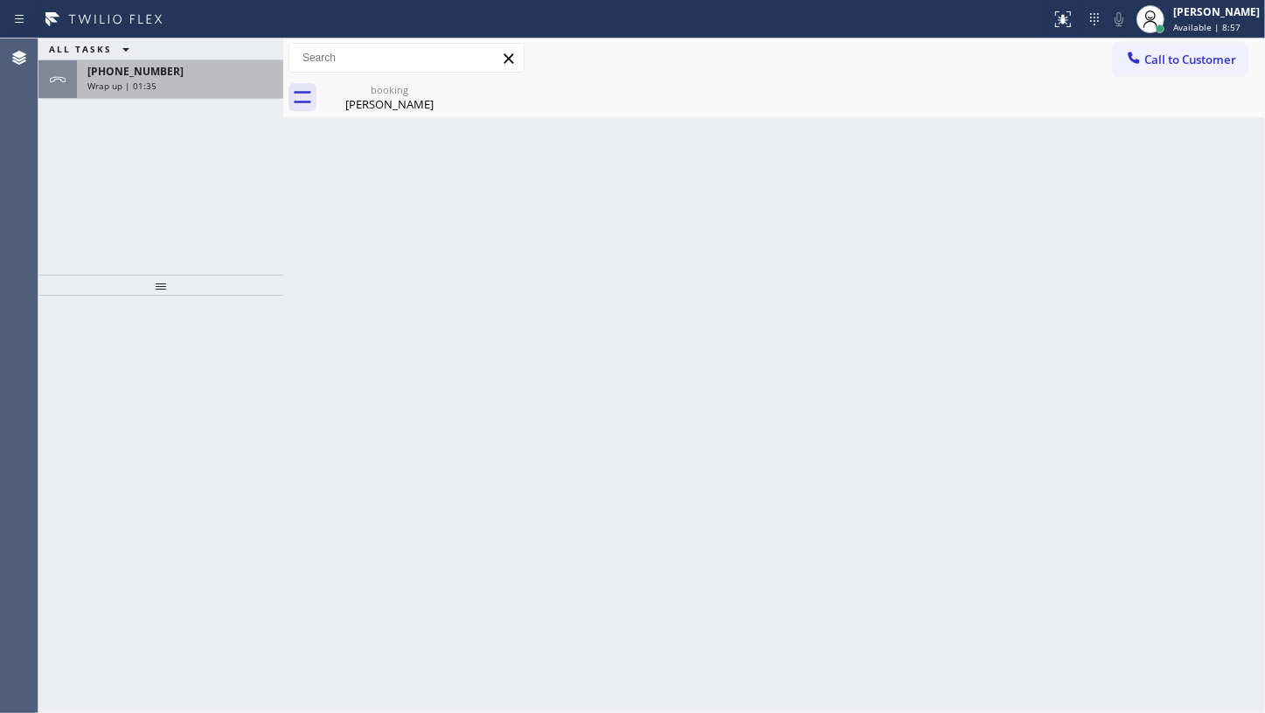
drag, startPoint x: 139, startPoint y: 202, endPoint x: 170, endPoint y: 98, distance: 108.5
click at [144, 190] on div "ALL TASKS ALL TASKS ACTIVE TASKS TASKS IN WRAP UP [PHONE_NUMBER] Wrap up | 01:35" at bounding box center [160, 156] width 245 height 236
click at [178, 78] on div "[PHONE_NUMBER] Wrap up | 01:36" at bounding box center [176, 79] width 199 height 38
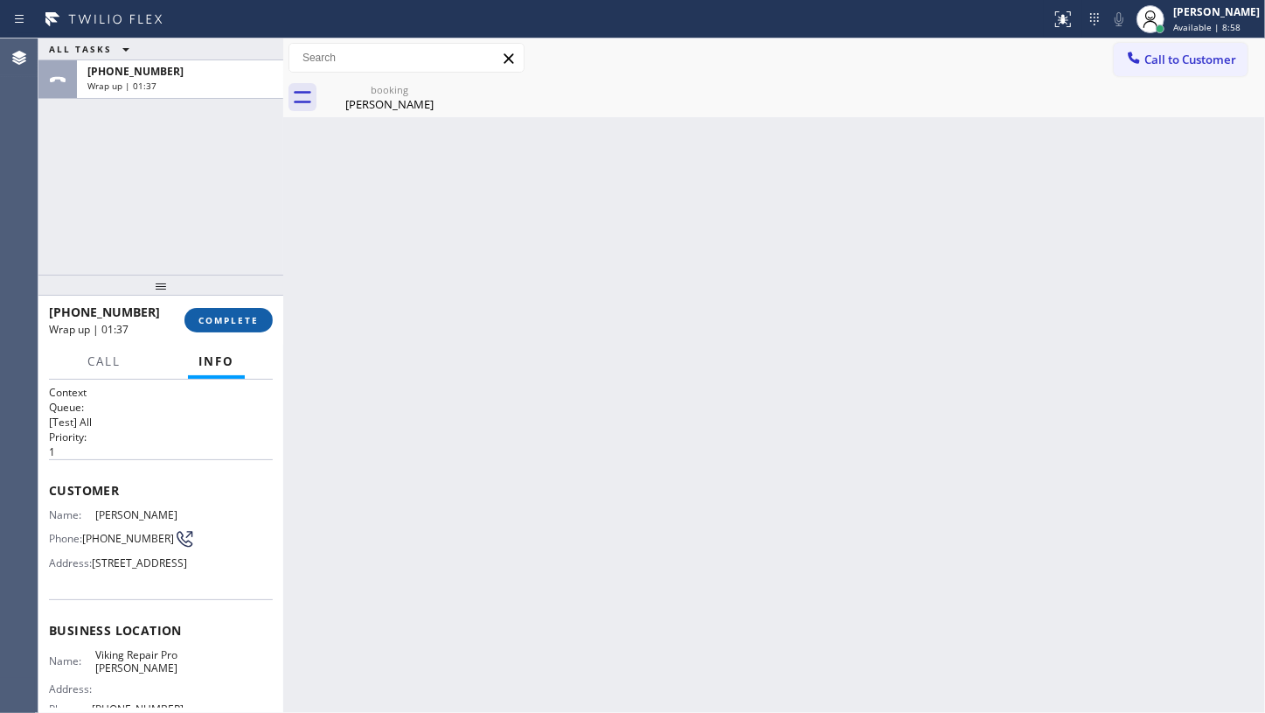
click at [245, 316] on span "COMPLETE" at bounding box center [229, 320] width 60 height 12
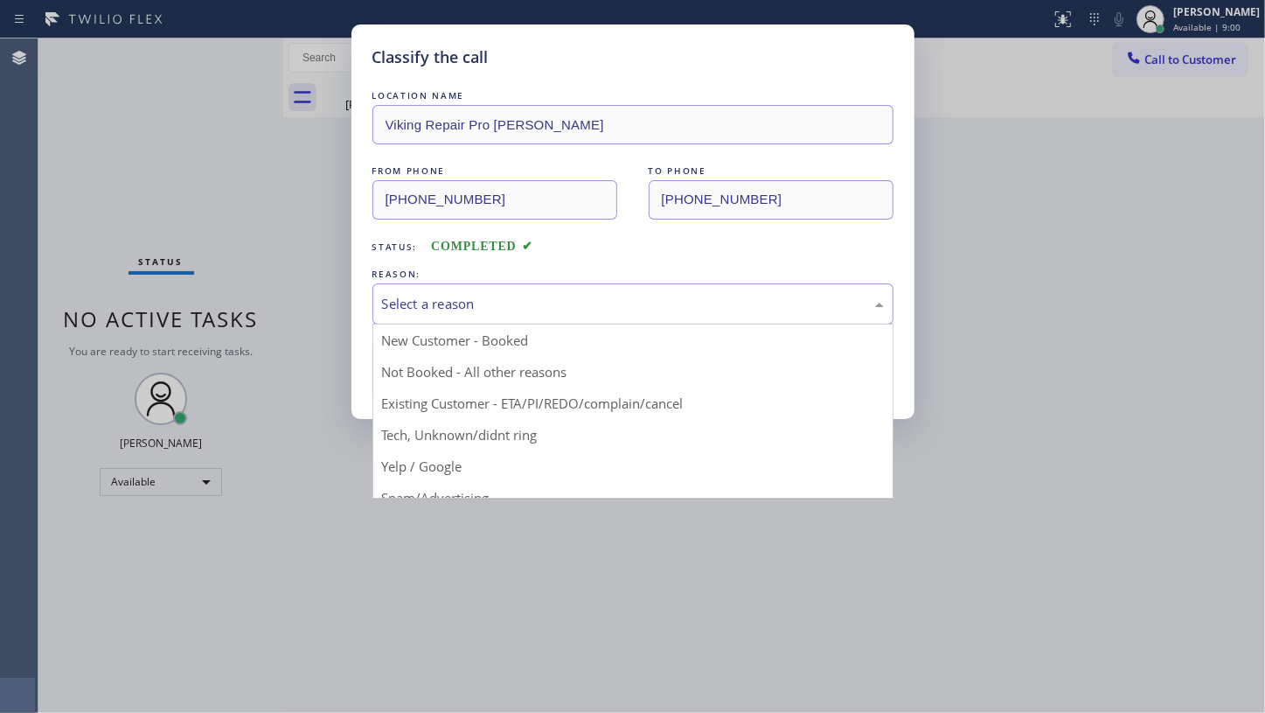
click at [519, 308] on div "Select a reason" at bounding box center [633, 304] width 502 height 20
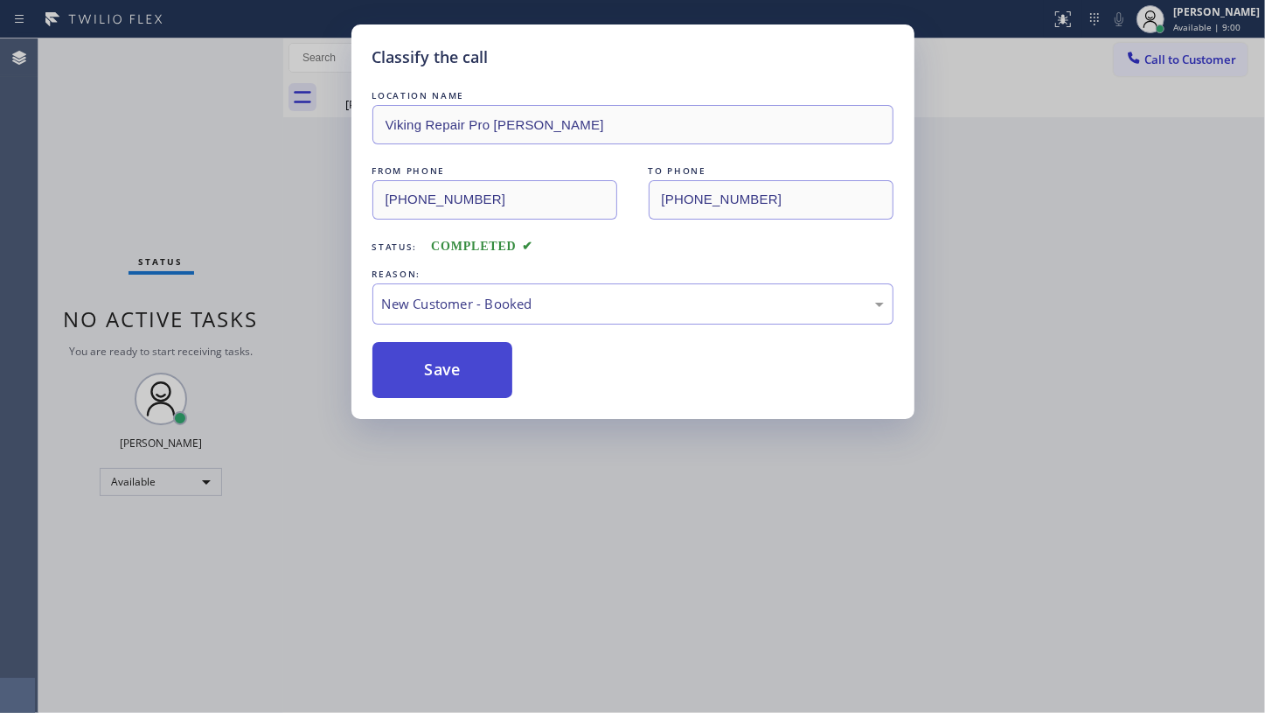
click at [428, 359] on button "Save" at bounding box center [443, 370] width 141 height 56
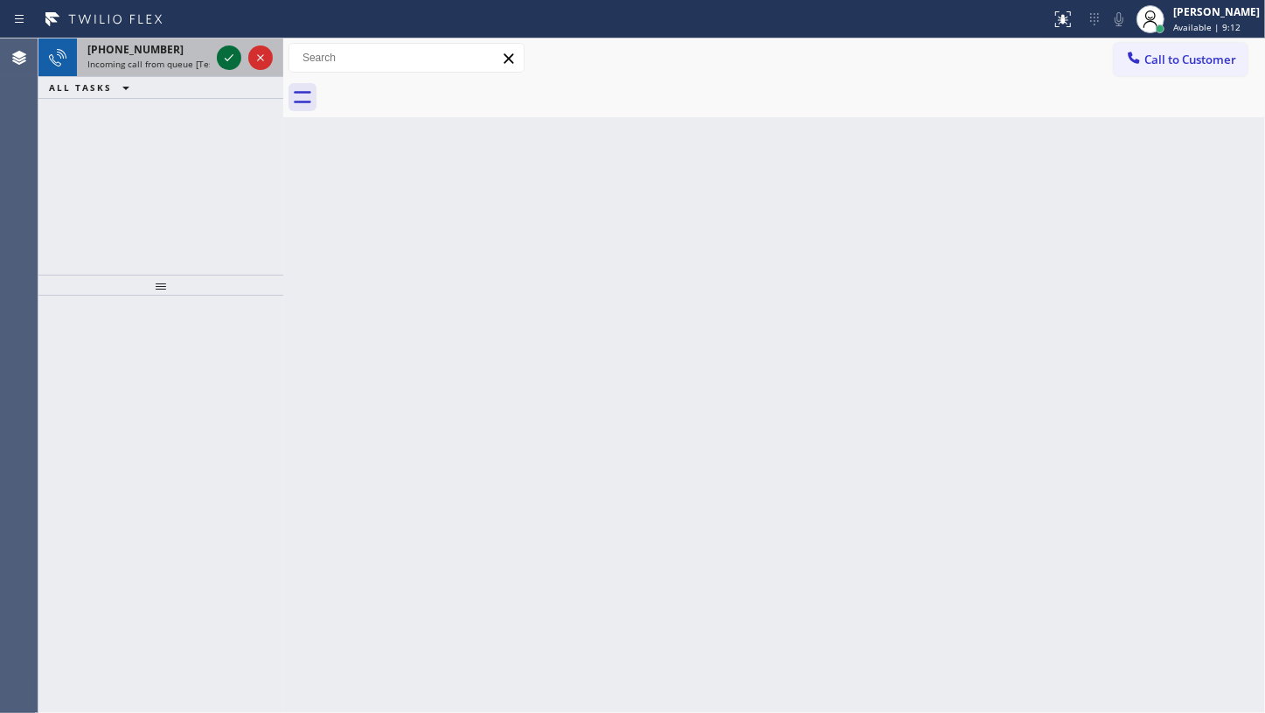
click at [232, 55] on icon at bounding box center [229, 57] width 21 height 21
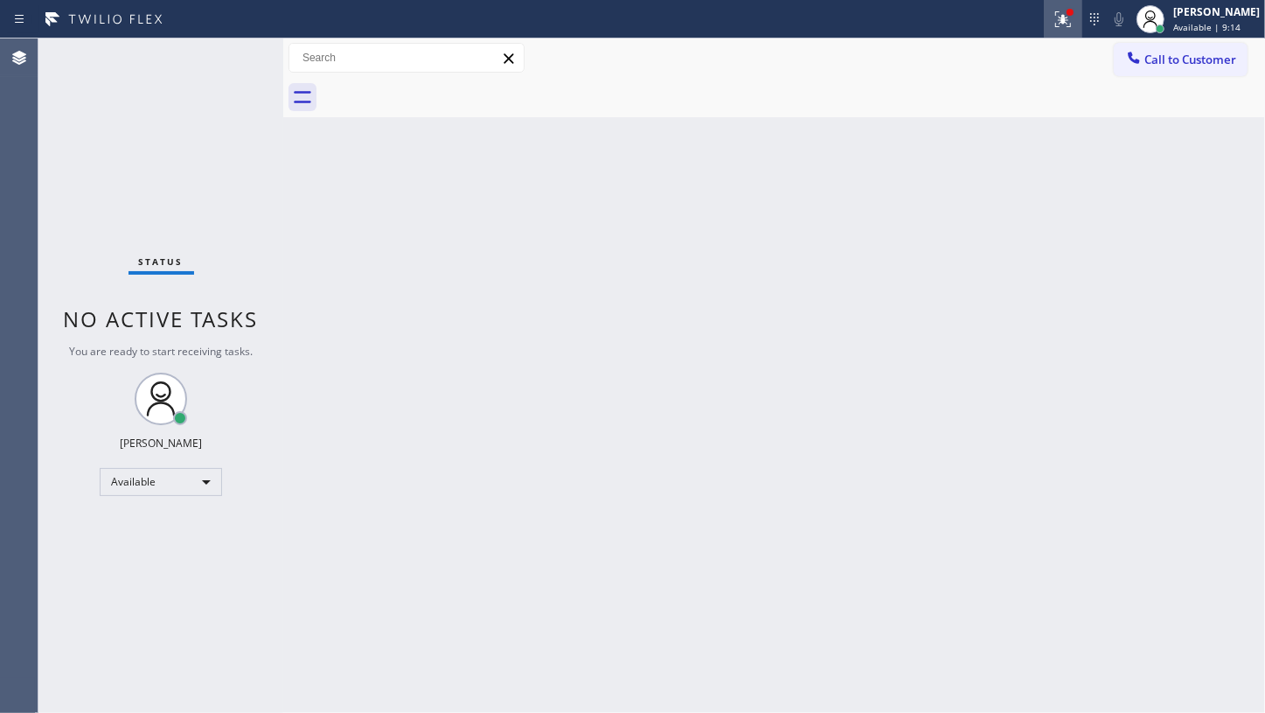
drag, startPoint x: 1057, startPoint y: 17, endPoint x: 1058, endPoint y: 26, distance: 8.8
click at [1058, 24] on icon at bounding box center [1063, 19] width 21 height 21
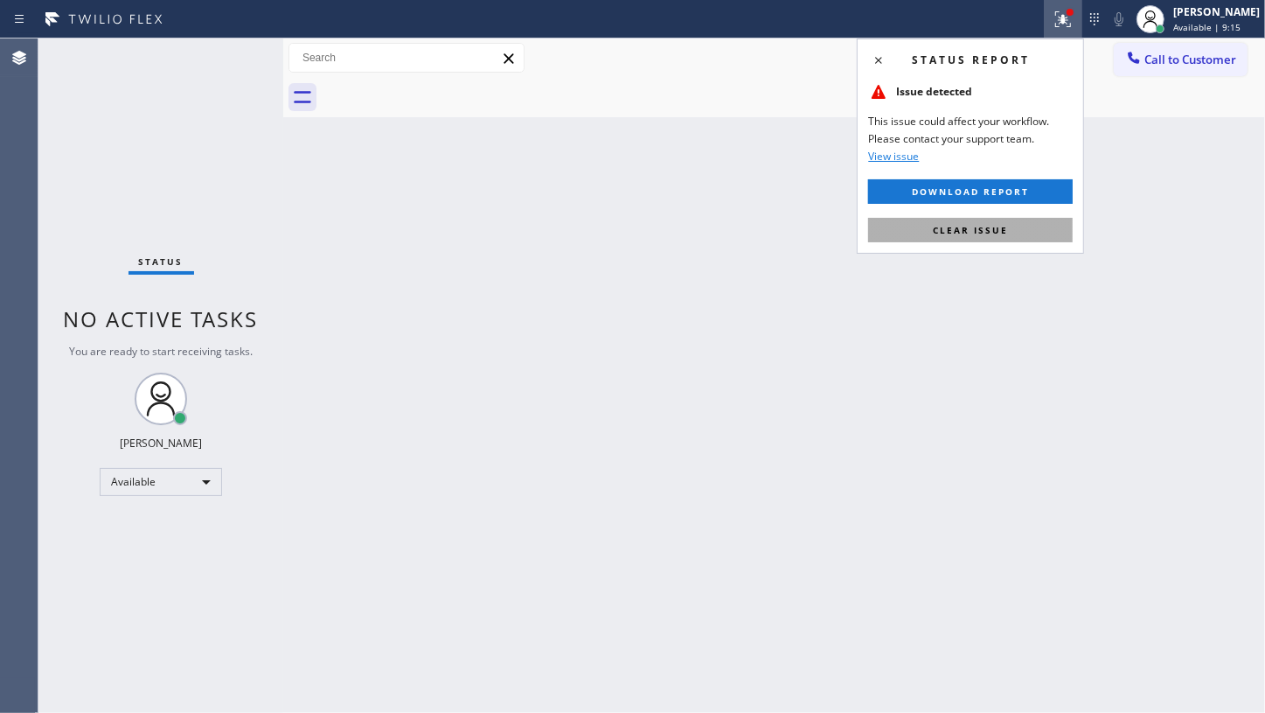
click at [955, 240] on button "Clear issue" at bounding box center [970, 230] width 205 height 24
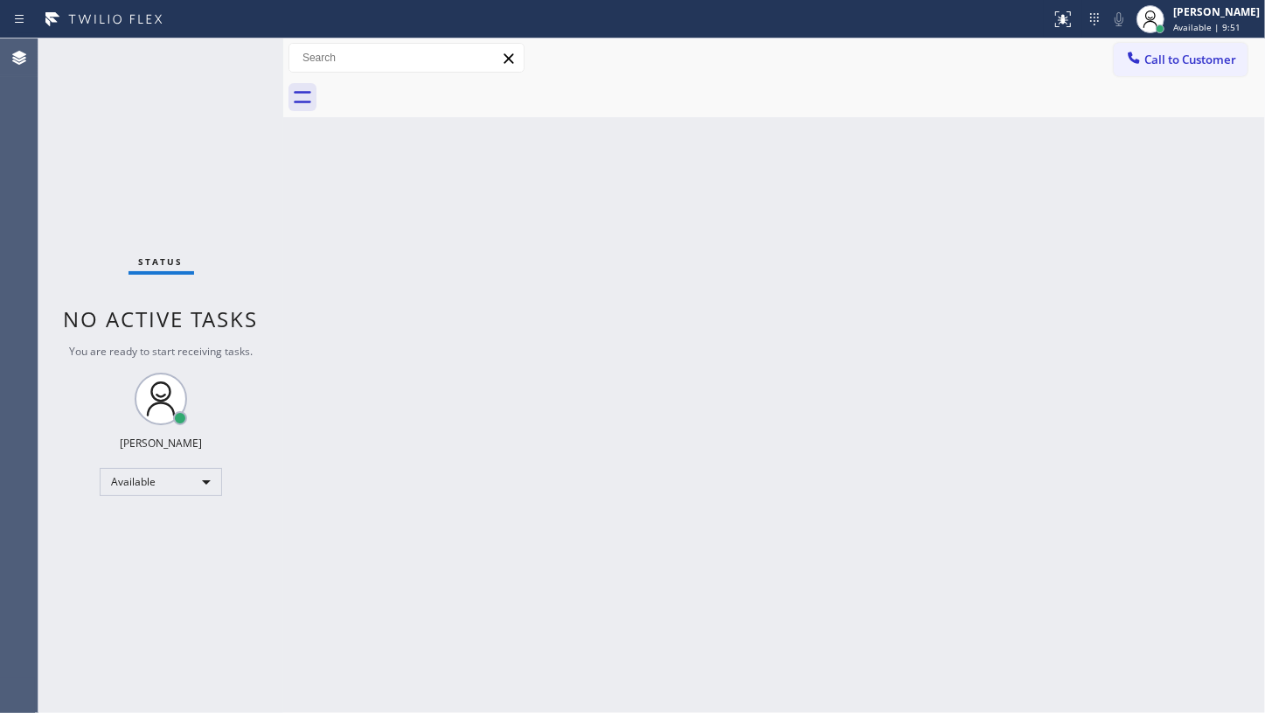
click at [521, 657] on div "Back to Dashboard Change Sender ID Customers Technicians Select a contact Outbo…" at bounding box center [774, 375] width 982 height 674
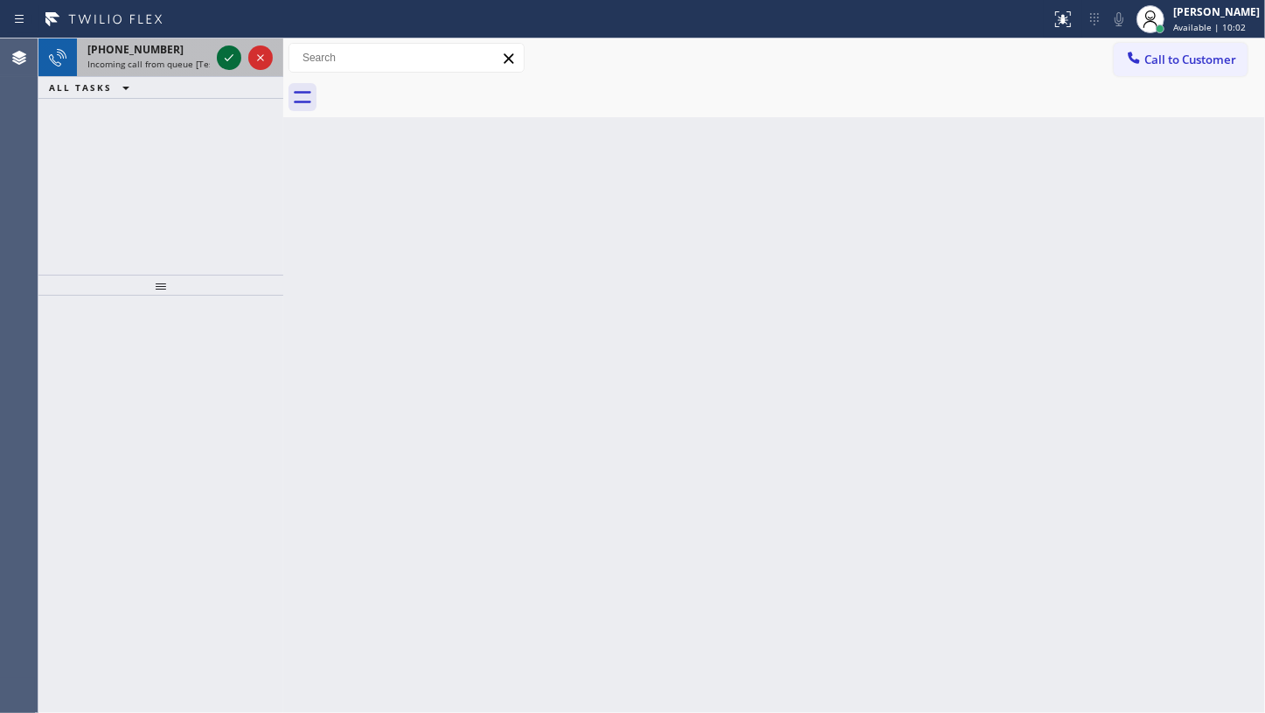
click at [233, 52] on icon at bounding box center [229, 57] width 21 height 21
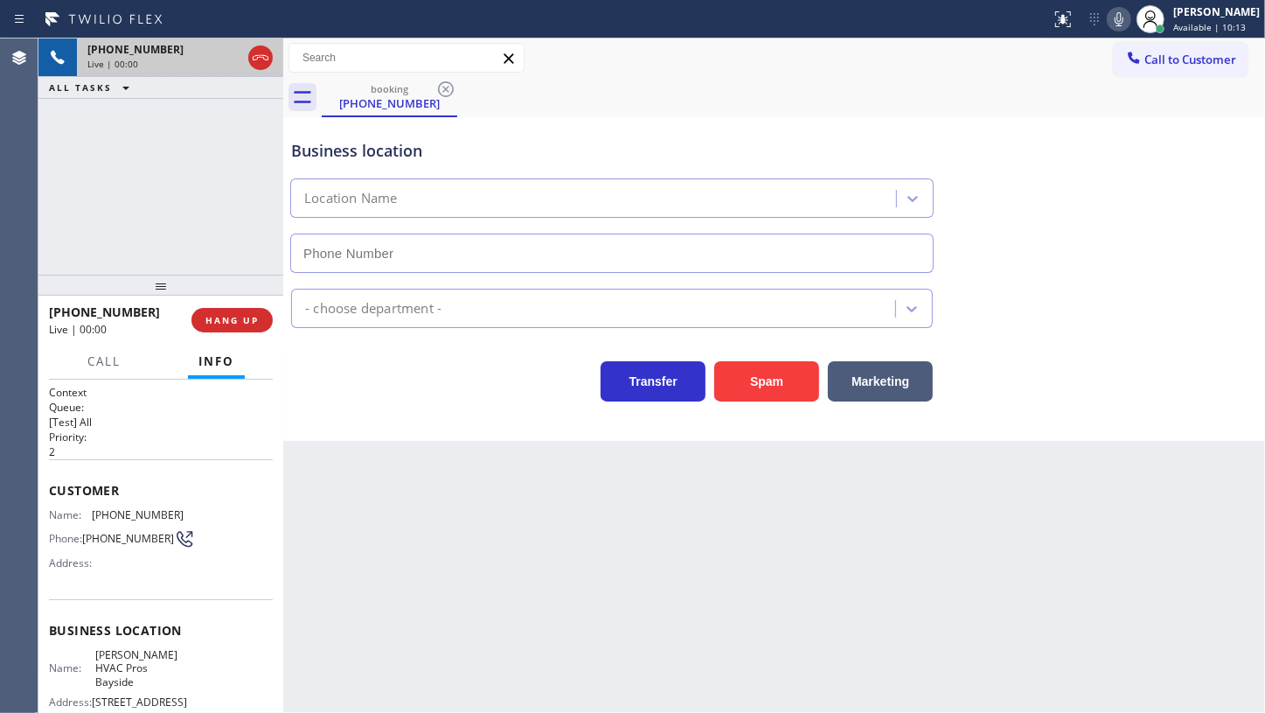
type input "[PHONE_NUMBER]"
click at [219, 324] on span "HANG UP" at bounding box center [232, 320] width 53 height 12
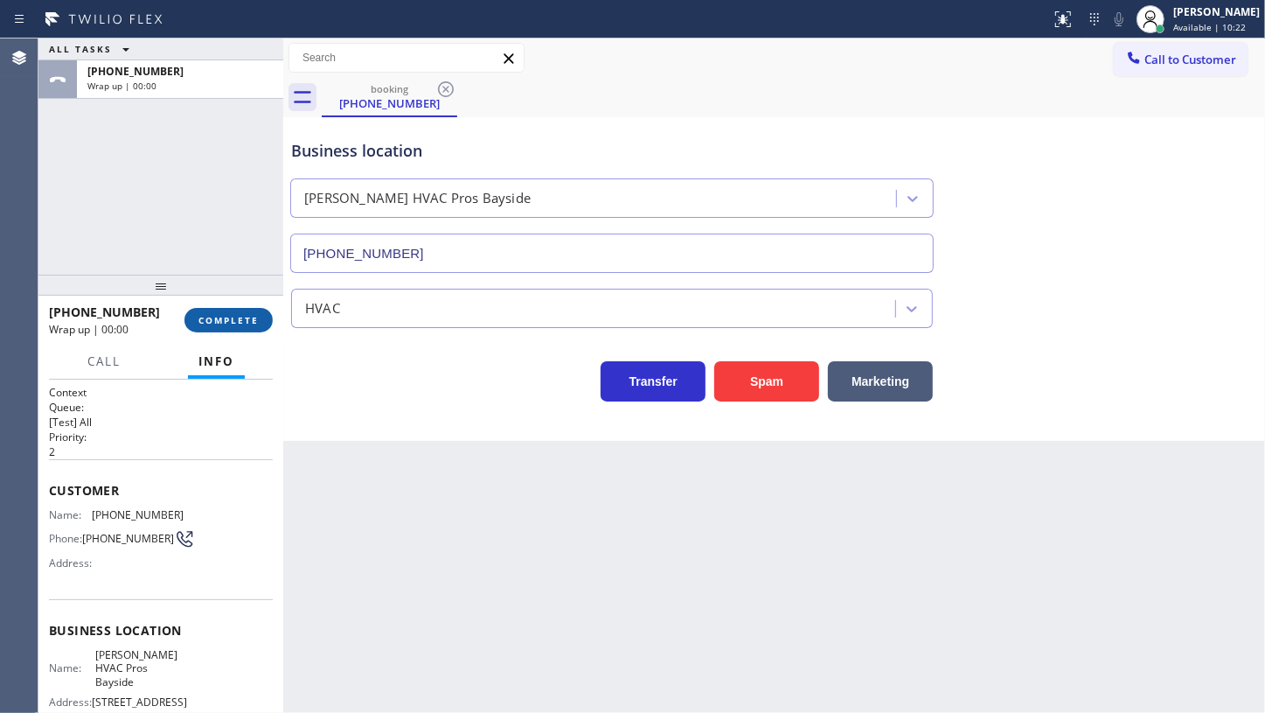
click at [224, 324] on span "COMPLETE" at bounding box center [229, 320] width 60 height 12
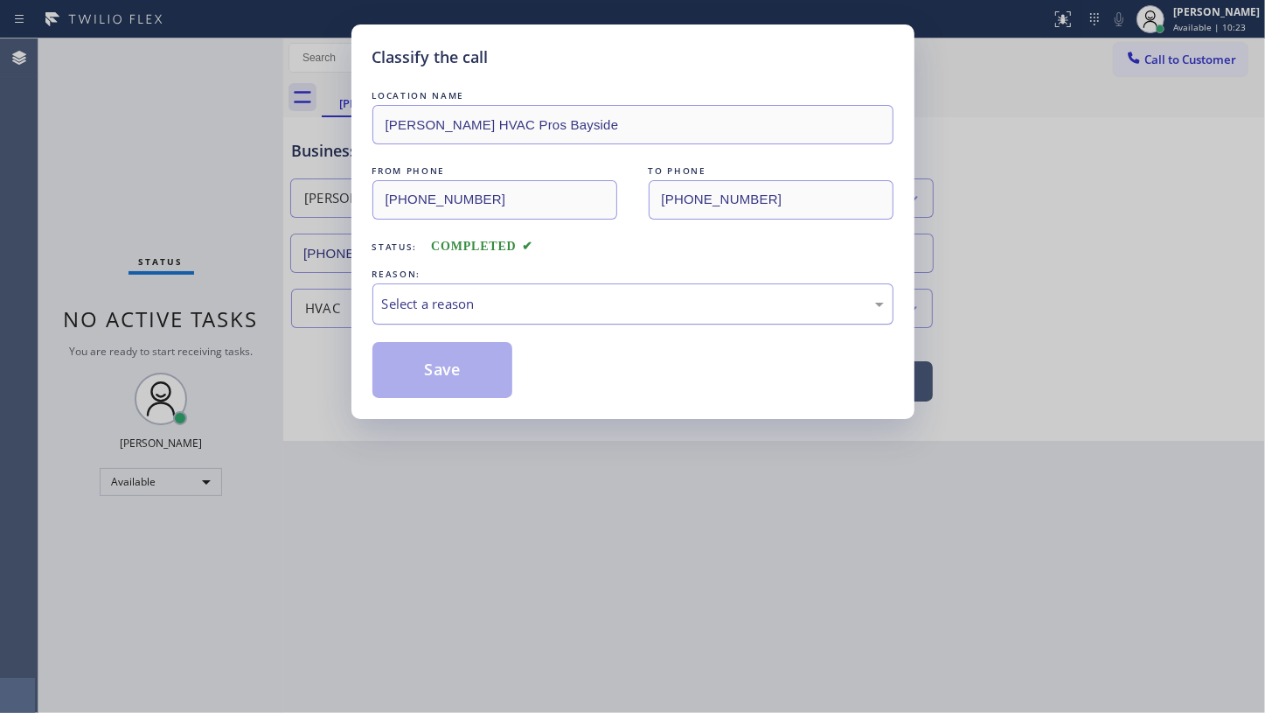
click at [491, 317] on div "Select a reason" at bounding box center [633, 303] width 521 height 41
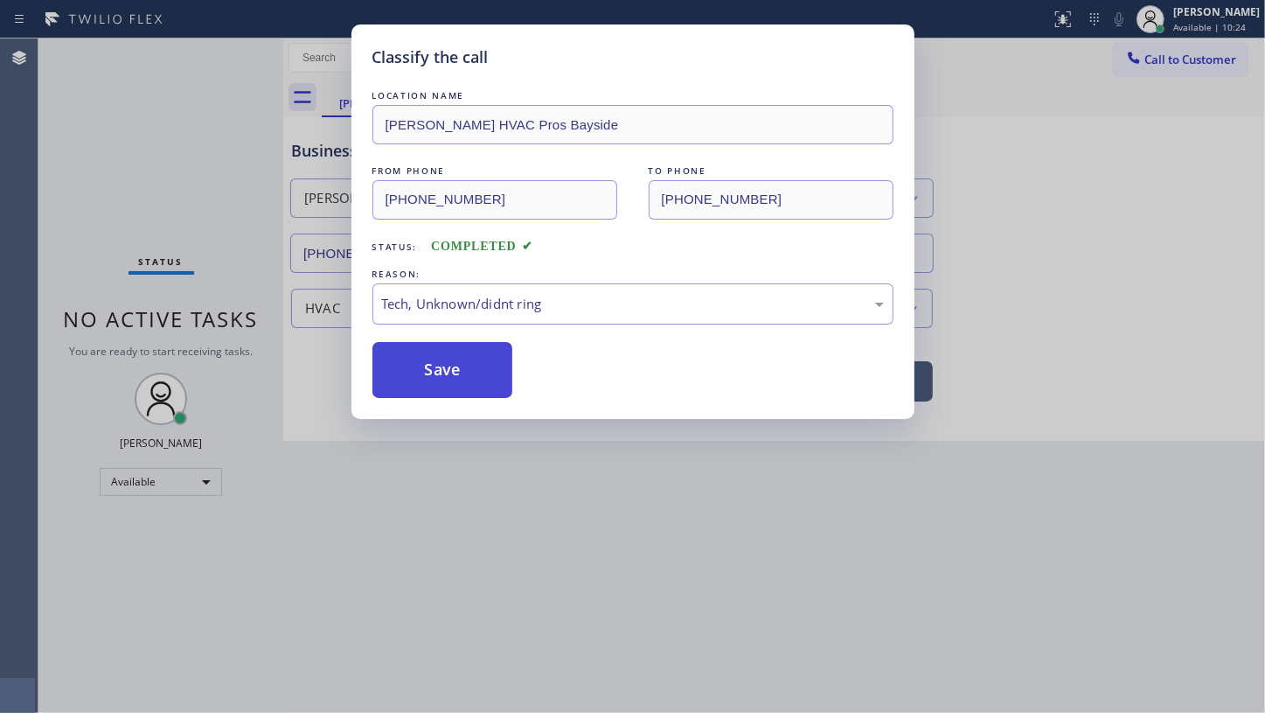
click at [505, 387] on button "Save" at bounding box center [443, 370] width 141 height 56
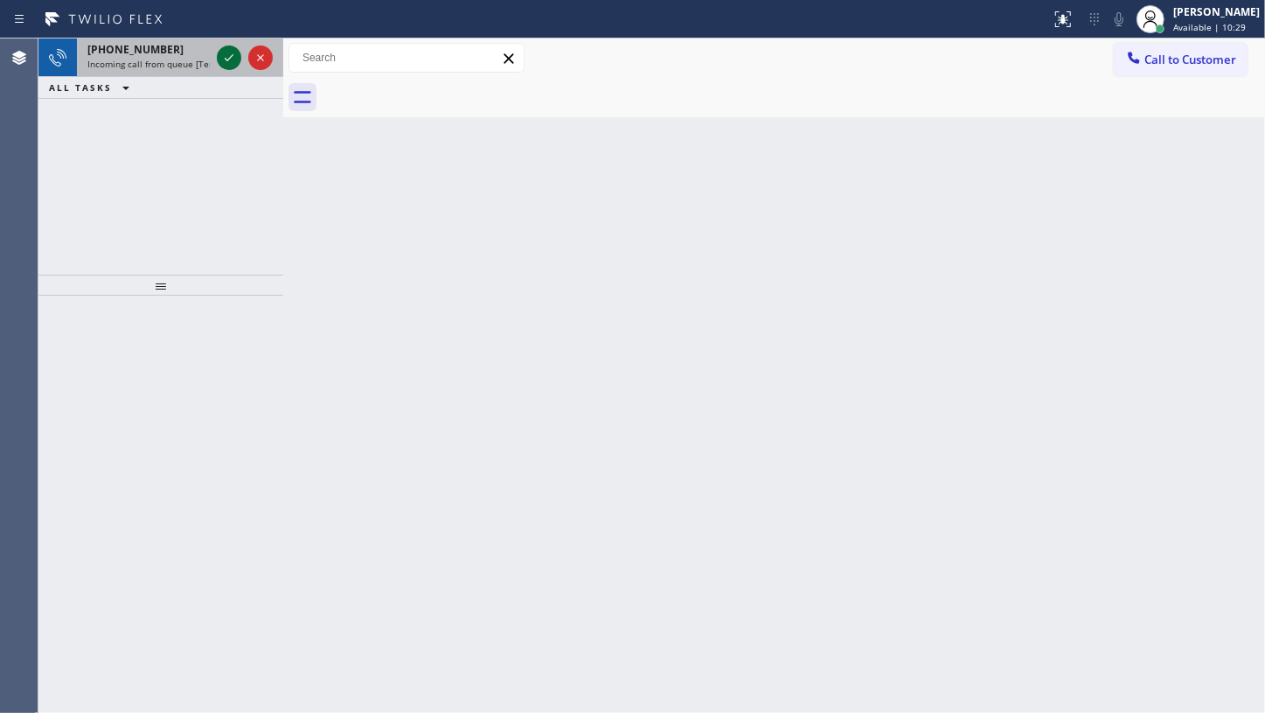
click at [224, 57] on icon at bounding box center [229, 57] width 21 height 21
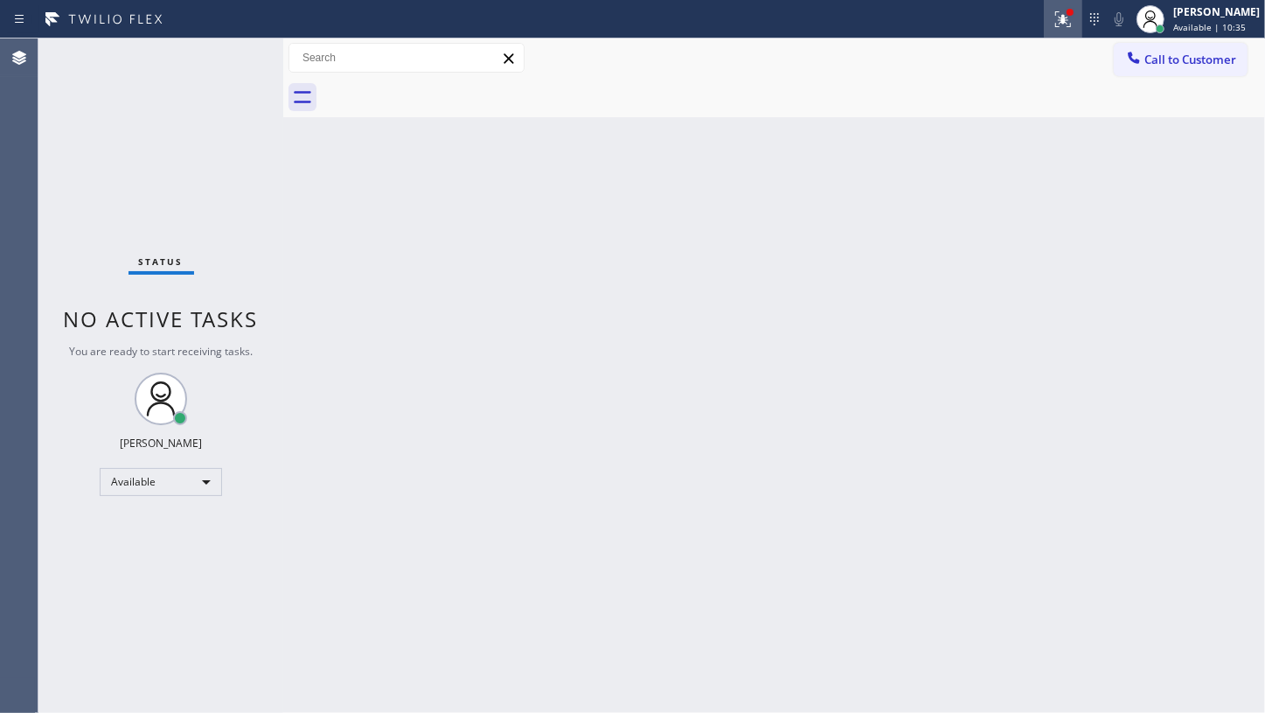
click at [1067, 23] on icon at bounding box center [1063, 19] width 21 height 21
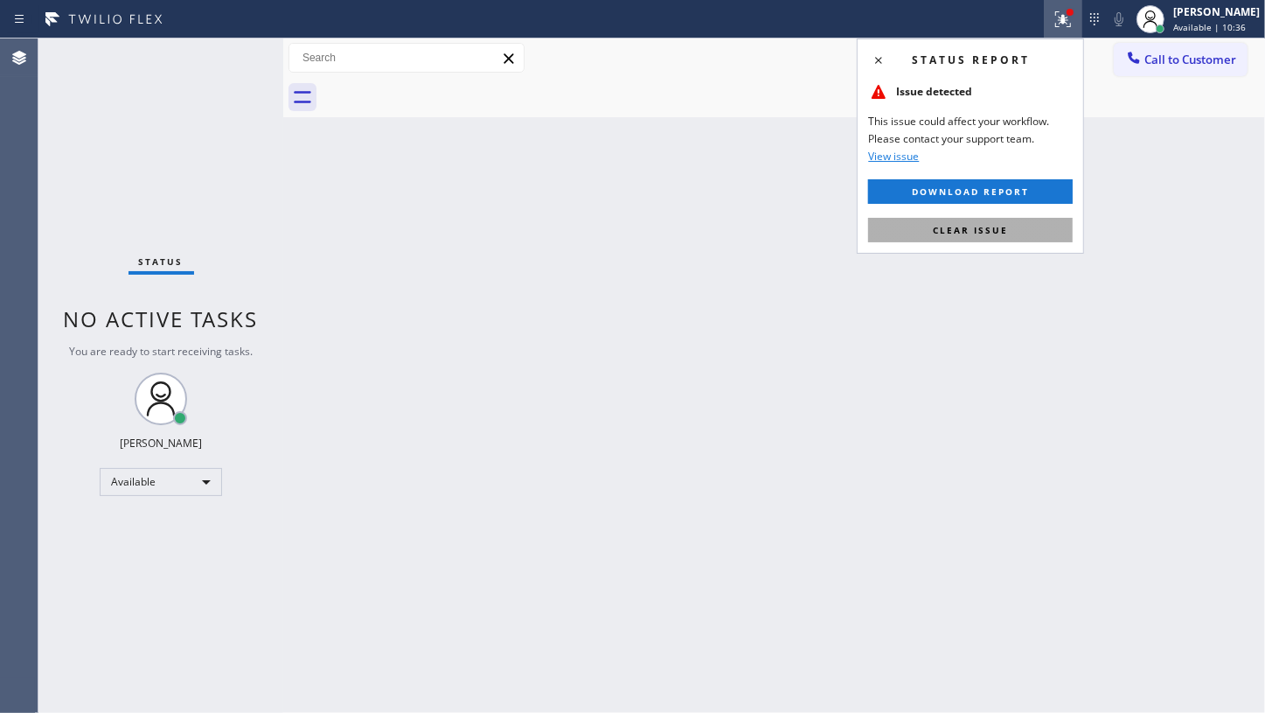
click at [986, 243] on div "Status report Issue detected This issue could affect your workflow. Please cont…" at bounding box center [970, 145] width 227 height 215
click at [988, 227] on span "Clear issue" at bounding box center [970, 230] width 75 height 12
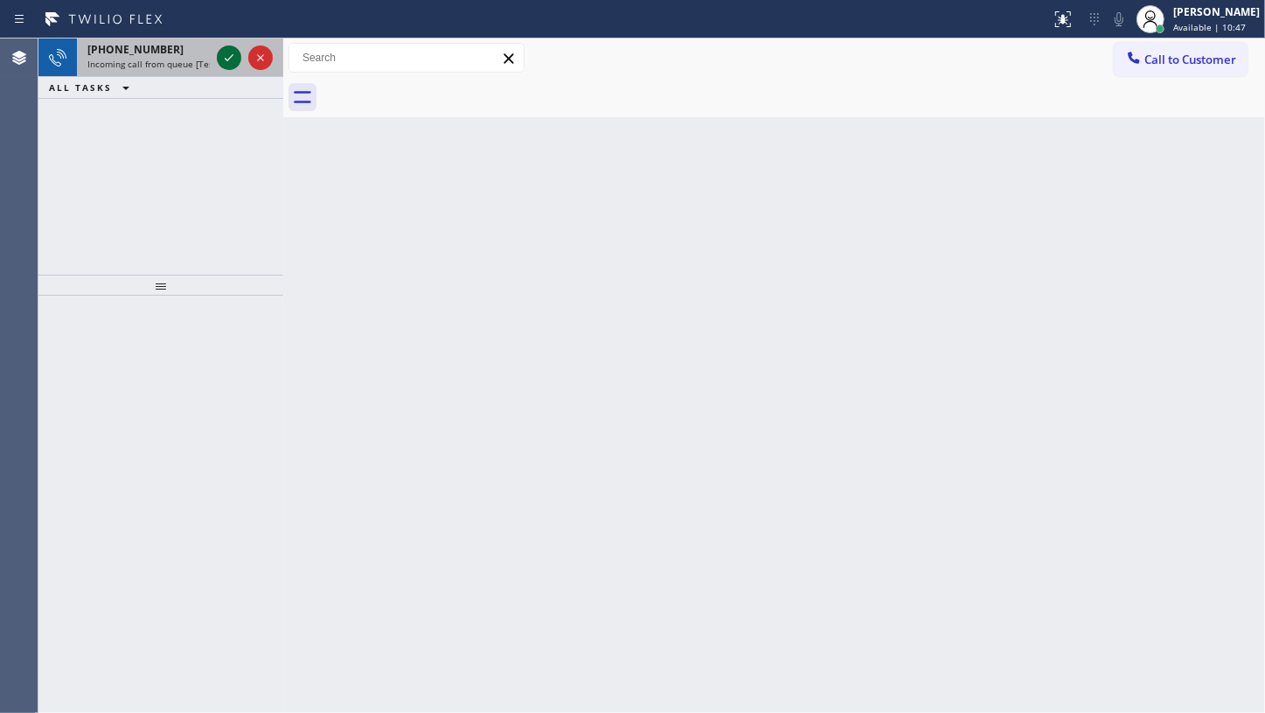
click at [227, 54] on icon at bounding box center [229, 57] width 21 height 21
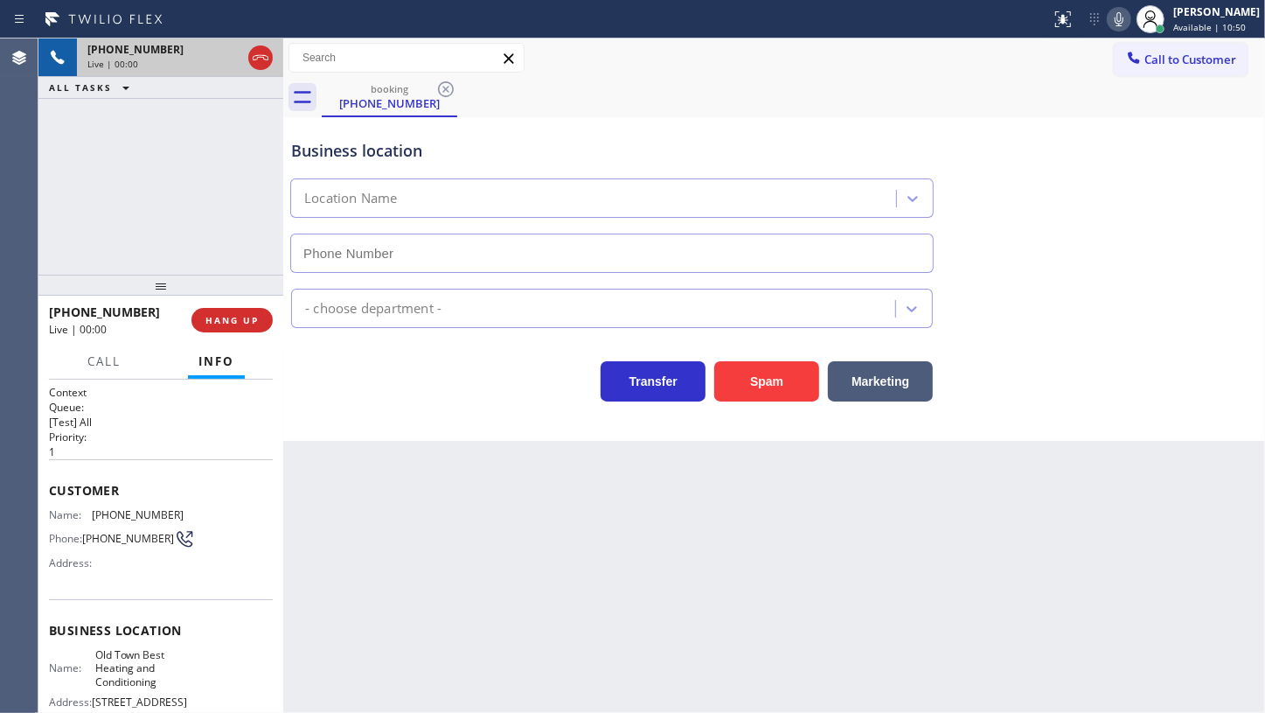
type input "[PHONE_NUMBER]"
click at [220, 317] on span "HANG UP" at bounding box center [232, 320] width 53 height 12
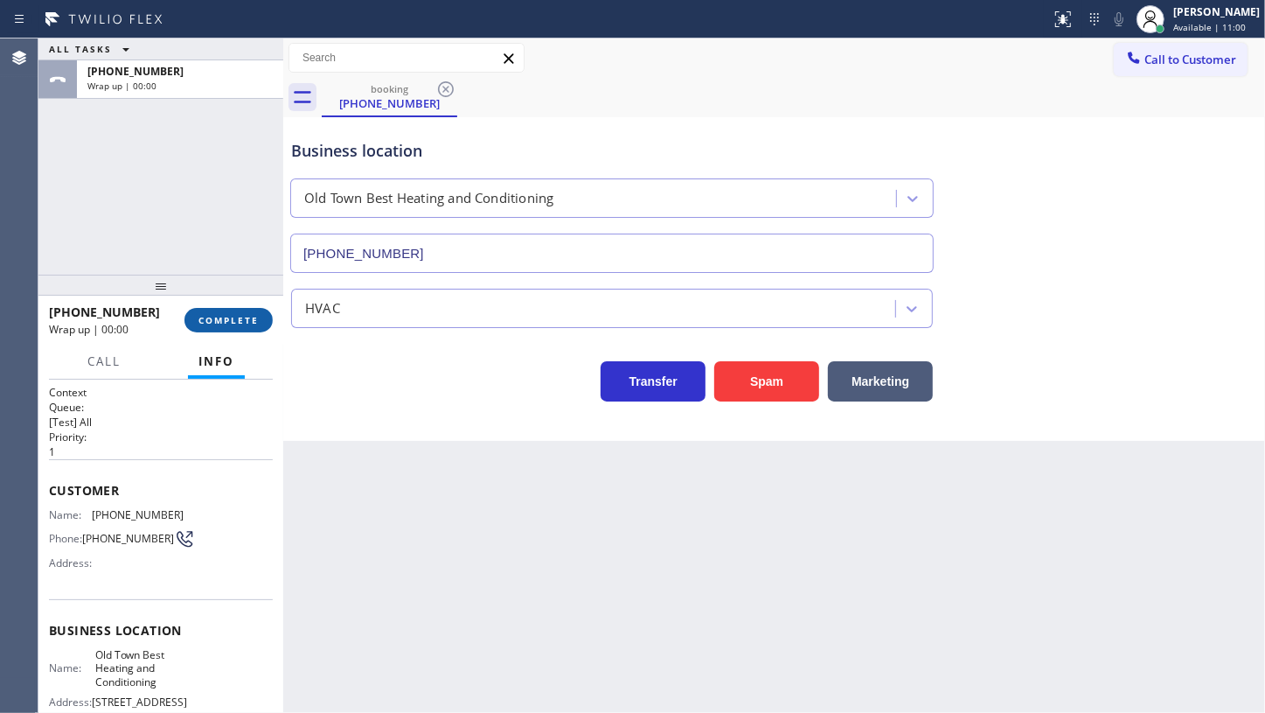
click at [220, 317] on span "COMPLETE" at bounding box center [229, 320] width 60 height 12
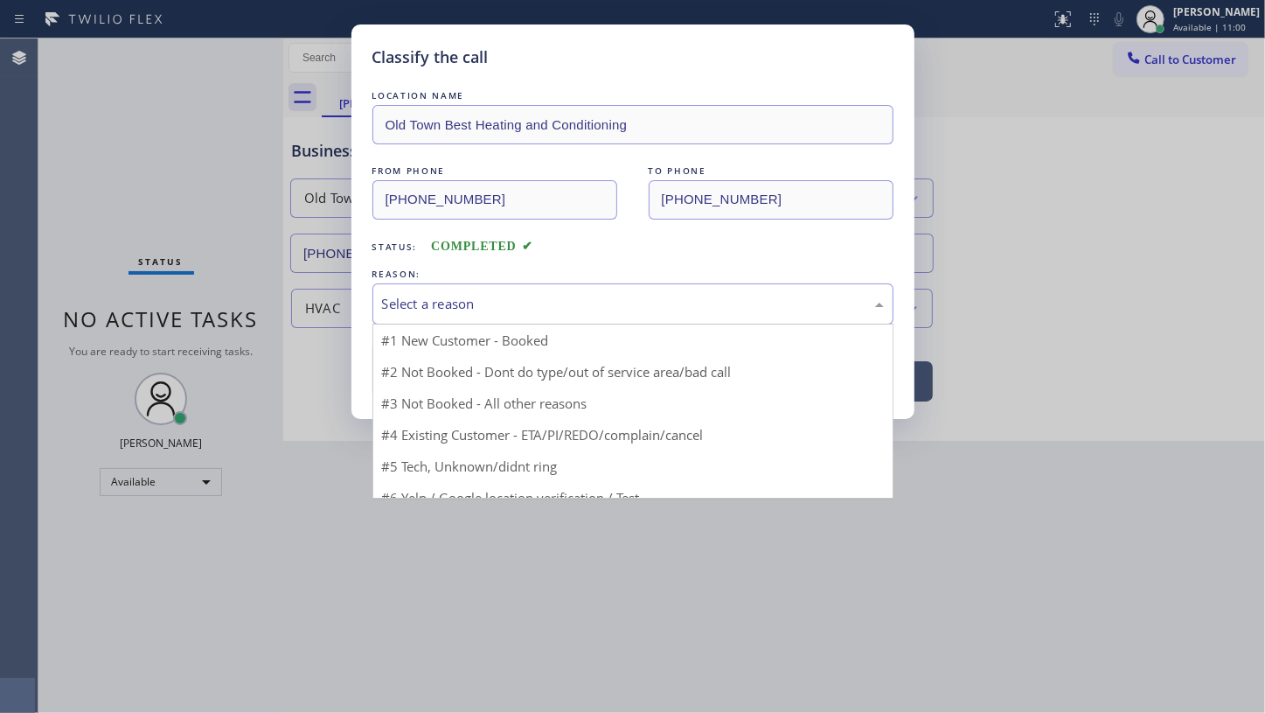
click at [405, 299] on div "Select a reason" at bounding box center [633, 304] width 502 height 20
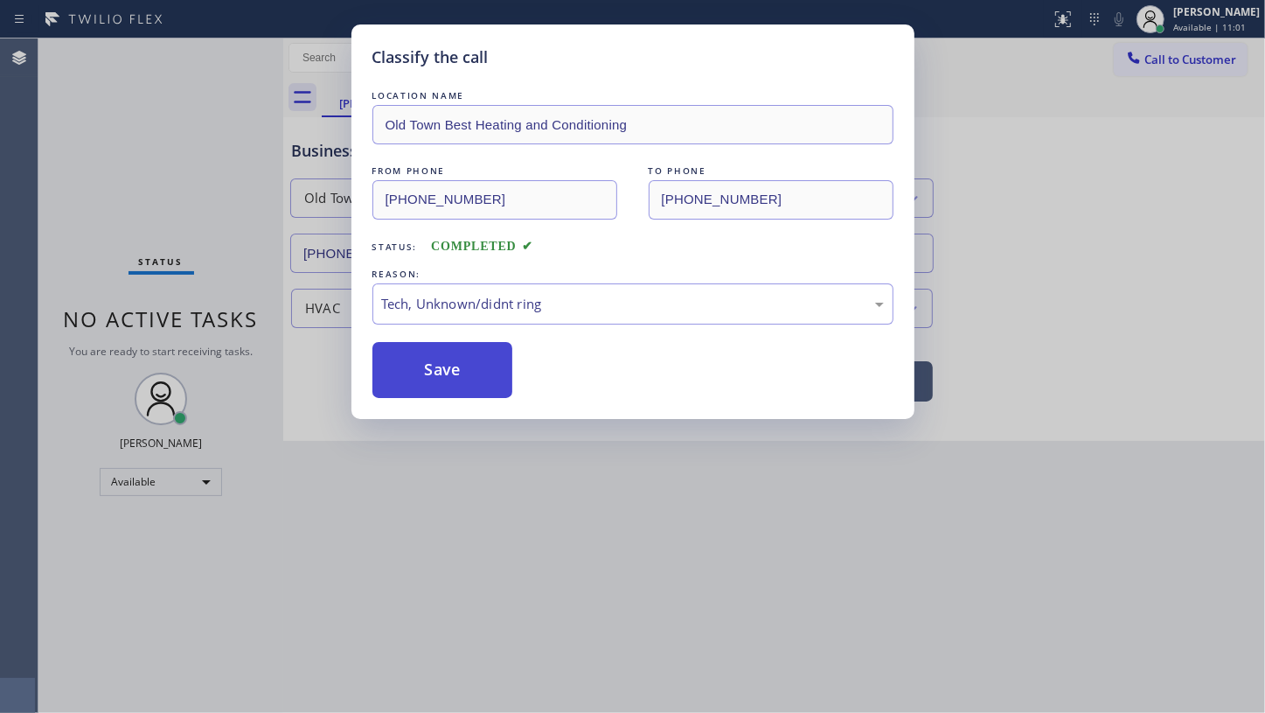
click at [444, 392] on button "Save" at bounding box center [443, 370] width 141 height 56
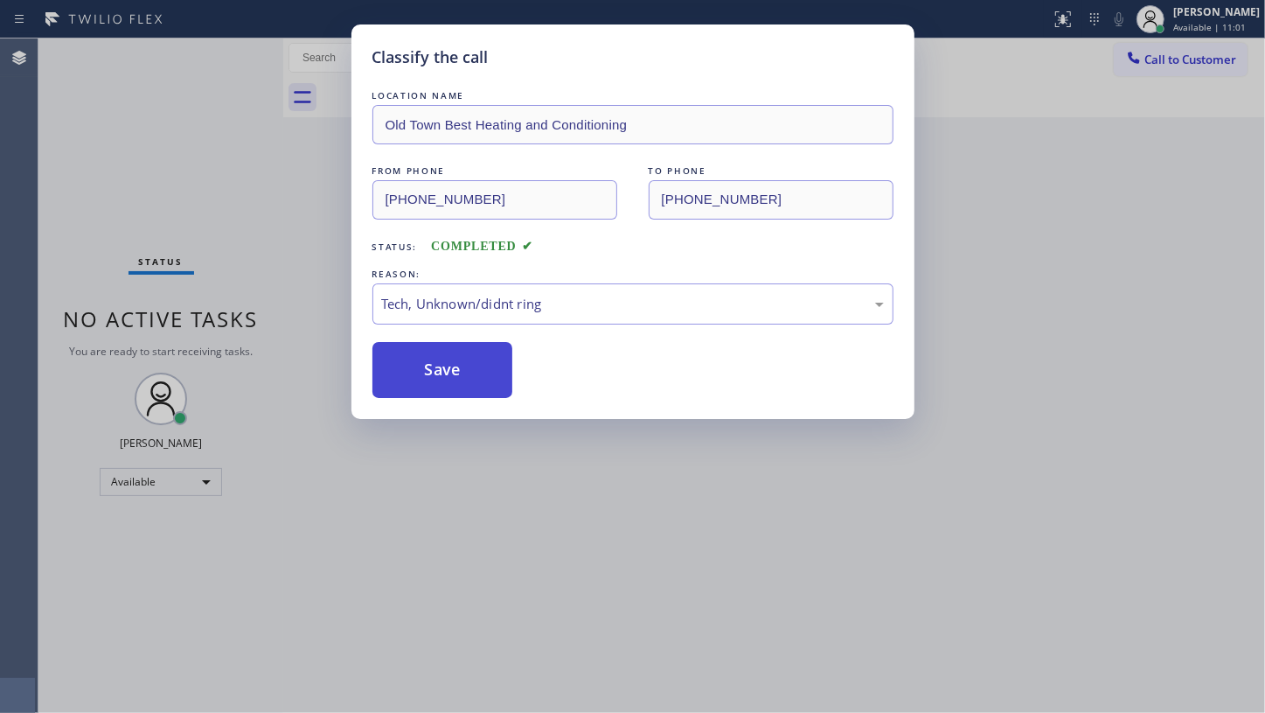
click at [442, 368] on button "Save" at bounding box center [443, 370] width 141 height 56
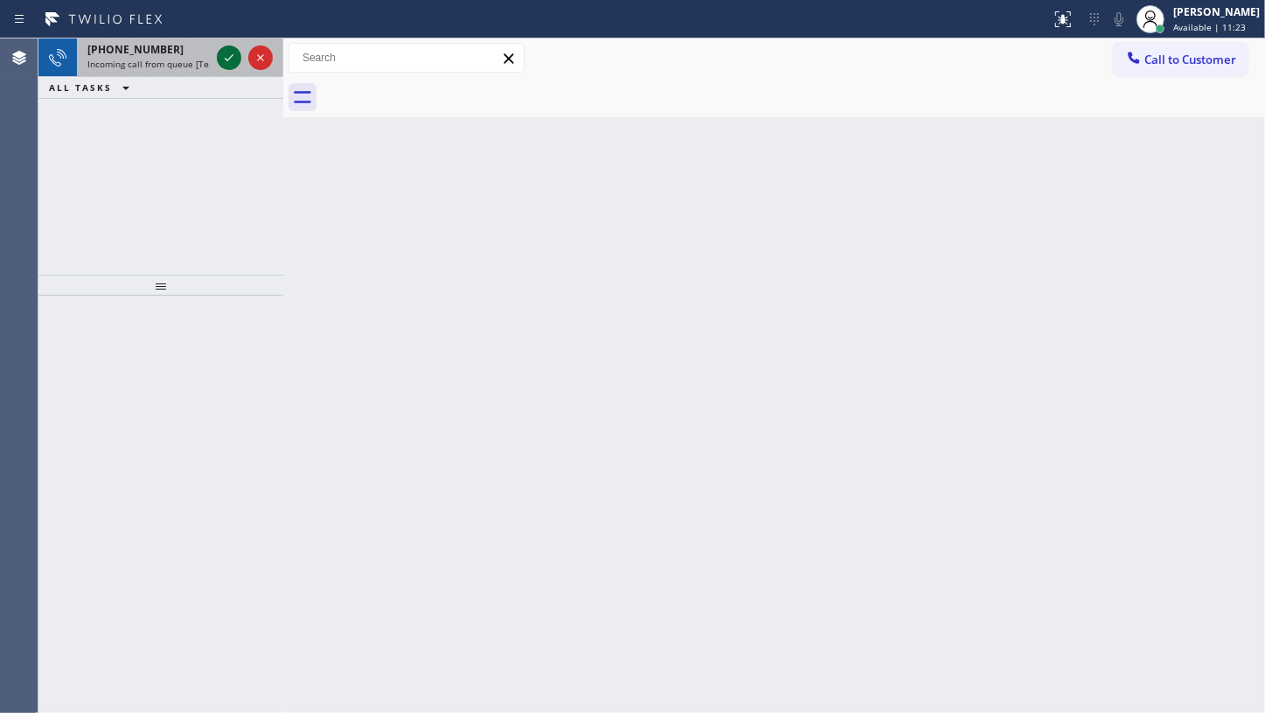
click at [230, 56] on icon at bounding box center [229, 57] width 21 height 21
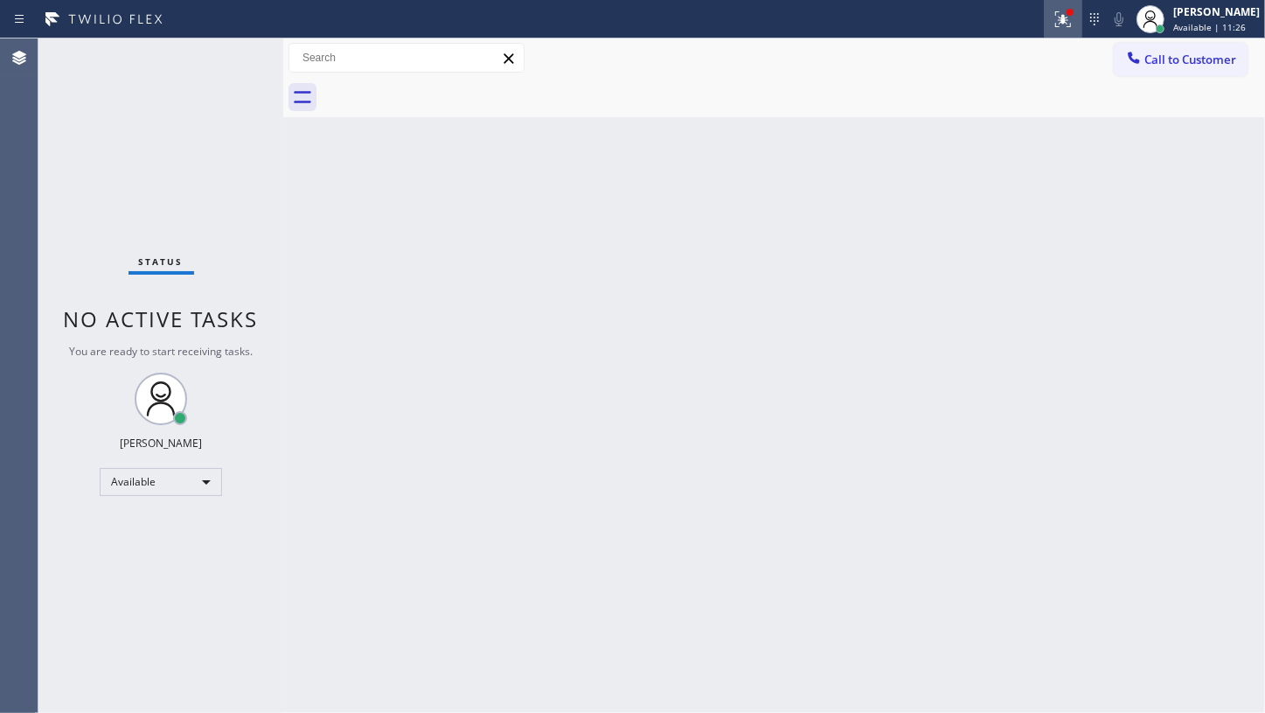
click at [1061, 17] on icon at bounding box center [1063, 19] width 21 height 21
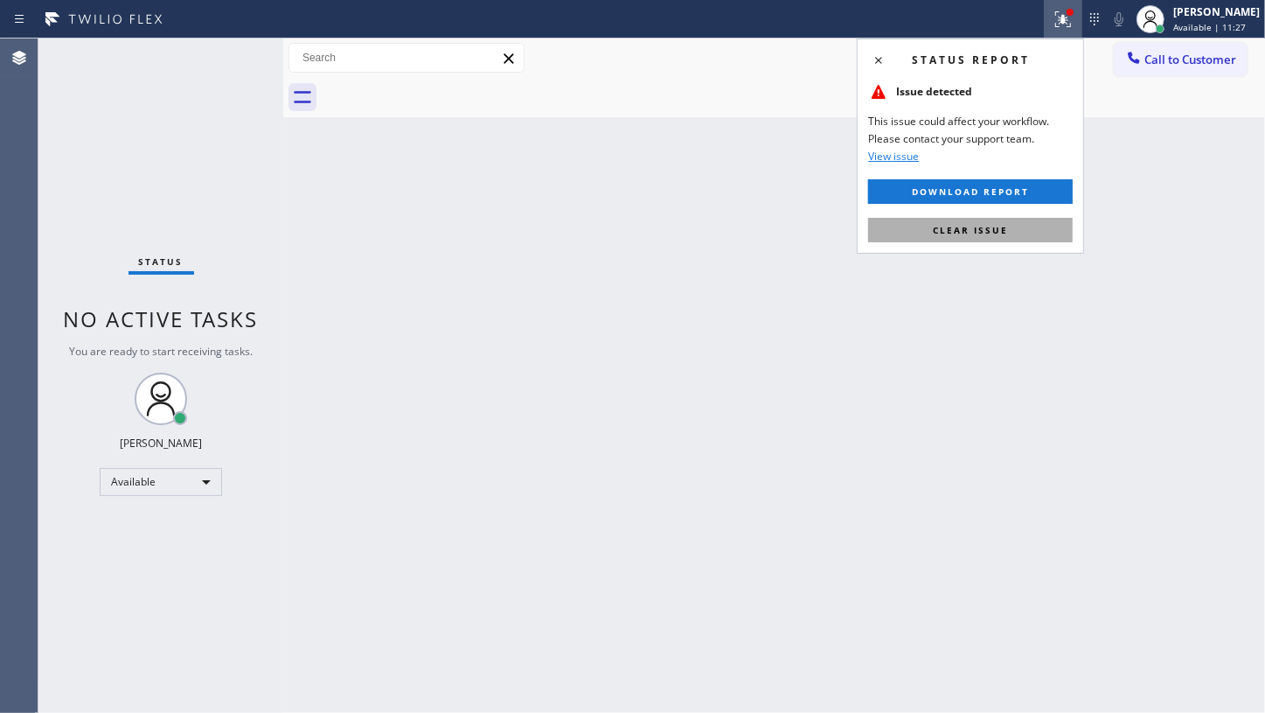
click at [1007, 226] on span "Clear issue" at bounding box center [970, 230] width 75 height 12
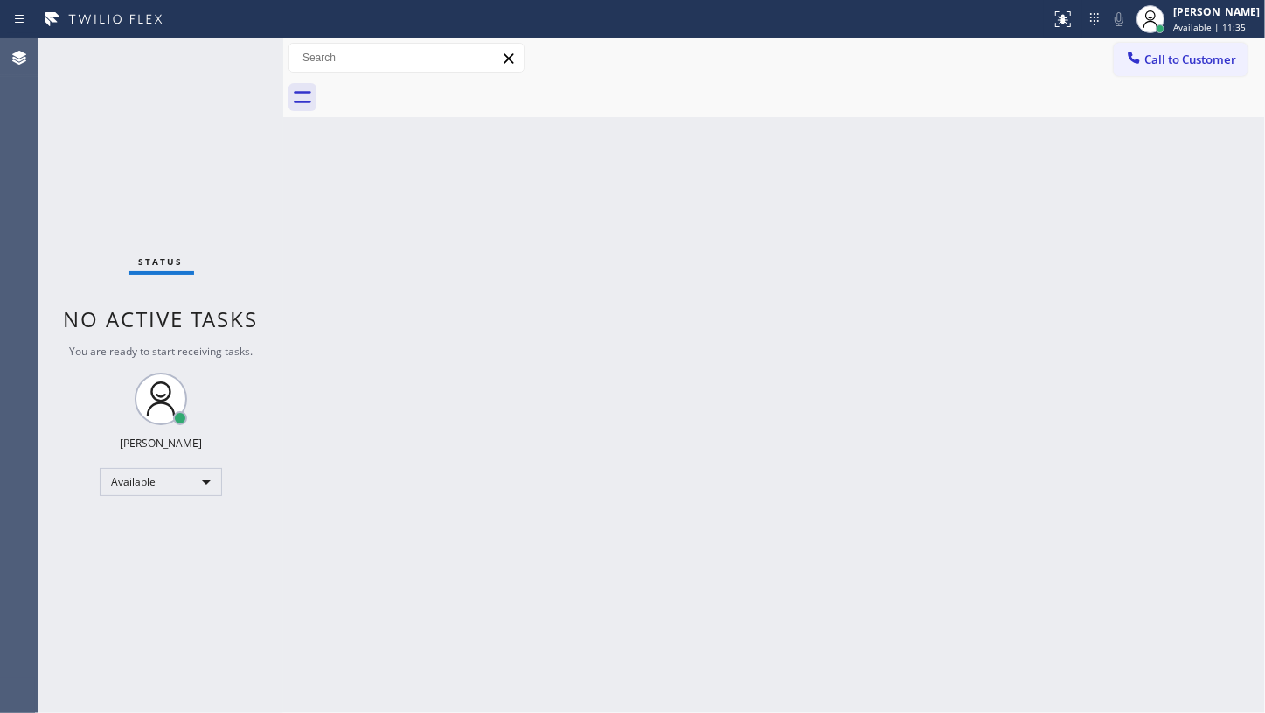
click at [840, 484] on div "Back to Dashboard Change Sender ID Customers Technicians Select a contact Outbo…" at bounding box center [774, 375] width 982 height 674
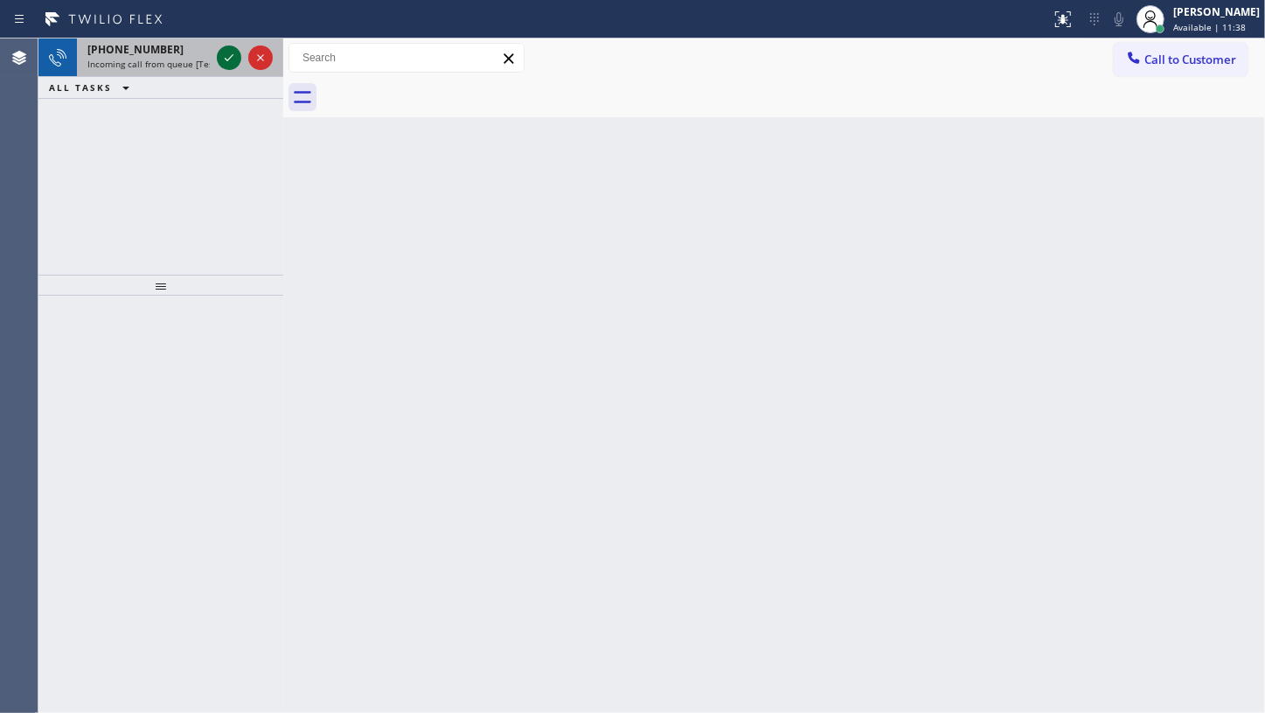
click at [227, 61] on icon at bounding box center [229, 57] width 21 height 21
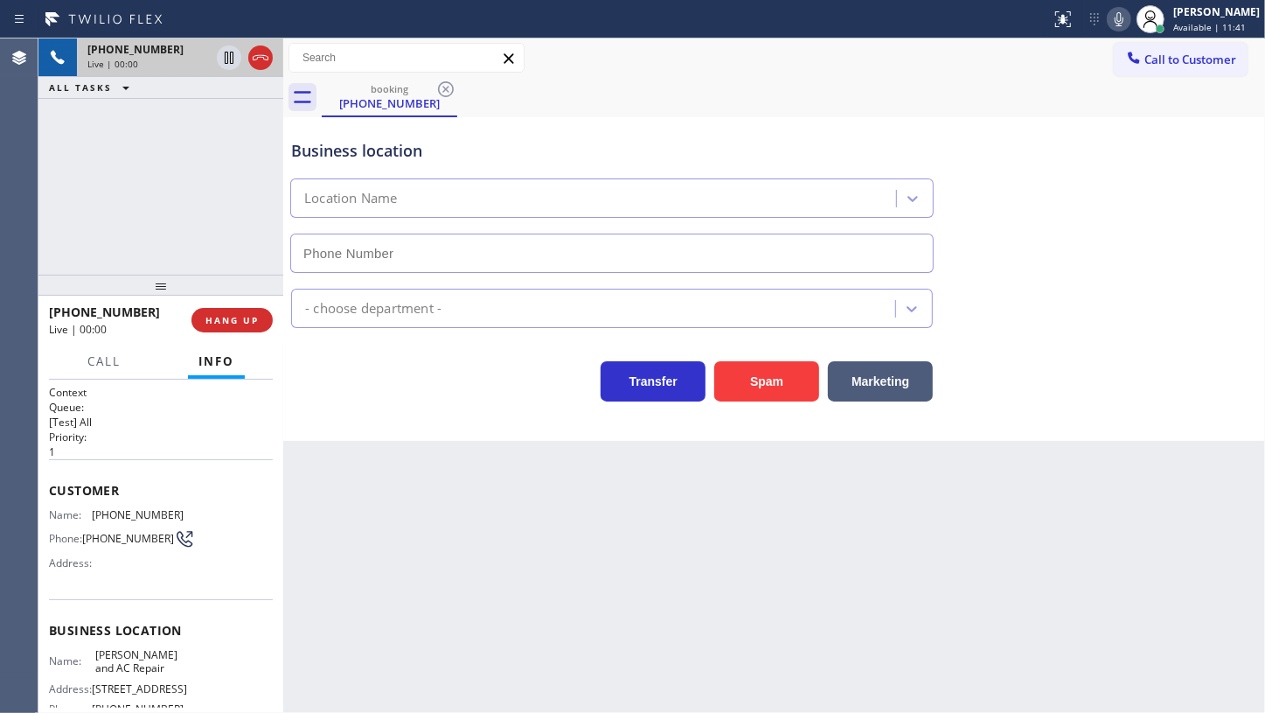
type input "[PHONE_NUMBER]"
click at [240, 315] on span "HANG UP" at bounding box center [232, 320] width 53 height 12
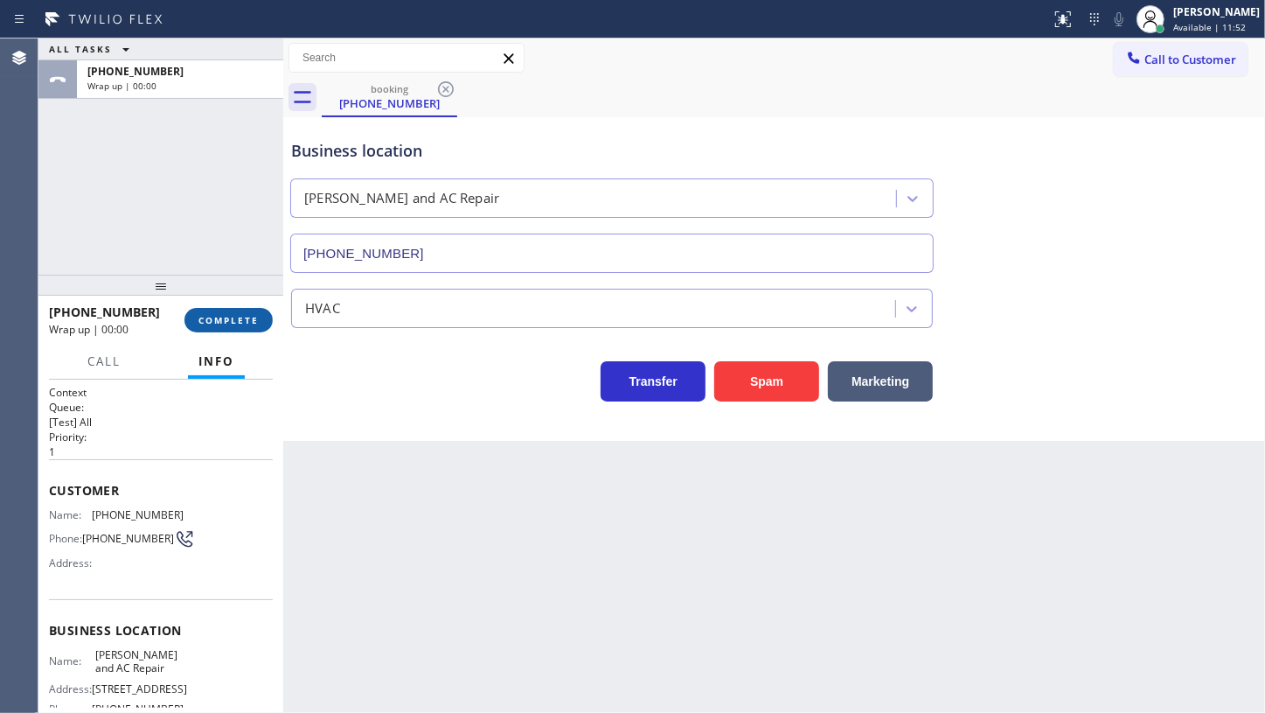
click at [240, 315] on span "COMPLETE" at bounding box center [229, 320] width 60 height 12
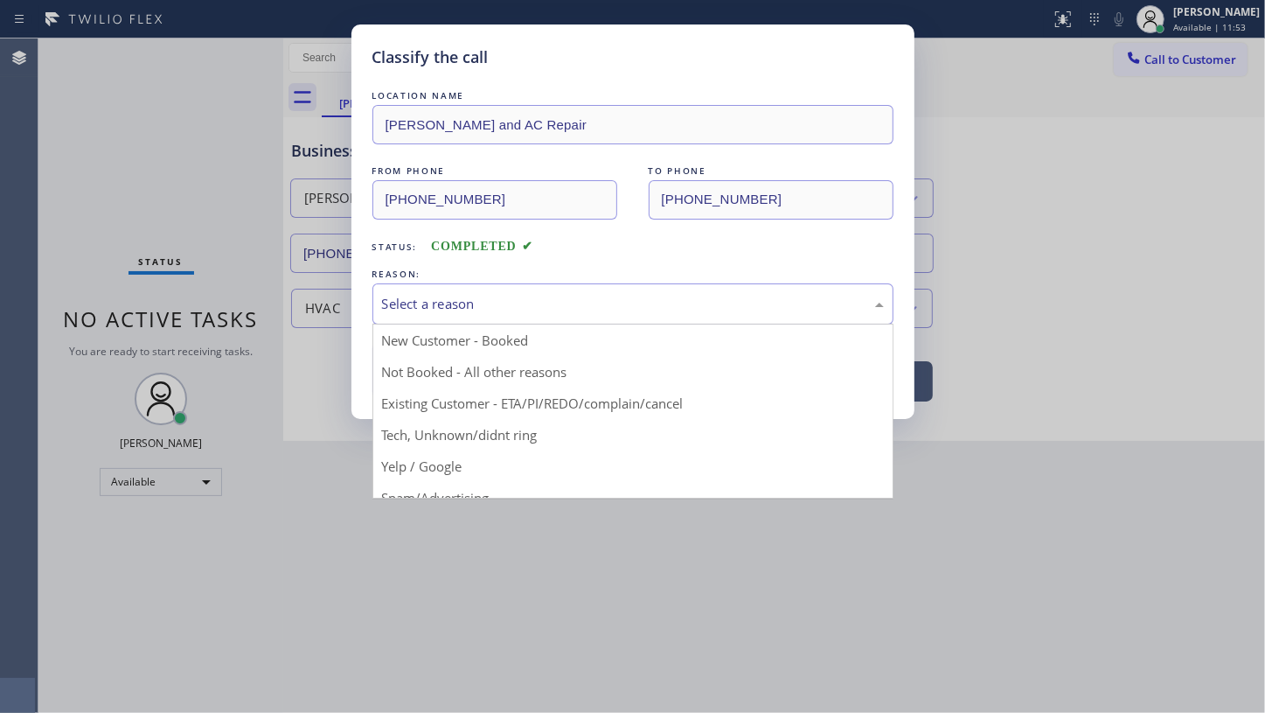
click at [421, 297] on div "Select a reason" at bounding box center [633, 304] width 502 height 20
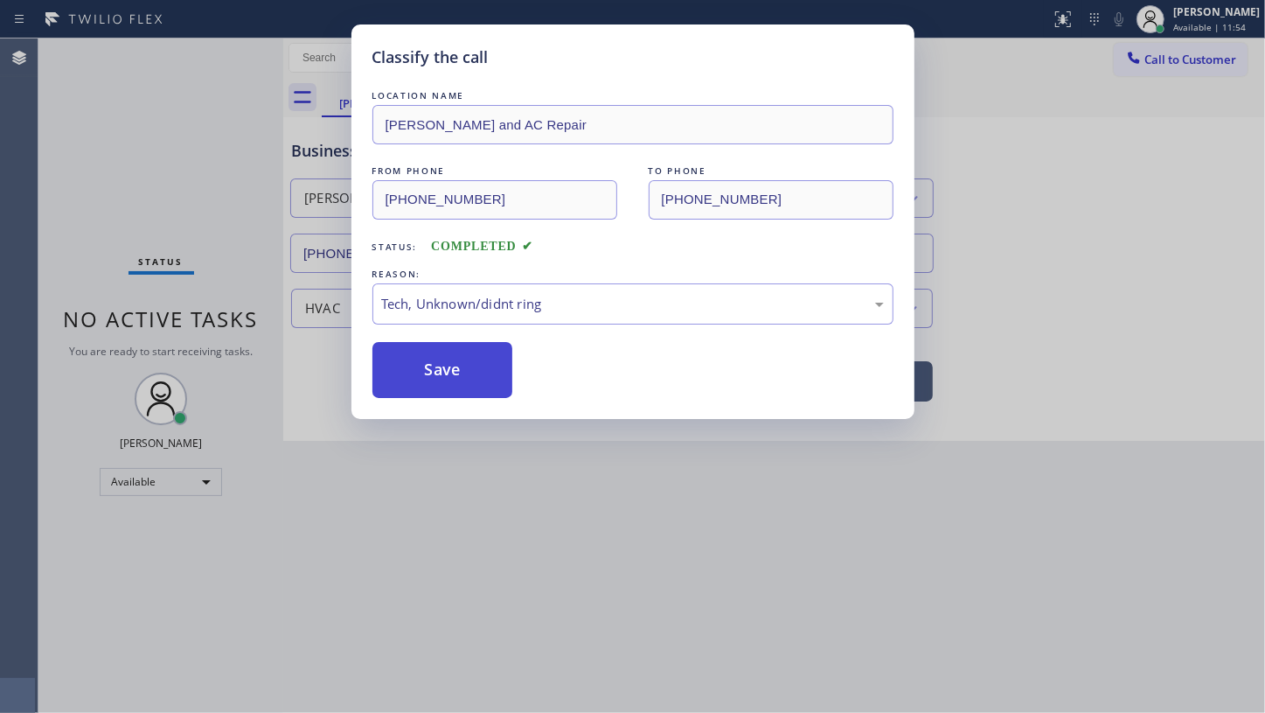
click at [451, 364] on button "Save" at bounding box center [443, 370] width 141 height 56
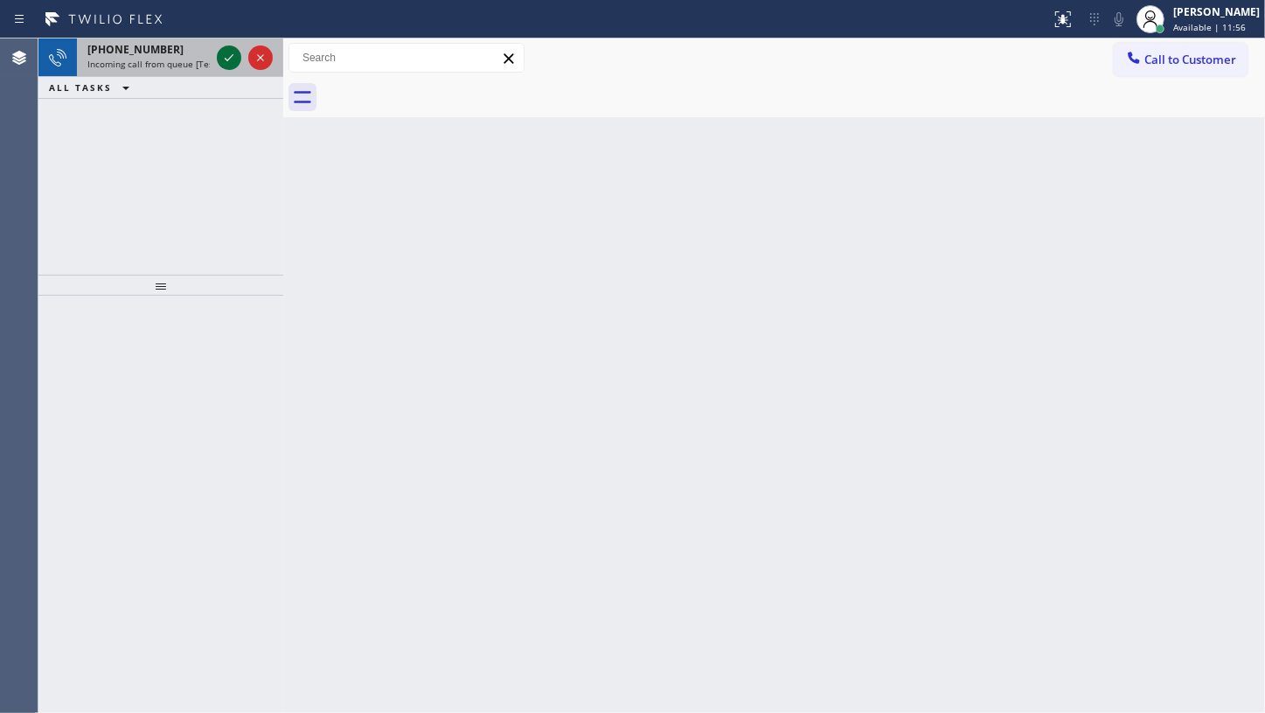
click at [227, 59] on icon at bounding box center [229, 57] width 21 height 21
click at [1063, 9] on icon at bounding box center [1063, 19] width 21 height 21
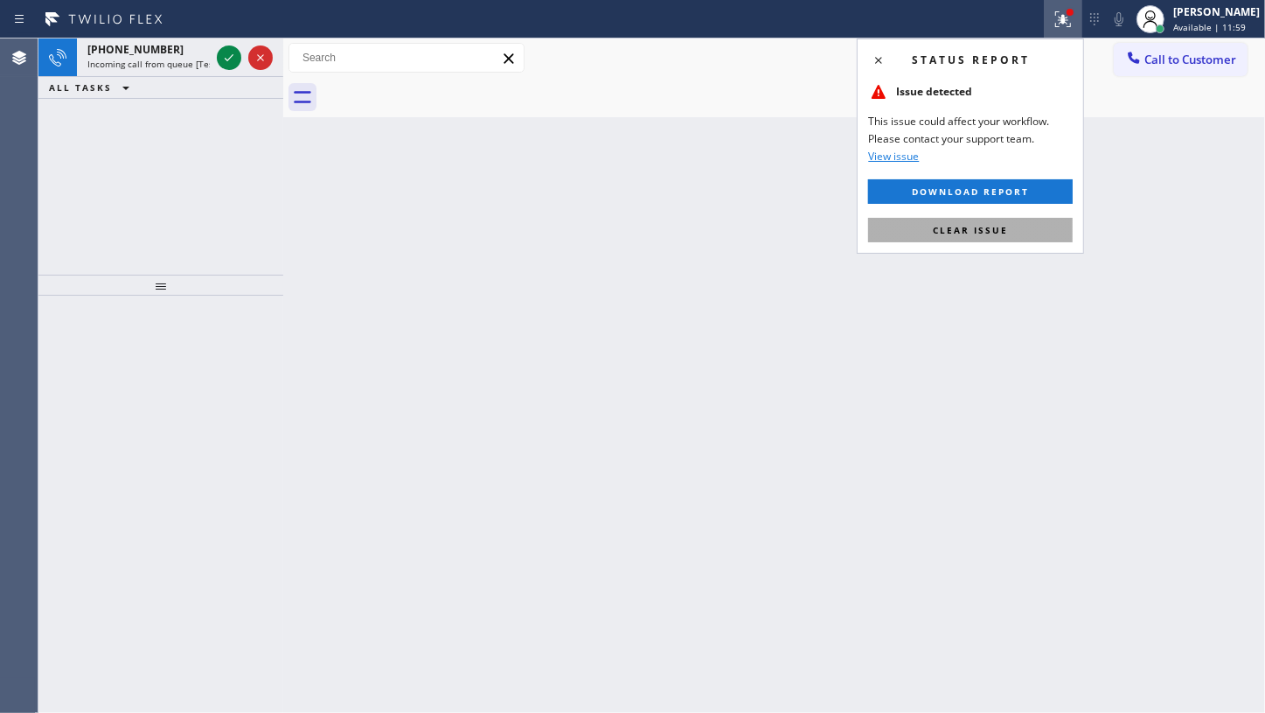
click at [977, 228] on span "Clear issue" at bounding box center [970, 230] width 75 height 12
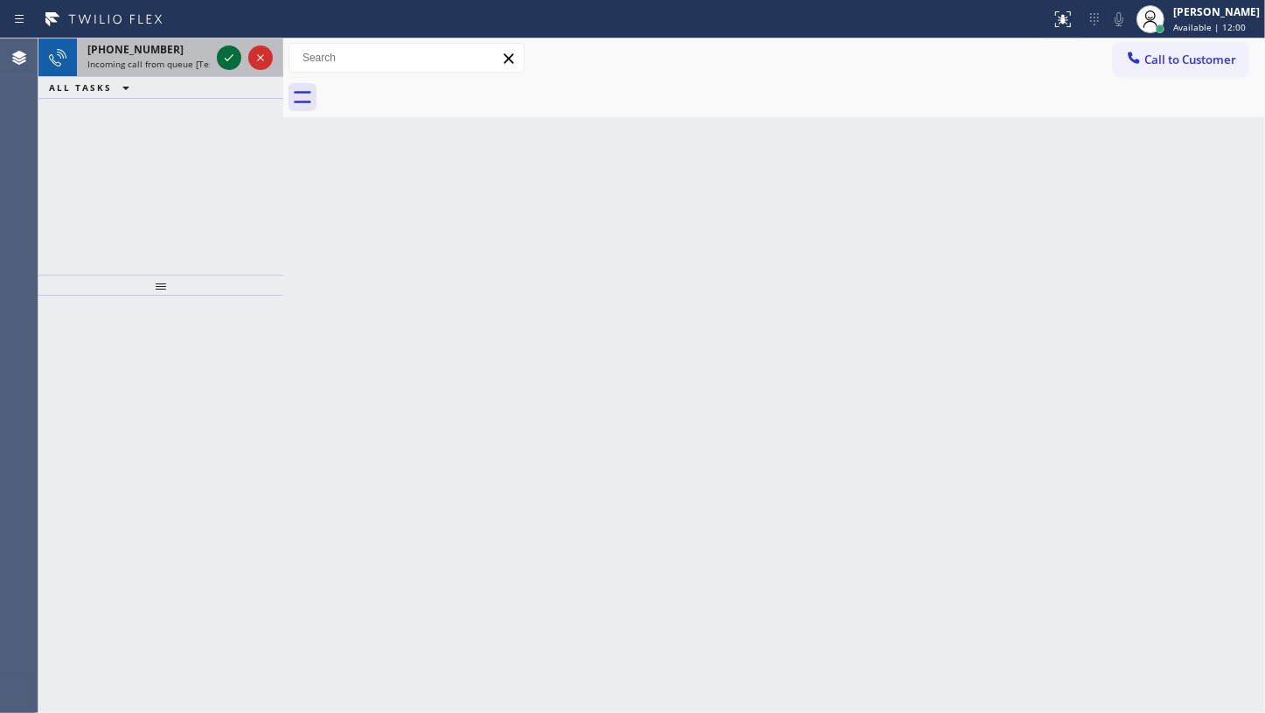
click at [225, 59] on icon at bounding box center [229, 57] width 21 height 21
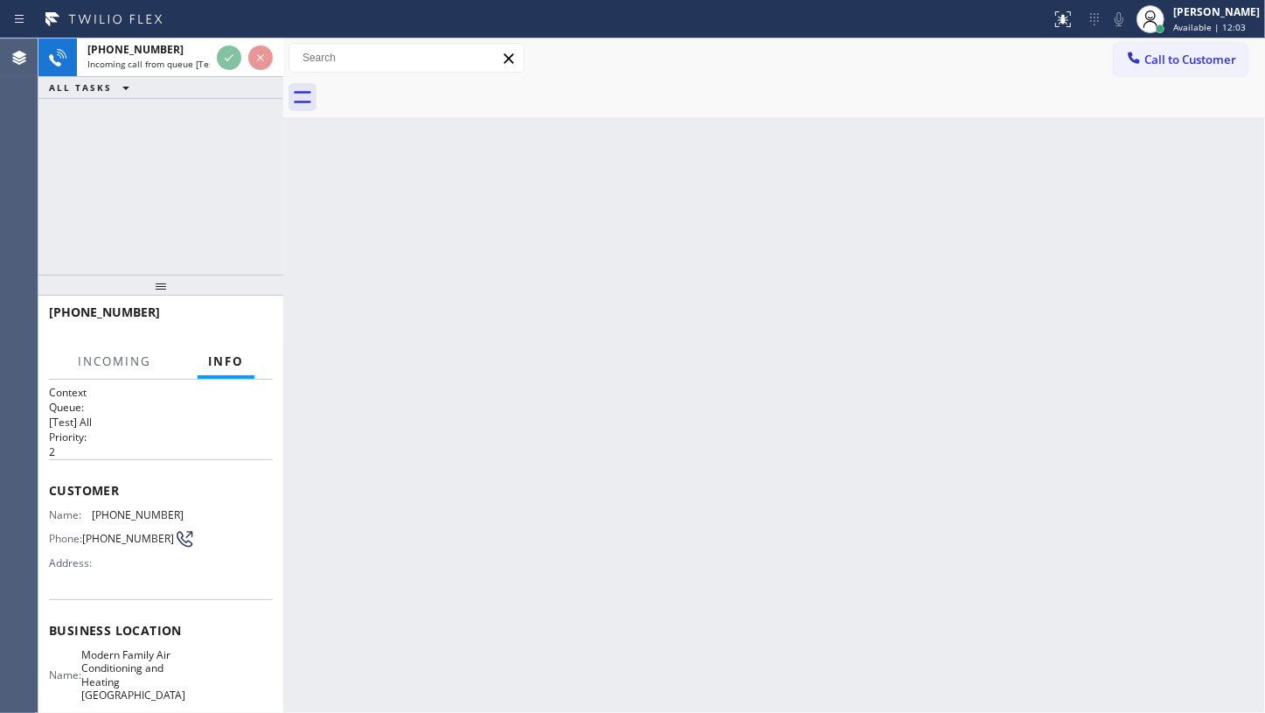
click at [246, 69] on div at bounding box center [244, 57] width 63 height 38
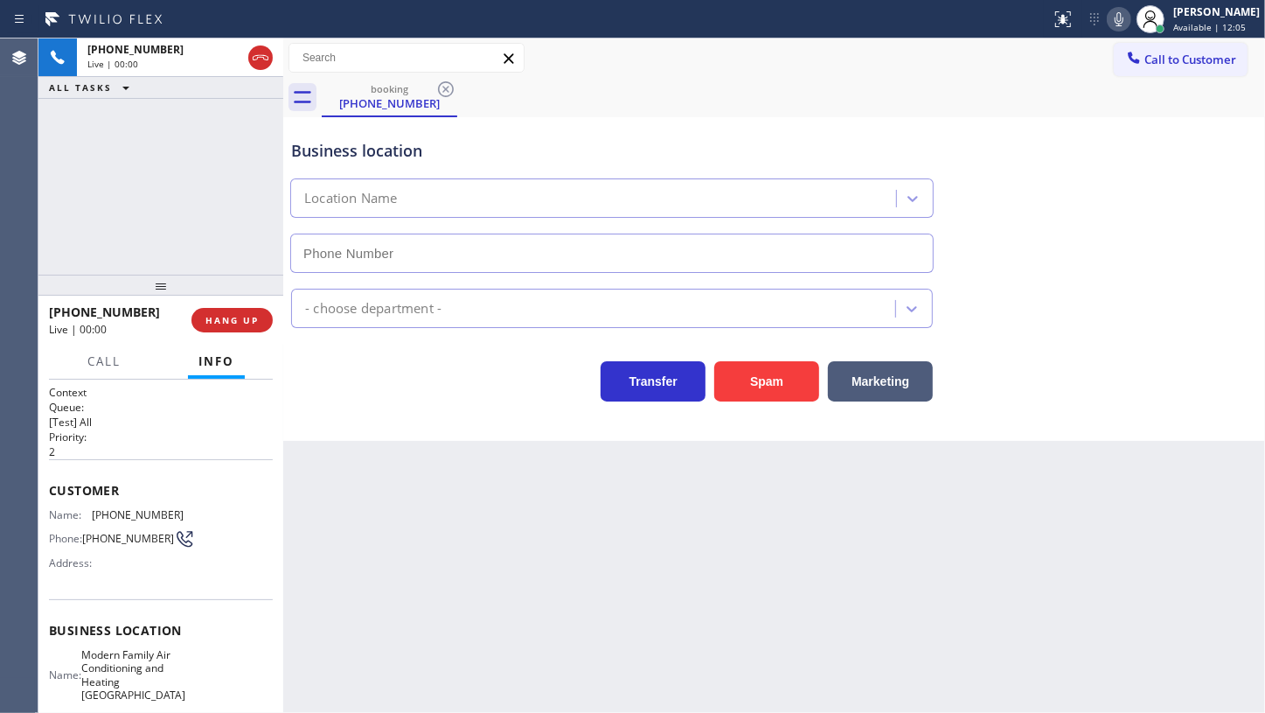
type input "[PHONE_NUMBER]"
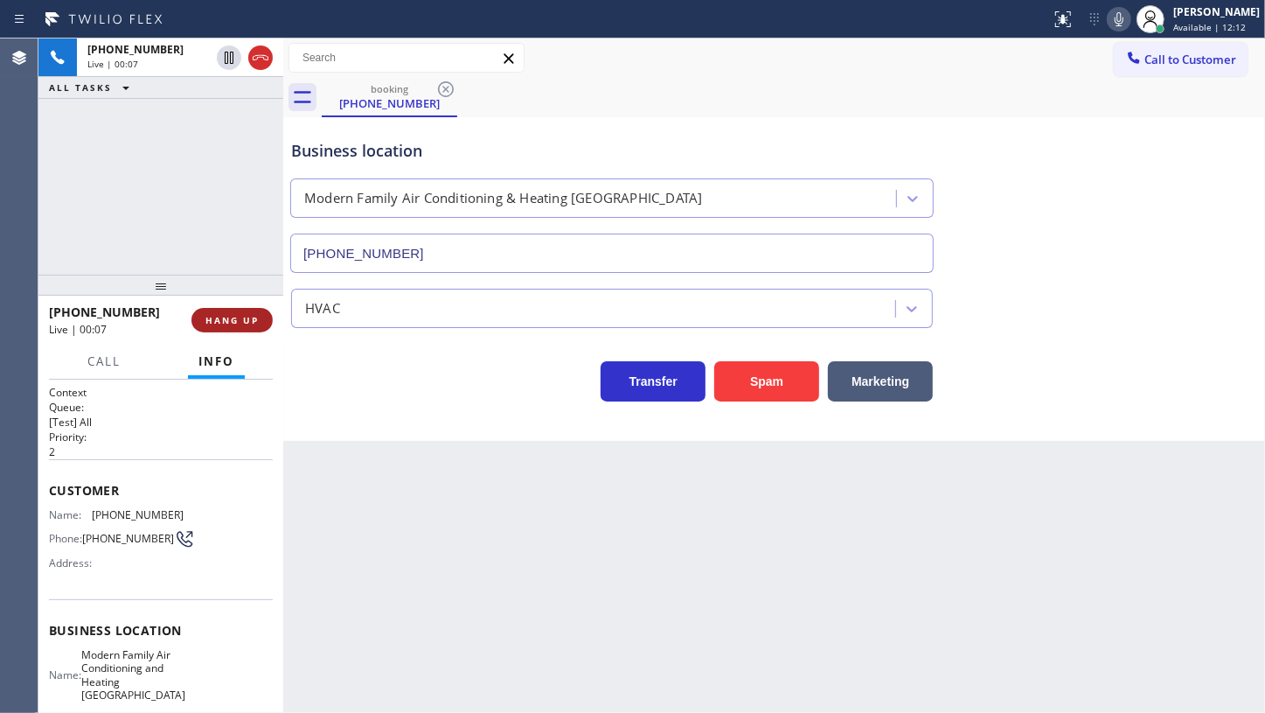
click at [241, 308] on button "HANG UP" at bounding box center [232, 320] width 81 height 24
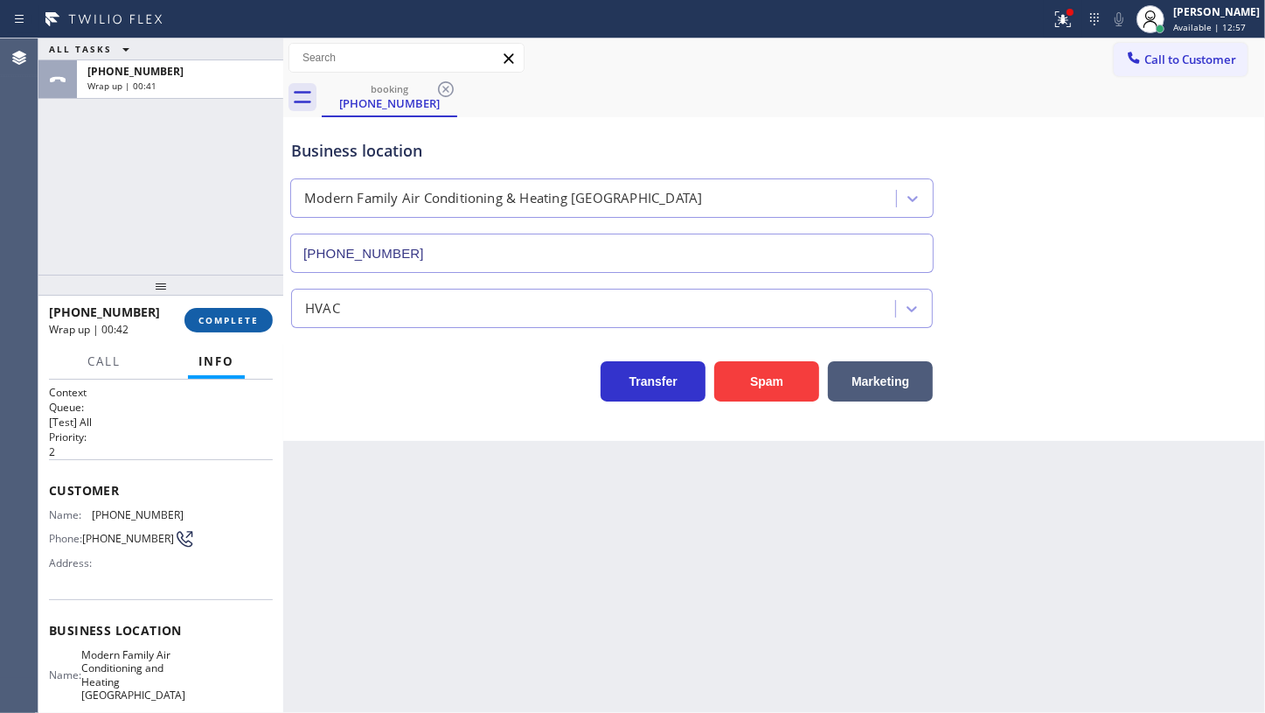
click at [236, 310] on button "COMPLETE" at bounding box center [229, 320] width 88 height 24
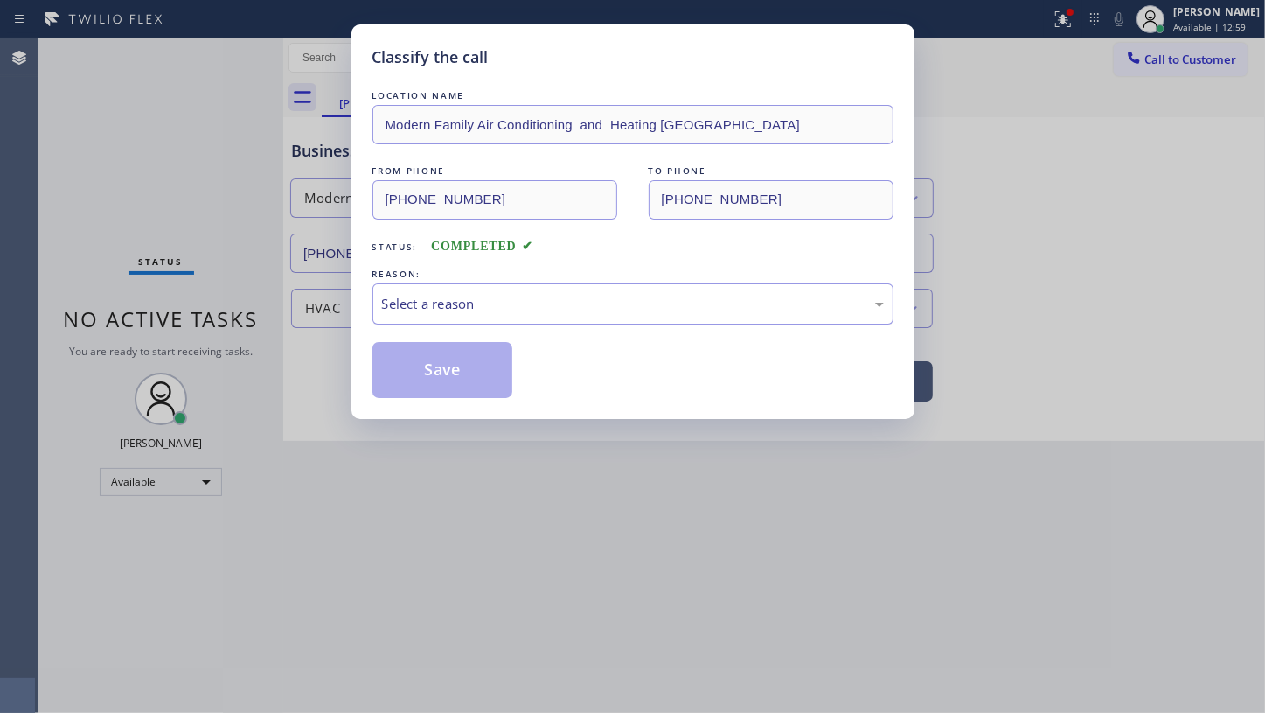
click at [425, 324] on div "Select a reason" at bounding box center [633, 303] width 521 height 41
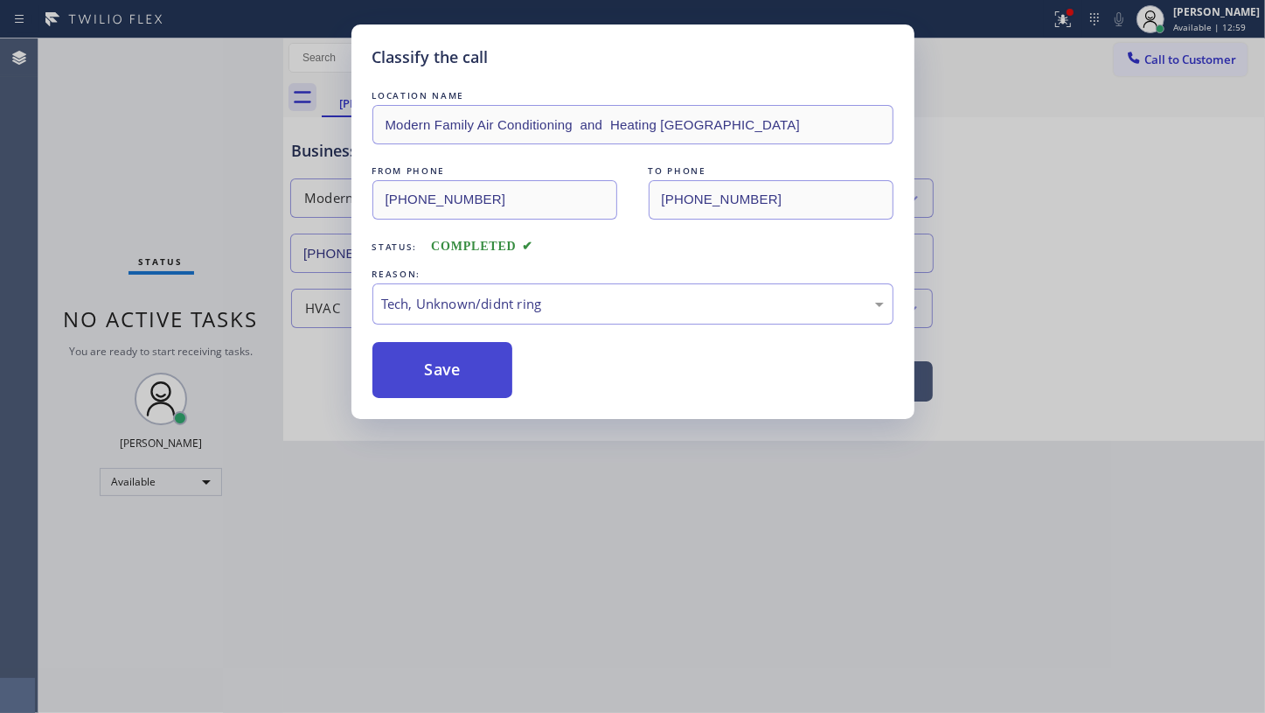
drag, startPoint x: 448, startPoint y: 436, endPoint x: 448, endPoint y: 390, distance: 46.3
click at [448, 390] on button "Save" at bounding box center [443, 370] width 141 height 56
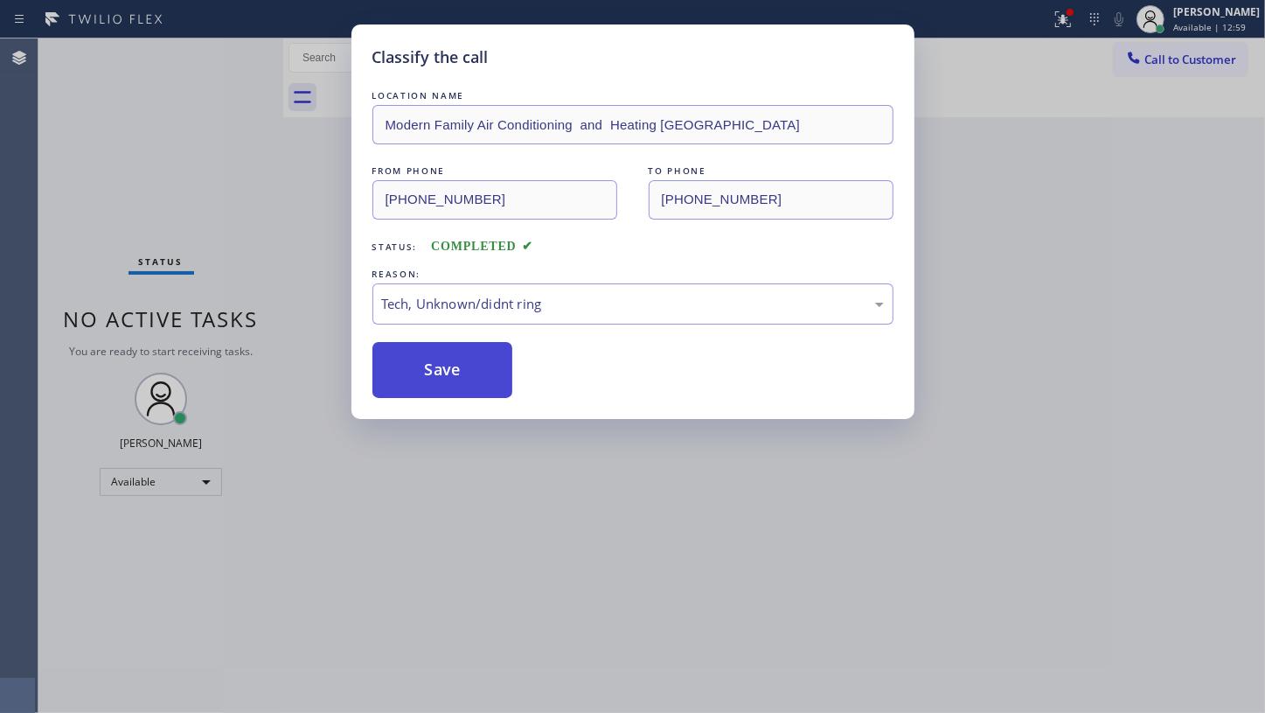
click at [449, 381] on button "Save" at bounding box center [443, 370] width 141 height 56
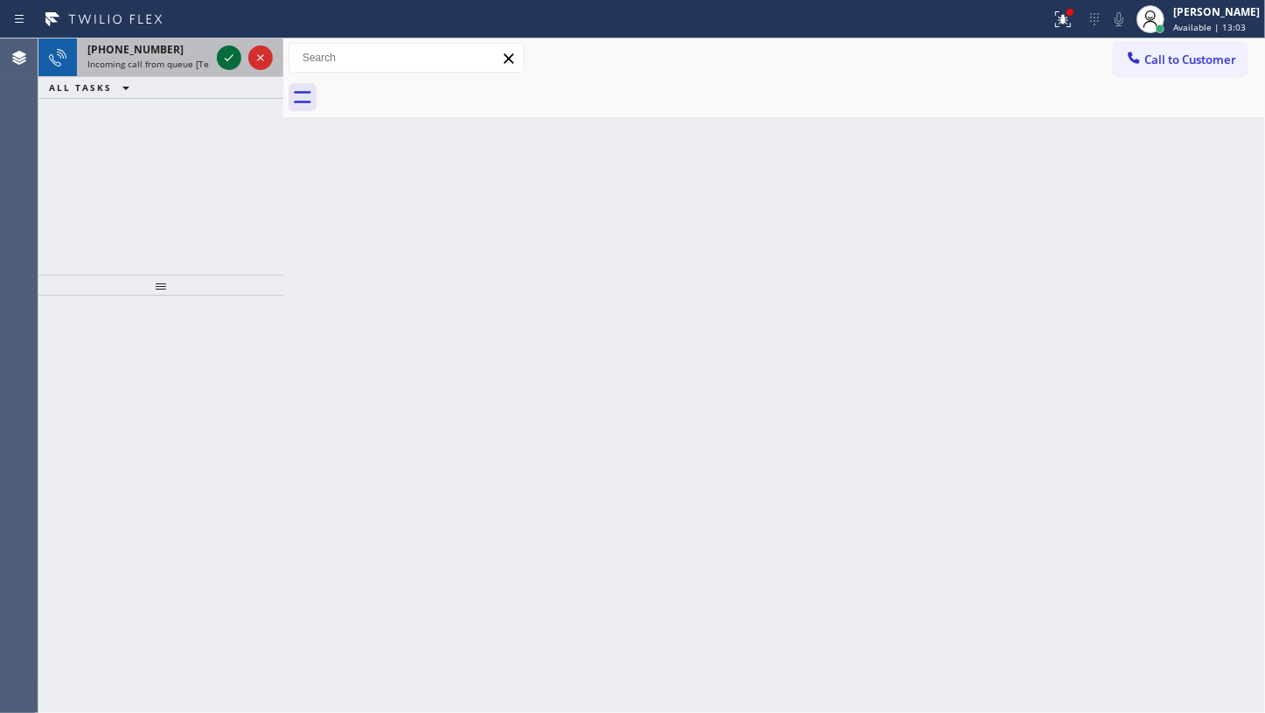
click at [225, 52] on icon at bounding box center [229, 57] width 21 height 21
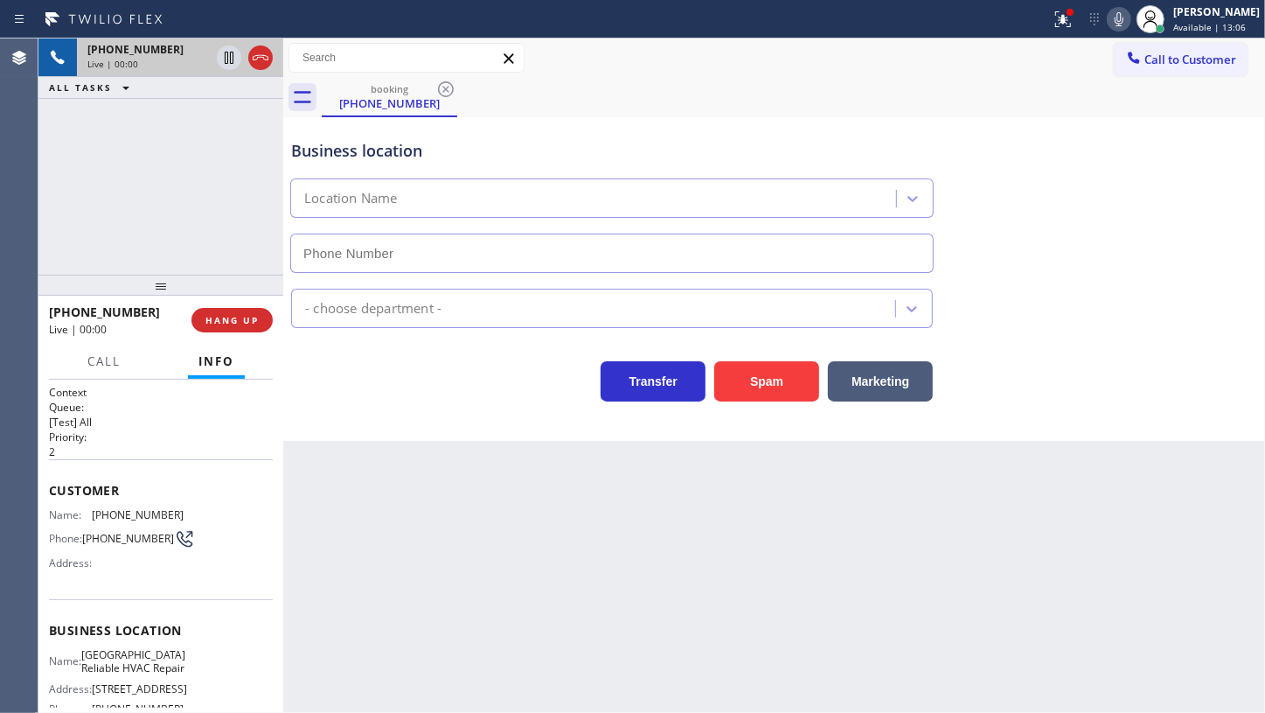
type input "[PHONE_NUMBER]"
click at [1052, 23] on div at bounding box center [1063, 19] width 38 height 21
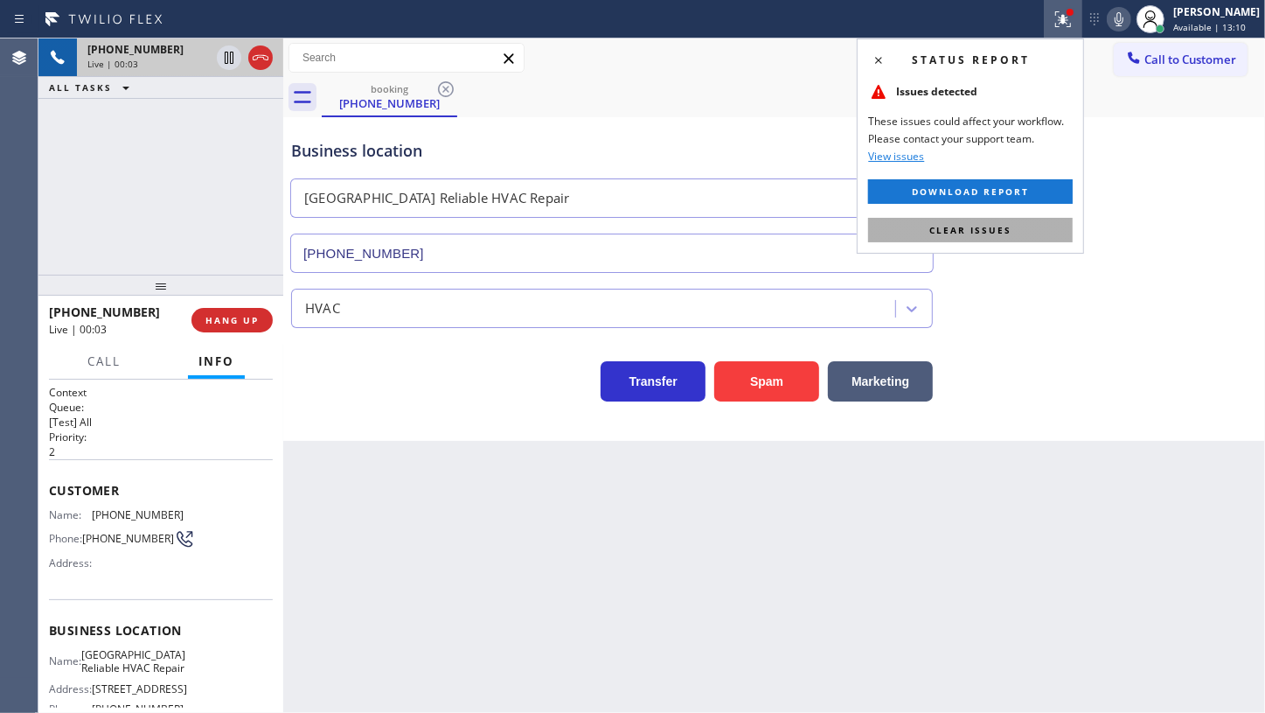
click at [1000, 224] on span "Clear issues" at bounding box center [971, 230] width 82 height 12
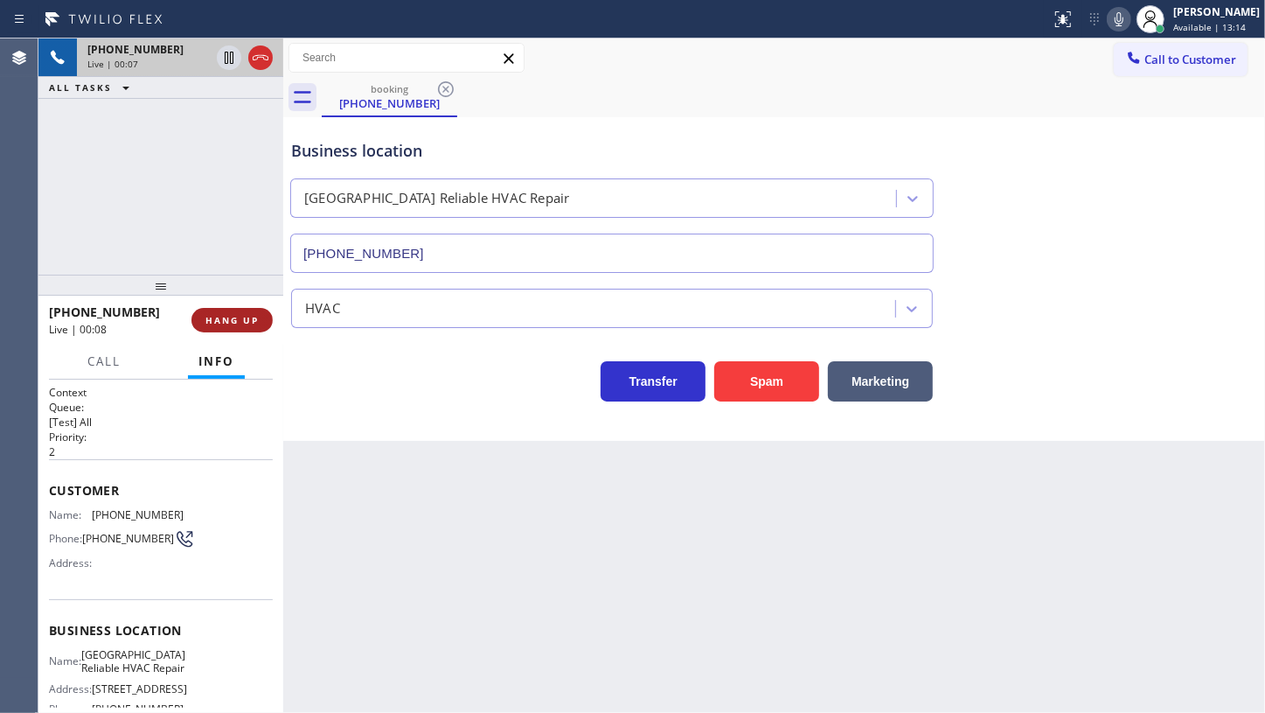
click at [254, 318] on span "HANG UP" at bounding box center [232, 320] width 53 height 12
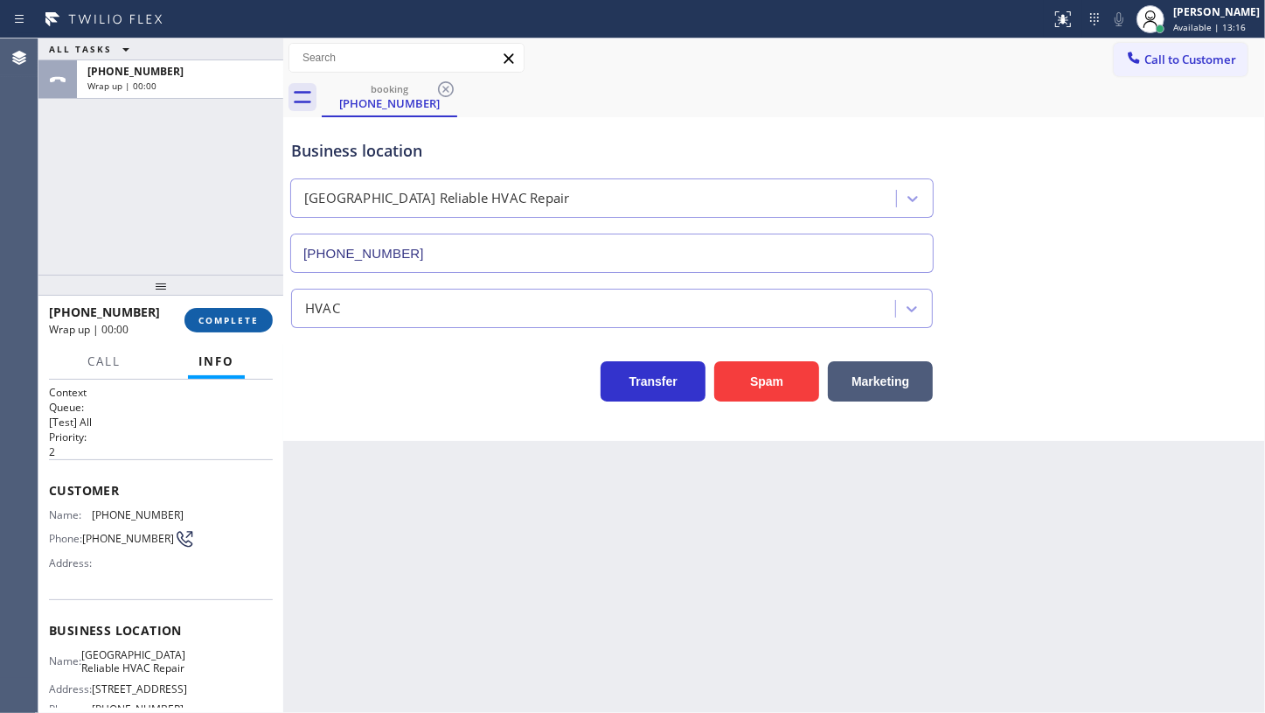
click at [254, 318] on span "COMPLETE" at bounding box center [229, 320] width 60 height 12
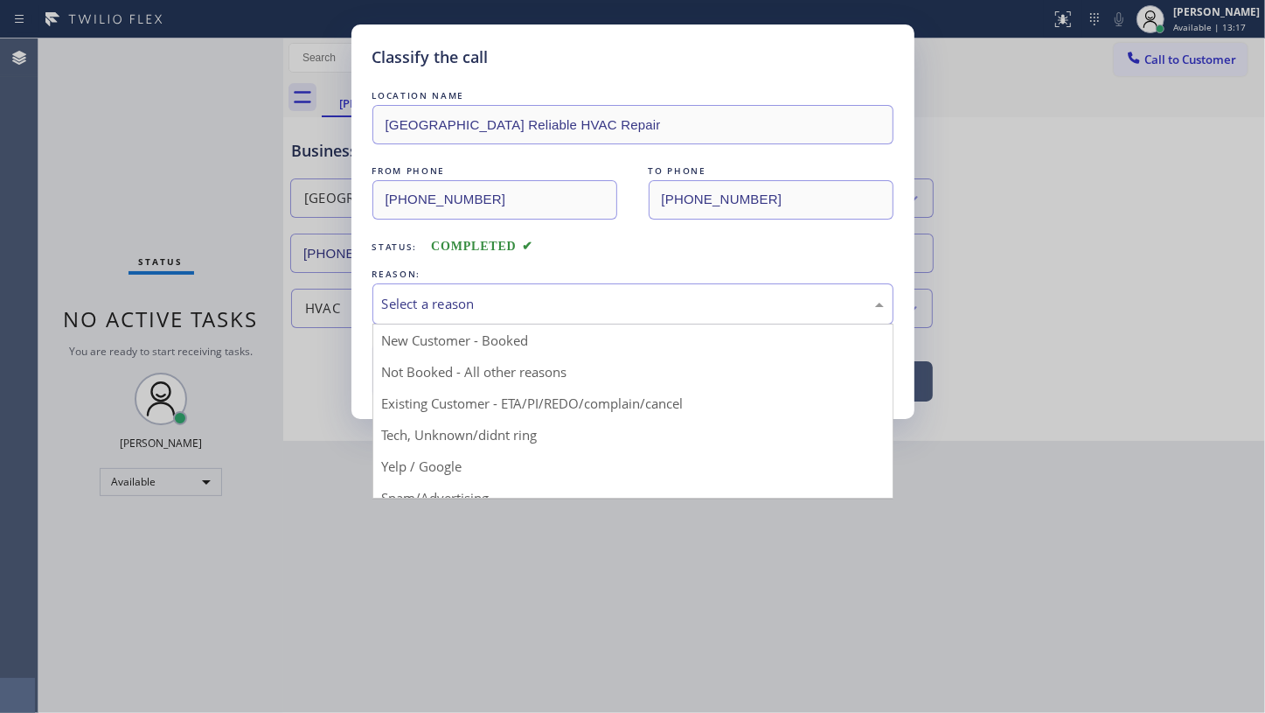
click at [542, 303] on div "Select a reason" at bounding box center [633, 304] width 502 height 20
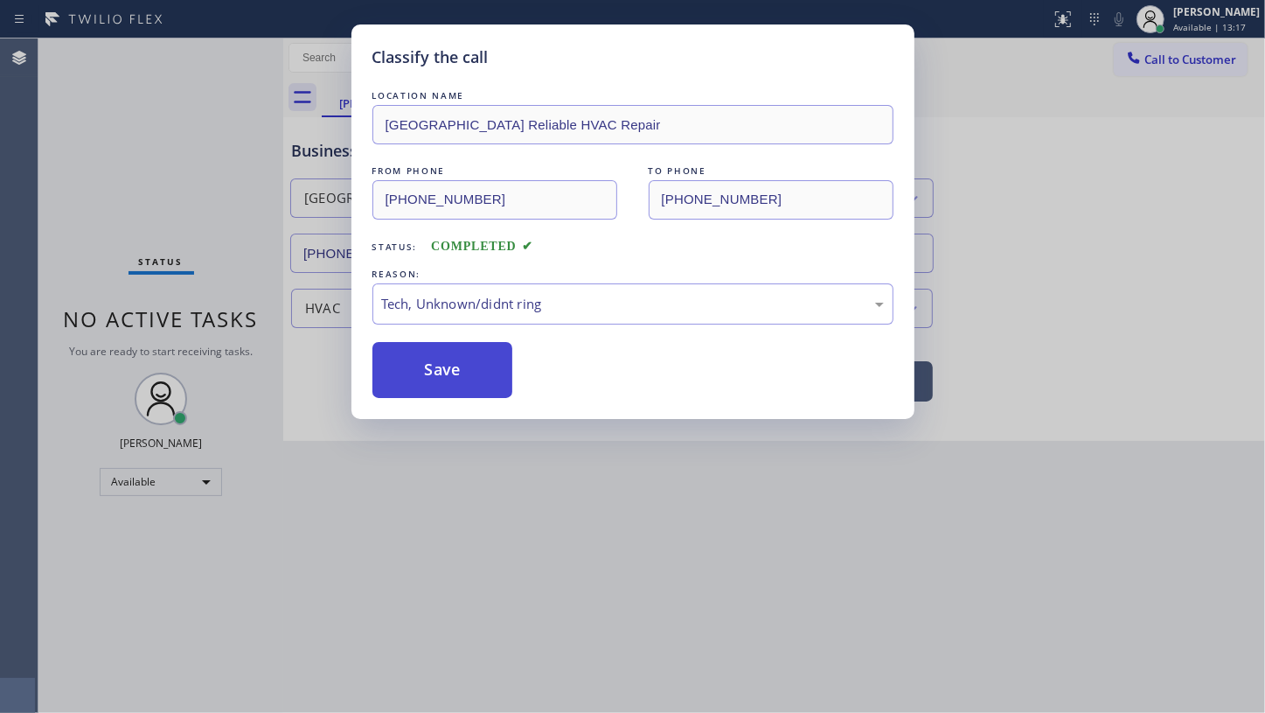
click at [487, 374] on button "Save" at bounding box center [443, 370] width 141 height 56
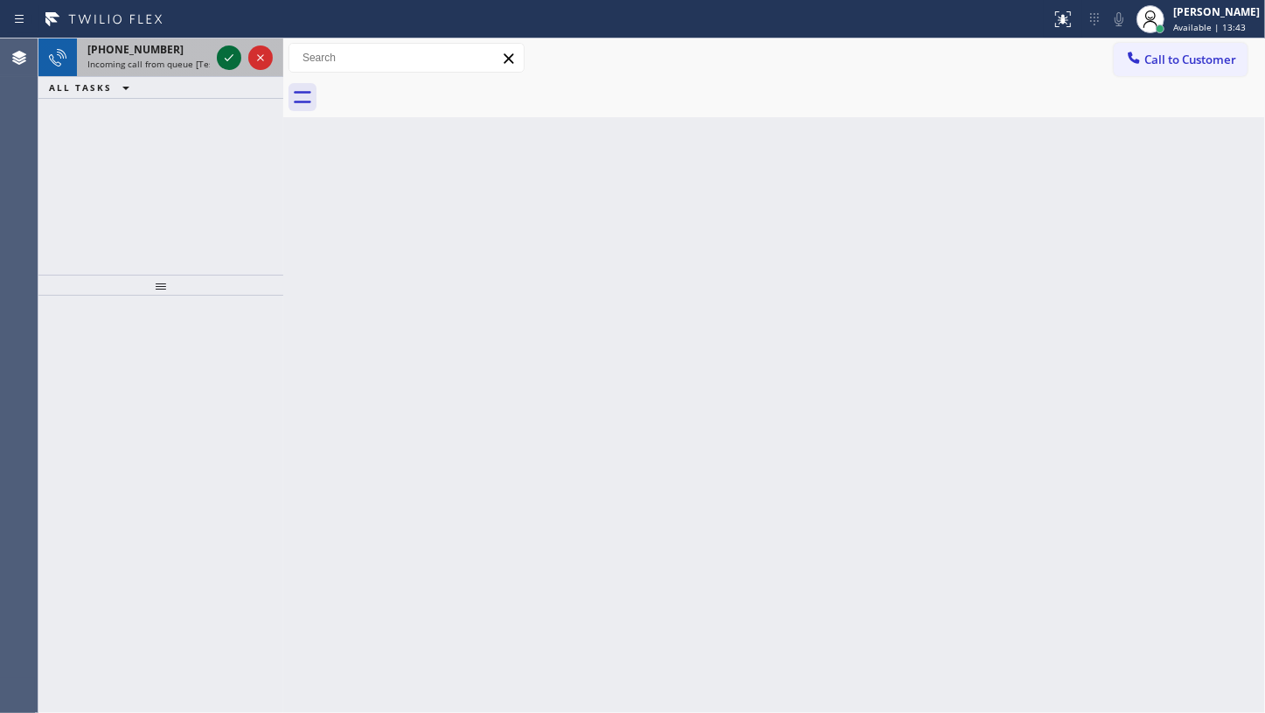
click at [224, 52] on icon at bounding box center [229, 57] width 21 height 21
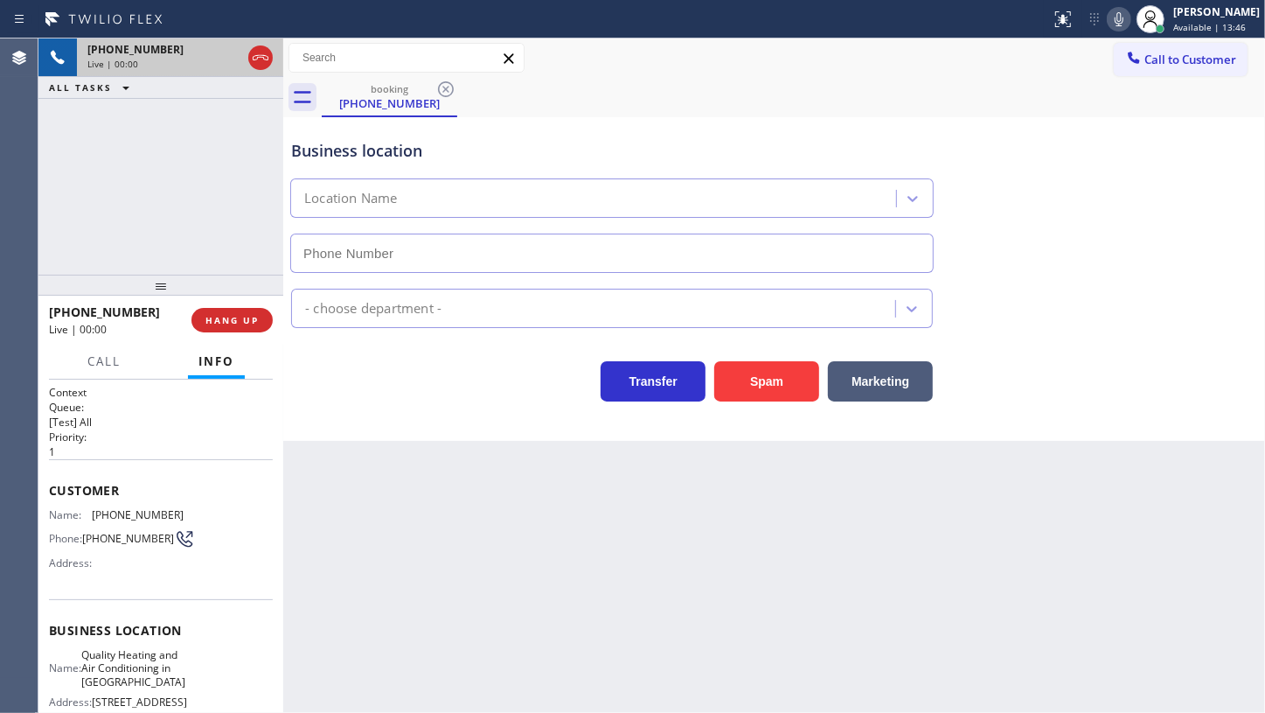
type input "[PHONE_NUMBER]"
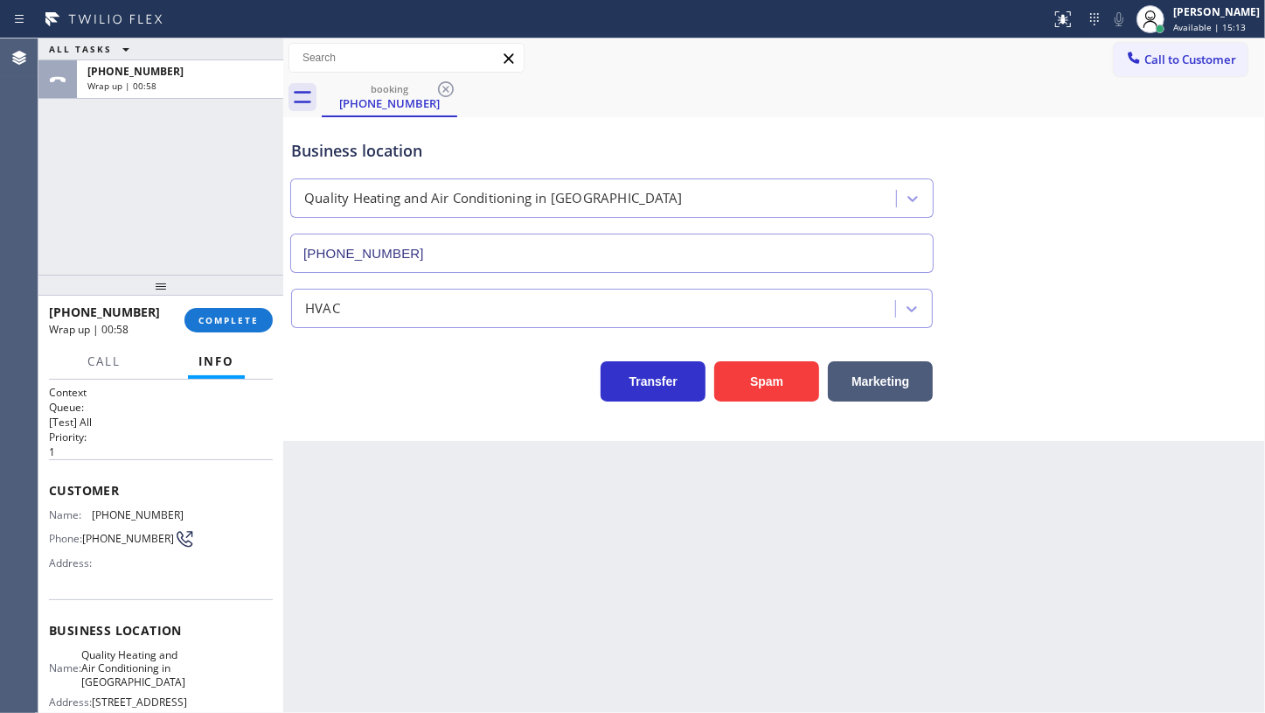
click at [138, 164] on div "ALL TASKS ALL TASKS ACTIVE TASKS TASKS IN WRAP UP [PHONE_NUMBER] Wrap up | 00:58" at bounding box center [160, 156] width 245 height 236
click at [236, 317] on span "COMPLETE" at bounding box center [229, 320] width 60 height 12
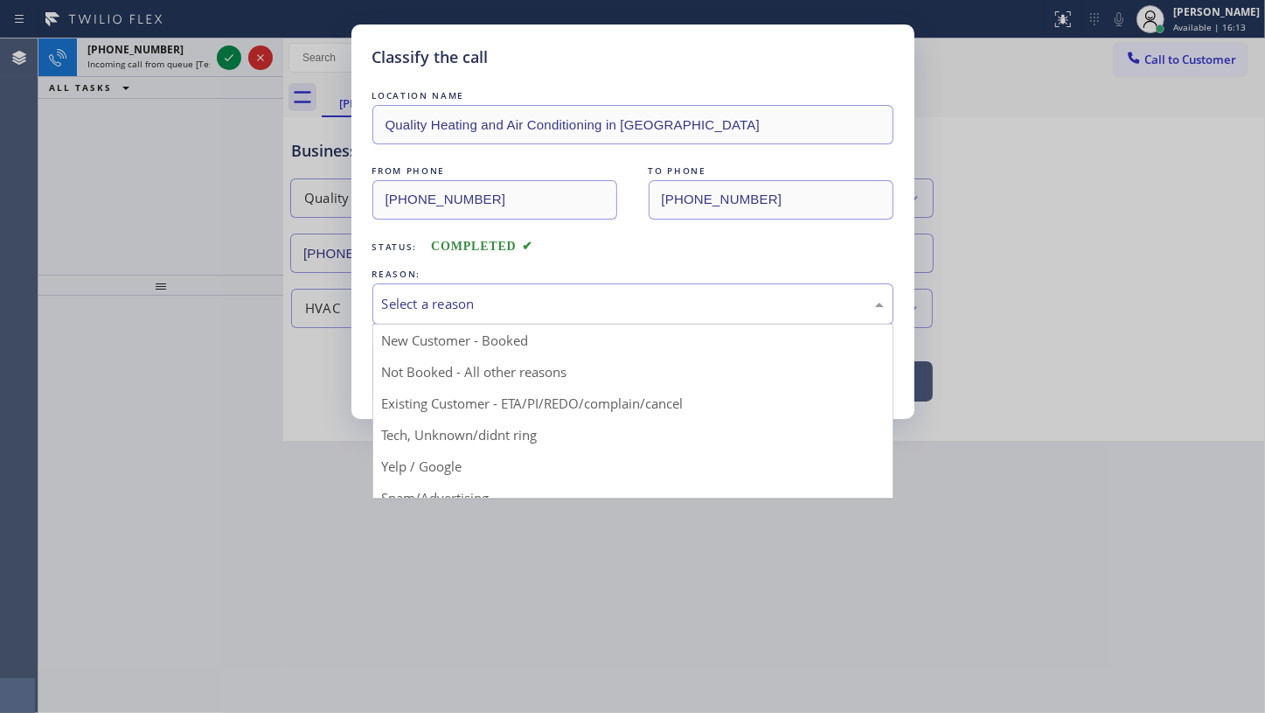
click at [444, 317] on div "Select a reason" at bounding box center [633, 303] width 521 height 41
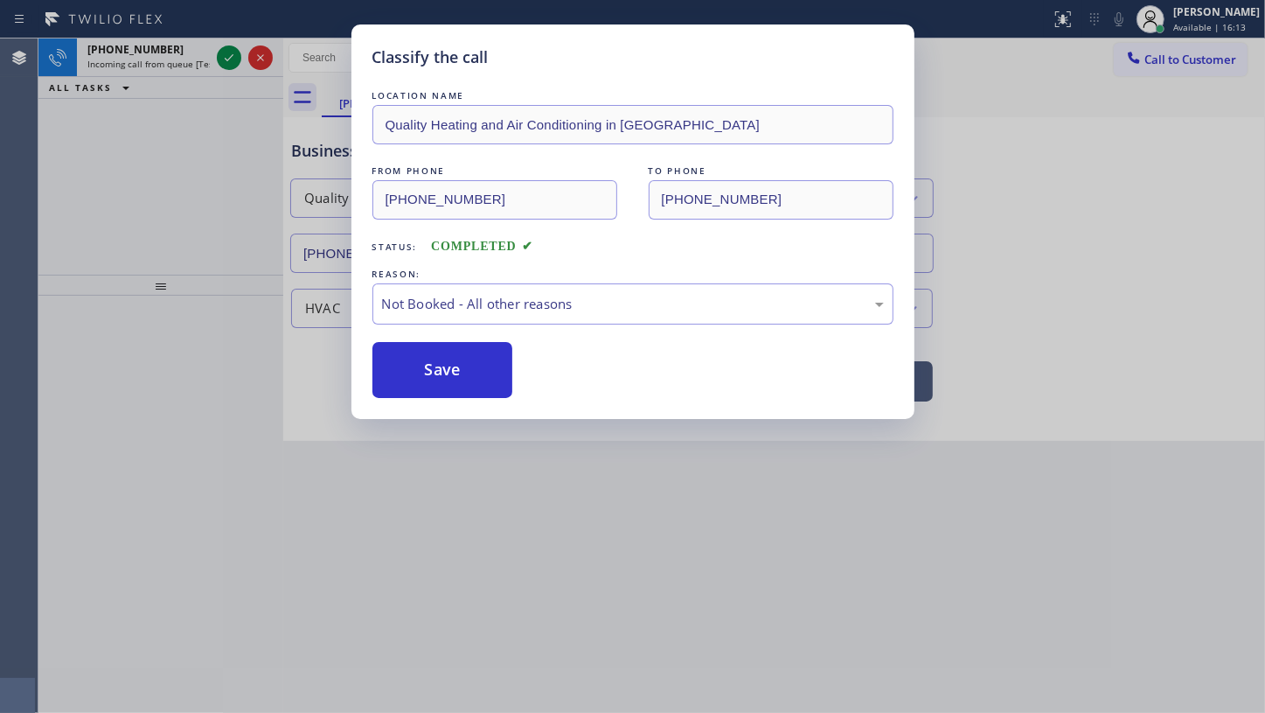
click at [428, 375] on button "Save" at bounding box center [443, 370] width 141 height 56
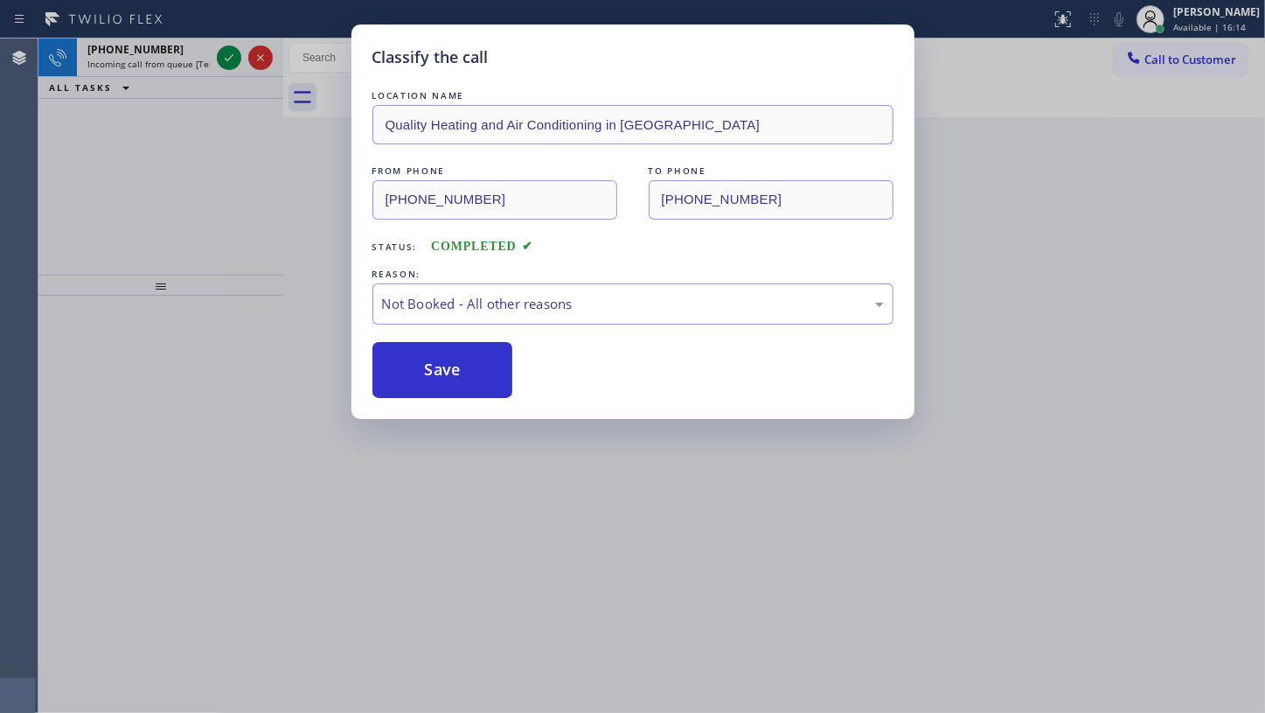
click at [232, 51] on div "Classify the call LOCATION NAME Quality Heating and Air Conditioning in [GEOGRA…" at bounding box center [632, 356] width 1265 height 713
click at [231, 64] on icon at bounding box center [229, 57] width 21 height 21
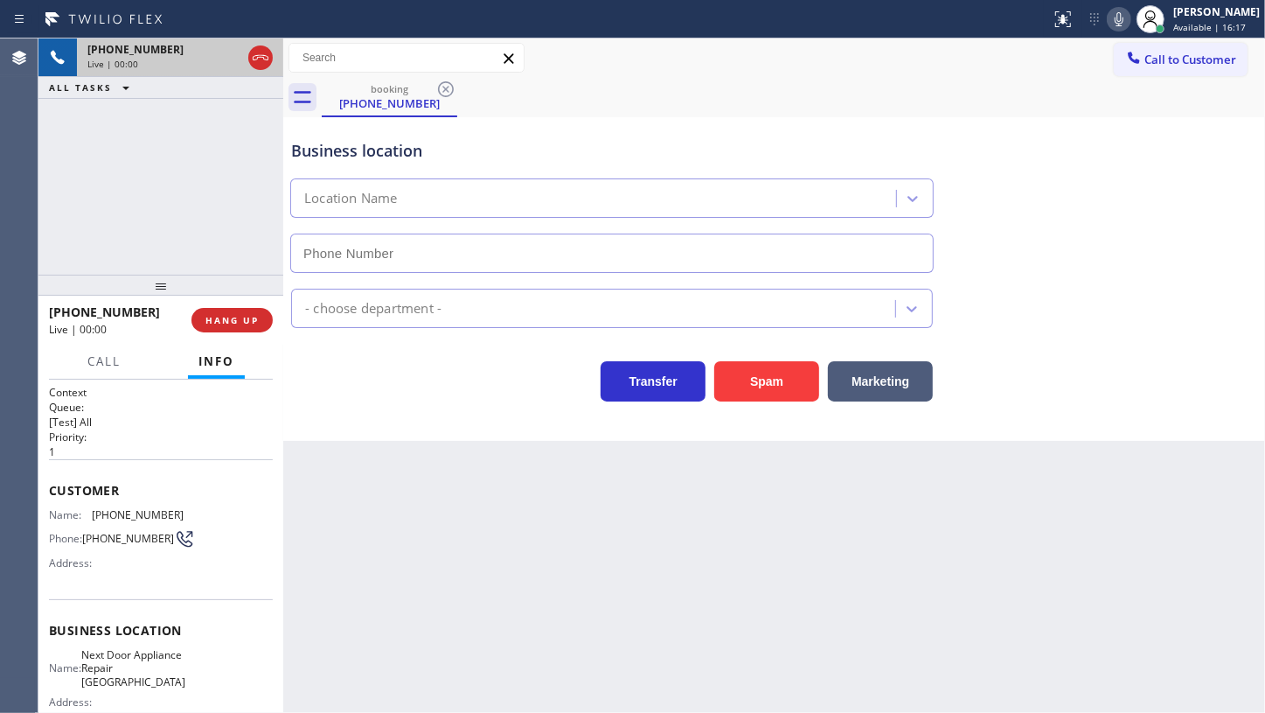
type input "[PHONE_NUMBER]"
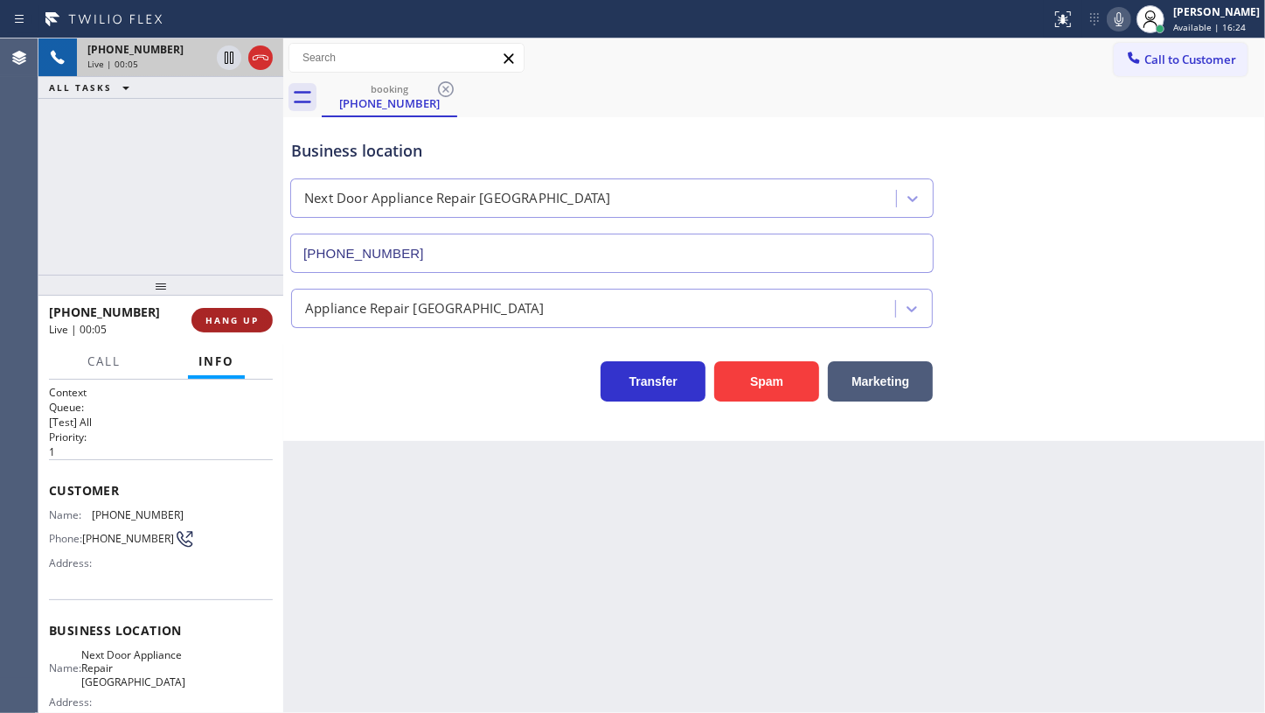
click at [212, 322] on span "HANG UP" at bounding box center [232, 320] width 53 height 12
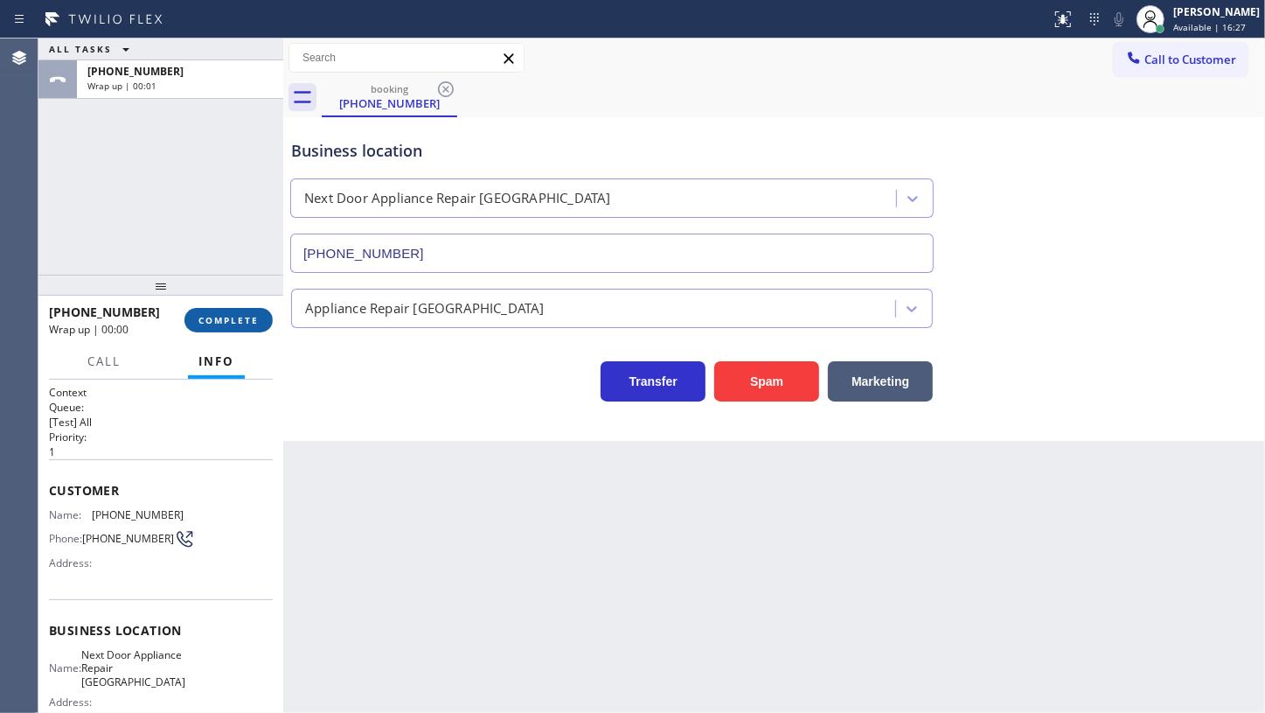
click at [214, 313] on button "COMPLETE" at bounding box center [229, 320] width 88 height 24
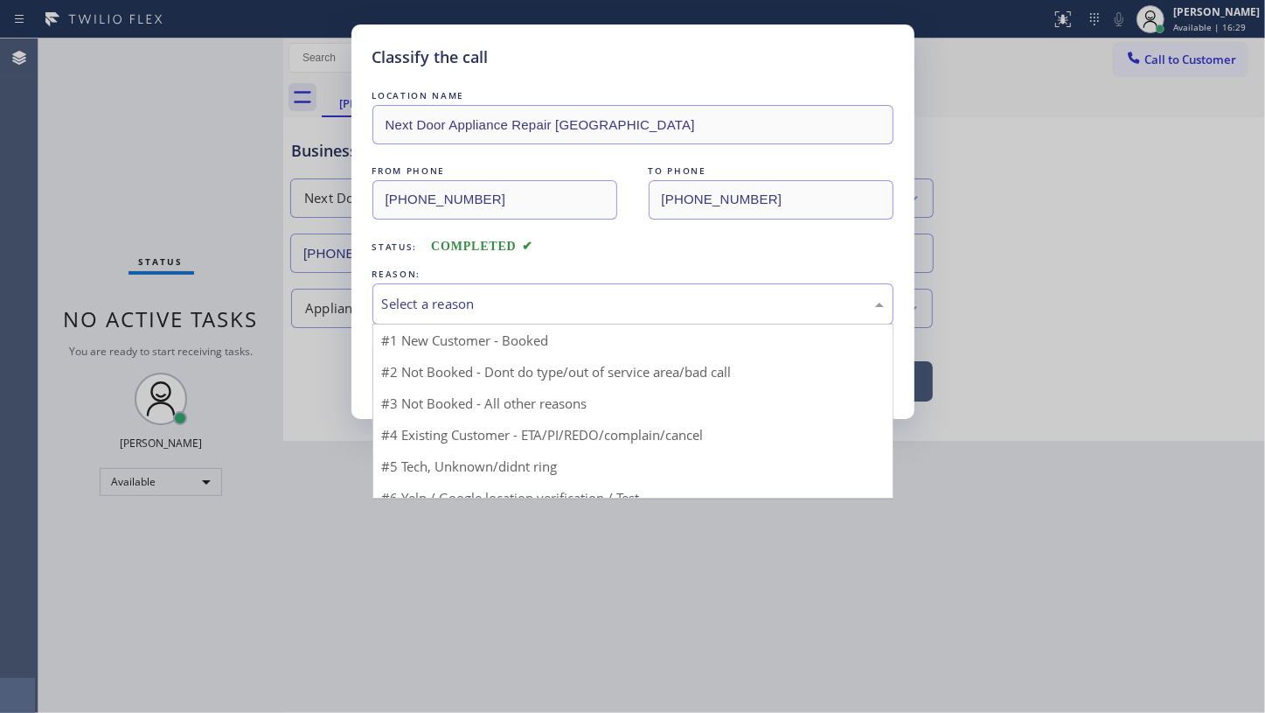
click at [457, 289] on div "Select a reason" at bounding box center [633, 303] width 521 height 41
drag, startPoint x: 459, startPoint y: 436, endPoint x: 469, endPoint y: 393, distance: 44.8
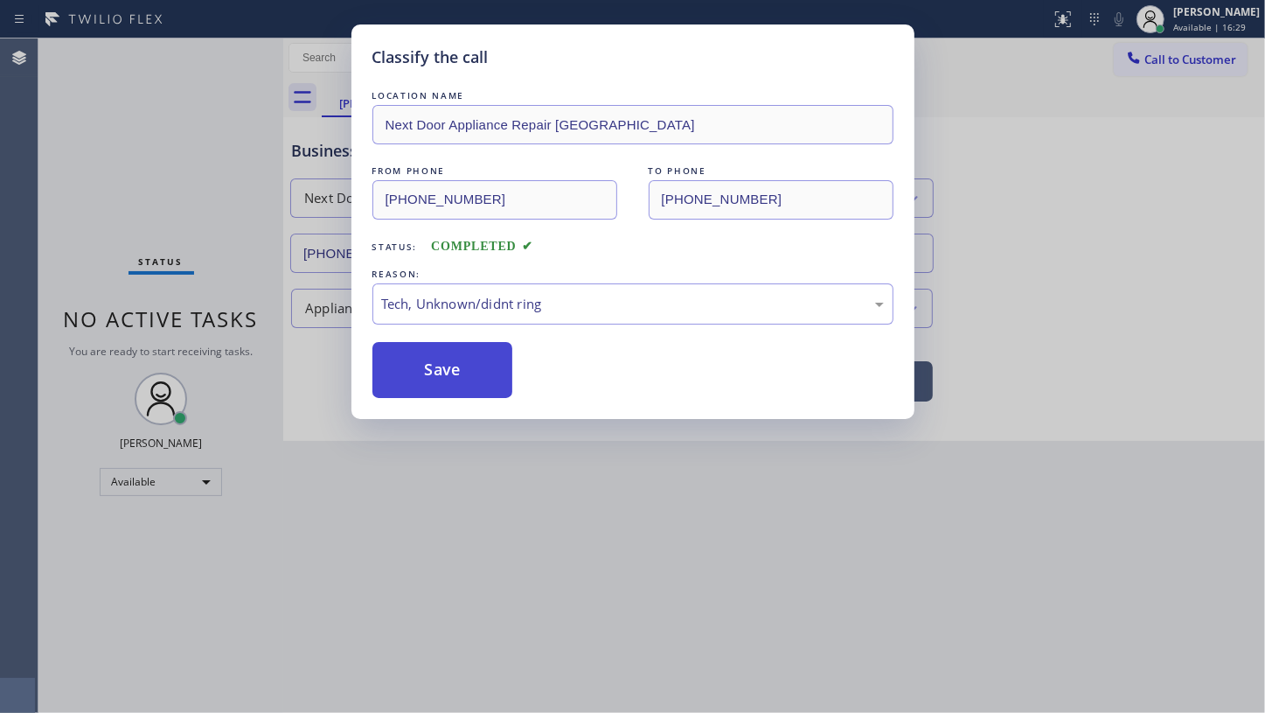
click at [471, 375] on button "Save" at bounding box center [443, 370] width 141 height 56
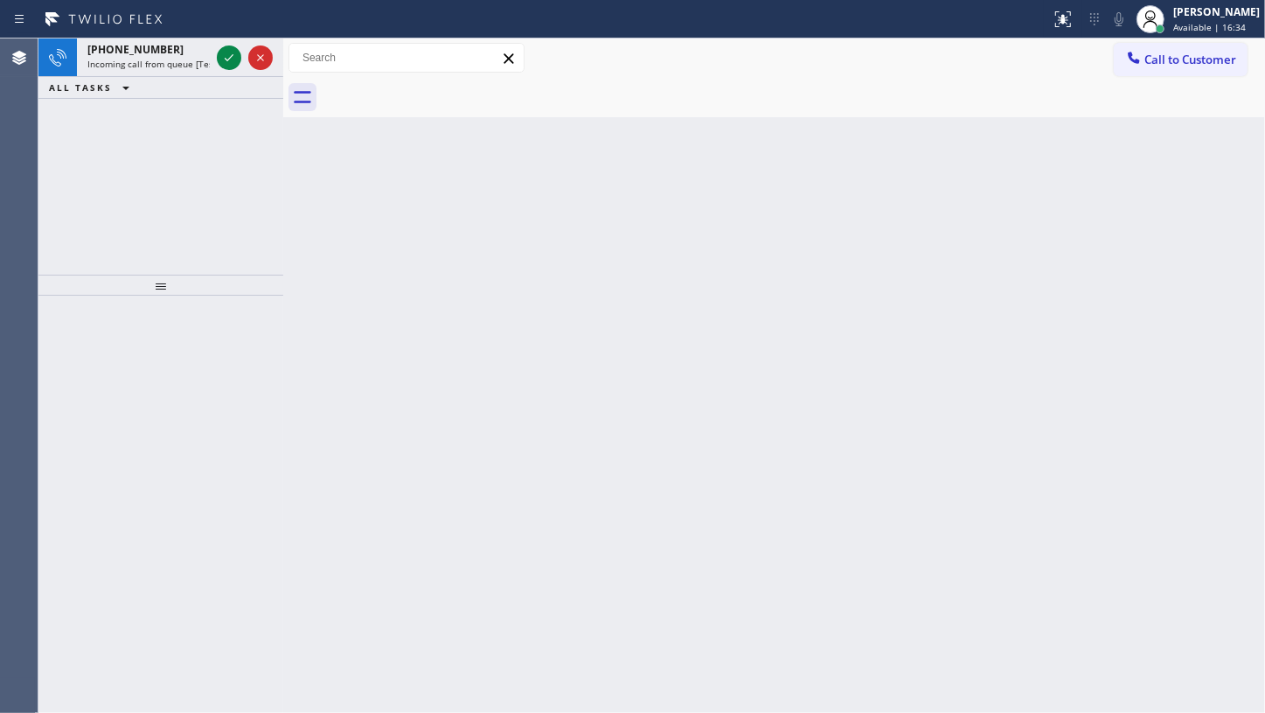
drag, startPoint x: 113, startPoint y: 172, endPoint x: 175, endPoint y: 117, distance: 83.0
click at [114, 172] on div "[PHONE_NUMBER] Incoming call from queue [Test] All ALL TASKS ALL TASKS ACTIVE T…" at bounding box center [160, 156] width 245 height 236
click at [241, 59] on div at bounding box center [244, 57] width 63 height 38
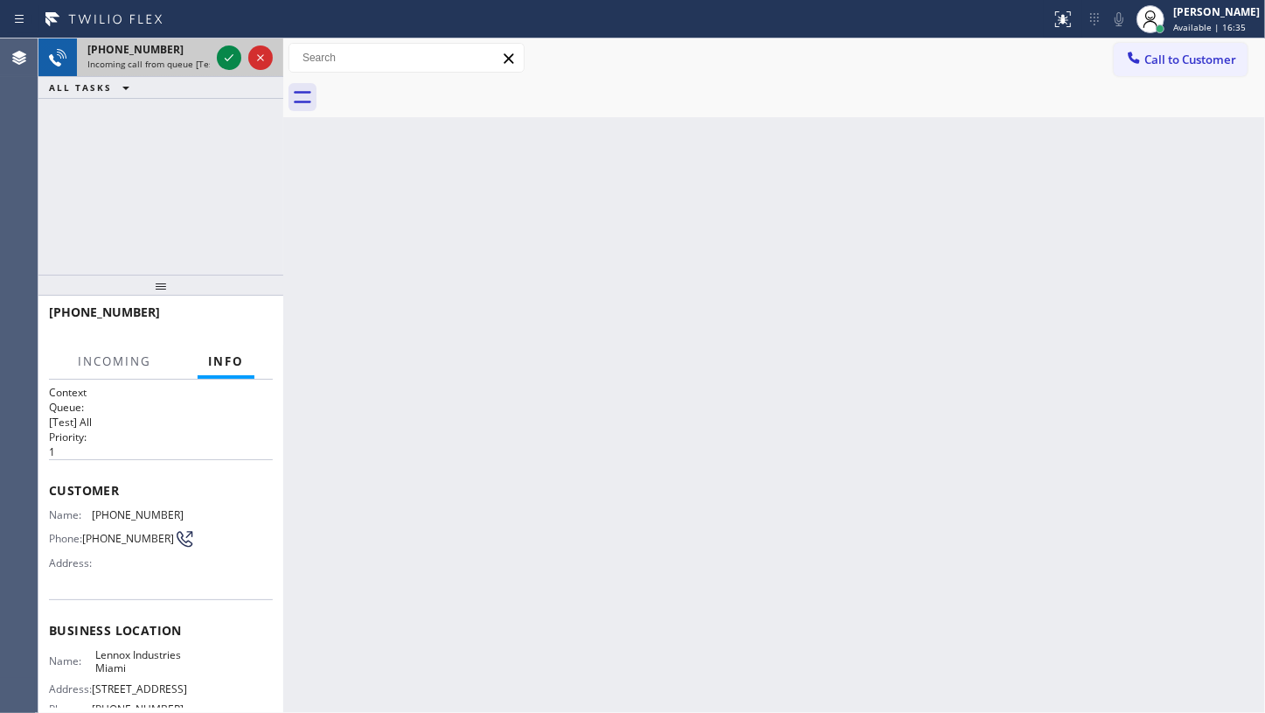
click at [206, 55] on div "[PHONE_NUMBER]" at bounding box center [148, 49] width 122 height 15
click at [227, 61] on icon at bounding box center [229, 57] width 21 height 21
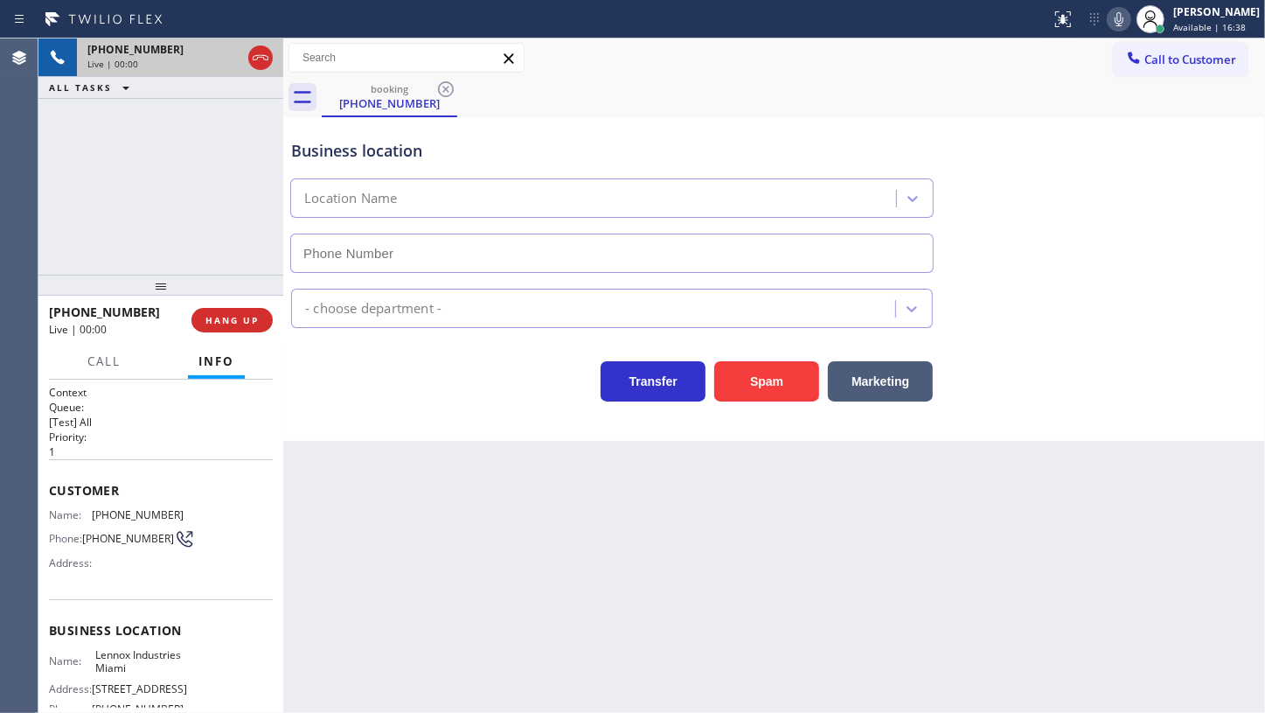
type input "[PHONE_NUMBER]"
click at [239, 324] on span "HANG UP" at bounding box center [232, 320] width 53 height 12
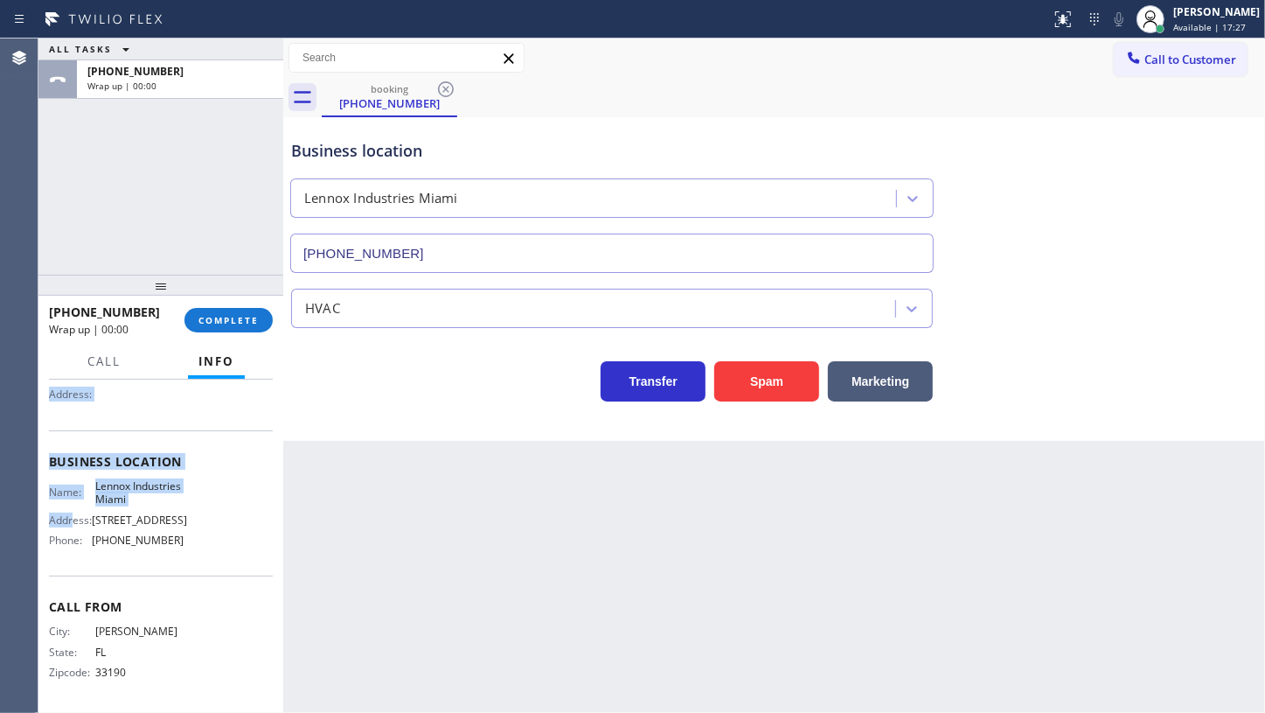
drag, startPoint x: 52, startPoint y: 471, endPoint x: 74, endPoint y: 518, distance: 51.2
click at [74, 518] on div "Context Queue: [Test] All Priority: 1 Customer Name: [PHONE_NUMBER] Phone: [PHO…" at bounding box center [161, 462] width 224 height 492
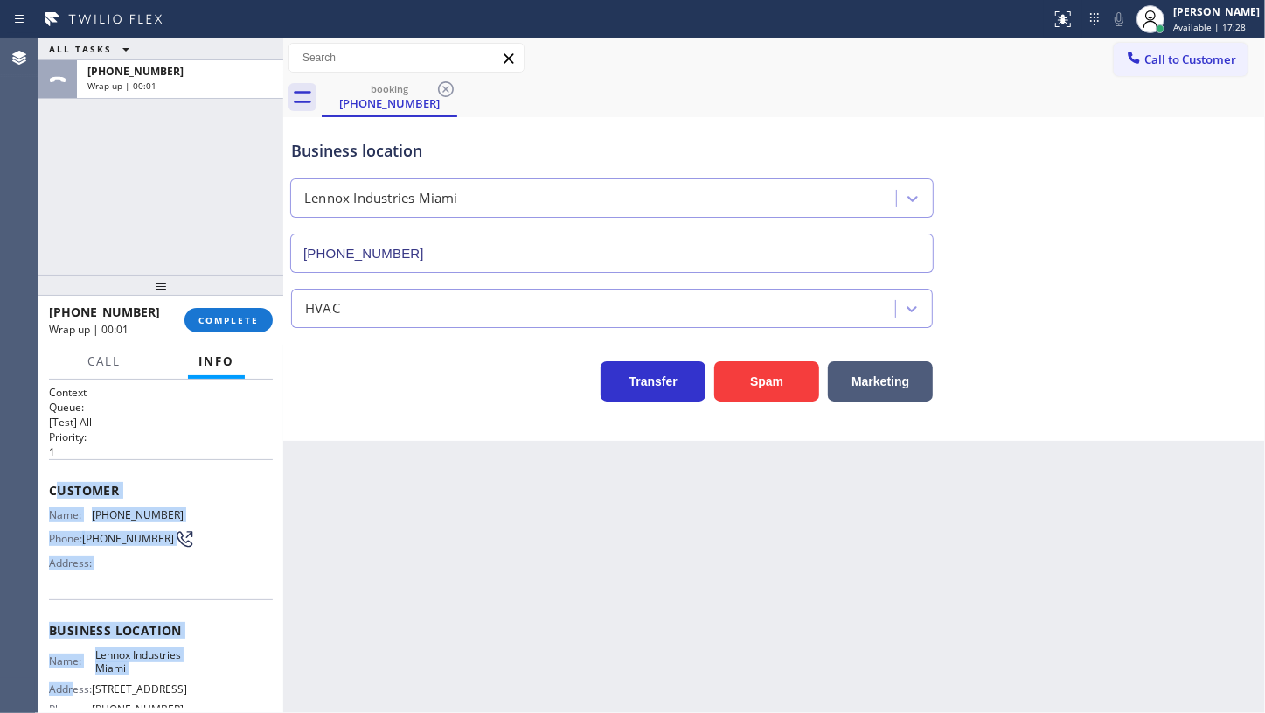
click at [54, 463] on div "Customer Name: [PHONE_NUMBER] Phone: [PHONE_NUMBER] Address:" at bounding box center [161, 529] width 224 height 140
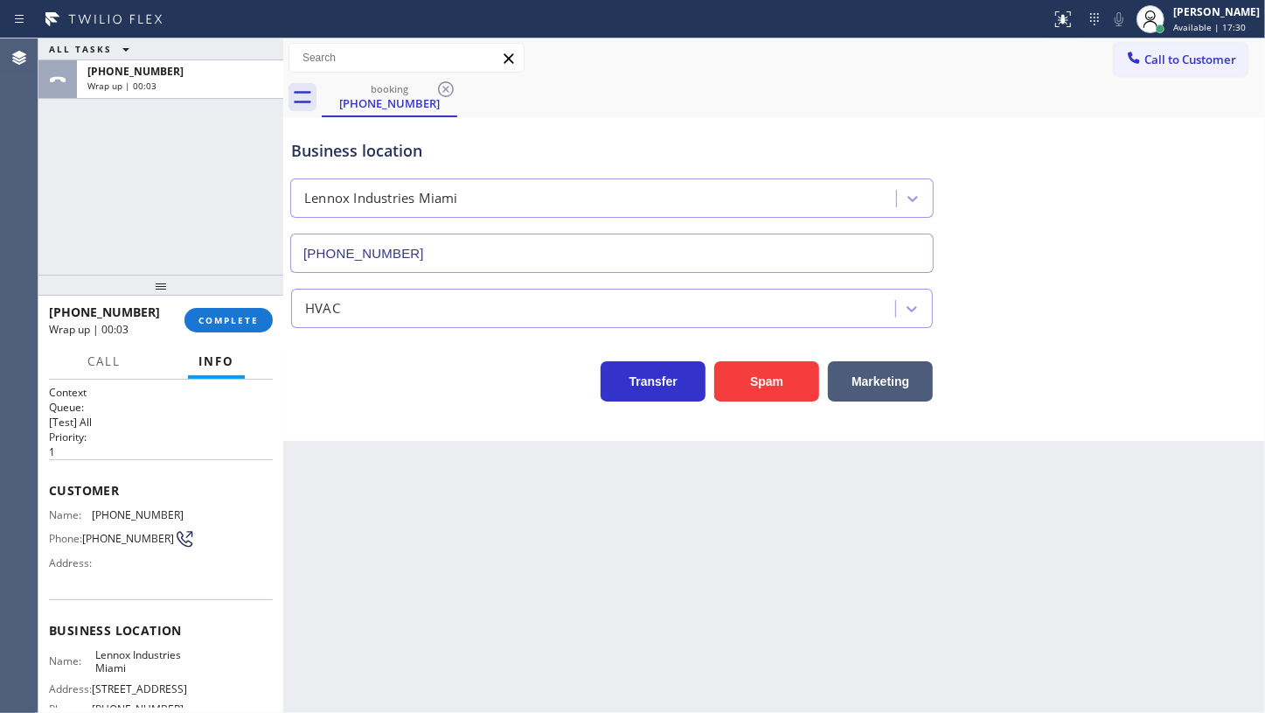
drag, startPoint x: 54, startPoint y: 472, endPoint x: 53, endPoint y: 498, distance: 25.4
click at [53, 498] on div "Customer Name: [PHONE_NUMBER] Phone: [PHONE_NUMBER] Address:" at bounding box center [161, 529] width 224 height 140
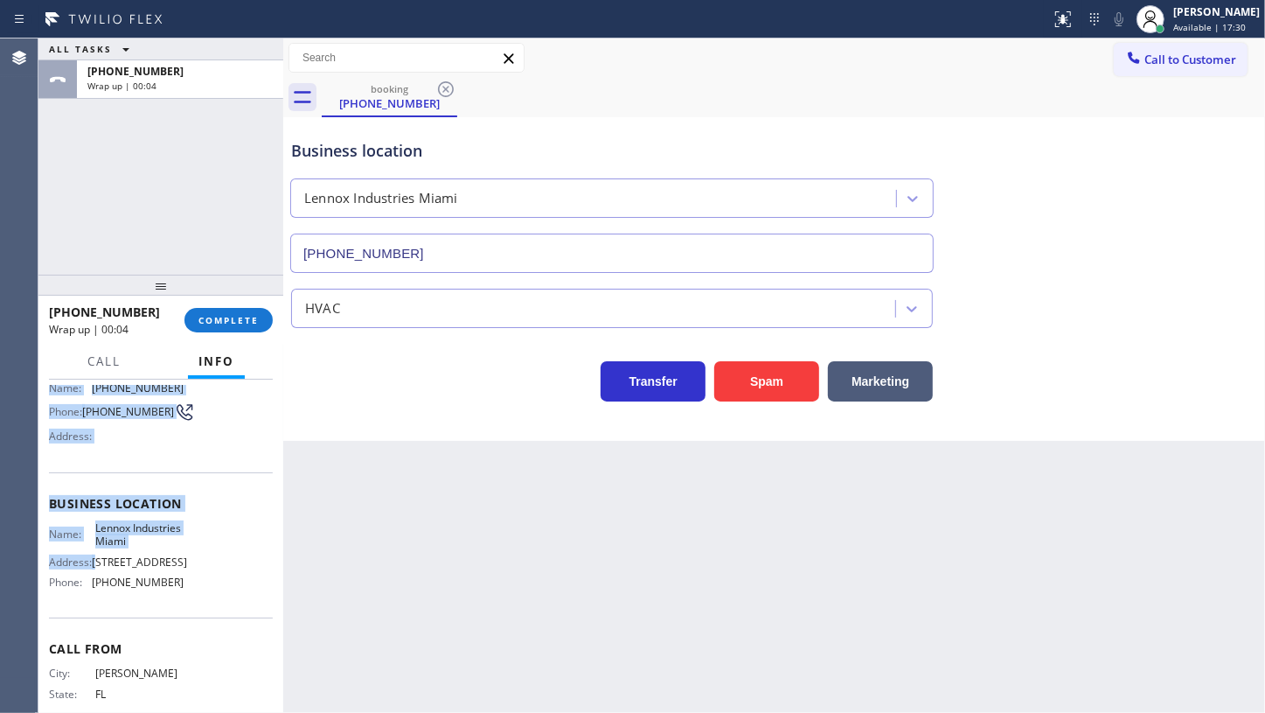
scroll to position [158, 0]
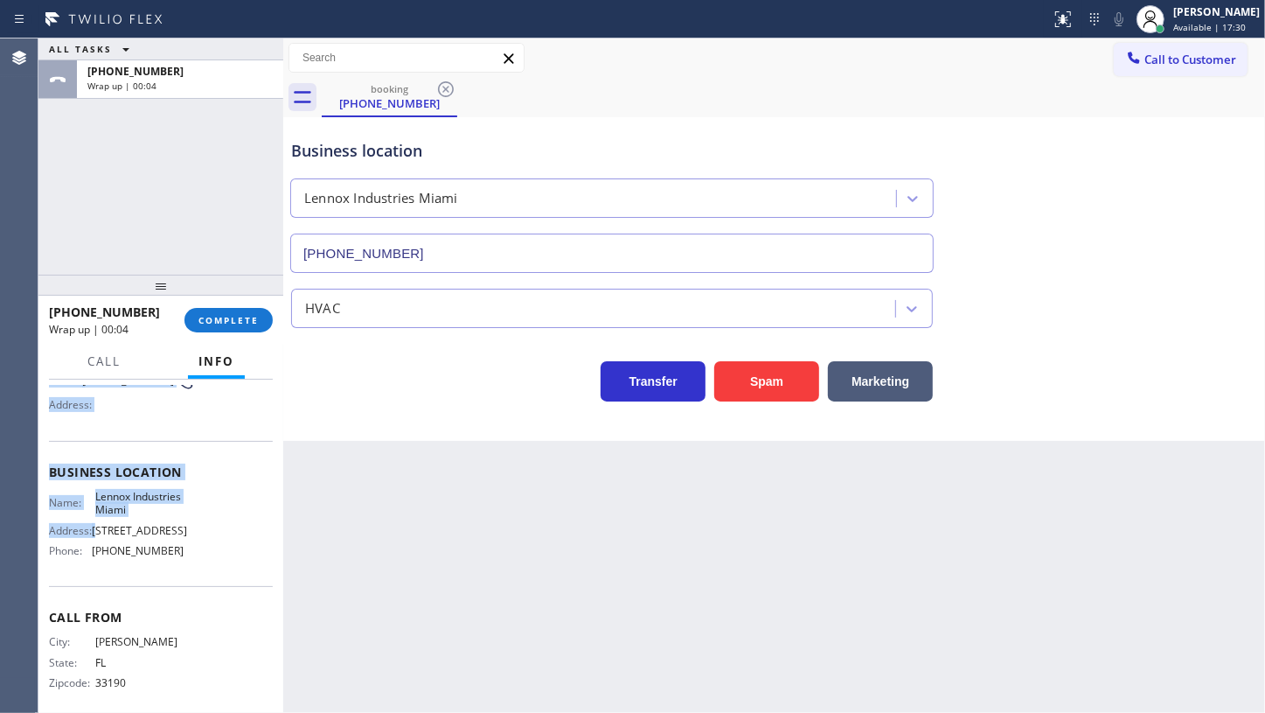
drag, startPoint x: 53, startPoint y: 479, endPoint x: 101, endPoint y: 520, distance: 63.3
click at [100, 524] on div "Context Queue: [Test] All Priority: 1 Customer Name: [PHONE_NUMBER] Phone: [PHO…" at bounding box center [161, 472] width 224 height 492
click at [90, 455] on div "Business location Name: Lennox Industries [GEOGRAPHIC_DATA] Address: [STREET_AD…" at bounding box center [161, 514] width 224 height 146
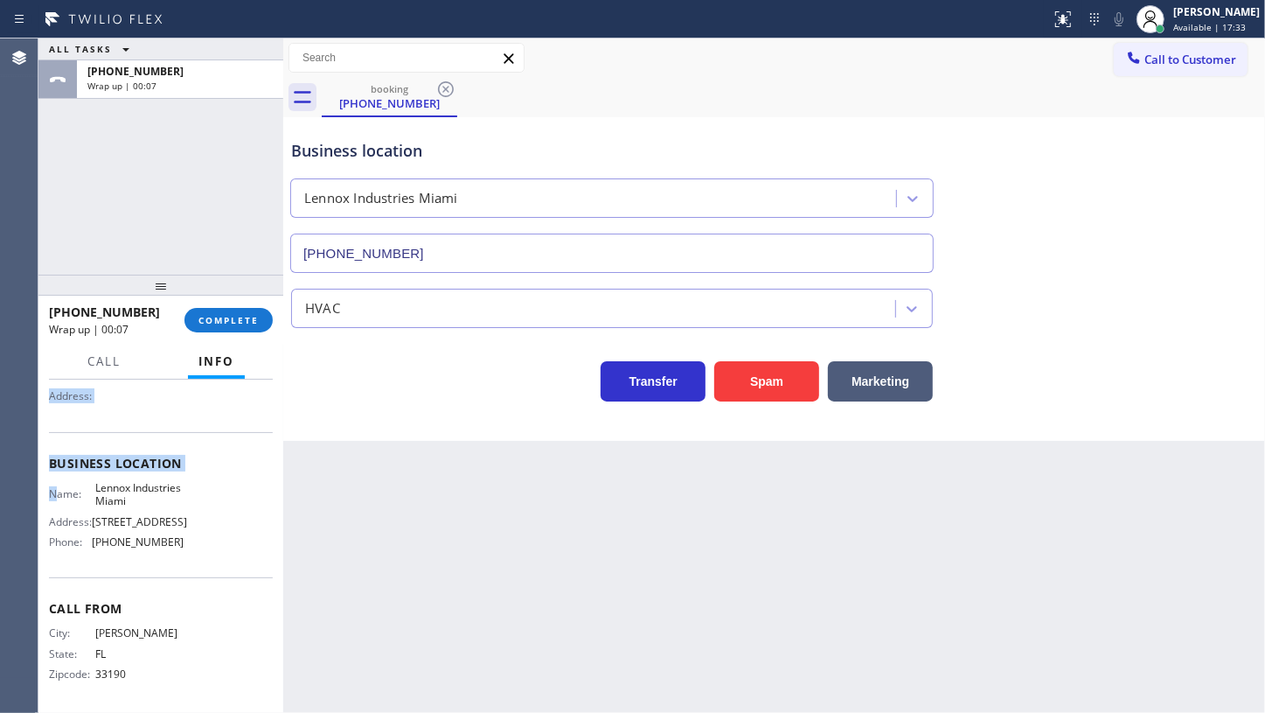
scroll to position [185, 0]
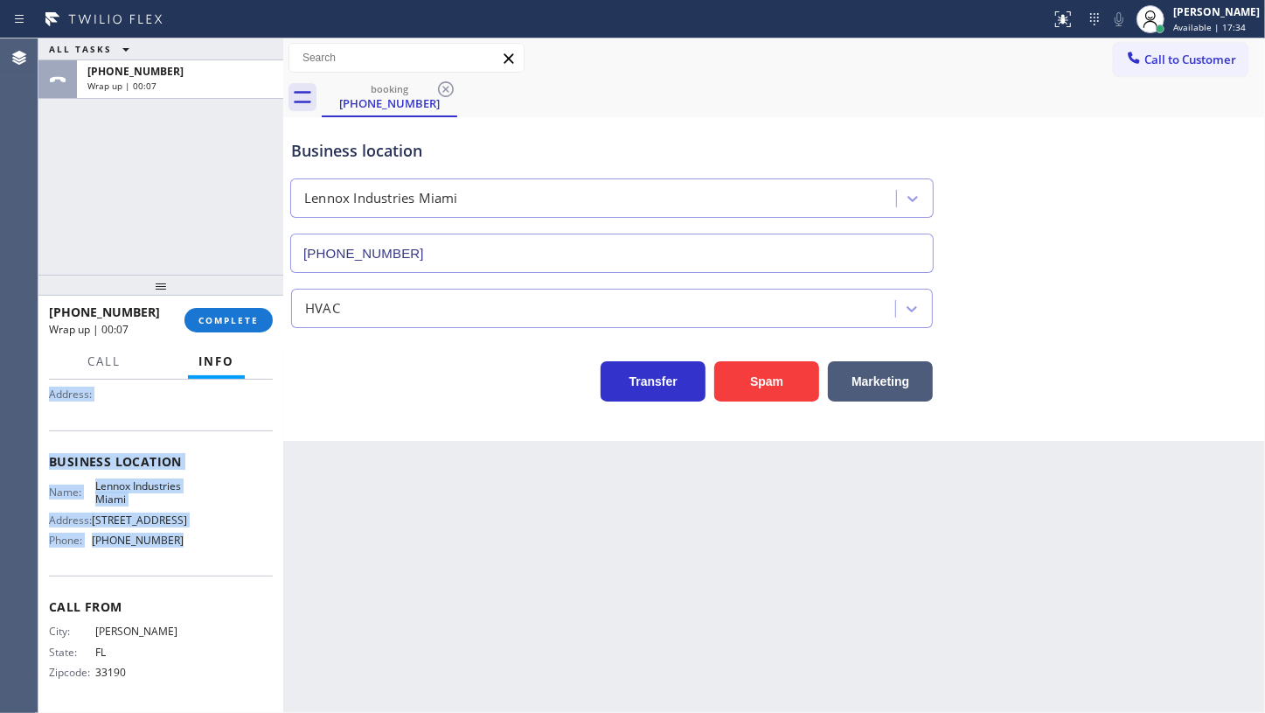
drag, startPoint x: 48, startPoint y: 475, endPoint x: 219, endPoint y: 543, distance: 184.5
click at [219, 543] on div "Context Queue: [Test] All Priority: 1 Customer Name: [PHONE_NUMBER] Phone: [PHO…" at bounding box center [161, 462] width 224 height 492
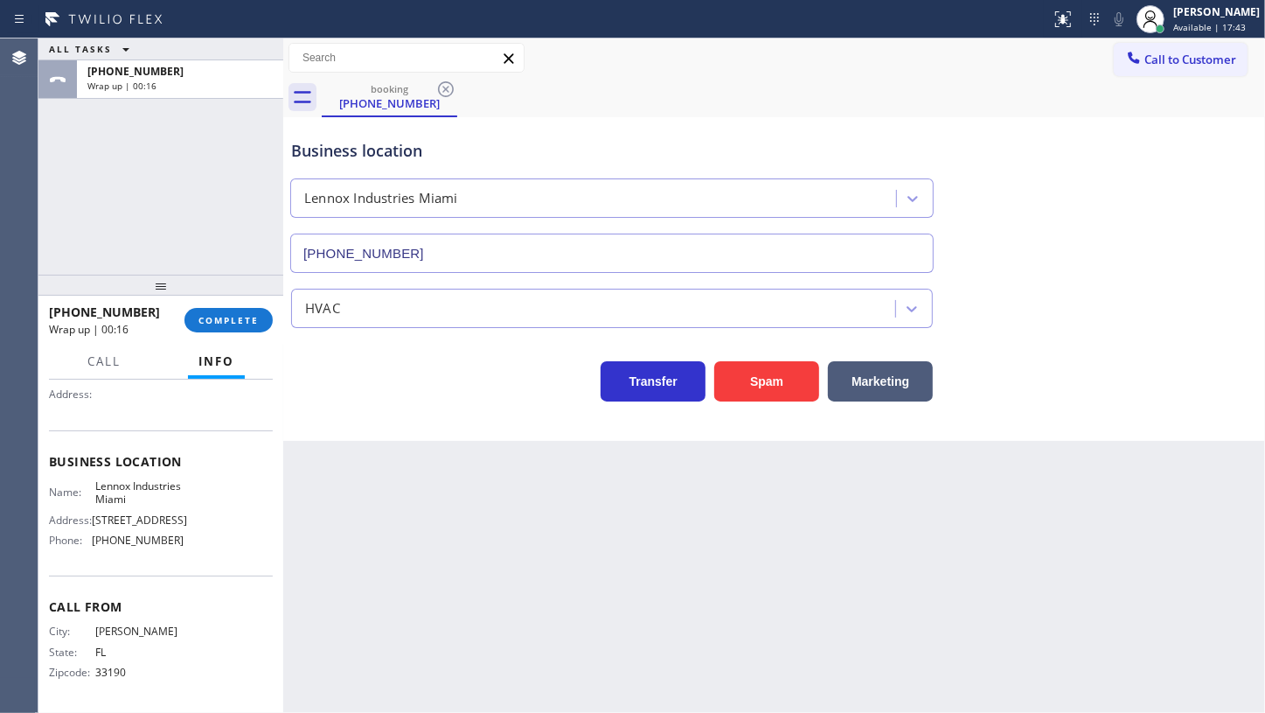
click at [89, 199] on div "ALL TASKS ALL TASKS ACTIVE TASKS TASKS IN WRAP UP [PHONE_NUMBER] Wrap up | 00:16" at bounding box center [160, 156] width 245 height 236
click at [1170, 19] on div at bounding box center [1151, 19] width 38 height 38
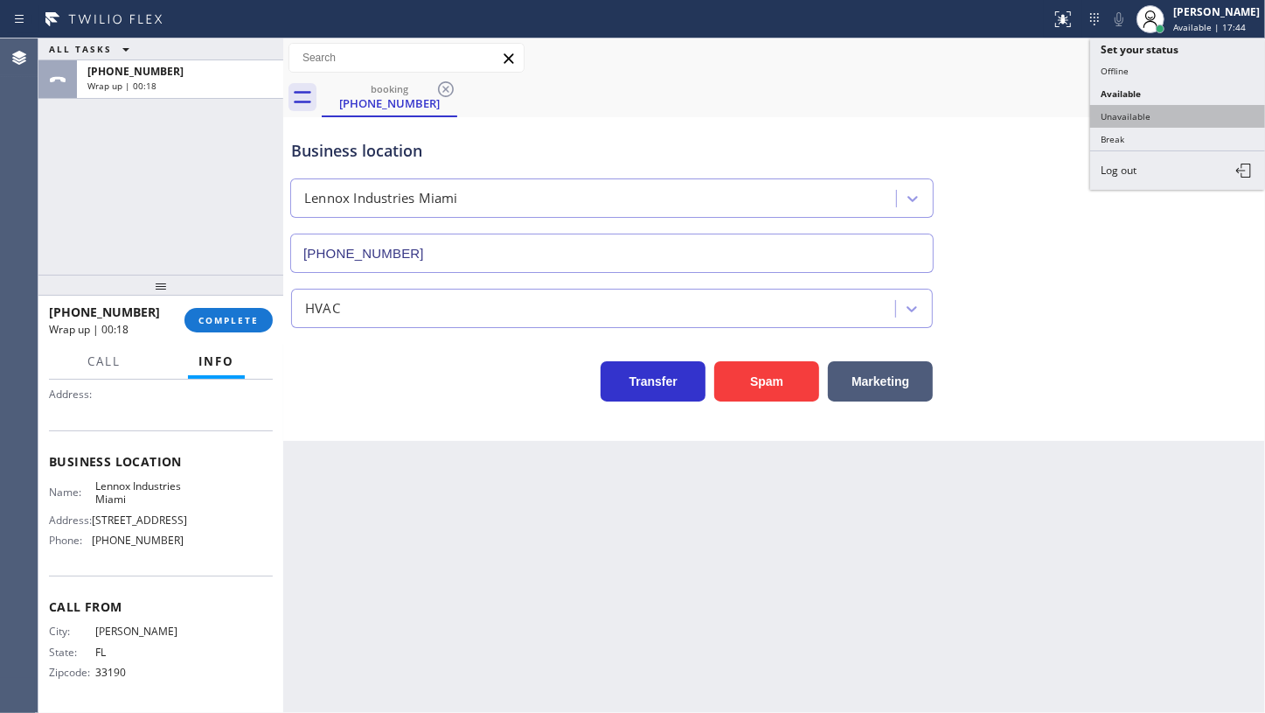
click at [1140, 113] on button "Unavailable" at bounding box center [1177, 116] width 175 height 23
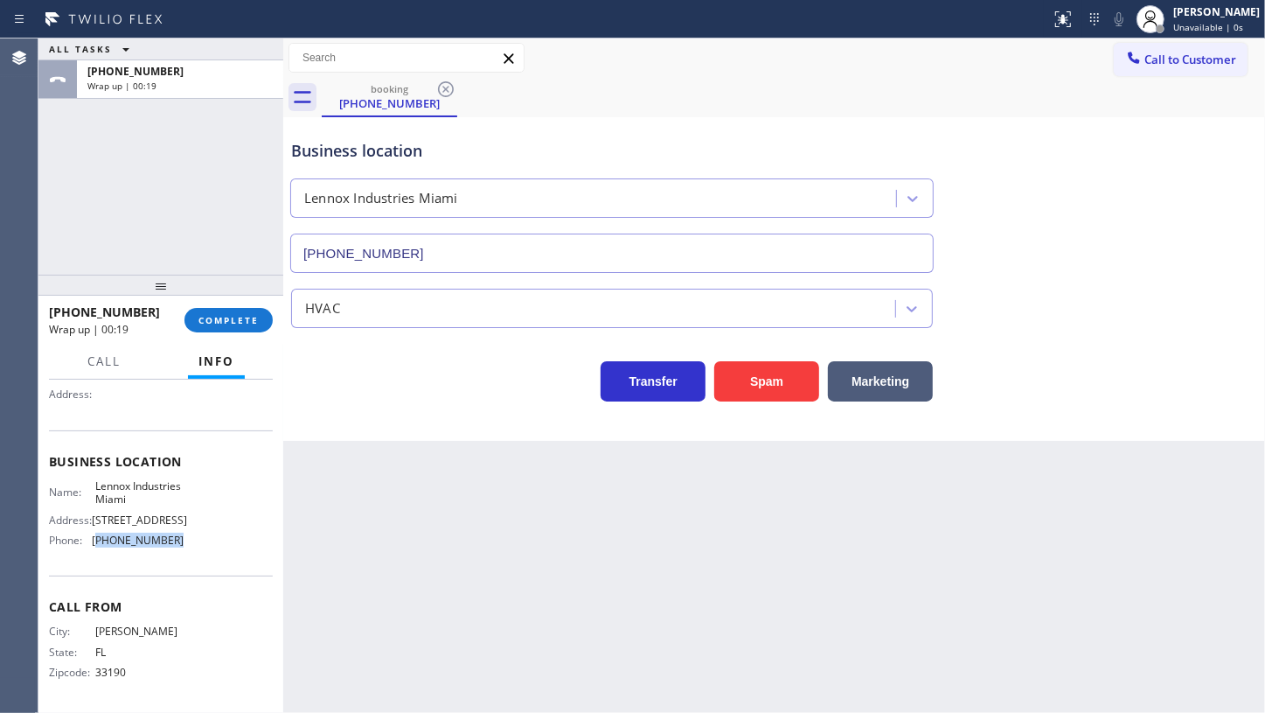
drag, startPoint x: 95, startPoint y: 547, endPoint x: 245, endPoint y: 554, distance: 149.7
click at [245, 554] on div "Business location Name: Lennox Industries [GEOGRAPHIC_DATA] Address: [STREET_AD…" at bounding box center [161, 503] width 224 height 146
click at [1163, 48] on button "Call to Customer" at bounding box center [1181, 59] width 134 height 33
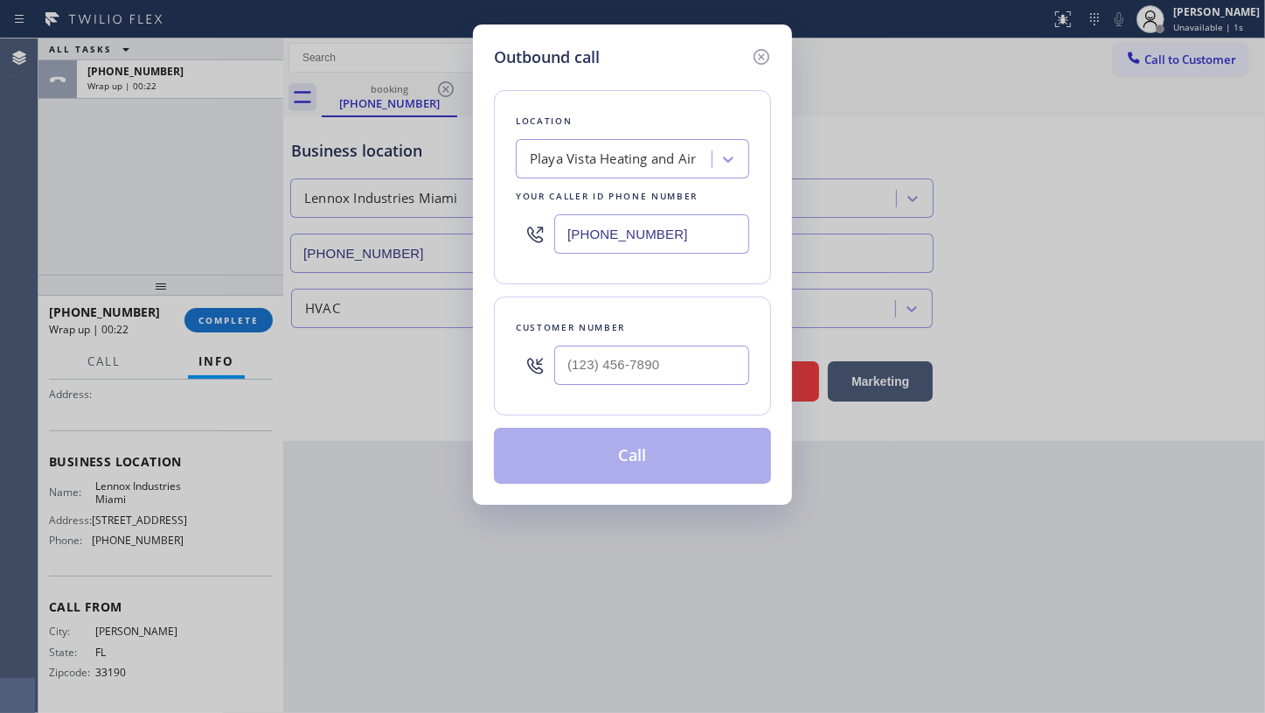
drag, startPoint x: 695, startPoint y: 227, endPoint x: 535, endPoint y: 236, distance: 160.3
click at [535, 236] on div "[PHONE_NUMBER]" at bounding box center [632, 234] width 233 height 57
paste input "05) 257-9866"
type input "[PHONE_NUMBER]"
click at [597, 350] on input "(___) ___-____" at bounding box center [651, 364] width 195 height 39
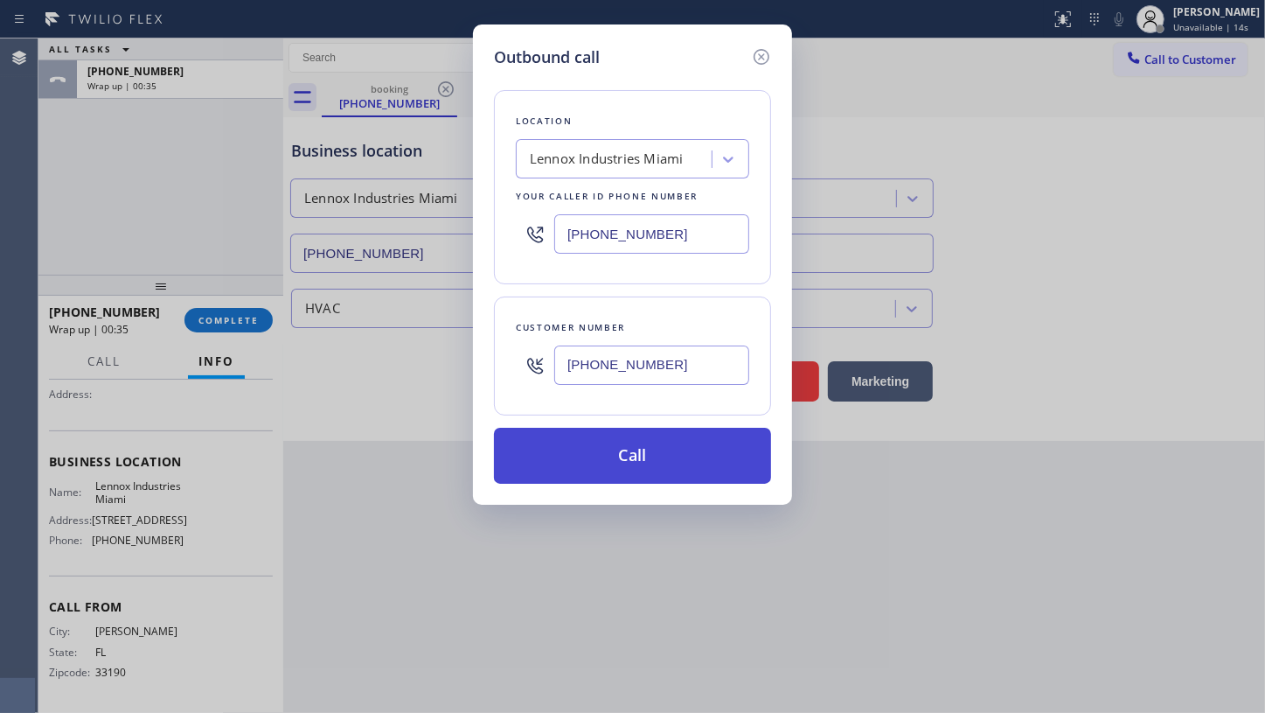
click at [610, 449] on button "Call" at bounding box center [632, 456] width 277 height 56
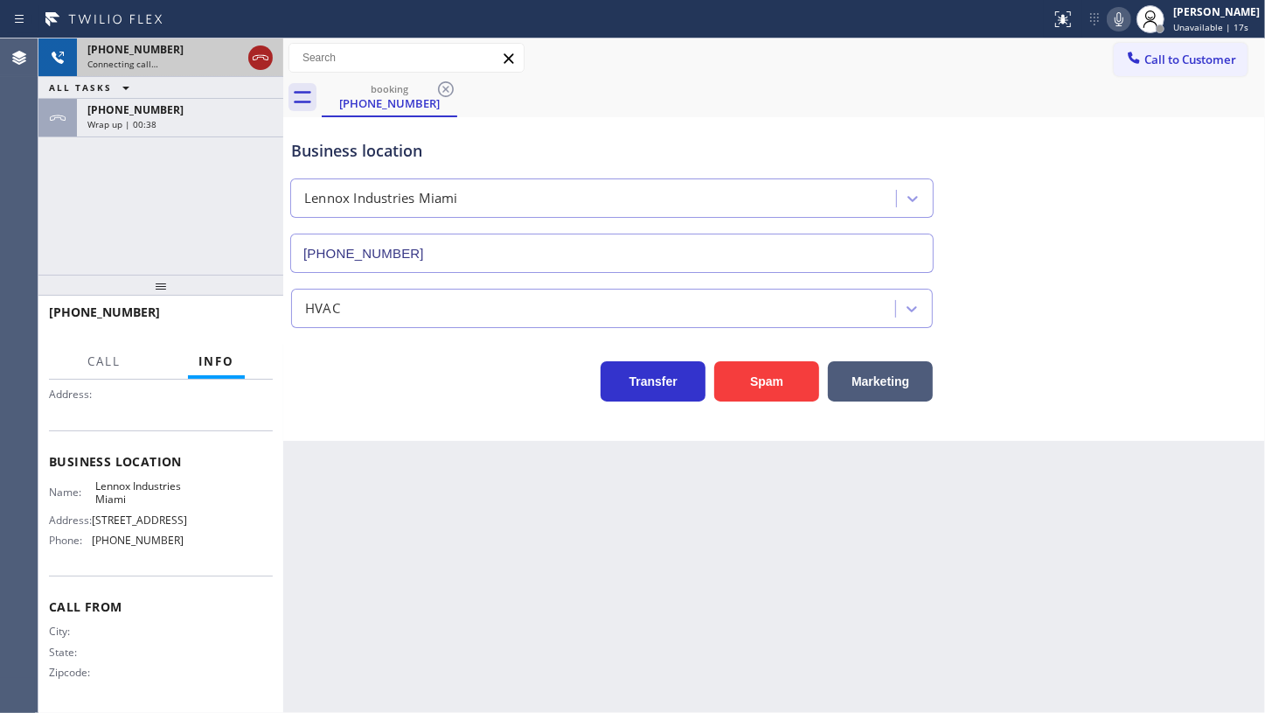
click at [253, 56] on icon at bounding box center [260, 57] width 21 height 21
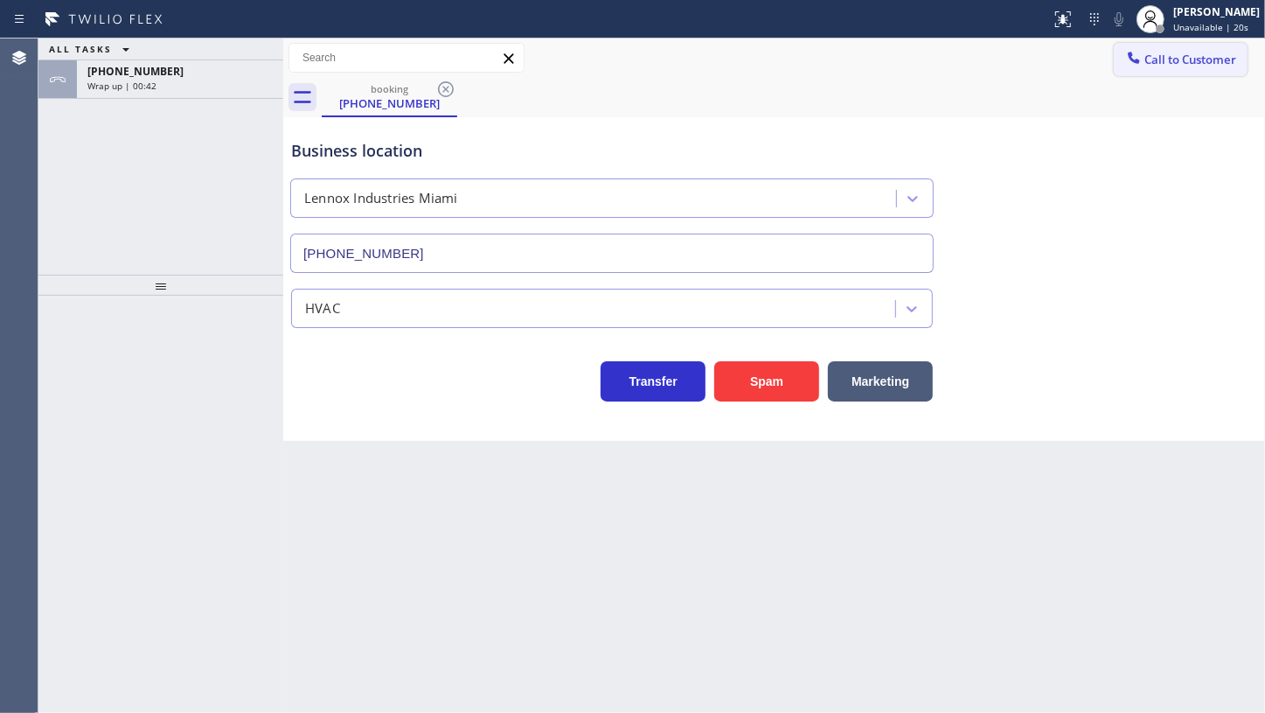
click at [1169, 60] on span "Call to Customer" at bounding box center [1191, 60] width 92 height 16
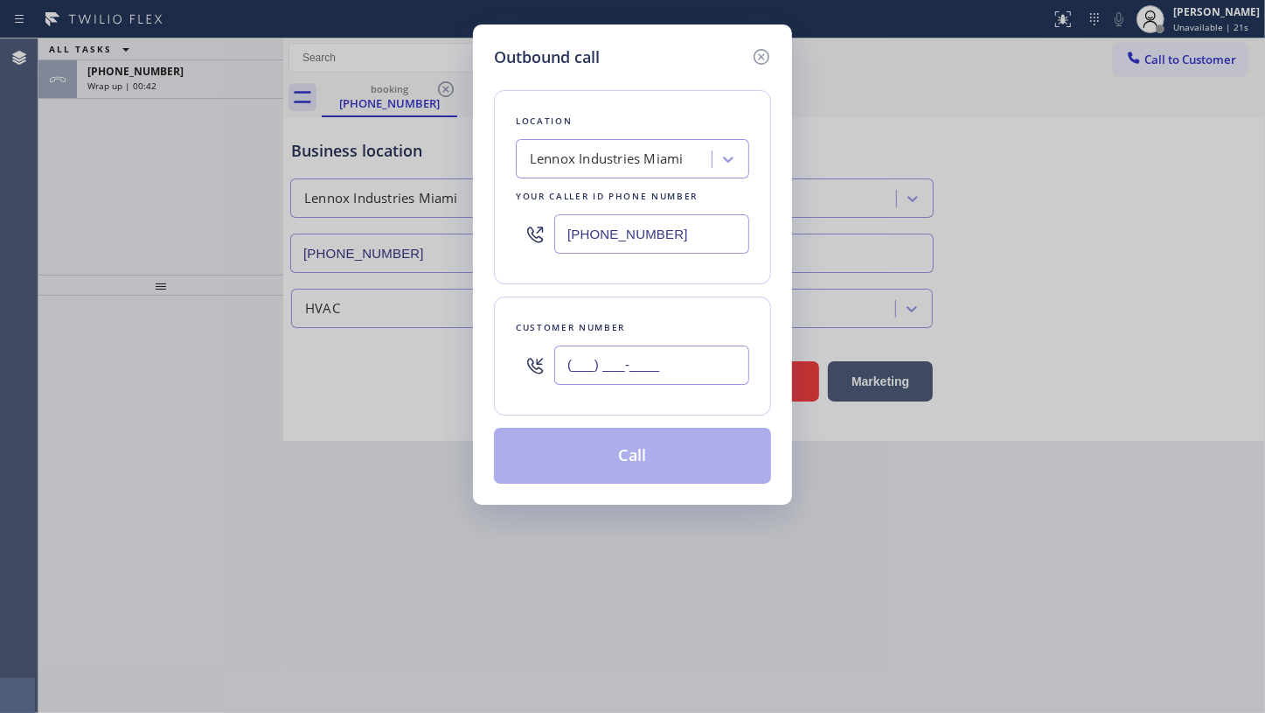
click at [683, 352] on input "(___) ___-____" at bounding box center [651, 364] width 195 height 39
paste input "305) 257-9866"
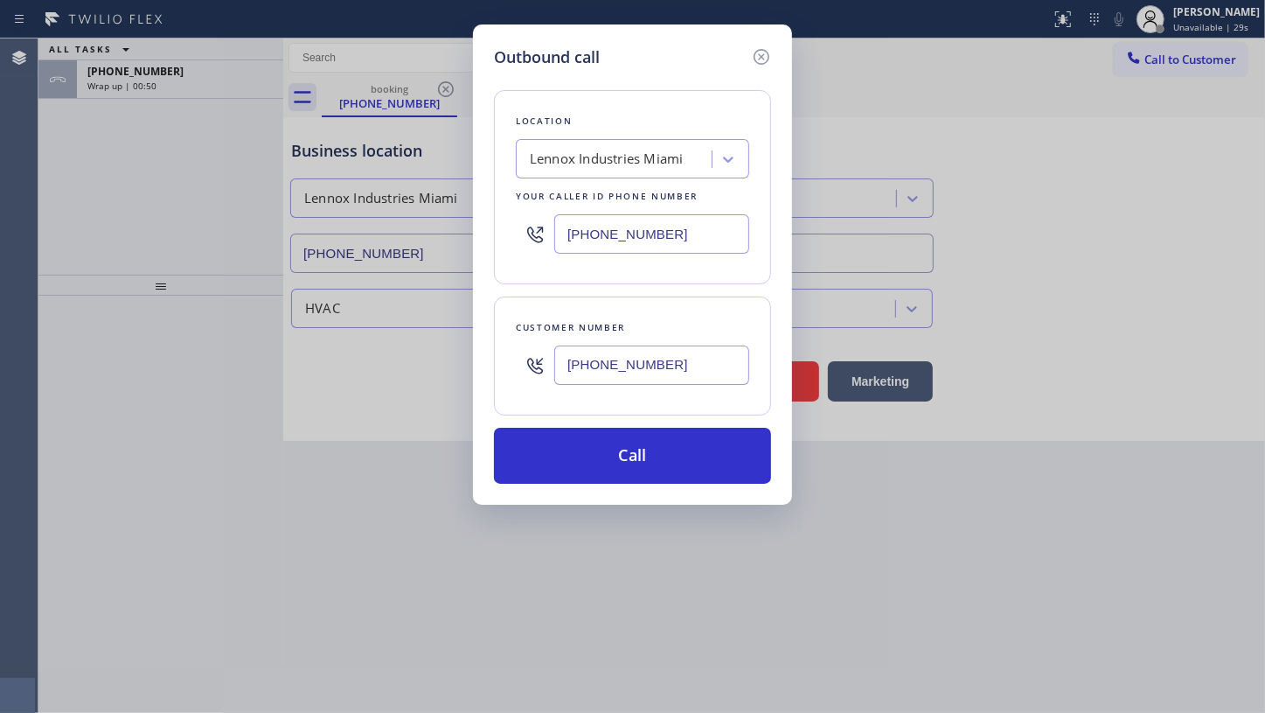
drag, startPoint x: 661, startPoint y: 360, endPoint x: 511, endPoint y: 350, distance: 150.8
click at [511, 350] on div "Customer number [PHONE_NUMBER]" at bounding box center [632, 355] width 277 height 119
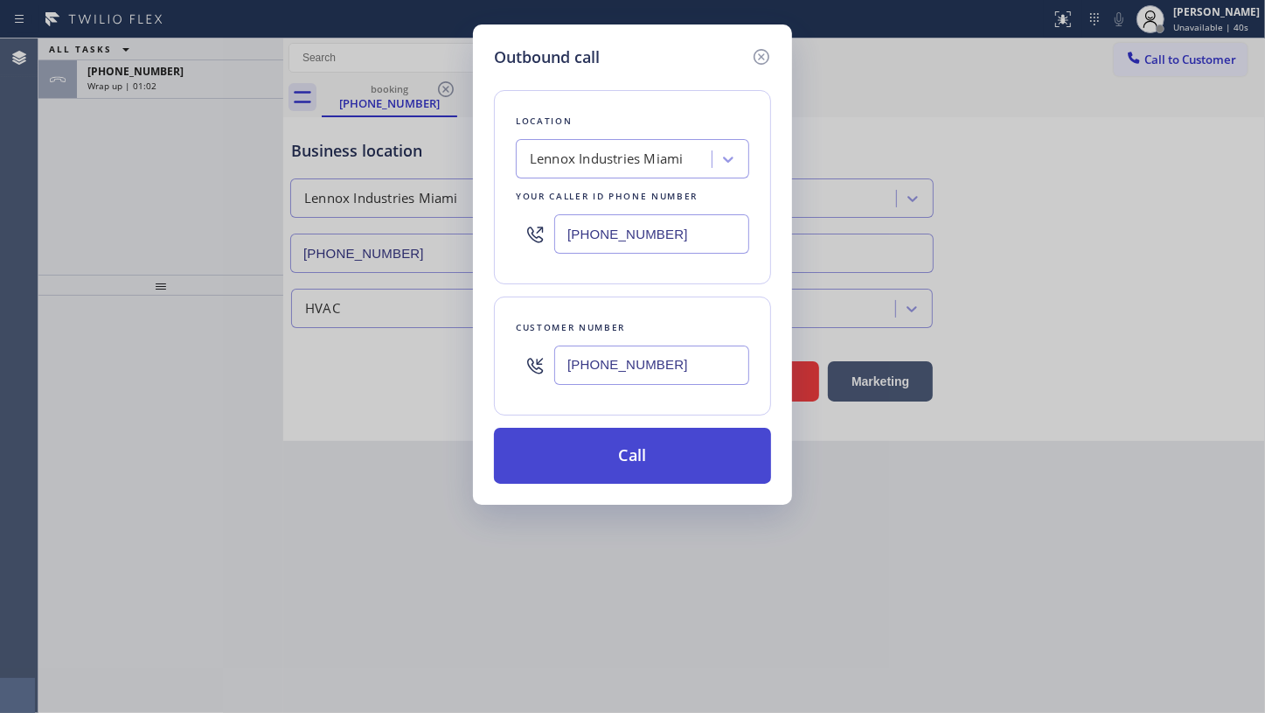
type input "[PHONE_NUMBER]"
click at [538, 436] on button "Call" at bounding box center [632, 456] width 277 height 56
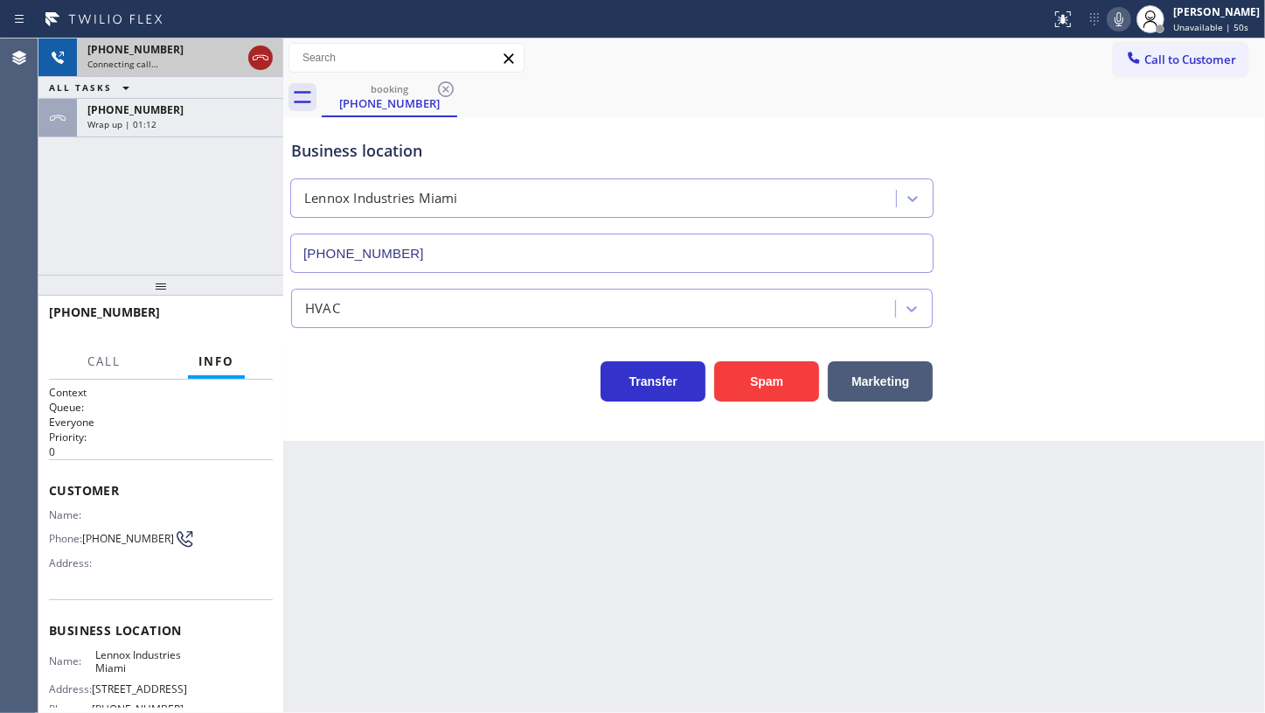
click at [254, 53] on icon at bounding box center [260, 57] width 21 height 21
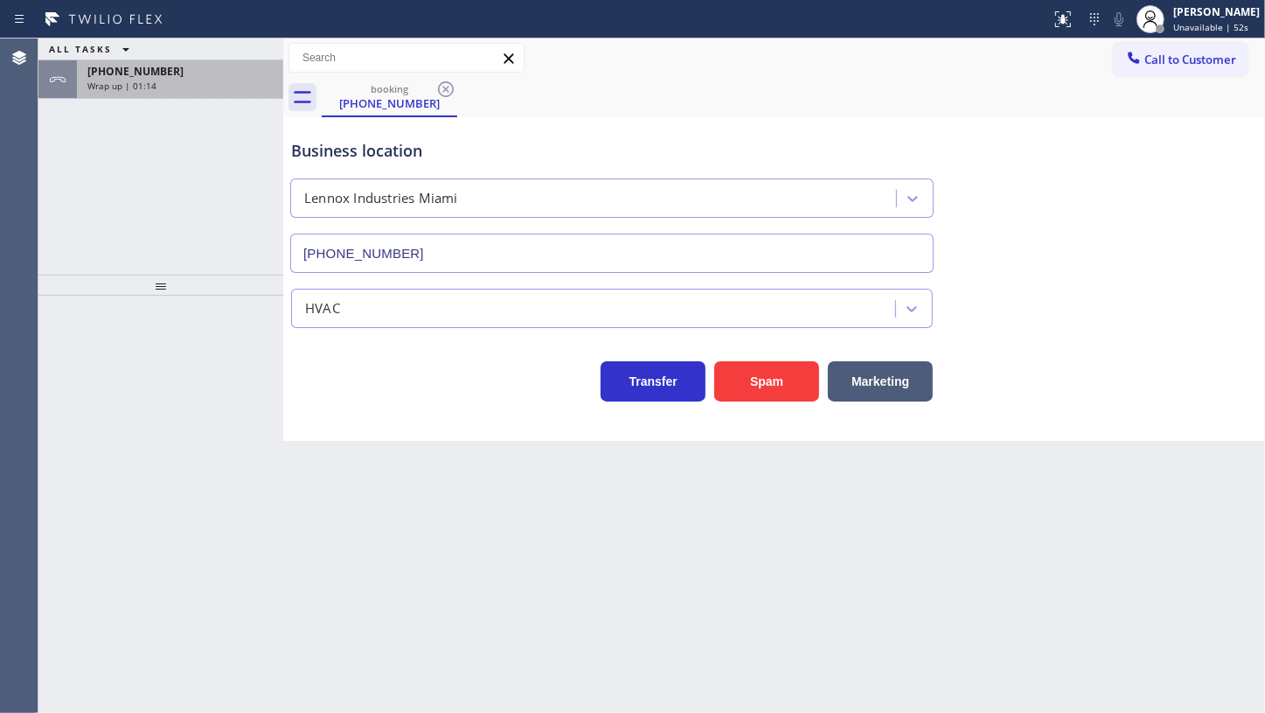
click at [253, 74] on div "[PHONE_NUMBER]" at bounding box center [179, 71] width 185 height 15
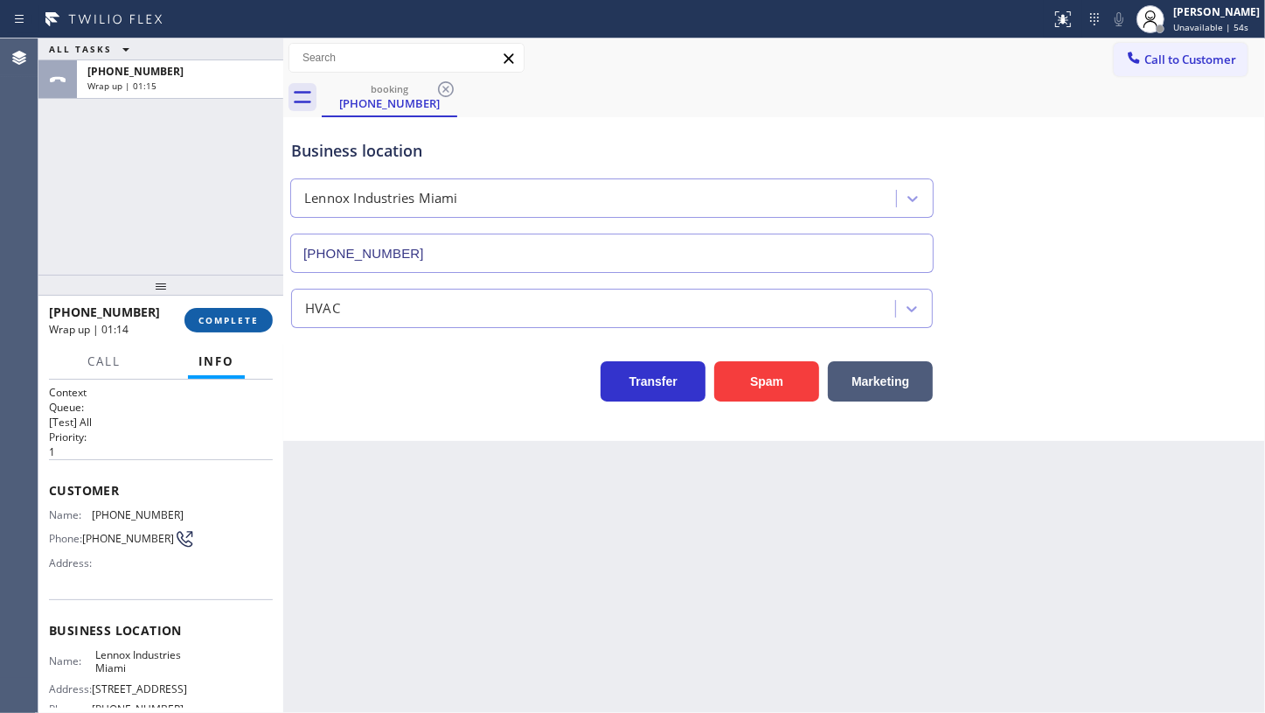
click at [227, 317] on span "COMPLETE" at bounding box center [229, 320] width 60 height 12
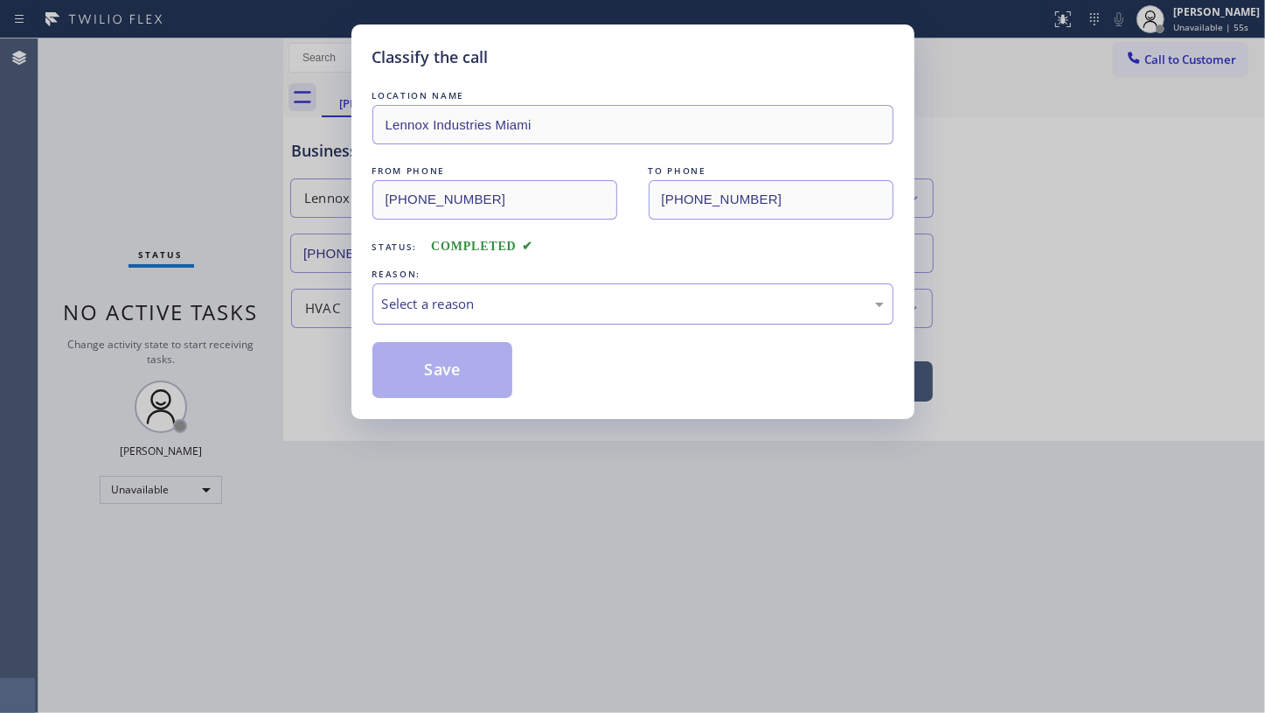
click at [417, 299] on div "Select a reason" at bounding box center [633, 304] width 502 height 20
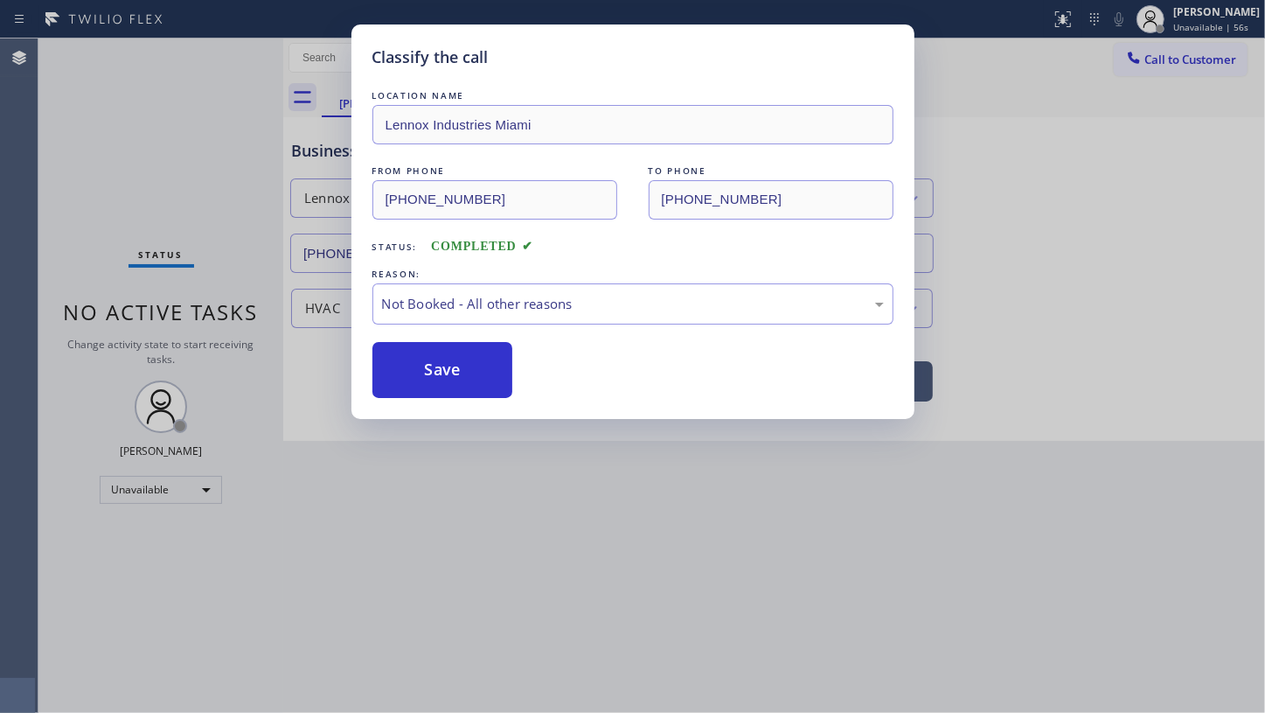
click at [392, 366] on button "Save" at bounding box center [443, 370] width 141 height 56
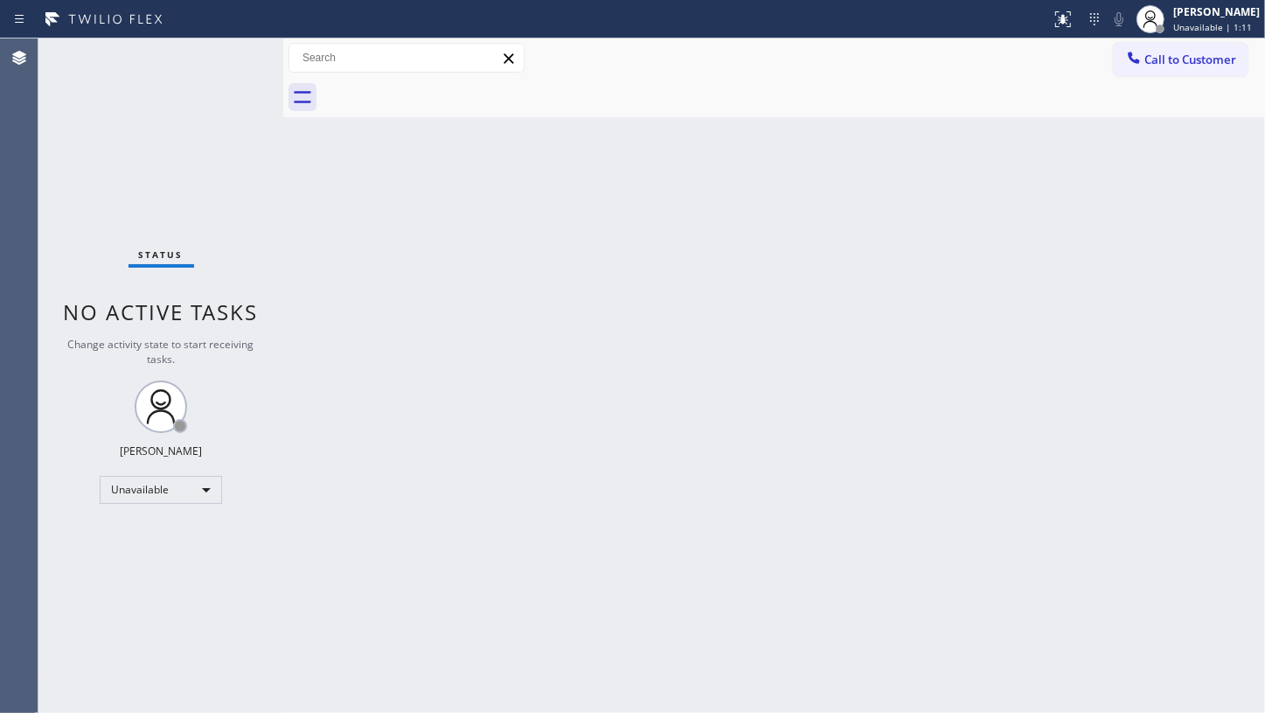
click at [759, 455] on div "Back to Dashboard Change Sender ID Customers Technicians Select a contact Outbo…" at bounding box center [774, 375] width 982 height 674
click at [78, 369] on div "Status No active tasks Change activity state to start receiving tasks. JENIZA A…" at bounding box center [160, 375] width 245 height 674
click at [128, 493] on div "Unavailable" at bounding box center [161, 490] width 122 height 28
click at [139, 581] on li "Break" at bounding box center [160, 578] width 119 height 21
